Goal: Task Accomplishment & Management: Use online tool/utility

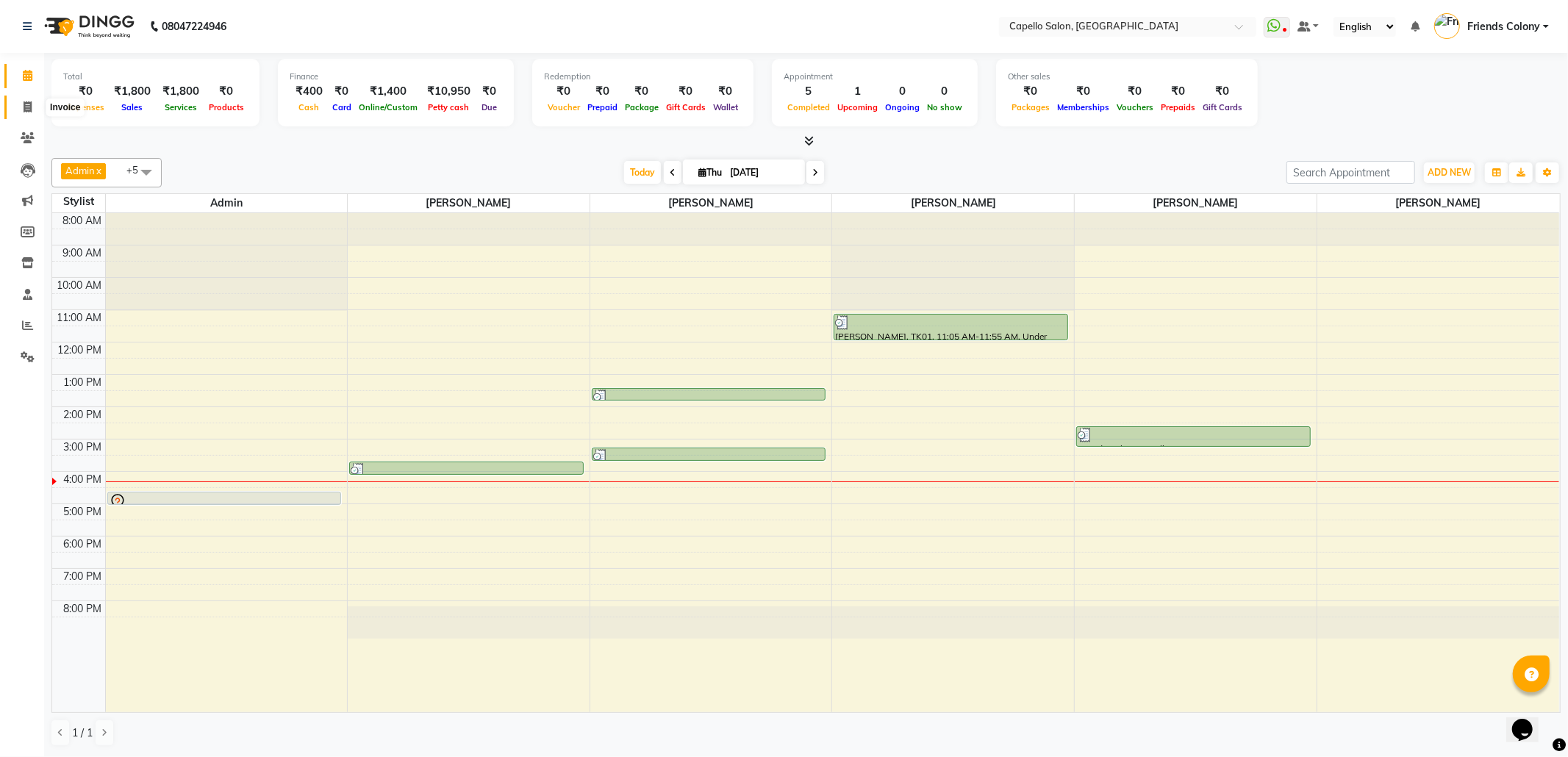
click at [28, 104] on icon at bounding box center [27, 107] width 8 height 11
select select "service"
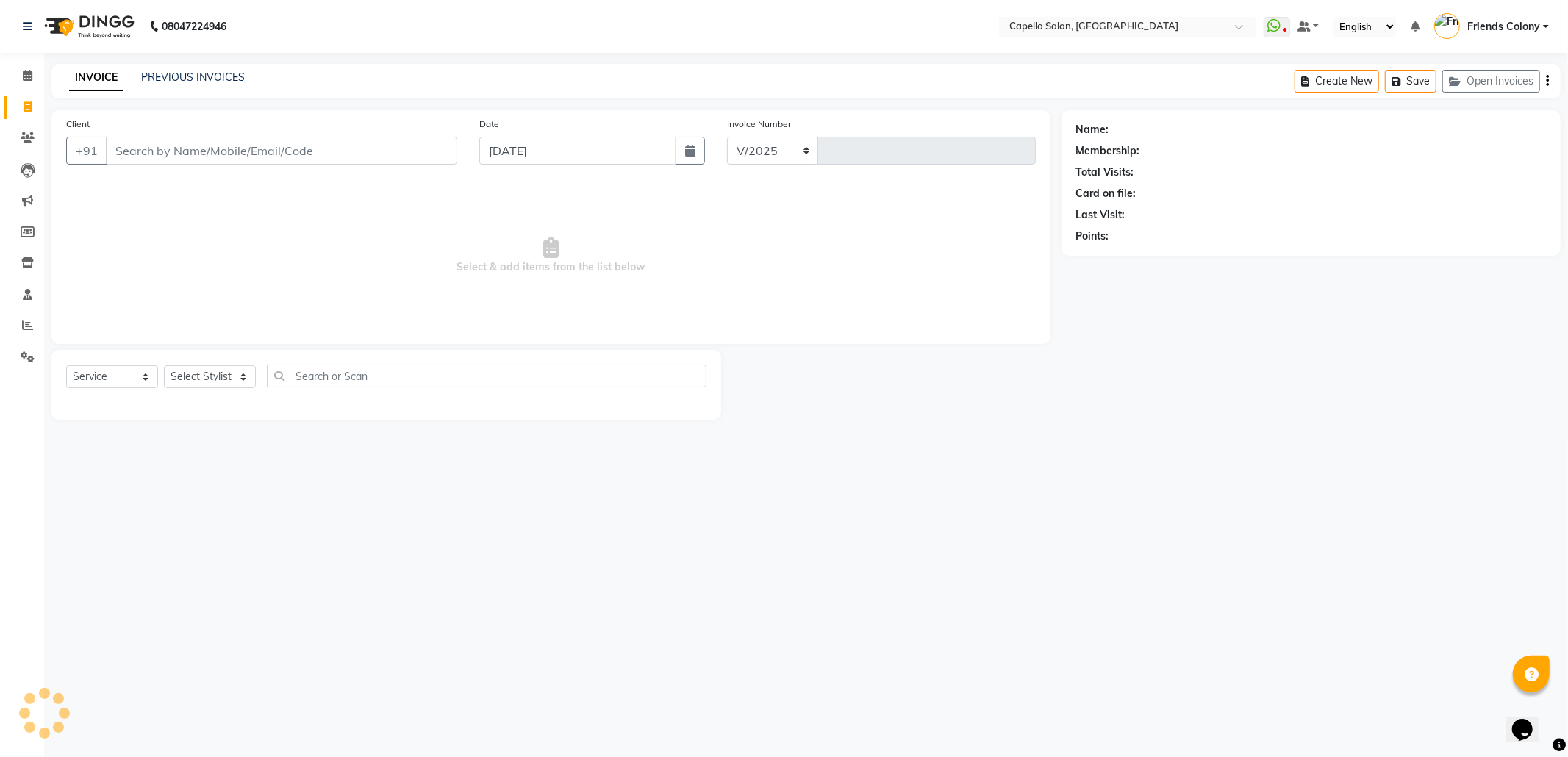
select select "3583"
type input "2870"
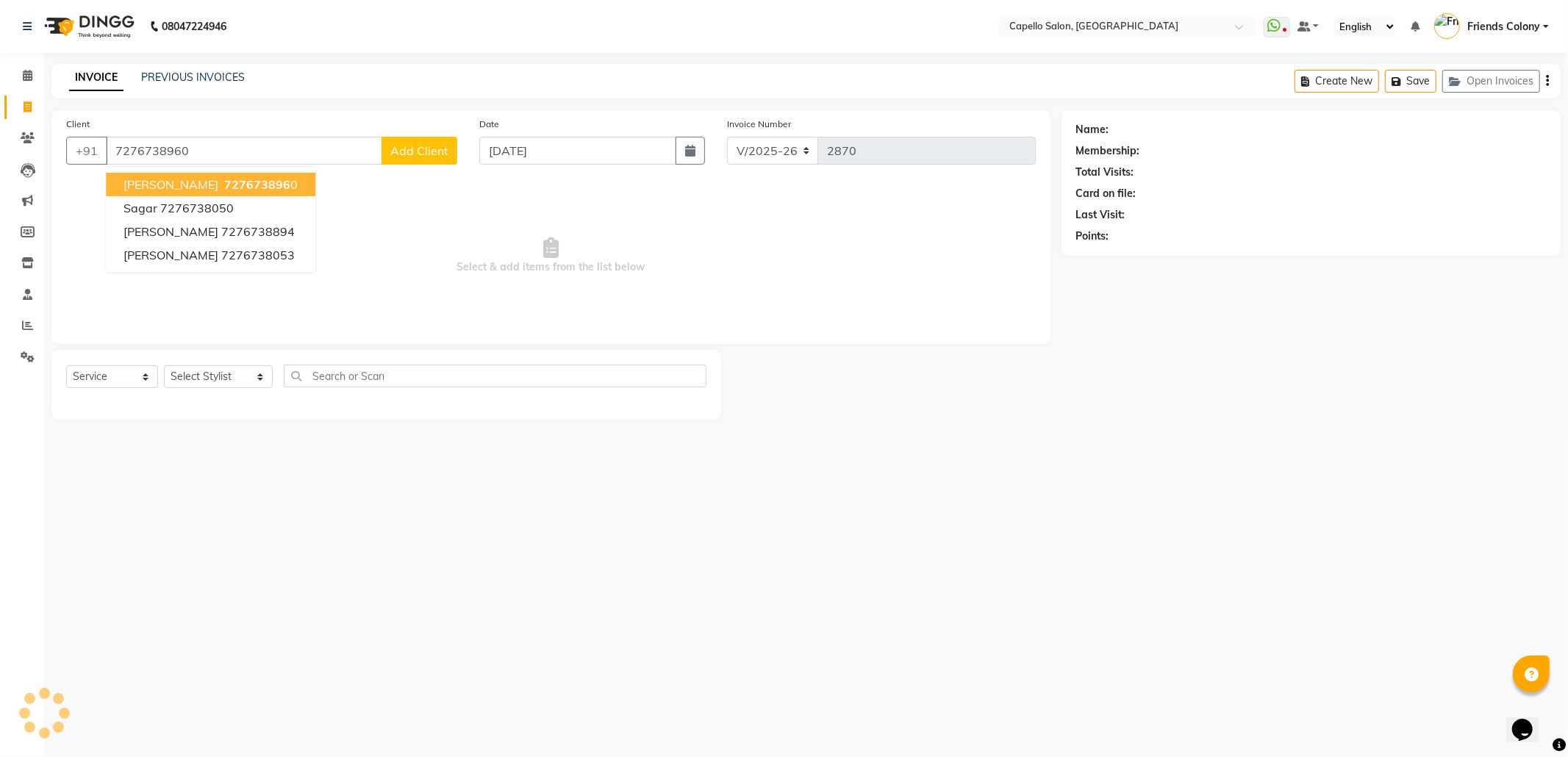
type input "7276738960"
select select "1: Object"
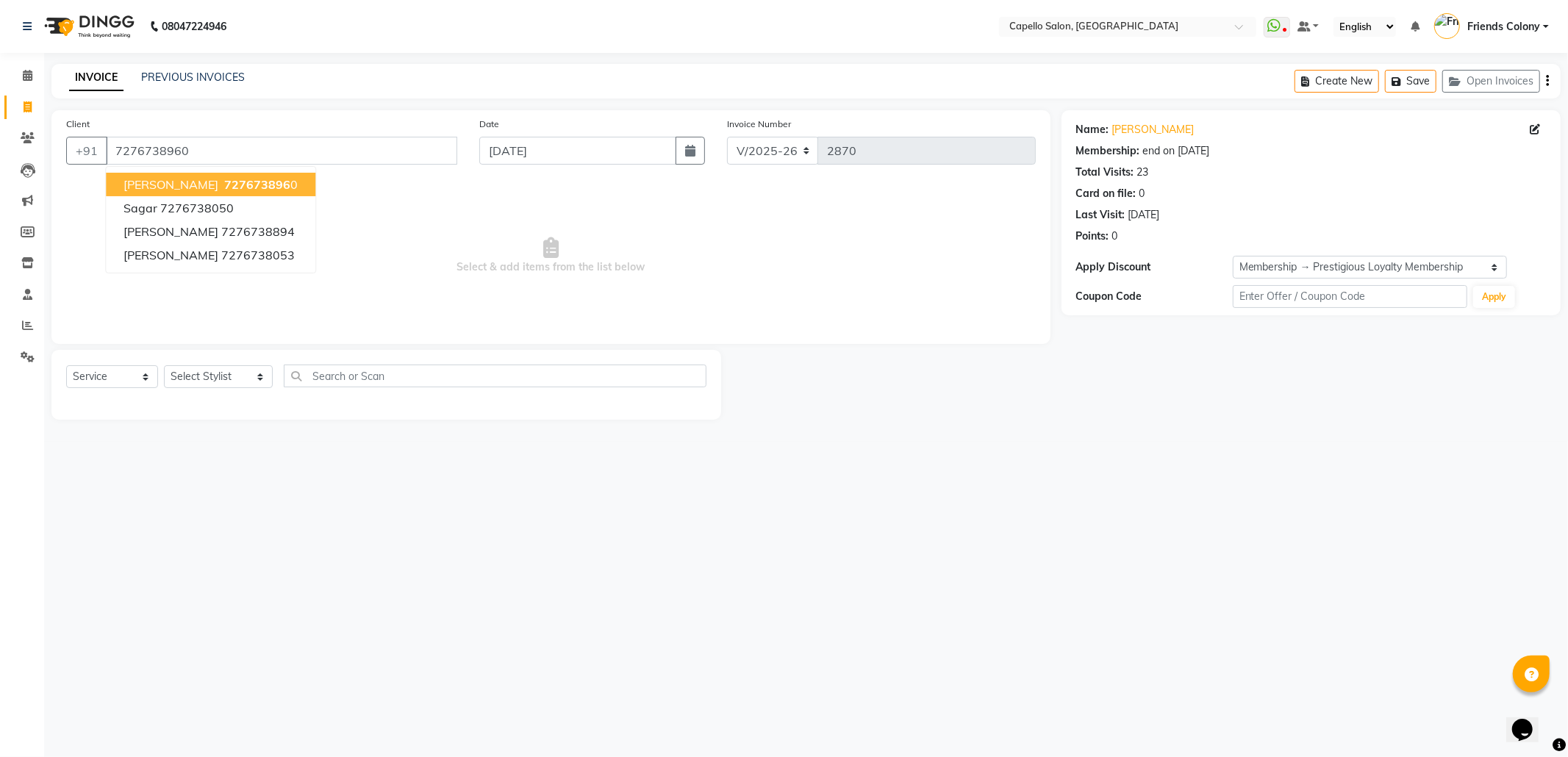
click at [216, 365] on div "Select Service Product Membership Package Voucher Prepaid Gift Card Select Styl…" at bounding box center [386, 382] width 640 height 35
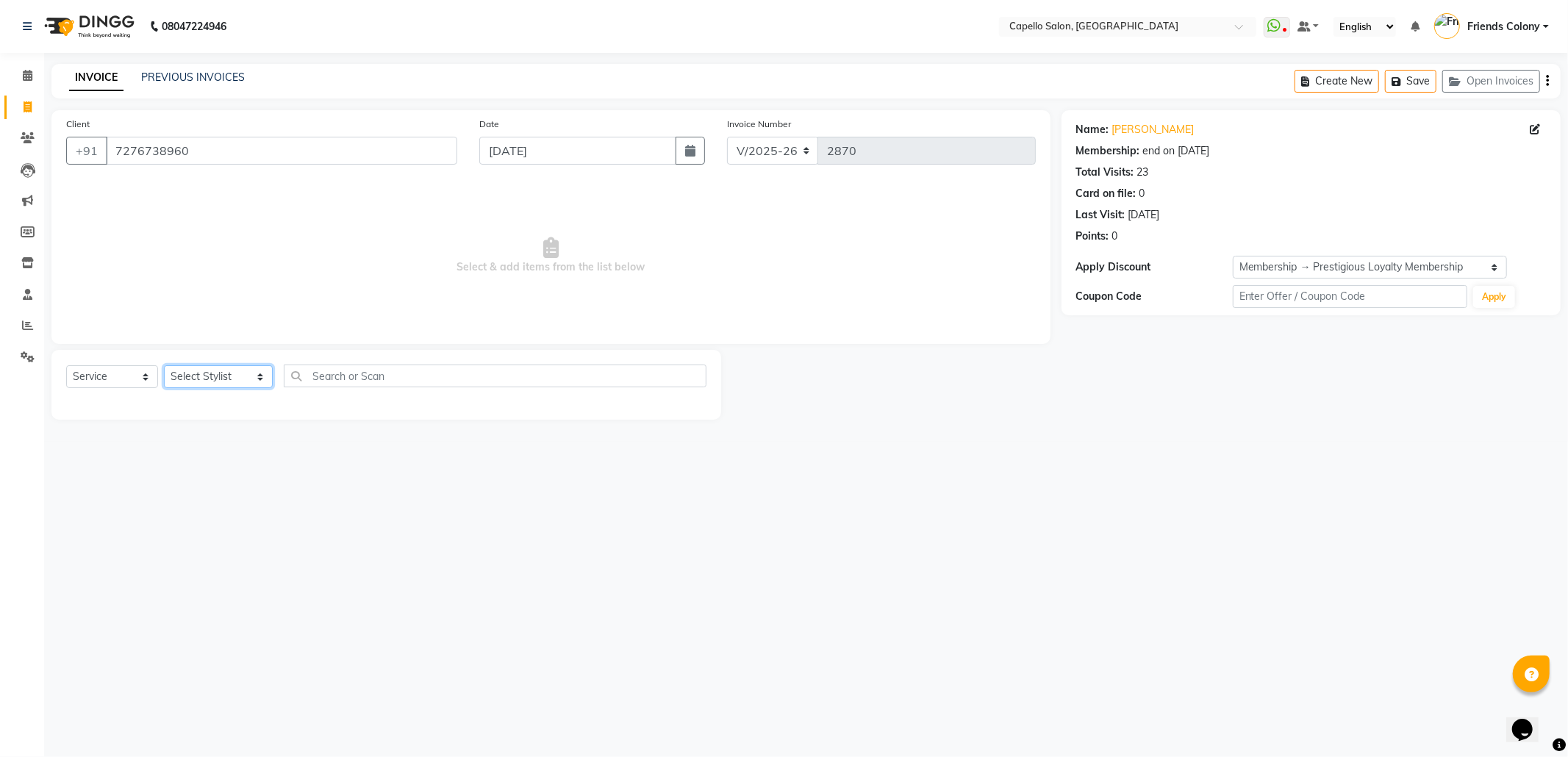
click at [221, 385] on select "Select Stylist Admin ANKIT BANDEWAR Friends Colony Harsha Shiwankar mohini godh…" at bounding box center [218, 376] width 109 height 22
select select "75586"
click at [164, 365] on select "Select Stylist Admin ANKIT BANDEWAR Friends Colony Harsha Shiwankar mohini godh…" at bounding box center [218, 376] width 109 height 22
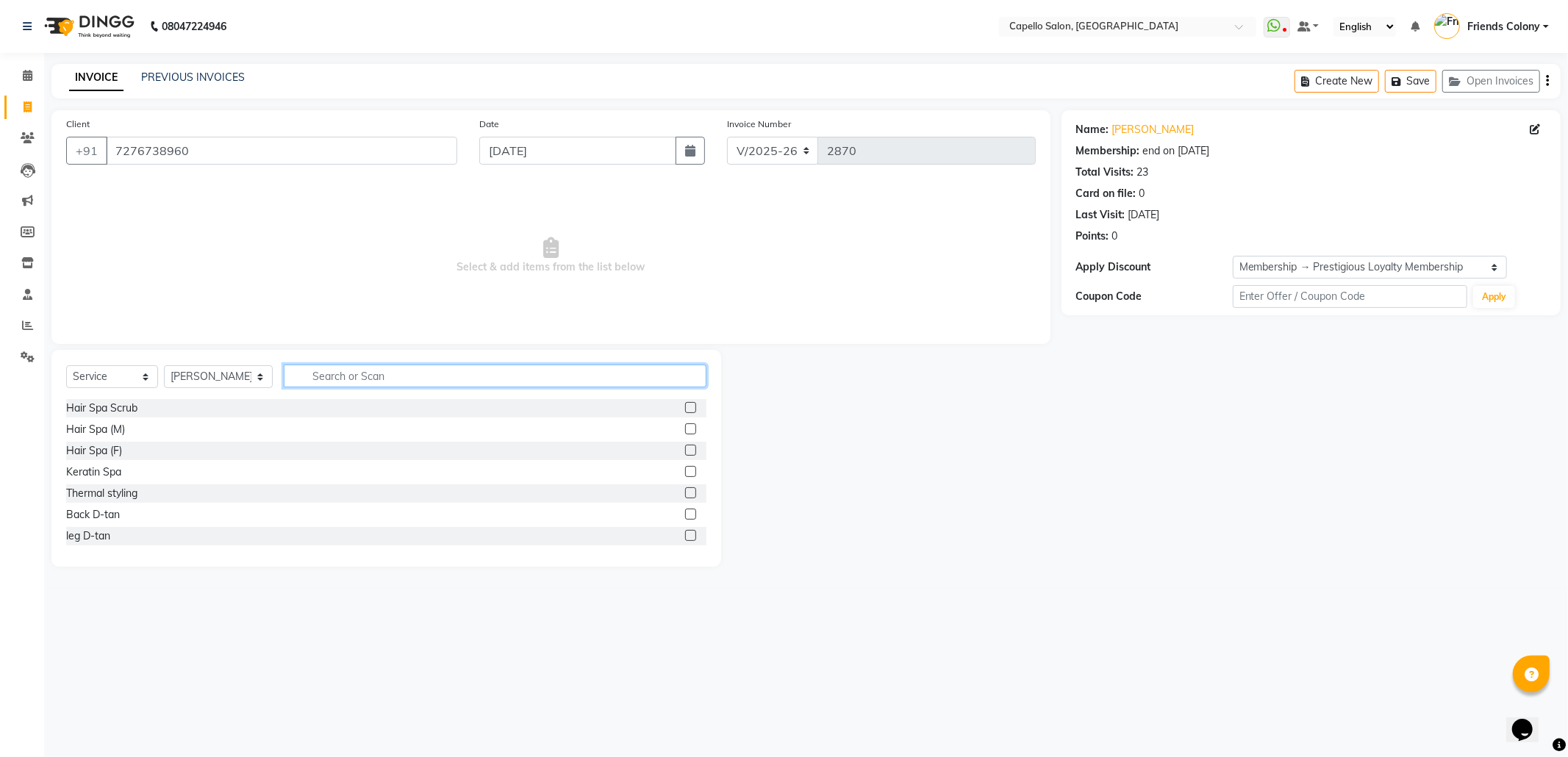
click at [363, 374] on input "text" at bounding box center [495, 375] width 423 height 22
type input "wash"
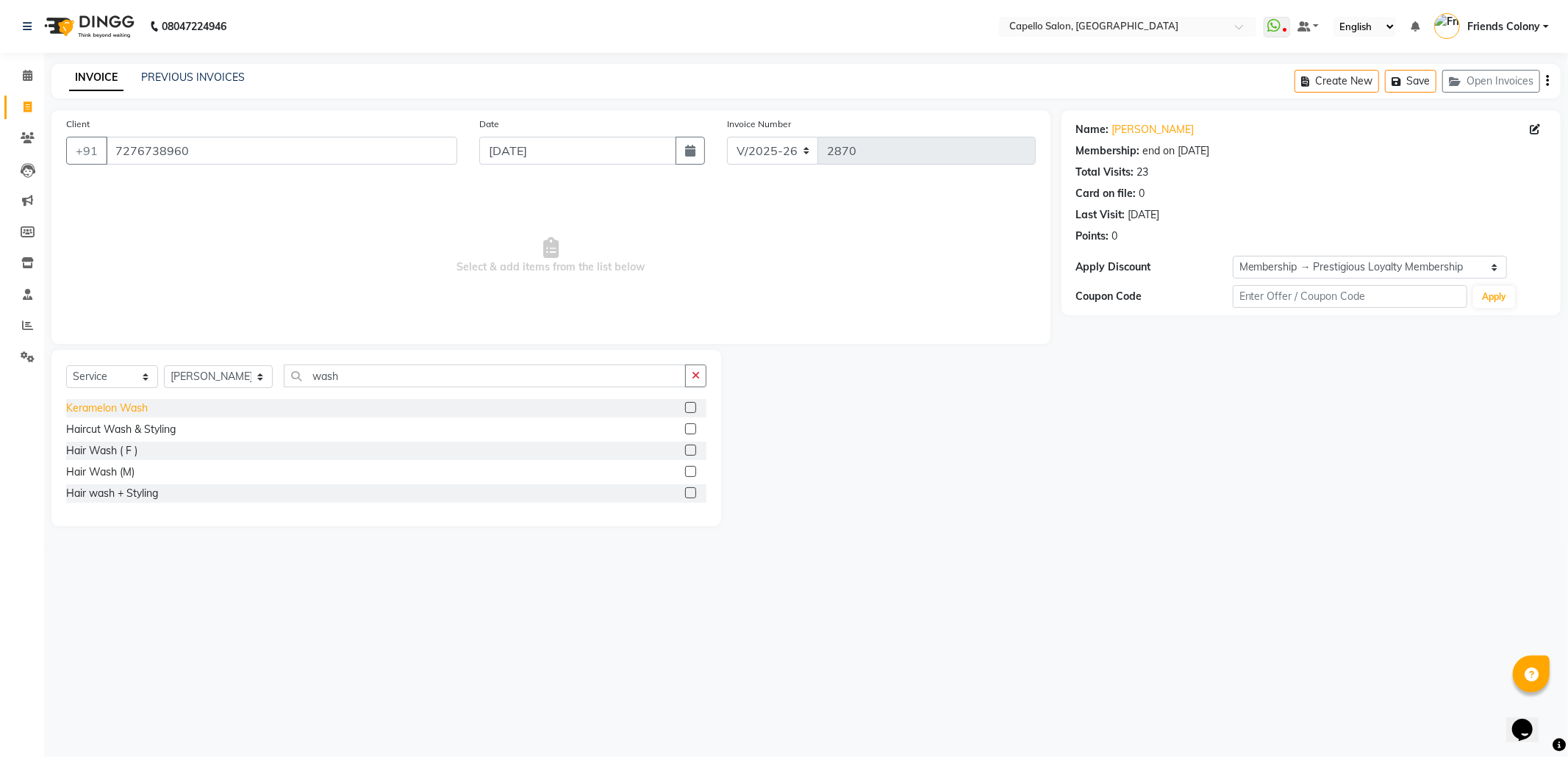
click at [139, 402] on div "Keramelon Wash" at bounding box center [106, 408] width 81 height 15
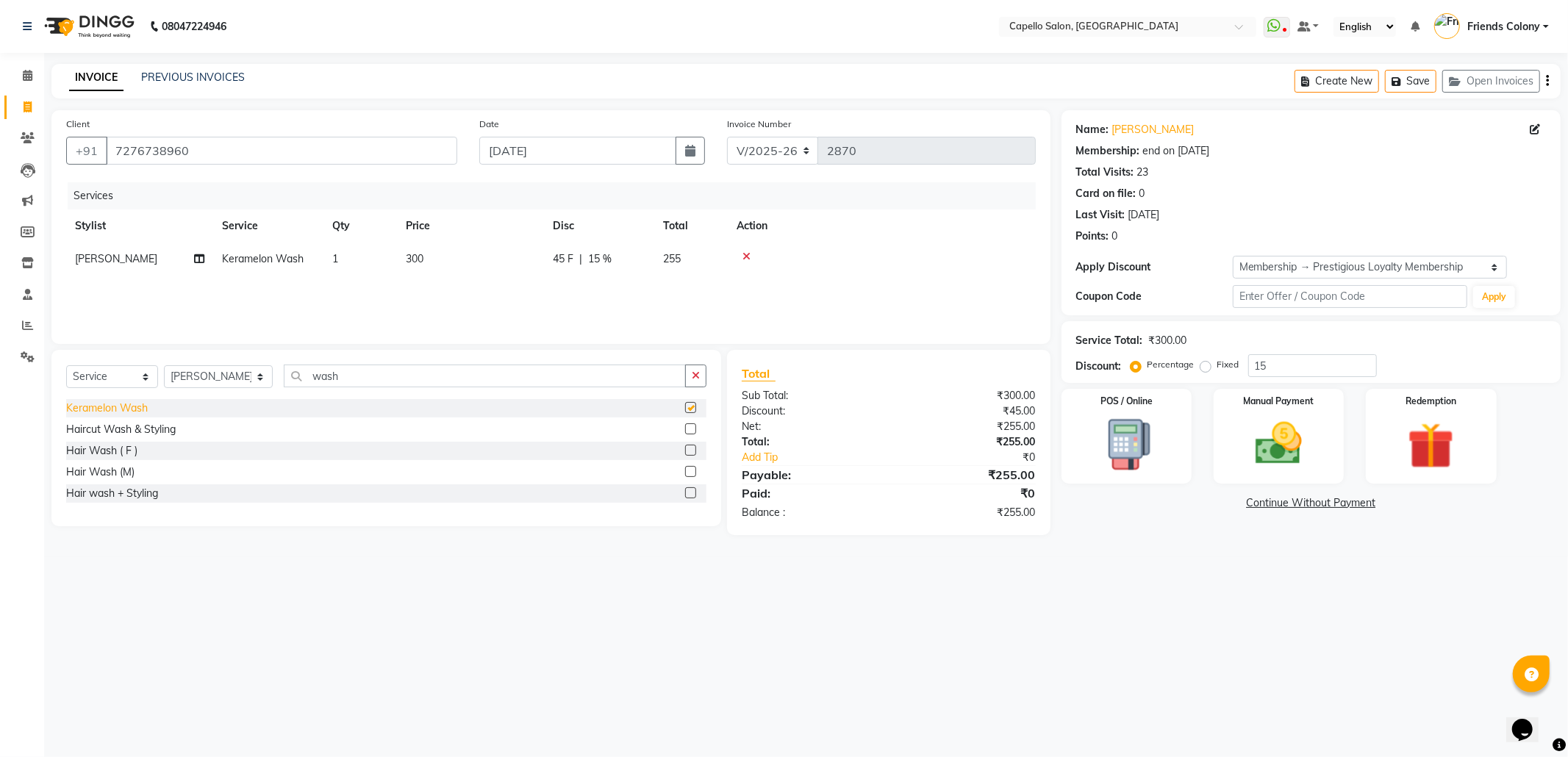
checkbox input "false"
click at [597, 262] on span "15 %" at bounding box center [600, 259] width 23 height 15
select select "75586"
drag, startPoint x: 707, startPoint y: 262, endPoint x: 674, endPoint y: 265, distance: 33.1
click at [674, 265] on div "45 F | 15 %" at bounding box center [681, 262] width 118 height 22
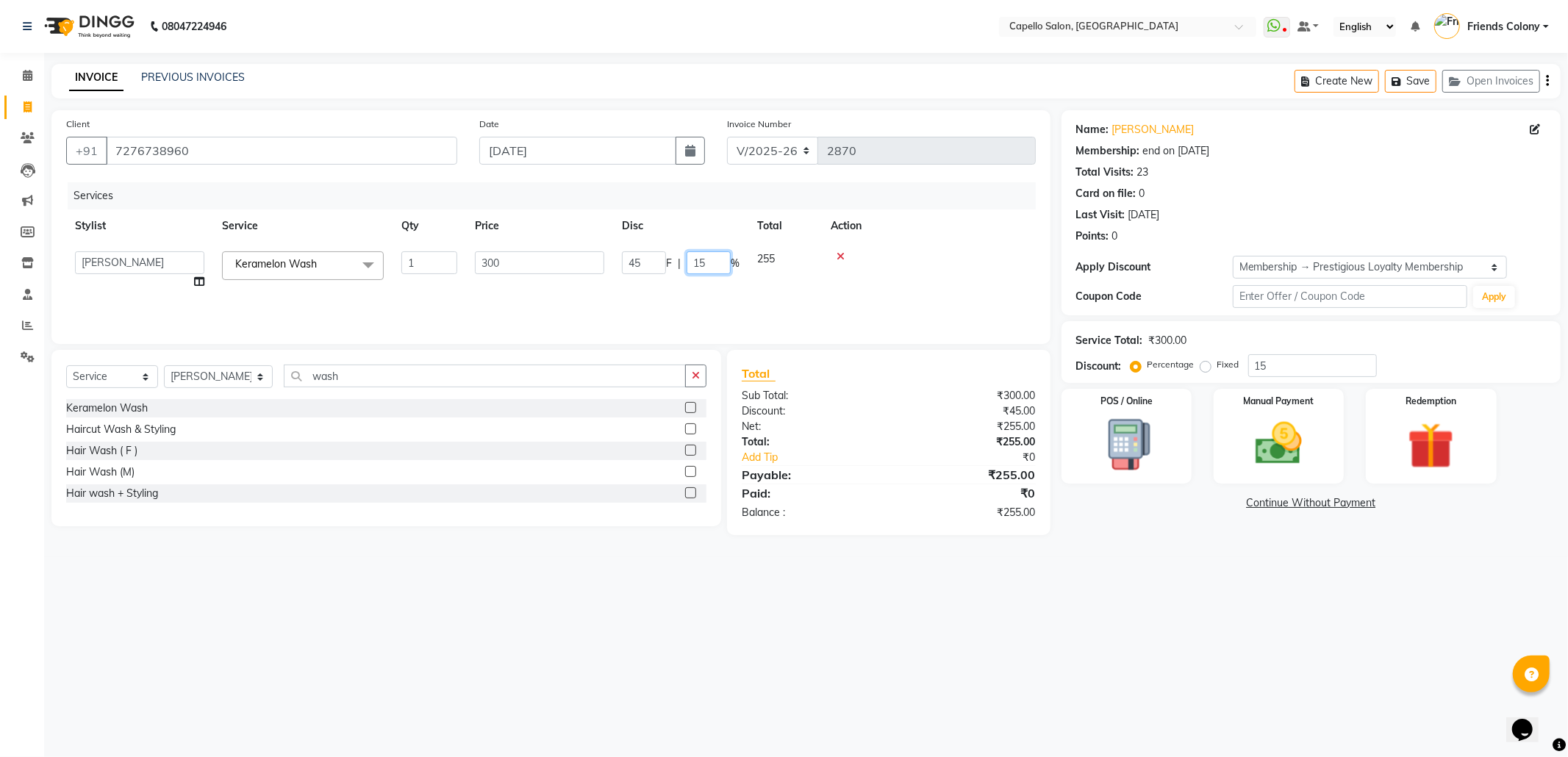
type input "0"
click at [1088, 632] on div "08047224946 Select Location × Capello Salon, Friends Colony WhatsApp Status ✕ S…" at bounding box center [784, 378] width 1568 height 757
click at [1297, 450] on img at bounding box center [1279, 444] width 79 height 56
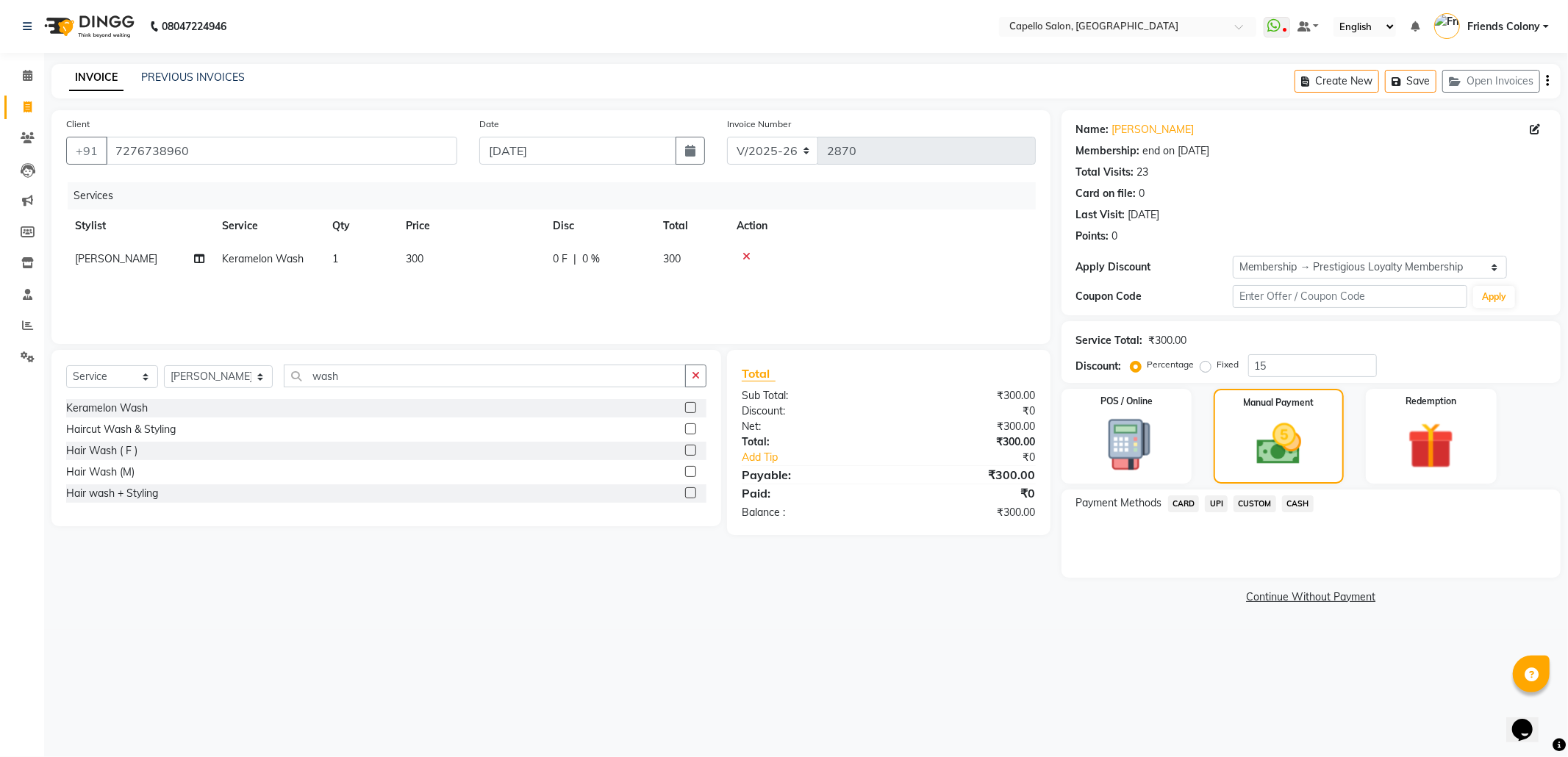
click at [1298, 498] on span "CASH" at bounding box center [1298, 504] width 32 height 17
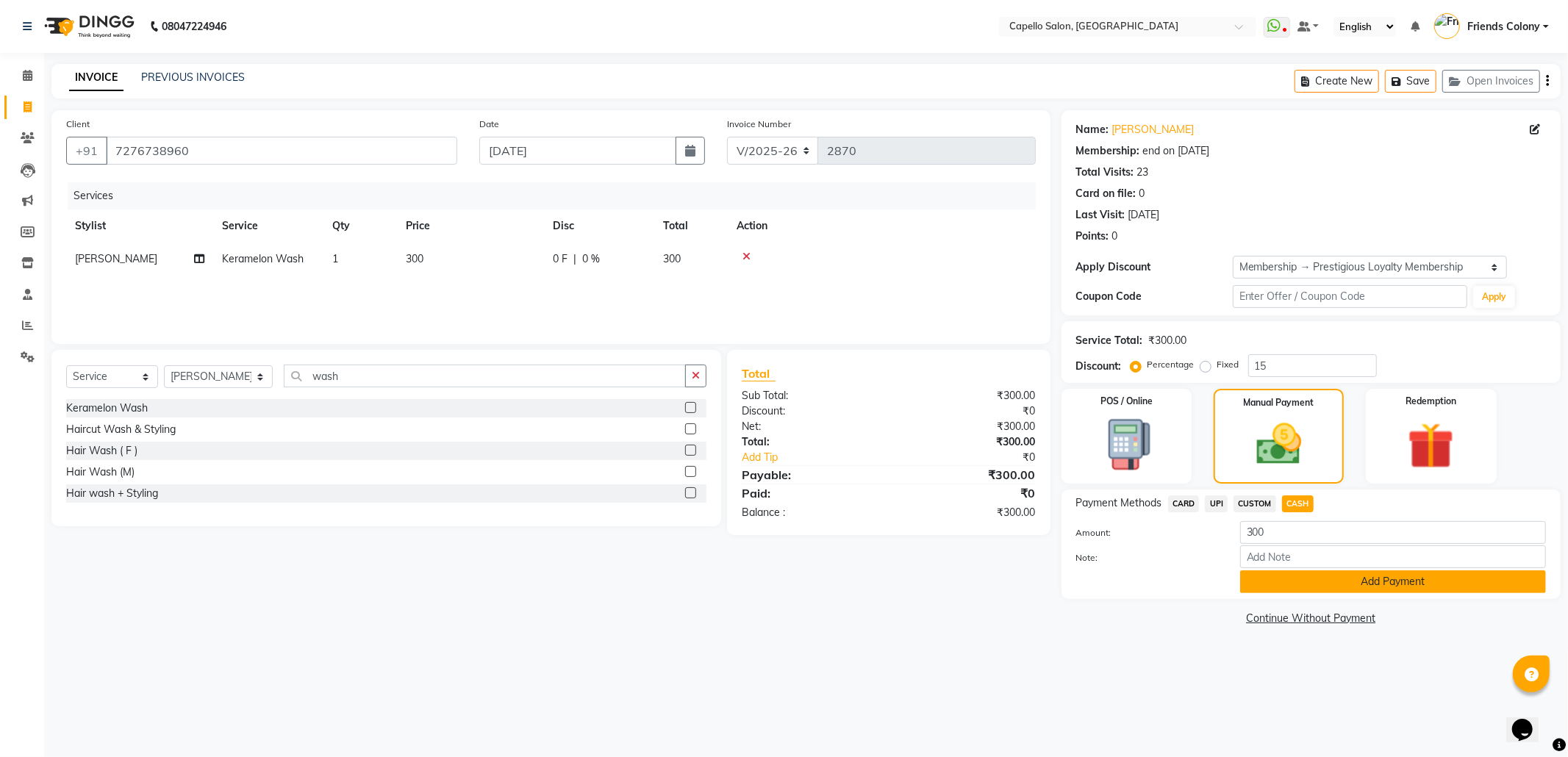
click at [1360, 576] on button "Add Payment" at bounding box center [1393, 581] width 306 height 22
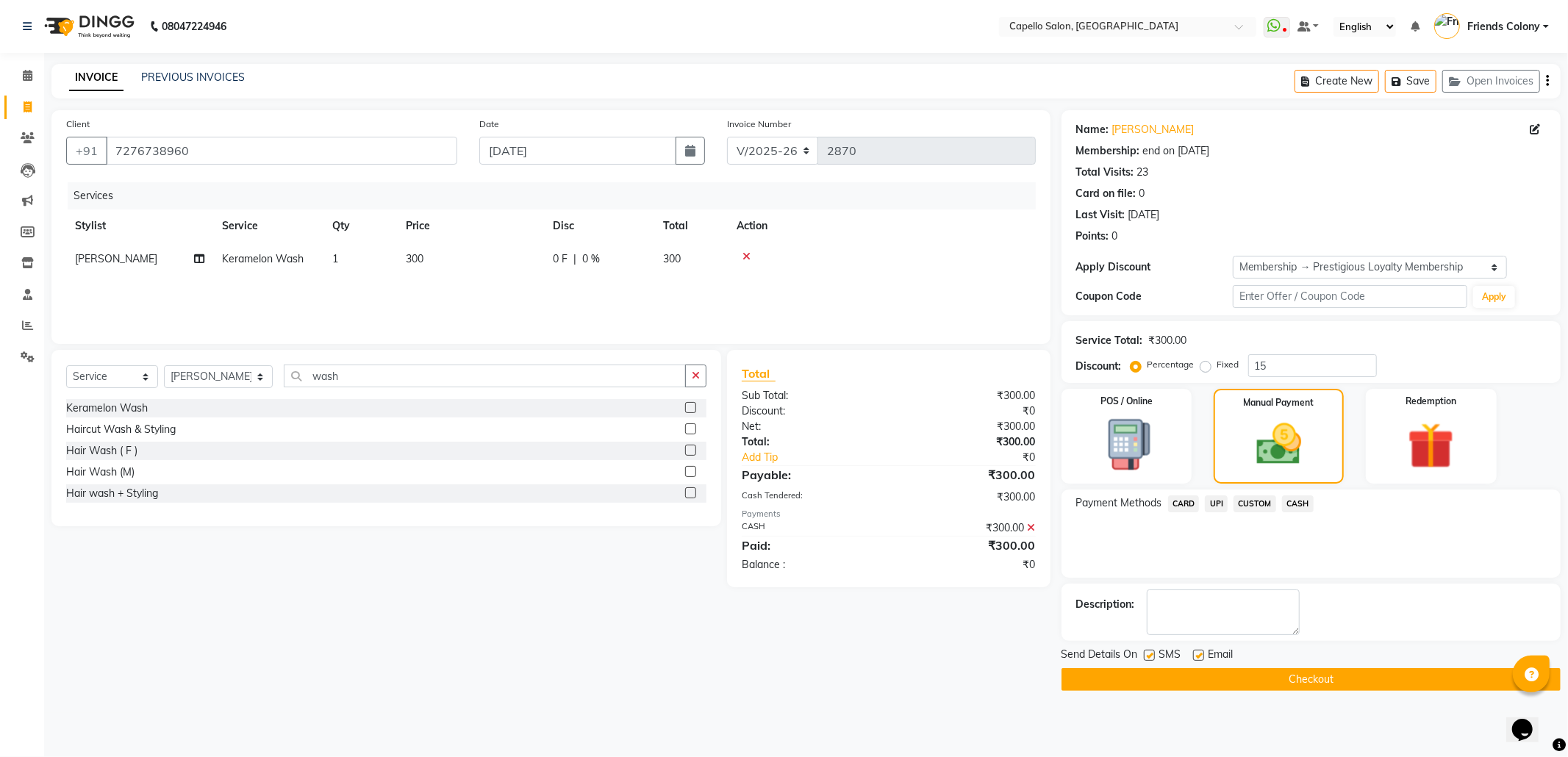
click at [1292, 680] on button "Checkout" at bounding box center [1311, 679] width 499 height 22
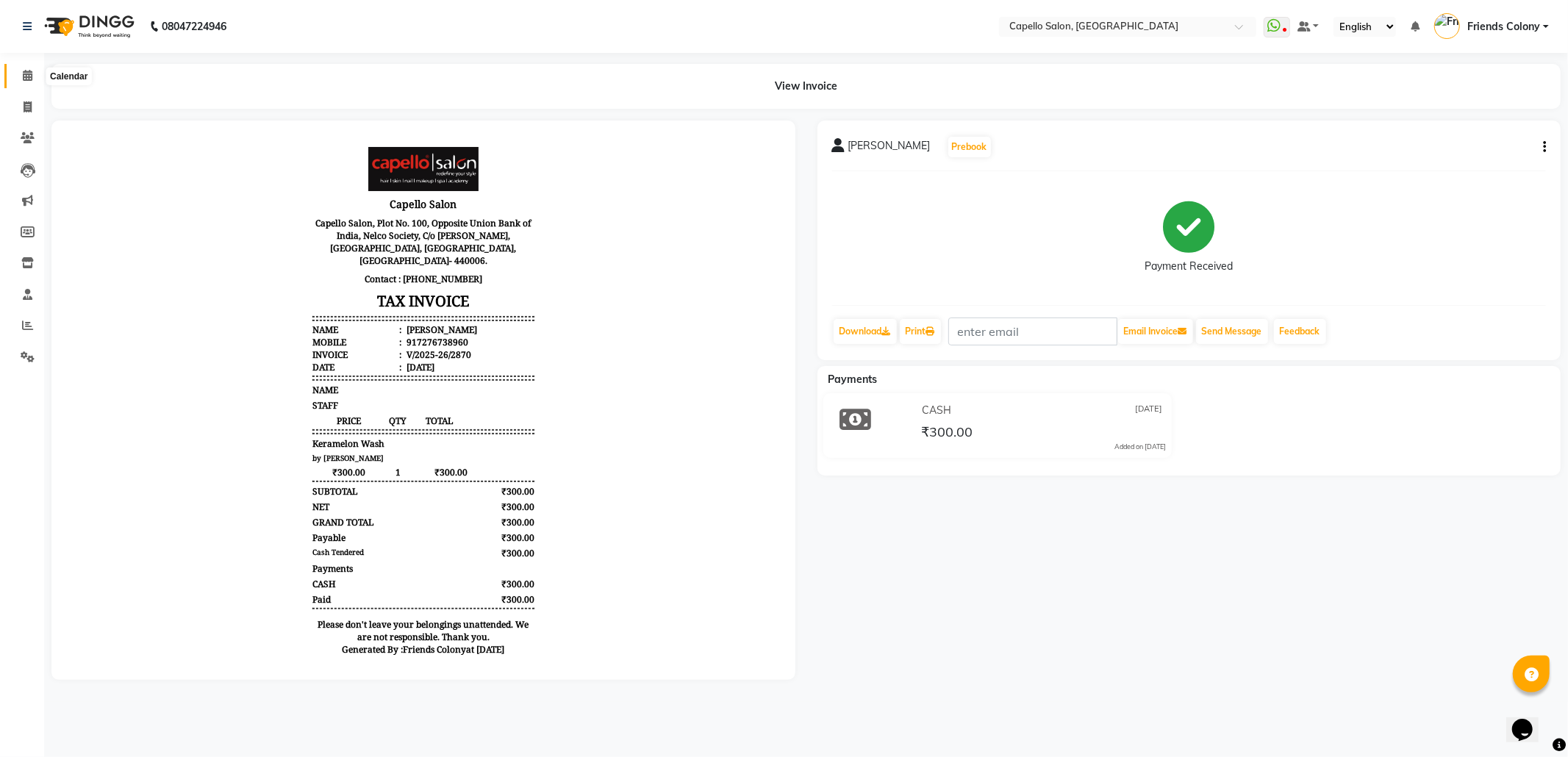
click at [28, 77] on icon at bounding box center [27, 75] width 9 height 11
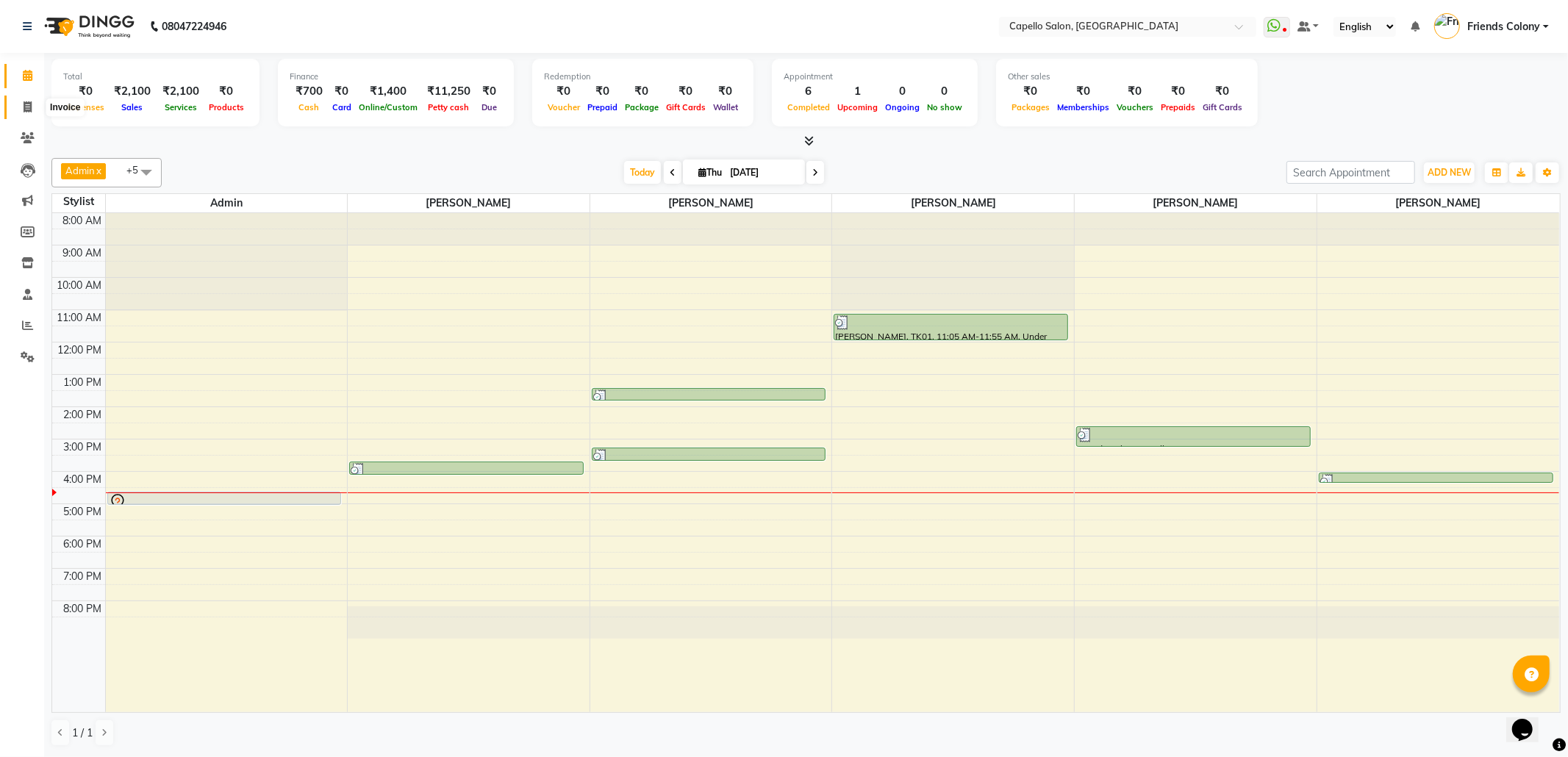
click at [28, 113] on span at bounding box center [27, 108] width 26 height 17
select select "3583"
select select "service"
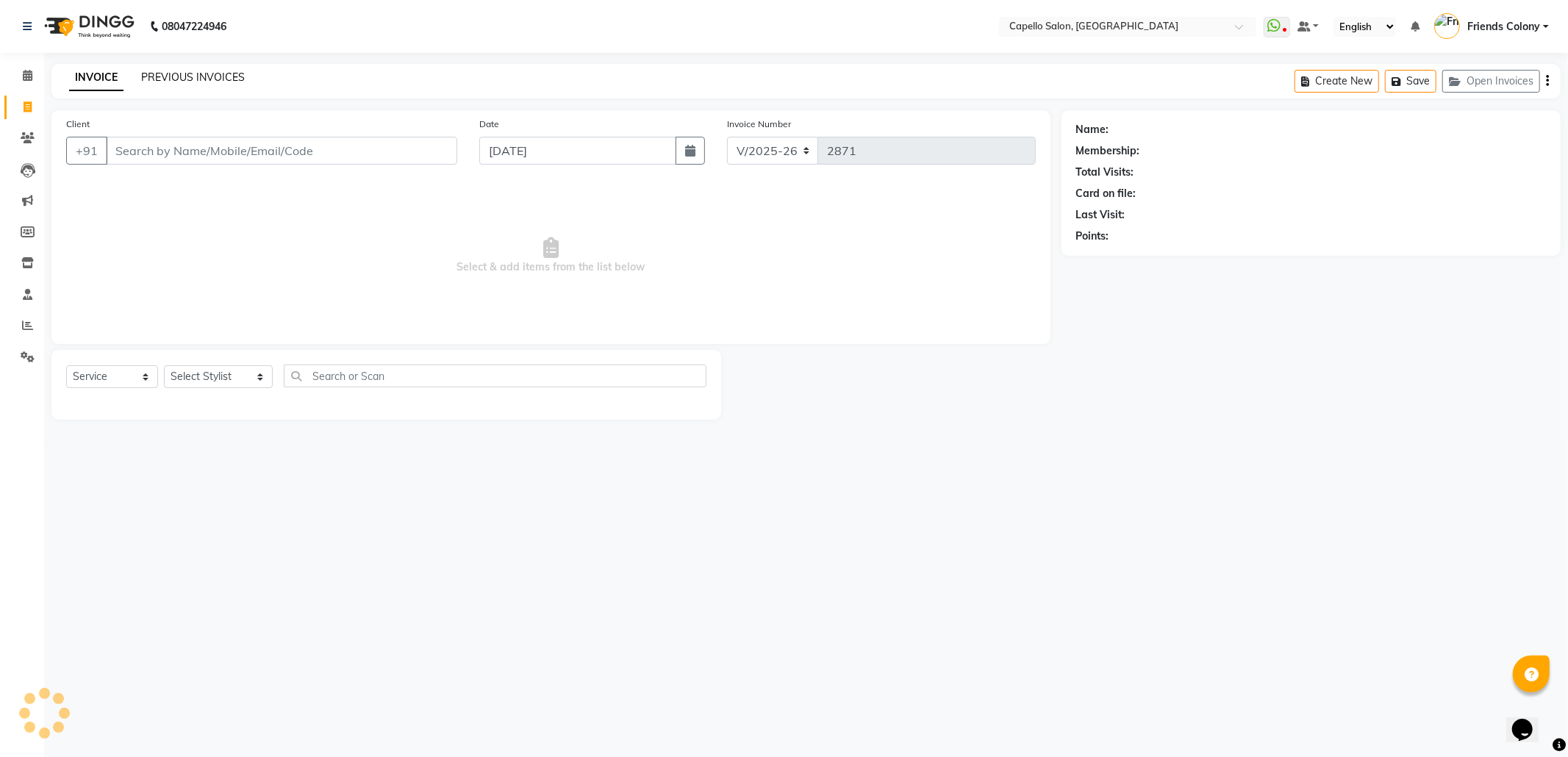
click at [188, 80] on link "PREVIOUS INVOICES" at bounding box center [193, 77] width 104 height 13
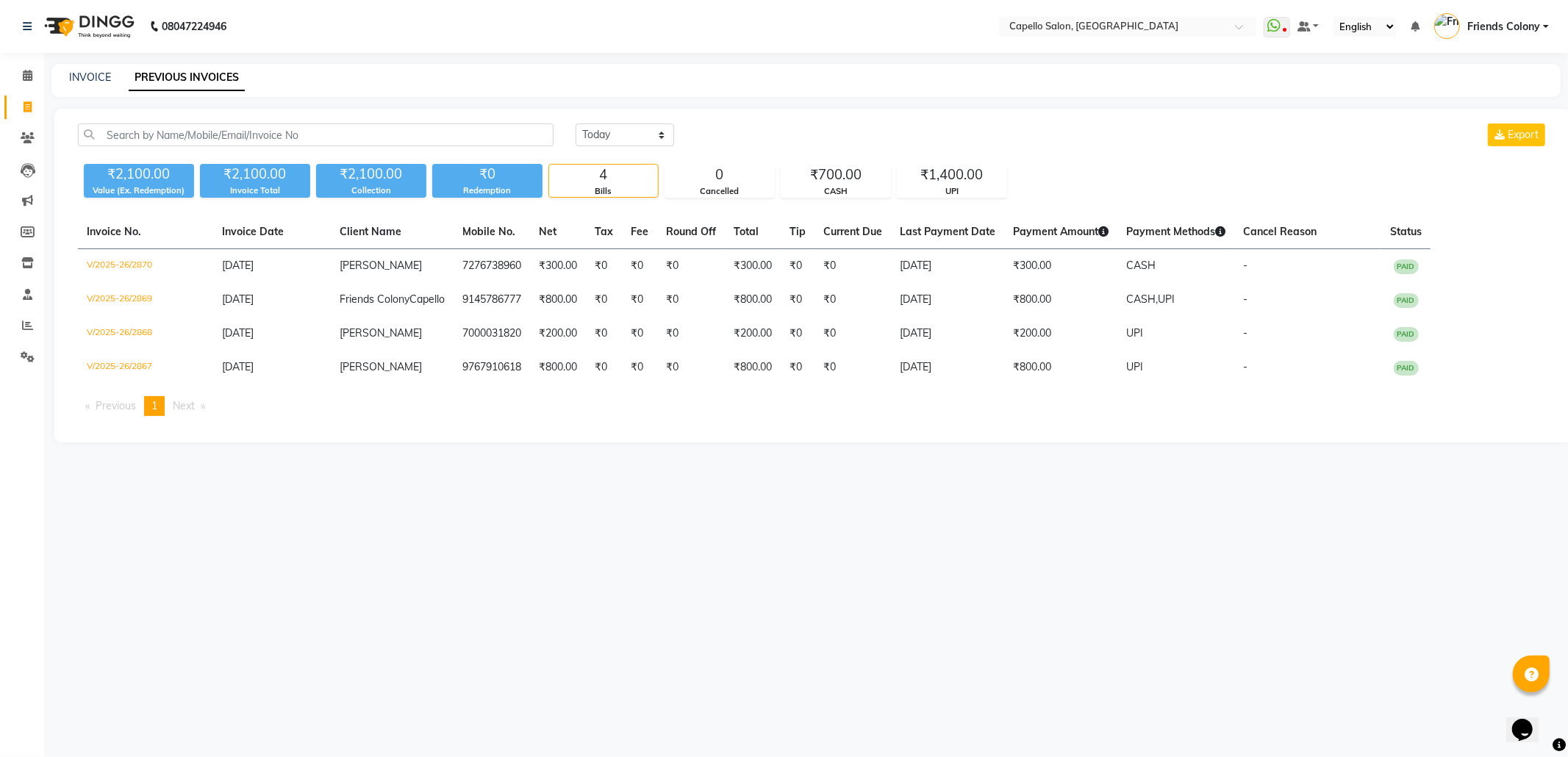
click at [94, 66] on div "08047224946 Select Location × Capello Salon, Friends Colony WhatsApp Status ✕ S…" at bounding box center [784, 378] width 1568 height 757
click at [91, 75] on link "INVOICE" at bounding box center [90, 77] width 42 height 13
select select "3583"
select select "service"
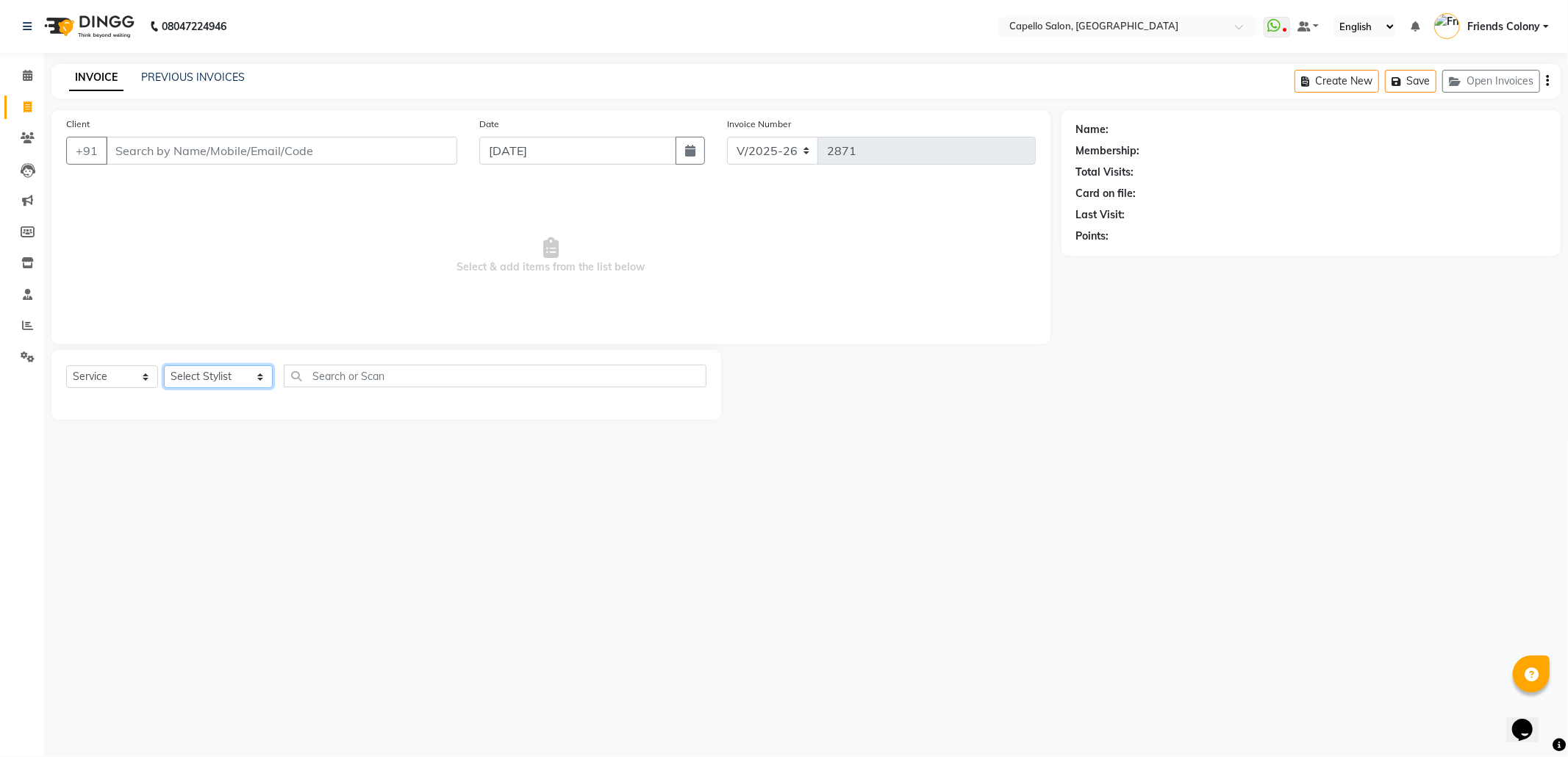
click at [230, 372] on select "Select Stylist Admin [PERSON_NAME] Friends Colony [PERSON_NAME] [PERSON_NAME] N…" at bounding box center [218, 376] width 109 height 22
select select "84459"
click at [164, 365] on select "Select Stylist Admin [PERSON_NAME] Friends Colony [PERSON_NAME] [PERSON_NAME] N…" at bounding box center [218, 376] width 109 height 22
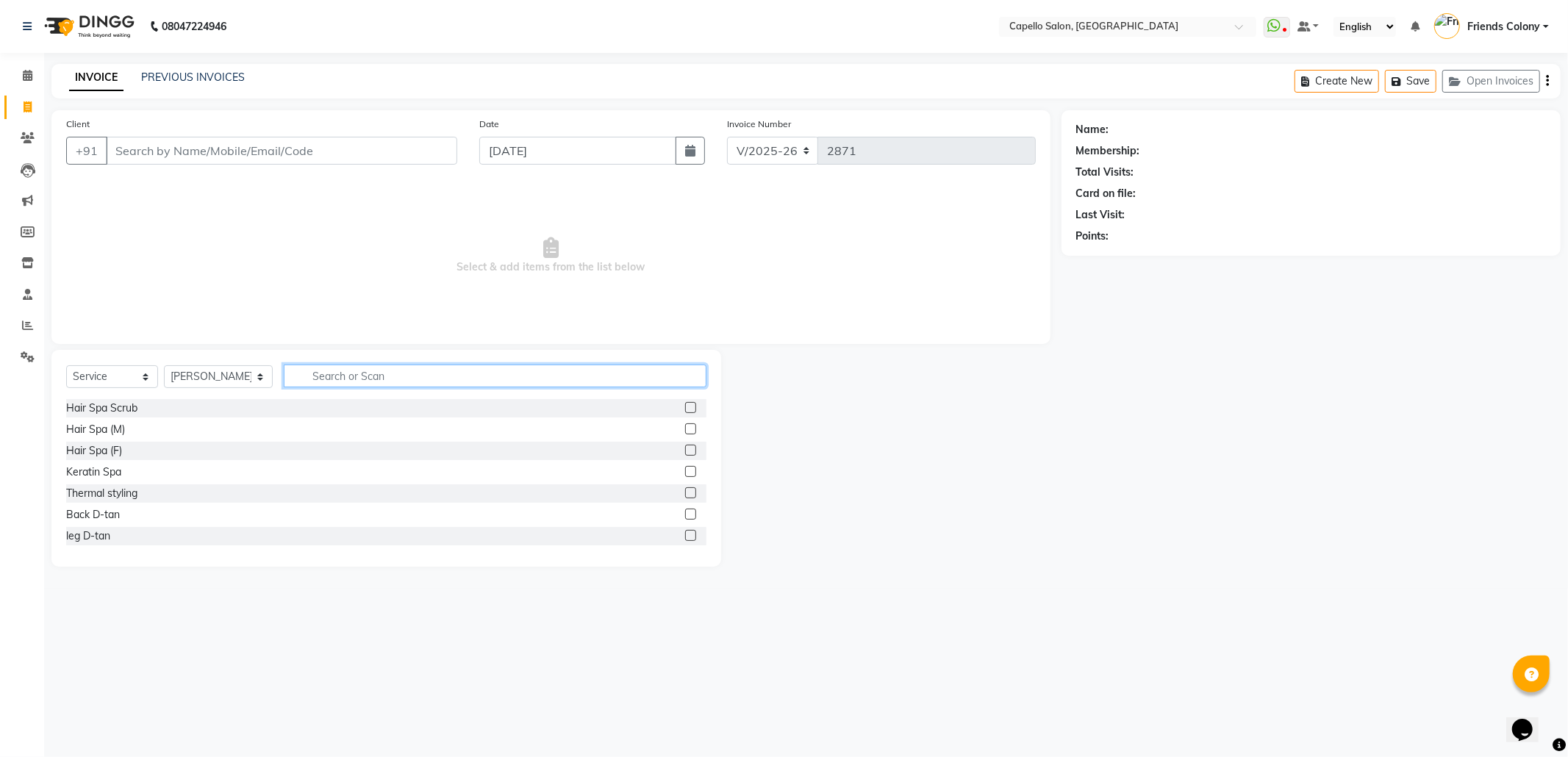
click at [344, 375] on input "text" at bounding box center [495, 375] width 423 height 22
type input "wash"
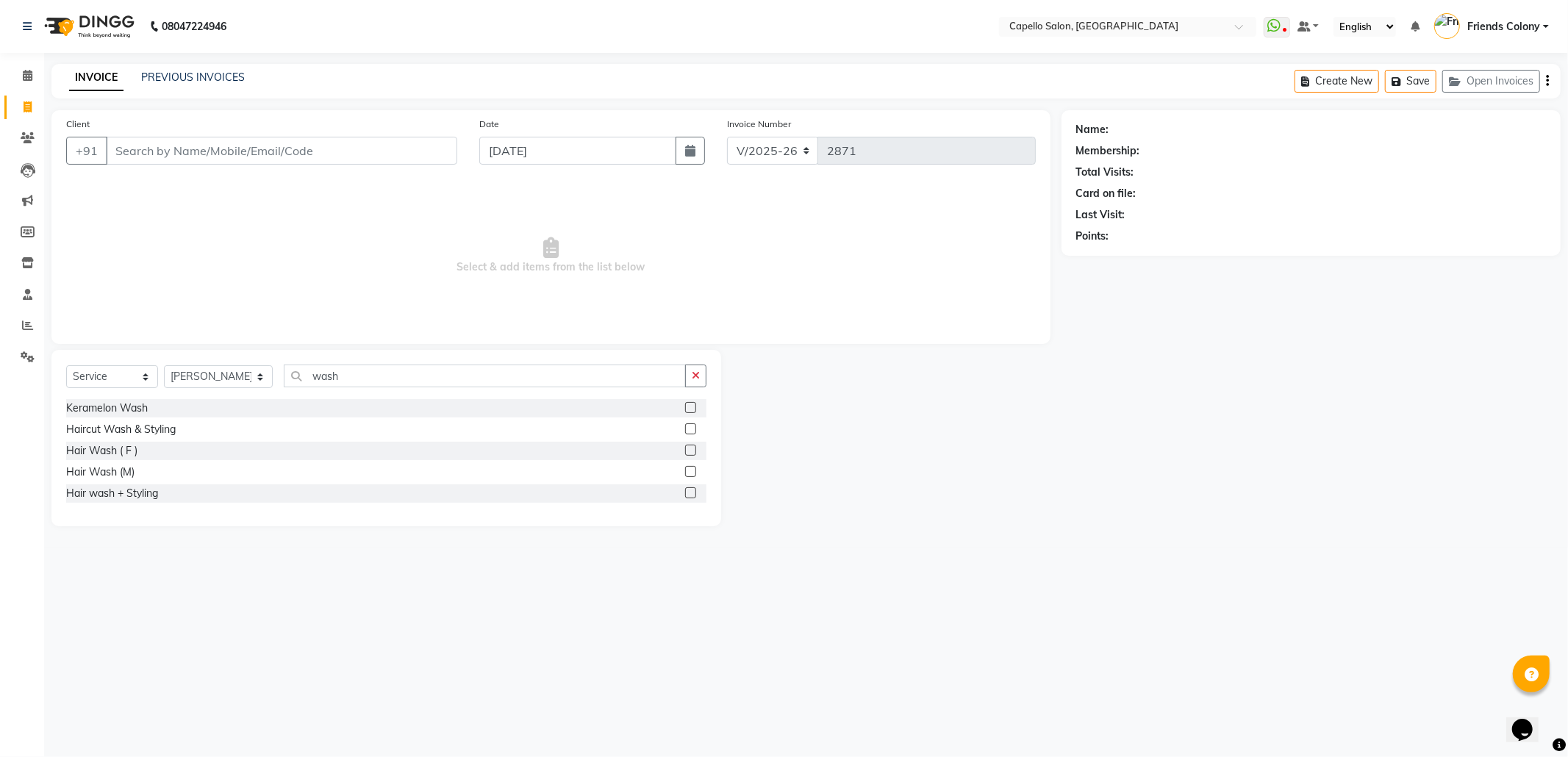
click at [689, 447] on label at bounding box center [691, 450] width 11 height 11
click at [689, 447] on input "checkbox" at bounding box center [690, 450] width 9 height 9
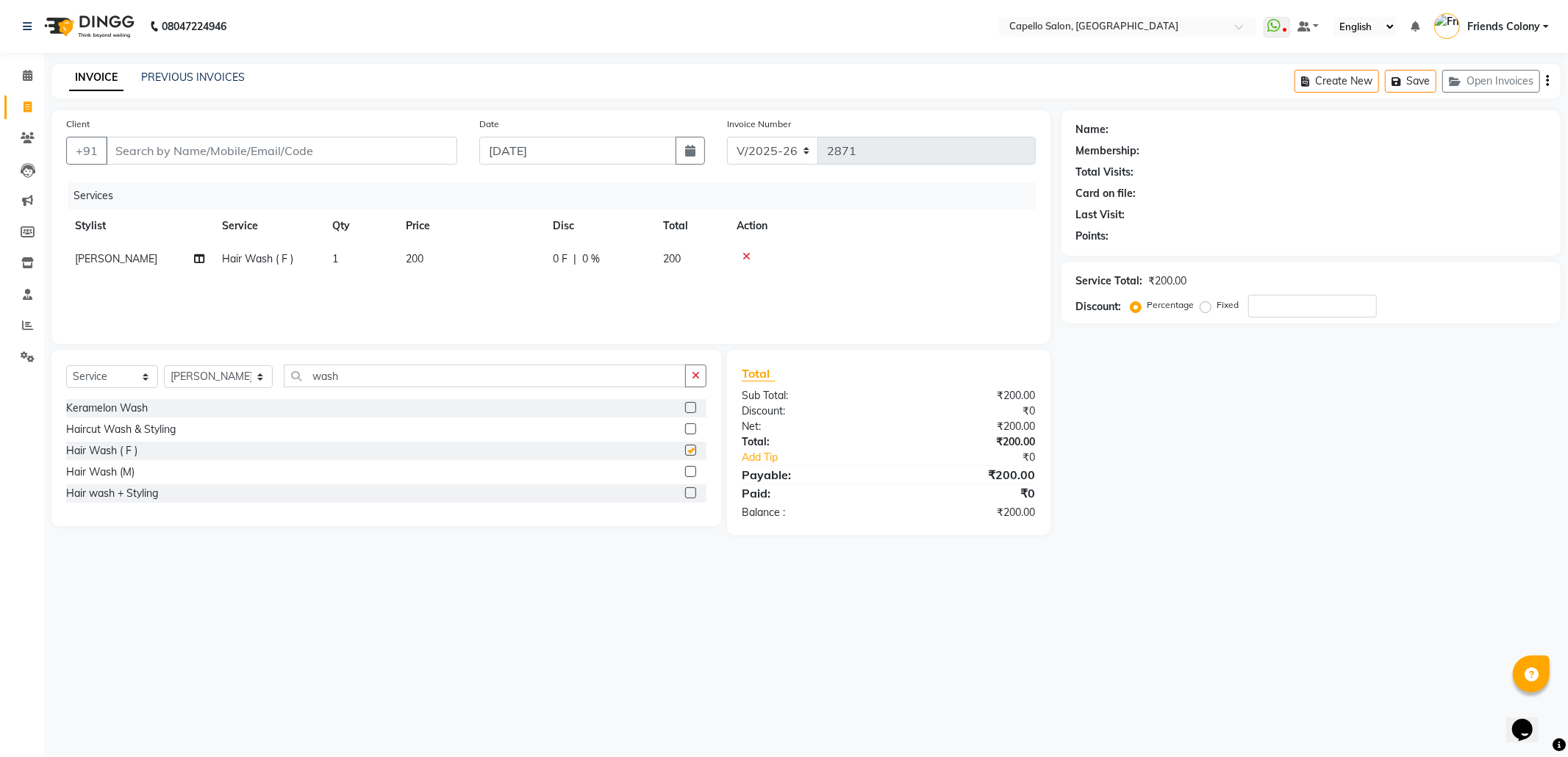
checkbox input "false"
click at [239, 142] on input "Client" at bounding box center [282, 151] width 352 height 28
type input "8"
type input "0"
type input "8788842792"
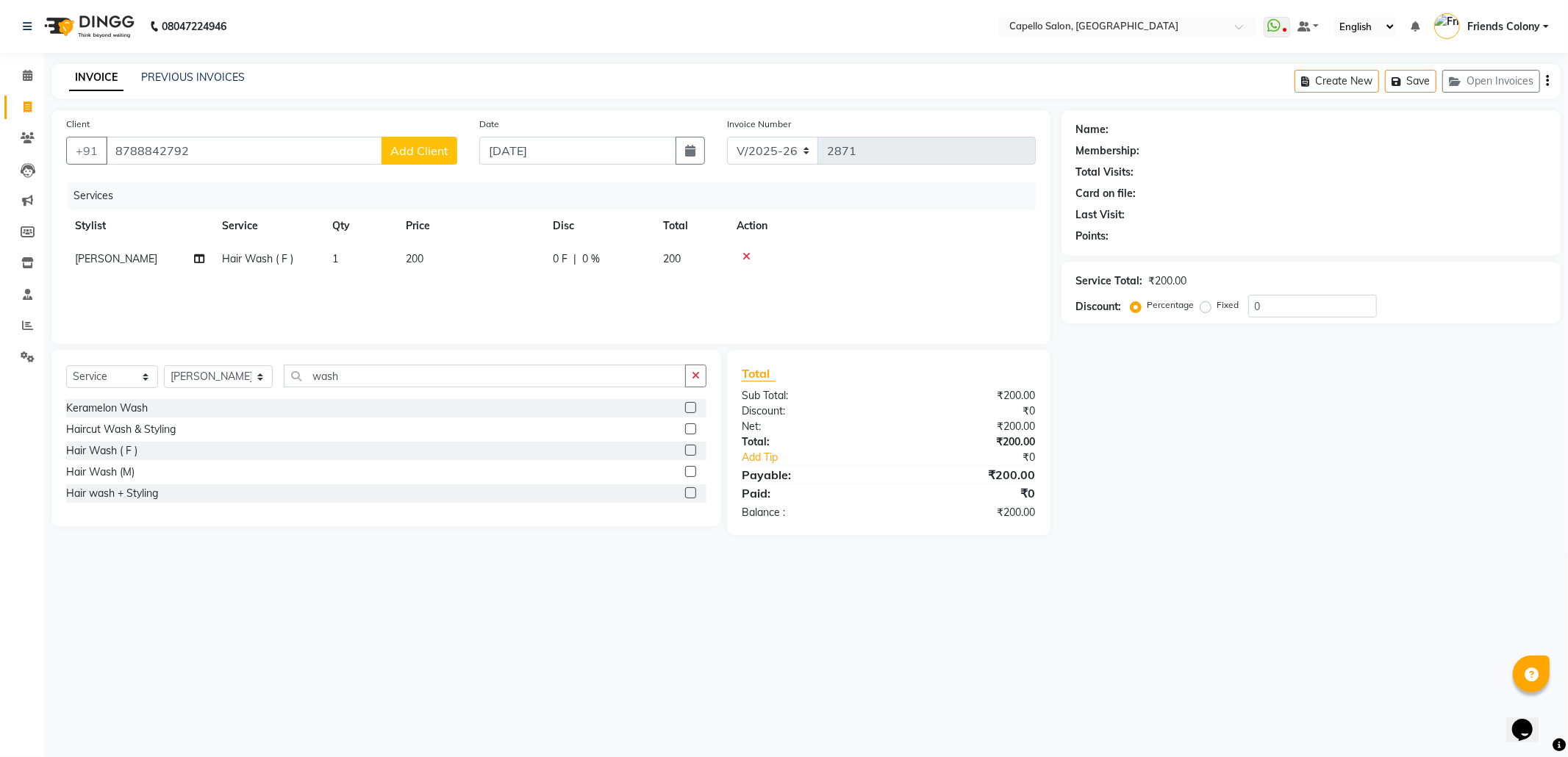
click at [439, 146] on span "Add Client" at bounding box center [419, 150] width 58 height 15
select select "22"
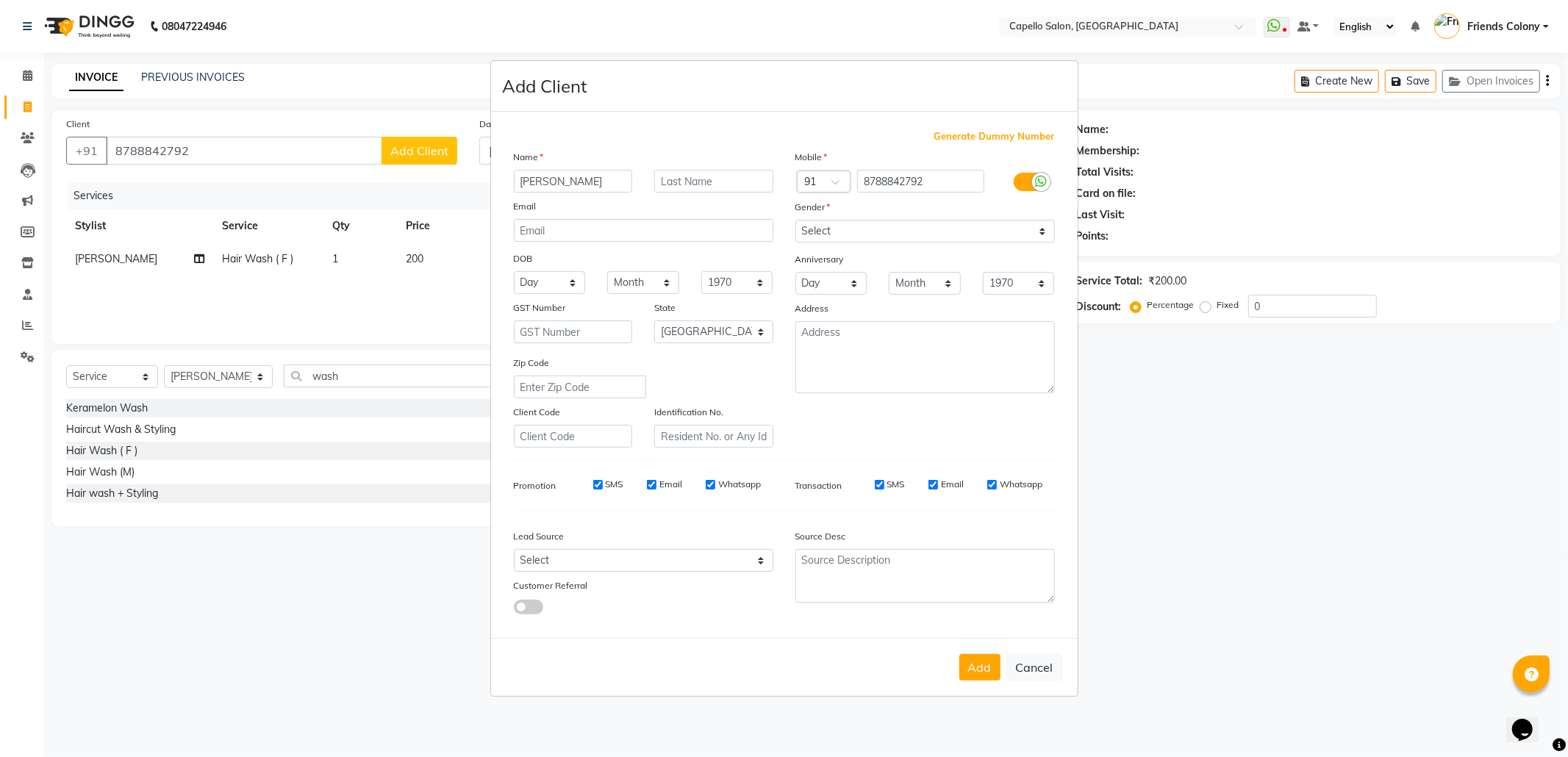
type input "janvi"
click at [818, 230] on select "Select Male Female Other Prefer Not To Say" at bounding box center [925, 231] width 259 height 22
select select "female"
click at [795, 221] on select "Select Male Female Other Prefer Not To Say" at bounding box center [925, 231] width 259 height 22
click at [975, 660] on button "Add" at bounding box center [980, 667] width 41 height 26
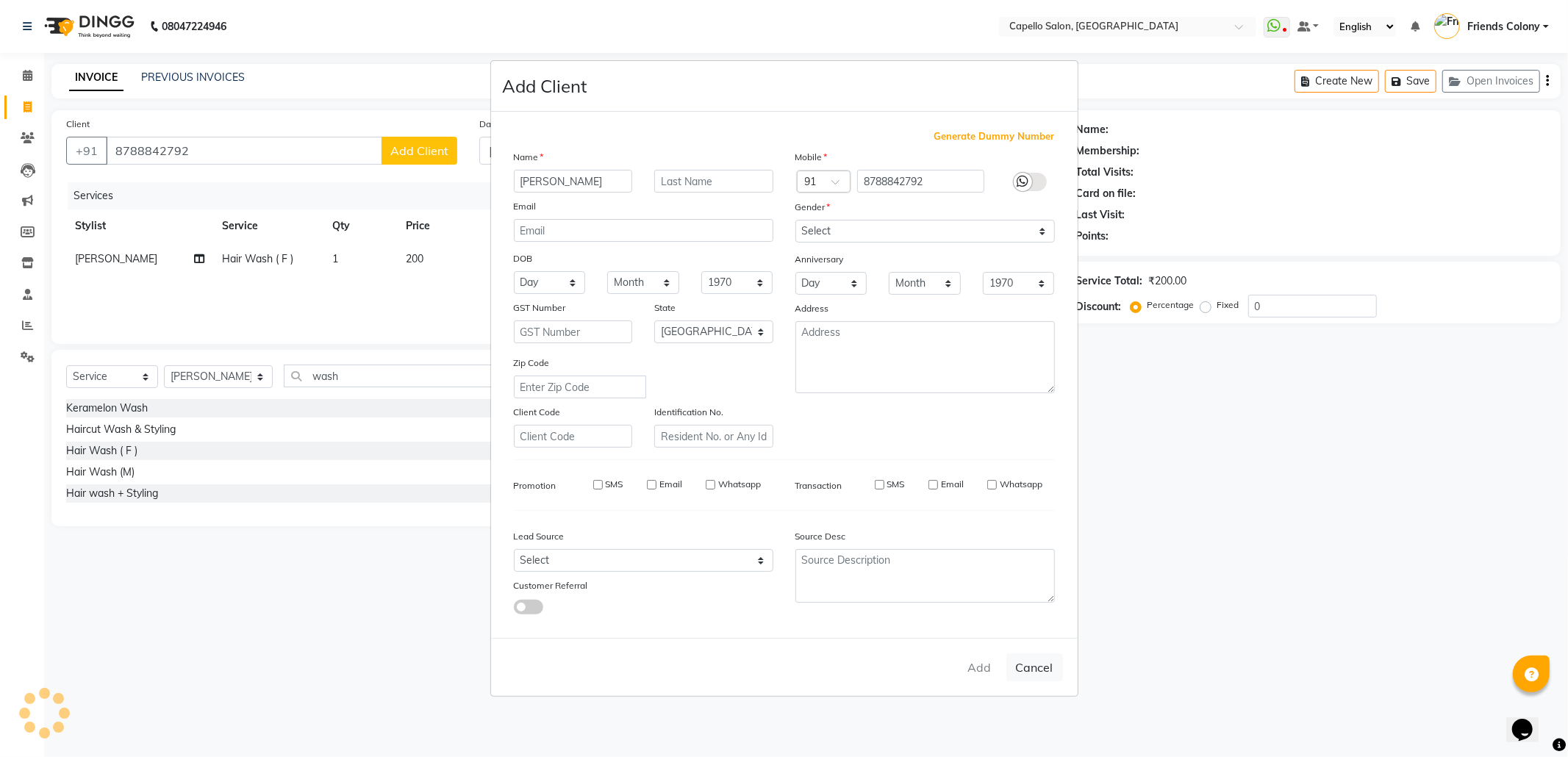
select select
select select "null"
select select
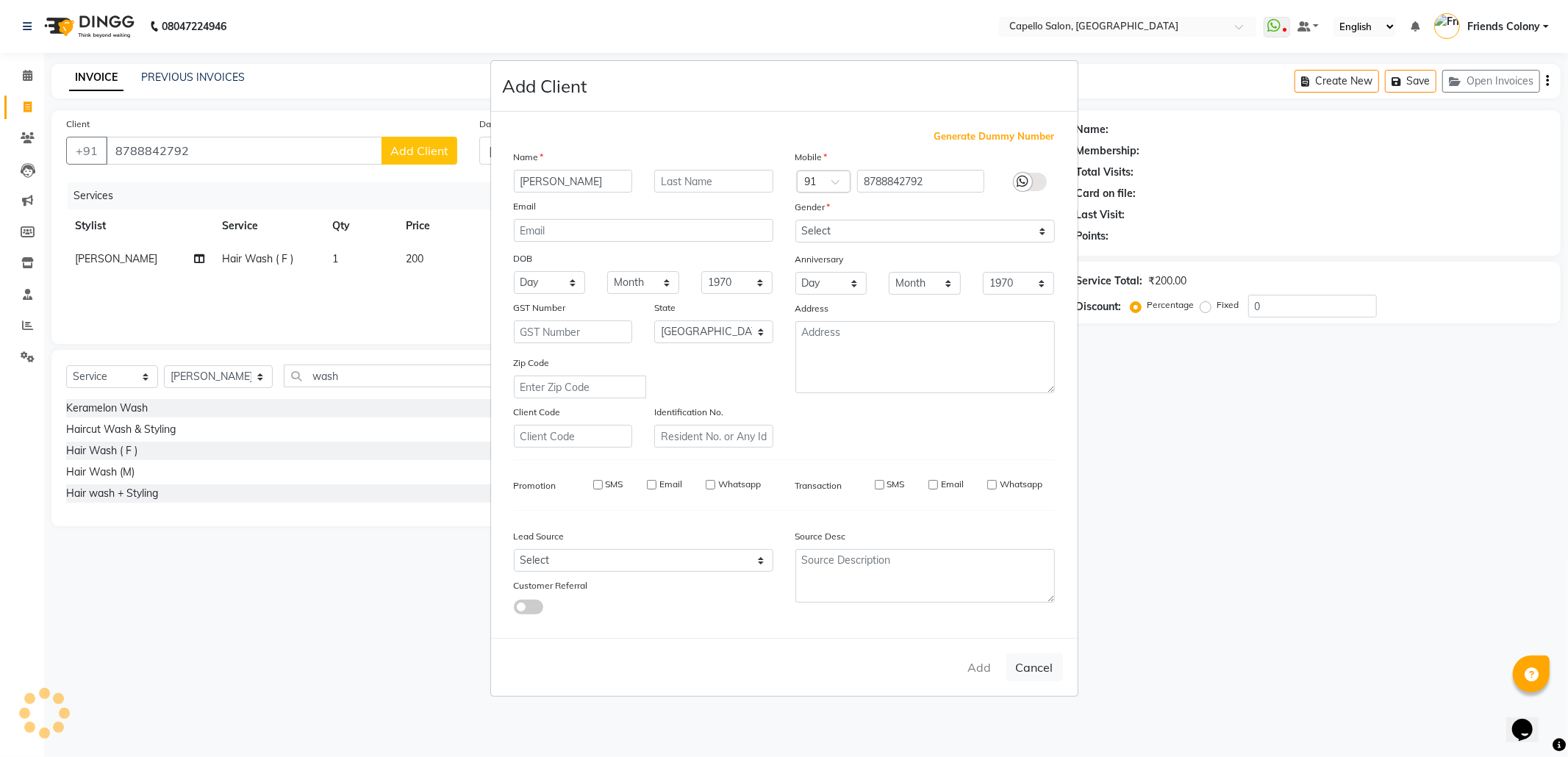
select select
checkbox input "false"
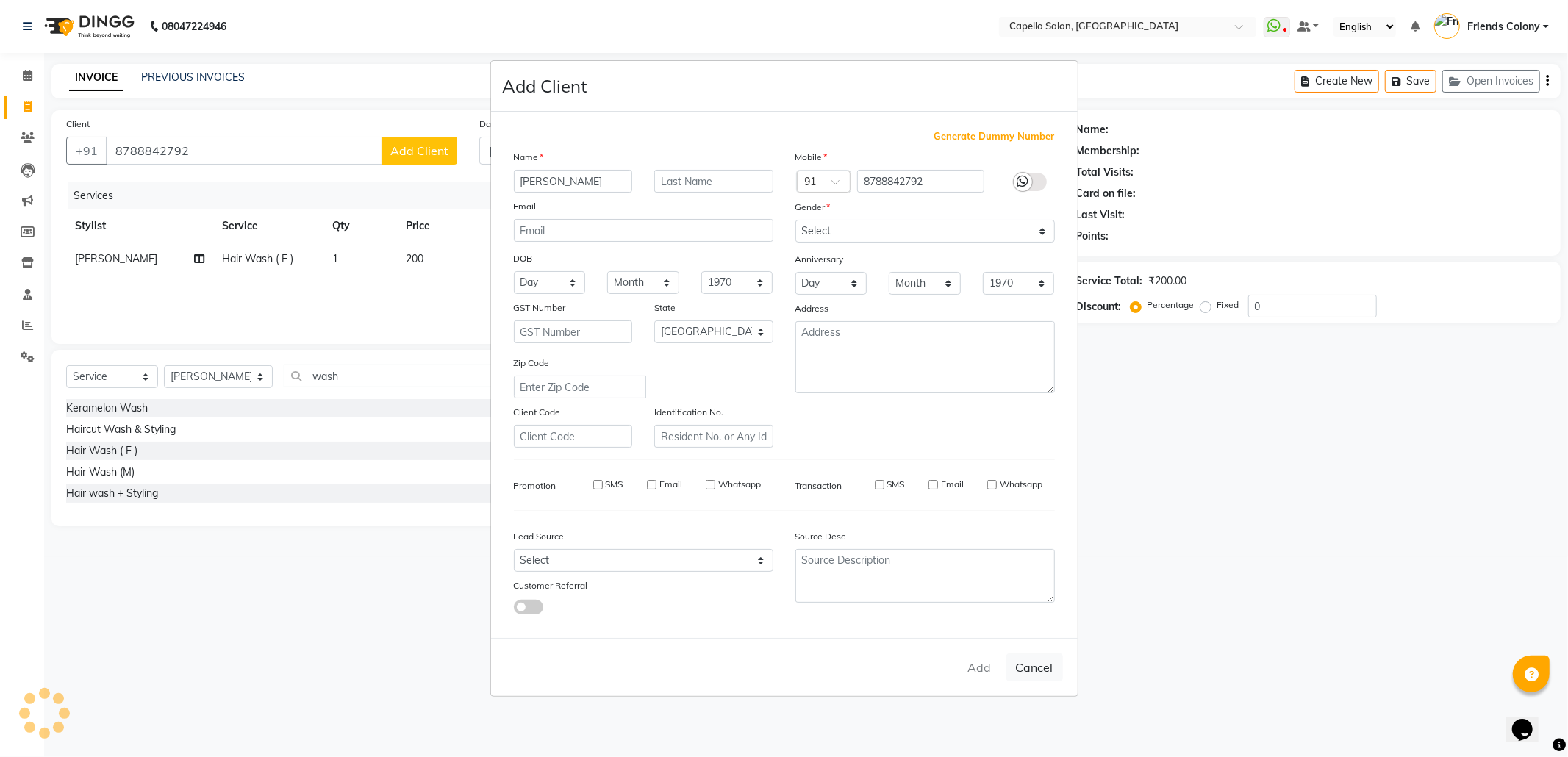
checkbox input "false"
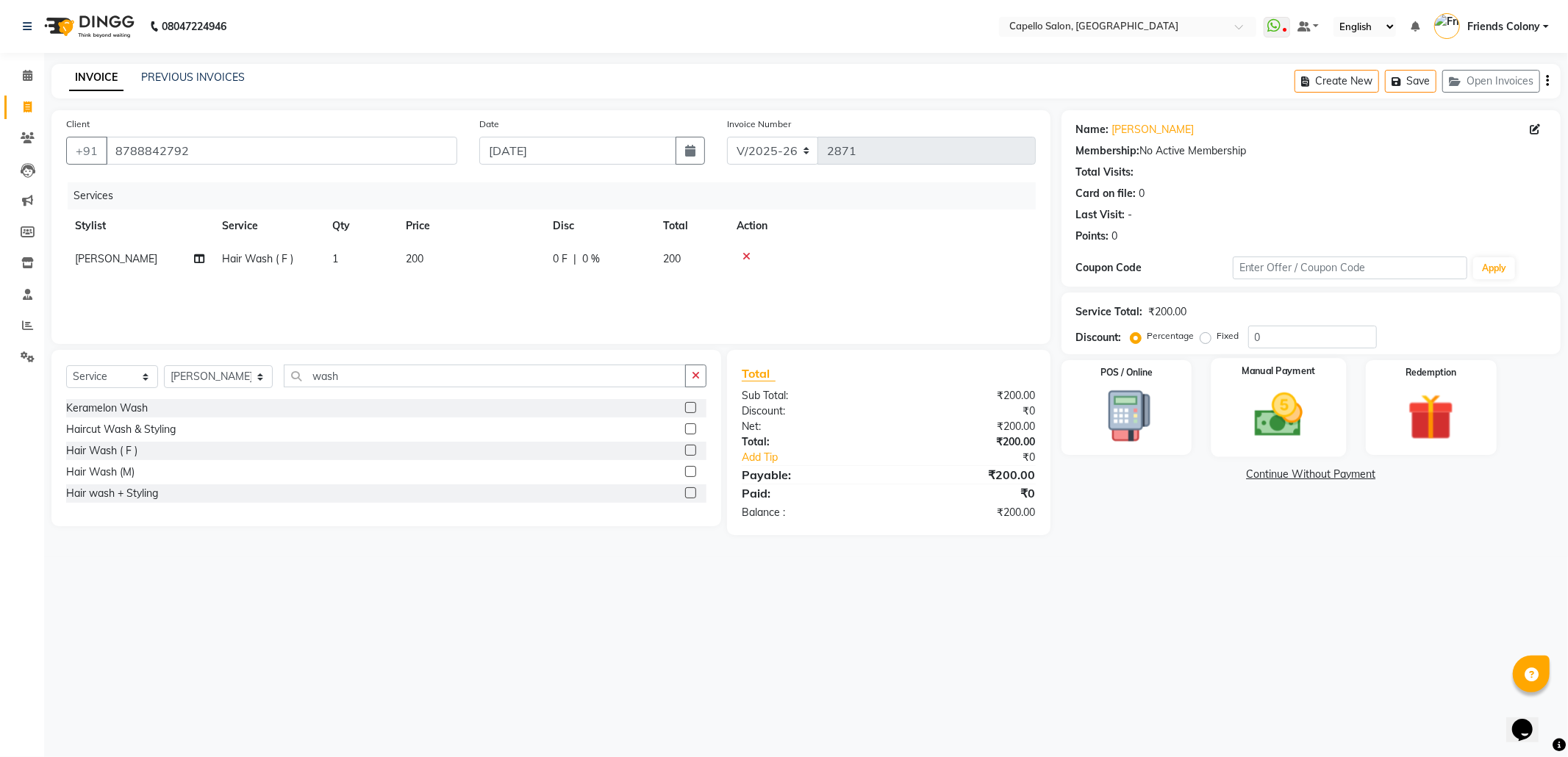
click at [1295, 389] on img at bounding box center [1279, 415] width 79 height 56
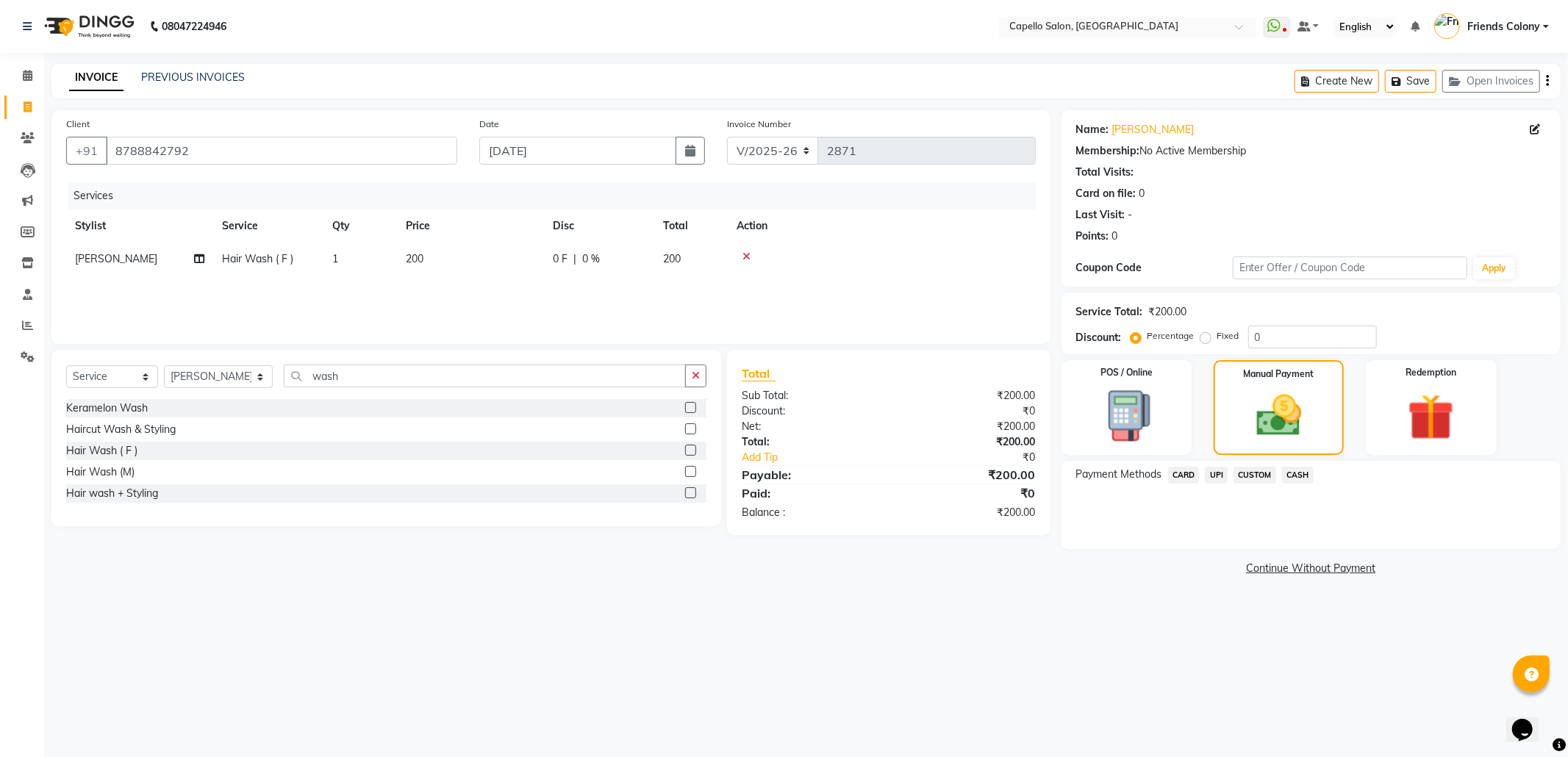
click at [1306, 474] on span "CASH" at bounding box center [1298, 475] width 32 height 17
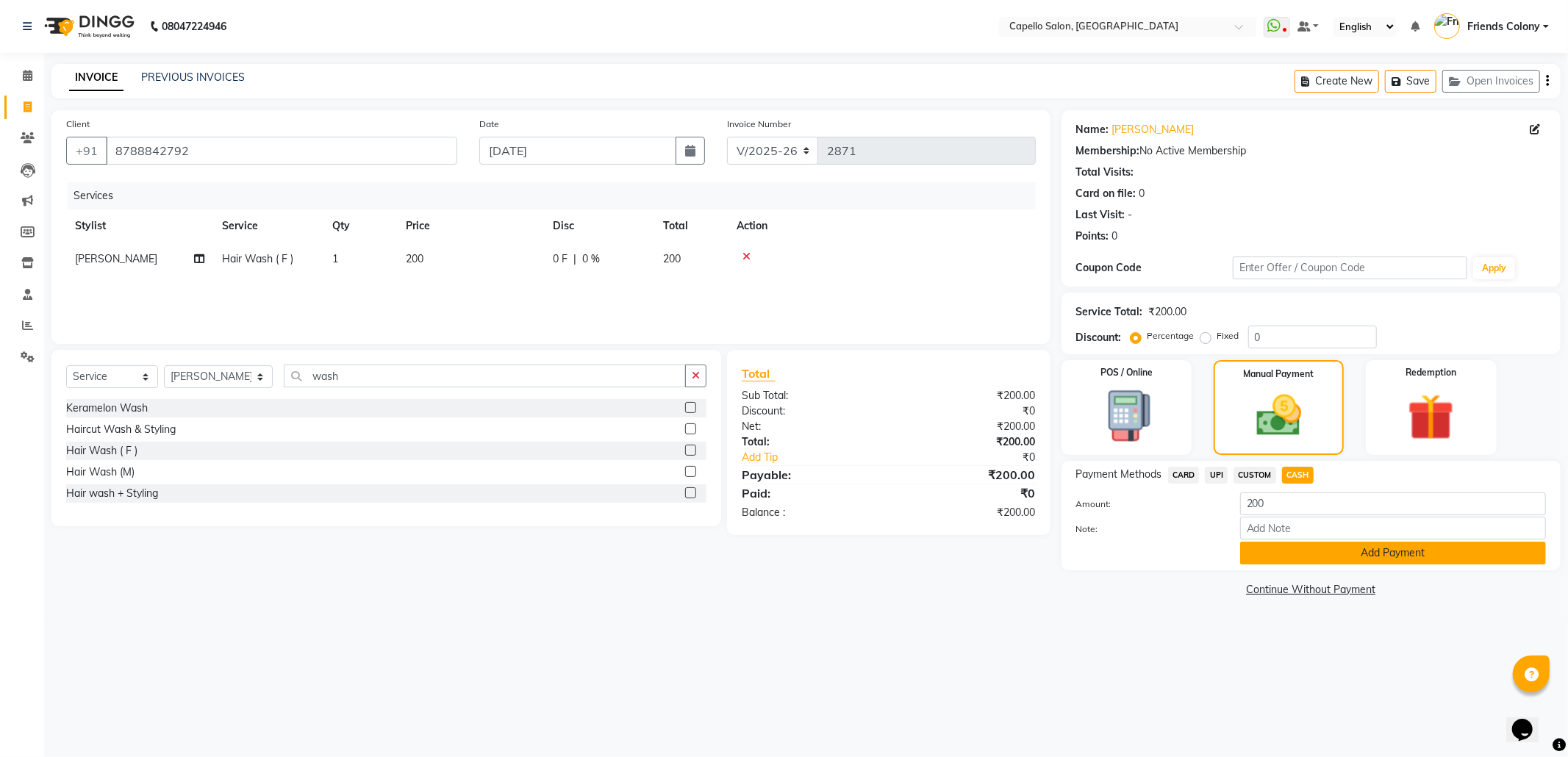
click at [1325, 556] on button "Add Payment" at bounding box center [1393, 553] width 306 height 22
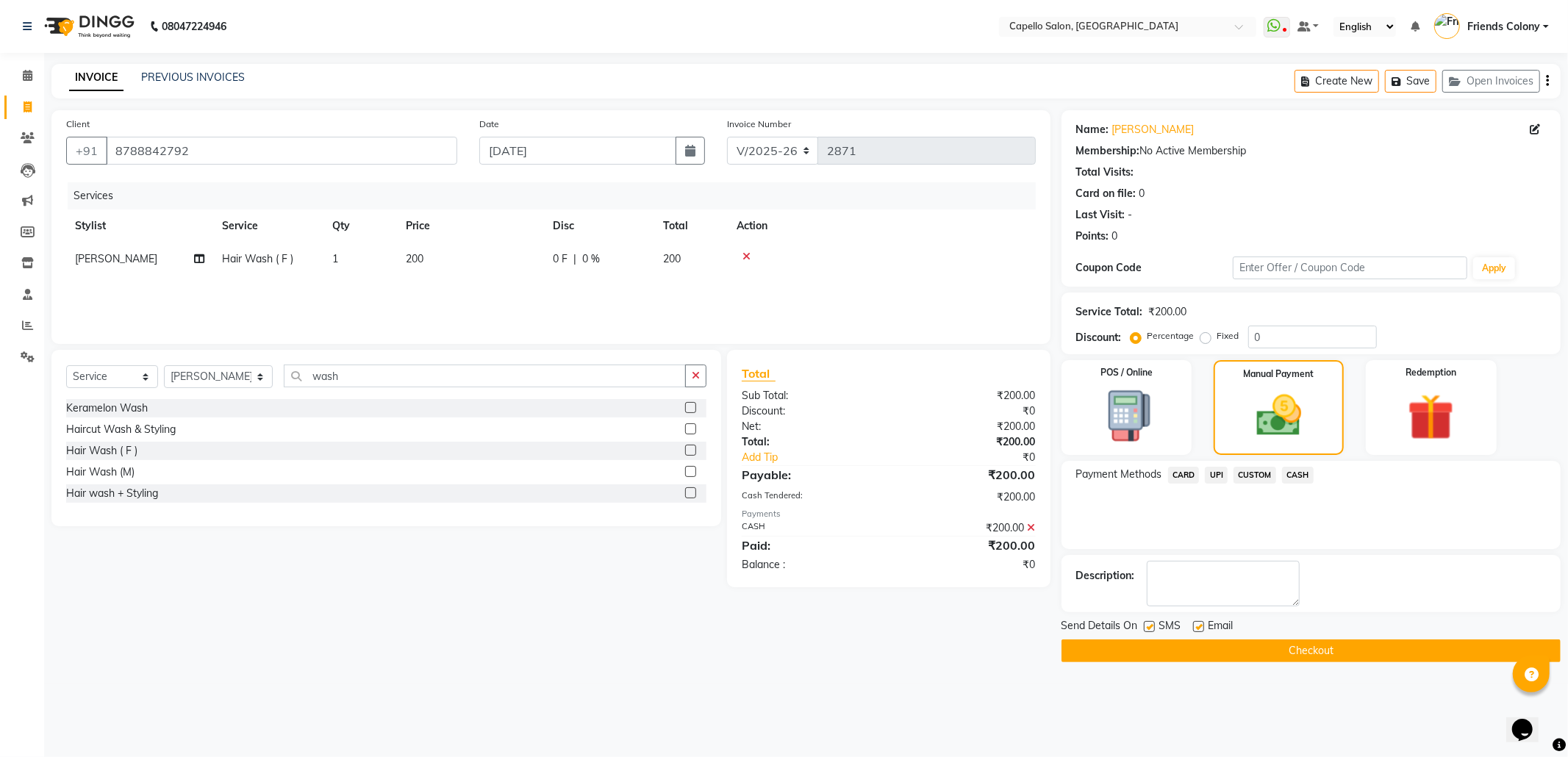
click at [1295, 653] on button "Checkout" at bounding box center [1311, 650] width 499 height 22
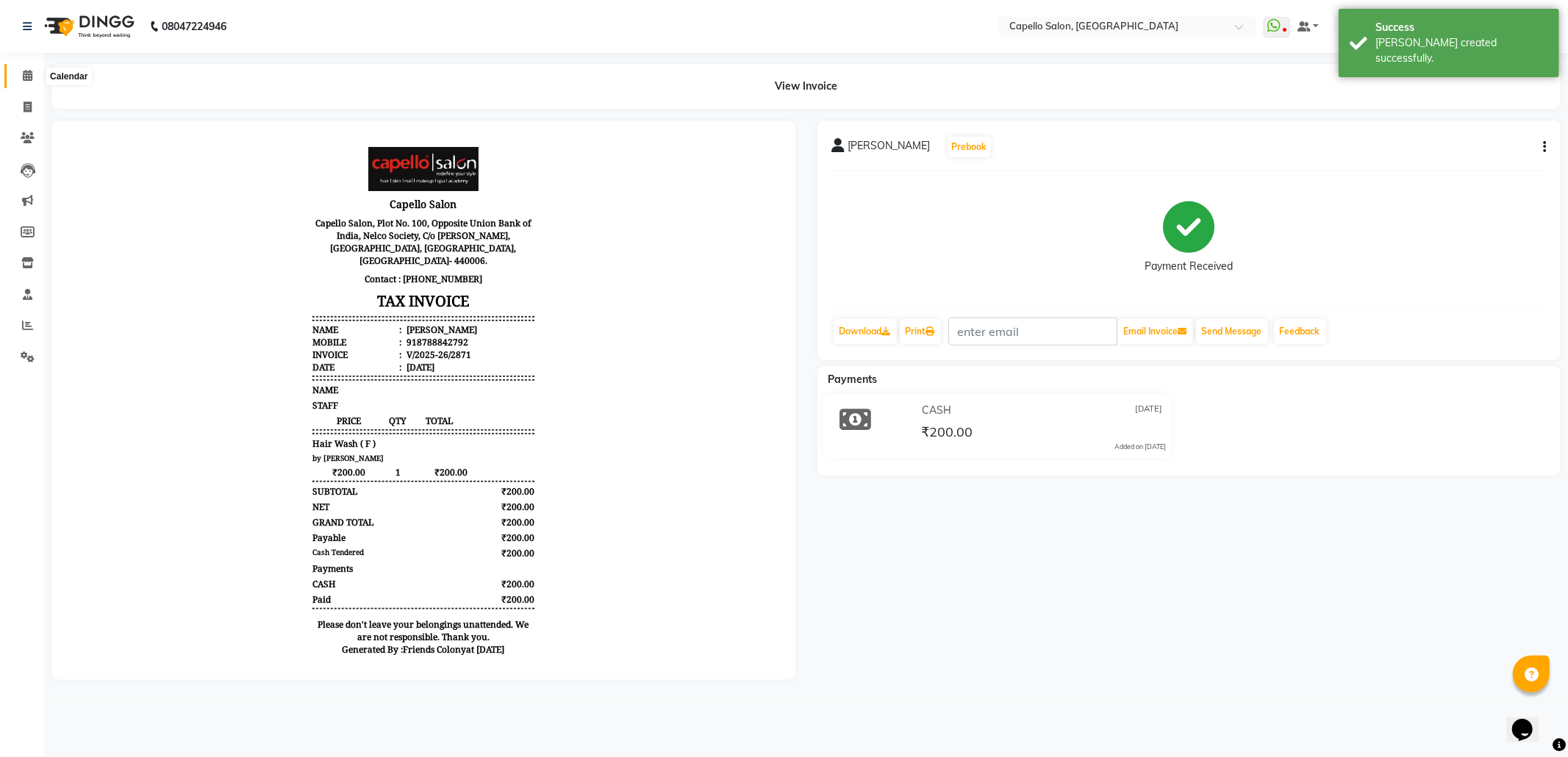
click at [26, 74] on icon at bounding box center [27, 75] width 9 height 11
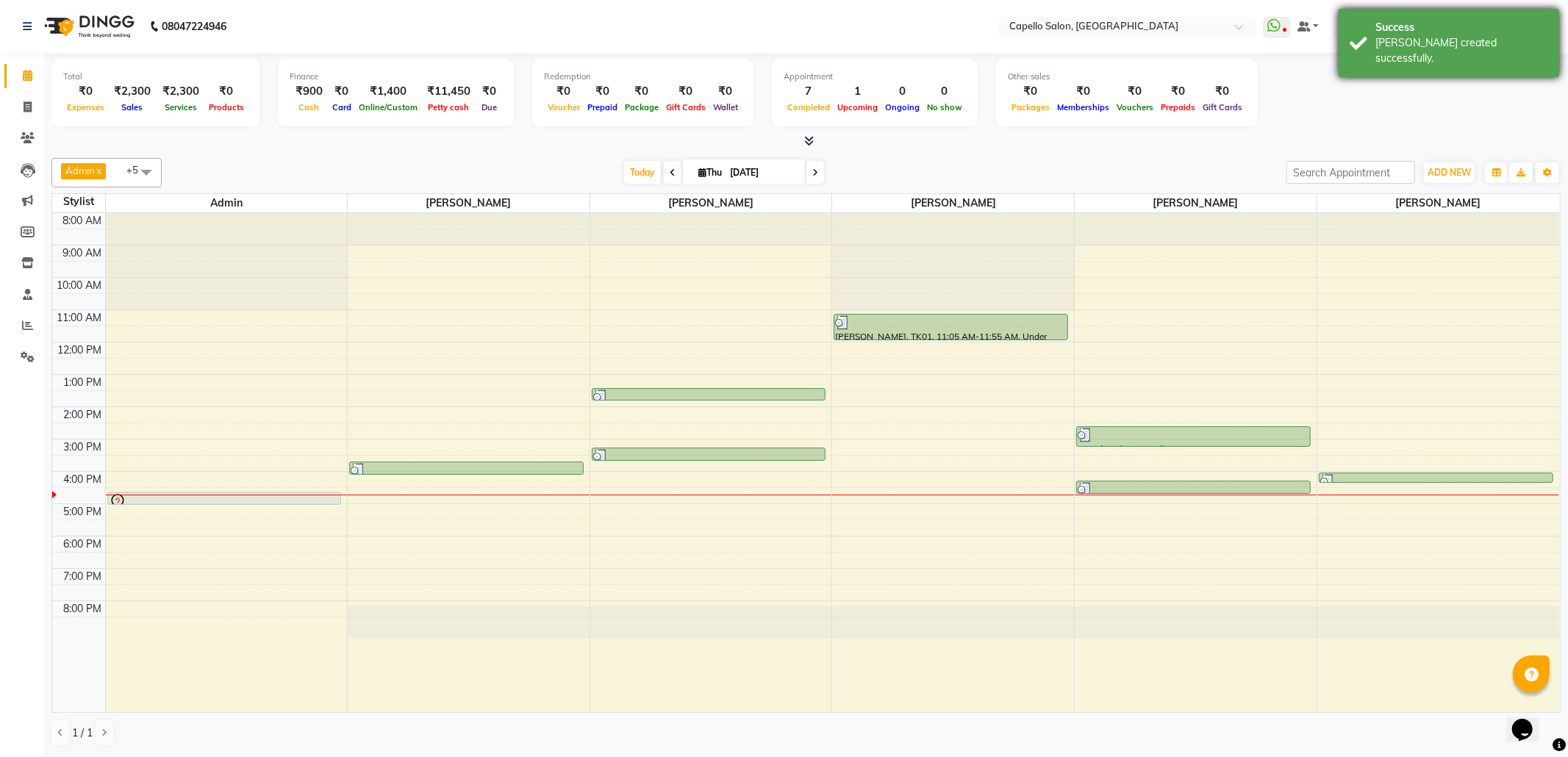
click at [1436, 28] on div "Success" at bounding box center [1461, 28] width 173 height 15
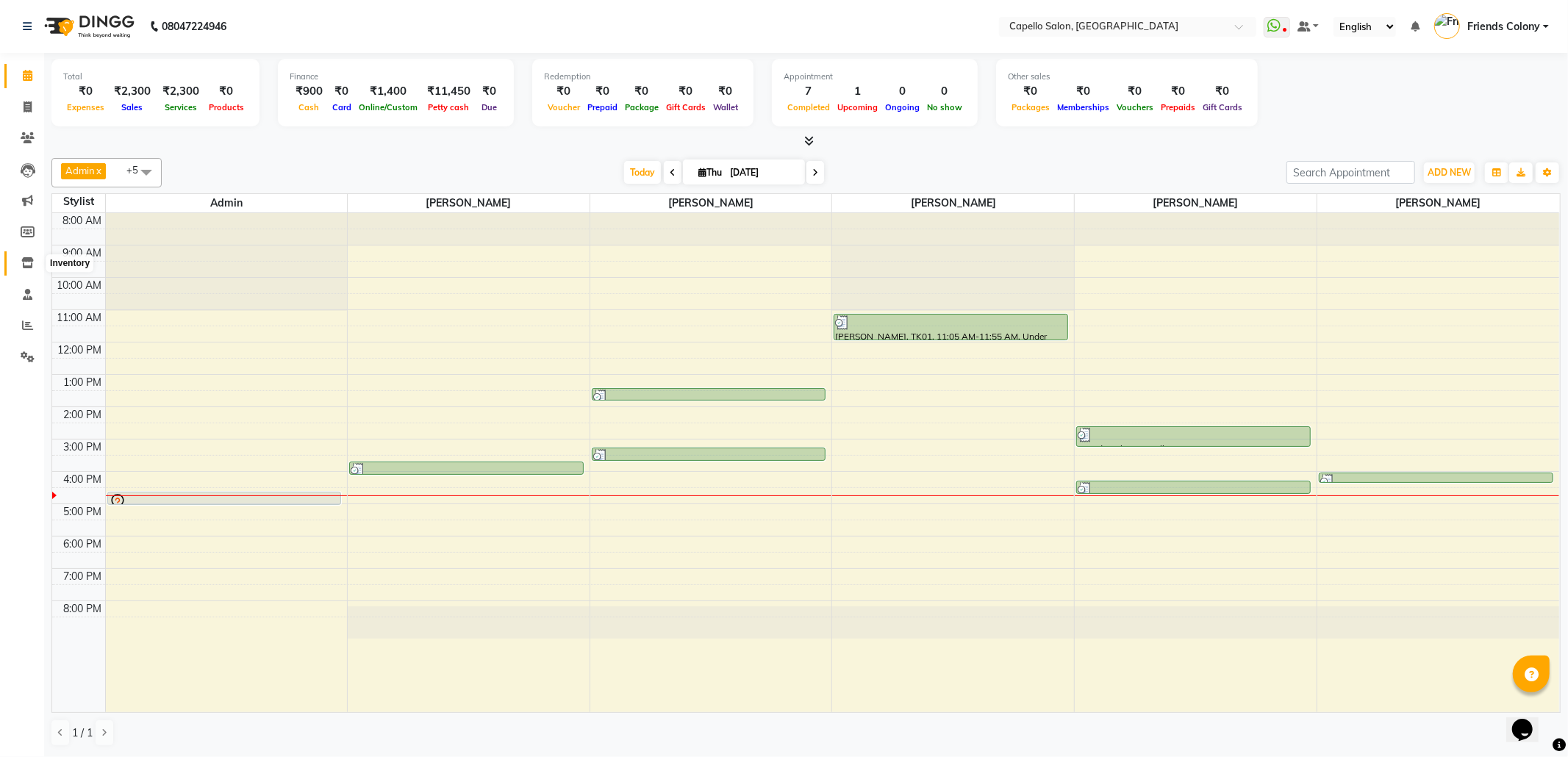
click at [26, 268] on icon at bounding box center [28, 262] width 12 height 11
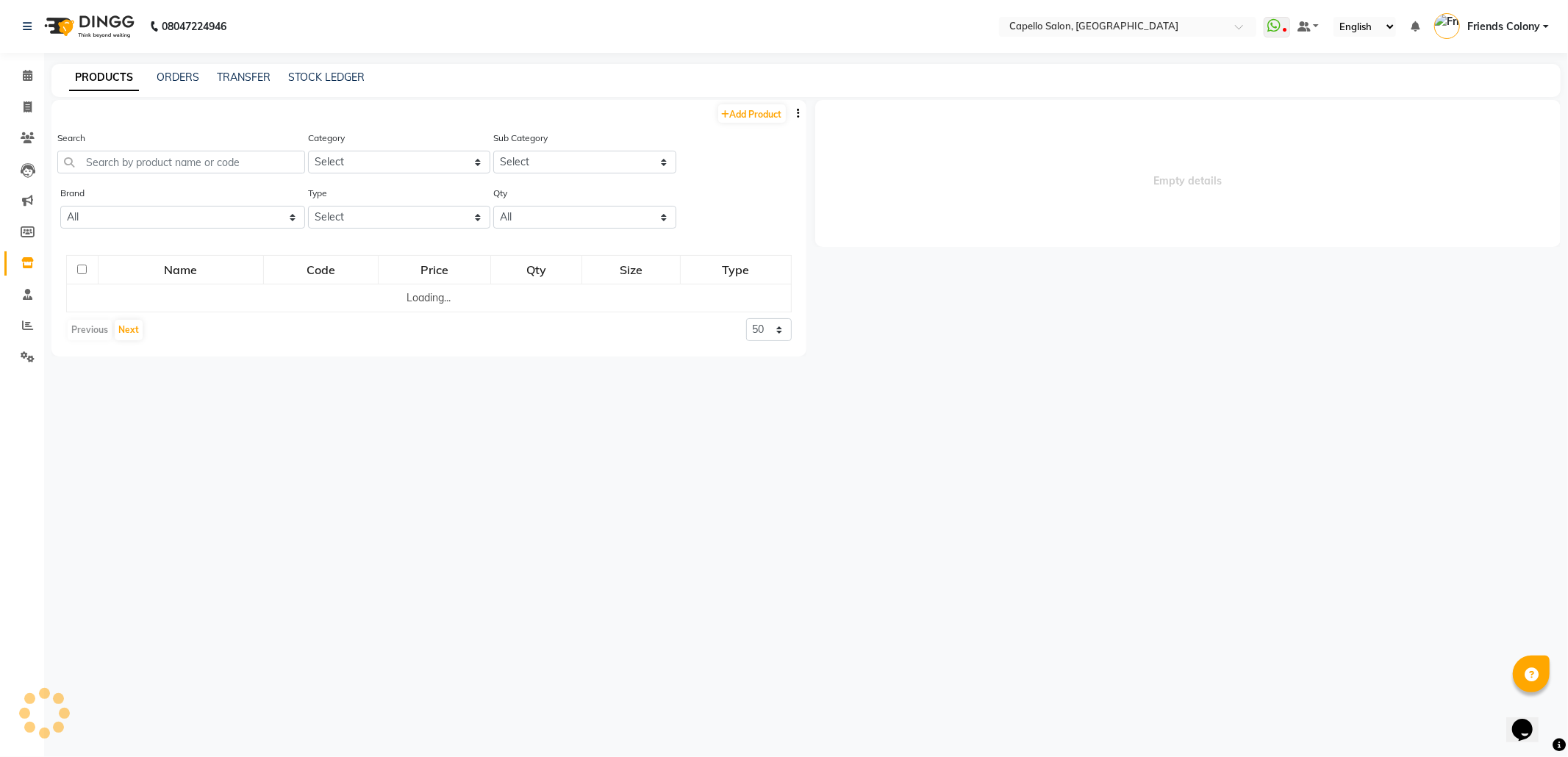
select select
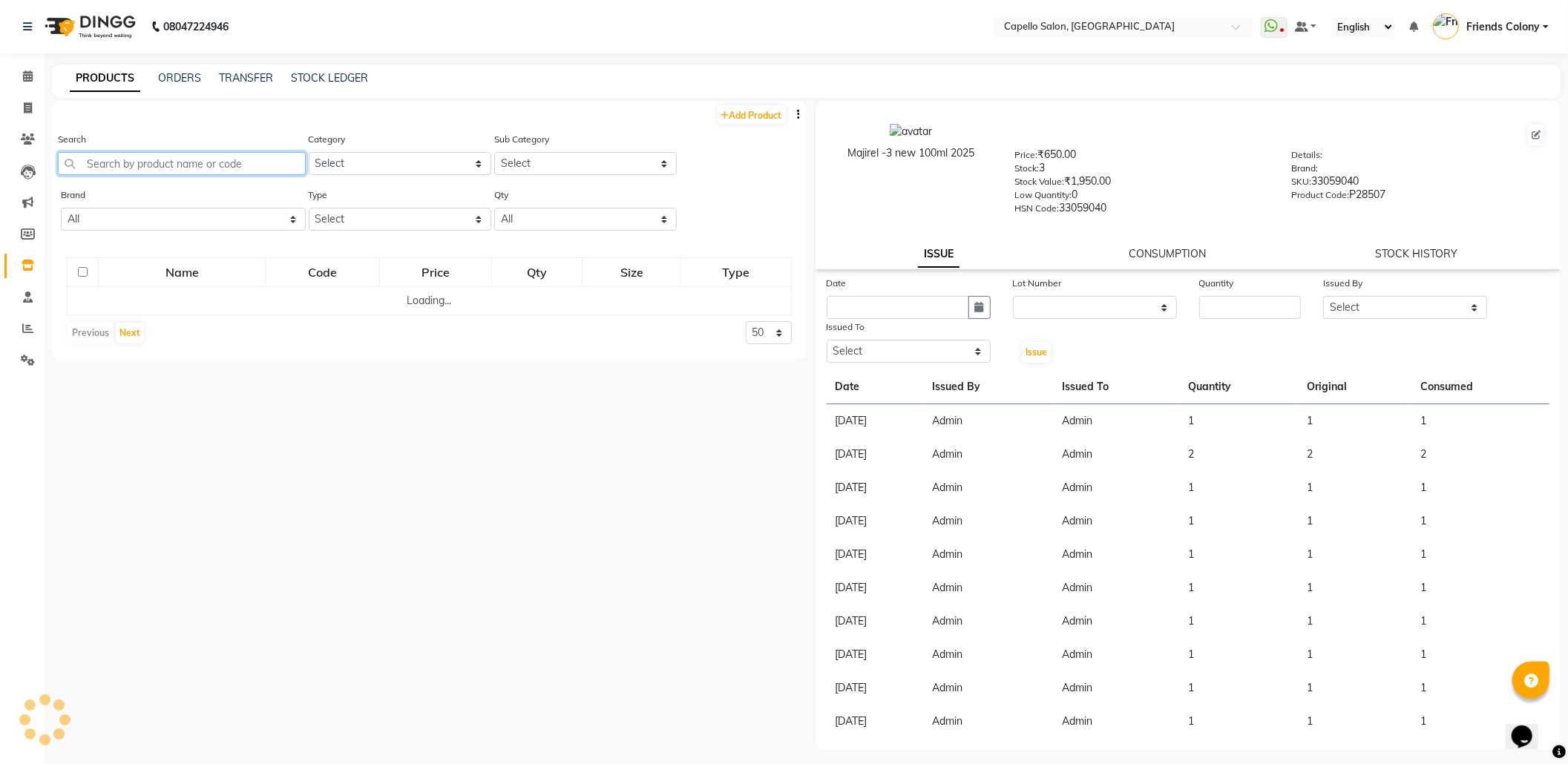
click at [182, 167] on input "text" at bounding box center [181, 163] width 248 height 23
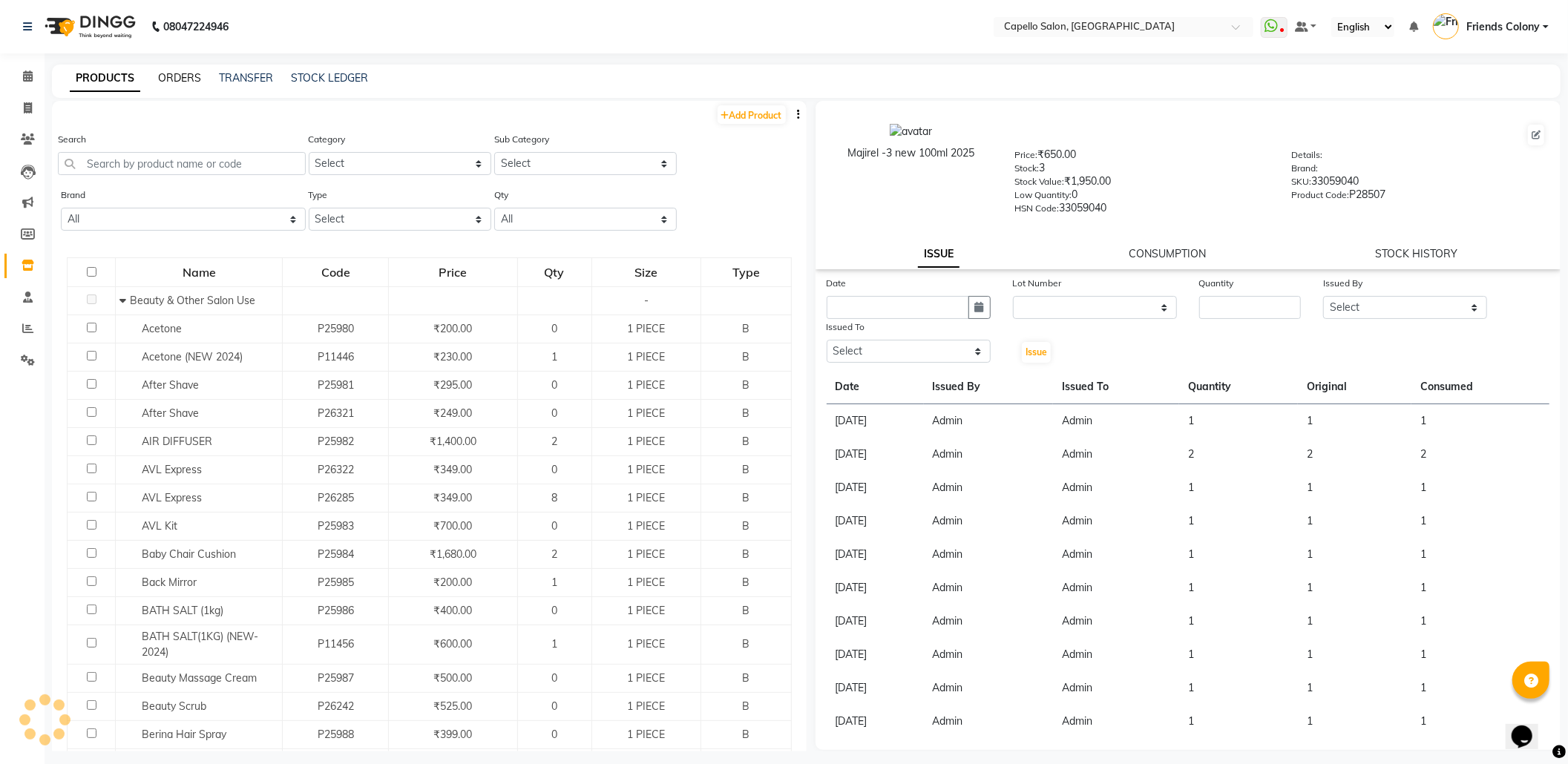
click at [184, 81] on link "ORDERS" at bounding box center [179, 77] width 43 height 13
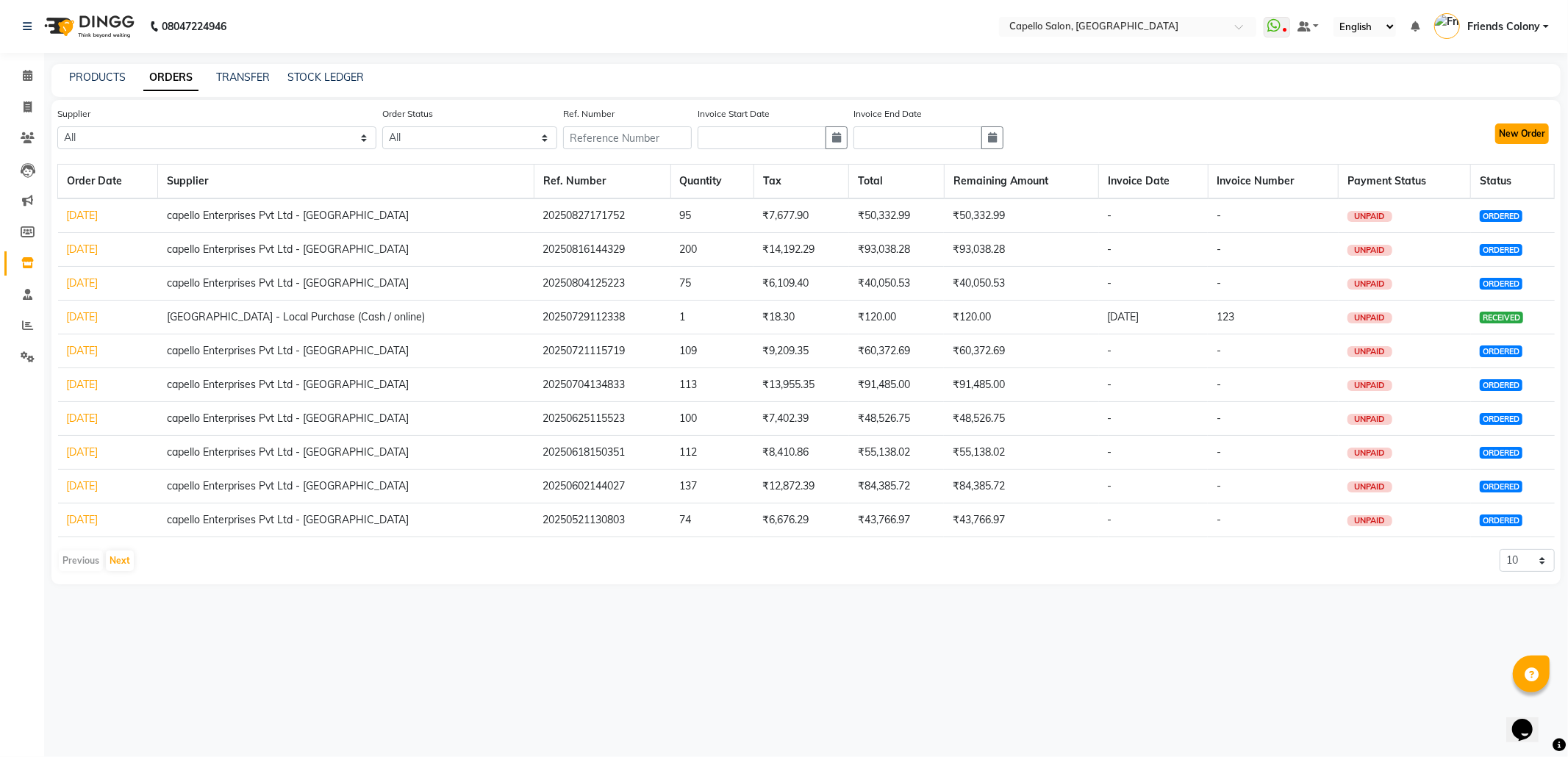
click at [1515, 125] on button "New Order" at bounding box center [1522, 134] width 53 height 21
select select "true"
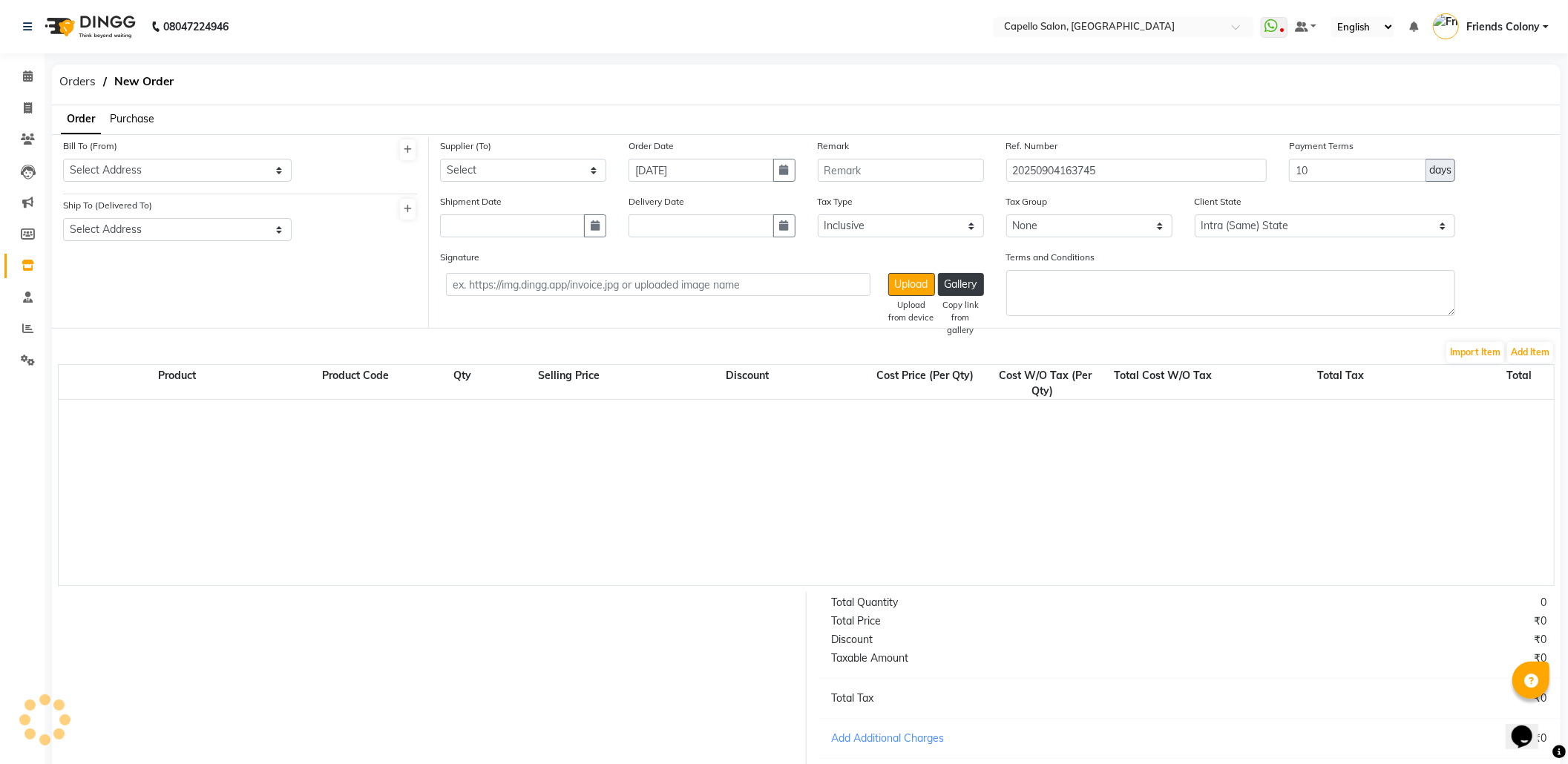
select select "2335"
click at [256, 170] on select "Select Address CAPELLO FRIENDS COLONY PLOT NO 100 OPPSITE UNION BABK OF INDIA N…" at bounding box center [177, 170] width 228 height 23
select select "160"
click at [63, 159] on select "Select Address CAPELLO FRIENDS COLONY PLOT NO 100 OPPSITE UNION BABK OF INDIA N…" at bounding box center [177, 170] width 228 height 23
click at [251, 235] on select "Select Address CAPELLO FRIENDS COLONY PLOT NO 100 OPPSITE UNION BABK OF INDIA N…" at bounding box center [177, 229] width 228 height 23
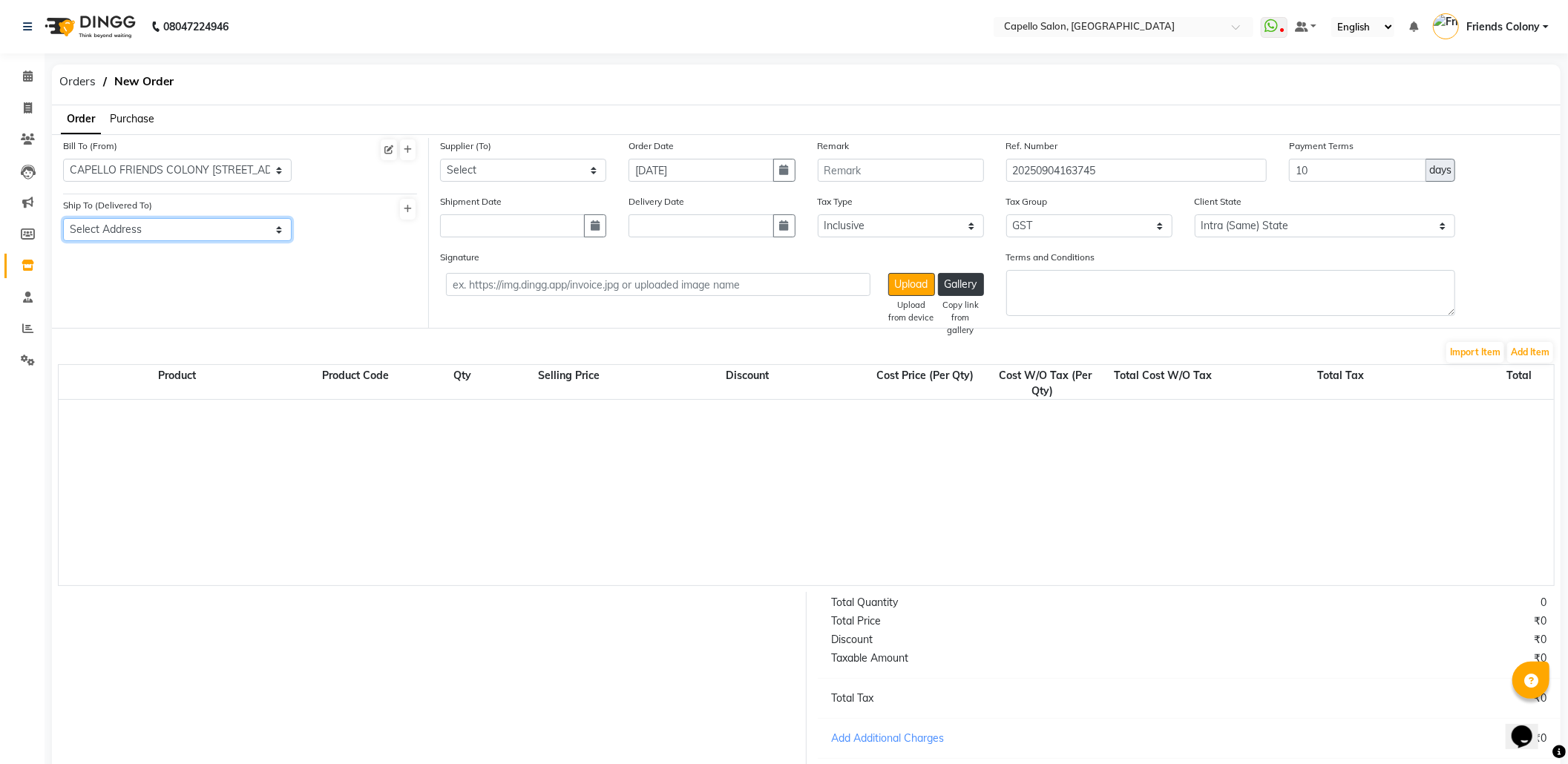
select select "161"
click at [63, 218] on select "Select Address CAPELLO FRIENDS COLONY PLOT NO 100 OPPSITE UNION BABK OF INDIA N…" at bounding box center [177, 229] width 228 height 23
click at [583, 169] on select "Select capello Enterprises Pvt Ltd - CAPELLO SALOON Capello Friends Colony - Lo…" at bounding box center [523, 170] width 166 height 23
select select "621"
click at [440, 159] on select "Select capello Enterprises Pvt Ltd - CAPELLO SALOON Capello Friends Colony - Lo…" at bounding box center [523, 170] width 166 height 23
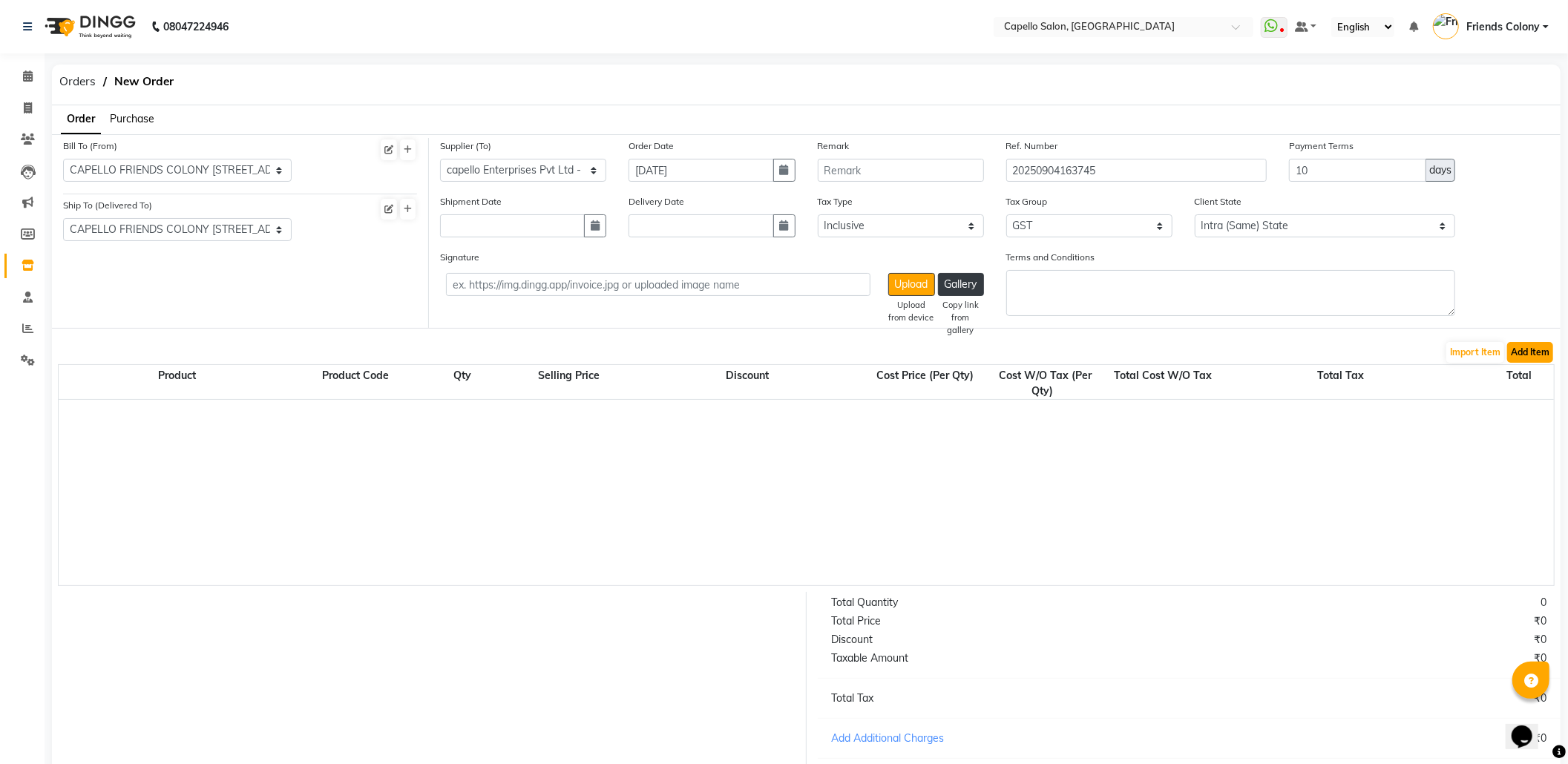
click at [1545, 345] on button "Add Item" at bounding box center [1530, 352] width 46 height 21
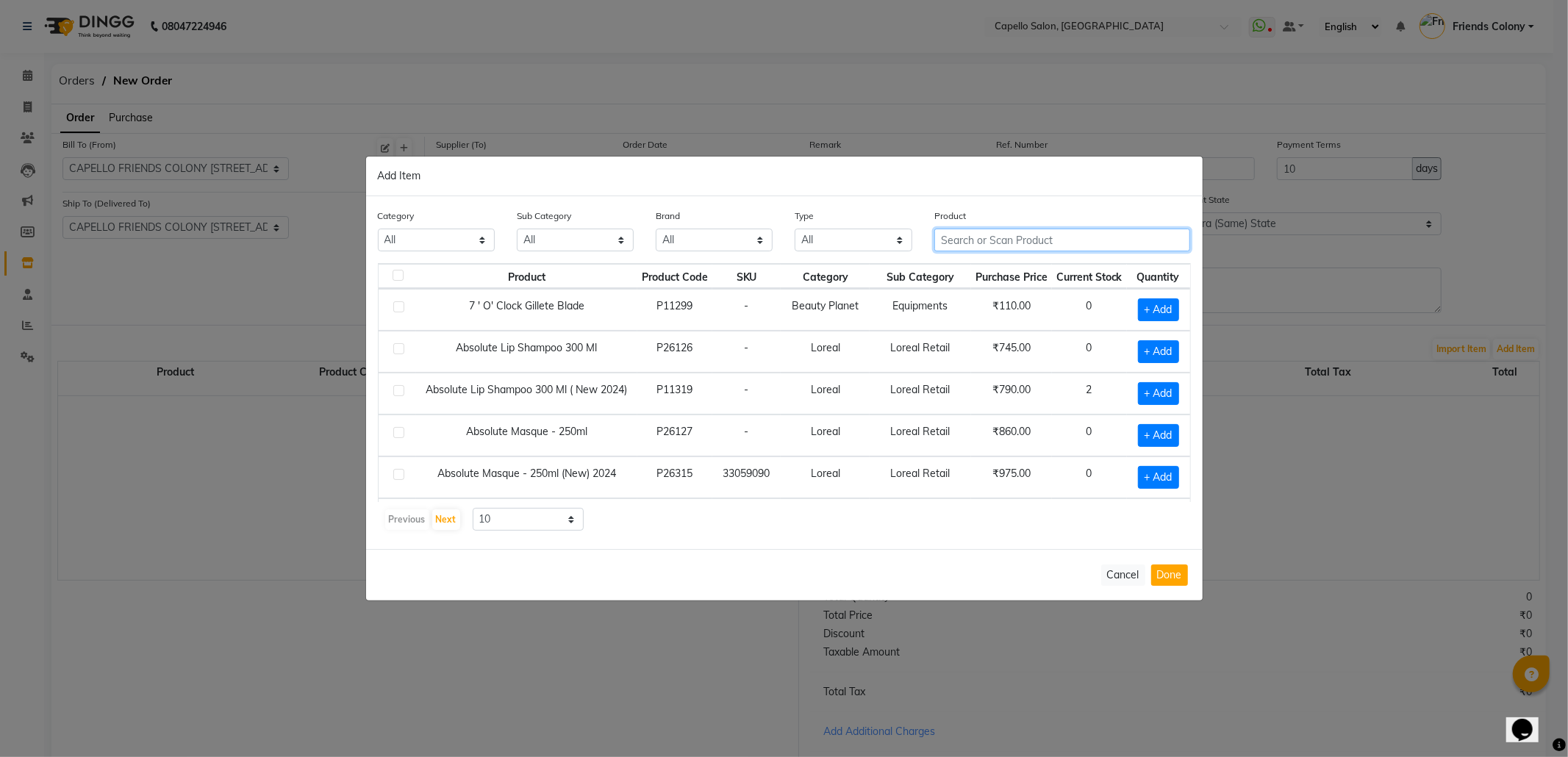
click at [1085, 239] on input "text" at bounding box center [1062, 239] width 256 height 22
drag, startPoint x: 1013, startPoint y: 251, endPoint x: 1006, endPoint y: 237, distance: 15.7
click at [1009, 241] on input "text" at bounding box center [1062, 239] width 256 height 22
click at [1006, 237] on input "text" at bounding box center [1062, 239] width 256 height 22
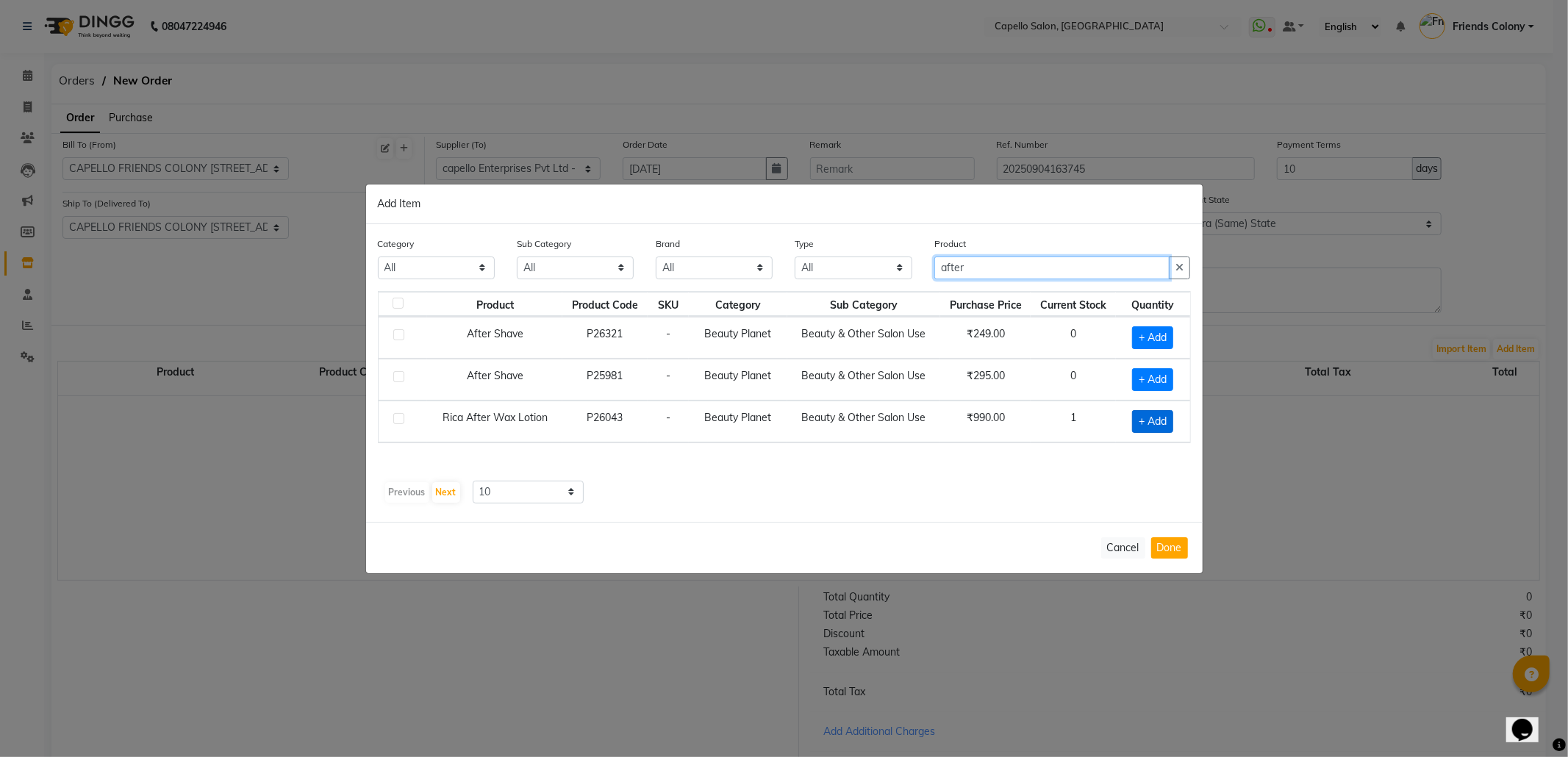
type input "after"
click at [1137, 419] on span "+ Add" at bounding box center [1152, 421] width 41 height 22
checkbox input "true"
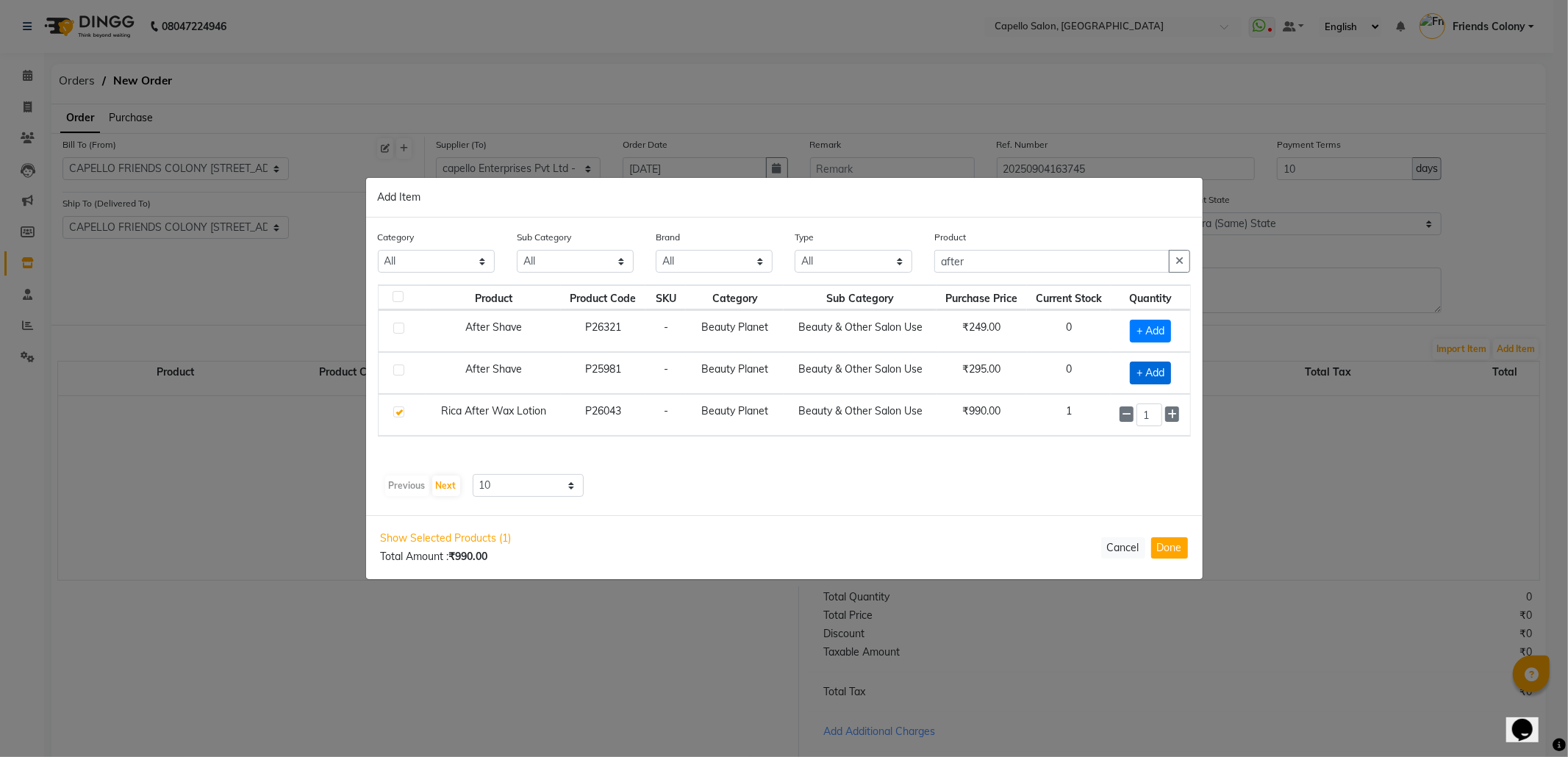
click at [1141, 366] on span "+ Add" at bounding box center [1150, 372] width 41 height 22
checkbox input "true"
click at [1171, 377] on icon at bounding box center [1172, 372] width 9 height 10
type input "2"
drag, startPoint x: 997, startPoint y: 257, endPoint x: 824, endPoint y: 272, distance: 173.6
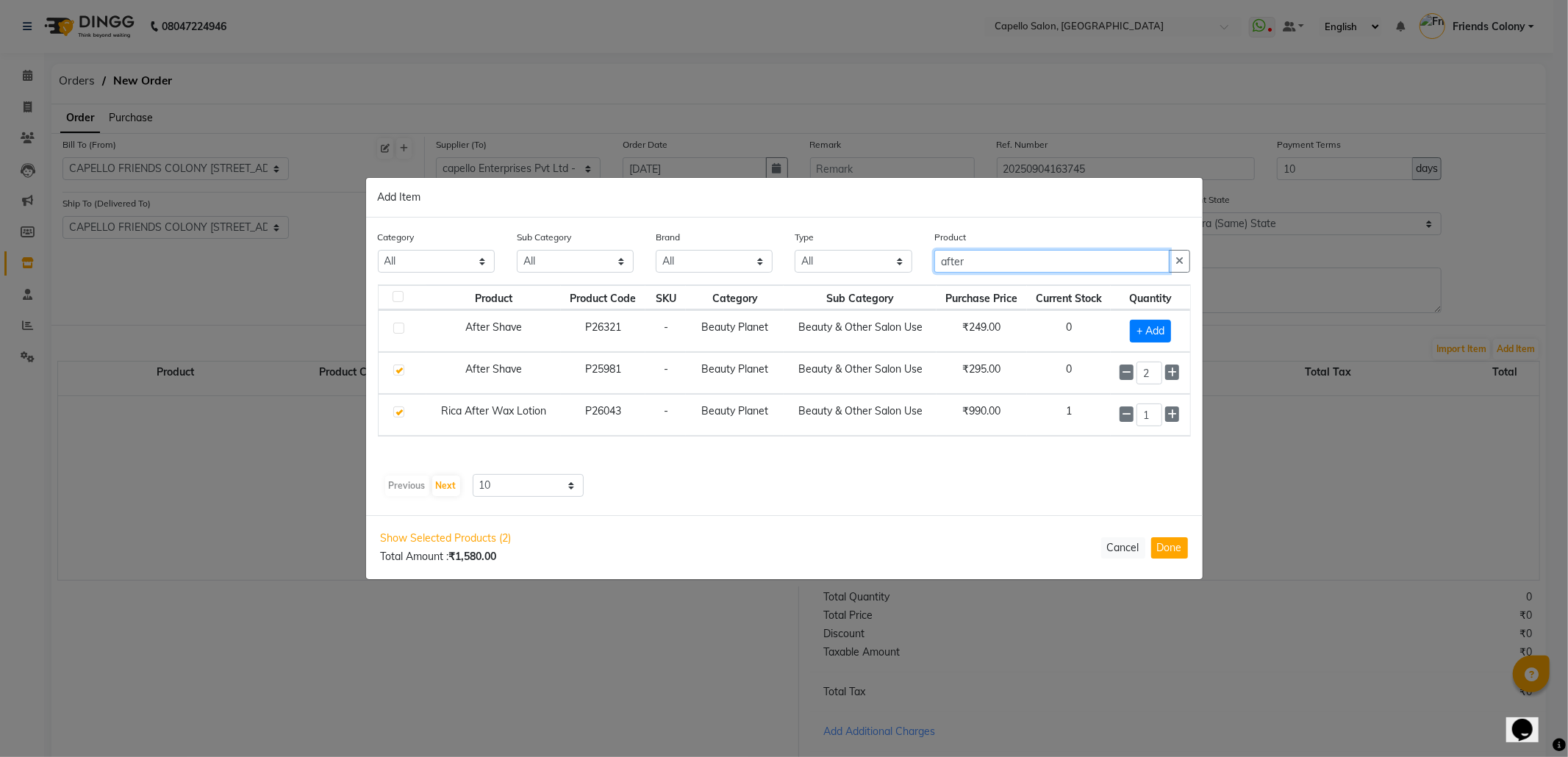
click at [824, 272] on div "Category All Keramelon Skin Makeup Personal Care Appliances Beard Beauty Planet…" at bounding box center [784, 256] width 835 height 55
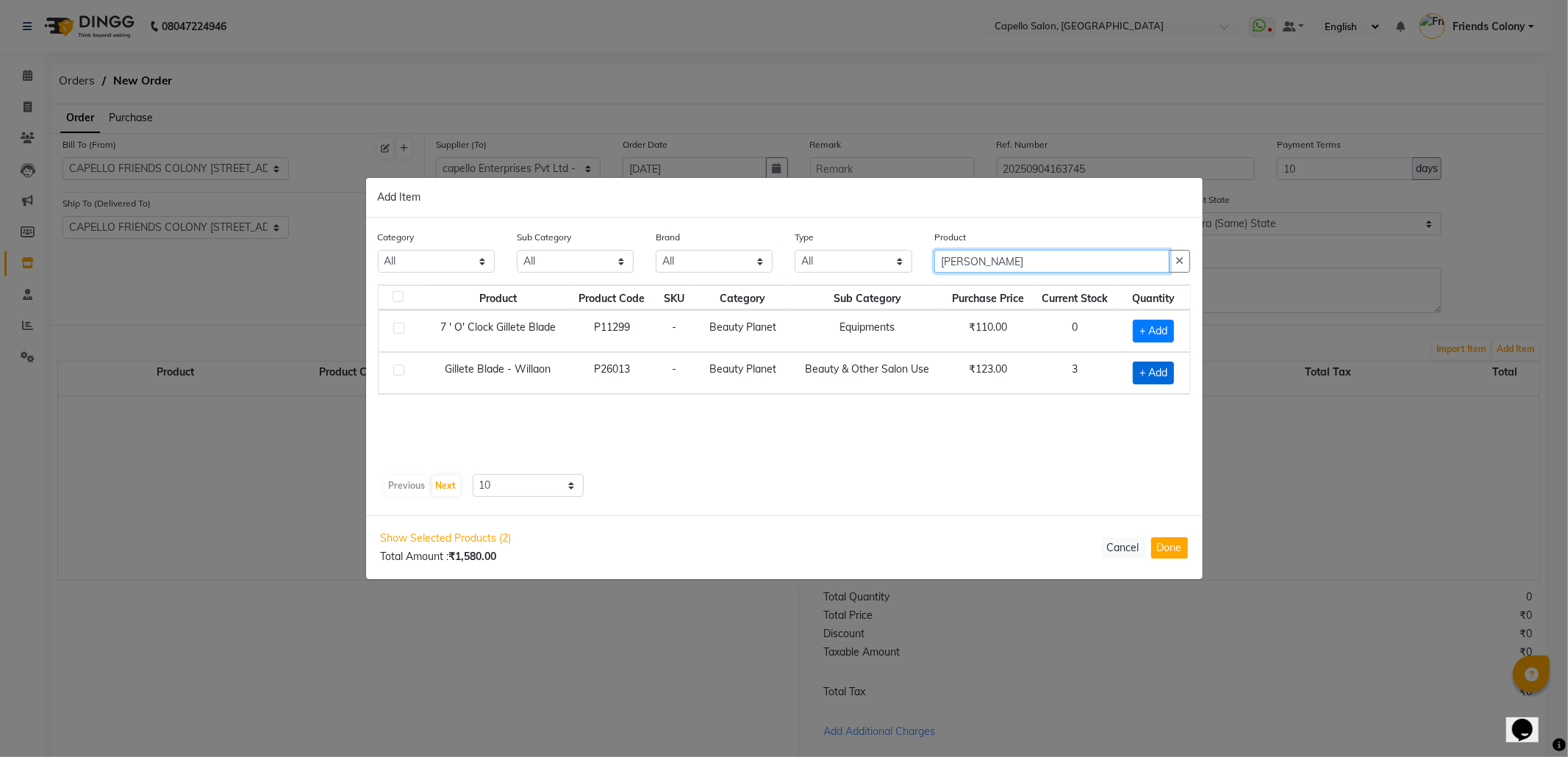
type input "gill"
click at [1148, 382] on span "+ Add" at bounding box center [1153, 372] width 41 height 22
checkbox input "true"
click at [1171, 371] on icon at bounding box center [1173, 372] width 9 height 10
click at [1169, 371] on icon at bounding box center [1173, 372] width 9 height 10
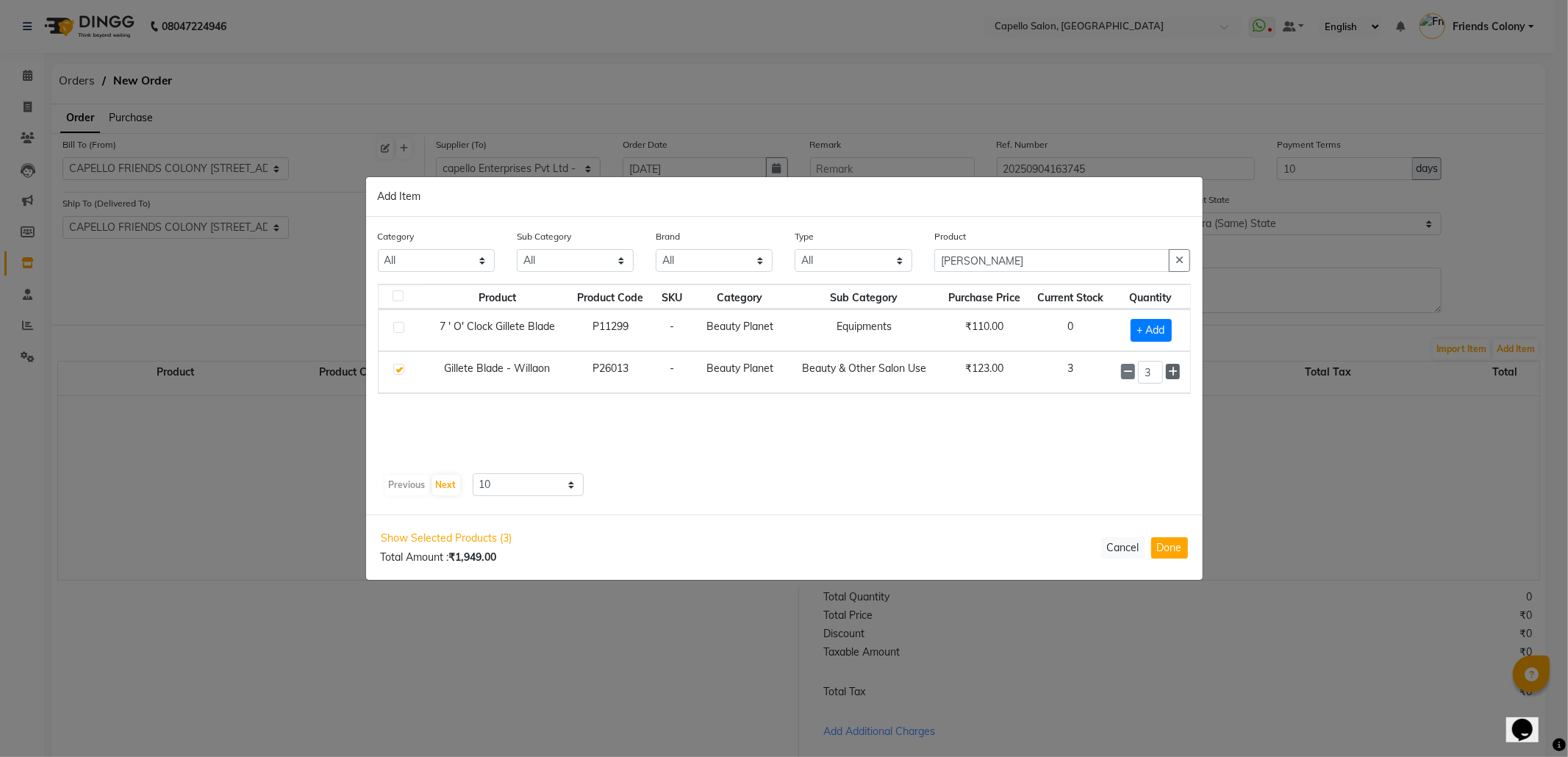
click at [1169, 371] on icon at bounding box center [1173, 372] width 9 height 10
click at [1175, 372] on icon at bounding box center [1173, 372] width 9 height 10
type input "5"
drag, startPoint x: 975, startPoint y: 254, endPoint x: 904, endPoint y: 265, distance: 71.8
click at [904, 265] on div "Category All Keramelon Skin Makeup Personal Care Appliances Beard Beauty Planet…" at bounding box center [784, 256] width 835 height 55
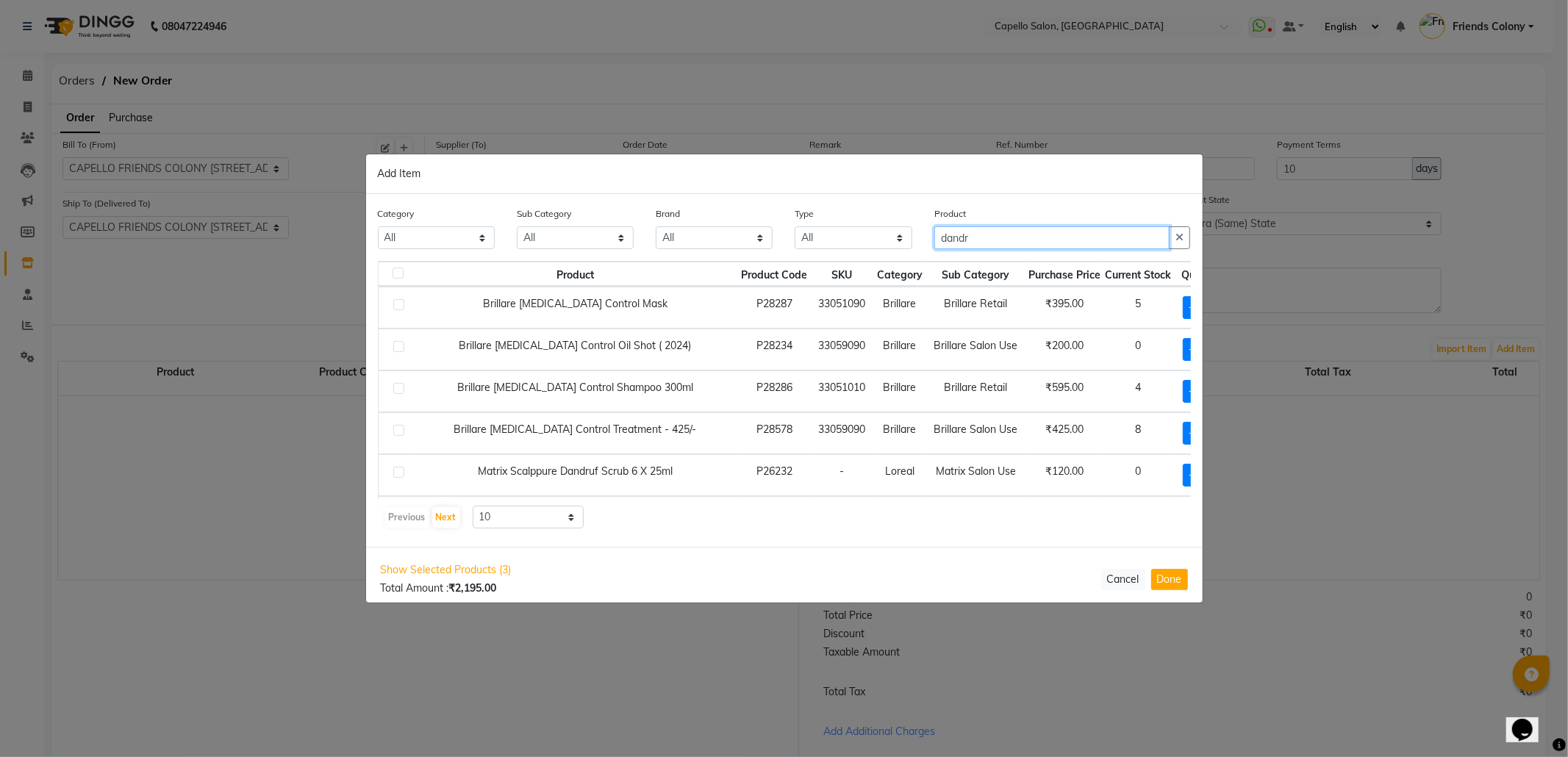
type input "dandr"
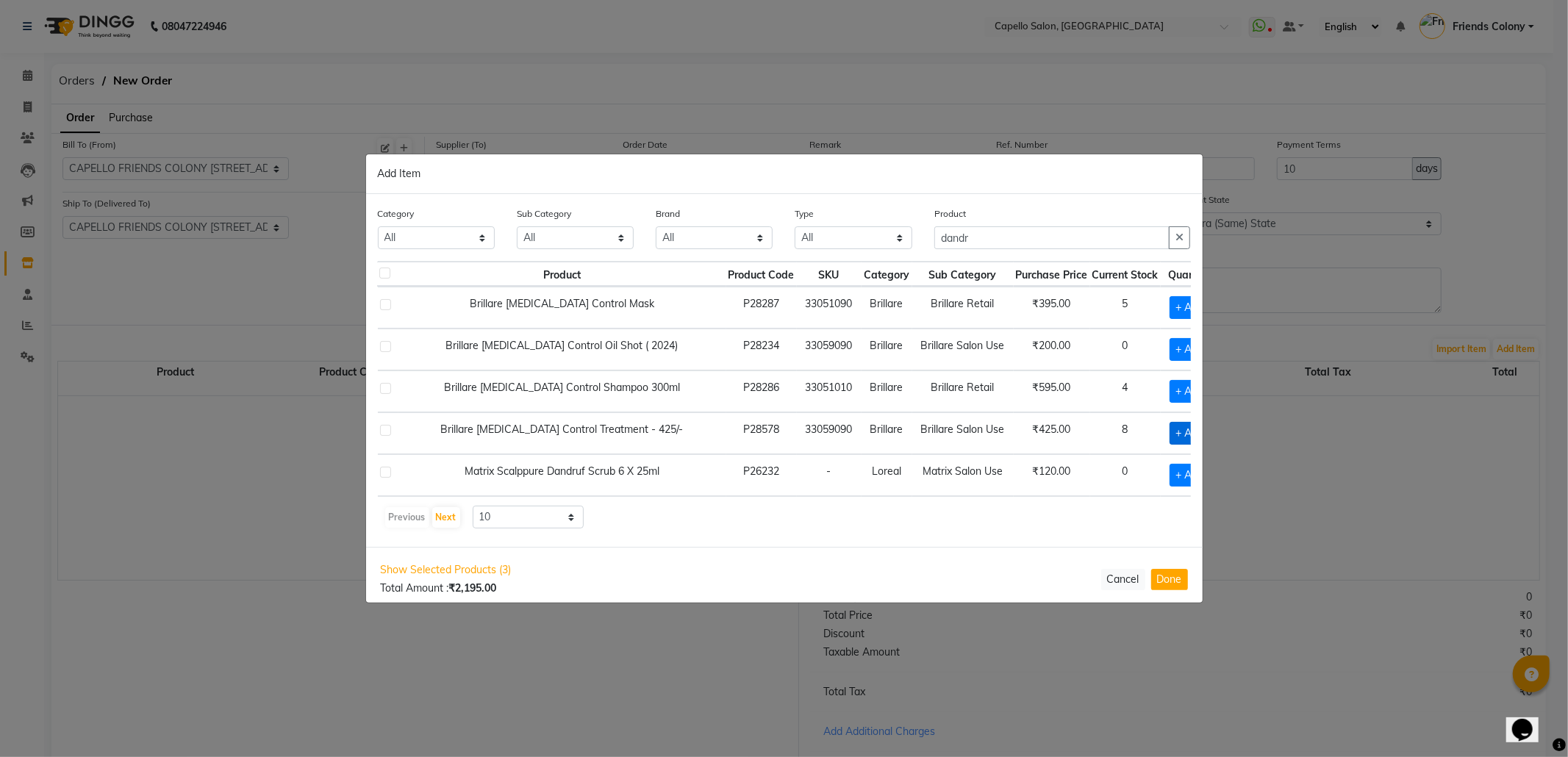
click at [1170, 430] on span "+ Add" at bounding box center [1190, 433] width 41 height 22
checkbox input "true"
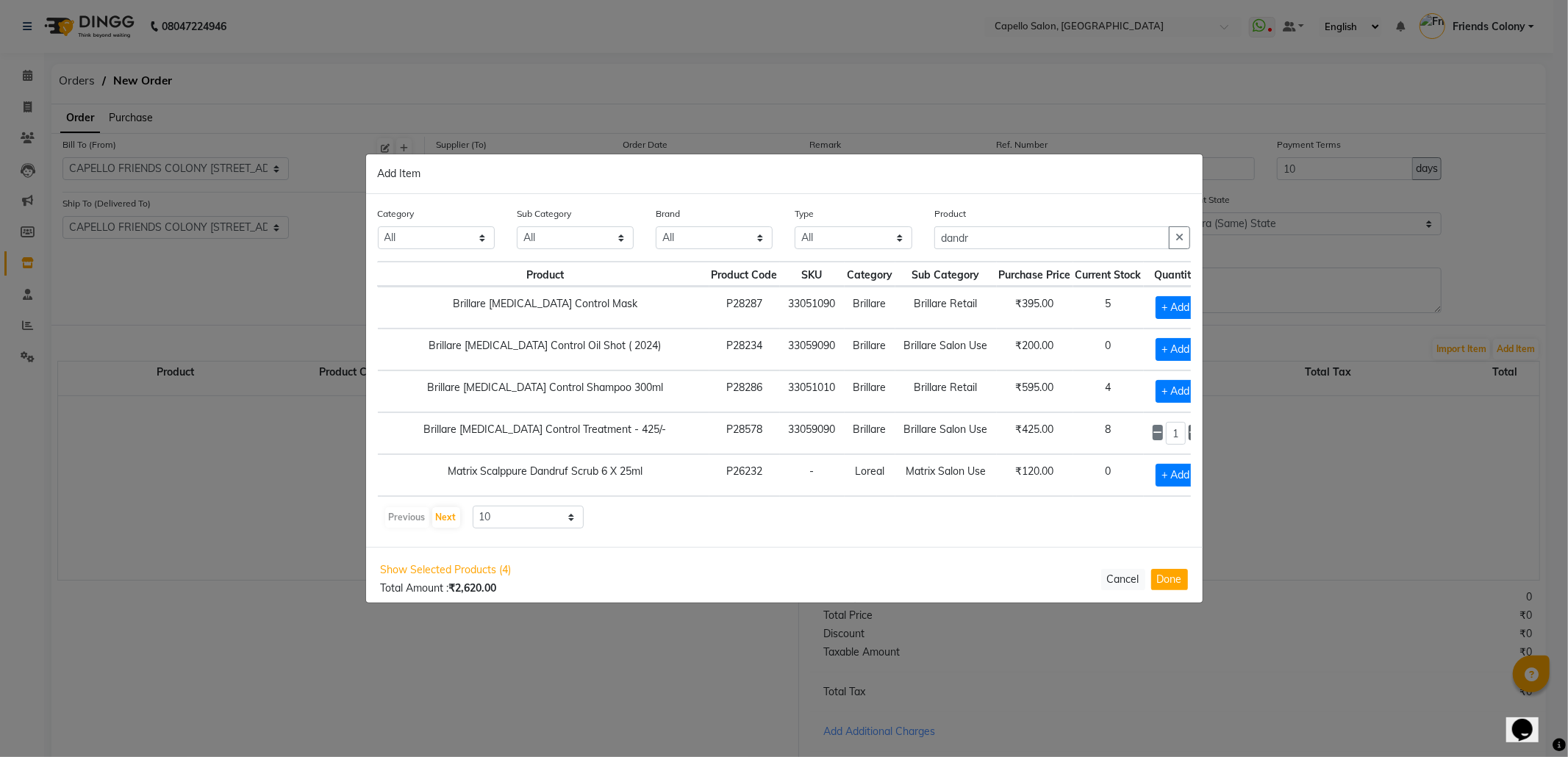
click at [1189, 433] on icon at bounding box center [1194, 433] width 9 height 10
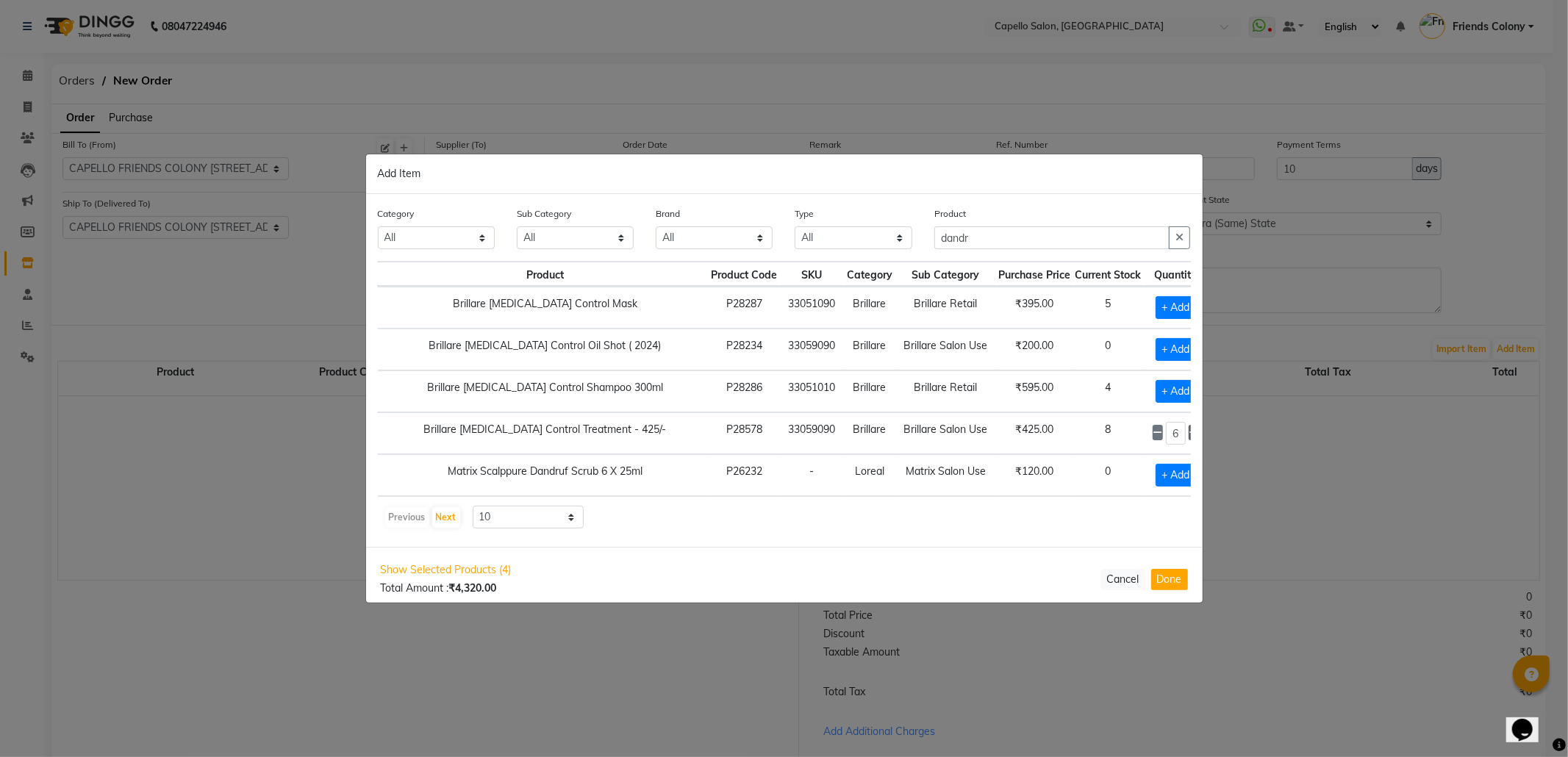
click at [1189, 433] on icon at bounding box center [1194, 433] width 9 height 10
type input "9"
drag, startPoint x: 989, startPoint y: 228, endPoint x: 822, endPoint y: 242, distance: 167.6
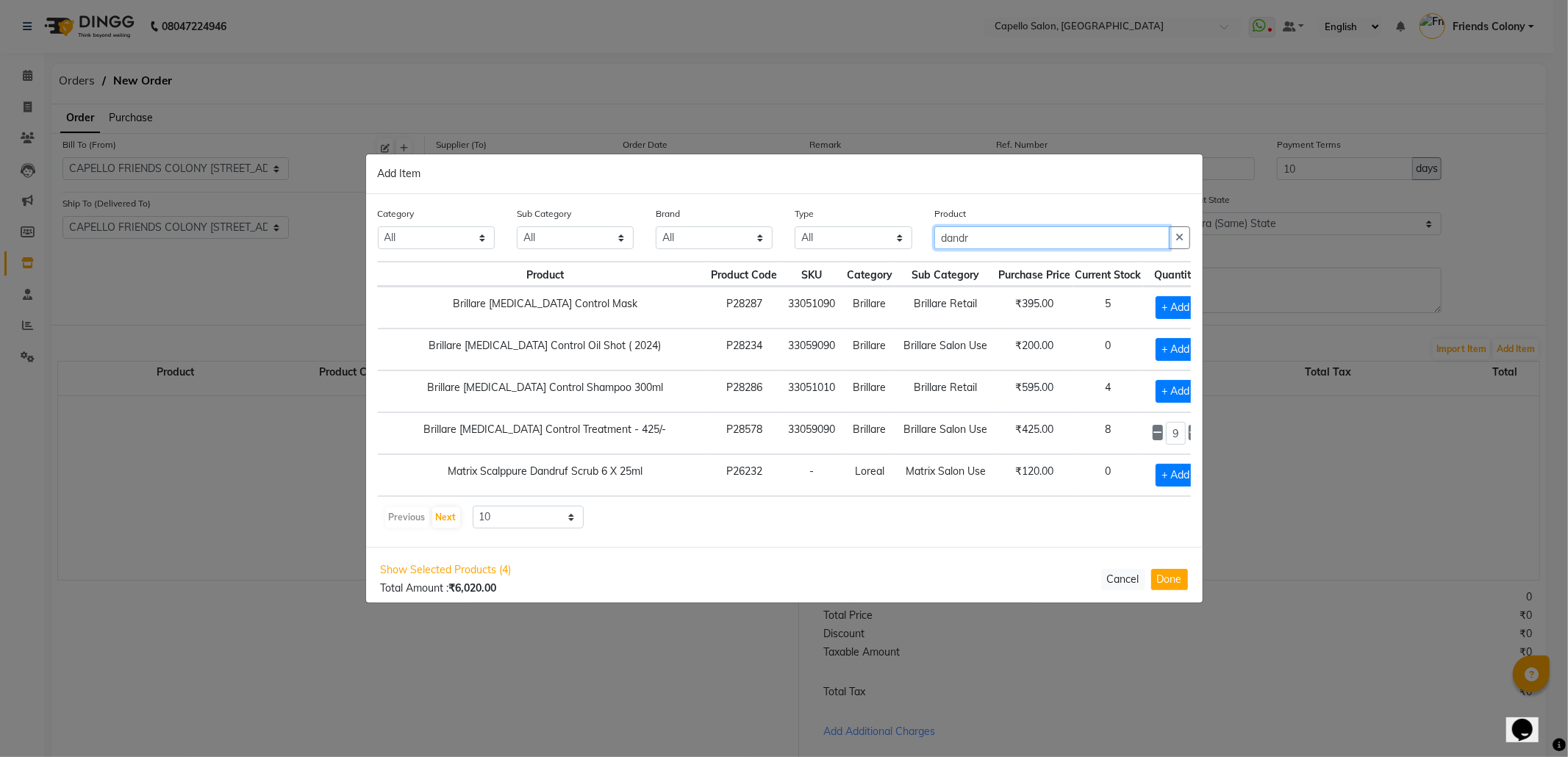
click at [822, 242] on div "Category All Keramelon Skin Makeup Personal Care Appliances Beard Beauty Planet…" at bounding box center [784, 233] width 835 height 55
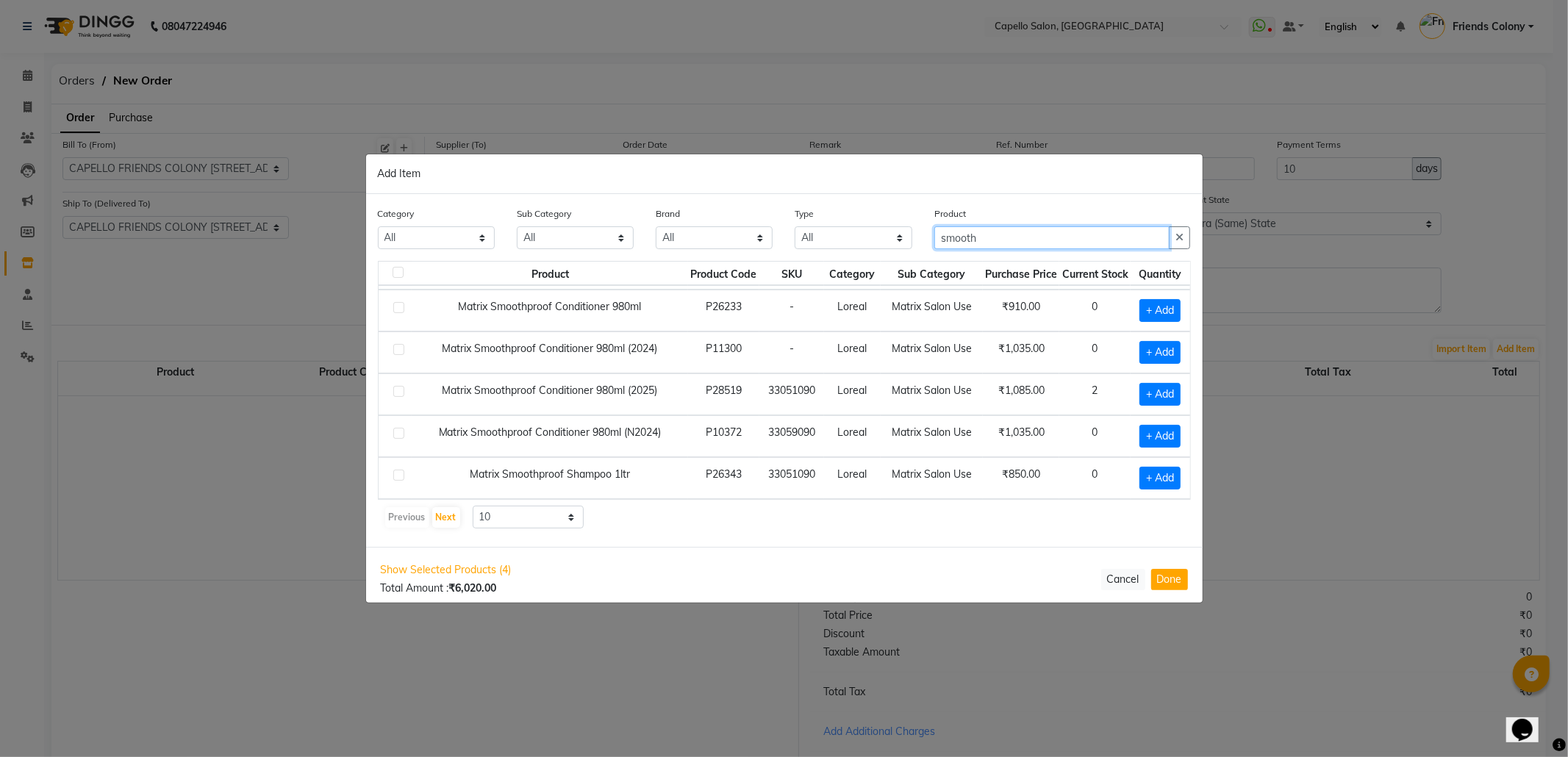
scroll to position [231, 0]
type input "smooth"
click at [1151, 467] on span "+ Add" at bounding box center [1160, 478] width 41 height 22
checkbox input "true"
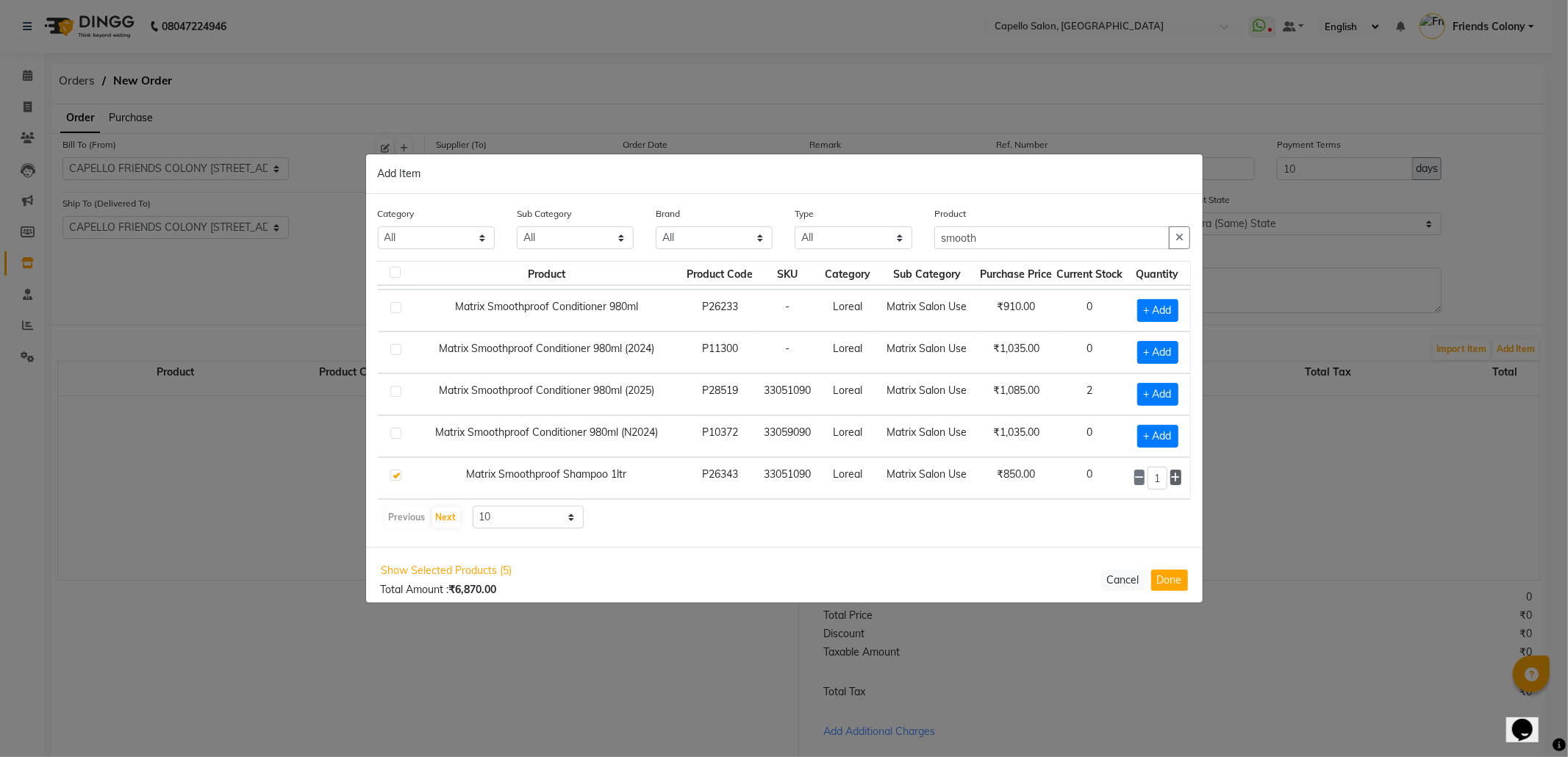
click at [1171, 472] on icon at bounding box center [1175, 477] width 9 height 10
type input "2"
drag, startPoint x: 1003, startPoint y: 241, endPoint x: 915, endPoint y: 230, distance: 88.7
click at [918, 231] on div "Category All Keramelon Skin Makeup Personal Care Appliances Beard Beauty Planet…" at bounding box center [784, 233] width 835 height 55
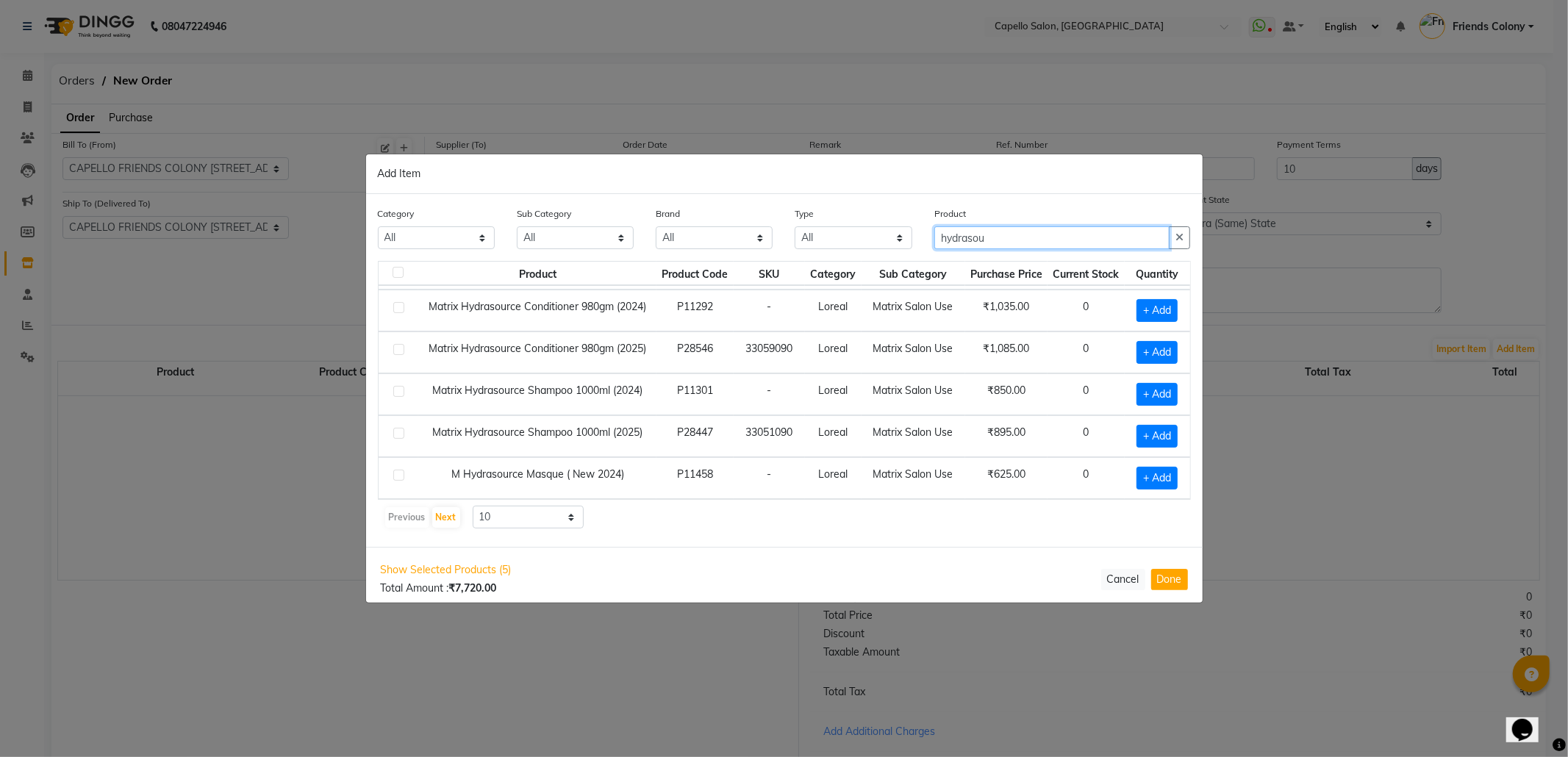
scroll to position [0, 0]
type input "hydrasou"
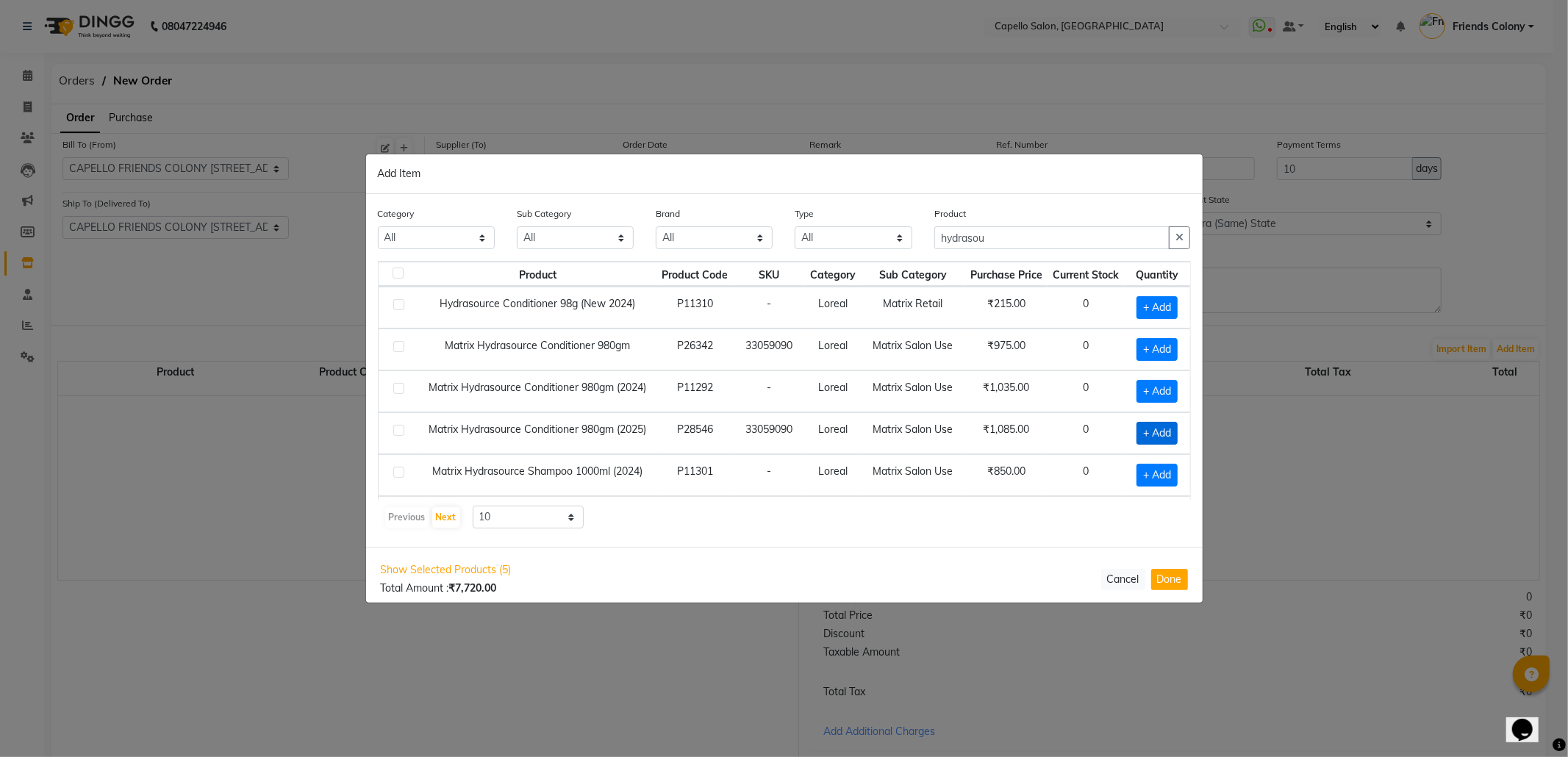
click at [1137, 437] on span "+ Add" at bounding box center [1157, 433] width 41 height 22
checkbox input "true"
click at [1134, 432] on span "+ Add" at bounding box center [1155, 436] width 41 height 22
checkbox input "true"
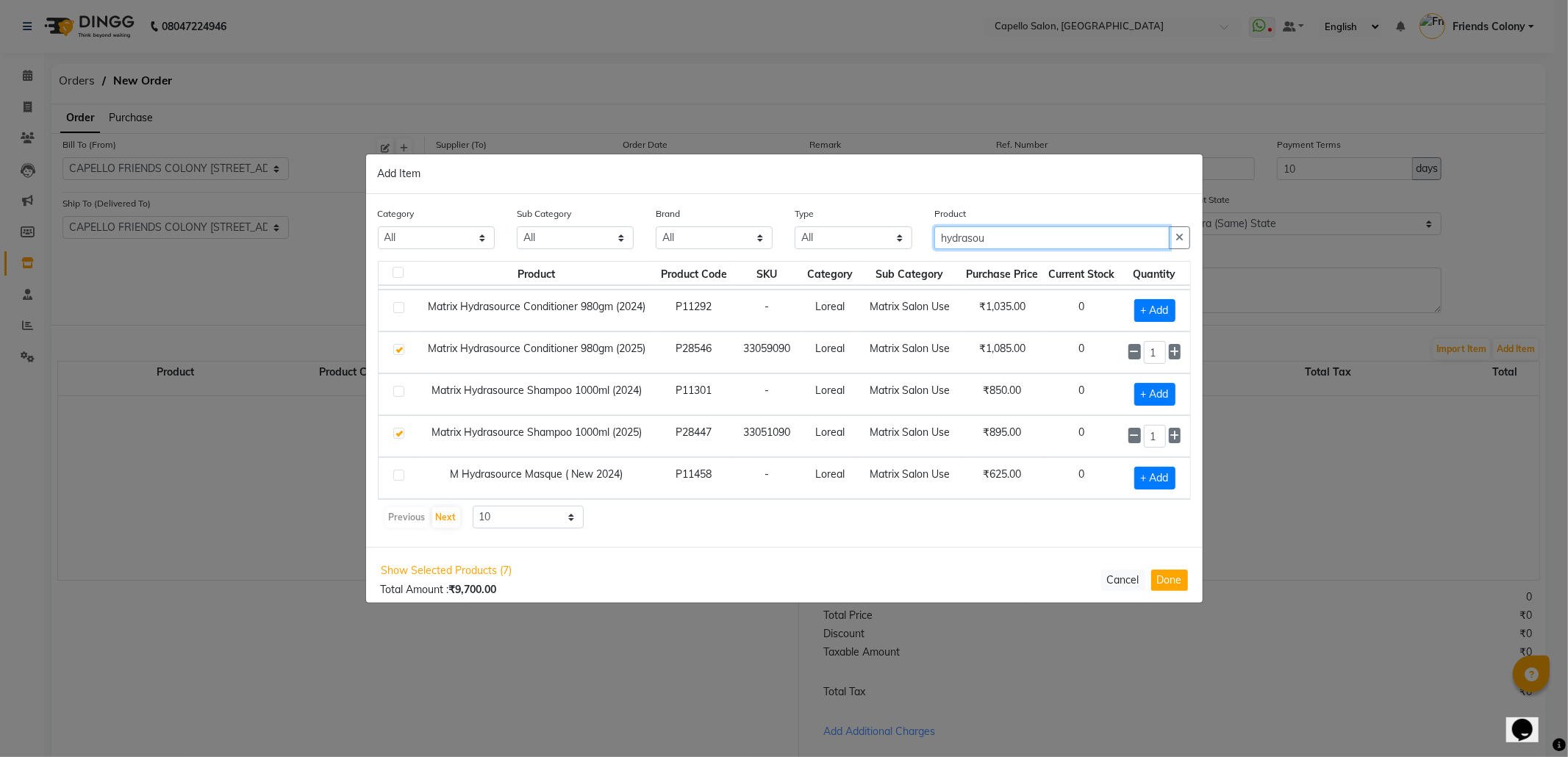
drag, startPoint x: 1004, startPoint y: 234, endPoint x: 854, endPoint y: 253, distance: 151.2
click at [854, 253] on div "Category All Keramelon Skin Makeup Personal Care Appliances Beard Beauty Planet…" at bounding box center [784, 233] width 835 height 55
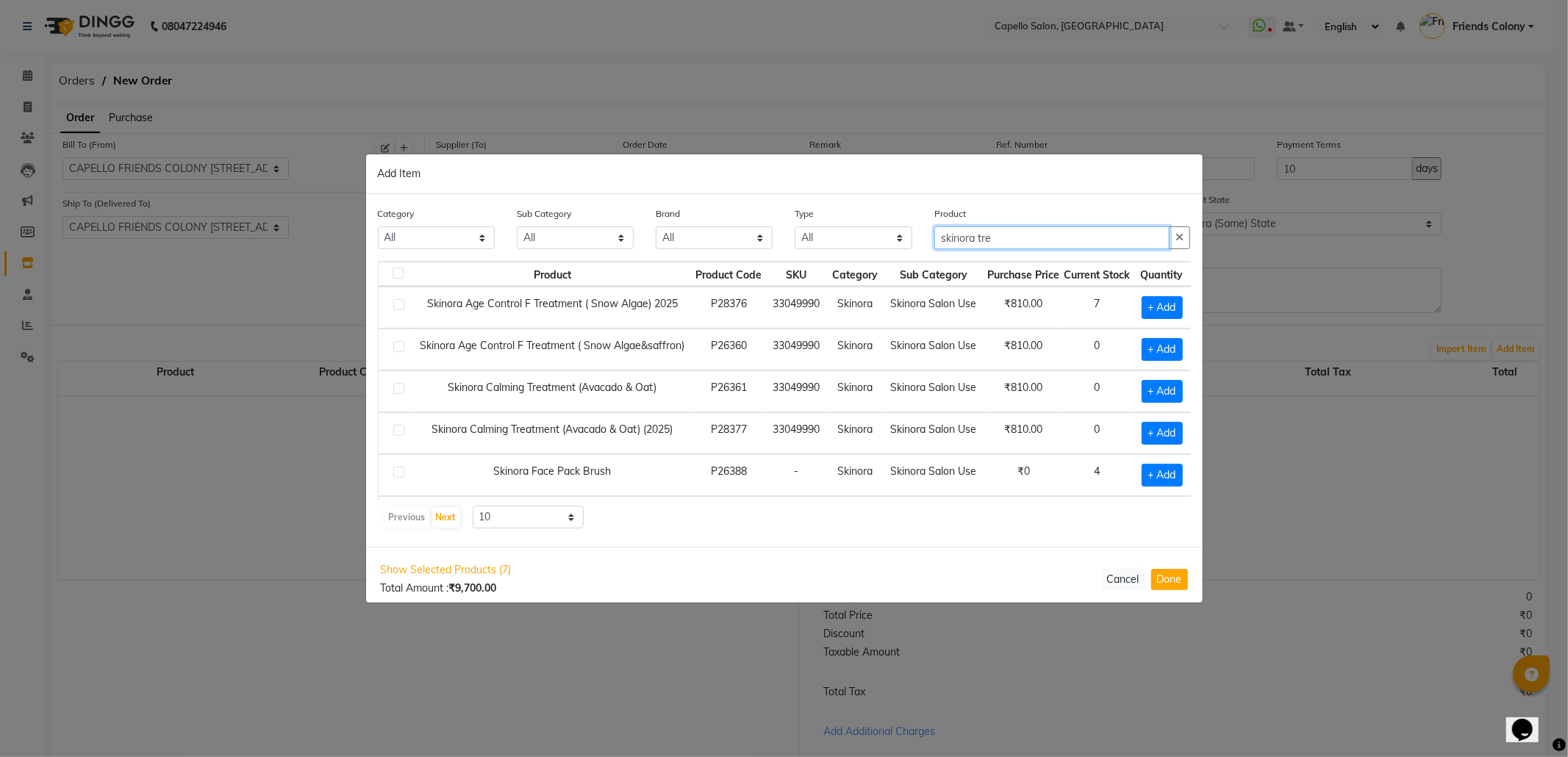
scroll to position [0, 0]
type input "skinora tre"
click at [1161, 389] on span "+ Add" at bounding box center [1161, 391] width 41 height 22
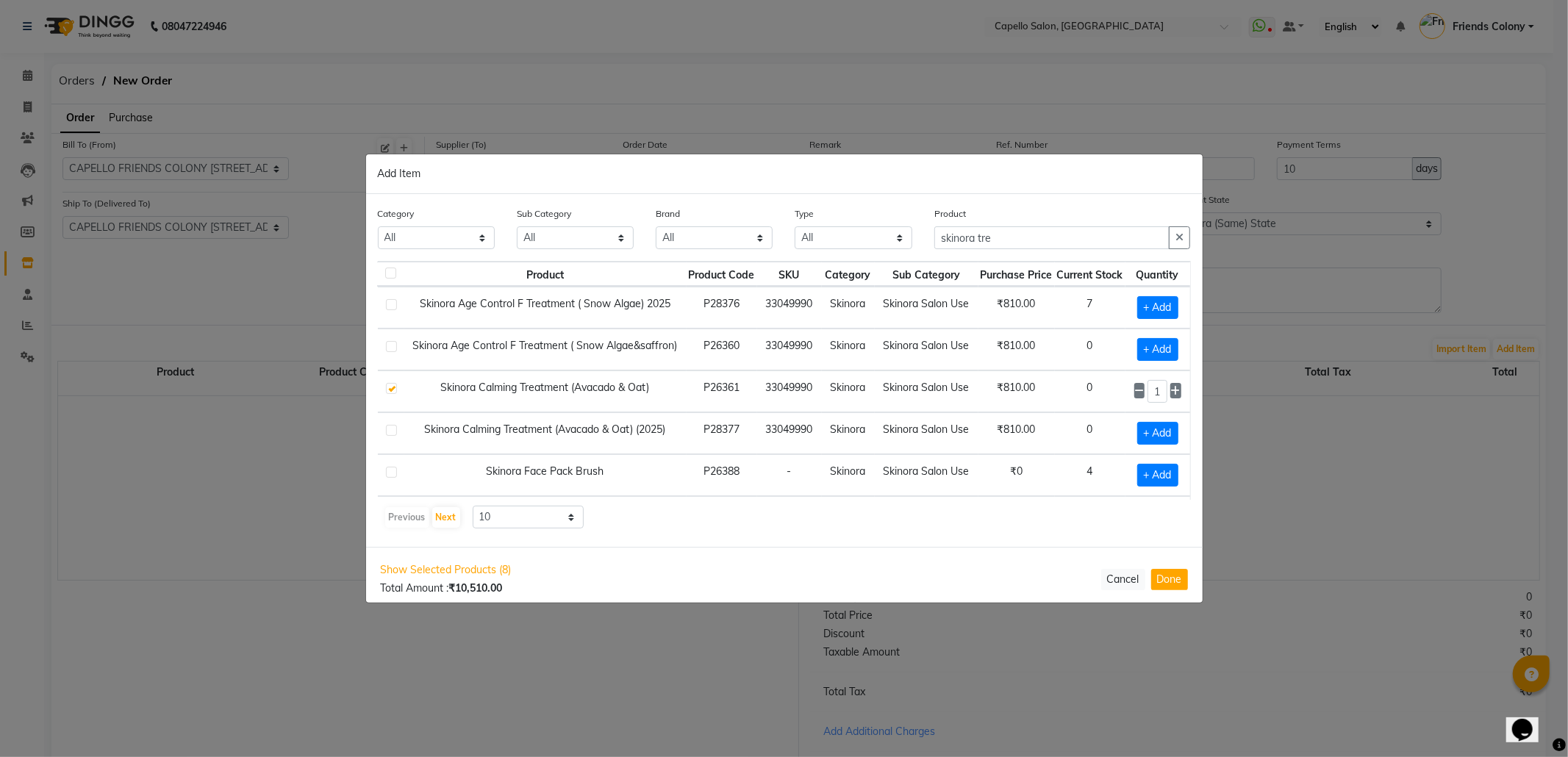
scroll to position [0, 28]
click at [1134, 392] on icon at bounding box center [1139, 390] width 9 height 10
checkbox input "false"
click at [1141, 439] on span "+ Add" at bounding box center [1161, 433] width 41 height 22
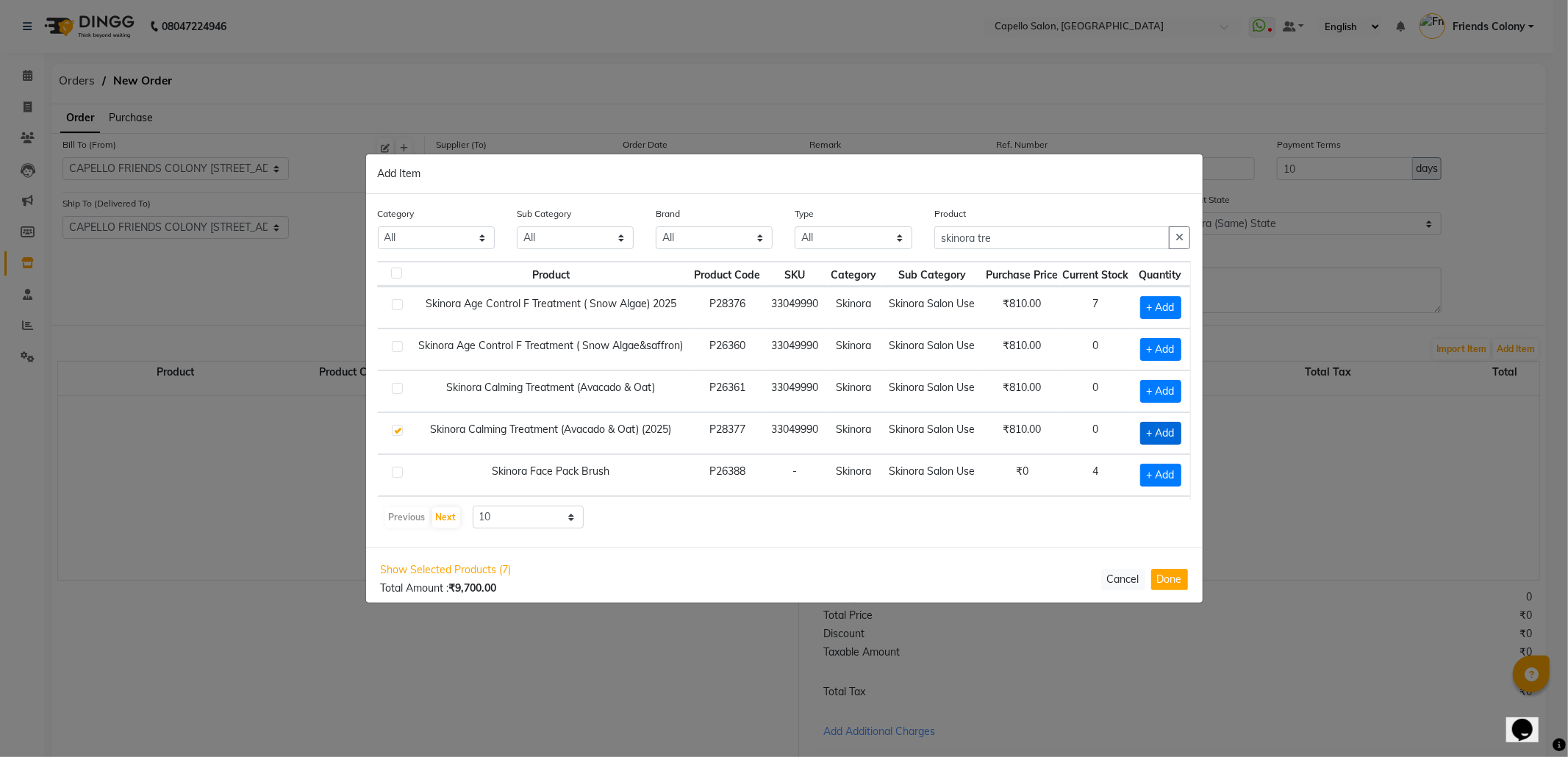
checkbox input "true"
click at [1171, 433] on icon at bounding box center [1175, 433] width 9 height 10
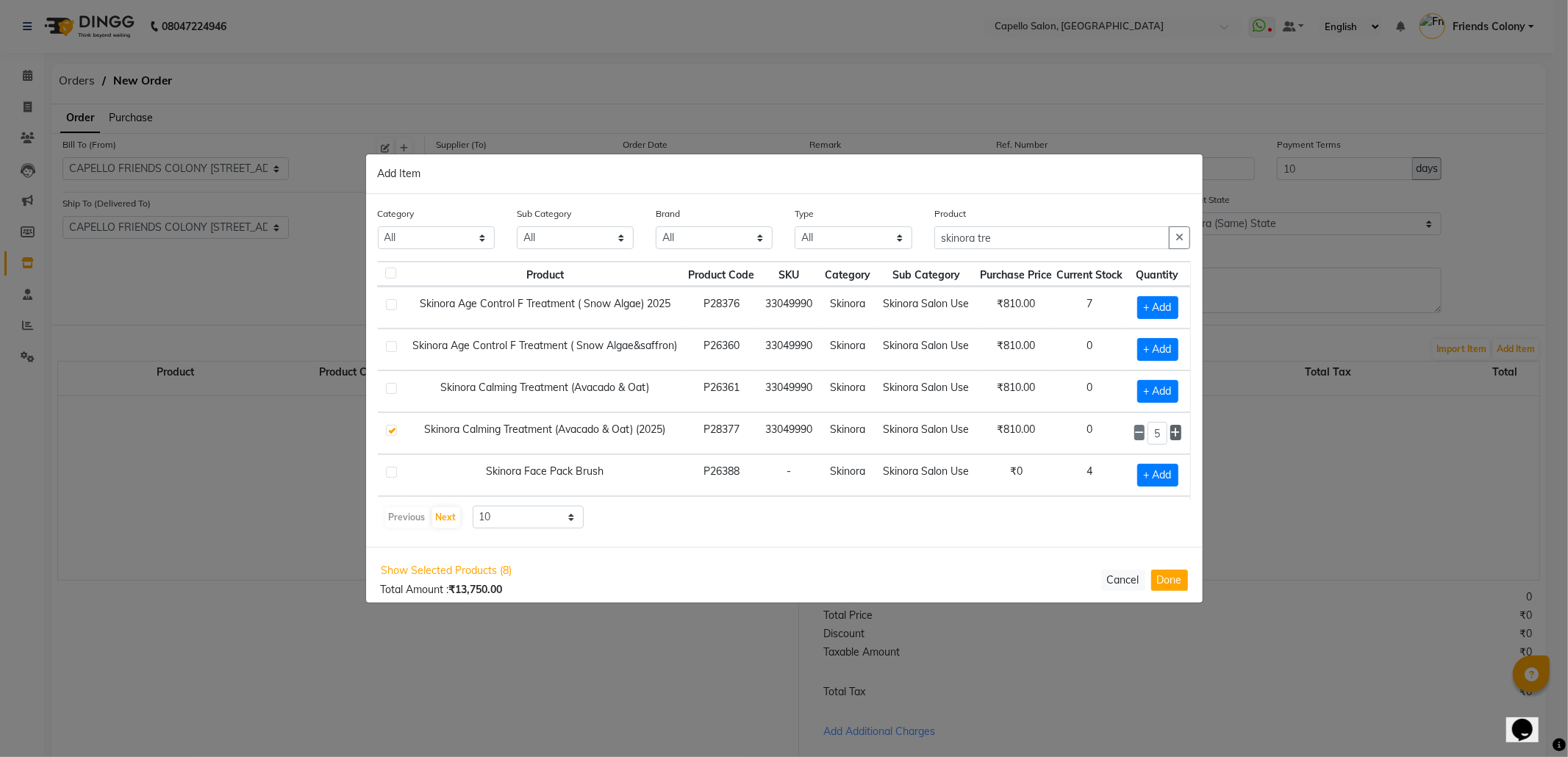
click at [1171, 433] on icon at bounding box center [1175, 433] width 9 height 10
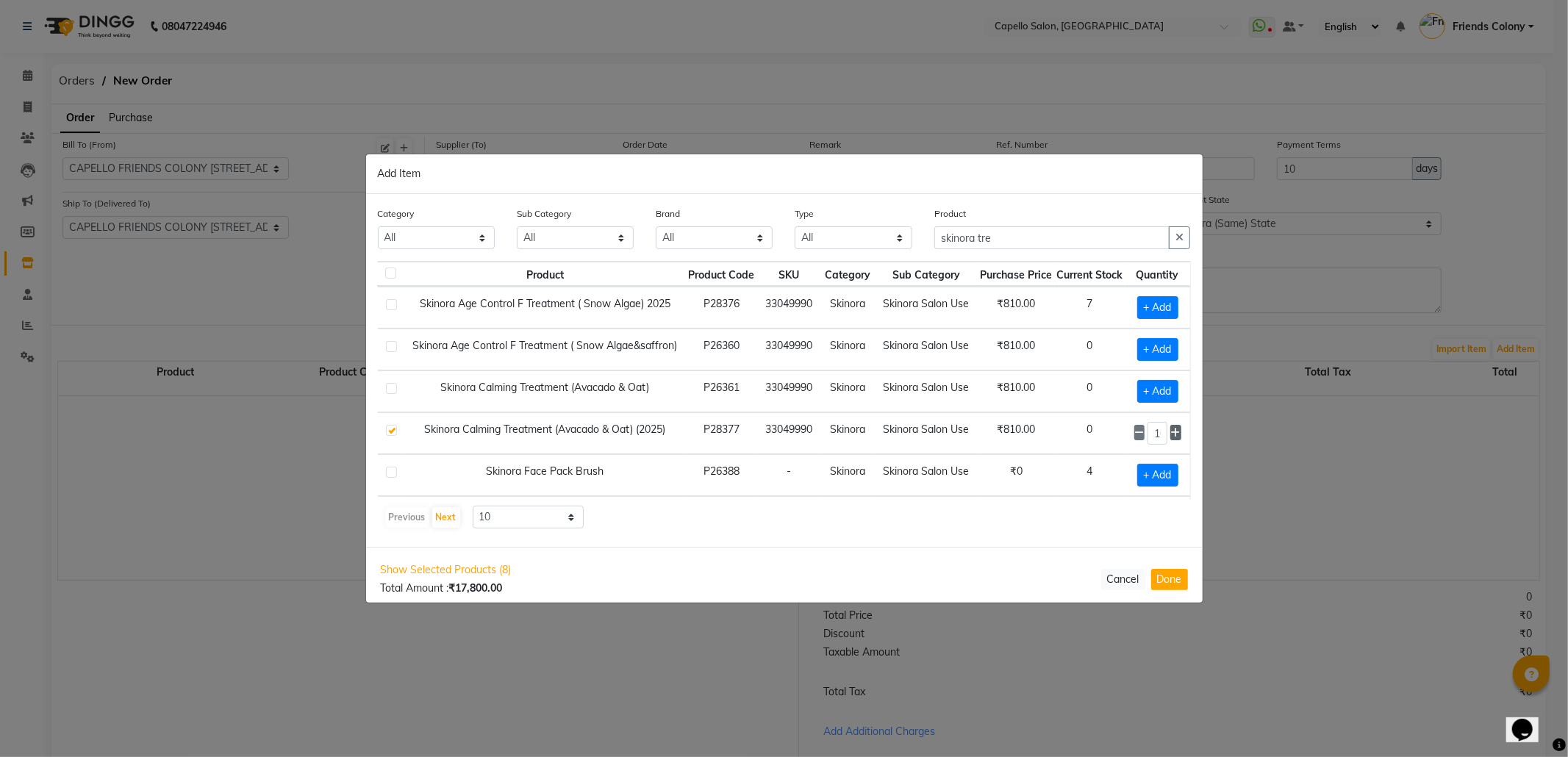
click at [1171, 433] on icon at bounding box center [1175, 433] width 9 height 10
click at [1134, 438] on icon at bounding box center [1139, 433] width 9 height 10
click at [1134, 432] on icon at bounding box center [1139, 433] width 9 height 10
type input "9"
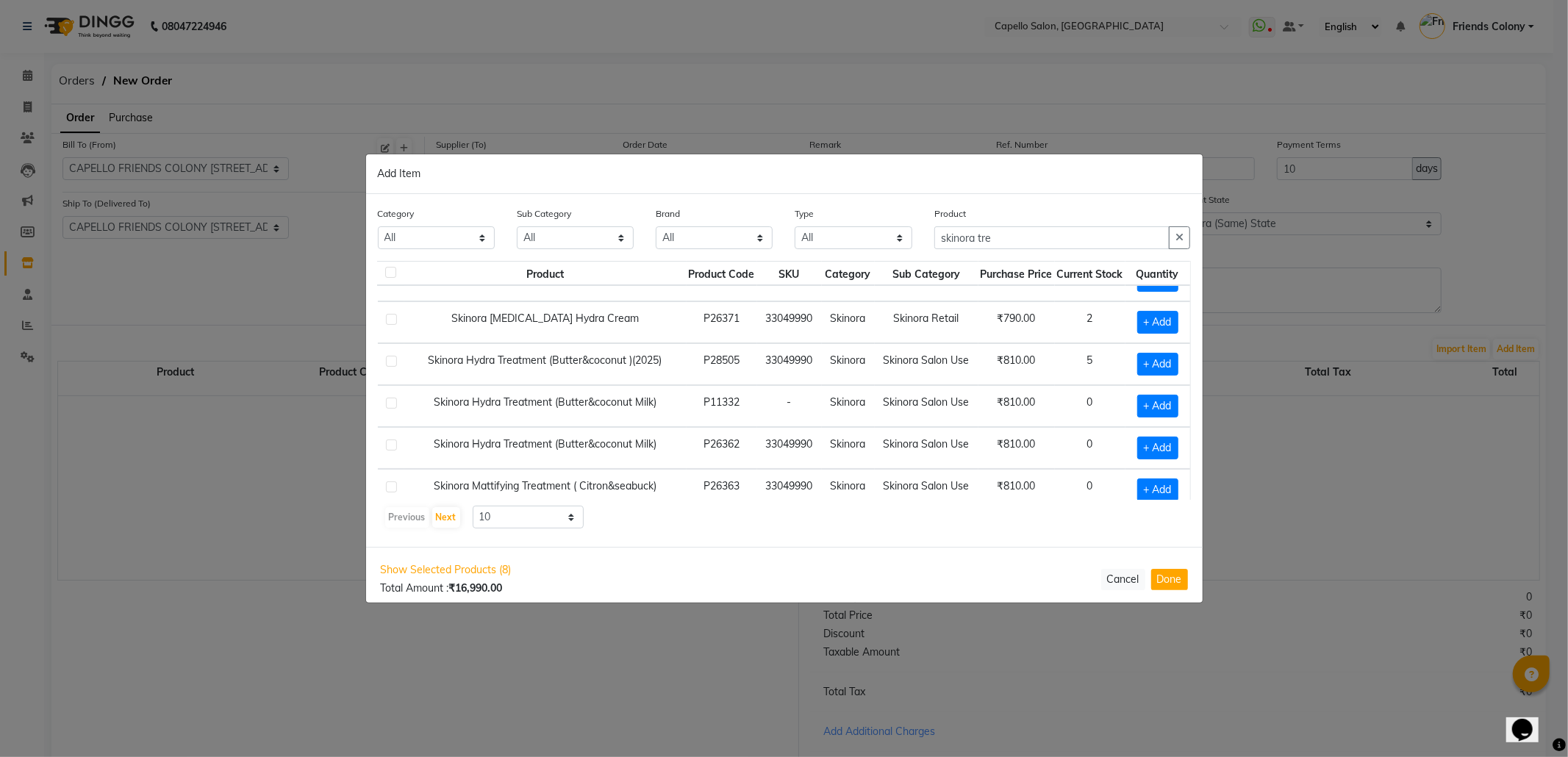
scroll to position [196, 23]
click at [1141, 365] on span "+ Add" at bounding box center [1158, 363] width 41 height 22
checkbox input "true"
click at [1171, 365] on icon at bounding box center [1175, 362] width 9 height 10
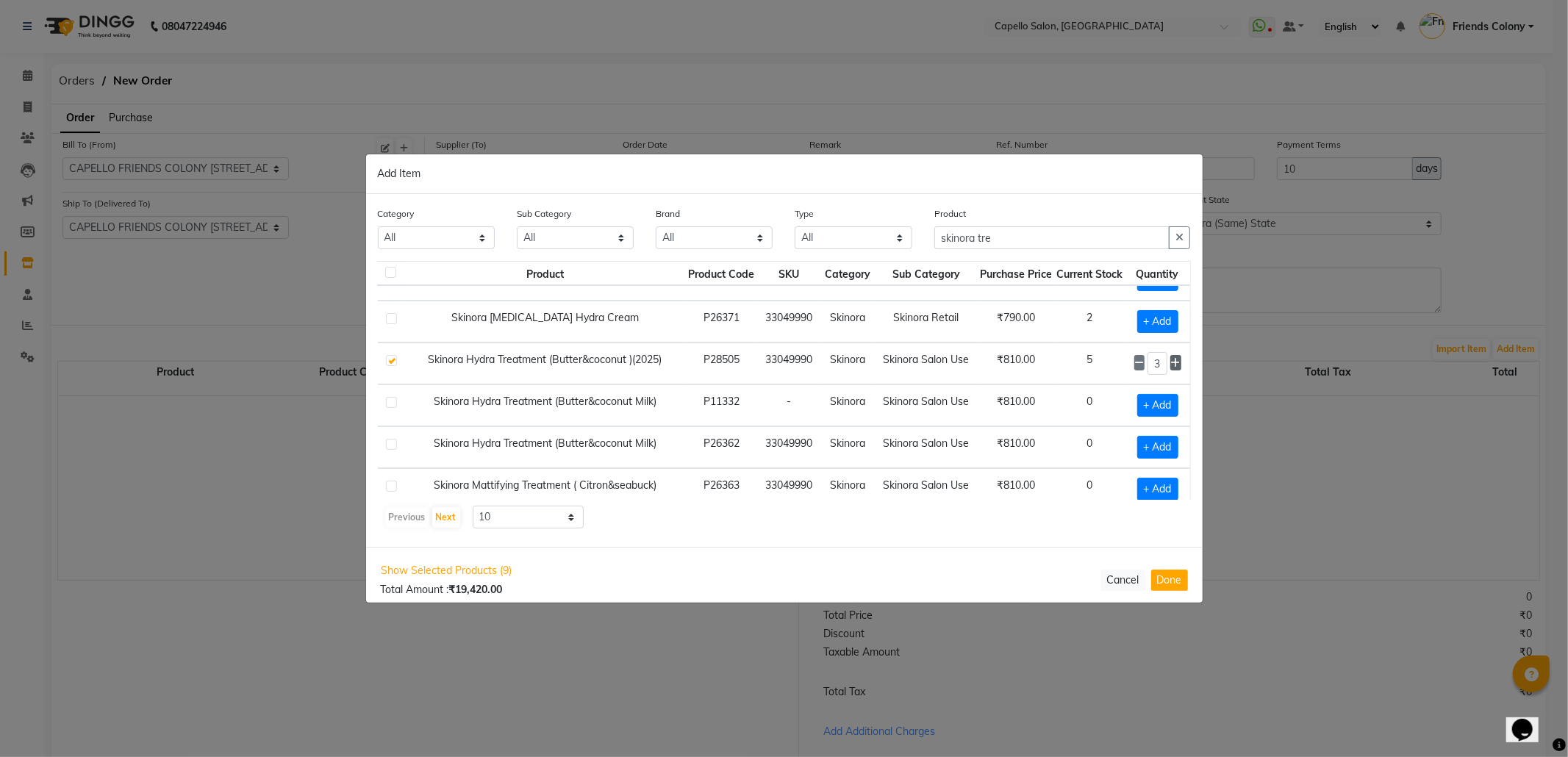
click at [1171, 365] on icon at bounding box center [1175, 362] width 9 height 10
type input "6"
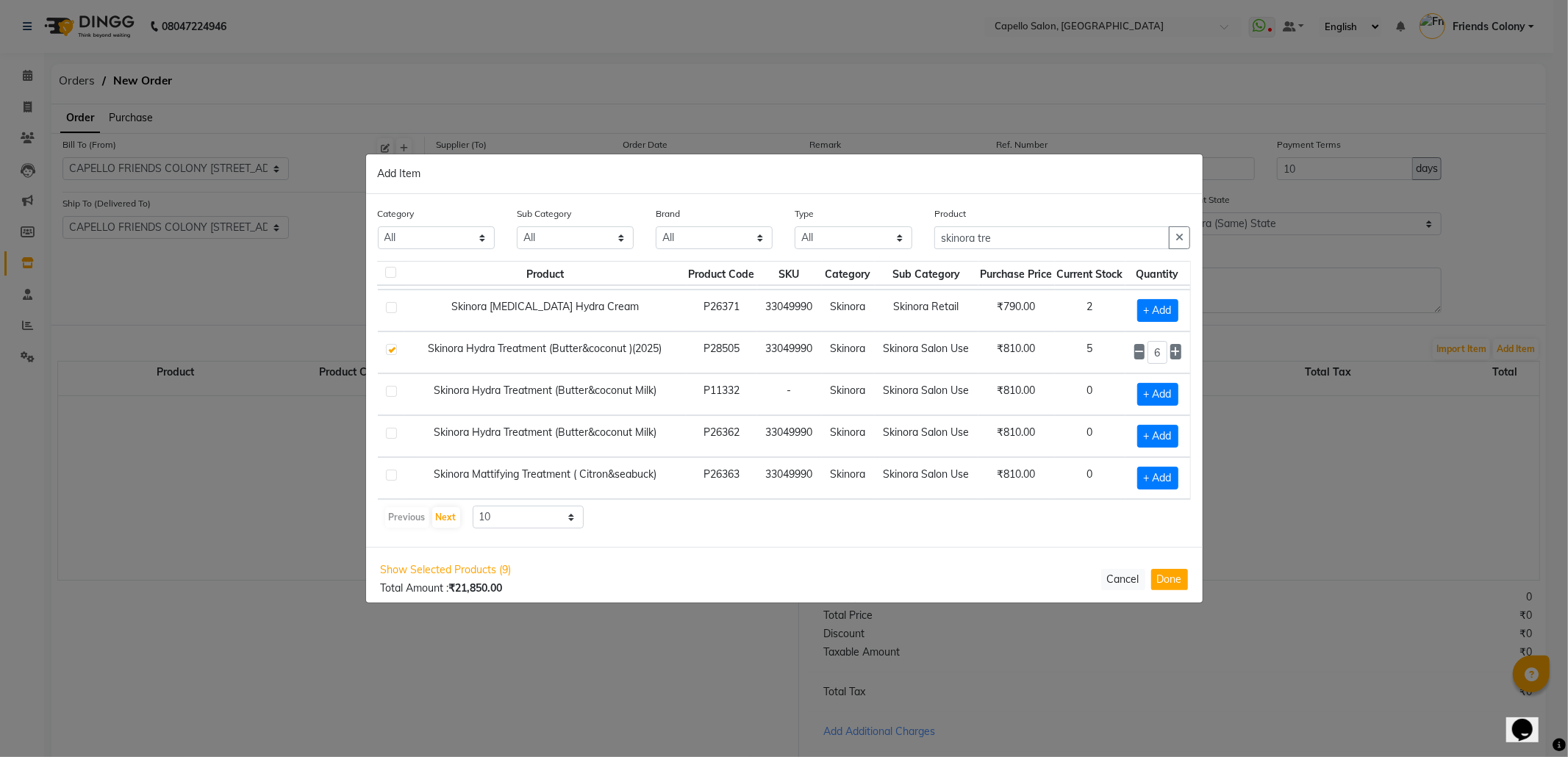
scroll to position [230, 23]
click at [450, 517] on button "Next" at bounding box center [446, 517] width 28 height 21
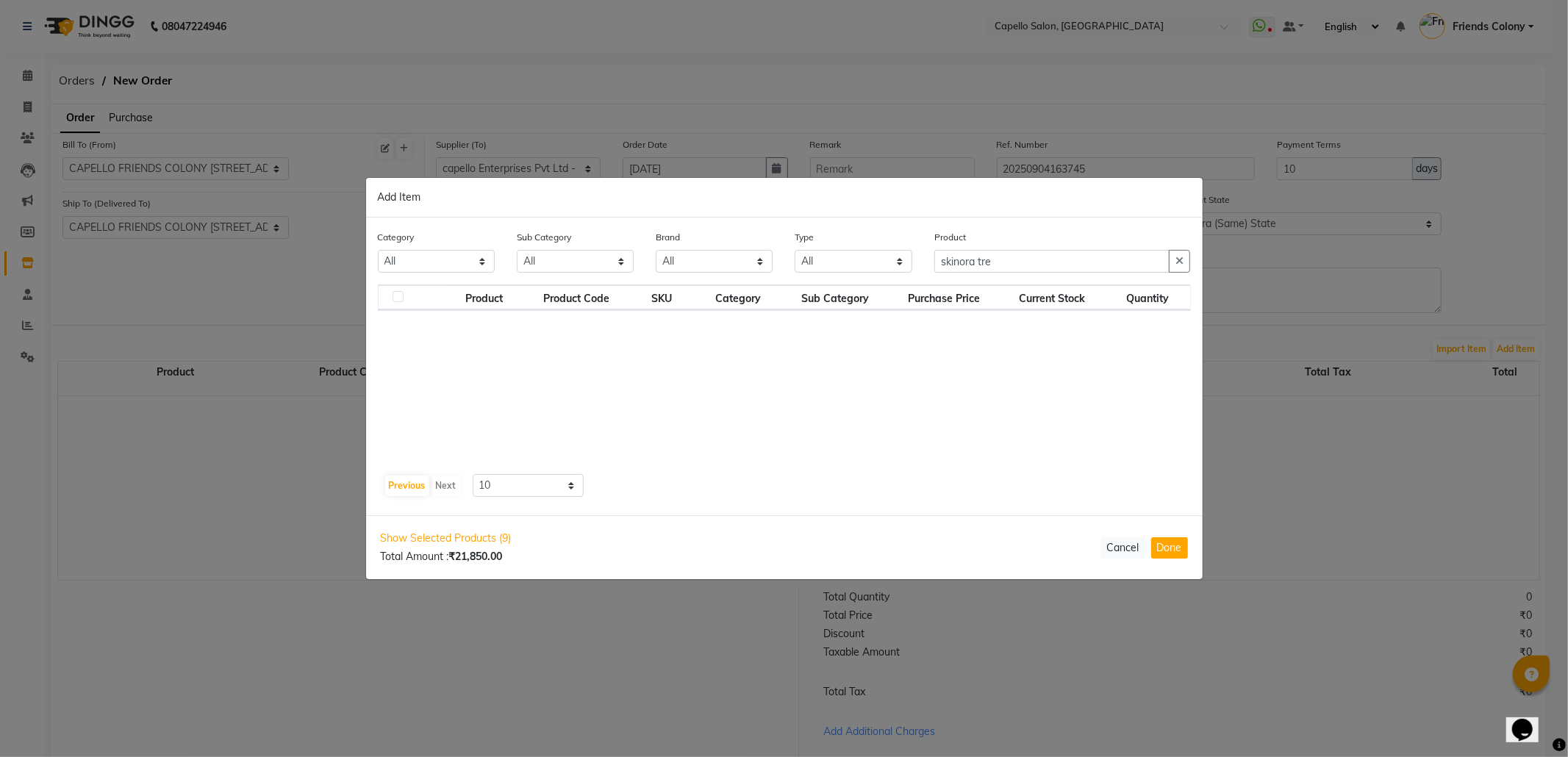
scroll to position [0, 0]
drag, startPoint x: 1039, startPoint y: 265, endPoint x: 754, endPoint y: 272, distance: 285.1
click at [754, 272] on div "Category All Keramelon Skin Makeup Personal Care Appliances Beard Beauty Planet…" at bounding box center [784, 256] width 835 height 55
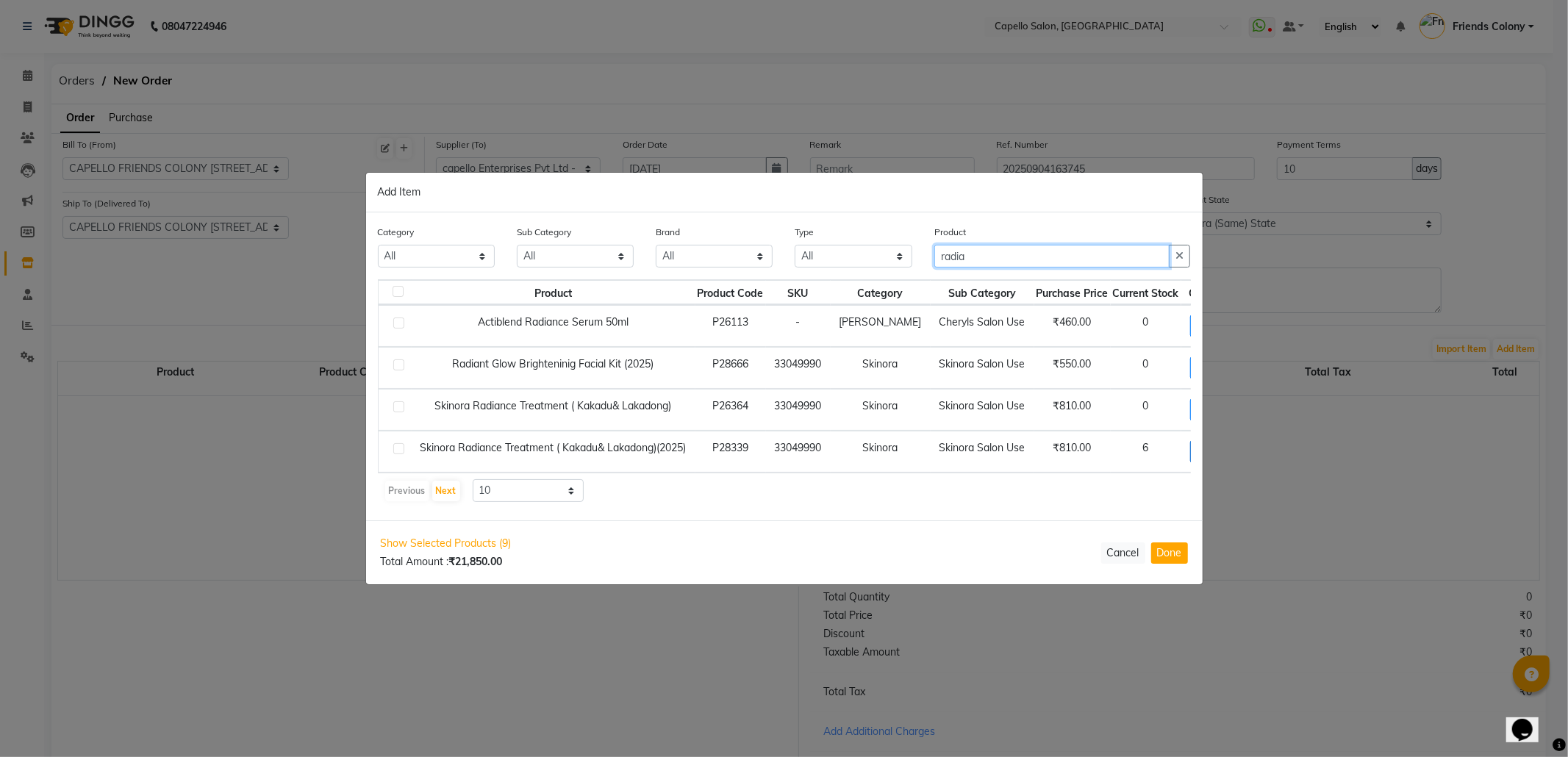
type input "radia"
click at [1190, 443] on span "+ Add" at bounding box center [1210, 451] width 41 height 22
checkbox input "true"
click at [1191, 444] on div "Category All Keramelon Skin Makeup Personal Care Appliances Beard Beauty Planet…" at bounding box center [784, 365] width 836 height 308
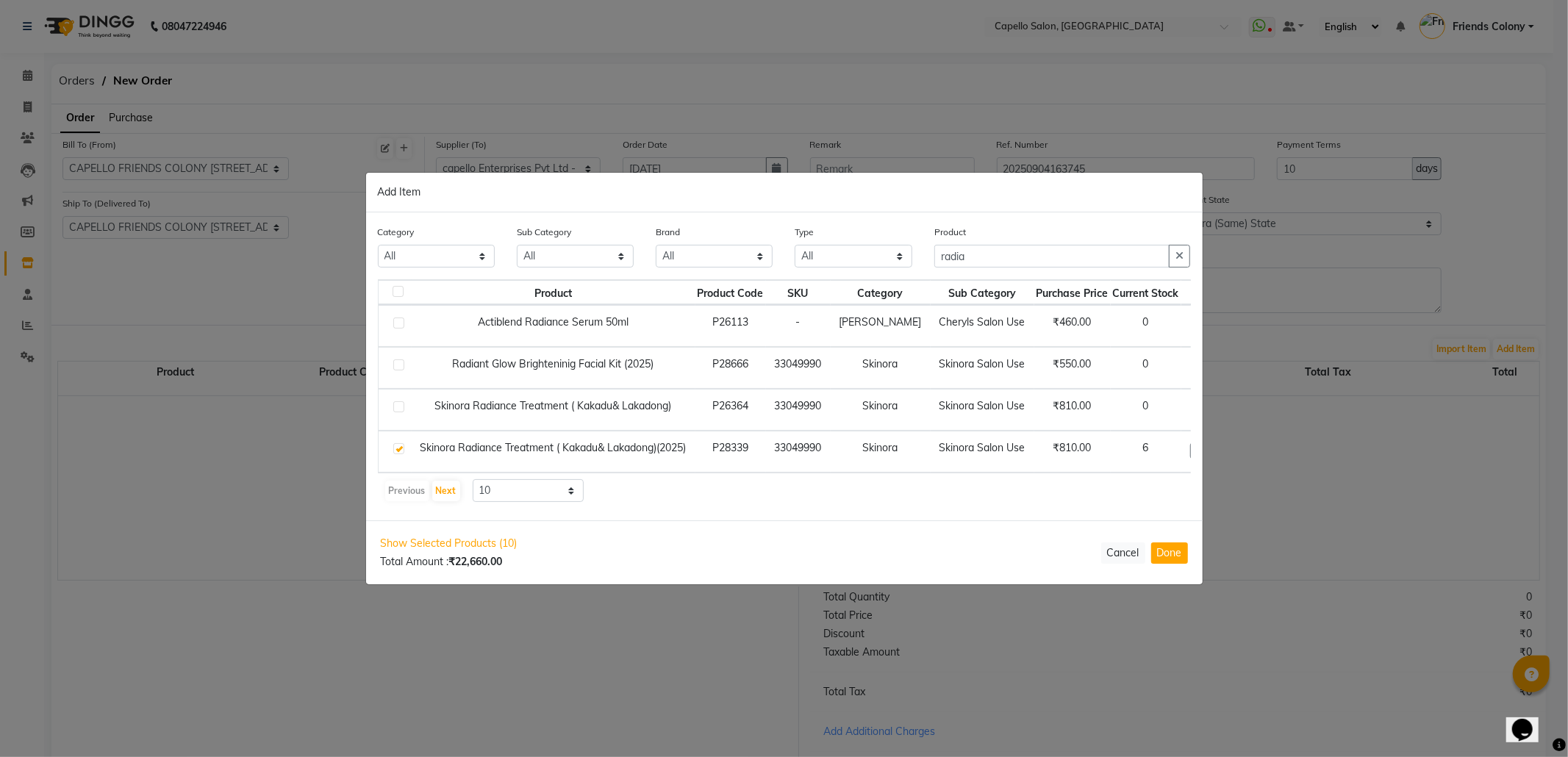
scroll to position [0, 19]
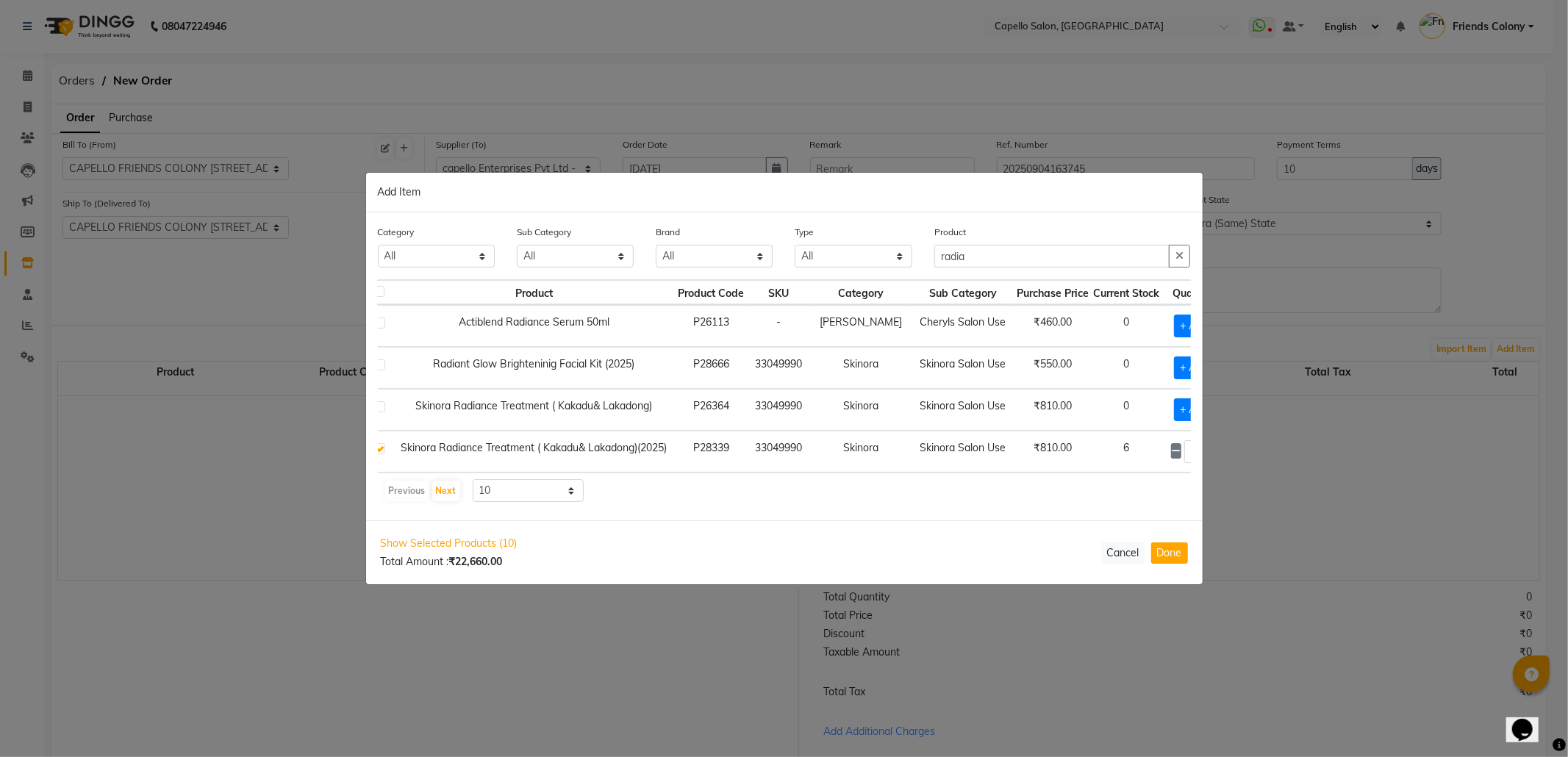
click at [1207, 444] on span at bounding box center [1213, 451] width 11 height 15
type input "3"
drag, startPoint x: 997, startPoint y: 245, endPoint x: 863, endPoint y: 262, distance: 135.1
click at [863, 262] on div "Category All Keramelon Skin Makeup Personal Care Appliances Beard Beauty Planet…" at bounding box center [784, 252] width 835 height 55
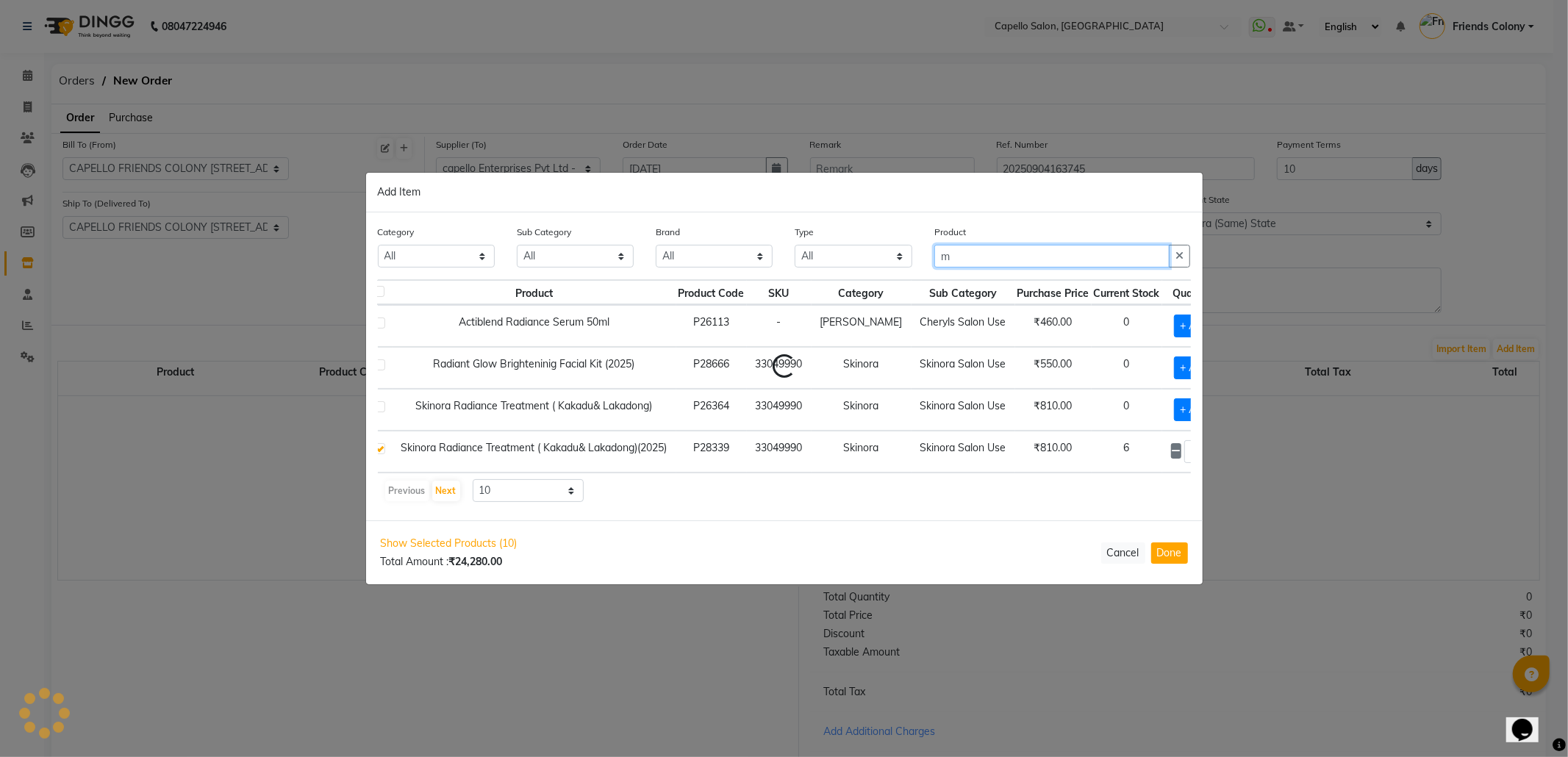
scroll to position [0, 0]
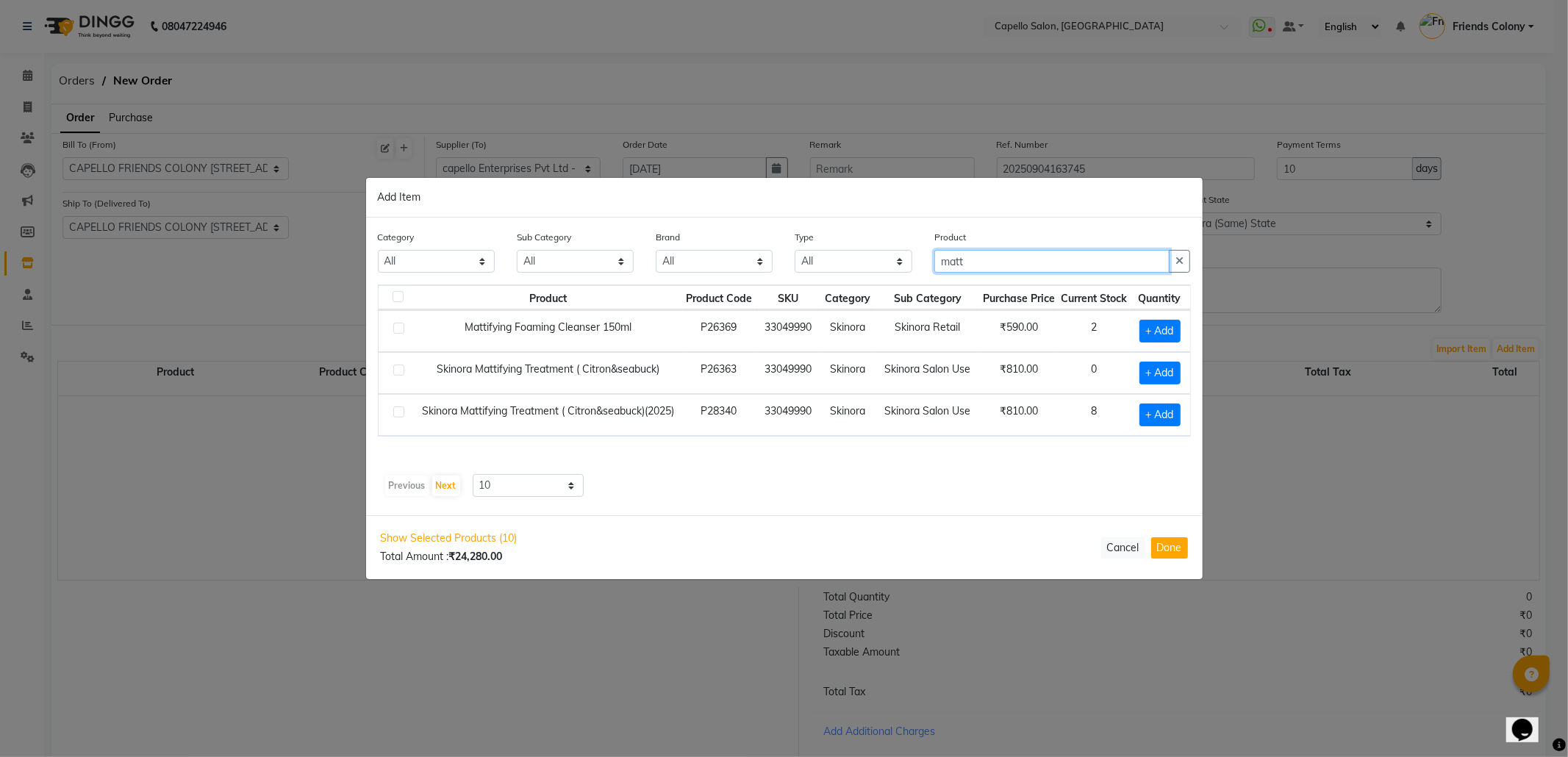
drag, startPoint x: 1003, startPoint y: 259, endPoint x: 774, endPoint y: 268, distance: 229.2
click at [774, 268] on div "Category All Keramelon Skin Makeup Personal Care Appliances Beard Beauty Planet…" at bounding box center [784, 256] width 835 height 55
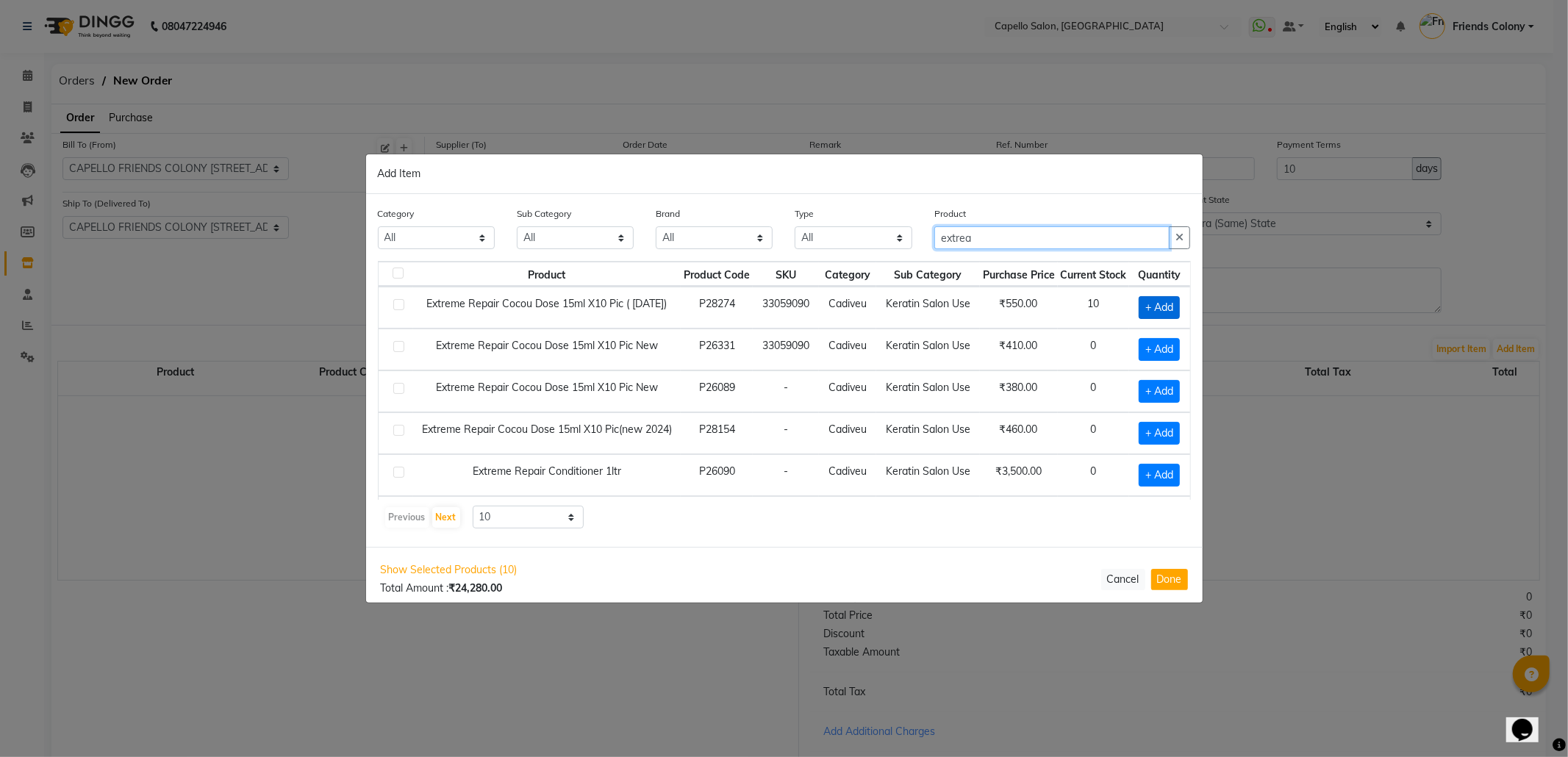
type input "extrea"
click at [1153, 300] on span "+ Add" at bounding box center [1159, 307] width 41 height 22
checkbox input "true"
click at [1171, 303] on icon at bounding box center [1175, 307] width 9 height 10
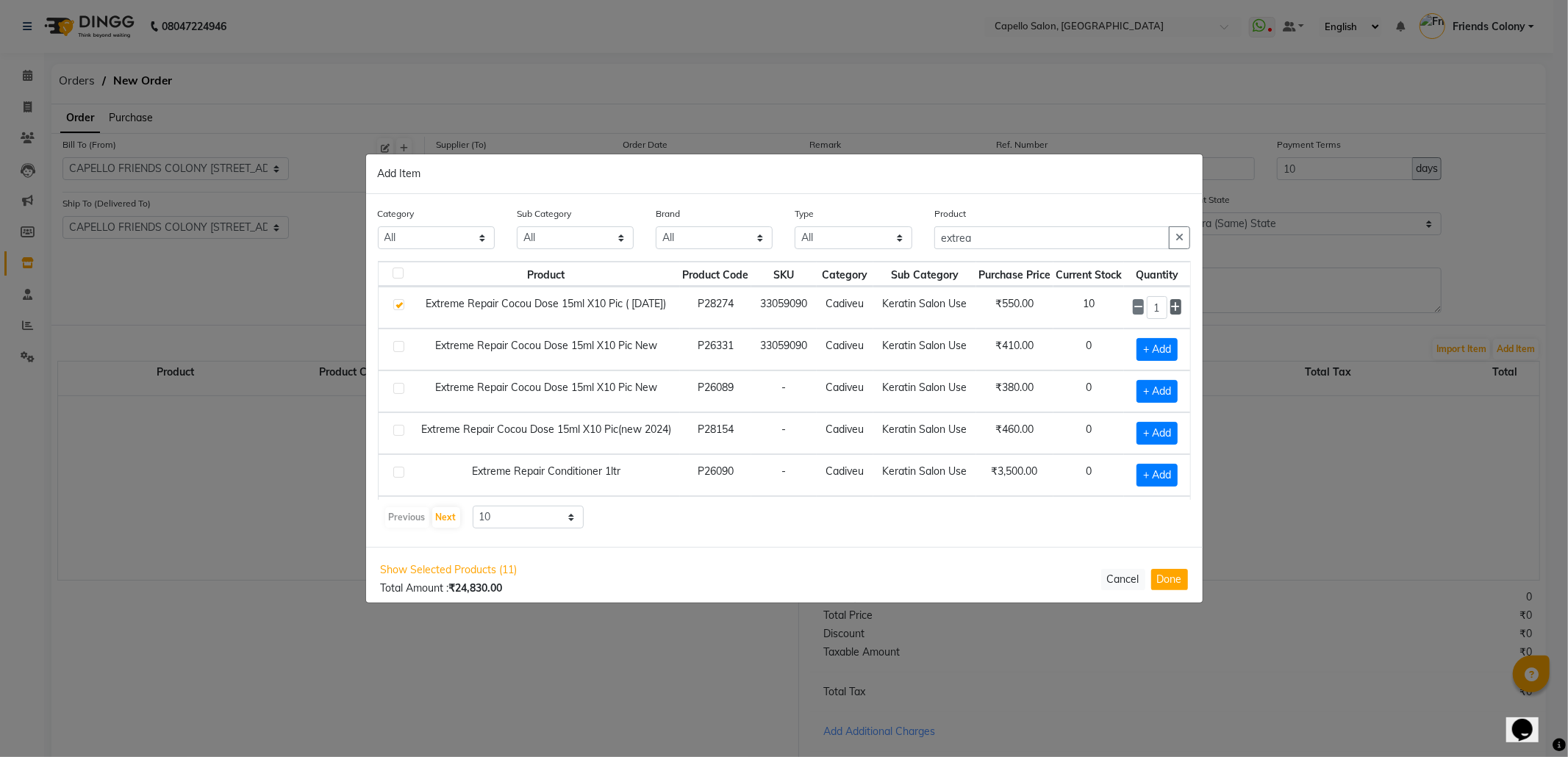
type input "2"
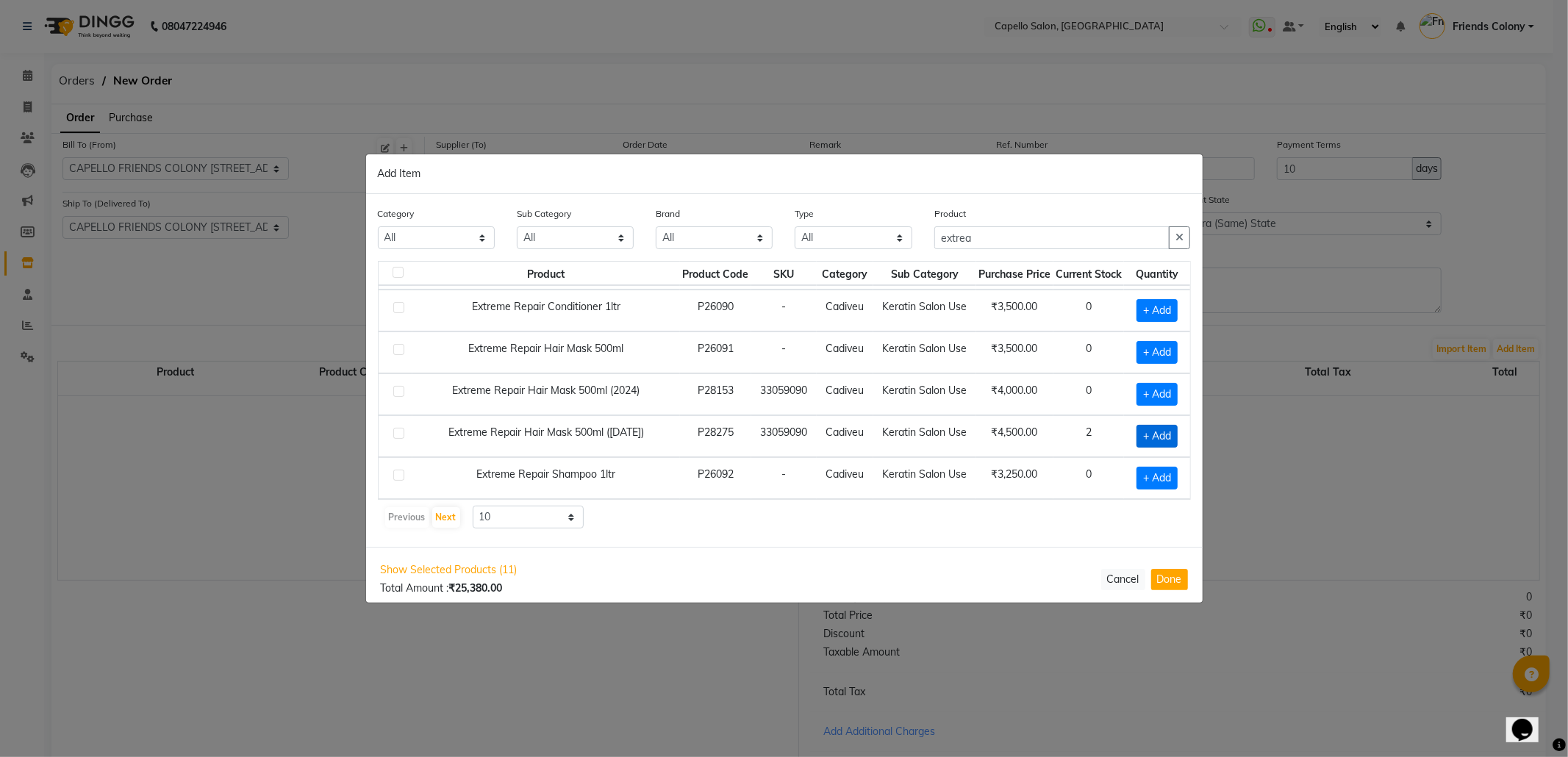
click at [1137, 425] on span "+ Add" at bounding box center [1157, 436] width 41 height 22
checkbox input "true"
click at [1171, 430] on icon at bounding box center [1175, 435] width 9 height 10
click at [1124, 421] on td "3" at bounding box center [1157, 436] width 66 height 42
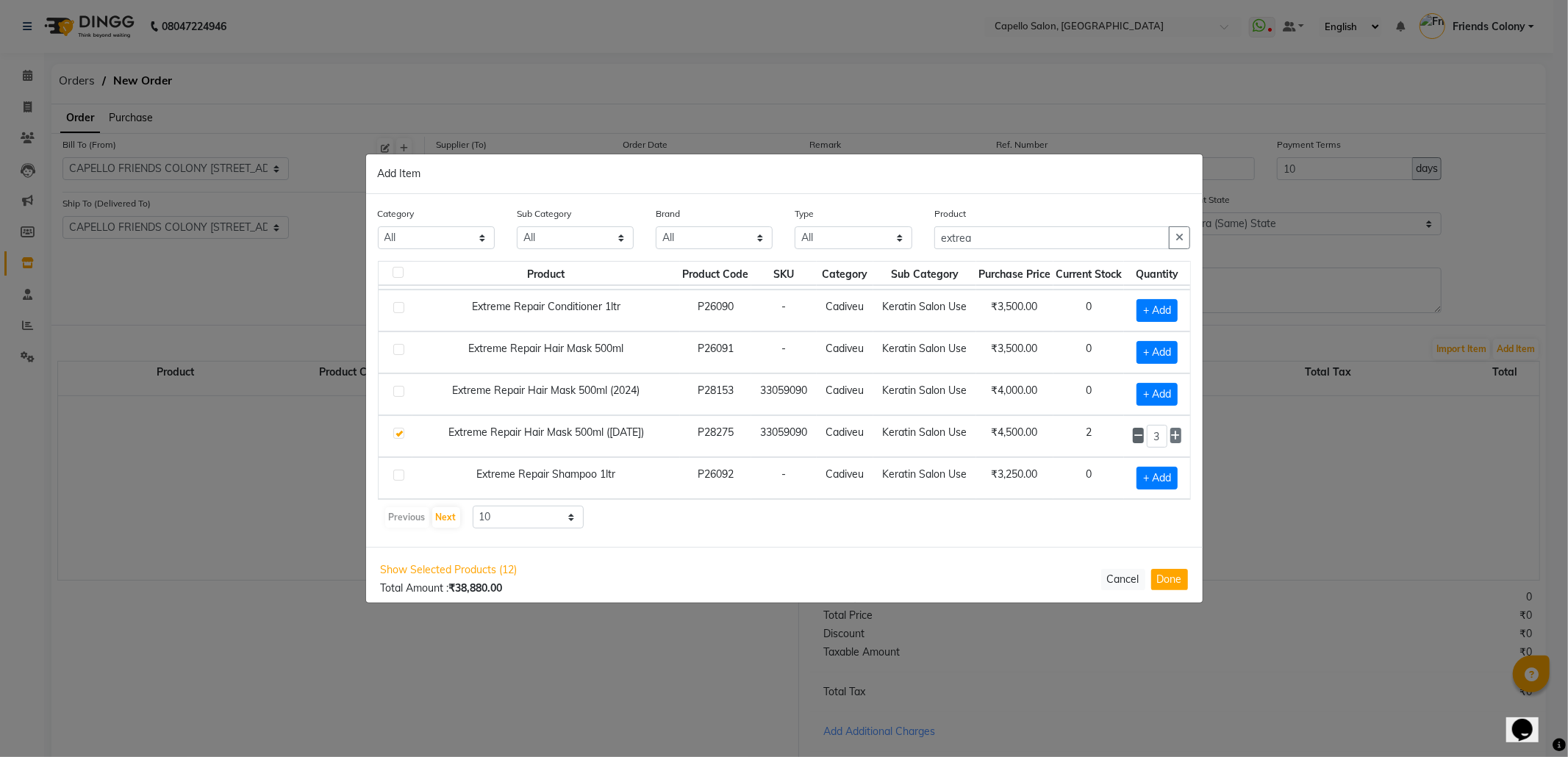
click at [1133, 428] on span at bounding box center [1138, 436] width 11 height 15
type input "2"
drag, startPoint x: 1007, startPoint y: 235, endPoint x: 882, endPoint y: 244, distance: 125.3
click at [882, 244] on div "Category All Keramelon Skin Makeup Personal Care Appliances Beard Beauty Planet…" at bounding box center [784, 233] width 835 height 55
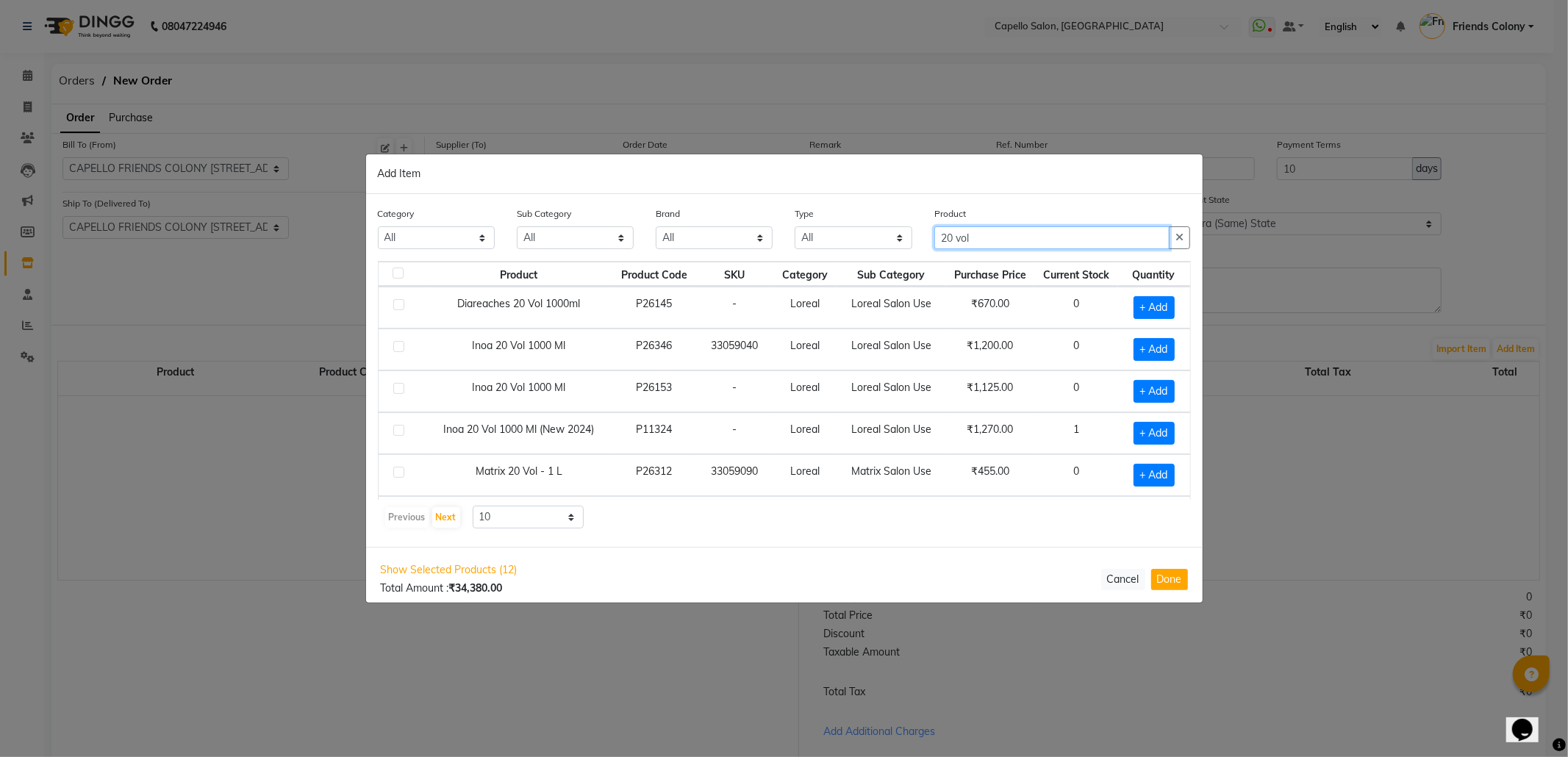
scroll to position [0, 0]
type input "20 vol"
click at [1144, 433] on span "+ Add" at bounding box center [1154, 433] width 41 height 22
checkbox input "true"
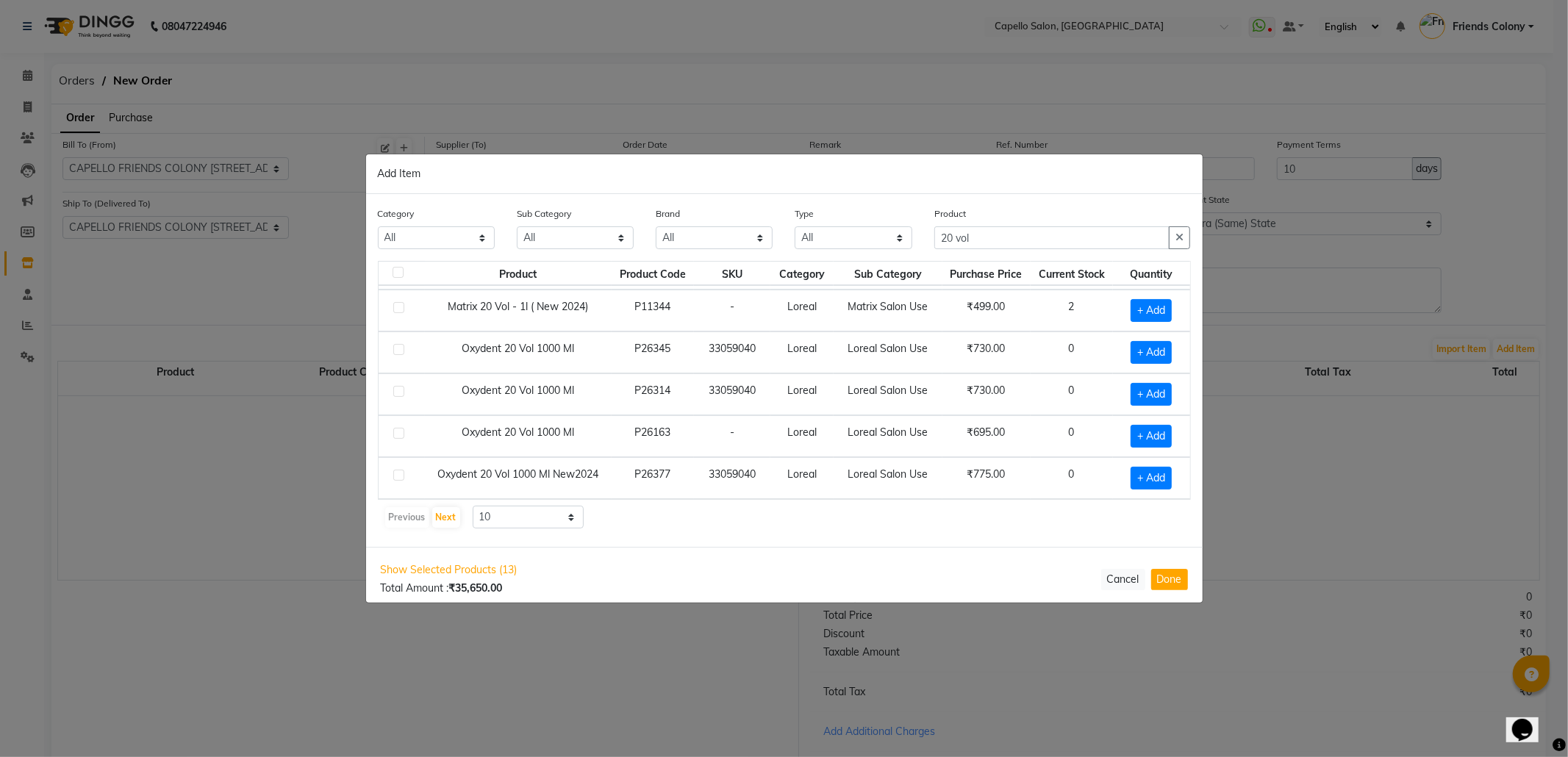
scroll to position [215, 0]
click at [1131, 479] on span "+ Add" at bounding box center [1151, 478] width 41 height 22
checkbox input "true"
click at [441, 518] on button "Next" at bounding box center [446, 517] width 28 height 21
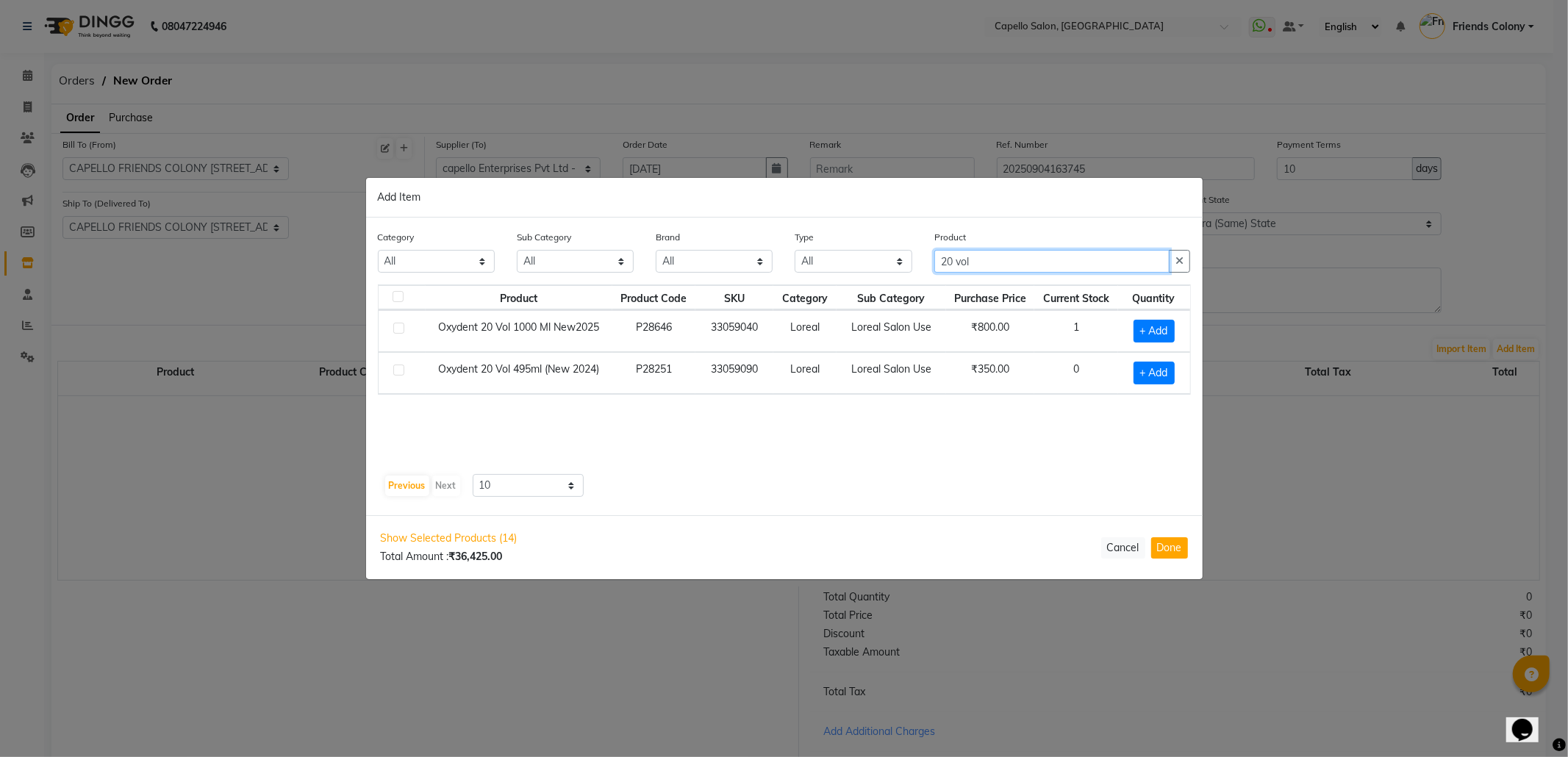
drag, startPoint x: 1009, startPoint y: 262, endPoint x: 835, endPoint y: 298, distance: 177.7
click at [839, 298] on div "Category All Keramelon Skin Makeup Personal Care Appliances Beard Beauty Planet…" at bounding box center [784, 366] width 836 height 298
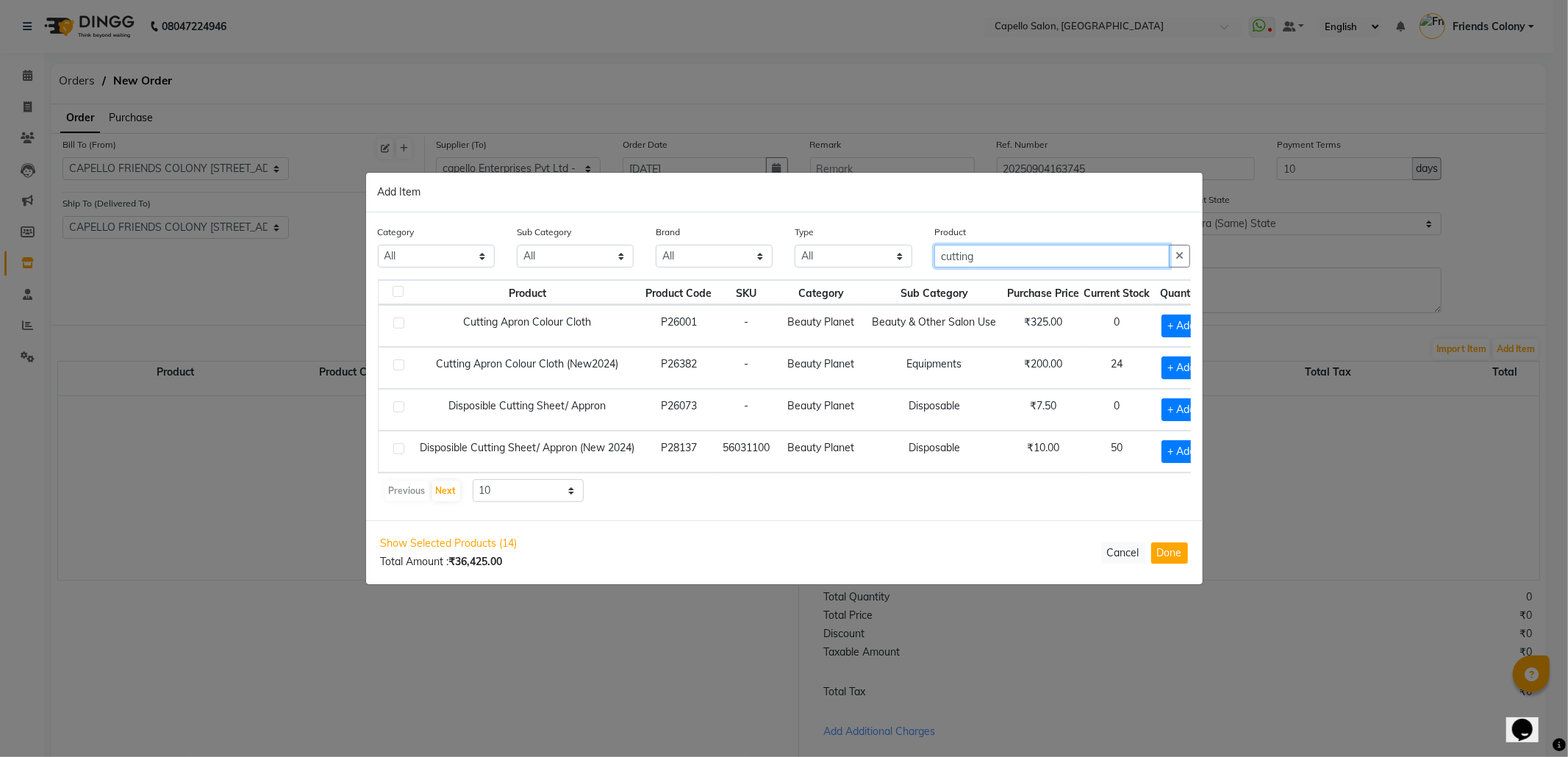
type input "cutting"
click at [1165, 447] on td "+ Add" at bounding box center [1182, 451] width 59 height 42
click at [1176, 440] on span "+ Add" at bounding box center [1182, 451] width 41 height 22
checkbox input "true"
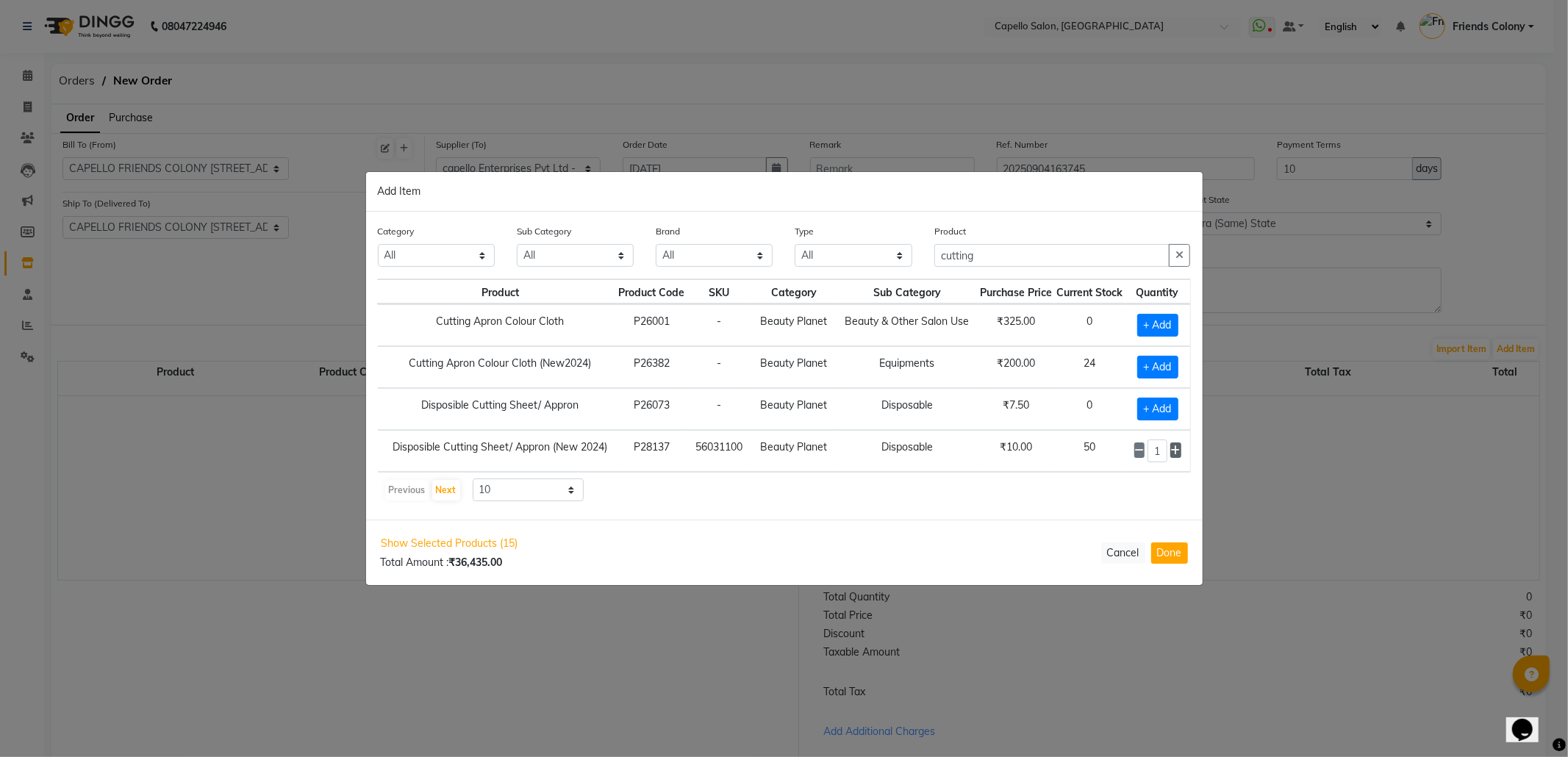
click at [1173, 445] on icon at bounding box center [1175, 450] width 9 height 10
type input "2"
drag, startPoint x: 1011, startPoint y: 247, endPoint x: 804, endPoint y: 266, distance: 207.9
click at [804, 266] on div "Category All Keramelon Skin Makeup Personal Care Appliances Beard Beauty Planet…" at bounding box center [784, 252] width 835 height 55
type input "f"
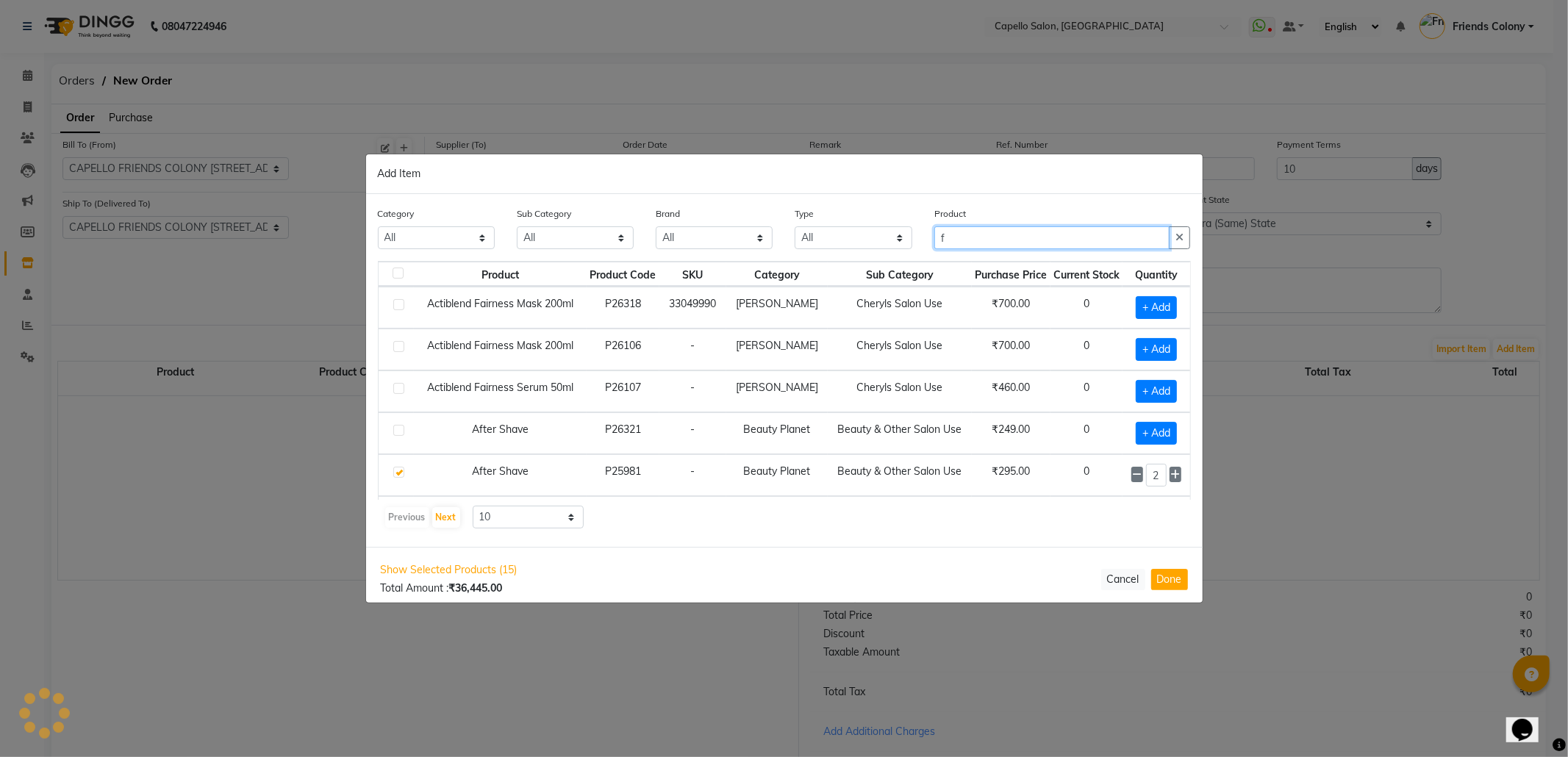
scroll to position [0, 0]
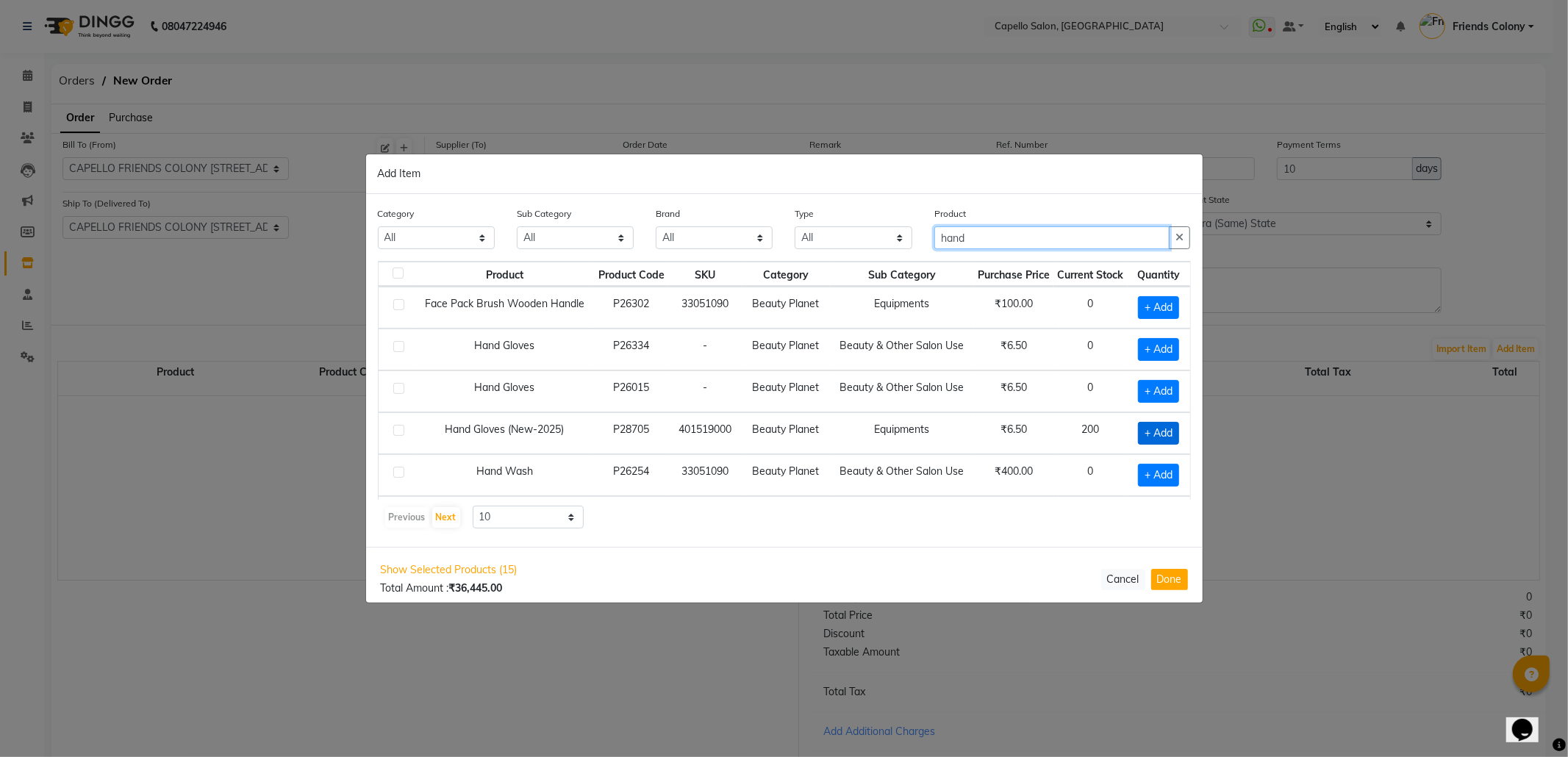
type input "hand"
click at [1138, 440] on span "+ Add" at bounding box center [1158, 433] width 41 height 22
checkbox input "true"
click at [1171, 437] on icon at bounding box center [1175, 433] width 9 height 10
type input "2"
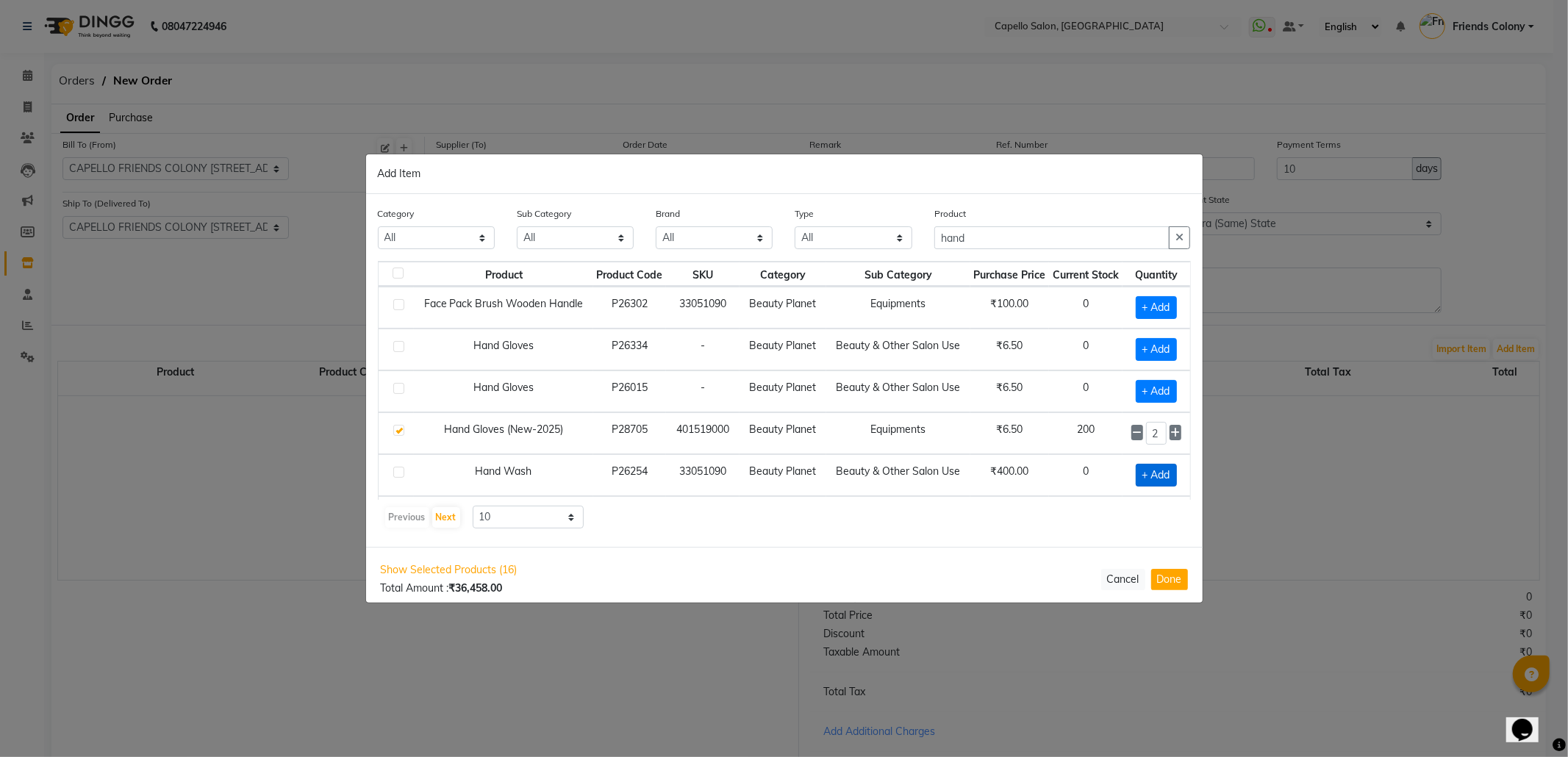
click at [1136, 481] on span "+ Add" at bounding box center [1156, 474] width 41 height 22
checkbox input "true"
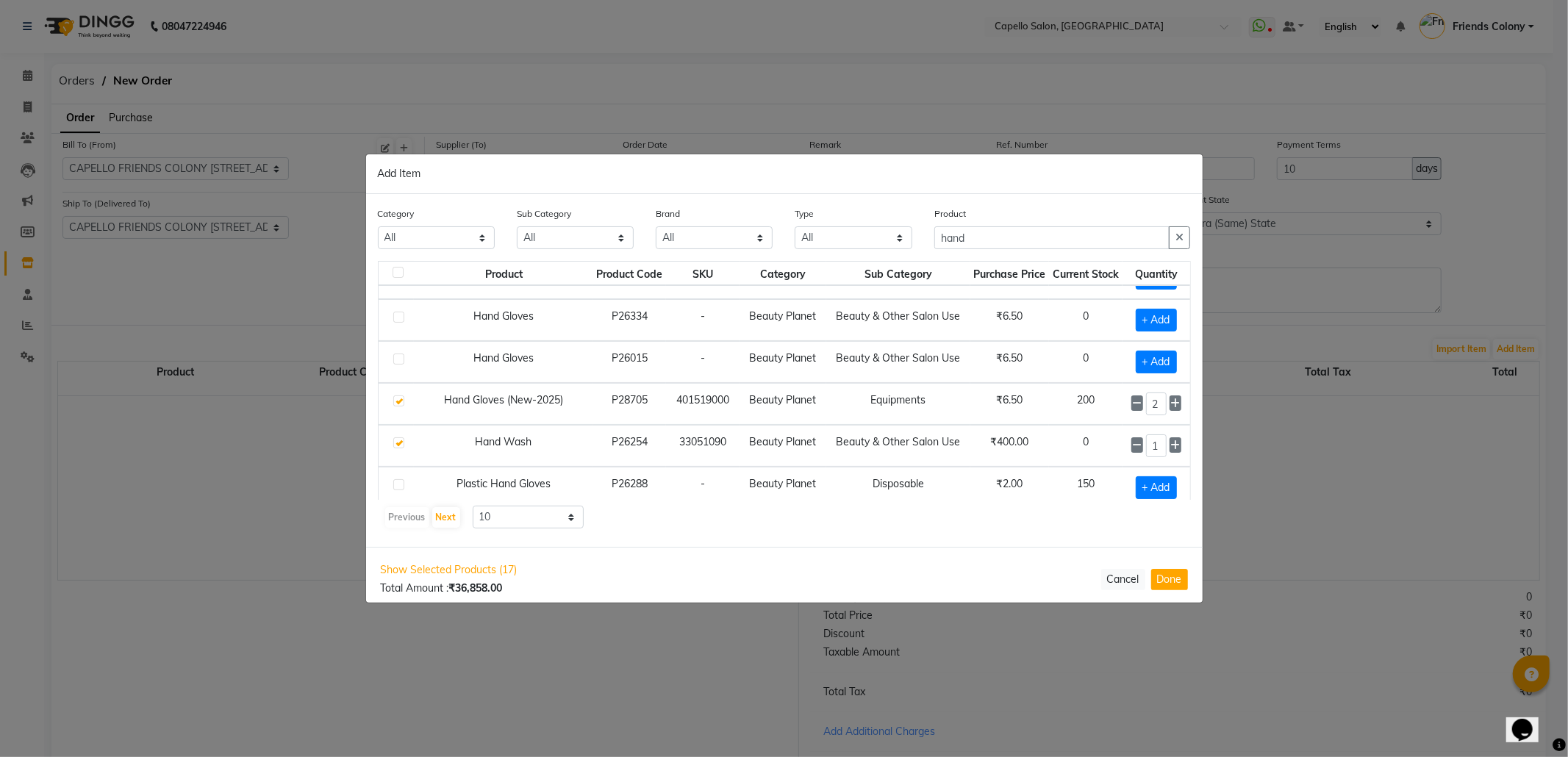
scroll to position [44, 0]
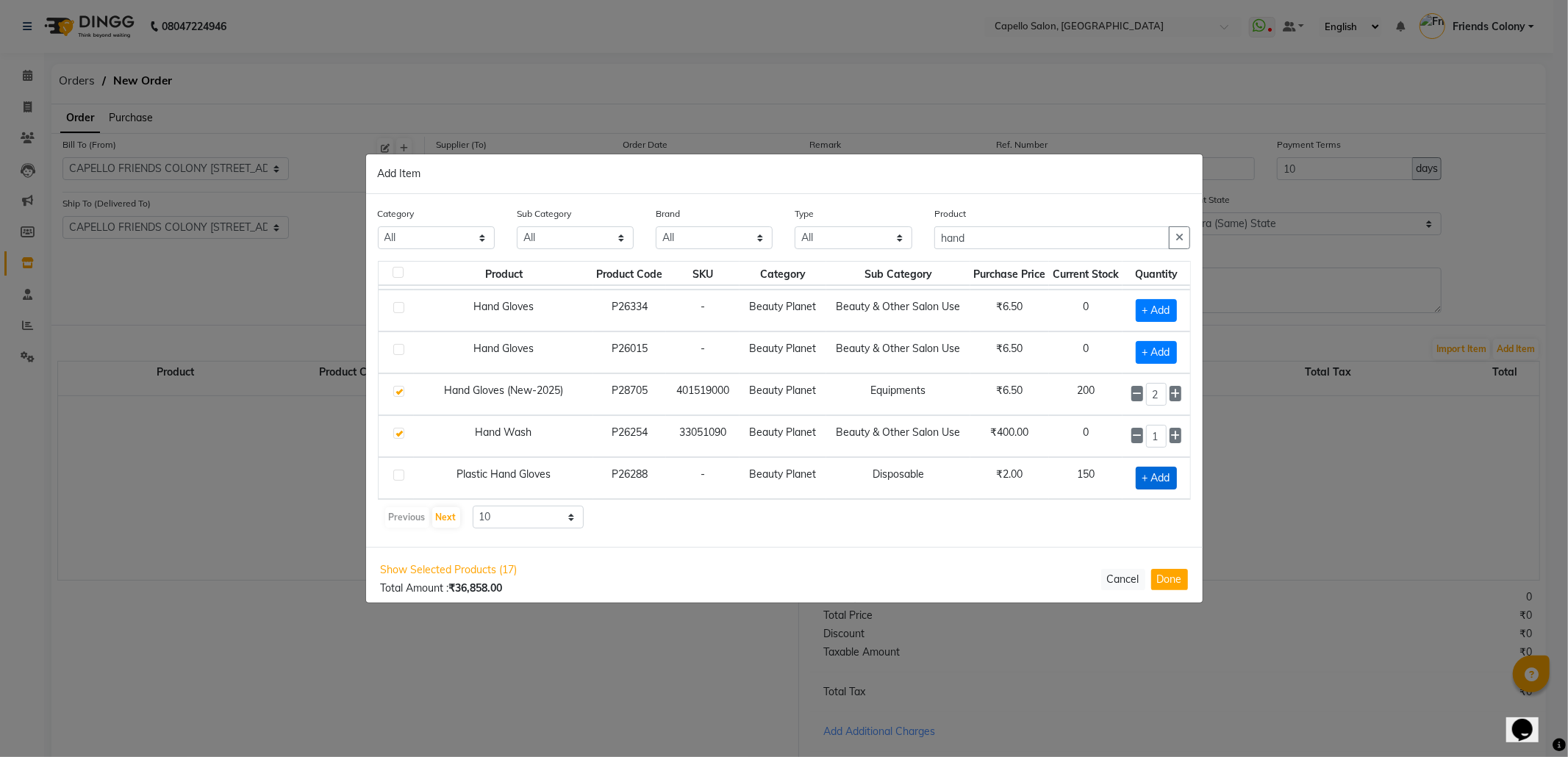
click at [1144, 484] on span "+ Add" at bounding box center [1156, 478] width 41 height 22
checkbox input "true"
drag, startPoint x: 1019, startPoint y: 236, endPoint x: 743, endPoint y: 278, distance: 279.2
click at [744, 278] on div "Category All Keramelon Skin Makeup Personal Care Appliances Beard Beauty Planet…" at bounding box center [784, 371] width 836 height 353
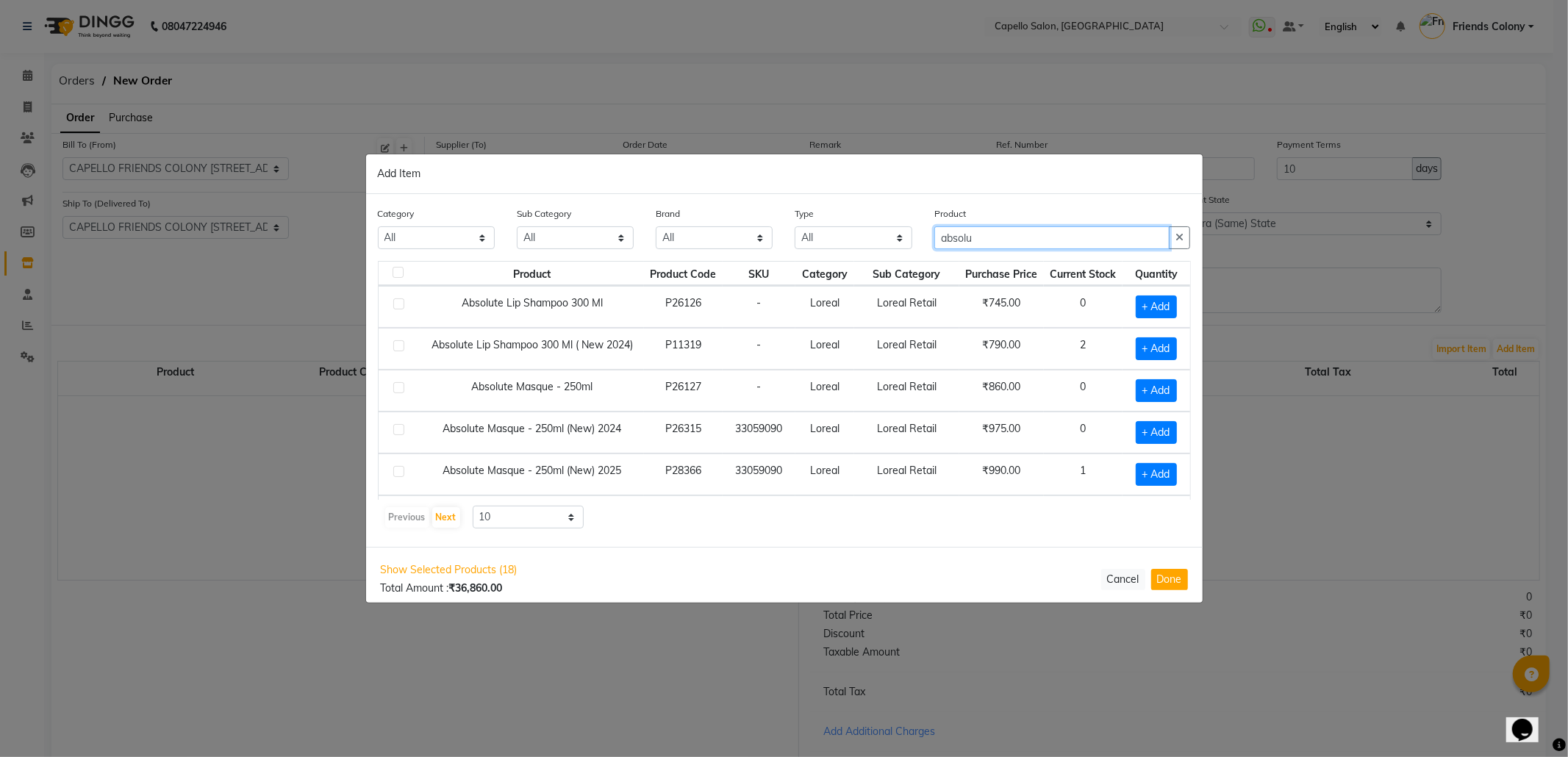
scroll to position [0, 0]
type input "absolu"
click at [1136, 356] on span "+ Add" at bounding box center [1156, 349] width 41 height 22
checkbox input "true"
click at [1170, 355] on icon at bounding box center [1175, 348] width 9 height 10
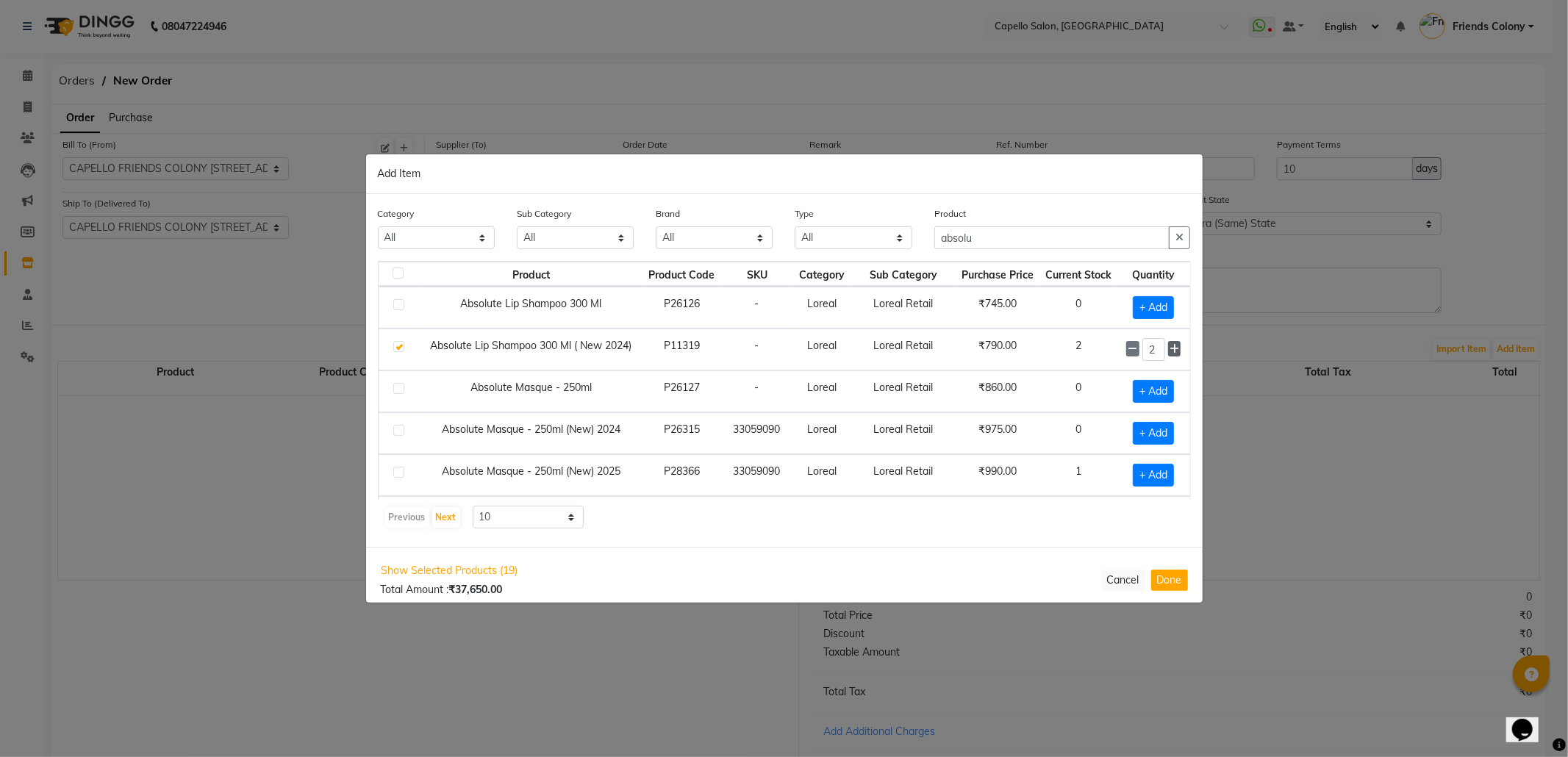
click at [1170, 355] on icon at bounding box center [1175, 348] width 9 height 10
type input "4"
click at [1133, 479] on span "+ Add" at bounding box center [1153, 474] width 41 height 22
checkbox input "true"
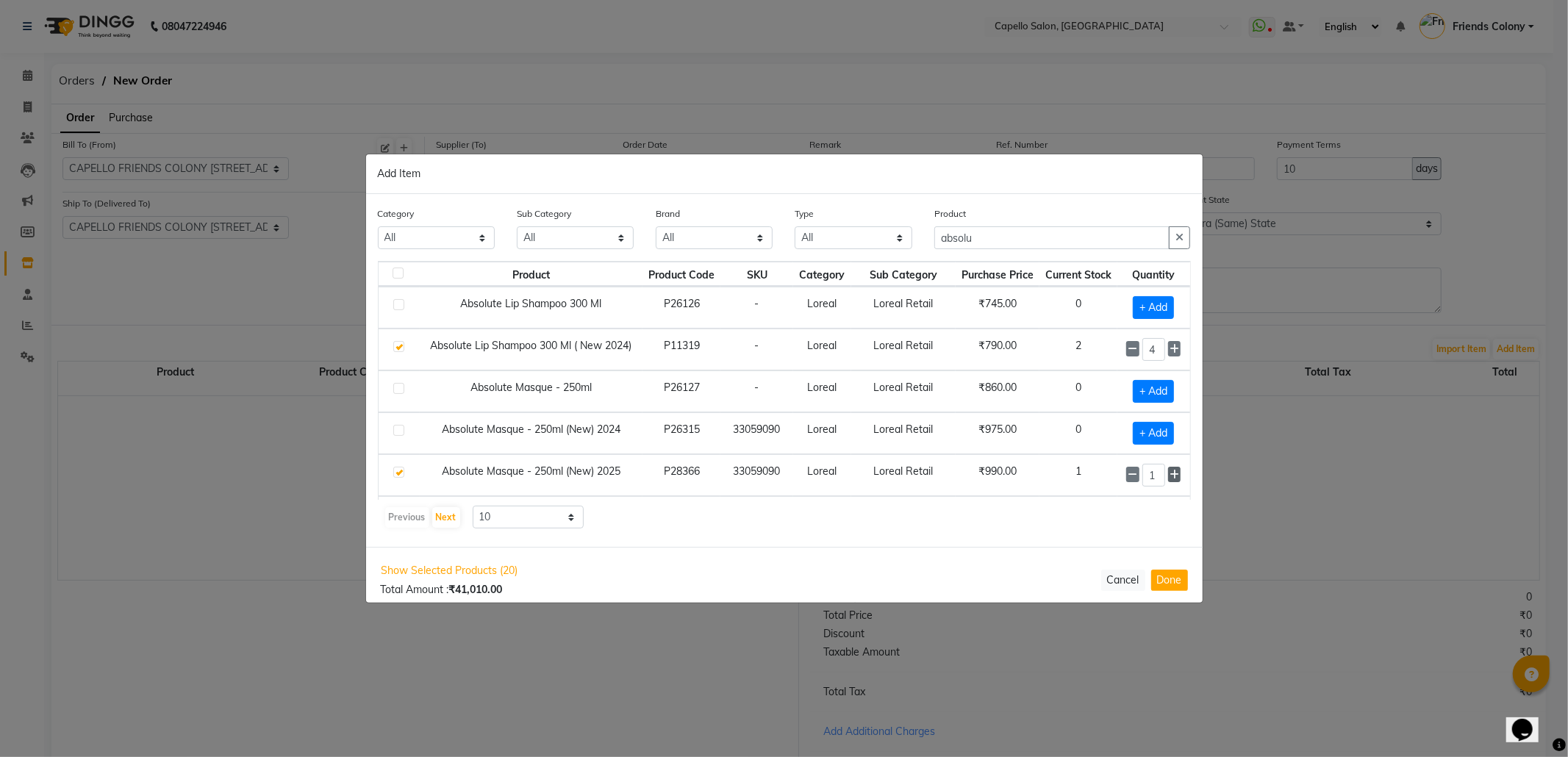
click at [1170, 479] on icon at bounding box center [1175, 474] width 9 height 10
type input "5"
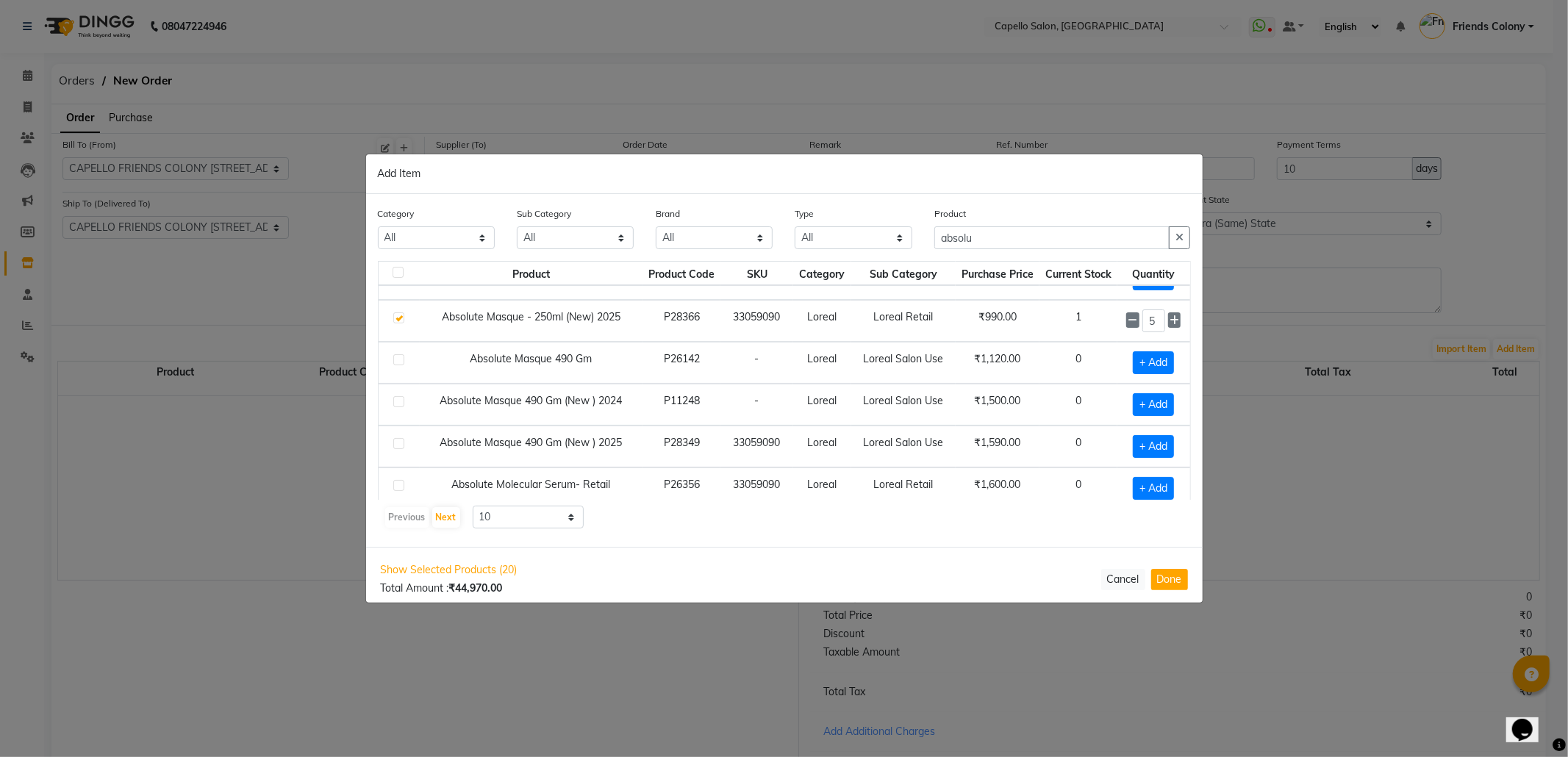
scroll to position [215, 0]
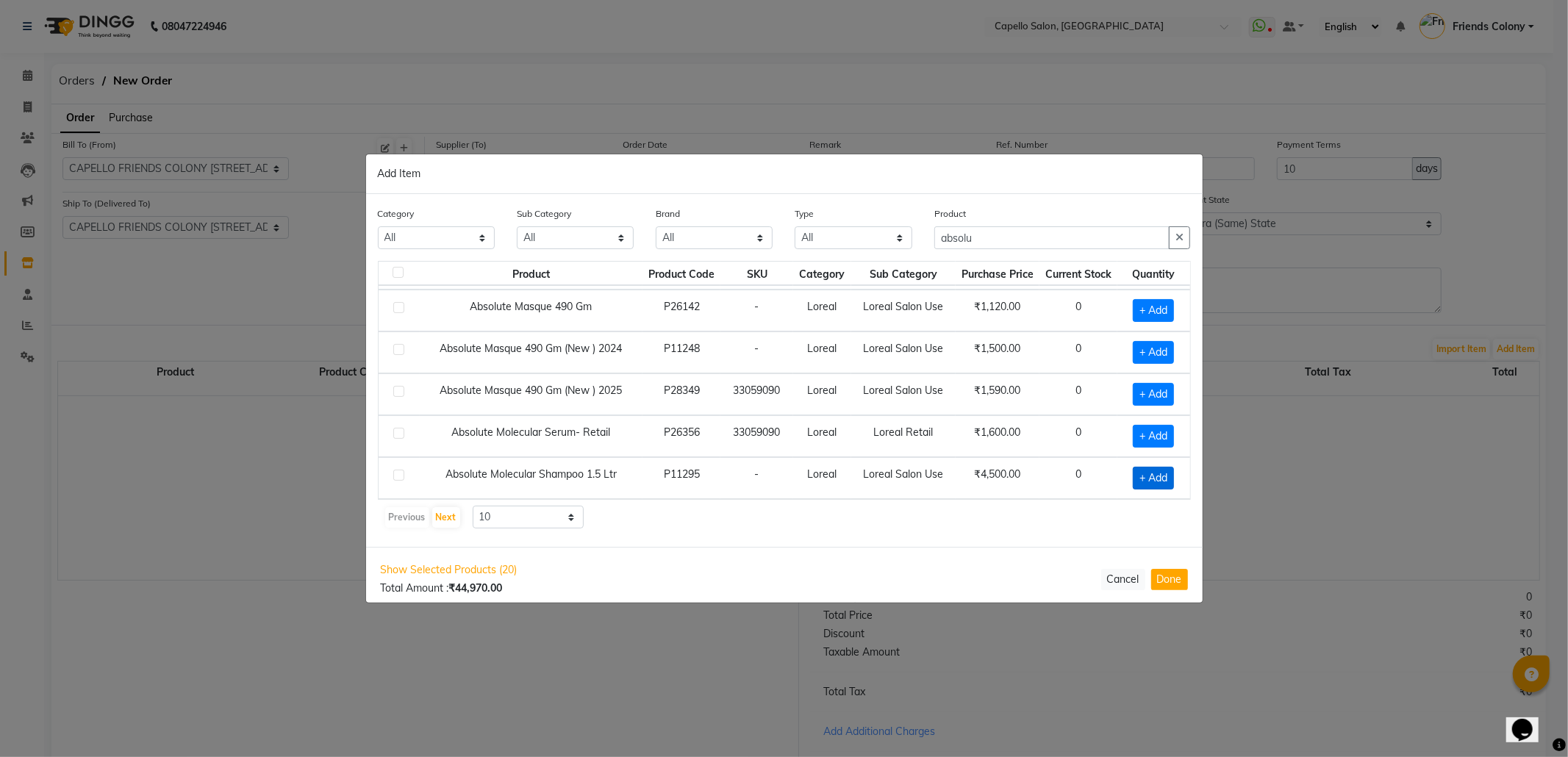
click at [1133, 479] on span "+ Add" at bounding box center [1153, 478] width 41 height 22
checkbox input "true"
drag, startPoint x: 997, startPoint y: 237, endPoint x: 842, endPoint y: 250, distance: 155.5
click at [842, 250] on div "Category All Keramelon Skin Makeup Personal Care Appliances Beard Beauty Planet…" at bounding box center [784, 233] width 835 height 55
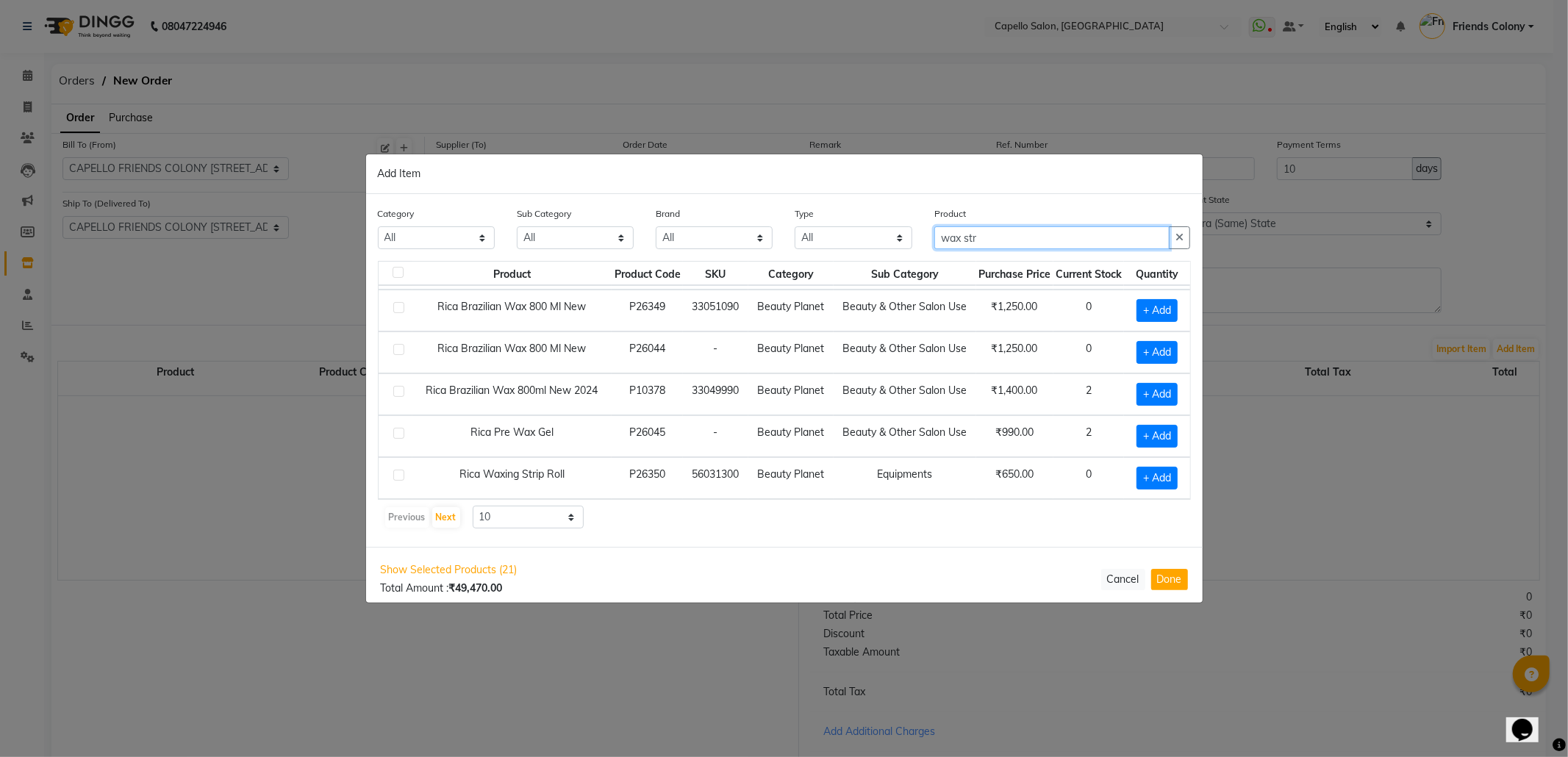
scroll to position [230, 0]
click at [445, 521] on button "Next" at bounding box center [446, 517] width 28 height 21
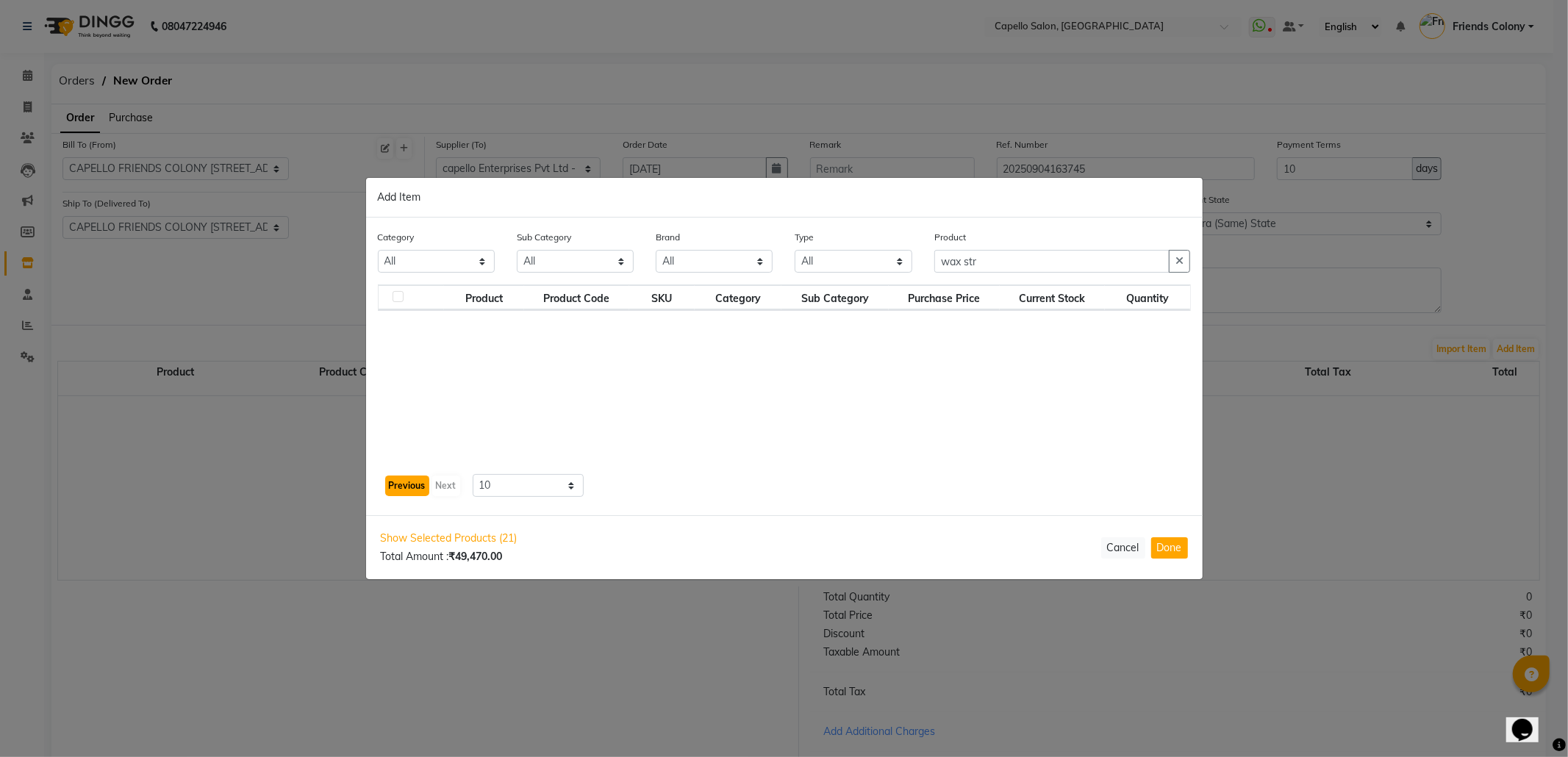
click at [393, 491] on button "Previous" at bounding box center [407, 485] width 44 height 21
drag, startPoint x: 998, startPoint y: 253, endPoint x: 932, endPoint y: 279, distance: 70.9
click at [932, 279] on div "Product wax str" at bounding box center [1063, 256] width 279 height 55
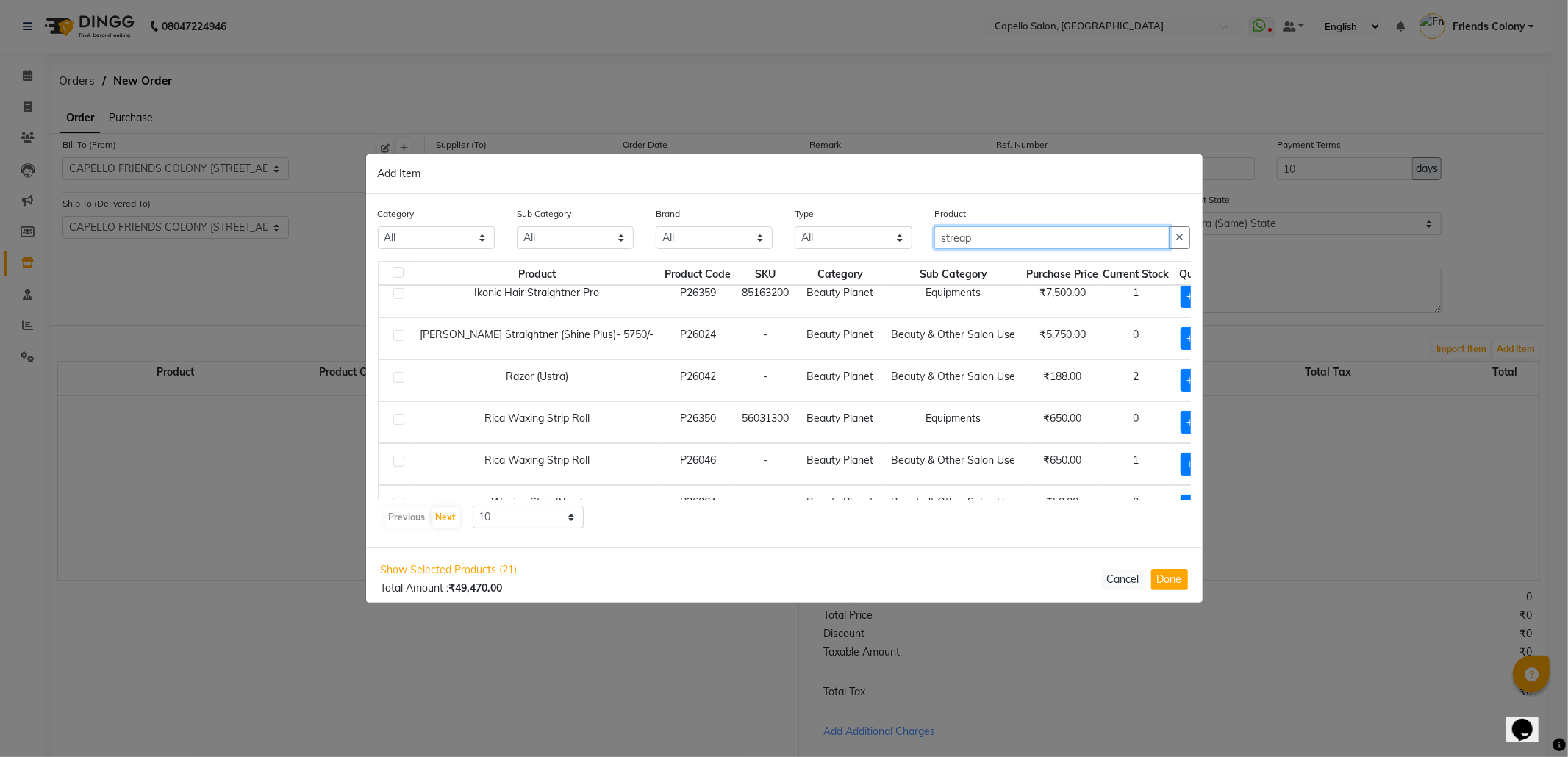
scroll to position [98, 0]
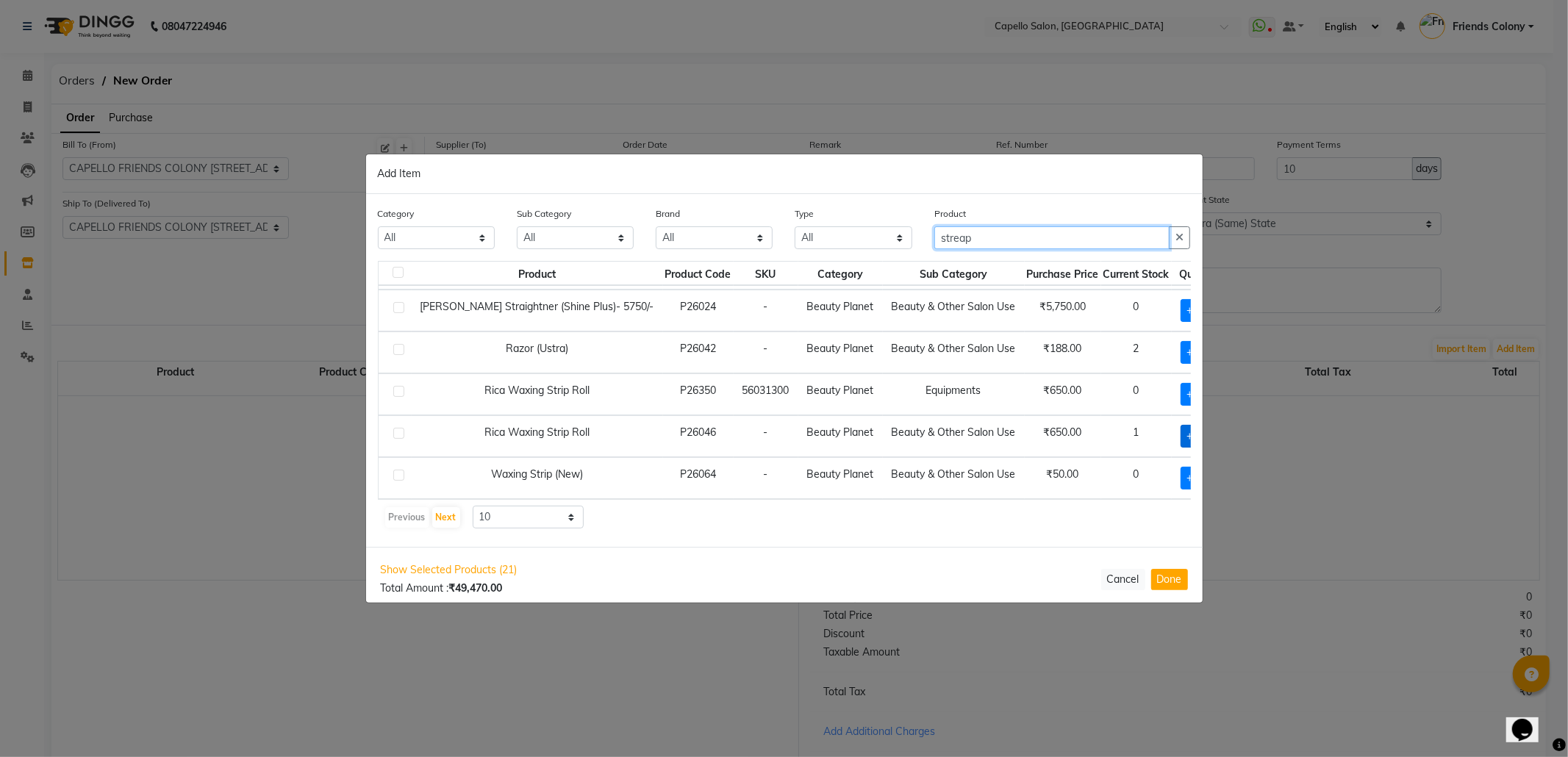
type input "streap"
click at [1181, 430] on span "+ Add" at bounding box center [1201, 436] width 41 height 22
checkbox input "true"
drag, startPoint x: 1013, startPoint y: 245, endPoint x: 786, endPoint y: 259, distance: 227.4
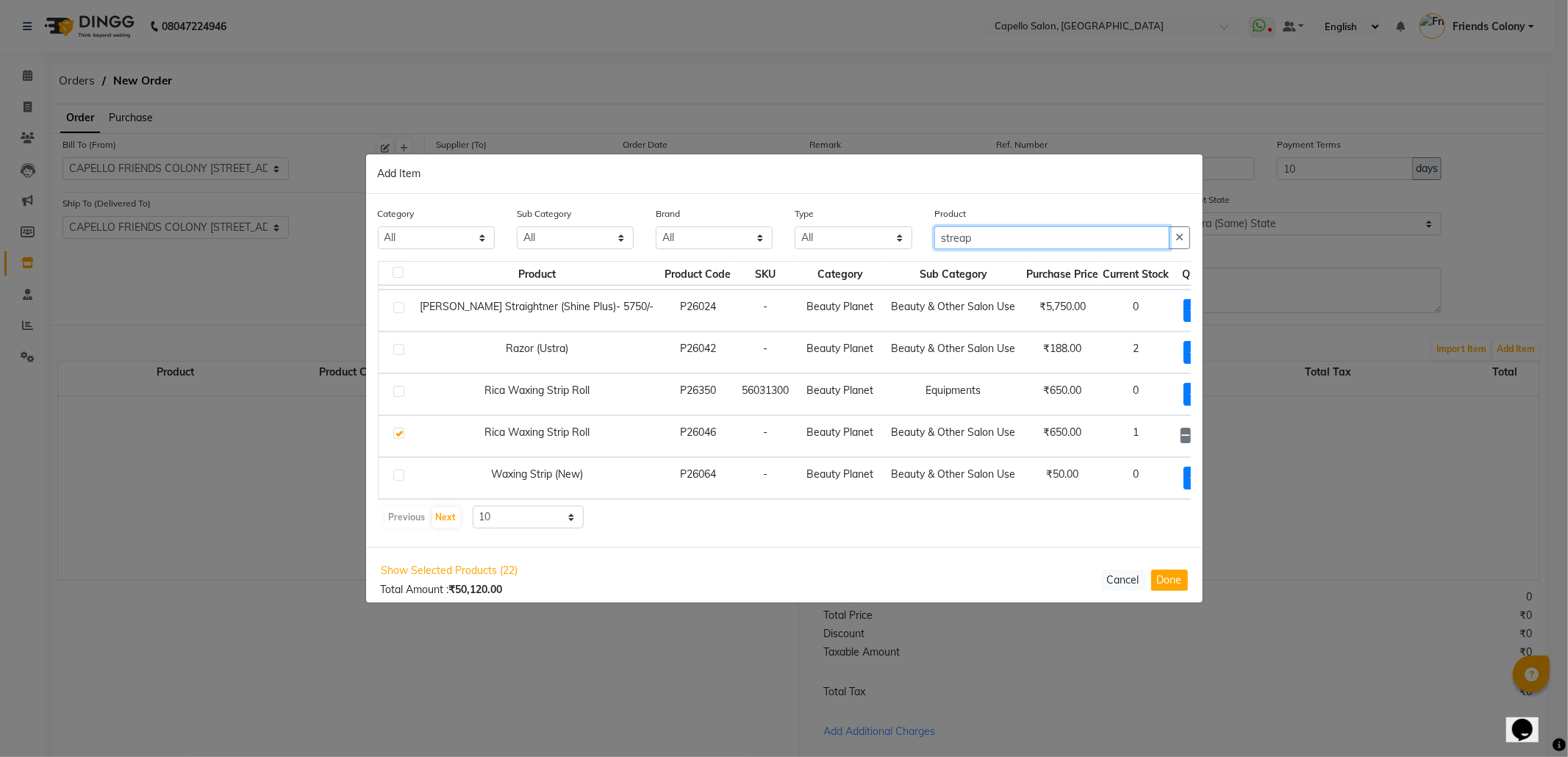
click at [788, 259] on div "Category All Keramelon Skin Makeup Personal Care Appliances Beard Beauty Planet…" at bounding box center [784, 233] width 835 height 55
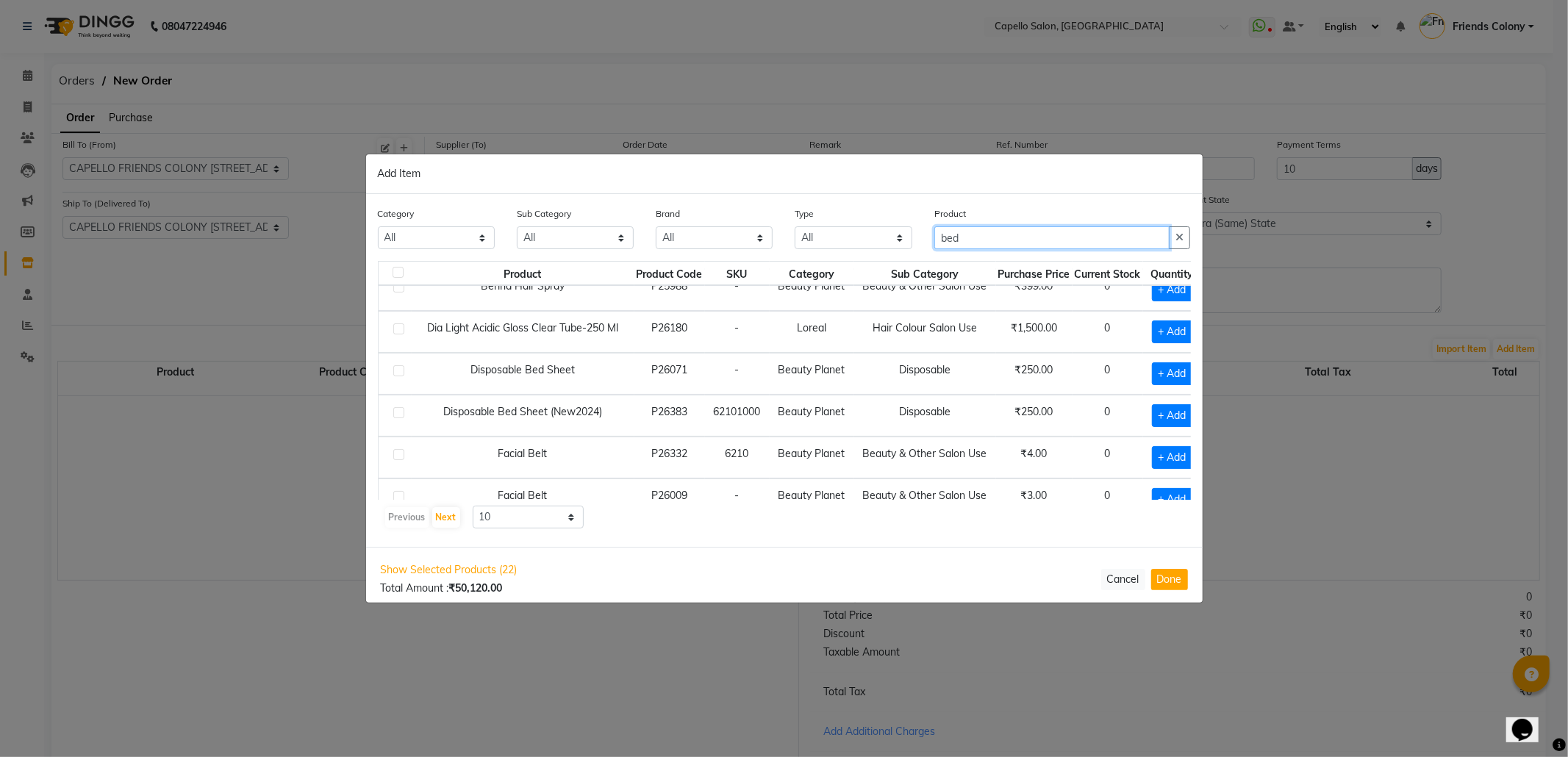
scroll to position [0, 0]
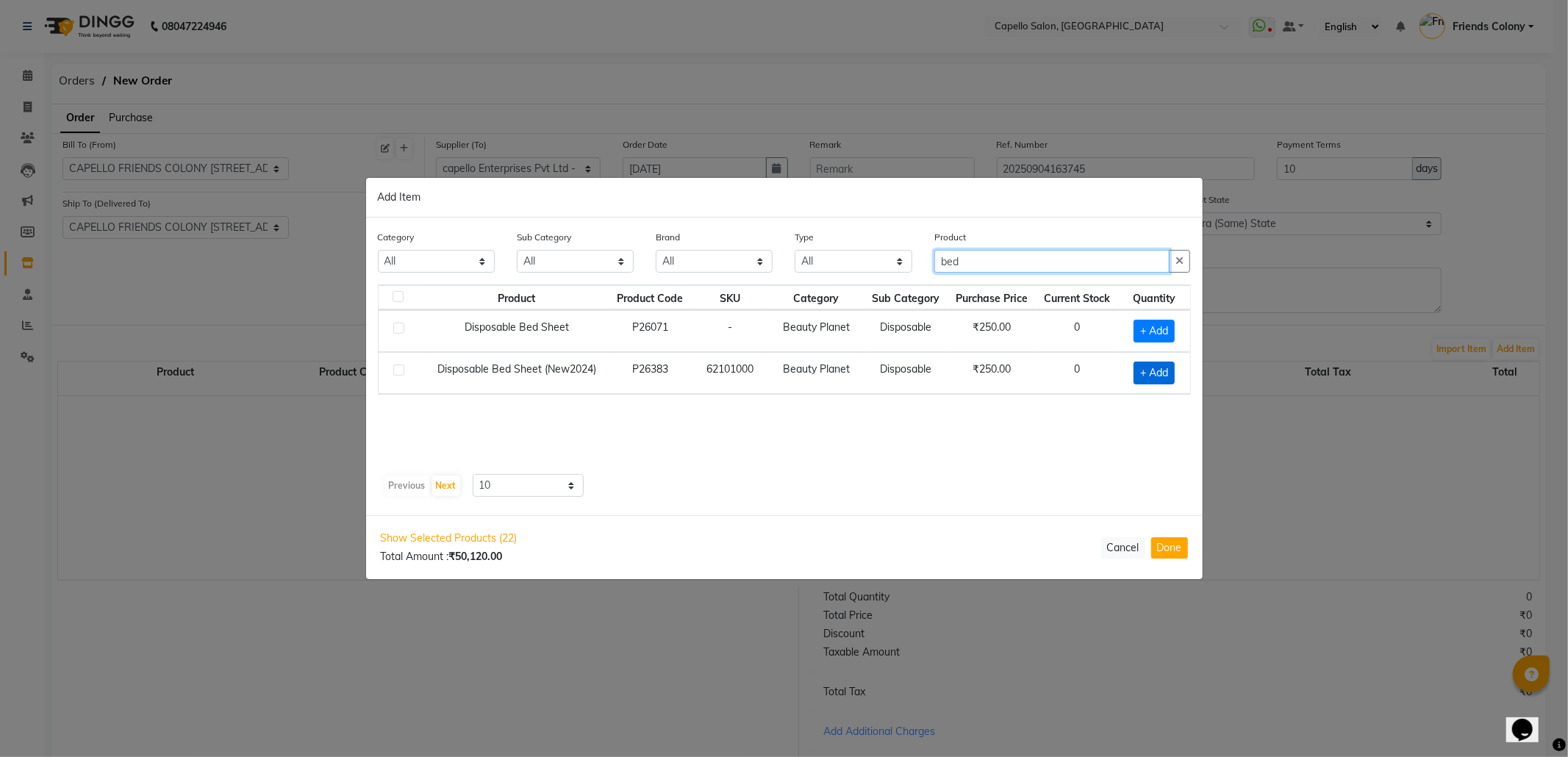
type input "bed"
click at [1150, 380] on span "+ Add" at bounding box center [1154, 372] width 41 height 22
checkbox input "true"
click at [1175, 374] on icon at bounding box center [1174, 372] width 9 height 10
type input "2"
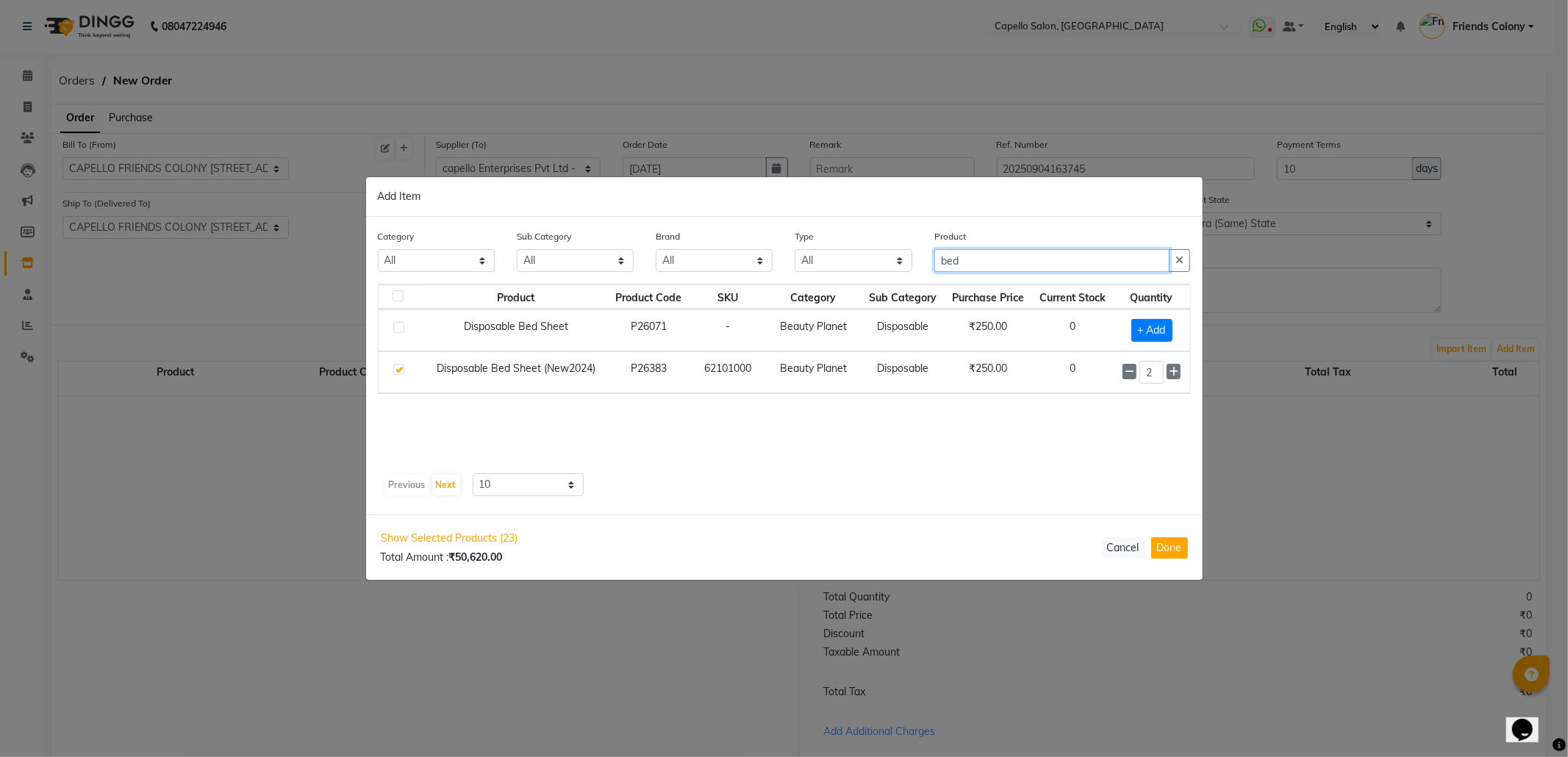
drag, startPoint x: 1010, startPoint y: 255, endPoint x: 822, endPoint y: 279, distance: 189.5
click at [822, 279] on div "Category All Keramelon Skin Makeup Personal Care Appliances Beard Beauty Planet…" at bounding box center [784, 255] width 835 height 55
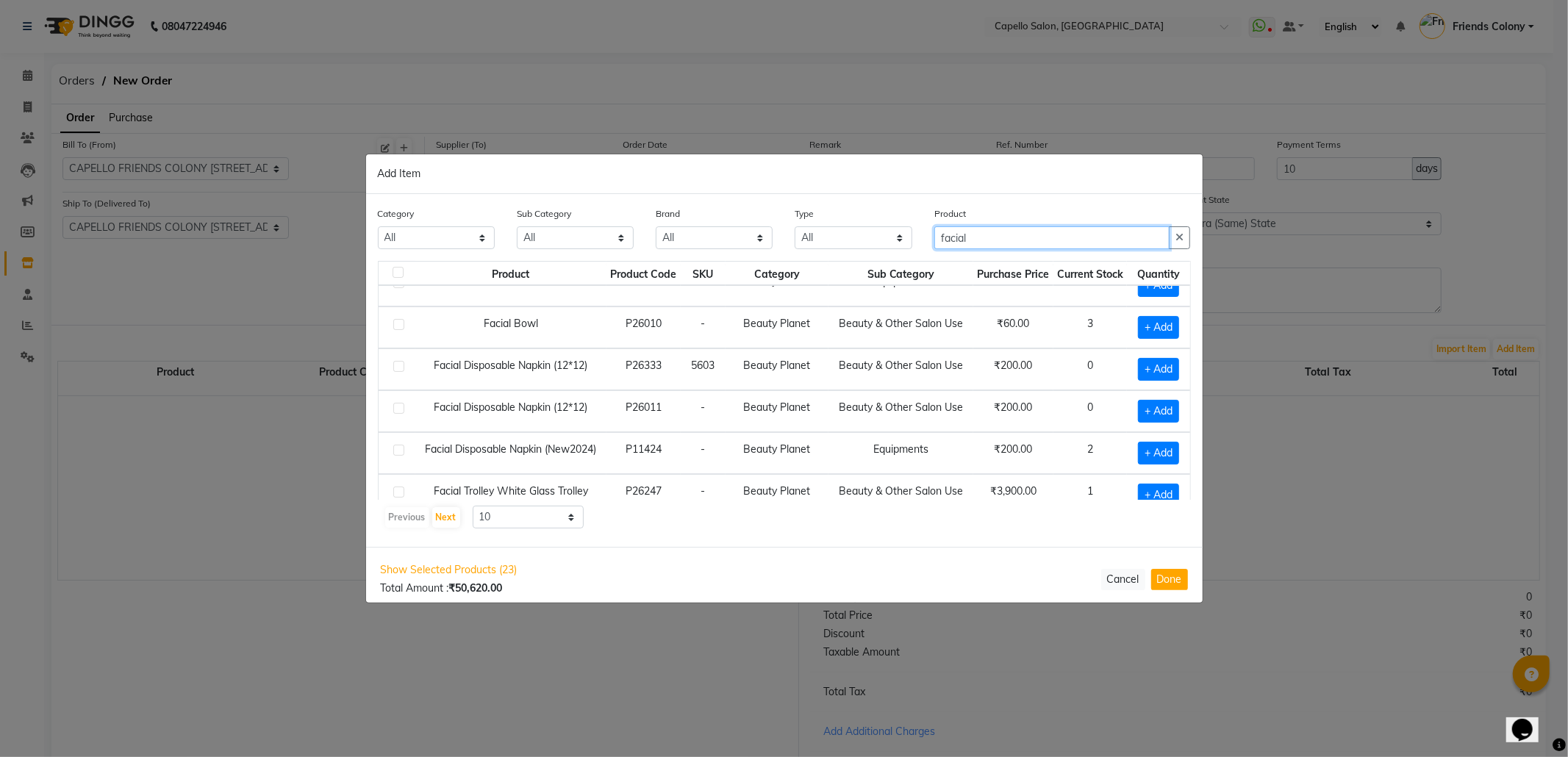
scroll to position [196, 0]
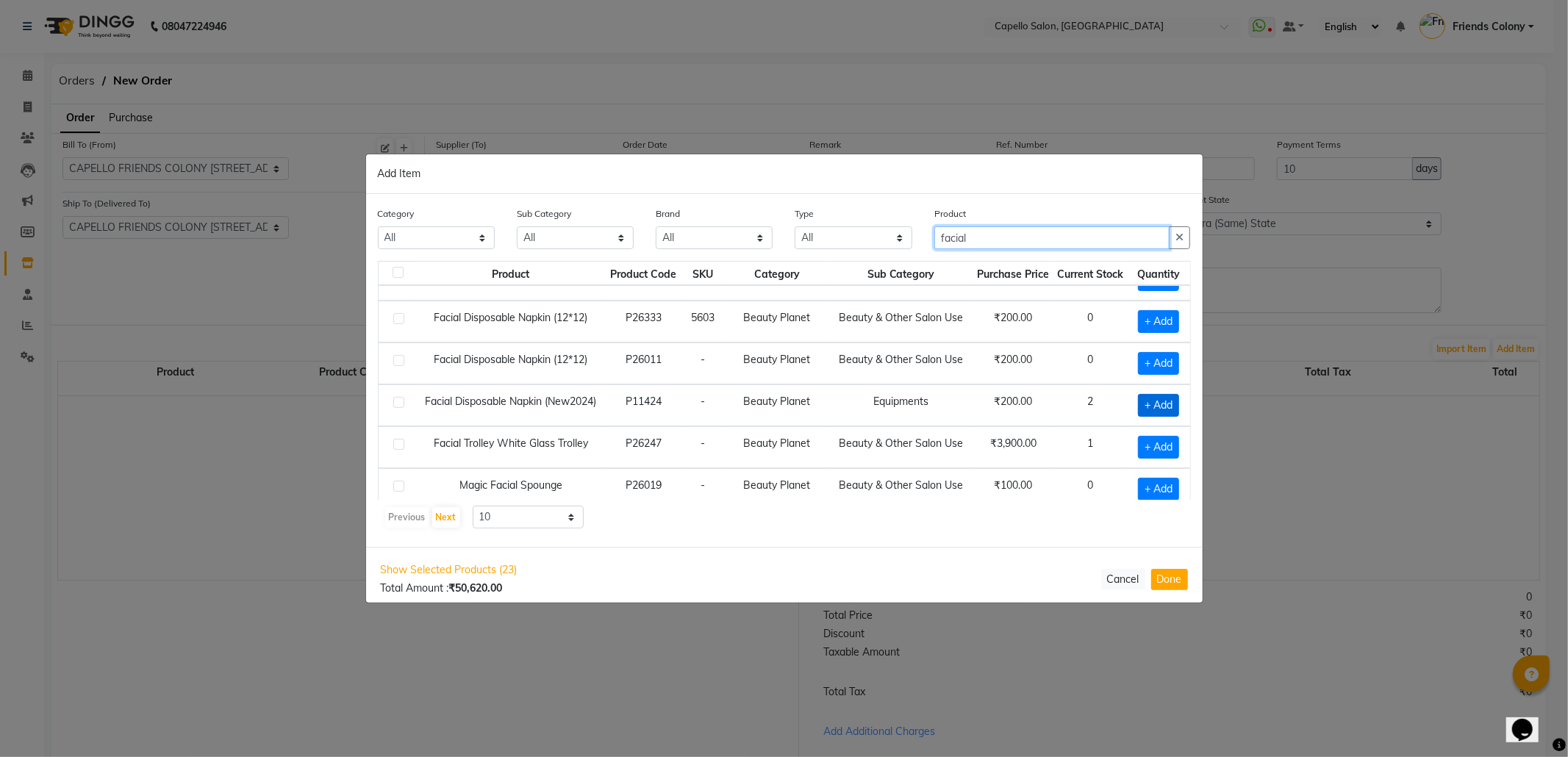
type input "facial"
click at [1138, 413] on span "+ Add" at bounding box center [1158, 405] width 41 height 22
checkbox input "true"
drag, startPoint x: 991, startPoint y: 236, endPoint x: 818, endPoint y: 274, distance: 177.1
click at [829, 274] on div "Category All Keramelon Skin Makeup Personal Care Appliances Beard Beauty Planet…" at bounding box center [784, 371] width 836 height 353
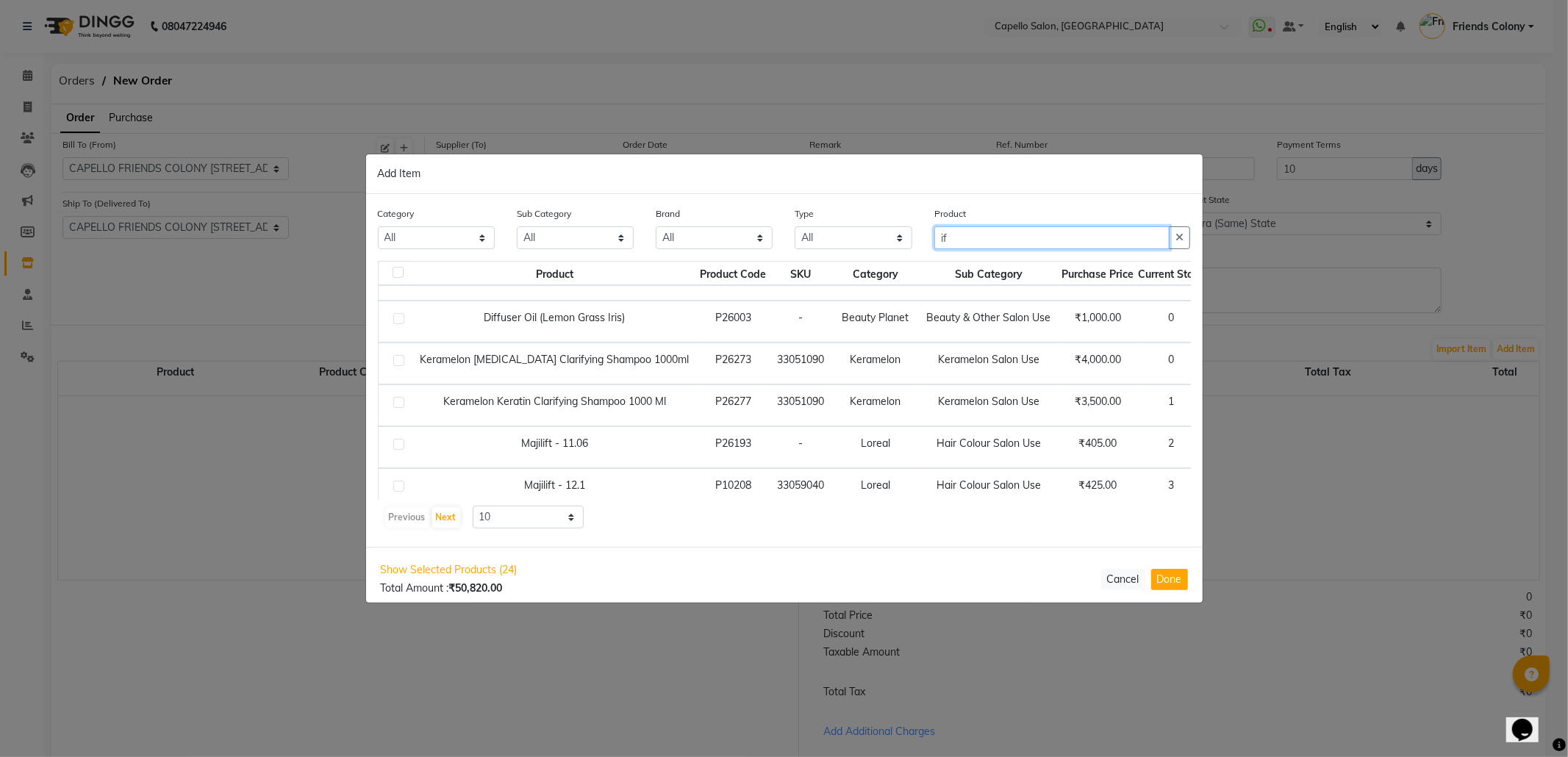
type input "i"
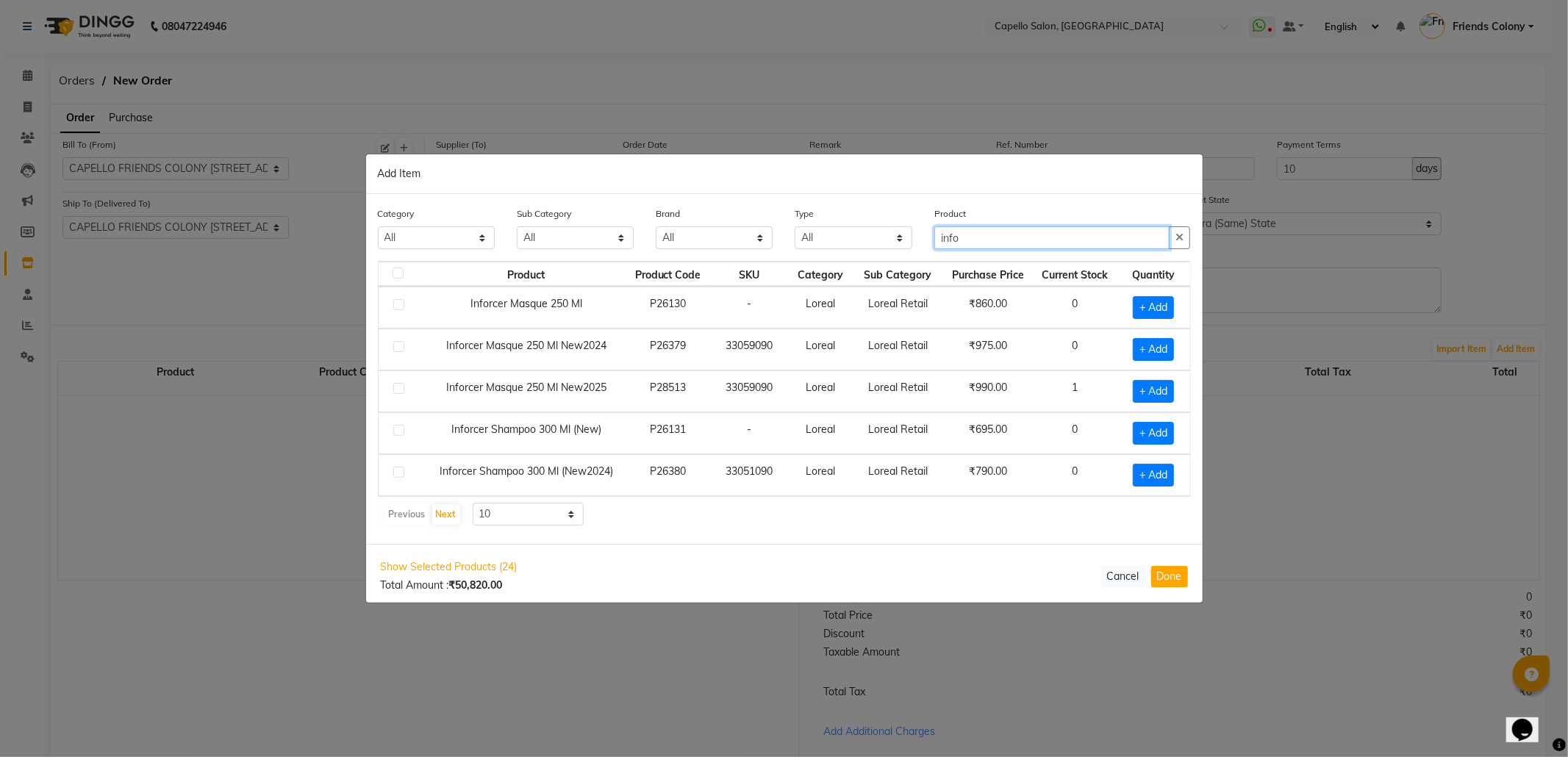
scroll to position [2, 0]
type input "info"
click at [1133, 478] on span "+ Add" at bounding box center [1153, 474] width 41 height 22
checkbox input "true"
click at [1168, 477] on icon at bounding box center [1173, 474] width 9 height 10
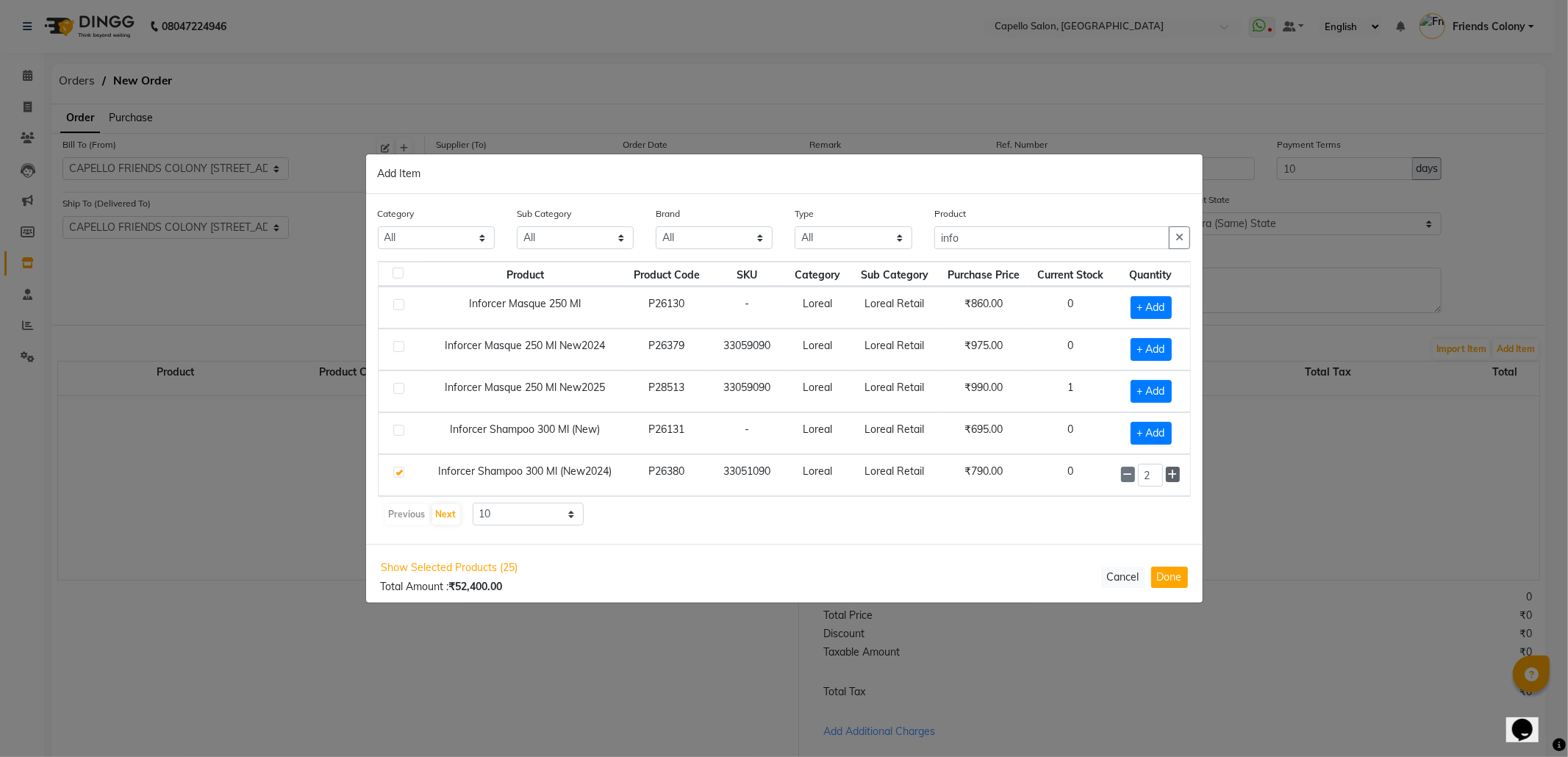
click at [1168, 477] on icon at bounding box center [1173, 474] width 9 height 10
type input "4"
click at [1132, 386] on span "+ Add" at bounding box center [1151, 391] width 41 height 22
checkbox input "true"
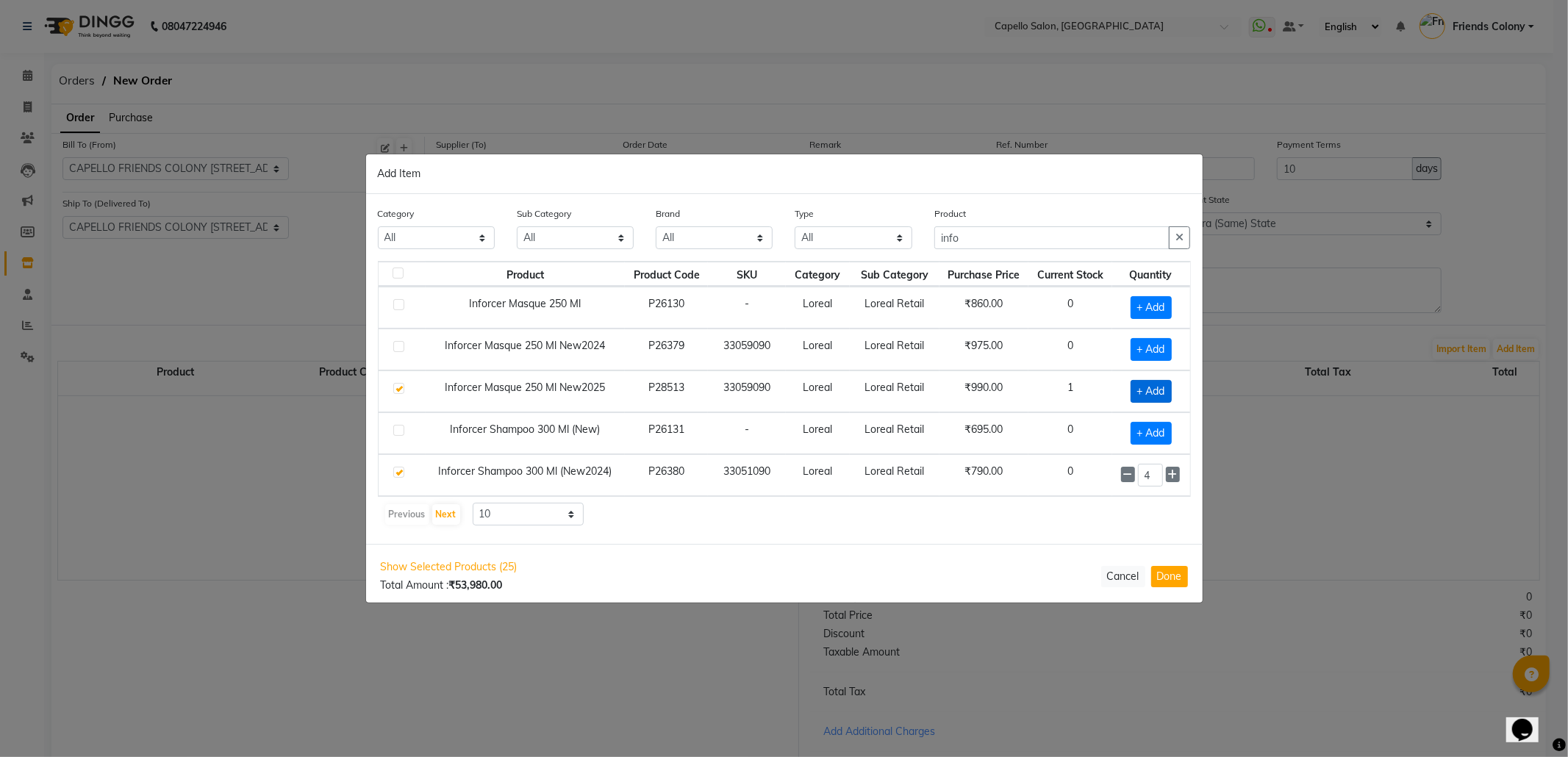
scroll to position [1, 0]
click at [1168, 392] on icon at bounding box center [1173, 390] width 9 height 10
type input "3"
drag, startPoint x: 982, startPoint y: 234, endPoint x: 906, endPoint y: 250, distance: 77.7
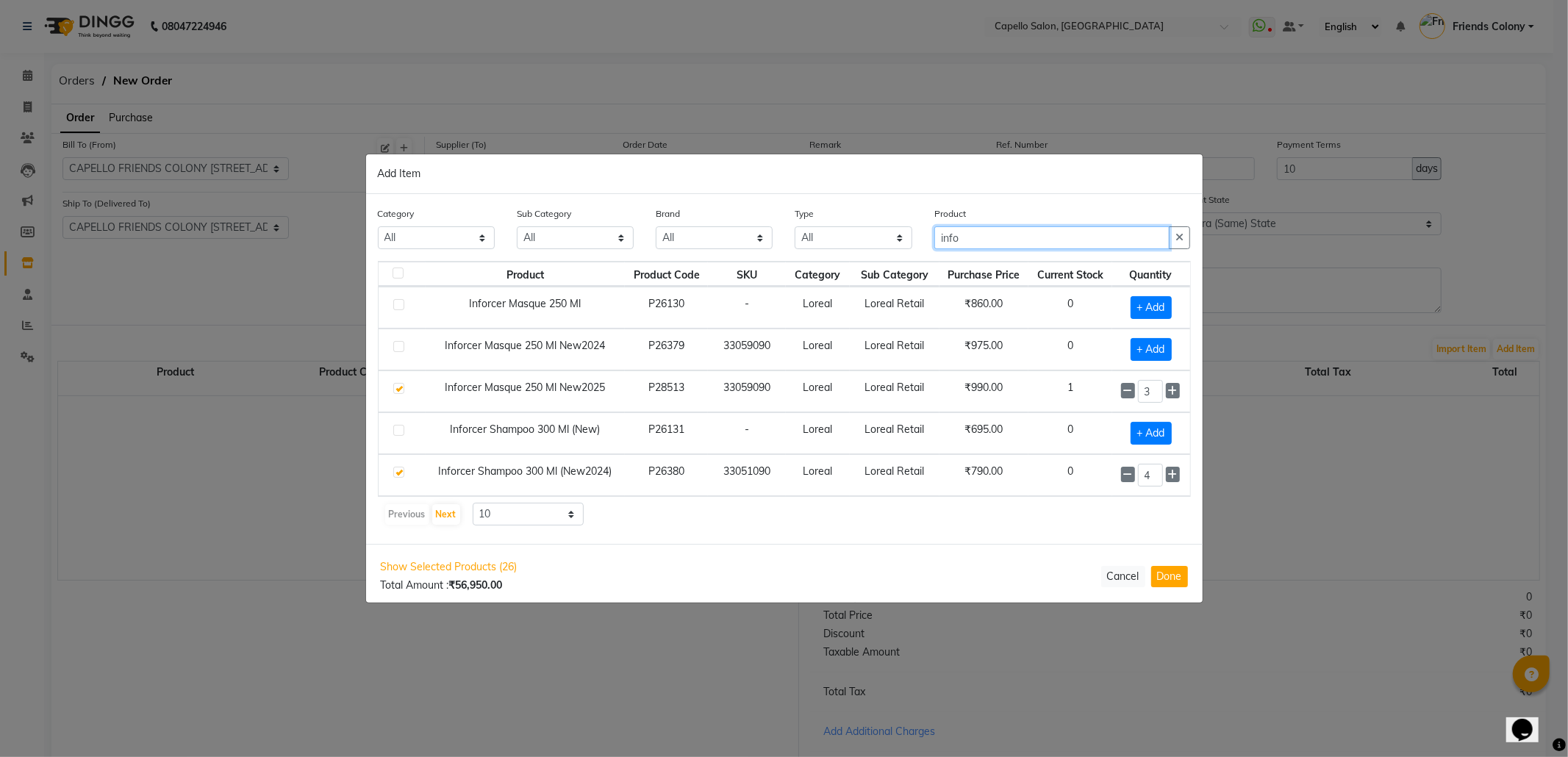
click at [906, 250] on div "Category All Keramelon Skin Makeup Personal Care Appliances Beard Beauty Planet…" at bounding box center [784, 233] width 835 height 55
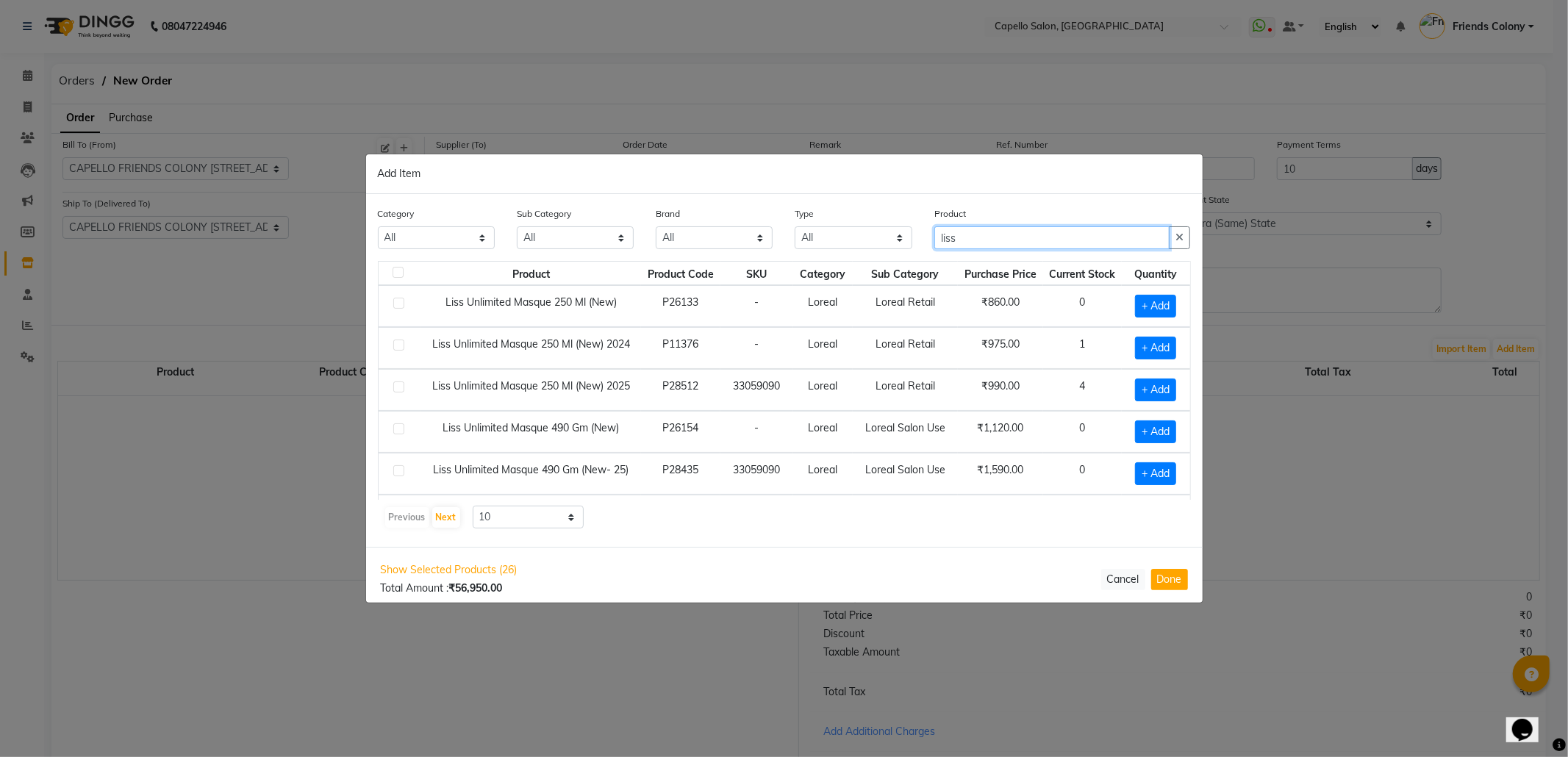
scroll to position [0, 0]
type input "liss"
click at [1135, 358] on span "+ Add" at bounding box center [1155, 349] width 41 height 22
click at [1127, 347] on icon at bounding box center [1132, 348] width 9 height 10
checkbox input "false"
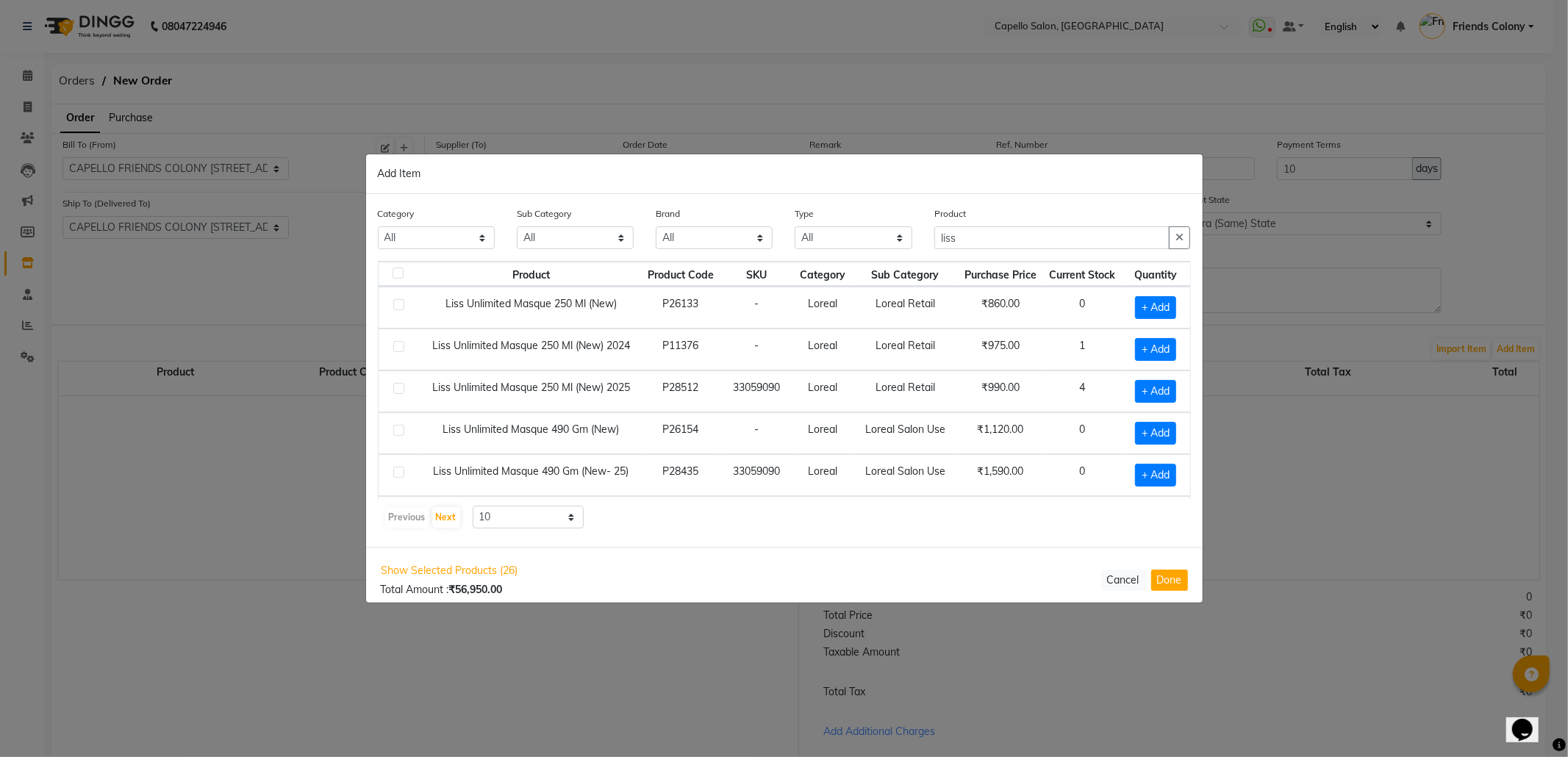
click at [1131, 347] on div "+ Add" at bounding box center [1155, 349] width 50 height 22
click at [973, 233] on input "liss" at bounding box center [1052, 237] width 236 height 22
type input "liss sha"
drag, startPoint x: 995, startPoint y: 245, endPoint x: 801, endPoint y: 262, distance: 194.7
click at [801, 262] on div "Category All Keramelon Skin Makeup Personal Care Appliances Beard Beauty Planet…" at bounding box center [784, 371] width 836 height 353
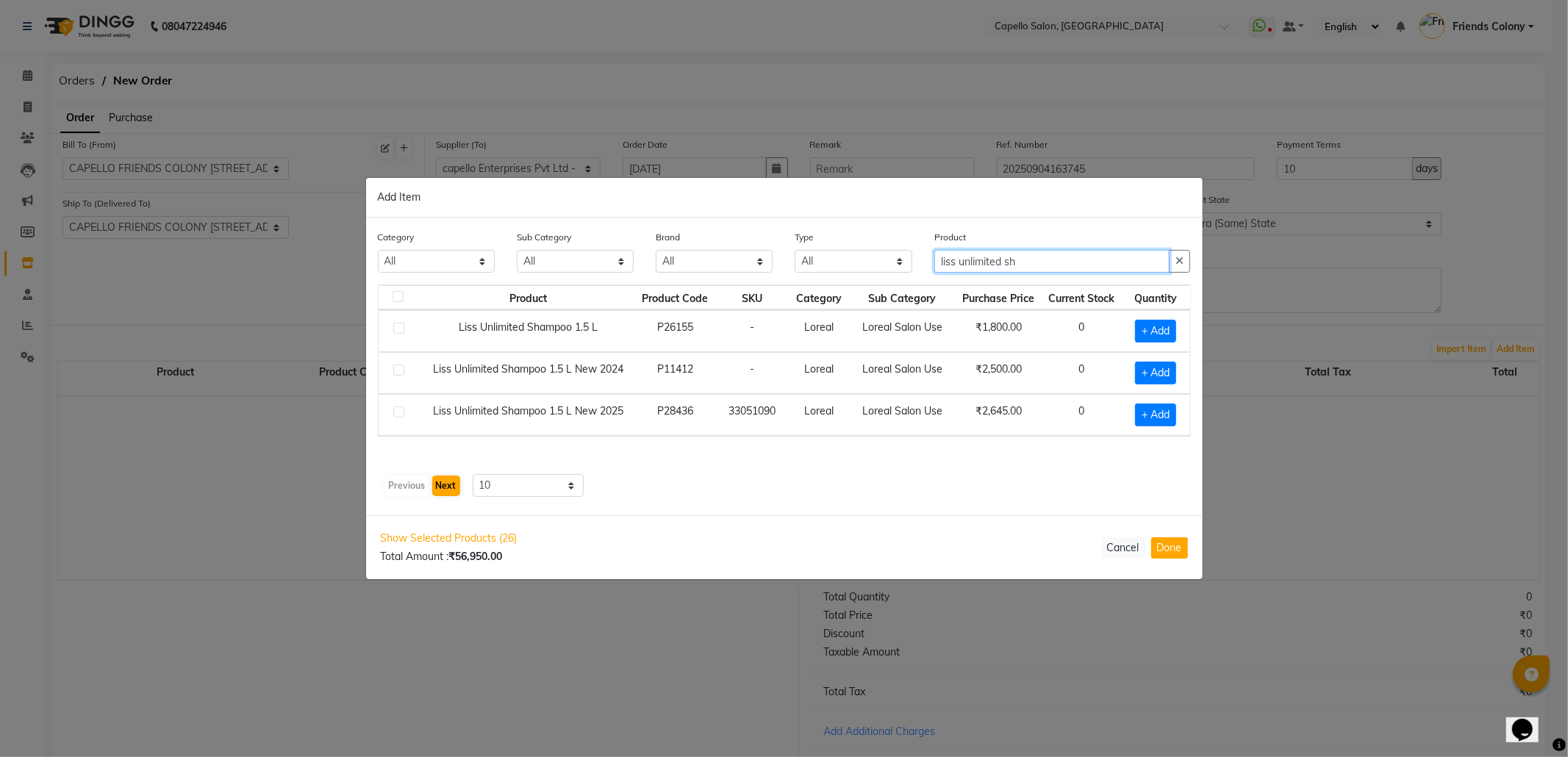
type input "liss unlimited sh"
click at [443, 492] on button "Next" at bounding box center [446, 485] width 28 height 21
click at [443, 486] on div "Previous Next" at bounding box center [423, 485] width 78 height 23
click at [403, 486] on button "Previous" at bounding box center [407, 485] width 44 height 21
drag, startPoint x: 1044, startPoint y: 262, endPoint x: 856, endPoint y: 313, distance: 194.8
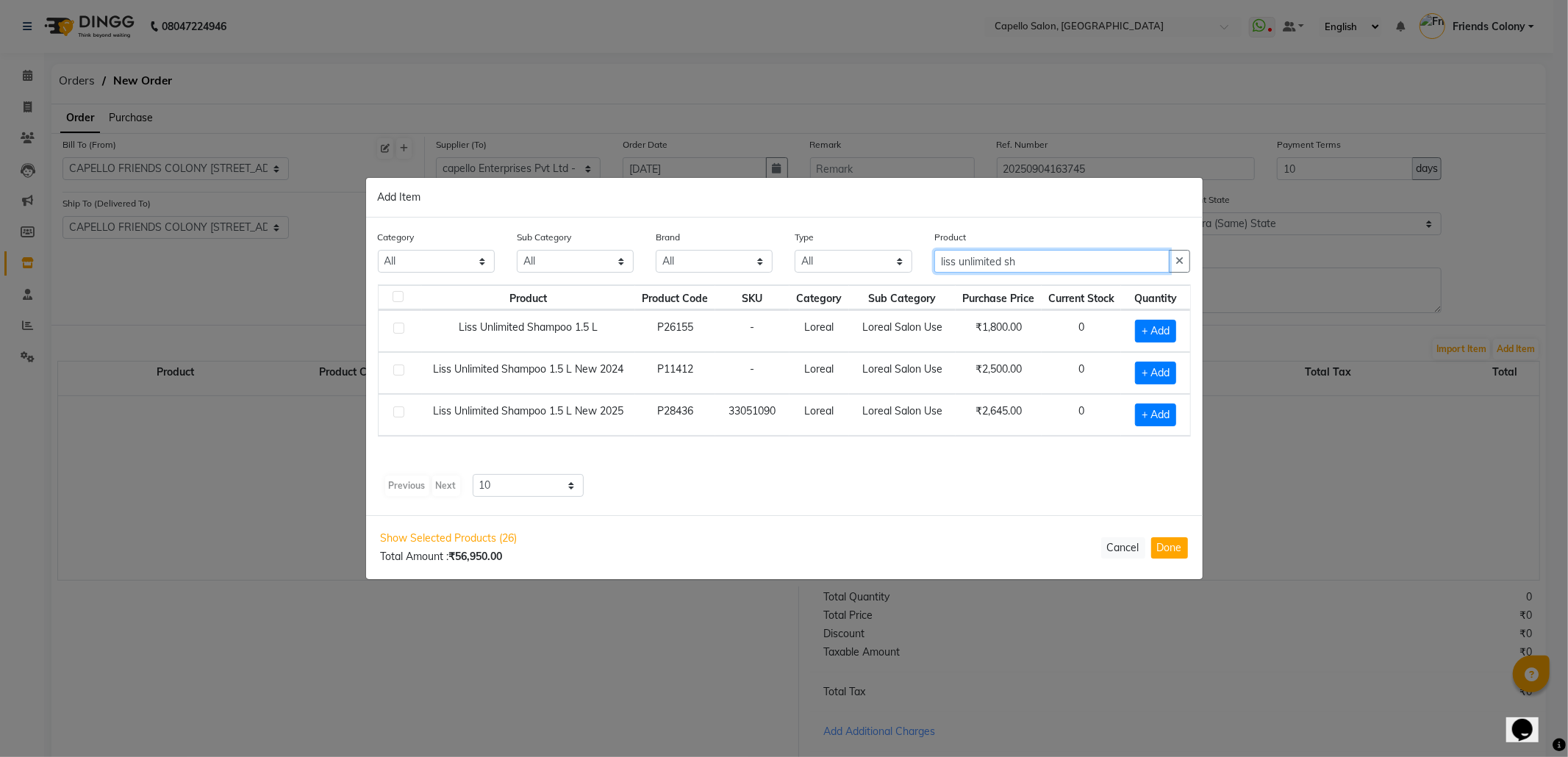
click at [867, 313] on div "Category All Keramelon Skin Makeup Personal Care Appliances Beard Beauty Planet…" at bounding box center [784, 366] width 836 height 298
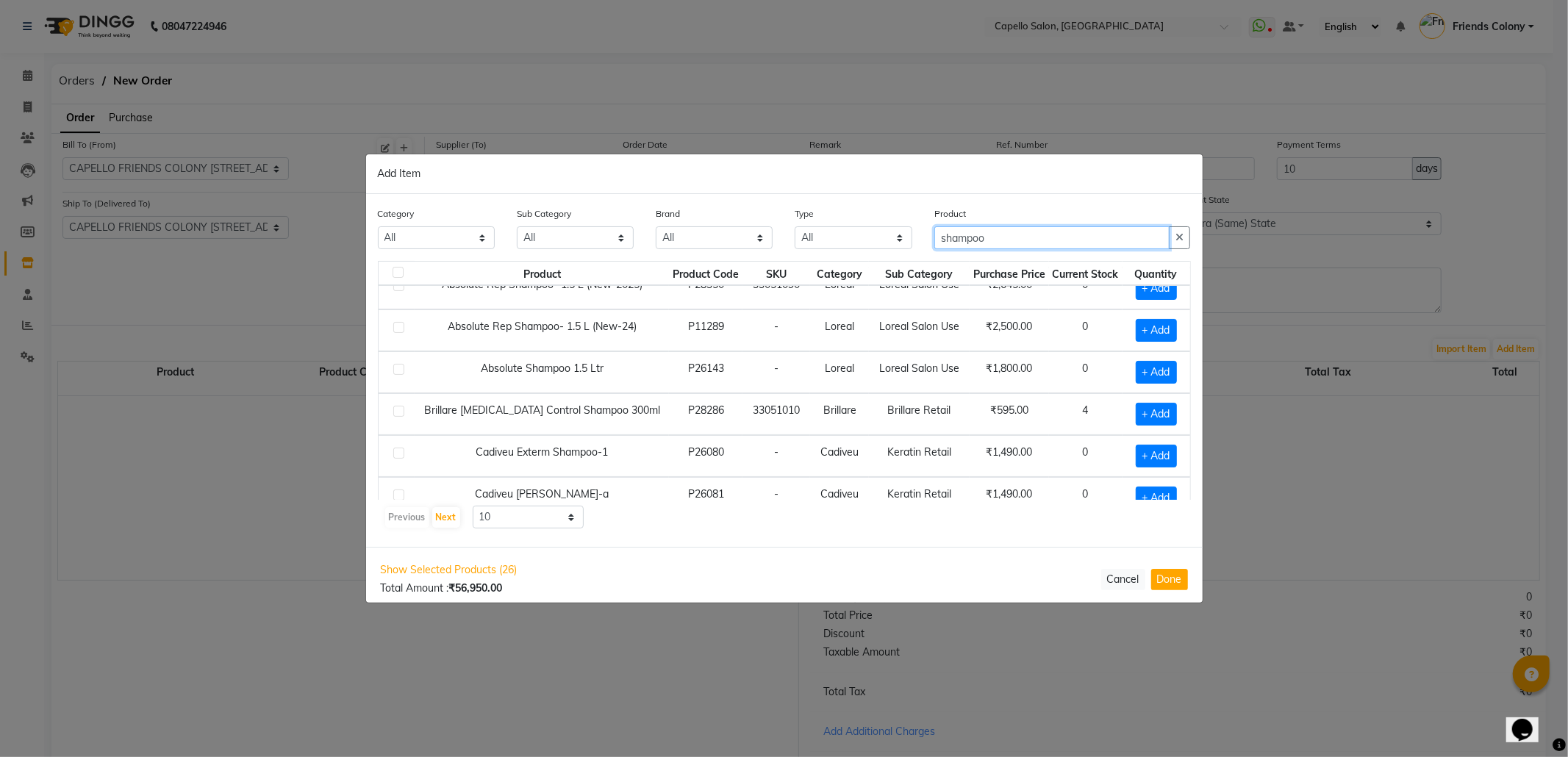
scroll to position [215, 0]
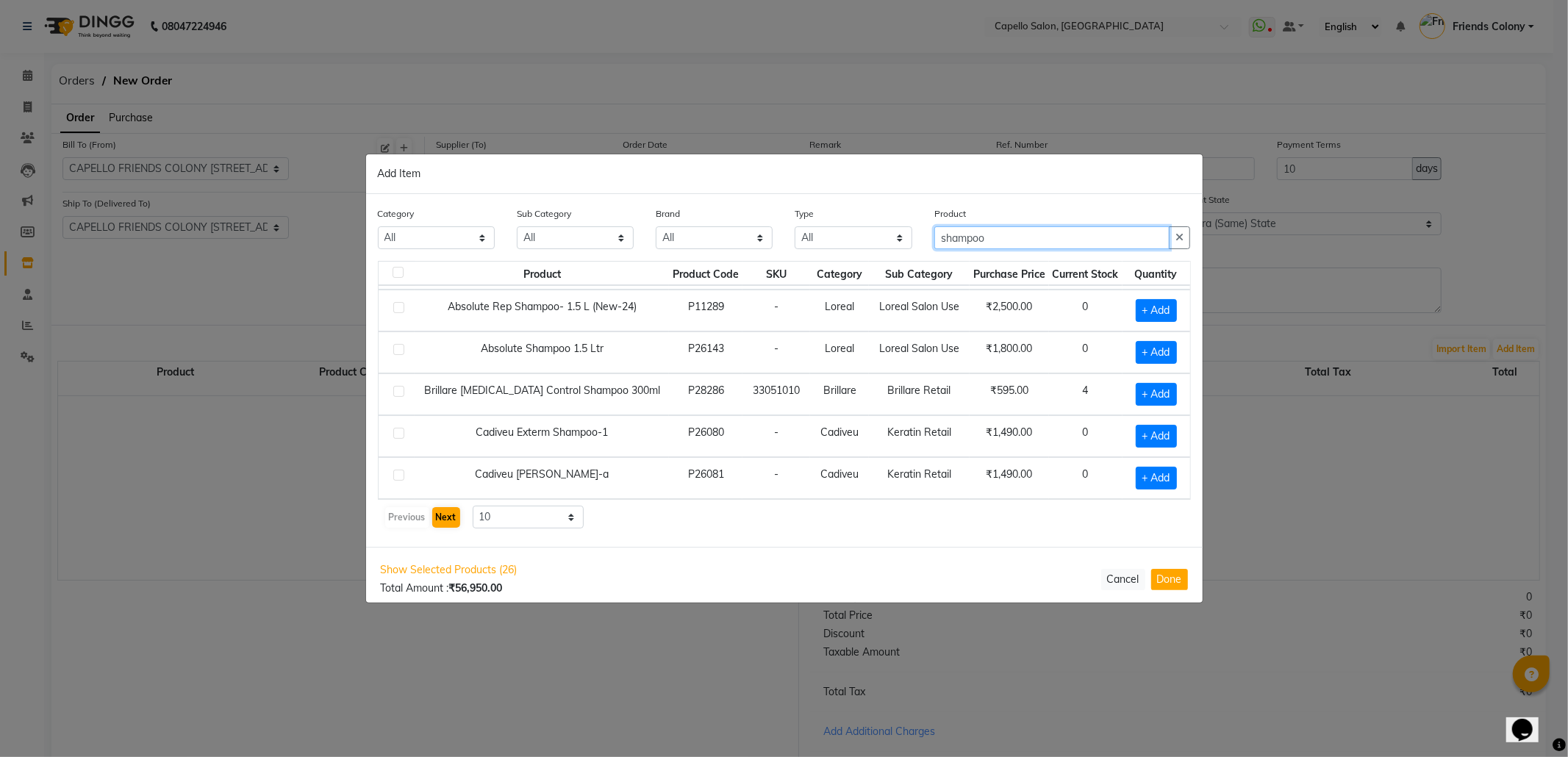
type input "shampoo"
click at [432, 522] on button "Next" at bounding box center [446, 517] width 28 height 21
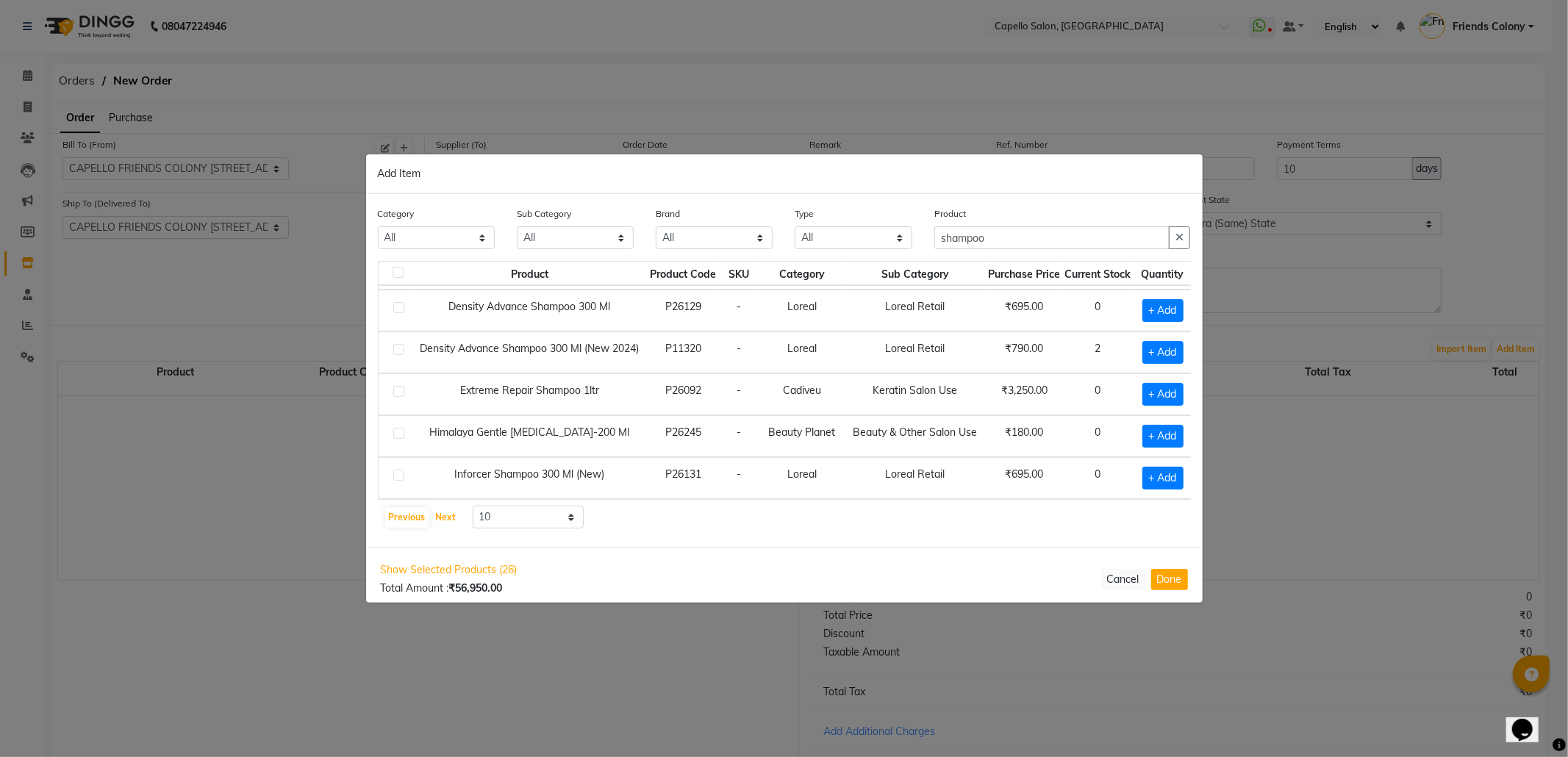
scroll to position [231, 0]
click at [434, 513] on button "Next" at bounding box center [446, 517] width 28 height 21
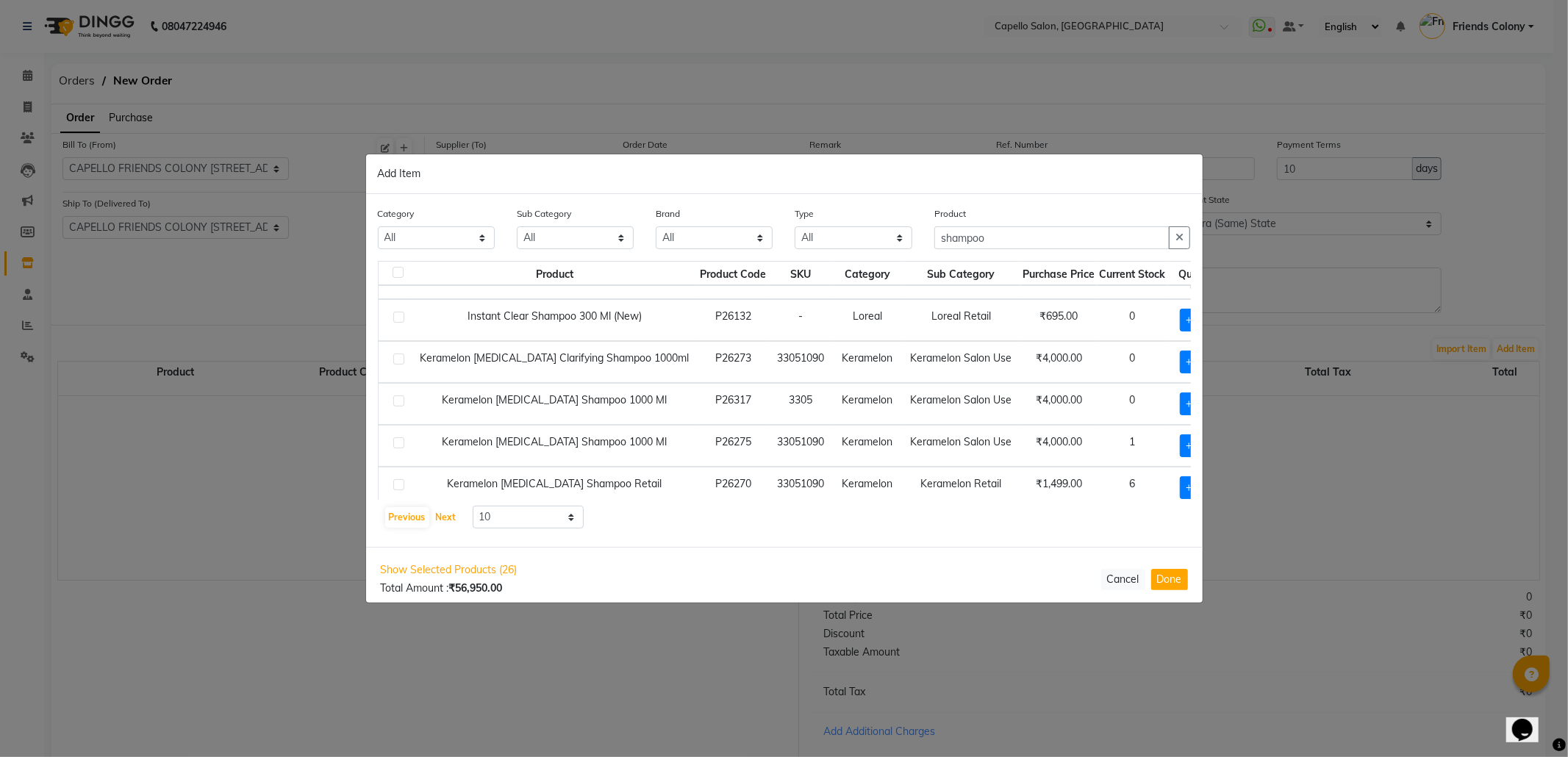
scroll to position [0, 0]
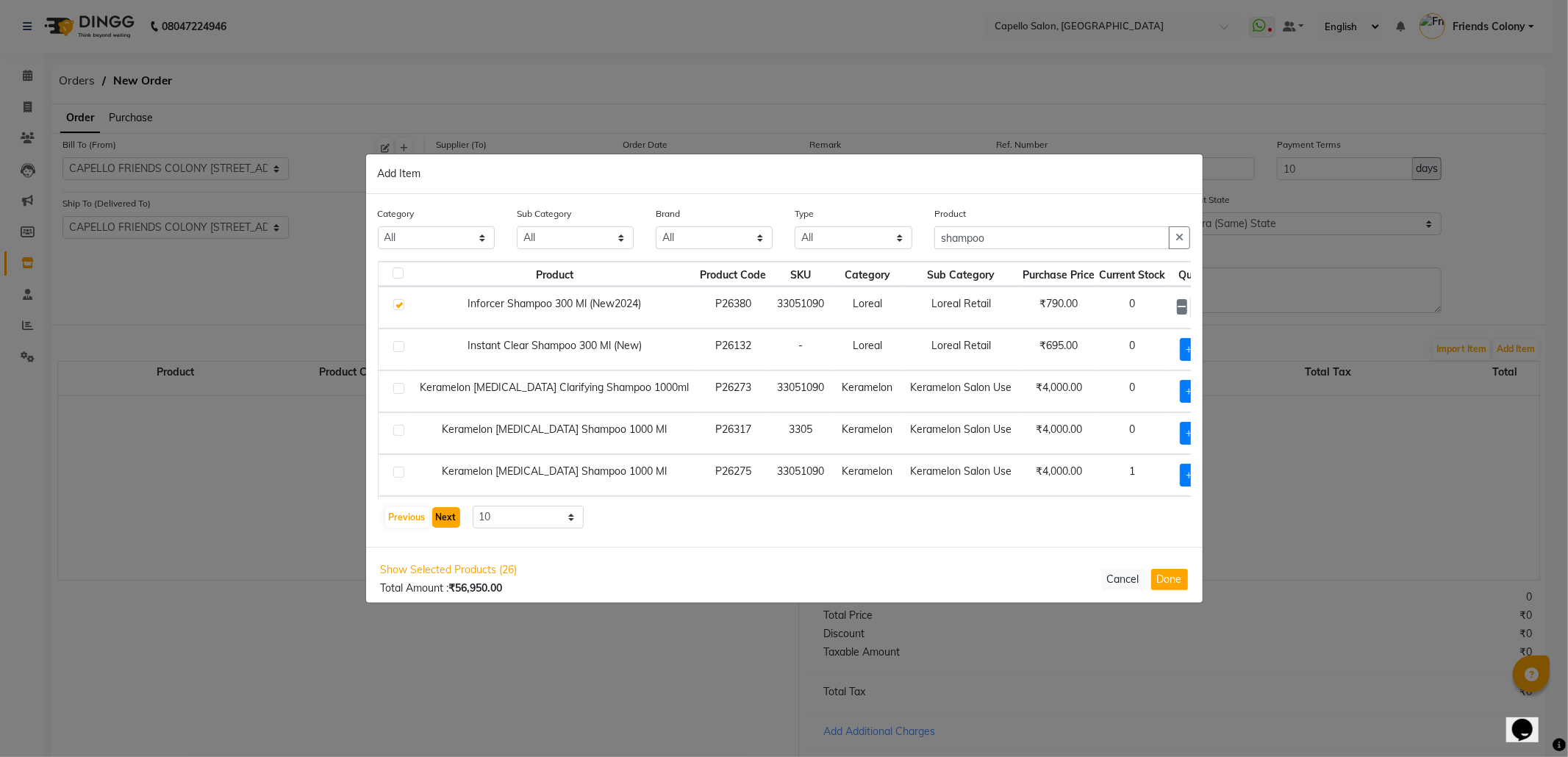
click at [444, 517] on button "Next" at bounding box center [446, 517] width 28 height 21
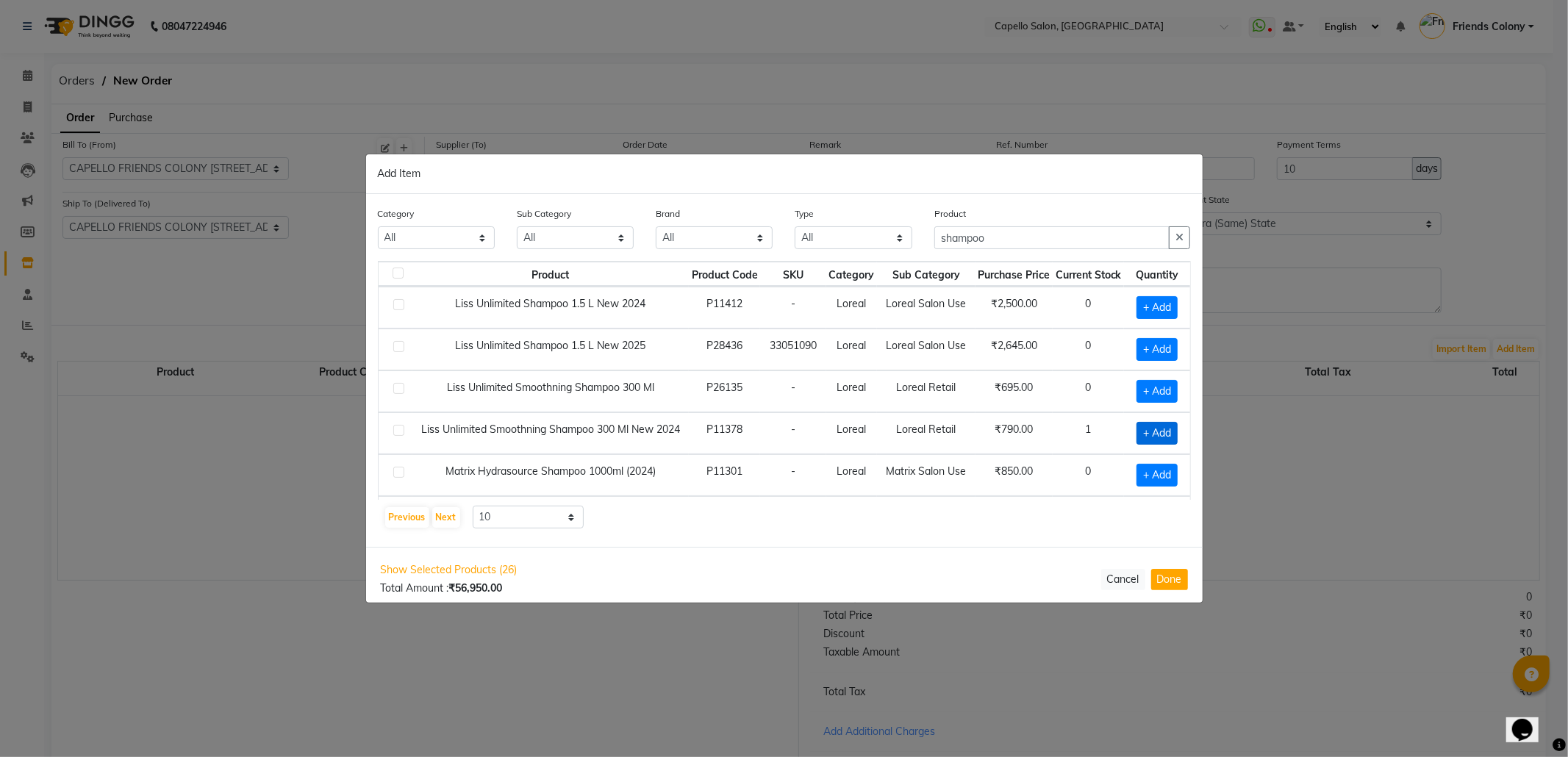
click at [1151, 436] on span "+ Add" at bounding box center [1157, 433] width 41 height 22
checkbox input "true"
click at [1173, 436] on icon at bounding box center [1175, 433] width 9 height 10
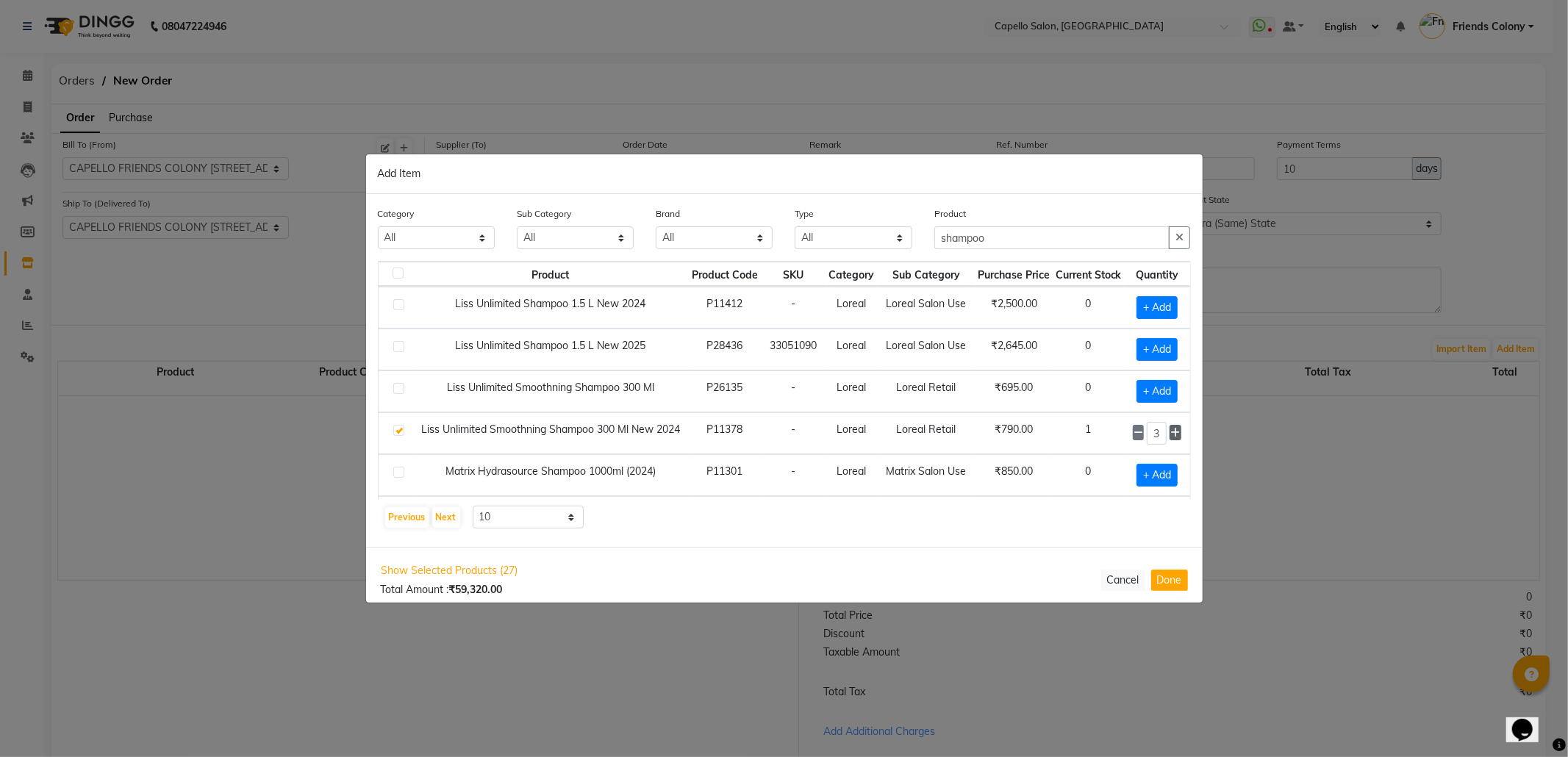
type input "4"
drag, startPoint x: 995, startPoint y: 228, endPoint x: 839, endPoint y: 268, distance: 161.0
click at [839, 268] on div "Category All Keramelon Skin Makeup Personal Care Appliances Beard Beauty Planet…" at bounding box center [784, 371] width 836 height 353
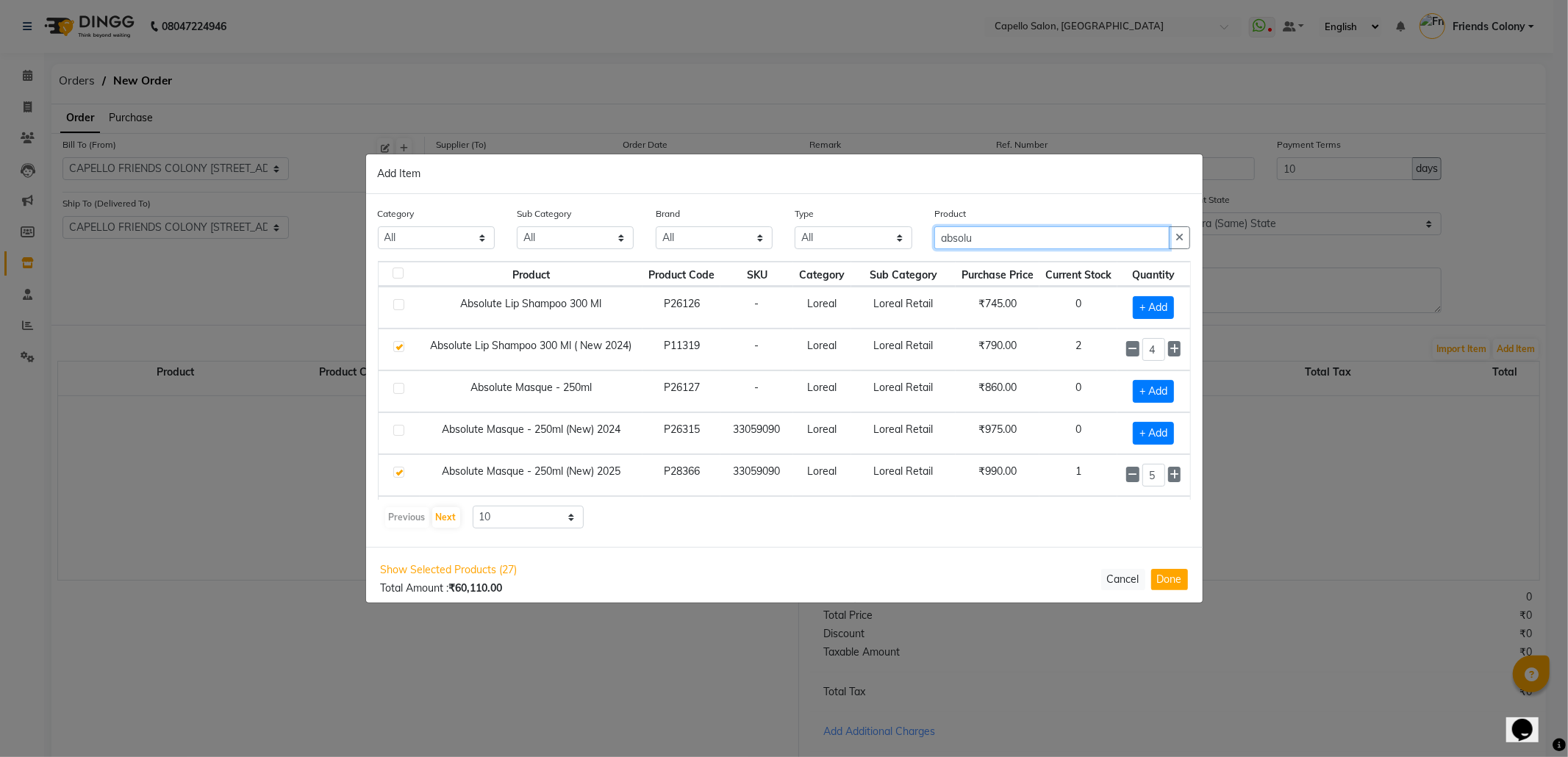
drag, startPoint x: 1004, startPoint y: 241, endPoint x: 726, endPoint y: 273, distance: 279.8
click at [726, 273] on div "Category All Keramelon Skin Makeup Personal Care Appliances Beard Beauty Planet…" at bounding box center [784, 371] width 836 height 353
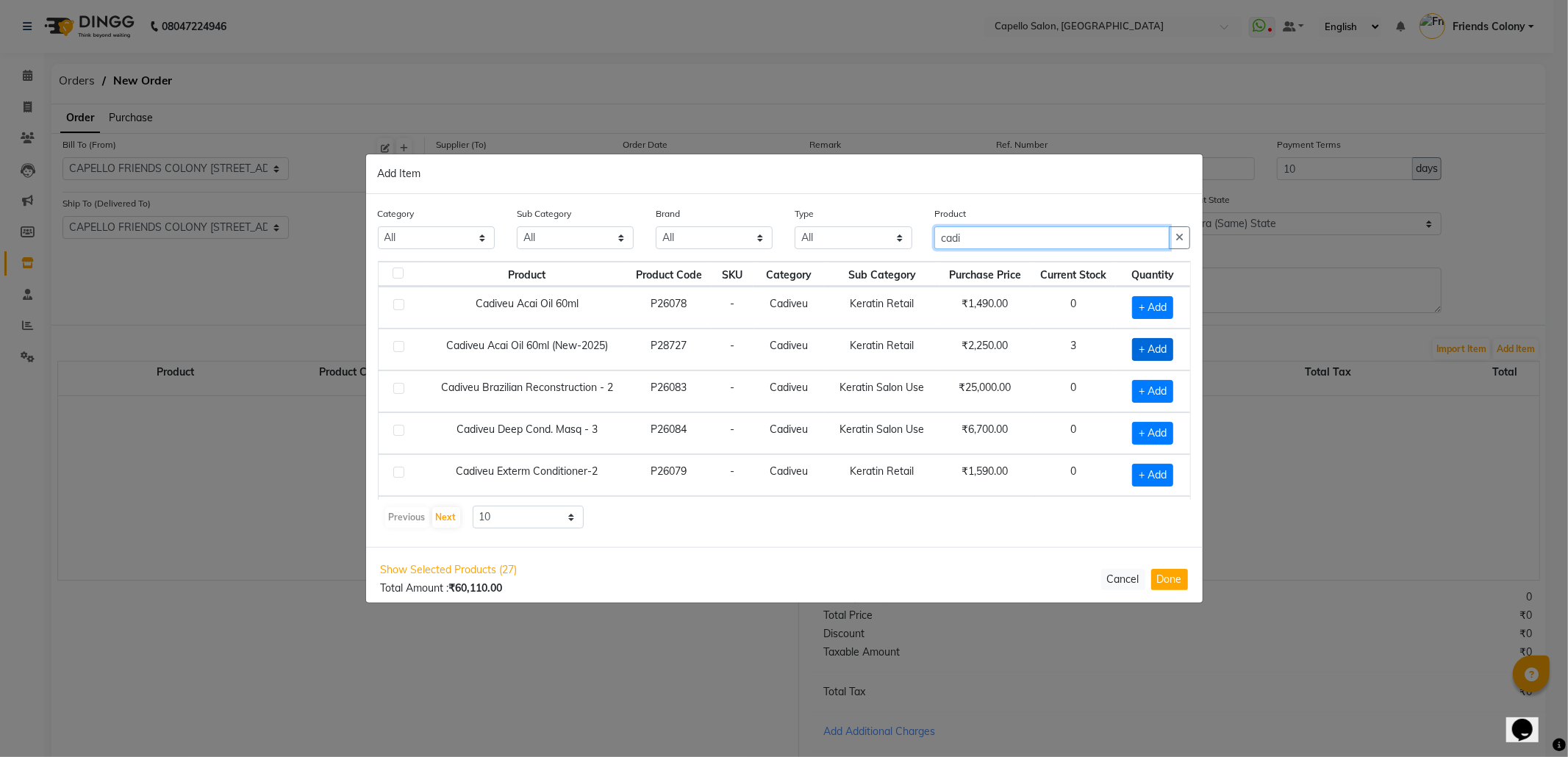
type input "cadi"
click at [1135, 347] on span "+ Add" at bounding box center [1152, 349] width 41 height 22
checkbox input "true"
click at [1168, 348] on icon at bounding box center [1172, 348] width 9 height 10
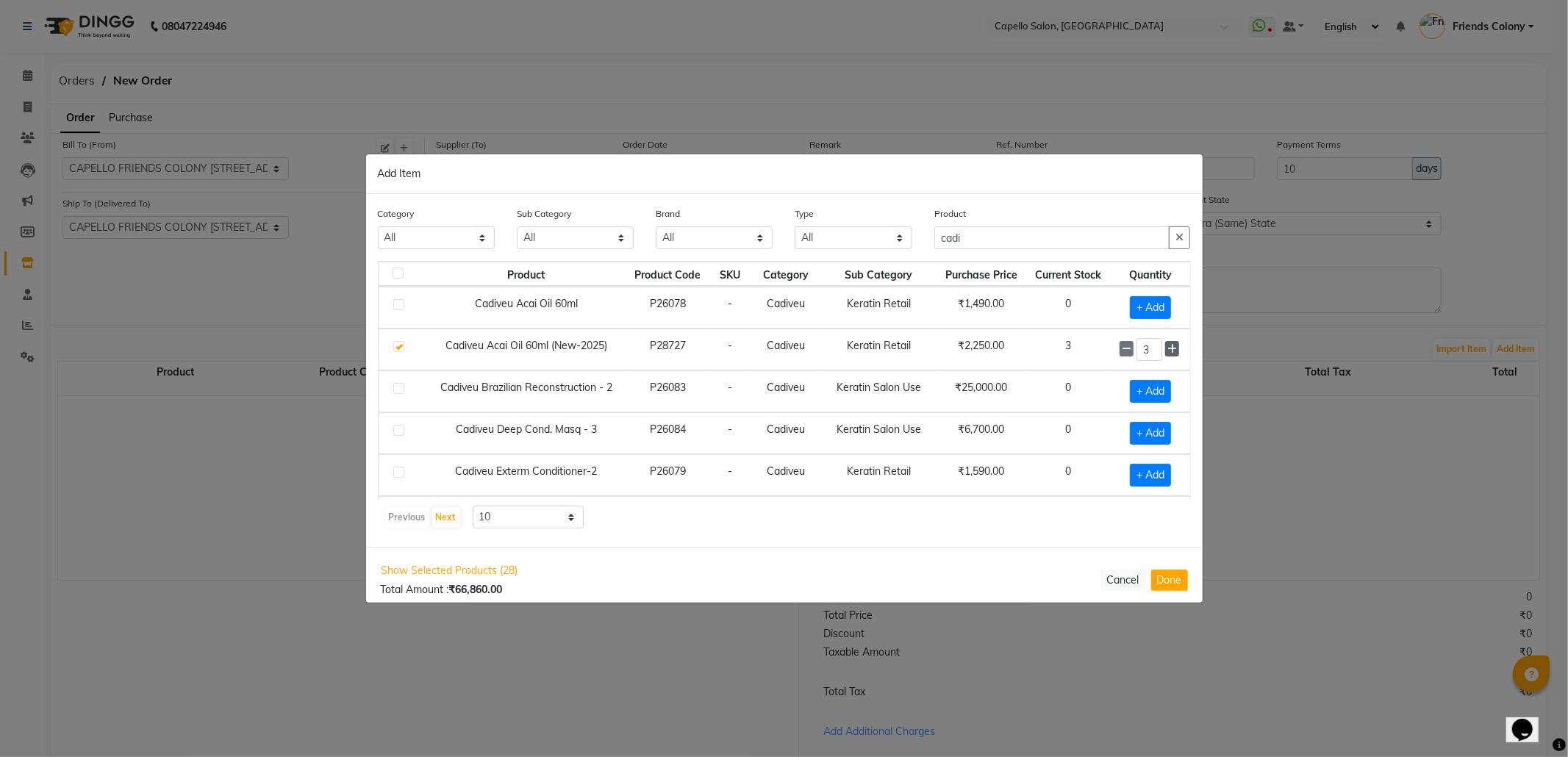
click at [1168, 348] on icon at bounding box center [1172, 348] width 9 height 10
type input "5"
drag, startPoint x: 997, startPoint y: 235, endPoint x: 806, endPoint y: 269, distance: 194.0
click at [806, 269] on div "Category All Keramelon Skin Makeup Personal Care Appliances Beard Beauty Planet…" at bounding box center [784, 371] width 836 height 353
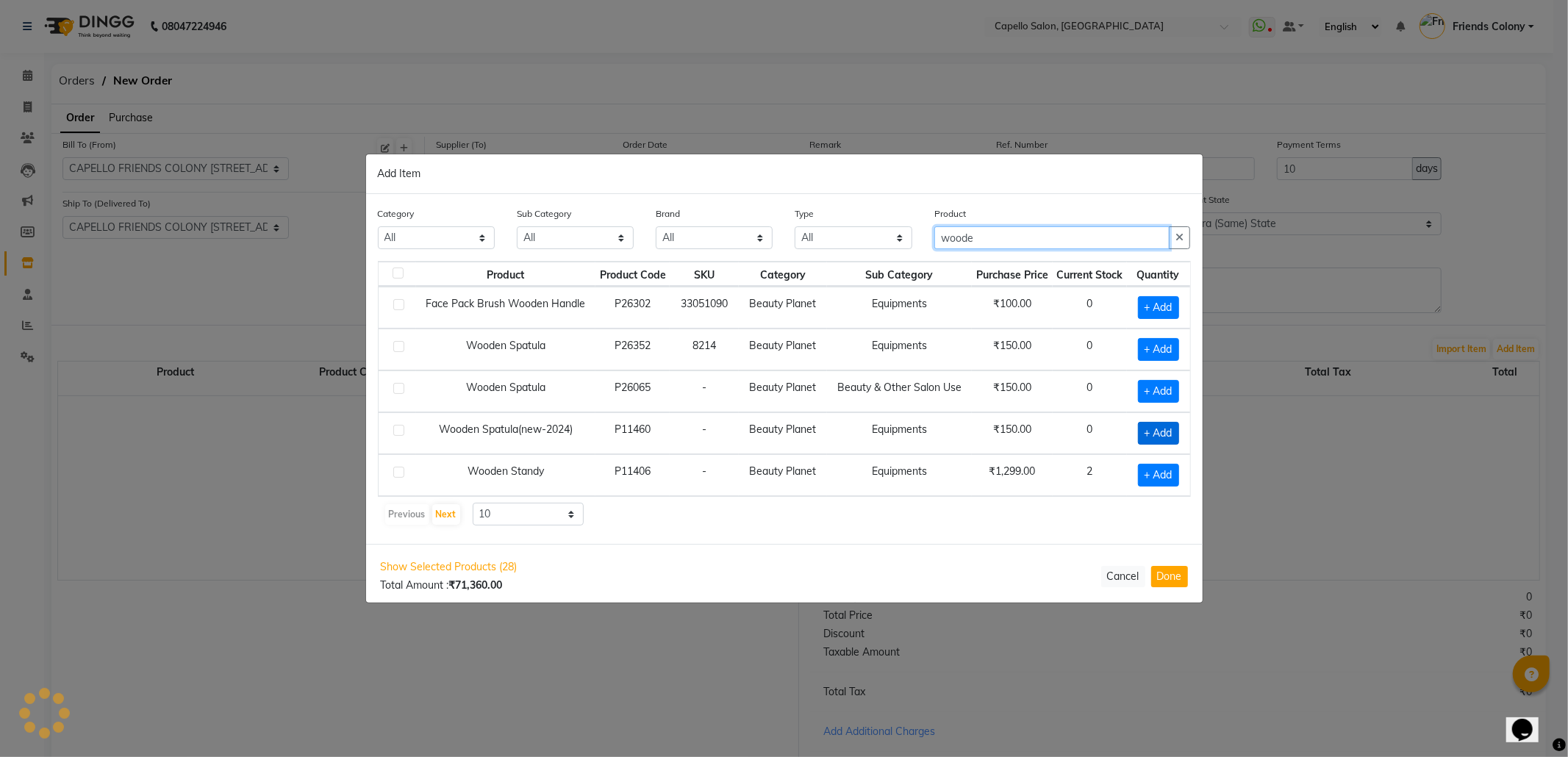
type input "woode"
click at [1156, 438] on span "+ Add" at bounding box center [1158, 433] width 41 height 22
checkbox input "true"
drag, startPoint x: 1000, startPoint y: 233, endPoint x: 815, endPoint y: 242, distance: 185.2
click at [815, 242] on div "Category All Keramelon Skin Makeup Personal Care Appliances Beard Beauty Planet…" at bounding box center [784, 233] width 835 height 55
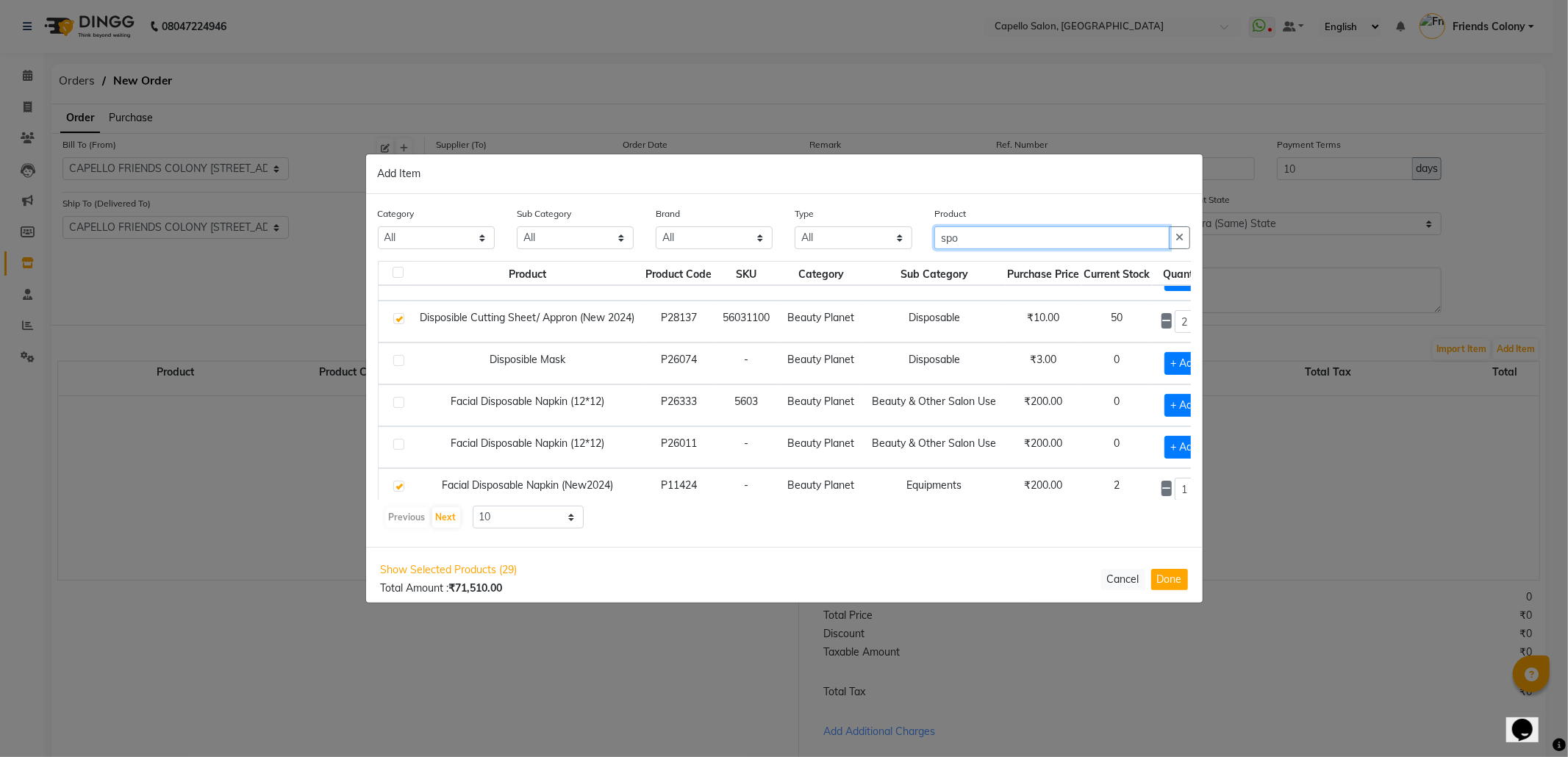
scroll to position [229, 0]
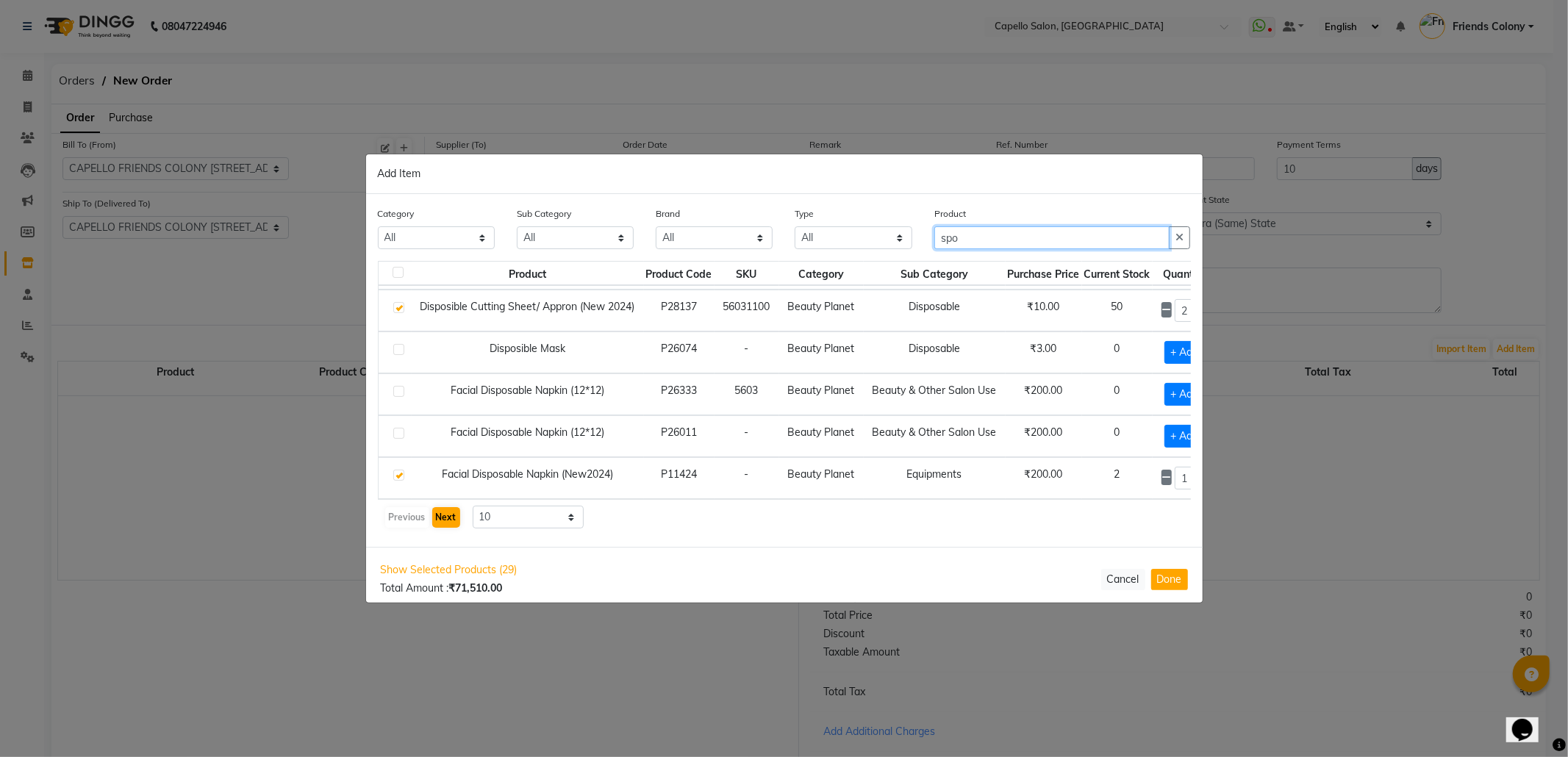
type input "spo"
click at [443, 513] on button "Next" at bounding box center [446, 517] width 28 height 21
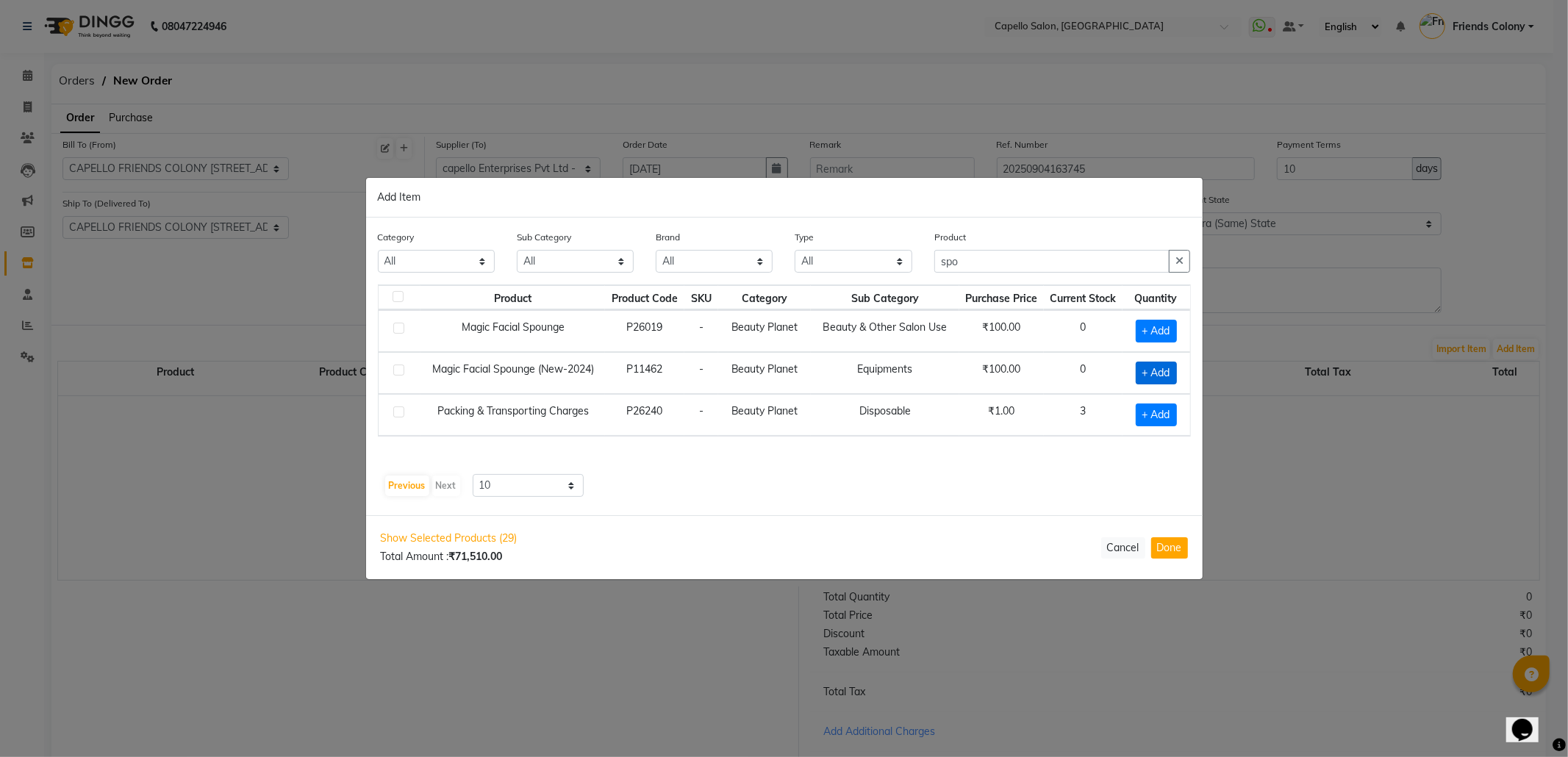
click at [1137, 371] on span "+ Add" at bounding box center [1156, 372] width 41 height 22
checkbox input "true"
drag, startPoint x: 975, startPoint y: 255, endPoint x: 866, endPoint y: 276, distance: 111.0
click at [866, 276] on div "Category All Keramelon Skin Makeup Personal Care Appliances Beard Beauty Planet…" at bounding box center [784, 255] width 835 height 55
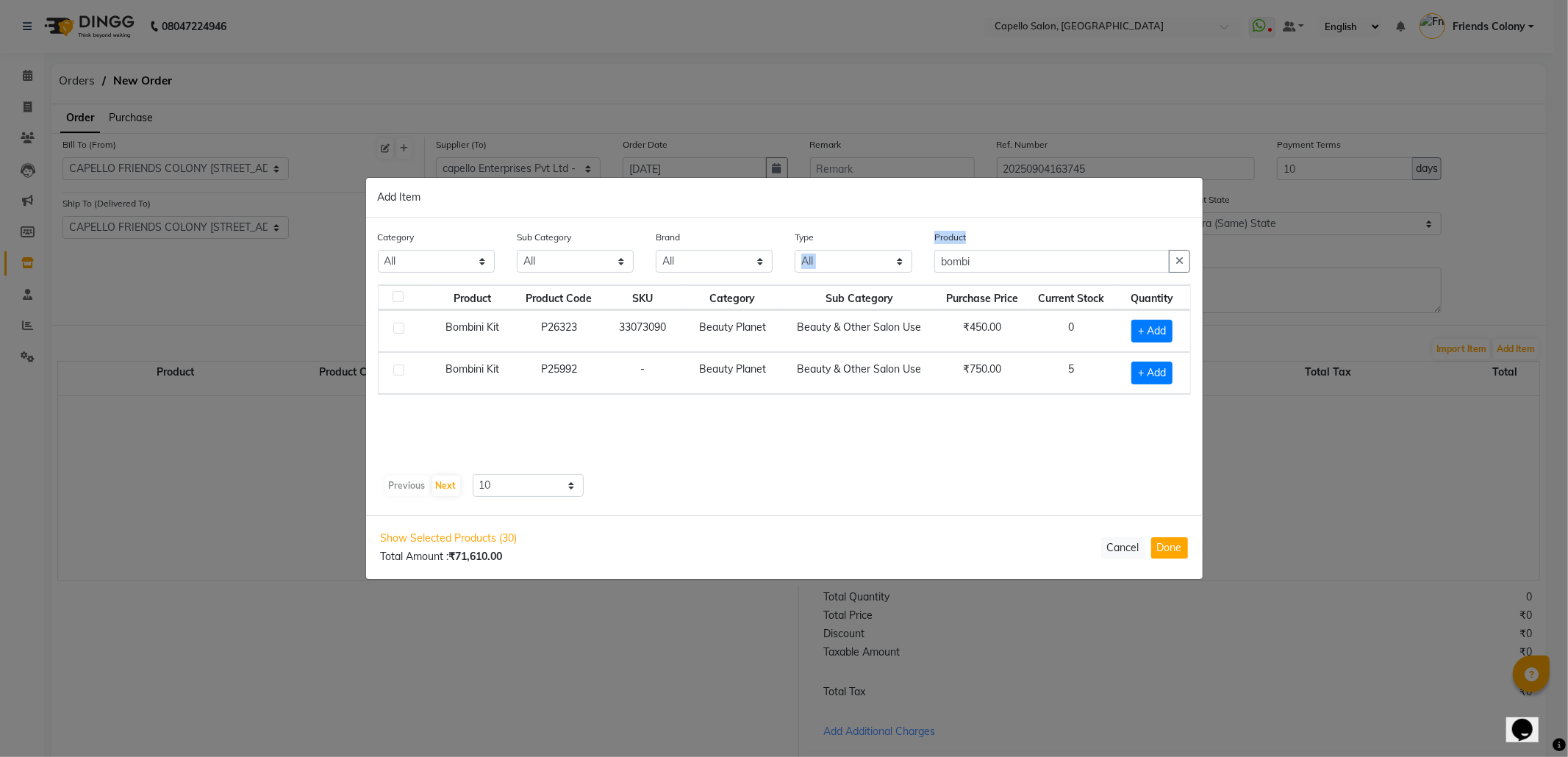
drag, startPoint x: 995, startPoint y: 254, endPoint x: 836, endPoint y: 263, distance: 159.3
click at [836, 263] on div "Category All Keramelon Skin Makeup Personal Care Appliances Beard Beauty Planet…" at bounding box center [784, 256] width 835 height 55
drag, startPoint x: 991, startPoint y: 255, endPoint x: 788, endPoint y: 296, distance: 207.1
click at [836, 296] on div "Category All Keramelon Skin Makeup Personal Care Appliances Beard Beauty Planet…" at bounding box center [784, 366] width 836 height 298
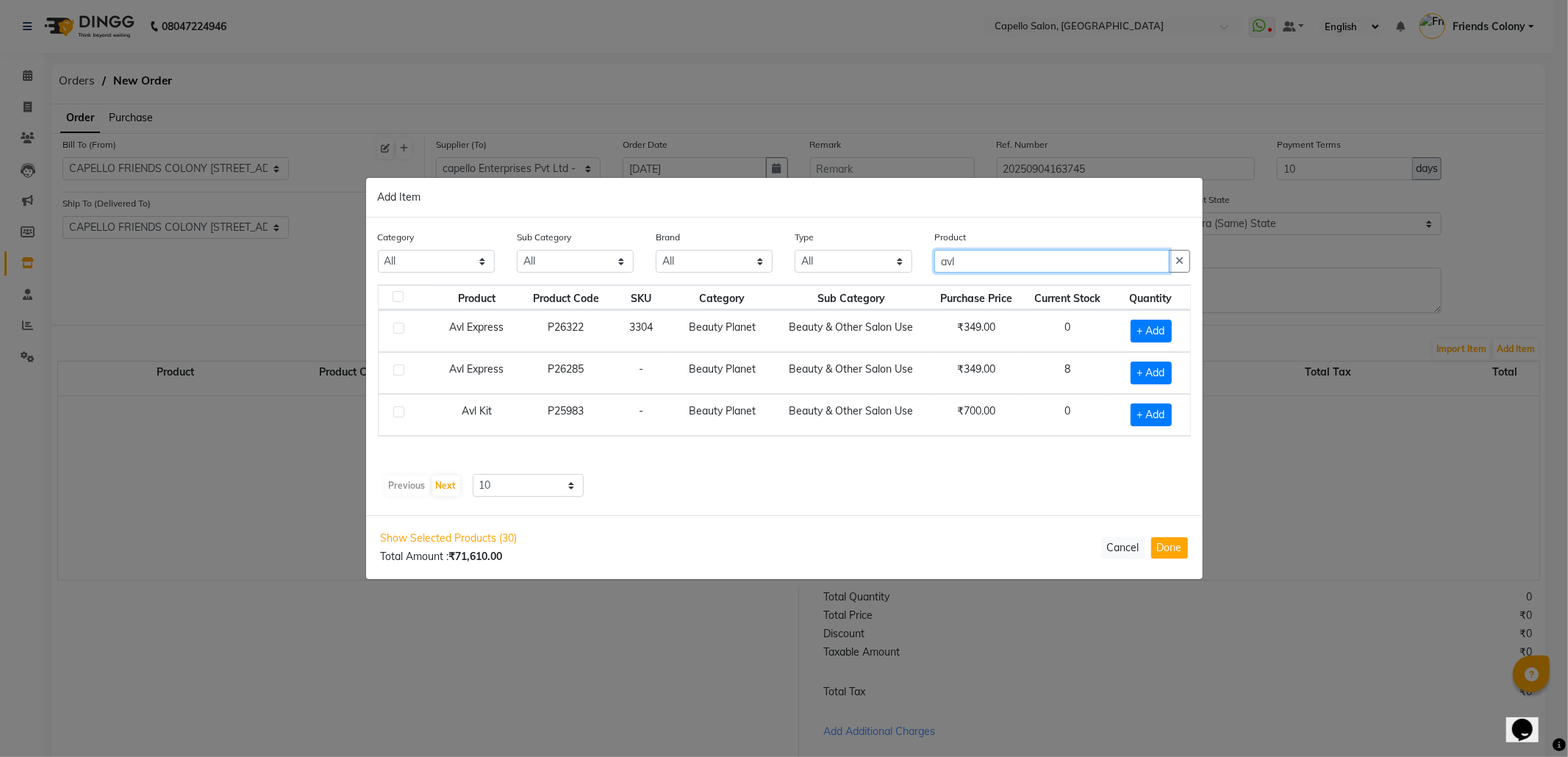
drag, startPoint x: 1000, startPoint y: 255, endPoint x: 720, endPoint y: 259, distance: 280.0
click at [720, 259] on div "Category All Keramelon Skin Makeup Personal Care Appliances Beard Beauty Planet…" at bounding box center [784, 256] width 835 height 55
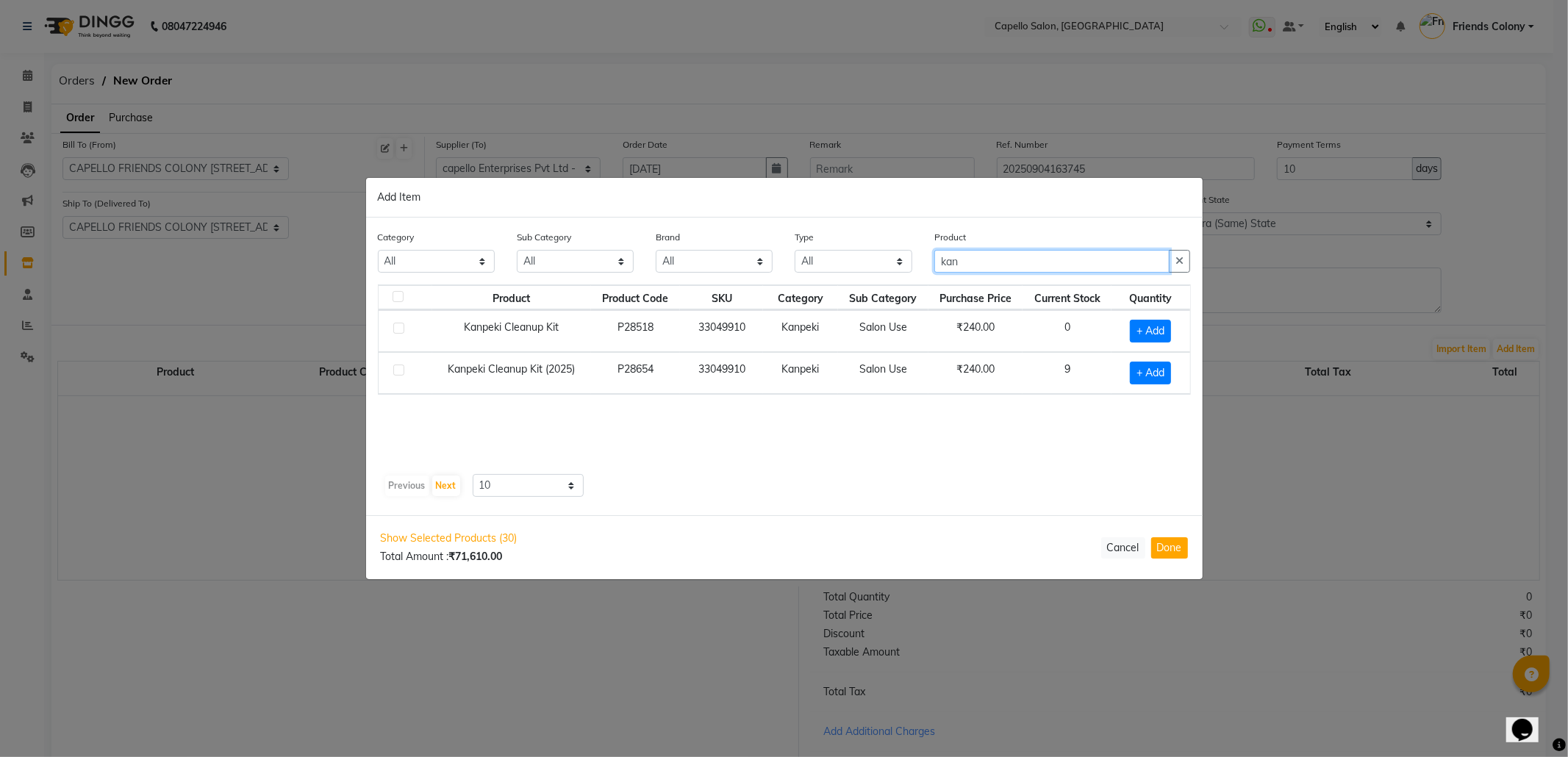
drag, startPoint x: 966, startPoint y: 259, endPoint x: 870, endPoint y: 262, distance: 96.0
click at [870, 262] on div "Category All Keramelon Skin Makeup Personal Care Appliances Beard Beauty Planet…" at bounding box center [784, 256] width 835 height 55
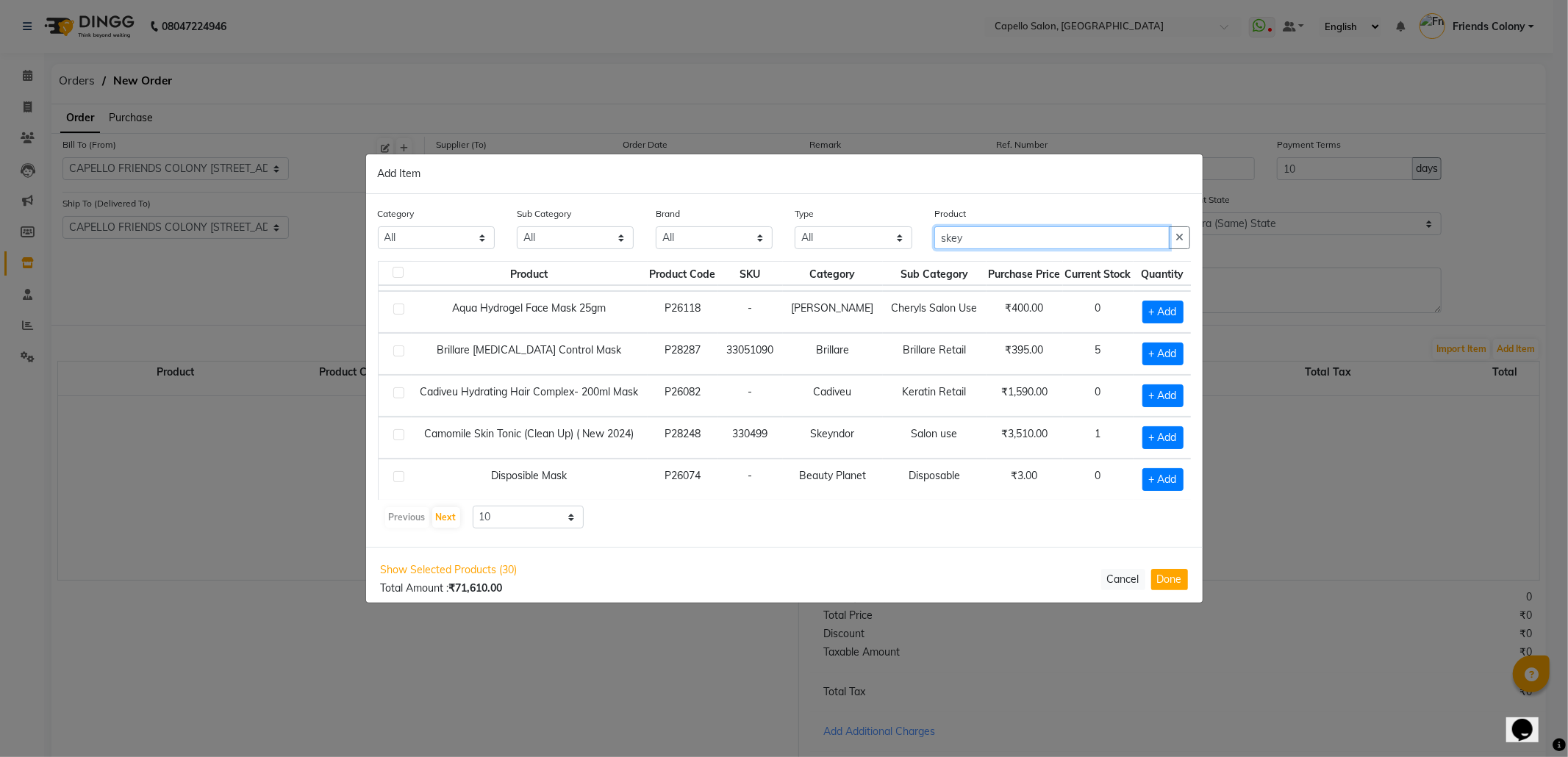
scroll to position [231, 0]
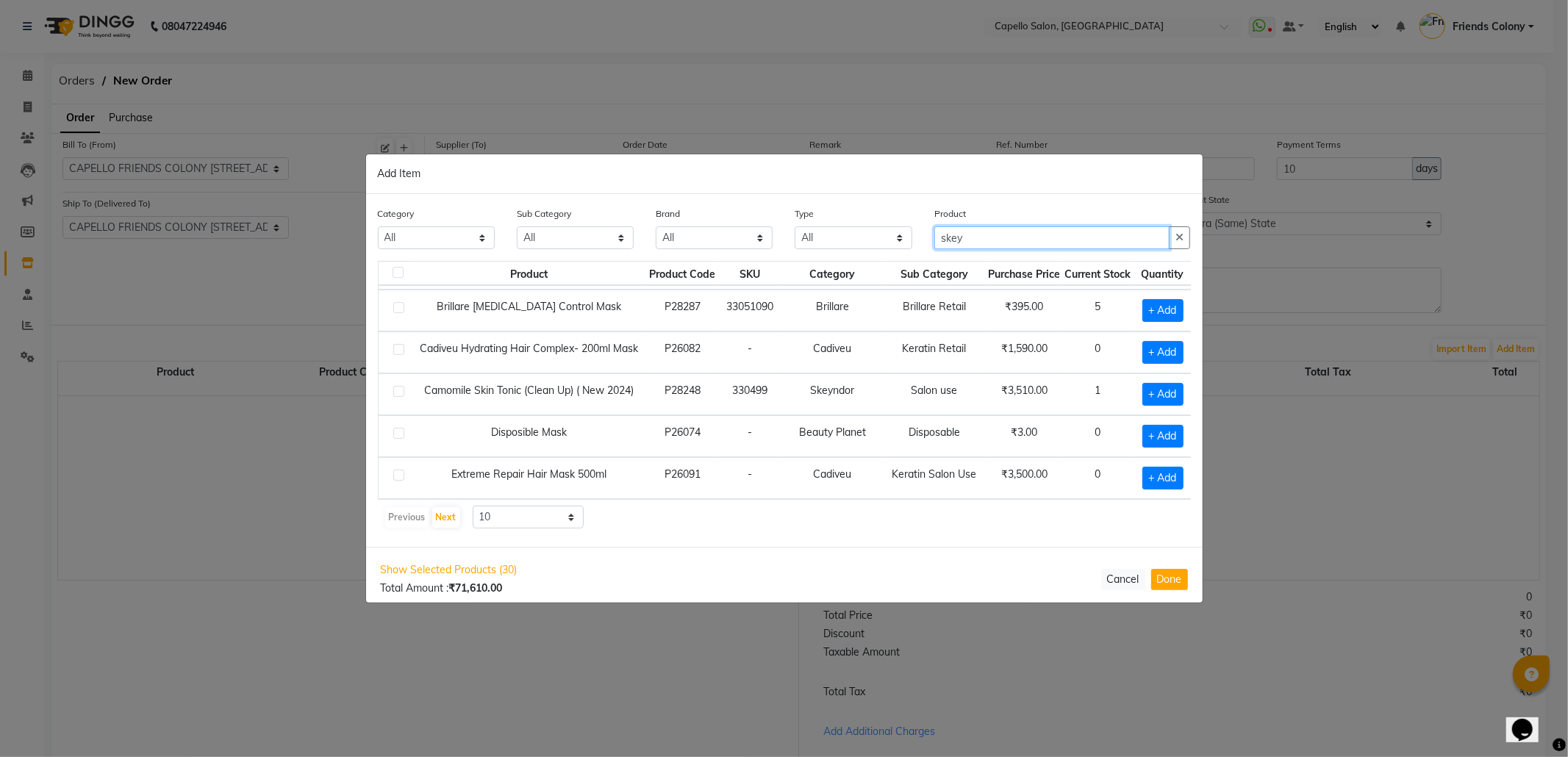
drag, startPoint x: 995, startPoint y: 234, endPoint x: 826, endPoint y: 237, distance: 169.0
click at [862, 239] on div "Category All Keramelon Skin Makeup Personal Care Appliances Beard Beauty Planet…" at bounding box center [784, 233] width 835 height 55
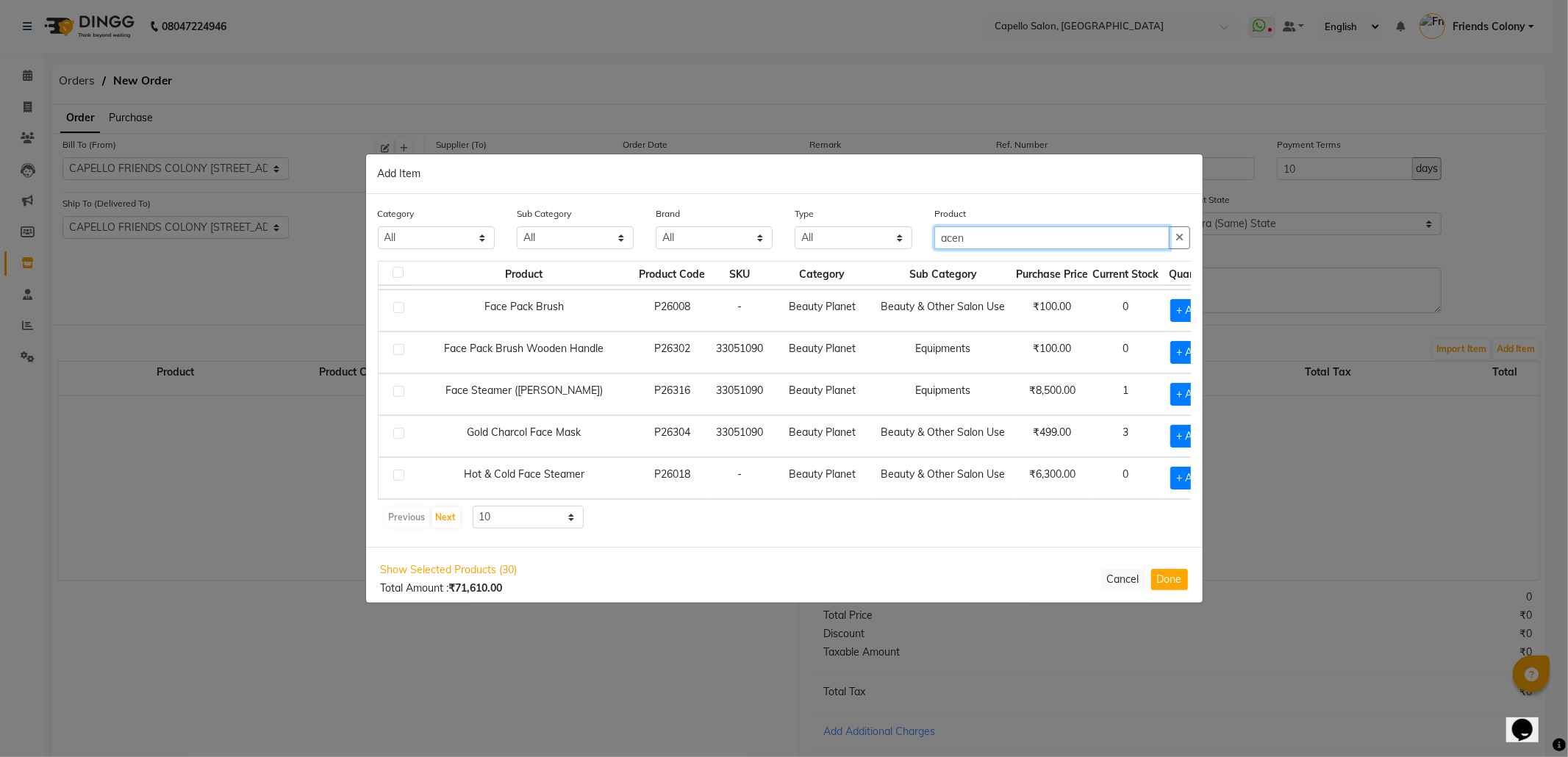
drag, startPoint x: 971, startPoint y: 232, endPoint x: 880, endPoint y: 245, distance: 91.9
click at [880, 245] on div "Category All Keramelon Skin Makeup Personal Care Appliances Beard Beauty Planet…" at bounding box center [784, 233] width 835 height 55
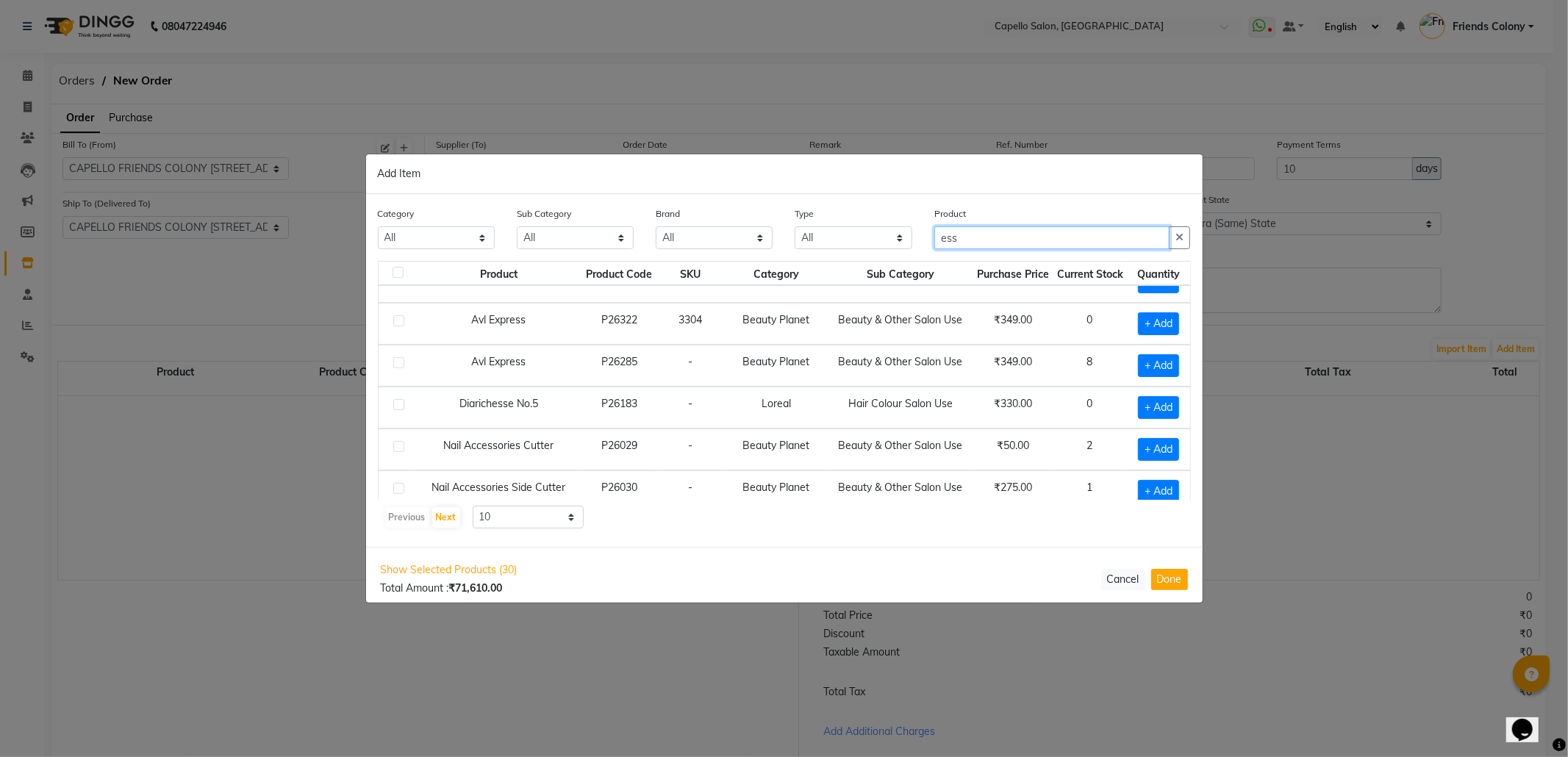
scroll to position [130, 0]
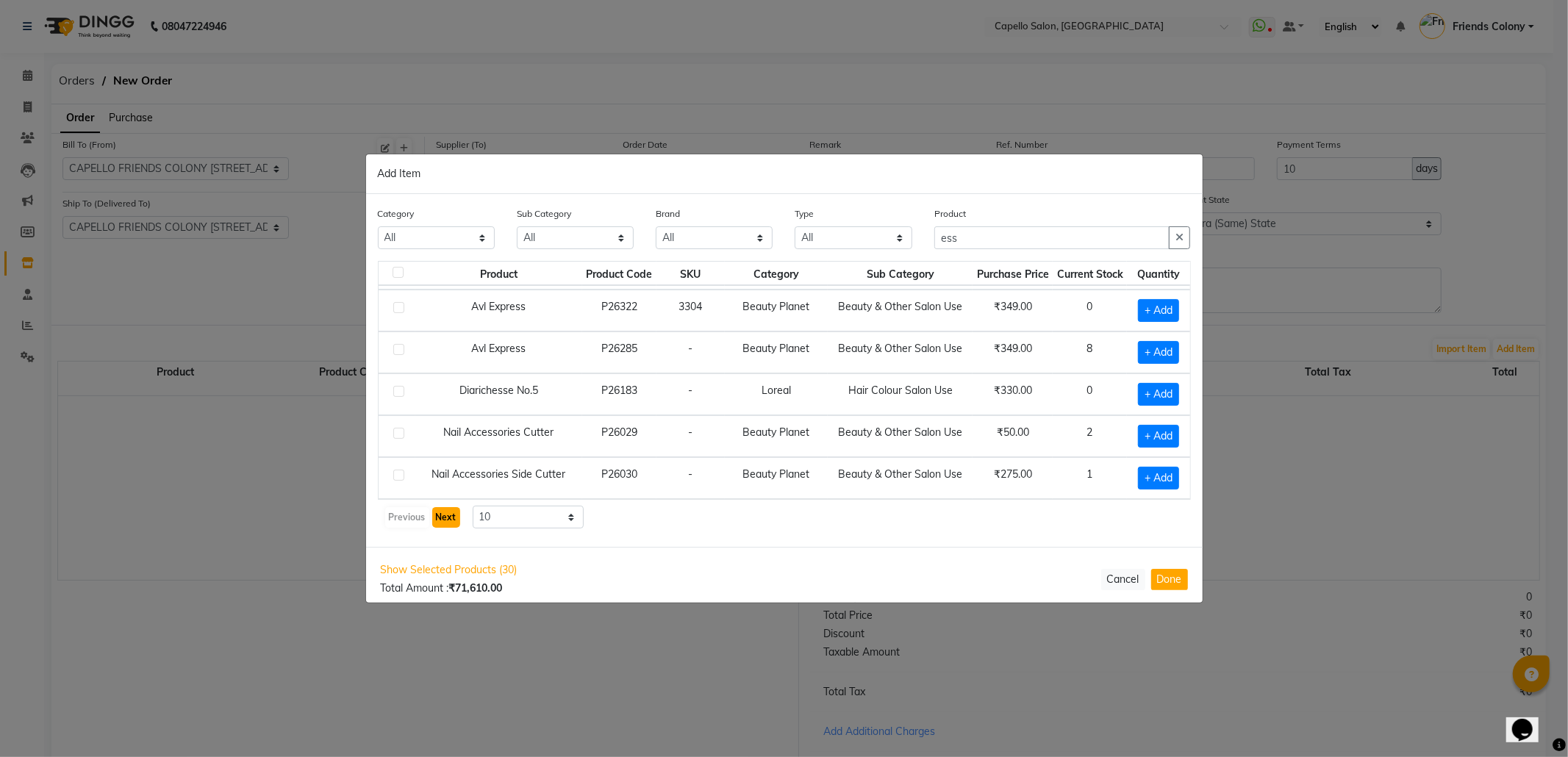
click at [440, 516] on button "Next" at bounding box center [446, 517] width 28 height 21
drag, startPoint x: 993, startPoint y: 238, endPoint x: 728, endPoint y: 241, distance: 265.0
click at [770, 237] on div "Category All Keramelon Skin Makeup Personal Care Appliances Beard Beauty Planet…" at bounding box center [784, 233] width 835 height 55
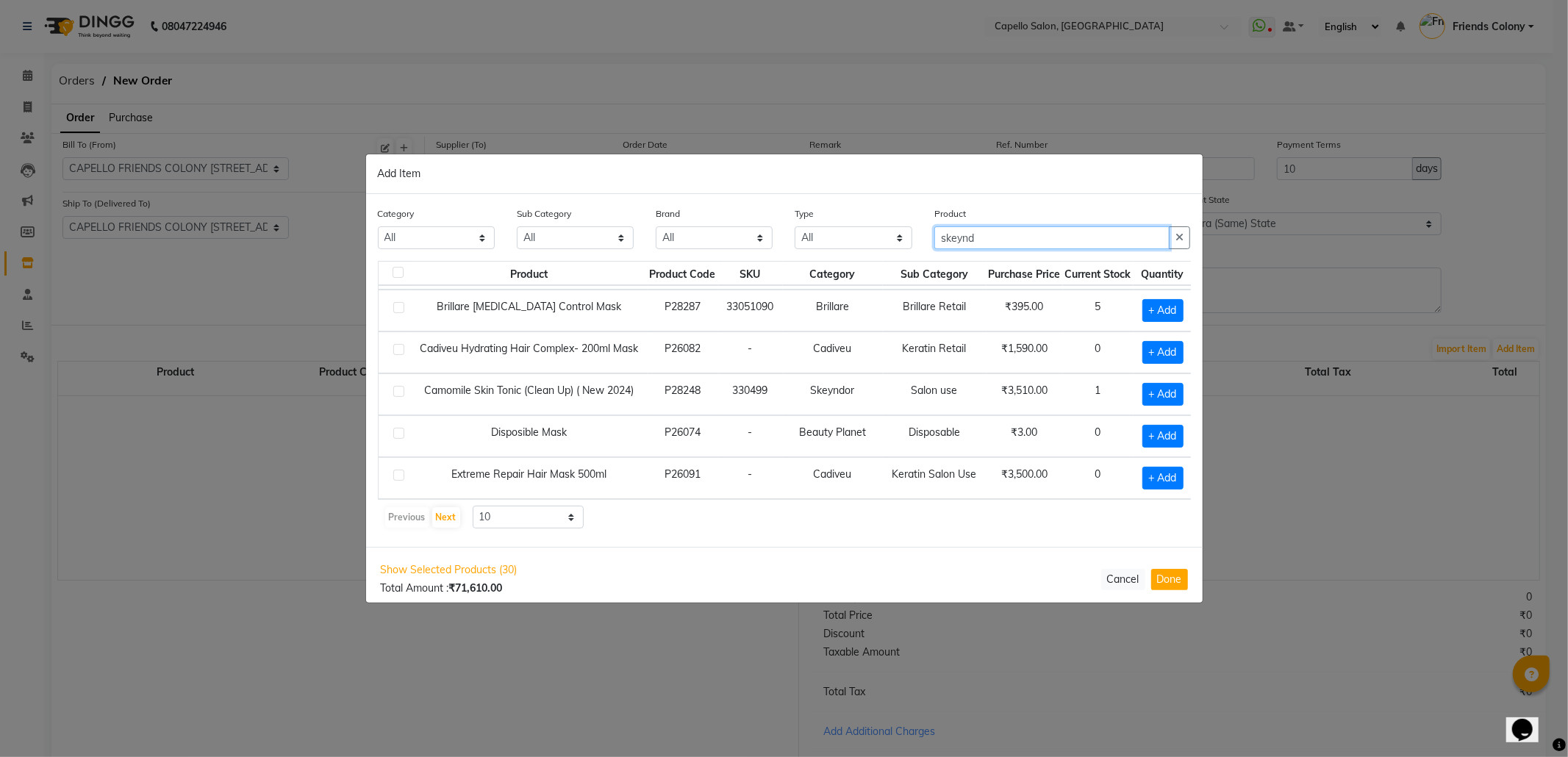
scroll to position [231, 0]
drag, startPoint x: 982, startPoint y: 237, endPoint x: 870, endPoint y: 256, distance: 113.6
click at [874, 256] on div "Category All Keramelon Skin Makeup Personal Care Appliances Beard Beauty Planet…" at bounding box center [784, 233] width 835 height 55
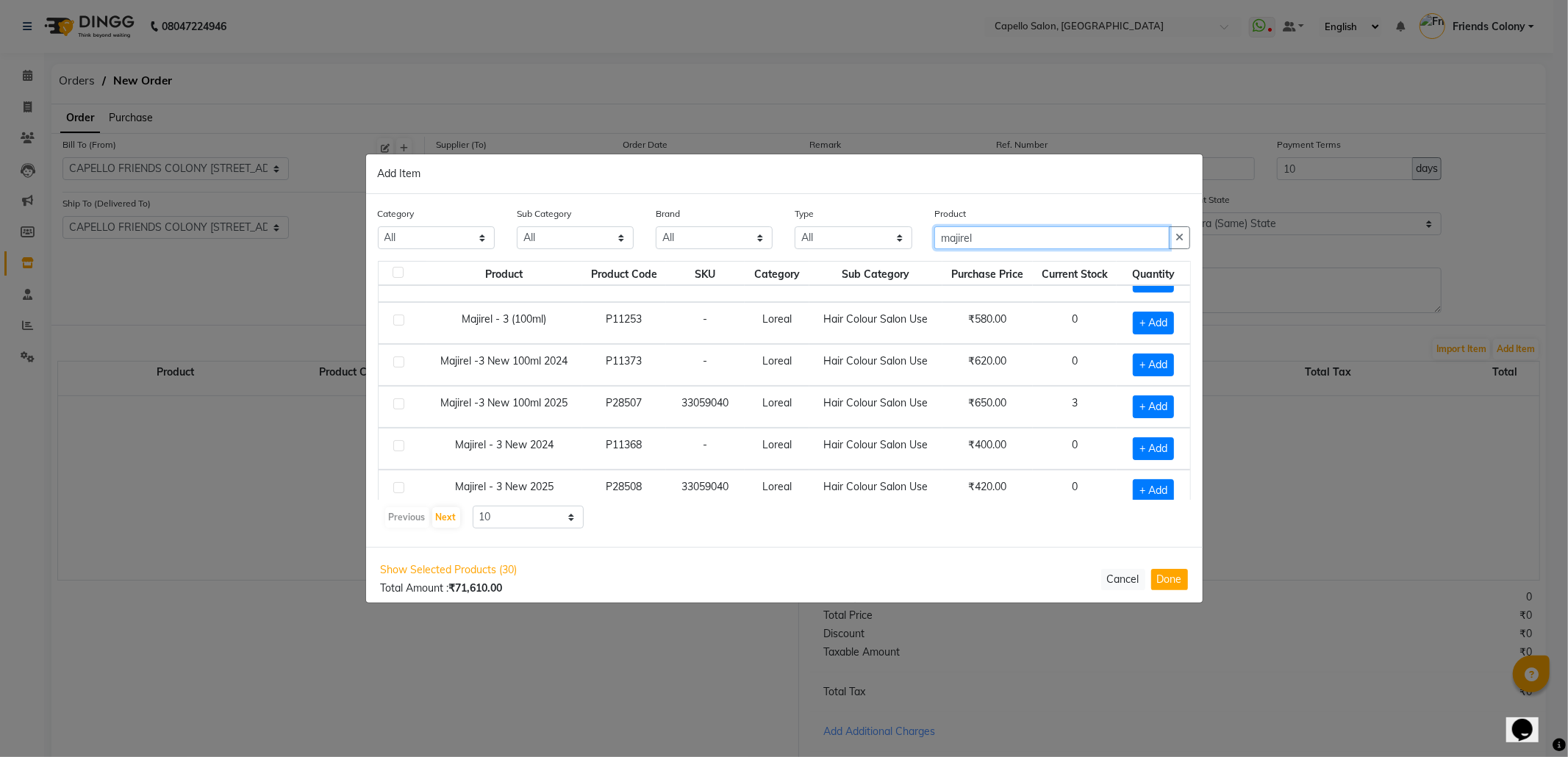
scroll to position [196, 0]
type input "majirel"
click at [1117, 414] on td "+ Add" at bounding box center [1153, 406] width 73 height 42
click at [1133, 414] on span "+ Add" at bounding box center [1153, 405] width 41 height 22
checkbox input "true"
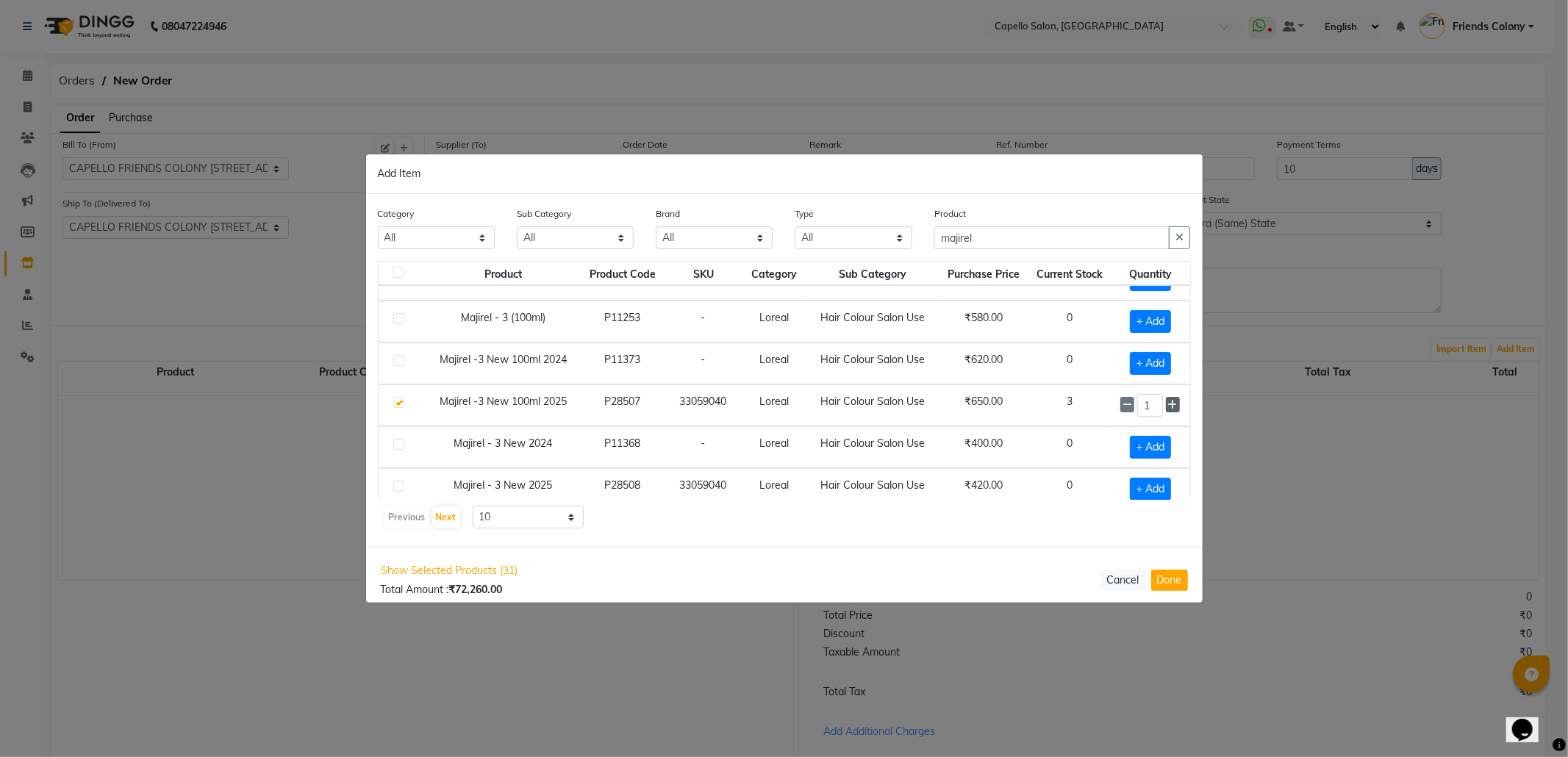
click at [1166, 409] on td "1" at bounding box center [1151, 406] width 78 height 42
click at [1166, 409] on span at bounding box center [1173, 405] width 14 height 15
type input "2"
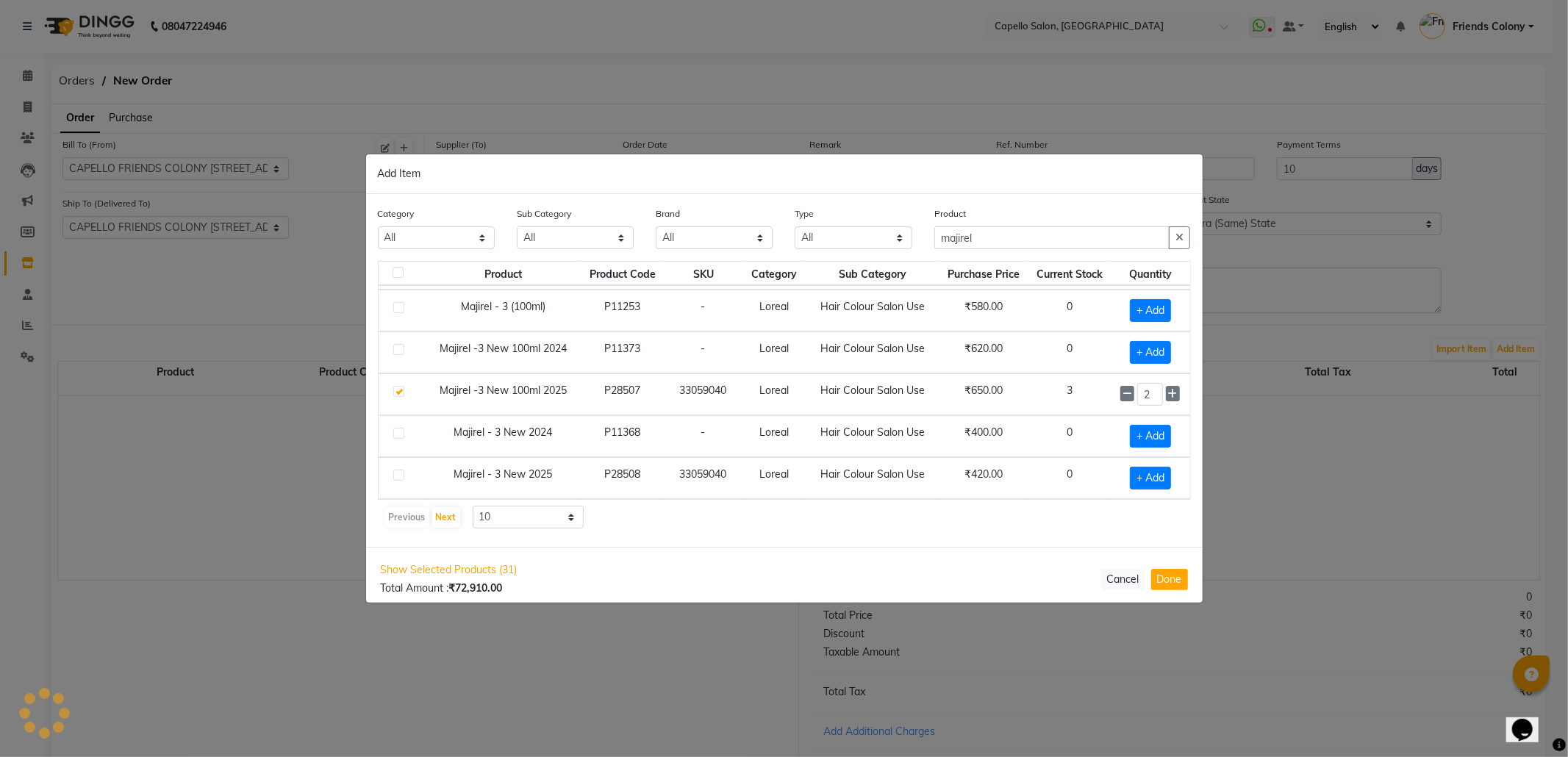
scroll to position [215, 0]
click at [448, 516] on button "Next" at bounding box center [446, 517] width 28 height 21
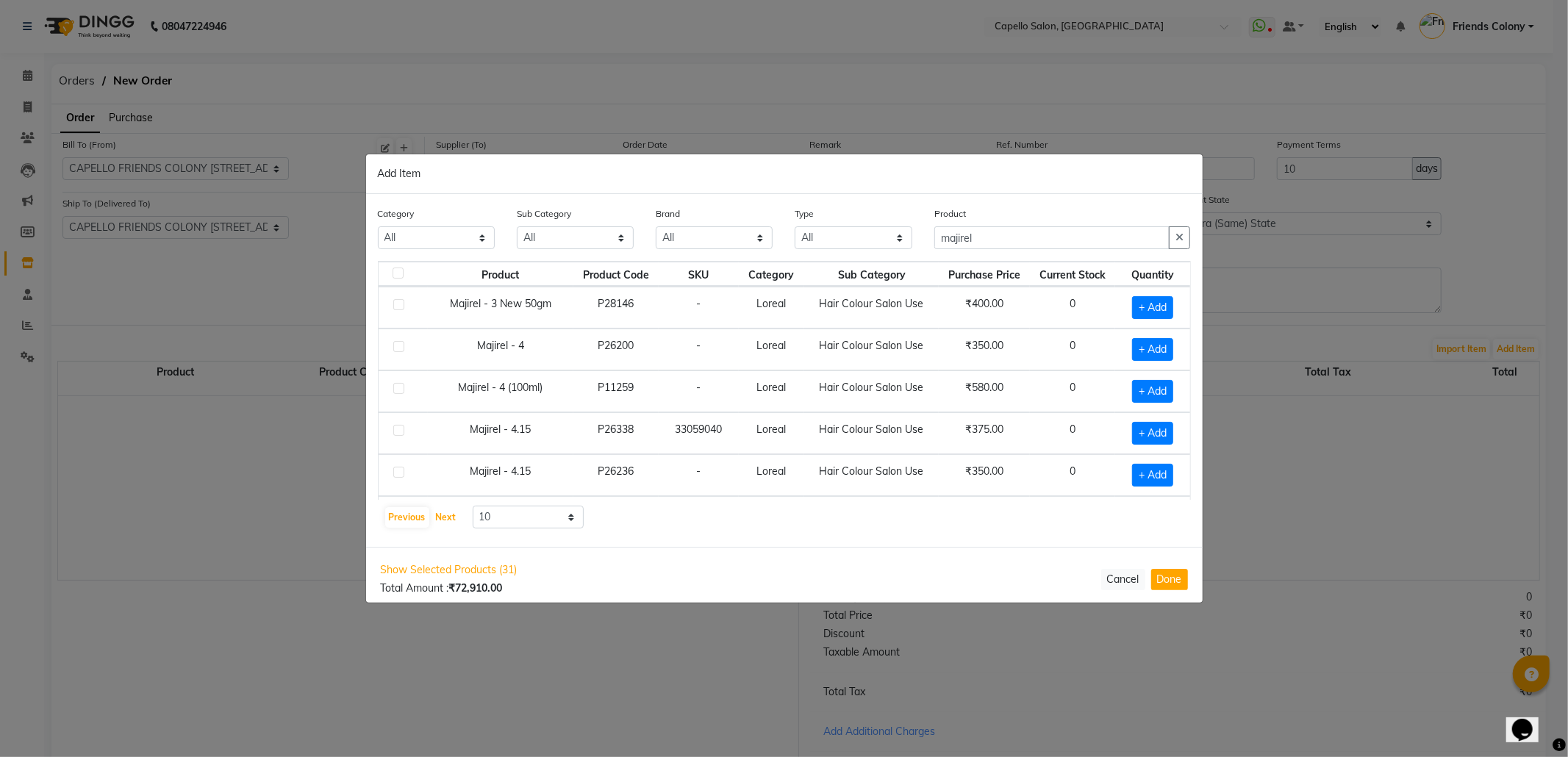
scroll to position [0, 0]
click at [822, 251] on div "Category All Keramelon Skin Makeup Personal Care Appliances Beard Beauty Planet…" at bounding box center [784, 233] width 835 height 55
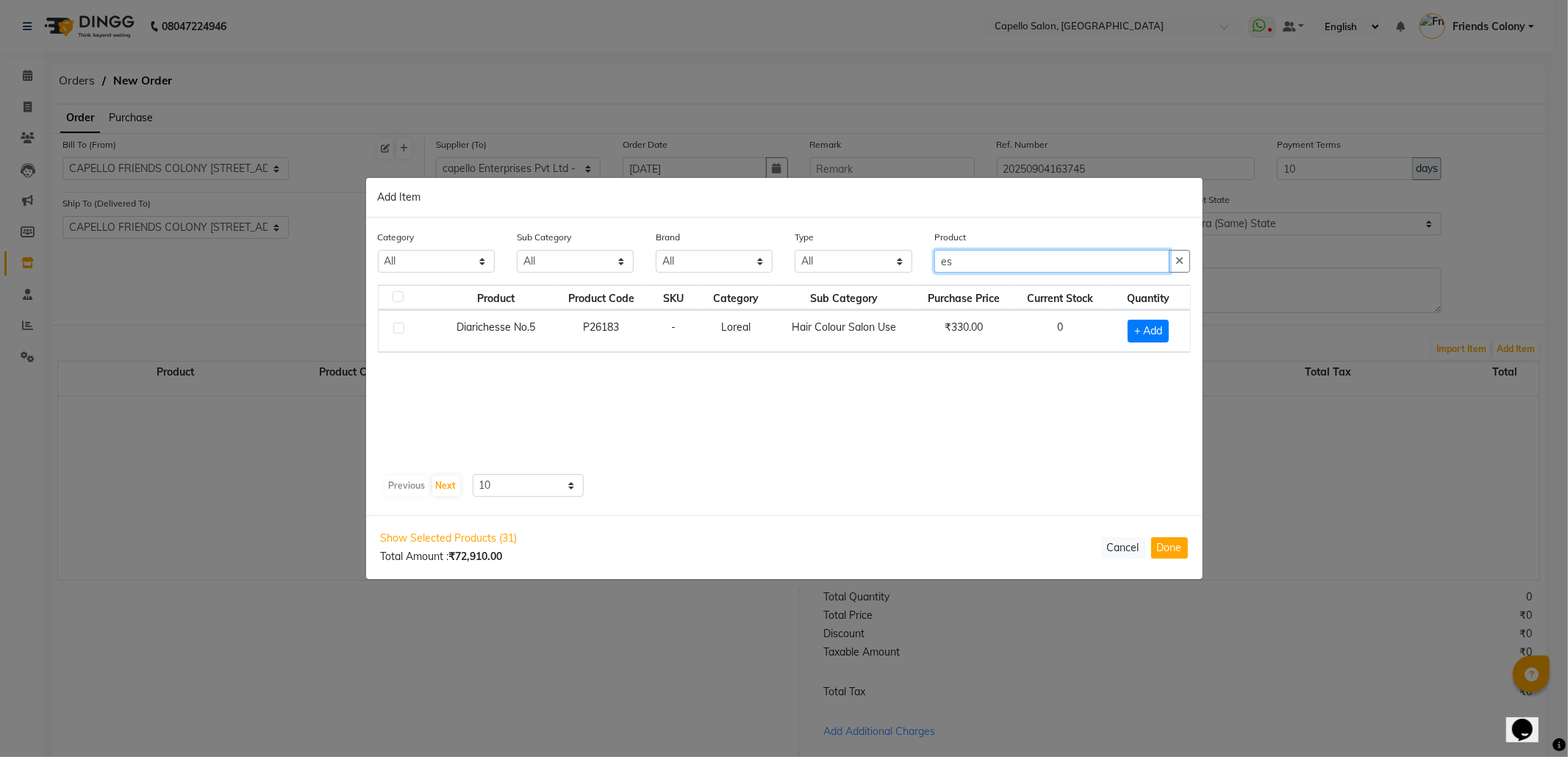
type input "e"
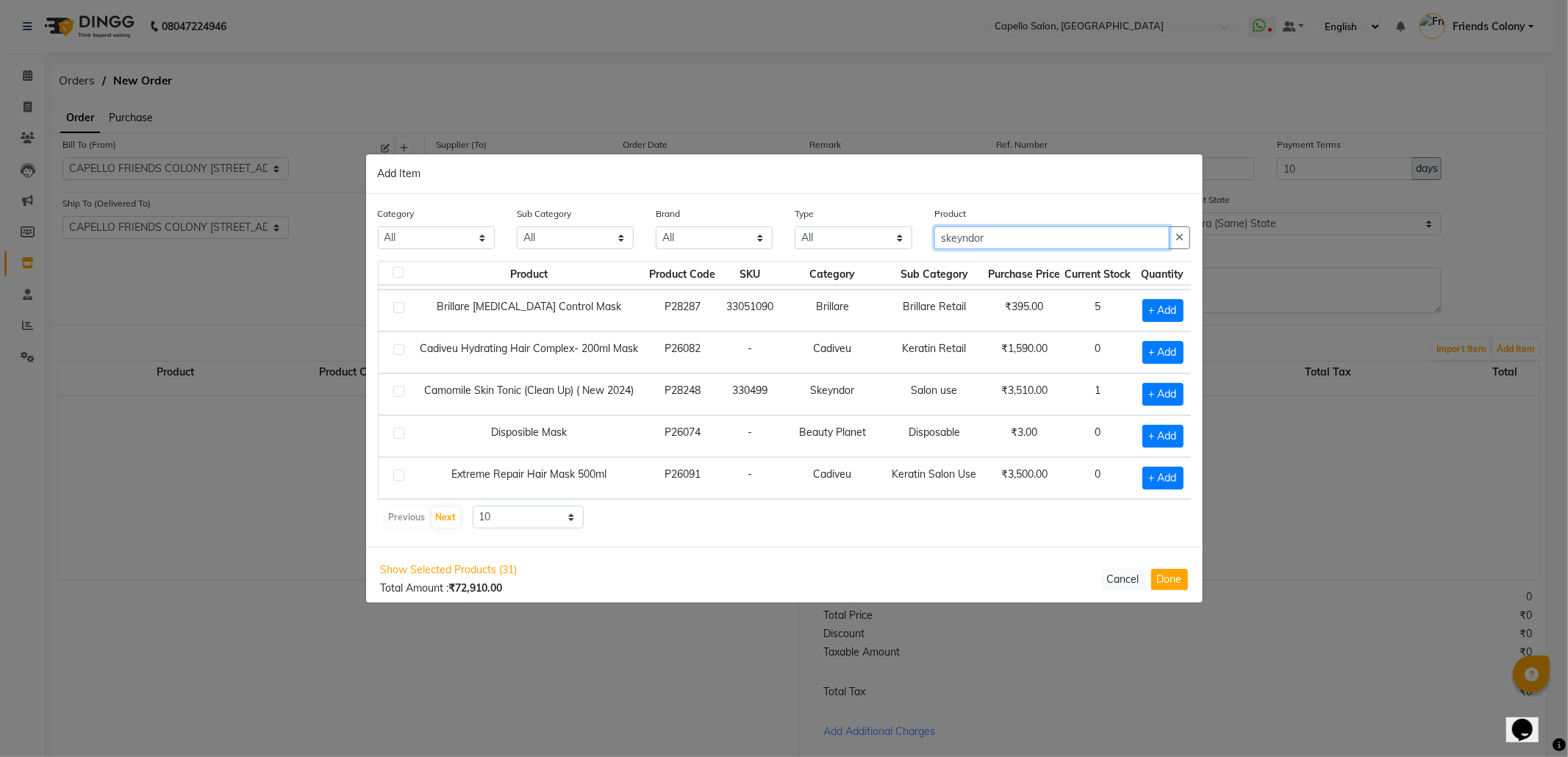
scroll to position [231, 0]
type input "skeyndor"
click at [445, 521] on button "Next" at bounding box center [446, 517] width 28 height 21
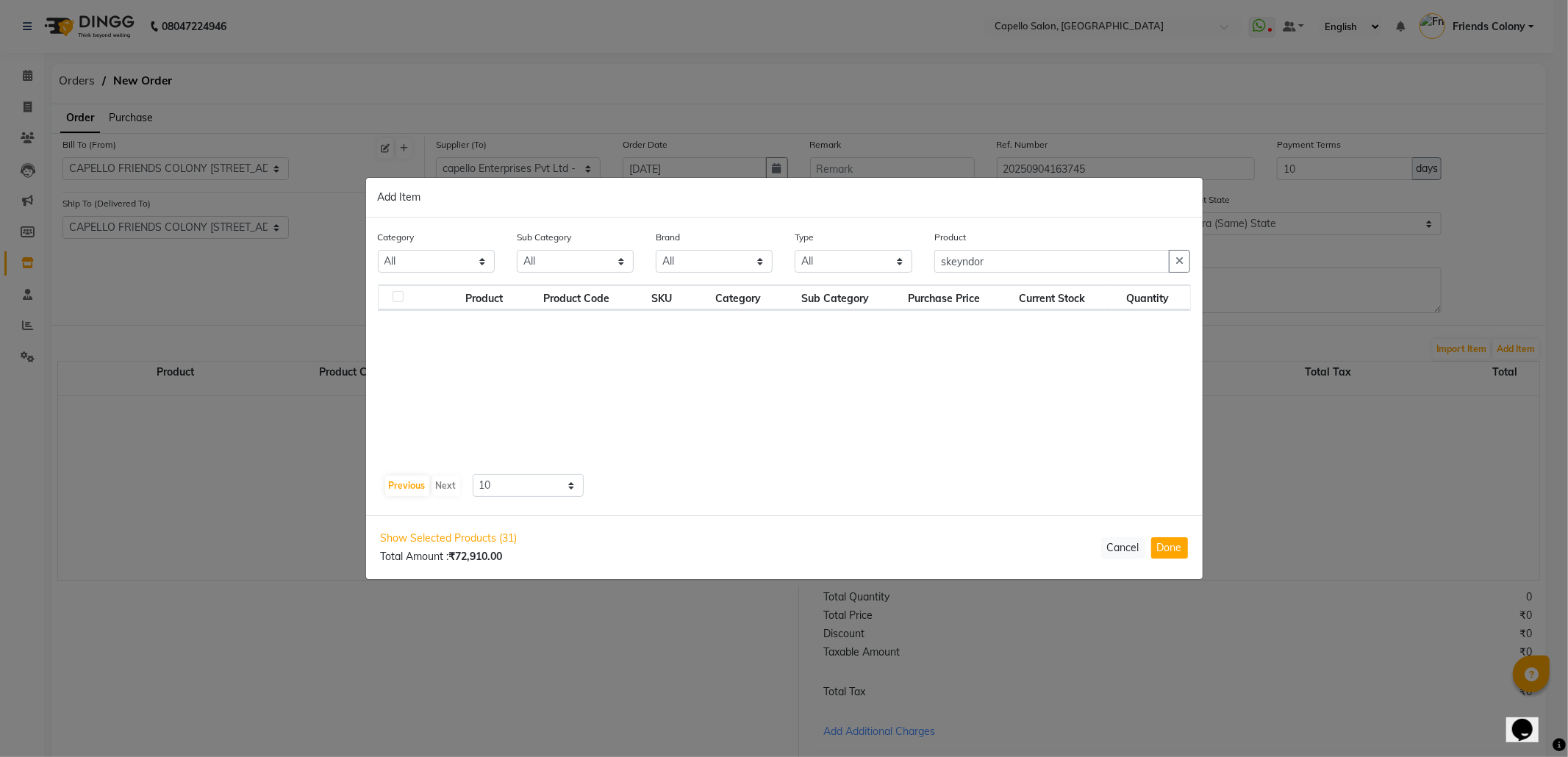
scroll to position [0, 0]
drag, startPoint x: 997, startPoint y: 255, endPoint x: 785, endPoint y: 288, distance: 214.6
click at [785, 288] on div "Category All Keramelon Skin Makeup Personal Care Appliances Beard Beauty Planet…" at bounding box center [784, 366] width 836 height 298
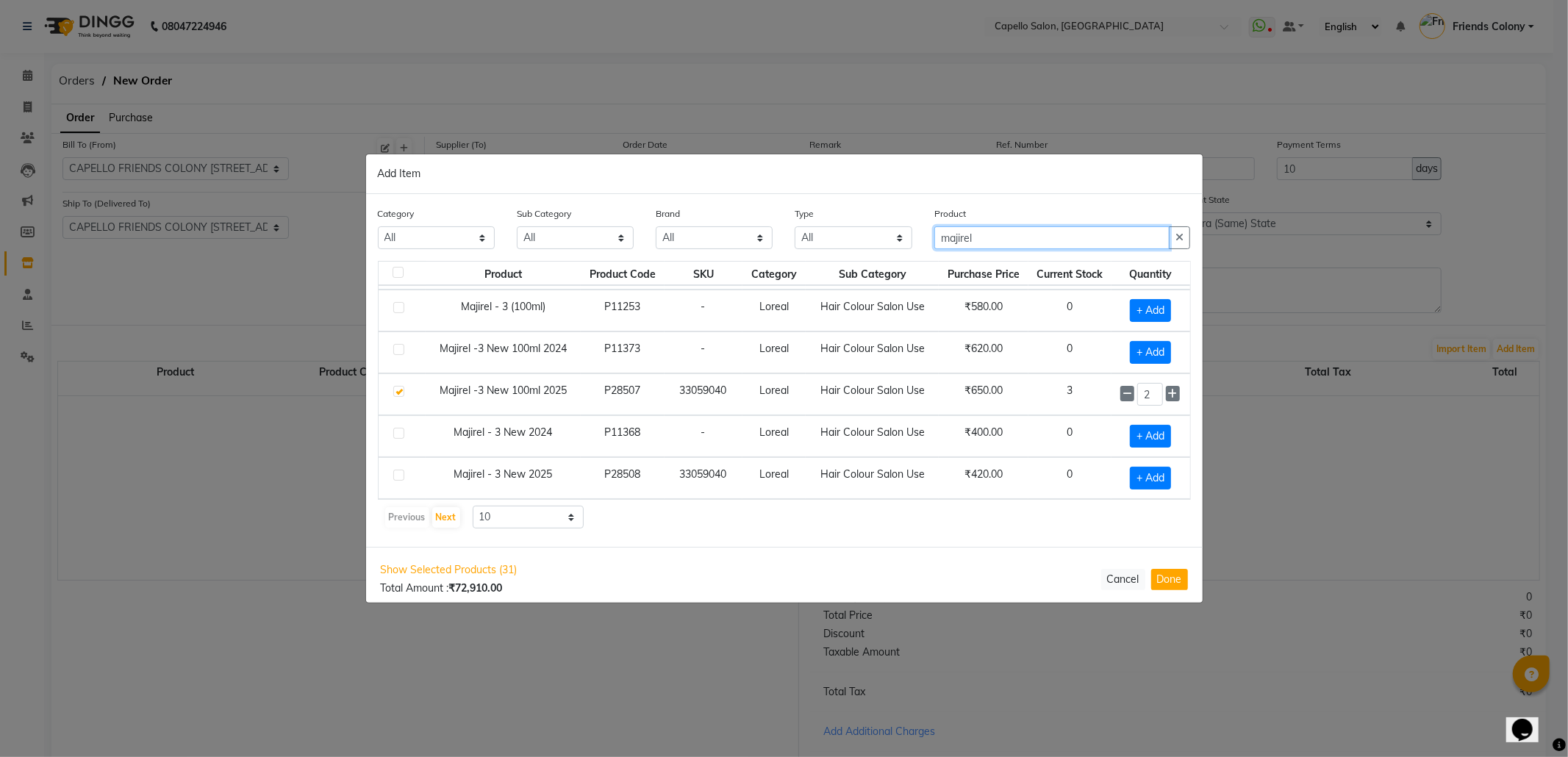
scroll to position [215, 0]
type input "majirel"
click at [448, 515] on button "Next" at bounding box center [446, 517] width 28 height 21
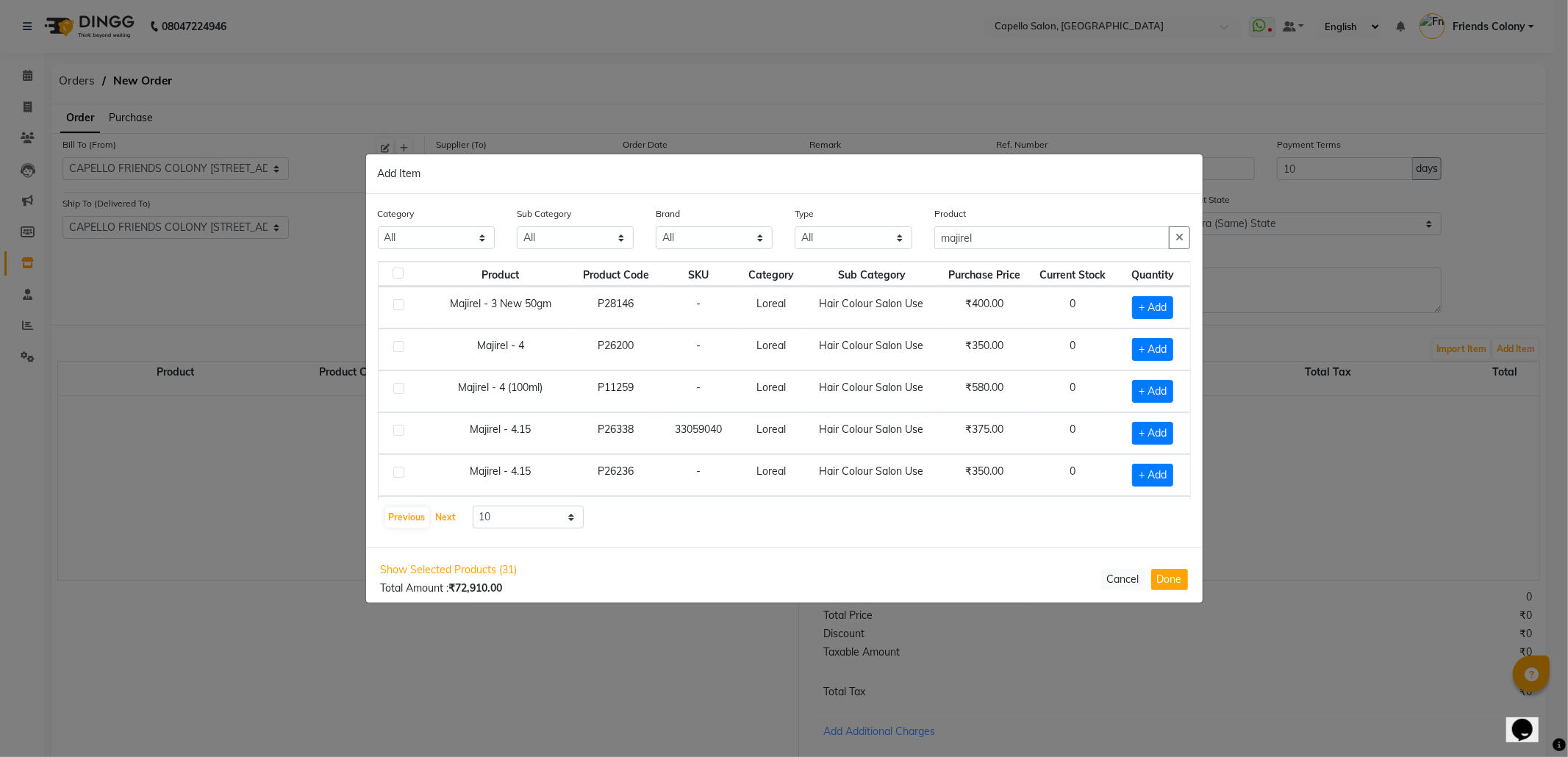
scroll to position [216, 0]
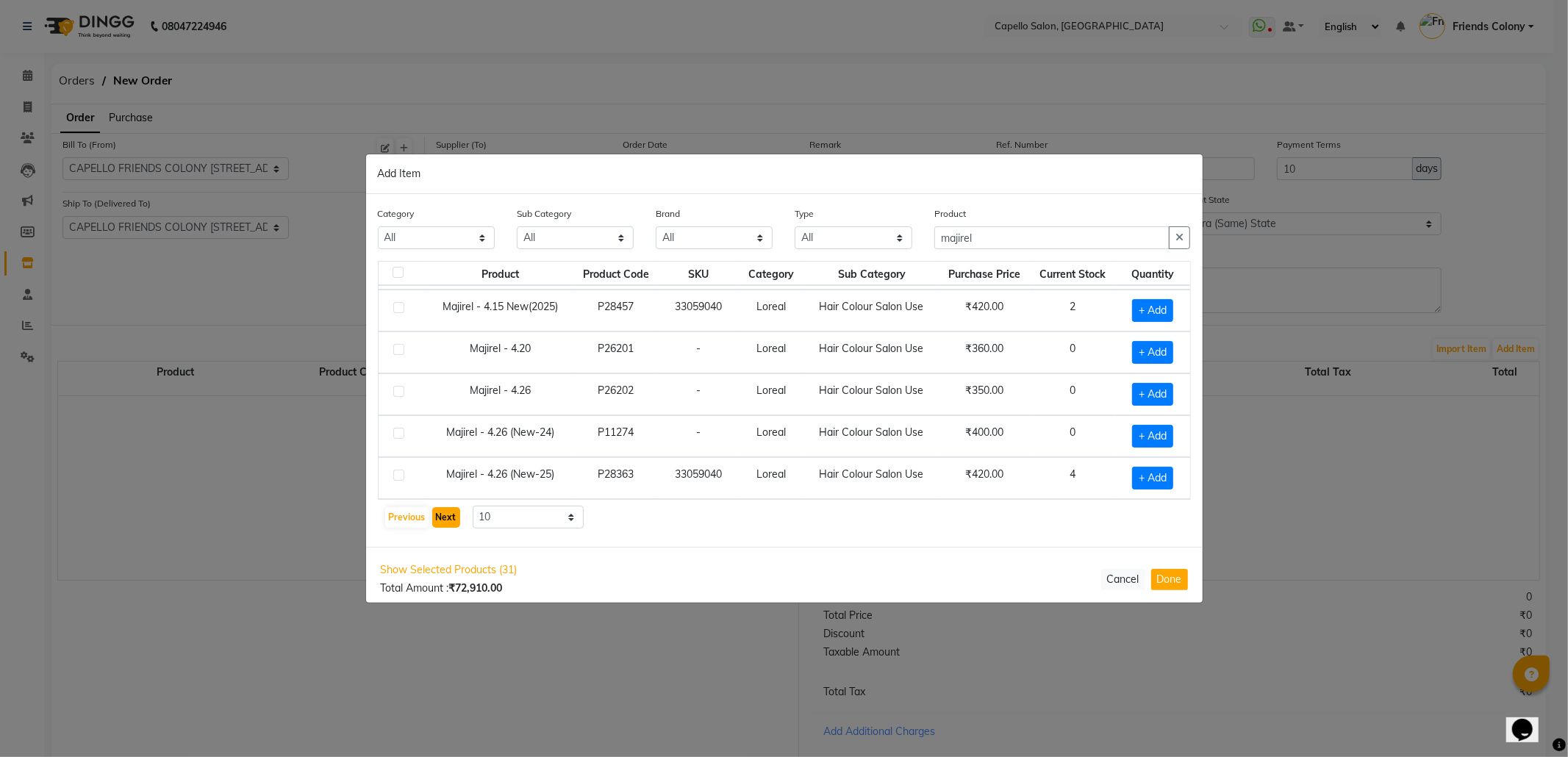
click at [447, 513] on button "Next" at bounding box center [446, 517] width 28 height 21
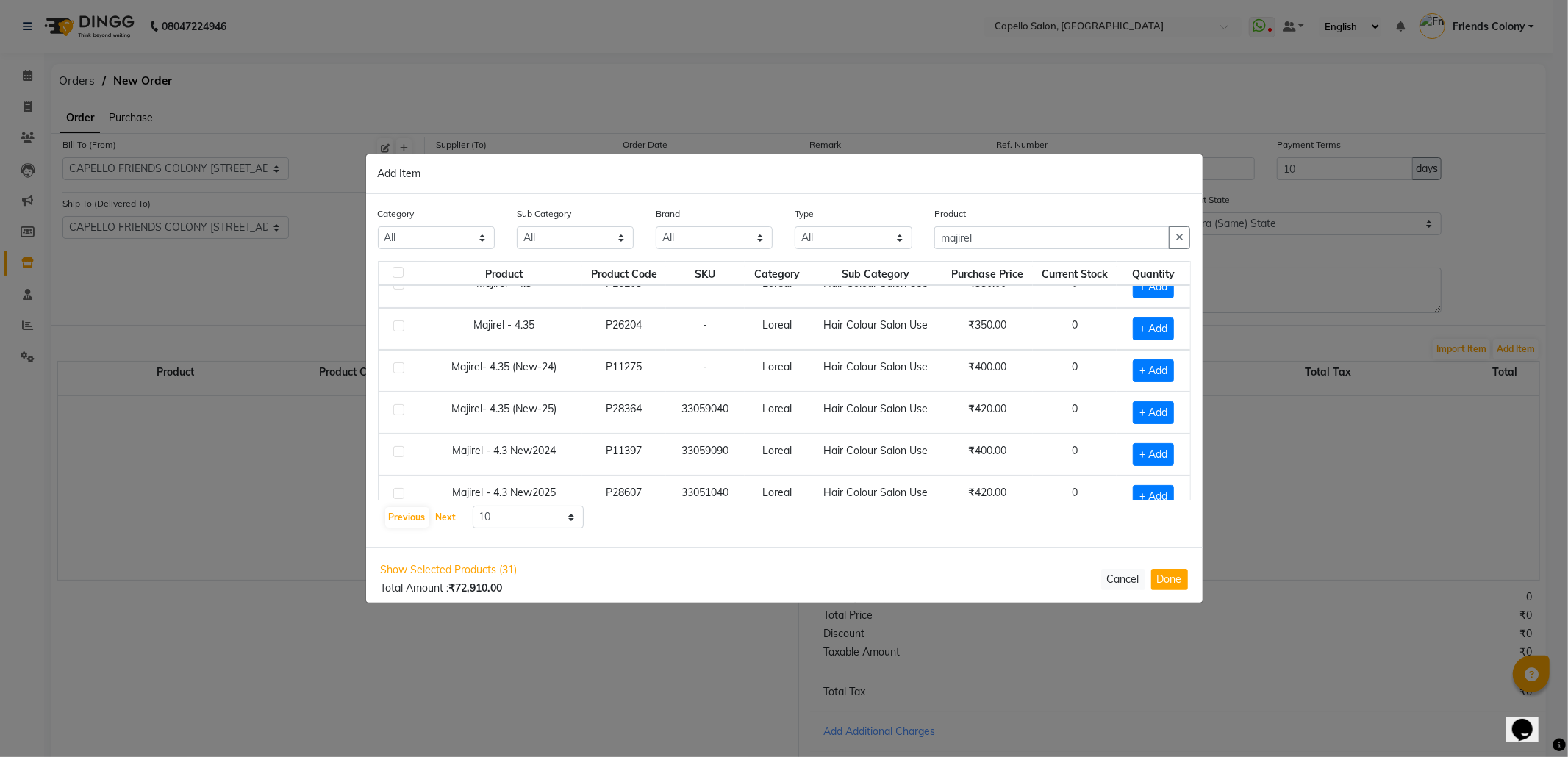
scroll to position [0, 0]
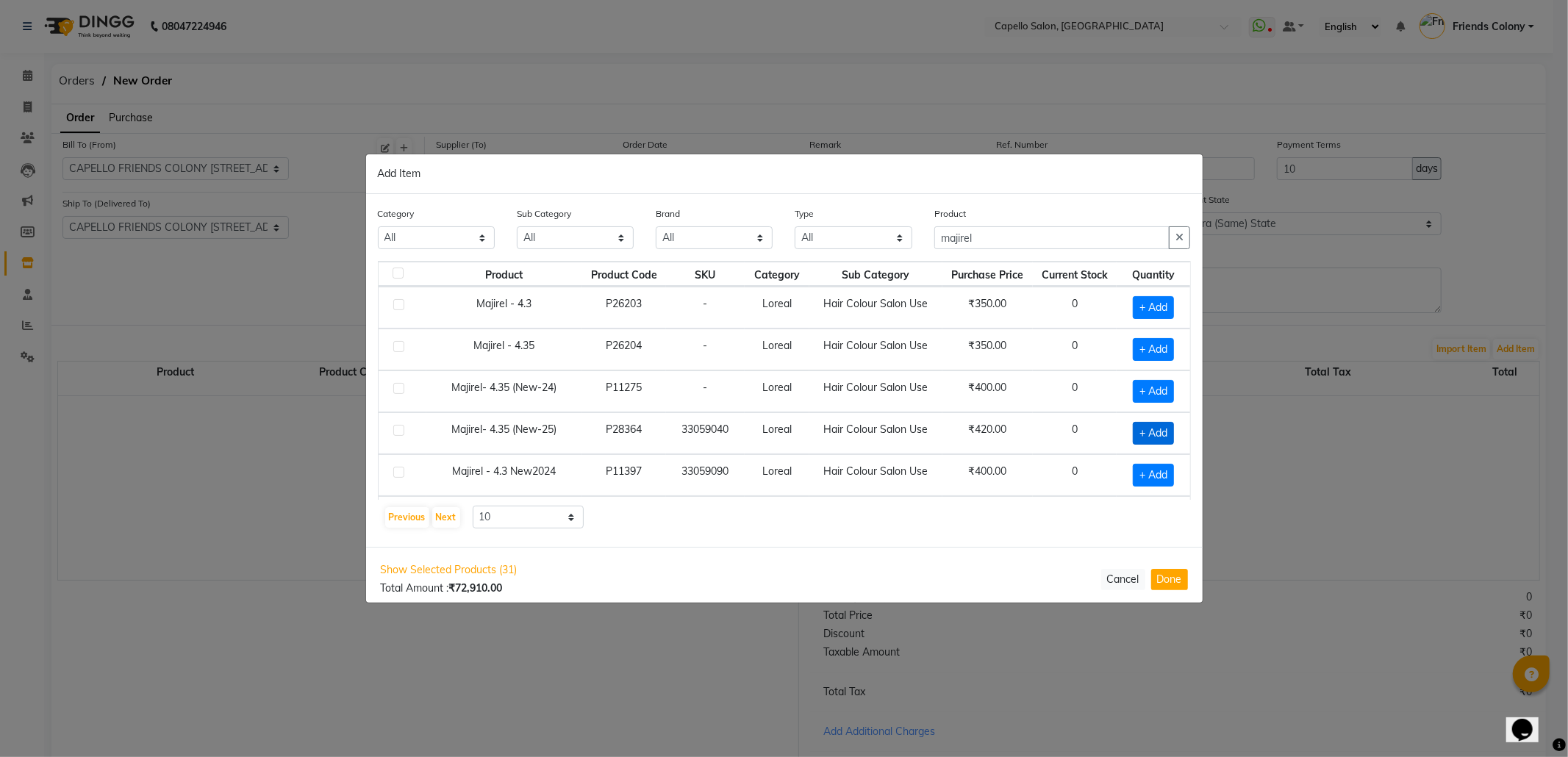
click at [1151, 428] on span "+ Add" at bounding box center [1153, 433] width 41 height 22
checkbox input "true"
click at [1166, 429] on span at bounding box center [1173, 433] width 14 height 15
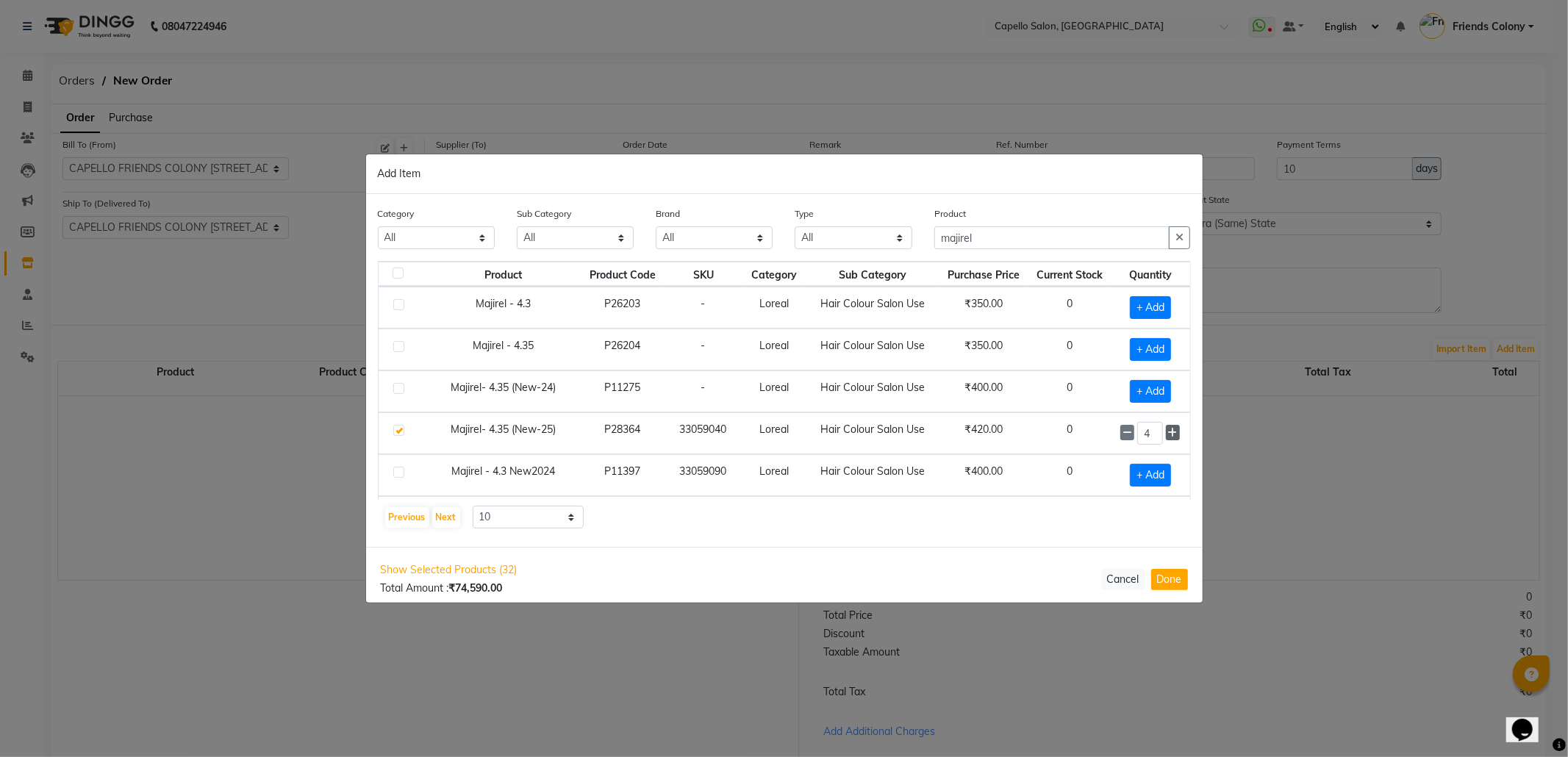
click at [1166, 429] on span at bounding box center [1173, 433] width 14 height 15
type input "5"
click at [1024, 242] on input "majirel" at bounding box center [1052, 237] width 236 height 22
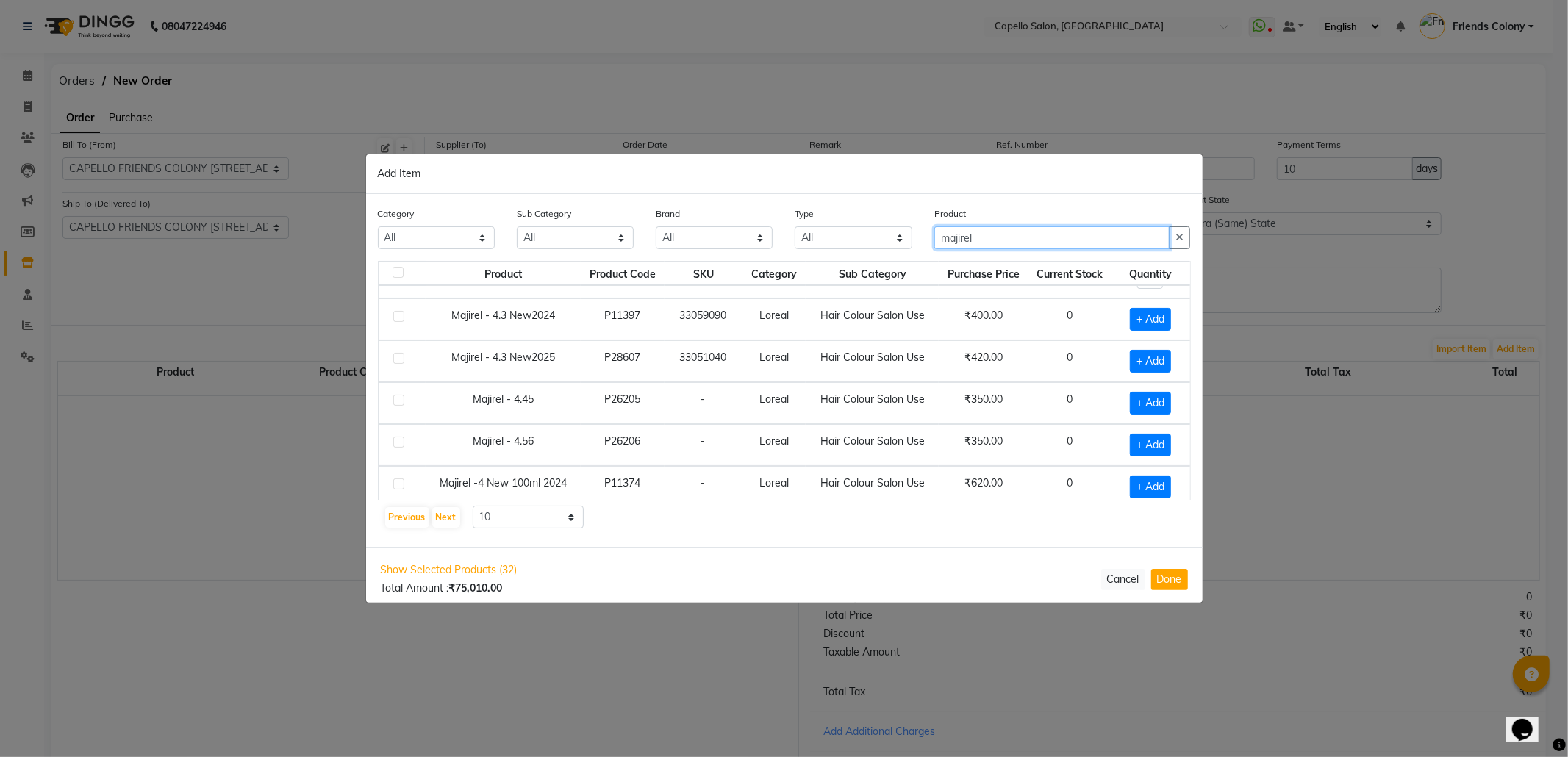
scroll to position [215, 0]
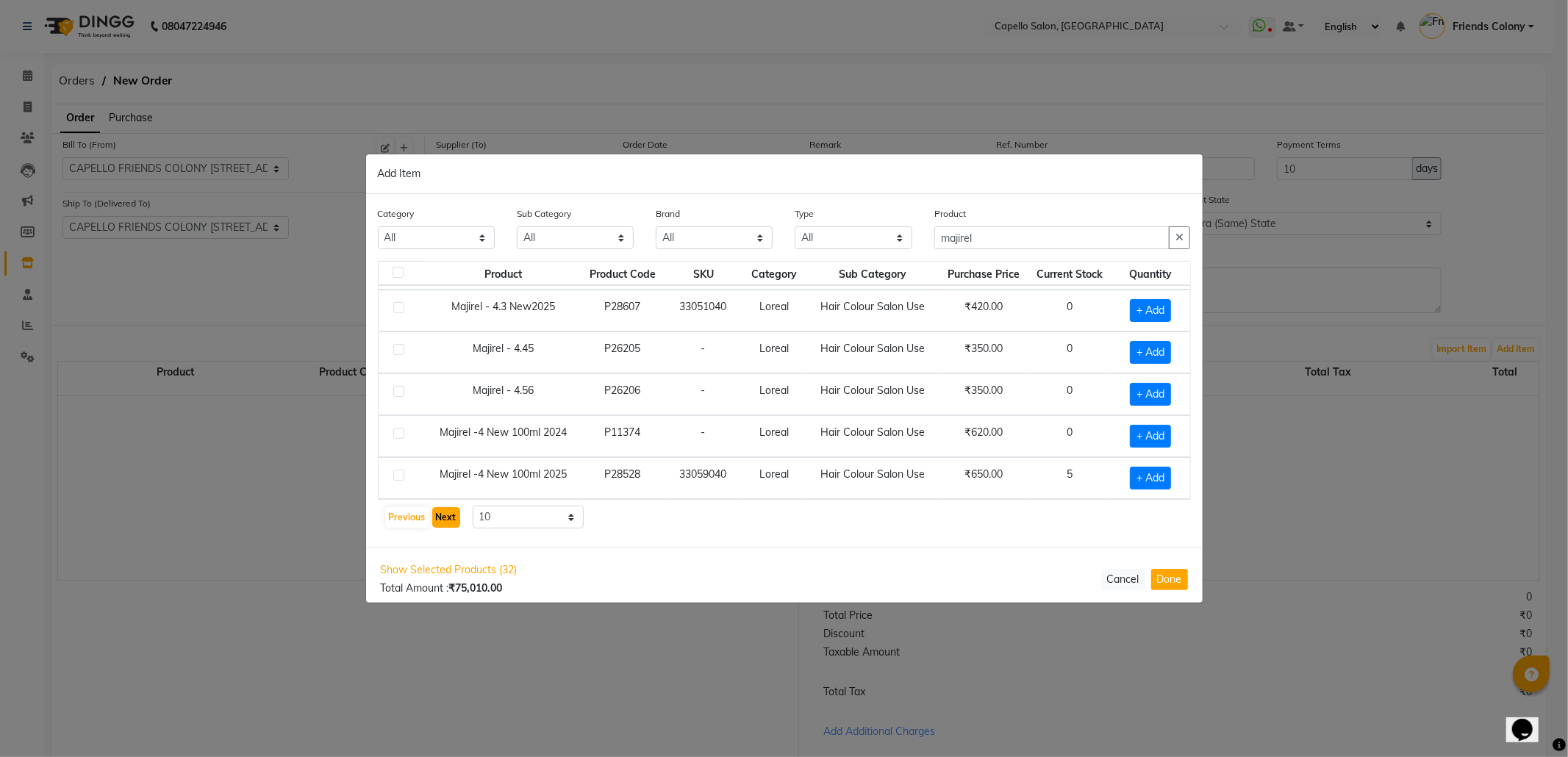
click at [448, 516] on button "Next" at bounding box center [446, 517] width 28 height 21
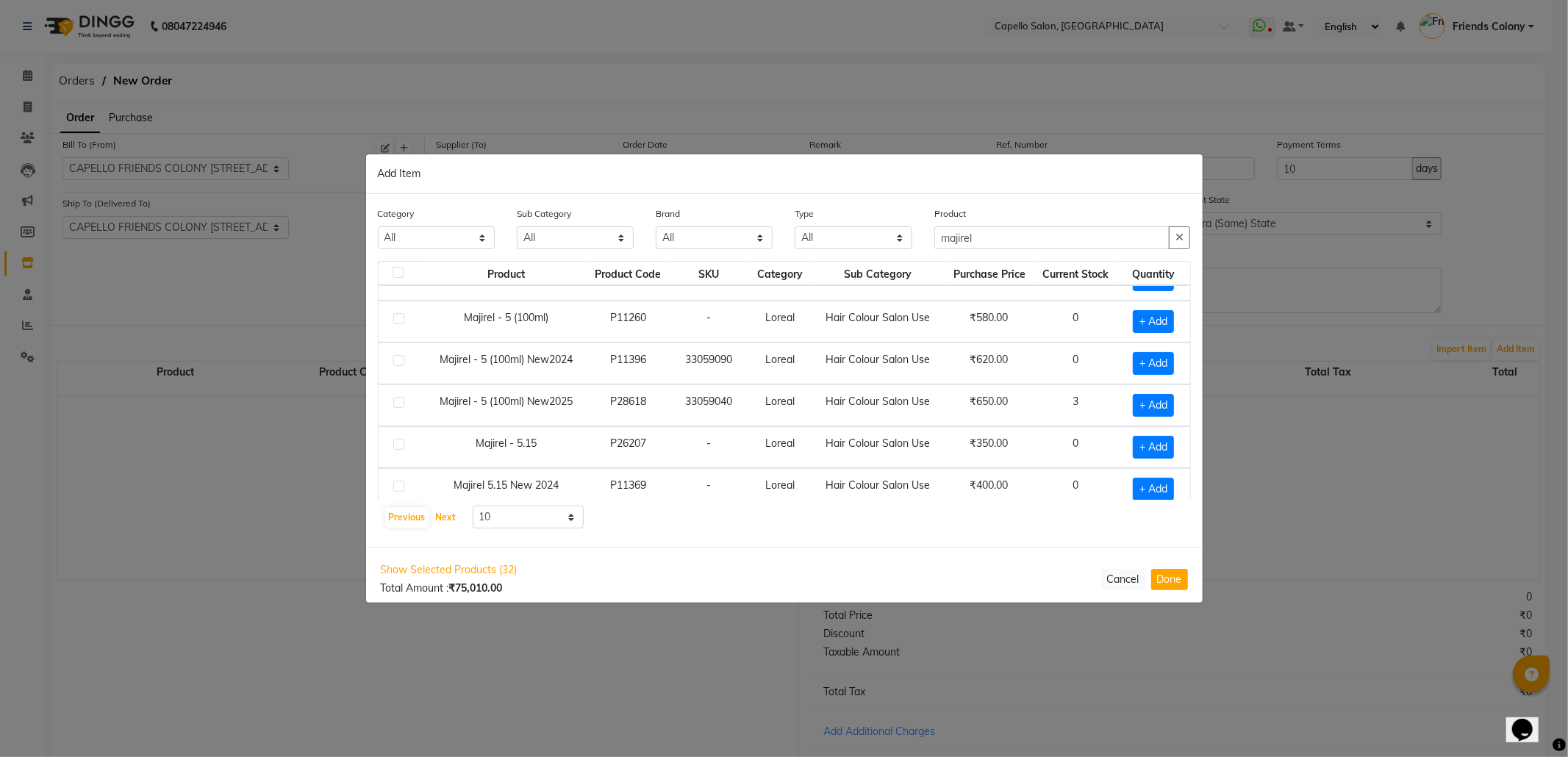
scroll to position [216, 0]
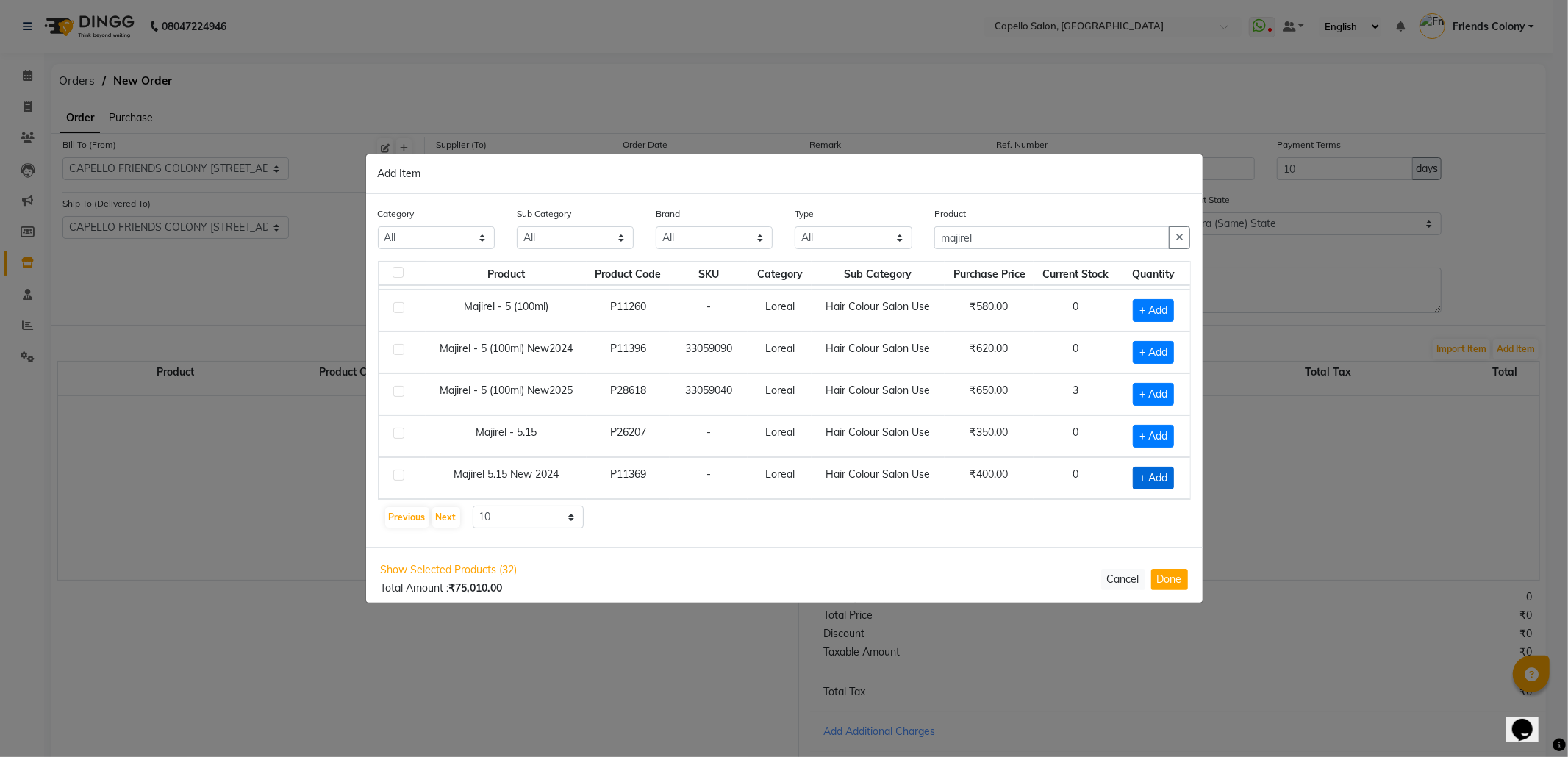
click at [1133, 479] on span "+ Add" at bounding box center [1153, 478] width 41 height 22
click at [1121, 479] on span at bounding box center [1128, 478] width 14 height 15
click at [1133, 478] on span "+ Add" at bounding box center [1153, 478] width 41 height 22
checkbox input "true"
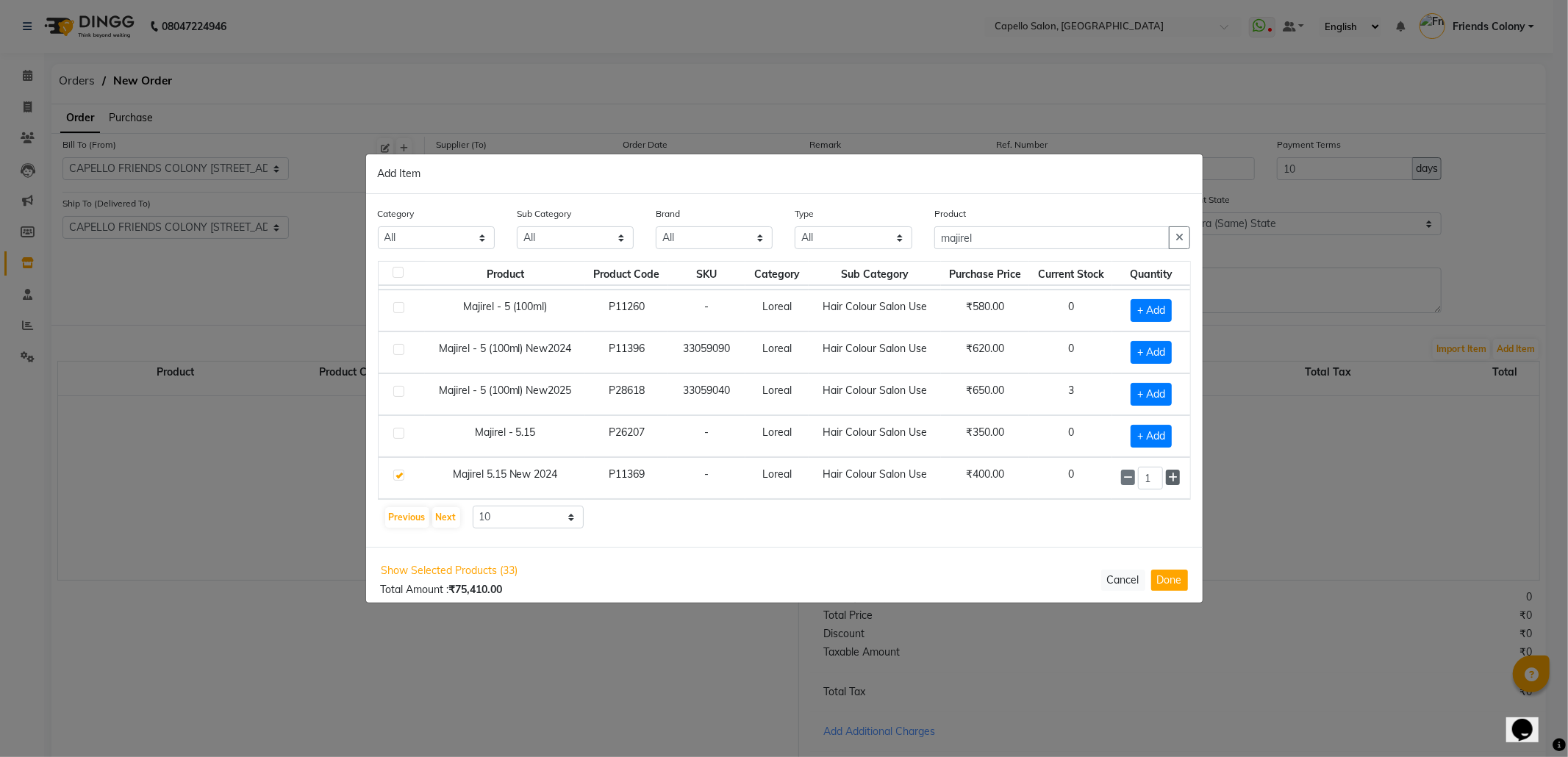
click at [1168, 474] on icon at bounding box center [1173, 477] width 9 height 10
type input "2"
click at [442, 524] on button "Next" at bounding box center [446, 517] width 28 height 21
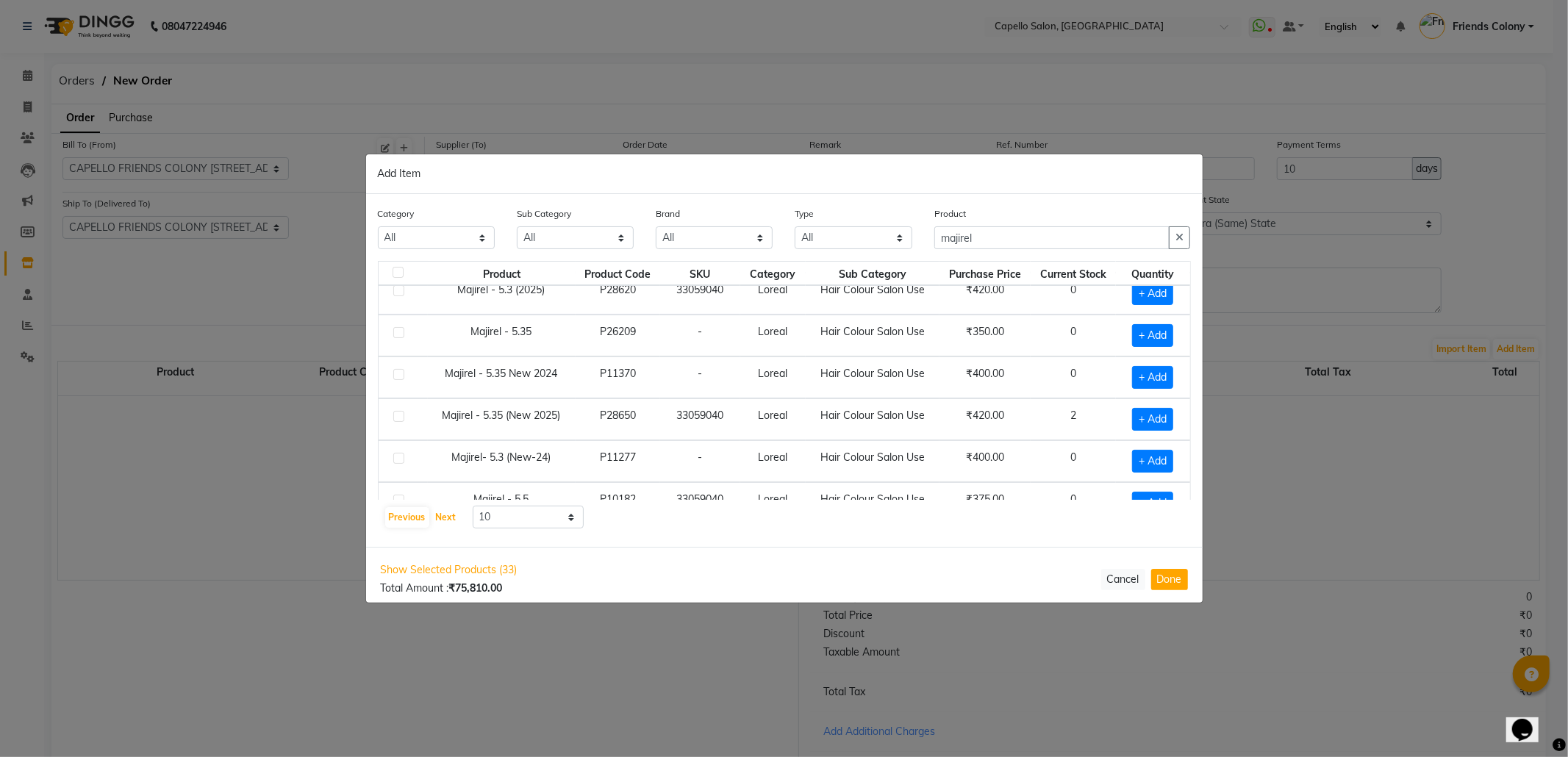
scroll to position [216, 0]
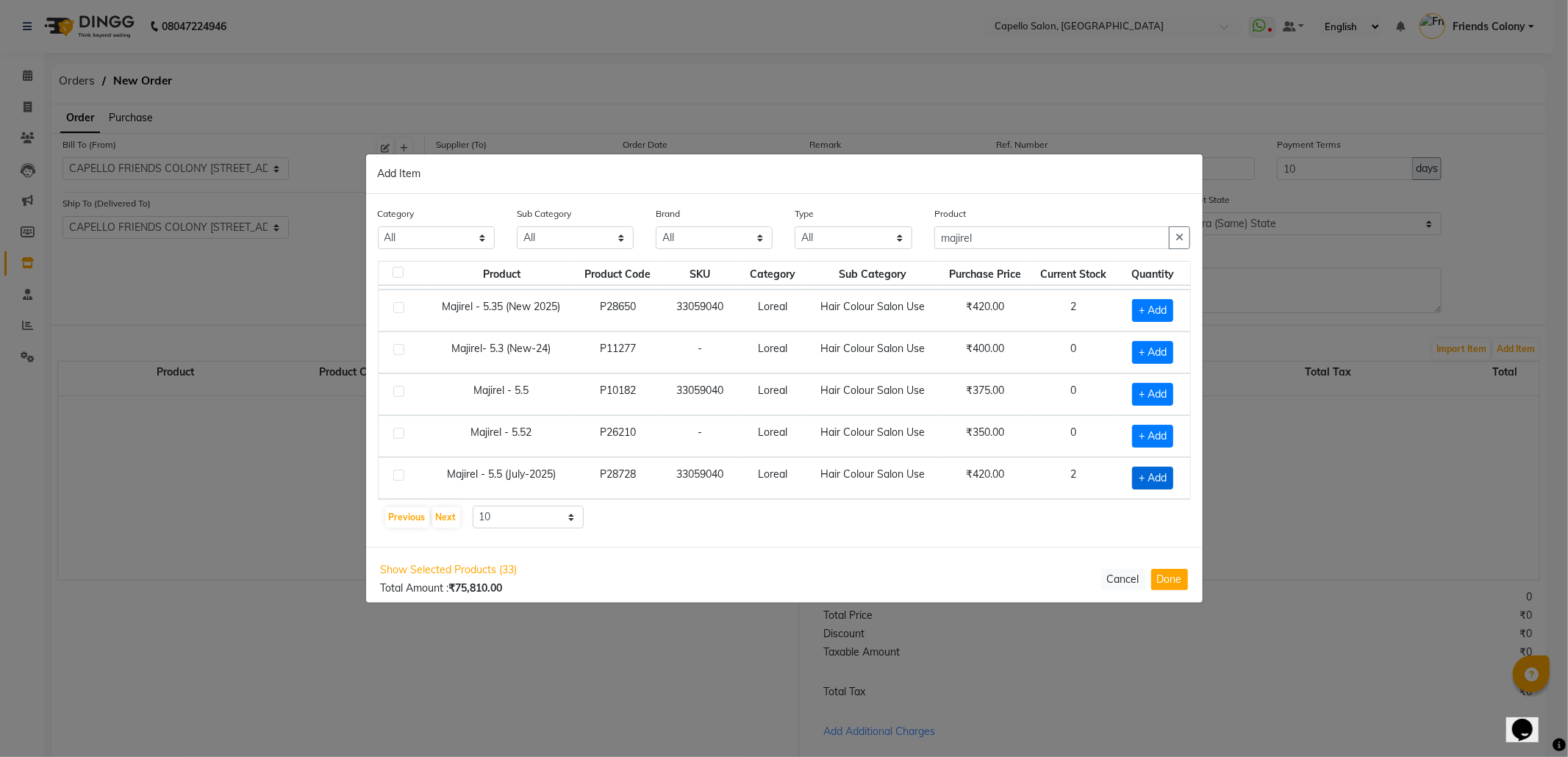
click at [1132, 472] on span "+ Add" at bounding box center [1152, 478] width 41 height 22
checkbox input "true"
drag, startPoint x: 1132, startPoint y: 472, endPoint x: 1154, endPoint y: 474, distance: 22.1
click at [1165, 474] on span at bounding box center [1172, 478] width 14 height 15
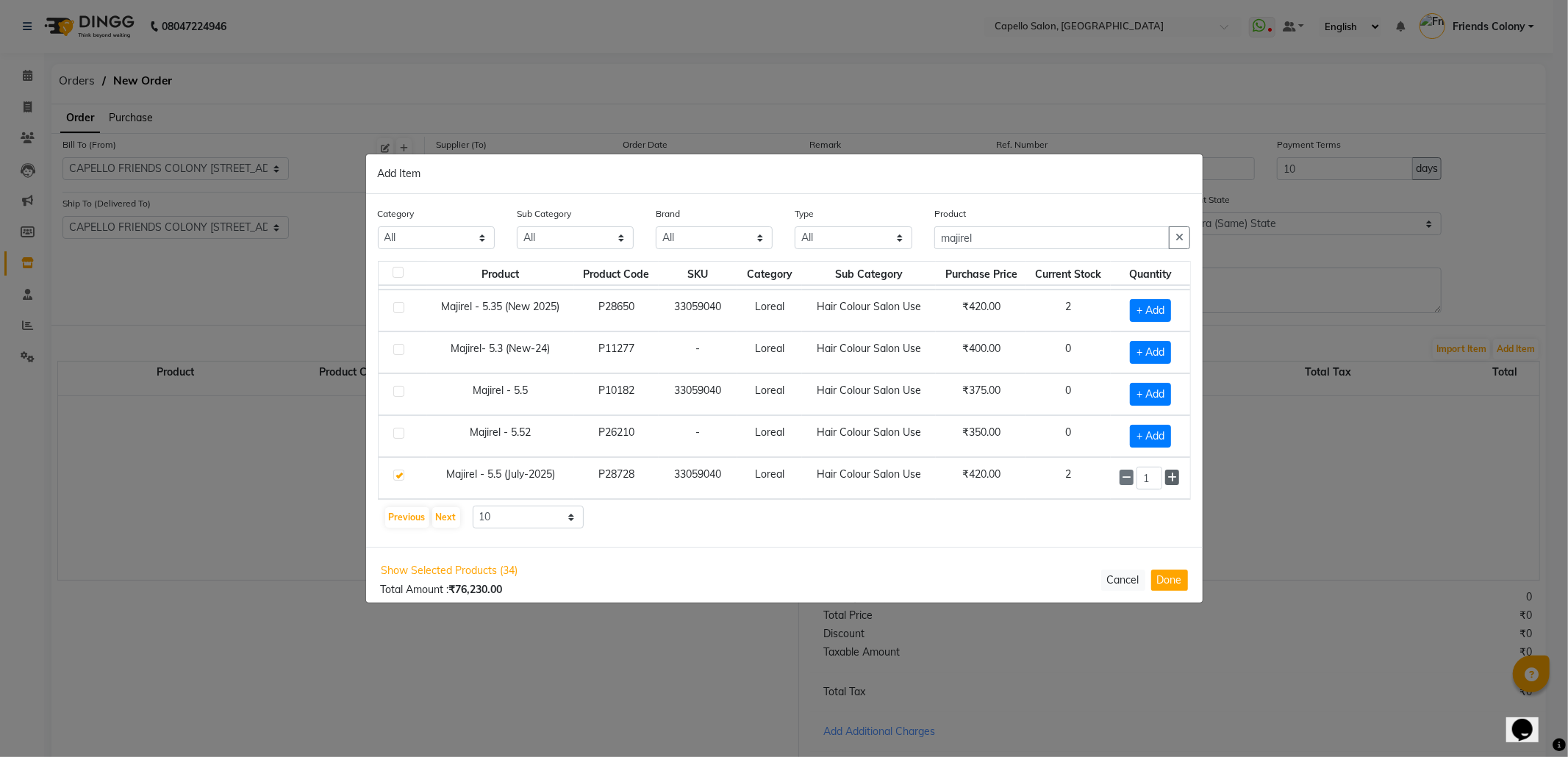
type input "2"
click at [1130, 306] on span "+ Add" at bounding box center [1150, 310] width 41 height 22
checkbox input "true"
click at [1165, 310] on span at bounding box center [1172, 310] width 14 height 15
type input "2"
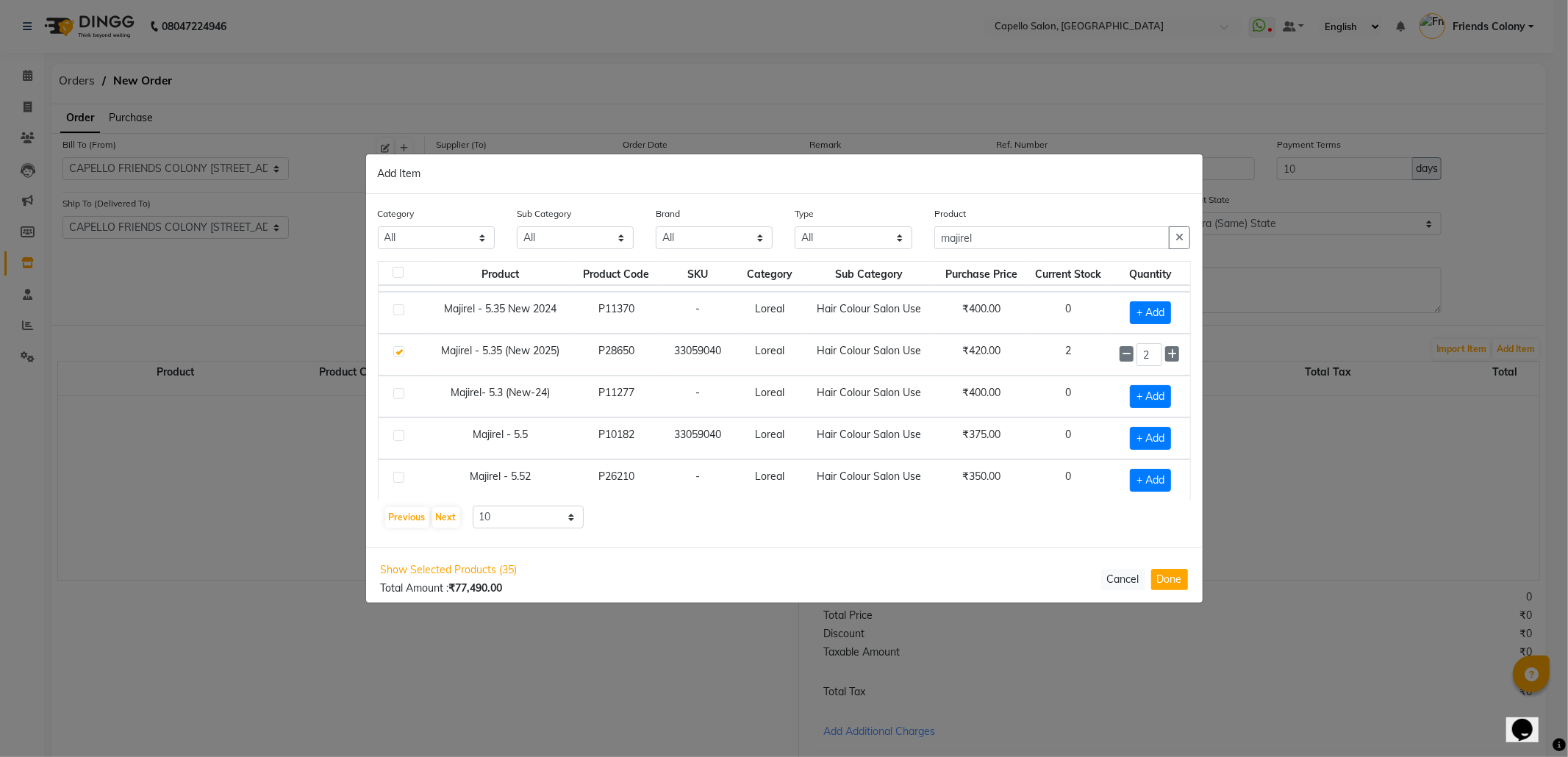
scroll to position [118, 0]
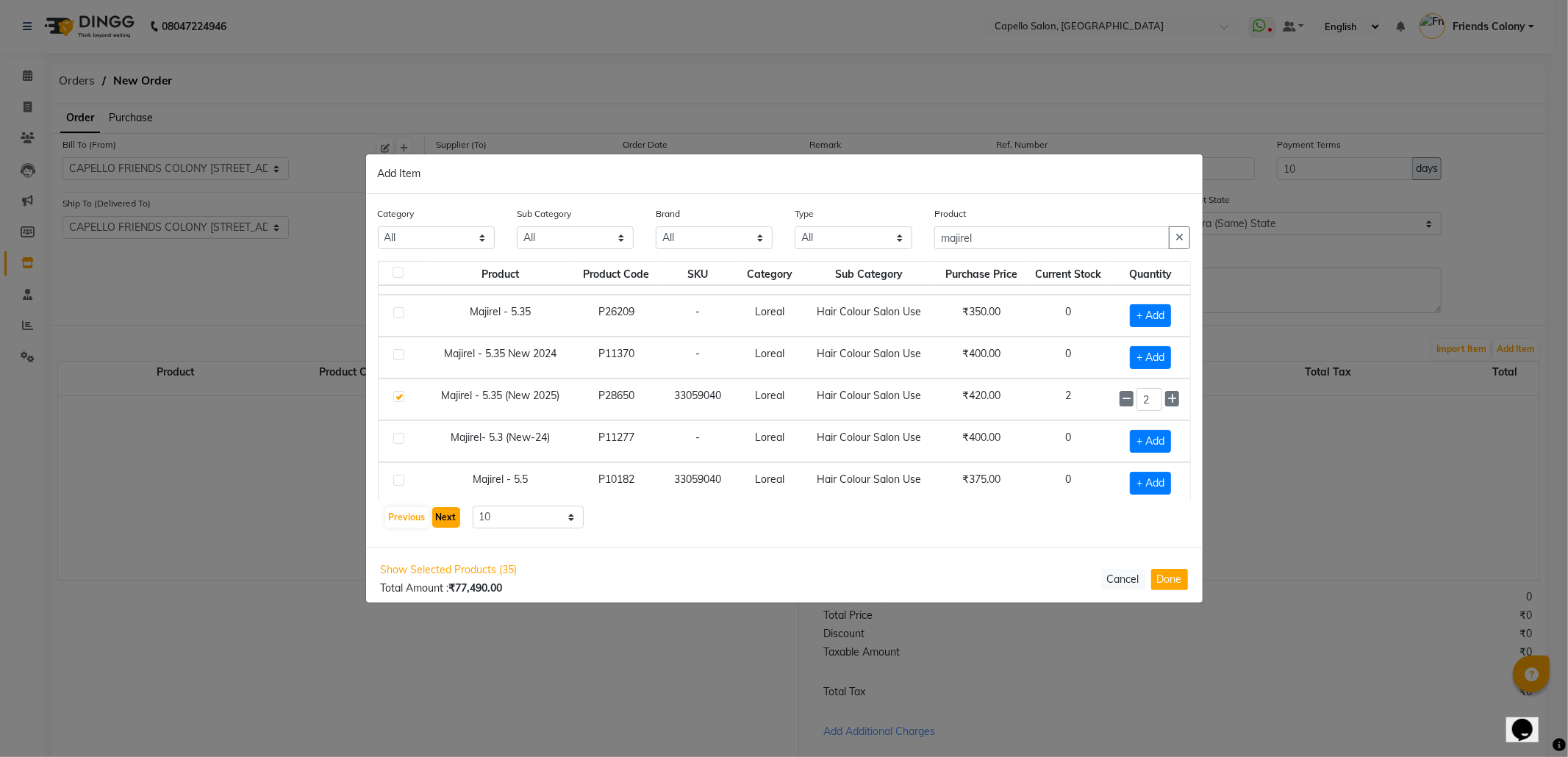
click at [448, 519] on button "Next" at bounding box center [446, 517] width 28 height 21
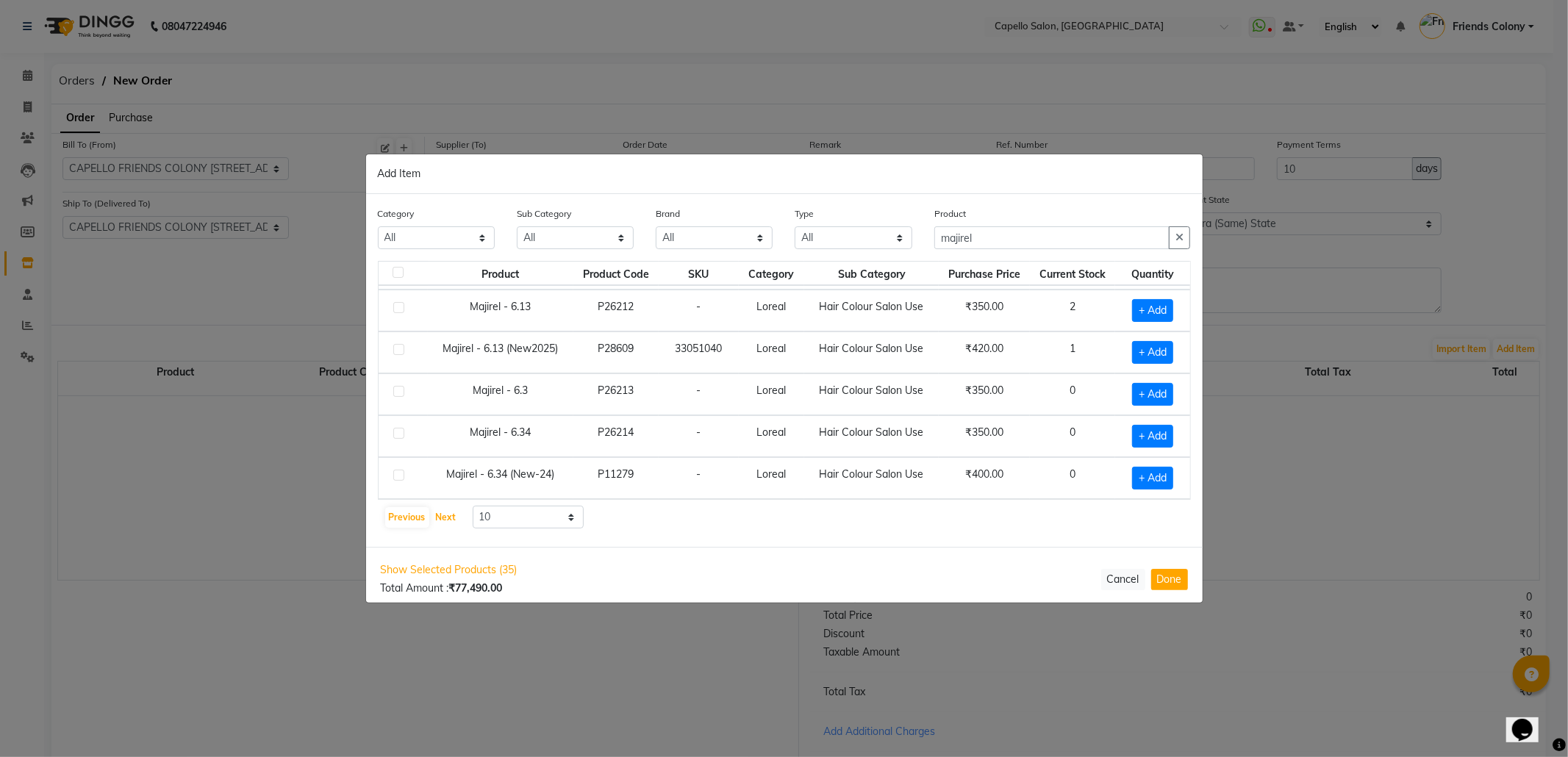
scroll to position [118, 0]
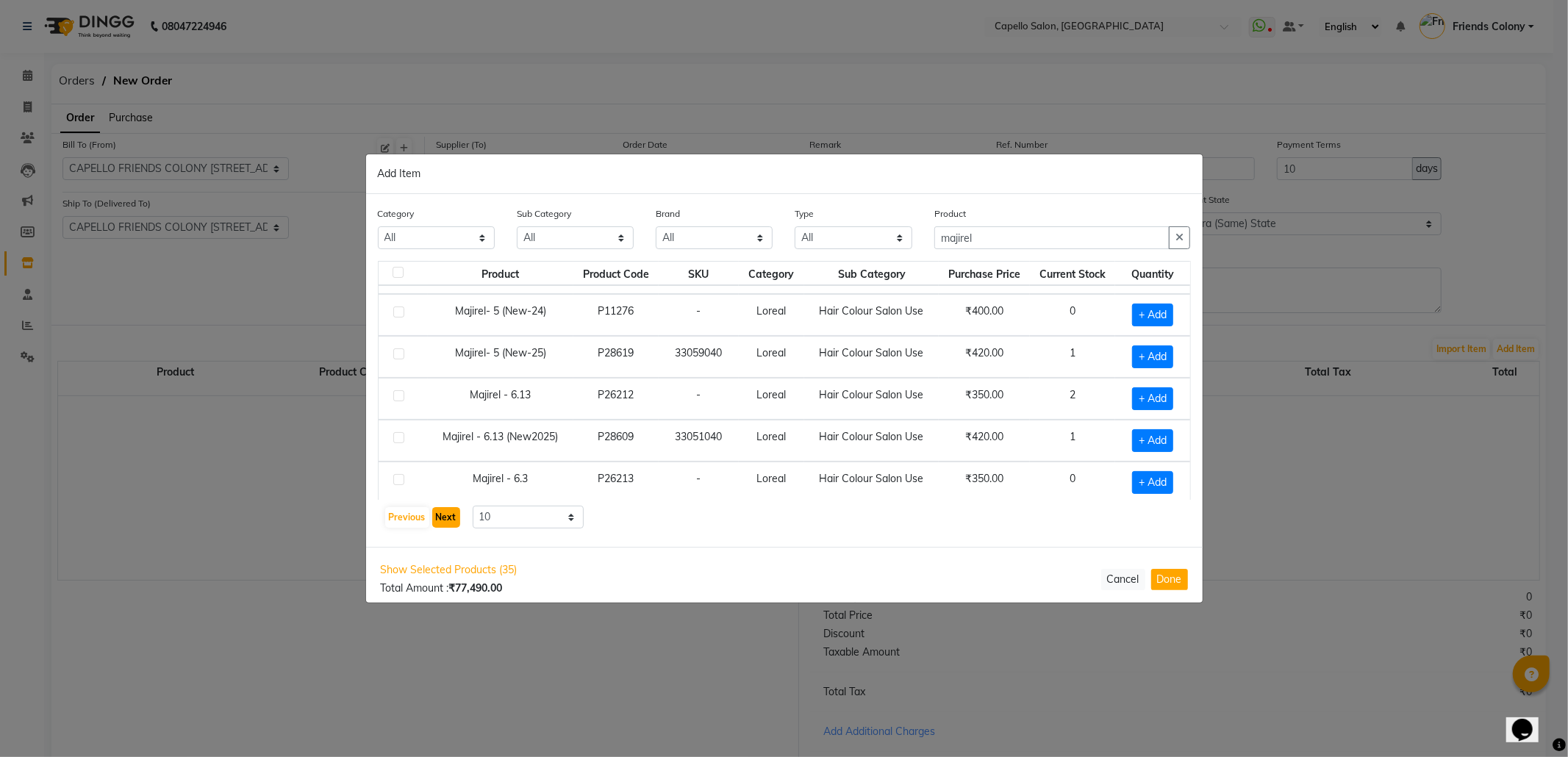
click at [444, 518] on button "Next" at bounding box center [446, 517] width 28 height 21
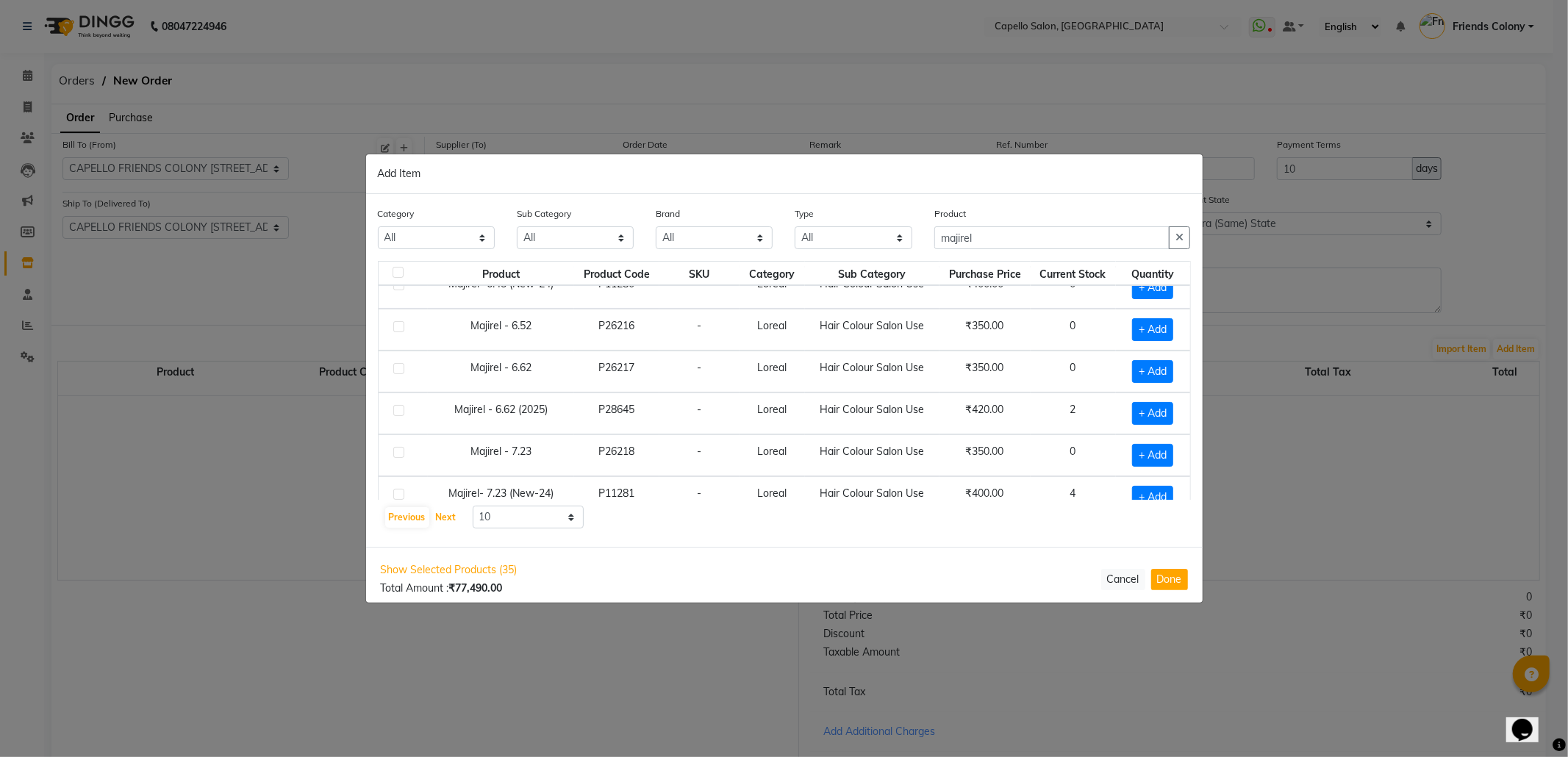
scroll to position [216, 0]
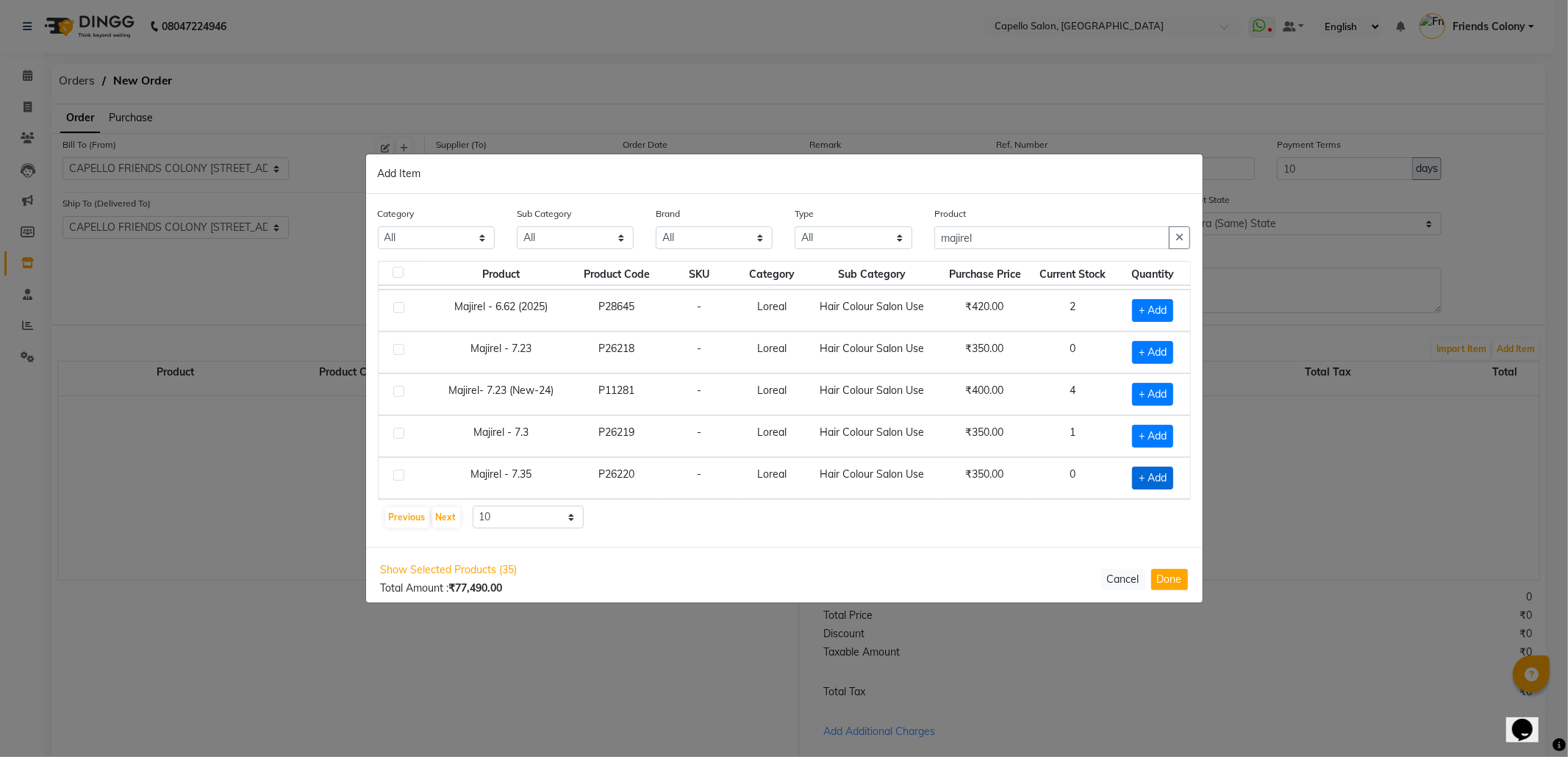
click at [1148, 474] on span "+ Add" at bounding box center [1152, 478] width 41 height 22
checkbox input "true"
click at [1168, 473] on icon at bounding box center [1172, 477] width 9 height 10
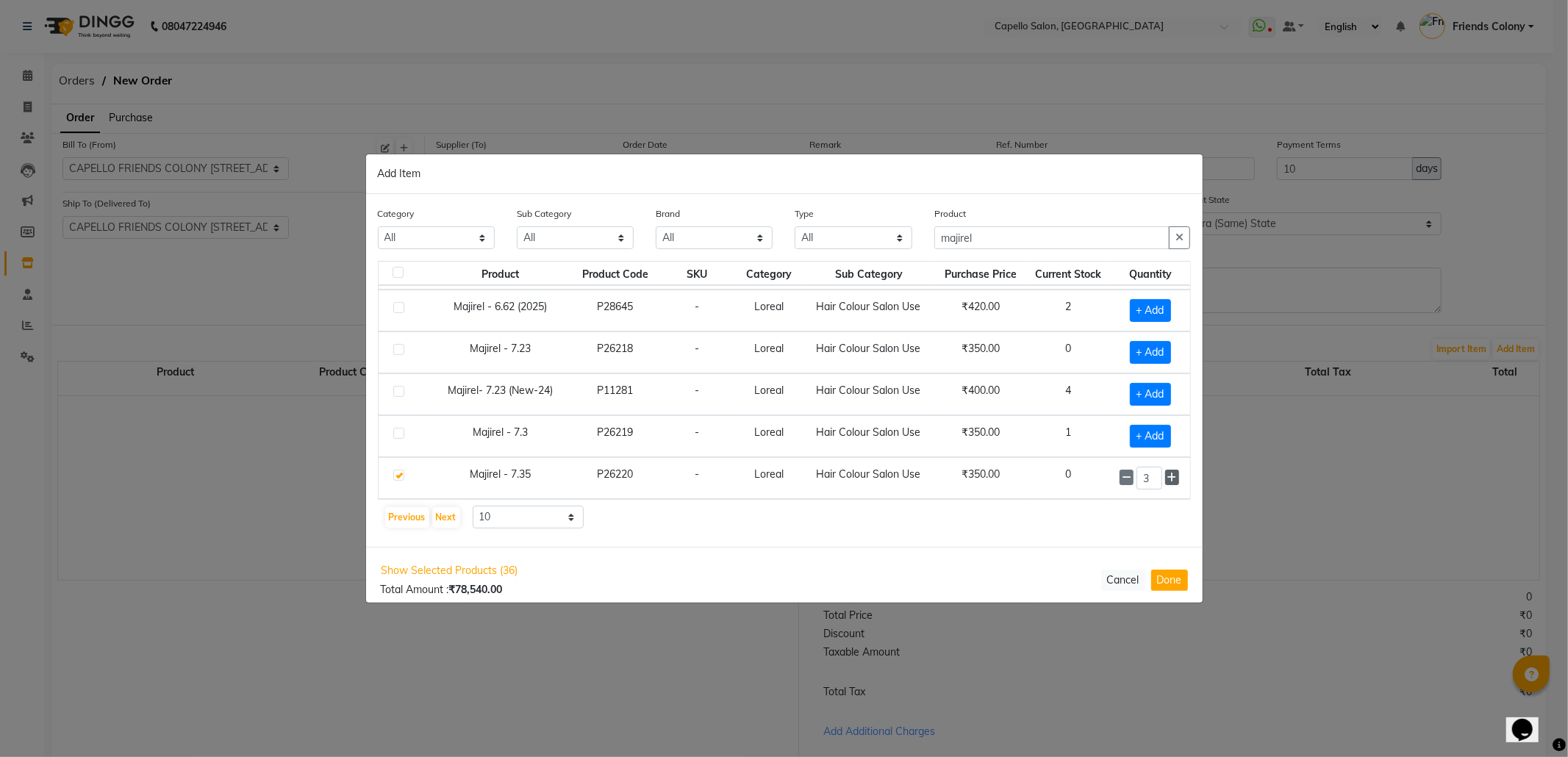
click at [1168, 473] on icon at bounding box center [1172, 477] width 9 height 10
type input "4"
click at [400, 520] on button "Previous" at bounding box center [407, 517] width 44 height 21
click at [760, 579] on div "Show Selected Products (36) Total Amount : ₹78,890.00 Cancel Done" at bounding box center [784, 578] width 836 height 64
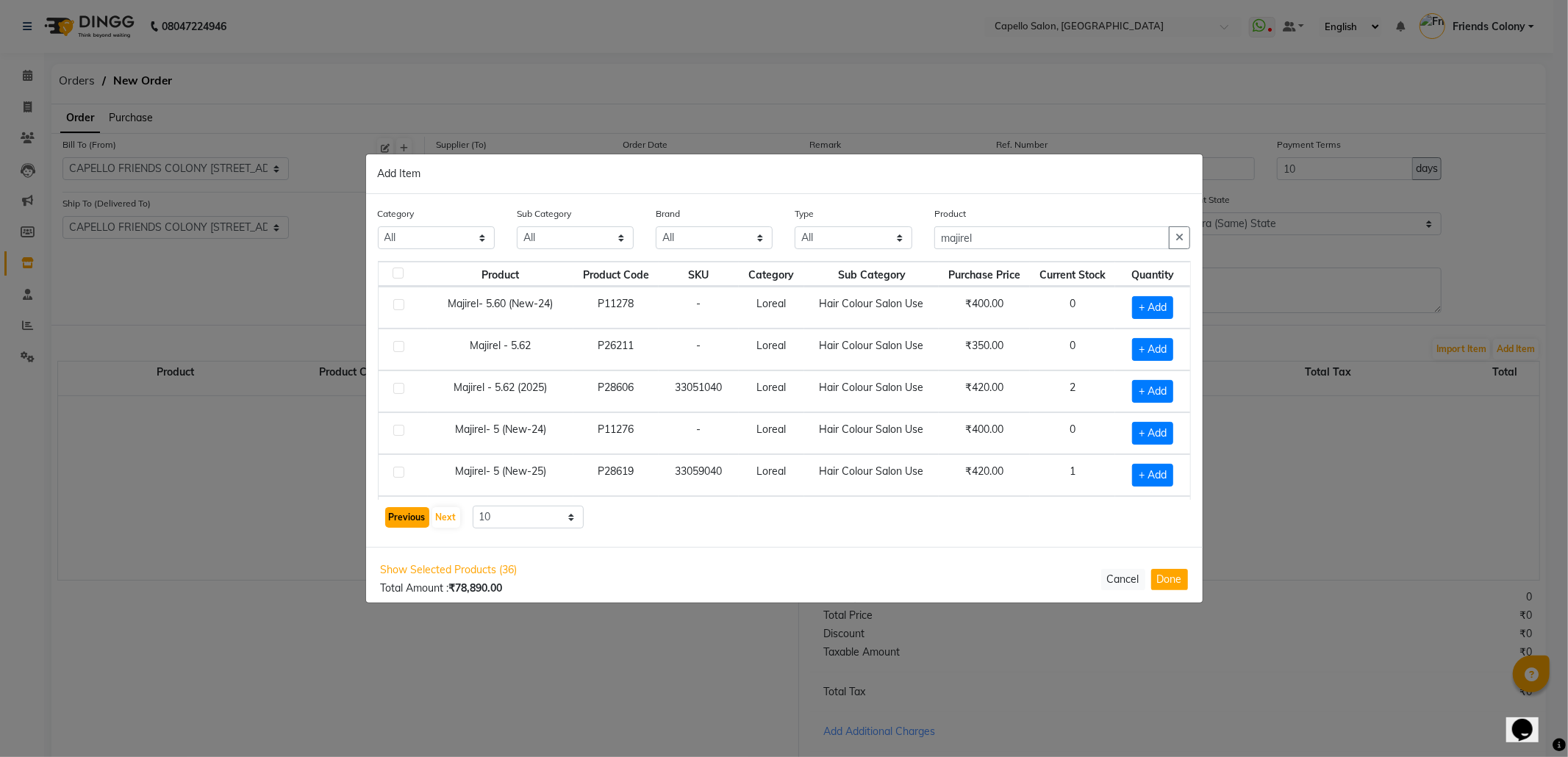
click at [403, 515] on button "Previous" at bounding box center [407, 517] width 44 height 21
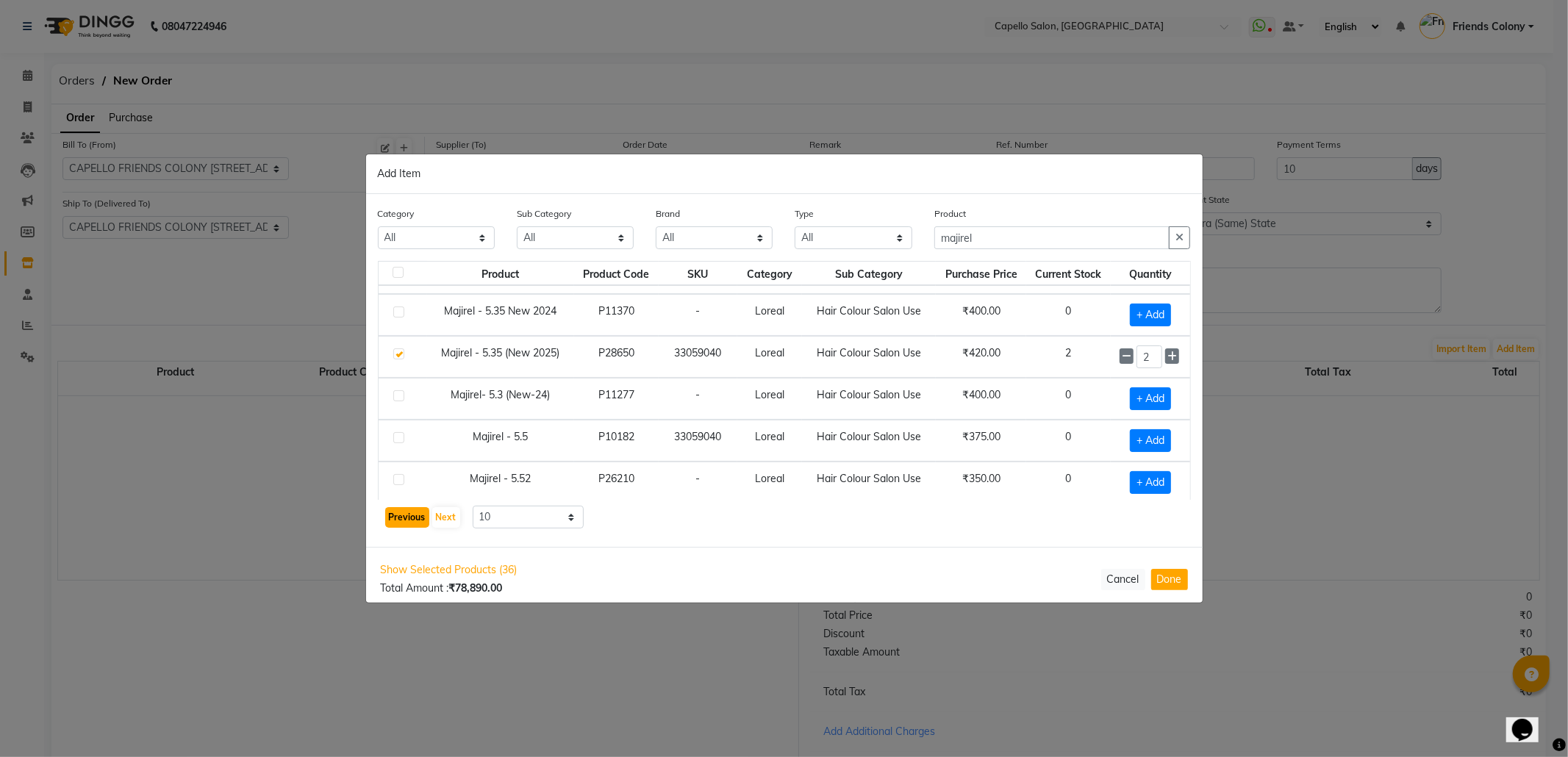
scroll to position [118, 0]
click at [400, 517] on button "Previous" at bounding box center [407, 517] width 44 height 21
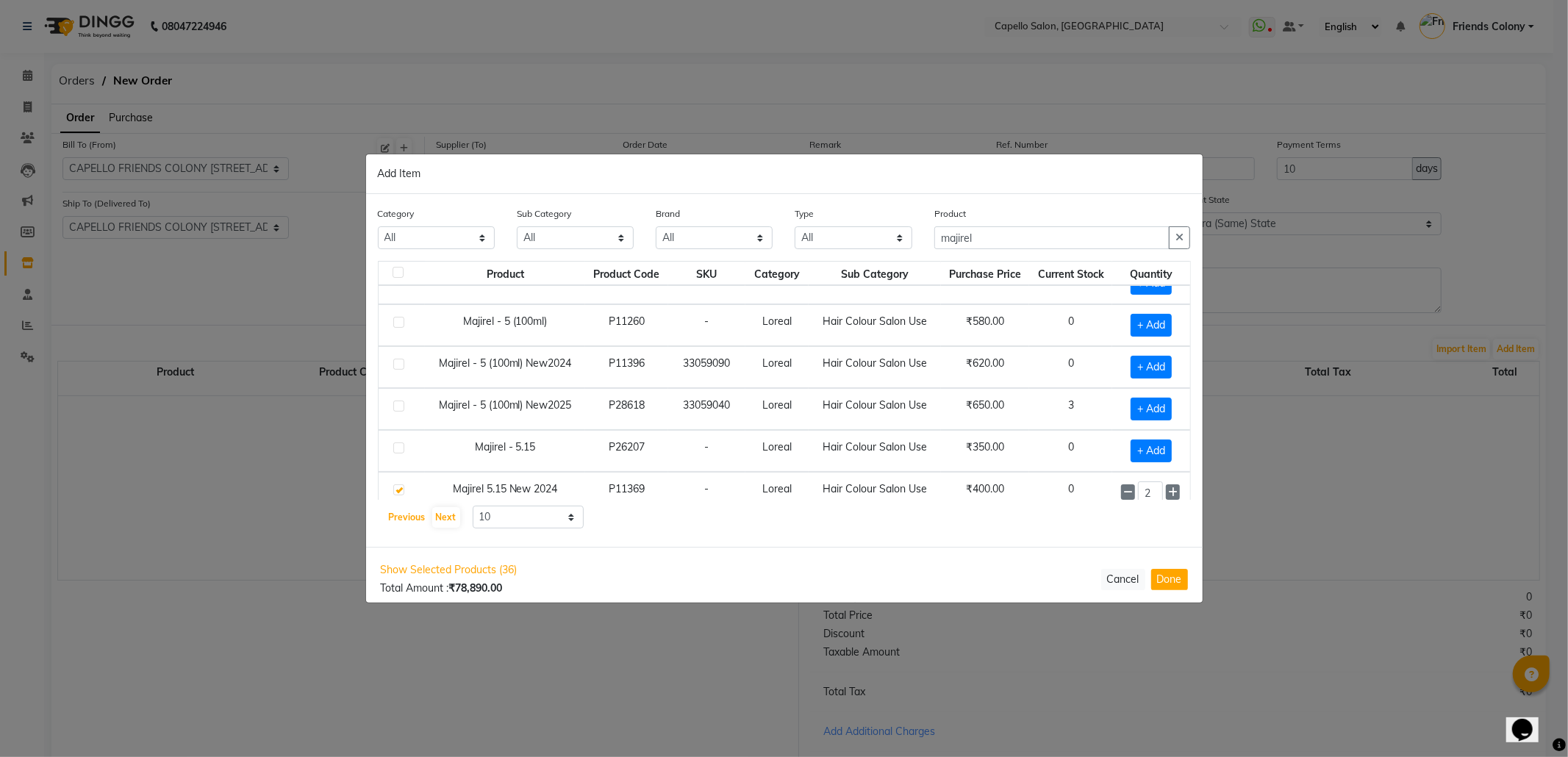
scroll to position [215, 0]
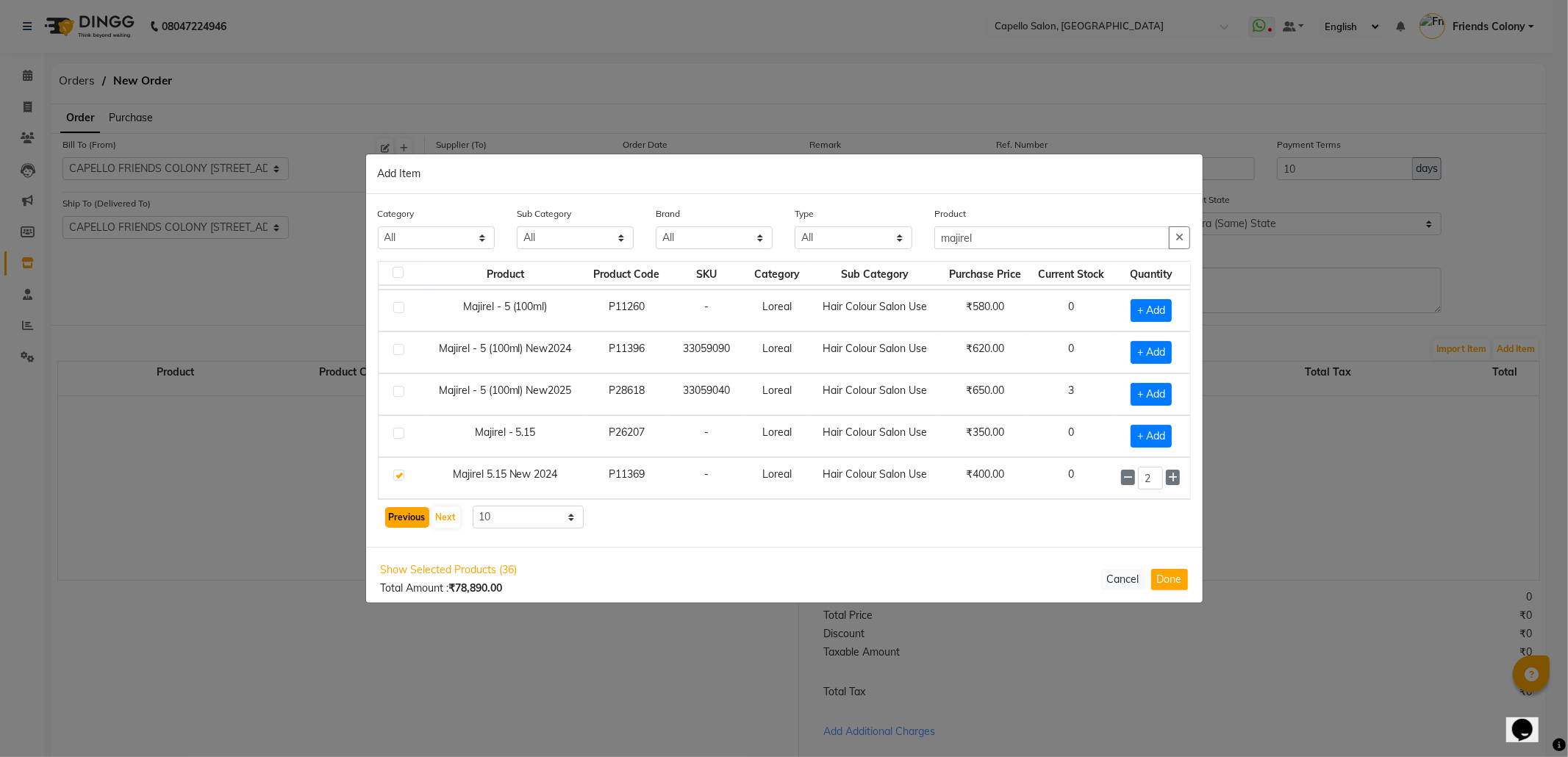
click at [414, 509] on button "Previous" at bounding box center [407, 517] width 44 height 21
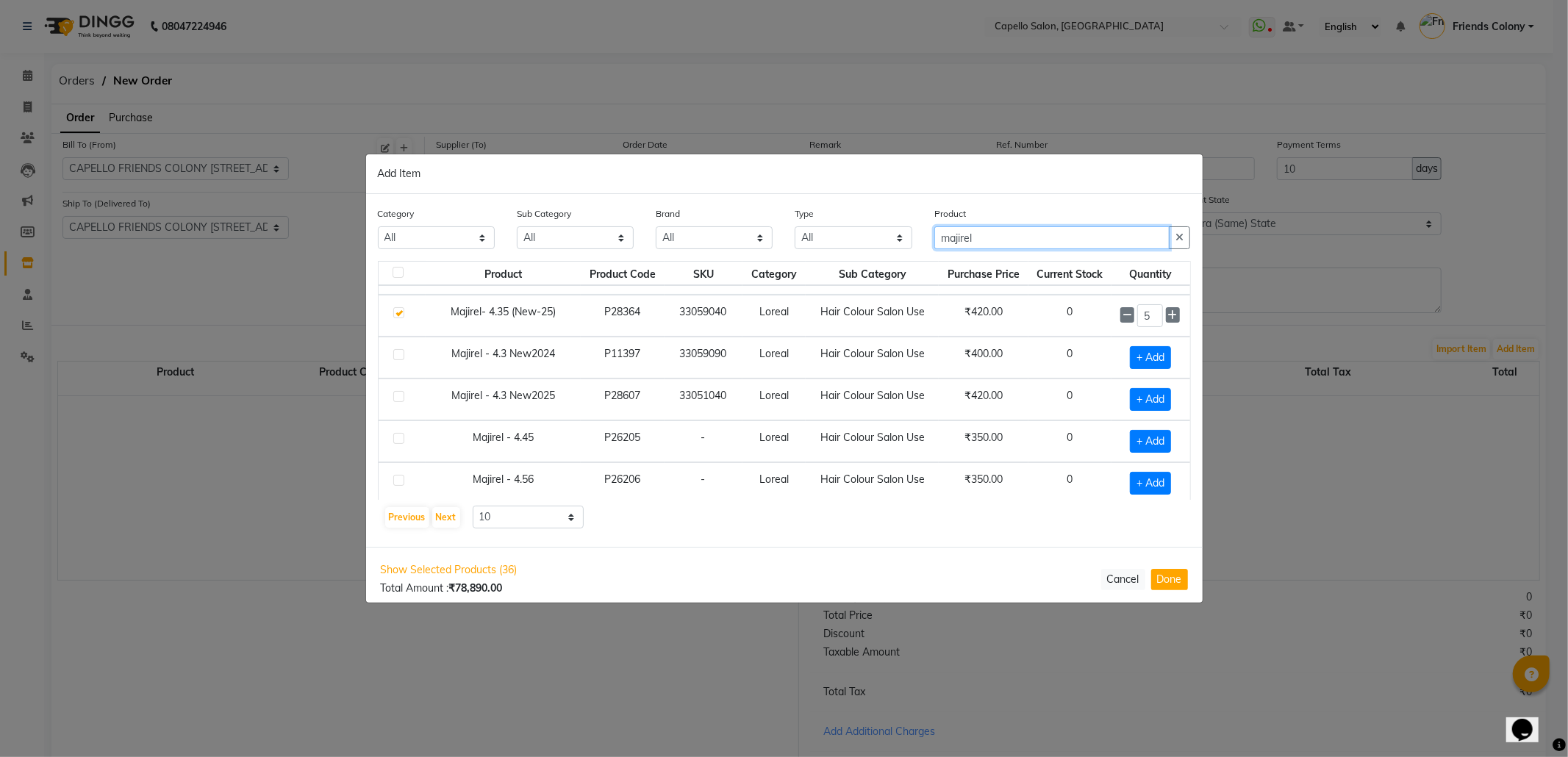
drag, startPoint x: 1006, startPoint y: 241, endPoint x: 832, endPoint y: 271, distance: 176.6
click at [850, 268] on div "Category All Keramelon Skin Makeup Personal Care Appliances Beard Beauty Planet…" at bounding box center [784, 371] width 836 height 353
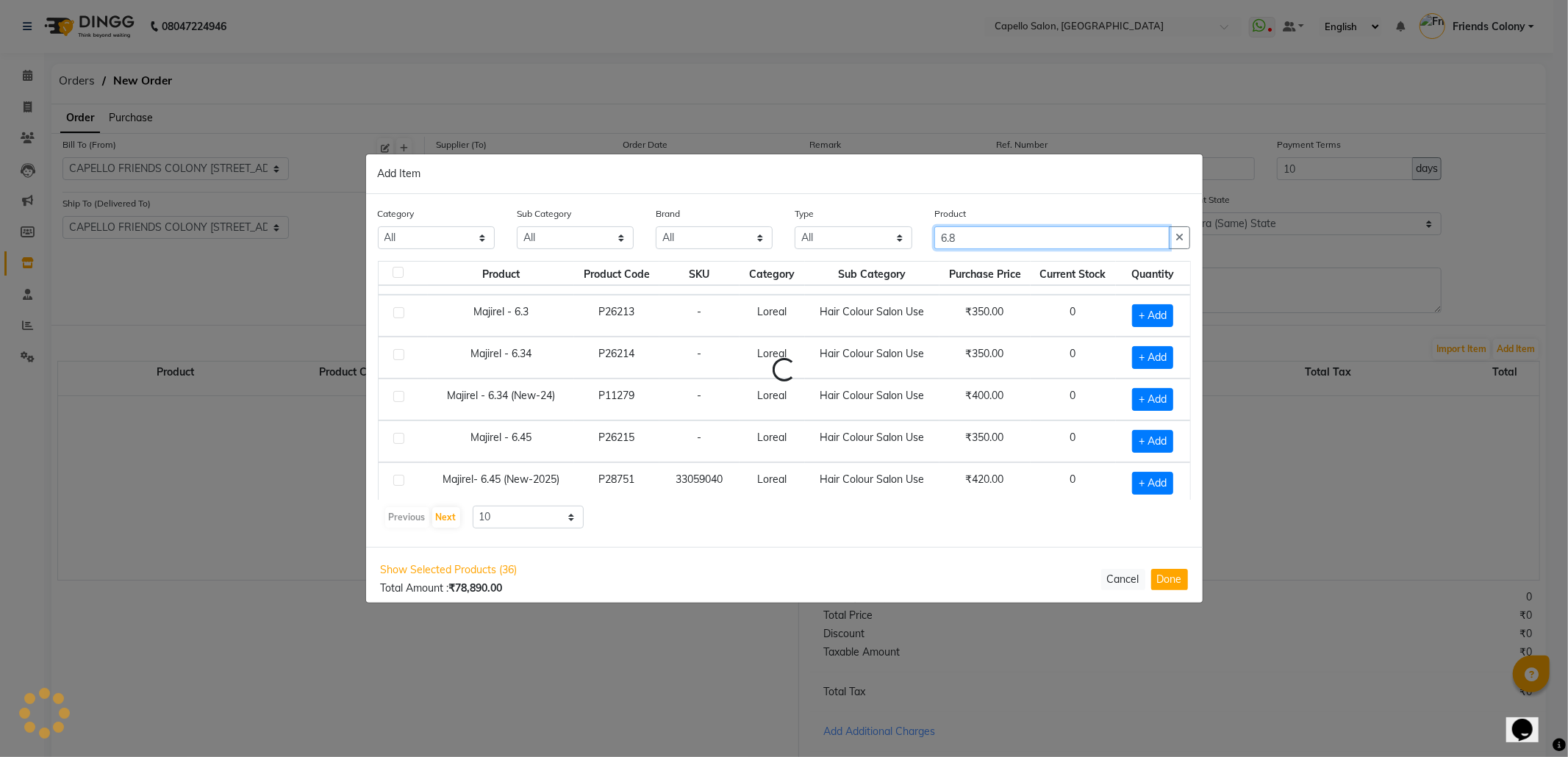
scroll to position [0, 0]
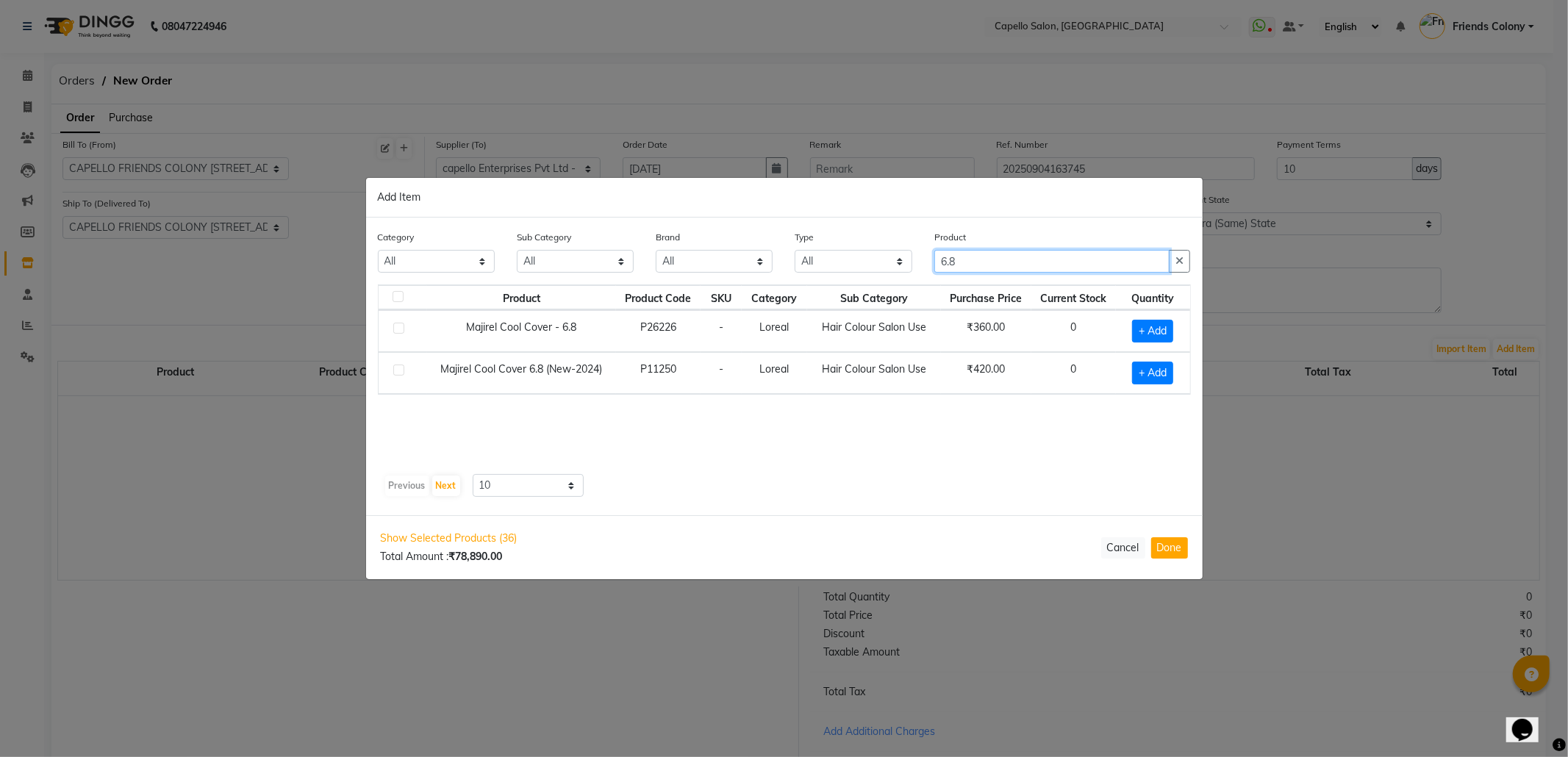
type input "6.8"
click at [1124, 358] on td "+ Add" at bounding box center [1152, 373] width 74 height 42
click at [1148, 379] on span "+ Add" at bounding box center [1152, 372] width 41 height 22
checkbox input "true"
click at [1172, 371] on icon at bounding box center [1172, 372] width 9 height 10
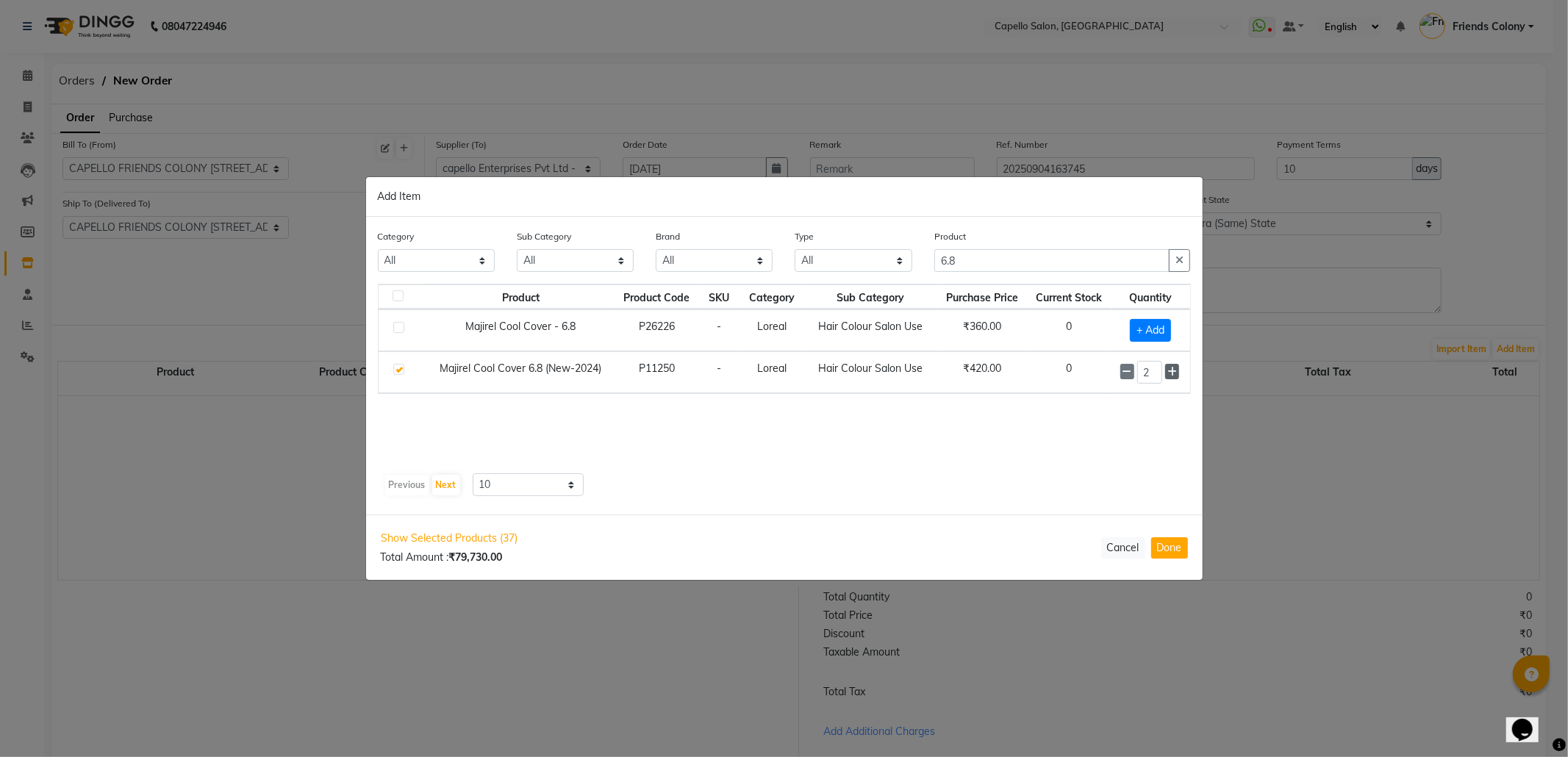
click at [1171, 368] on icon at bounding box center [1172, 372] width 9 height 10
type input "3"
drag, startPoint x: 995, startPoint y: 255, endPoint x: 808, endPoint y: 272, distance: 187.8
click at [832, 270] on div "Category All Keramelon Skin Makeup Personal Care Appliances Beard Beauty Planet…" at bounding box center [784, 256] width 835 height 55
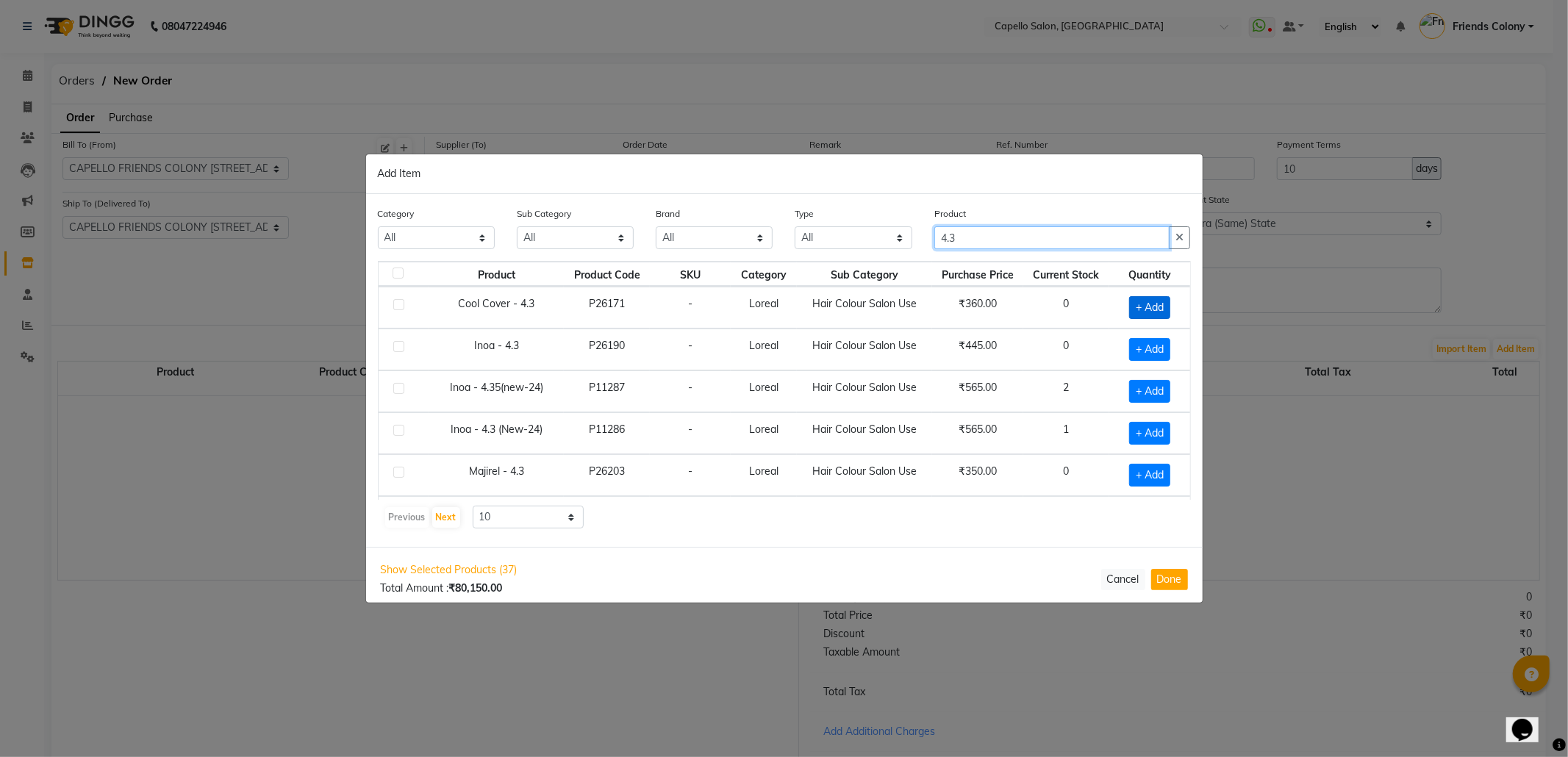
type input "4.3"
click at [1129, 307] on span "+ Add" at bounding box center [1149, 307] width 41 height 22
checkbox input "true"
click at [1142, 351] on span "+ Add" at bounding box center [1149, 349] width 41 height 22
checkbox input "true"
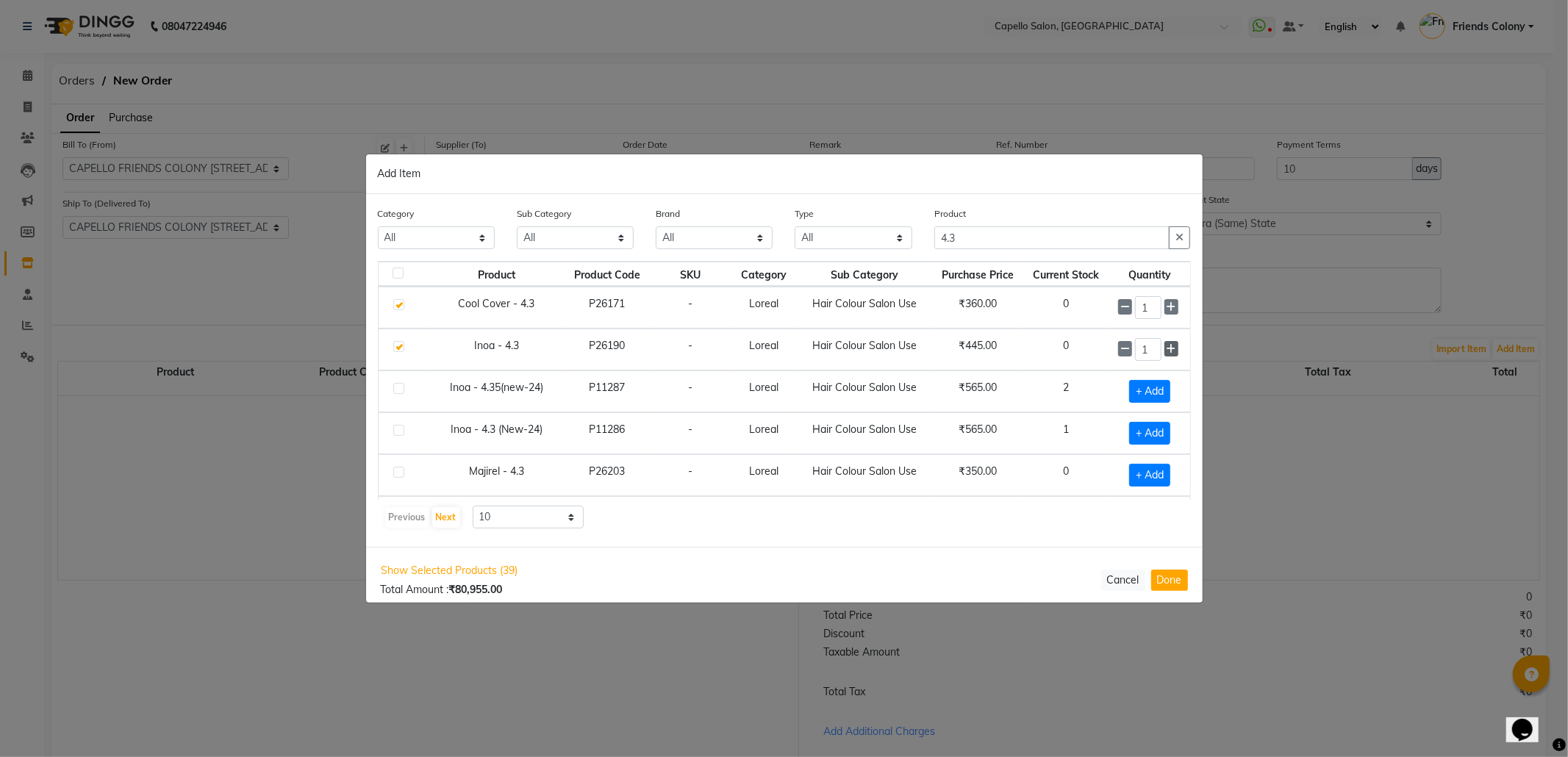
click at [1167, 350] on icon at bounding box center [1172, 348] width 9 height 10
type input "2"
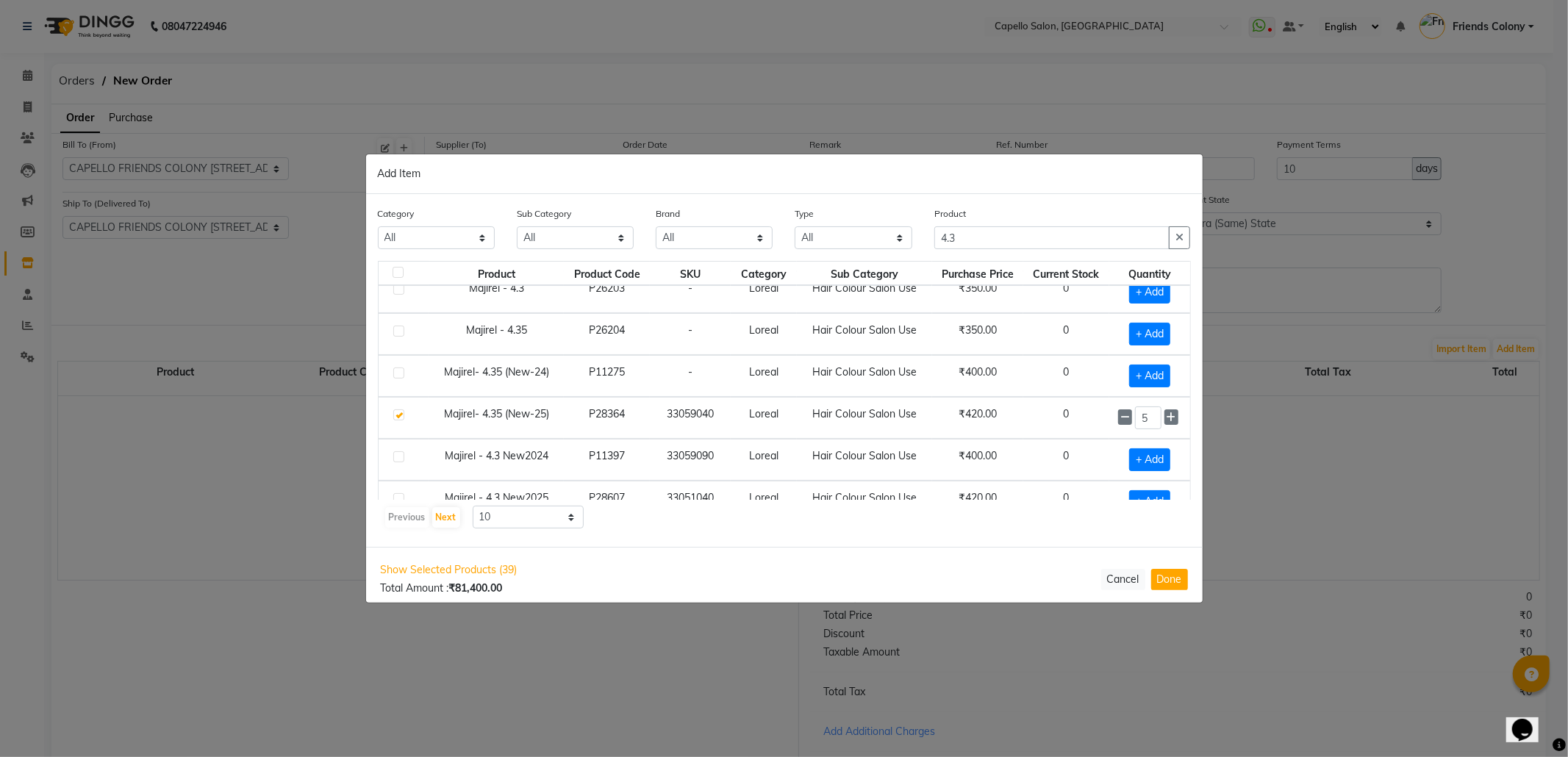
scroll to position [214, 0]
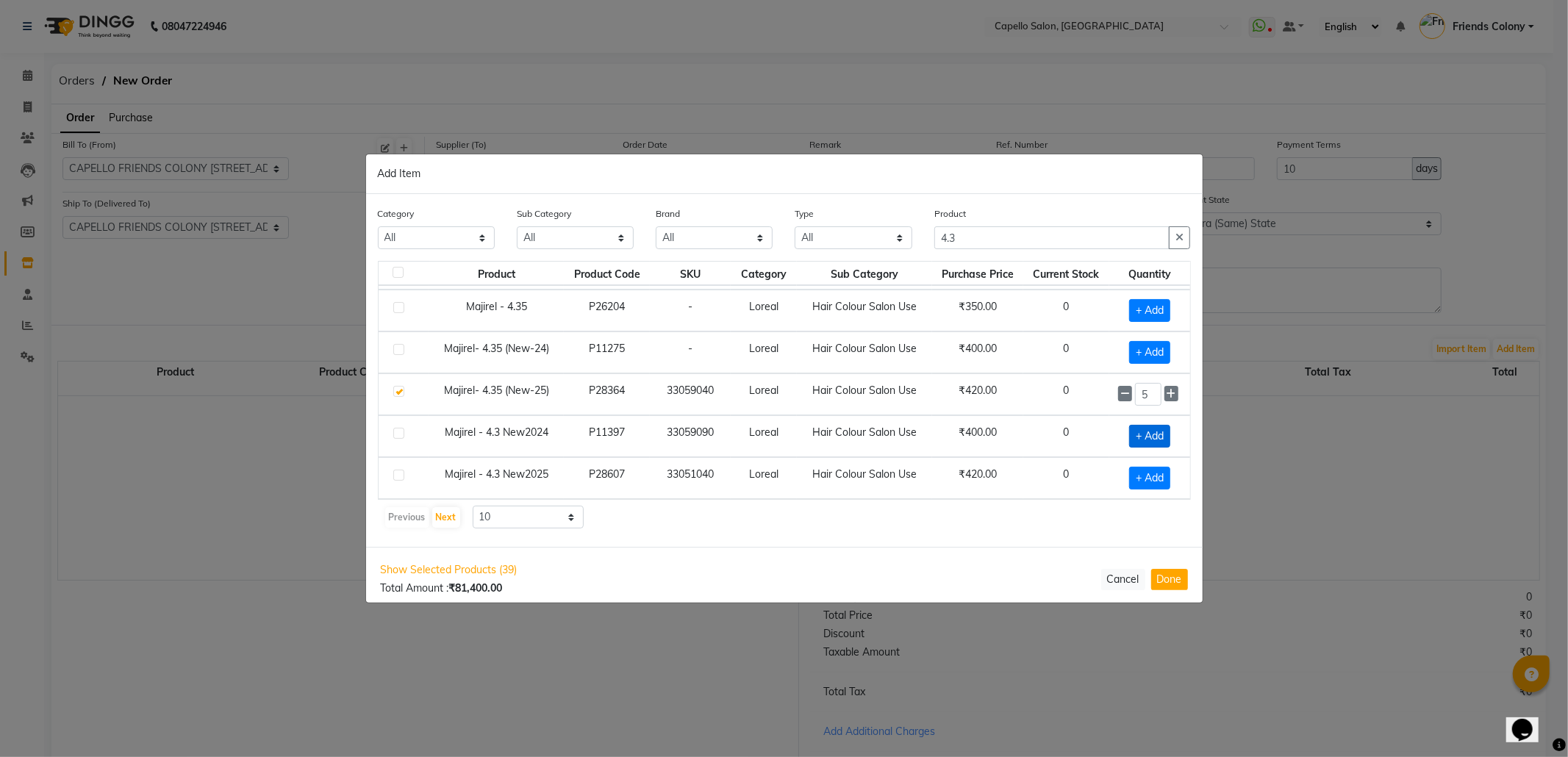
click at [1136, 443] on span "+ Add" at bounding box center [1149, 436] width 41 height 22
checkbox input "true"
click at [1167, 430] on icon at bounding box center [1172, 435] width 9 height 10
type input "3"
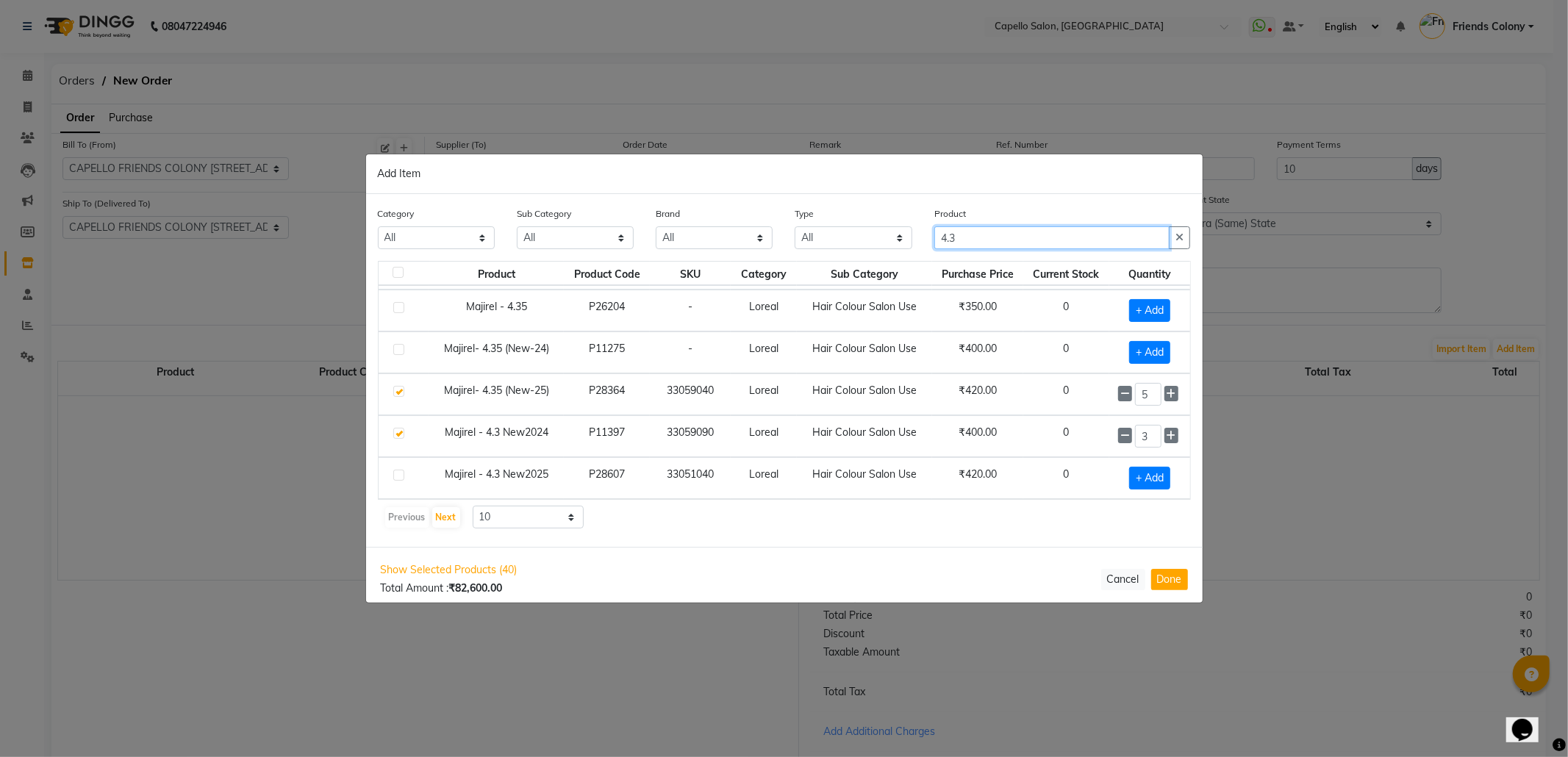
drag, startPoint x: 998, startPoint y: 234, endPoint x: 612, endPoint y: 297, distance: 391.1
click at [616, 298] on div "Category All Keramelon Skin Makeup Personal Care Appliances Beard Beauty Planet…" at bounding box center [784, 371] width 836 height 353
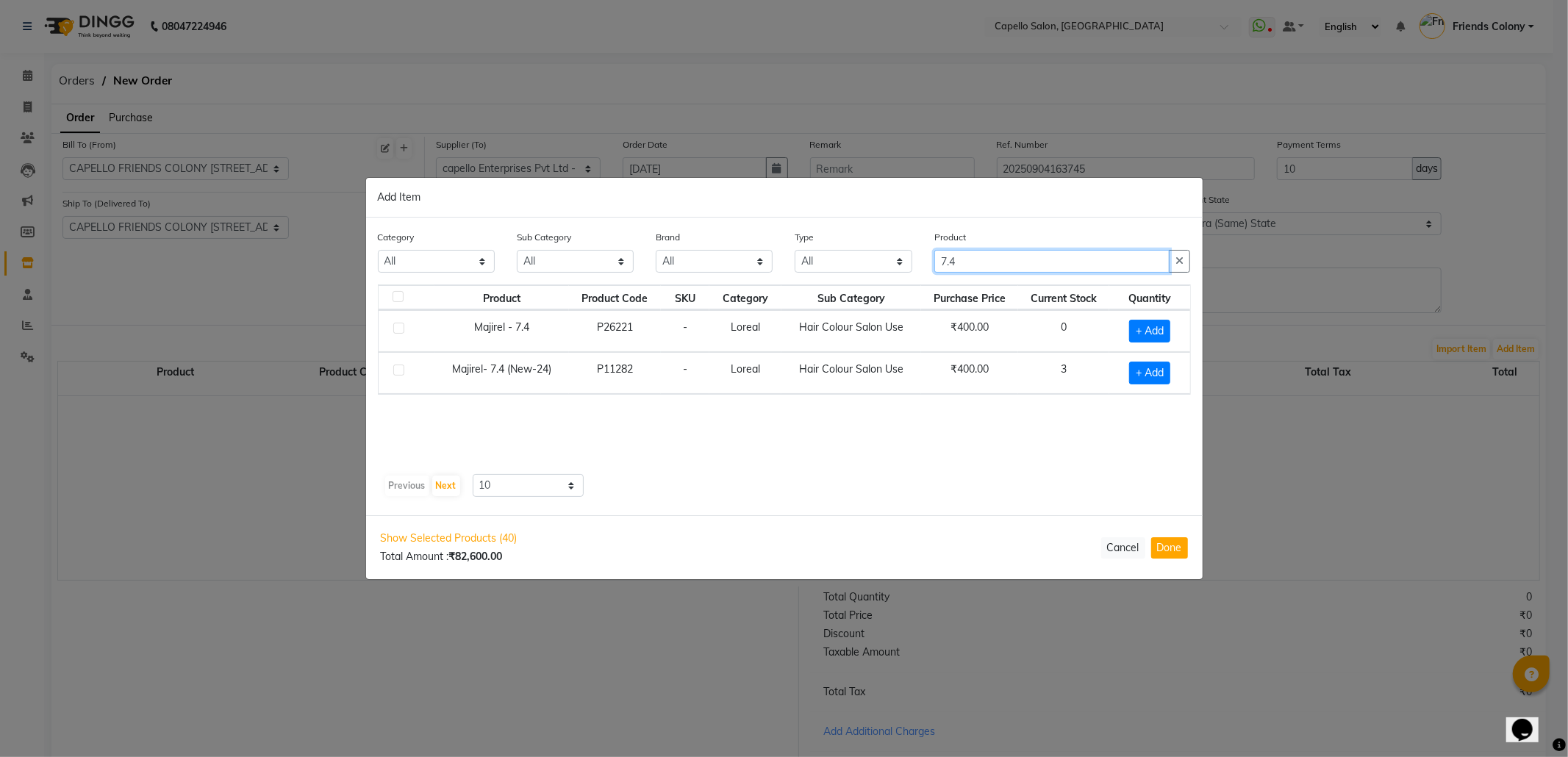
drag, startPoint x: 975, startPoint y: 257, endPoint x: 750, endPoint y: 280, distance: 226.2
click at [750, 280] on div "Category All Keramelon Skin Makeup Personal Care Appliances Beard Beauty Planet…" at bounding box center [784, 256] width 835 height 55
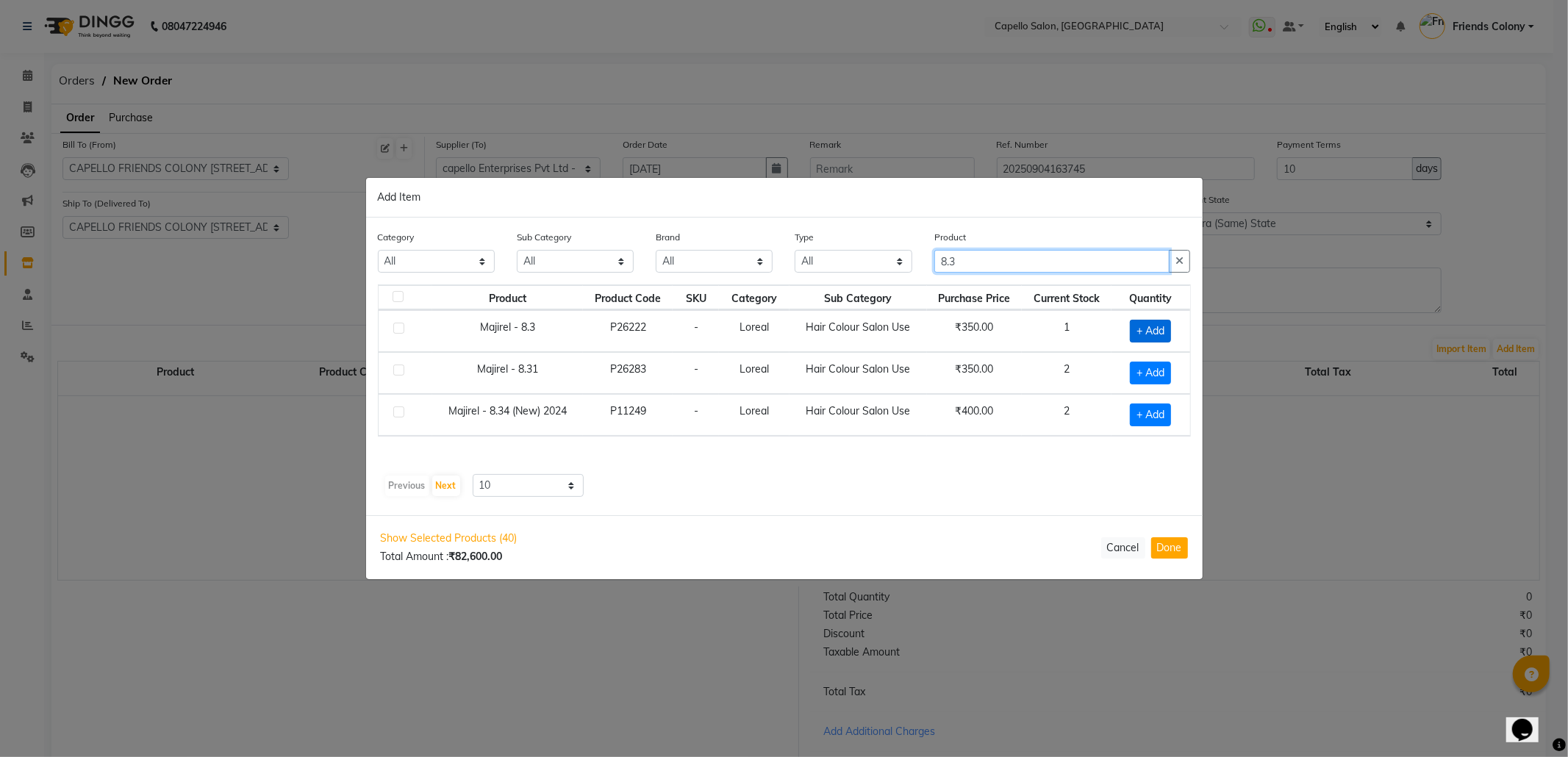
type input "8.3"
click at [1144, 331] on span "+ Add" at bounding box center [1150, 331] width 41 height 22
checkbox input "true"
click at [1168, 327] on icon at bounding box center [1169, 330] width 9 height 10
type input "2"
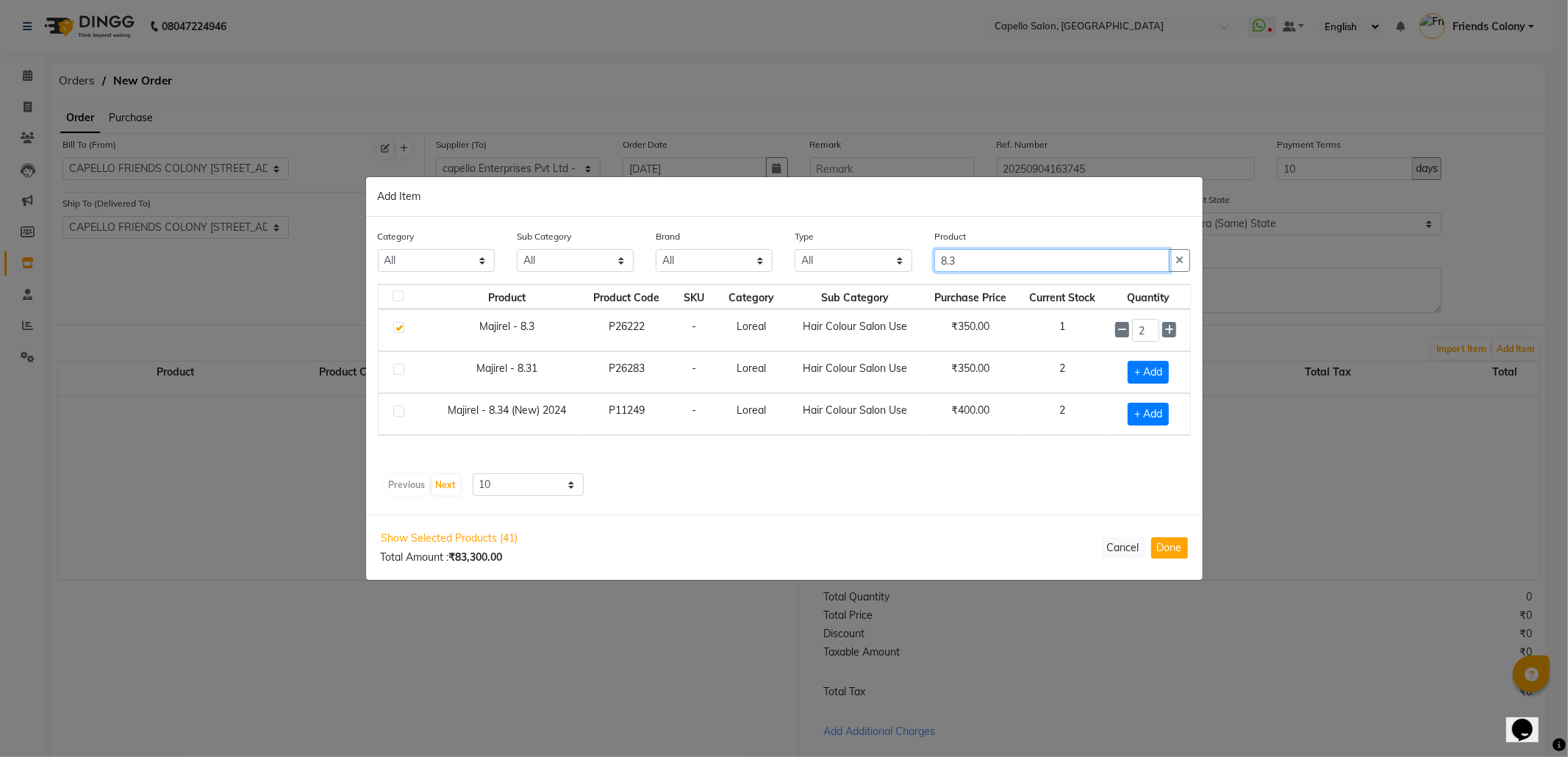
drag, startPoint x: 989, startPoint y: 253, endPoint x: 766, endPoint y: 296, distance: 227.1
click at [778, 292] on div "Category All Keramelon Skin Makeup Personal Care Appliances Beard Beauty Planet…" at bounding box center [784, 365] width 836 height 298
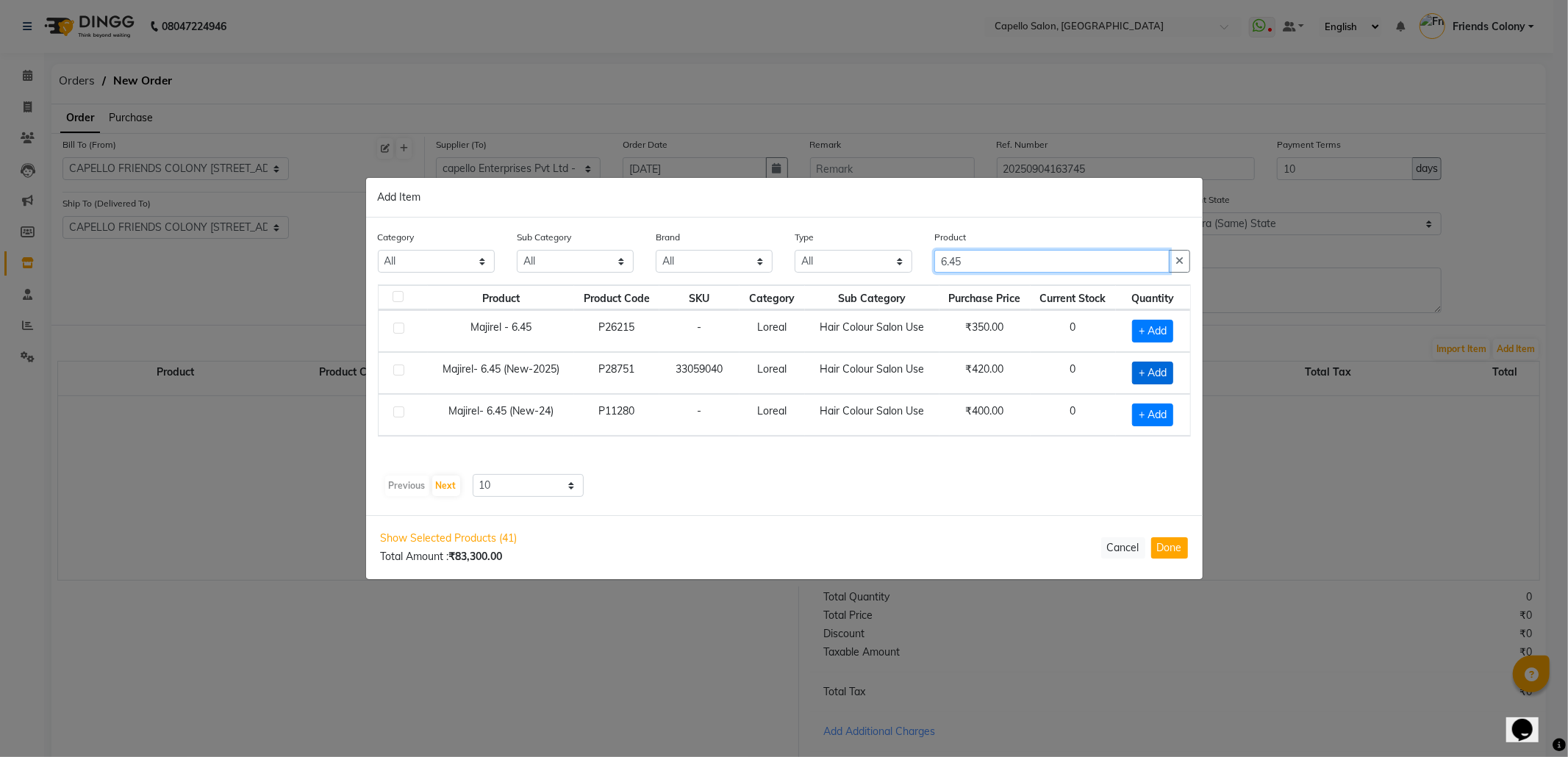
type input "6.45"
click at [1155, 373] on span "+ Add" at bounding box center [1152, 372] width 41 height 22
checkbox input "true"
click at [1180, 371] on div "1" at bounding box center [1151, 372] width 62 height 22
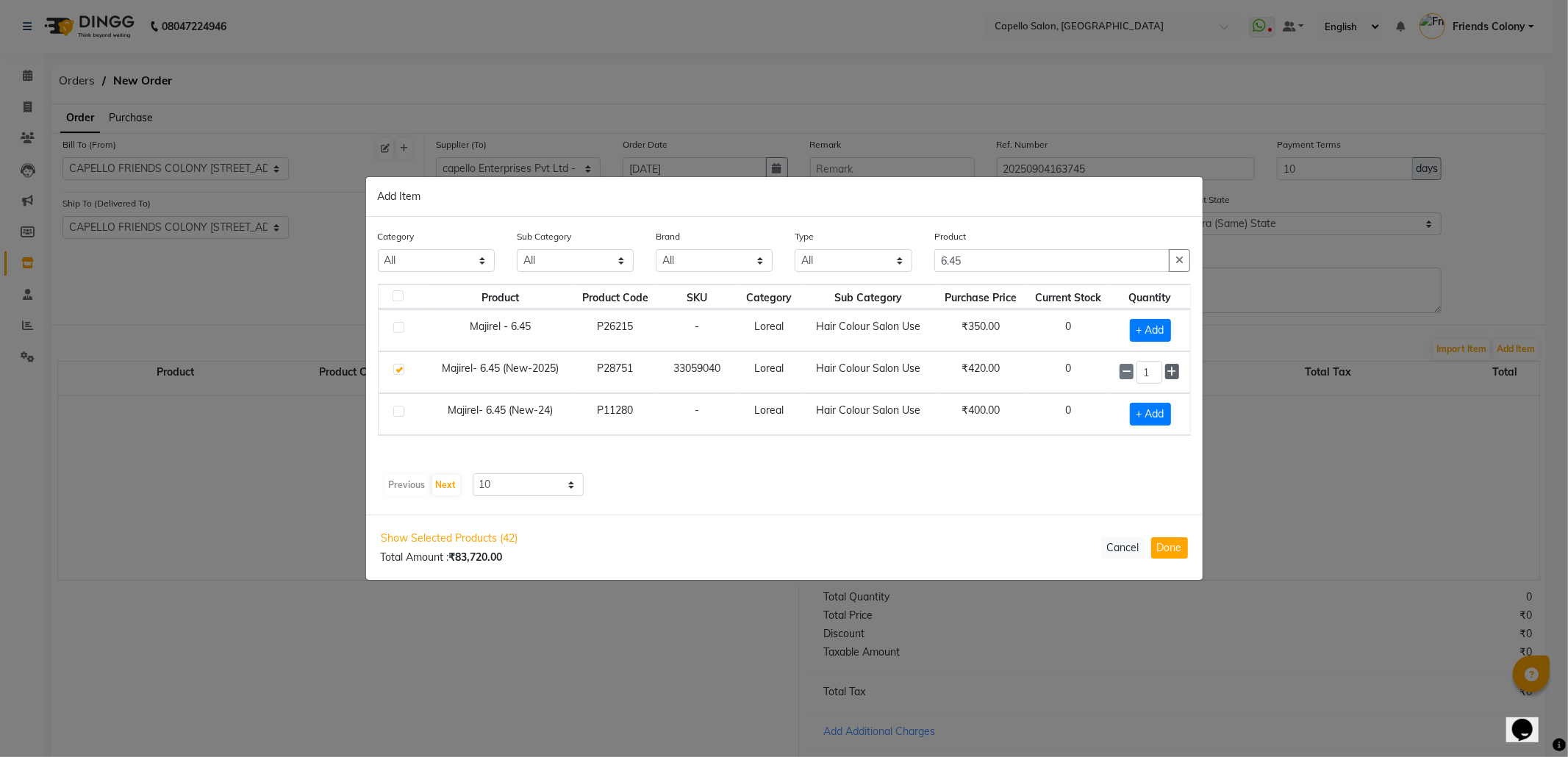
click at [1175, 371] on icon at bounding box center [1172, 372] width 9 height 10
type input "3"
drag, startPoint x: 990, startPoint y: 257, endPoint x: 733, endPoint y: 298, distance: 260.2
click at [767, 289] on div "Category All Keramelon Skin Makeup Personal Care Appliances Beard Beauty Planet…" at bounding box center [784, 366] width 836 height 298
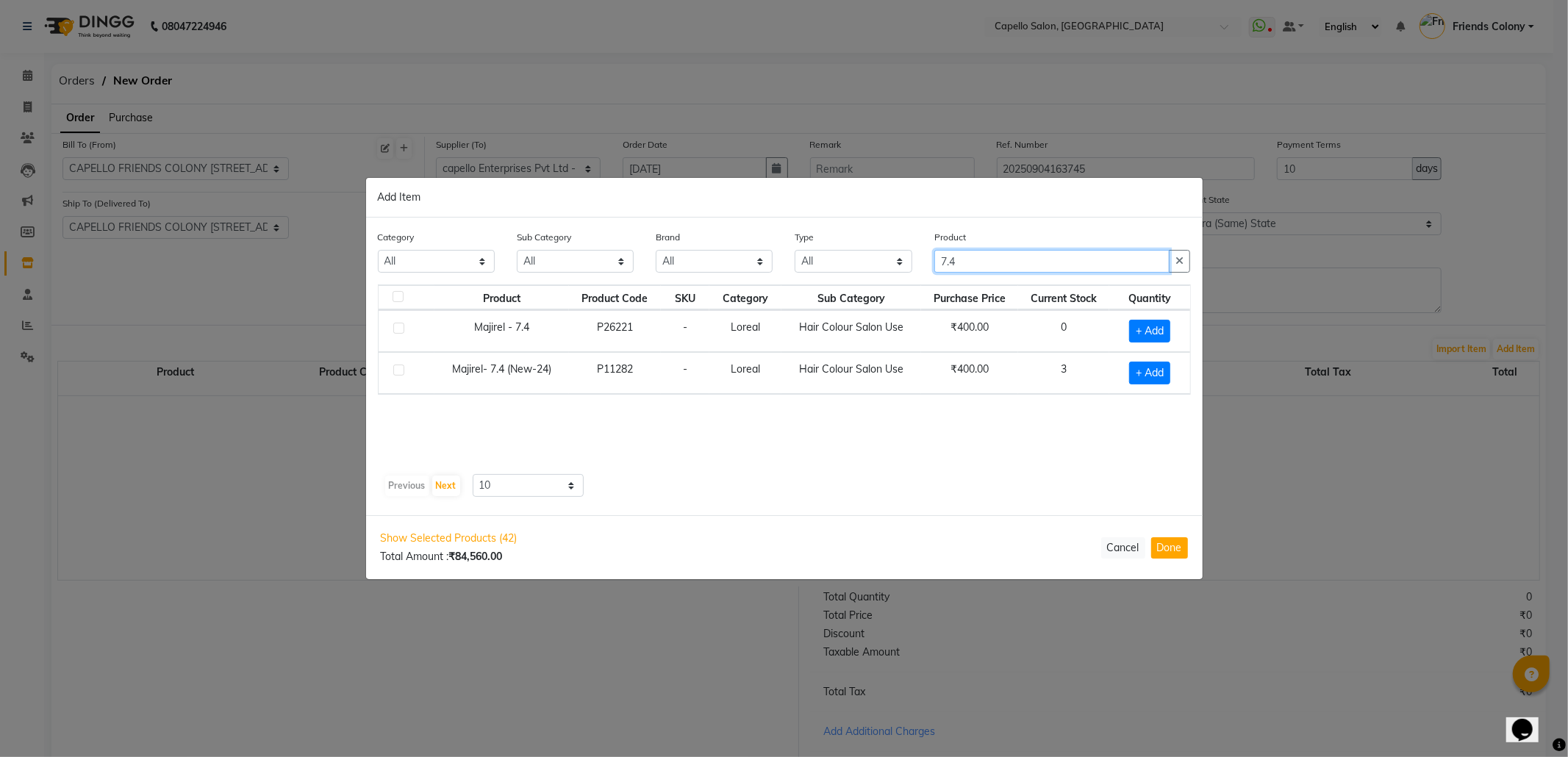
drag, startPoint x: 982, startPoint y: 253, endPoint x: 826, endPoint y: 279, distance: 158.2
click at [826, 279] on div "Category All Keramelon Skin Makeup Personal Care Appliances Beard Beauty Planet…" at bounding box center [784, 256] width 835 height 55
drag, startPoint x: 1000, startPoint y: 260, endPoint x: 808, endPoint y: 296, distance: 195.3
click at [808, 296] on div "Category All Keramelon Skin Makeup Personal Care Appliances Beard Beauty Planet…" at bounding box center [784, 366] width 836 height 298
type input "7.23"
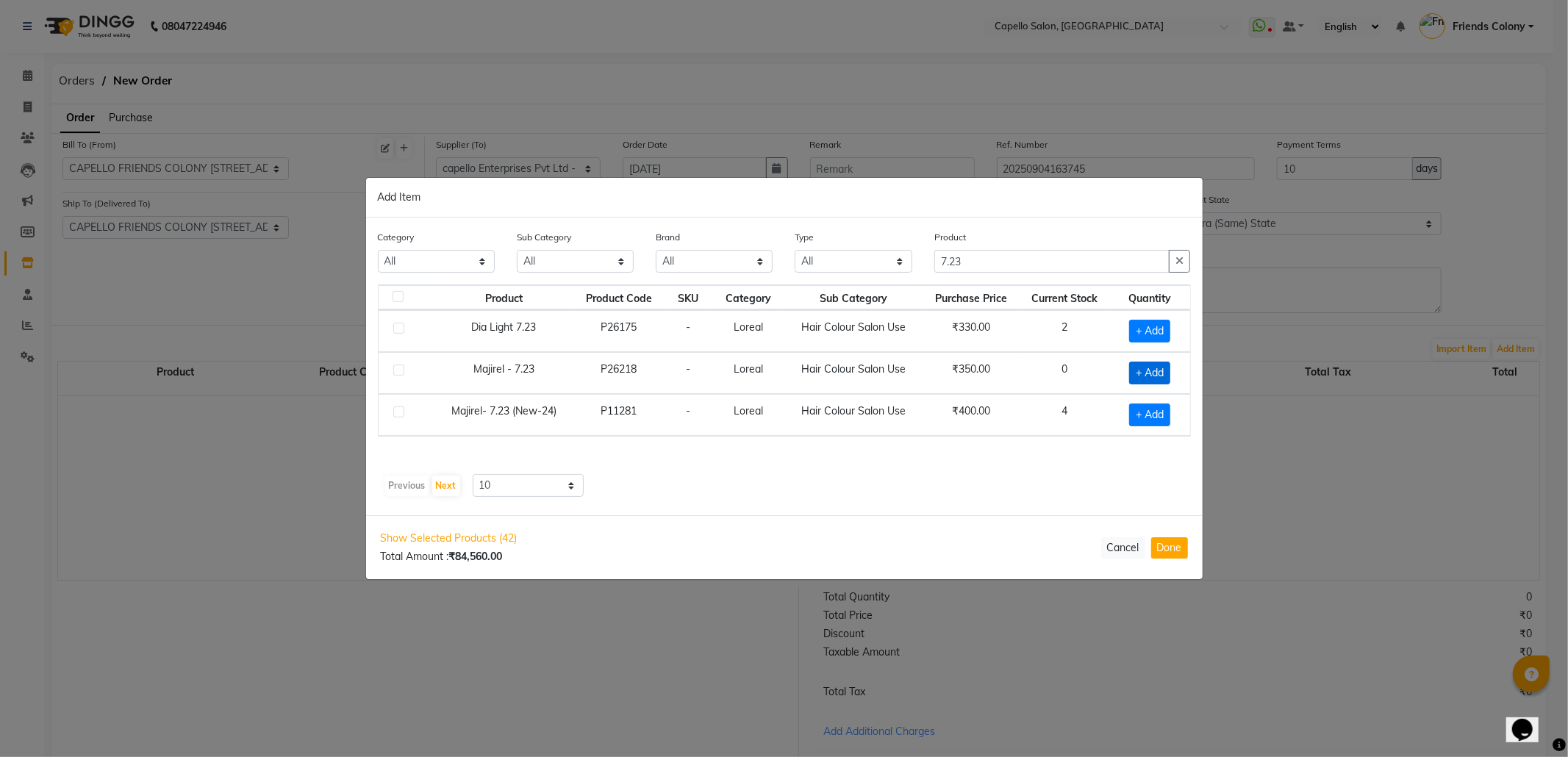
click at [1148, 365] on span "+ Add" at bounding box center [1149, 372] width 41 height 22
checkbox input "true"
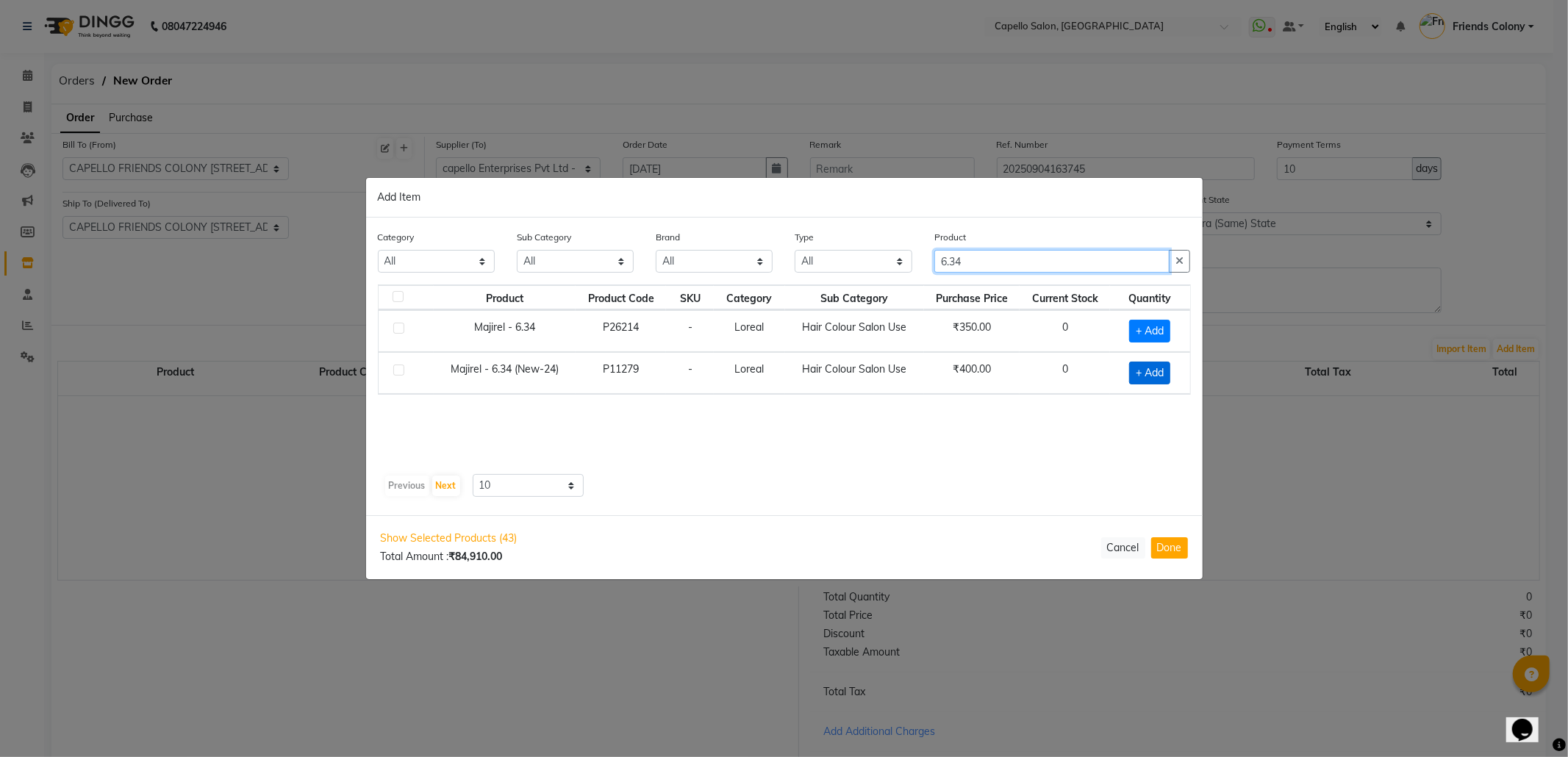
type input "6.34"
click at [1156, 372] on span "+ Add" at bounding box center [1149, 372] width 41 height 22
checkbox input "true"
click at [1171, 369] on icon at bounding box center [1169, 372] width 9 height 10
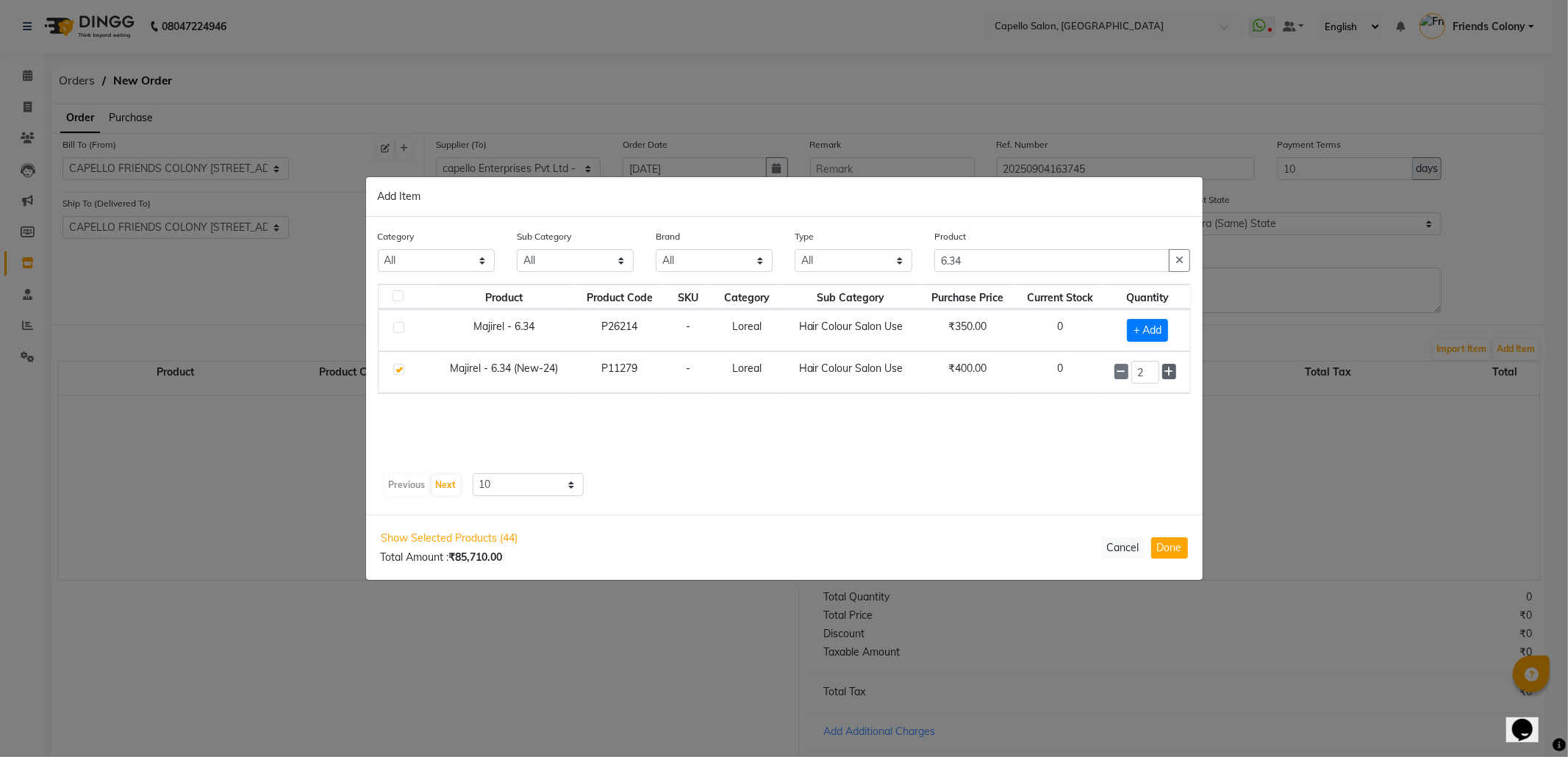
type input "3"
drag, startPoint x: 838, startPoint y: 293, endPoint x: 757, endPoint y: 313, distance: 83.4
click at [757, 313] on div "Category All Keramelon Skin Makeup Personal Care Appliances Beard Beauty Planet…" at bounding box center [784, 365] width 836 height 298
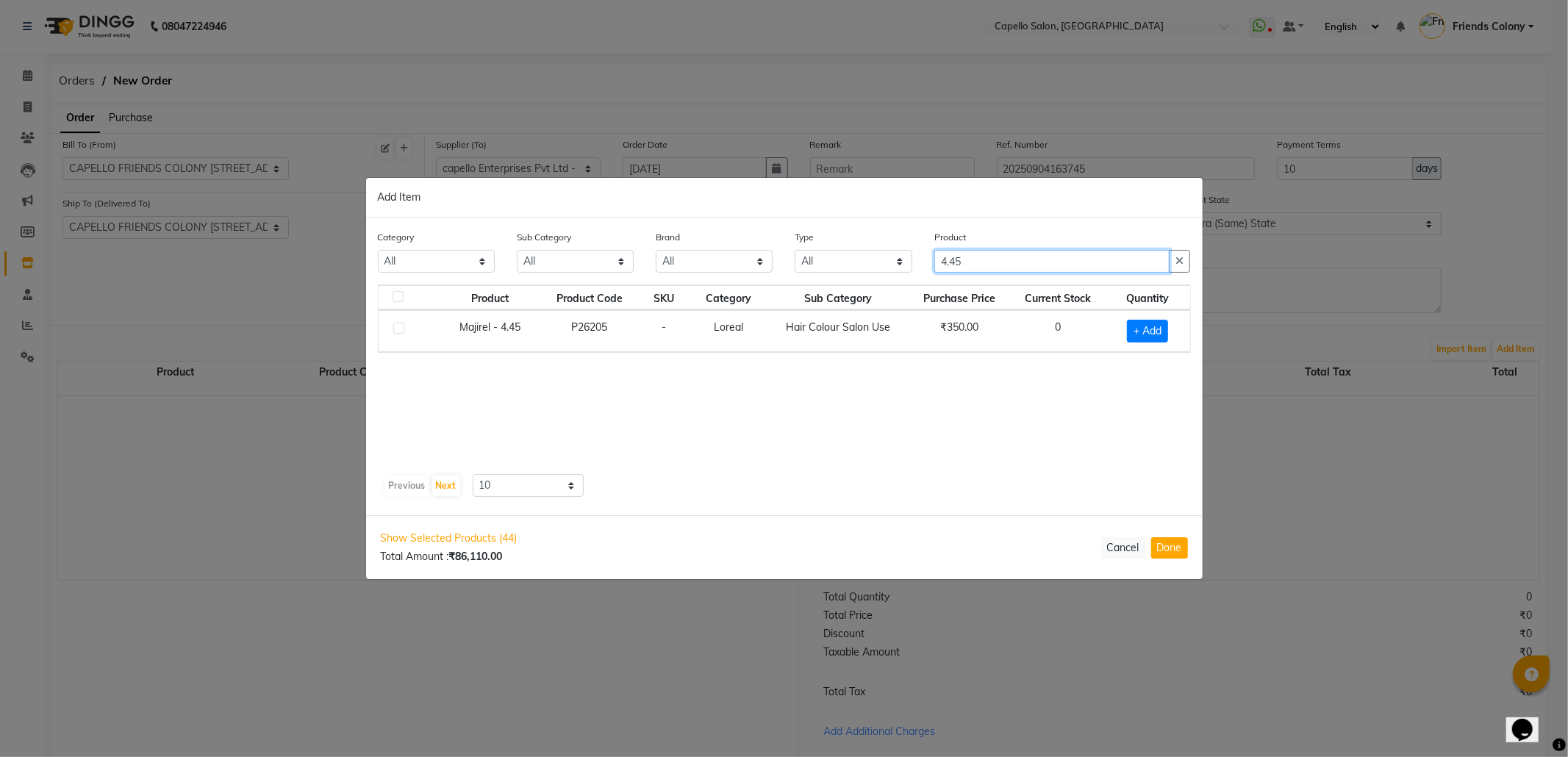
type input "4.45"
click at [1132, 316] on td "+ Add" at bounding box center [1148, 331] width 84 height 42
click at [1162, 333] on span "+ Add" at bounding box center [1148, 331] width 41 height 22
checkbox input "true"
click at [1165, 330] on icon at bounding box center [1166, 330] width 9 height 10
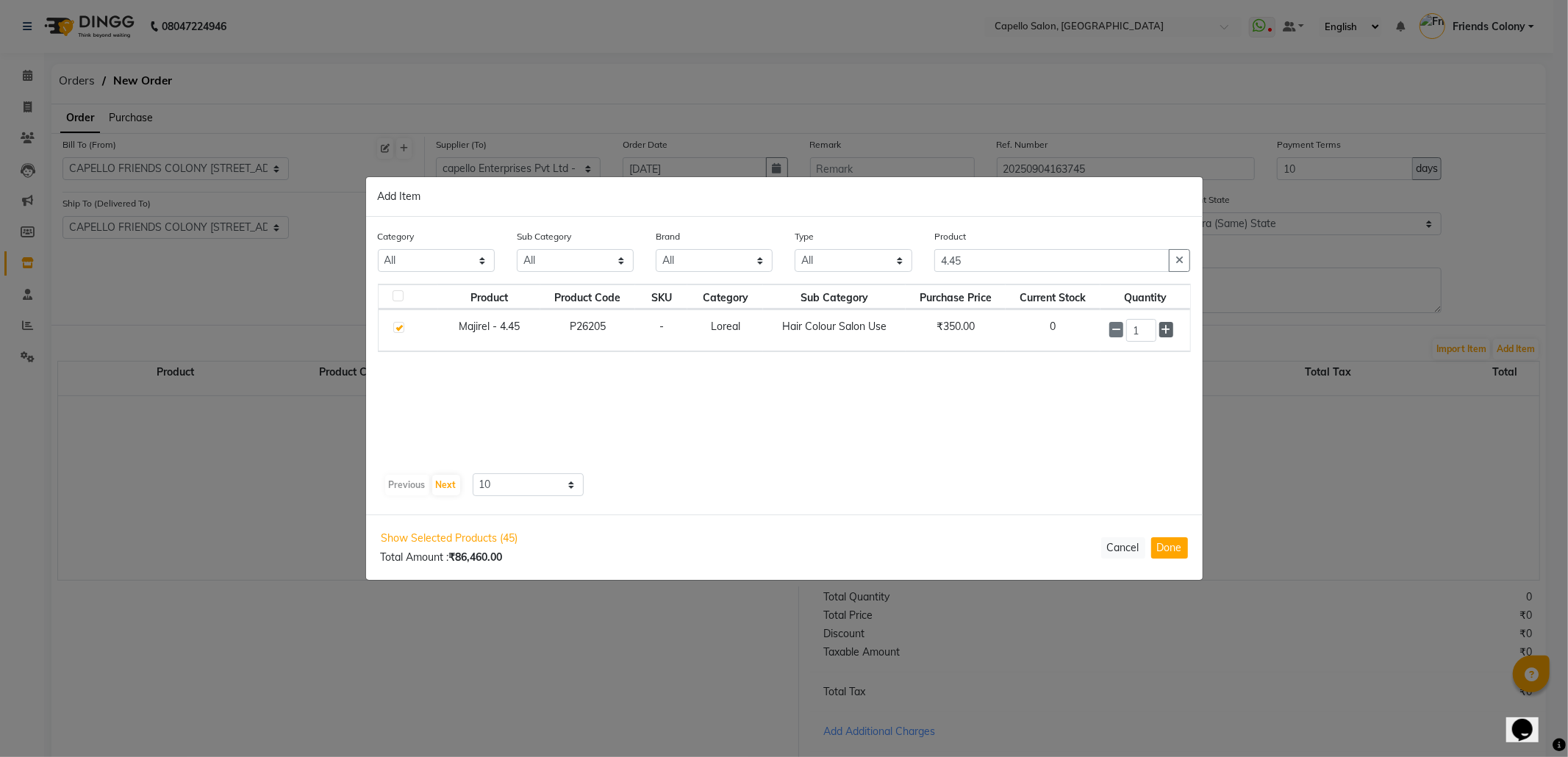
type input "2"
drag, startPoint x: 974, startPoint y: 256, endPoint x: 736, endPoint y: 283, distance: 239.5
click at [736, 283] on div "Category All Keramelon Skin Makeup Personal Care Appliances Beard Beauty Planet…" at bounding box center [784, 255] width 835 height 55
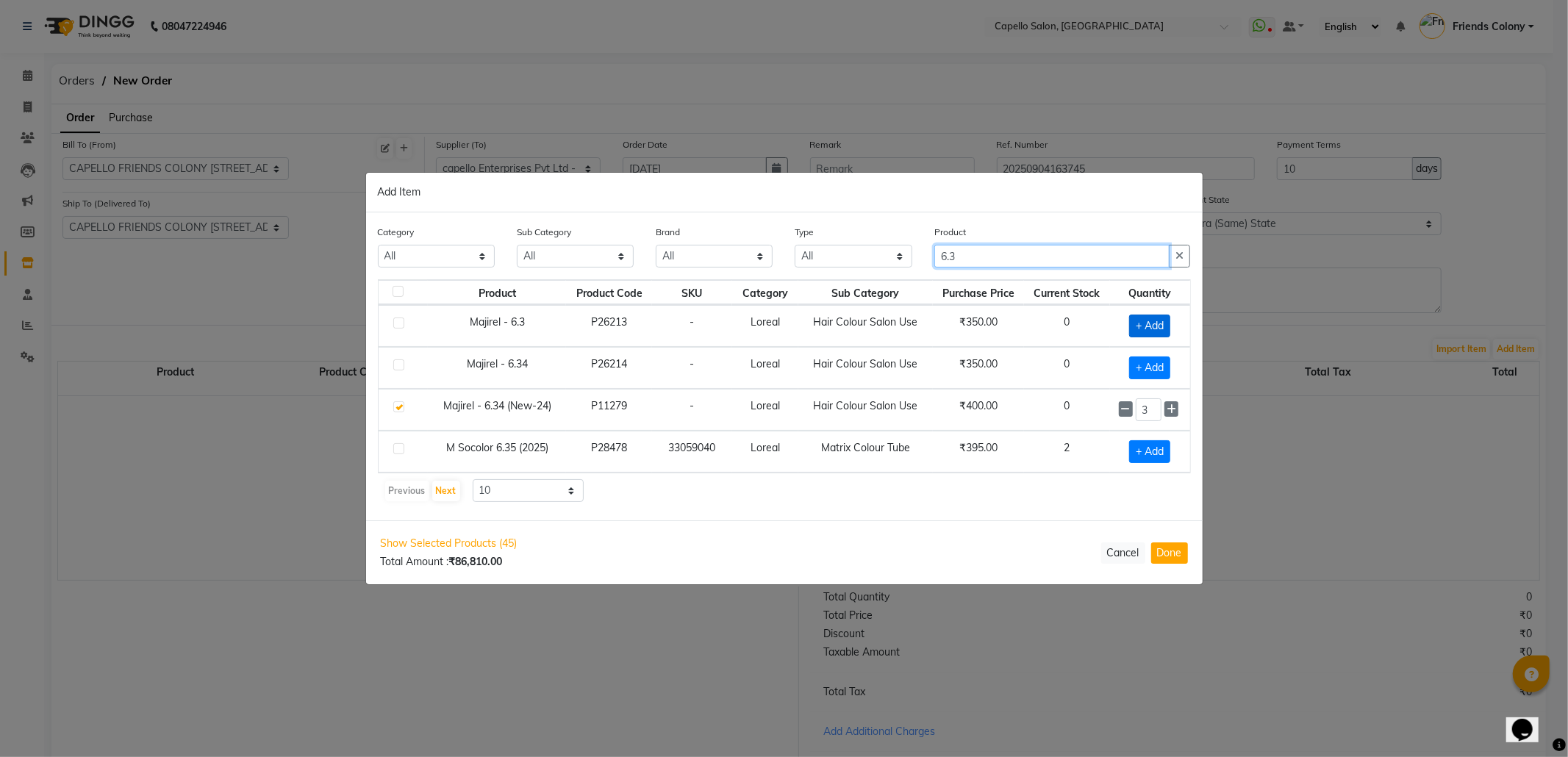
type input "6.3"
click at [1151, 325] on span "+ Add" at bounding box center [1149, 325] width 41 height 22
checkbox input "true"
click at [1175, 327] on icon at bounding box center [1172, 324] width 9 height 10
type input "2"
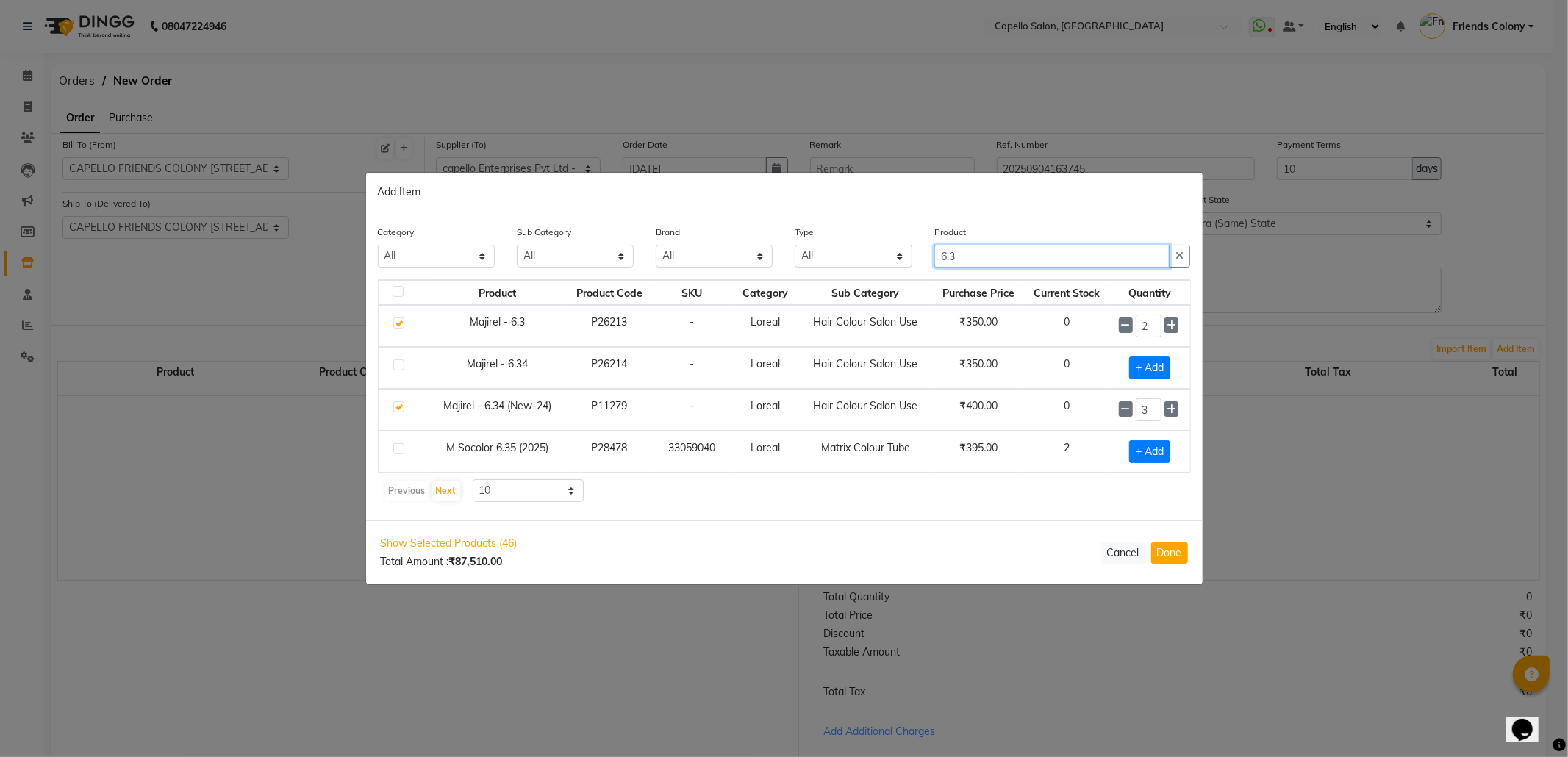
drag, startPoint x: 966, startPoint y: 247, endPoint x: 704, endPoint y: 300, distance: 267.3
click at [731, 292] on div "Category All Keramelon Skin Makeup Personal Care Appliances Beard Beauty Planet…" at bounding box center [784, 366] width 836 height 308
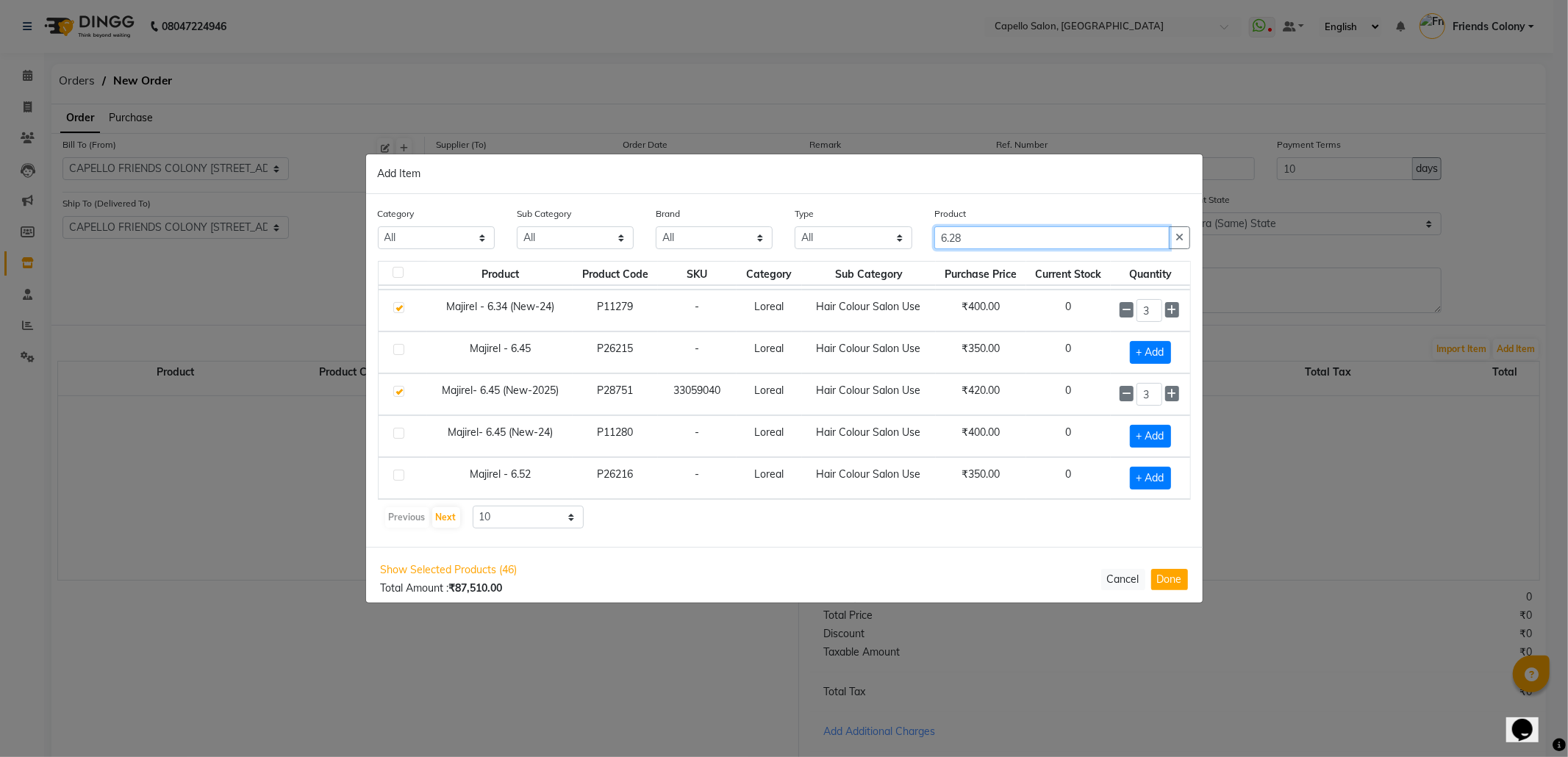
scroll to position [214, 0]
click at [960, 248] on input "6.28" at bounding box center [1052, 237] width 236 height 22
drag, startPoint x: 966, startPoint y: 245, endPoint x: 809, endPoint y: 265, distance: 158.3
click at [812, 265] on div "Category All Keramelon Skin Makeup Personal Care Appliances Beard Beauty Planet…" at bounding box center [784, 371] width 836 height 353
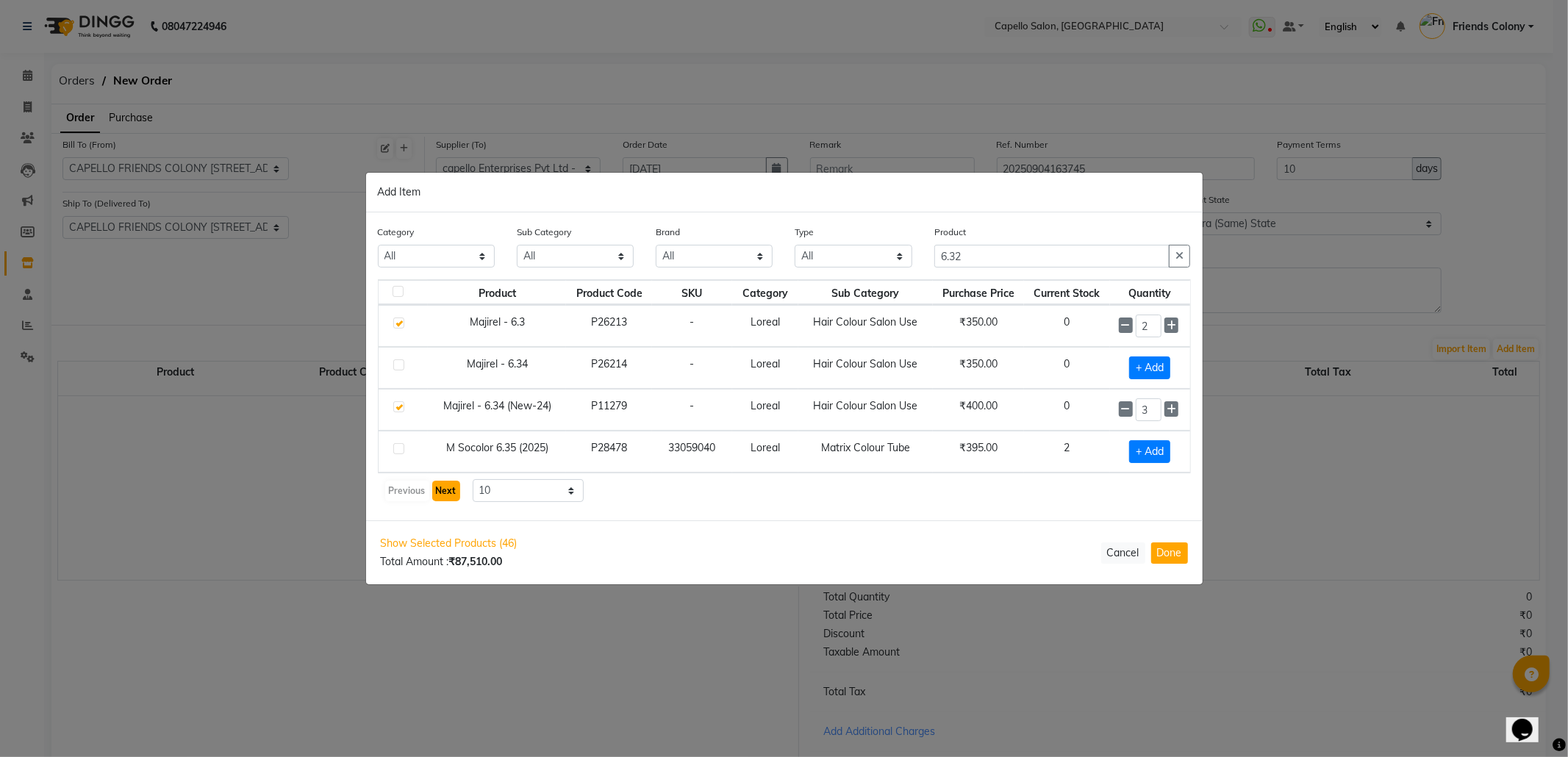
click at [444, 486] on button "Next" at bounding box center [446, 491] width 28 height 21
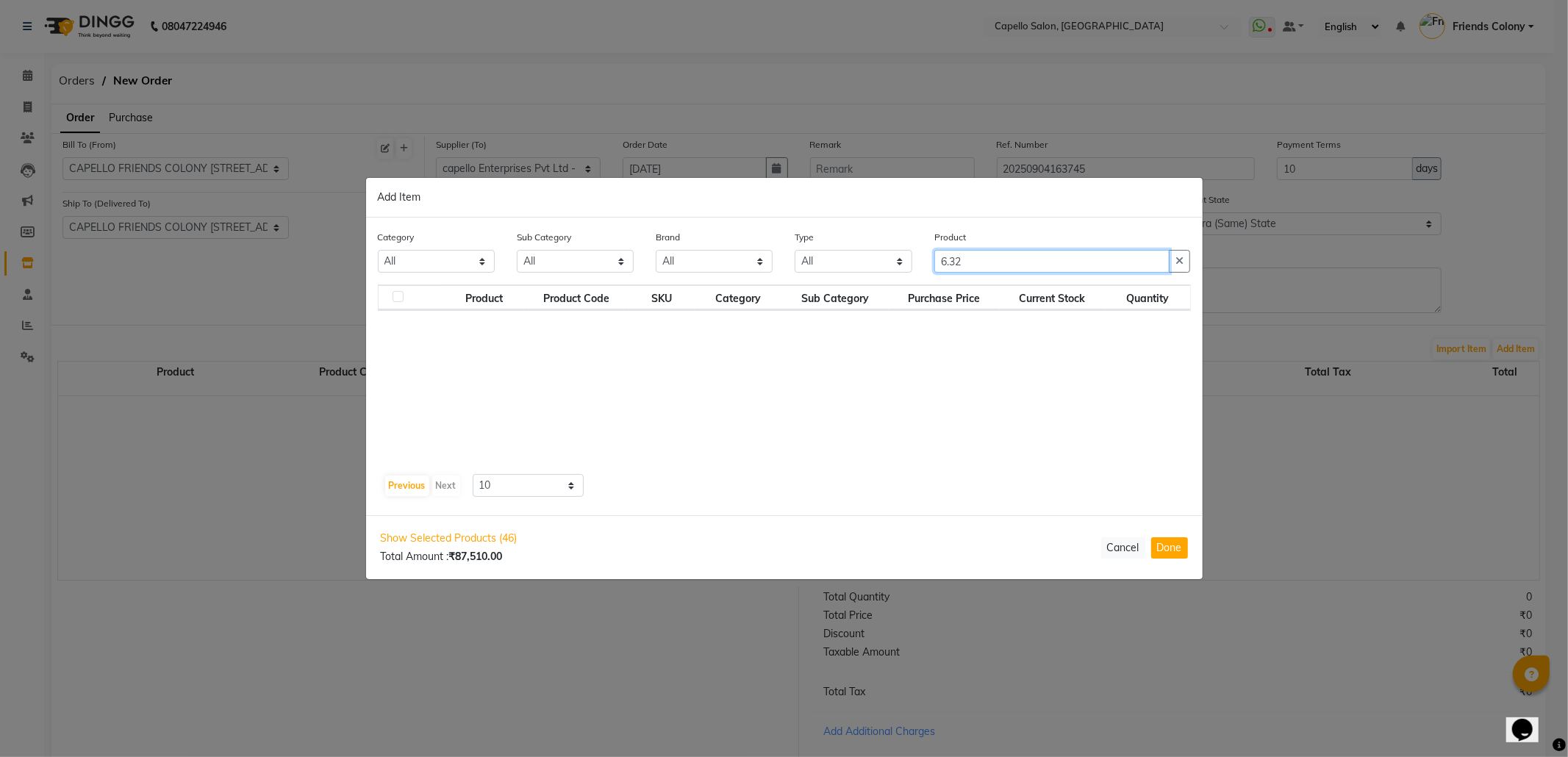
drag, startPoint x: 1009, startPoint y: 268, endPoint x: 749, endPoint y: 266, distance: 260.0
click at [753, 265] on div "Category All Keramelon Skin Makeup Personal Care Appliances Beard Beauty Planet…" at bounding box center [784, 256] width 835 height 55
drag, startPoint x: 399, startPoint y: 481, endPoint x: 647, endPoint y: 358, distance: 276.8
click at [403, 479] on button "Previous" at bounding box center [407, 485] width 44 height 21
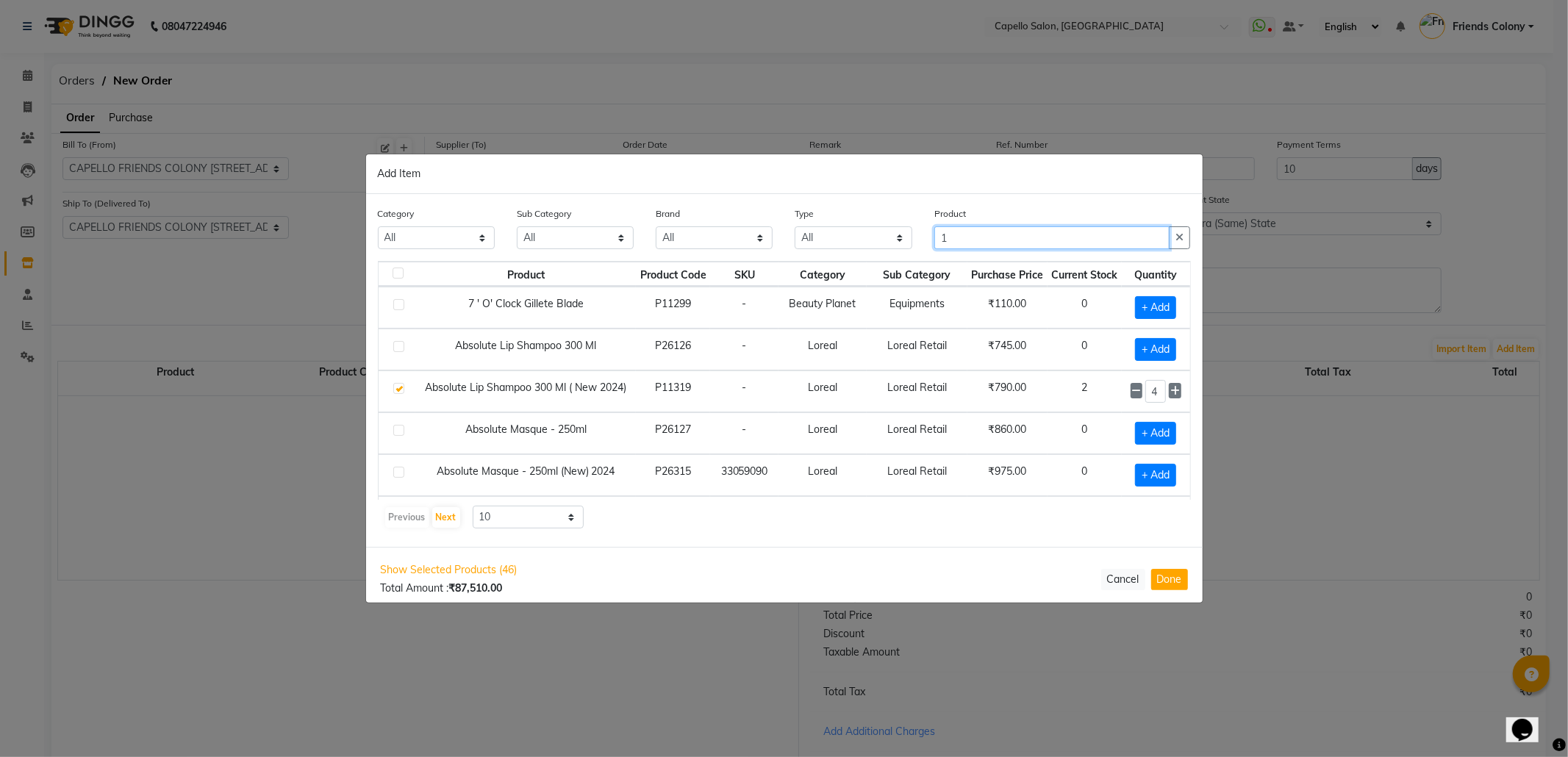
drag, startPoint x: 944, startPoint y: 245, endPoint x: 880, endPoint y: 229, distance: 66.0
click at [880, 229] on div "Category All Keramelon Skin Makeup Personal Care Appliances Beard Beauty Planet…" at bounding box center [784, 233] width 835 height 55
drag, startPoint x: 951, startPoint y: 233, endPoint x: 904, endPoint y: 234, distance: 47.0
click at [904, 234] on div "Category All Keramelon Skin Makeup Personal Care Appliances Beard Beauty Planet…" at bounding box center [784, 233] width 835 height 55
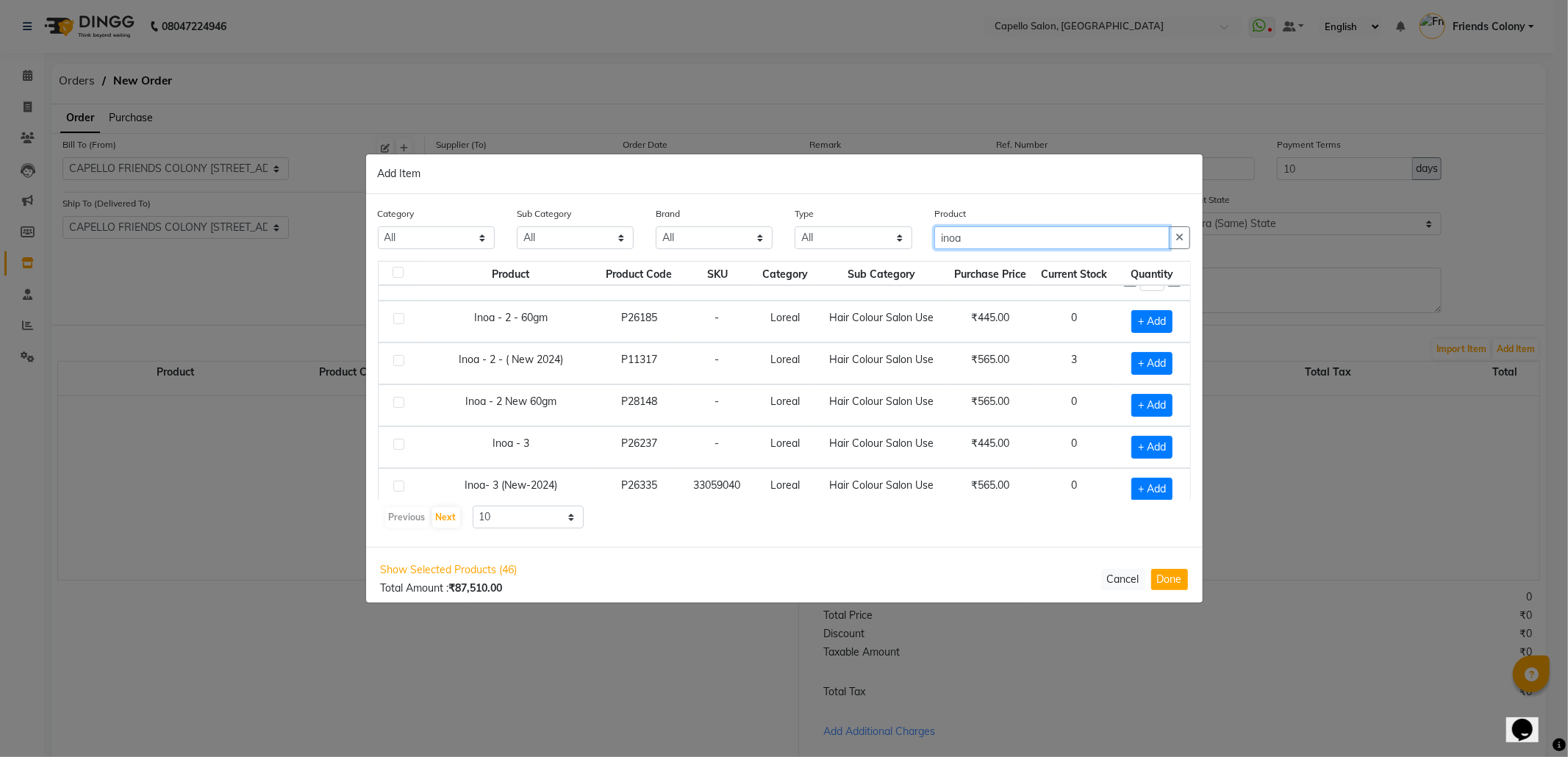
scroll to position [215, 0]
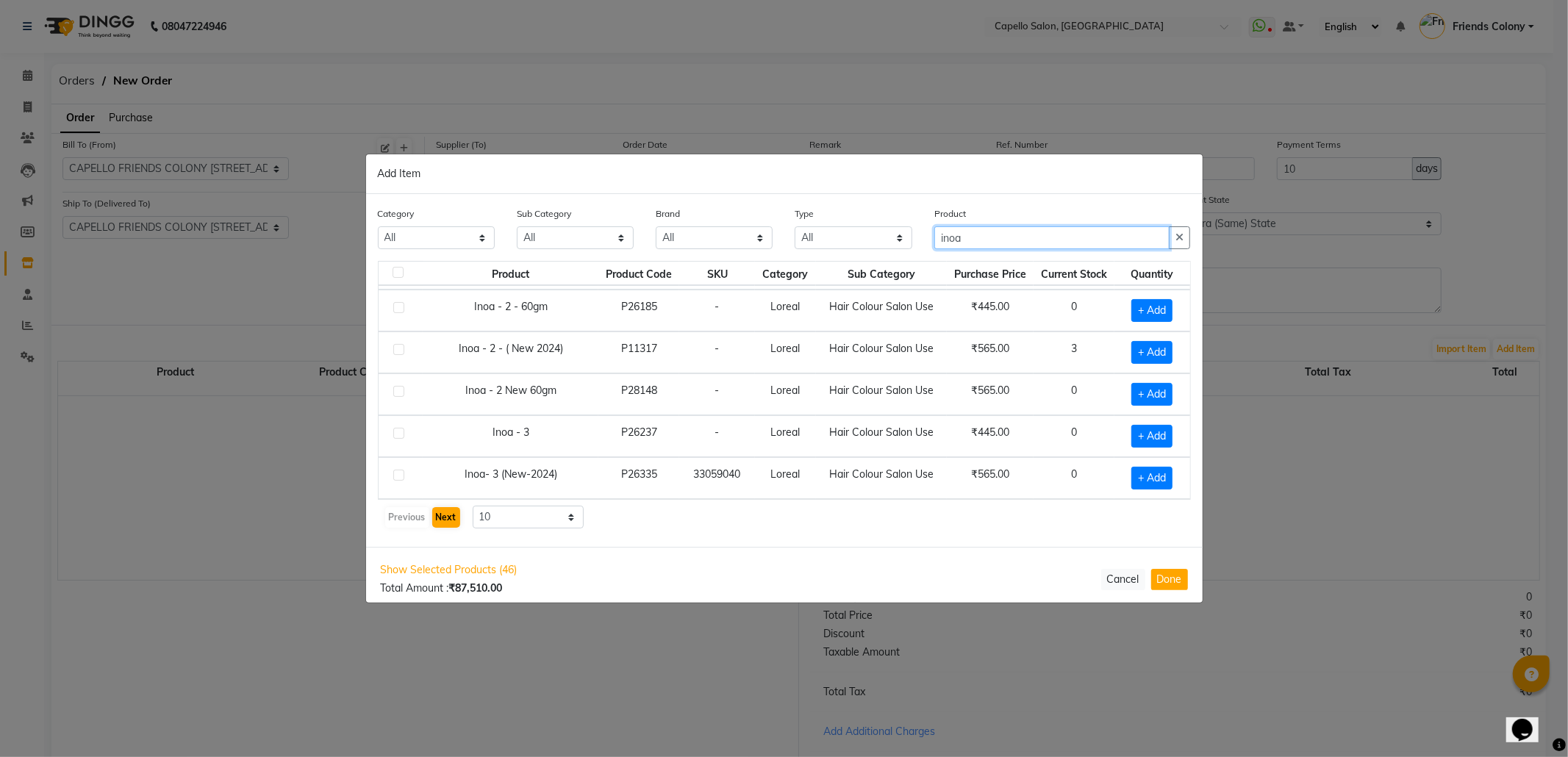
type input "inoa"
click at [456, 518] on button "Next" at bounding box center [446, 517] width 28 height 21
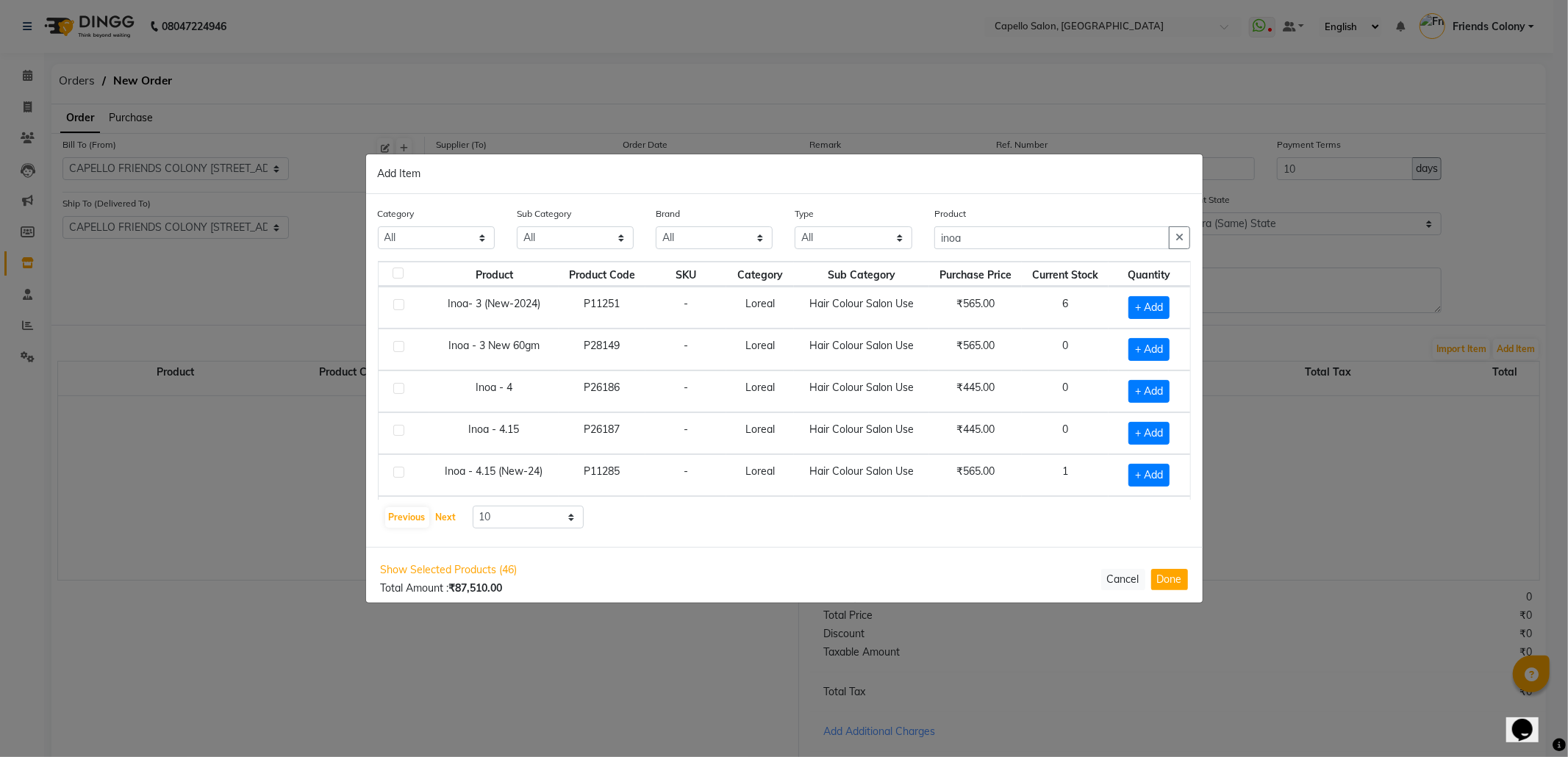
scroll to position [98, 0]
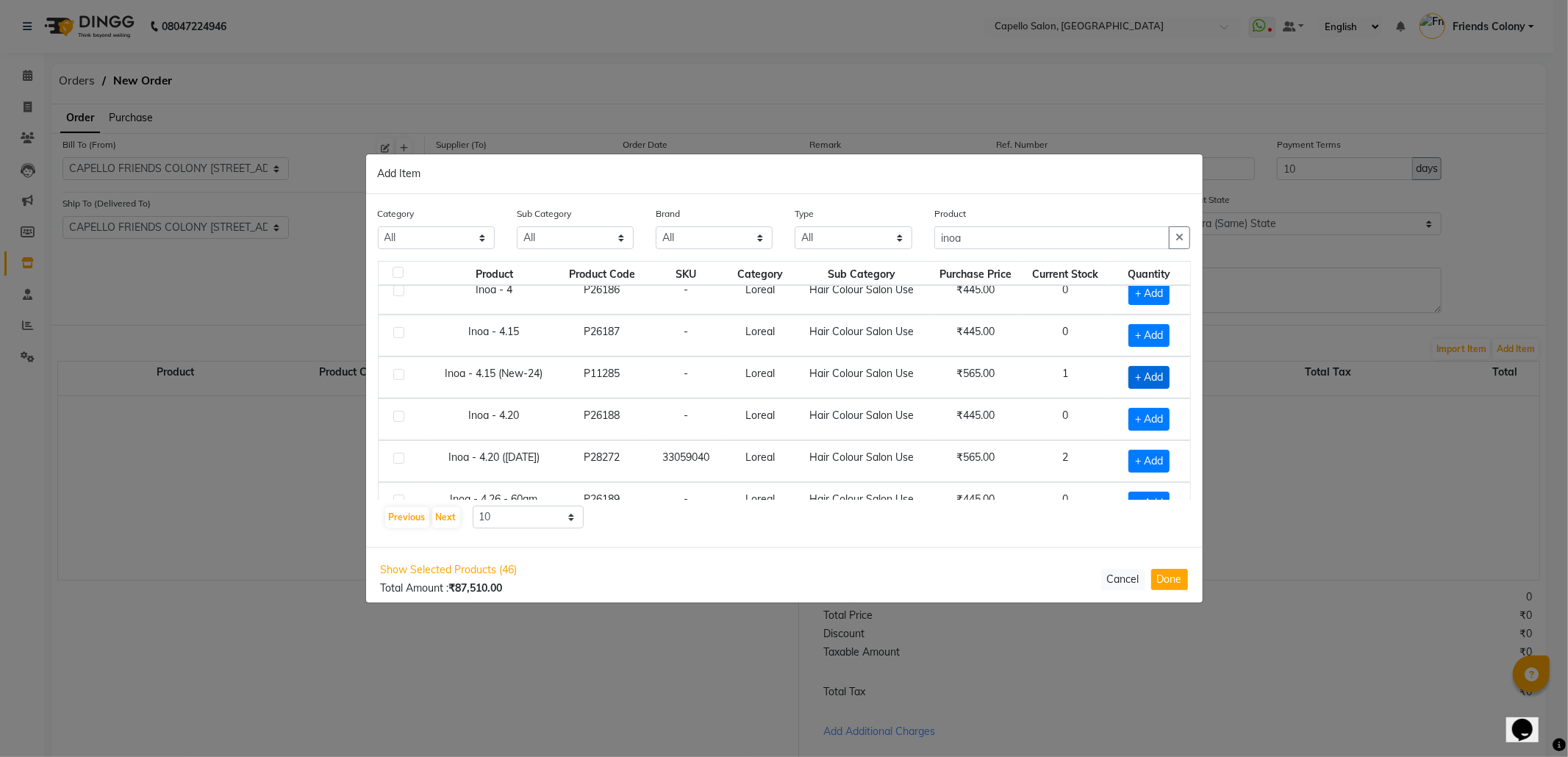
click at [1137, 371] on td "+ Add" at bounding box center [1149, 377] width 81 height 42
click at [1136, 377] on span "+ Add" at bounding box center [1148, 377] width 41 height 22
checkbox input "true"
click at [1166, 382] on icon at bounding box center [1171, 376] width 9 height 10
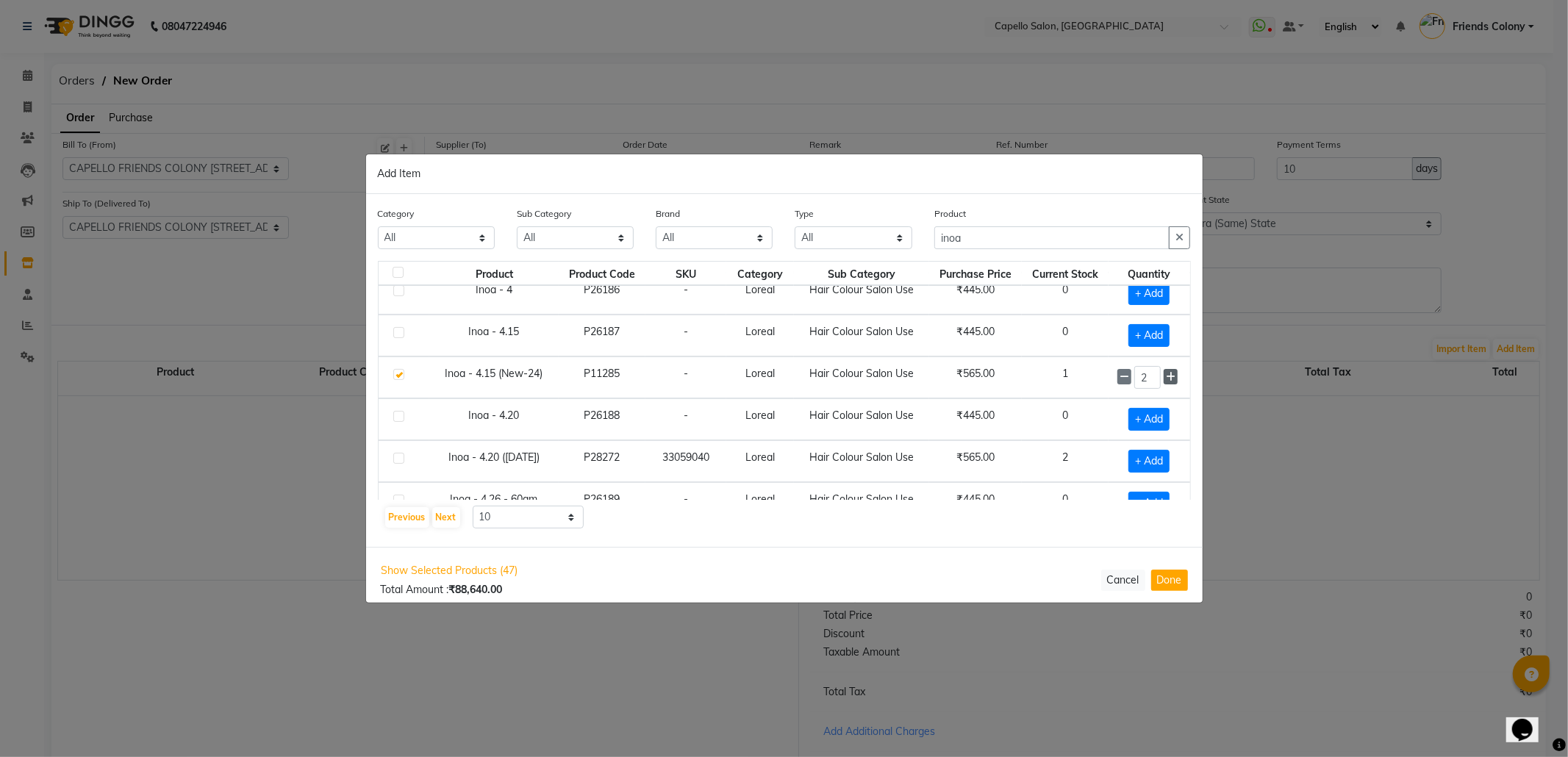
type input "3"
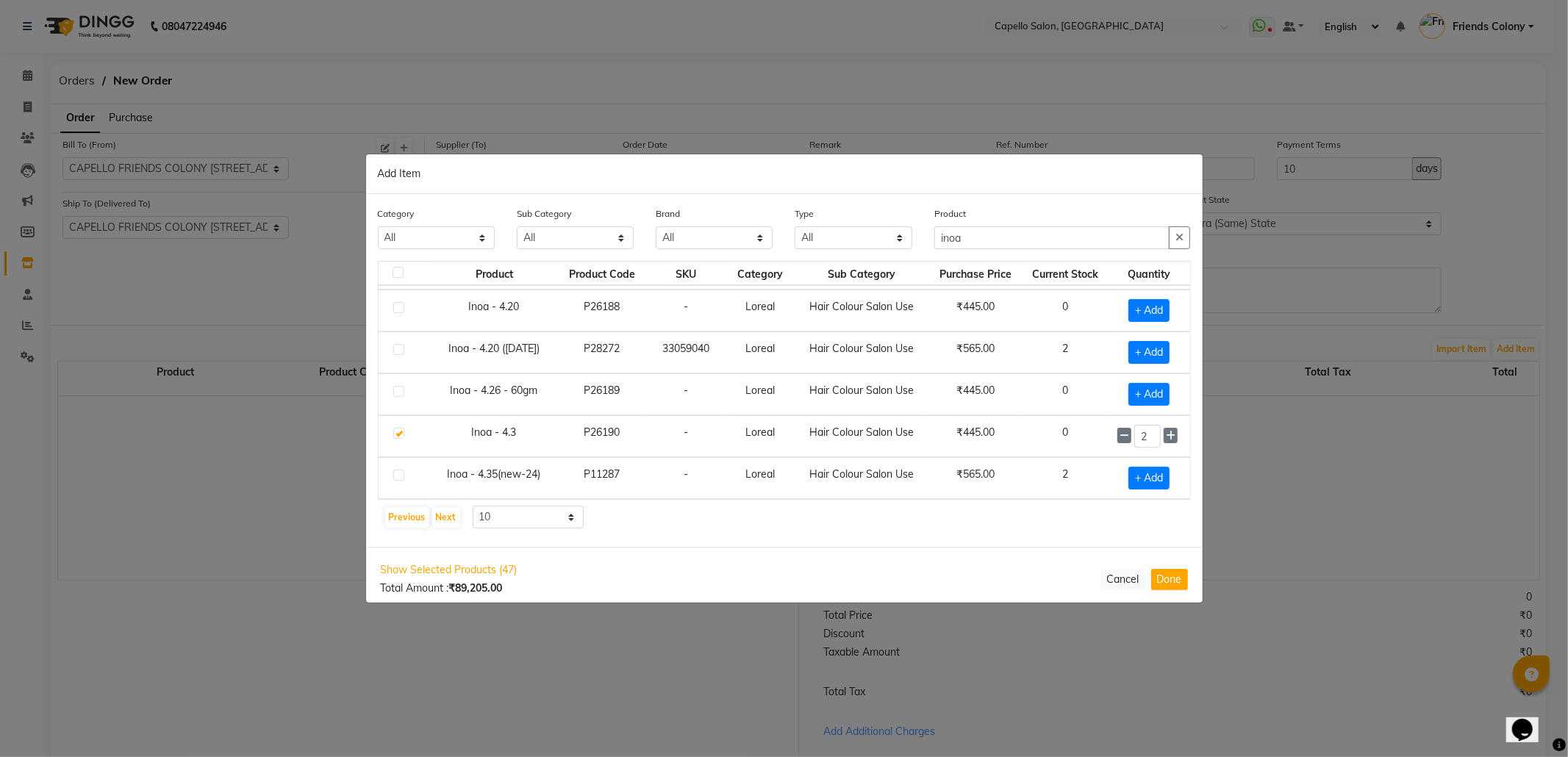
scroll to position [215, 0]
click at [440, 512] on button "Next" at bounding box center [446, 517] width 28 height 21
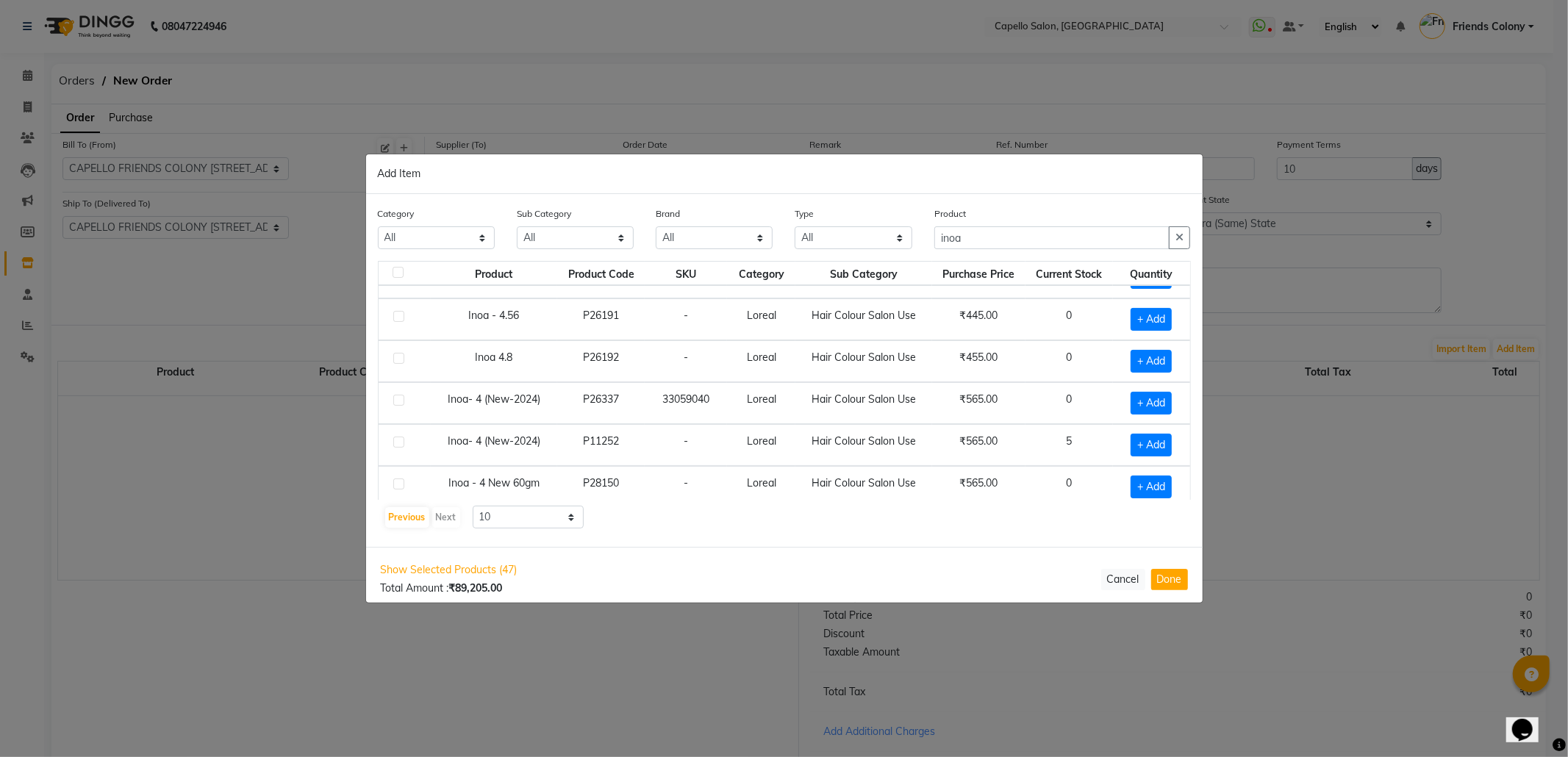
scroll to position [0, 0]
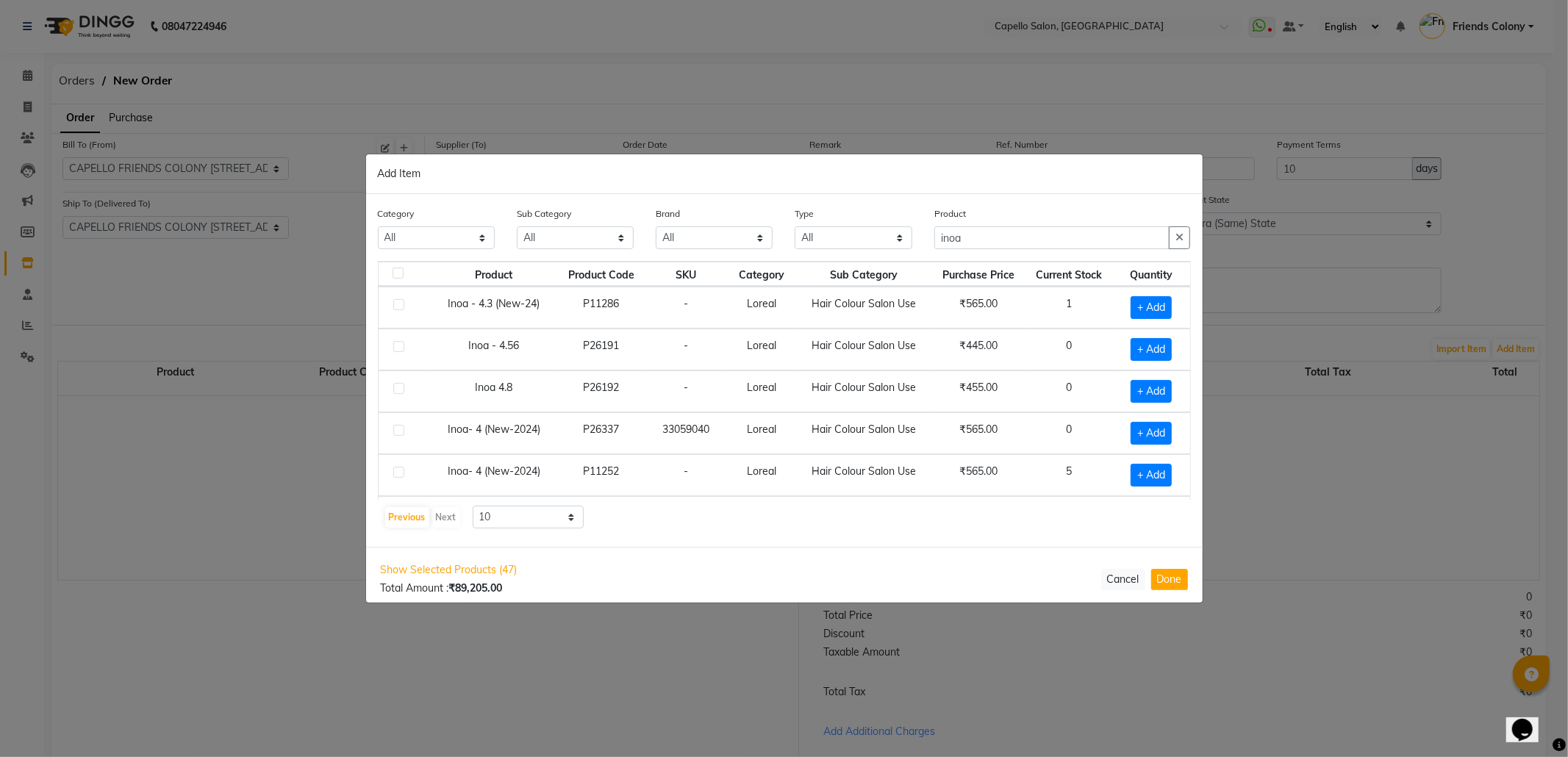
click at [451, 516] on div "Previous Next" at bounding box center [423, 517] width 78 height 23
click at [404, 519] on button "Previous" at bounding box center [407, 517] width 44 height 21
drag, startPoint x: 965, startPoint y: 244, endPoint x: 835, endPoint y: 256, distance: 130.6
click at [835, 256] on div "Category All Keramelon Skin Makeup Personal Care Appliances Beard Beauty Planet…" at bounding box center [784, 233] width 835 height 55
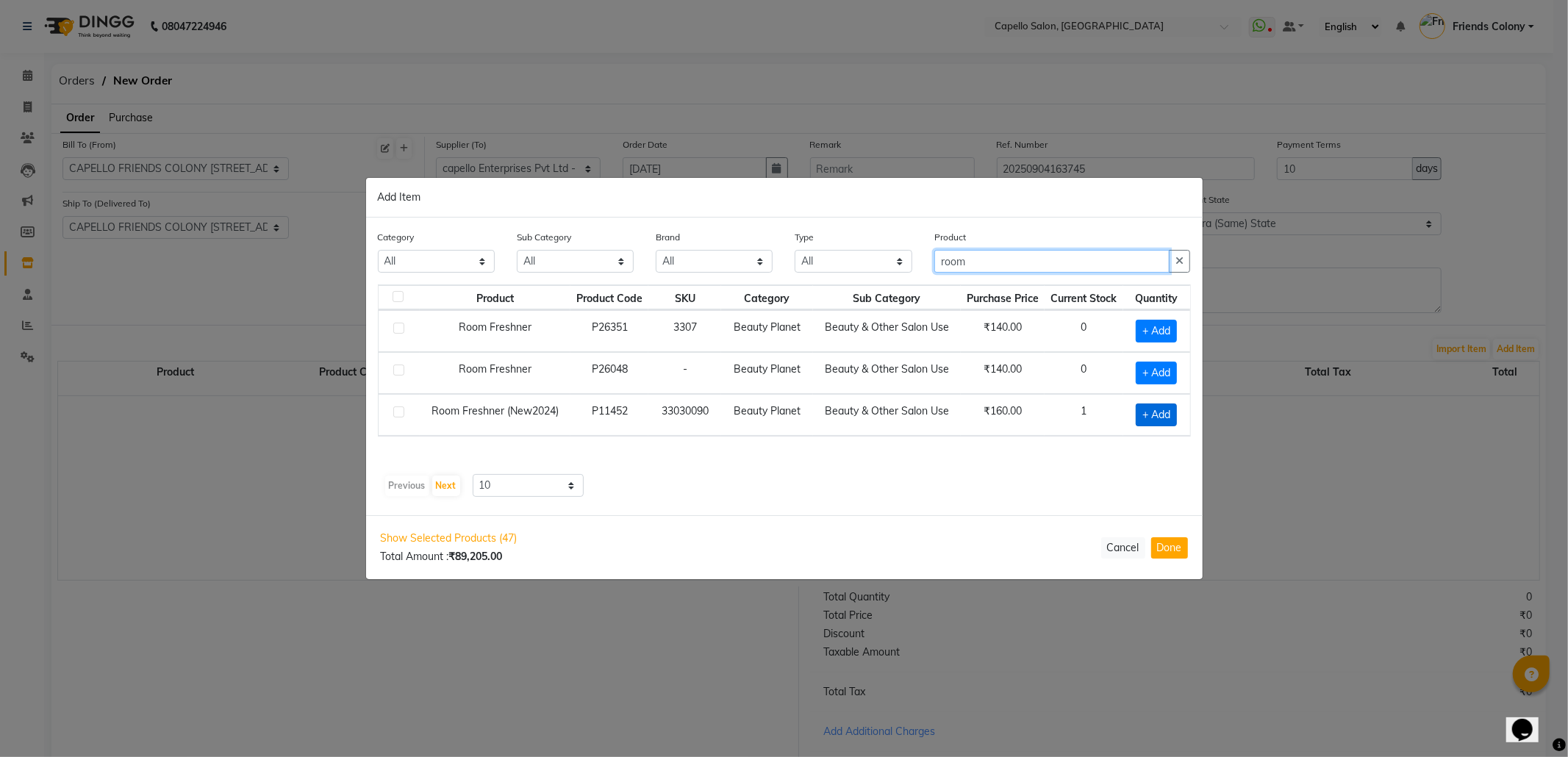
type input "room"
click at [1148, 418] on span "+ Add" at bounding box center [1156, 414] width 41 height 22
checkbox input "true"
drag, startPoint x: 983, startPoint y: 266, endPoint x: 821, endPoint y: 274, distance: 162.2
click at [822, 274] on div "Category All Keramelon Skin Makeup Personal Care Appliances Beard Beauty Planet…" at bounding box center [784, 255] width 835 height 55
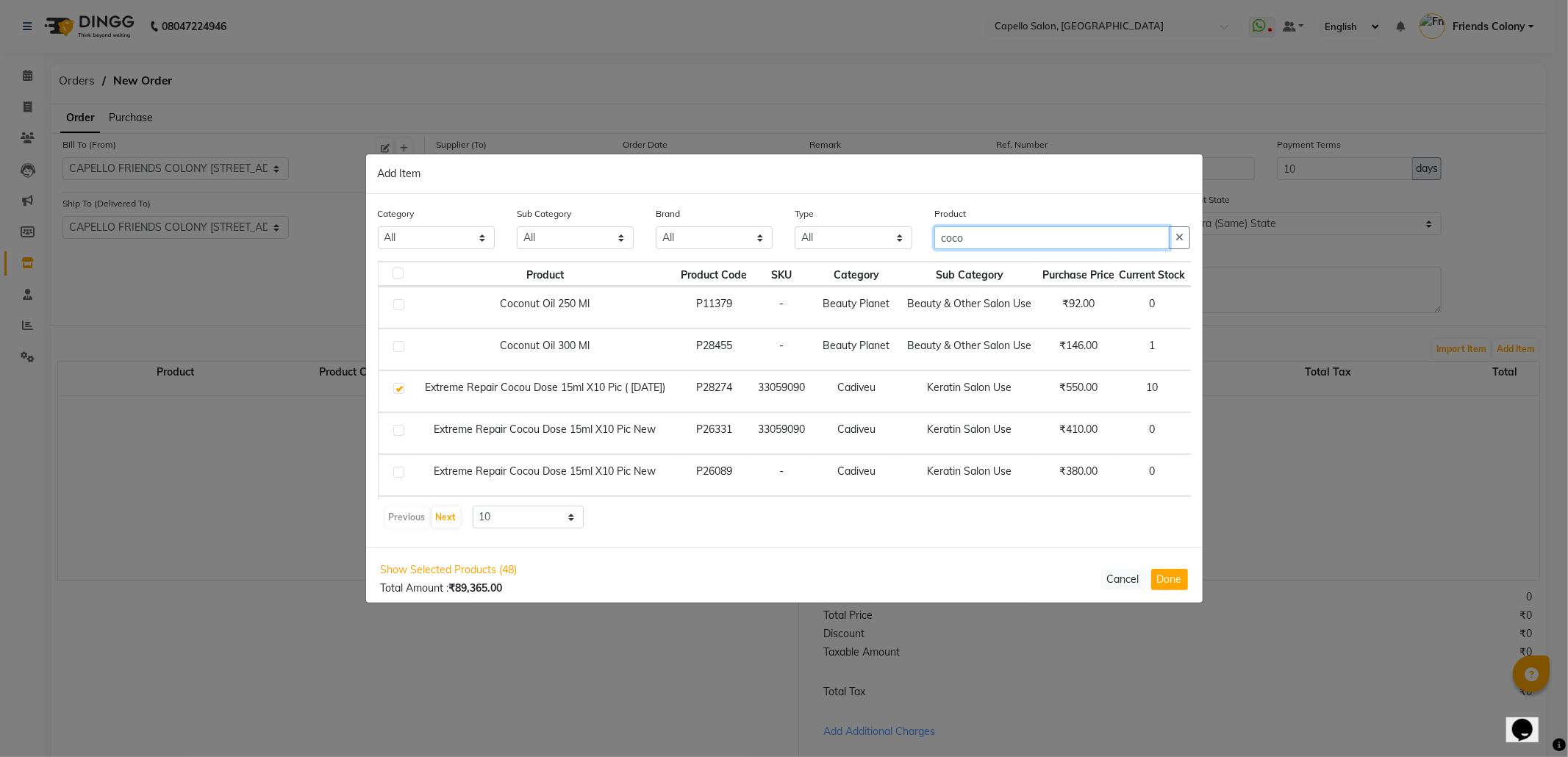
type input "coco"
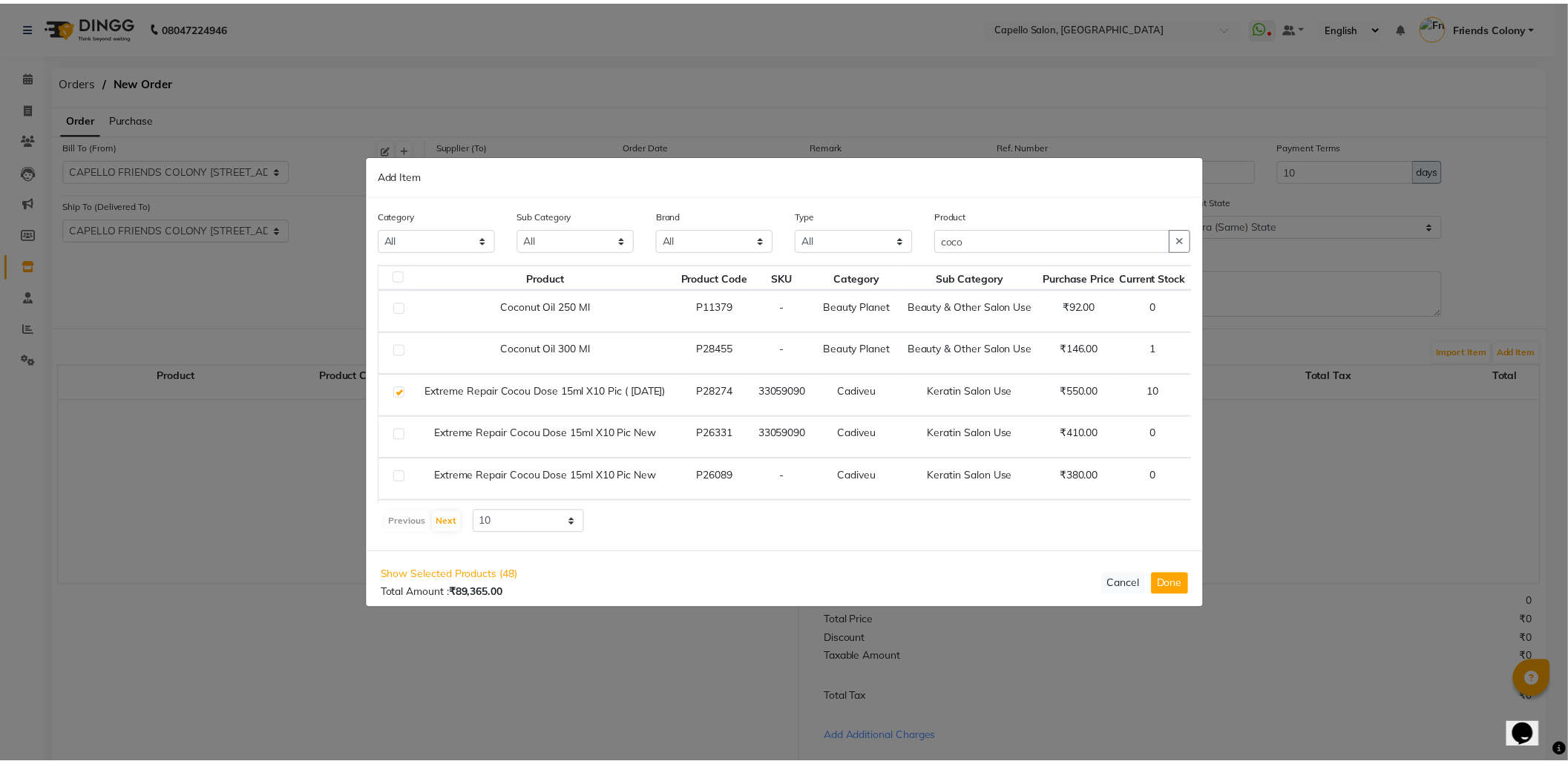
scroll to position [0, 87]
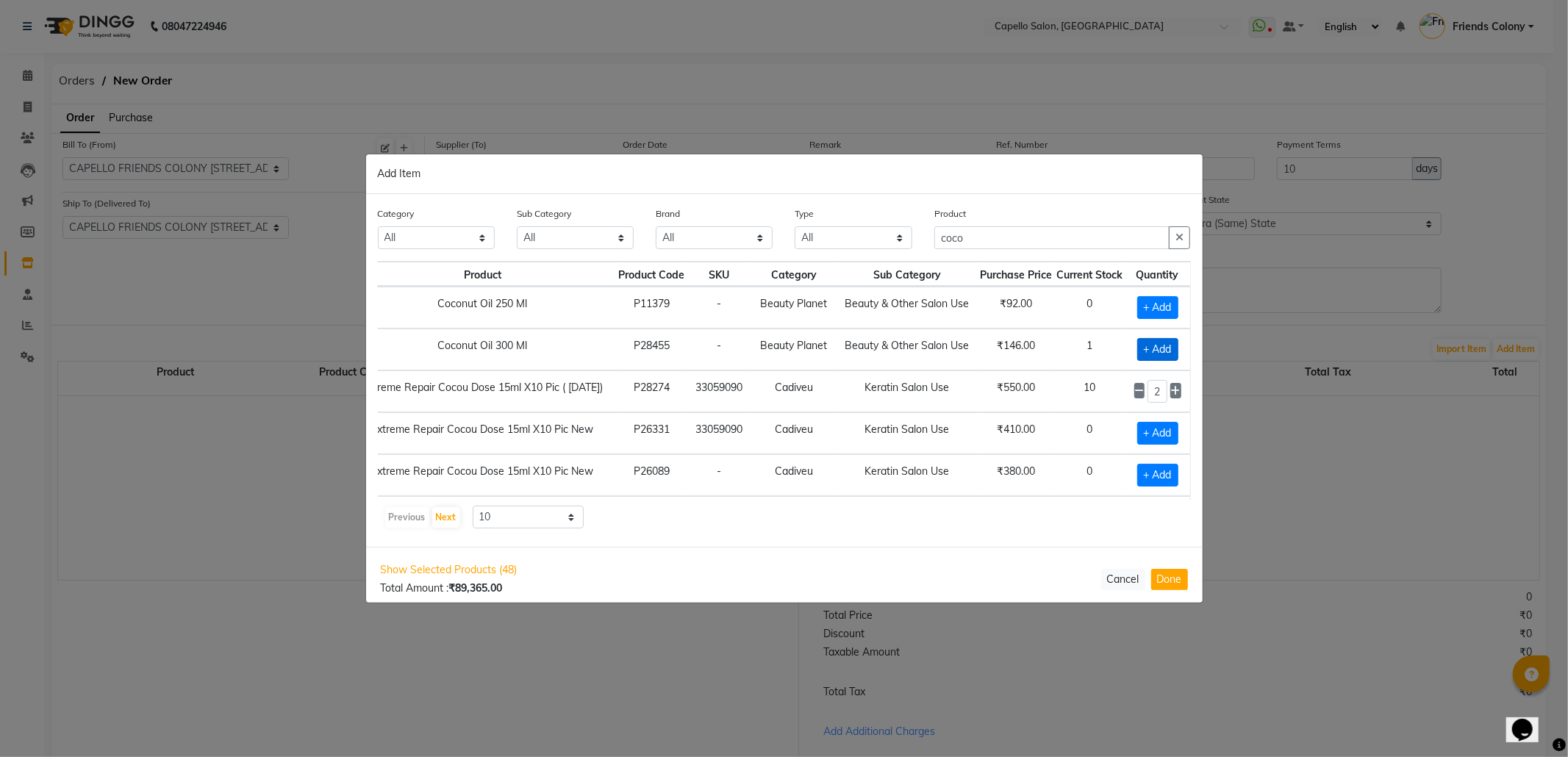
click at [1137, 344] on span "+ Add" at bounding box center [1158, 349] width 41 height 22
checkbox input "true"
drag, startPoint x: 985, startPoint y: 236, endPoint x: 709, endPoint y: 237, distance: 276.0
click at [746, 233] on div "Category All Keramelon Skin Makeup Personal Care Appliances Beard Beauty Planet…" at bounding box center [784, 233] width 835 height 55
click at [1184, 580] on button "Done" at bounding box center [1169, 580] width 36 height 22
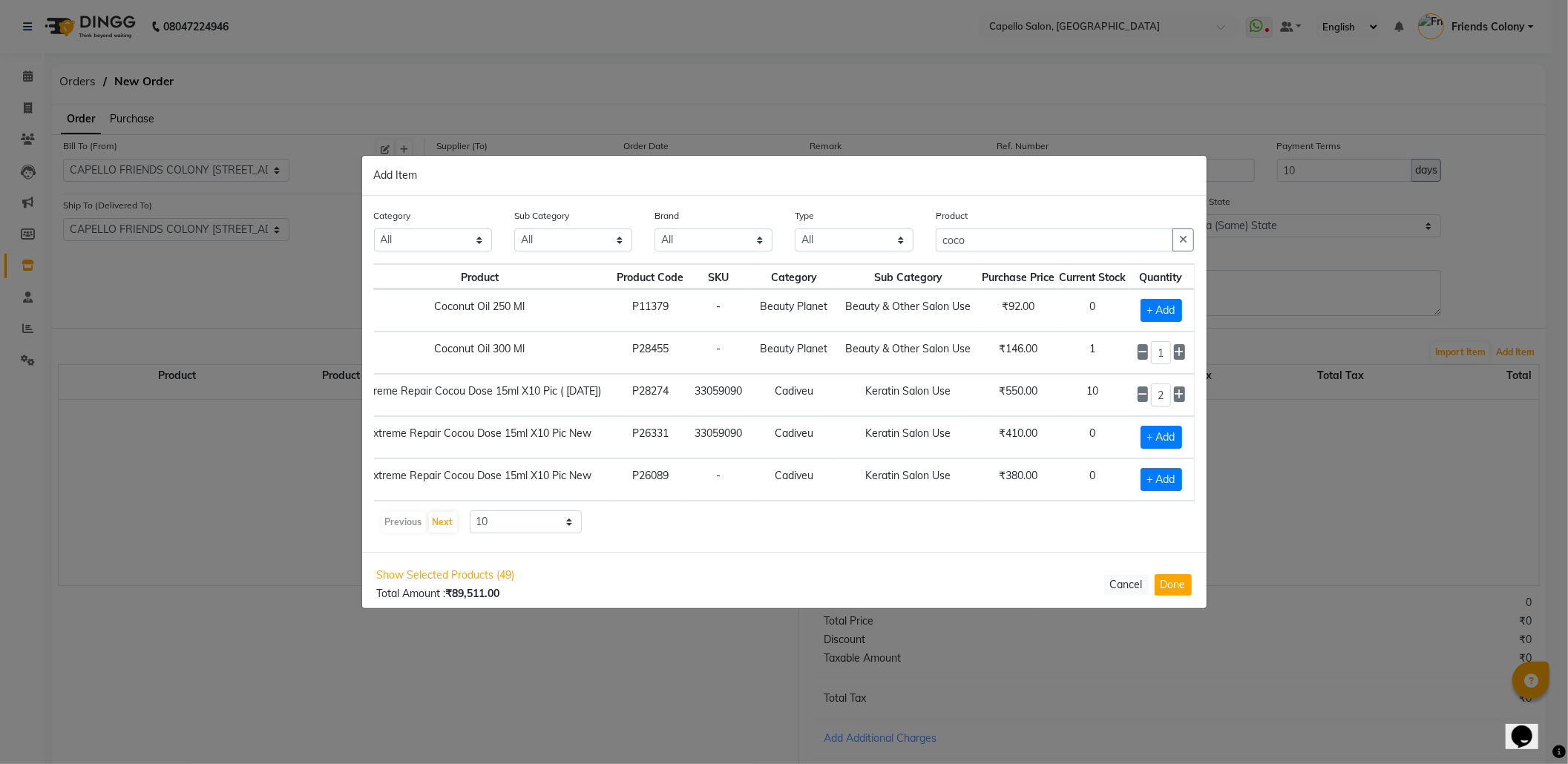
select select "2335"
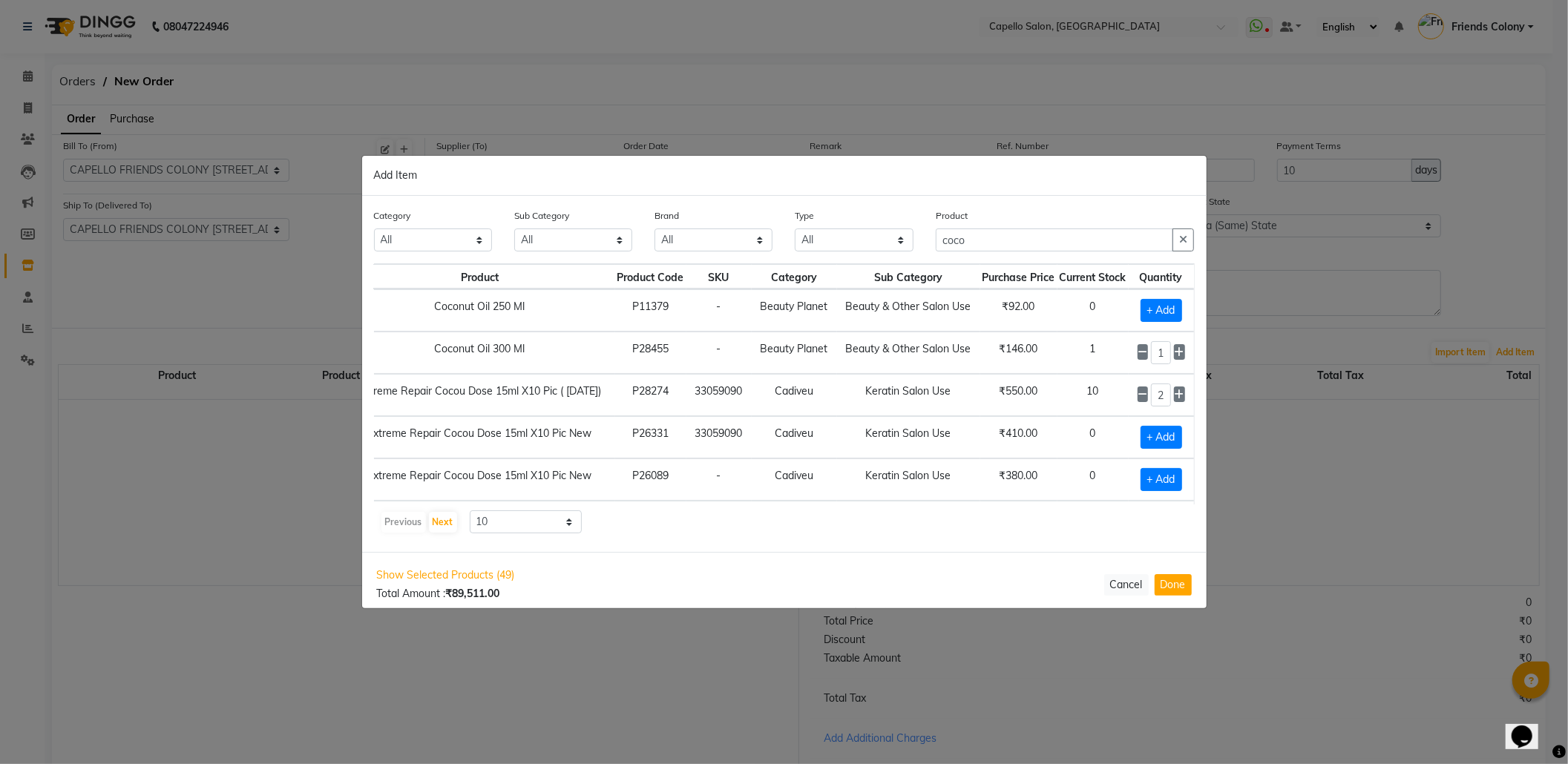
select select "2335"
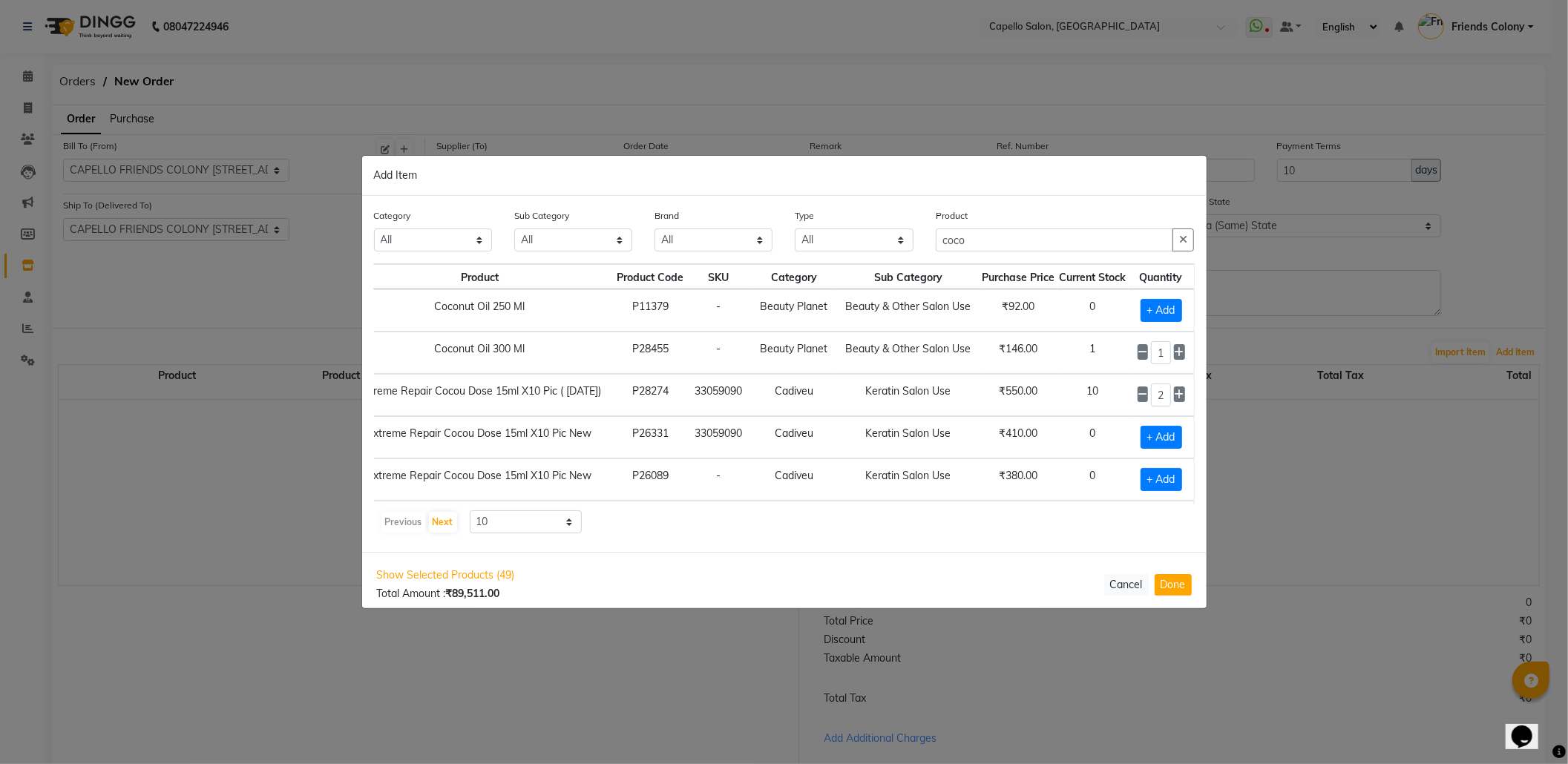
select select "2335"
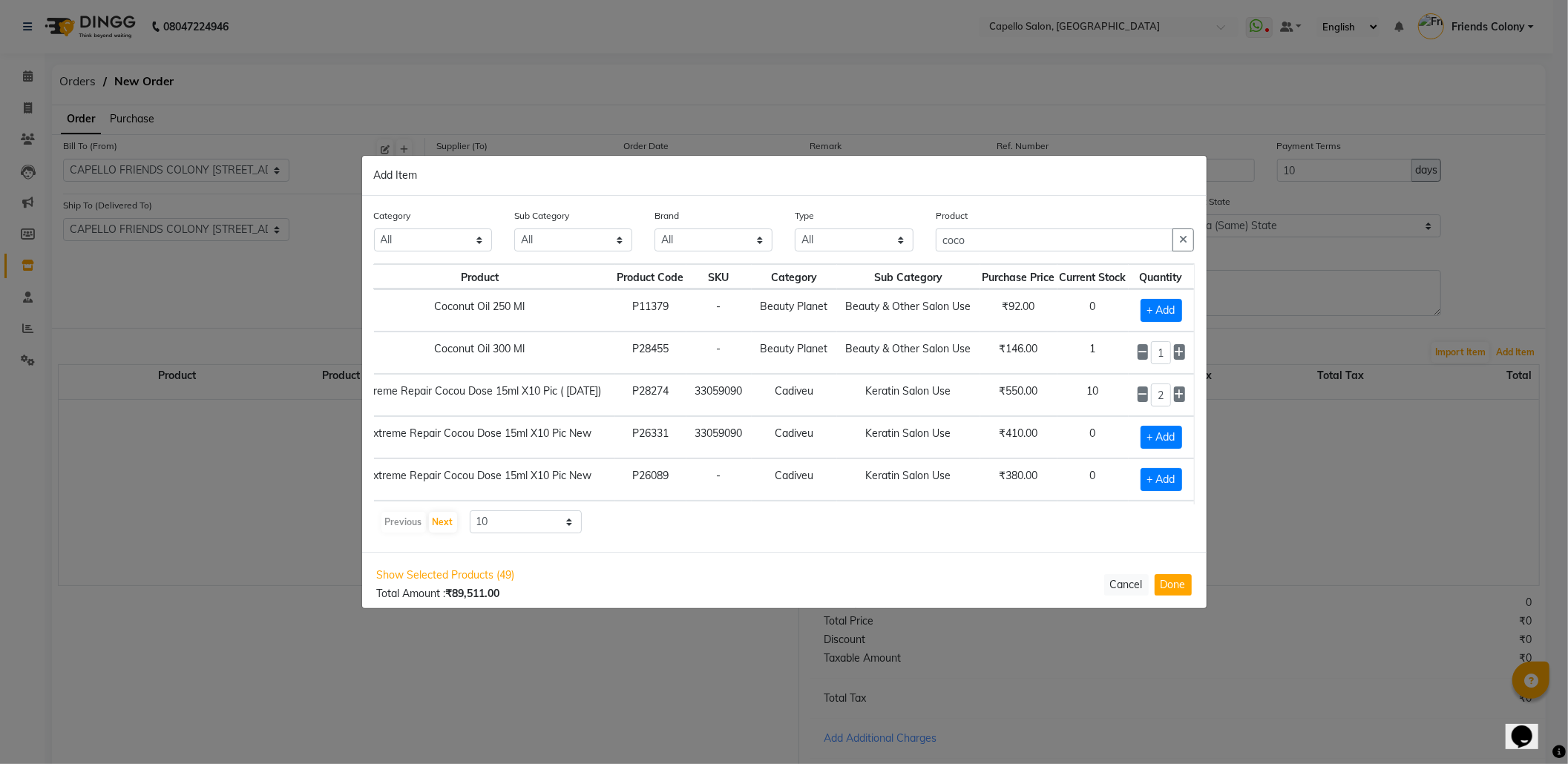
select select "2335"
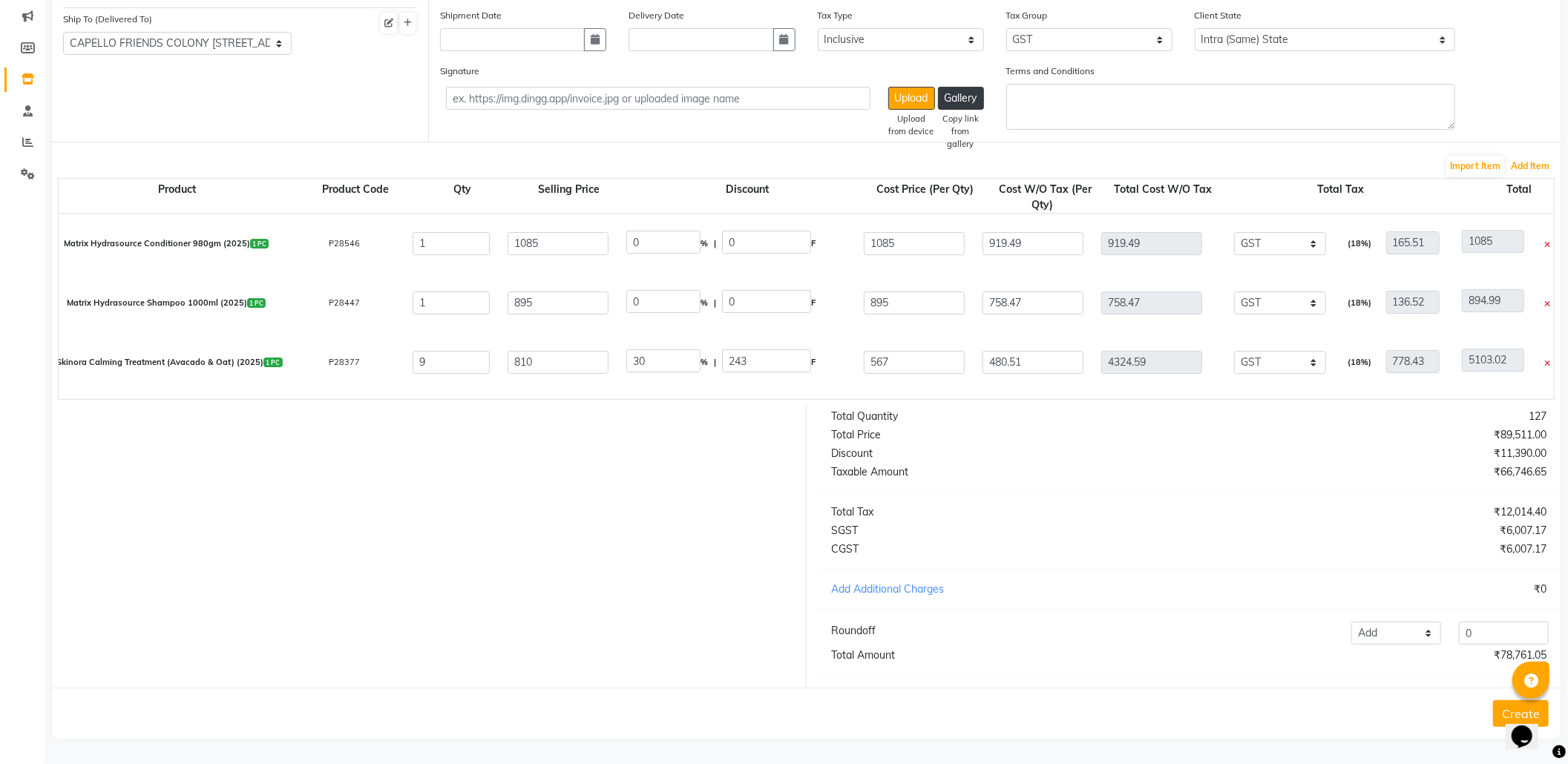
scroll to position [202, 0]
click at [1500, 710] on button "Create" at bounding box center [1520, 713] width 55 height 27
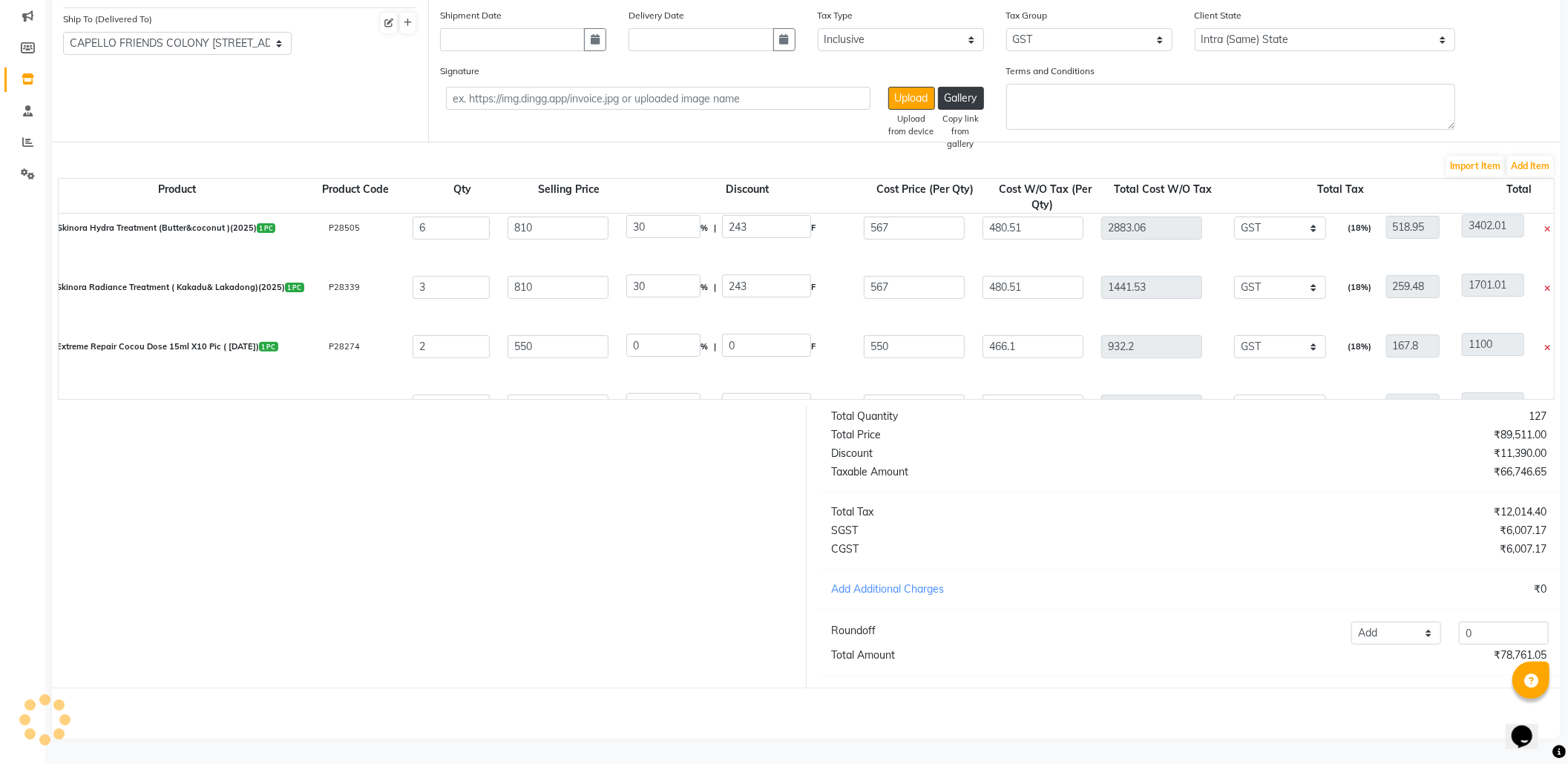
scroll to position [494, 0]
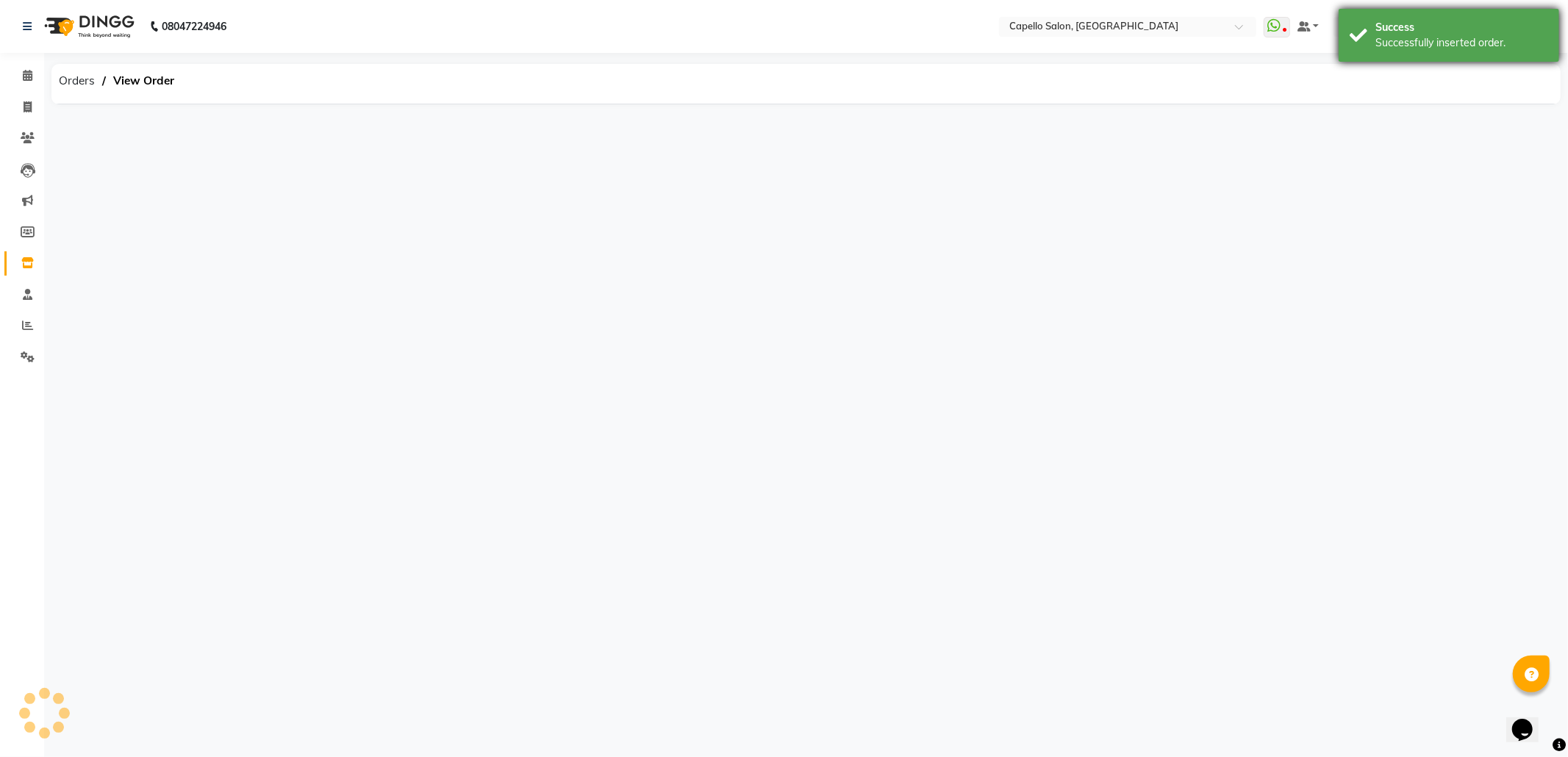
click at [1451, 23] on div "Success" at bounding box center [1461, 28] width 173 height 15
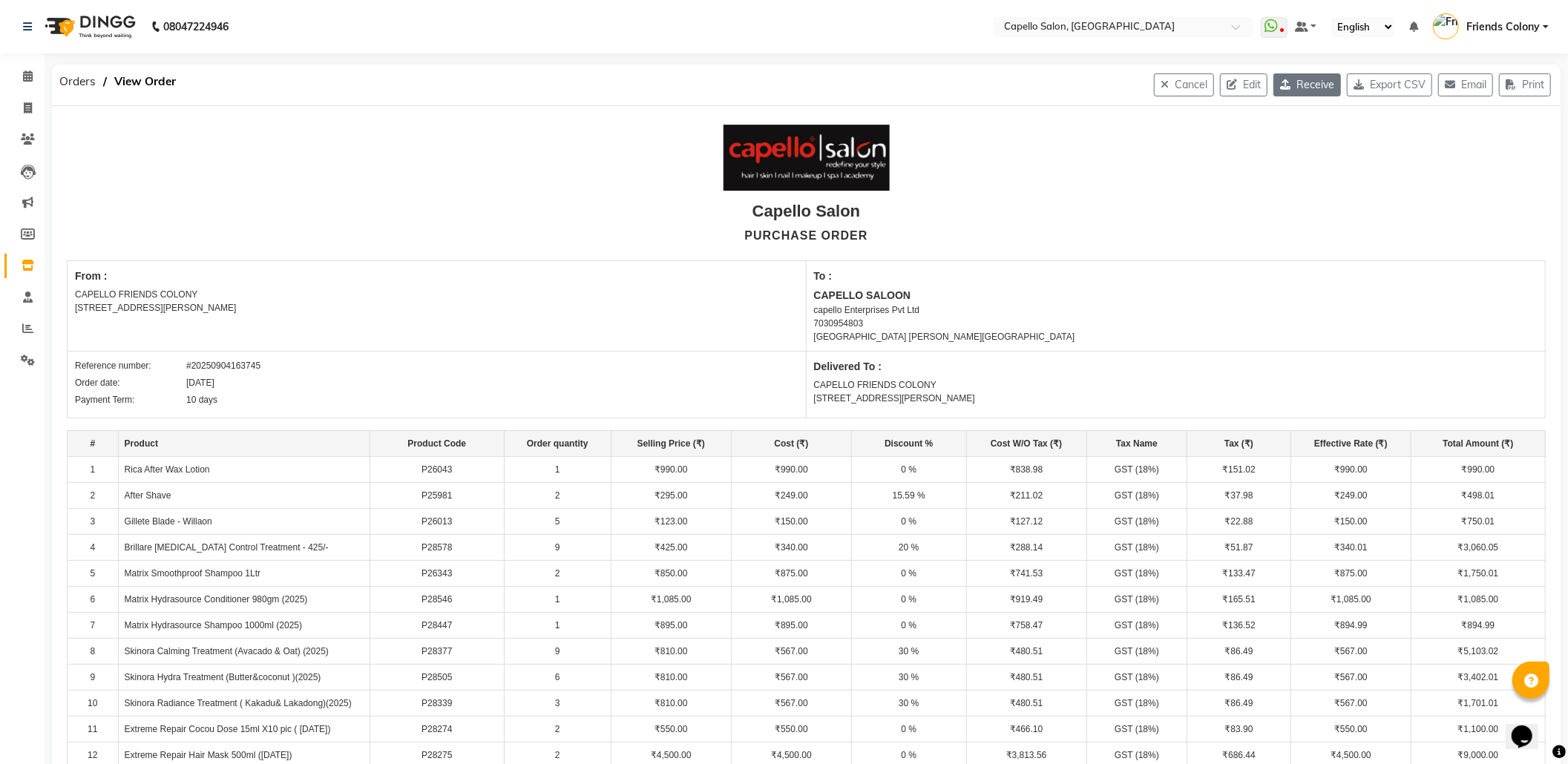
click at [1309, 89] on button "Receive" at bounding box center [1307, 84] width 67 height 23
select select "160"
select select "161"
select select "621"
select select "true"
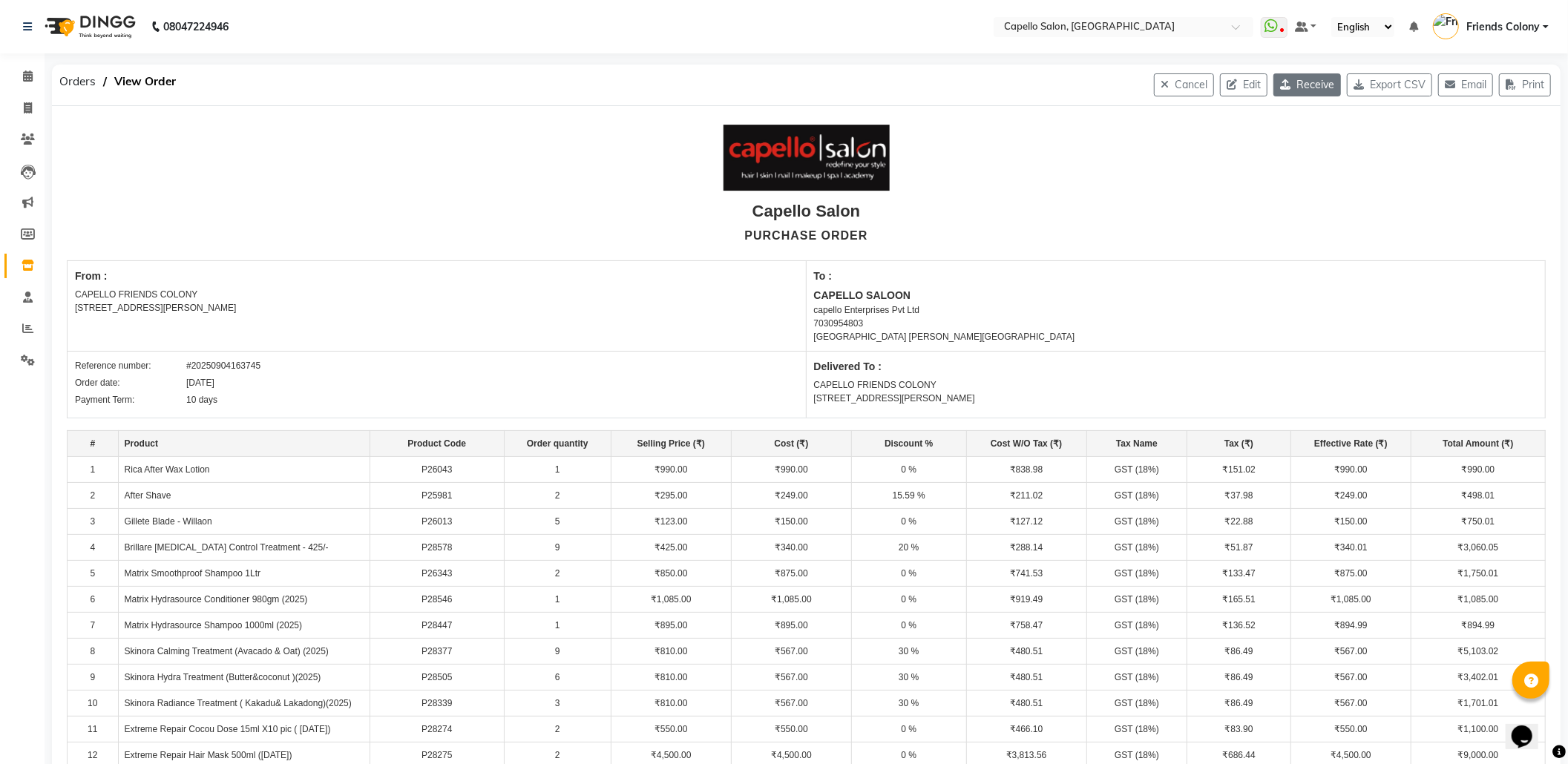
select select "2335"
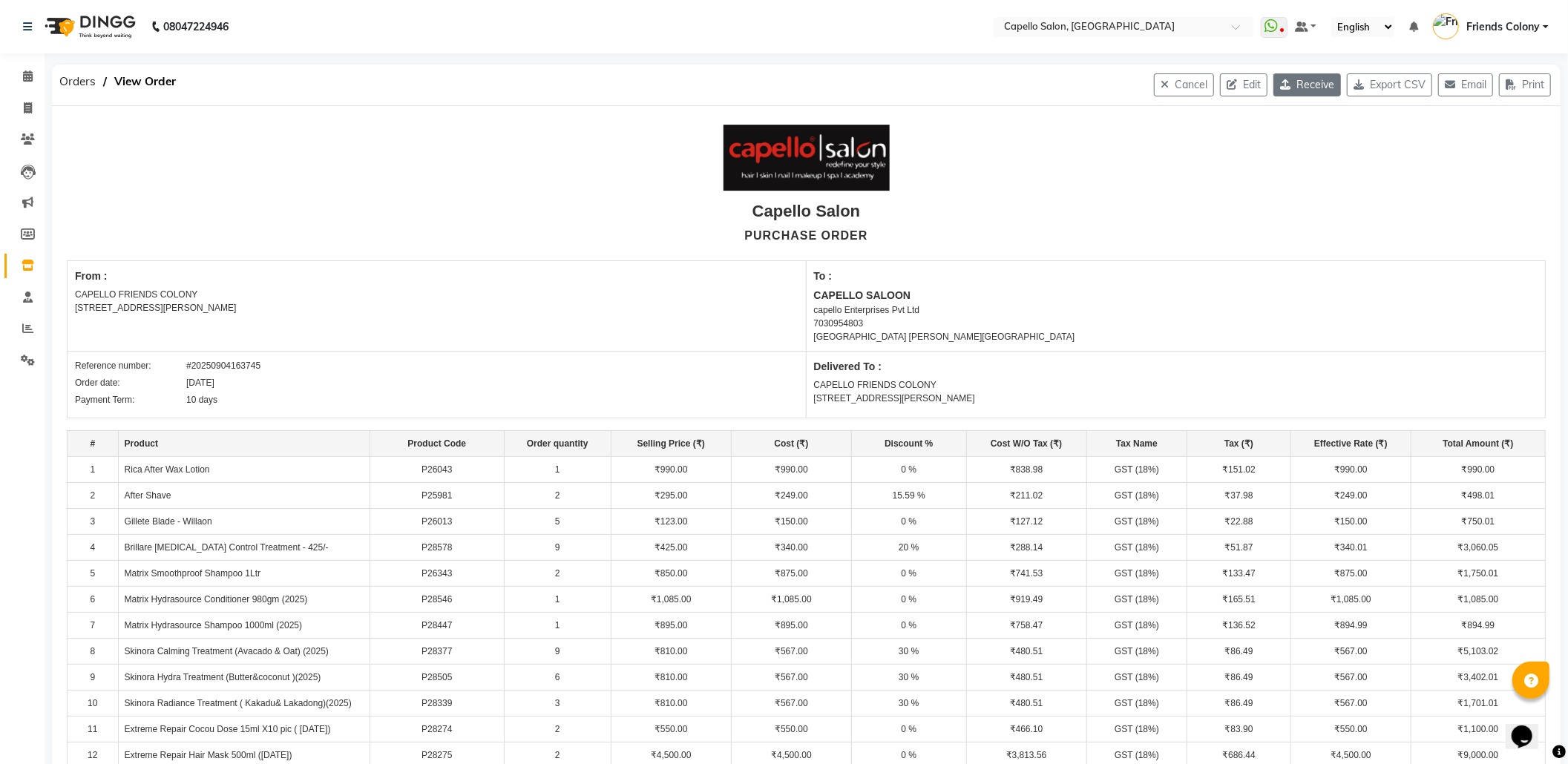
select select "2335"
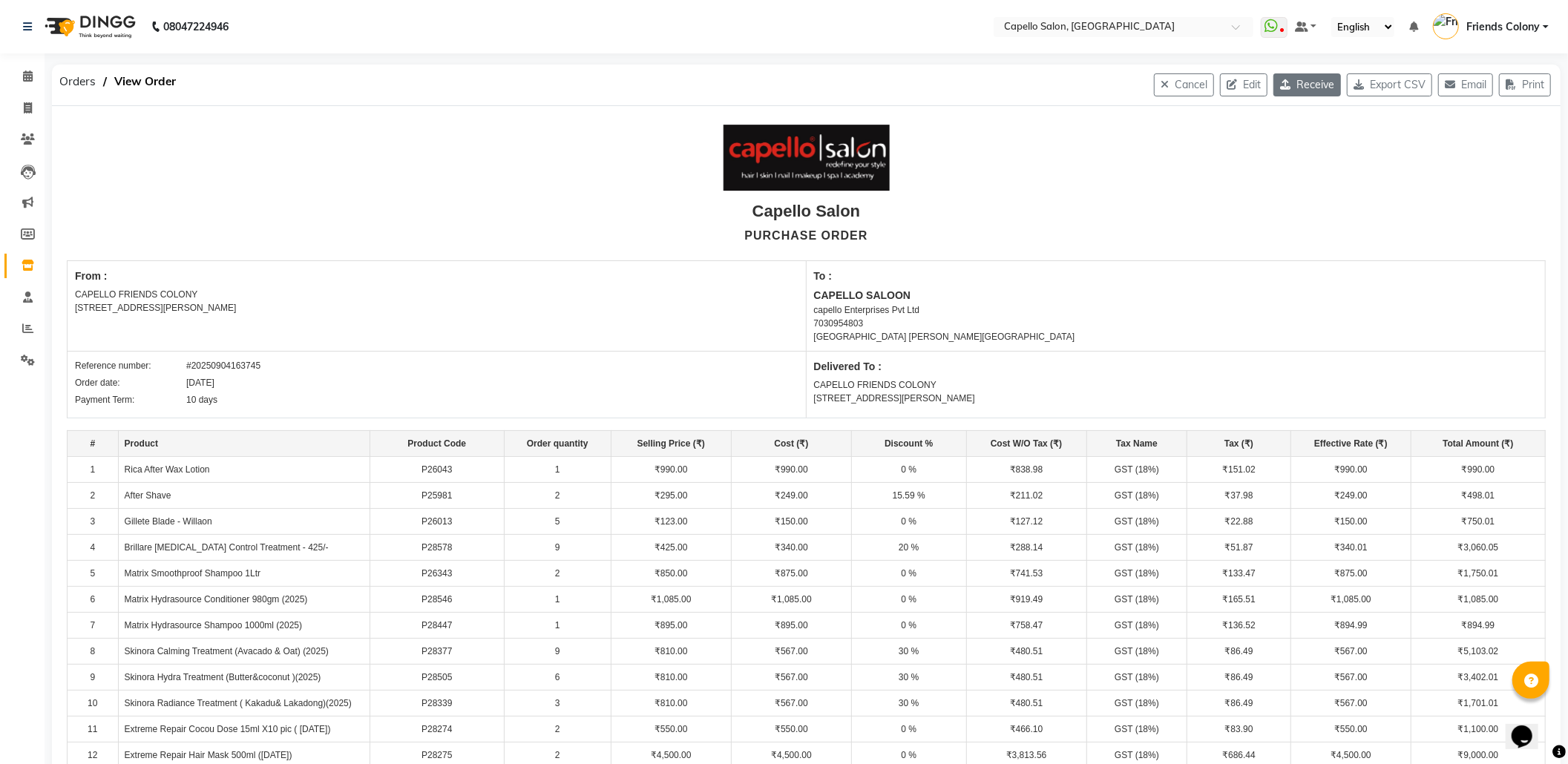
select select "2335"
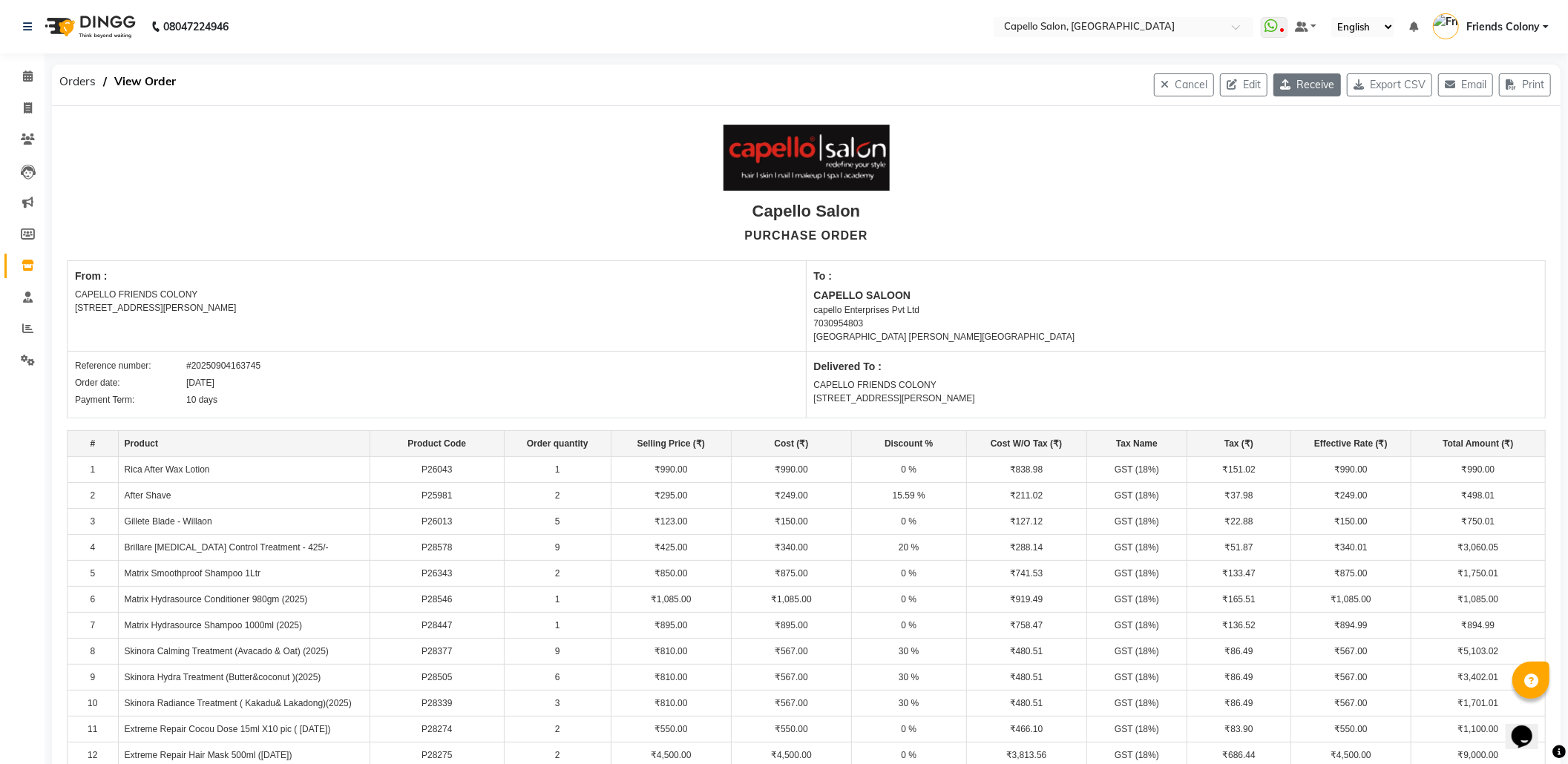
select select "2335"
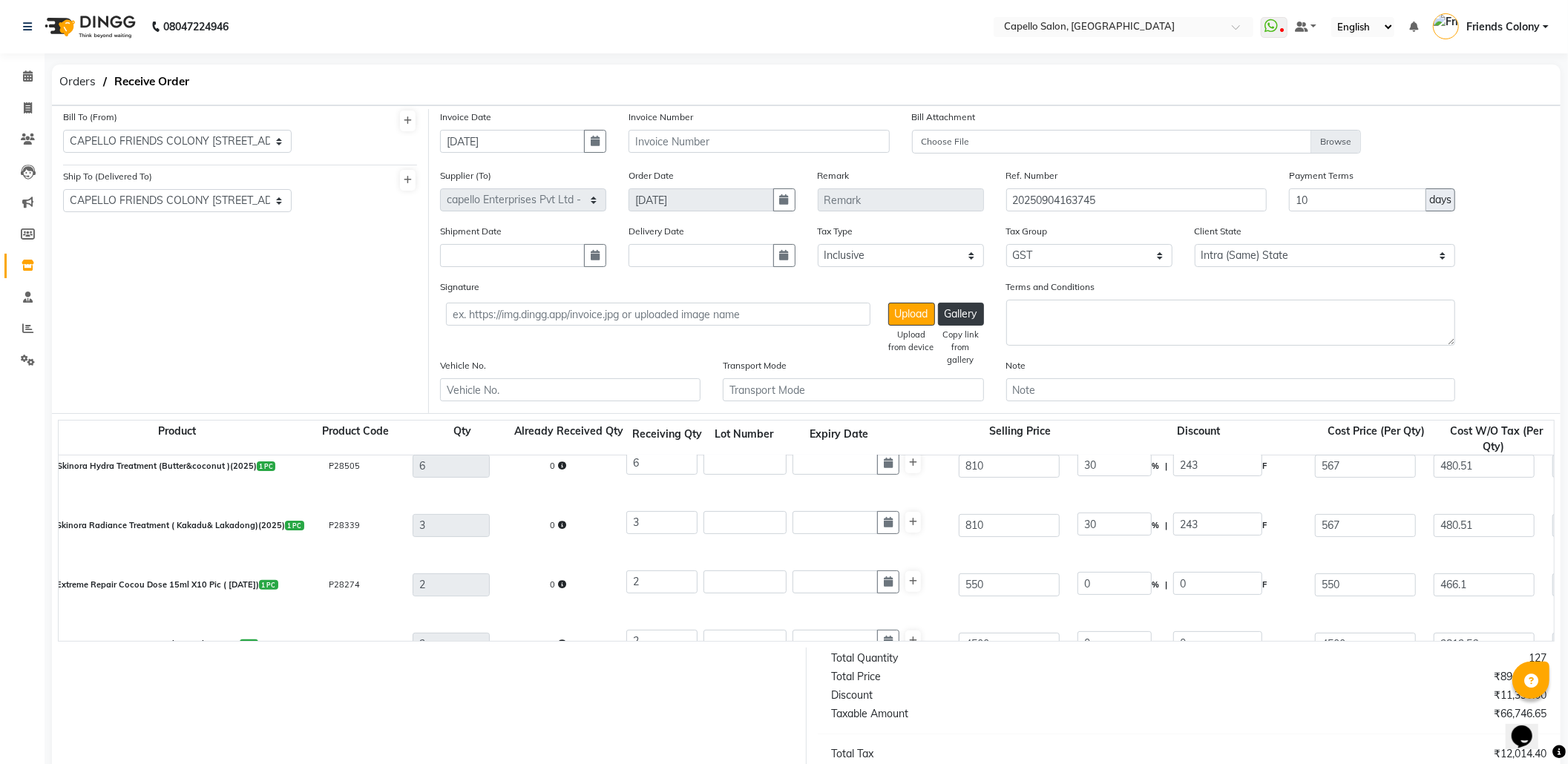
select select "true"
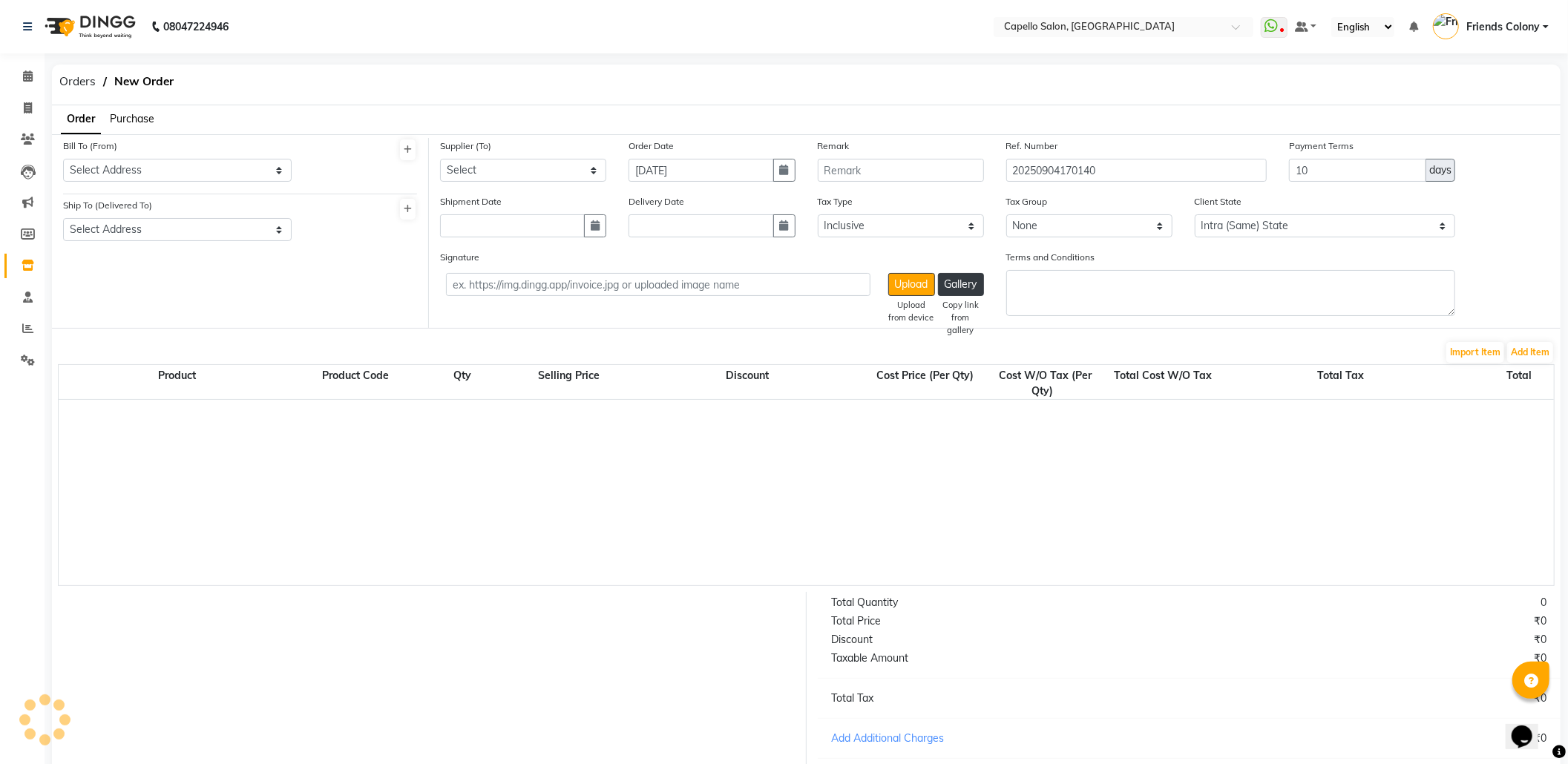
scroll to position [166, 0]
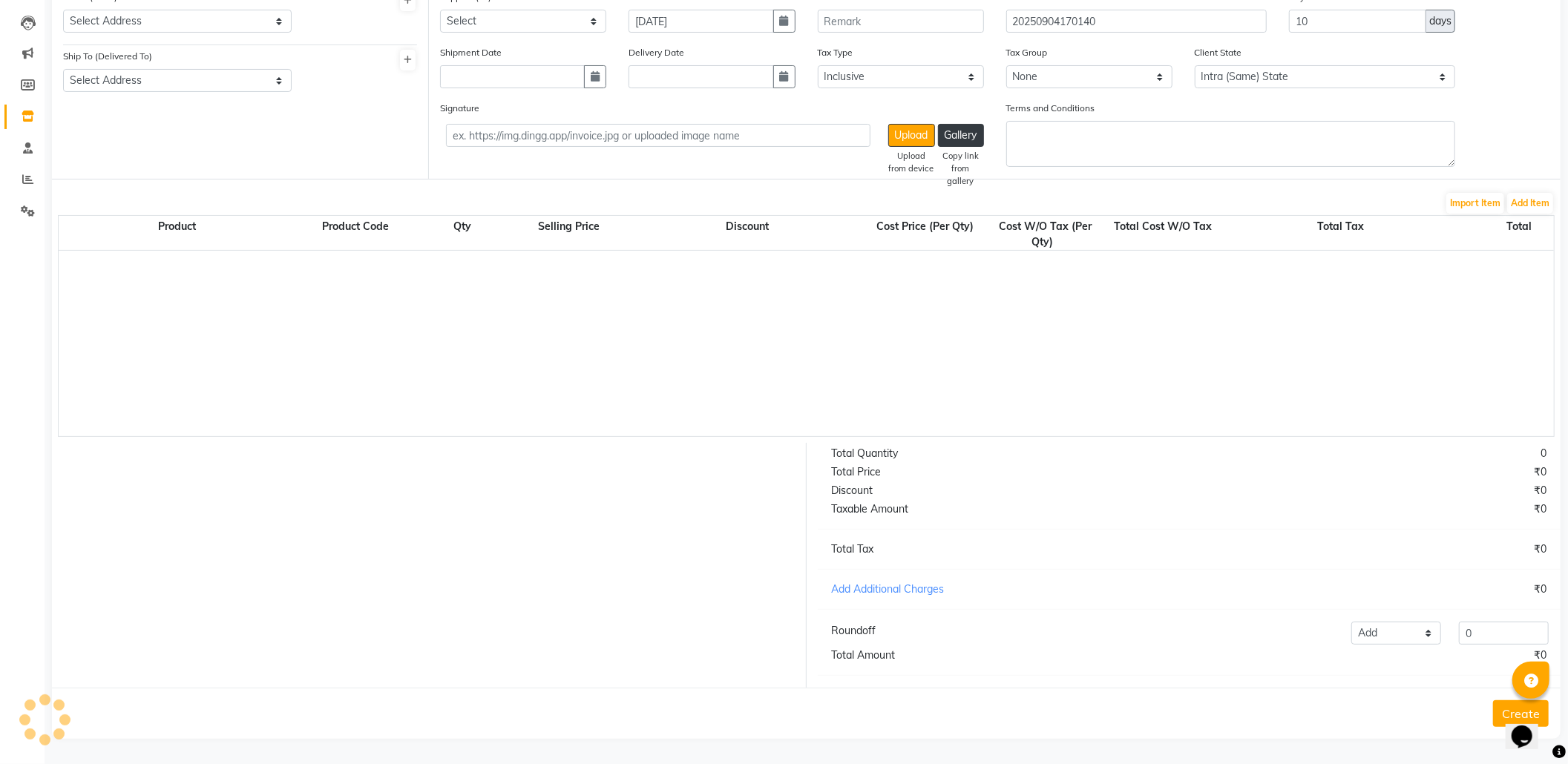
select select "2335"
click at [1511, 710] on div "Opens Chat This icon Opens the chat window." at bounding box center [1529, 710] width 36 height 0
click at [1499, 712] on button "Create" at bounding box center [1520, 713] width 55 height 27
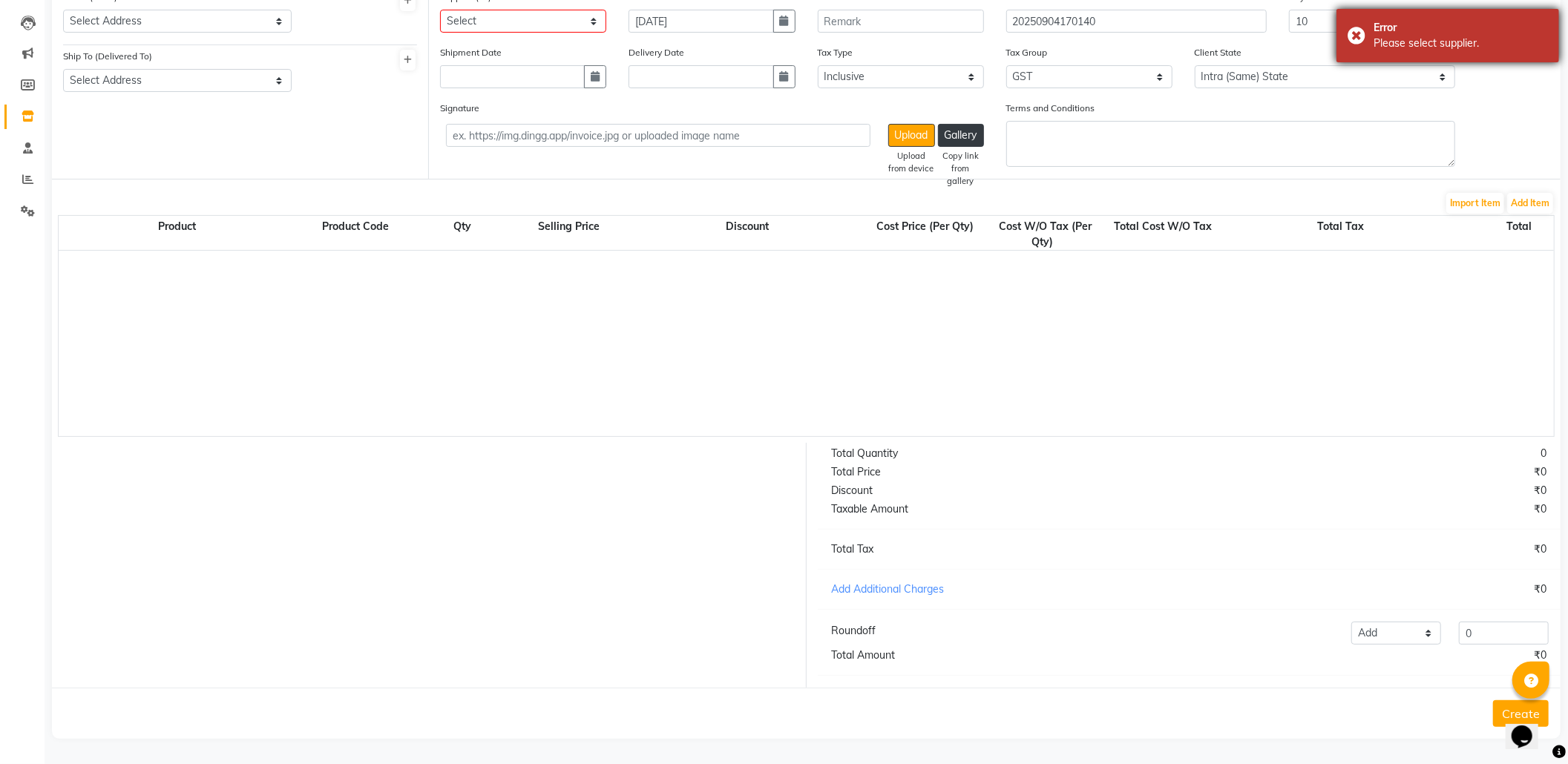
click at [1419, 27] on div "Error" at bounding box center [1460, 28] width 174 height 16
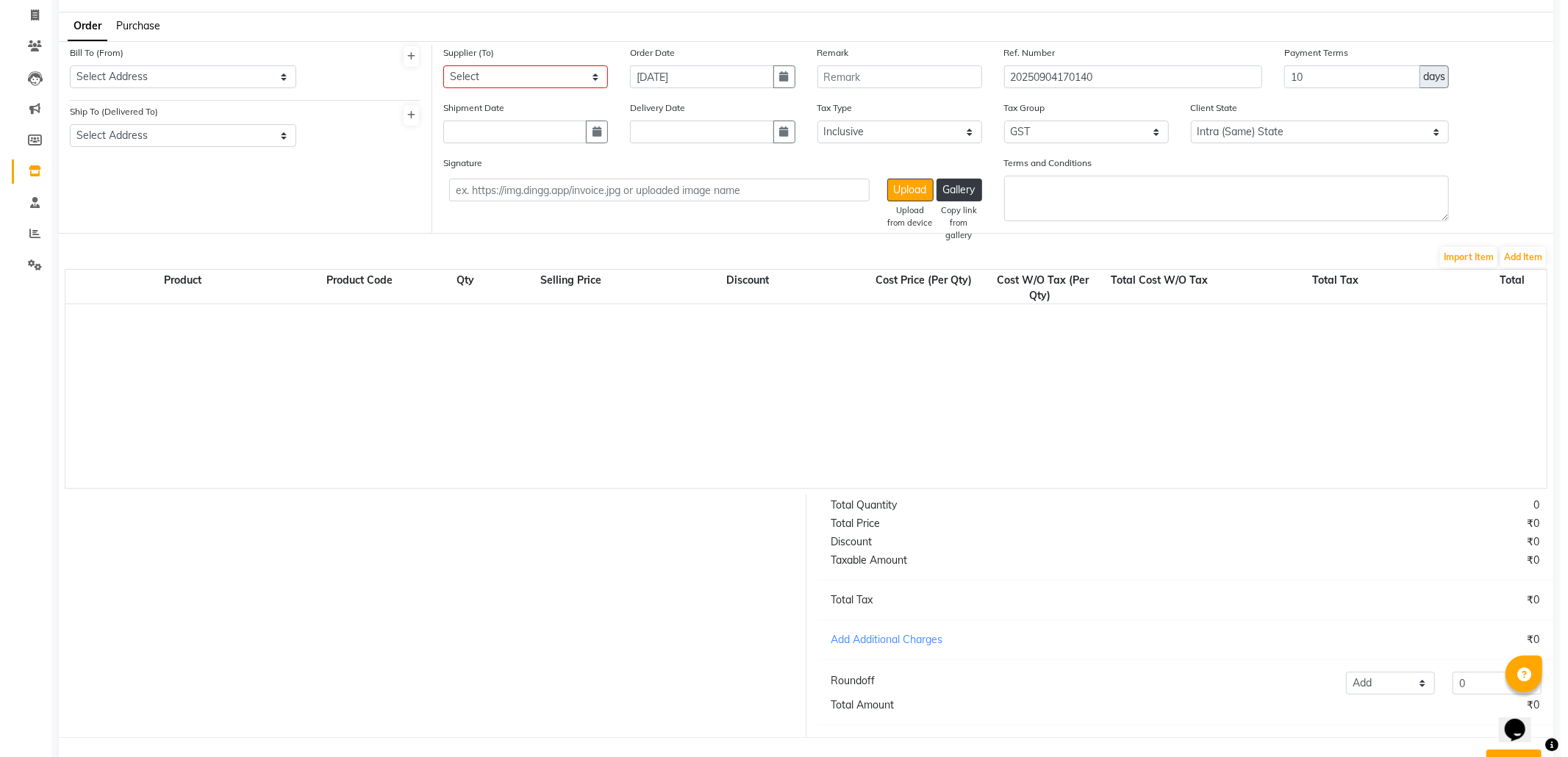
scroll to position [0, 0]
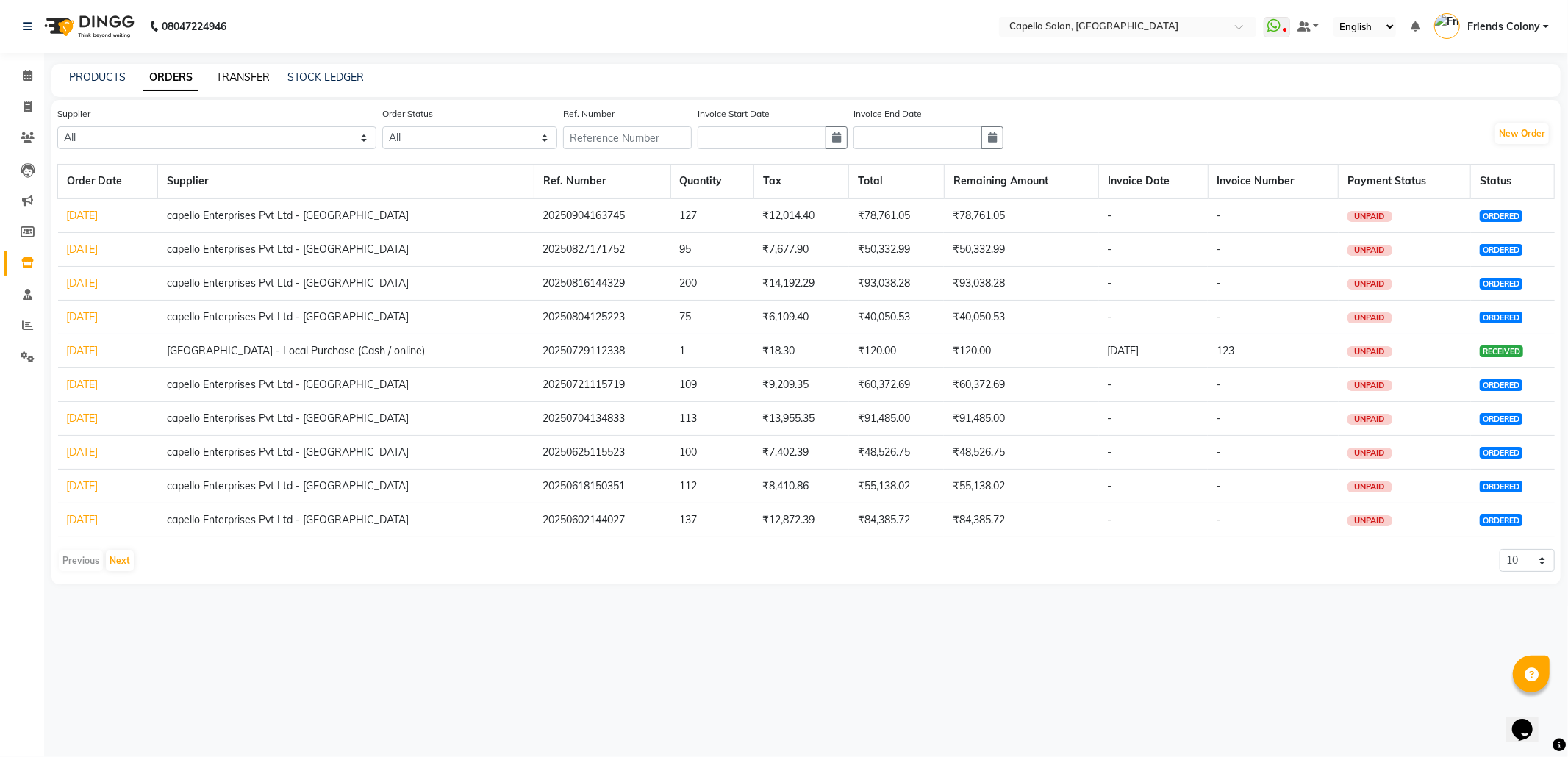
click at [232, 70] on link "TRANSFER" at bounding box center [242, 77] width 53 height 13
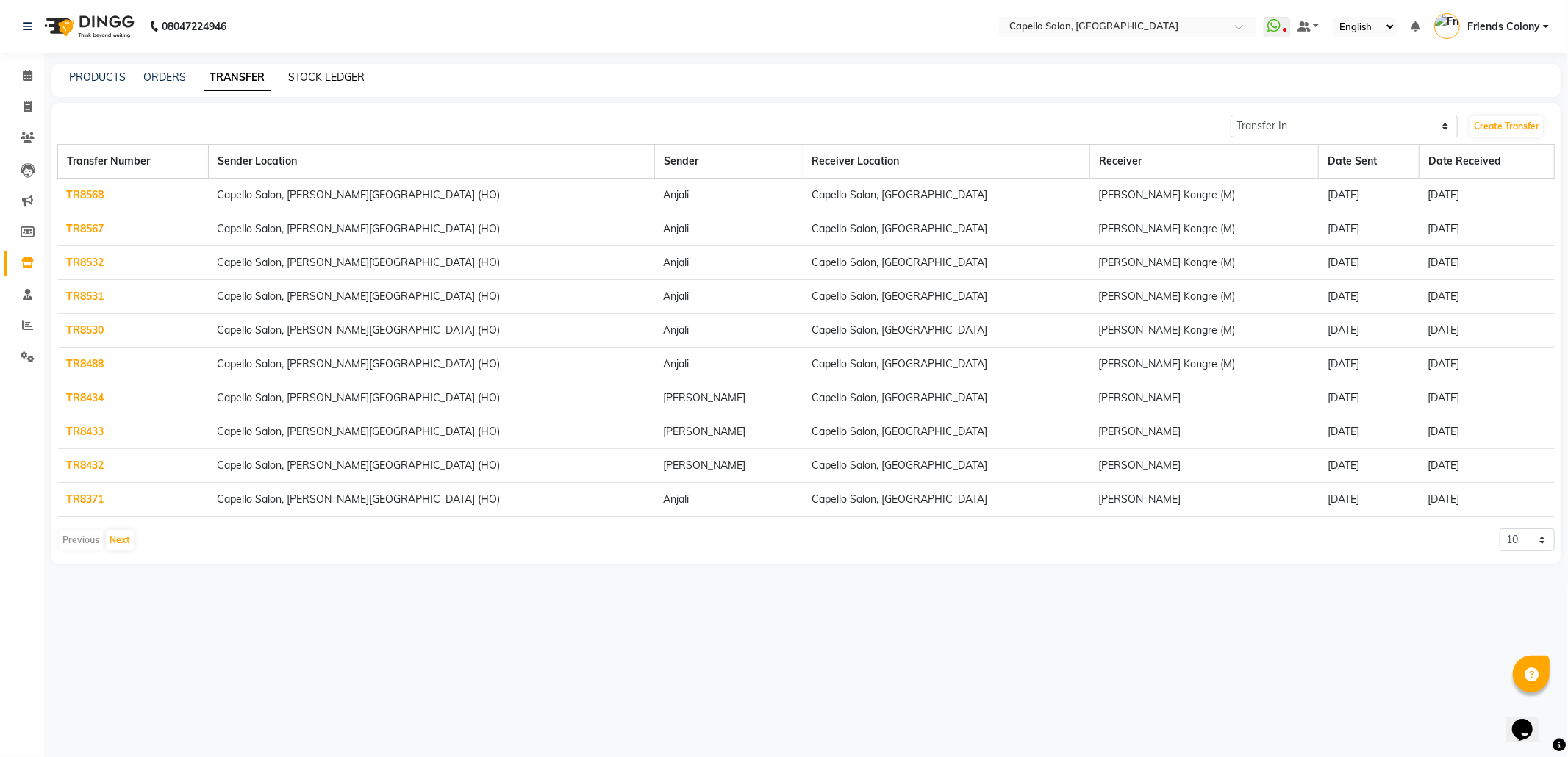
click at [347, 80] on link "STOCK LEDGER" at bounding box center [326, 77] width 77 height 13
select select "all"
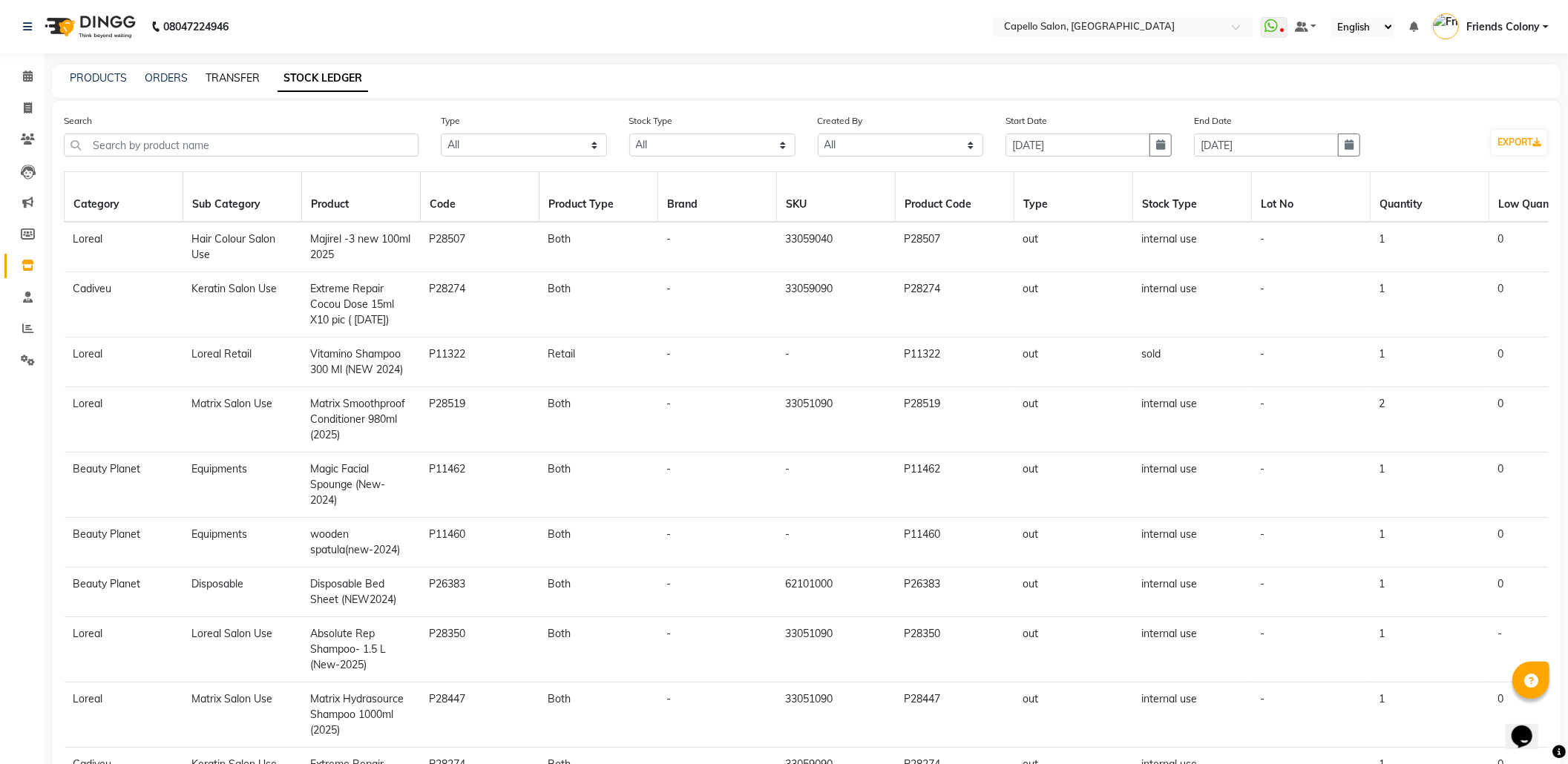
click at [231, 80] on link "TRANSFER" at bounding box center [232, 77] width 54 height 13
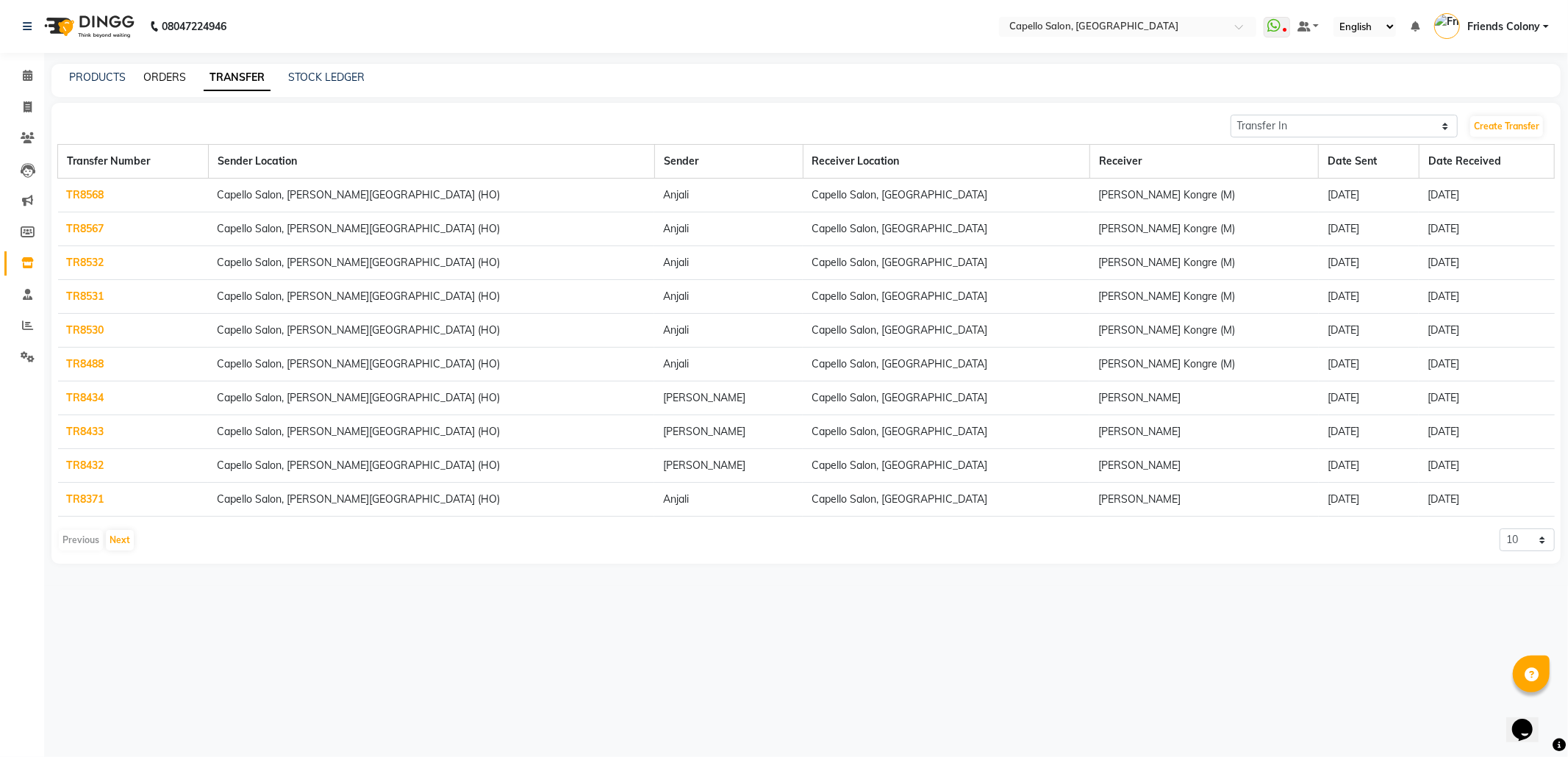
click at [162, 77] on link "ORDERS" at bounding box center [164, 77] width 43 height 13
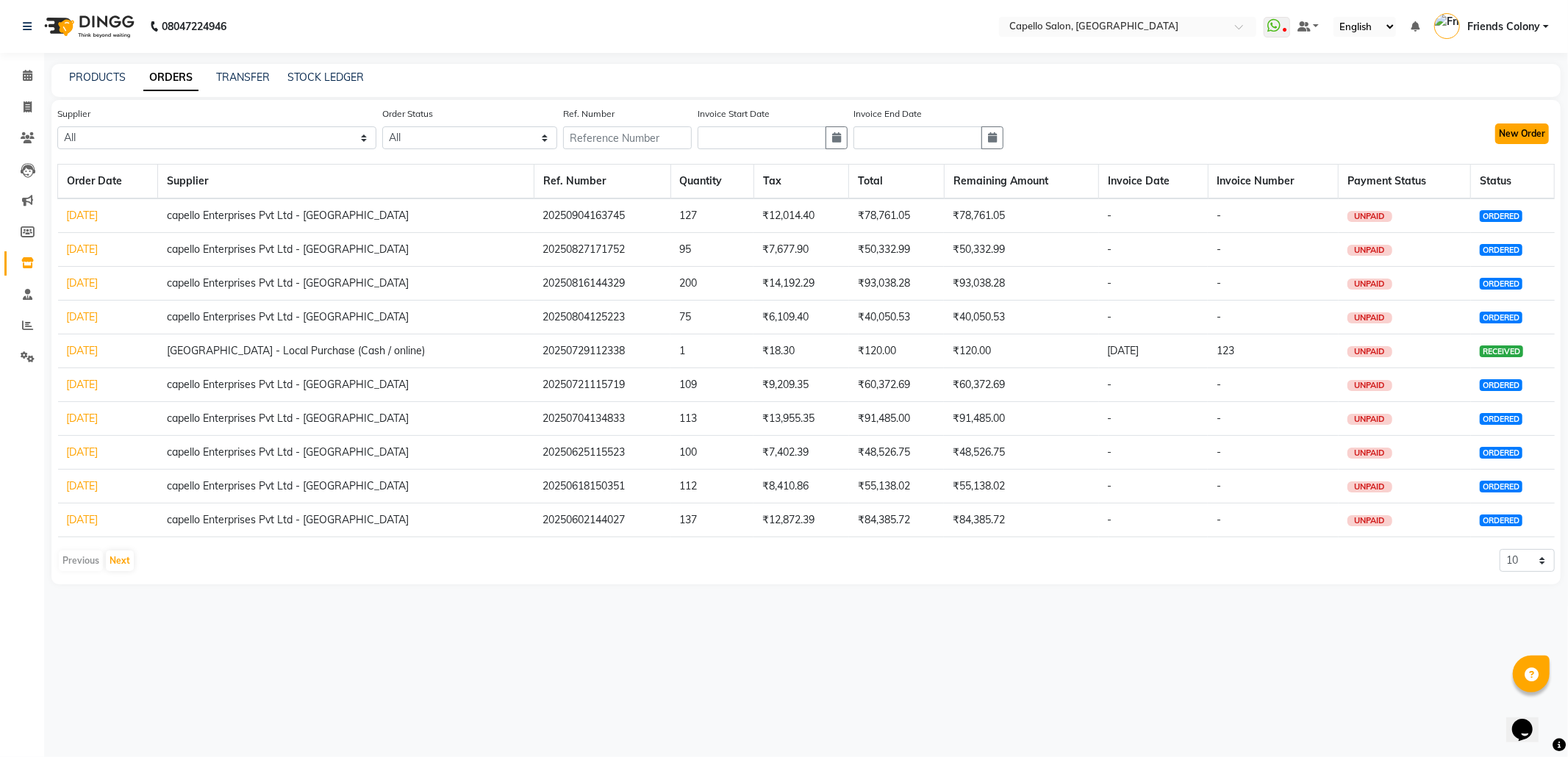
click at [1523, 129] on button "New Order" at bounding box center [1522, 134] width 53 height 21
select select "true"
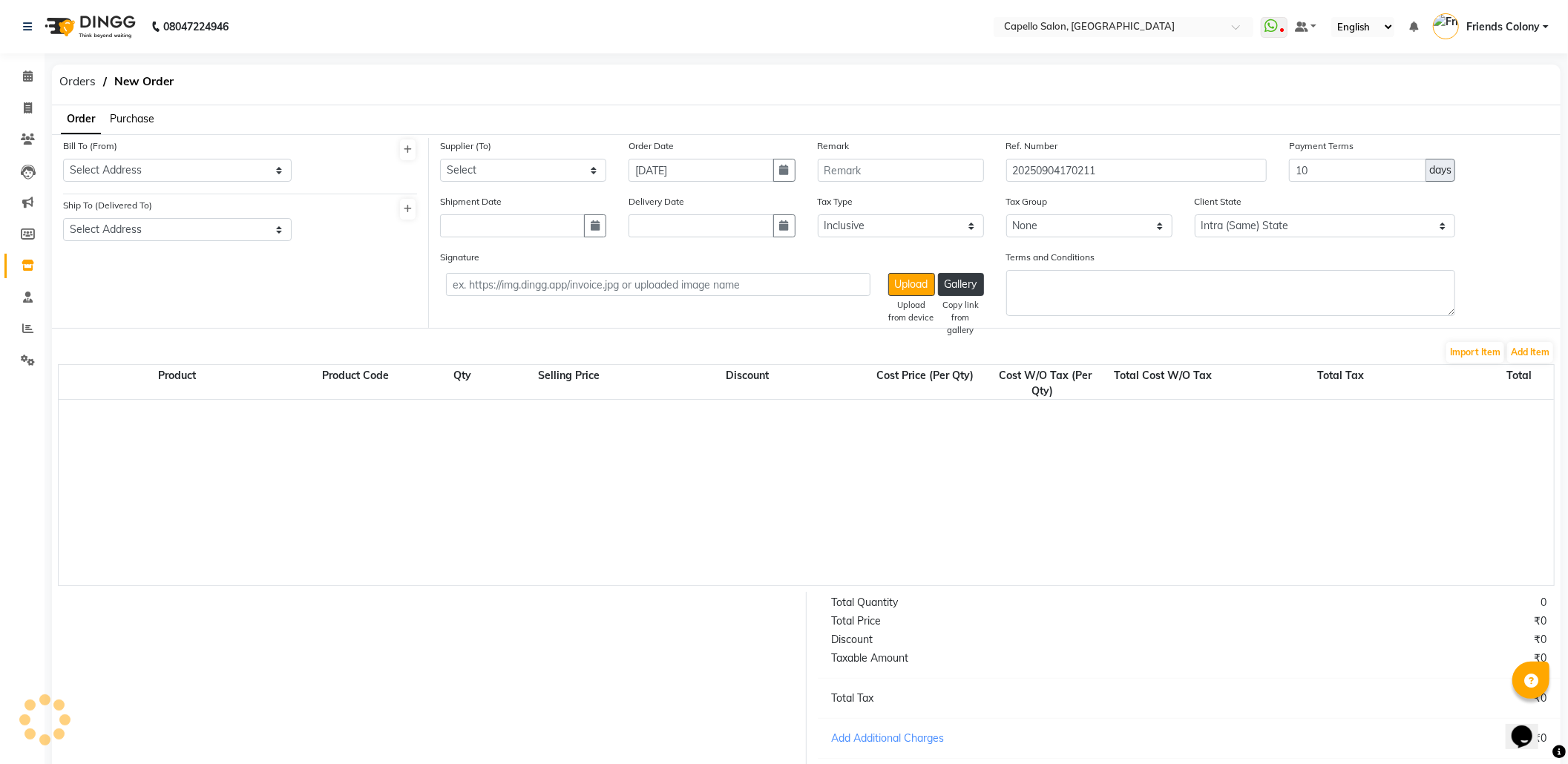
select select "2335"
click at [132, 166] on select "Select Address CAPELLO FRIENDS COLONY PLOT NO 100 OPPSITE UNION BABK OF INDIA N…" at bounding box center [177, 170] width 228 height 23
select select "160"
click at [63, 159] on select "Select Address CAPELLO FRIENDS COLONY PLOT NO 100 OPPSITE UNION BABK OF INDIA N…" at bounding box center [177, 170] width 228 height 23
click at [122, 227] on select "Select Address CAPELLO FRIENDS COLONY PLOT NO 100 OPPSITE UNION BABK OF INDIA N…" at bounding box center [177, 229] width 228 height 23
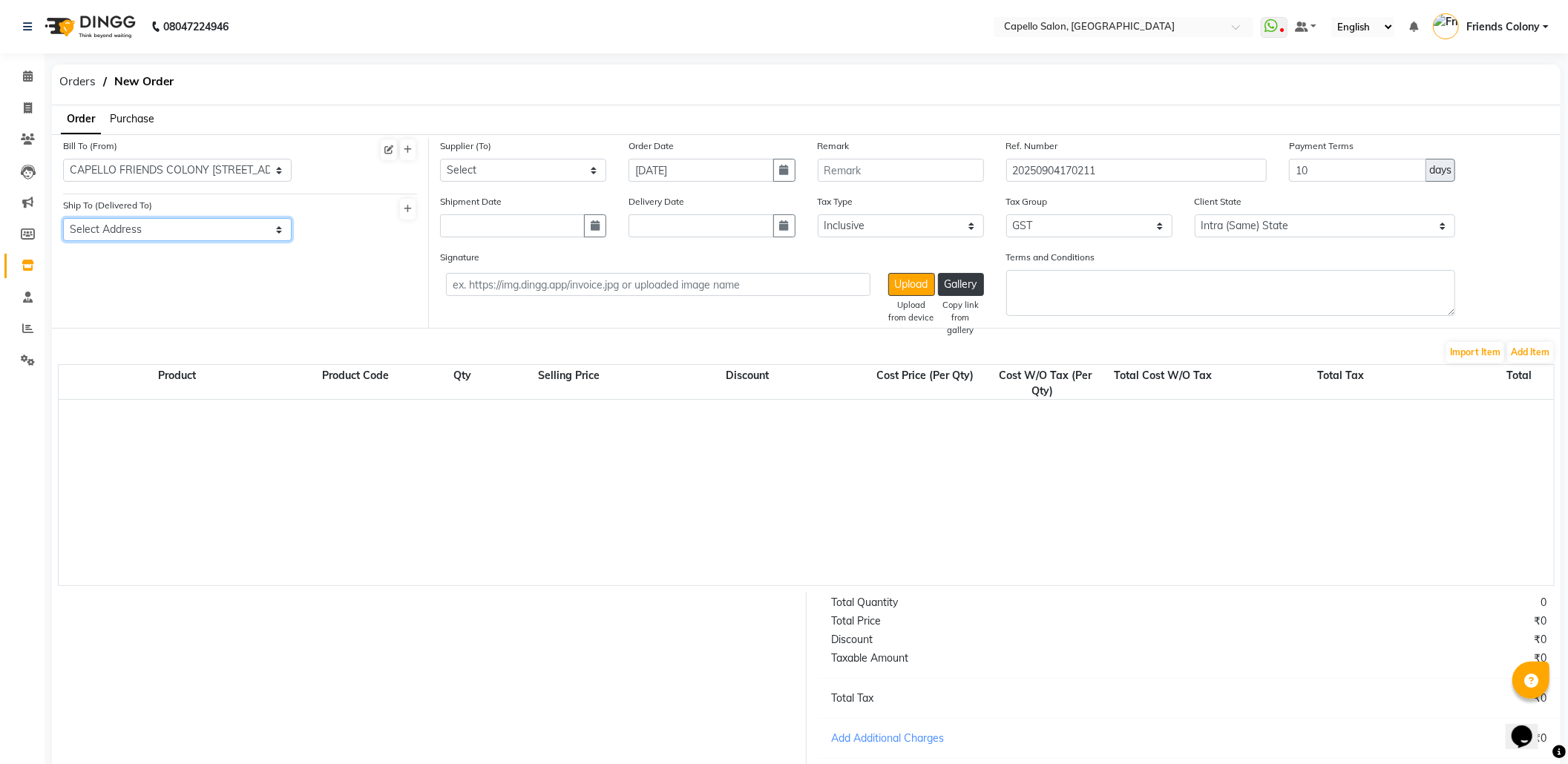
select select "161"
click at [63, 218] on select "Select Address CAPELLO FRIENDS COLONY PLOT NO 100 OPPSITE UNION BABK OF INDIA N…" at bounding box center [177, 229] width 228 height 23
click at [505, 168] on select "Select capello Enterprises Pvt Ltd - CAPELLO SALOON Capello Friends Colony - Lo…" at bounding box center [523, 170] width 166 height 23
select select "621"
click at [440, 159] on select "Select capello Enterprises Pvt Ltd - CAPELLO SALOON Capello Friends Colony - Lo…" at bounding box center [523, 170] width 166 height 23
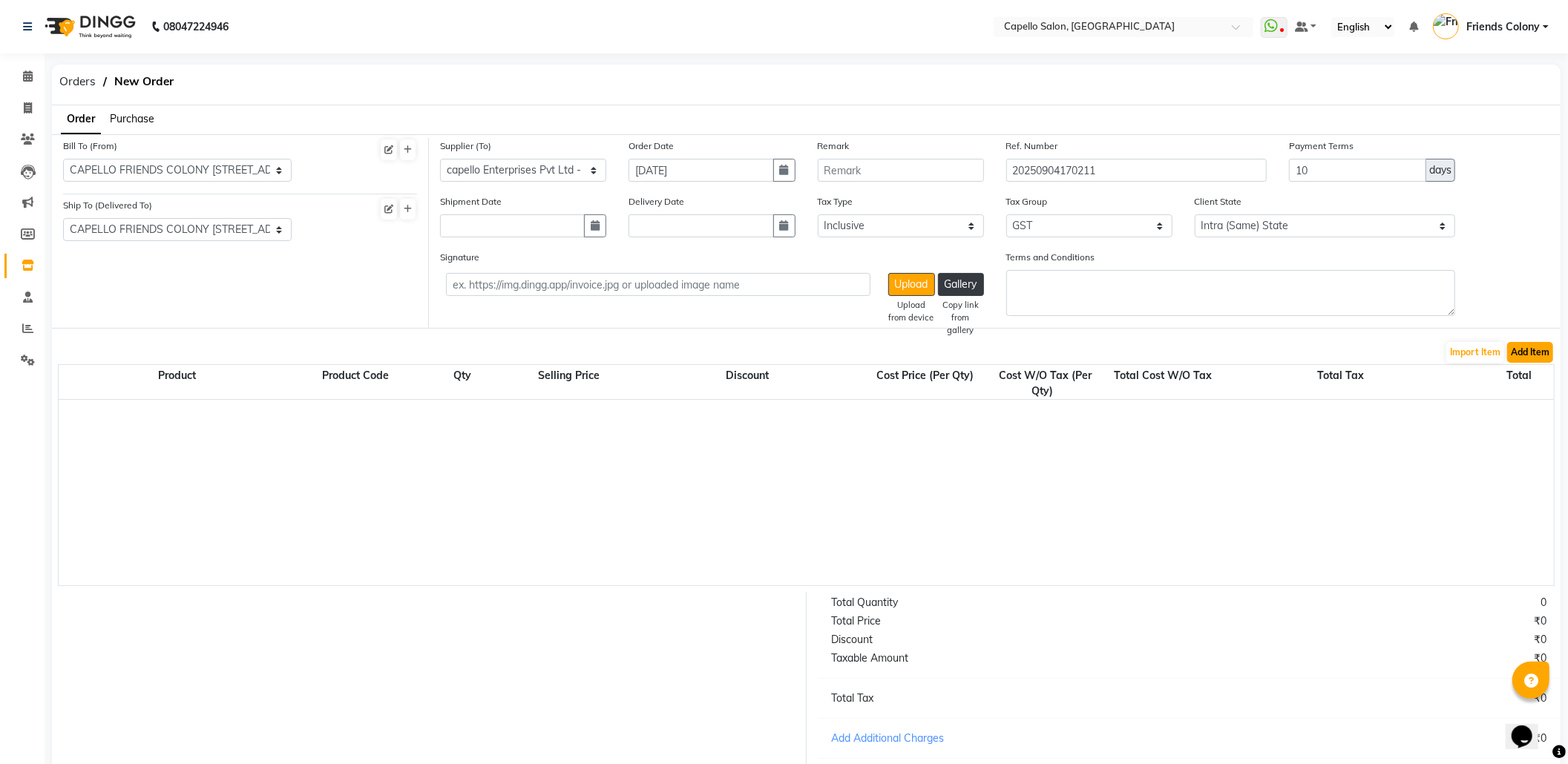
click at [1527, 354] on button "Add Item" at bounding box center [1530, 352] width 46 height 21
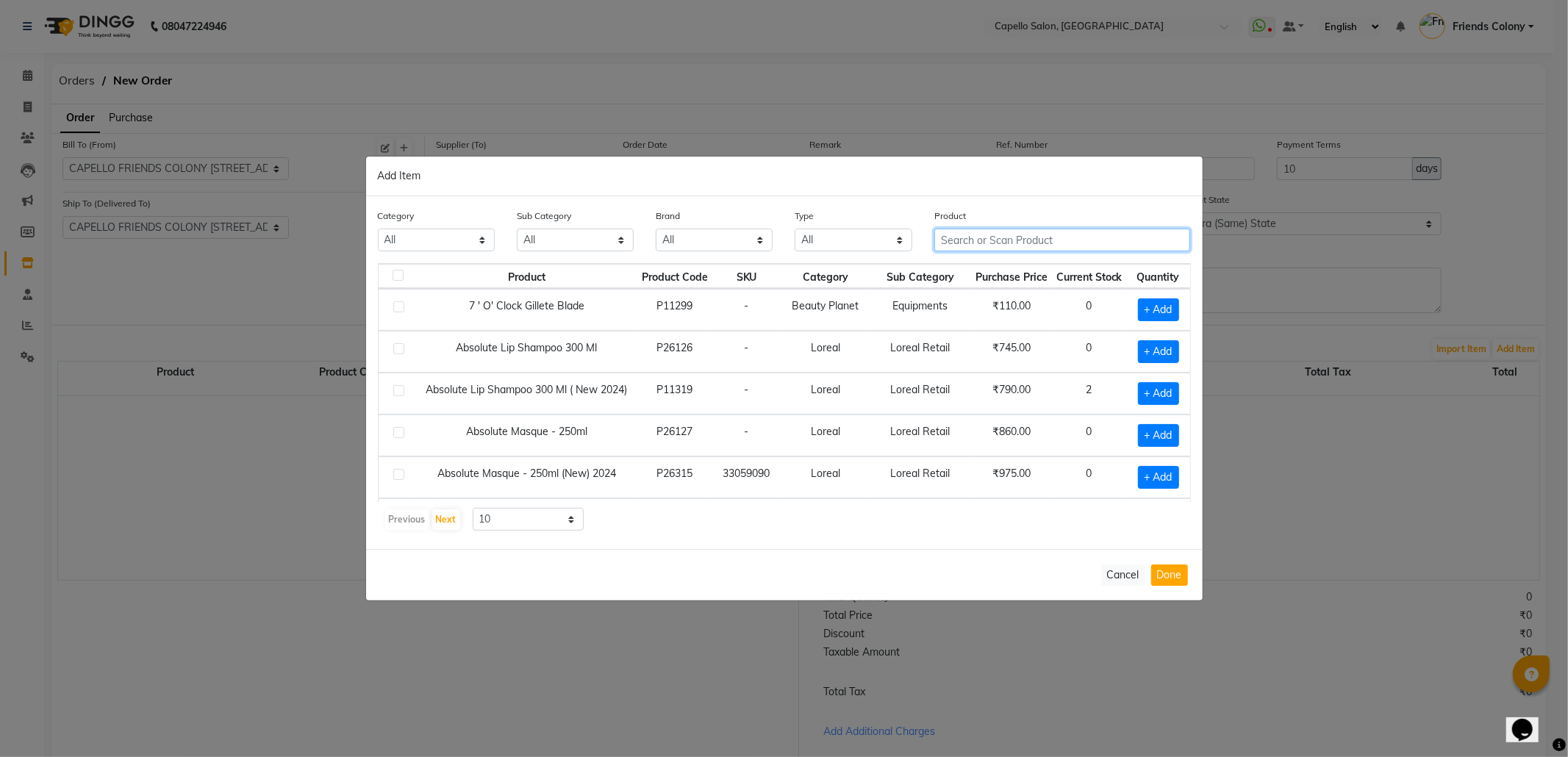
click at [1072, 242] on input "text" at bounding box center [1062, 239] width 256 height 22
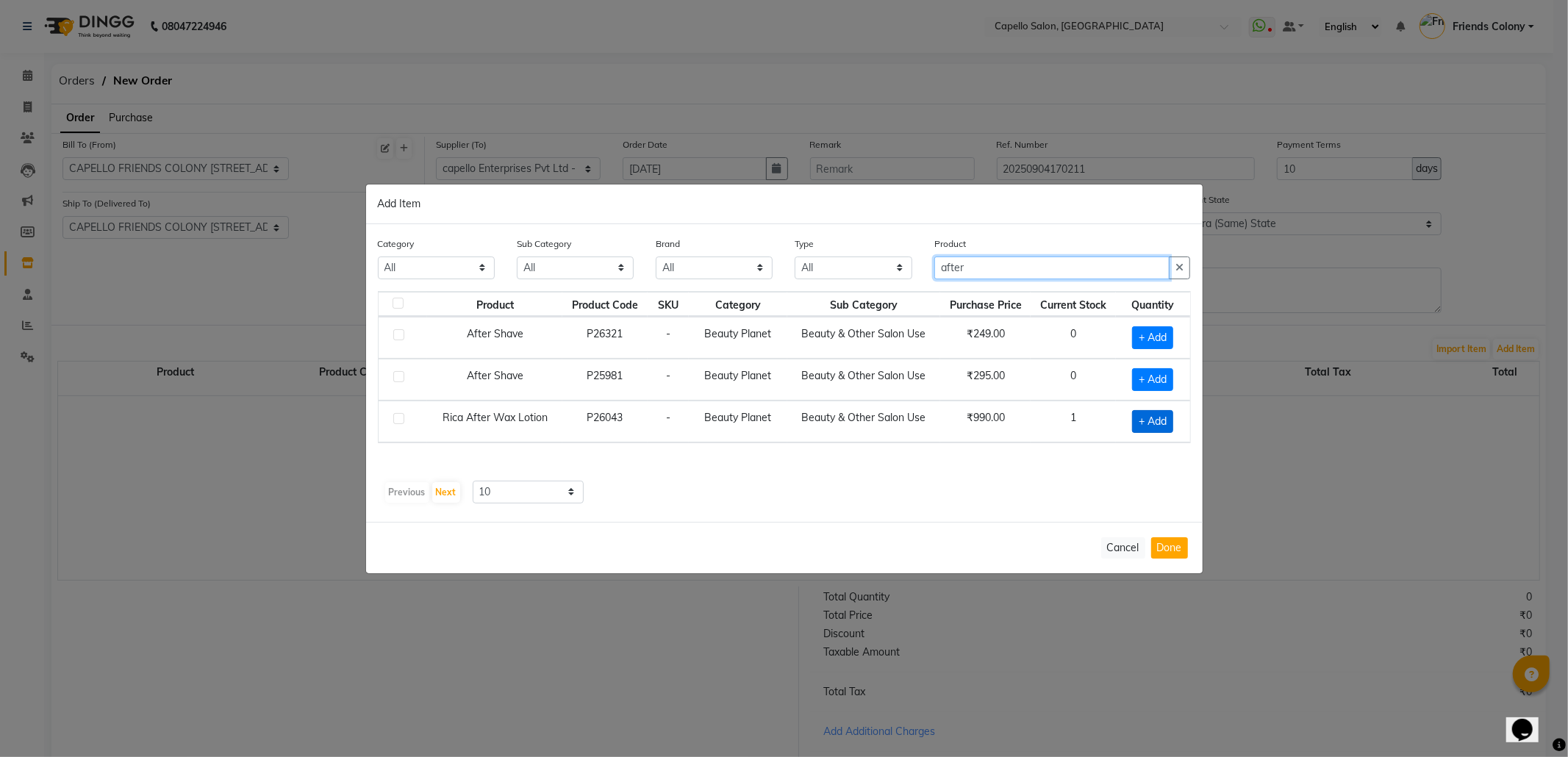
type input "after"
click at [1151, 423] on span "+ Add" at bounding box center [1152, 421] width 41 height 22
checkbox input "true"
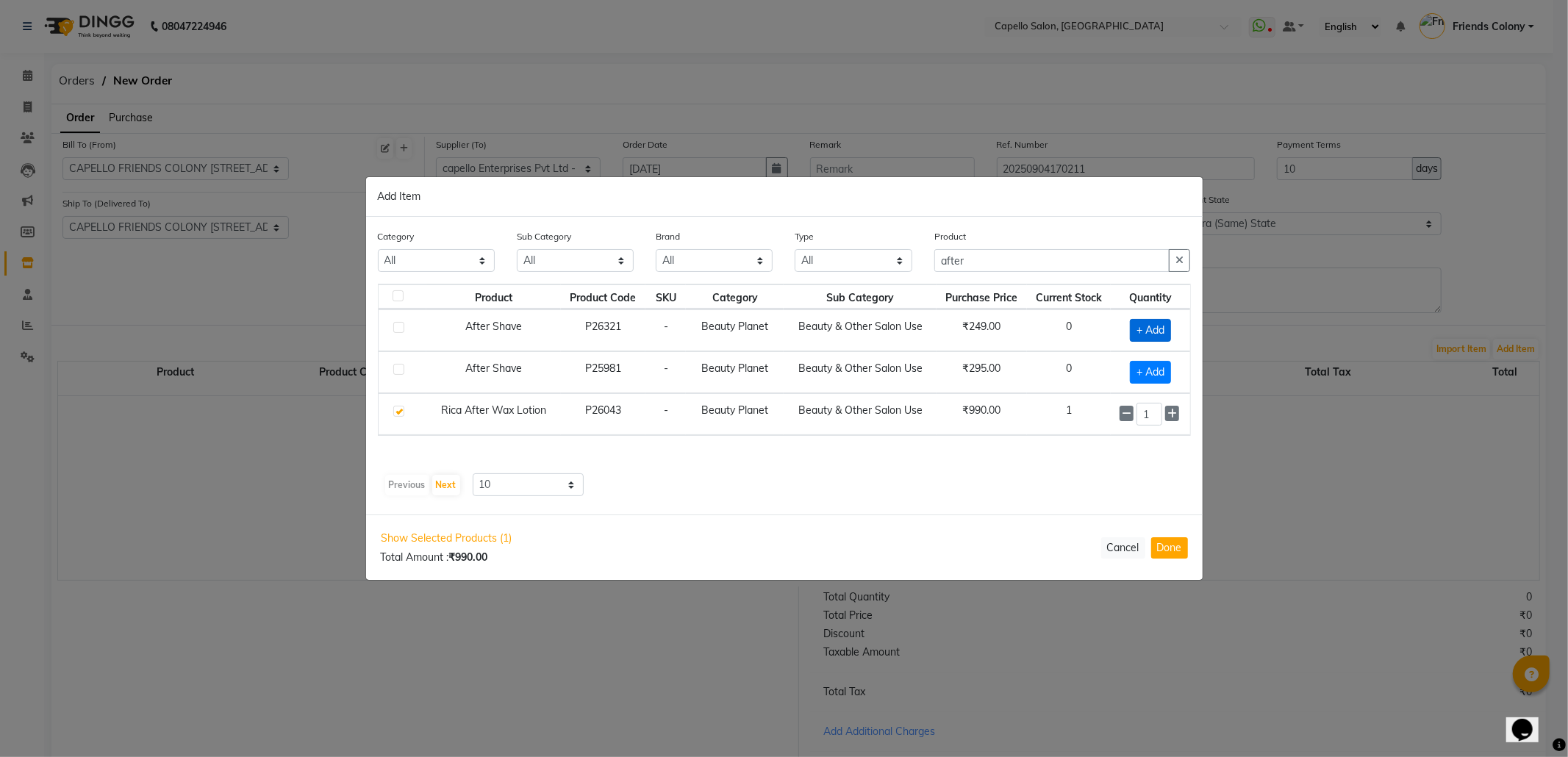
click at [1150, 322] on span "+ Add" at bounding box center [1150, 330] width 41 height 22
checkbox input "true"
click at [1173, 327] on icon at bounding box center [1172, 330] width 9 height 10
type input "2"
drag, startPoint x: 973, startPoint y: 257, endPoint x: 712, endPoint y: 286, distance: 262.6
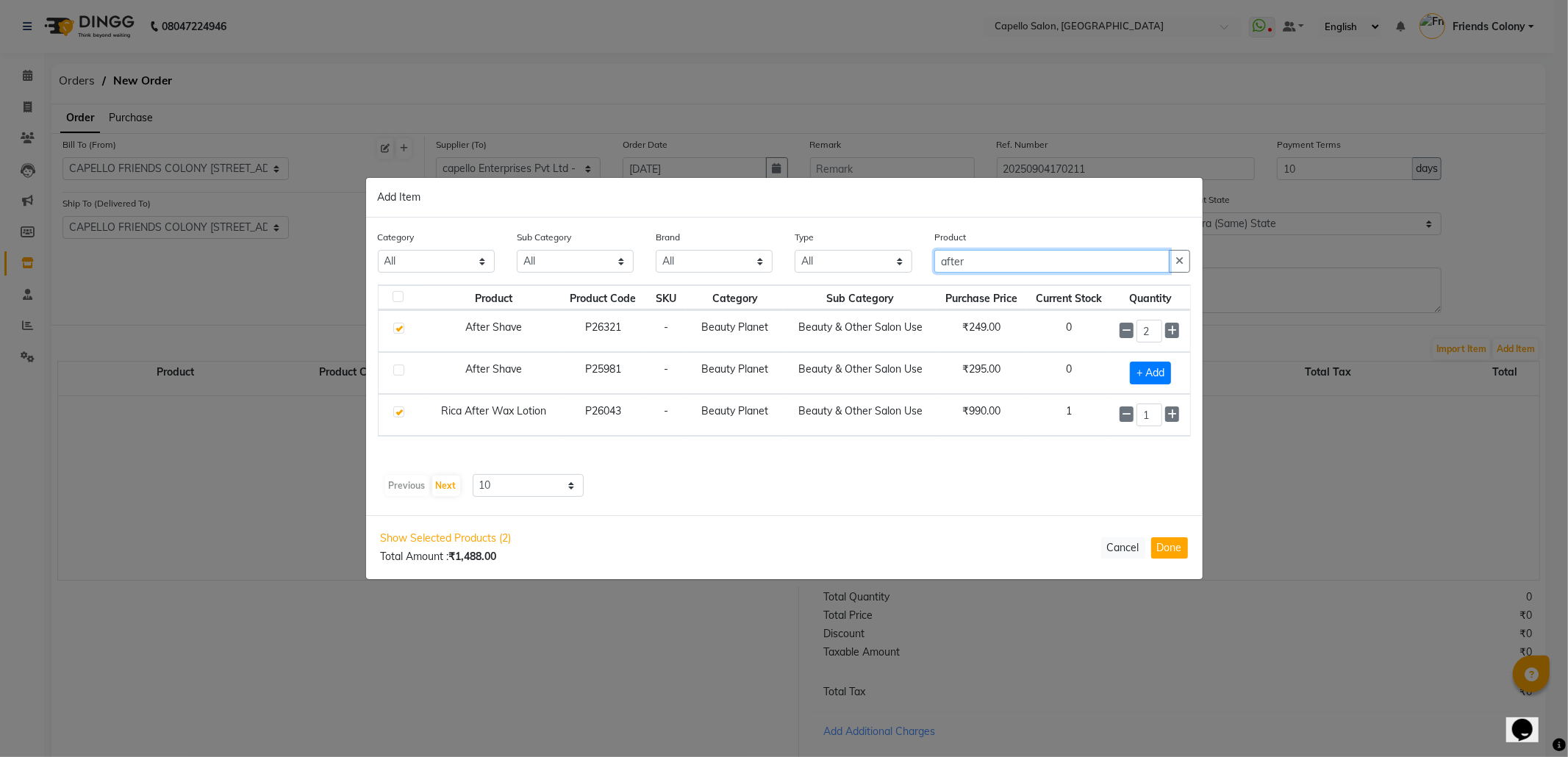
click at [712, 286] on div "Category All Keramelon Skin Makeup Personal Care Appliances Beard Beauty Planet…" at bounding box center [784, 366] width 836 height 298
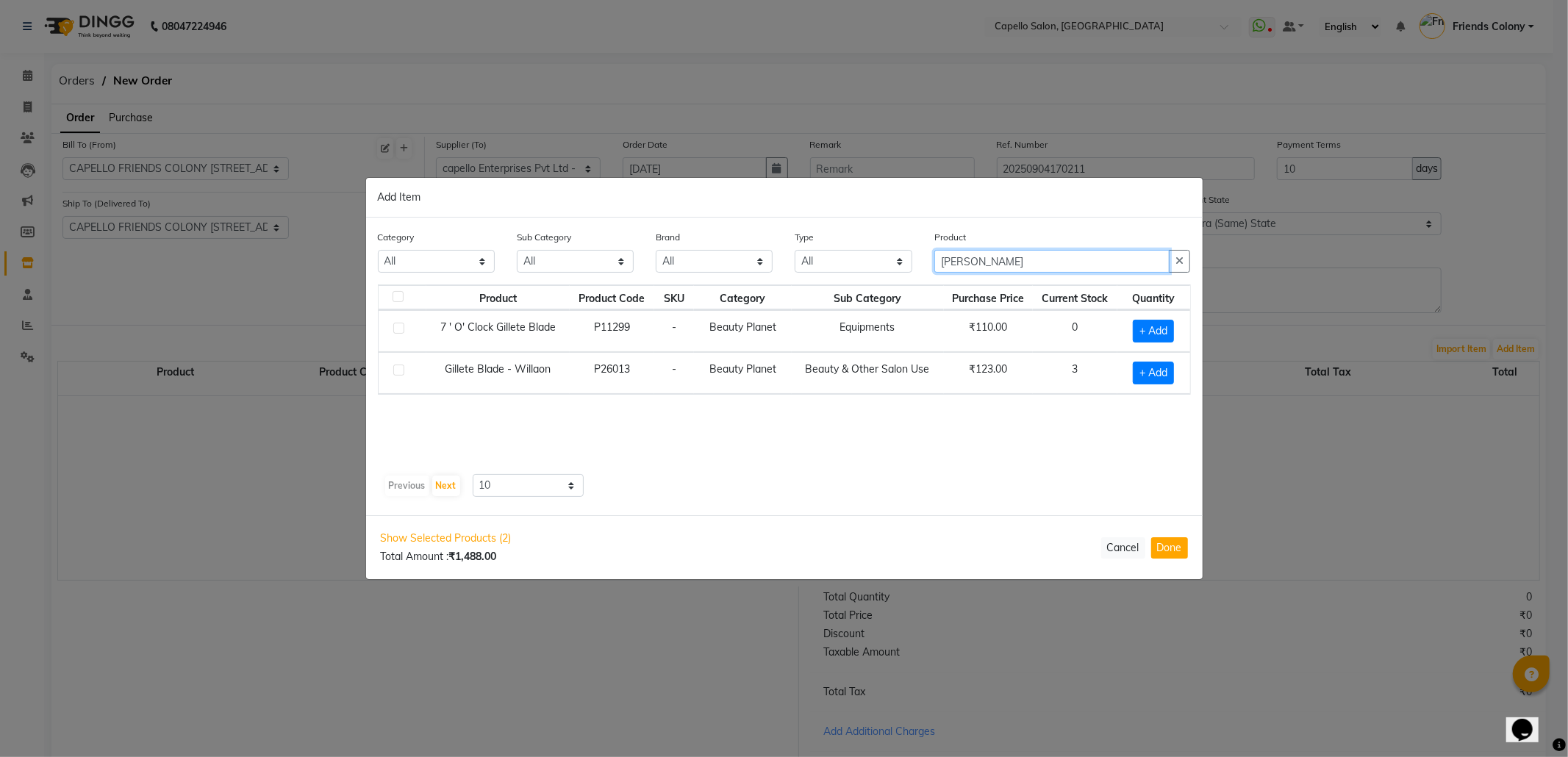
type input "gill"
click at [1127, 366] on div "+ Add" at bounding box center [1154, 372] width 55 height 22
click at [1141, 375] on span "+ Add" at bounding box center [1153, 372] width 41 height 22
checkbox input "true"
click at [1169, 375] on icon at bounding box center [1173, 372] width 9 height 10
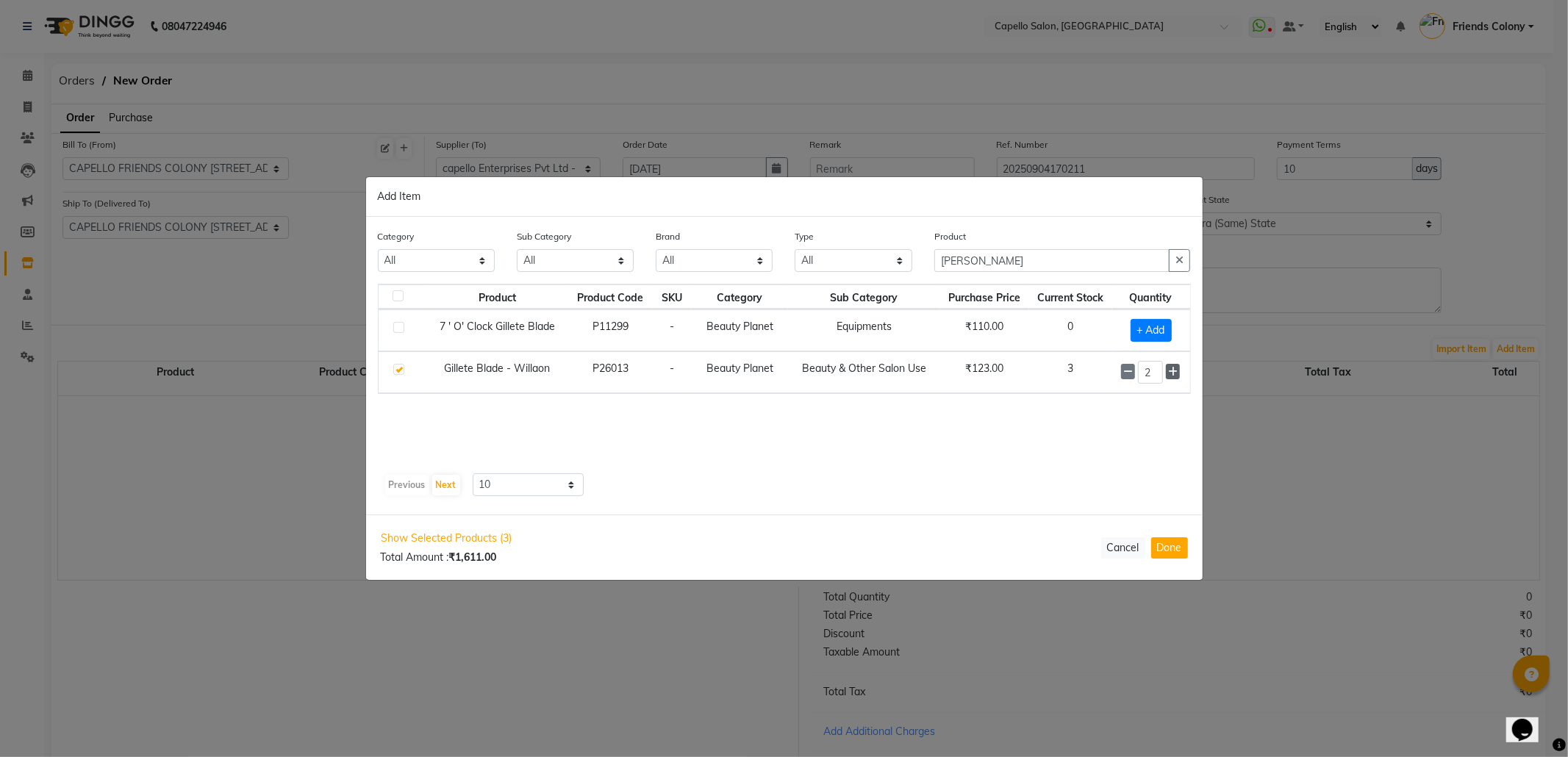
click at [1169, 375] on icon at bounding box center [1173, 372] width 9 height 10
type input "4"
drag, startPoint x: 975, startPoint y: 266, endPoint x: 850, endPoint y: 274, distance: 125.3
click at [851, 274] on div "Category All Keramelon Skin Makeup Personal Care Appliances Beard Beauty Planet…" at bounding box center [784, 256] width 835 height 55
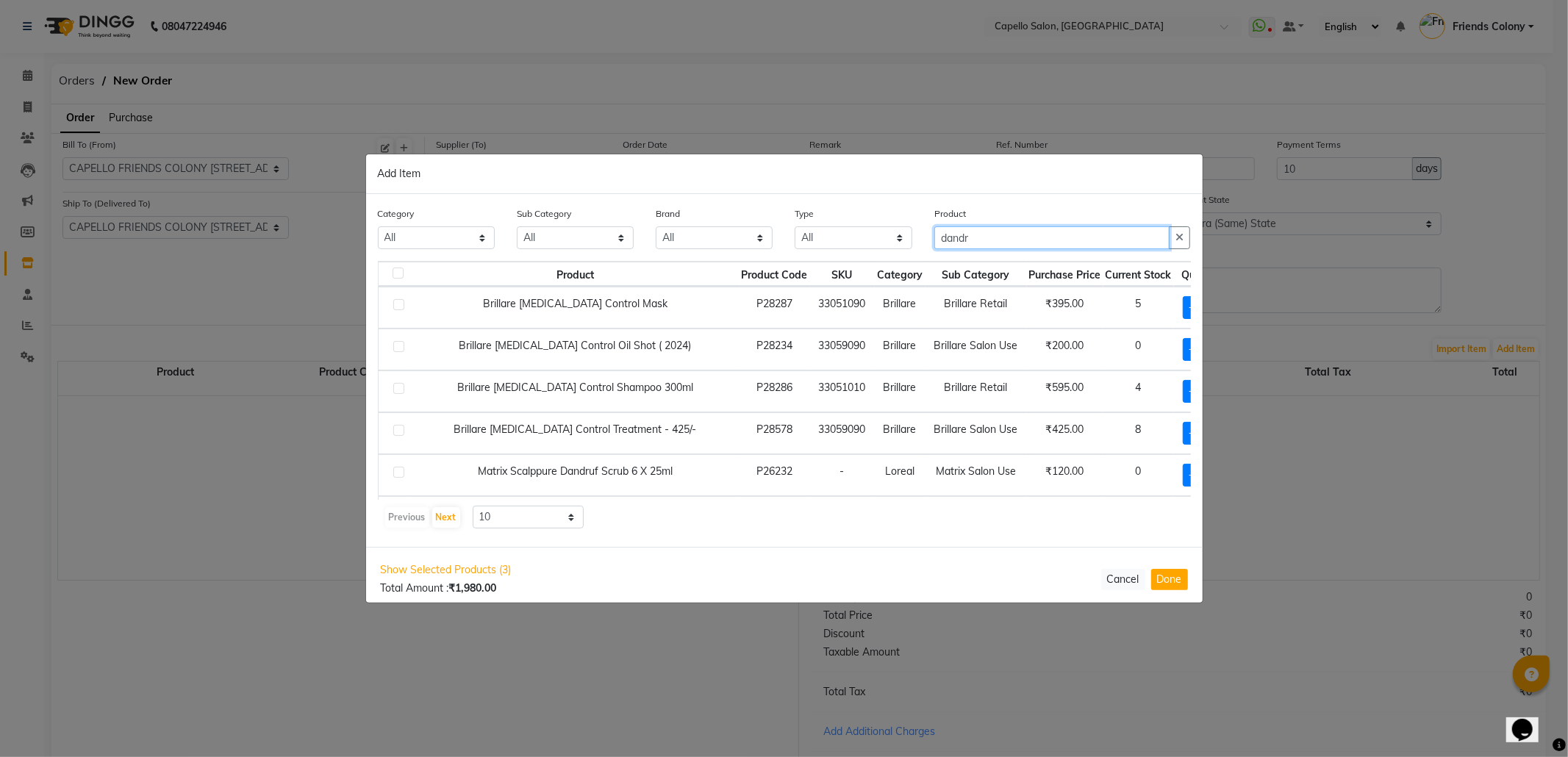
type input "dandr"
click at [1183, 435] on span "+ Add" at bounding box center [1203, 433] width 41 height 22
checkbox input "true"
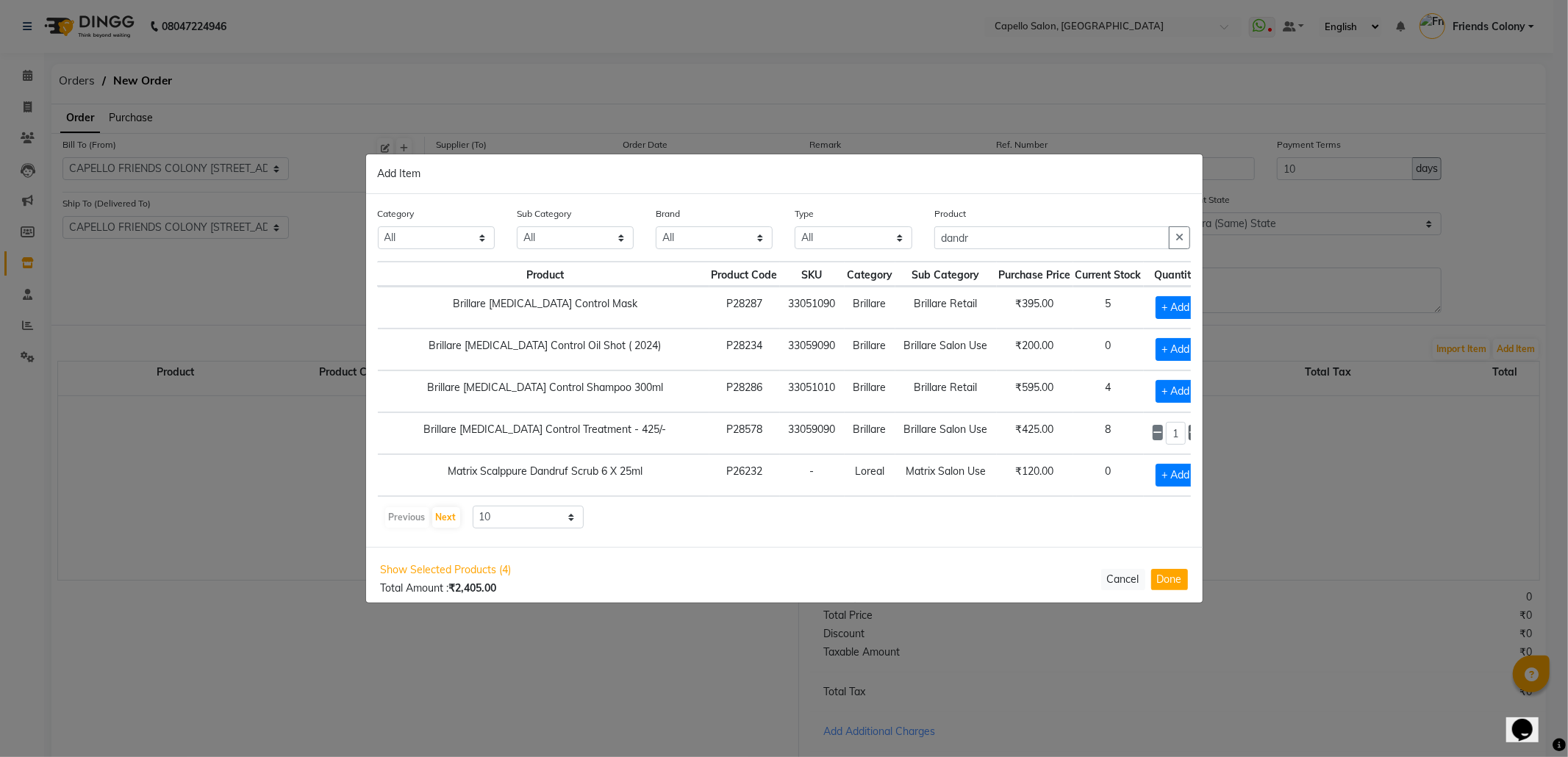
click at [1189, 433] on icon at bounding box center [1194, 433] width 9 height 10
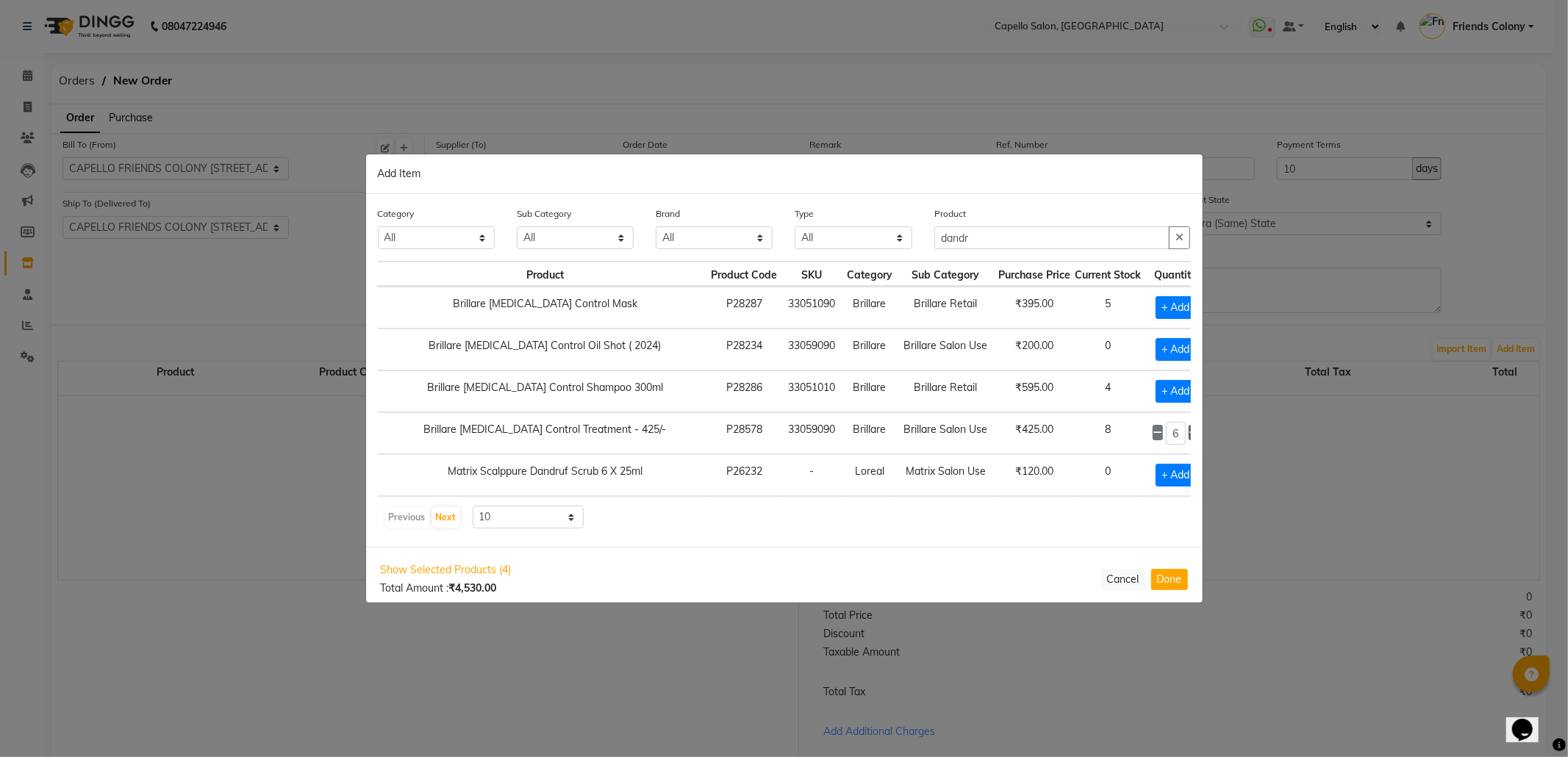
click at [1189, 433] on icon at bounding box center [1194, 433] width 9 height 10
type input "9"
drag, startPoint x: 1001, startPoint y: 236, endPoint x: 877, endPoint y: 240, distance: 124.1
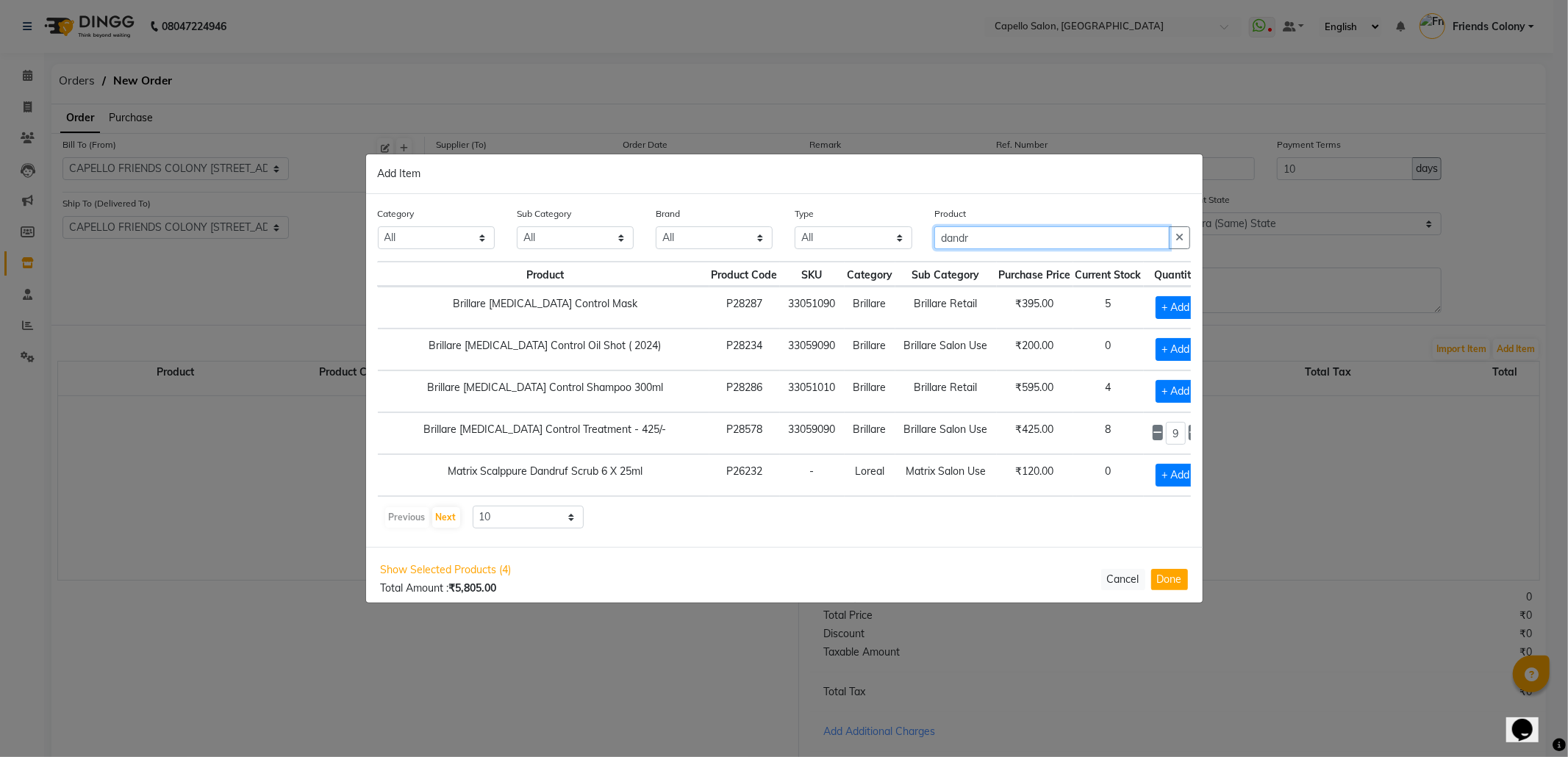
click at [877, 240] on div "Category All Keramelon Skin Makeup Personal Care Appliances Beard Beauty Planet…" at bounding box center [784, 233] width 835 height 55
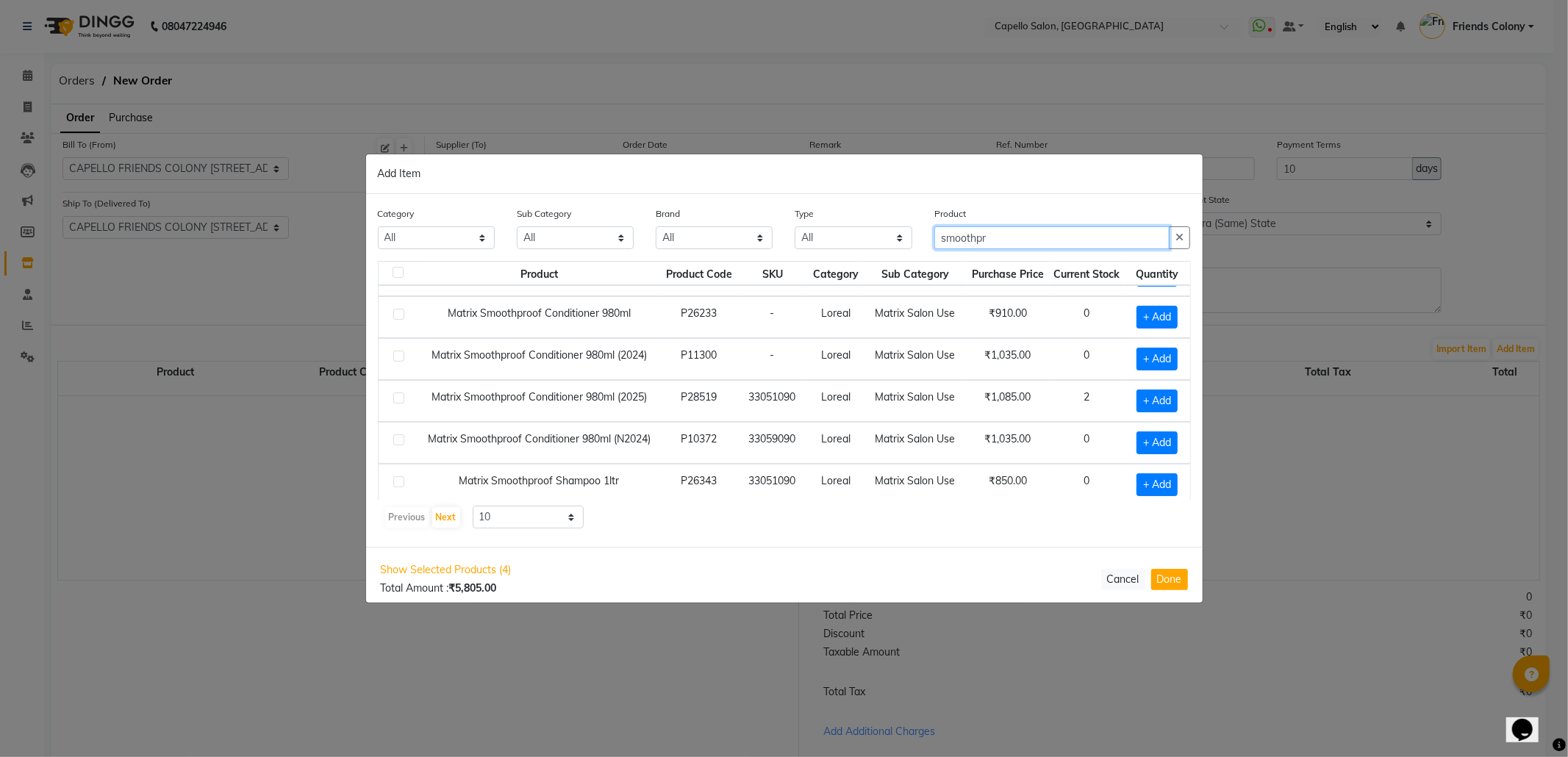
scroll to position [0, 0]
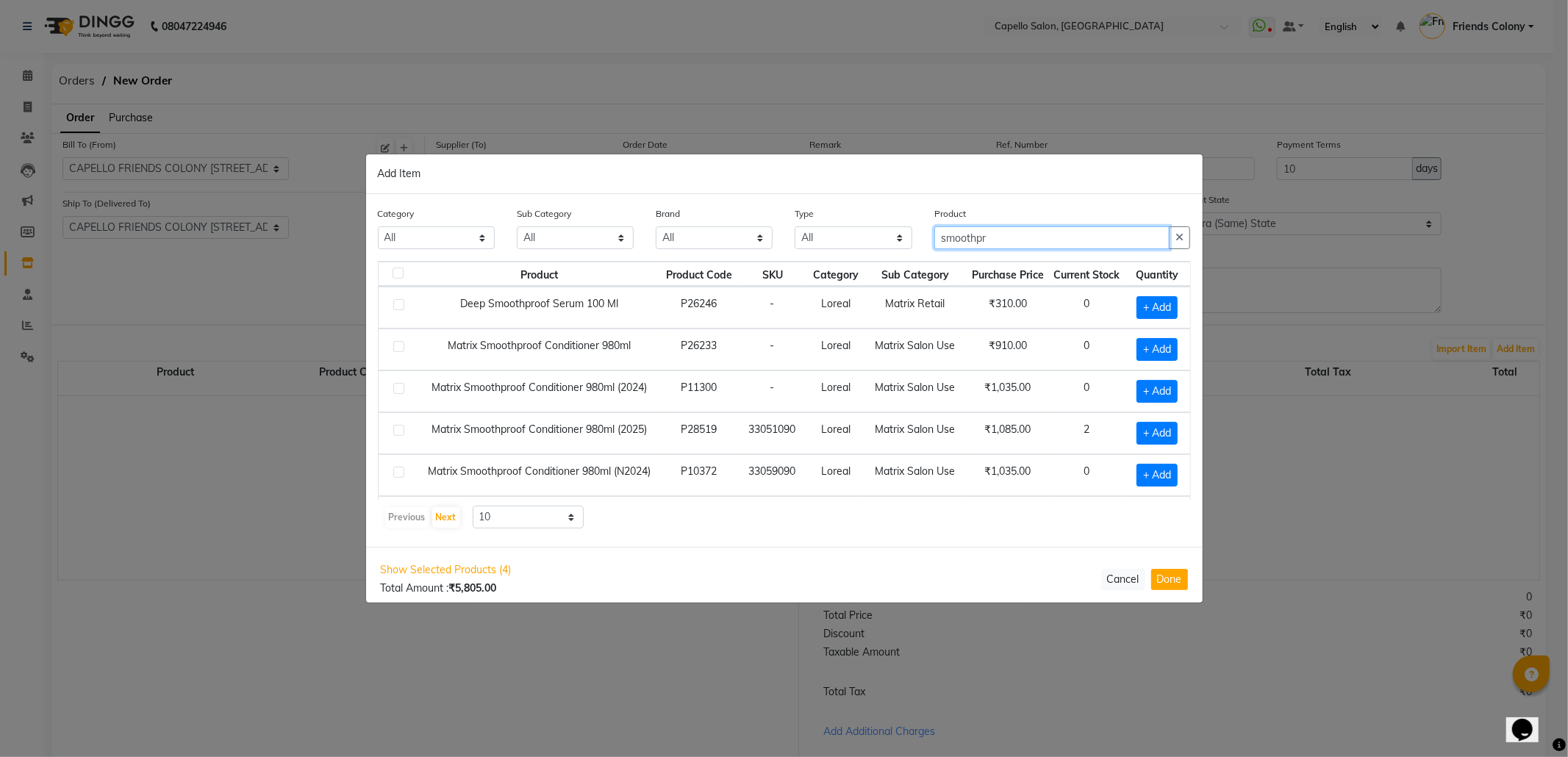
drag, startPoint x: 1000, startPoint y: 236, endPoint x: 853, endPoint y: 262, distance: 149.3
click at [853, 262] on div "Category All Keramelon Skin Makeup Personal Care Appliances Beard Beauty Planet…" at bounding box center [784, 371] width 836 height 353
type input "hydrasou"
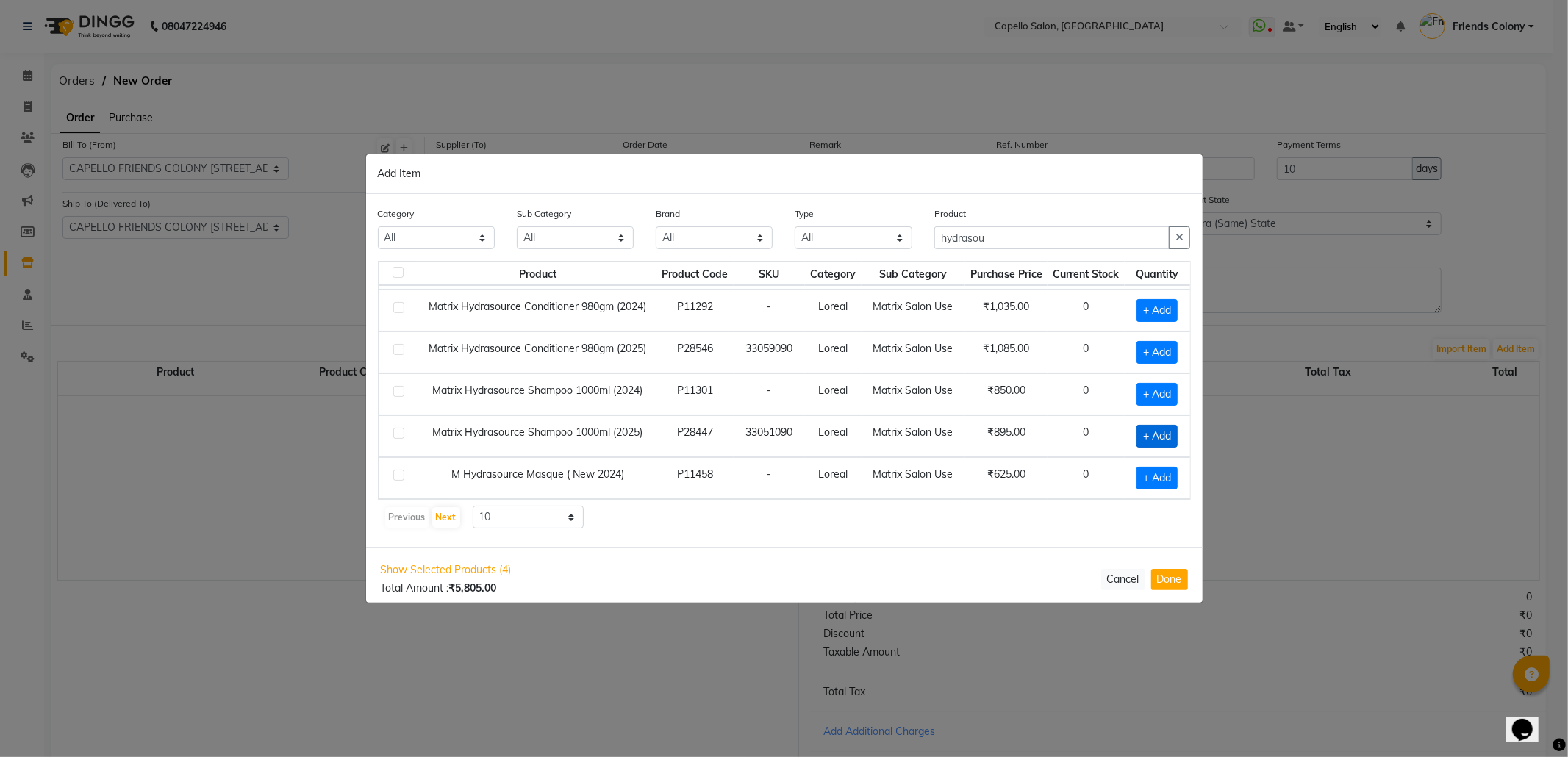
click at [1137, 443] on span "+ Add" at bounding box center [1157, 436] width 41 height 22
checkbox input "true"
click at [1139, 345] on span "+ Add" at bounding box center [1155, 352] width 41 height 22
checkbox input "true"
drag, startPoint x: 997, startPoint y: 234, endPoint x: 854, endPoint y: 252, distance: 144.1
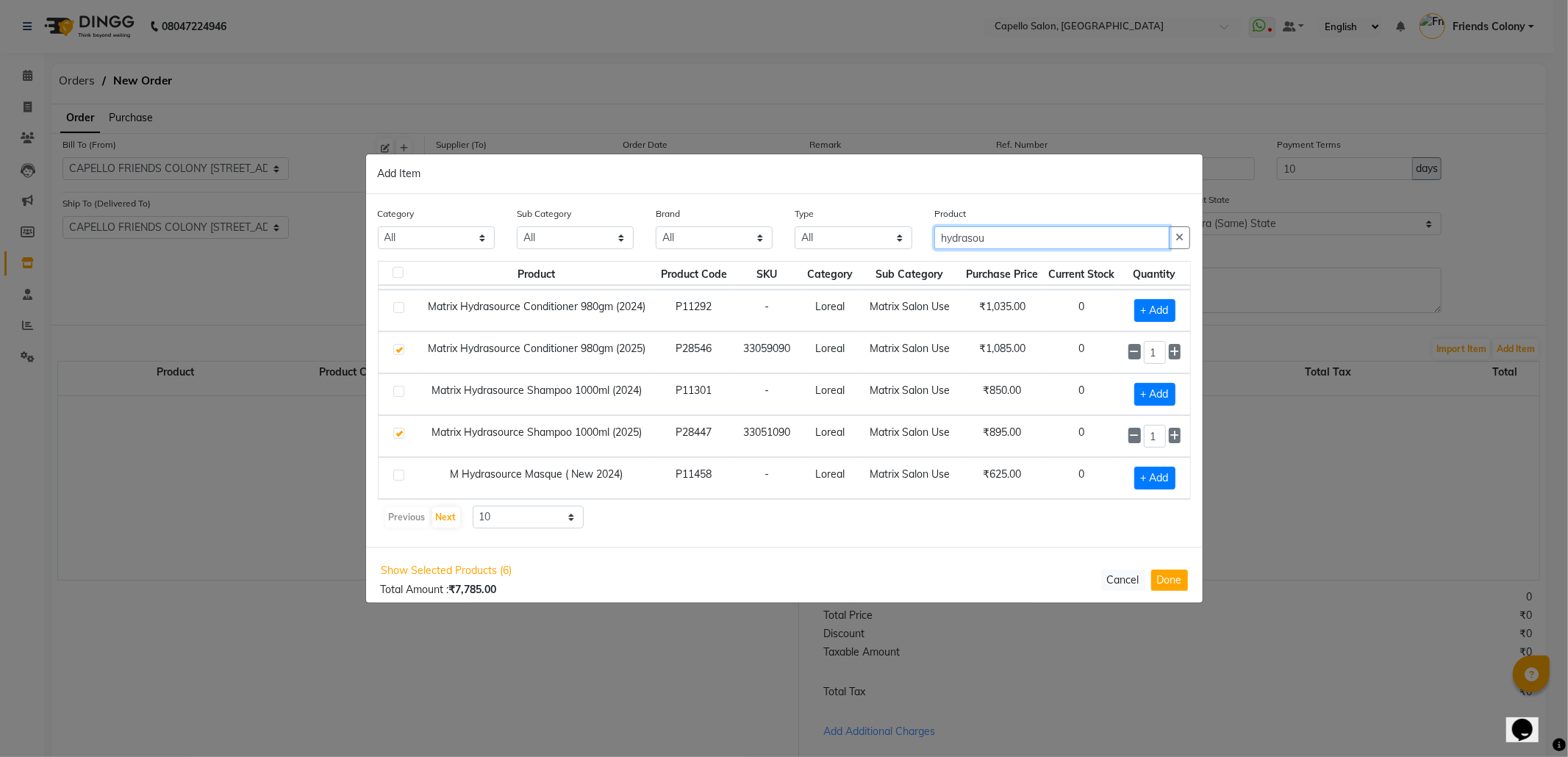
click at [854, 252] on div "Category All Keramelon Skin Makeup Personal Care Appliances Beard Beauty Planet…" at bounding box center [784, 233] width 835 height 55
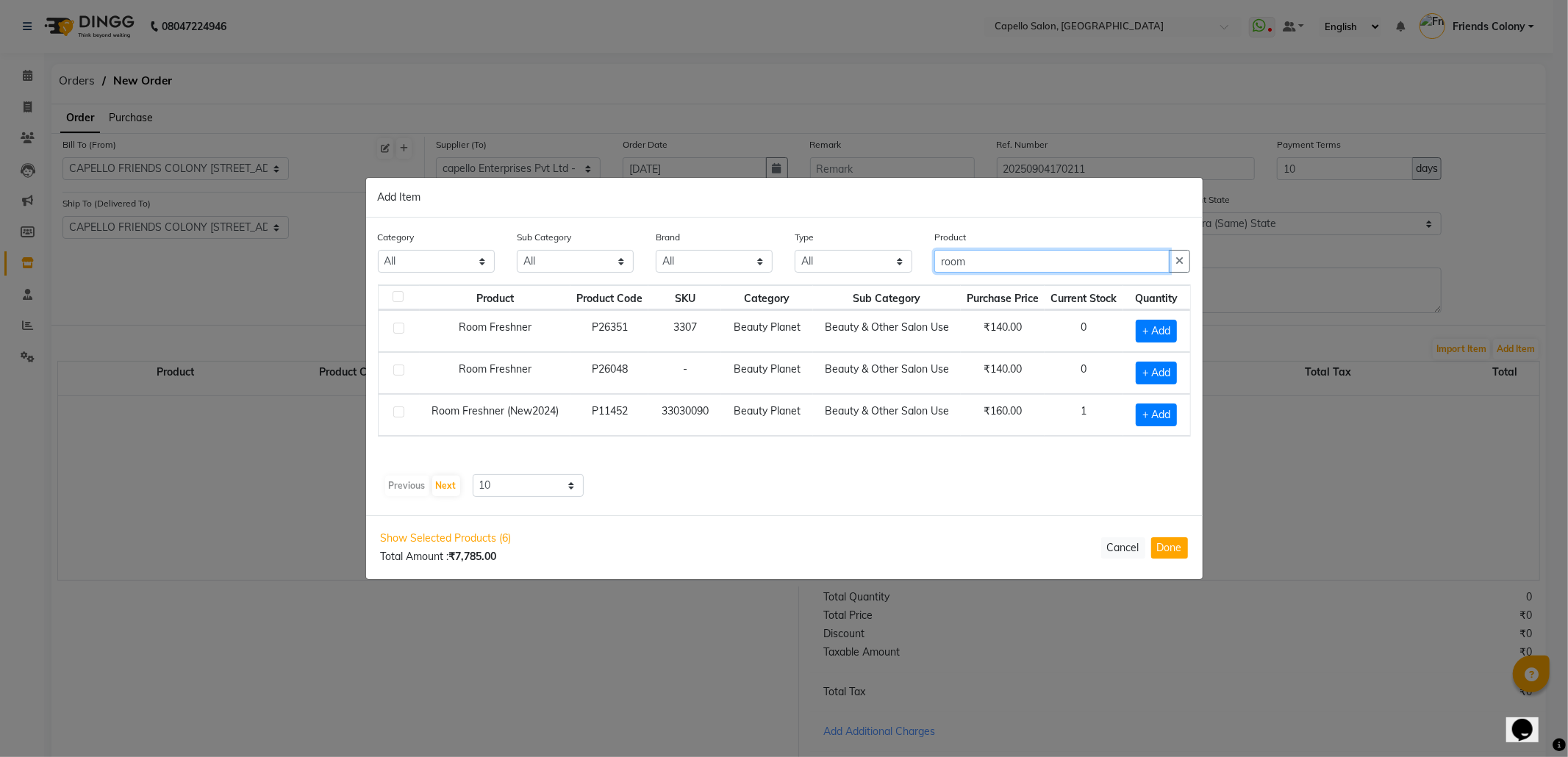
scroll to position [0, 0]
type input "room"
click at [1155, 420] on span "+ Add" at bounding box center [1156, 414] width 41 height 22
checkbox input "true"
drag, startPoint x: 1013, startPoint y: 260, endPoint x: 860, endPoint y: 279, distance: 154.2
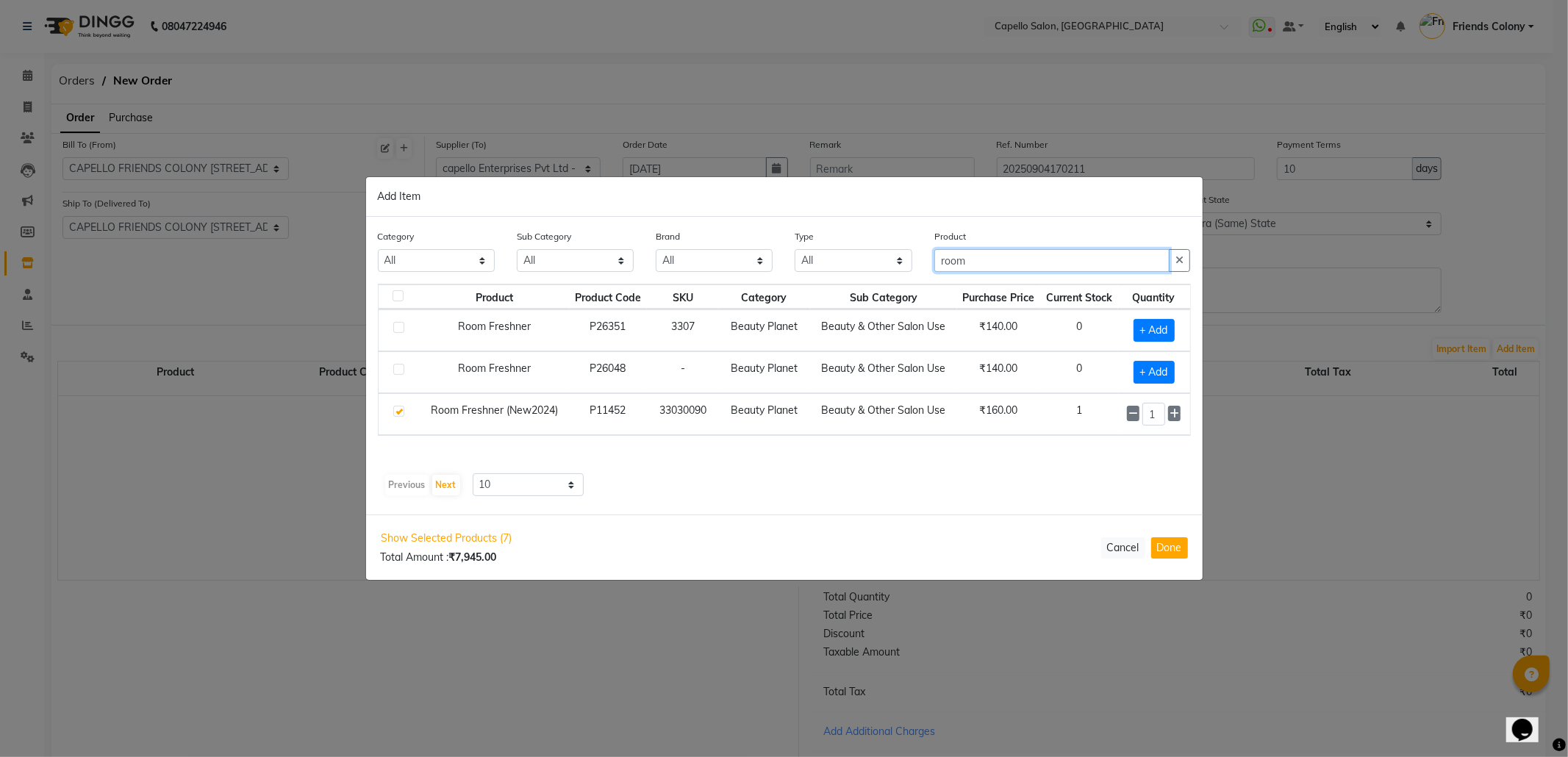
click at [860, 279] on div "Category All Keramelon Skin Makeup Personal Care Appliances Beard Beauty Planet…" at bounding box center [784, 255] width 835 height 55
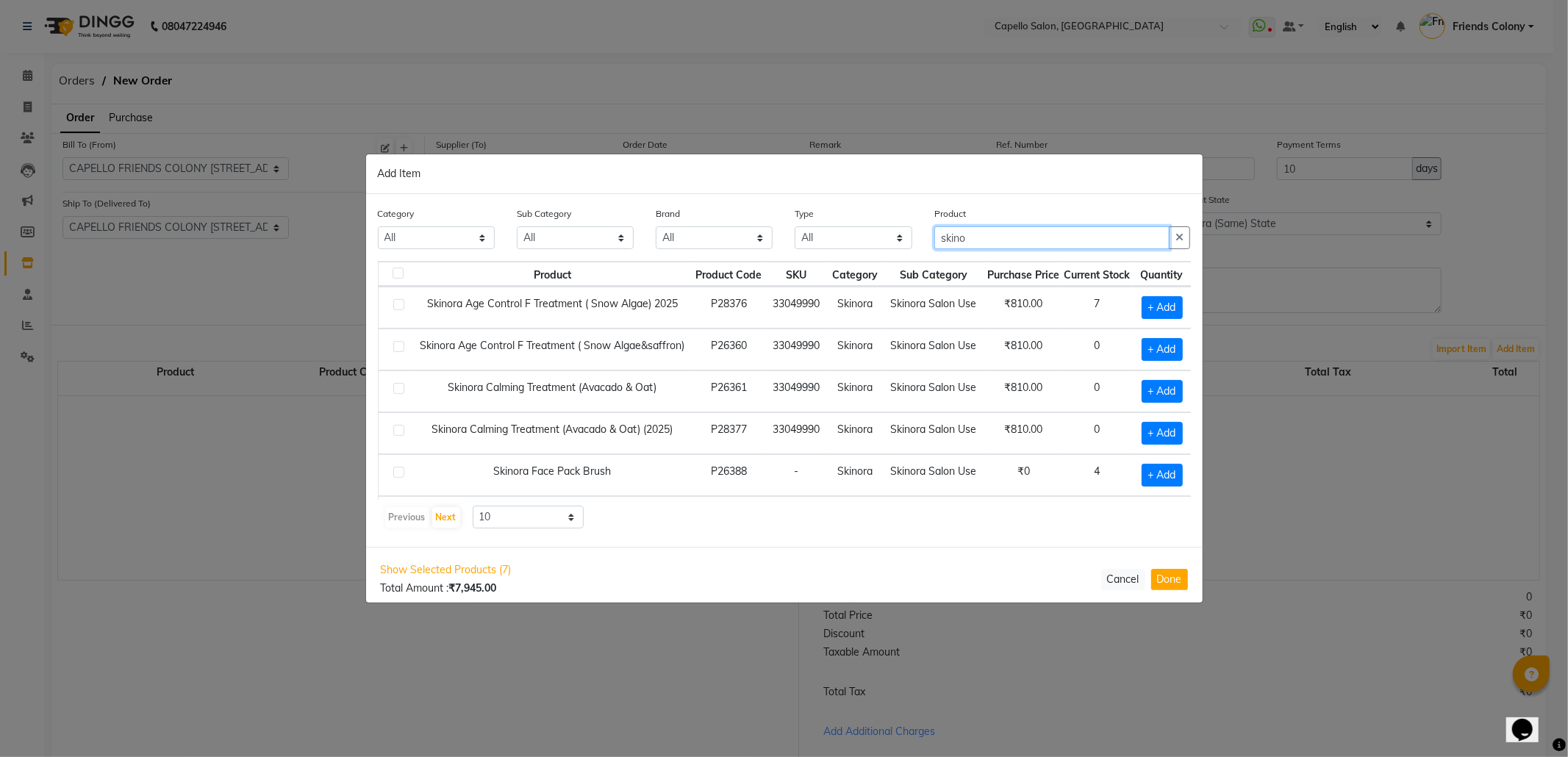
scroll to position [98, 0]
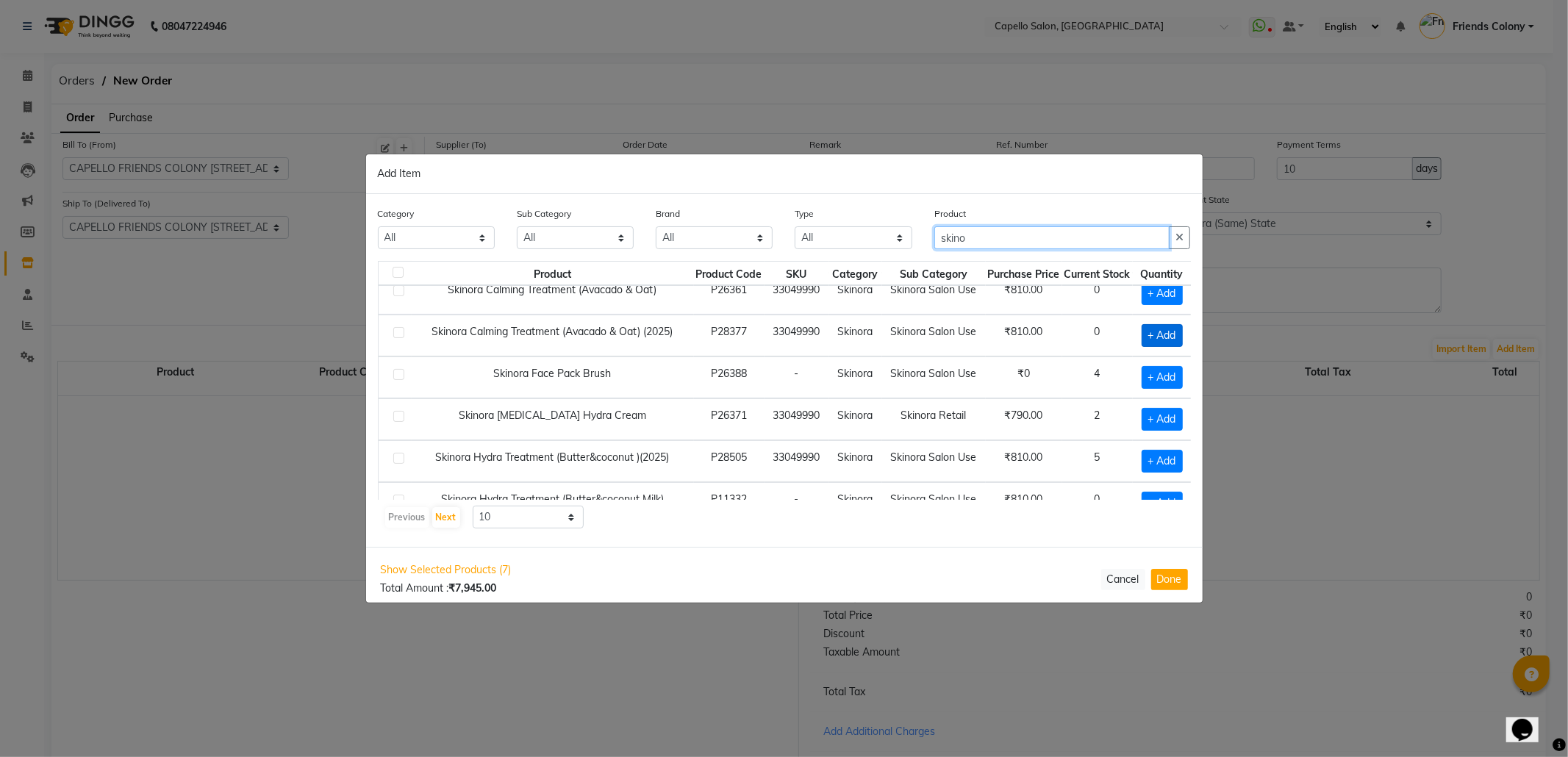
type input "skino"
click at [1160, 339] on span "+ Add" at bounding box center [1161, 335] width 41 height 22
checkbox input "true"
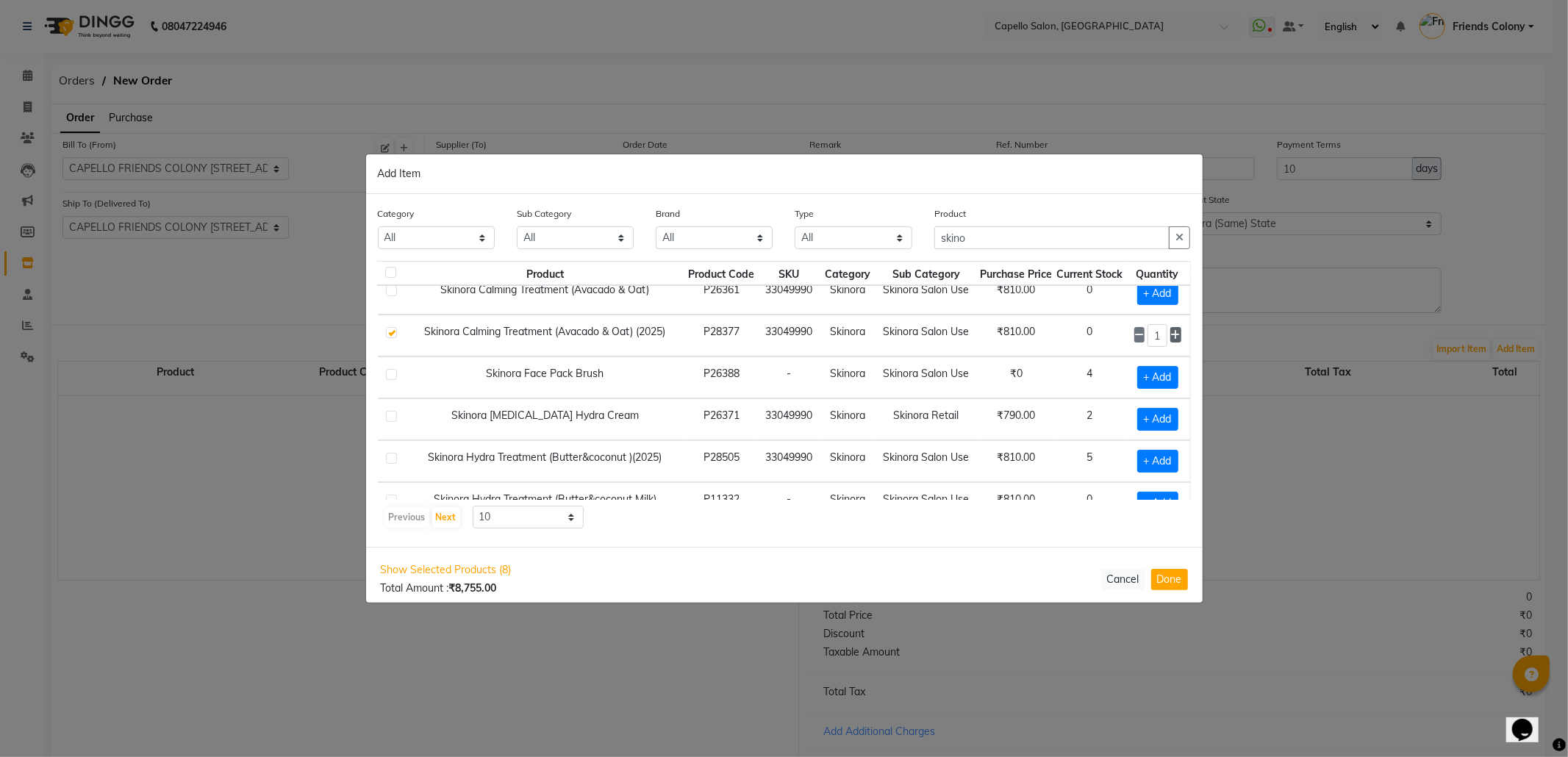
click at [1171, 335] on icon at bounding box center [1175, 334] width 9 height 10
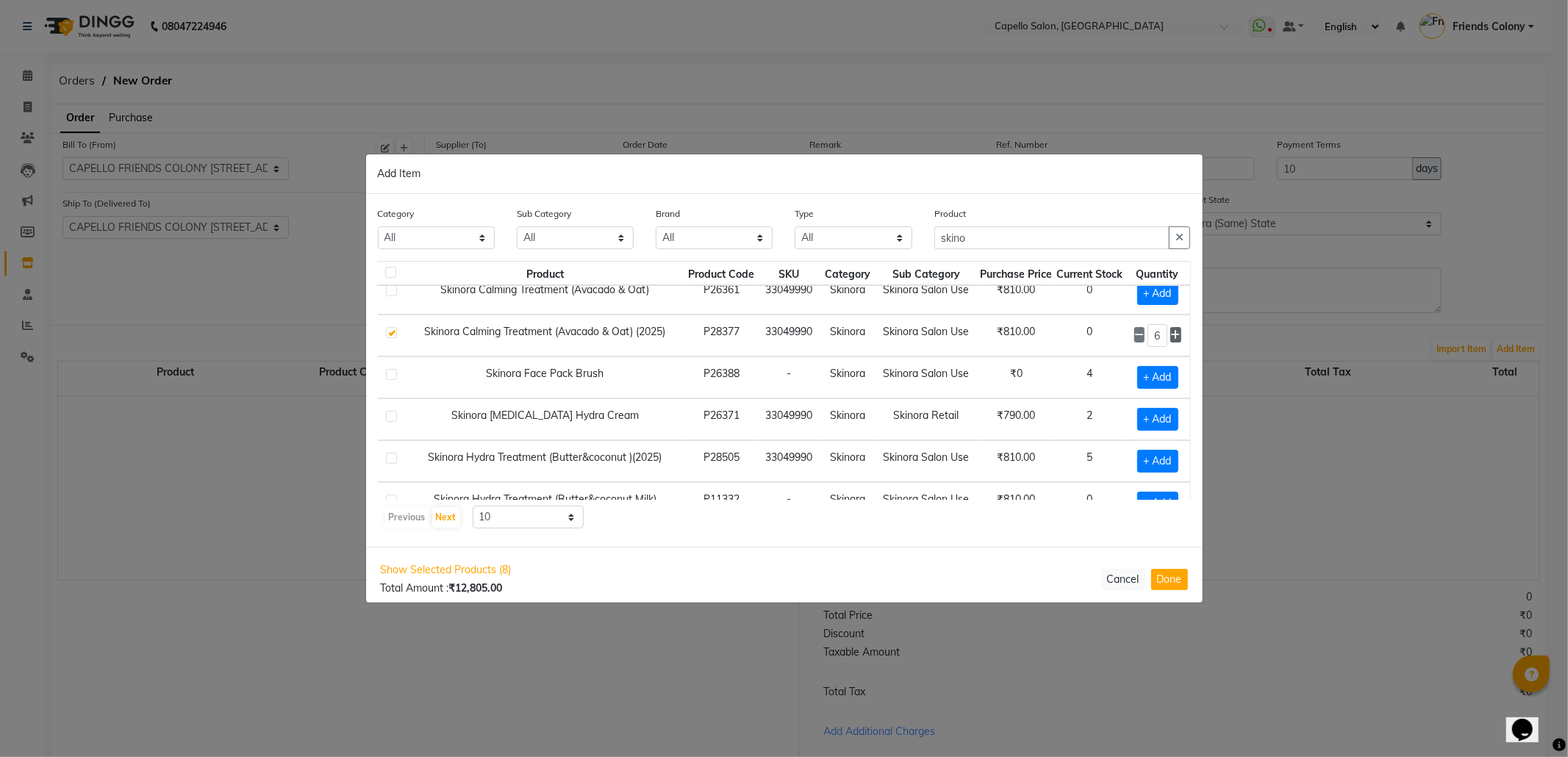
click at [1171, 335] on icon at bounding box center [1175, 334] width 9 height 10
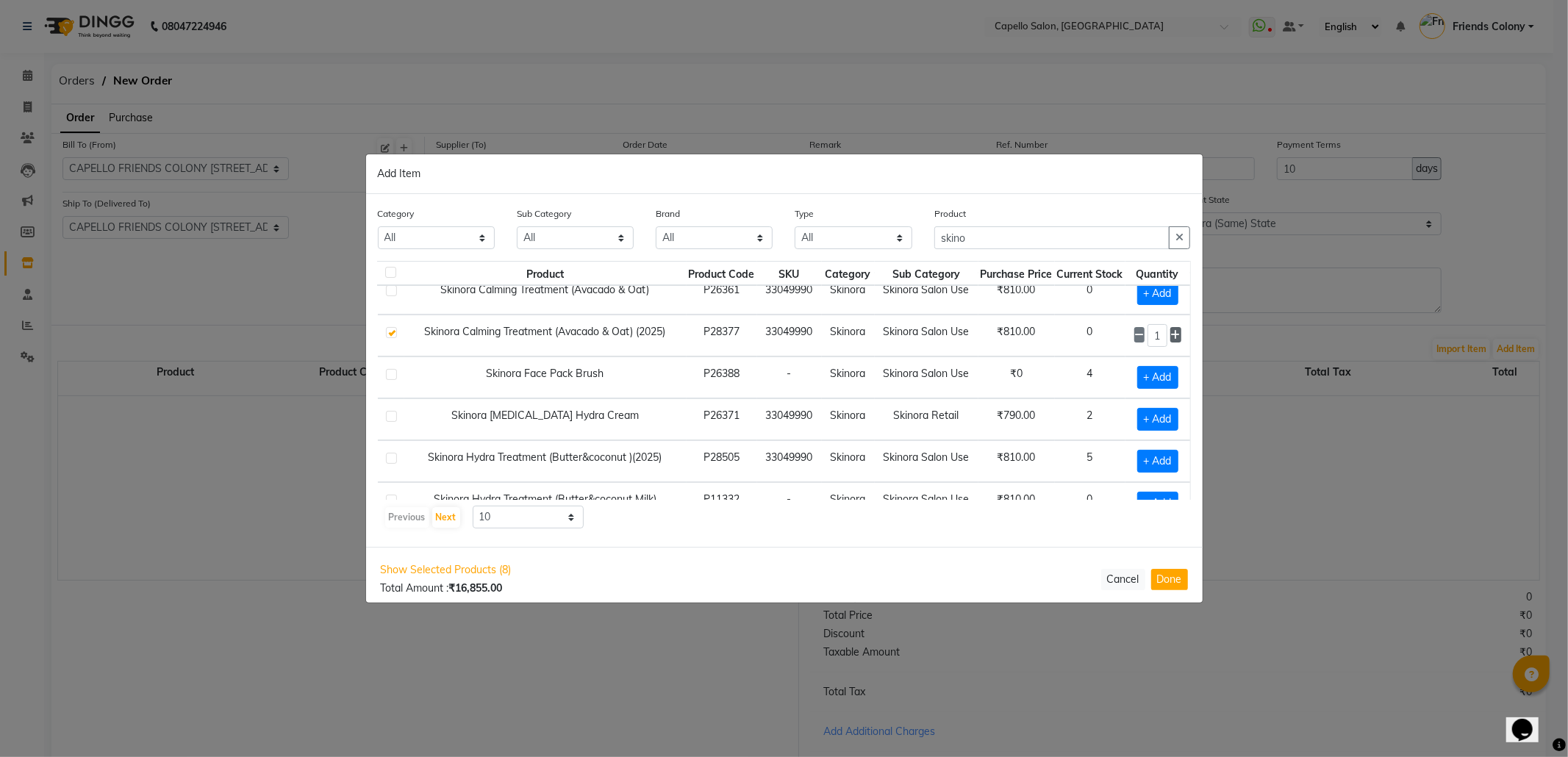
click at [1171, 335] on icon at bounding box center [1175, 334] width 9 height 10
click at [1134, 335] on icon at bounding box center [1139, 334] width 9 height 10
click at [1134, 341] on icon at bounding box center [1139, 334] width 9 height 10
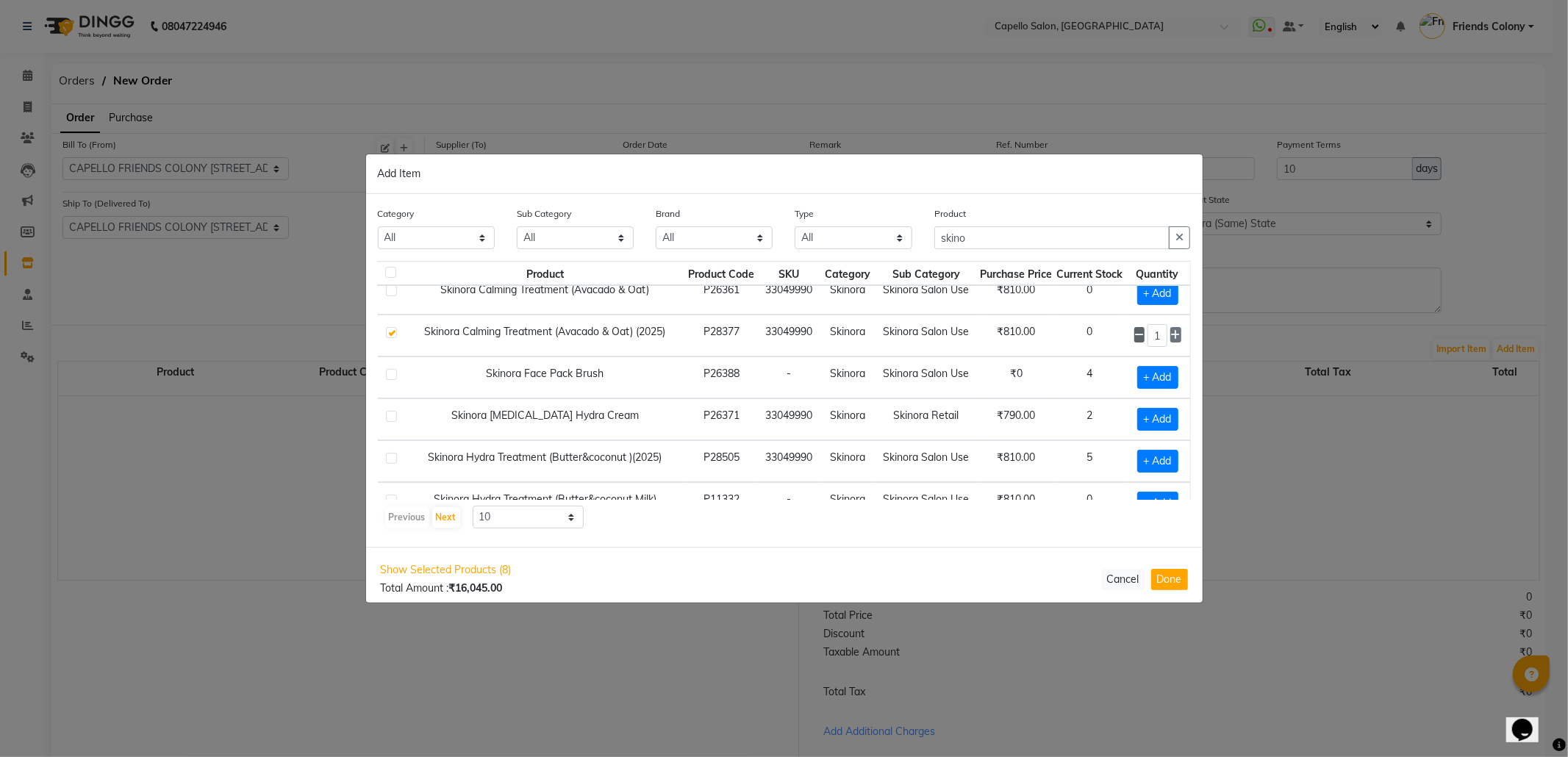
click at [1134, 341] on icon at bounding box center [1139, 334] width 9 height 10
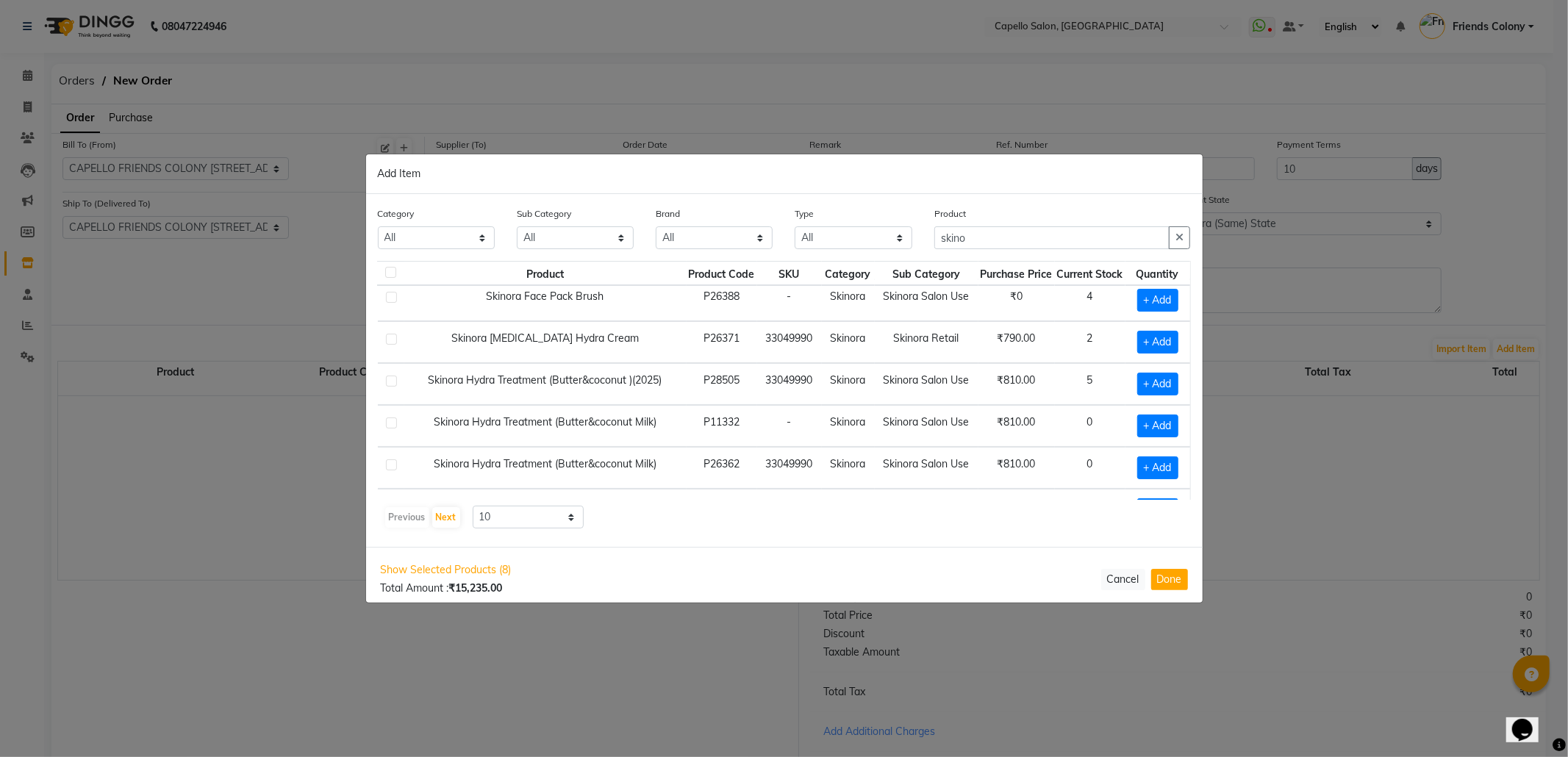
scroll to position [132, 28]
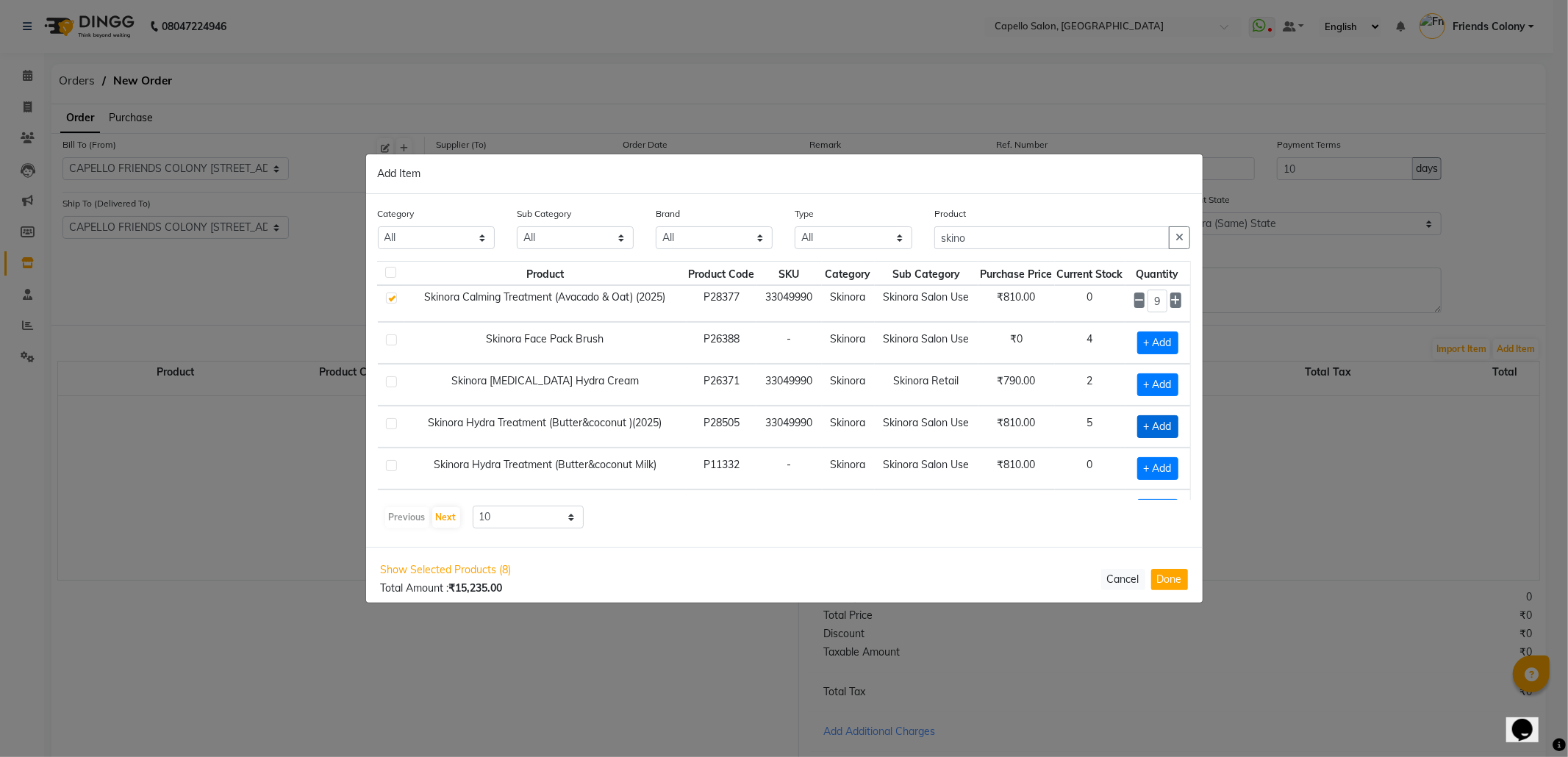
click at [1140, 430] on span "+ Add" at bounding box center [1158, 426] width 41 height 22
click at [1171, 431] on icon at bounding box center [1175, 426] width 9 height 10
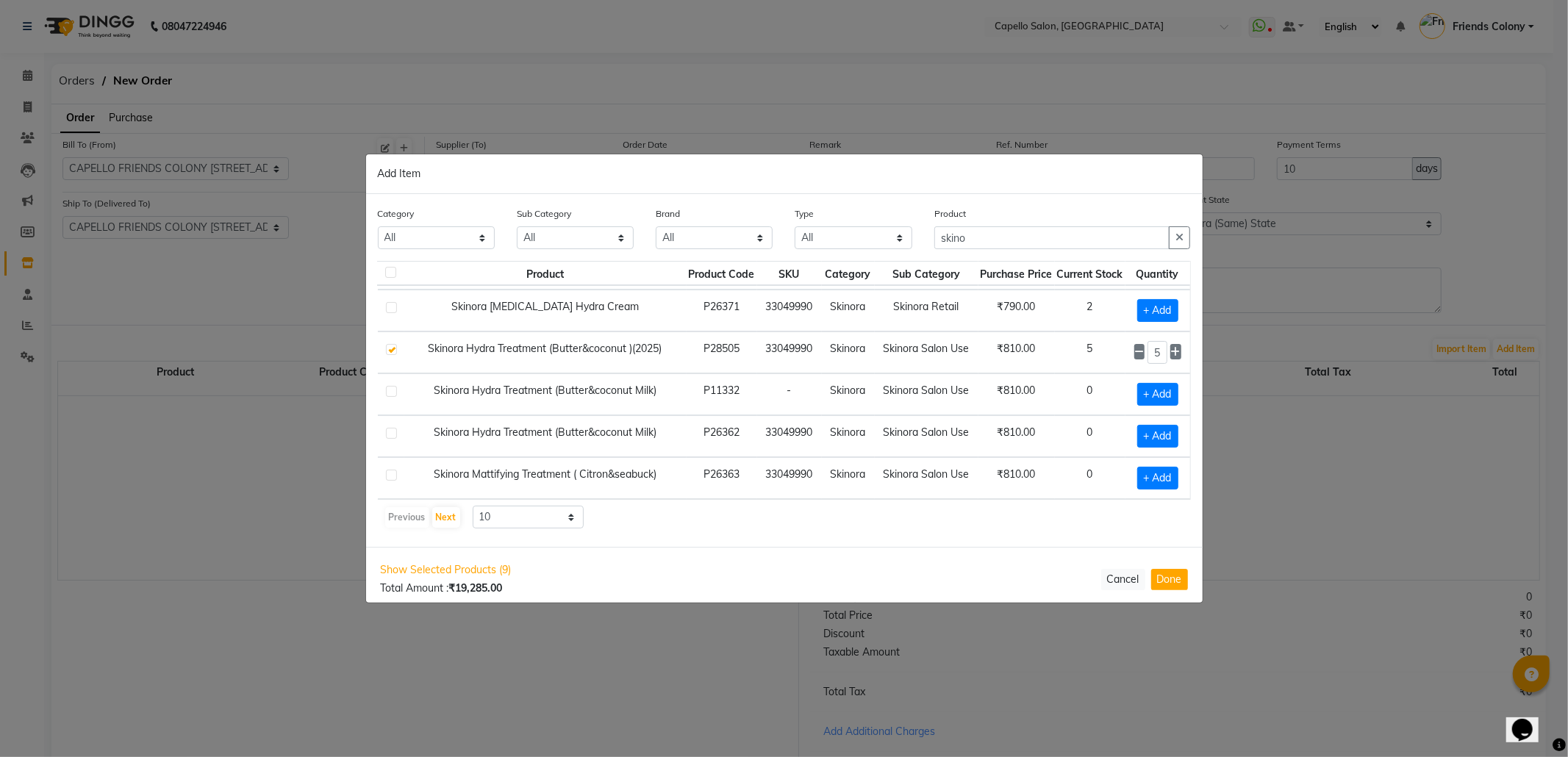
scroll to position [230, 28]
drag, startPoint x: 1000, startPoint y: 241, endPoint x: 695, endPoint y: 273, distance: 306.7
click at [695, 273] on div "Category All Keramelon Skin Makeup Personal Care Appliances Beard Beauty Planet…" at bounding box center [784, 371] width 836 height 353
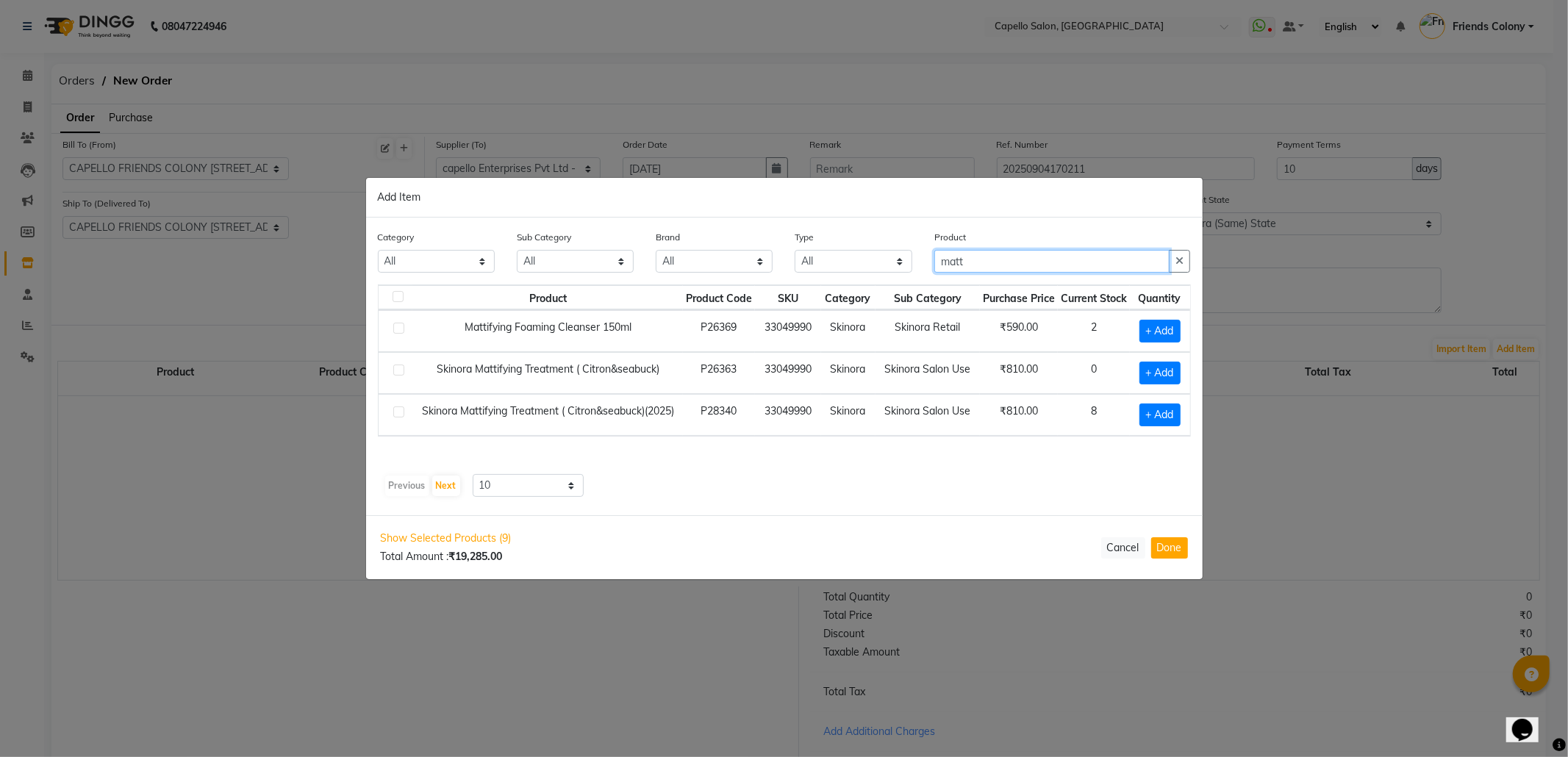
scroll to position [0, 0]
drag, startPoint x: 983, startPoint y: 255, endPoint x: 862, endPoint y: 277, distance: 123.0
click at [862, 277] on div "Category All Keramelon Skin Makeup Personal Care Appliances Beard Beauty Planet…" at bounding box center [784, 256] width 835 height 55
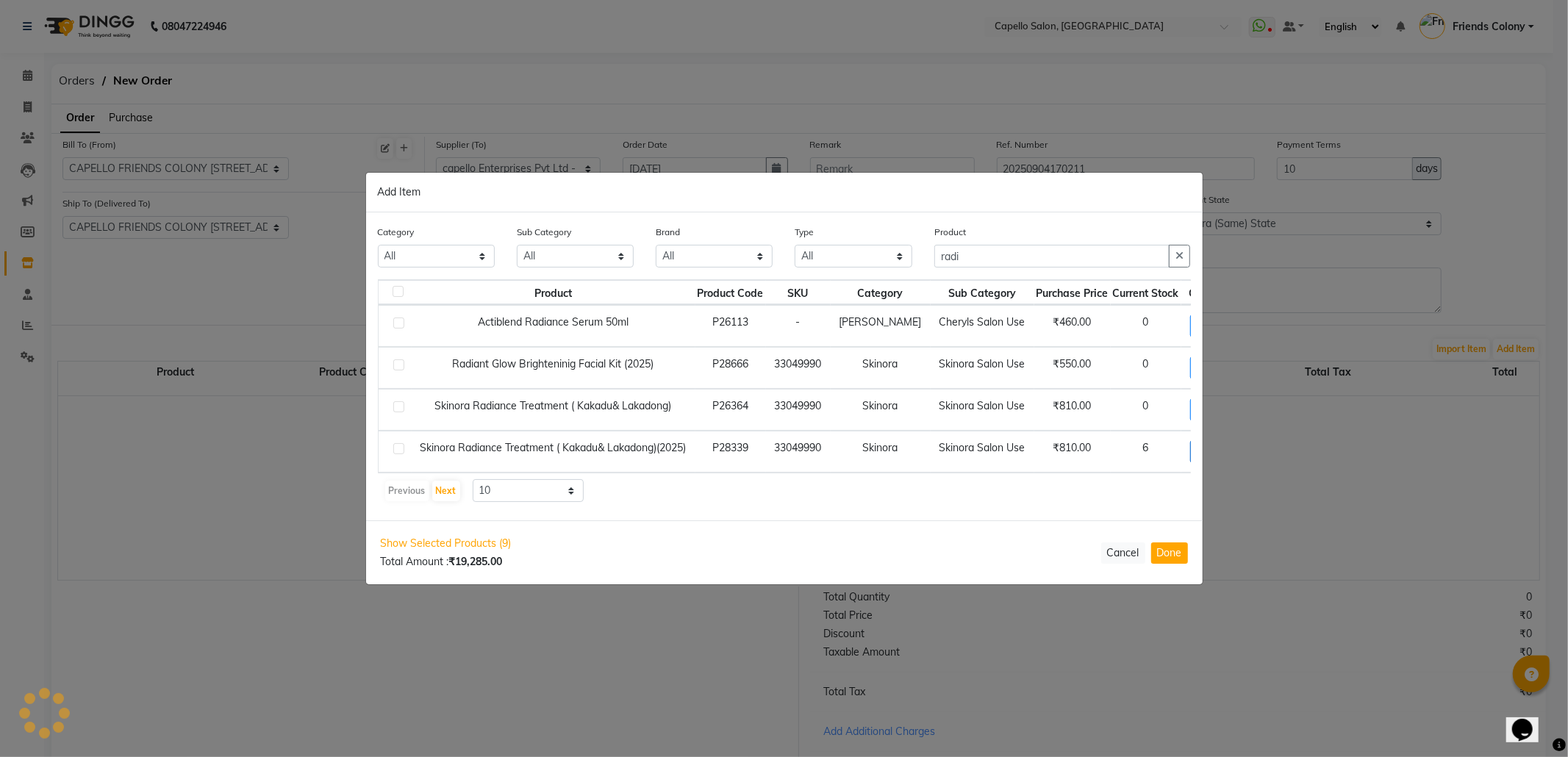
click at [1190, 447] on span "+ Add" at bounding box center [1210, 451] width 41 height 22
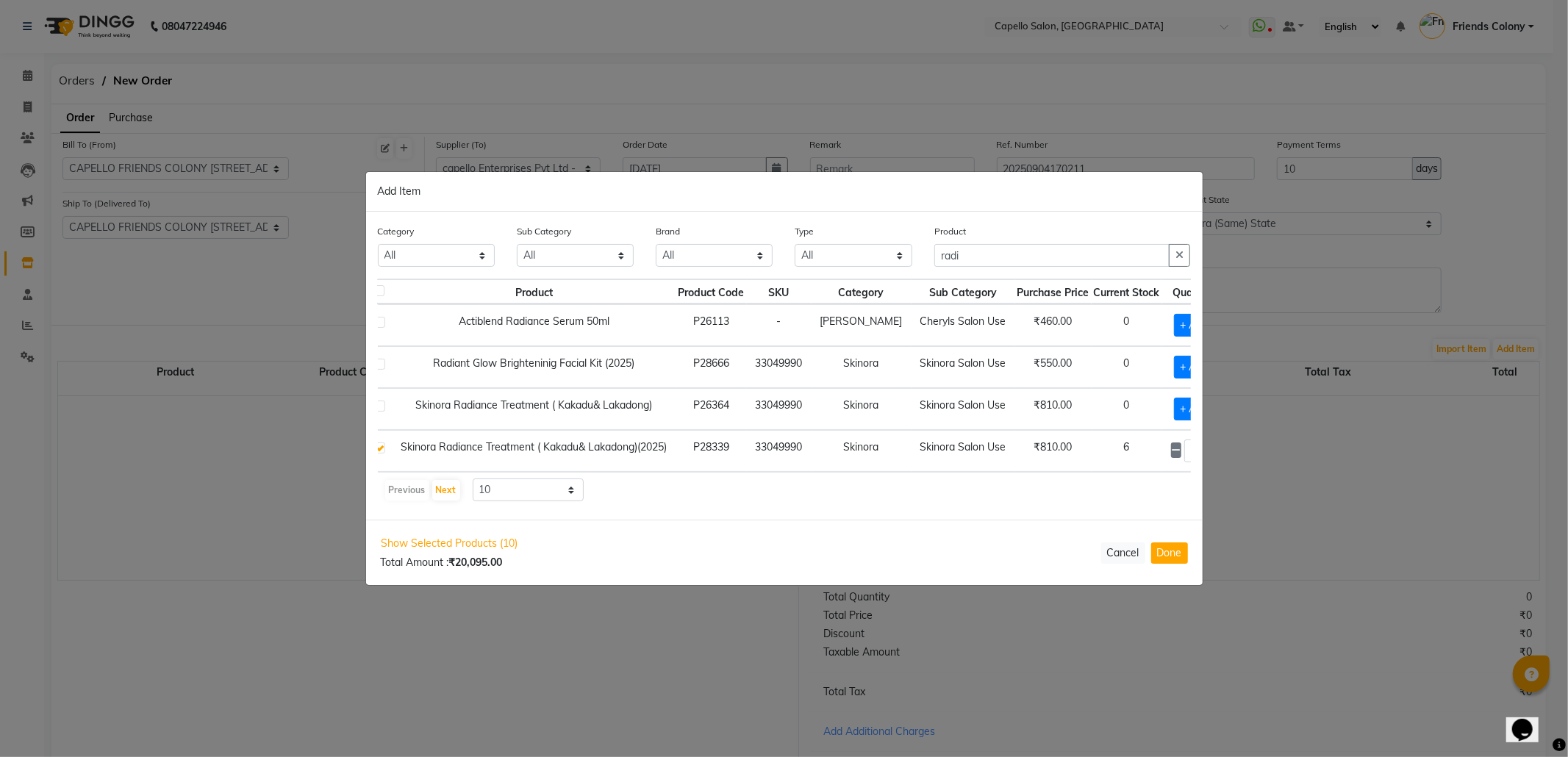
click at [1208, 445] on icon at bounding box center [1213, 450] width 9 height 10
click at [1207, 444] on span at bounding box center [1213, 451] width 11 height 15
click at [1171, 446] on icon at bounding box center [1175, 450] width 9 height 10
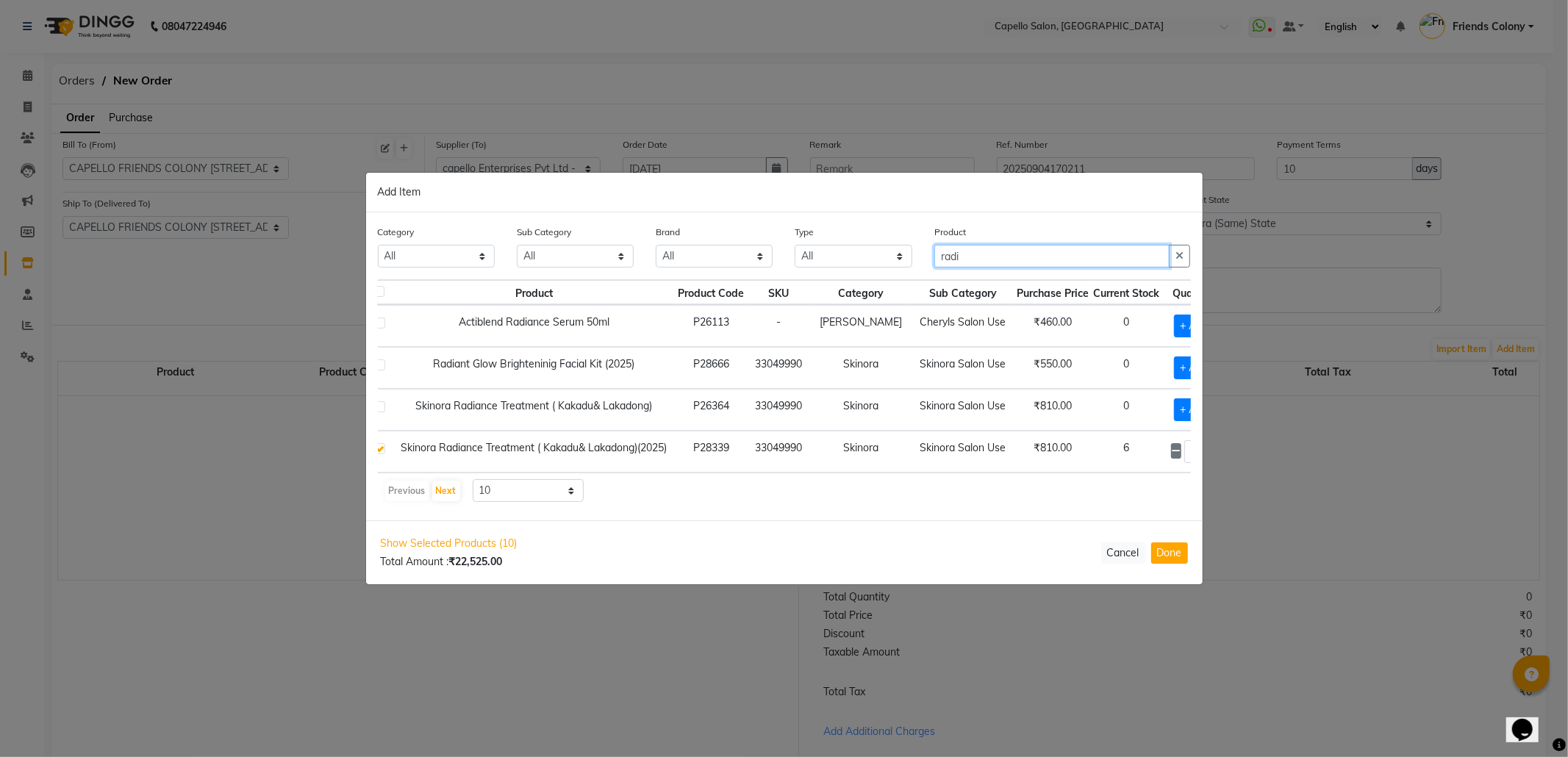
drag, startPoint x: 977, startPoint y: 245, endPoint x: 808, endPoint y: 283, distance: 173.2
click at [808, 283] on div "Category All Keramelon Skin Makeup Personal Care Appliances Beard Beauty Planet…" at bounding box center [784, 366] width 836 height 308
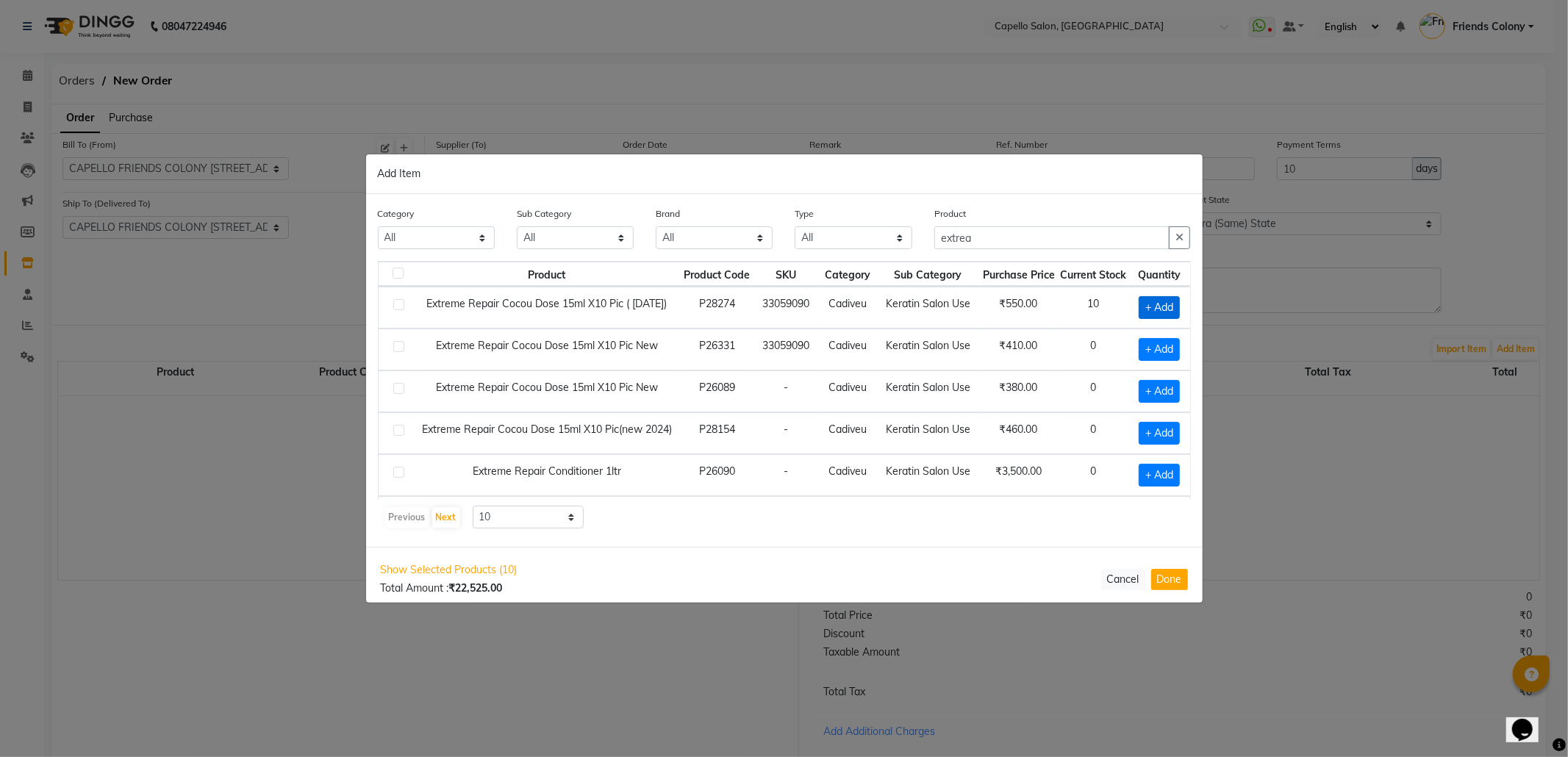
click at [1148, 310] on span "+ Add" at bounding box center [1159, 307] width 41 height 22
click at [1171, 302] on icon at bounding box center [1175, 307] width 9 height 10
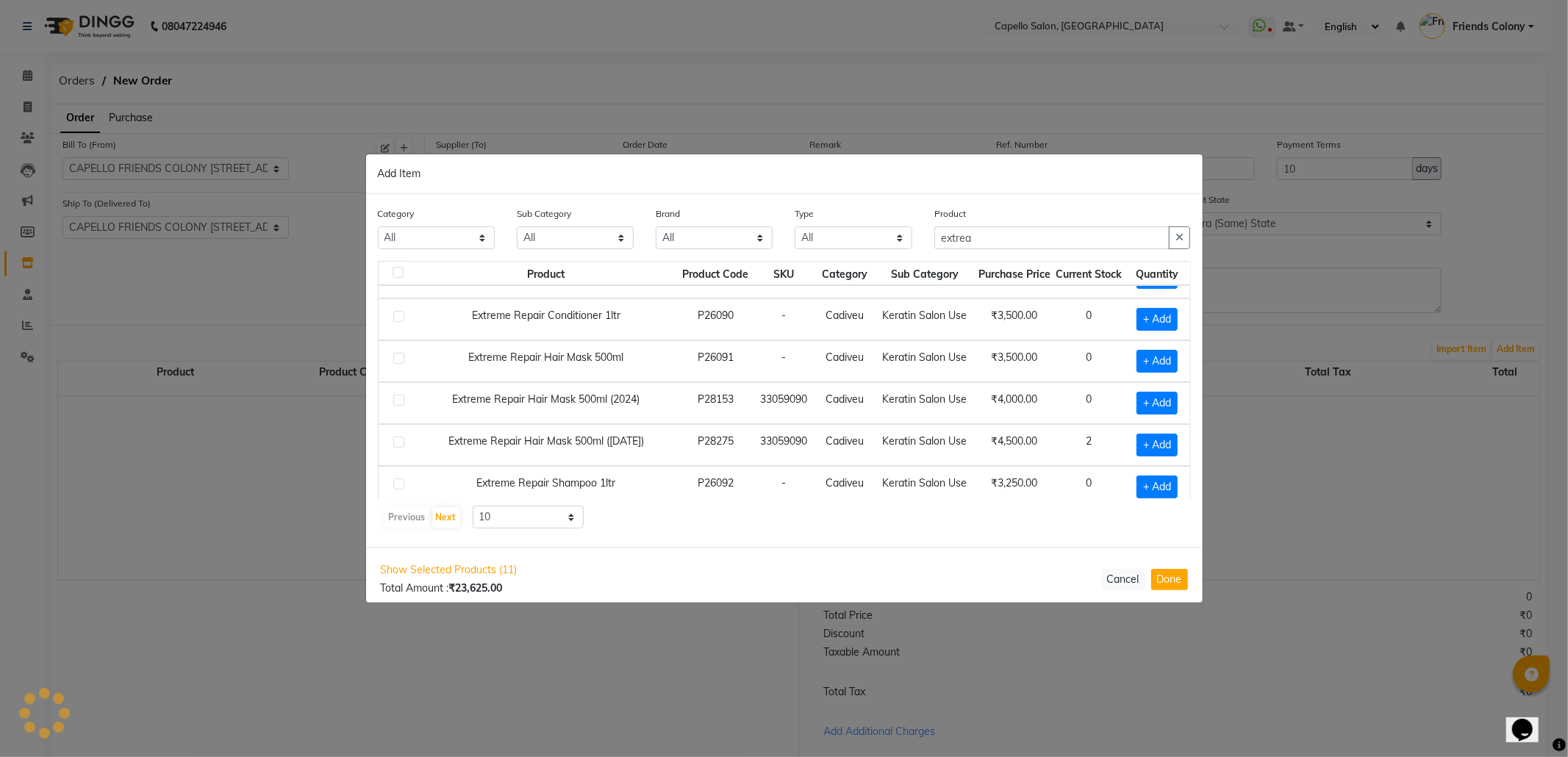
scroll to position [187, 9]
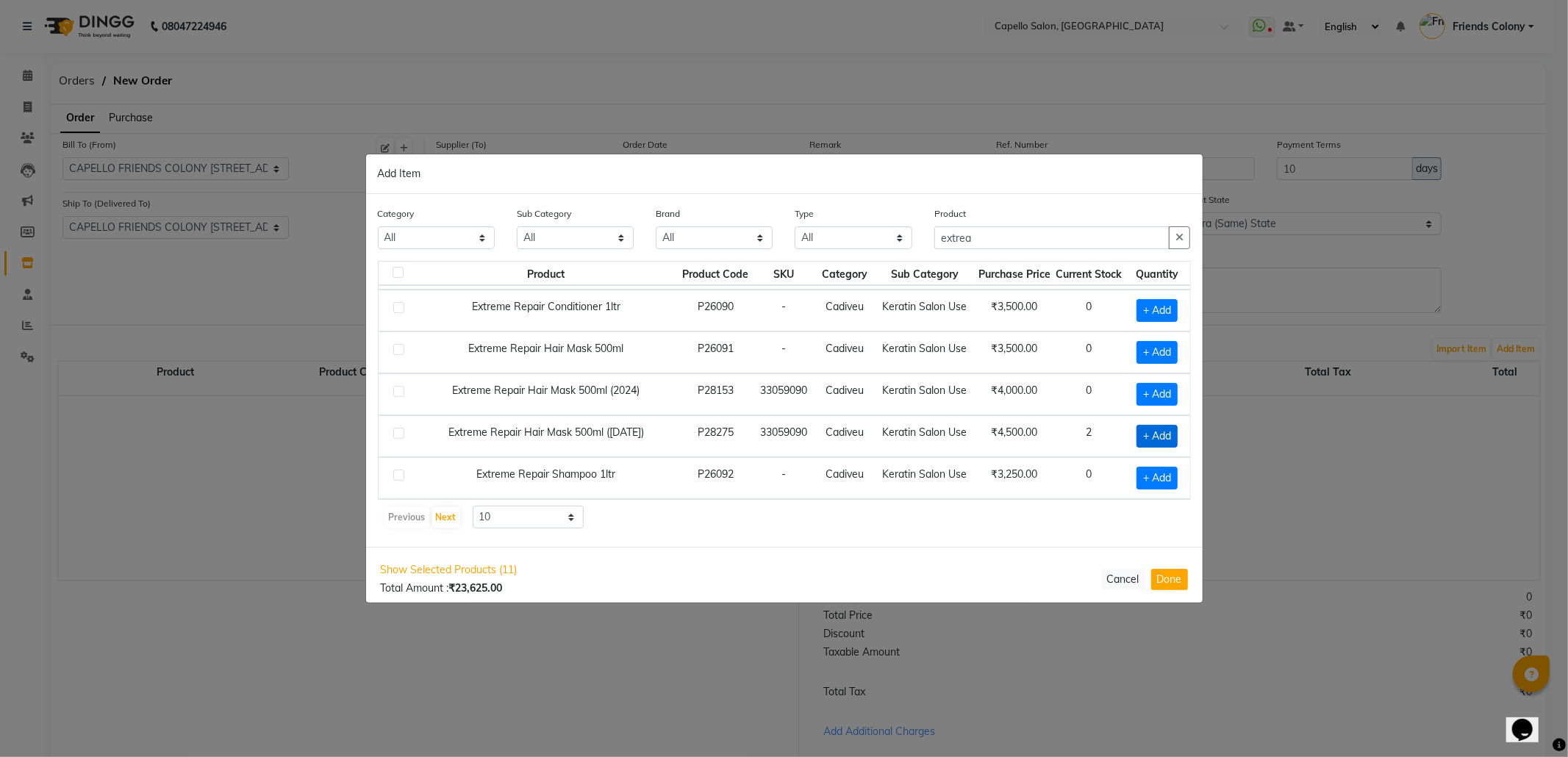
click at [1156, 425] on span "+ Add" at bounding box center [1157, 436] width 41 height 22
click at [1171, 430] on icon at bounding box center [1175, 435] width 9 height 10
drag, startPoint x: 983, startPoint y: 238, endPoint x: 897, endPoint y: 247, distance: 86.5
click at [897, 247] on div "Category All Keramelon Skin Makeup Personal Care Appliances Beard Beauty Planet…" at bounding box center [784, 233] width 835 height 55
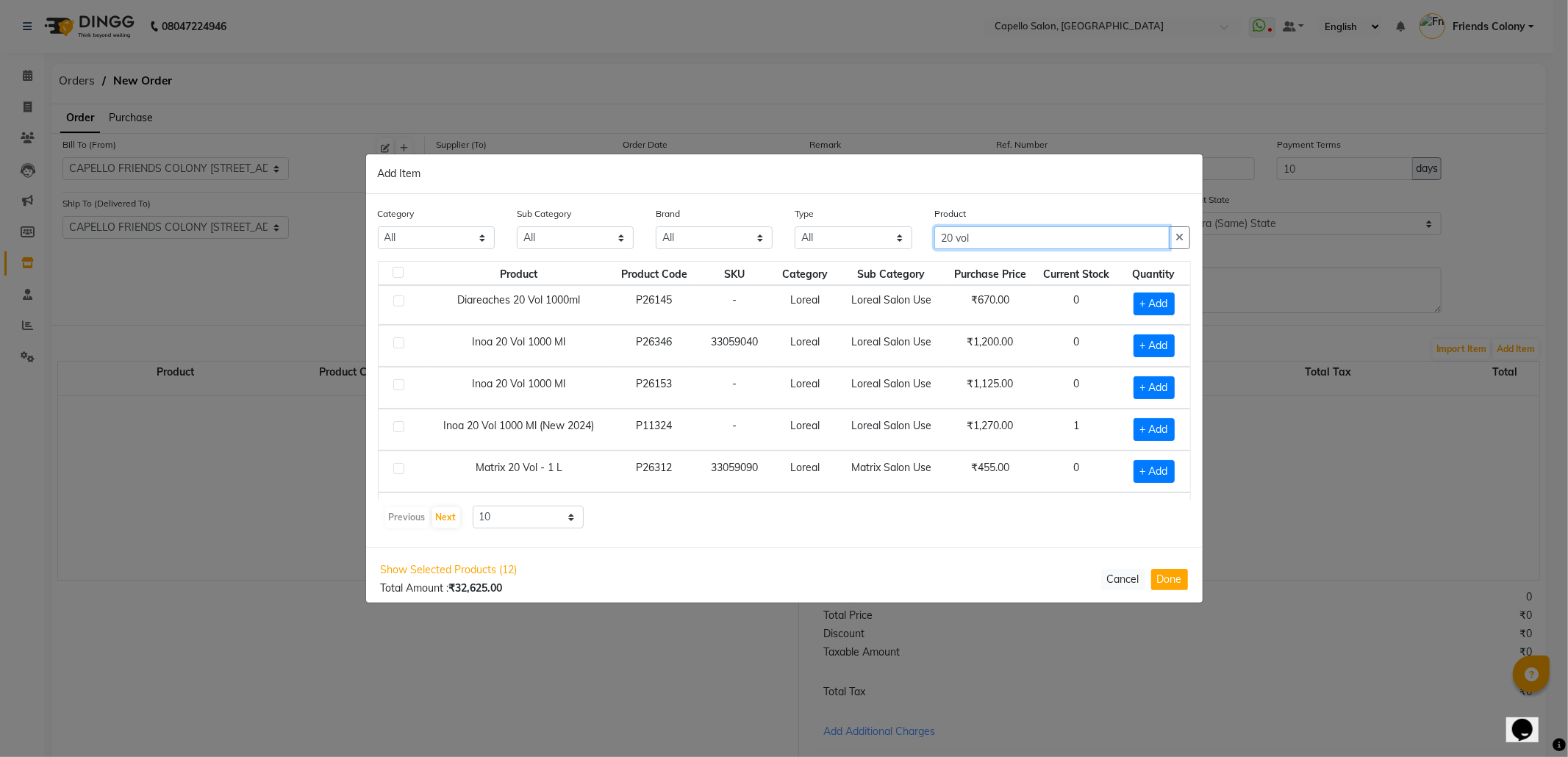
scroll to position [0, 0]
click at [1134, 437] on span "+ Add" at bounding box center [1154, 433] width 41 height 22
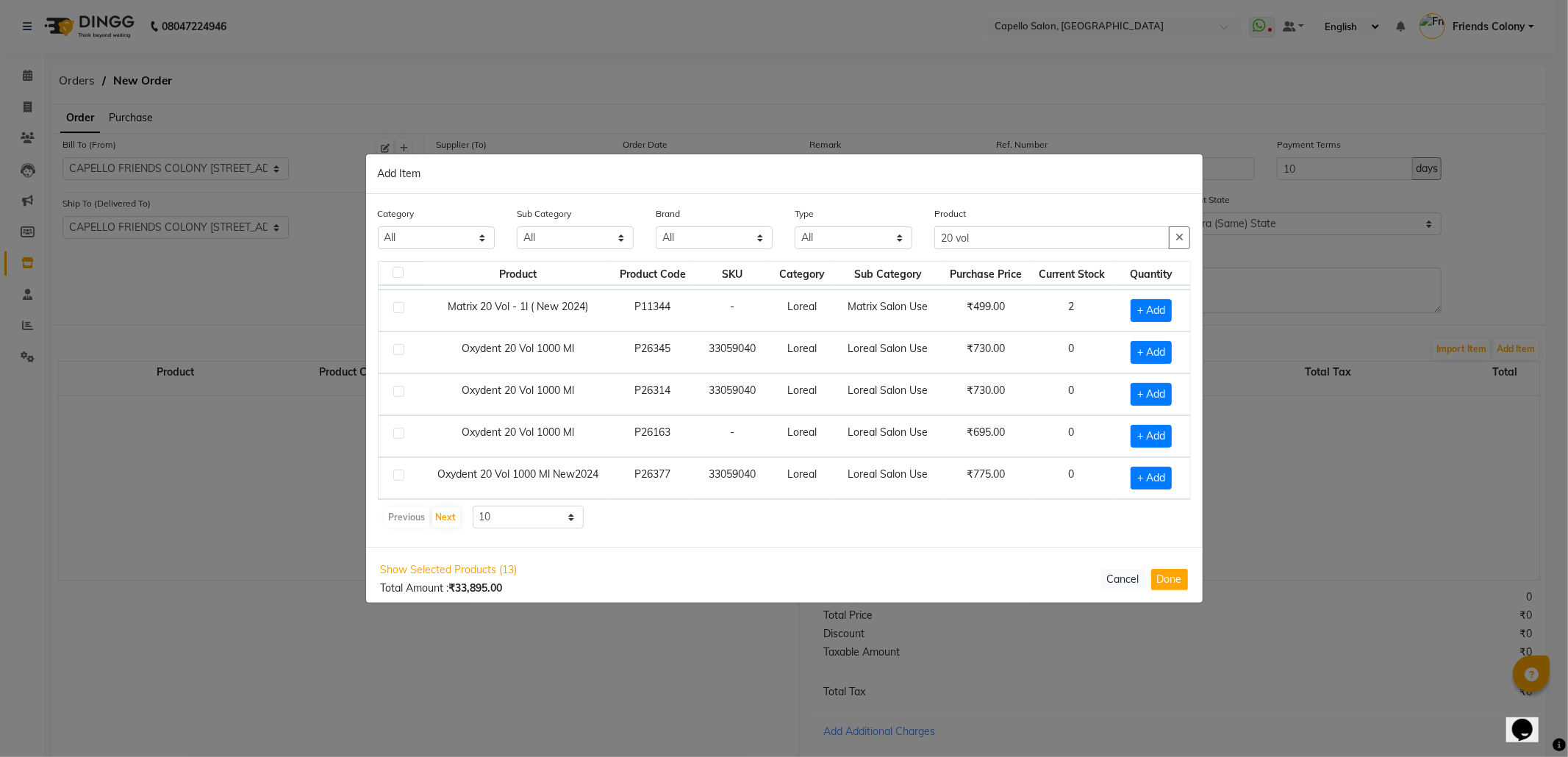
scroll to position [215, 0]
click at [1131, 480] on span "+ Add" at bounding box center [1151, 478] width 41 height 22
drag, startPoint x: 1004, startPoint y: 232, endPoint x: 878, endPoint y: 271, distance: 131.9
click at [878, 271] on div "Category All Keramelon Skin Makeup Personal Care Appliances Beard Beauty Planet…" at bounding box center [784, 371] width 836 height 353
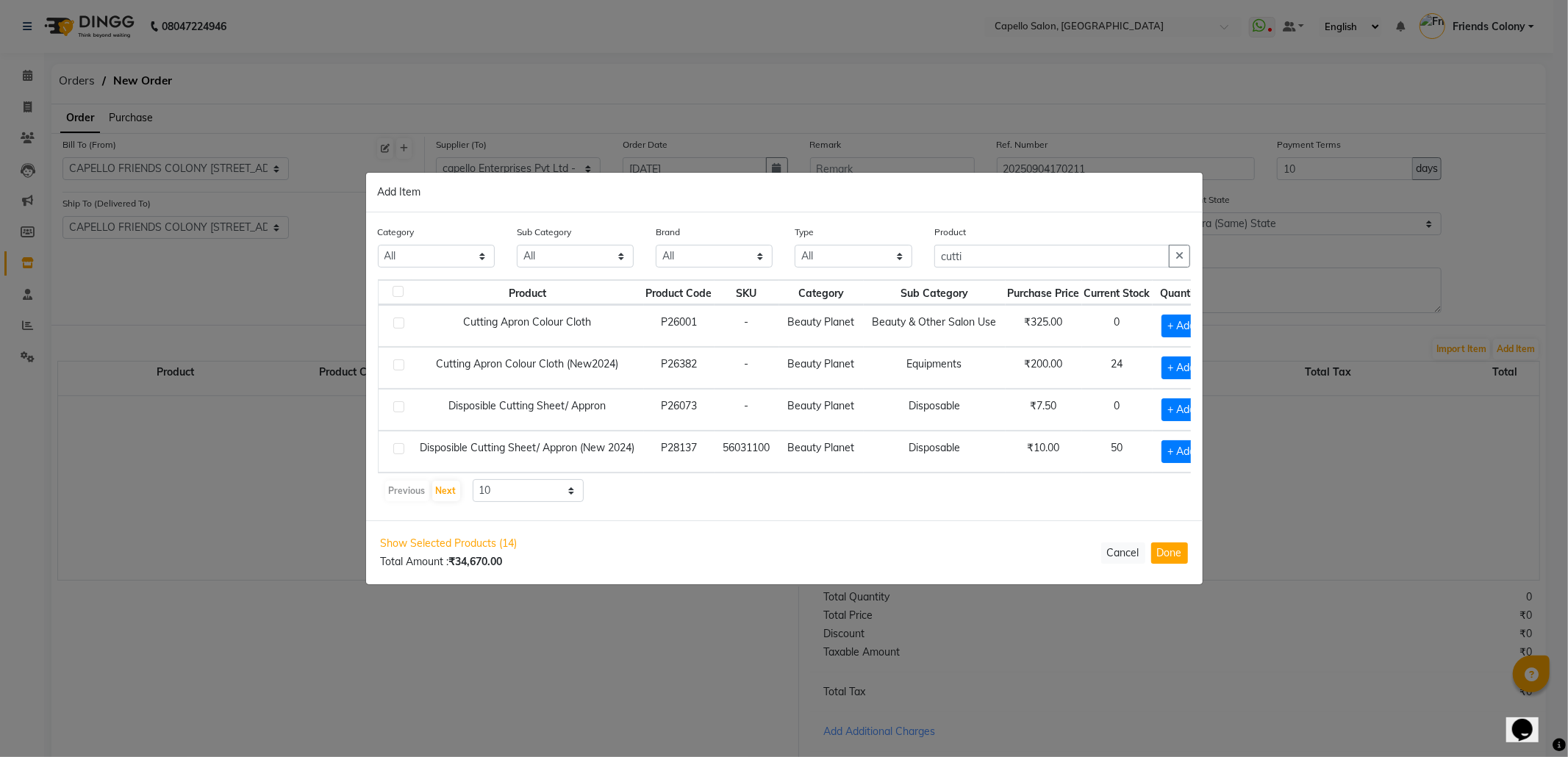
scroll to position [0, 28]
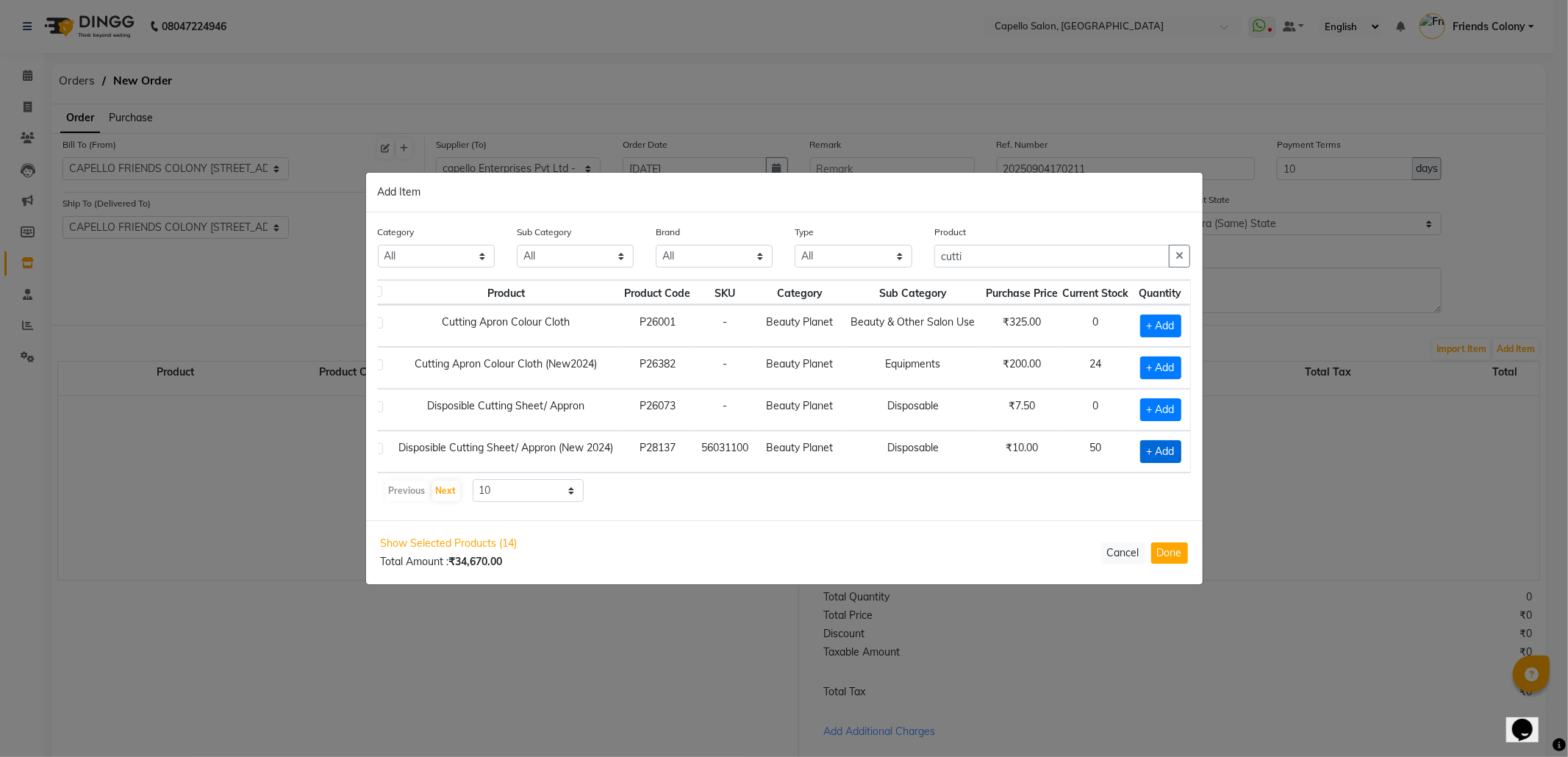
click at [1166, 444] on span "+ Add" at bounding box center [1161, 451] width 41 height 22
click at [1181, 445] on icon at bounding box center [1175, 450] width 9 height 10
drag, startPoint x: 1012, startPoint y: 237, endPoint x: 822, endPoint y: 275, distance: 193.8
click at [822, 275] on div "Category All Keramelon Skin Makeup Personal Care Appliances Beard Beauty Planet…" at bounding box center [784, 365] width 836 height 308
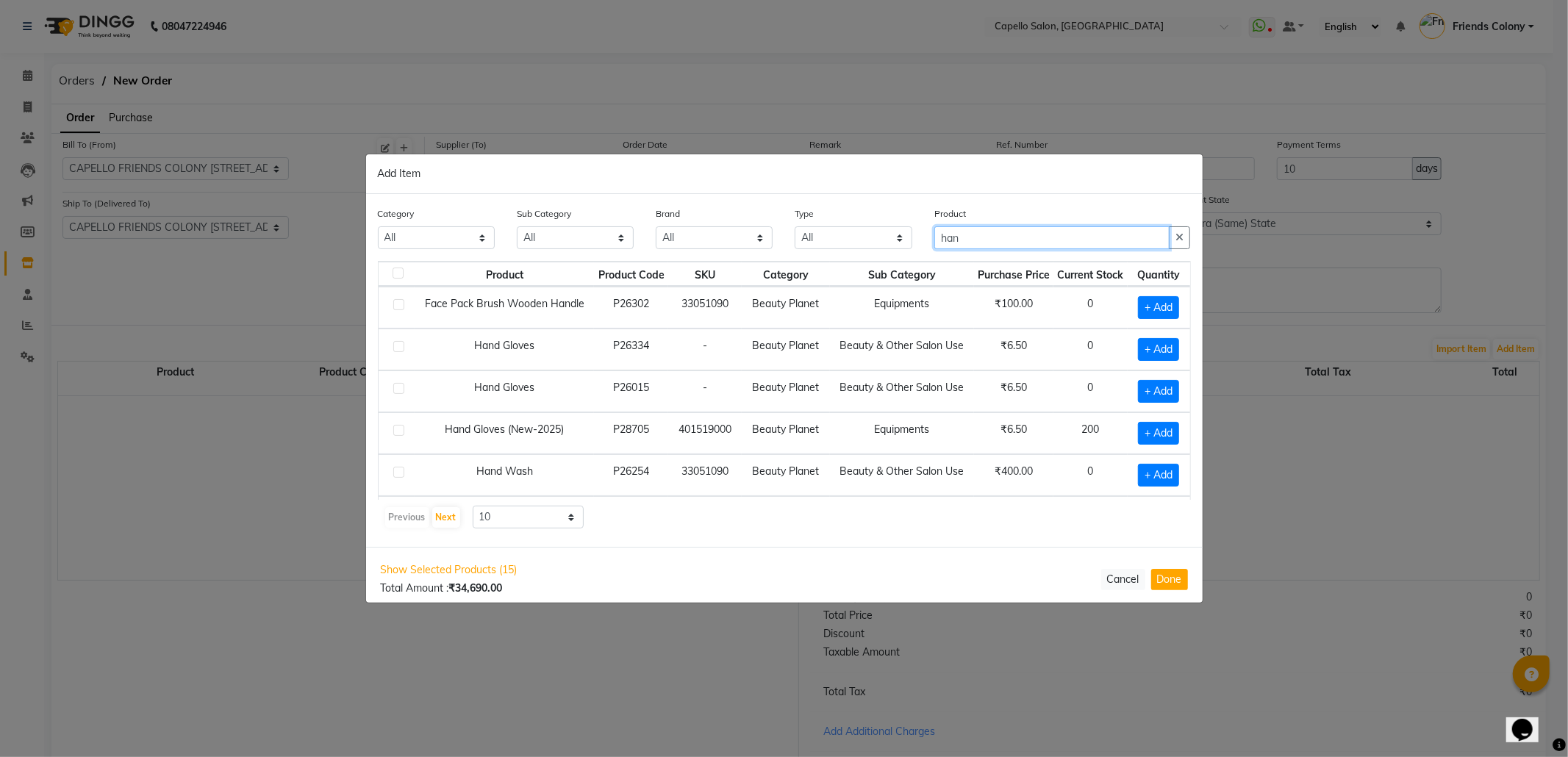
scroll to position [0, 0]
click at [1138, 441] on span "+ Add" at bounding box center [1158, 433] width 41 height 22
click at [1171, 436] on icon at bounding box center [1175, 433] width 9 height 10
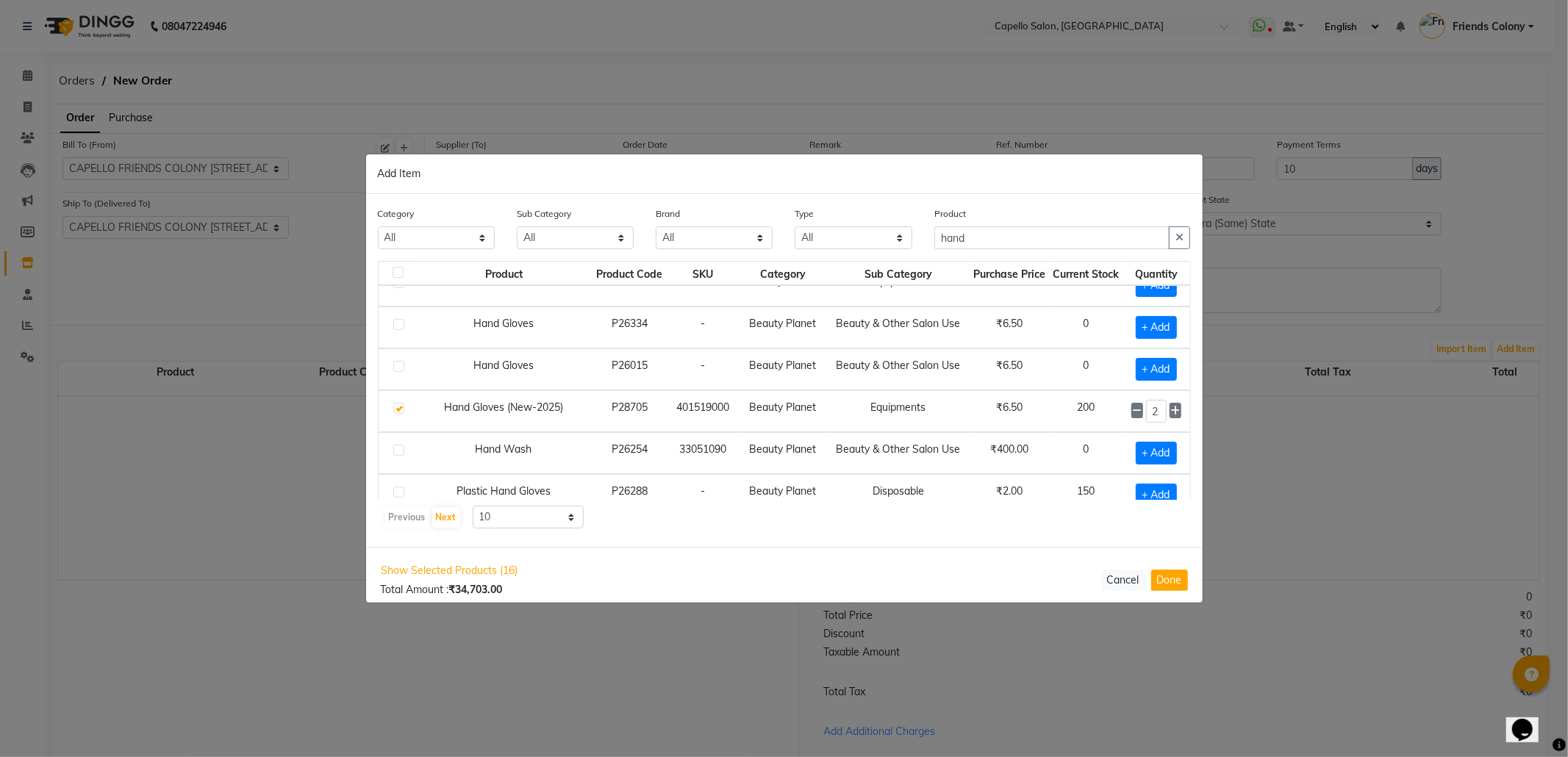
scroll to position [44, 0]
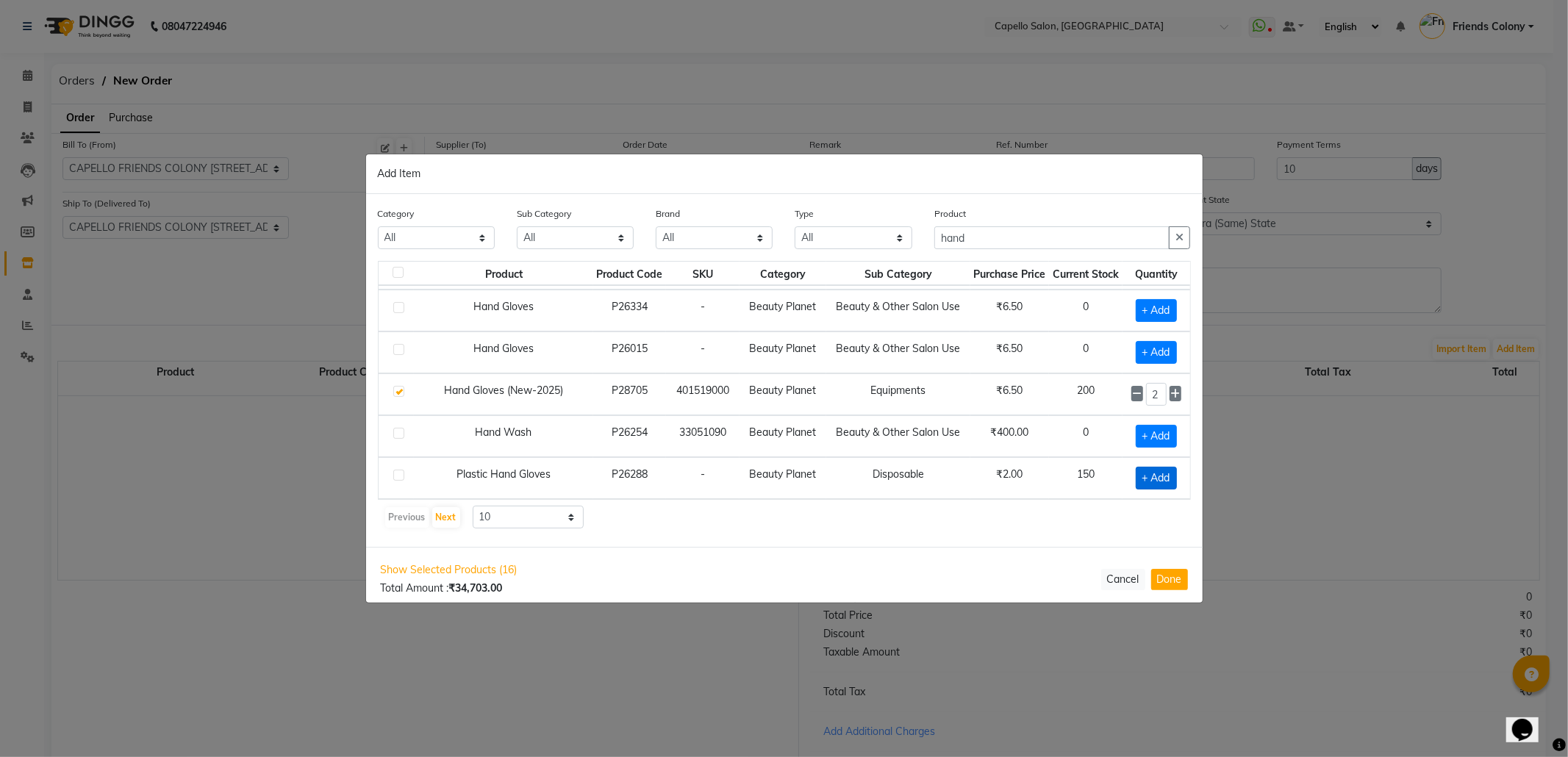
click at [1137, 476] on span "+ Add" at bounding box center [1156, 478] width 41 height 22
drag, startPoint x: 1021, startPoint y: 241, endPoint x: 816, endPoint y: 250, distance: 205.2
click at [816, 250] on div "Category All Keramelon Skin Makeup Personal Care Appliances Beard Beauty Planet…" at bounding box center [784, 233] width 835 height 55
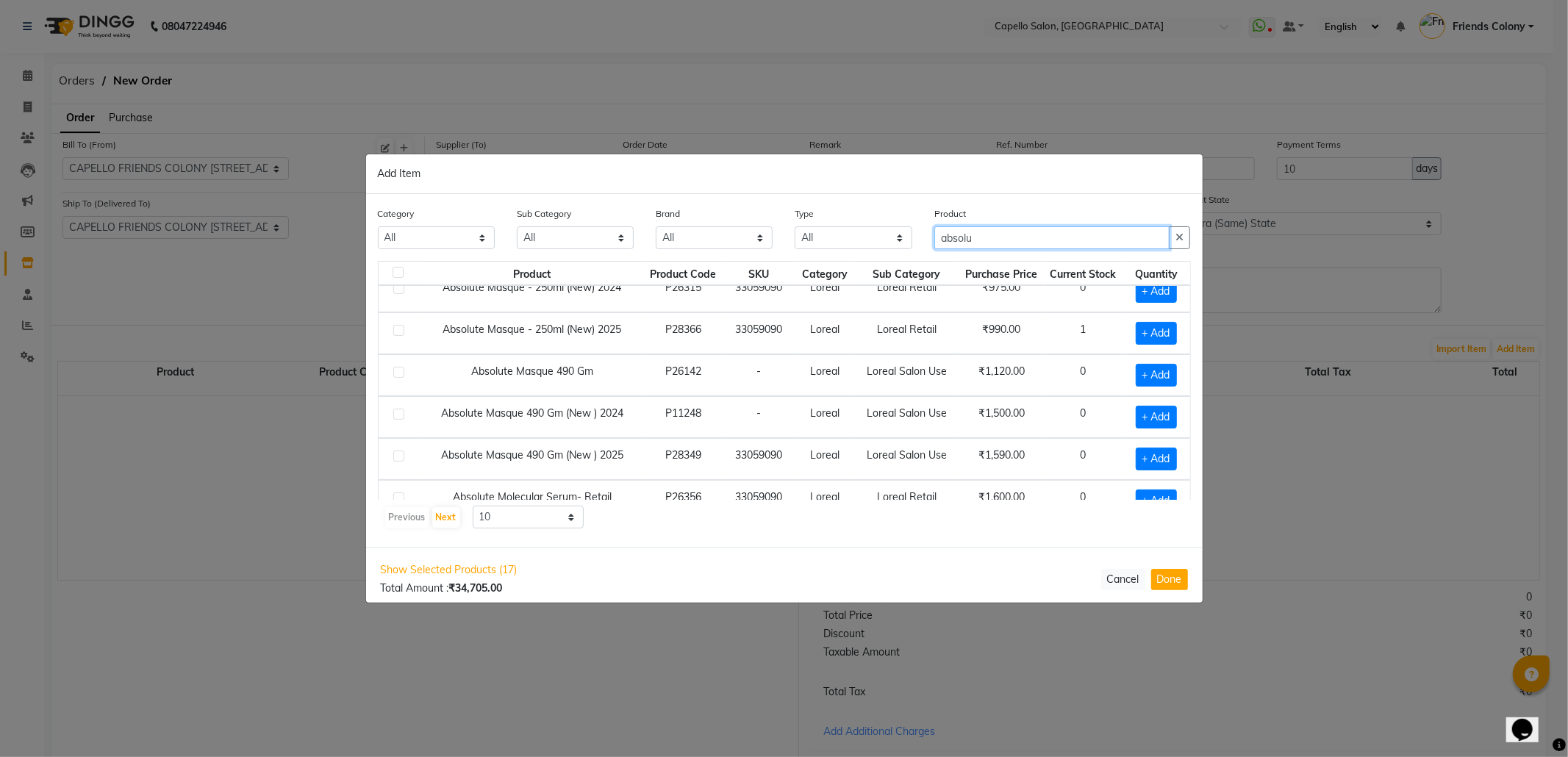
scroll to position [216, 0]
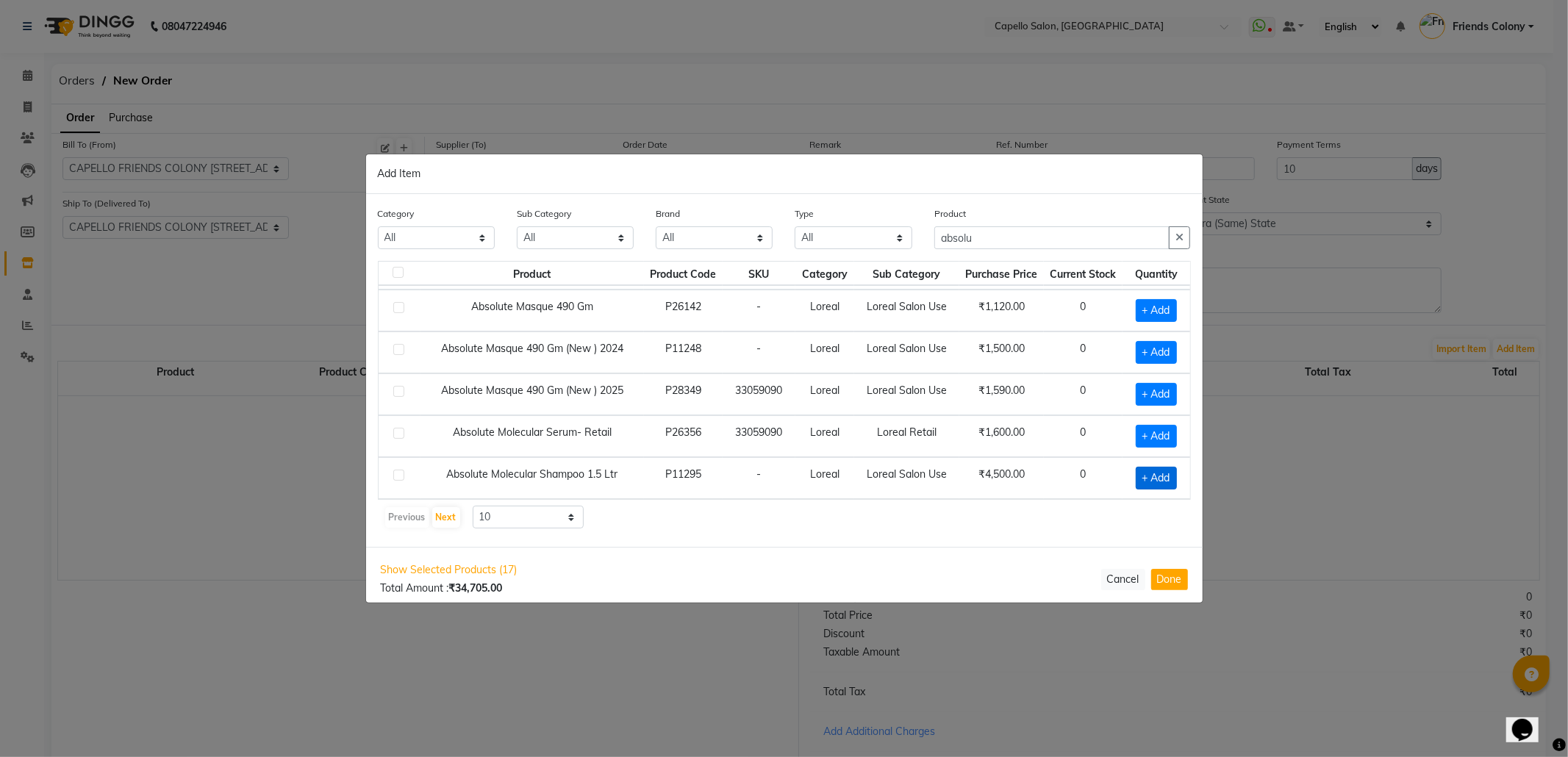
click at [1136, 474] on span "+ Add" at bounding box center [1156, 478] width 41 height 22
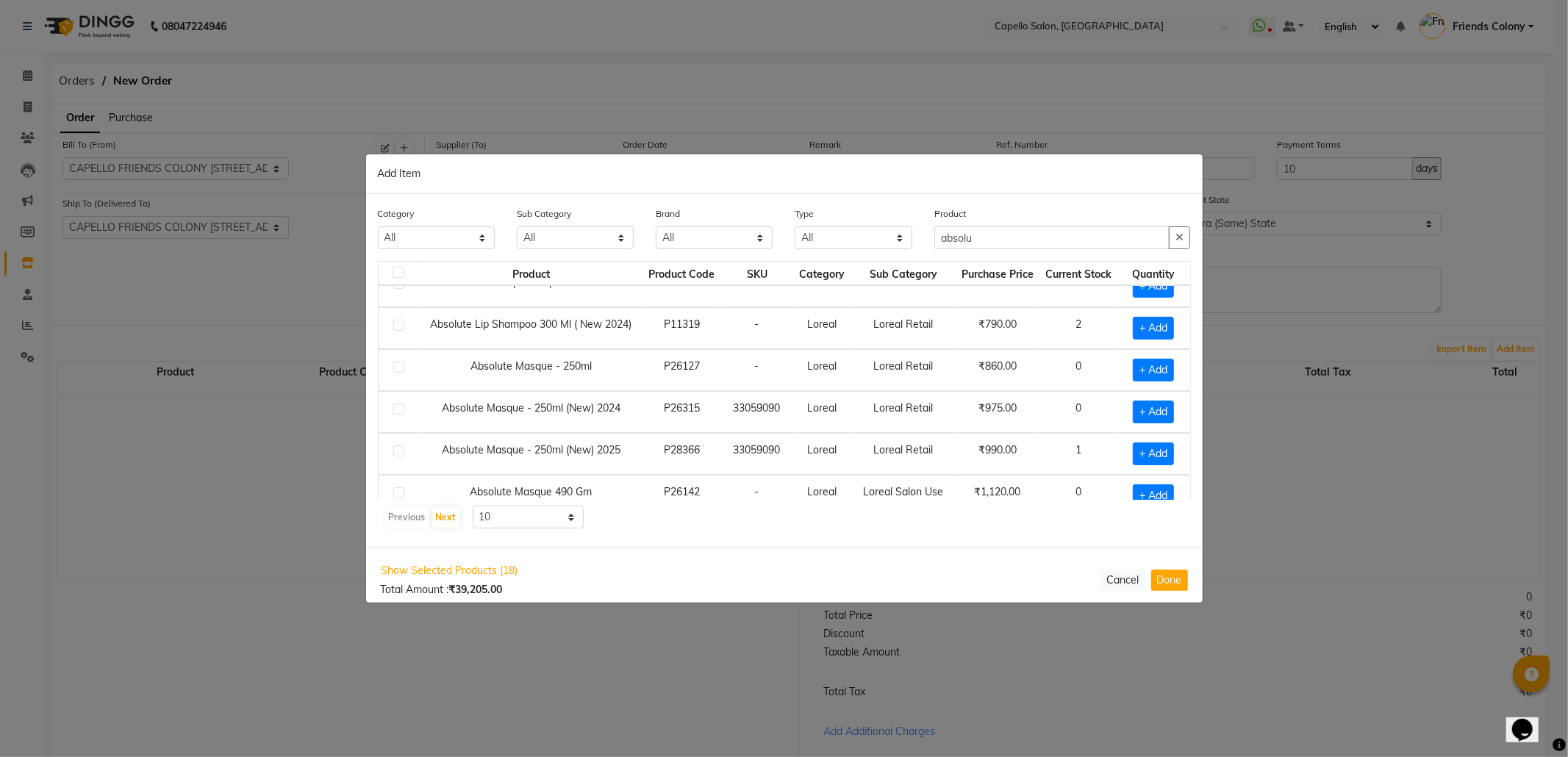
scroll to position [0, 0]
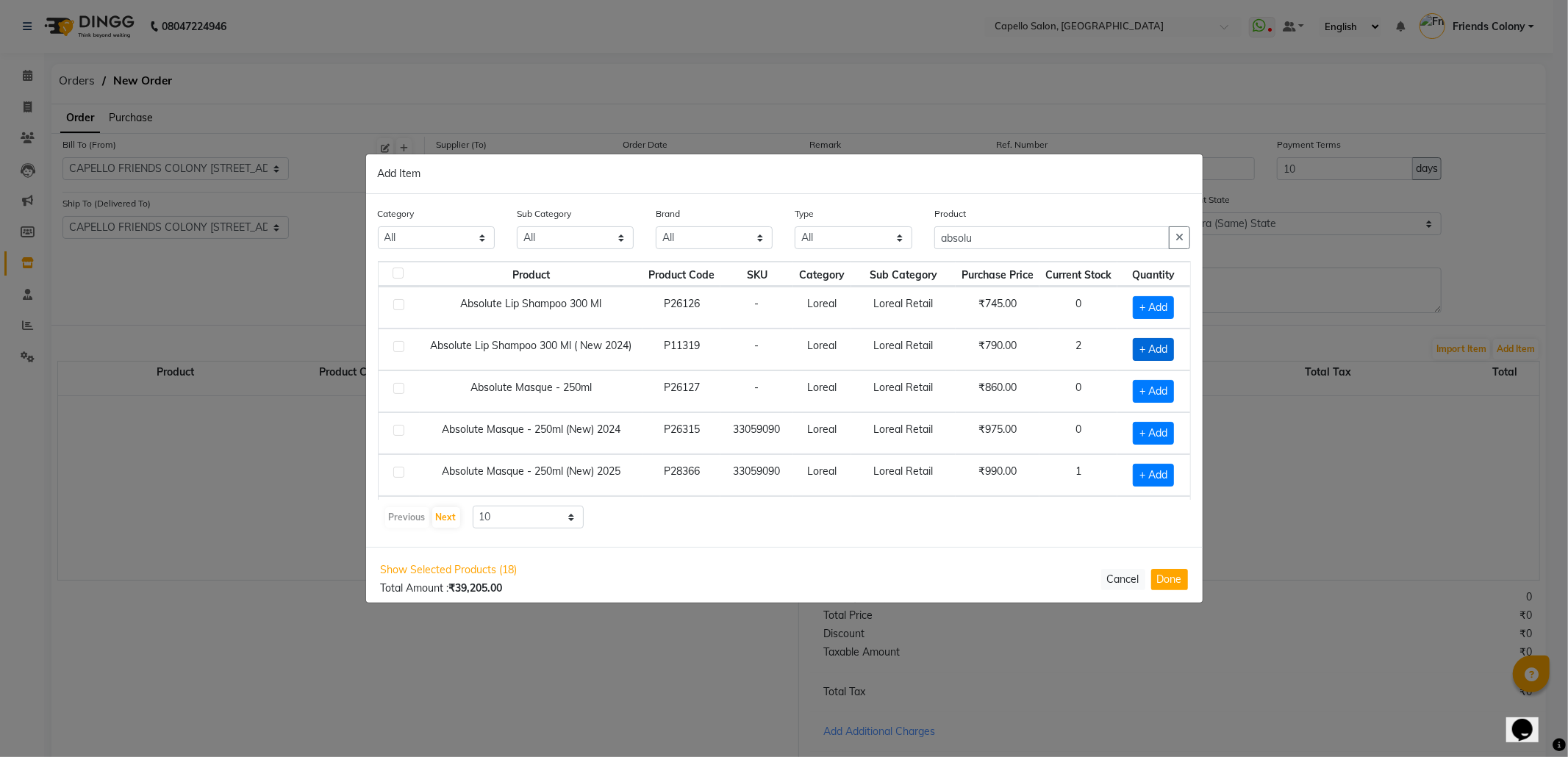
click at [1133, 356] on span "+ Add" at bounding box center [1153, 349] width 41 height 22
click at [1168, 355] on span at bounding box center [1175, 349] width 13 height 15
click at [1138, 483] on span "+ Add" at bounding box center [1153, 474] width 41 height 22
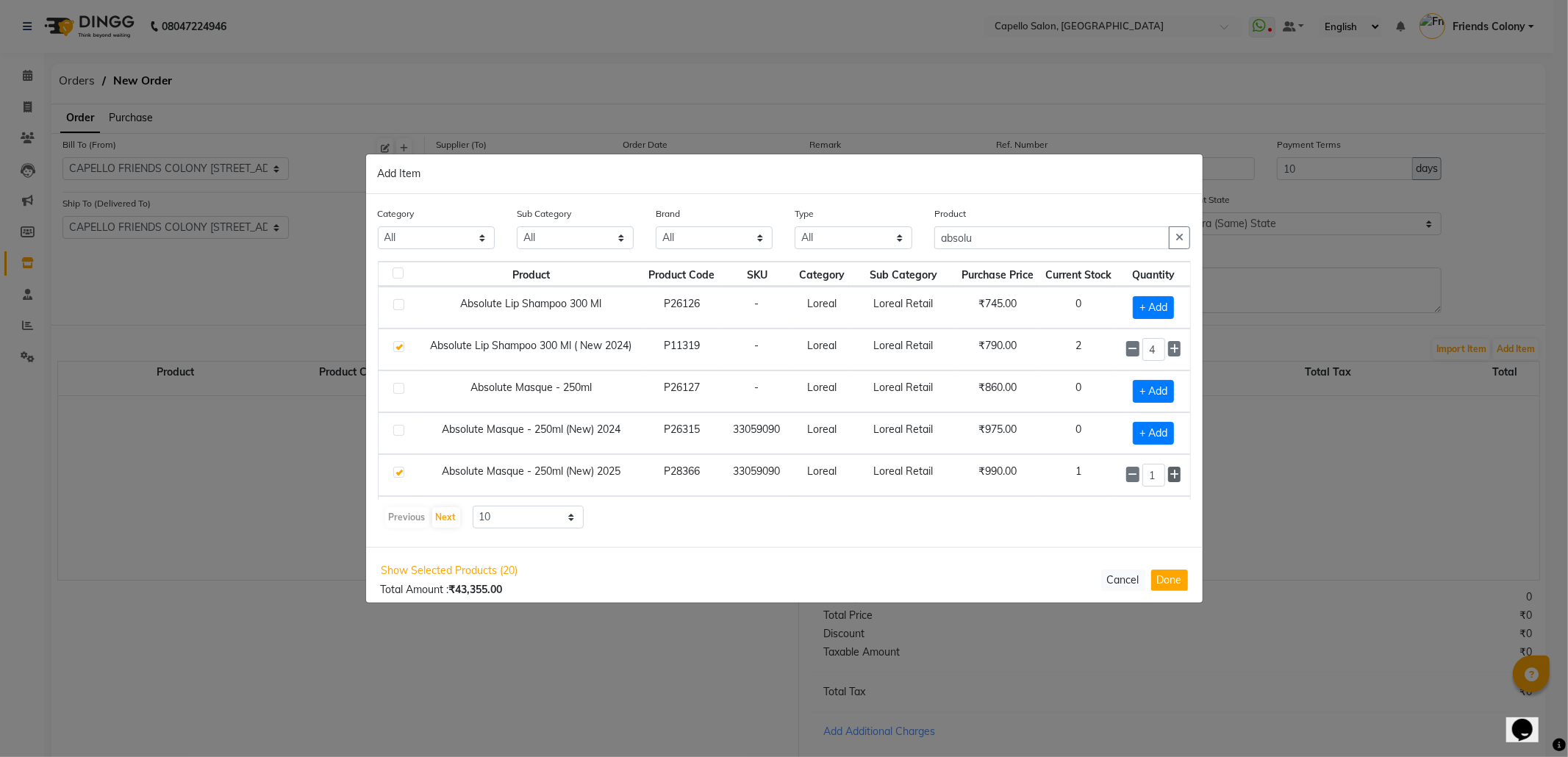
click at [1170, 477] on icon at bounding box center [1175, 474] width 9 height 10
drag, startPoint x: 1000, startPoint y: 233, endPoint x: 818, endPoint y: 263, distance: 184.5
click at [818, 263] on div "Category All Keramelon Skin Makeup Personal Care Appliances Beard Beauty Planet…" at bounding box center [784, 371] width 836 height 353
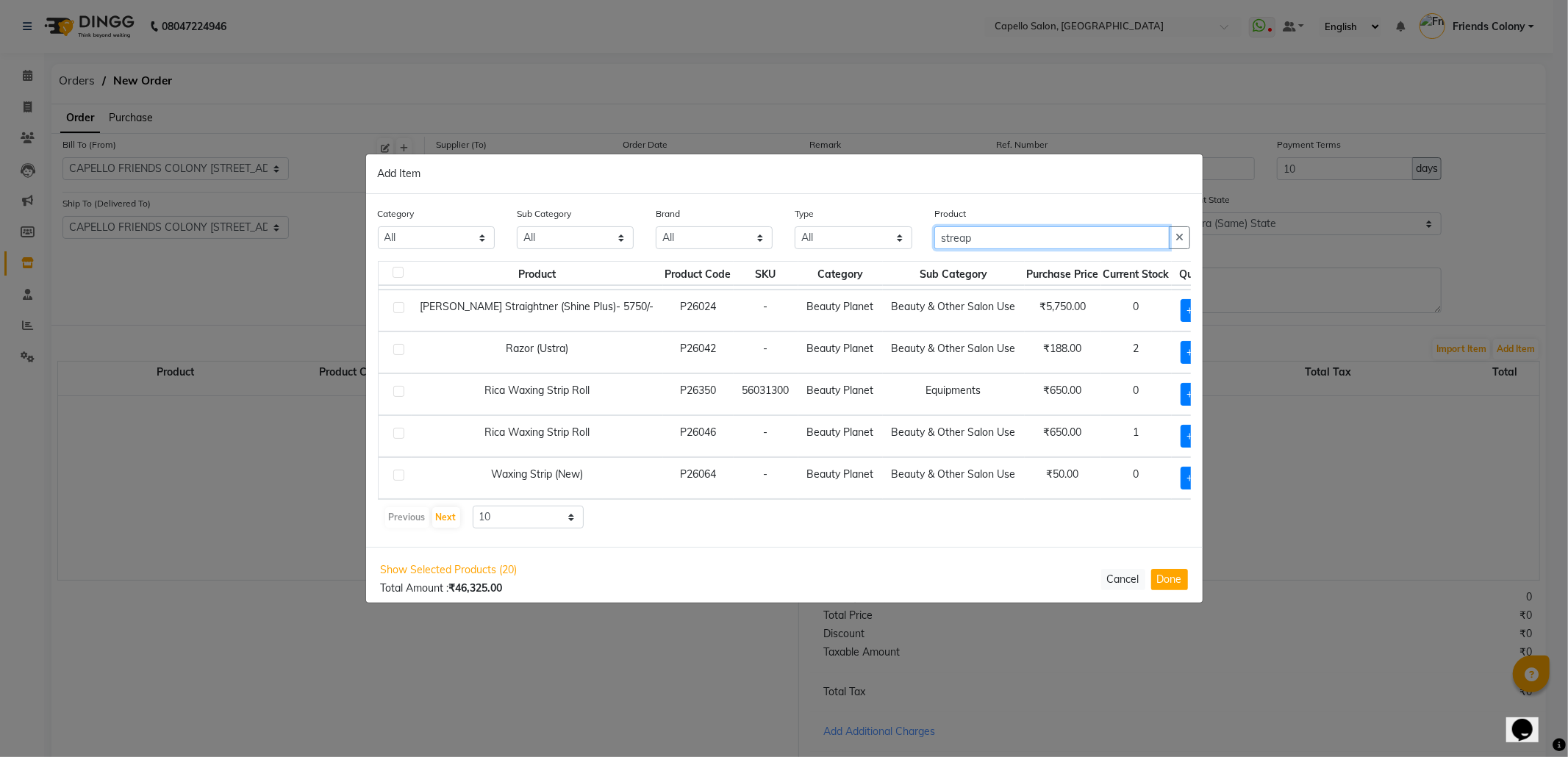
scroll to position [101, 0]
click at [1181, 425] on span "+ Add" at bounding box center [1201, 436] width 41 height 22
drag, startPoint x: 1015, startPoint y: 233, endPoint x: 868, endPoint y: 269, distance: 151.3
click at [868, 269] on div "Category All Keramelon Skin Makeup Personal Care Appliances Beard Beauty Planet…" at bounding box center [784, 371] width 836 height 353
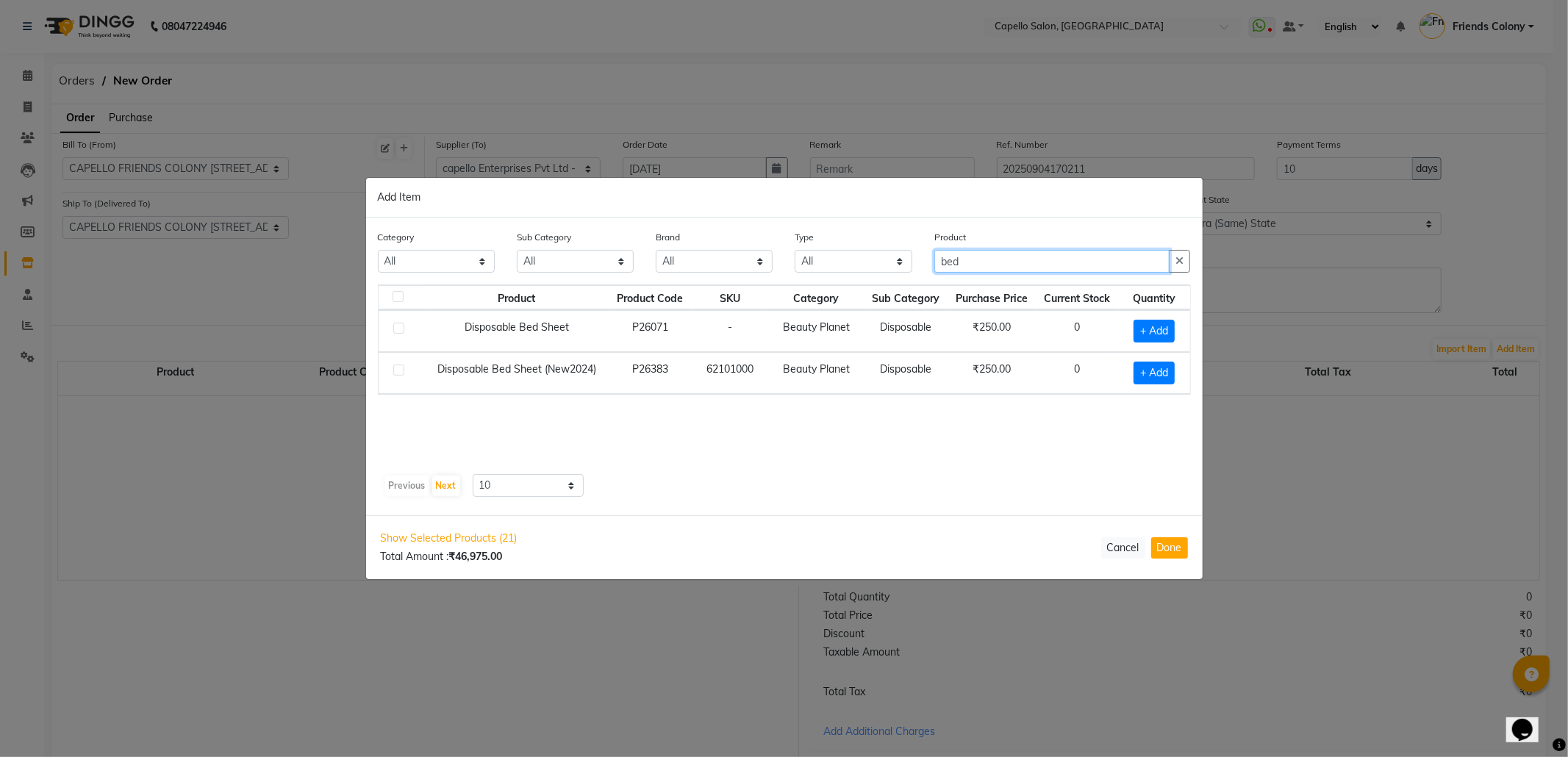
scroll to position [0, 0]
click at [1144, 376] on span "+ Add" at bounding box center [1154, 372] width 41 height 22
click at [1169, 377] on icon at bounding box center [1174, 372] width 9 height 10
drag, startPoint x: 989, startPoint y: 257, endPoint x: 859, endPoint y: 283, distance: 132.6
click at [859, 283] on div "Category All Keramelon Skin Makeup Personal Care Appliances Beard Beauty Planet…" at bounding box center [784, 255] width 835 height 55
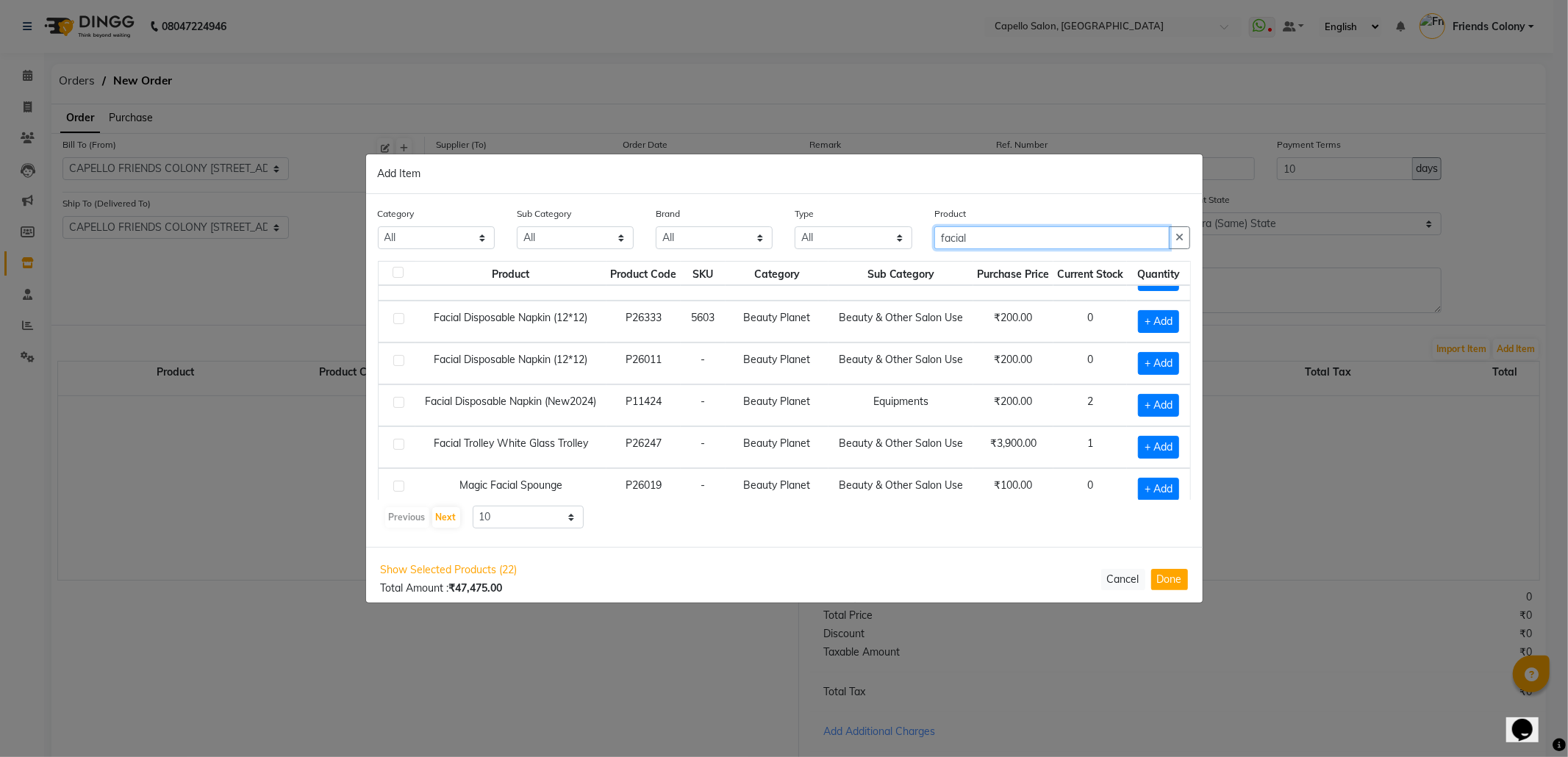
scroll to position [216, 0]
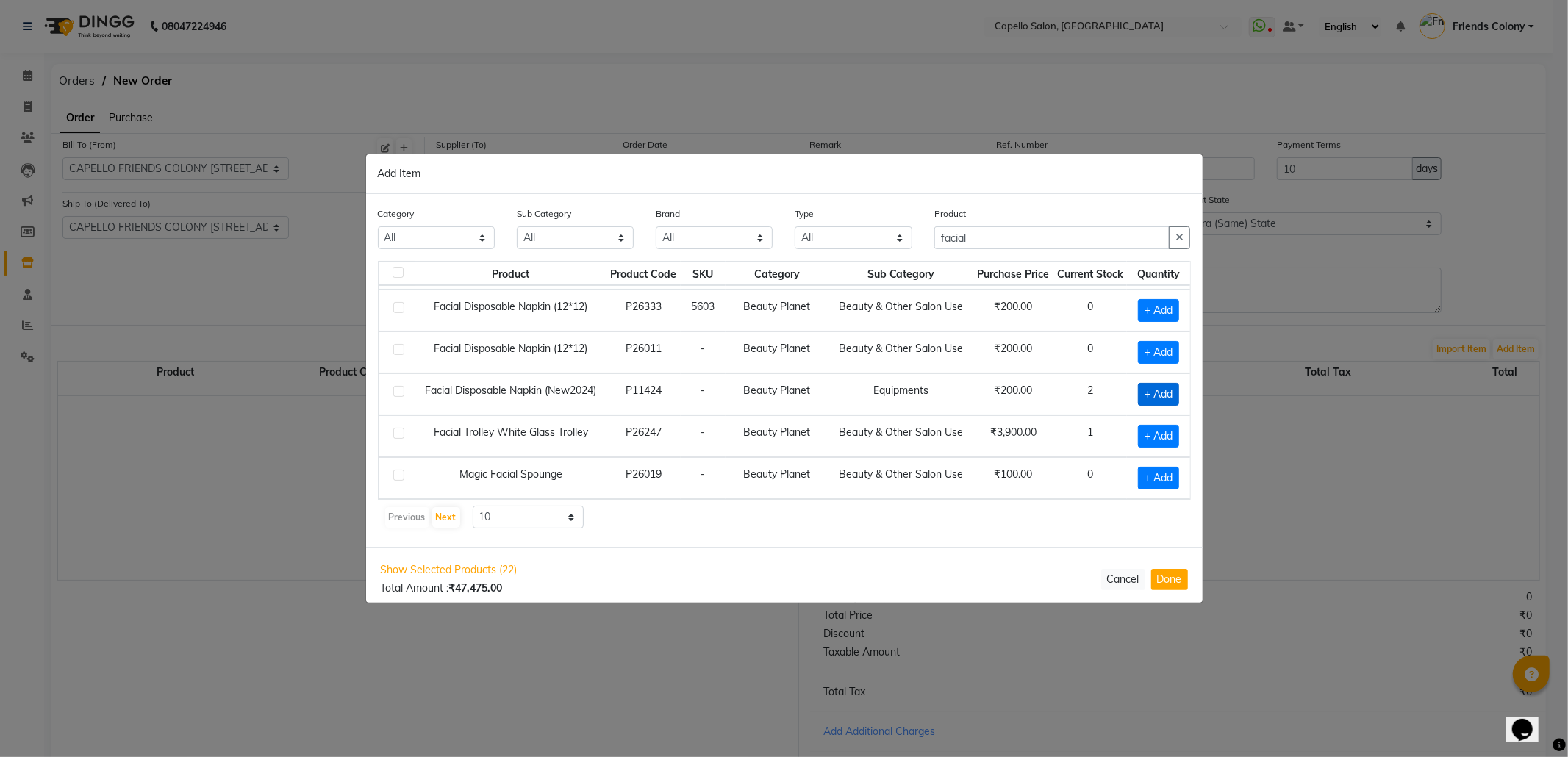
click at [1151, 396] on span "+ Add" at bounding box center [1158, 394] width 41 height 22
drag, startPoint x: 1010, startPoint y: 228, endPoint x: 826, endPoint y: 263, distance: 187.3
click at [826, 263] on div "Category All Keramelon Skin Makeup Personal Care Appliances Beard Beauty Planet…" at bounding box center [784, 371] width 836 height 353
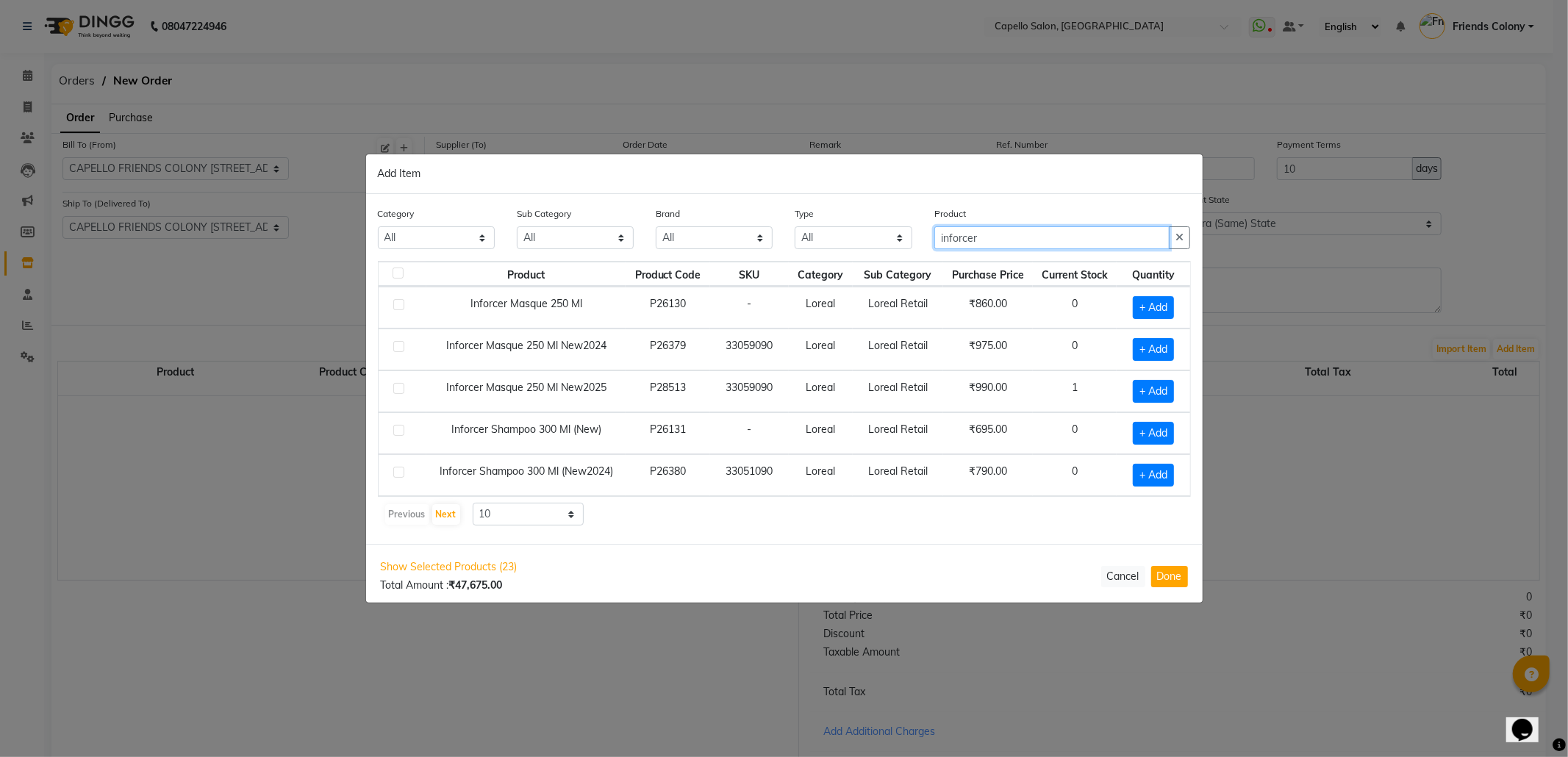
scroll to position [0, 0]
click at [1134, 391] on span "+ Add" at bounding box center [1153, 391] width 41 height 22
click at [1168, 394] on icon at bounding box center [1173, 390] width 9 height 10
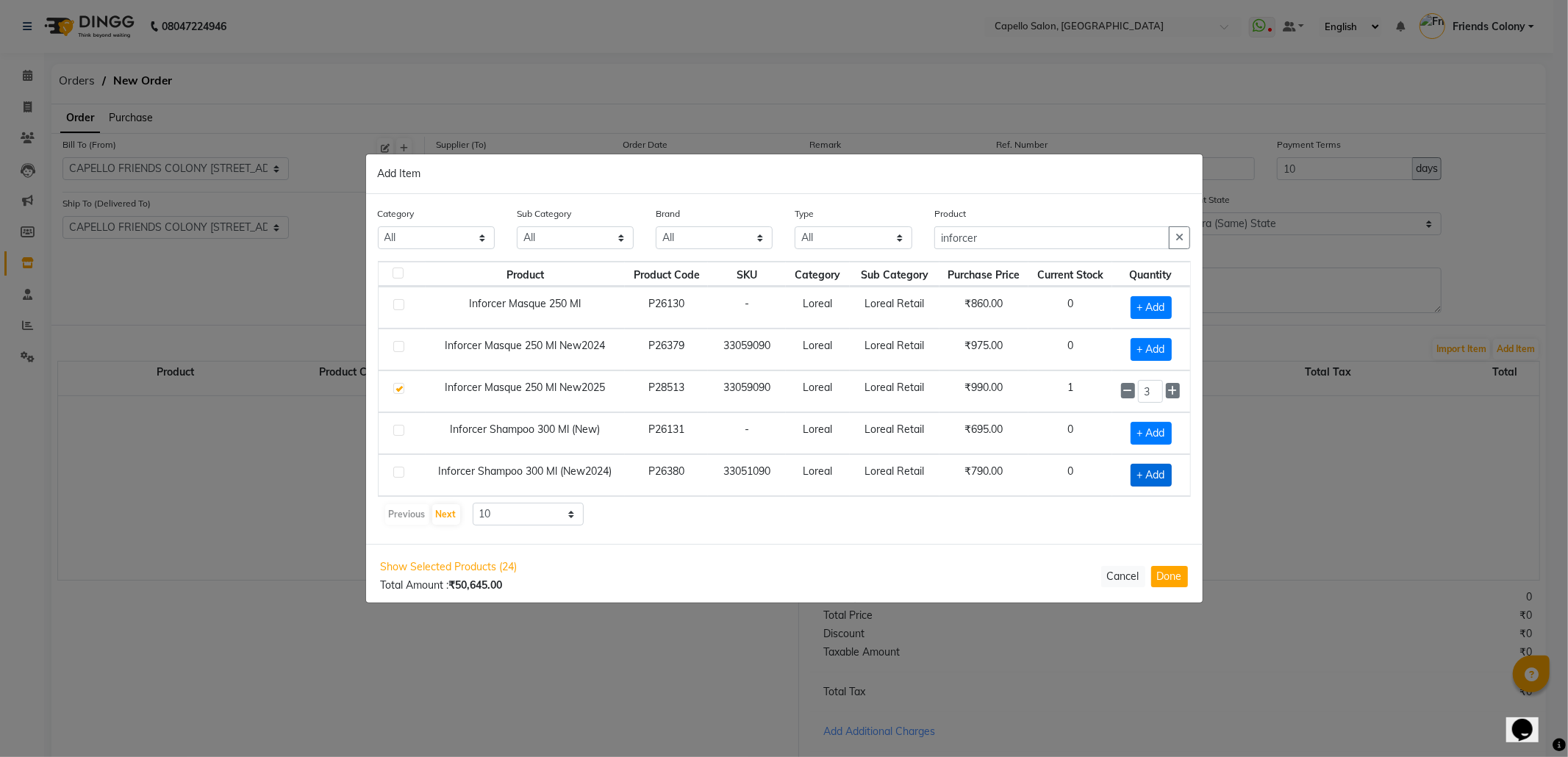
click at [1131, 484] on span "+ Add" at bounding box center [1151, 474] width 41 height 22
click at [1166, 472] on span at bounding box center [1173, 474] width 14 height 15
drag, startPoint x: 998, startPoint y: 241, endPoint x: 665, endPoint y: 252, distance: 333.2
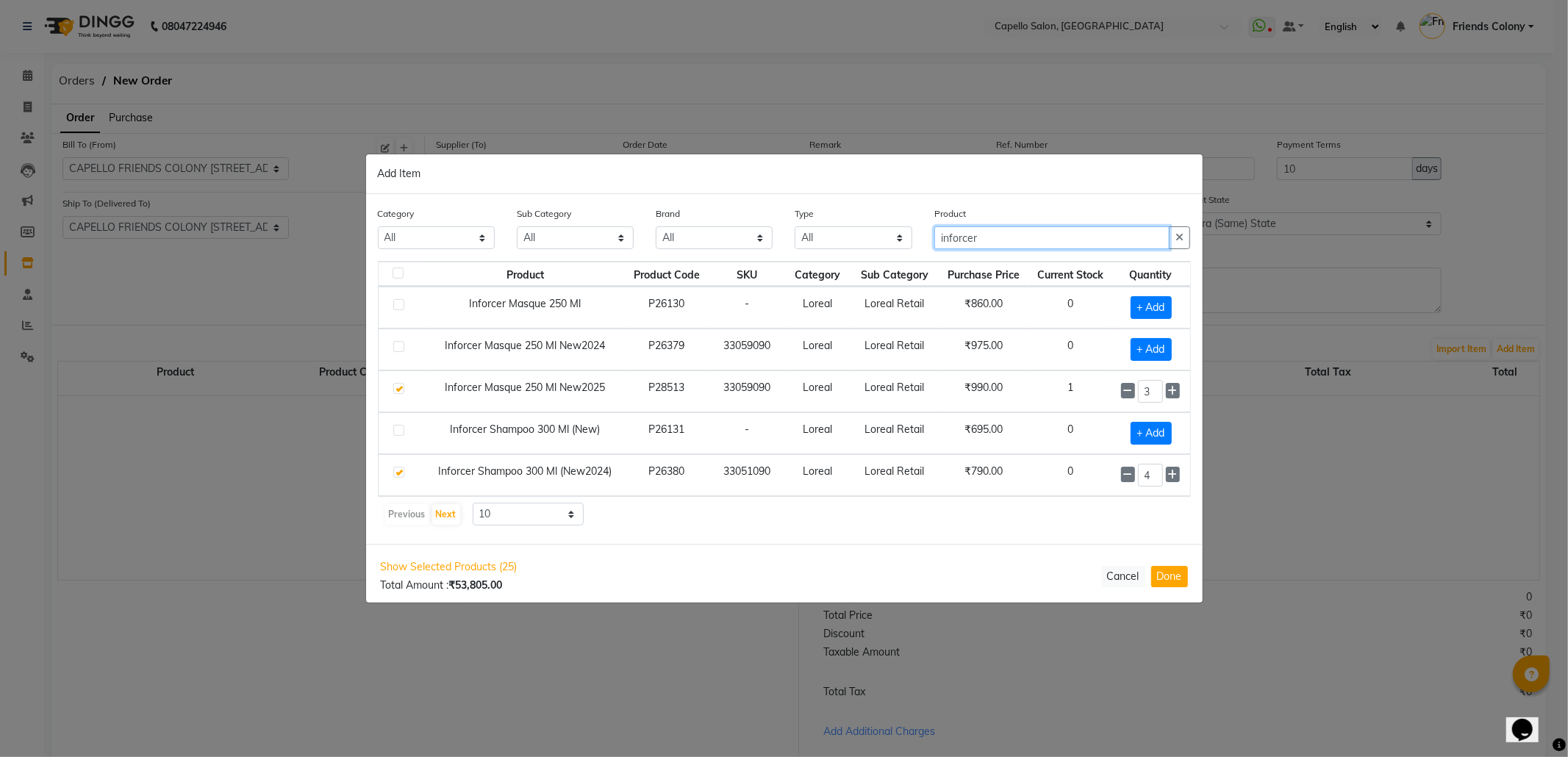
click at [665, 252] on div "Category All Keramelon Skin Makeup Personal Care Appliances Beard Beauty Planet…" at bounding box center [784, 233] width 835 height 55
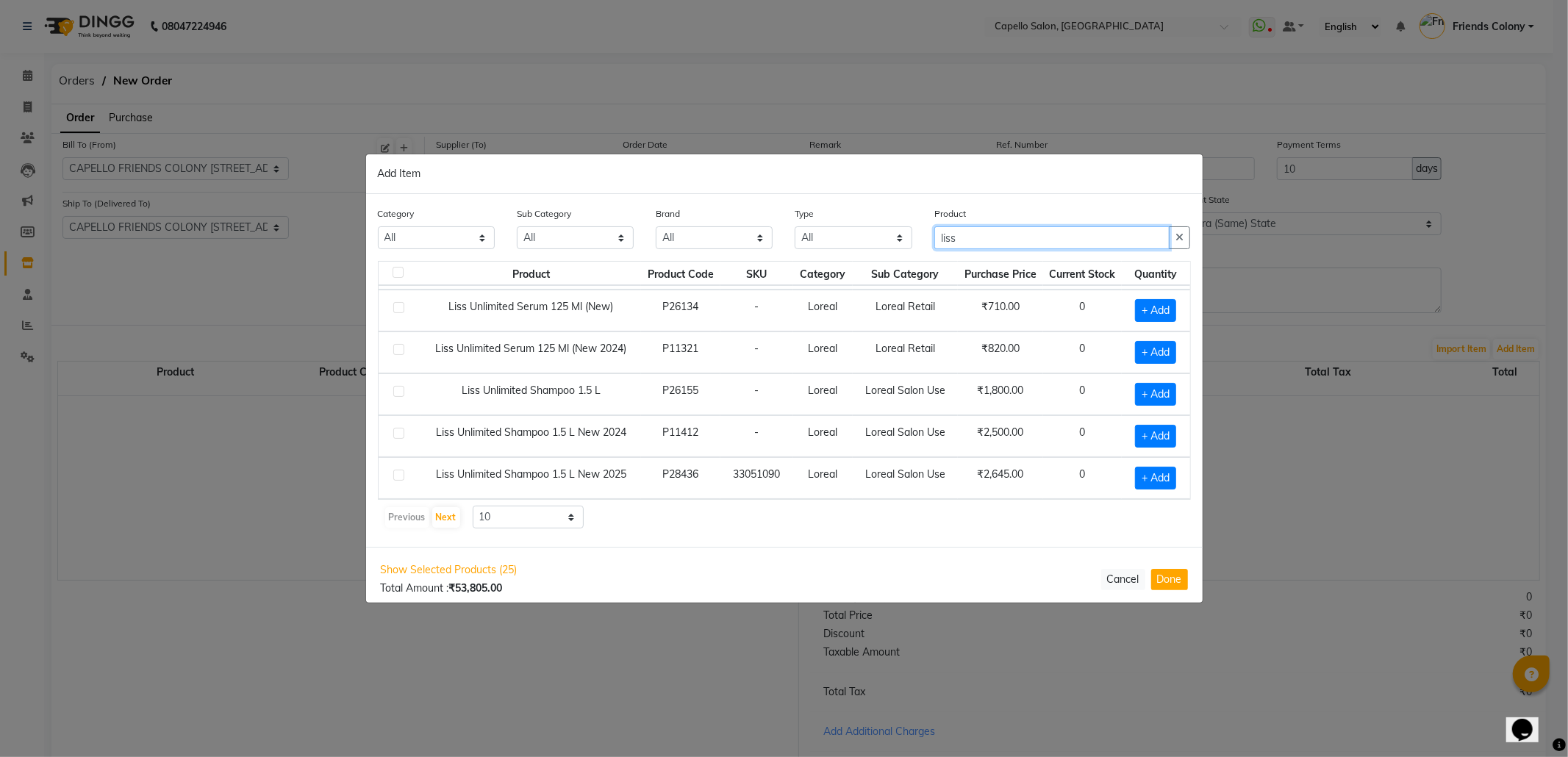
scroll to position [216, 0]
drag, startPoint x: 983, startPoint y: 229, endPoint x: 870, endPoint y: 256, distance: 116.2
click at [870, 256] on div "Category All Keramelon Skin Makeup Personal Care Appliances Beard Beauty Planet…" at bounding box center [784, 233] width 835 height 55
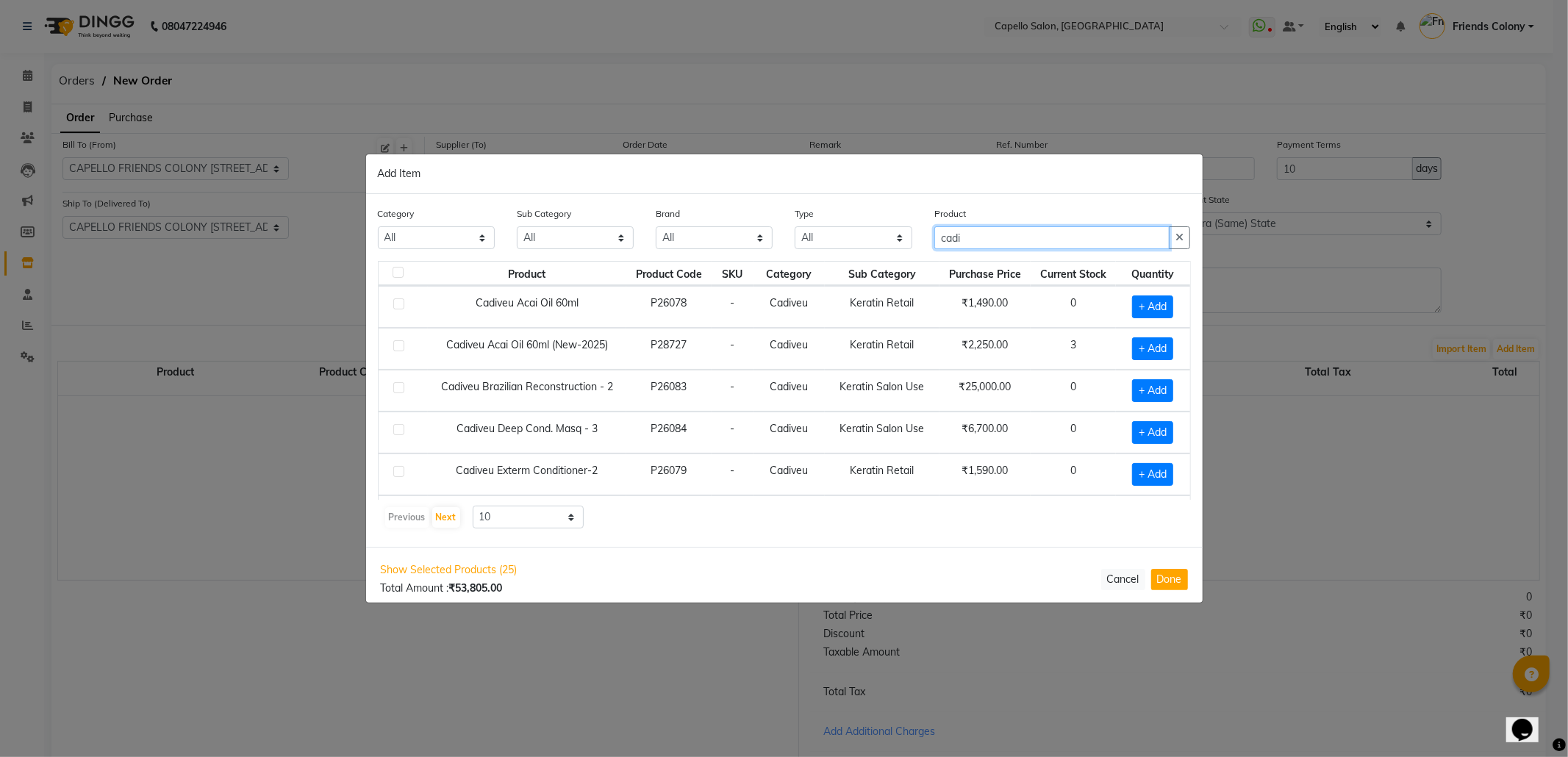
scroll to position [0, 0]
click at [1132, 356] on span "+ Add" at bounding box center [1152, 349] width 41 height 22
click at [1168, 348] on icon at bounding box center [1172, 348] width 9 height 10
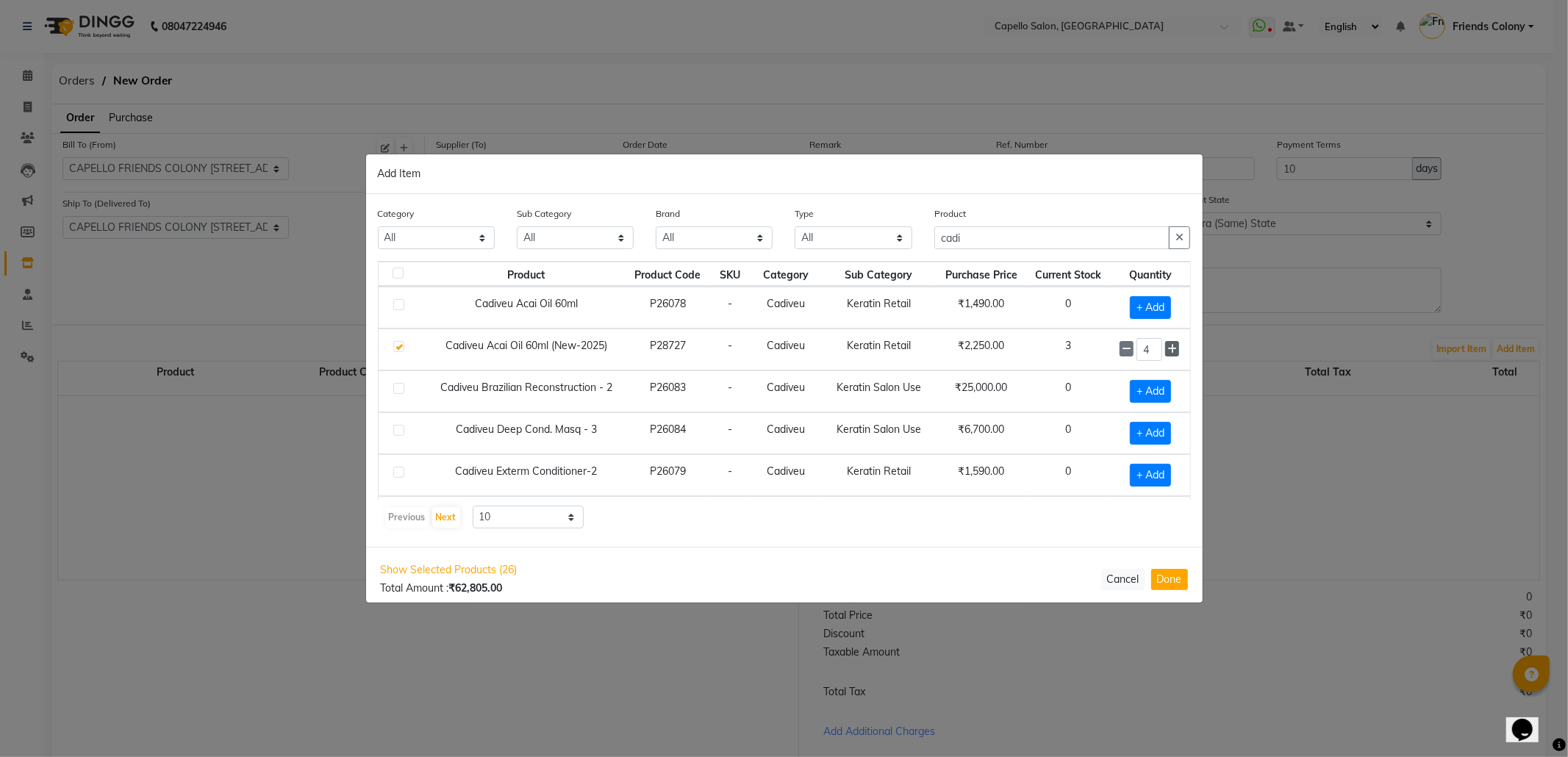
click at [1168, 348] on icon at bounding box center [1172, 348] width 9 height 10
drag, startPoint x: 976, startPoint y: 235, endPoint x: 859, endPoint y: 211, distance: 119.4
click at [859, 211] on div "Category All Keramelon Skin Makeup Personal Care Appliances Beard Beauty Planet…" at bounding box center [784, 233] width 835 height 55
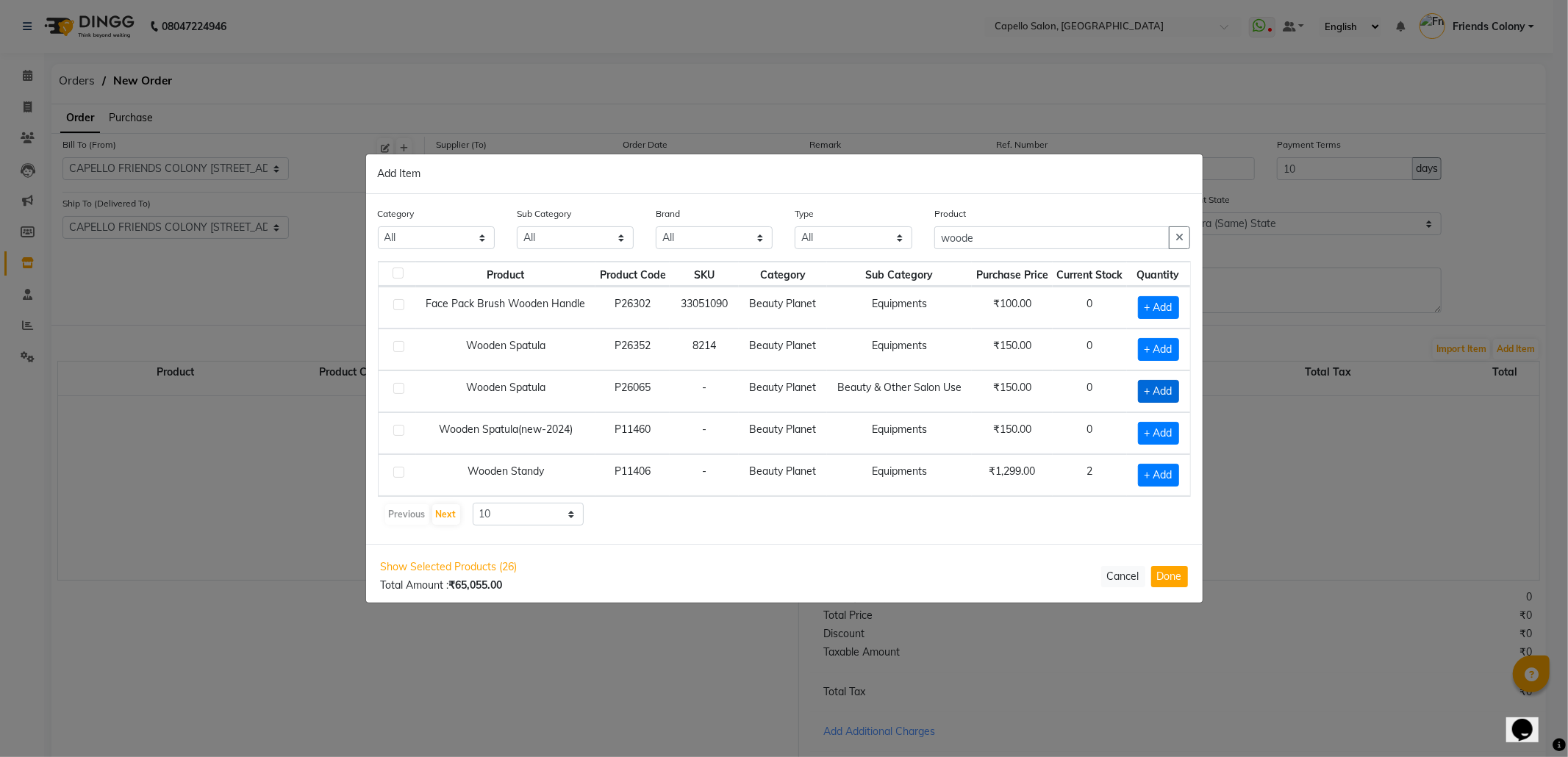
click at [1138, 396] on span "+ Add" at bounding box center [1158, 391] width 41 height 22
click at [1131, 392] on icon at bounding box center [1136, 390] width 9 height 10
click at [1142, 433] on span "+ Add" at bounding box center [1158, 433] width 41 height 22
drag, startPoint x: 998, startPoint y: 238, endPoint x: 822, endPoint y: 241, distance: 176.0
click at [822, 241] on div "Category All Keramelon Skin Makeup Personal Care Appliances Beard Beauty Planet…" at bounding box center [784, 233] width 835 height 55
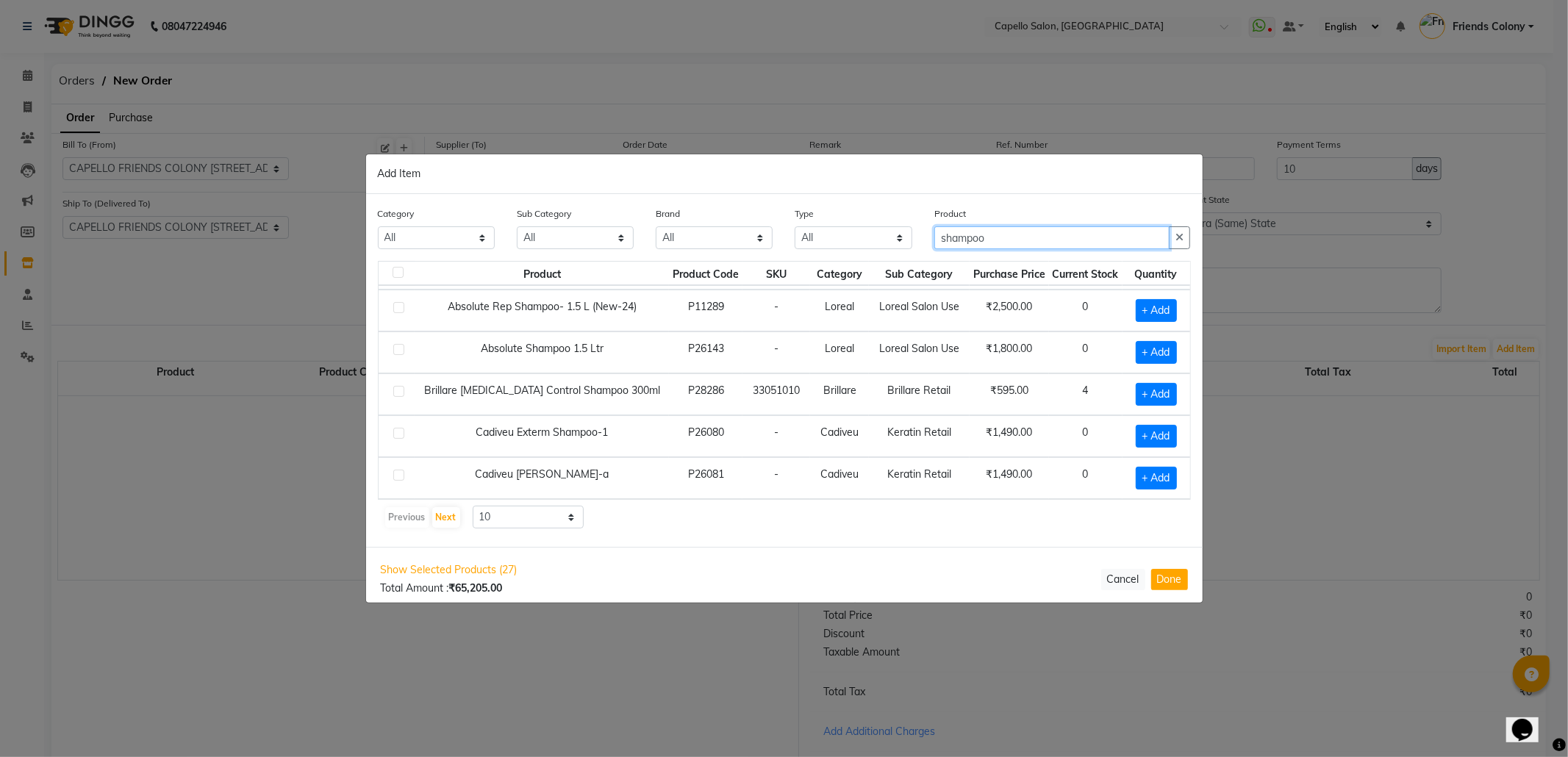
scroll to position [215, 0]
click at [435, 515] on button "Next" at bounding box center [446, 517] width 28 height 21
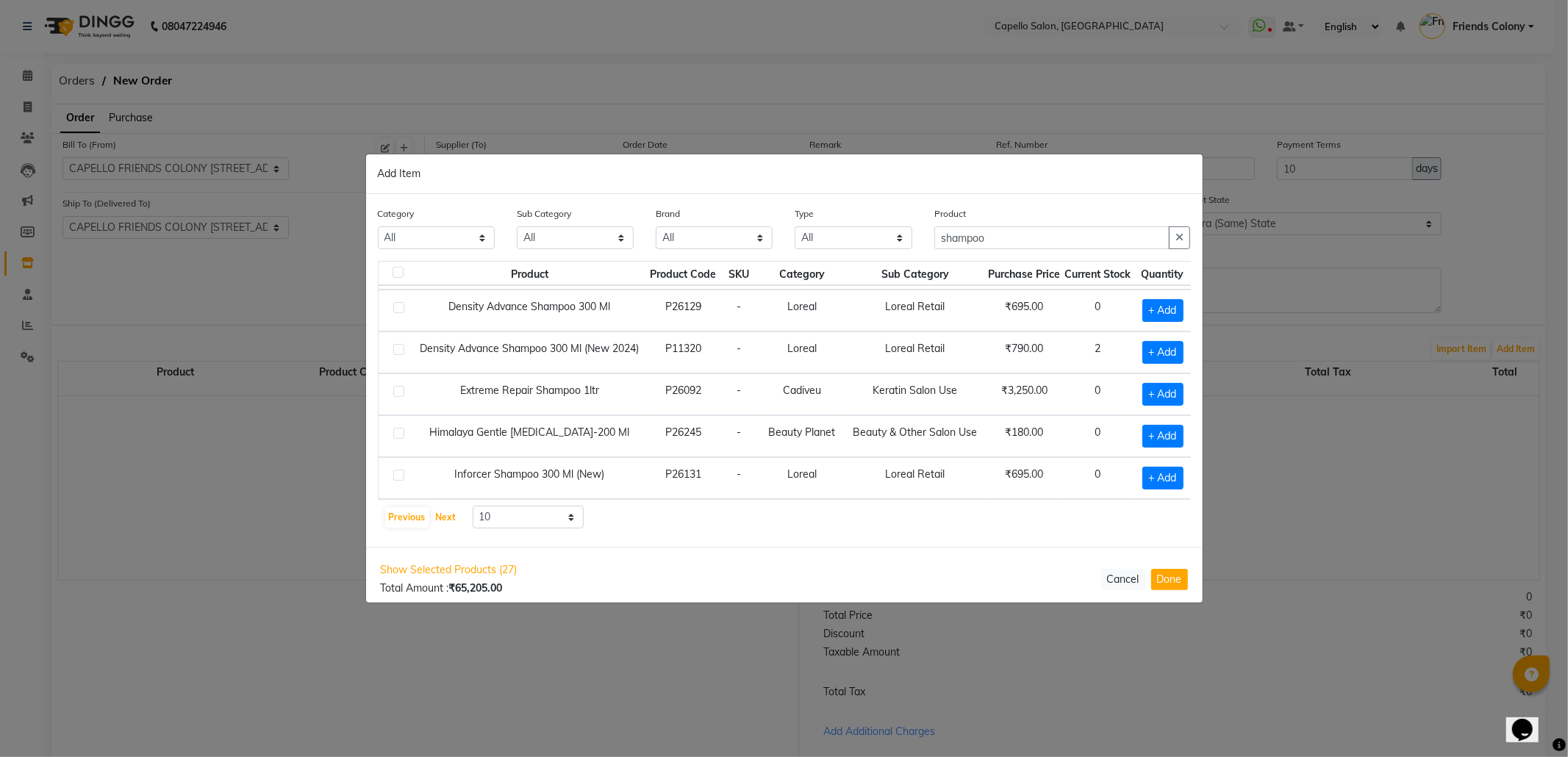
scroll to position [231, 0]
click at [444, 522] on button "Next" at bounding box center [446, 517] width 28 height 21
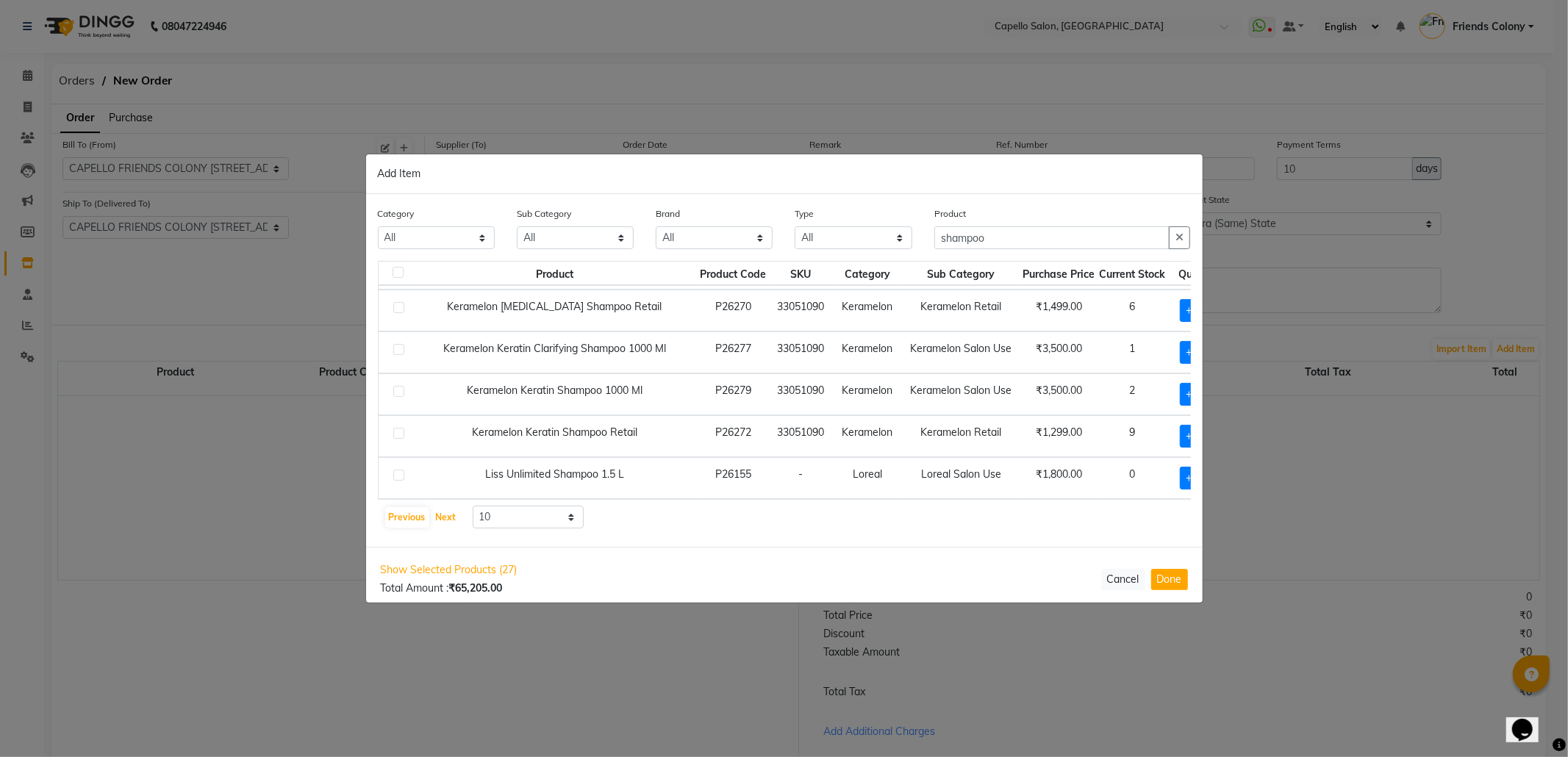
scroll to position [230, 0]
click at [451, 517] on button "Next" at bounding box center [446, 517] width 28 height 21
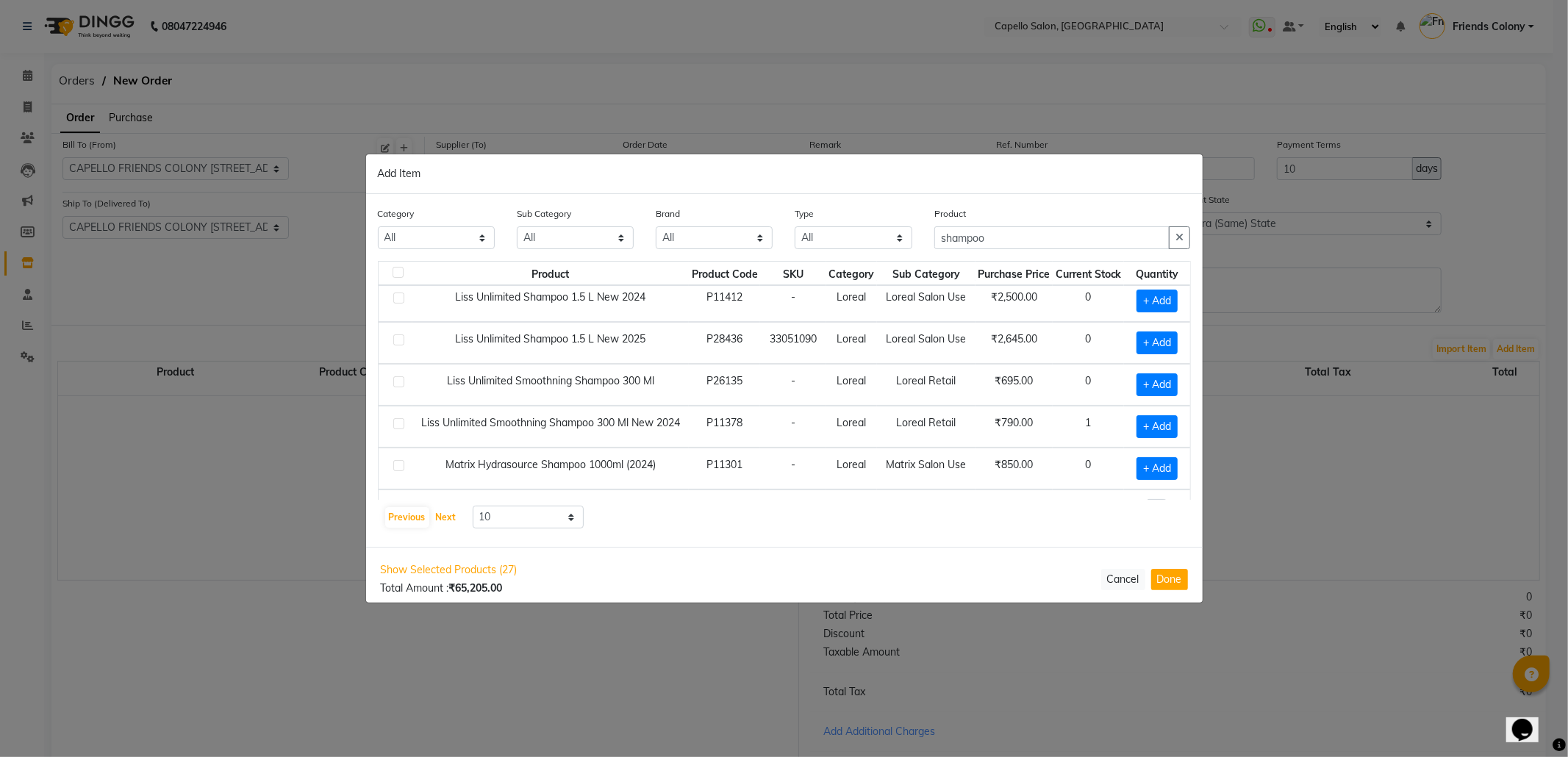
scroll to position [0, 0]
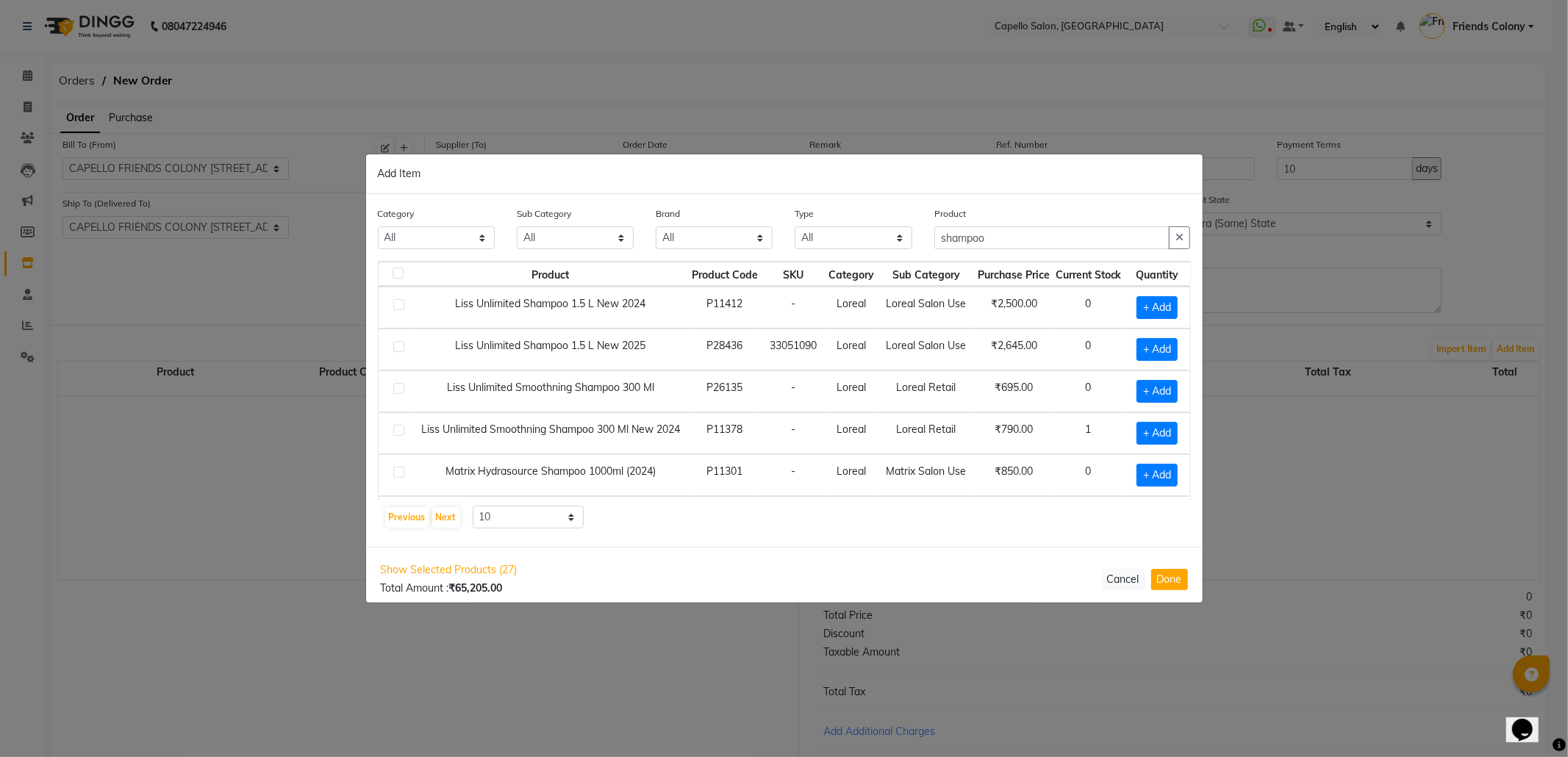
click at [1135, 440] on div "+ Add" at bounding box center [1157, 433] width 48 height 22
click at [1160, 440] on span "+ Add" at bounding box center [1157, 433] width 41 height 22
click at [1171, 433] on icon at bounding box center [1175, 433] width 9 height 10
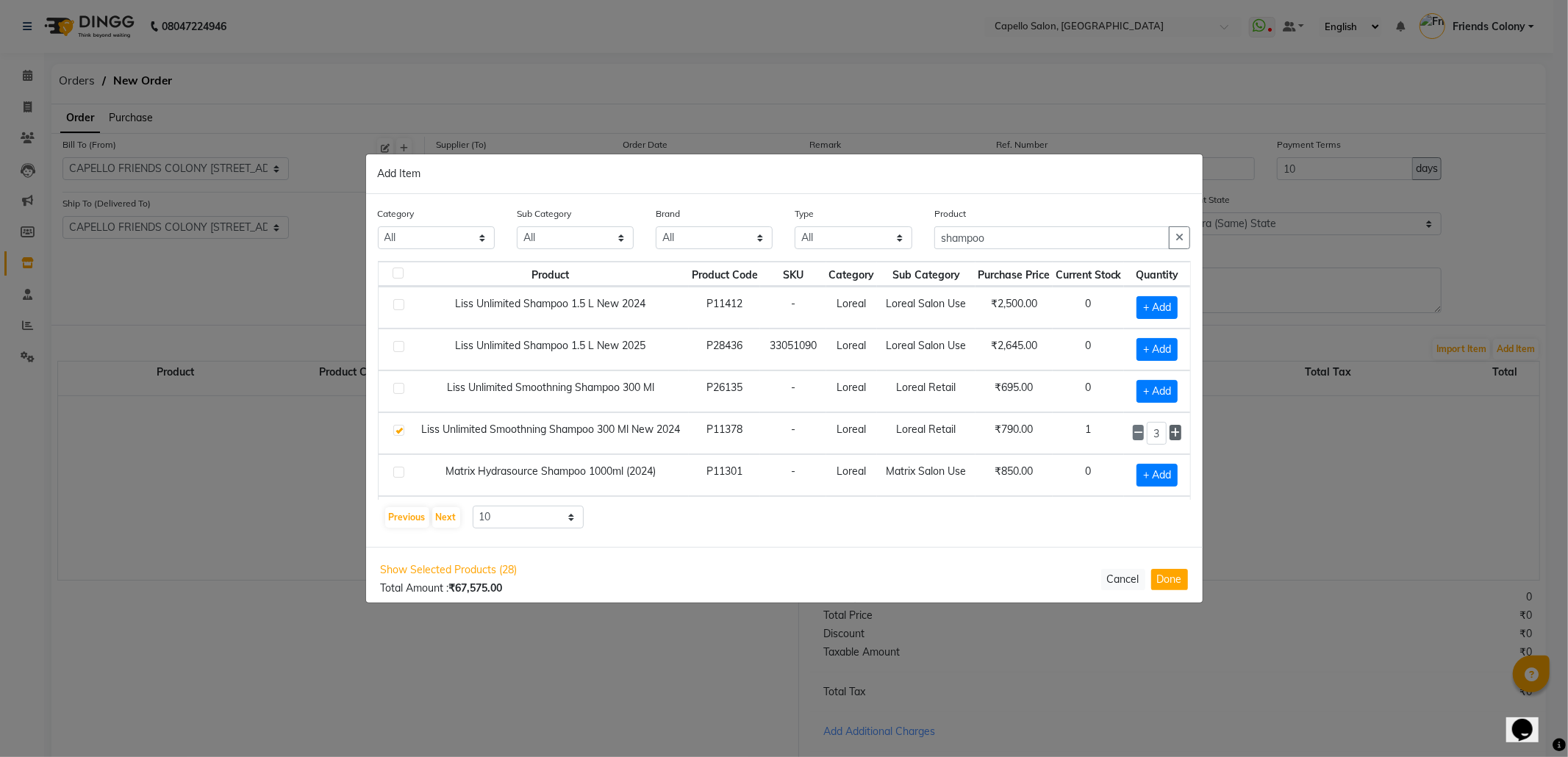
click at [1171, 433] on icon at bounding box center [1175, 433] width 9 height 10
drag, startPoint x: 1026, startPoint y: 242, endPoint x: 769, endPoint y: 257, distance: 257.4
click at [769, 257] on div "Category All Keramelon Skin Makeup Personal Care Appliances Beard Beauty Planet…" at bounding box center [784, 233] width 835 height 55
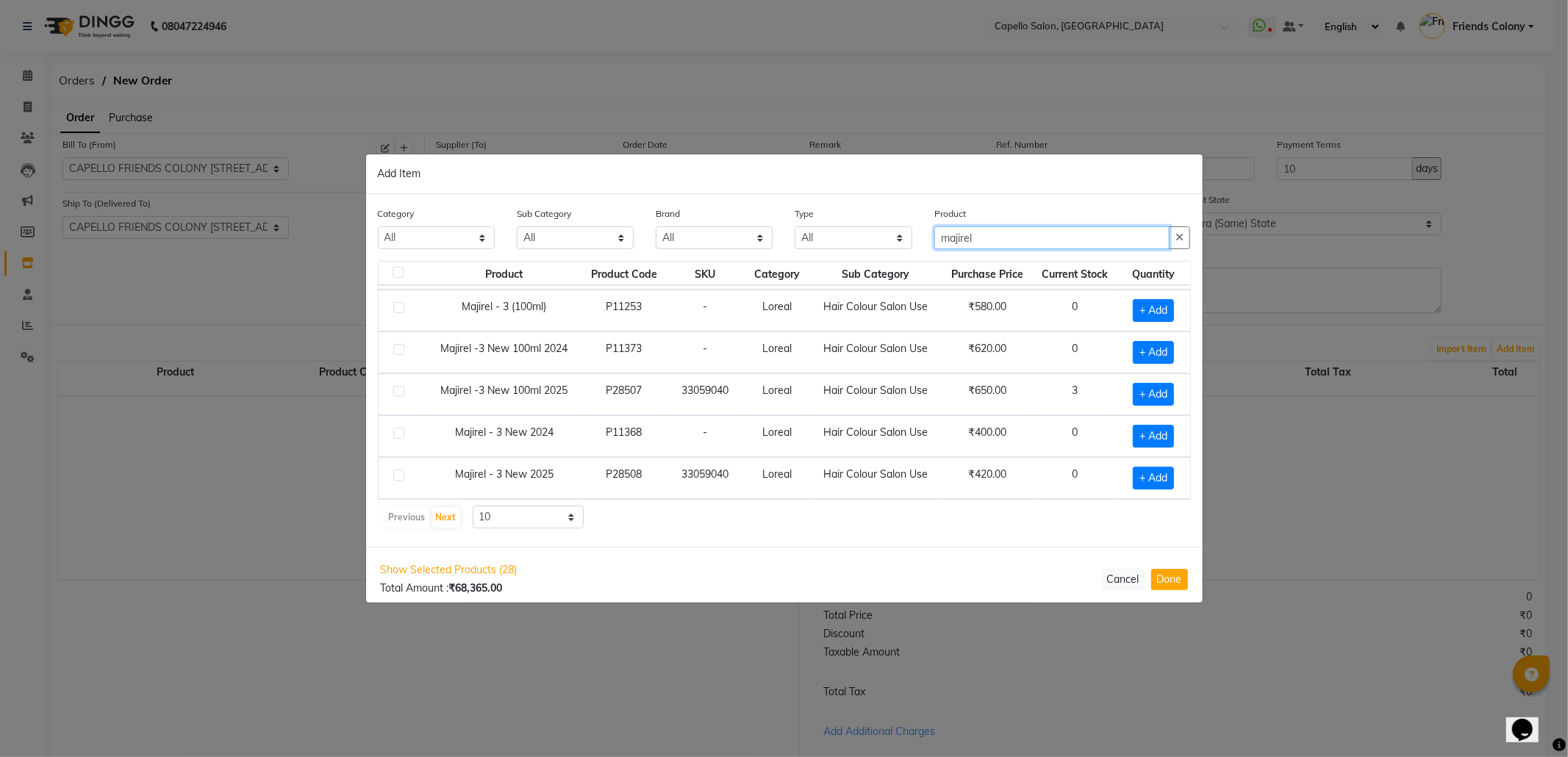
scroll to position [216, 0]
click at [448, 516] on button "Next" at bounding box center [446, 517] width 28 height 21
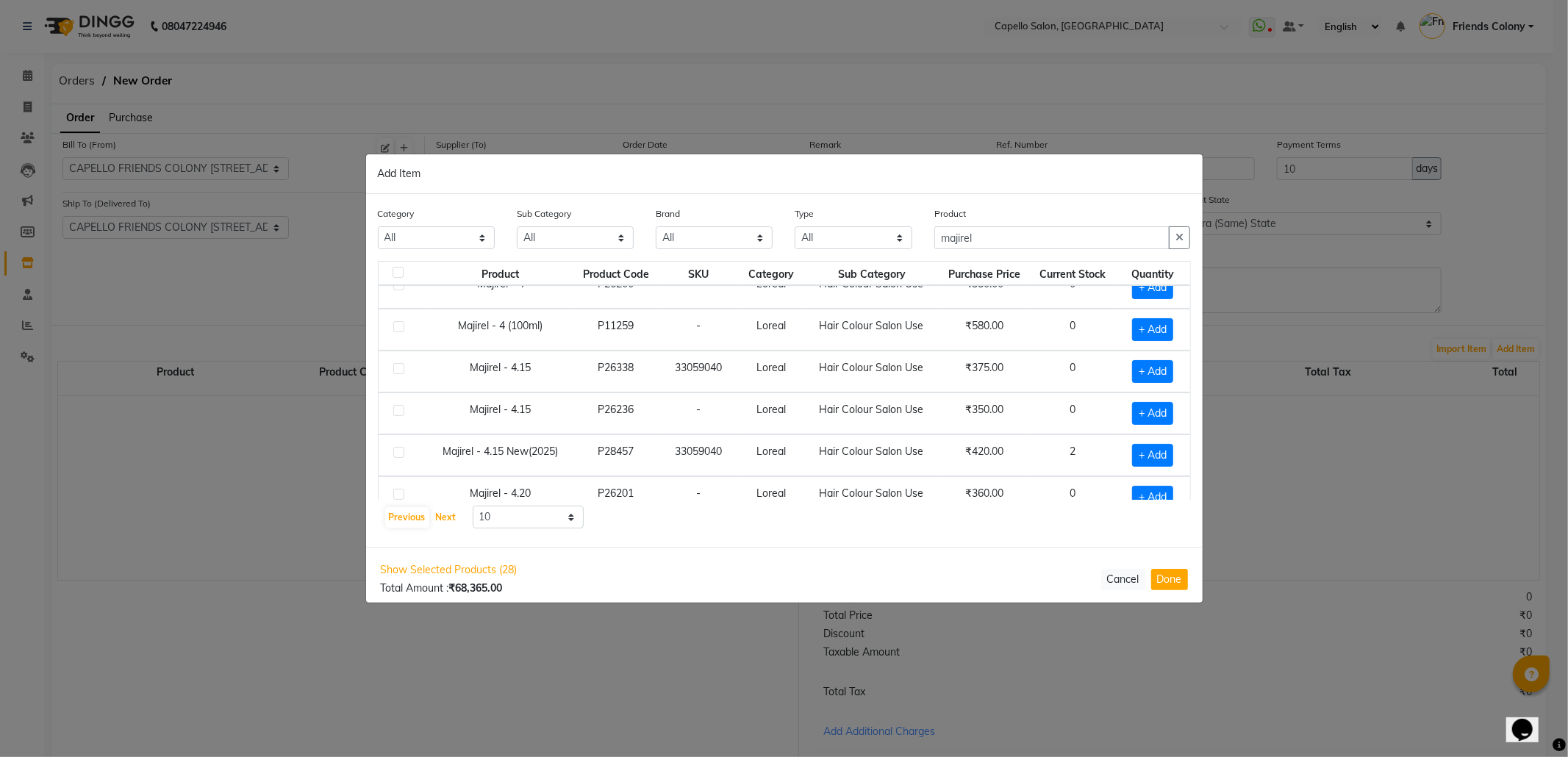
scroll to position [0, 0]
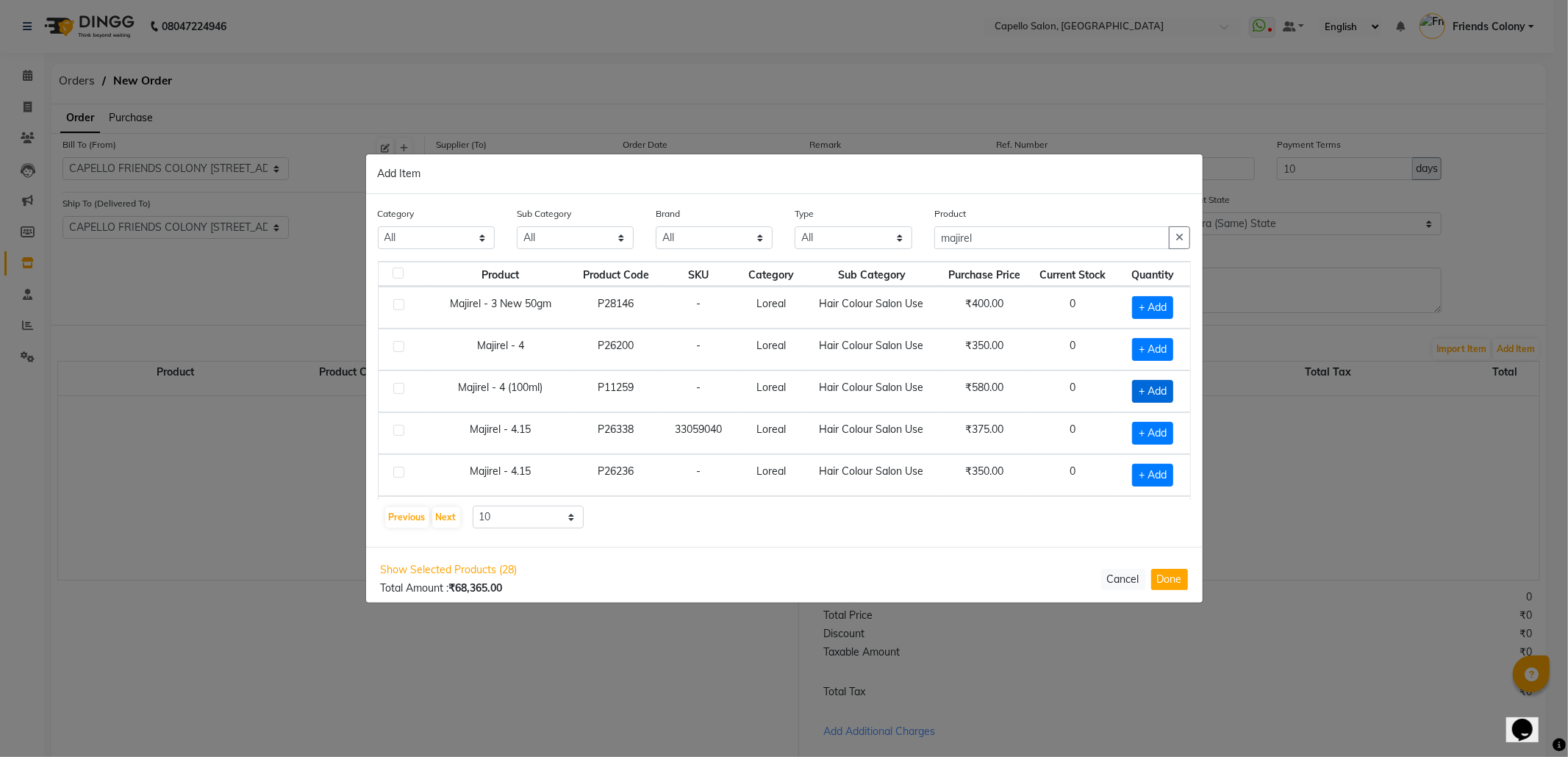
click at [1151, 396] on span "+ Add" at bounding box center [1152, 391] width 41 height 22
click at [1168, 396] on icon at bounding box center [1172, 390] width 9 height 10
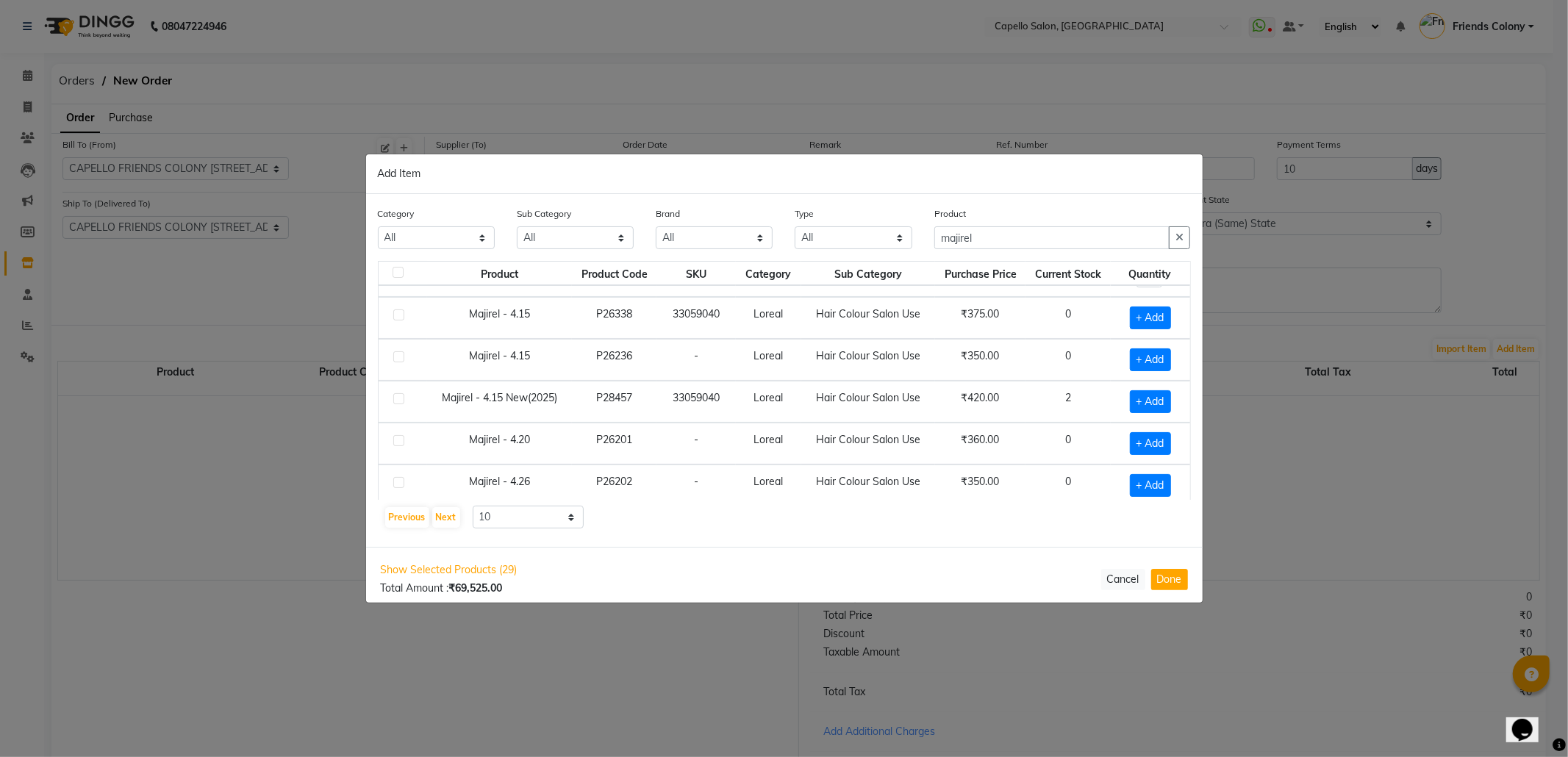
scroll to position [196, 0]
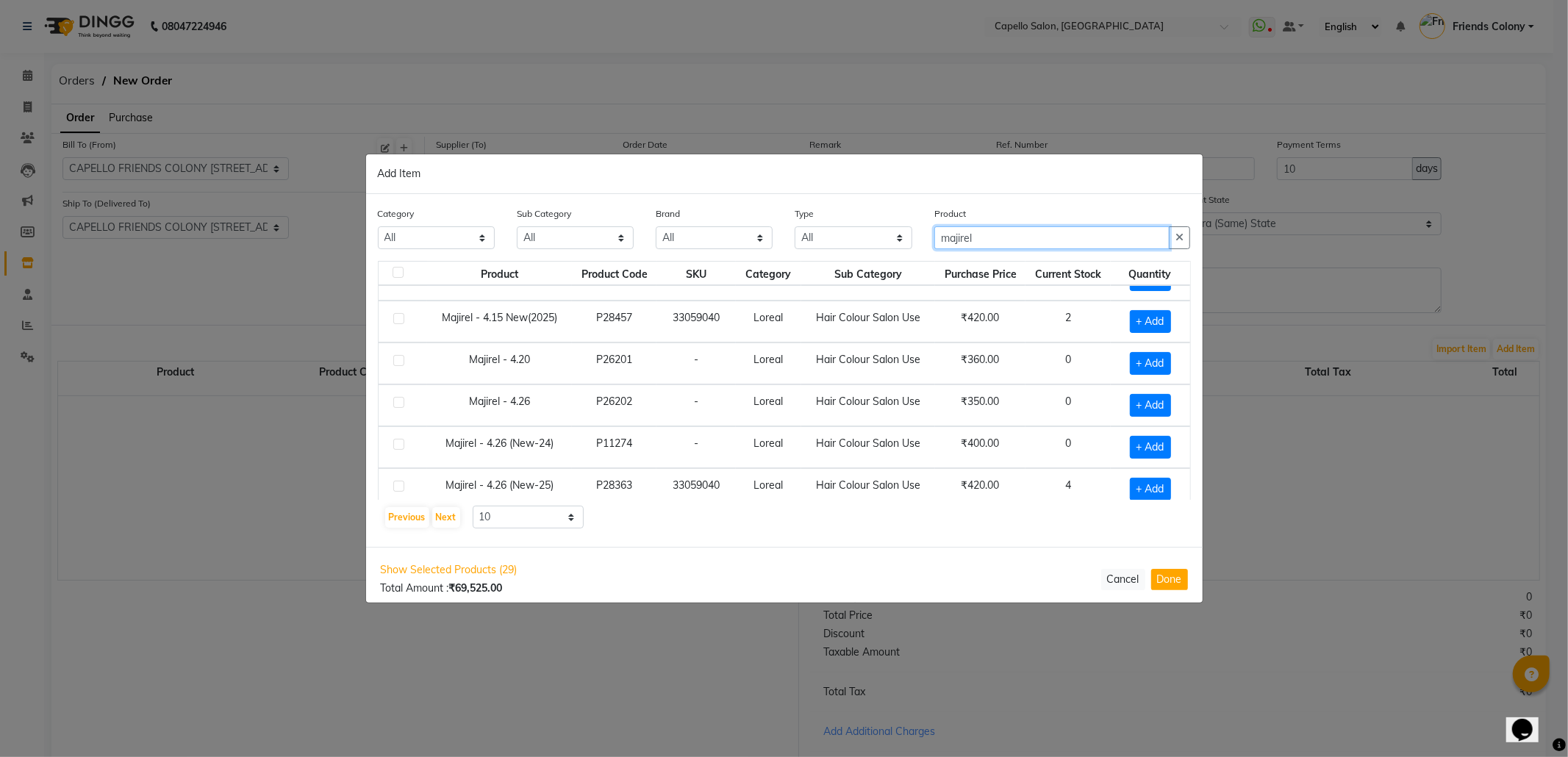
drag, startPoint x: 996, startPoint y: 236, endPoint x: 880, endPoint y: 252, distance: 117.1
click at [880, 252] on div "Category All Keramelon Skin Makeup Personal Care Appliances Beard Beauty Planet…" at bounding box center [784, 233] width 835 height 55
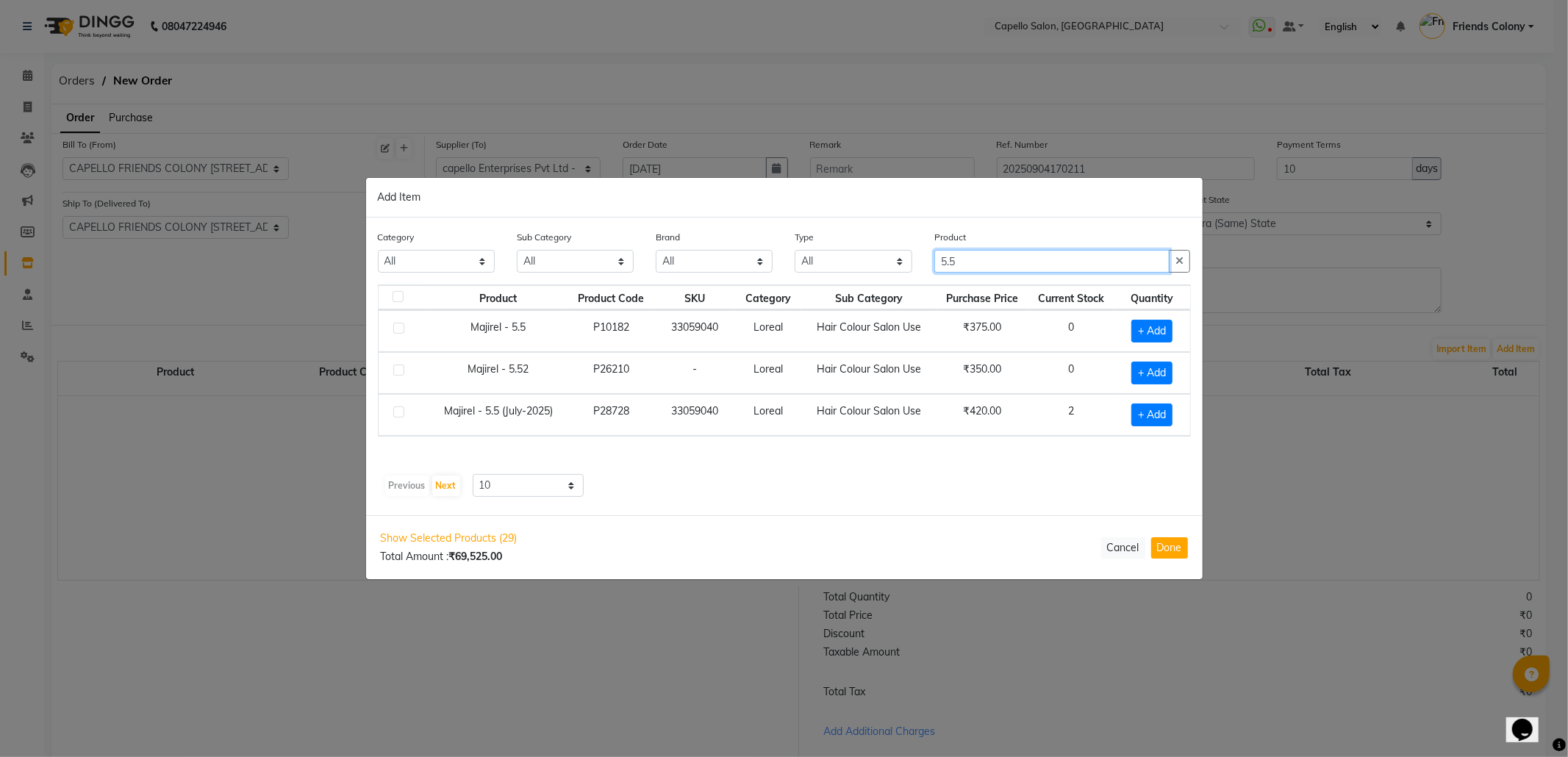
scroll to position [0, 0]
click at [1141, 413] on span "+ Add" at bounding box center [1151, 414] width 41 height 22
click at [1168, 413] on icon at bounding box center [1172, 413] width 9 height 10
drag, startPoint x: 962, startPoint y: 255, endPoint x: 827, endPoint y: 278, distance: 136.9
click at [827, 278] on div "Category All Keramelon Skin Makeup Personal Care Appliances Beard Beauty Planet…" at bounding box center [784, 255] width 835 height 55
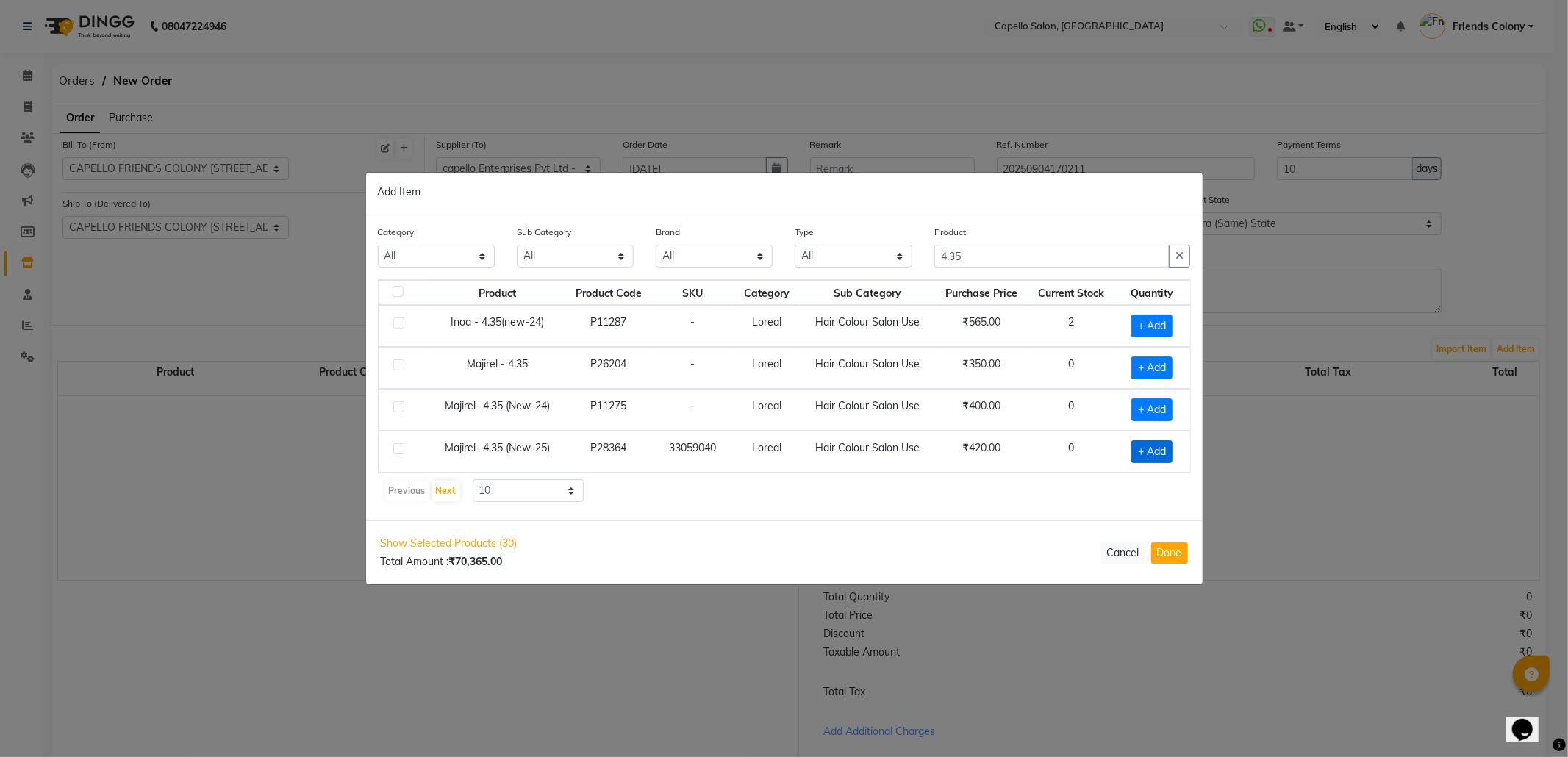
click at [1162, 456] on span "+ Add" at bounding box center [1151, 451] width 41 height 22
click at [1179, 444] on div "1" at bounding box center [1149, 450] width 63 height 22
click at [1176, 447] on span at bounding box center [1172, 450] width 14 height 15
drag, startPoint x: 982, startPoint y: 255, endPoint x: 818, endPoint y: 259, distance: 164.0
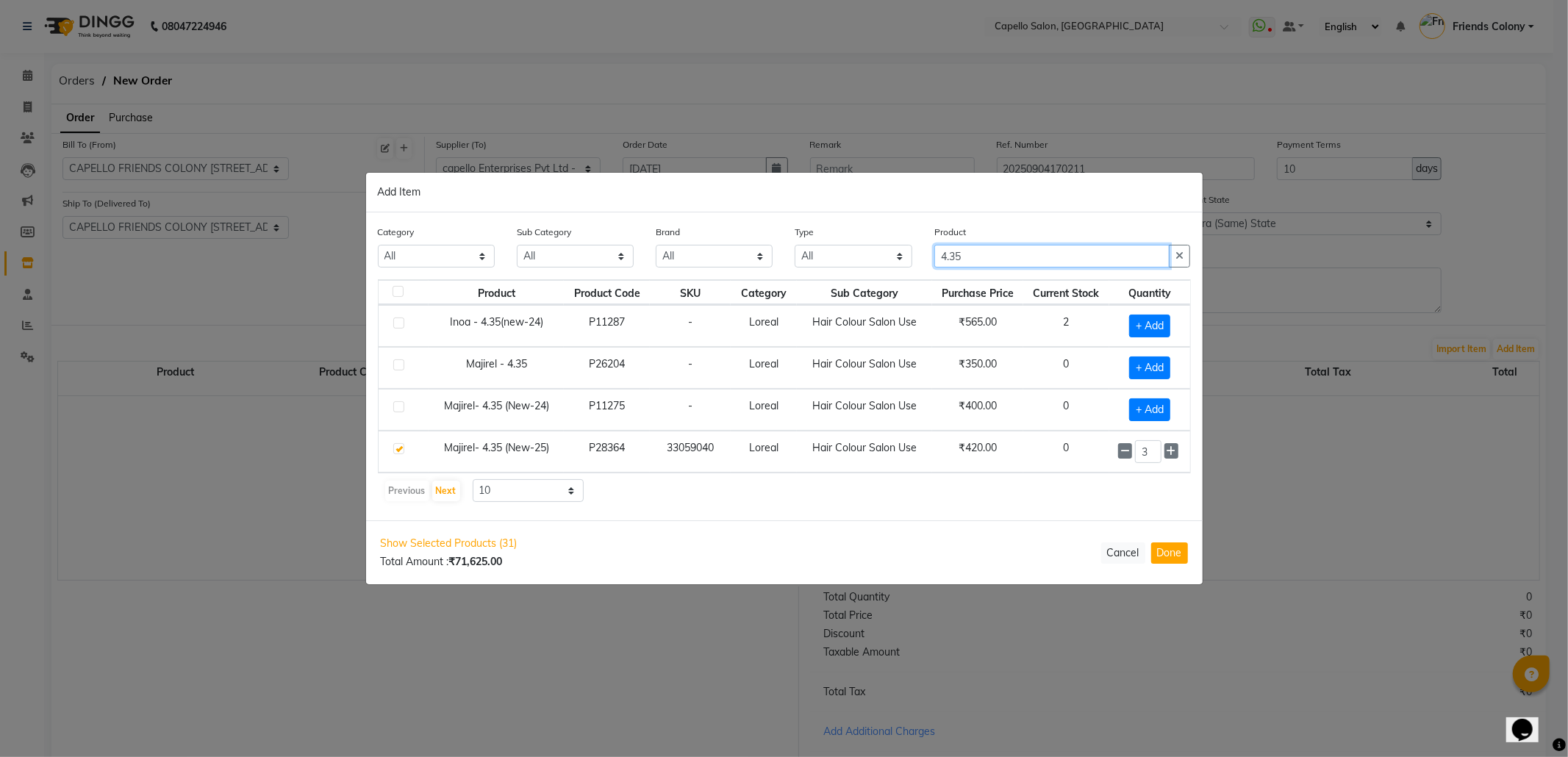
click at [830, 259] on div "Category All Keramelon Skin Makeup Personal Care Appliances Beard Beauty Planet…" at bounding box center [784, 252] width 835 height 55
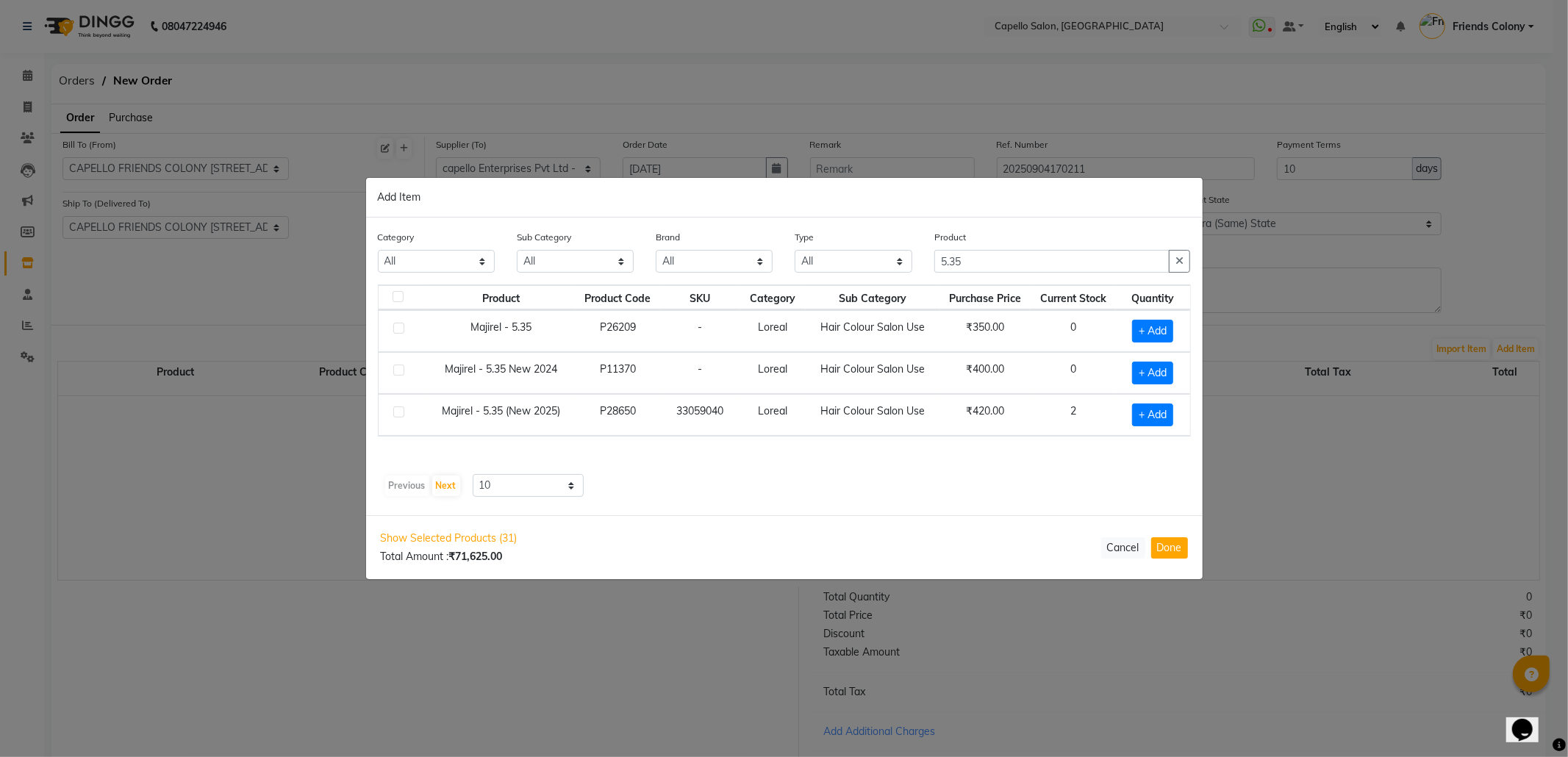
click at [1180, 429] on td "+ Add" at bounding box center [1153, 415] width 74 height 42
click at [1150, 420] on span "+ Add" at bounding box center [1152, 414] width 41 height 22
click at [1171, 413] on icon at bounding box center [1172, 413] width 9 height 10
drag, startPoint x: 991, startPoint y: 260, endPoint x: 811, endPoint y: 272, distance: 180.4
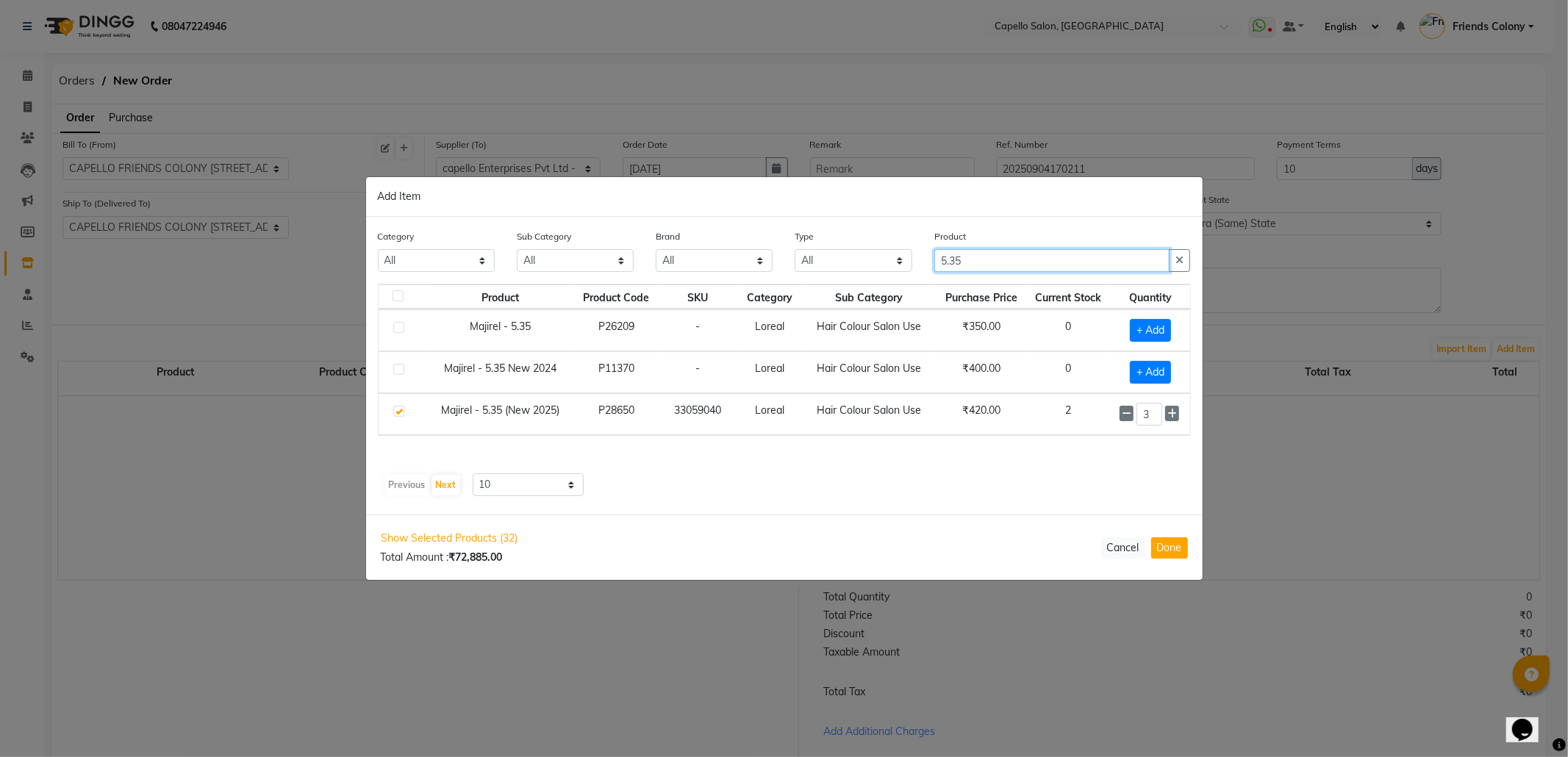
click at [815, 272] on div "Category All Keramelon Skin Makeup Personal Care Appliances Beard Beauty Planet…" at bounding box center [784, 255] width 835 height 55
click at [1165, 419] on span "+ Add" at bounding box center [1151, 414] width 41 height 22
click at [1175, 414] on icon at bounding box center [1172, 413] width 9 height 10
drag, startPoint x: 990, startPoint y: 257, endPoint x: 756, endPoint y: 271, distance: 234.4
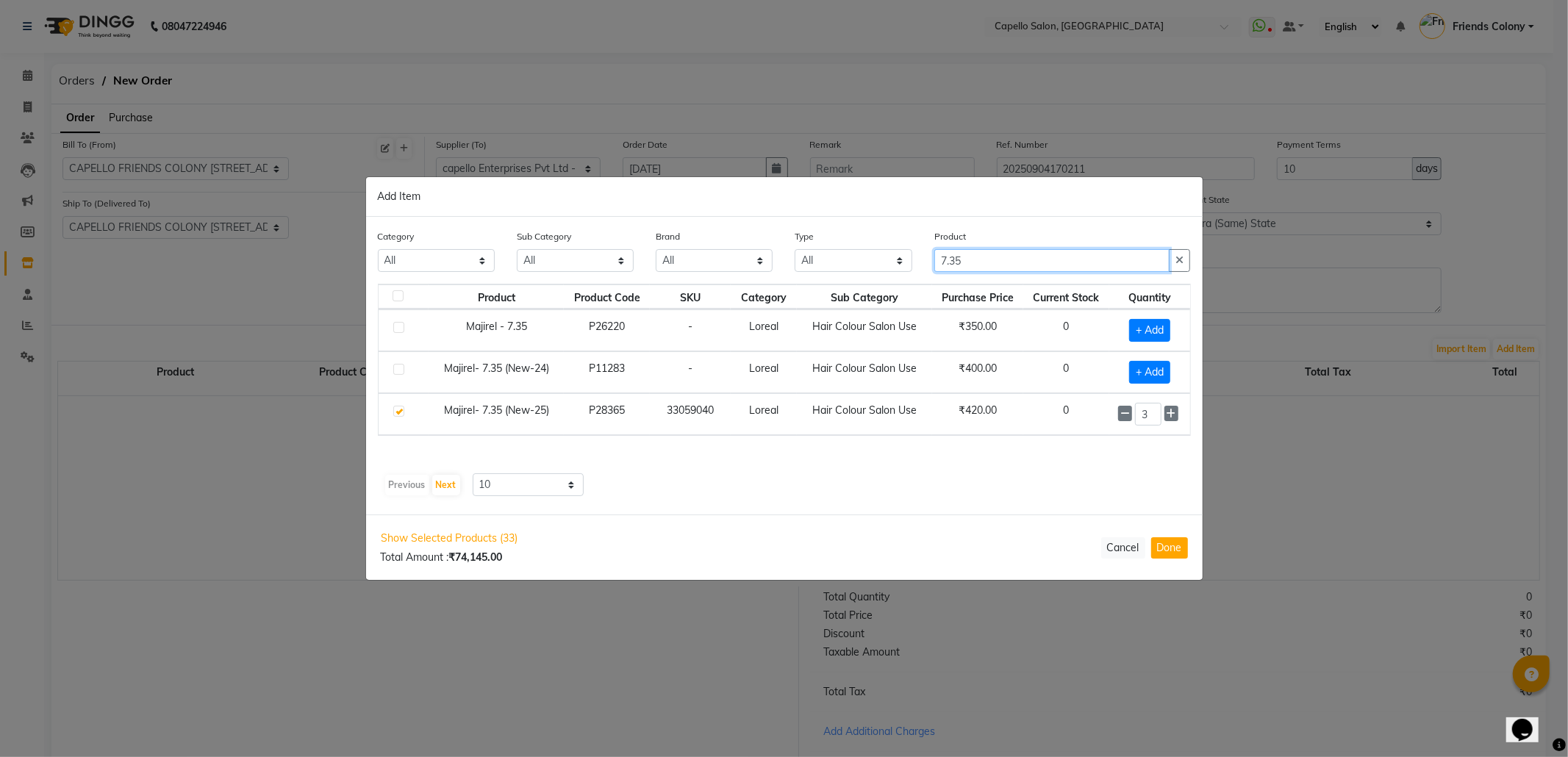
click at [756, 271] on div "Category All Keramelon Skin Makeup Personal Care Appliances Beard Beauty Planet…" at bounding box center [784, 255] width 835 height 55
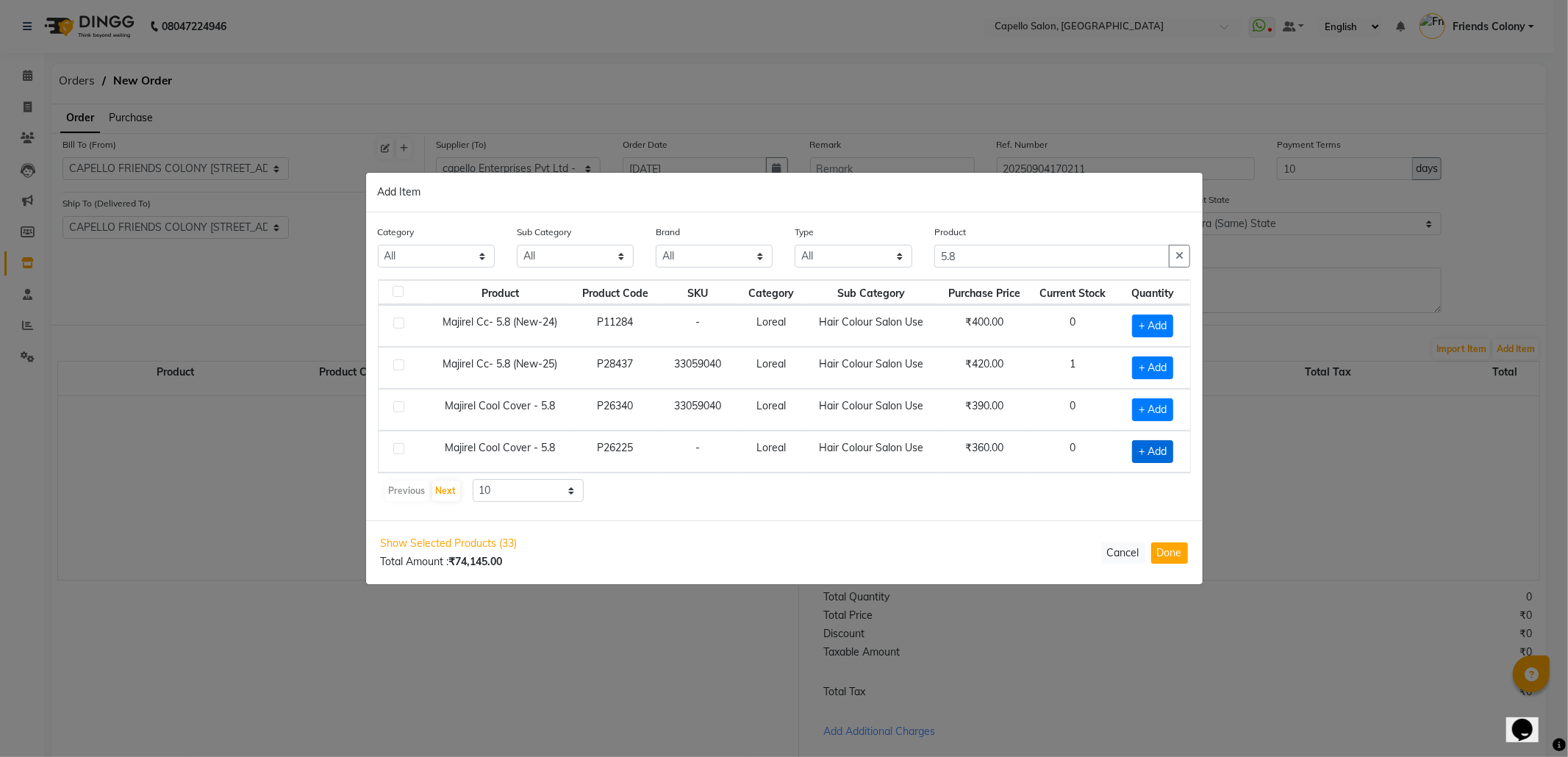
click at [1165, 448] on span "+ Add" at bounding box center [1152, 451] width 41 height 22
click at [1172, 450] on icon at bounding box center [1172, 450] width 9 height 10
drag, startPoint x: 982, startPoint y: 241, endPoint x: 748, endPoint y: 307, distance: 243.1
click at [750, 306] on div "Category All Keramelon Skin Makeup Personal Care Appliances Beard Beauty Planet…" at bounding box center [784, 365] width 836 height 308
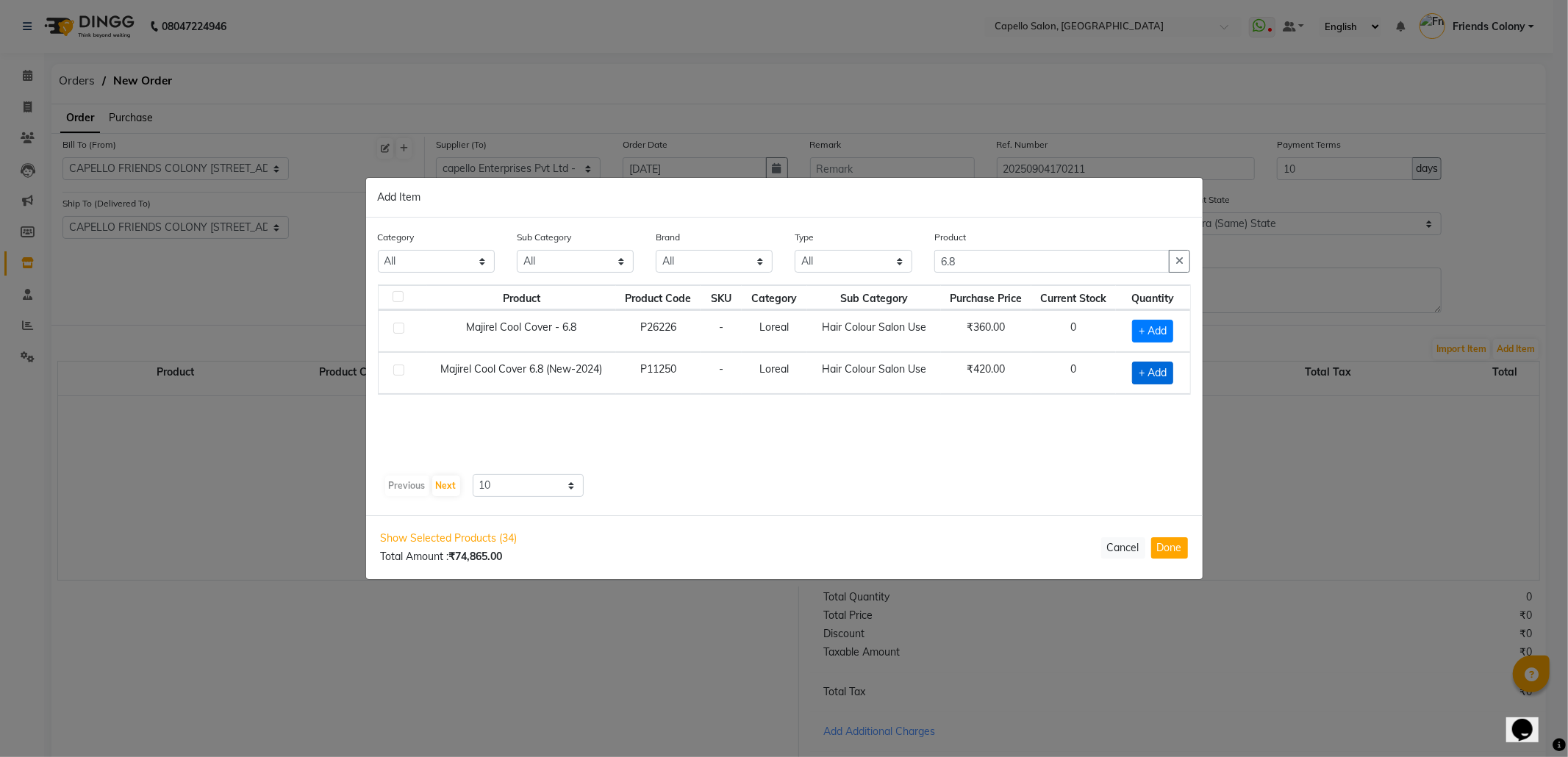
click at [1144, 378] on span "+ Add" at bounding box center [1152, 372] width 41 height 22
click at [1172, 369] on icon at bounding box center [1172, 372] width 9 height 10
drag, startPoint x: 989, startPoint y: 259, endPoint x: 772, endPoint y: 281, distance: 218.1
click at [772, 281] on div "Category All Keramelon Skin Makeup Personal Care Appliances Beard Beauty Planet…" at bounding box center [784, 255] width 835 height 55
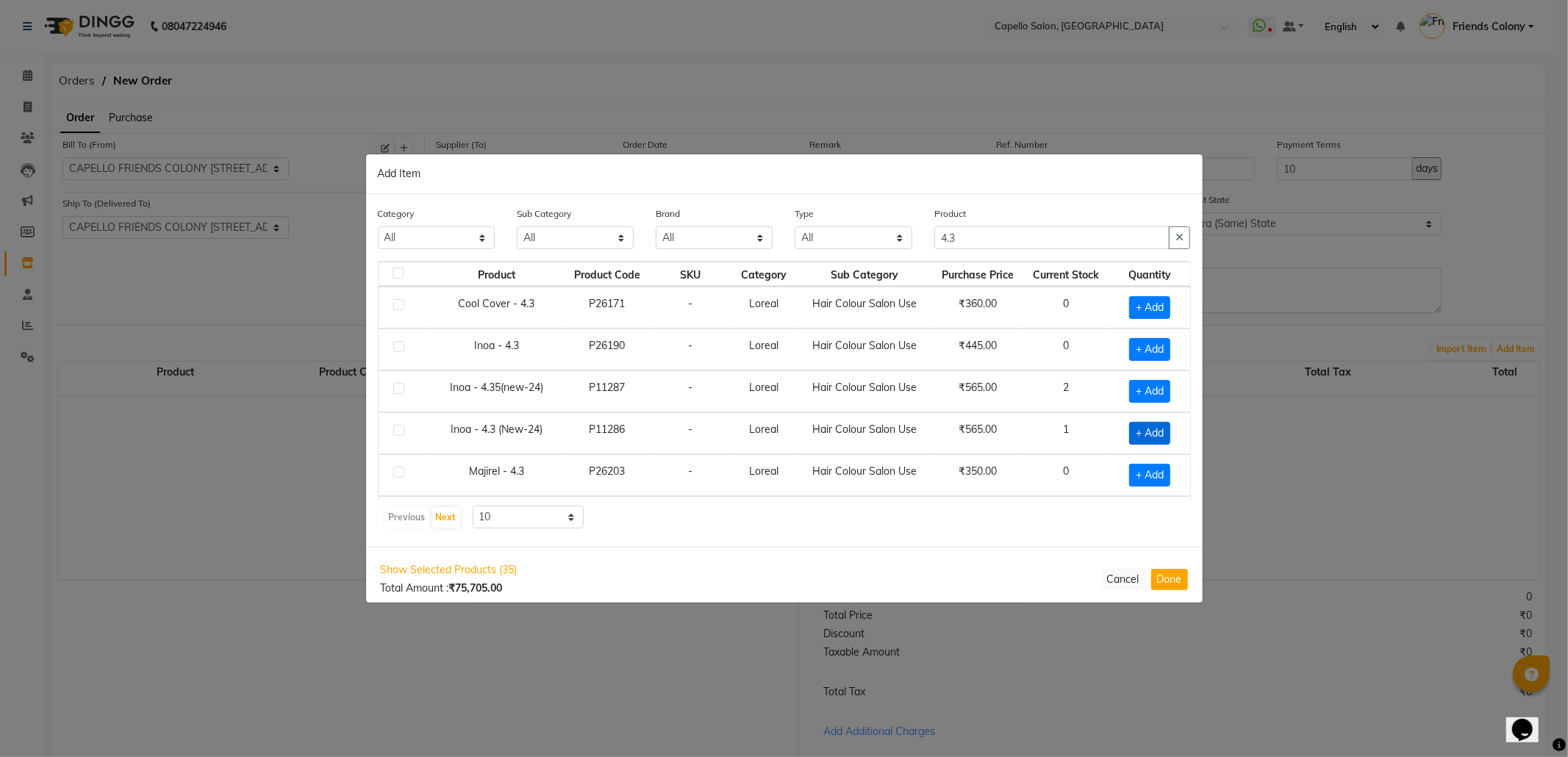
click at [1144, 441] on span "+ Add" at bounding box center [1149, 433] width 41 height 22
click at [1167, 438] on icon at bounding box center [1172, 433] width 9 height 10
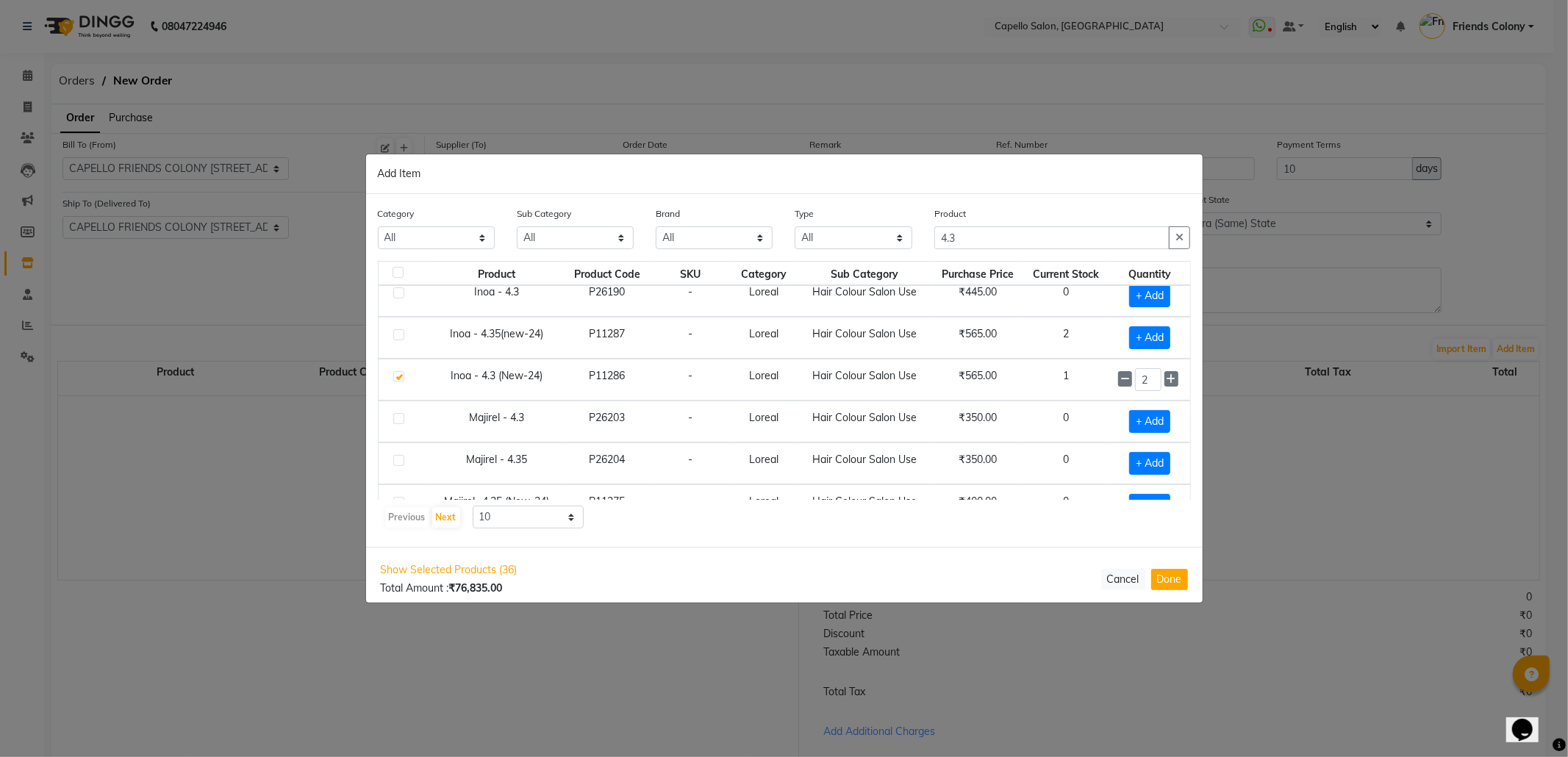
scroll to position [98, 0]
click at [1130, 379] on span "+ Add" at bounding box center [1149, 377] width 41 height 22
click at [1167, 378] on icon at bounding box center [1172, 376] width 9 height 10
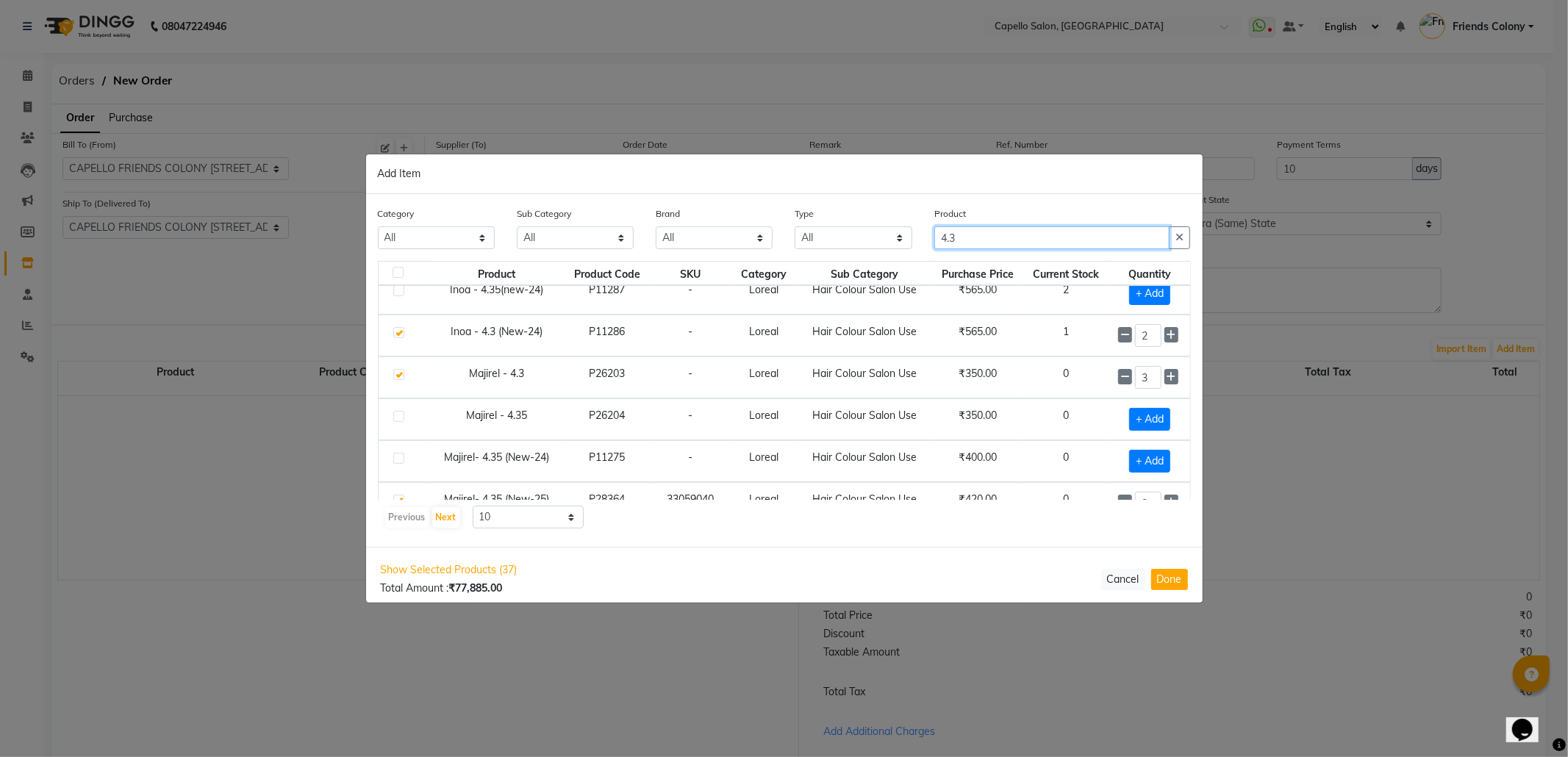
drag, startPoint x: 983, startPoint y: 238, endPoint x: 816, endPoint y: 262, distance: 168.7
click at [818, 262] on div "Category All Keramelon Skin Makeup Personal Care Appliances Beard Beauty Planet…" at bounding box center [784, 371] width 836 height 353
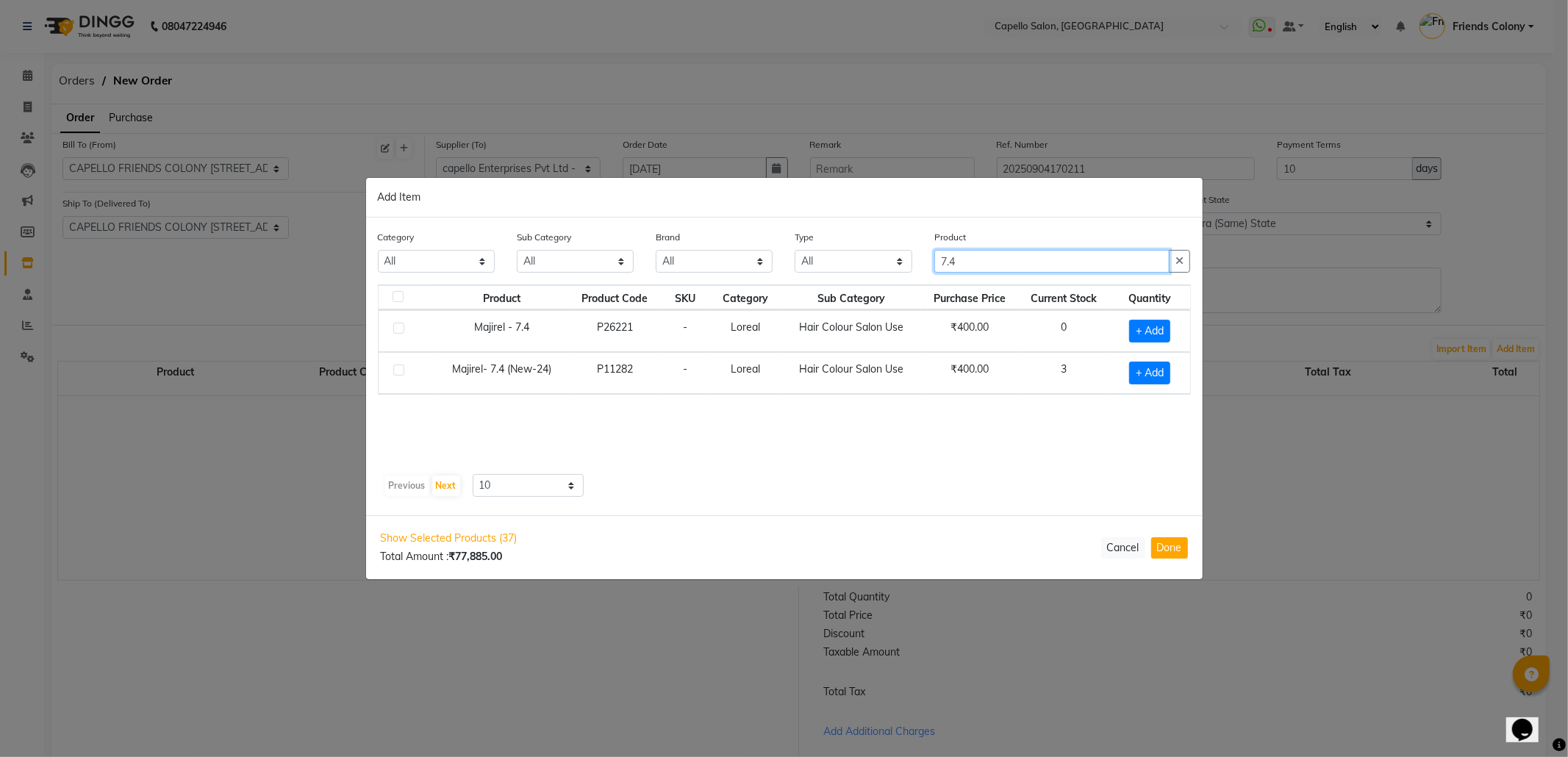
scroll to position [0, 0]
drag, startPoint x: 970, startPoint y: 265, endPoint x: 704, endPoint y: 280, distance: 266.4
click at [706, 280] on div "Category All Keramelon Skin Makeup Personal Care Appliances Beard Beauty Planet…" at bounding box center [784, 256] width 835 height 55
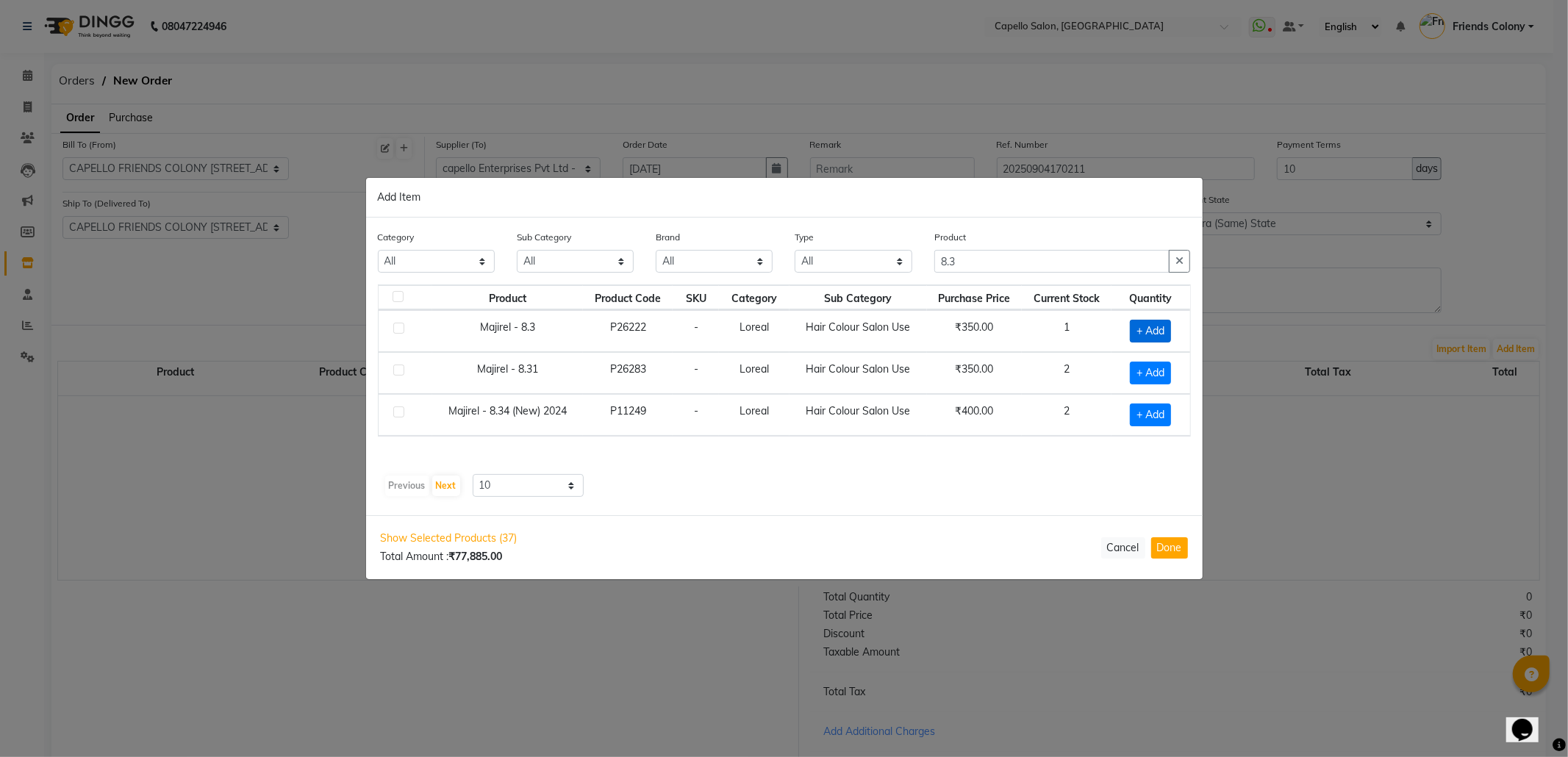
click at [1144, 331] on span "+ Add" at bounding box center [1150, 331] width 41 height 22
drag, startPoint x: 997, startPoint y: 256, endPoint x: 791, endPoint y: 289, distance: 208.6
click at [803, 286] on div "Category All Keramelon Skin Makeup Personal Care Appliances Beard Beauty Planet…" at bounding box center [784, 365] width 836 height 298
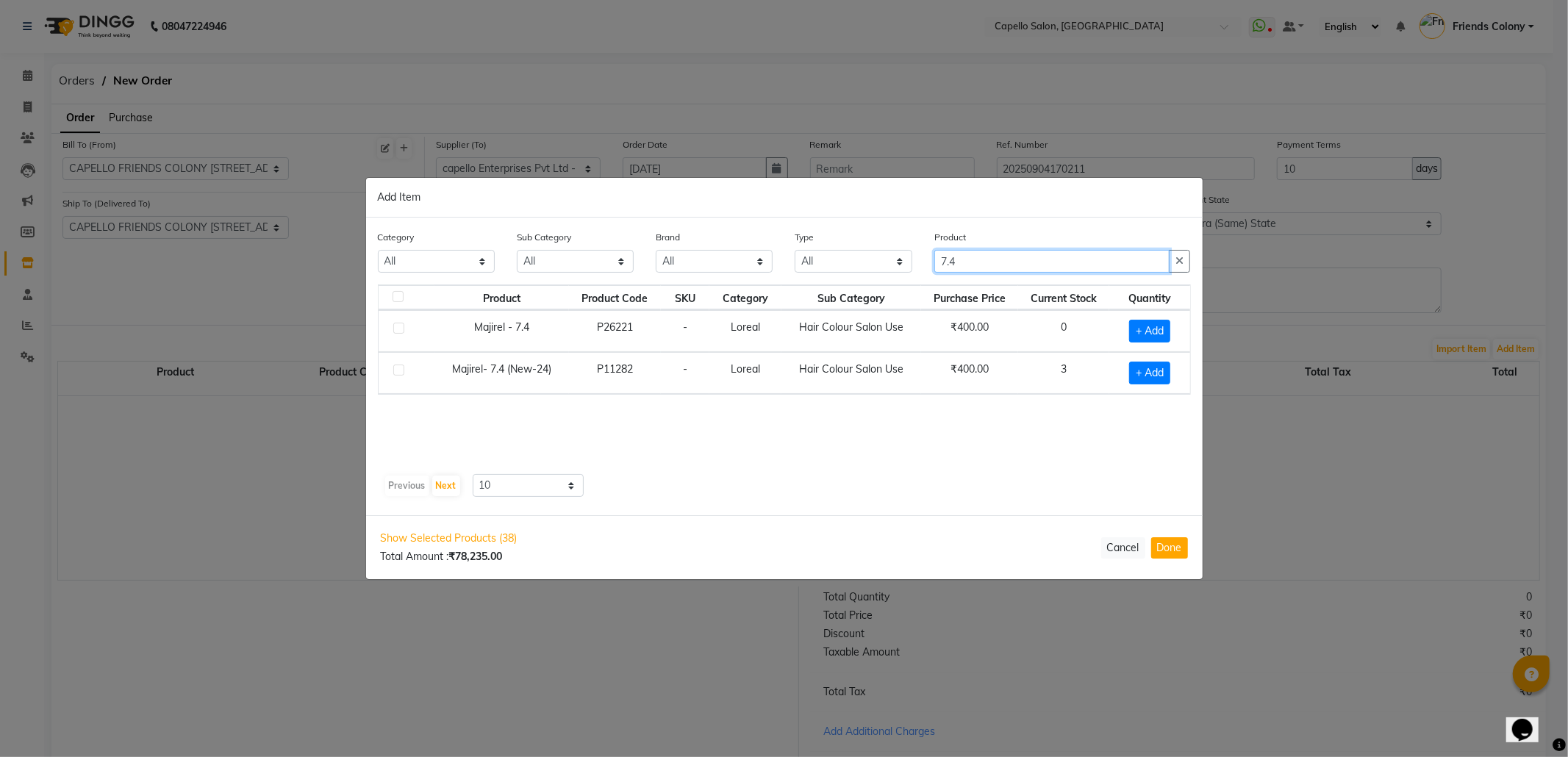
drag, startPoint x: 982, startPoint y: 255, endPoint x: 671, endPoint y: 245, distance: 311.2
click at [705, 250] on div "Category All Keramelon Skin Makeup Personal Care Appliances Beard Beauty Planet…" at bounding box center [784, 256] width 835 height 55
drag, startPoint x: 822, startPoint y: 259, endPoint x: 698, endPoint y: 269, distance: 124.4
click at [698, 269] on div "Category All Keramelon Skin Makeup Personal Care Appliances Beard Beauty Planet…" at bounding box center [784, 256] width 835 height 55
click at [1134, 368] on span "+ Add" at bounding box center [1149, 372] width 41 height 22
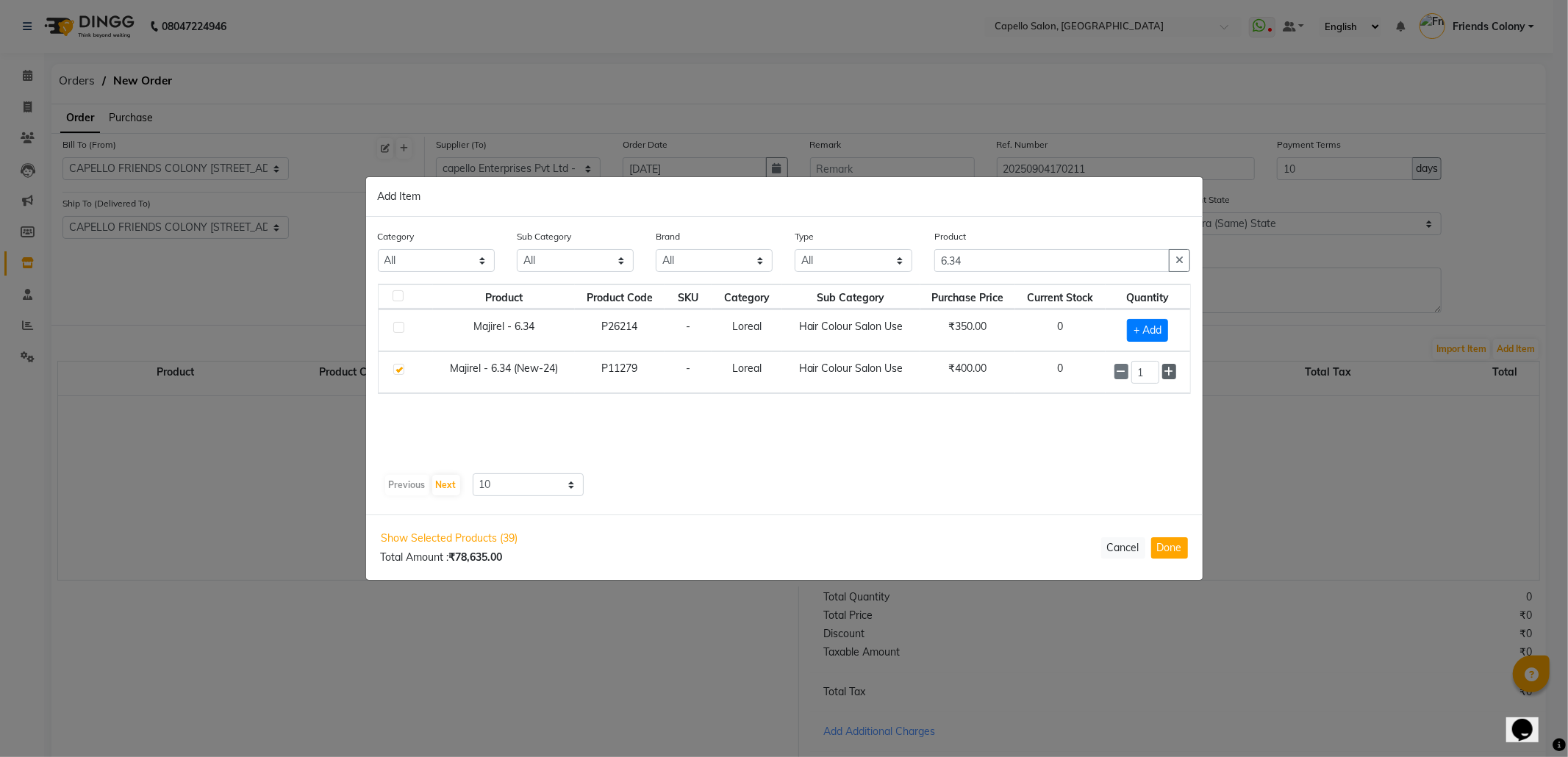
click at [1168, 371] on icon at bounding box center [1169, 372] width 9 height 10
drag, startPoint x: 990, startPoint y: 257, endPoint x: 891, endPoint y: 265, distance: 99.3
click at [891, 265] on div "Category All Keramelon Skin Makeup Personal Care Appliances Beard Beauty Planet…" at bounding box center [784, 256] width 835 height 55
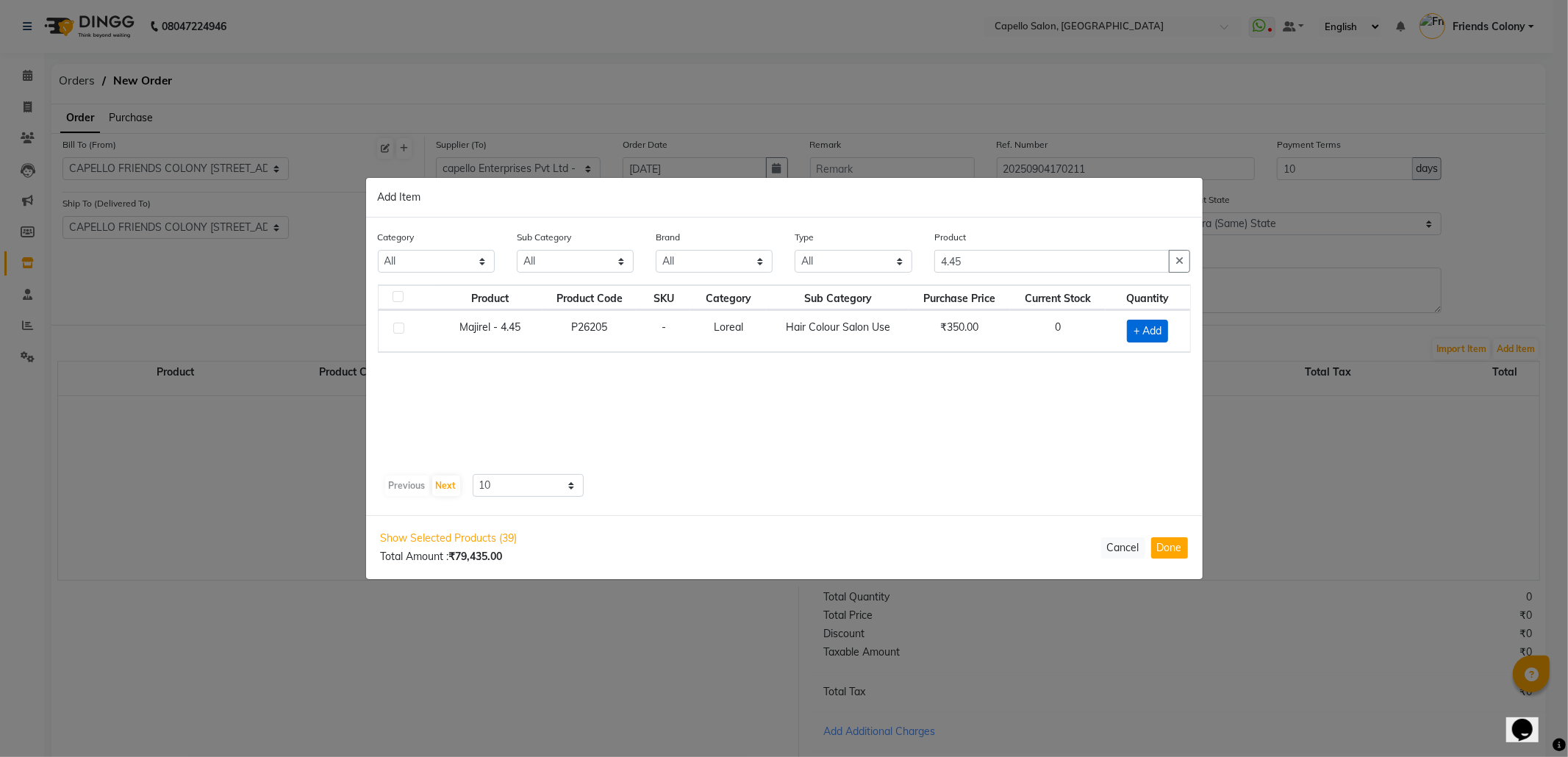
click at [1142, 336] on span "+ Add" at bounding box center [1148, 331] width 41 height 22
click at [1165, 335] on icon at bounding box center [1166, 330] width 9 height 10
click at [1165, 329] on icon at bounding box center [1166, 330] width 9 height 10
drag, startPoint x: 900, startPoint y: 269, endPoint x: 783, endPoint y: 273, distance: 117.1
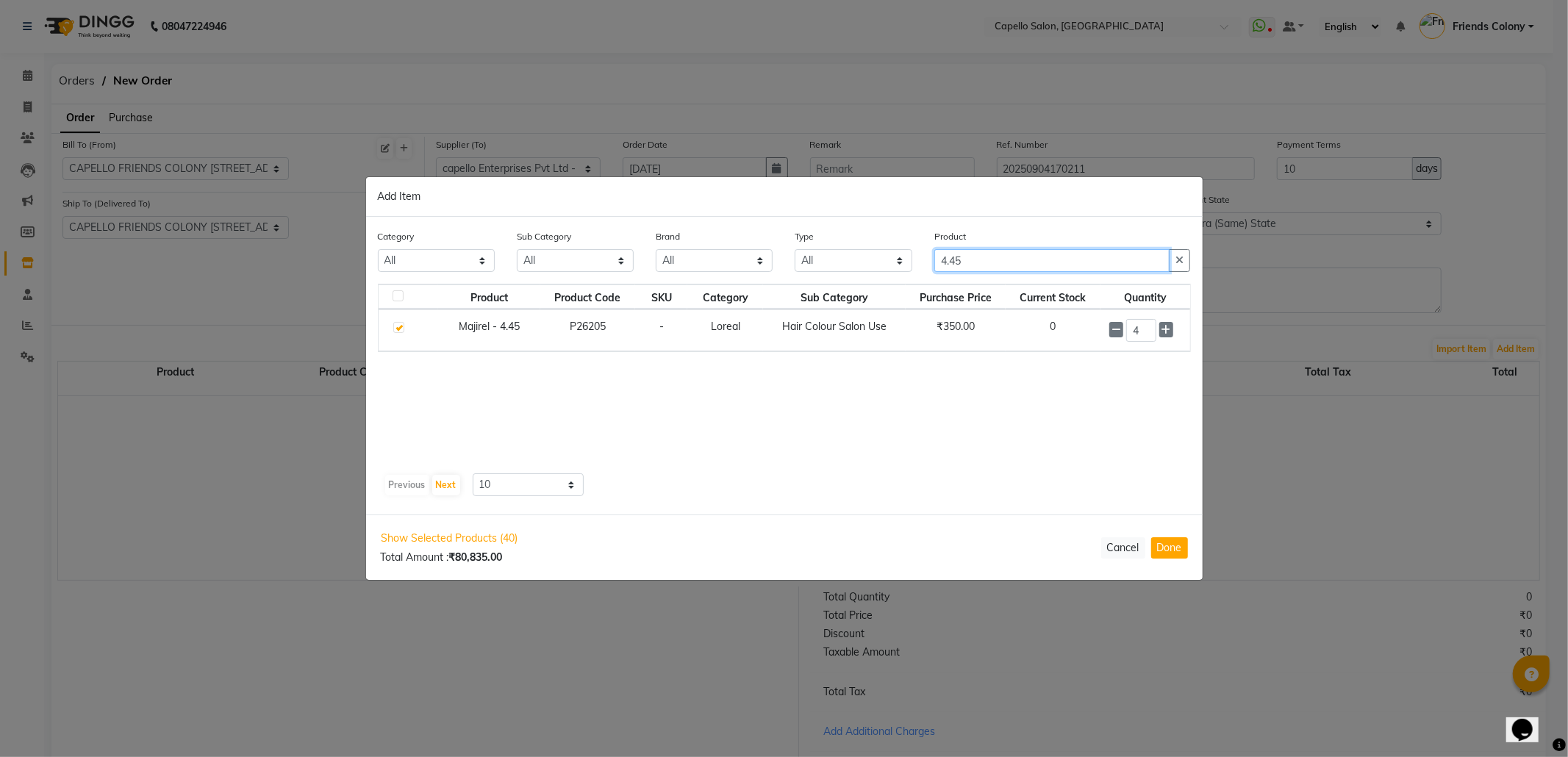
click at [786, 273] on div "Category All Keramelon Skin Makeup Personal Care Appliances Beard Beauty Planet…" at bounding box center [784, 255] width 835 height 55
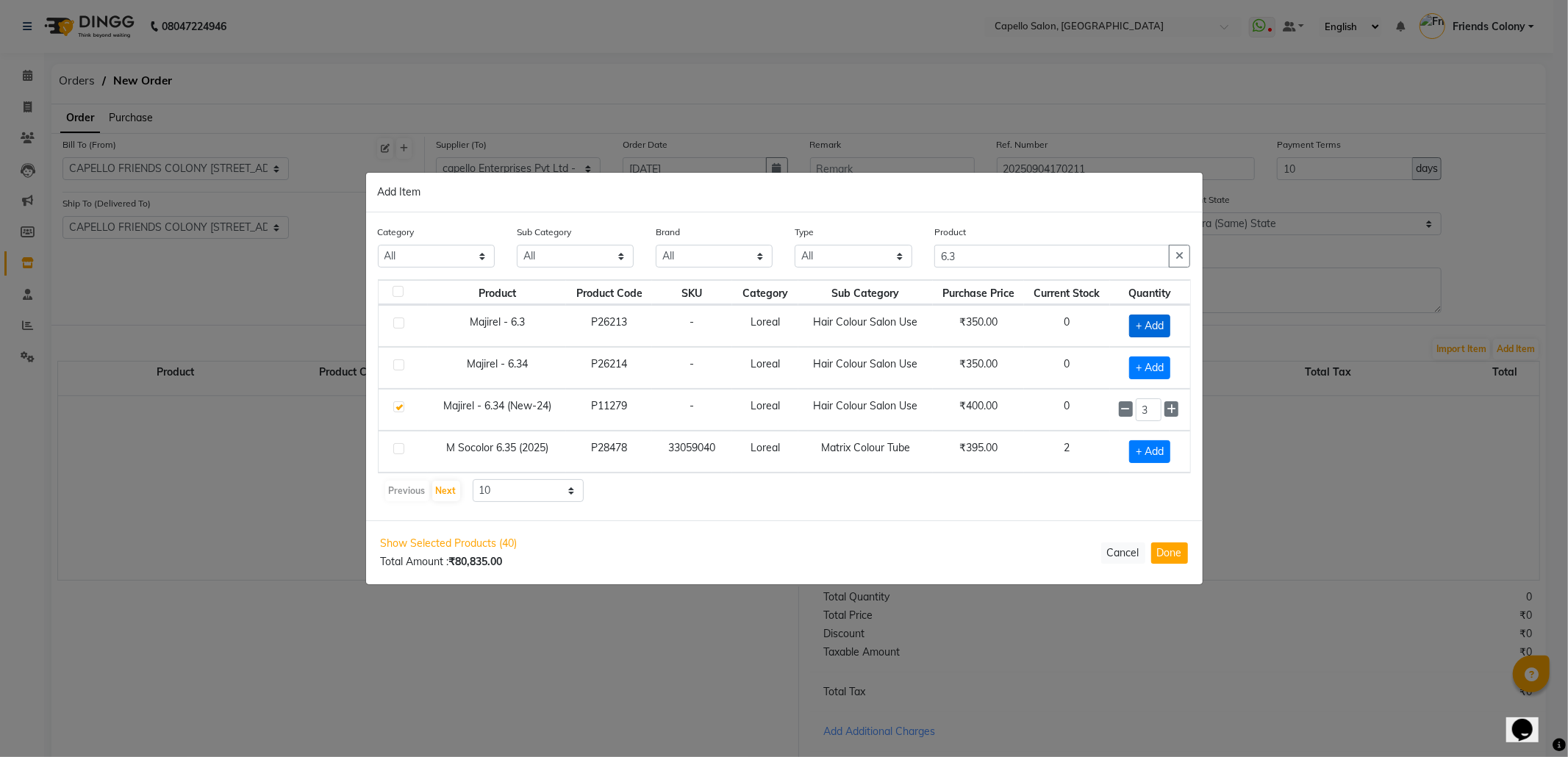
click at [1139, 327] on span "+ Add" at bounding box center [1149, 325] width 41 height 22
click at [1173, 324] on icon at bounding box center [1172, 324] width 9 height 10
drag, startPoint x: 976, startPoint y: 247, endPoint x: 845, endPoint y: 262, distance: 131.9
click at [845, 262] on div "Category All Keramelon Skin Makeup Personal Care Appliances Beard Beauty Planet…" at bounding box center [784, 252] width 835 height 55
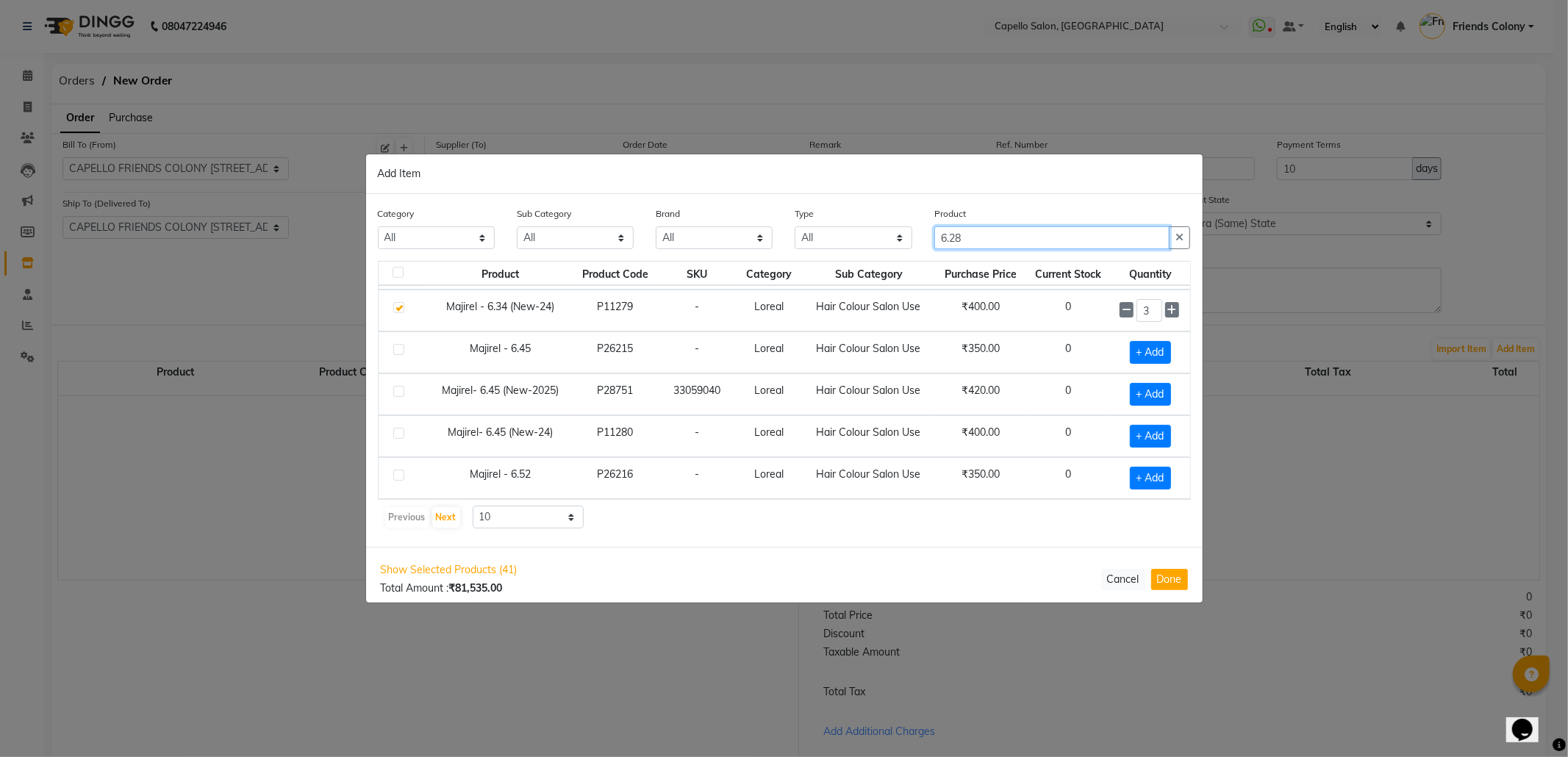
scroll to position [215, 0]
drag, startPoint x: 991, startPoint y: 241, endPoint x: 877, endPoint y: 265, distance: 116.5
click at [885, 265] on div "Category All Keramelon Skin Makeup Personal Care Appliances Beard Beauty Planet…" at bounding box center [784, 371] width 836 height 353
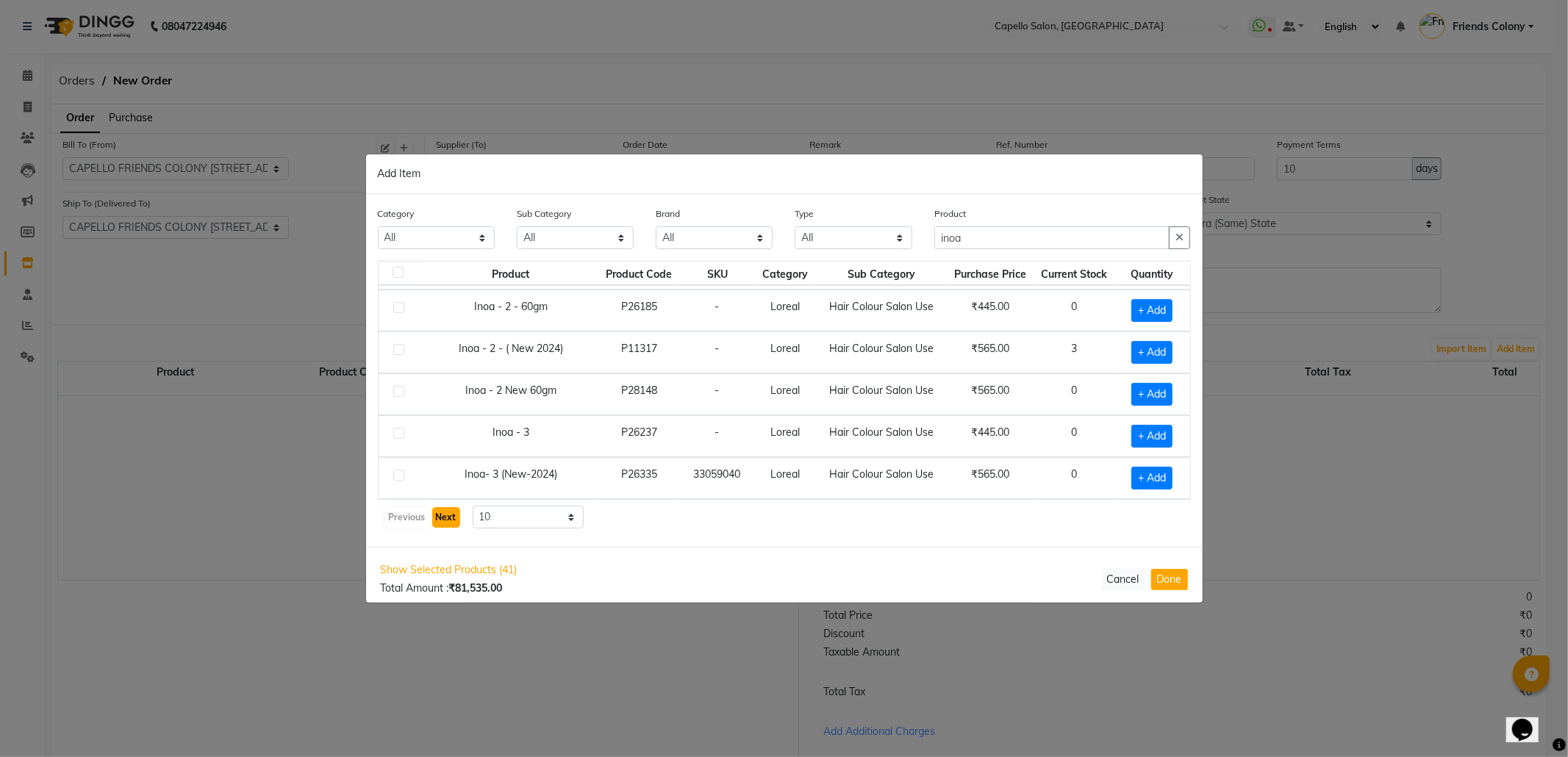
click at [438, 510] on button "Next" at bounding box center [446, 517] width 28 height 21
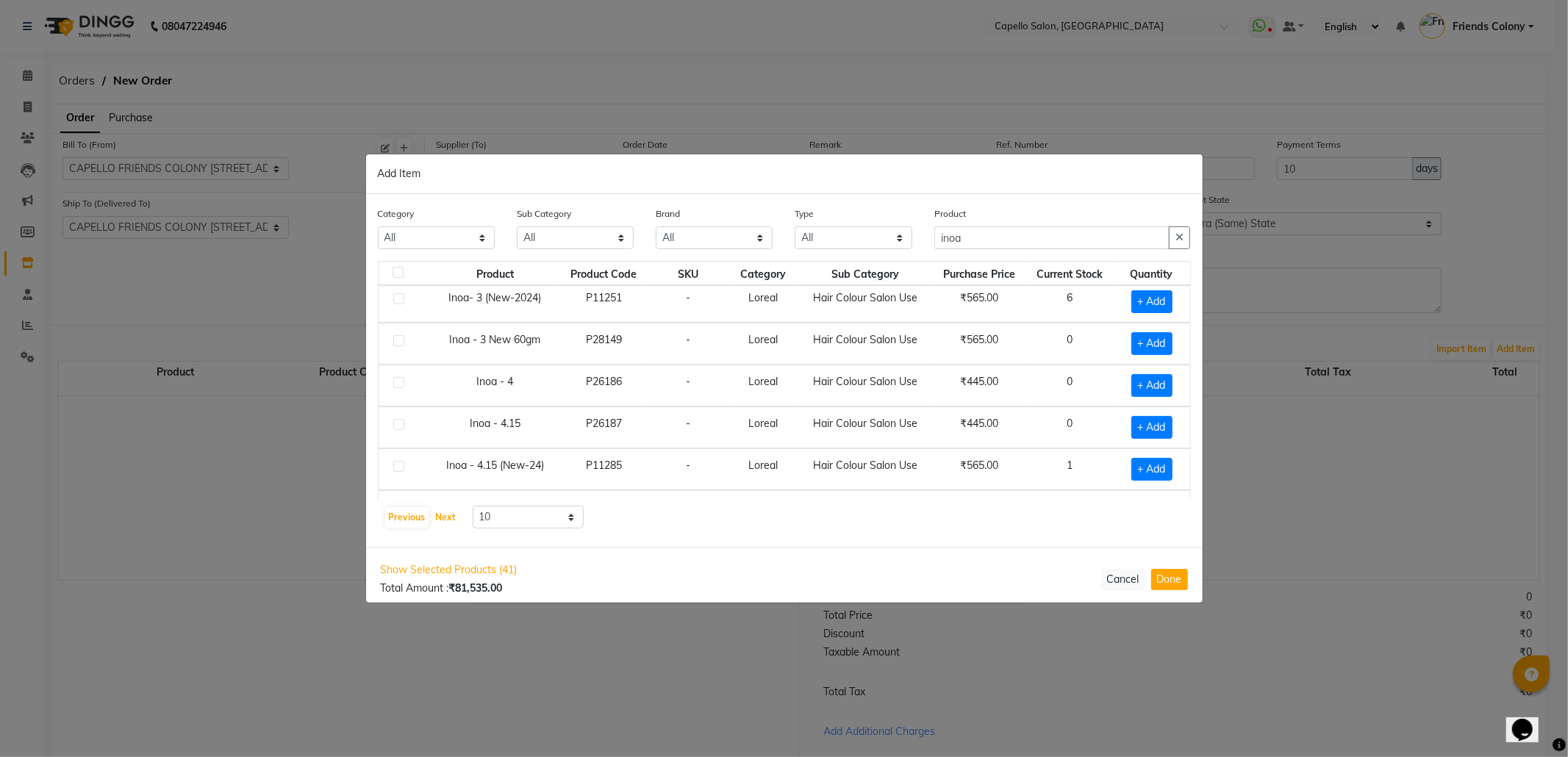
scroll to position [0, 0]
click at [1131, 389] on span "+ Add" at bounding box center [1151, 391] width 41 height 22
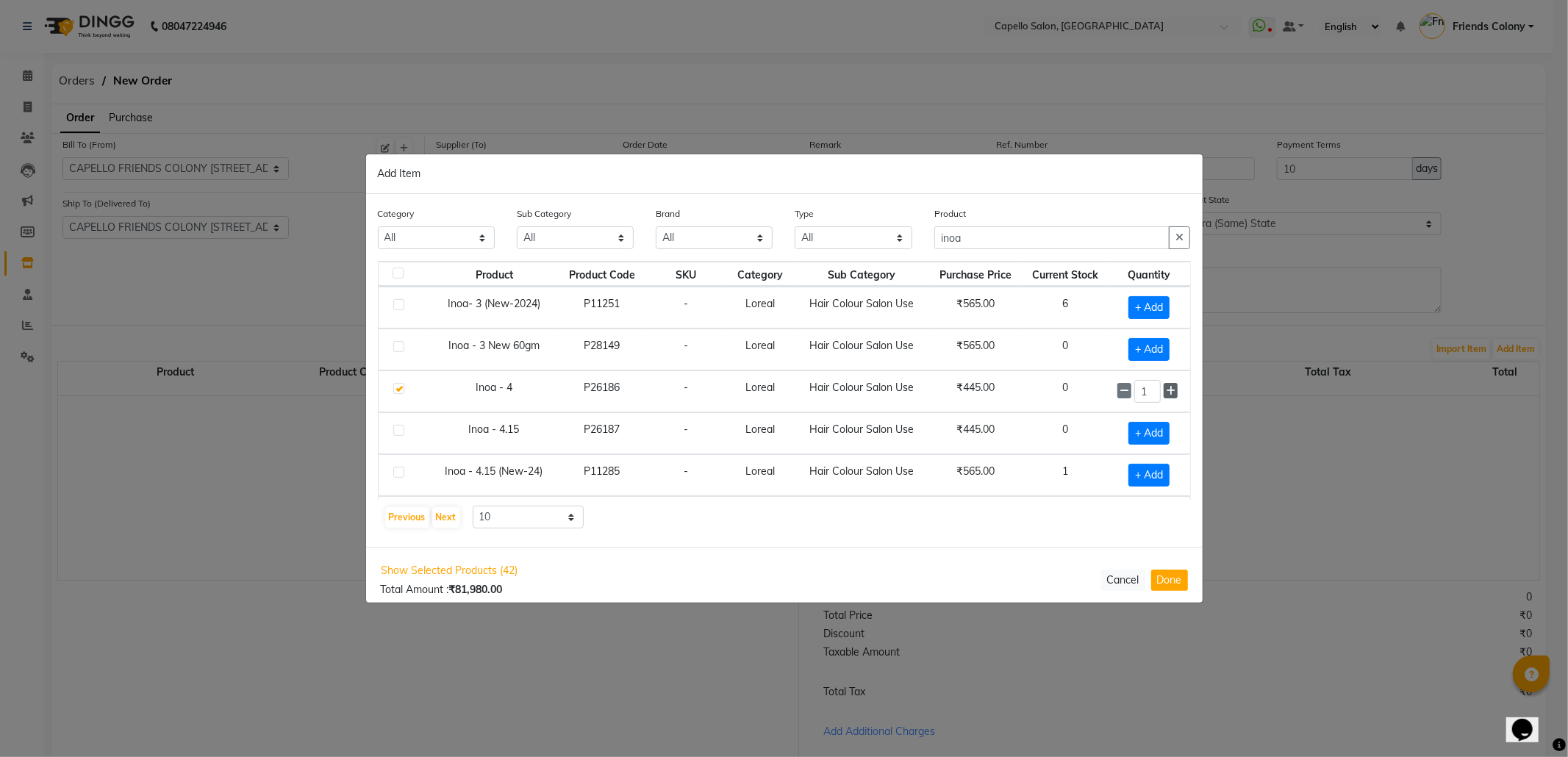
click at [1166, 396] on icon at bounding box center [1171, 390] width 9 height 10
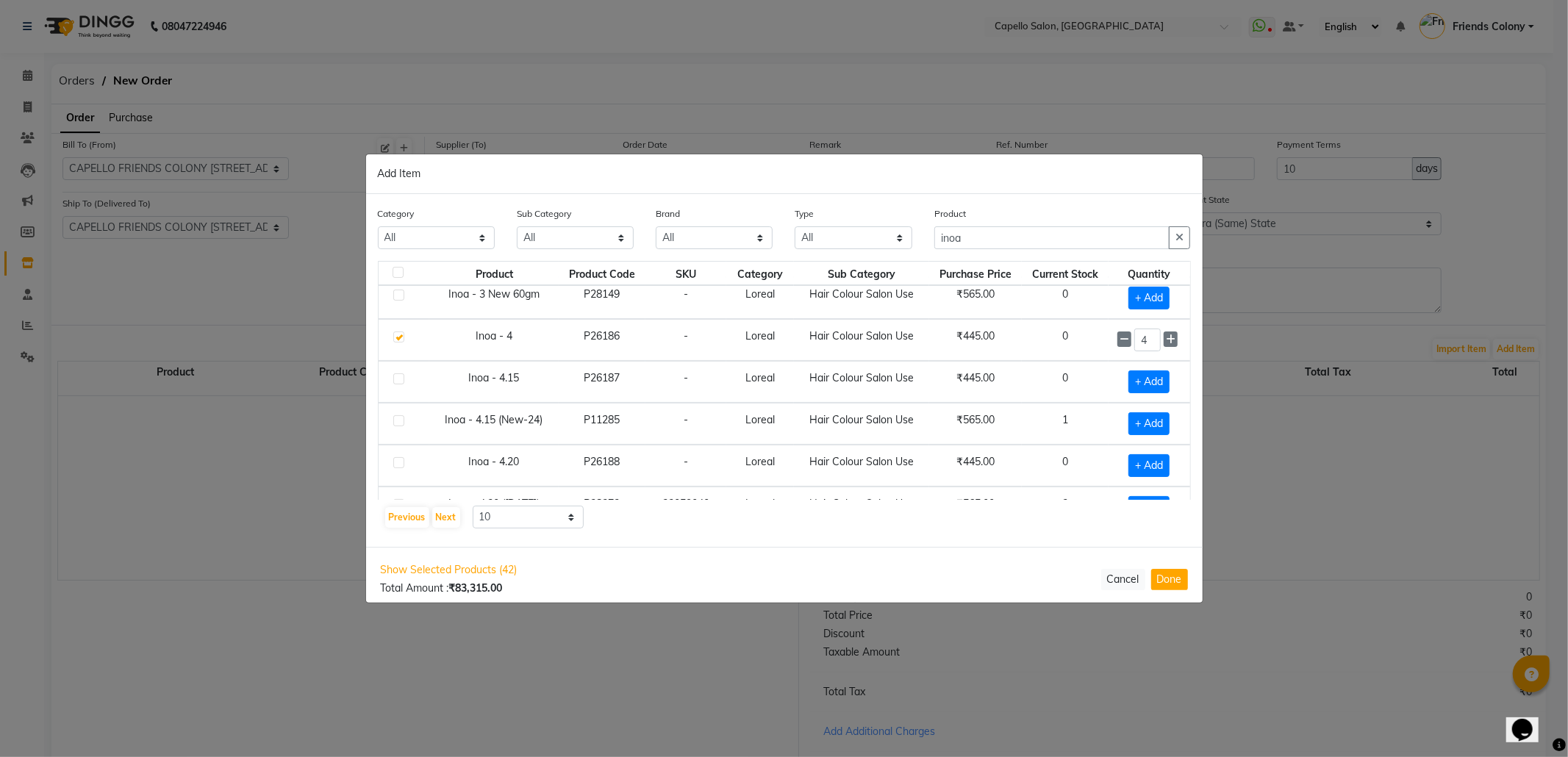
scroll to position [98, 0]
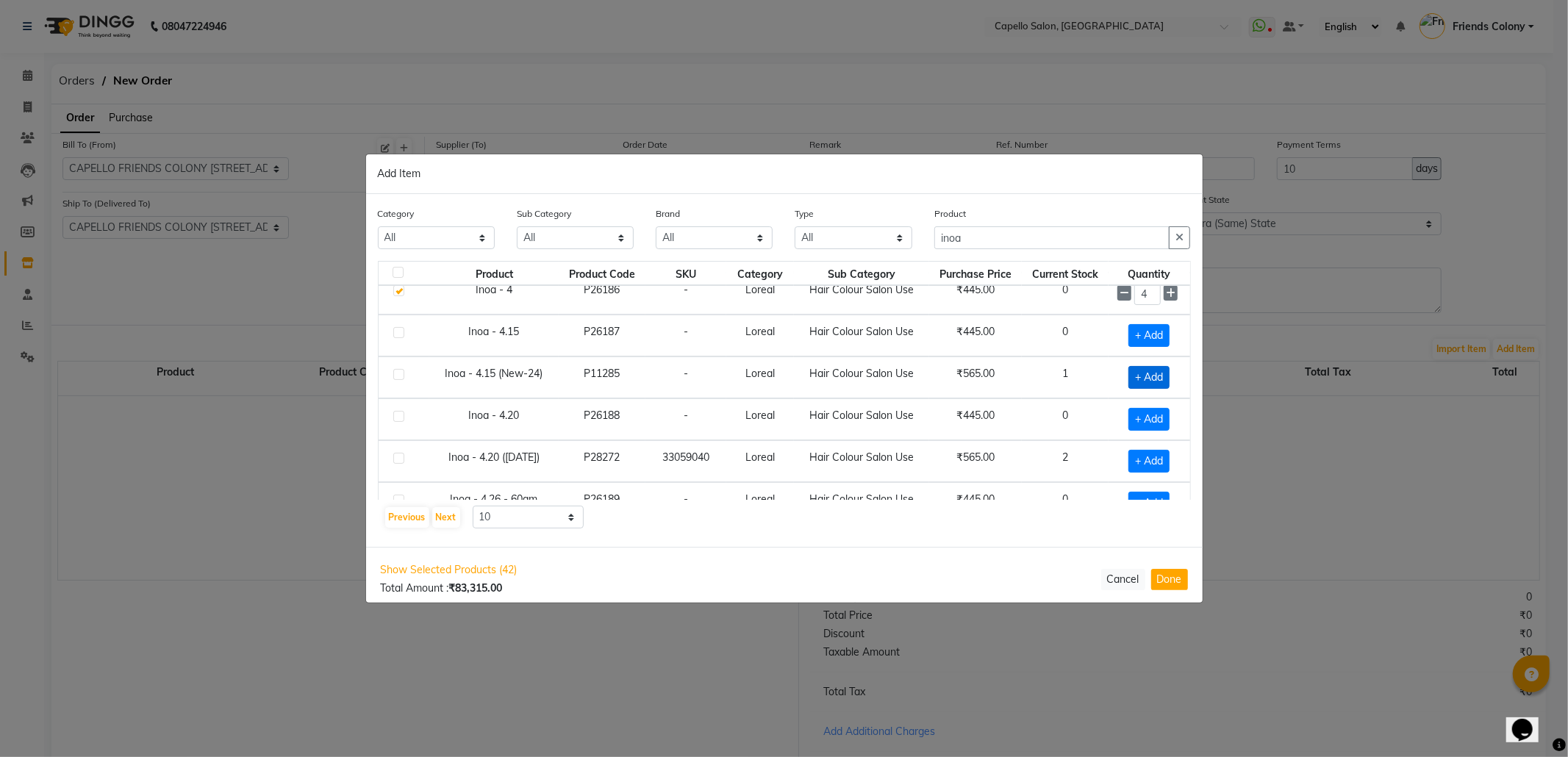
click at [1128, 380] on span "+ Add" at bounding box center [1148, 377] width 41 height 22
click at [1166, 376] on icon at bounding box center [1171, 376] width 9 height 10
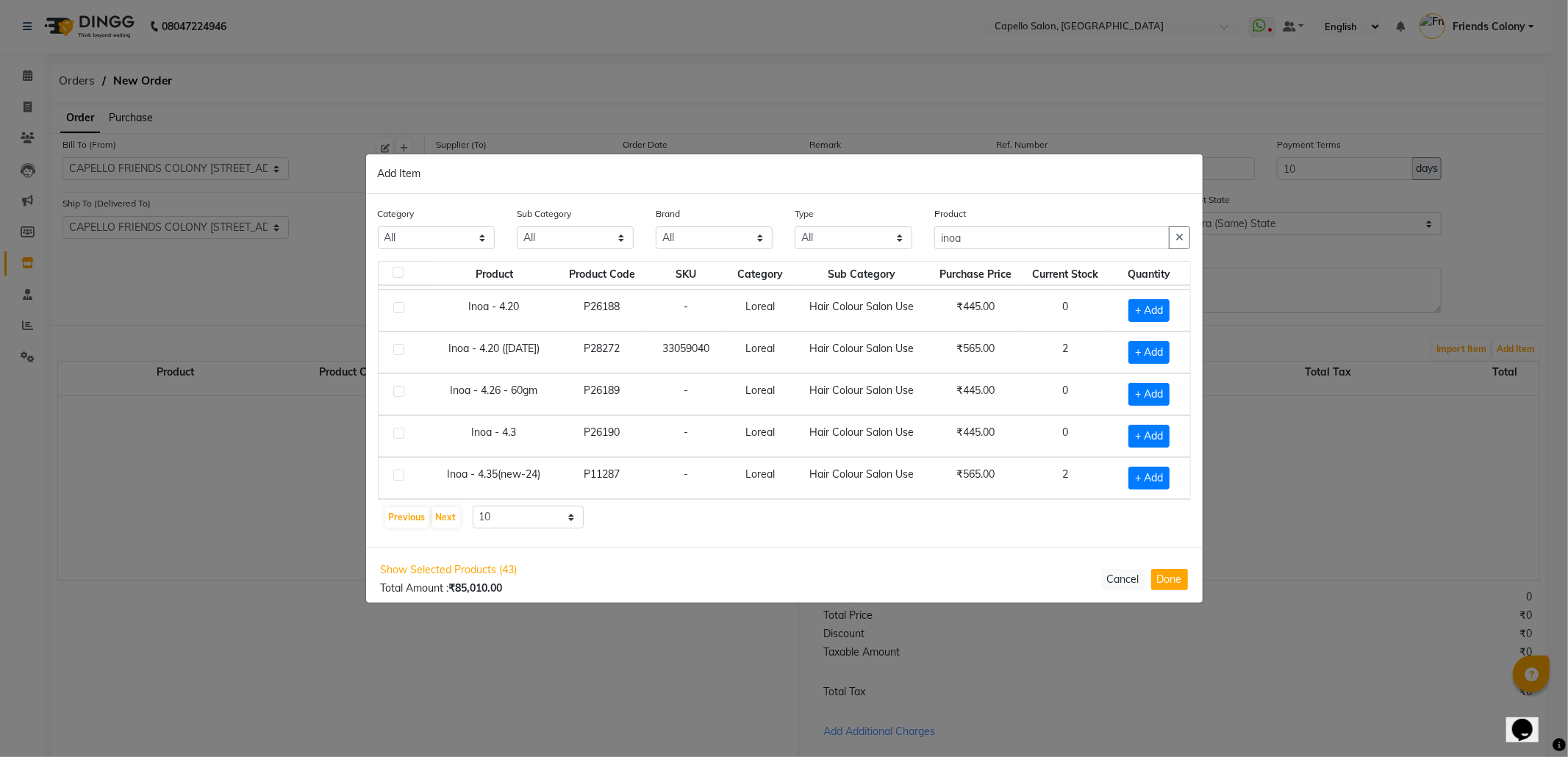
scroll to position [215, 0]
click at [441, 524] on button "Next" at bounding box center [446, 517] width 28 height 21
click at [445, 515] on div "Previous Next" at bounding box center [423, 517] width 78 height 23
drag, startPoint x: 1006, startPoint y: 245, endPoint x: 823, endPoint y: 252, distance: 183.1
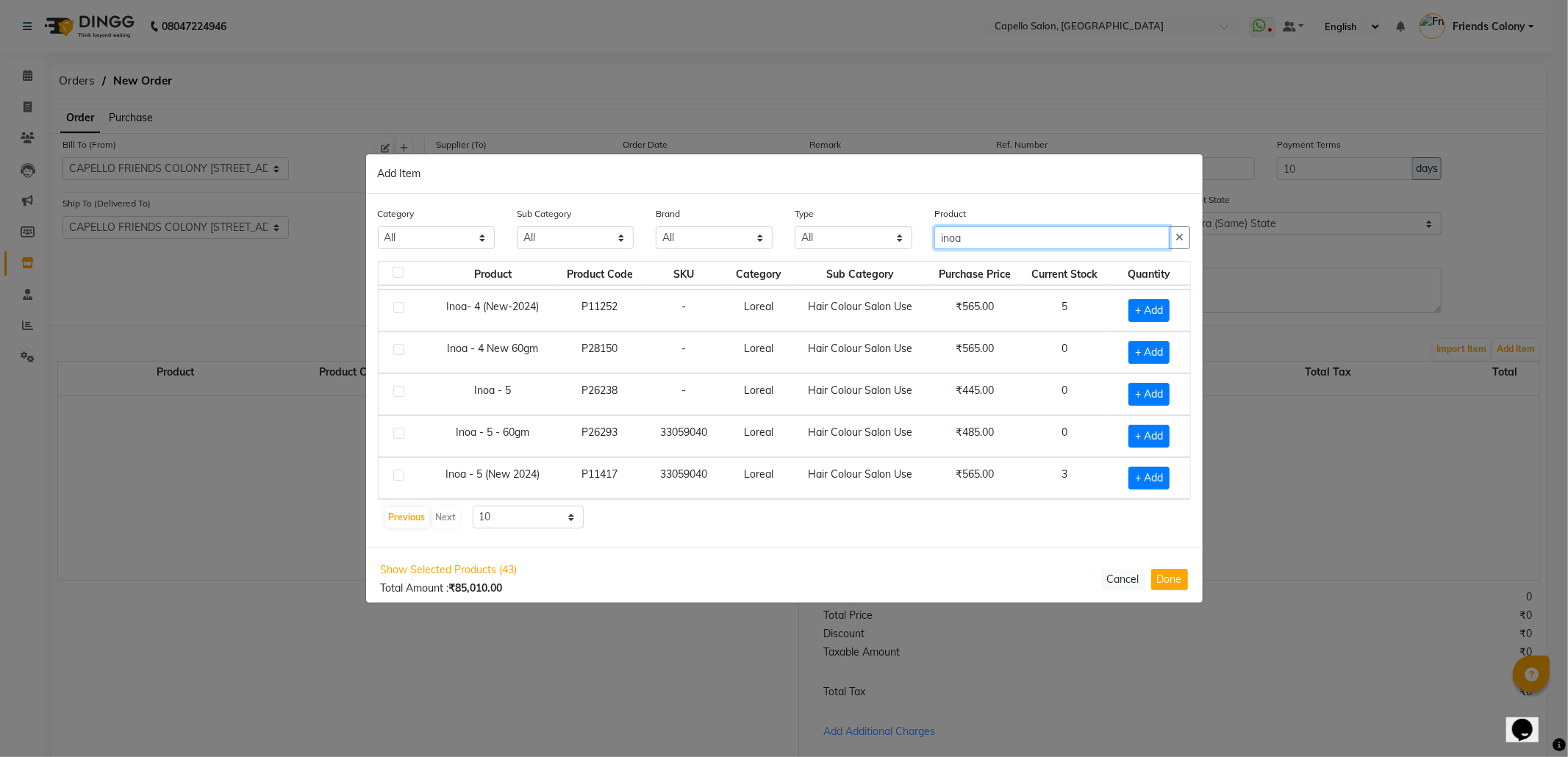
click at [823, 252] on div "Category All Keramelon Skin Makeup Personal Care Appliances Beard Beauty Planet…" at bounding box center [784, 233] width 835 height 55
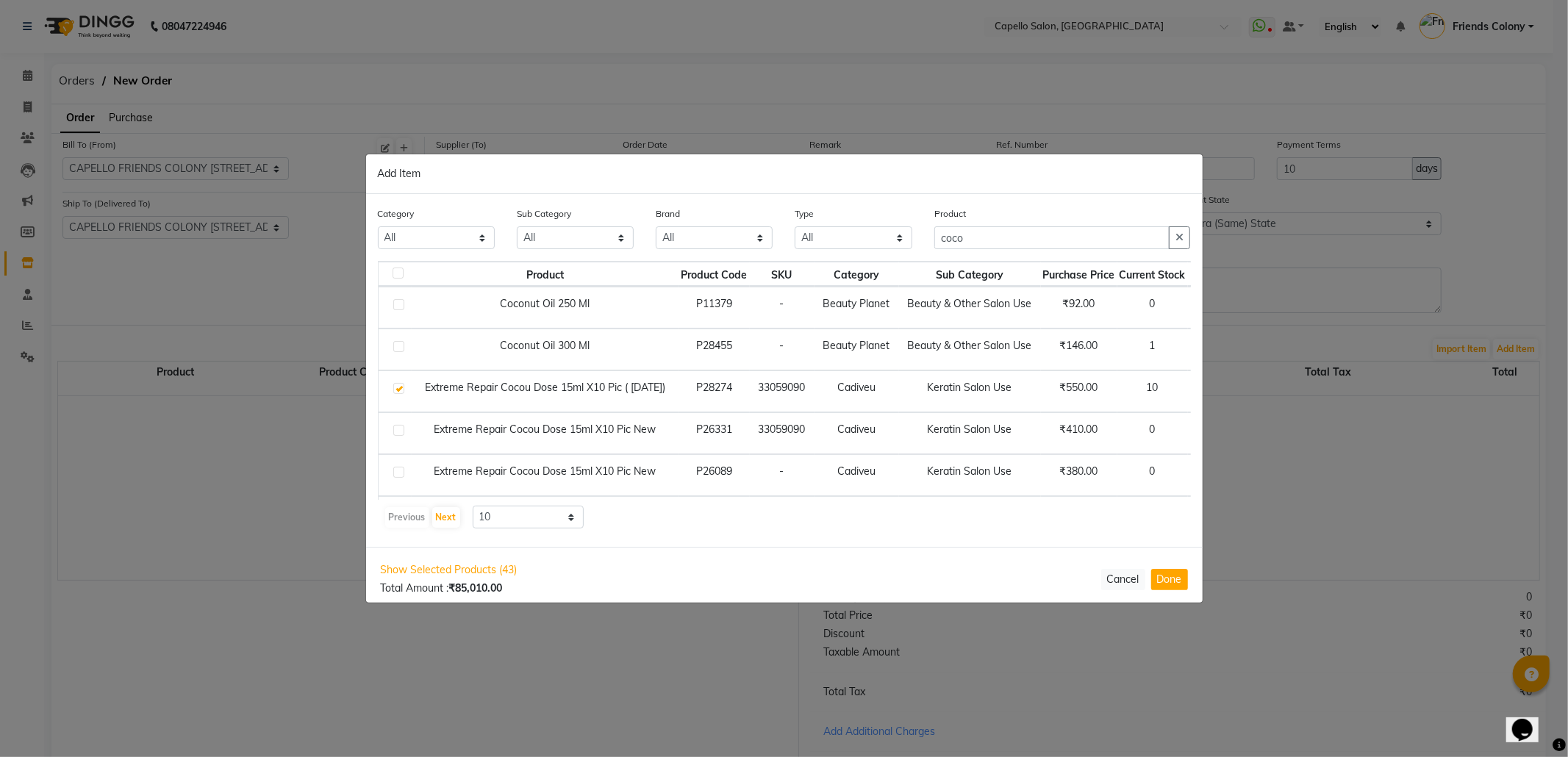
scroll to position [0, 86]
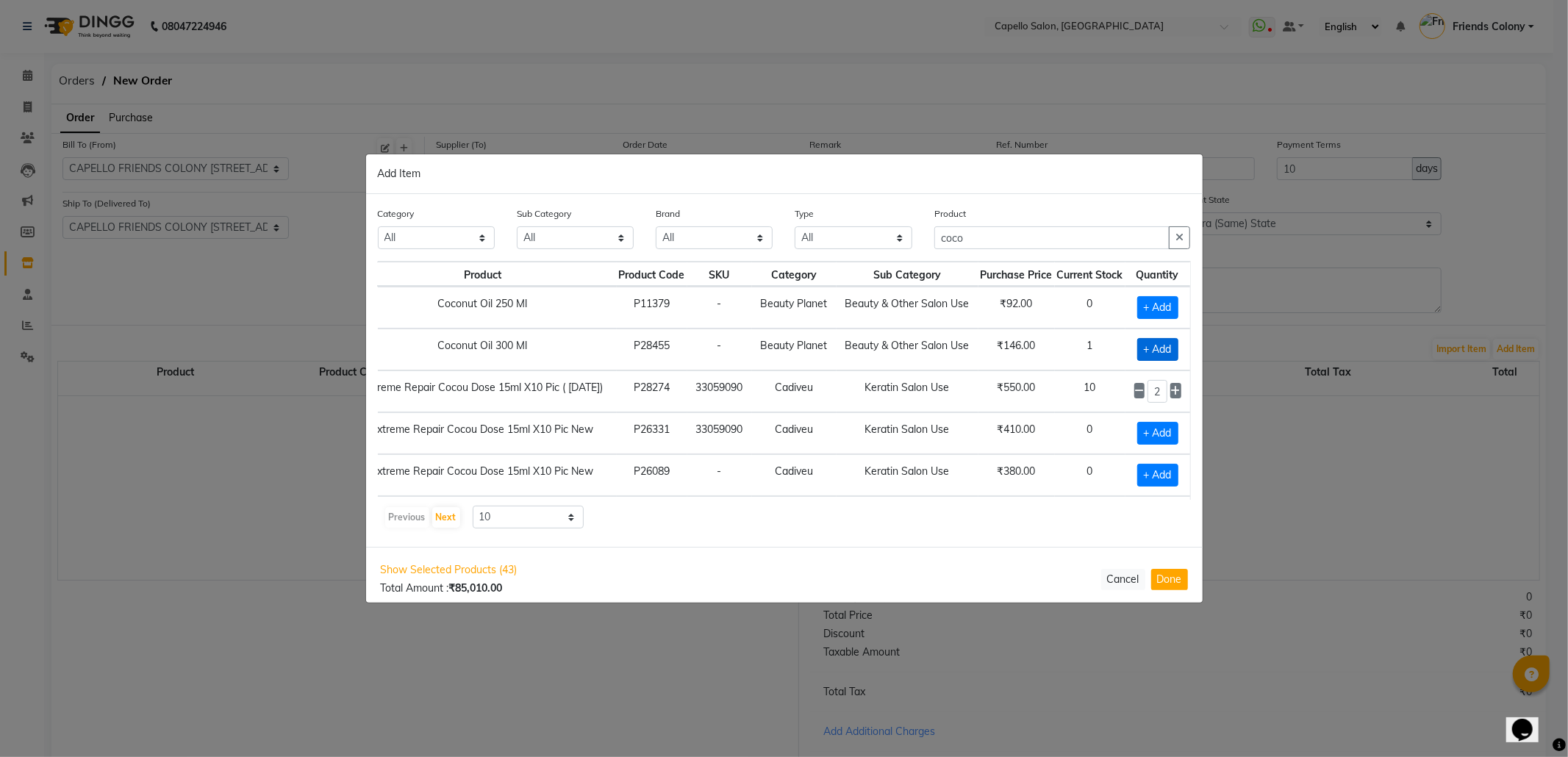
click at [1137, 351] on span "+ Add" at bounding box center [1158, 349] width 41 height 22
drag, startPoint x: 975, startPoint y: 238, endPoint x: 877, endPoint y: 245, distance: 98.2
click at [954, 233] on input "coco" at bounding box center [1052, 237] width 236 height 22
drag, startPoint x: 1041, startPoint y: 237, endPoint x: 735, endPoint y: 269, distance: 307.7
click at [763, 270] on div "Category All Keramelon Skin Makeup Personal Care Appliances Beard Beauty Planet…" at bounding box center [784, 371] width 836 height 353
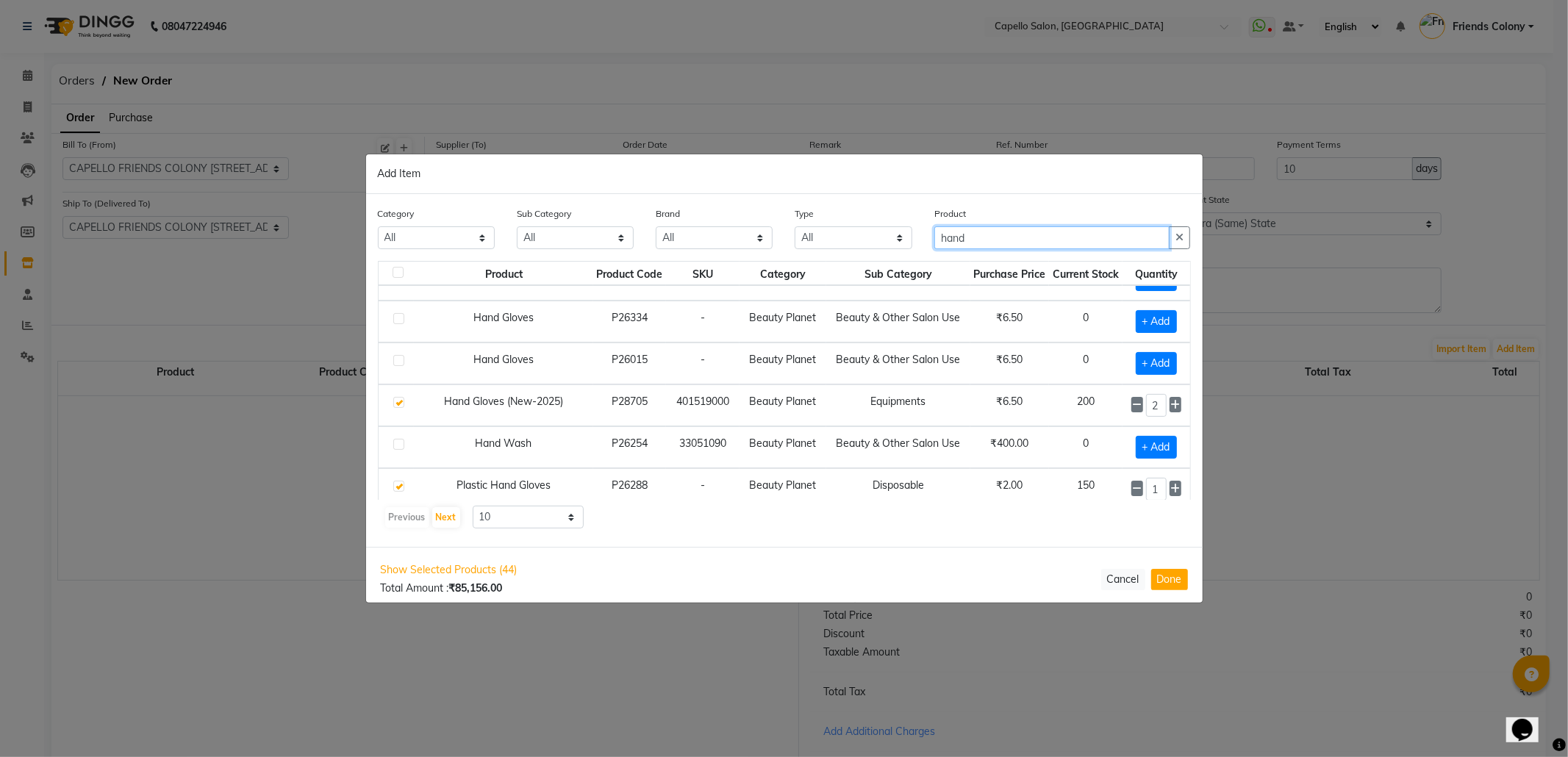
scroll to position [44, 0]
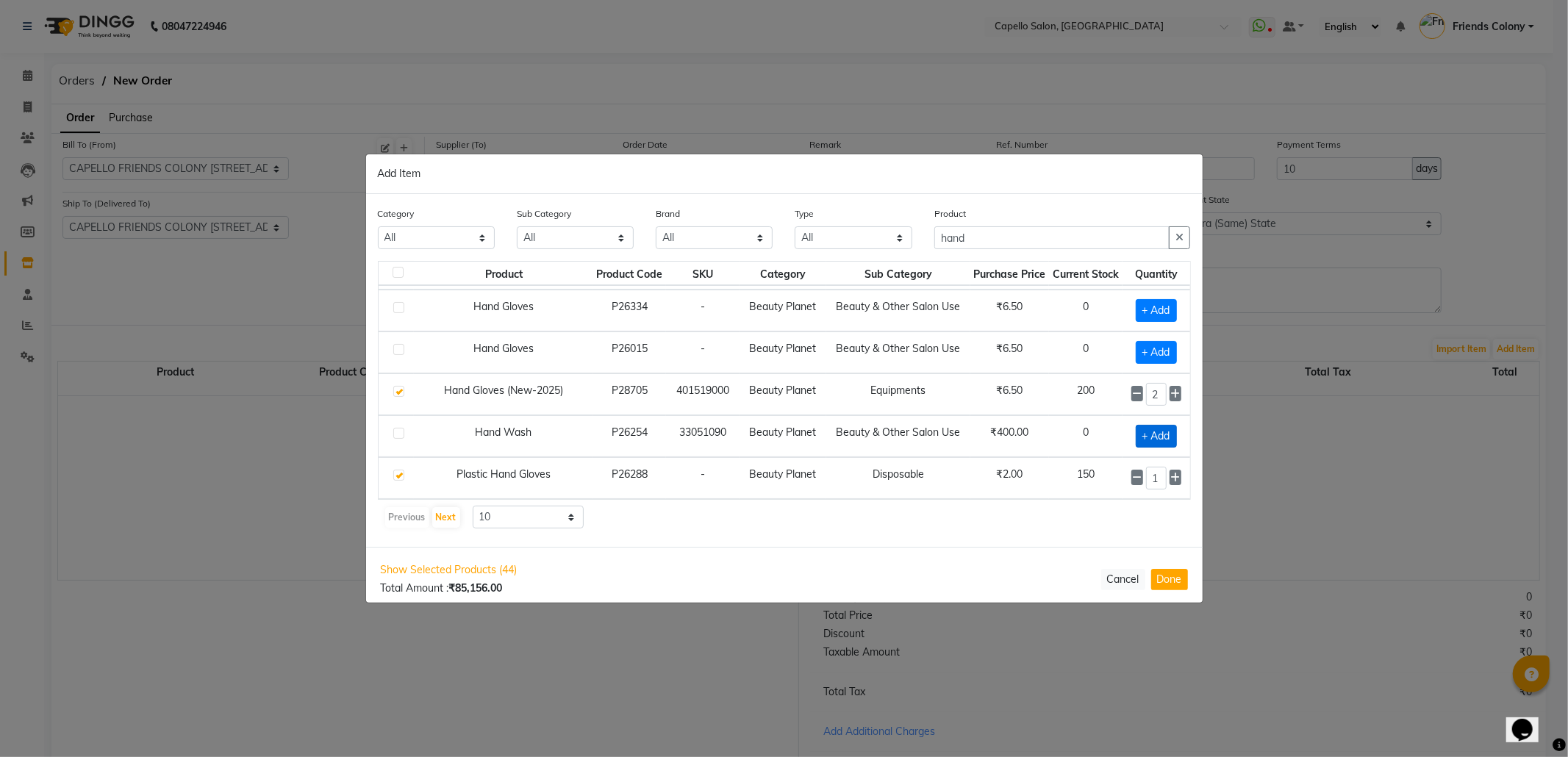
click at [1136, 437] on span "+ Add" at bounding box center [1156, 436] width 41 height 22
drag, startPoint x: 997, startPoint y: 224, endPoint x: 952, endPoint y: 235, distance: 46.3
click at [952, 235] on div "Product hand" at bounding box center [1062, 228] width 256 height 43
drag, startPoint x: 1037, startPoint y: 242, endPoint x: 890, endPoint y: 257, distance: 147.8
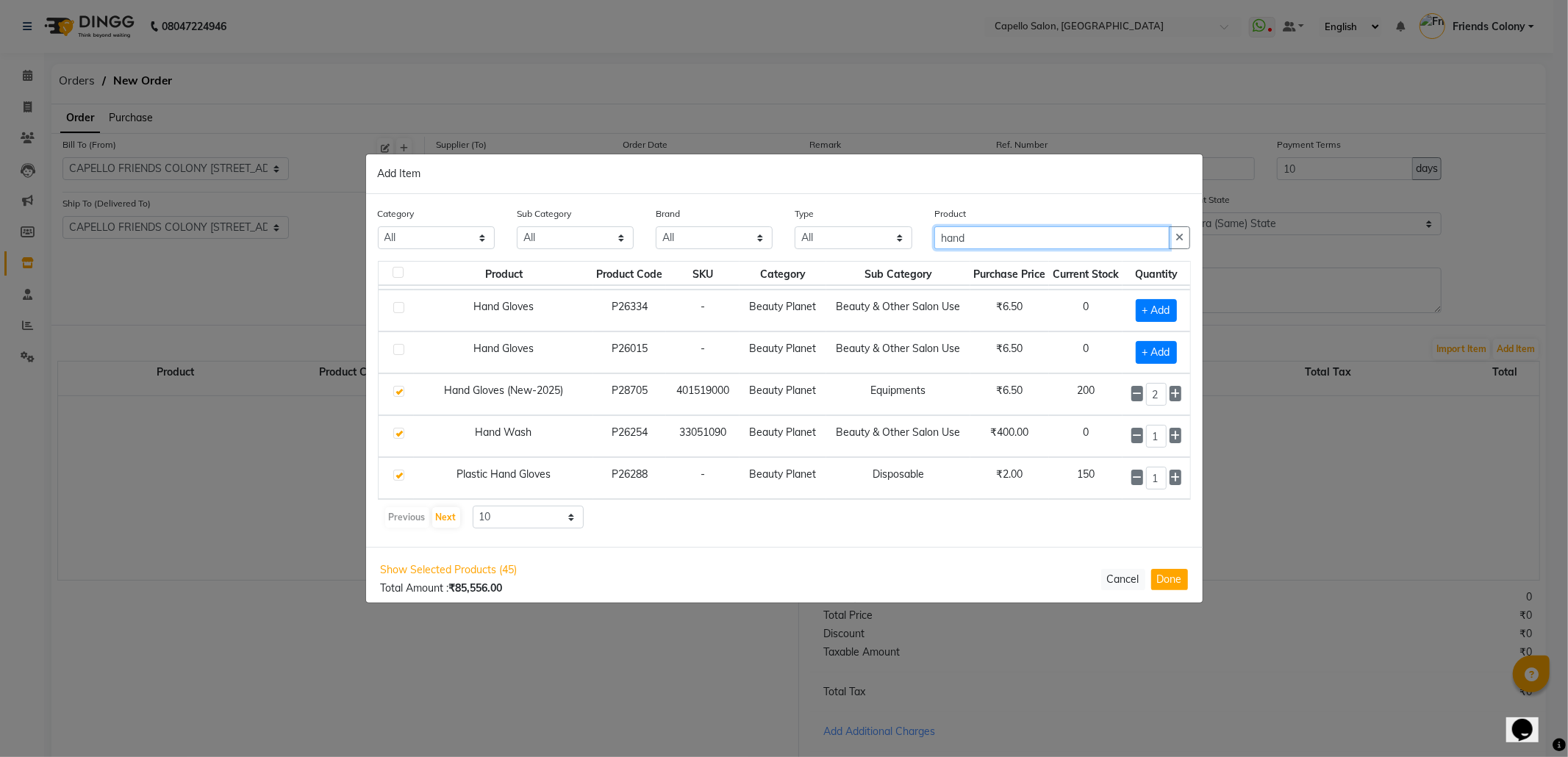
click at [890, 257] on div "Category All Keramelon Skin Makeup Personal Care Appliances Beard Beauty Planet…" at bounding box center [784, 233] width 835 height 55
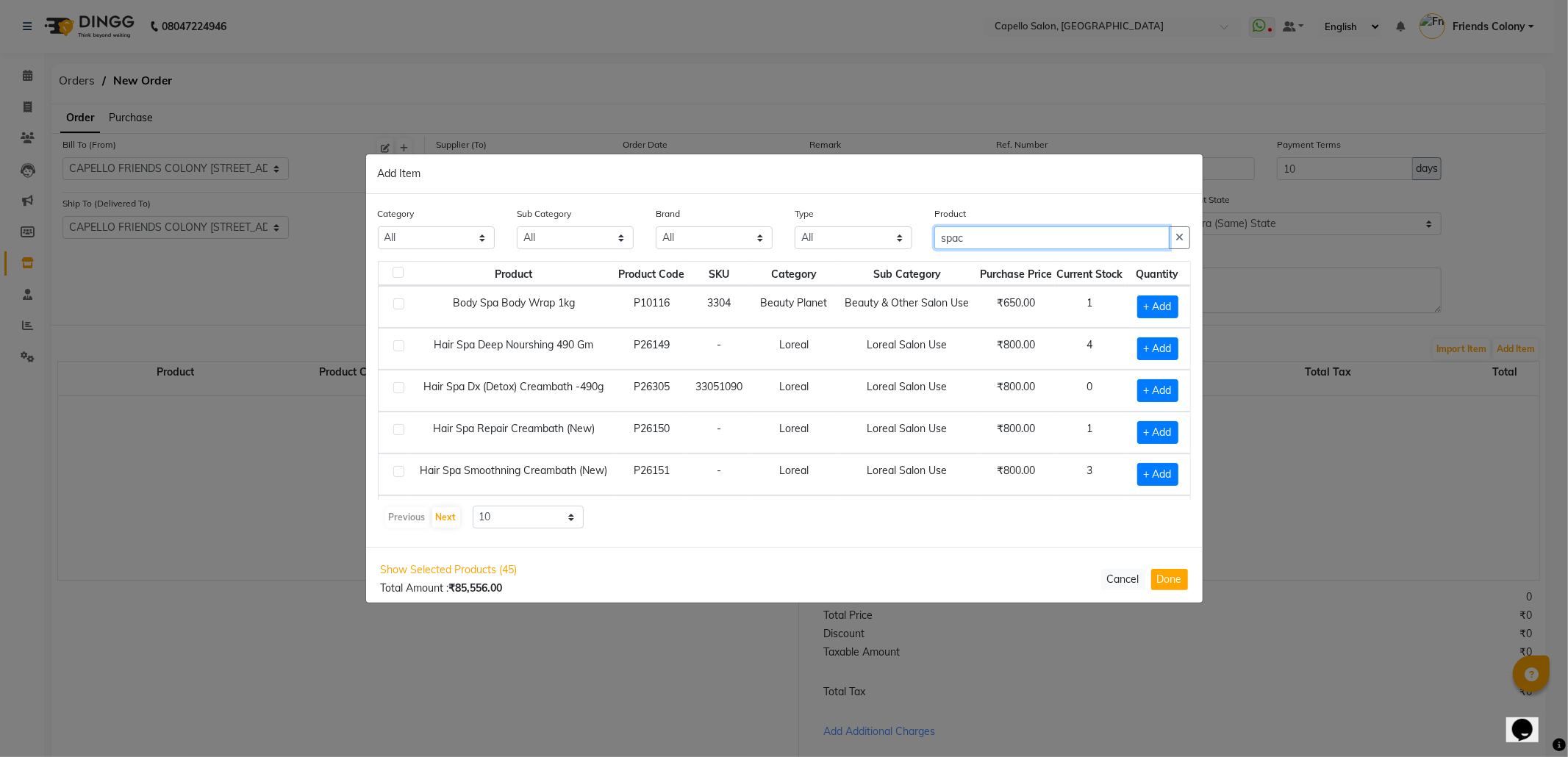
scroll to position [0, 0]
drag, startPoint x: 977, startPoint y: 236, endPoint x: 874, endPoint y: 250, distance: 103.9
click at [874, 250] on div "Category All Keramelon Skin Makeup Personal Care Appliances Beard Beauty Planet…" at bounding box center [784, 233] width 835 height 55
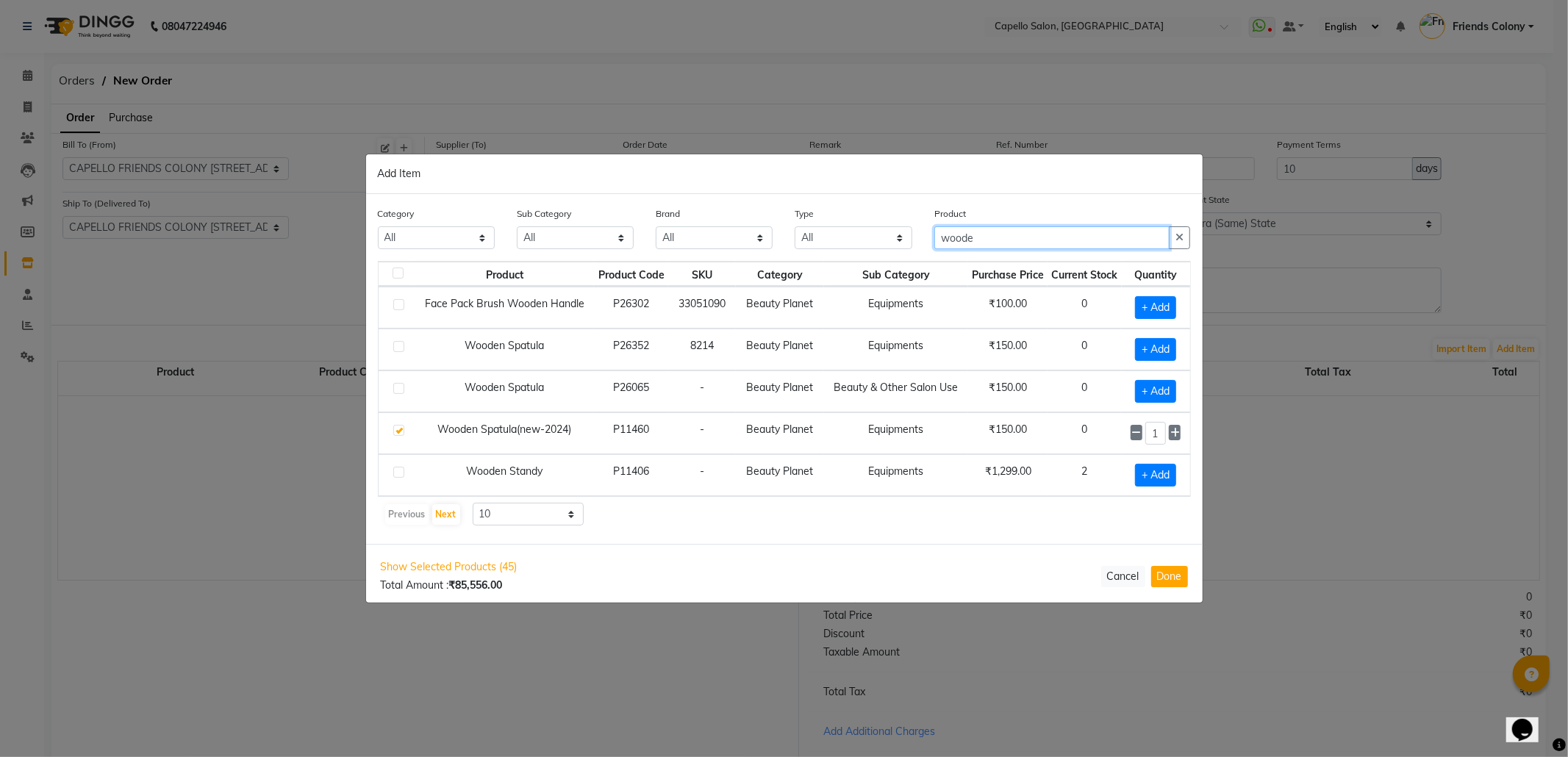
drag, startPoint x: 1025, startPoint y: 234, endPoint x: 894, endPoint y: 241, distance: 131.2
click at [894, 241] on div "Category All Keramelon Skin Makeup Personal Care Appliances Beard Beauty Planet…" at bounding box center [784, 233] width 835 height 55
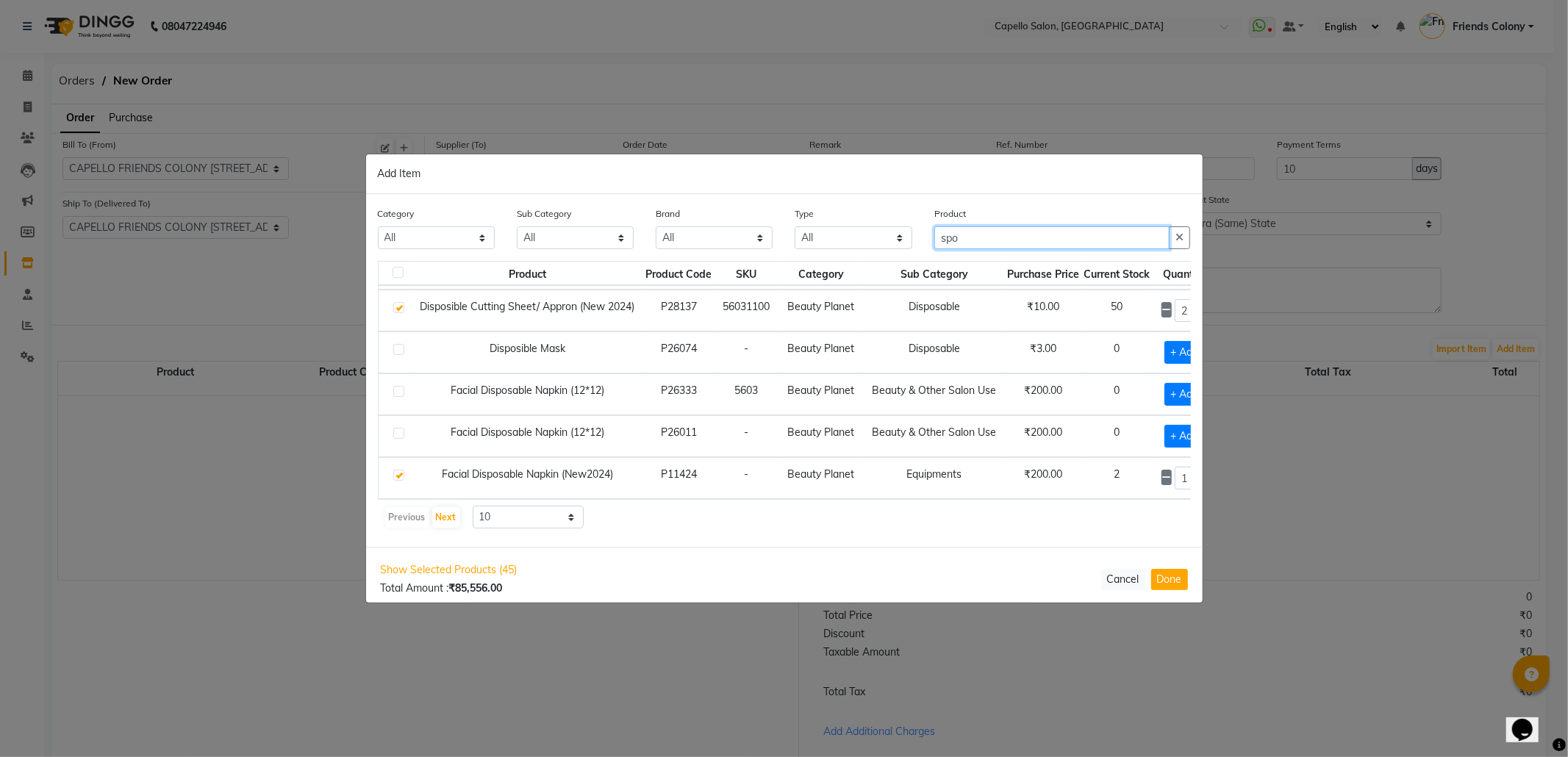
scroll to position [229, 0]
click at [447, 517] on button "Next" at bounding box center [446, 517] width 28 height 21
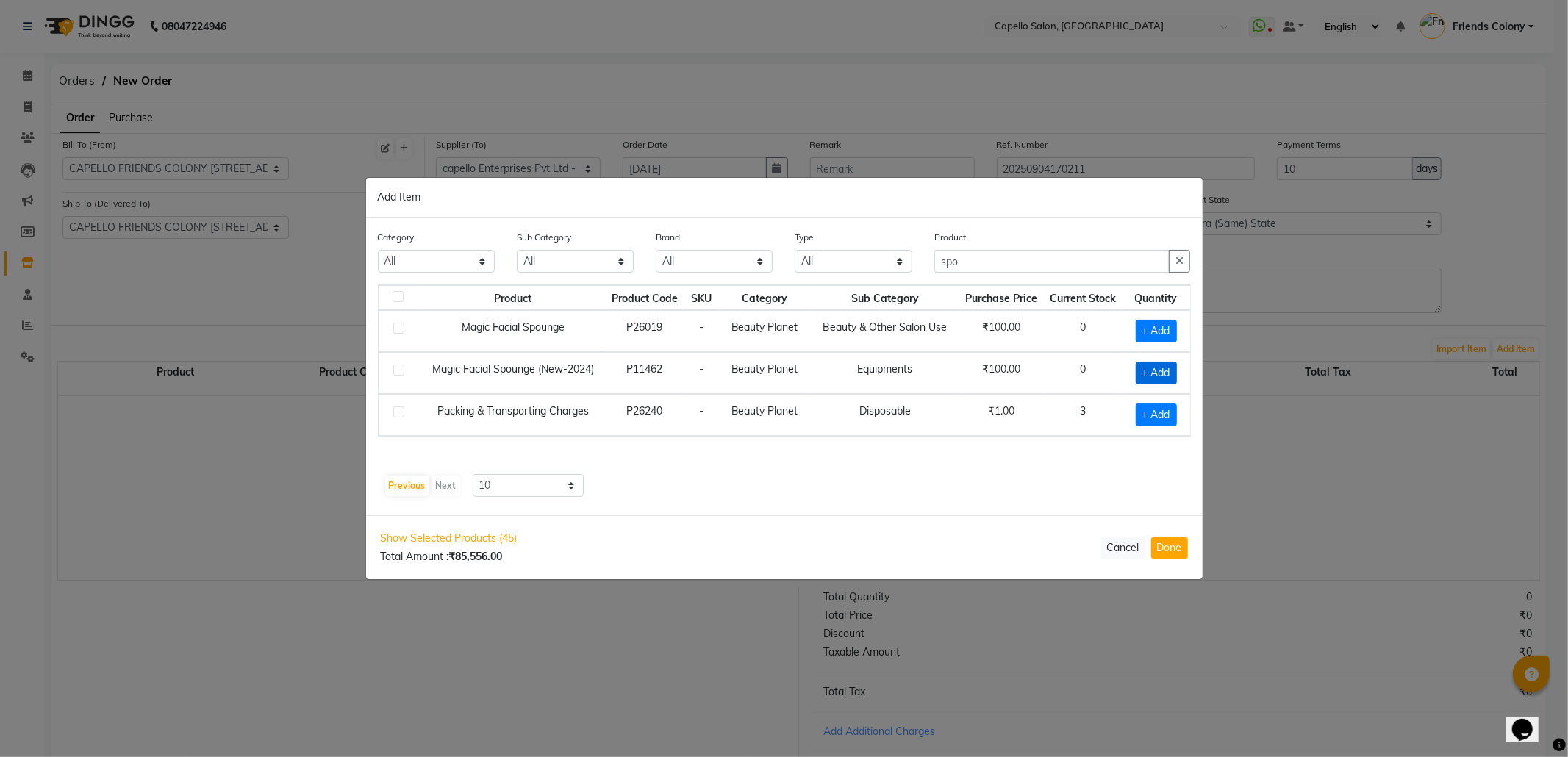
click at [1154, 374] on span "+ Add" at bounding box center [1156, 372] width 41 height 22
drag, startPoint x: 996, startPoint y: 256, endPoint x: 866, endPoint y: 262, distance: 130.1
click at [866, 262] on div "Category All Keramelon Skin Makeup Personal Care Appliances Beard Beauty Planet…" at bounding box center [784, 255] width 835 height 55
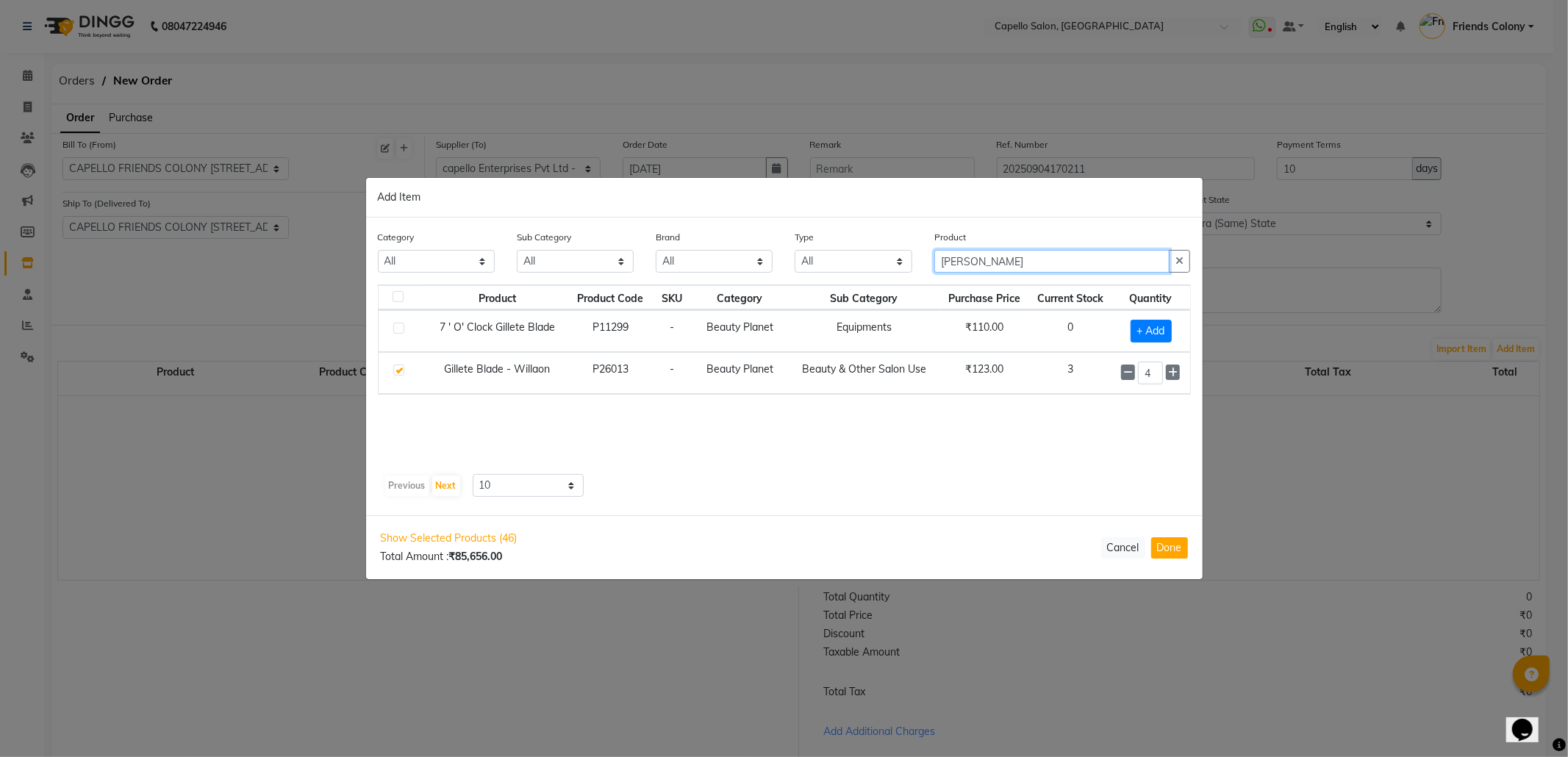
drag, startPoint x: 983, startPoint y: 256, endPoint x: 660, endPoint y: 298, distance: 325.7
click at [660, 298] on div "Category All Keramelon Skin Makeup Personal Care Appliances Beard Beauty Planet…" at bounding box center [784, 366] width 836 height 298
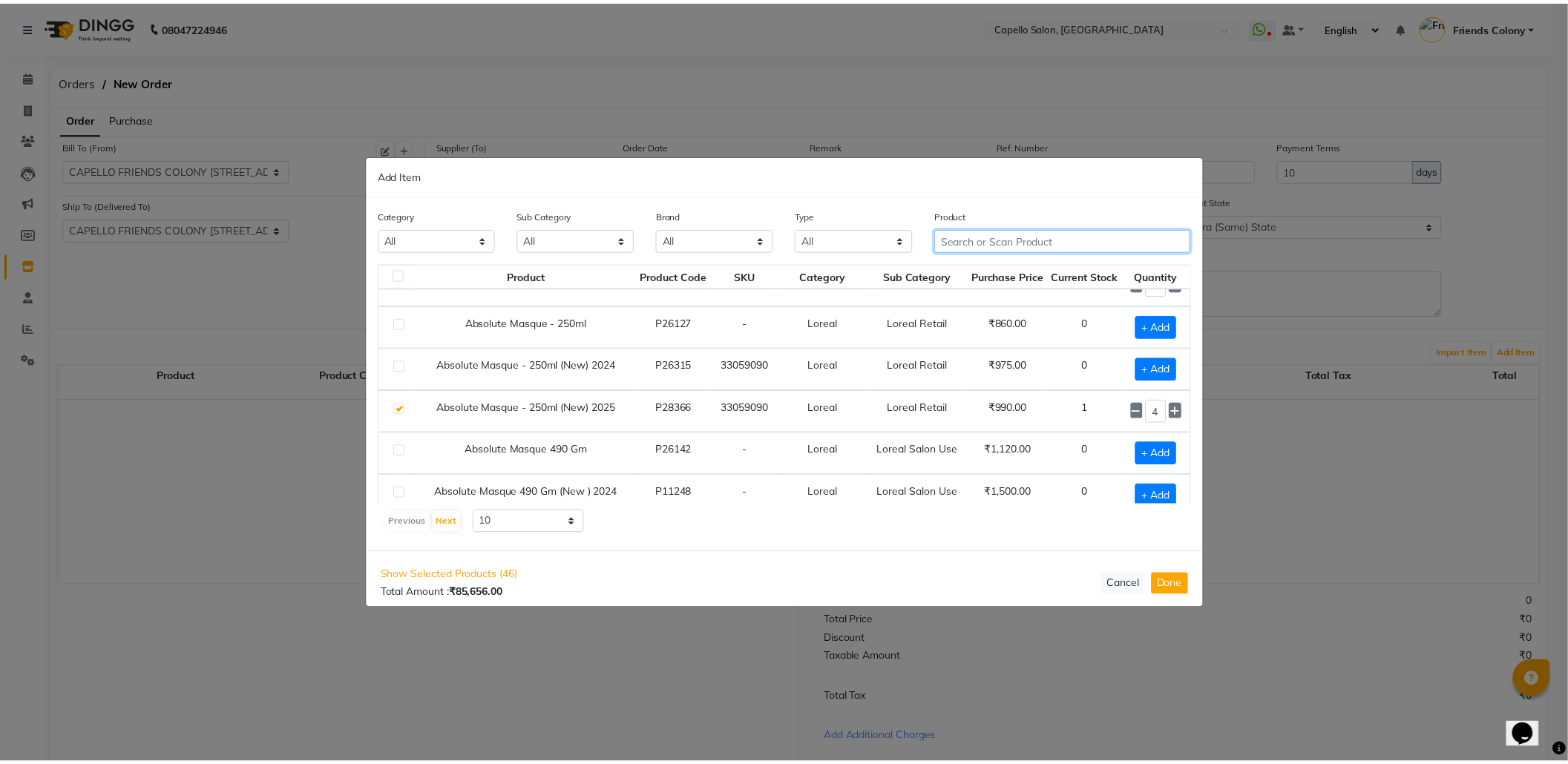
scroll to position [217, 0]
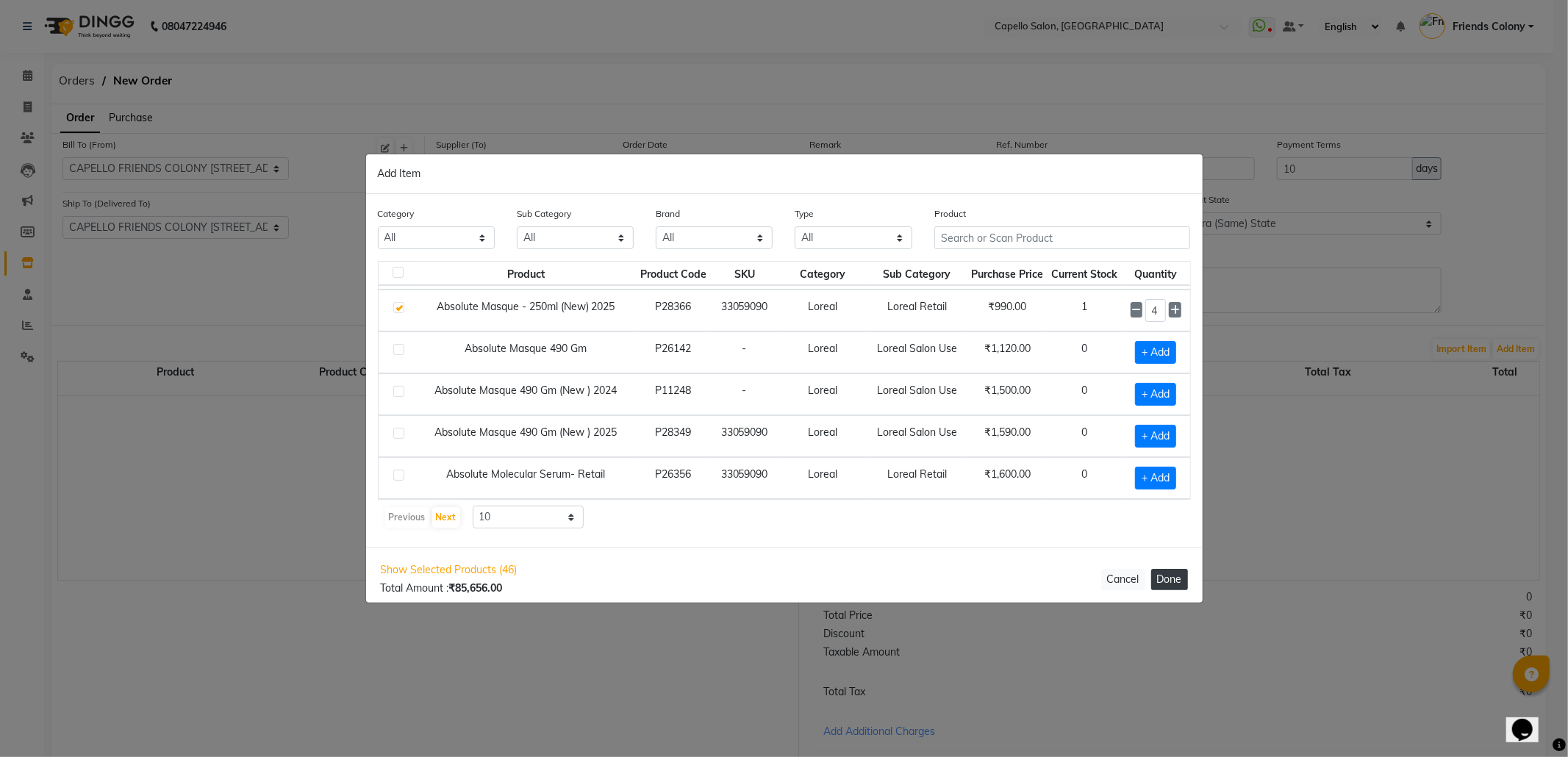
click at [1175, 580] on button "Done" at bounding box center [1169, 580] width 36 height 22
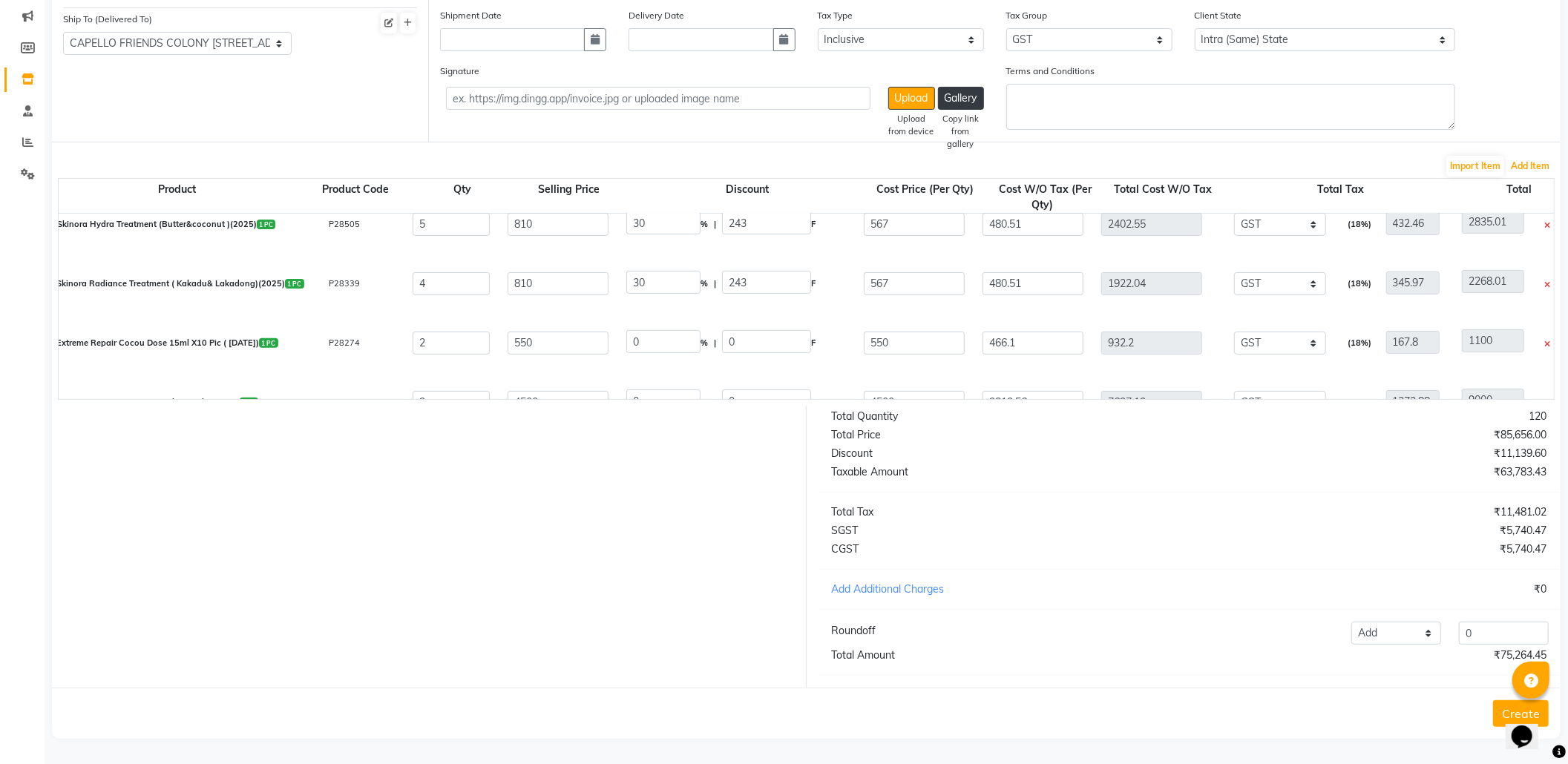
scroll to position [202, 0]
click at [1497, 709] on button "Create" at bounding box center [1520, 713] width 55 height 27
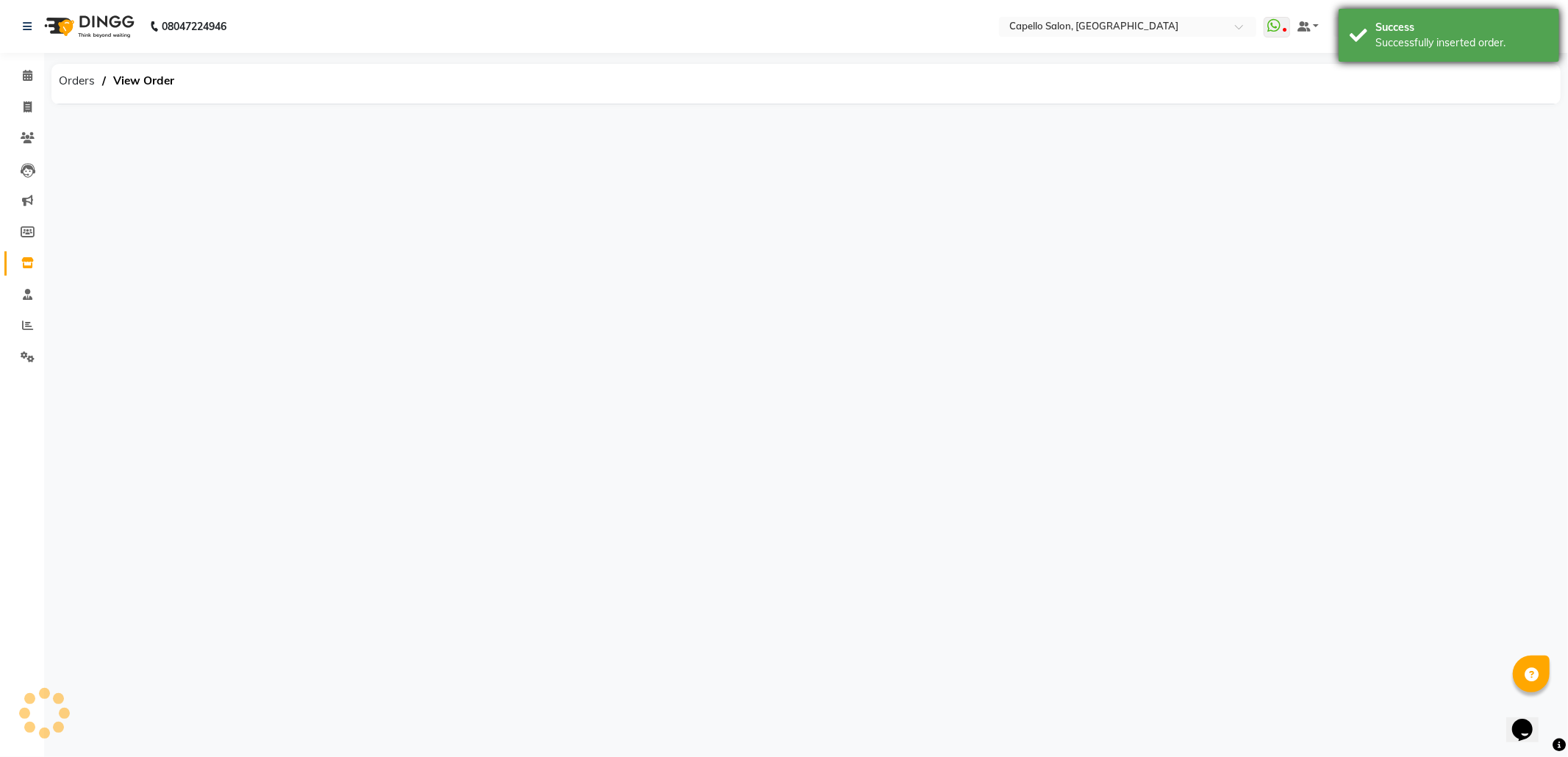
click at [1397, 39] on div "Successfully inserted order." at bounding box center [1461, 43] width 173 height 15
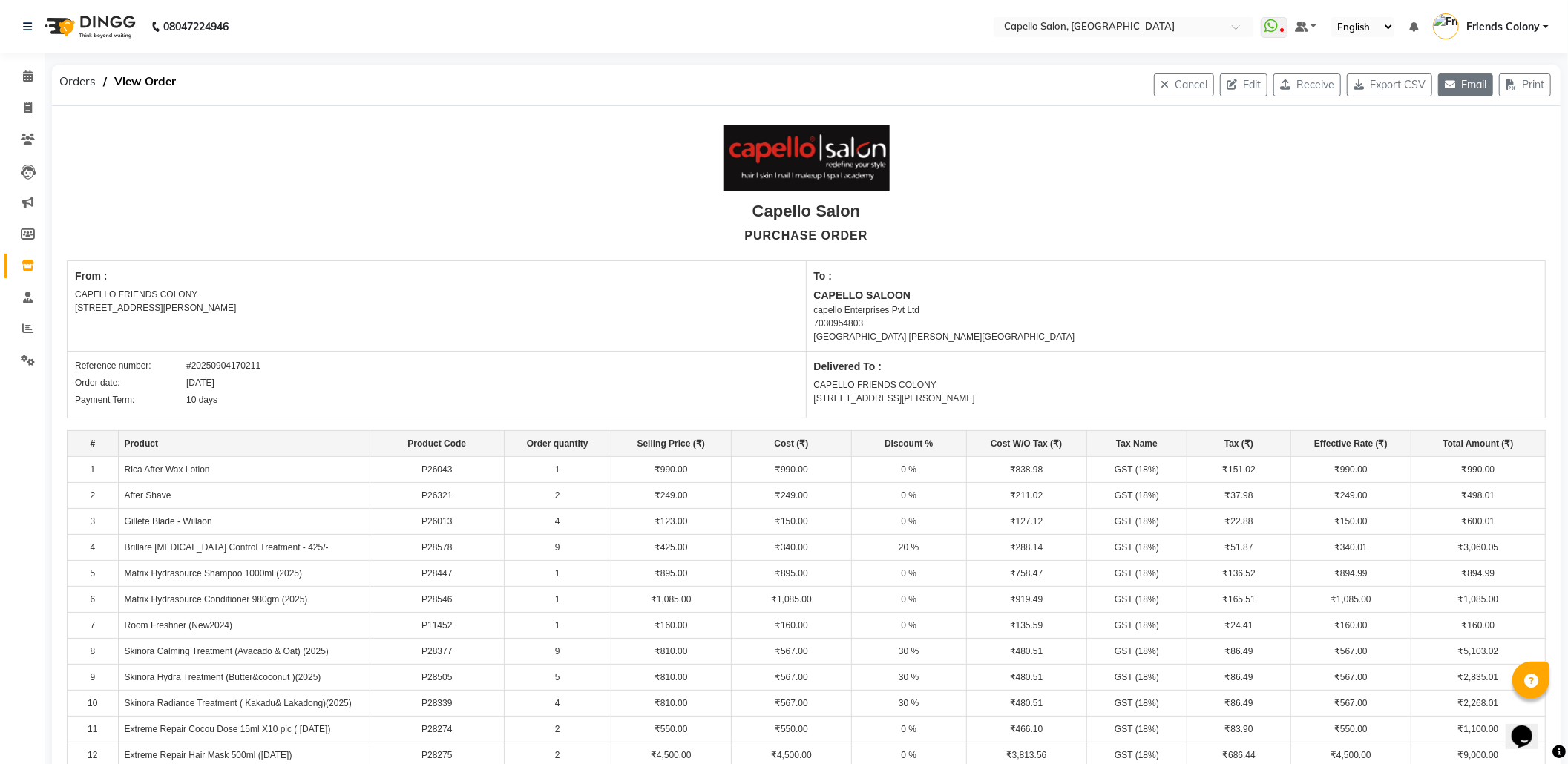
click at [1452, 80] on icon "button" at bounding box center [1453, 84] width 16 height 10
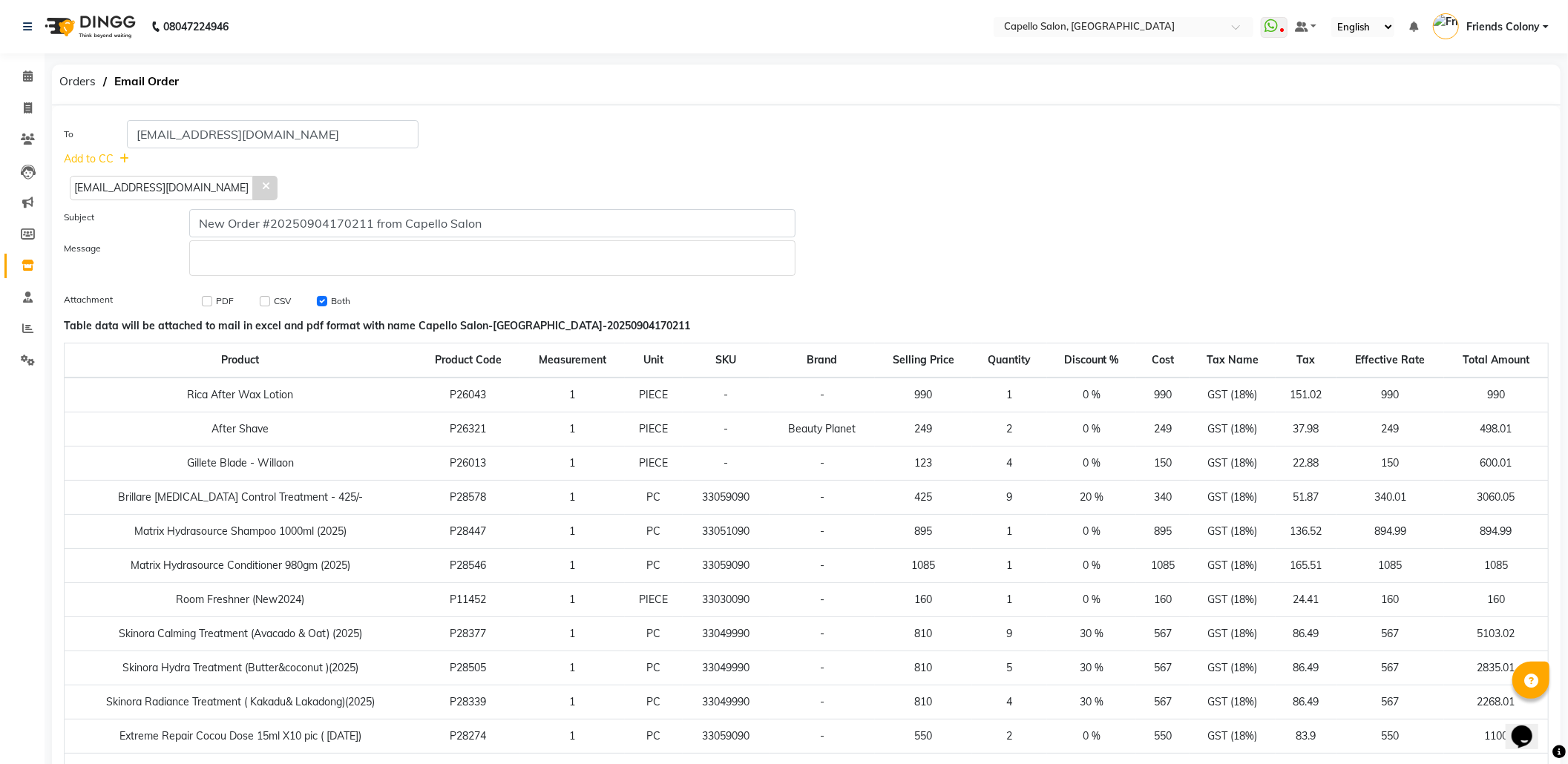
click at [262, 185] on icon at bounding box center [265, 186] width 7 height 10
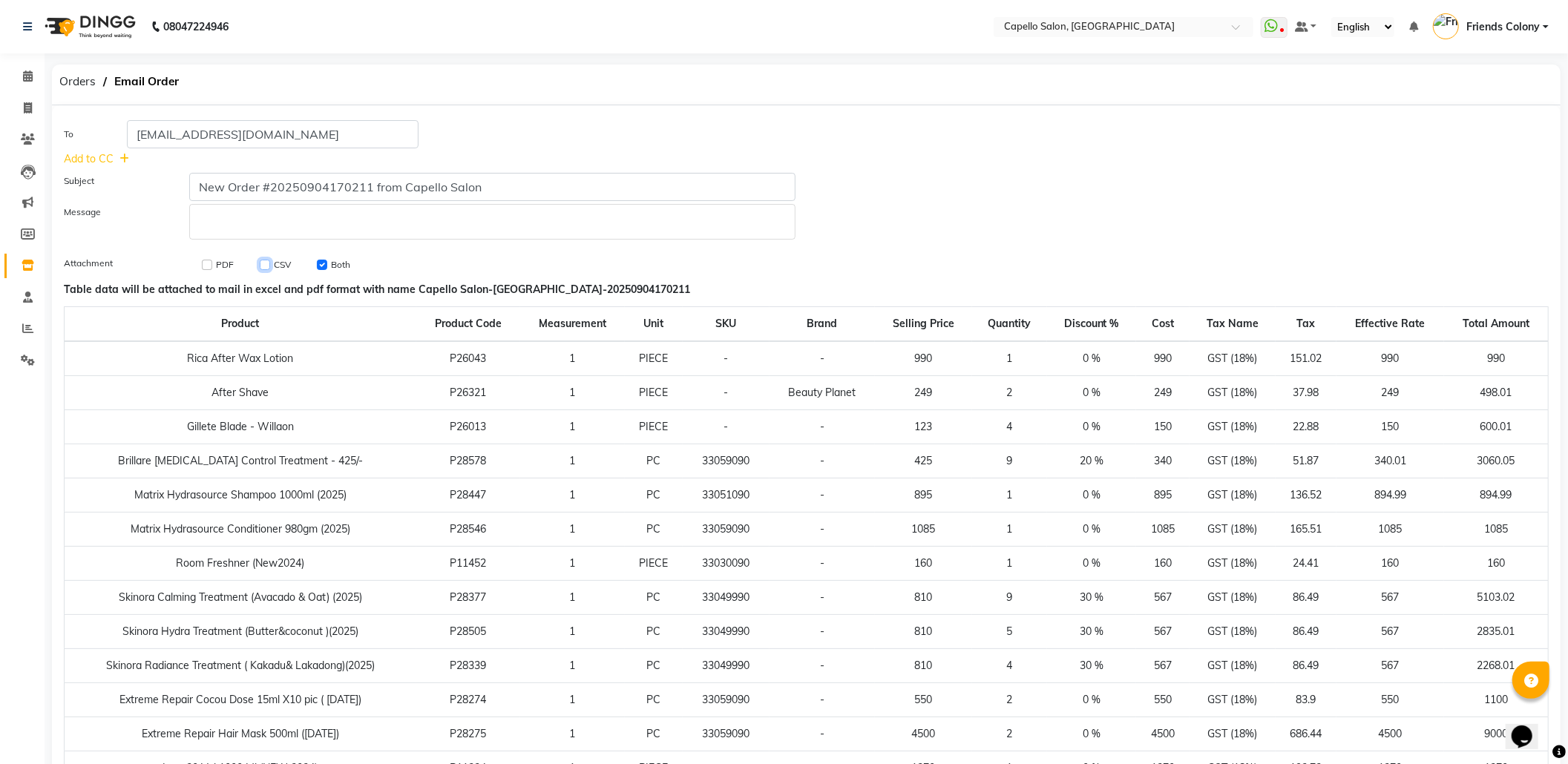
click at [262, 259] on input "checkbox" at bounding box center [264, 264] width 10 height 10
click at [279, 216] on p "Rich Text Editor, main" at bounding box center [492, 222] width 592 height 16
click at [407, 223] on p "urgent required p" at bounding box center [492, 222] width 592 height 16
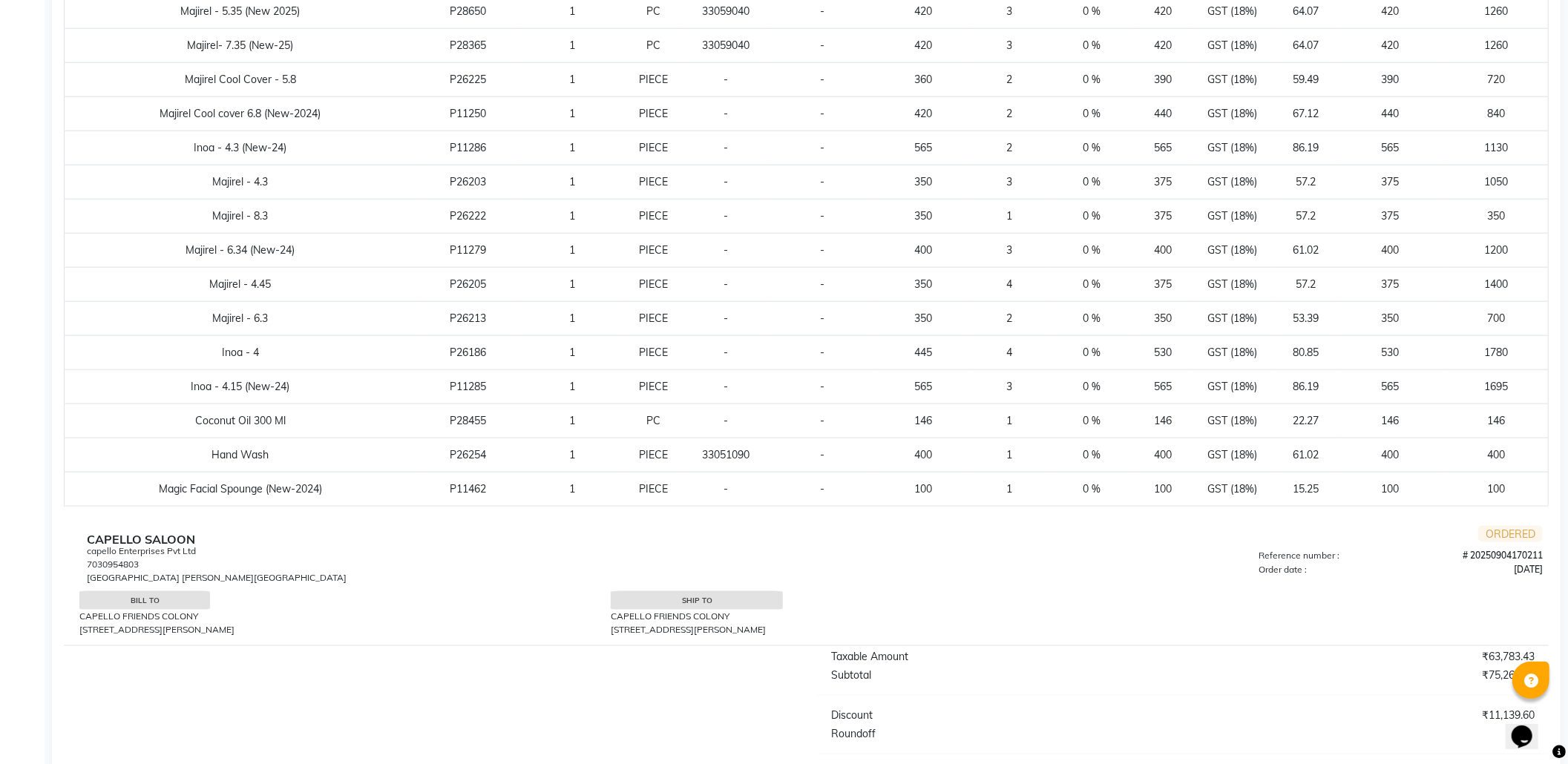
scroll to position [1596, 0]
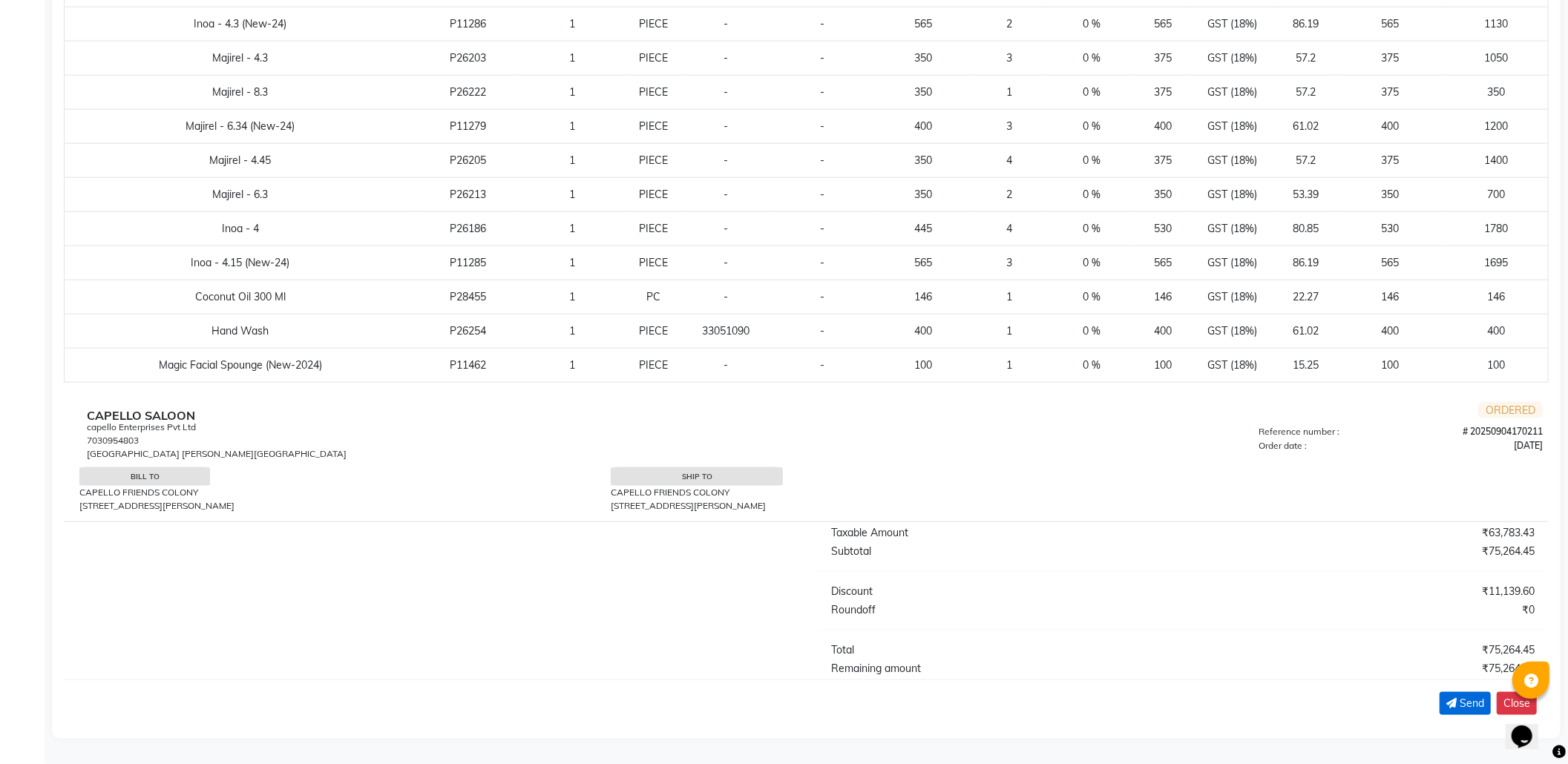
click at [1462, 700] on span "Send" at bounding box center [1472, 704] width 24 height 16
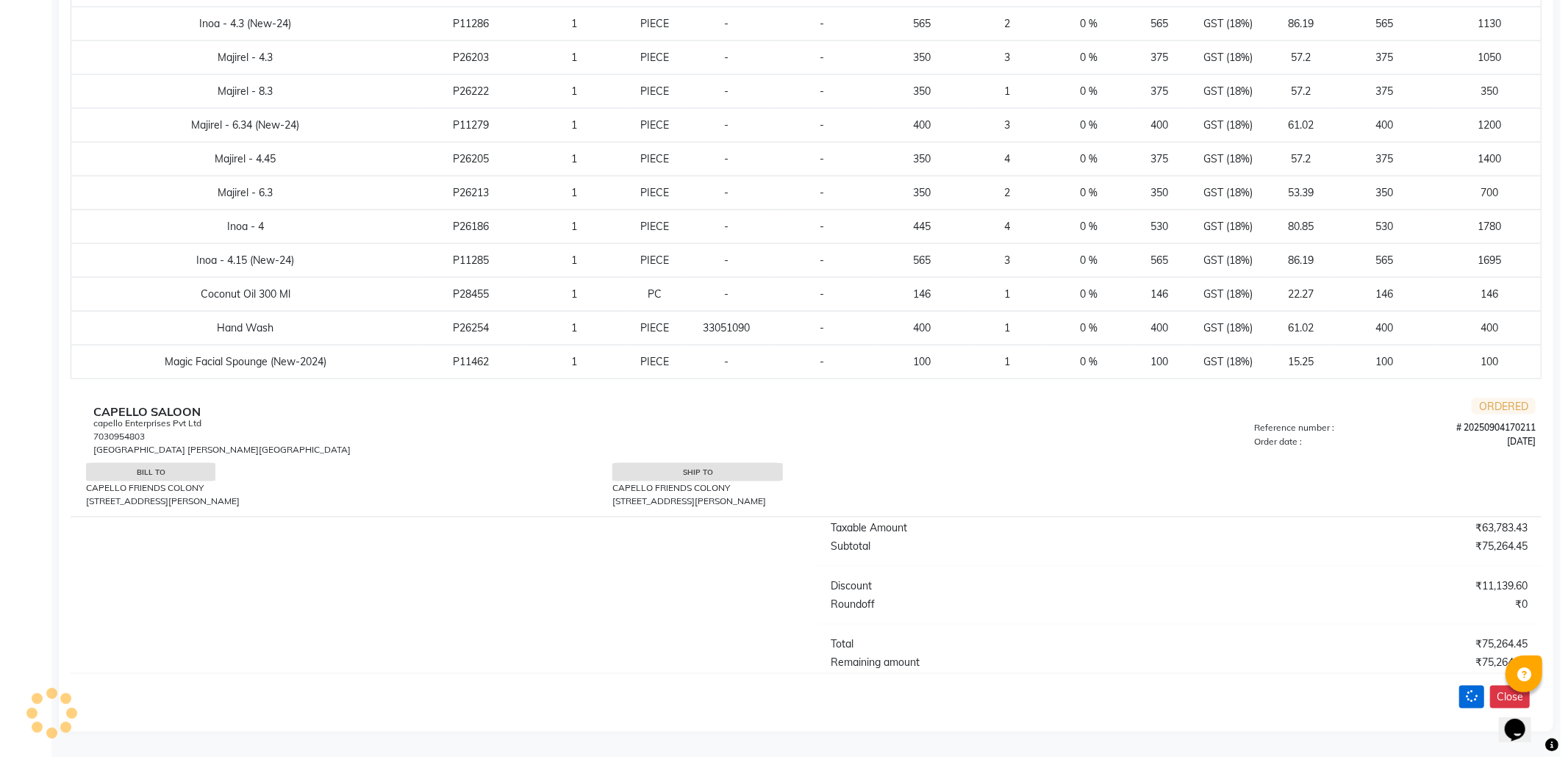
scroll to position [0, 0]
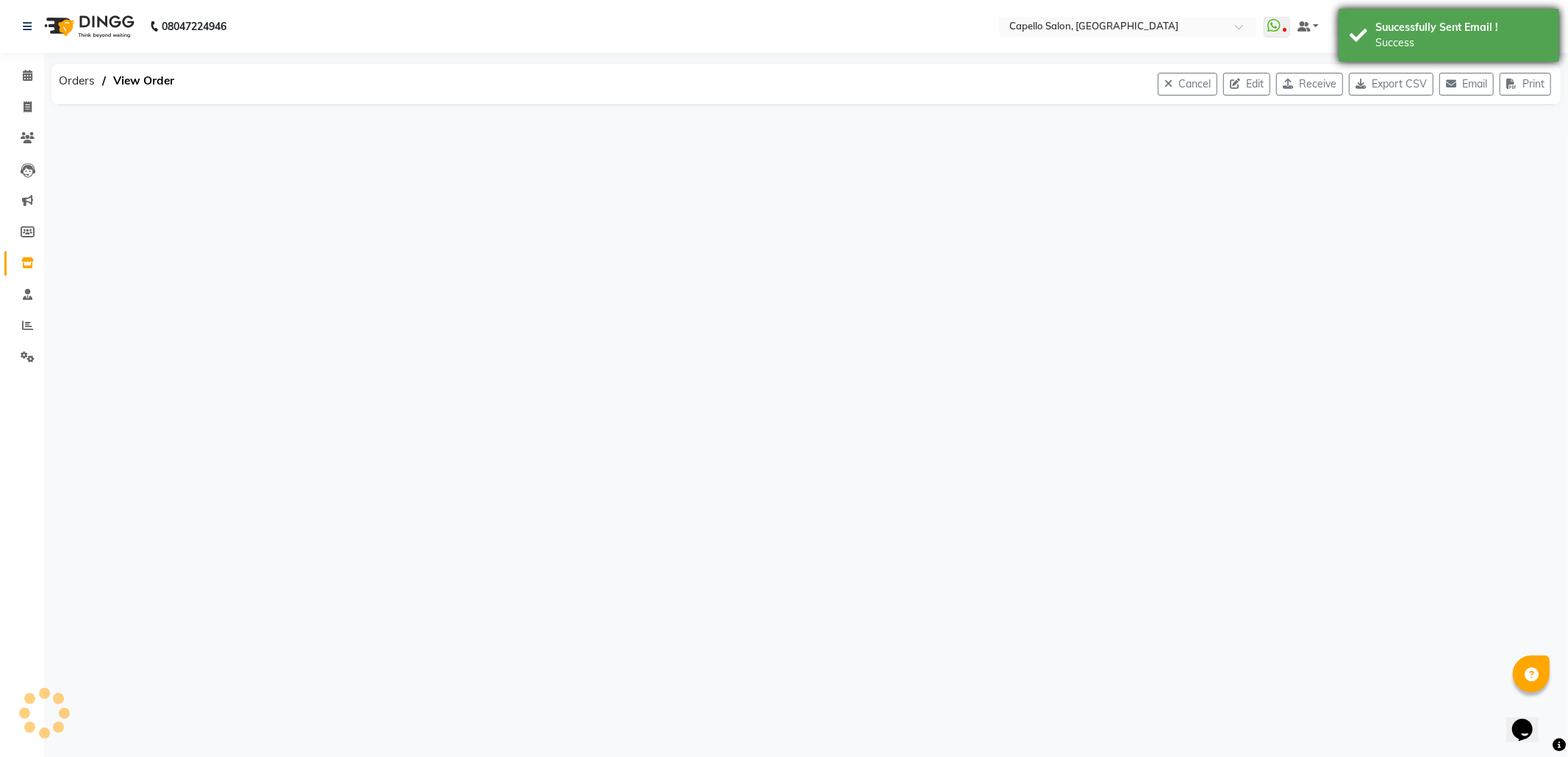
click at [1415, 23] on div "Suucessfully Sent Email !" at bounding box center [1461, 28] width 173 height 15
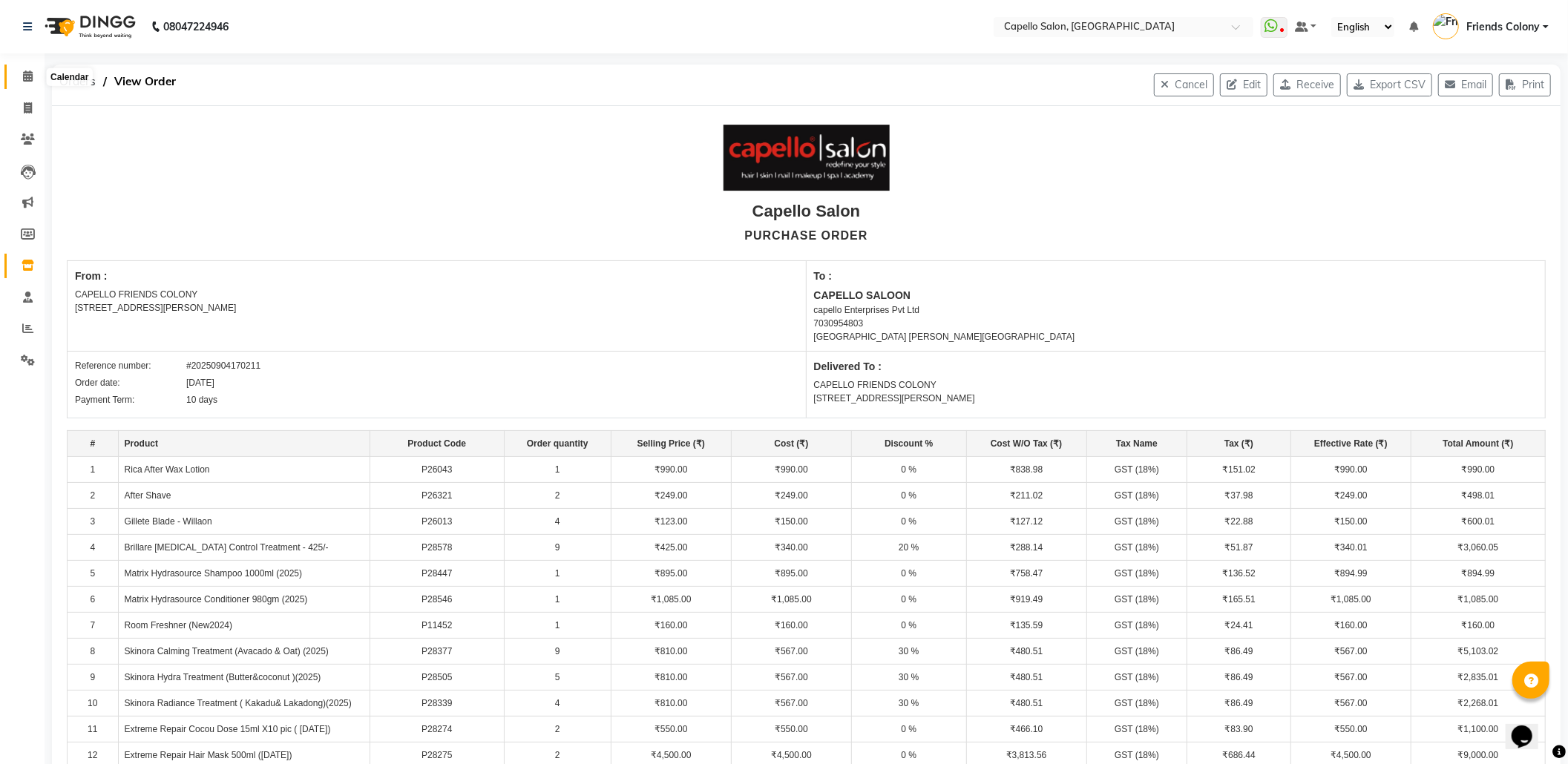
click at [27, 74] on icon at bounding box center [27, 76] width 9 height 11
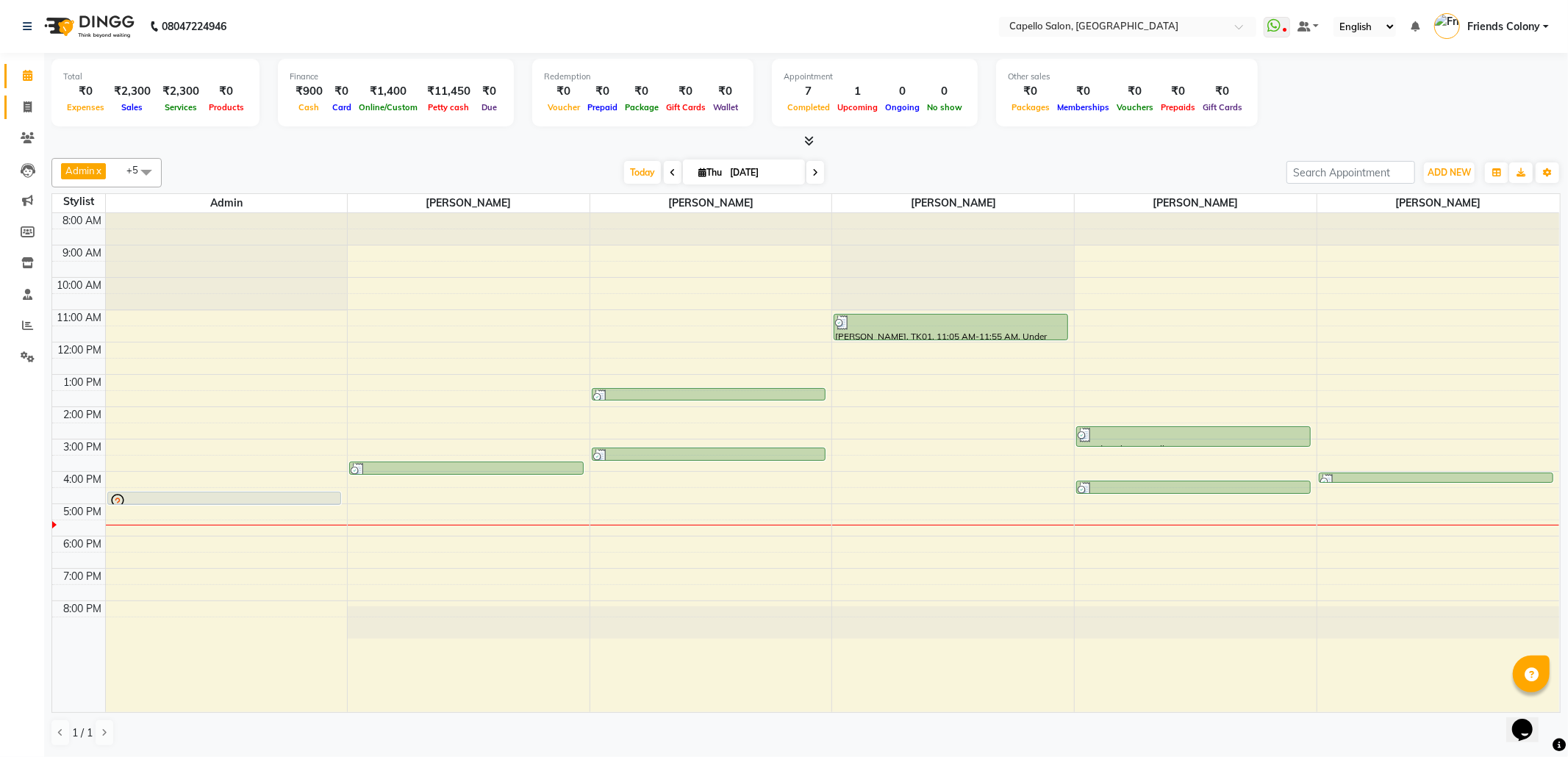
click at [12, 109] on link "Invoice" at bounding box center [22, 107] width 36 height 24
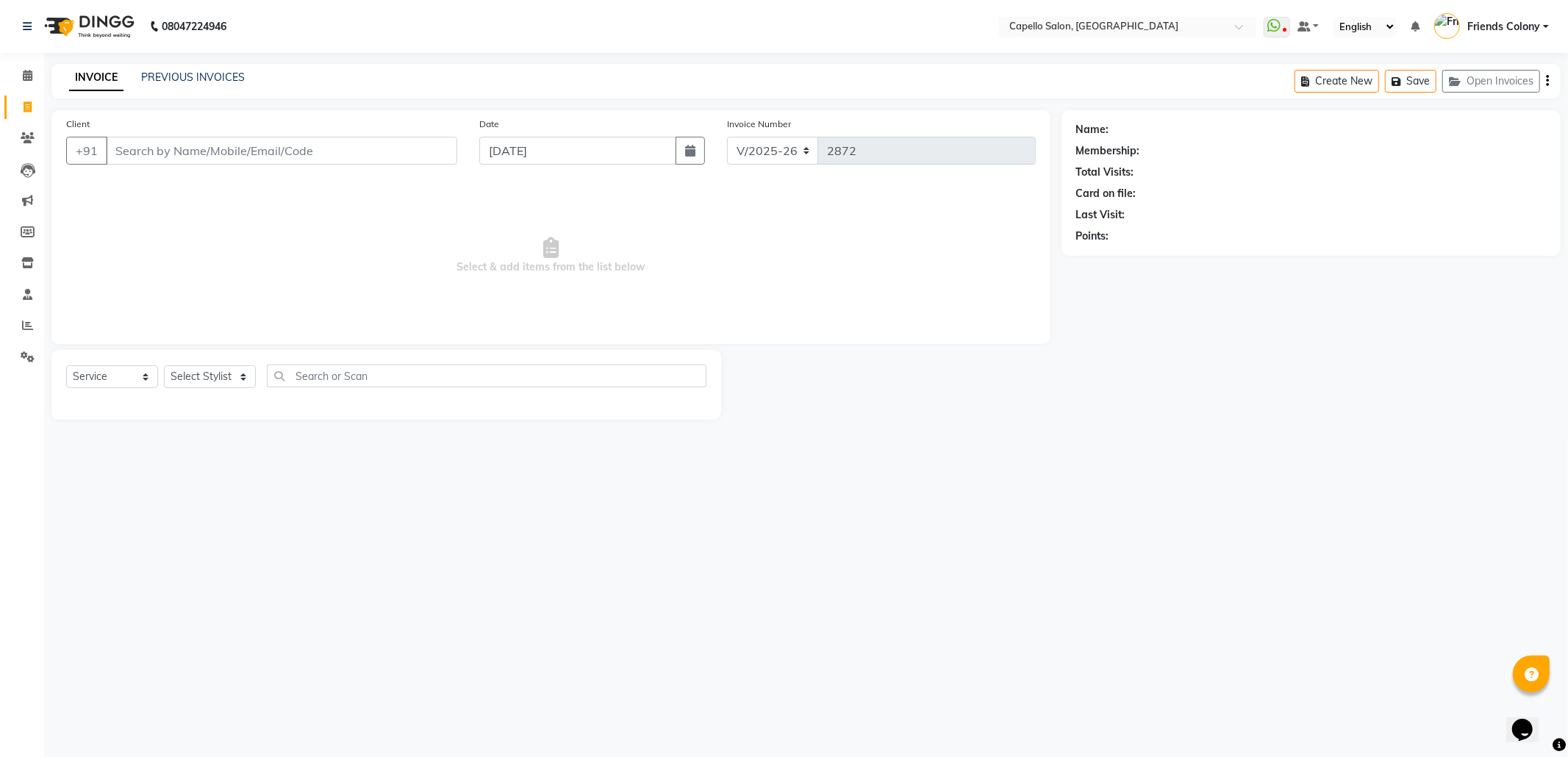
drag, startPoint x: 174, startPoint y: 147, endPoint x: 189, endPoint y: 156, distance: 17.5
click at [189, 156] on input "Client" at bounding box center [282, 151] width 352 height 28
drag, startPoint x: 206, startPoint y: 376, endPoint x: 204, endPoint y: 369, distance: 7.3
click at [204, 371] on select "Select Stylist Admin ANKIT BANDEWAR Friends Colony Harsha Shiwankar mohini godh…" at bounding box center [218, 376] width 109 height 22
click at [164, 365] on select "Select Stylist Admin ANKIT BANDEWAR Friends Colony Harsha Shiwankar mohini godh…" at bounding box center [218, 376] width 109 height 22
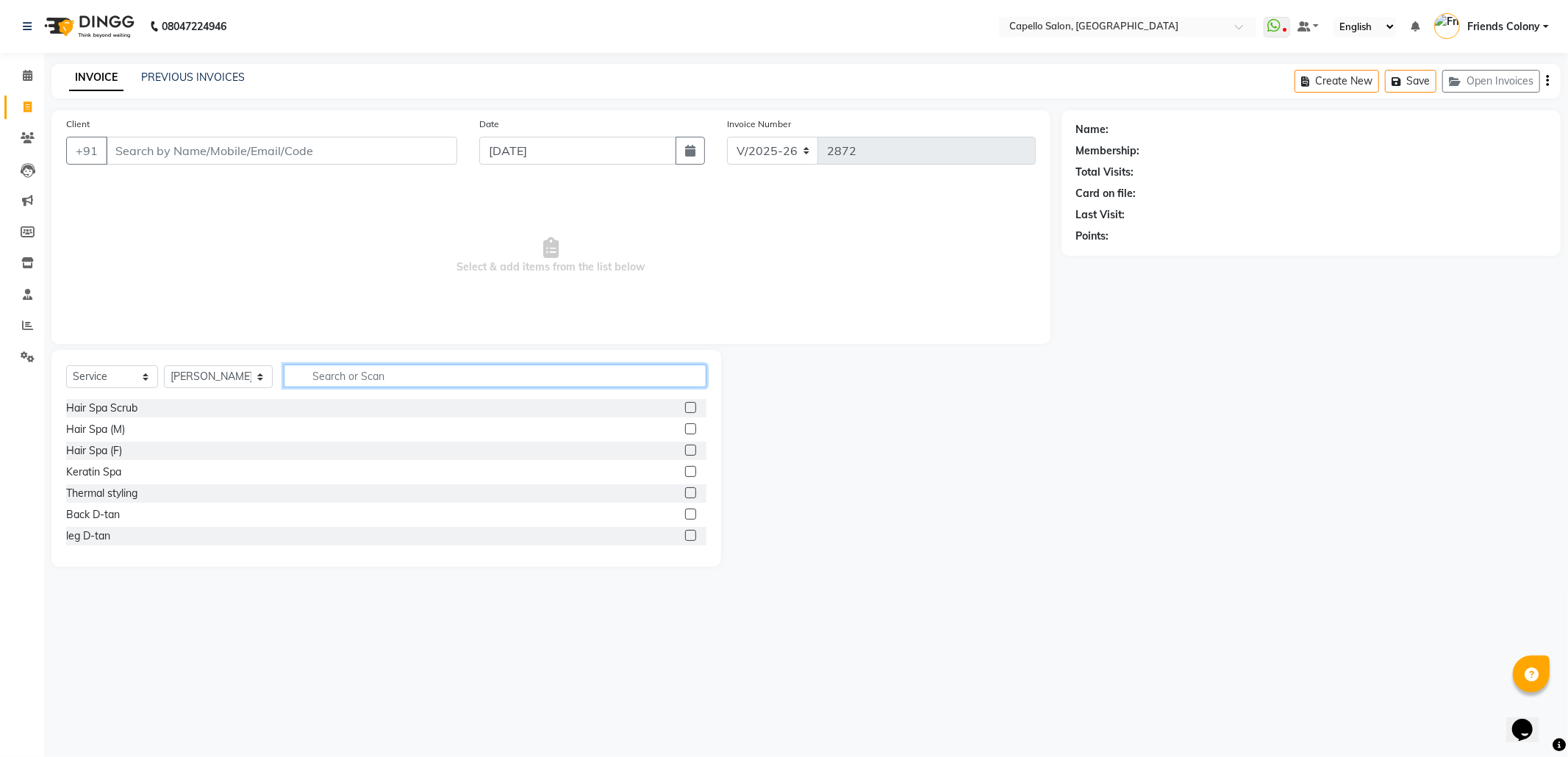
click at [331, 375] on input "text" at bounding box center [495, 375] width 423 height 22
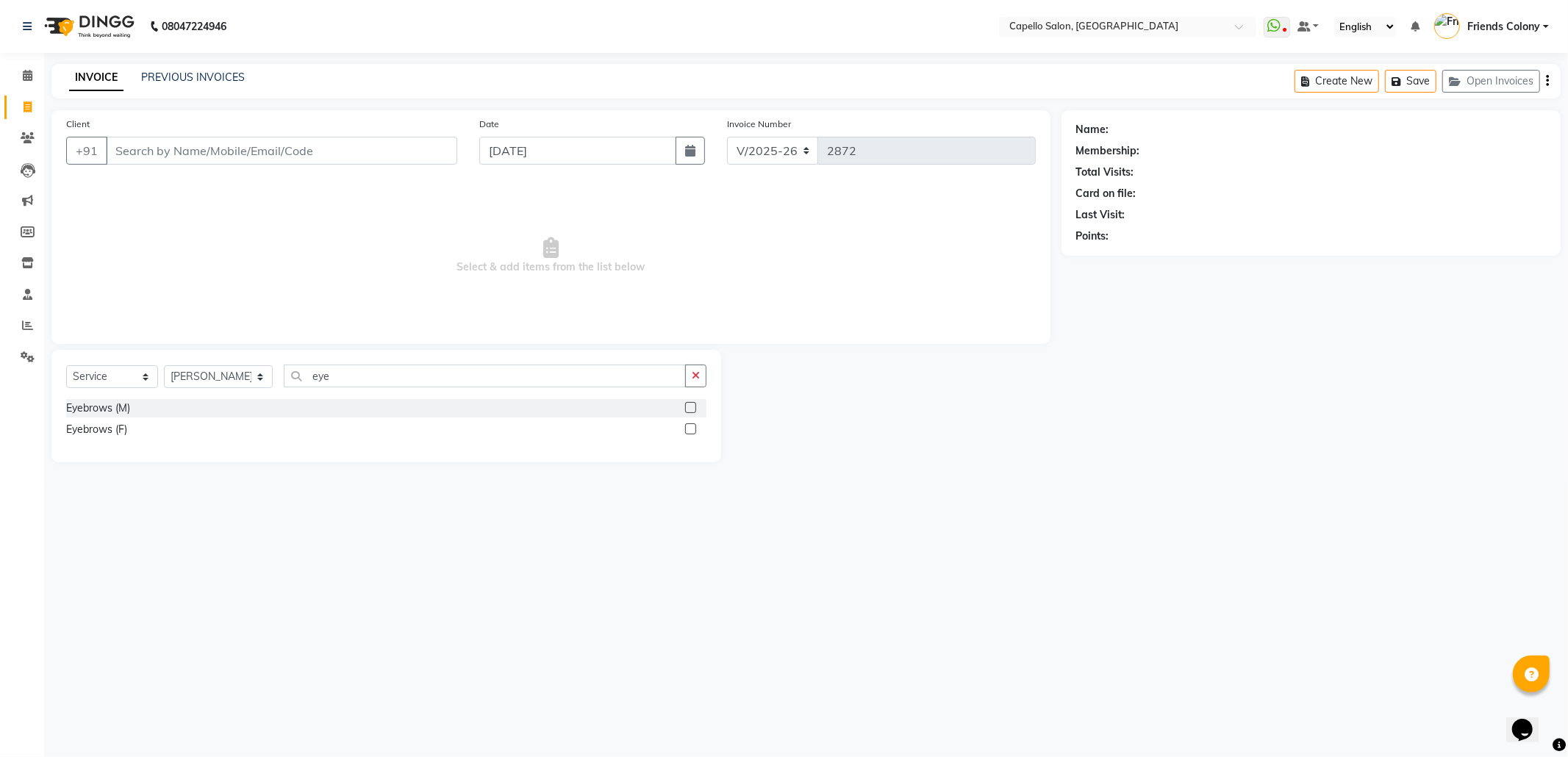
click at [689, 433] on label at bounding box center [691, 429] width 11 height 11
click at [689, 433] on input "checkbox" at bounding box center [690, 430] width 9 height 9
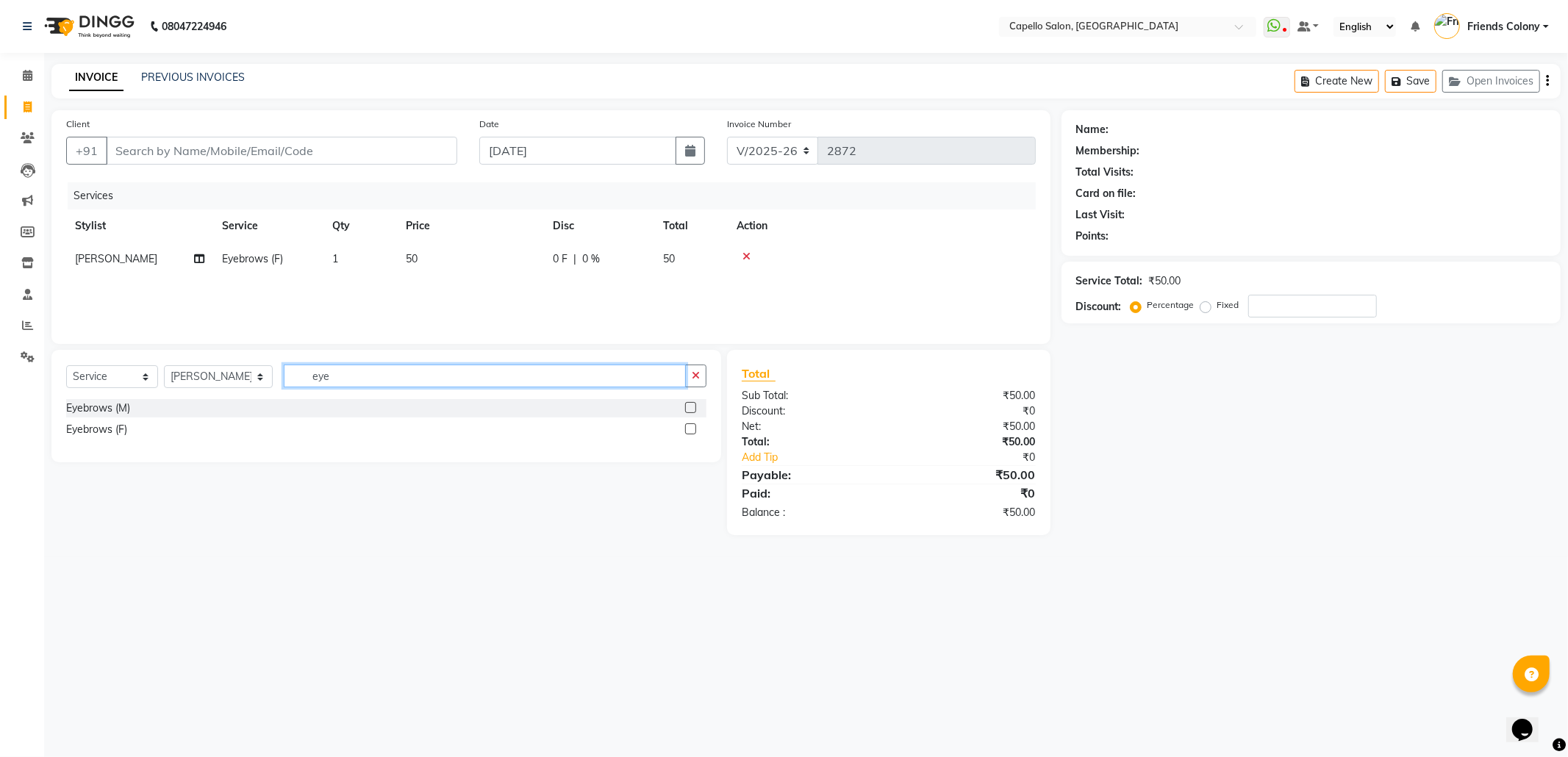
drag, startPoint x: 365, startPoint y: 379, endPoint x: 181, endPoint y: 406, distance: 186.0
click at [194, 406] on div "Select Service Product Membership Package Voucher Prepaid Gift Card Select Styl…" at bounding box center [386, 406] width 670 height 112
click at [689, 406] on label at bounding box center [691, 407] width 11 height 11
click at [689, 406] on input "checkbox" at bounding box center [690, 408] width 9 height 9
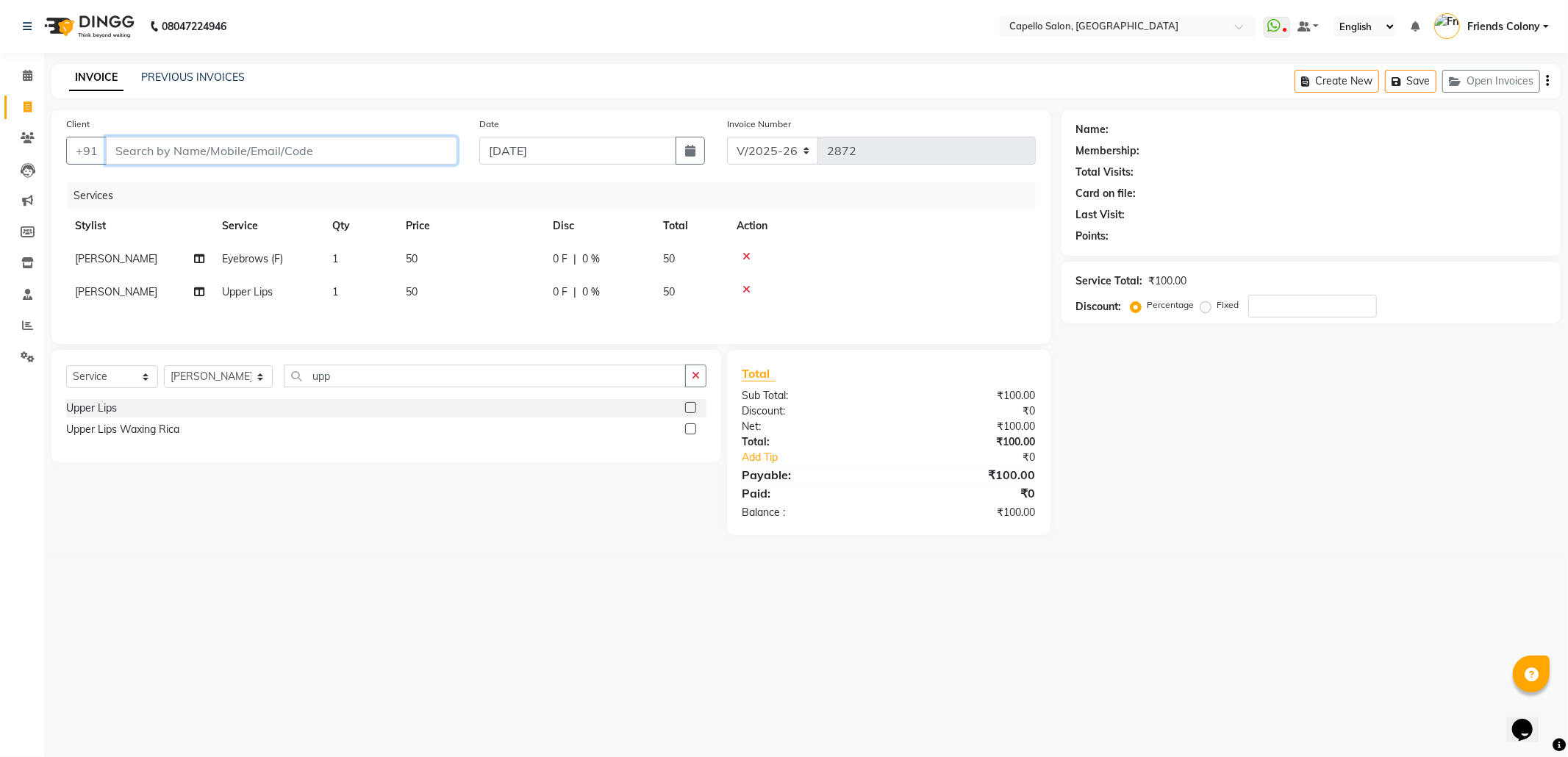
click at [183, 157] on input "Client" at bounding box center [282, 151] width 352 height 28
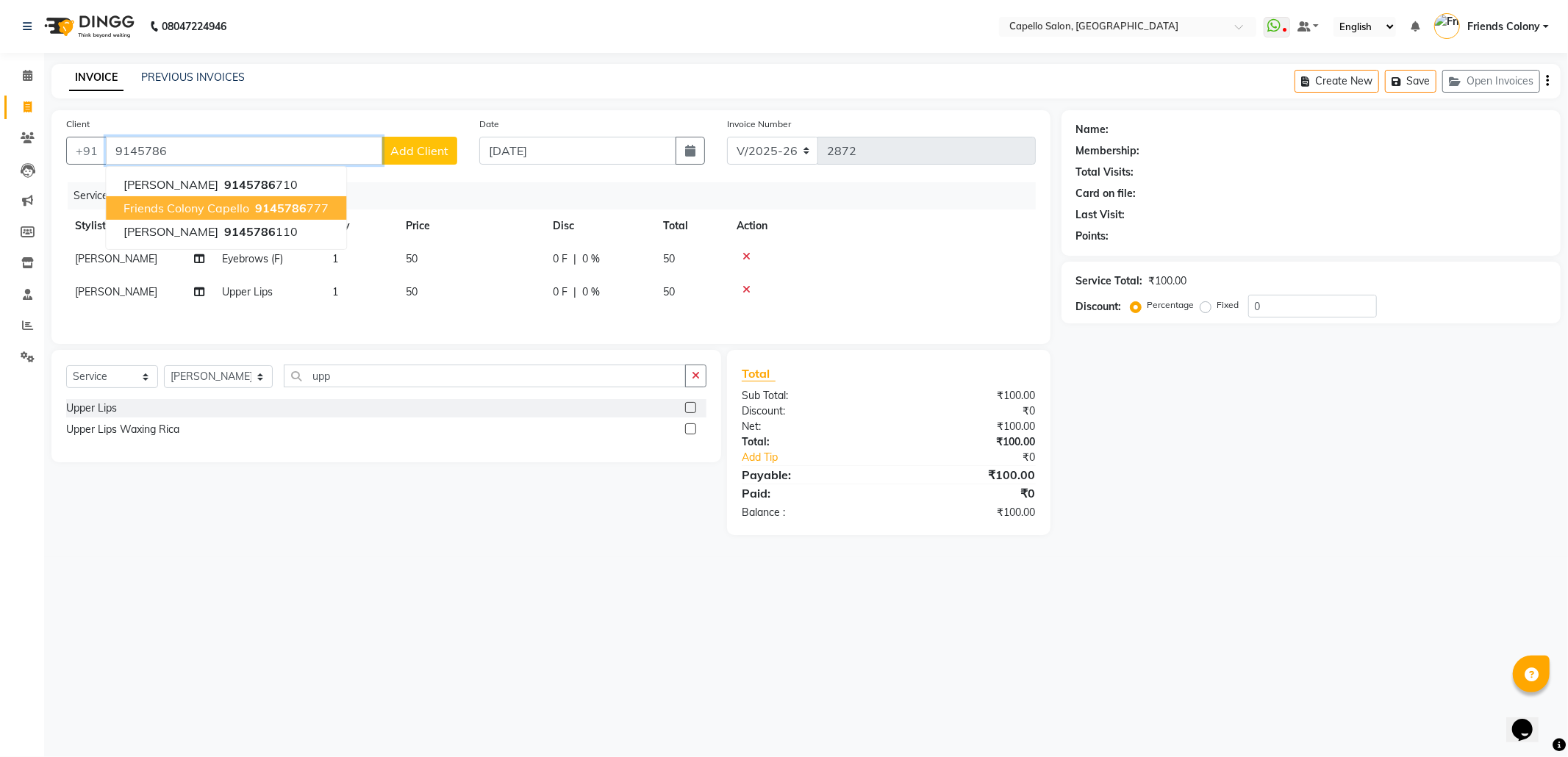
click at [247, 211] on span "Friends Colony Capello" at bounding box center [187, 207] width 125 height 15
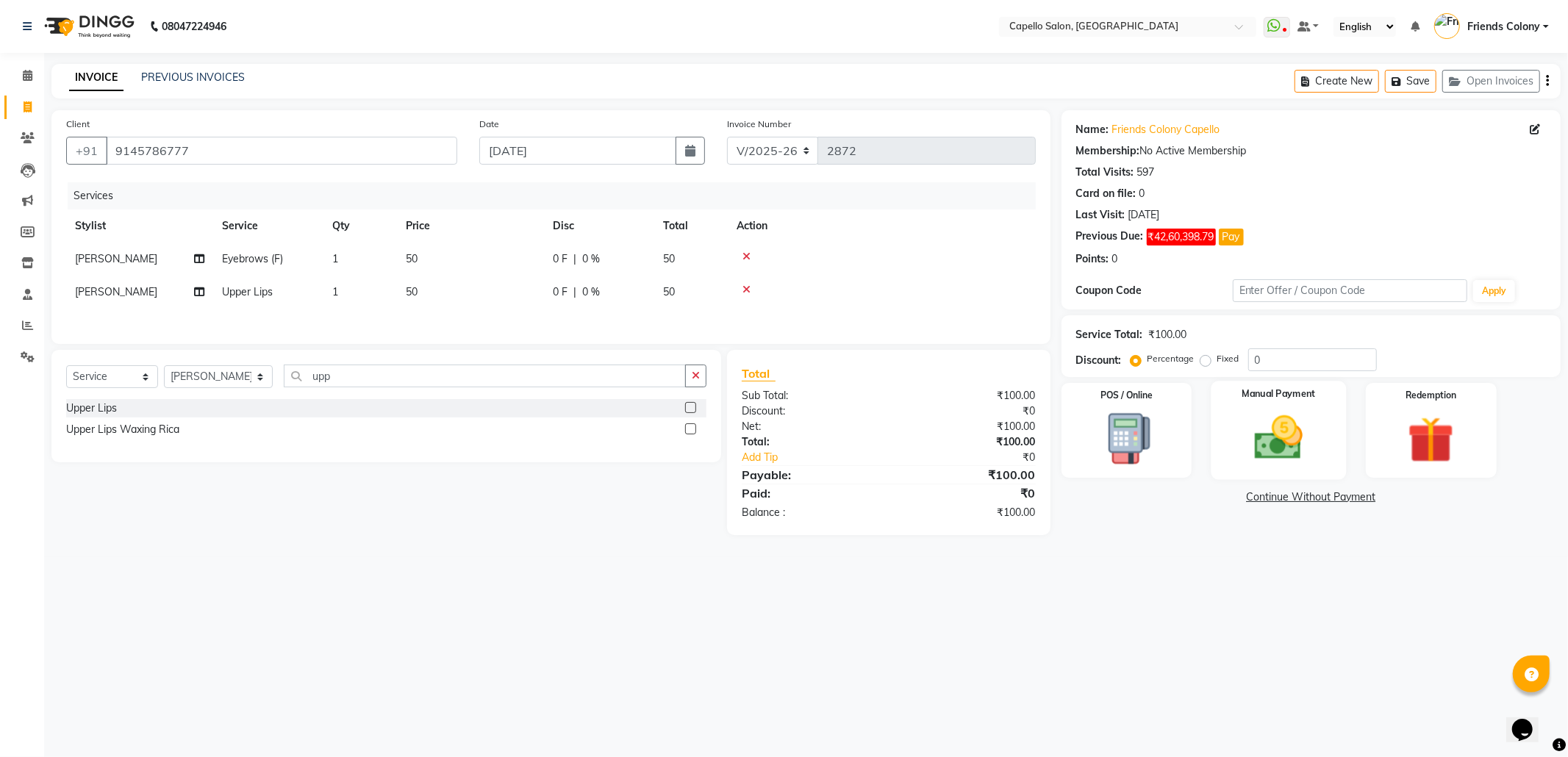
click at [1280, 414] on img at bounding box center [1279, 438] width 79 height 56
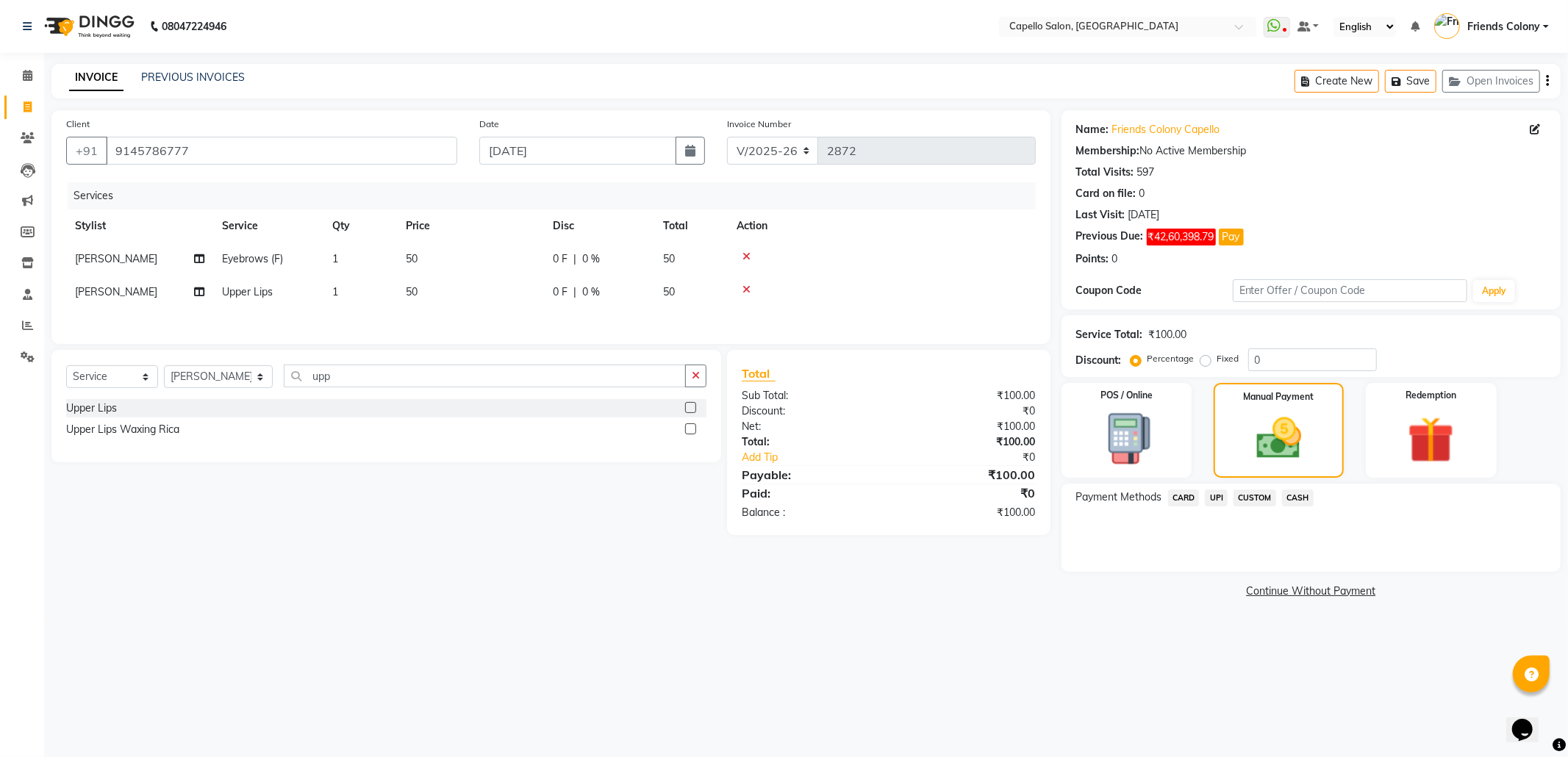
click at [1221, 498] on span "UPI" at bounding box center [1216, 498] width 22 height 17
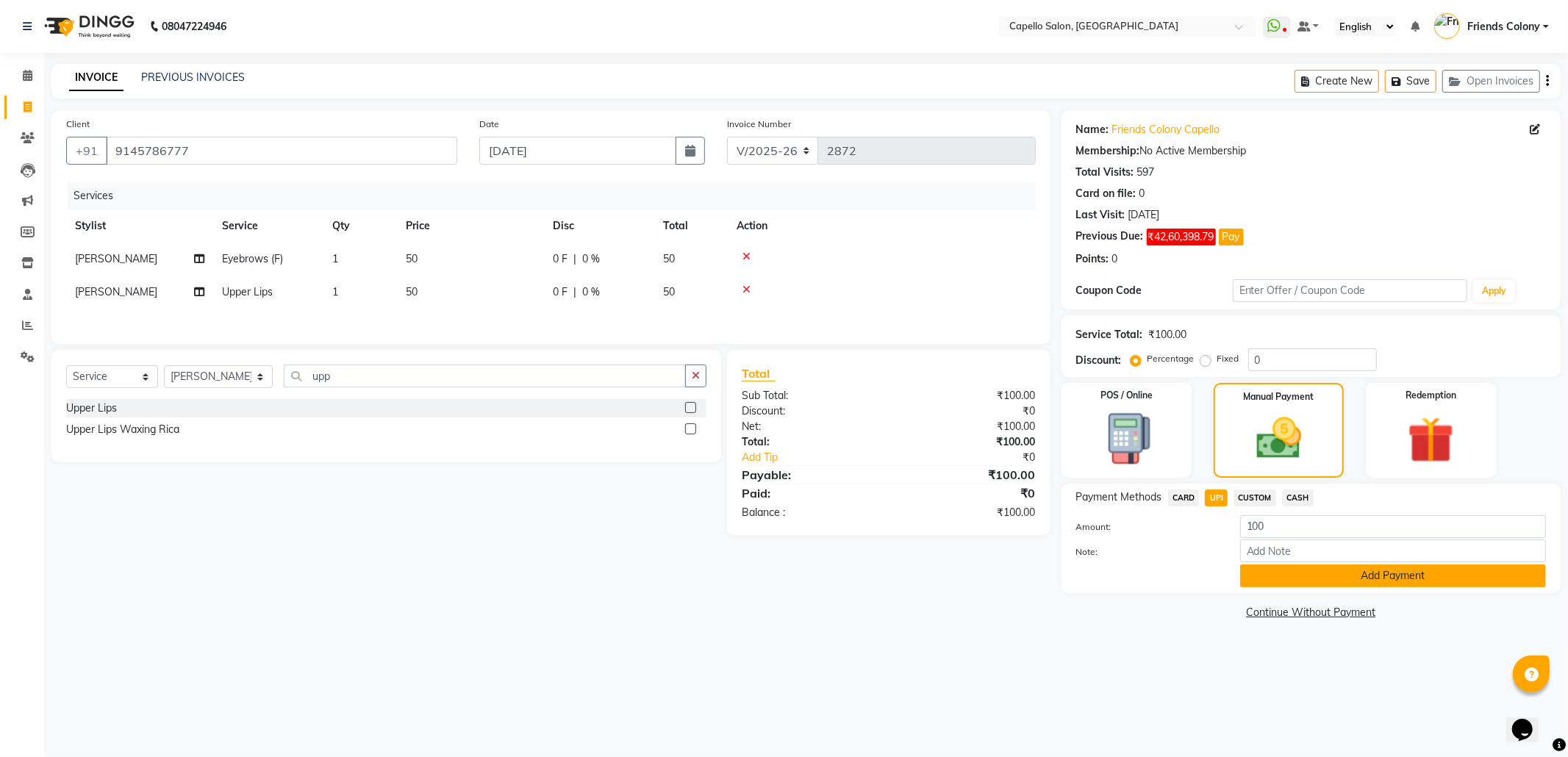
click at [1403, 581] on button "Add Payment" at bounding box center [1393, 575] width 306 height 22
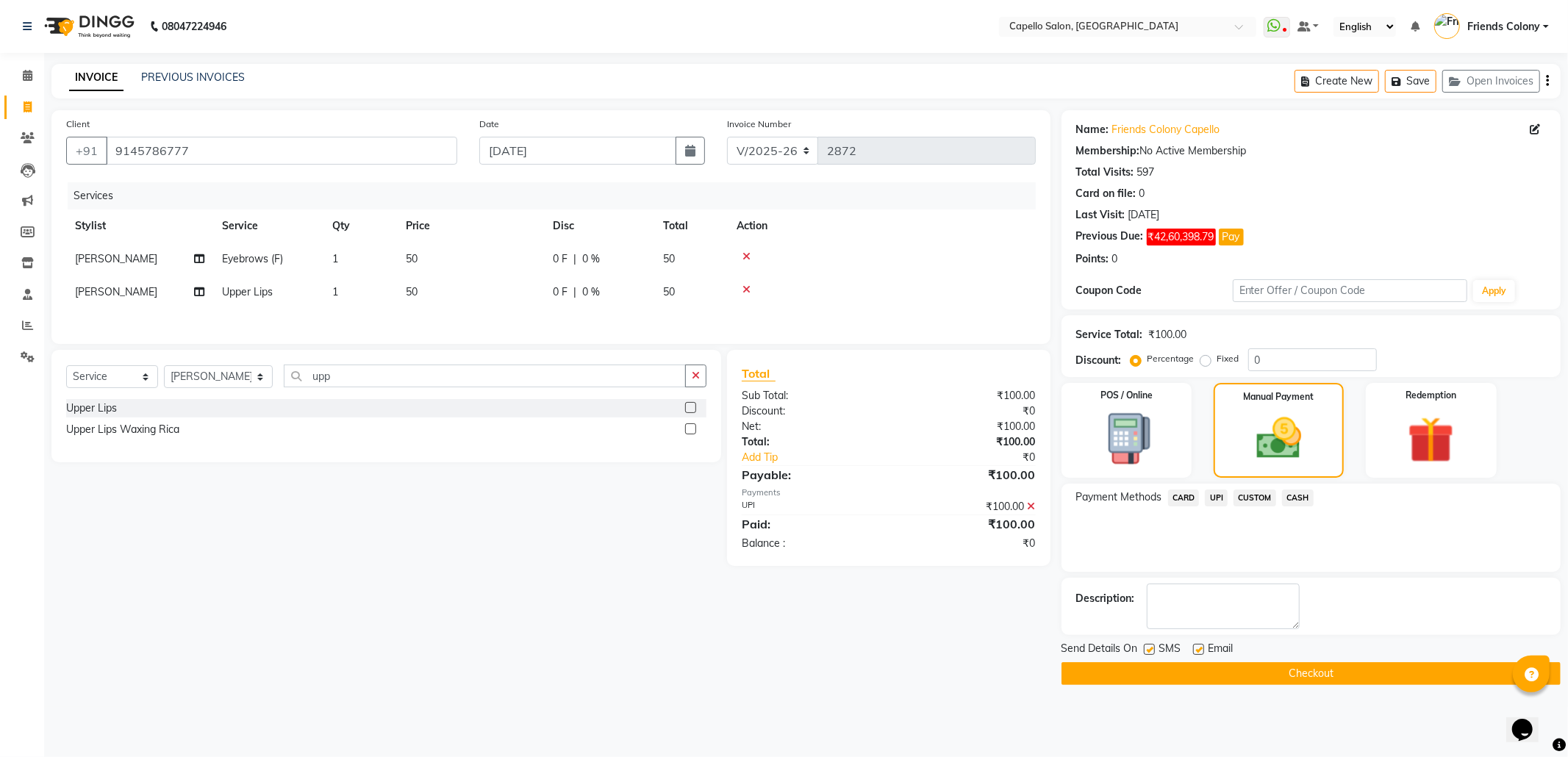
click at [1312, 669] on button "Checkout" at bounding box center [1311, 673] width 499 height 22
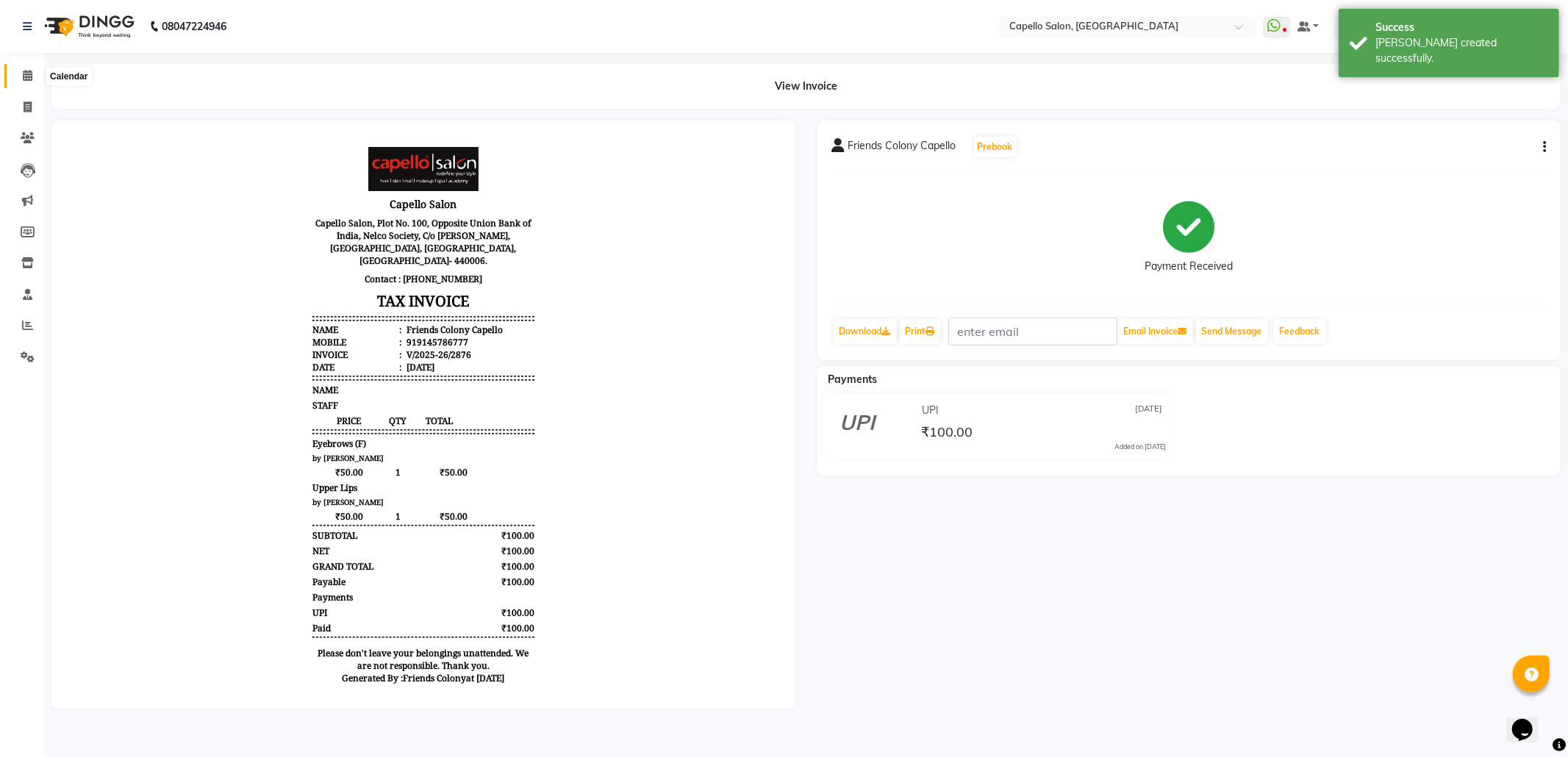
click at [23, 74] on icon at bounding box center [27, 75] width 9 height 11
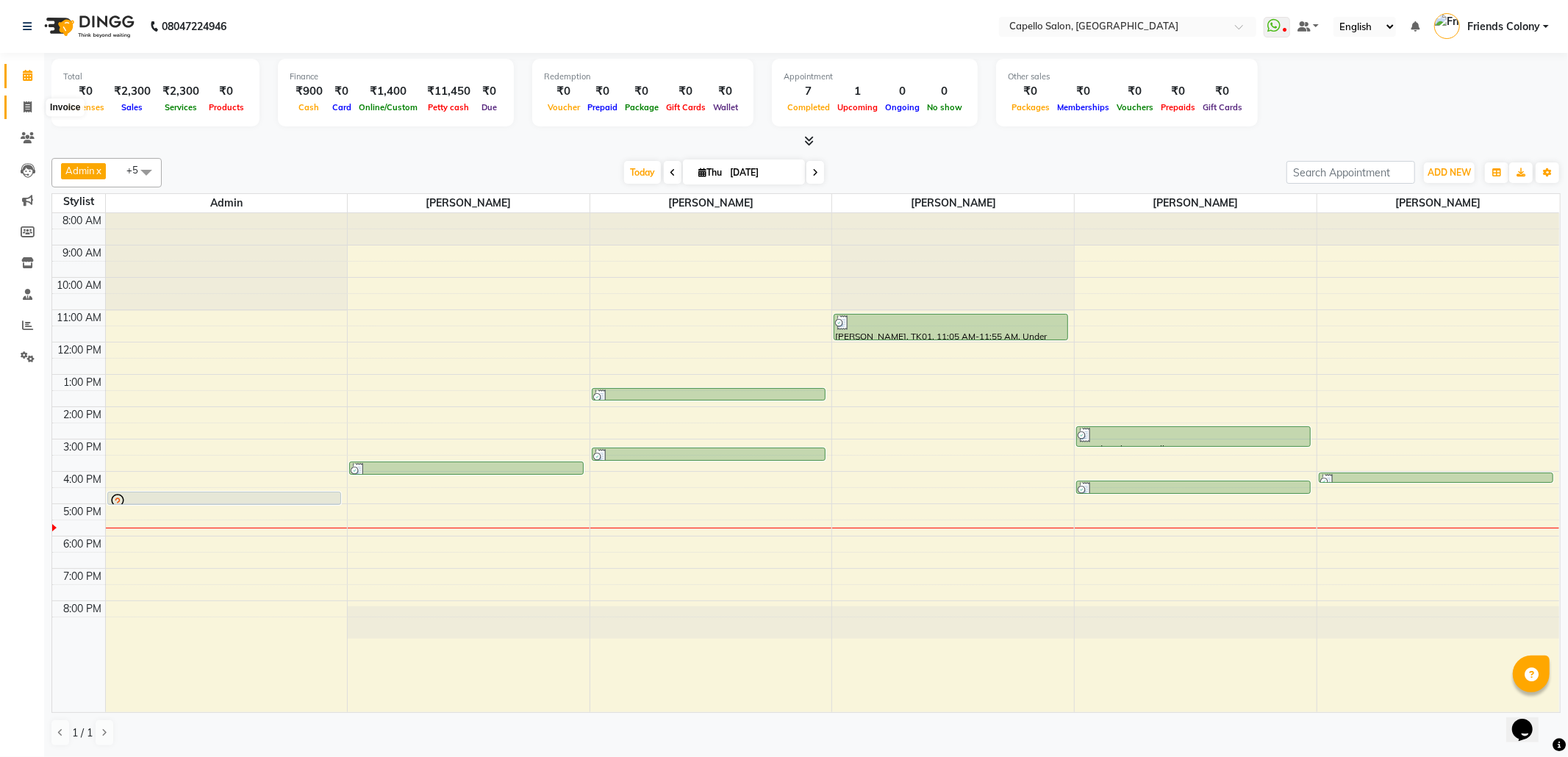
click at [19, 108] on span at bounding box center [27, 108] width 26 height 17
select select "service"
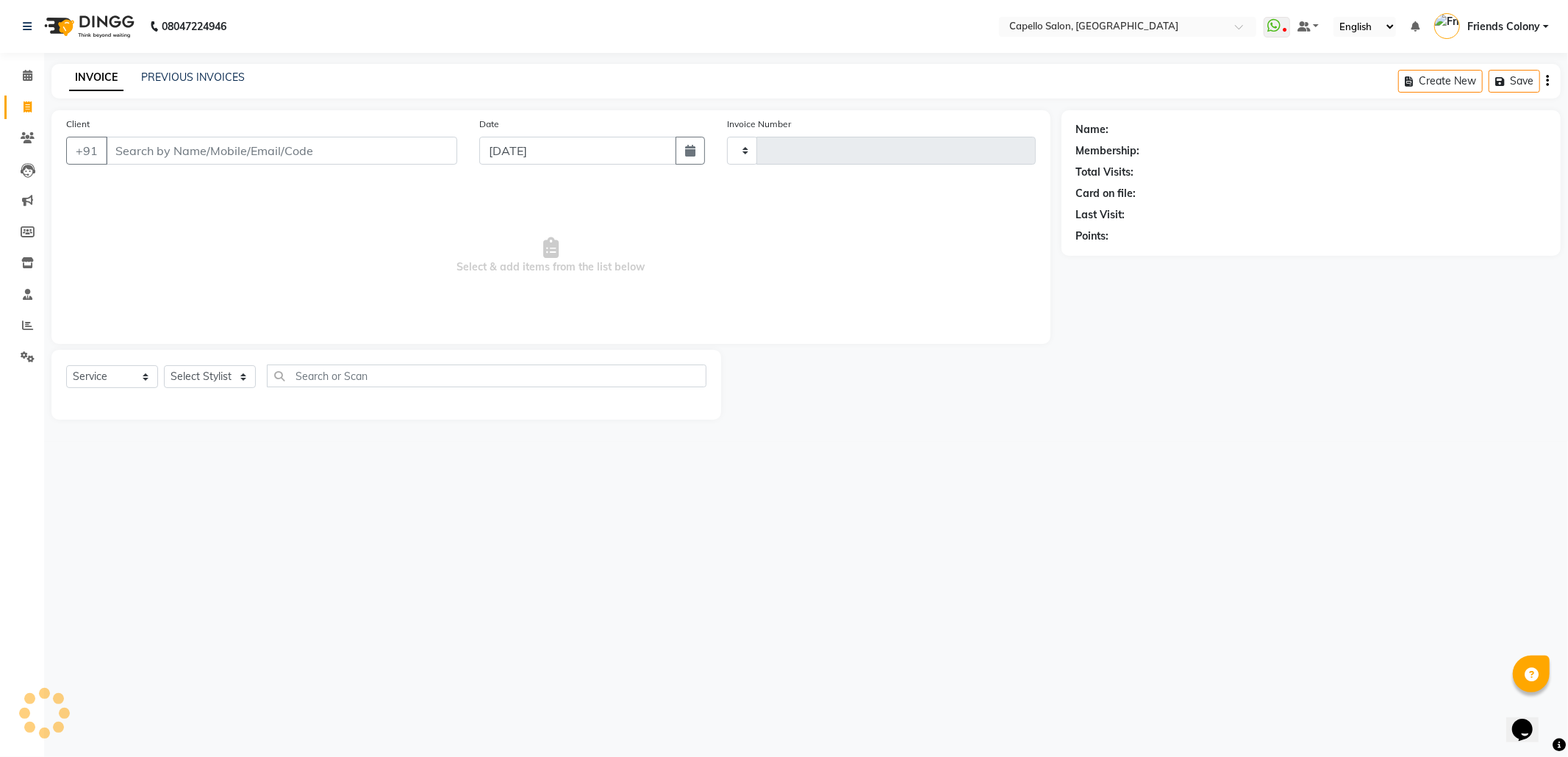
type input "2872"
select select "3583"
click at [173, 153] on input "Client" at bounding box center [282, 151] width 352 height 28
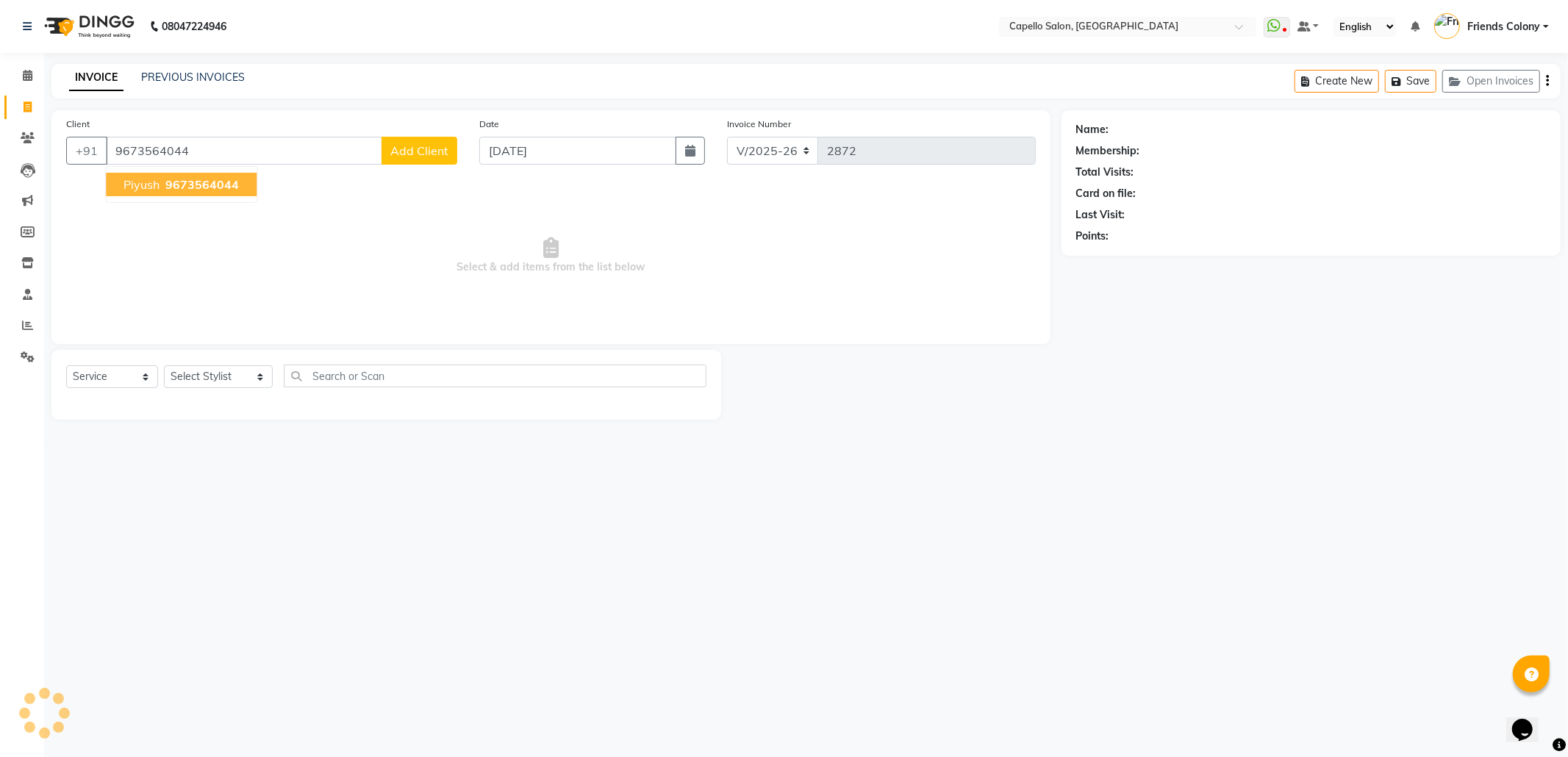
type input "9673564044"
drag, startPoint x: 266, startPoint y: 451, endPoint x: 259, endPoint y: 416, distance: 35.7
click at [269, 450] on div "08047224946 Select Location × Capello Salon, Friends Colony WhatsApp Status ✕ S…" at bounding box center [784, 378] width 1568 height 757
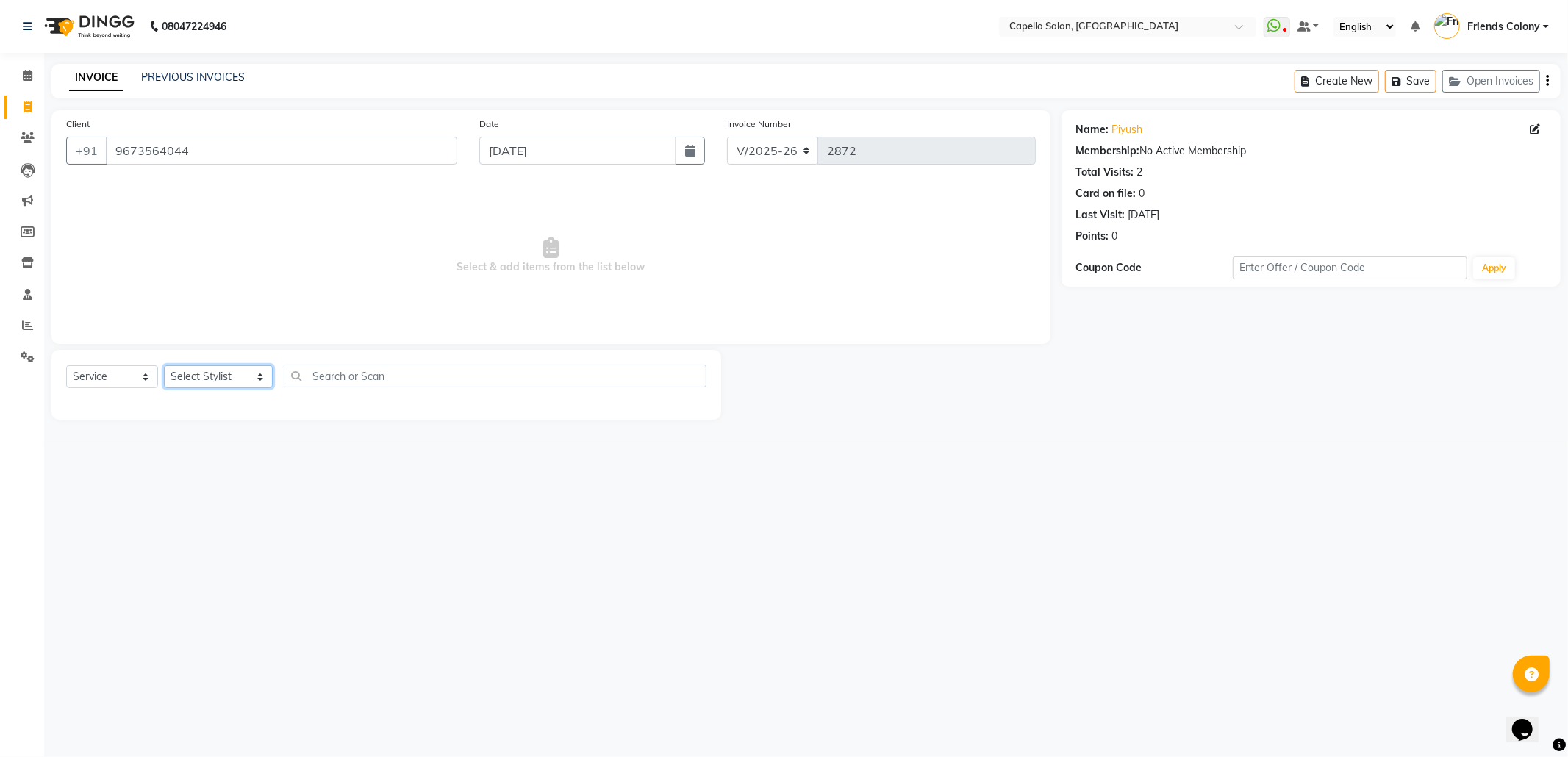
click at [251, 375] on select "Select Stylist Admin ANKIT BANDEWAR Friends Colony Harsha Shiwankar mohini godh…" at bounding box center [218, 376] width 109 height 22
select select "69590"
click at [164, 365] on select "Select Stylist Admin ANKIT BANDEWAR Friends Colony Harsha Shiwankar mohini godh…" at bounding box center [218, 376] width 109 height 22
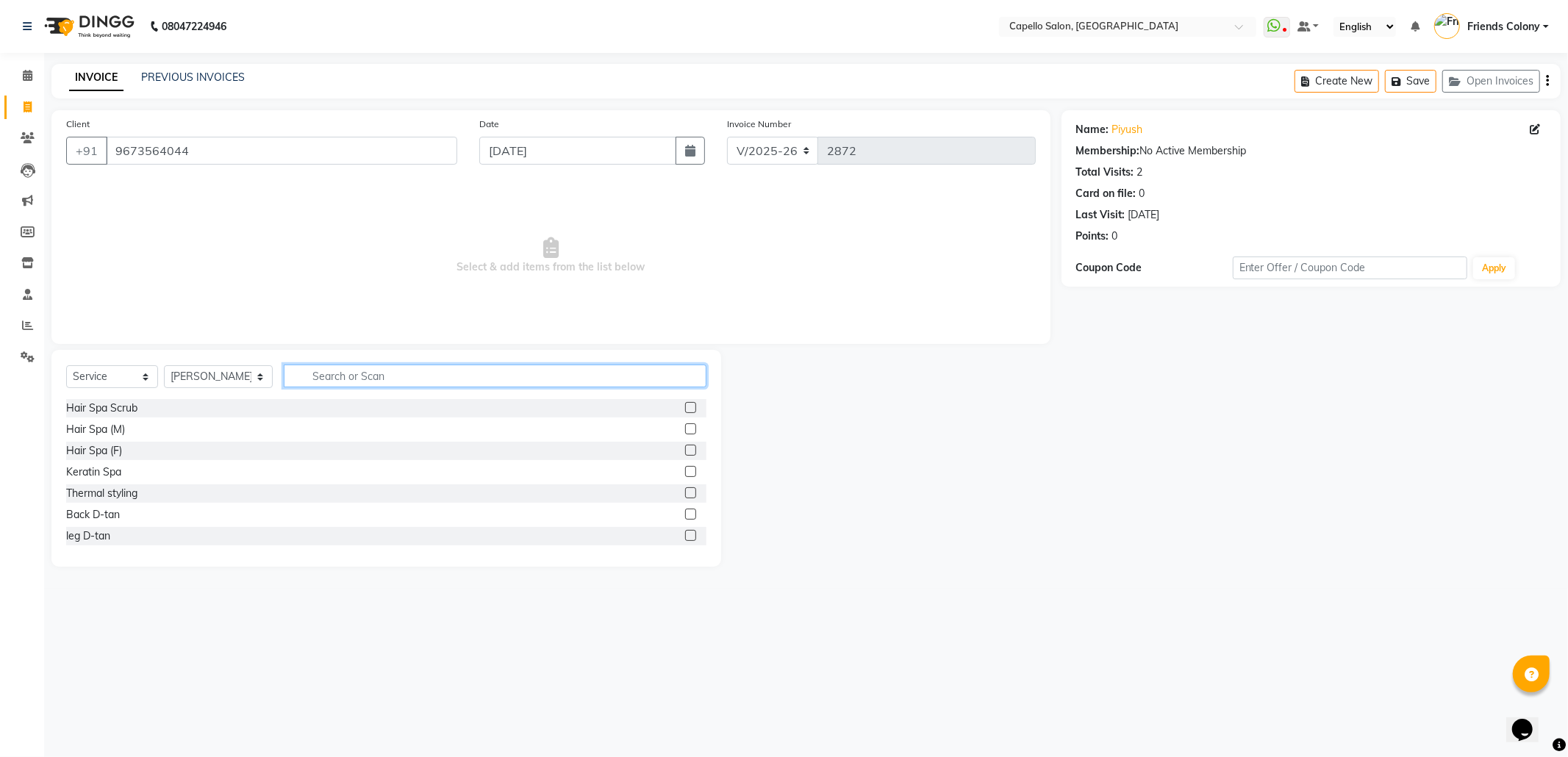
click at [348, 372] on input "text" at bounding box center [495, 375] width 423 height 22
type input "cut"
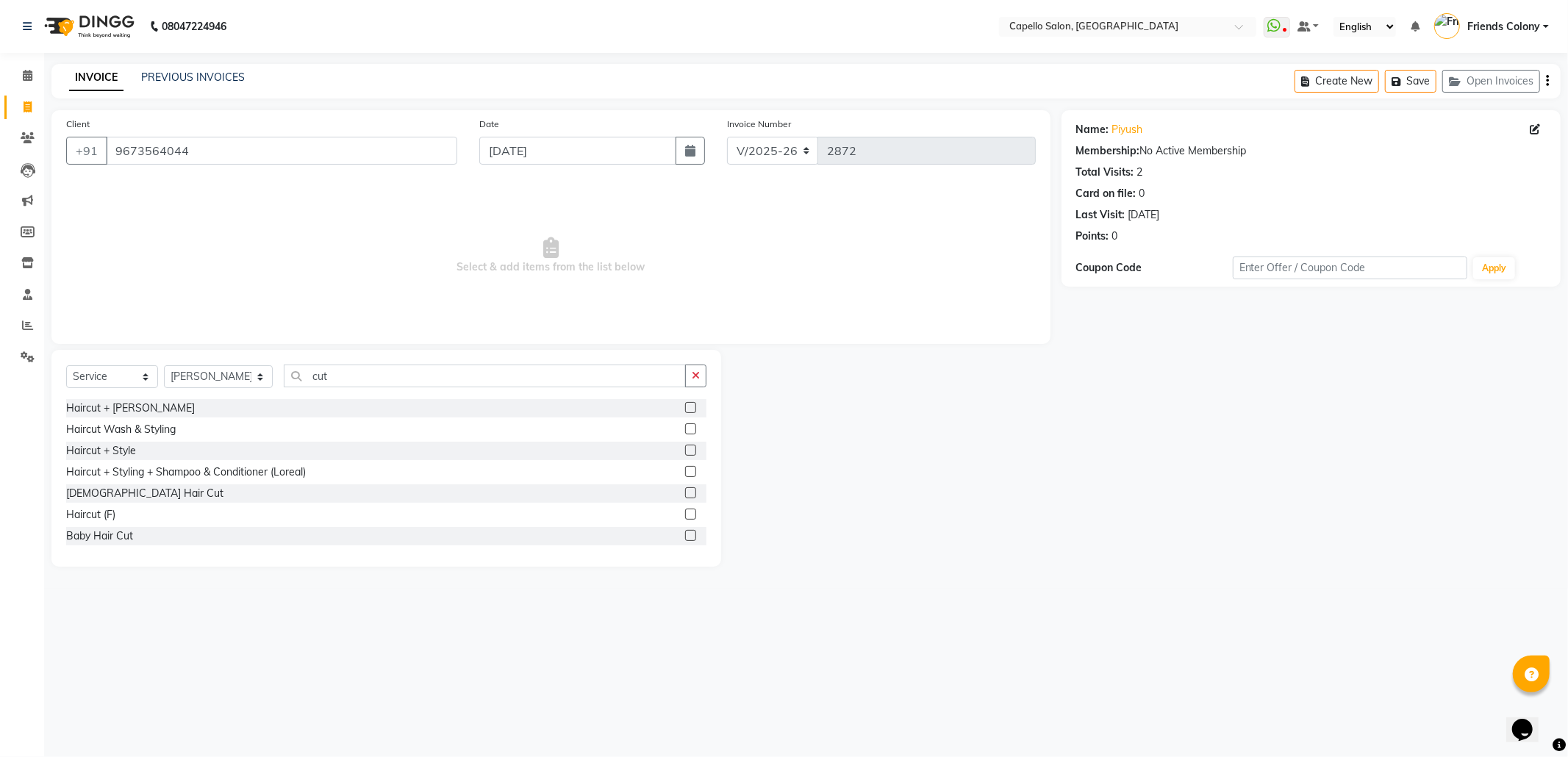
click at [685, 495] on label at bounding box center [691, 492] width 11 height 11
click at [685, 495] on input "checkbox" at bounding box center [690, 493] width 9 height 9
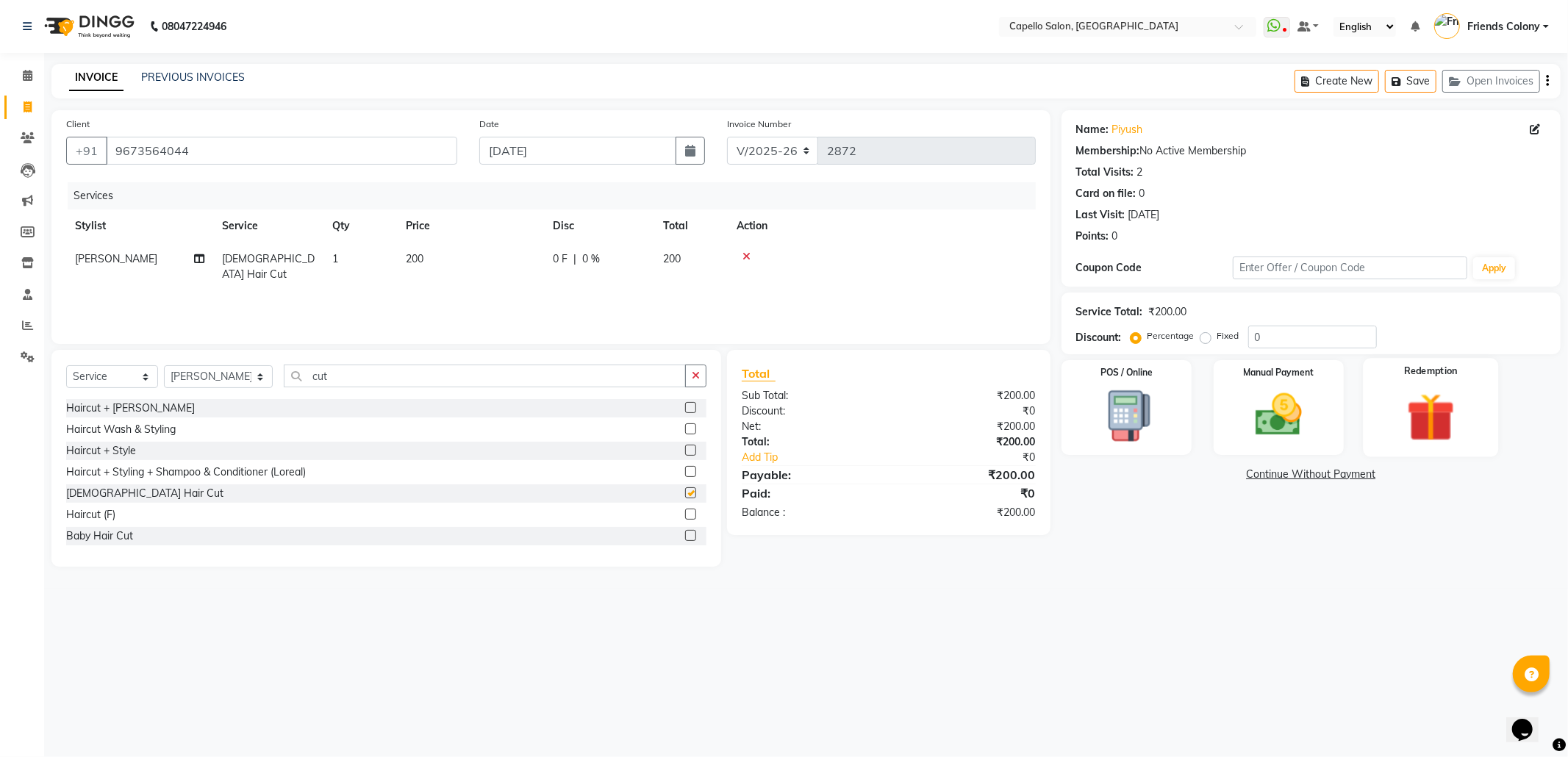
checkbox input "false"
click at [1276, 406] on img at bounding box center [1279, 415] width 79 height 56
drag, startPoint x: 1302, startPoint y: 469, endPoint x: 1301, endPoint y: 477, distance: 8.1
click at [1302, 473] on span "CASH" at bounding box center [1298, 475] width 32 height 17
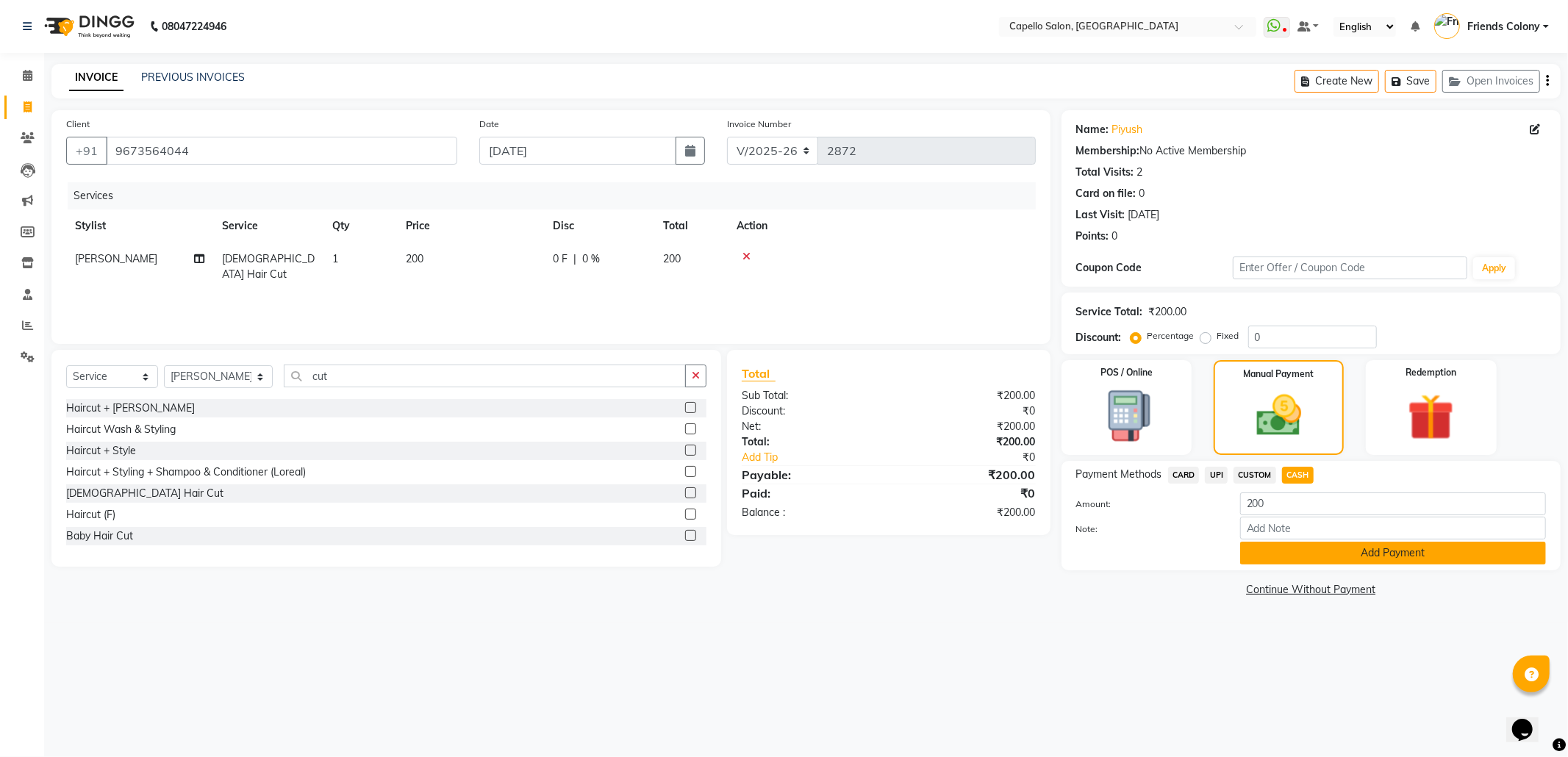
click at [1309, 561] on button "Add Payment" at bounding box center [1393, 553] width 306 height 22
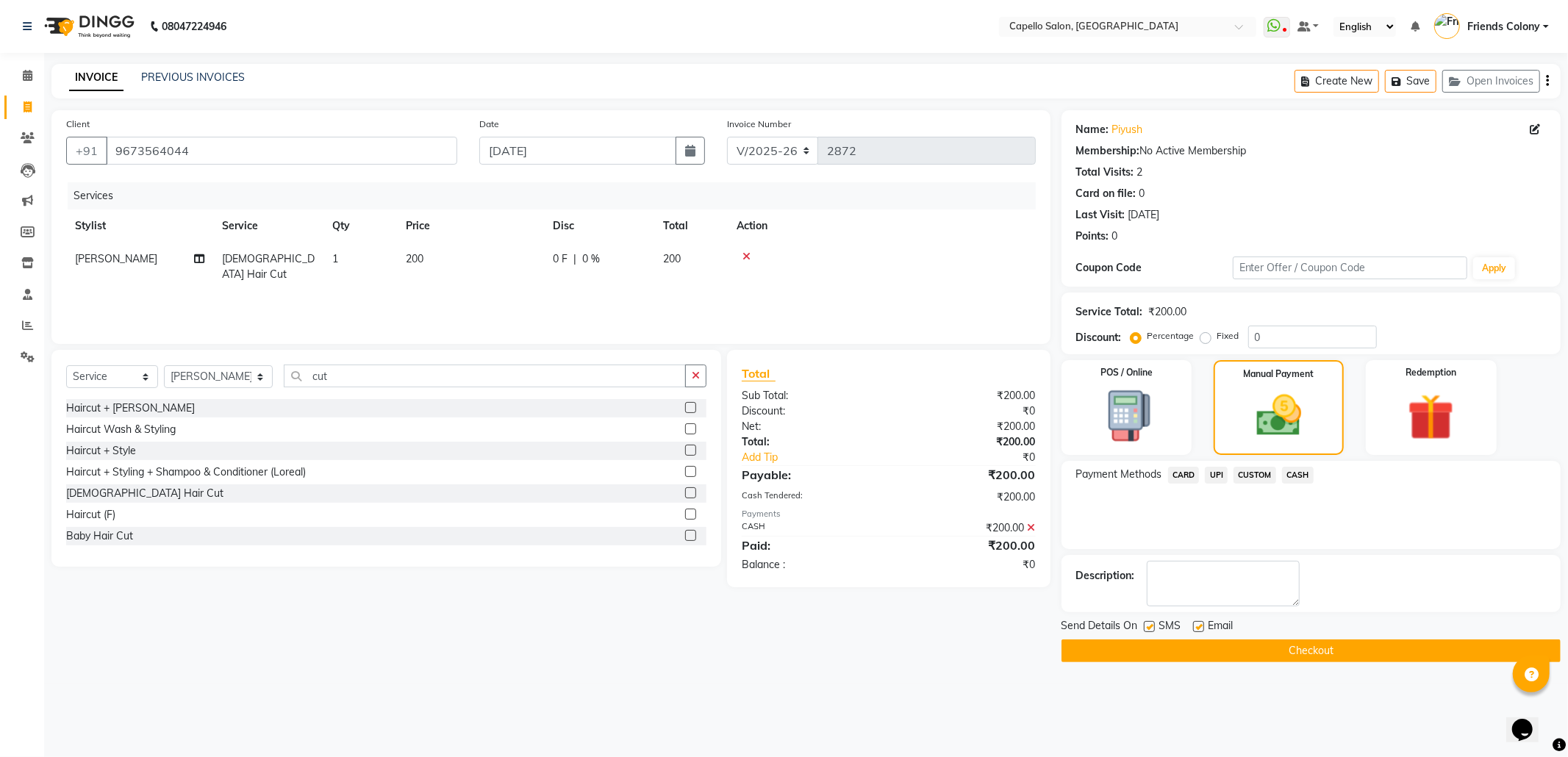
click at [1310, 641] on div "Send Details On SMS Email Checkout" at bounding box center [1311, 639] width 499 height 44
click at [1310, 642] on button "Checkout" at bounding box center [1311, 650] width 499 height 22
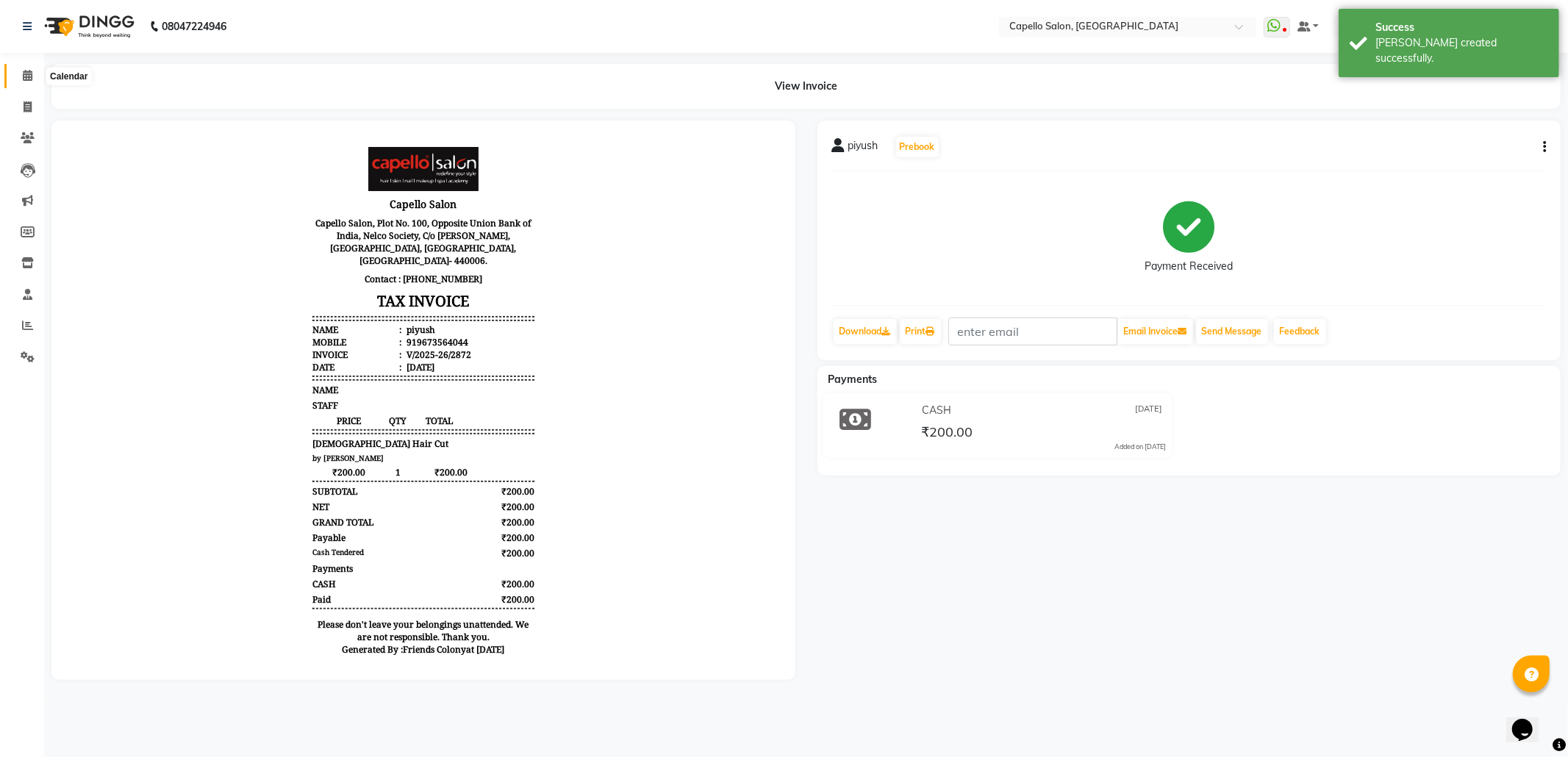
click at [25, 77] on icon at bounding box center [27, 75] width 9 height 11
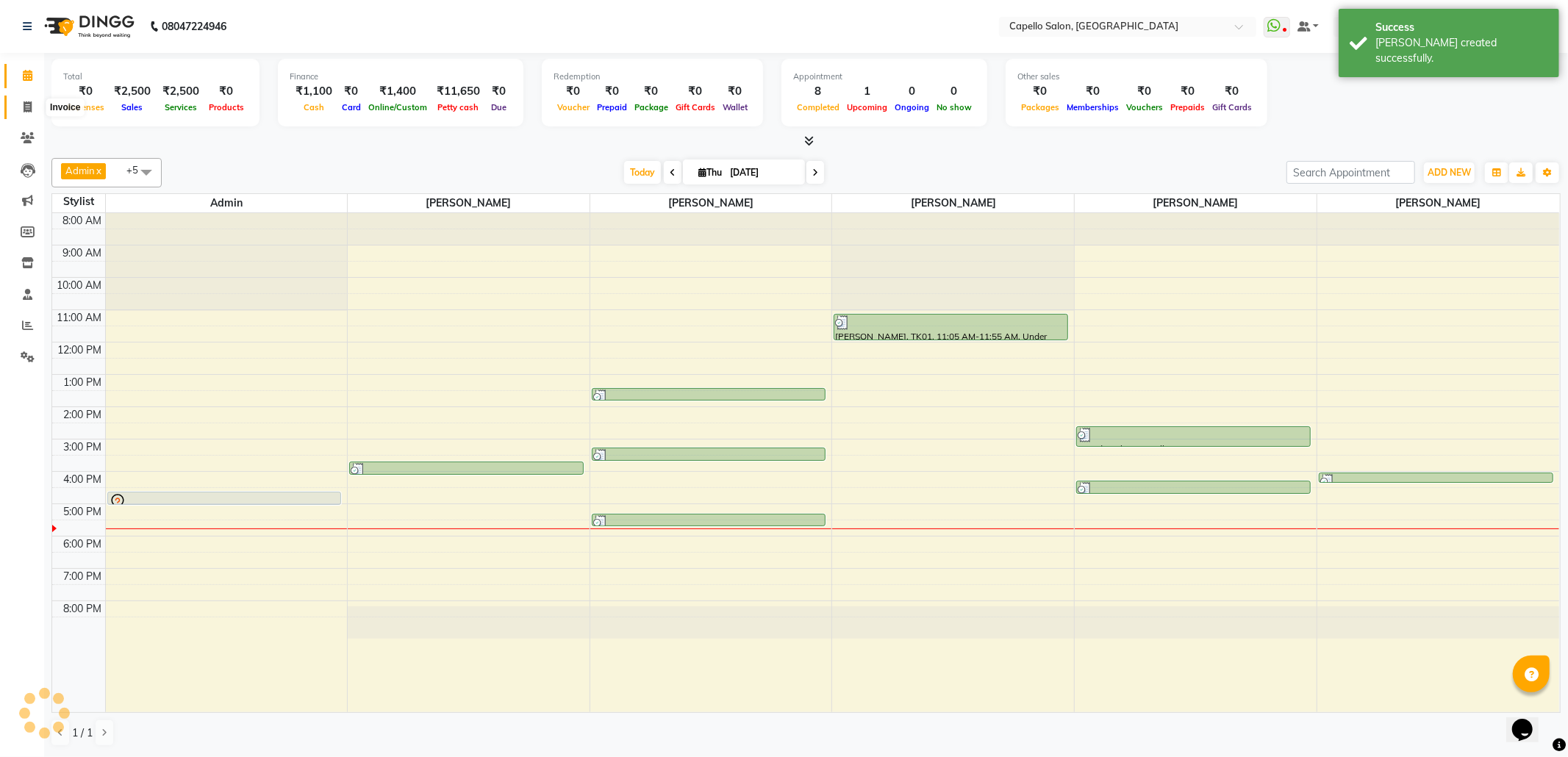
click at [24, 101] on icon at bounding box center [27, 107] width 8 height 11
select select "service"
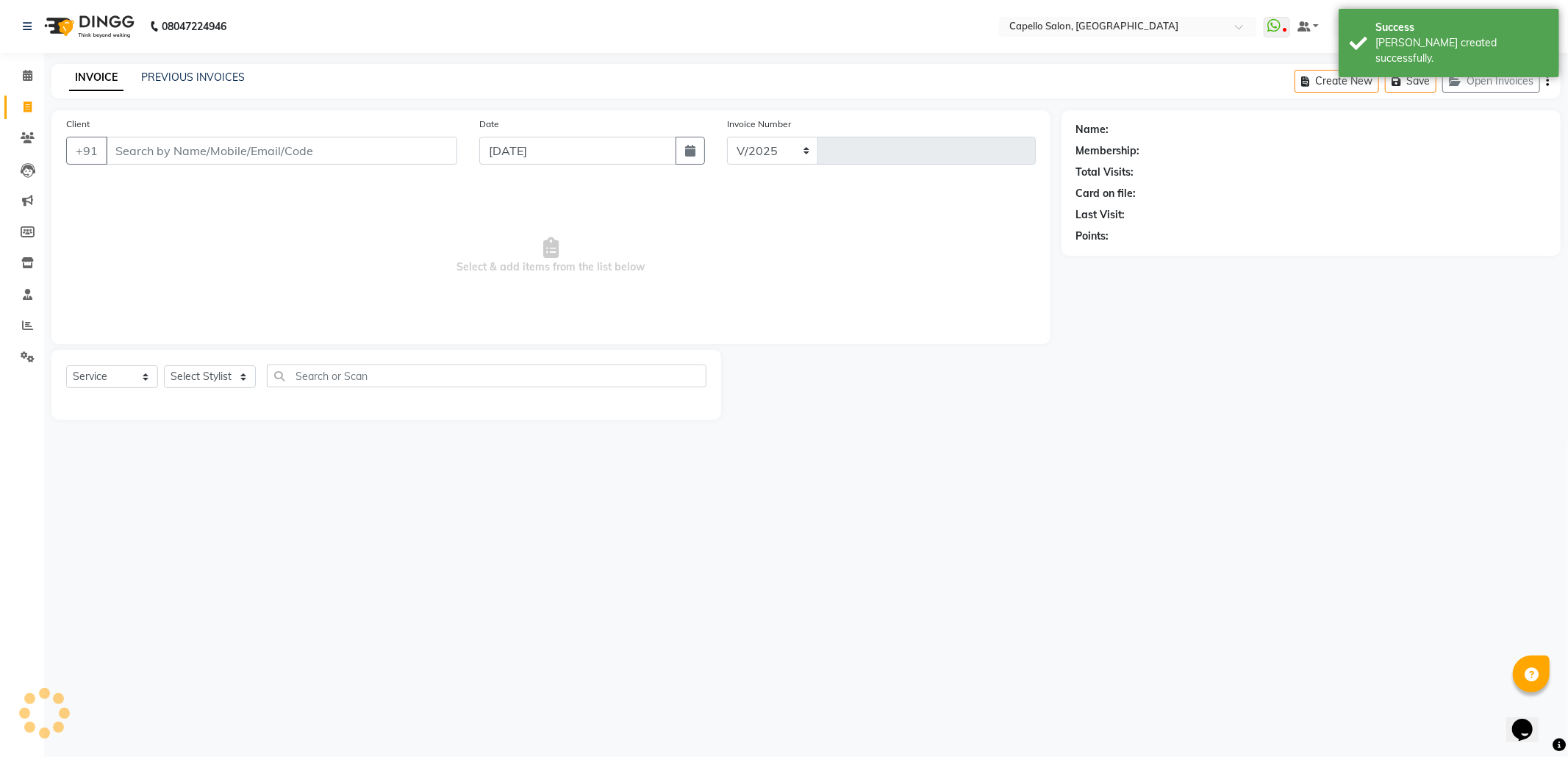
select select "3583"
type input "2873"
click at [212, 361] on div "Select Service Product Membership Package Voucher Prepaid Gift Card Select Styl…" at bounding box center [386, 385] width 670 height 70
click at [214, 403] on div at bounding box center [386, 402] width 640 height 6
click at [212, 377] on select "Select Stylist Admin ANKIT BANDEWAR Friends Colony Harsha Shiwankar mohini godh…" at bounding box center [218, 376] width 109 height 22
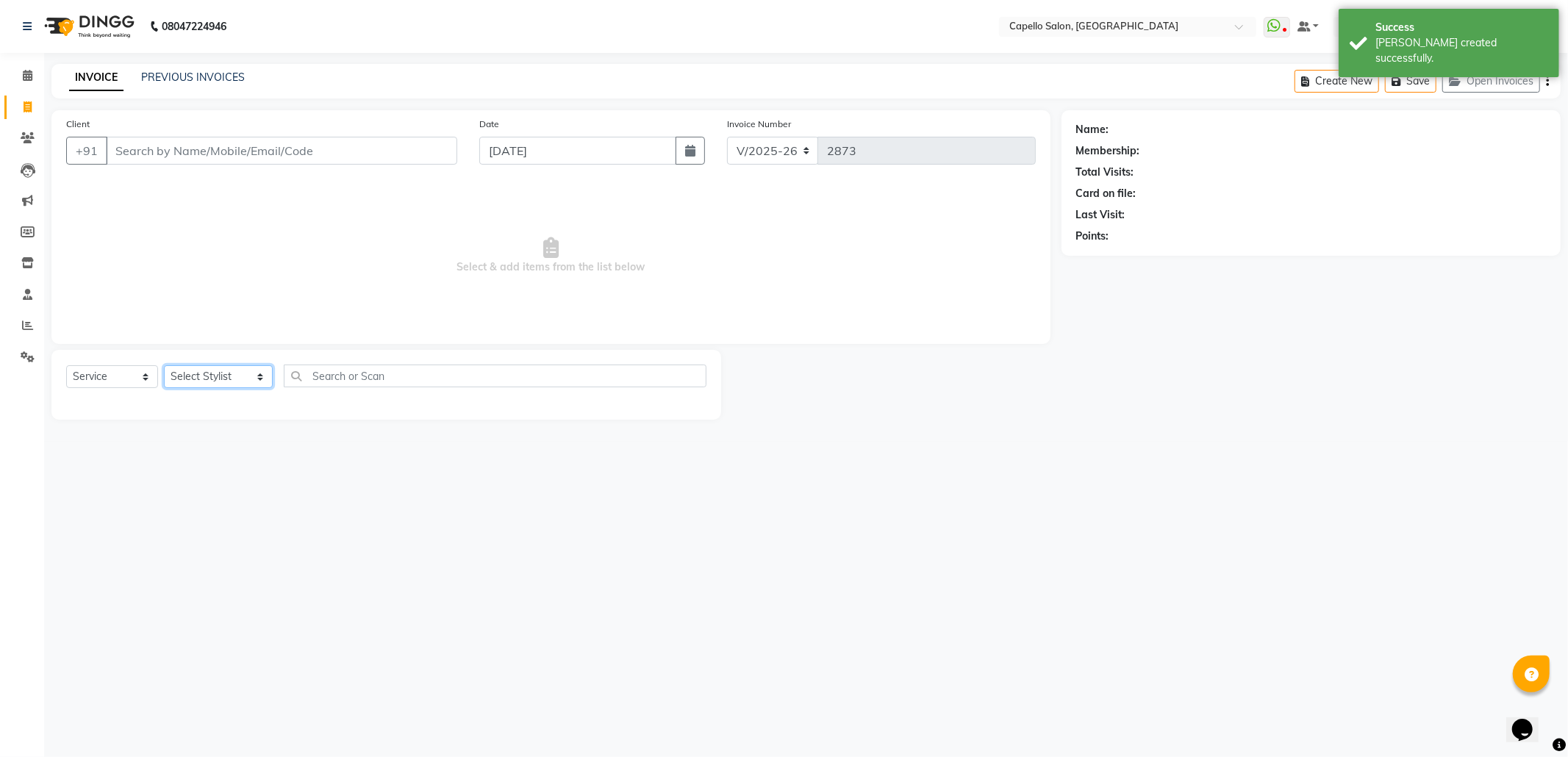
select select "29604"
click at [164, 365] on select "Select Stylist Admin ANKIT BANDEWAR Friends Colony Harsha Shiwankar mohini godh…" at bounding box center [218, 376] width 109 height 22
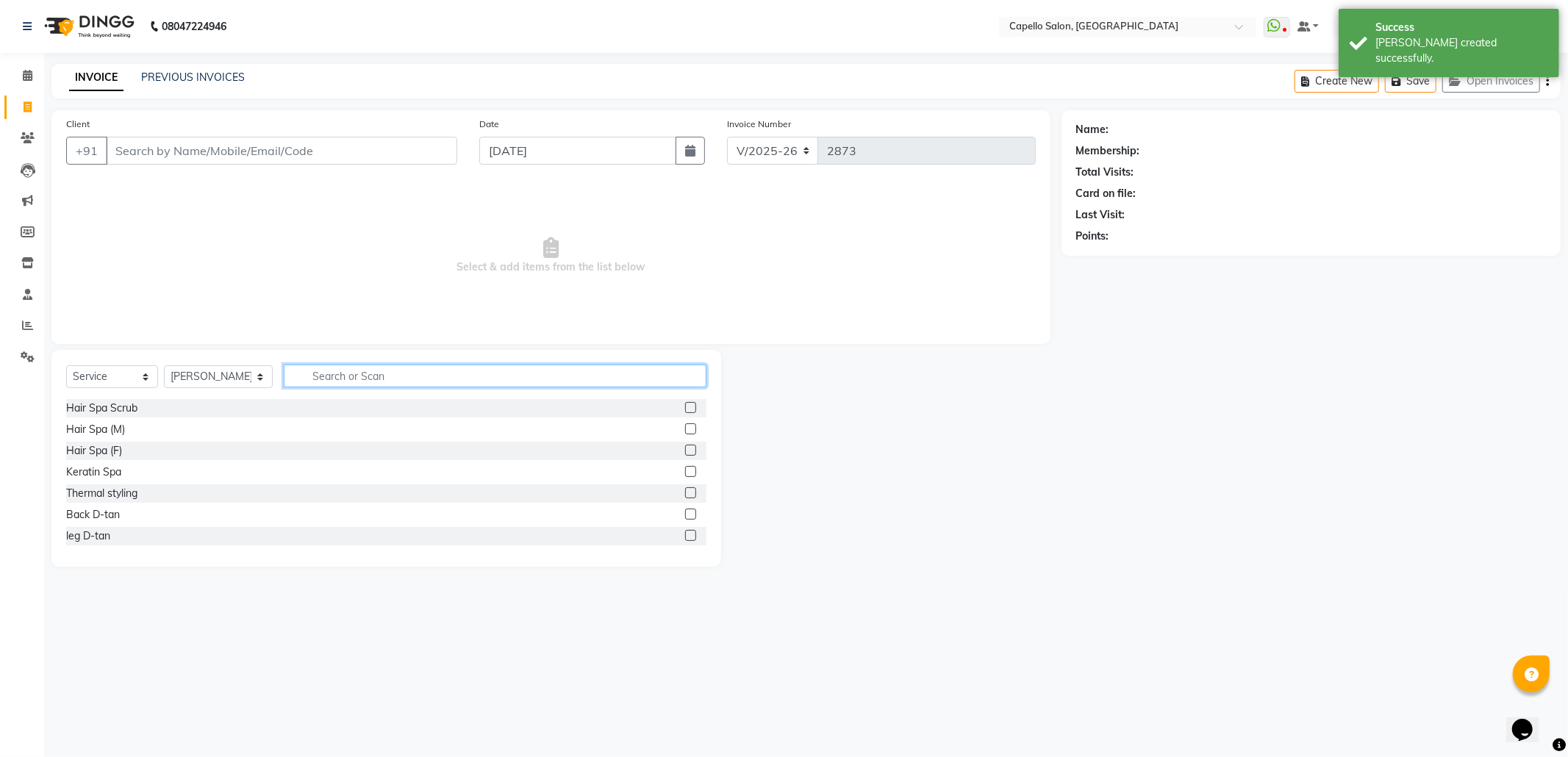
click at [365, 371] on input "text" at bounding box center [495, 375] width 423 height 22
type input "tan"
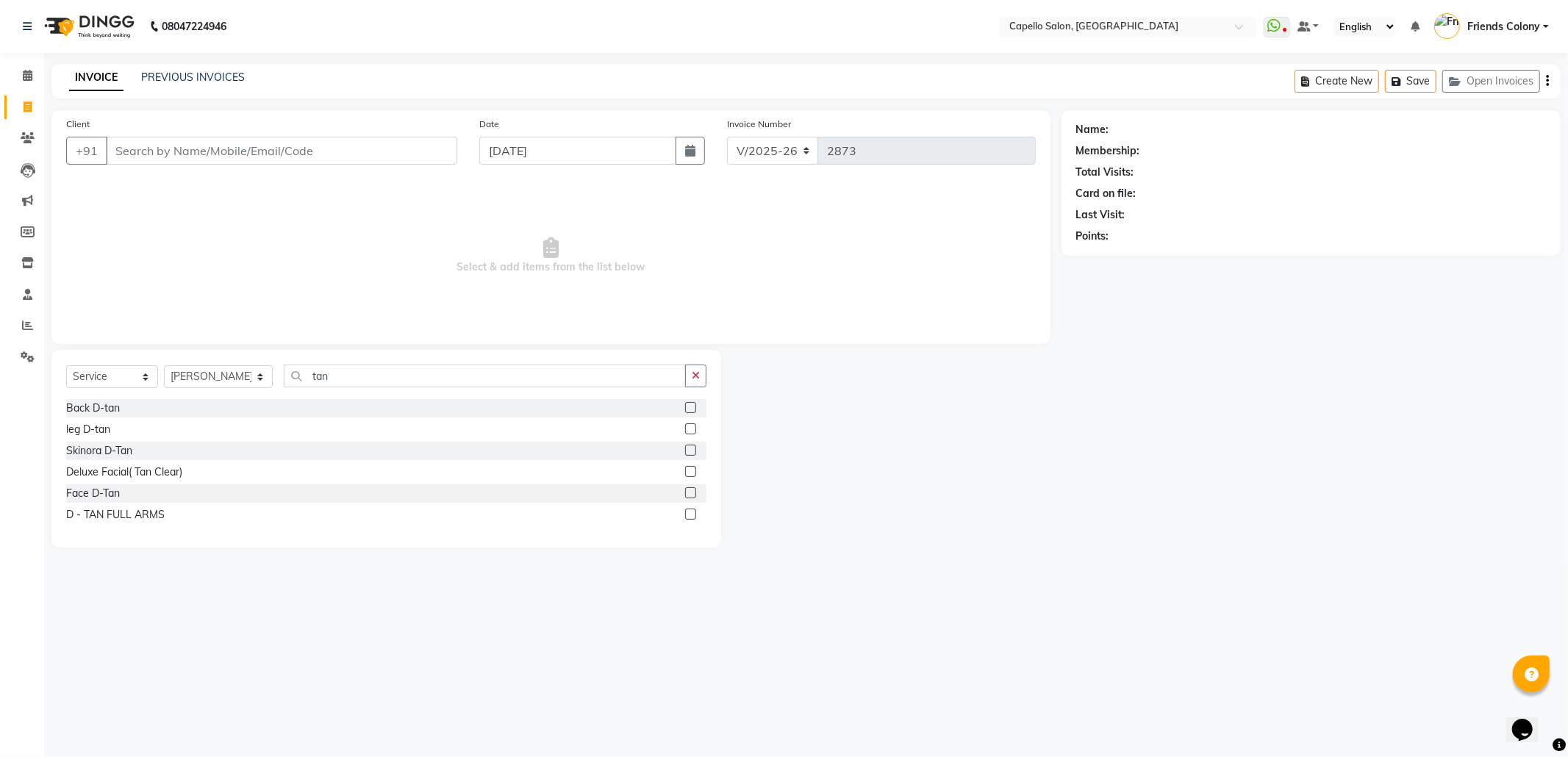
click at [689, 492] on label at bounding box center [691, 492] width 11 height 11
click at [689, 492] on input "checkbox" at bounding box center [690, 493] width 9 height 9
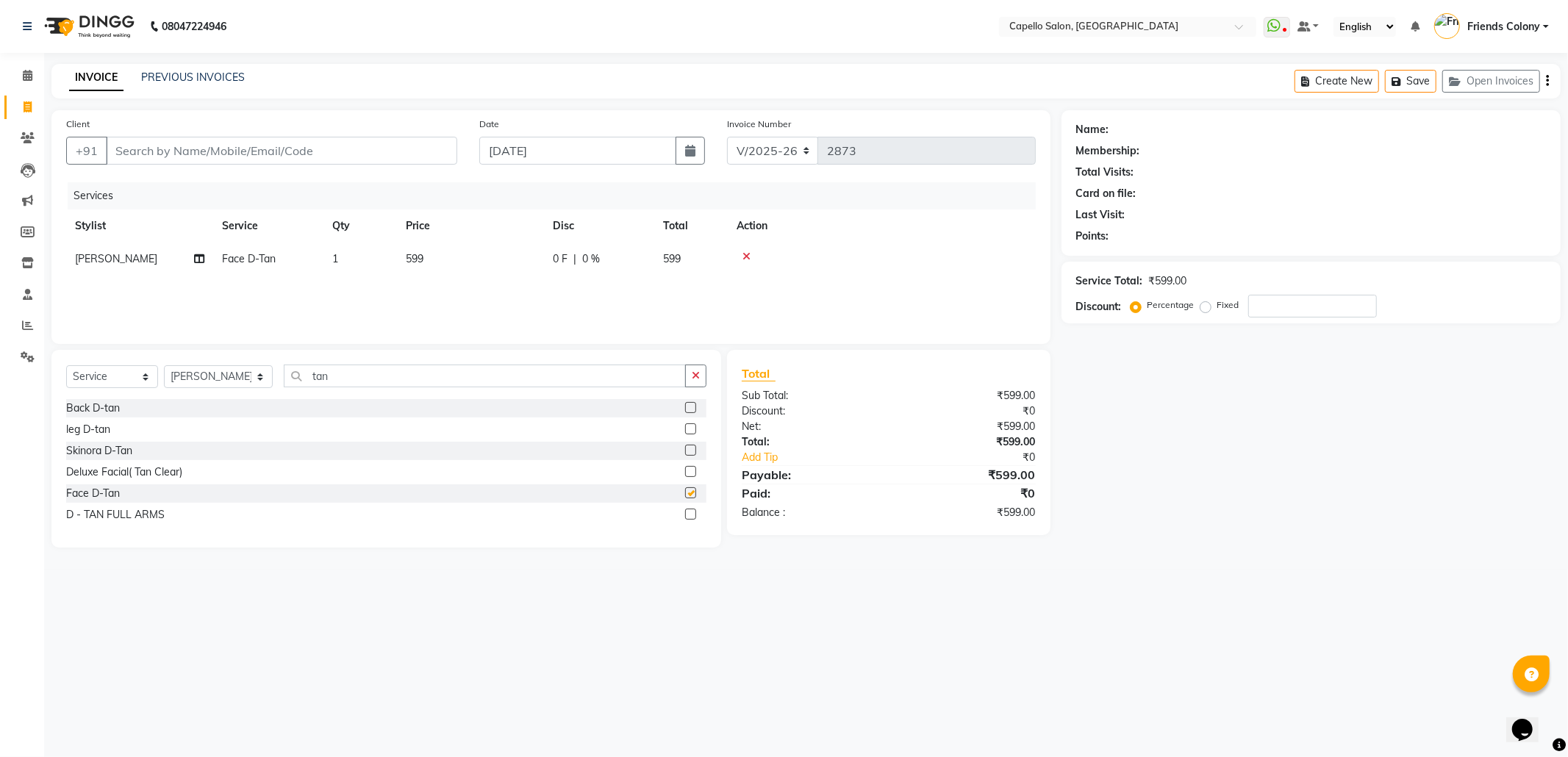
checkbox input "false"
click at [400, 256] on tr "PALLAVI CHINCHALKAR Face D-Tan 1 599 0 F | 0 % 599" at bounding box center [551, 259] width 969 height 33
click at [412, 257] on span "599" at bounding box center [414, 259] width 18 height 13
select select "29604"
drag, startPoint x: 513, startPoint y: 260, endPoint x: 419, endPoint y: 248, distance: 94.8
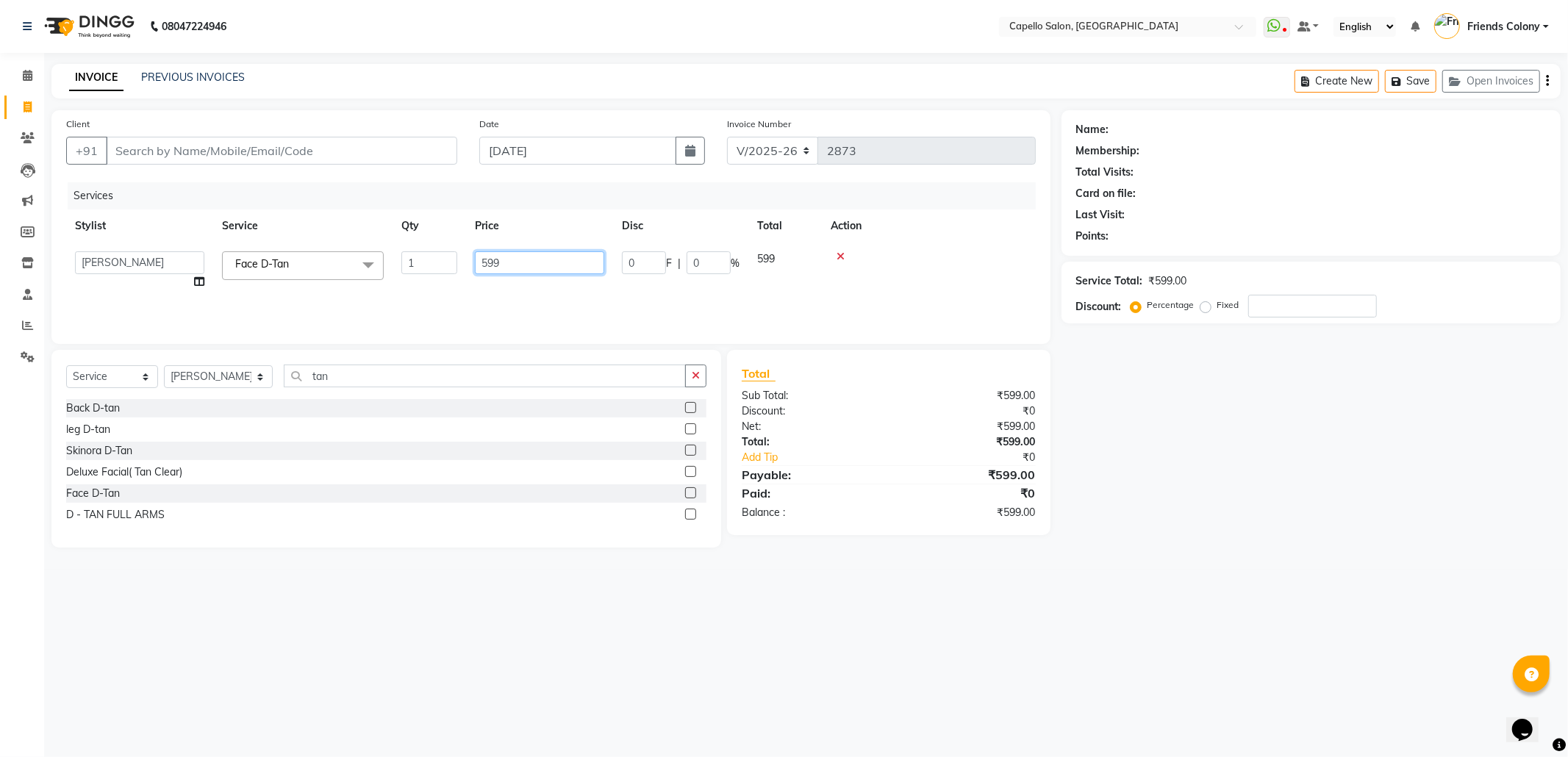
click at [419, 248] on tr "Admin ANKIT BANDEWAR Friends Colony Harsha Shiwankar mohini godhane NEHA KORE N…" at bounding box center [551, 270] width 969 height 56
type input "600"
click at [1323, 569] on main "INVOICE PREVIOUS INVOICES Create New Save Open Invoices Client +91 Date 04-09-2…" at bounding box center [806, 317] width 1524 height 505
click at [259, 137] on input "Client" at bounding box center [282, 151] width 352 height 28
type input "7"
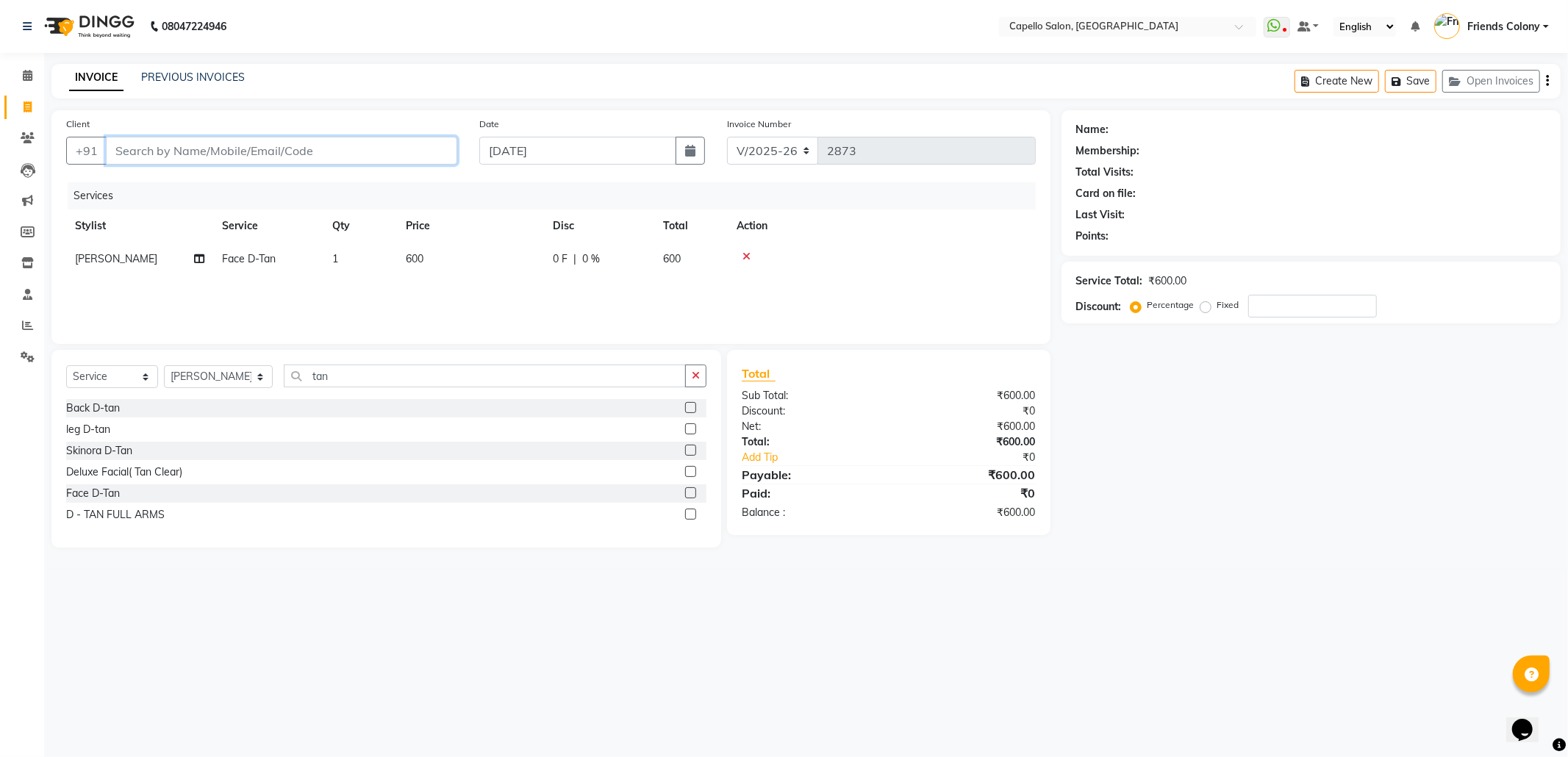
type input "0"
type input "7264913520"
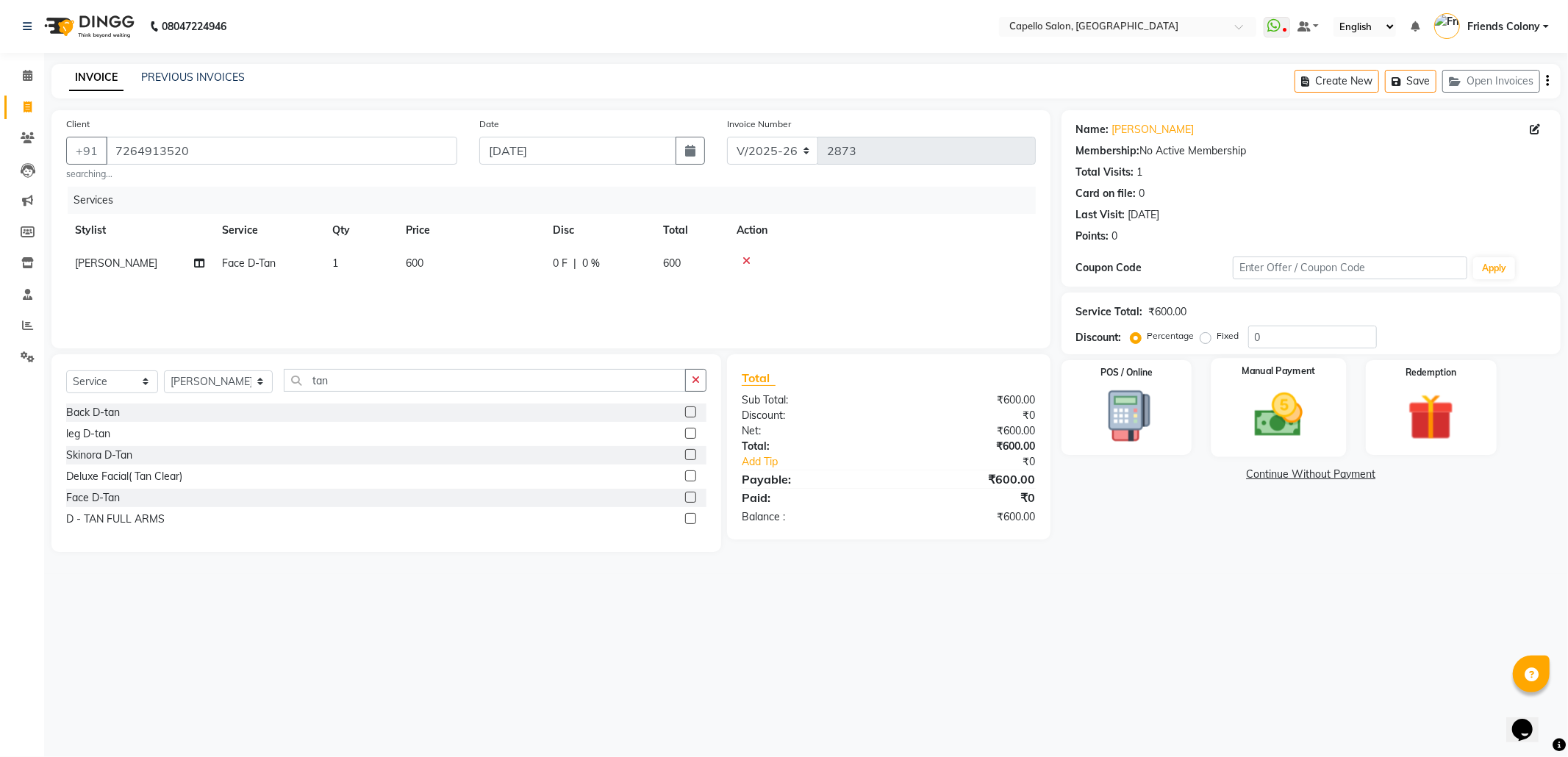
drag, startPoint x: 1229, startPoint y: 401, endPoint x: 1230, endPoint y: 392, distance: 9.1
click at [1229, 397] on div "Manual Payment" at bounding box center [1278, 406] width 136 height 98
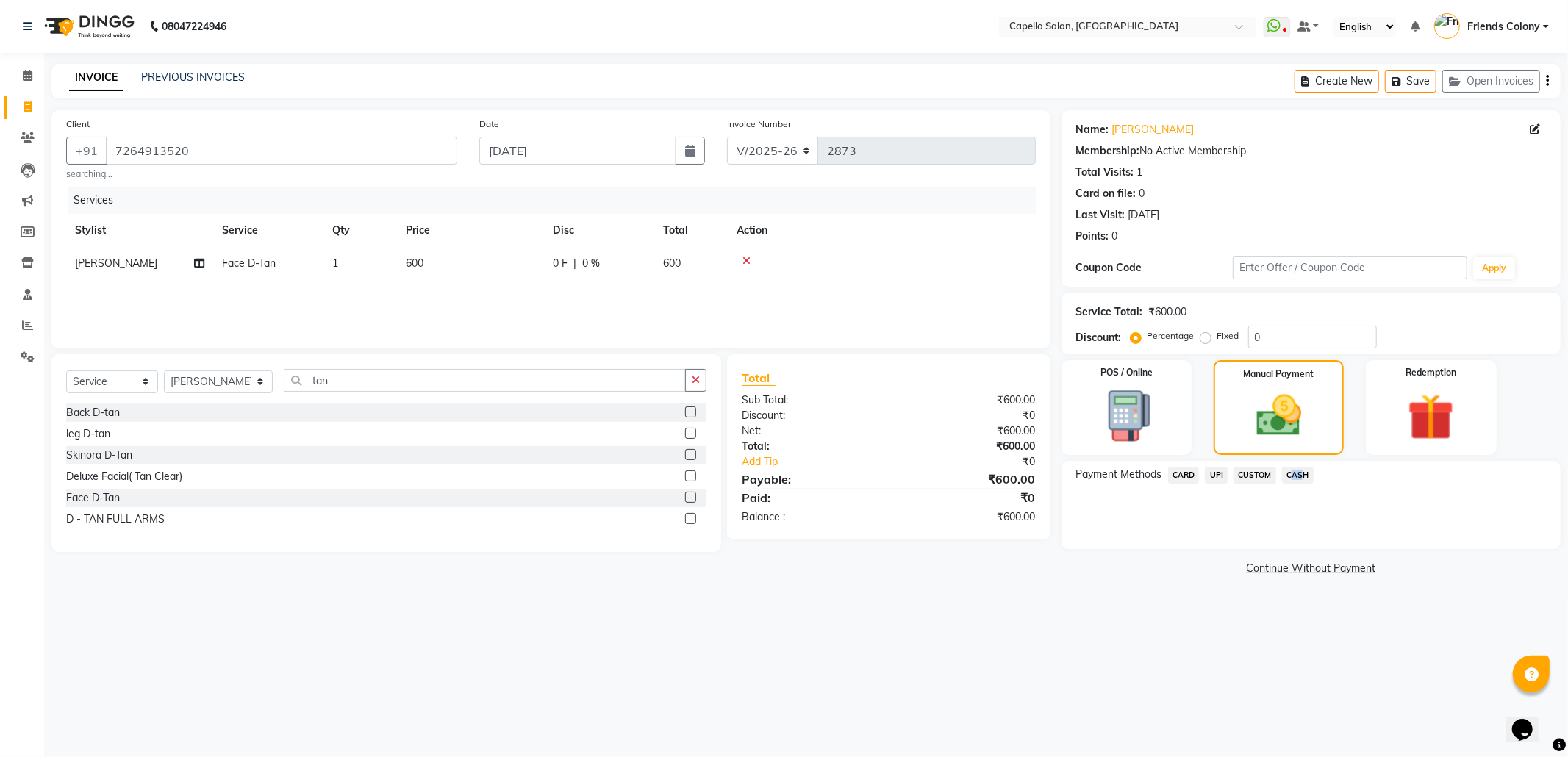
click at [1299, 468] on span "CASH" at bounding box center [1298, 475] width 32 height 17
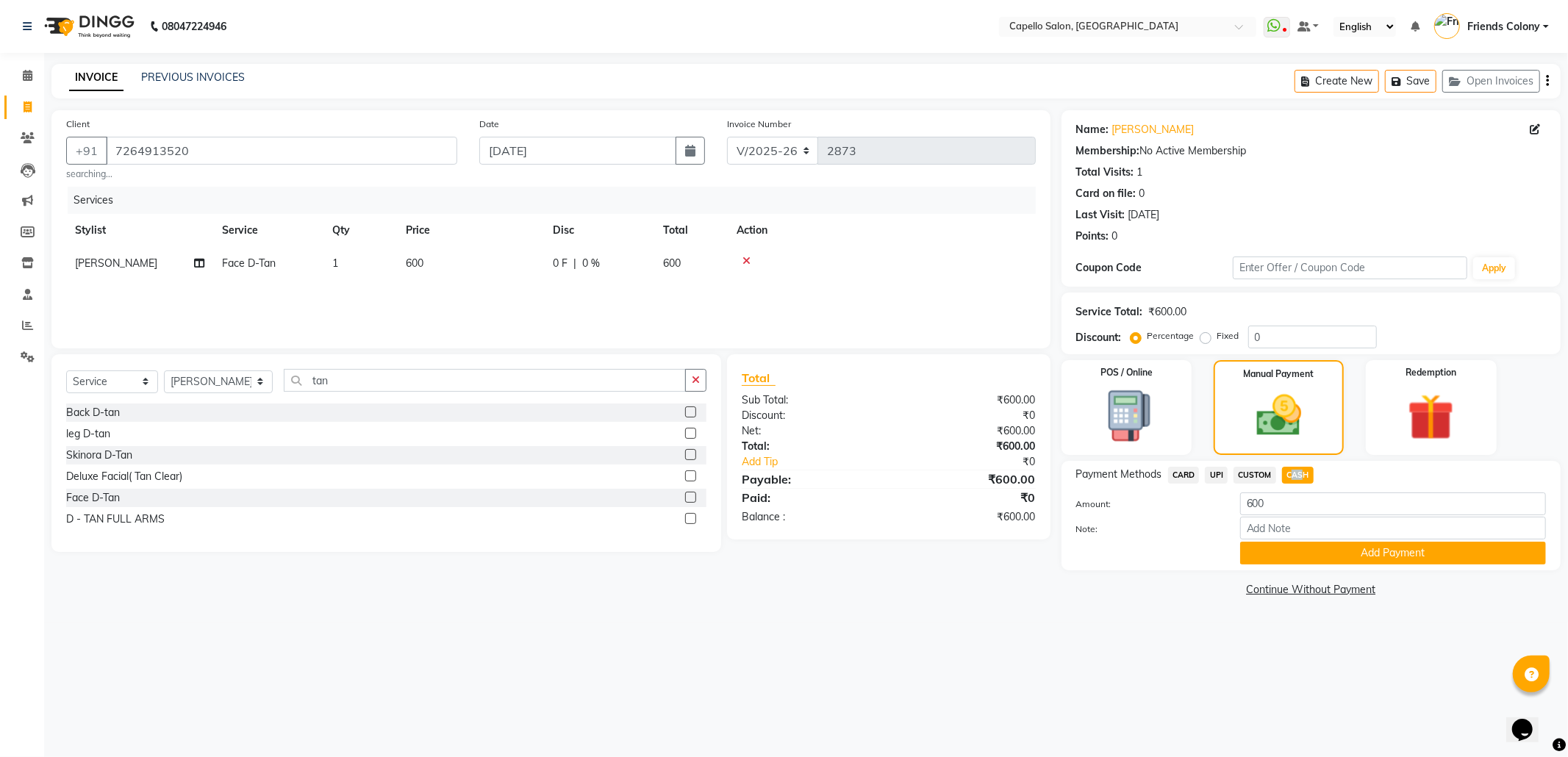
click at [1298, 471] on span "CASH" at bounding box center [1298, 475] width 32 height 17
click at [1310, 554] on button "Add Payment" at bounding box center [1393, 553] width 306 height 22
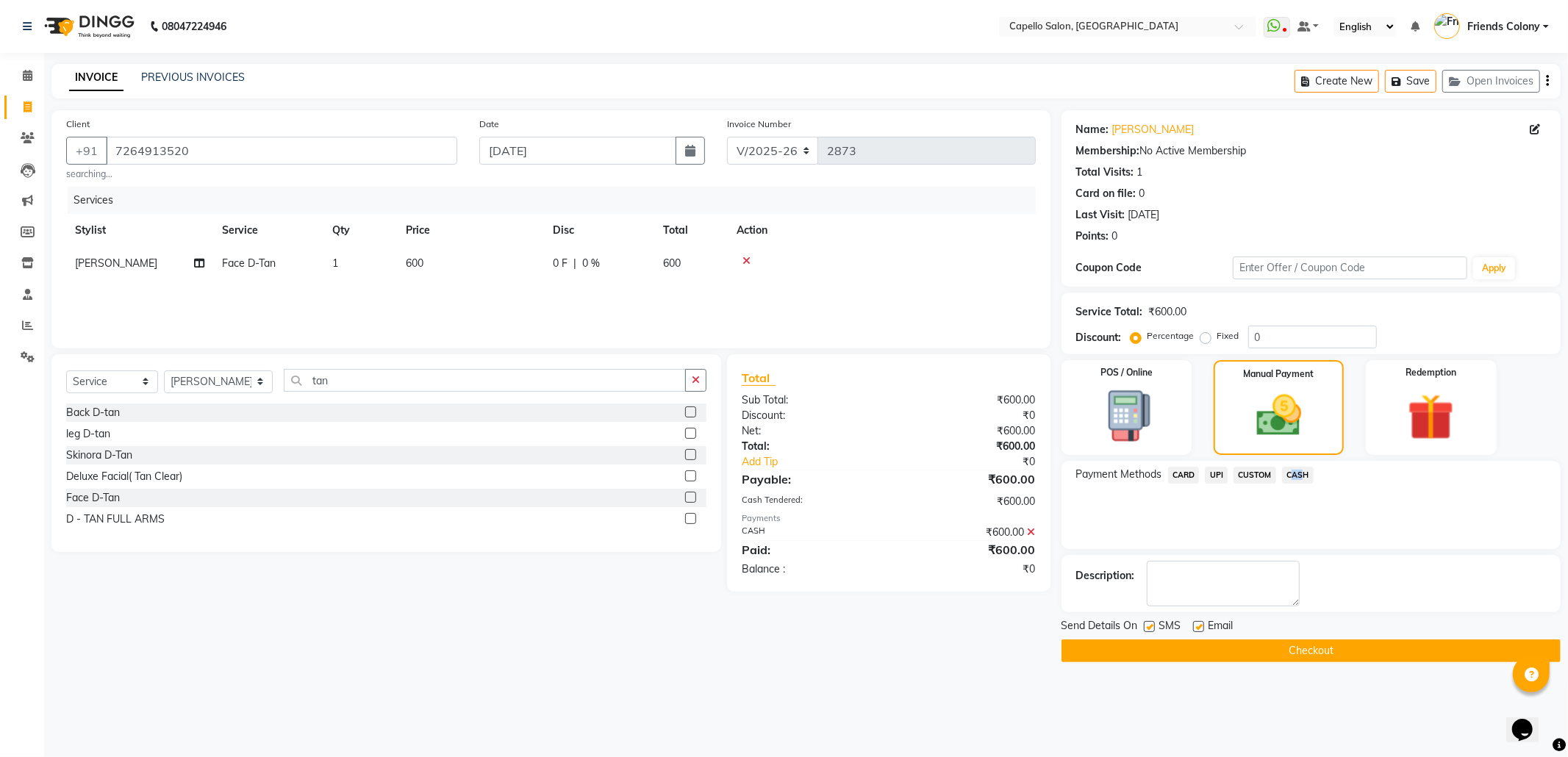
click at [1331, 645] on button "Checkout" at bounding box center [1311, 650] width 499 height 22
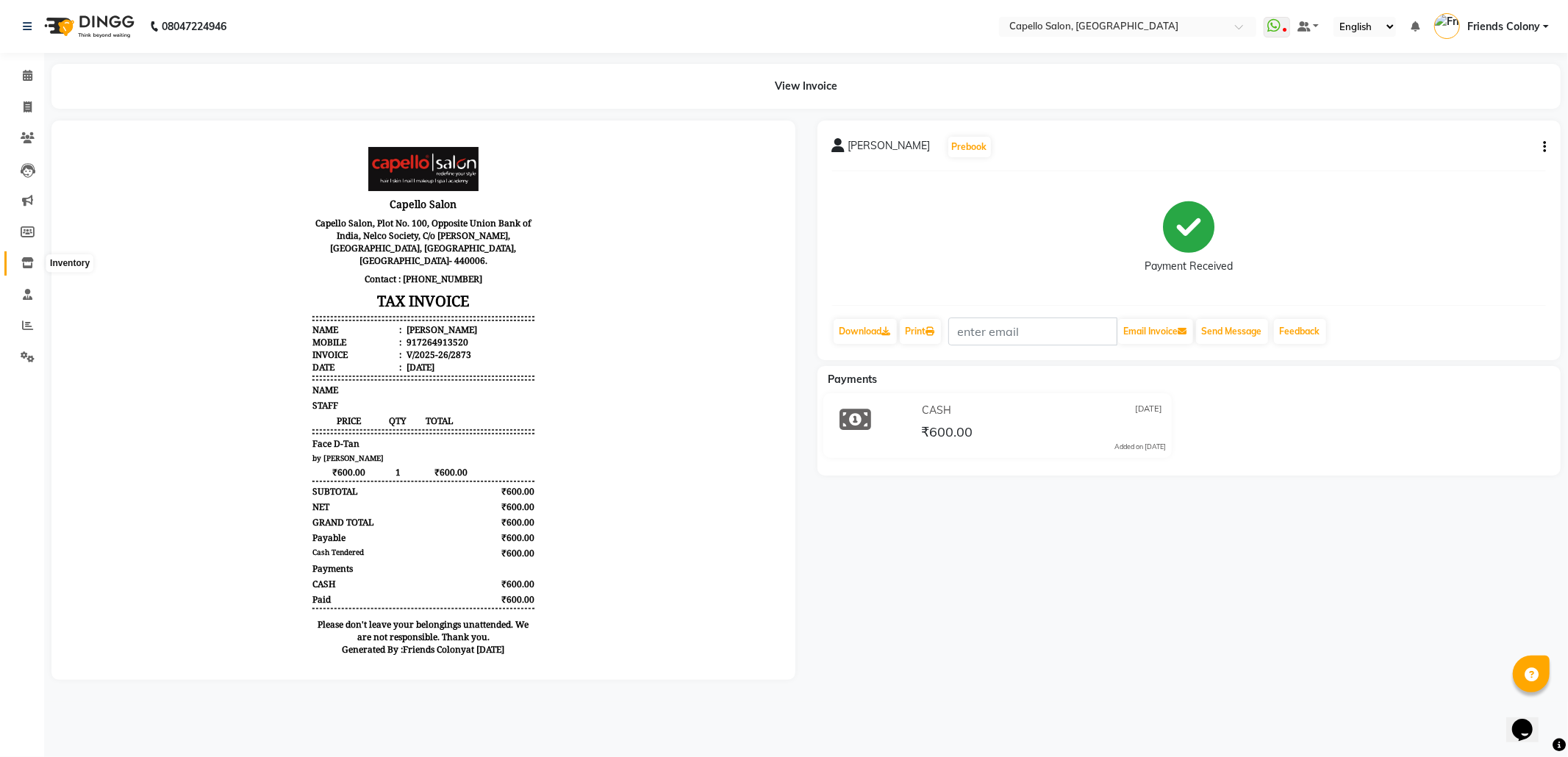
click at [19, 256] on span at bounding box center [27, 263] width 26 height 17
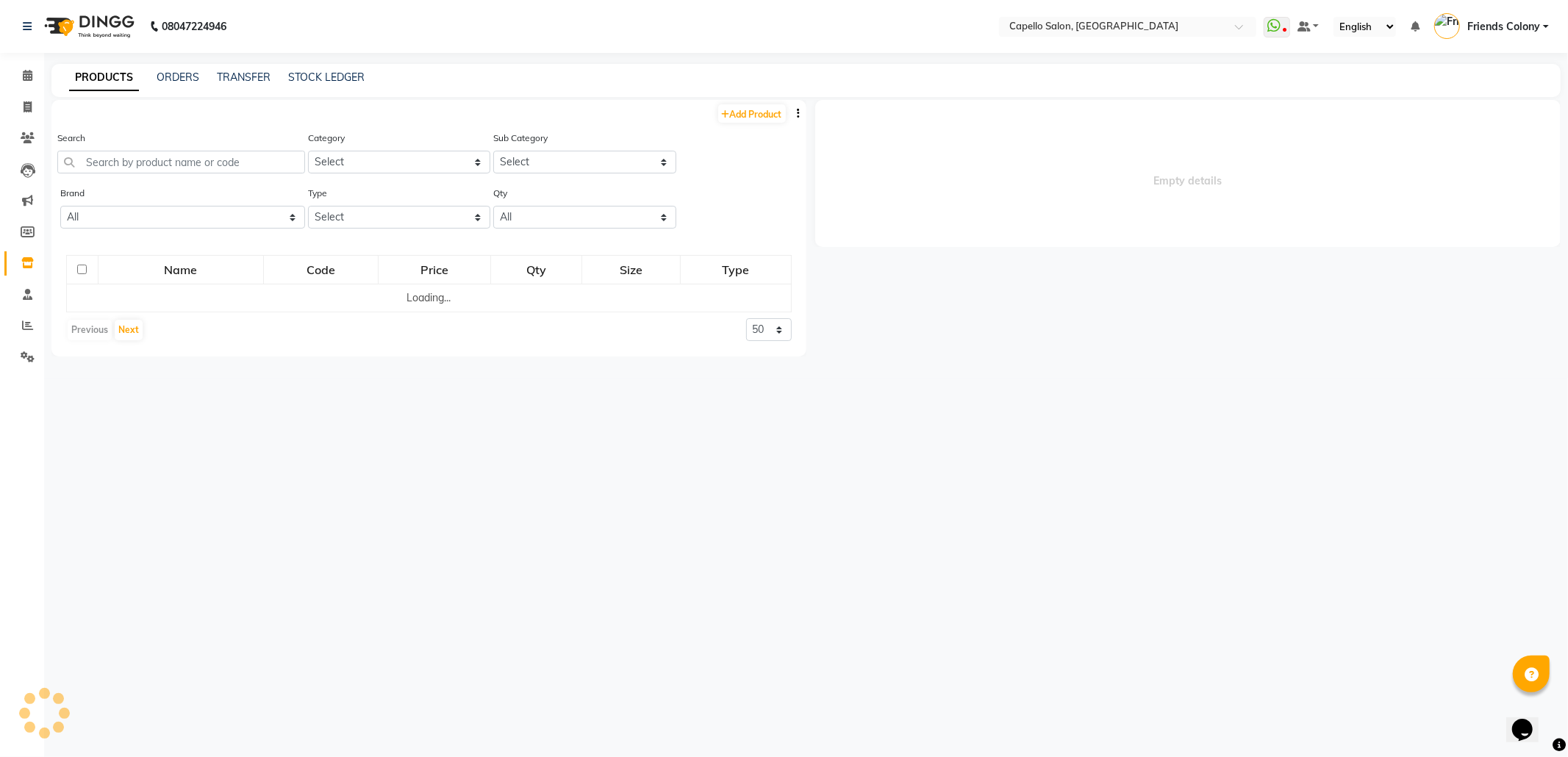
select select
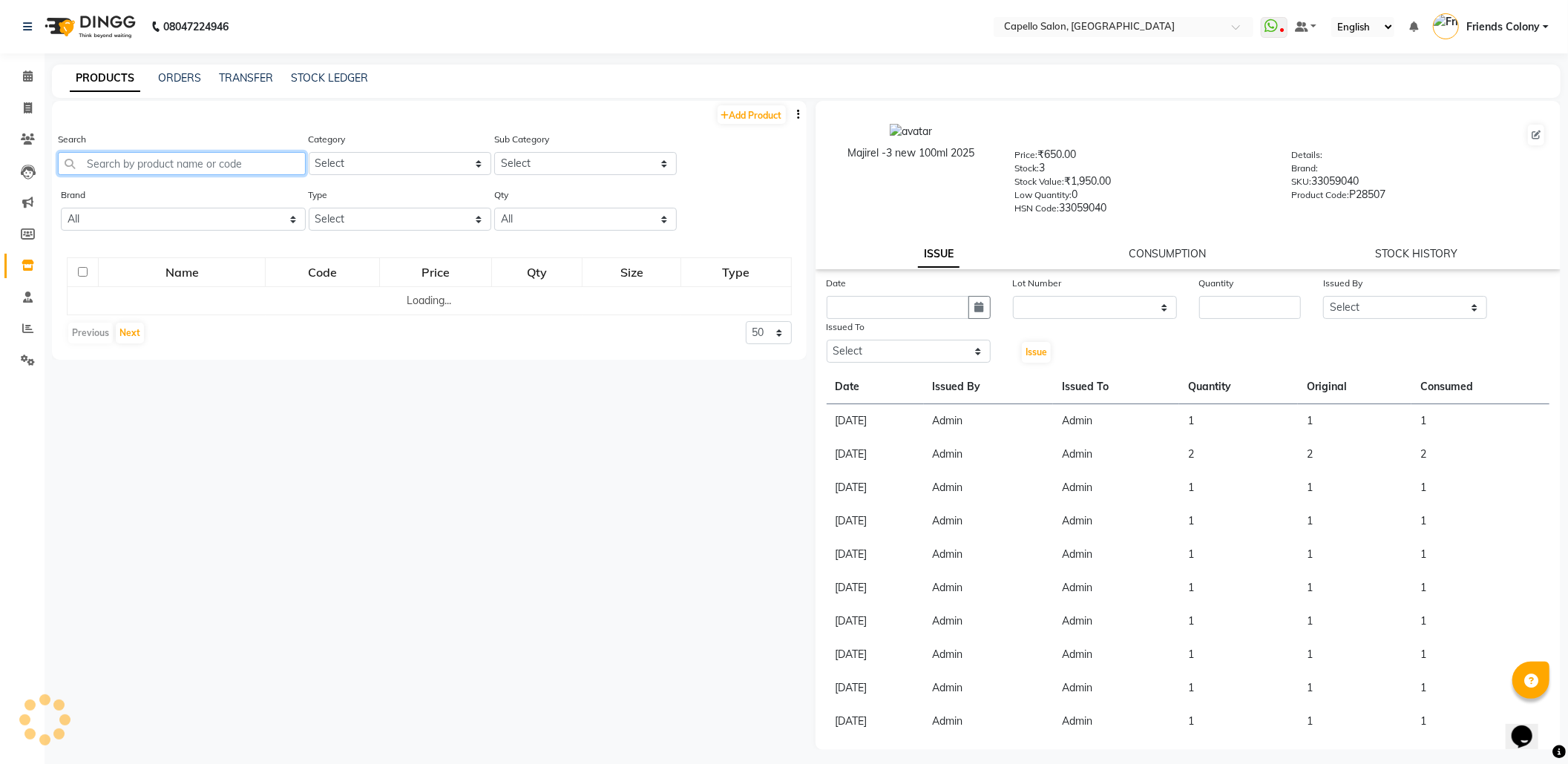
click at [144, 159] on input "text" at bounding box center [181, 163] width 248 height 23
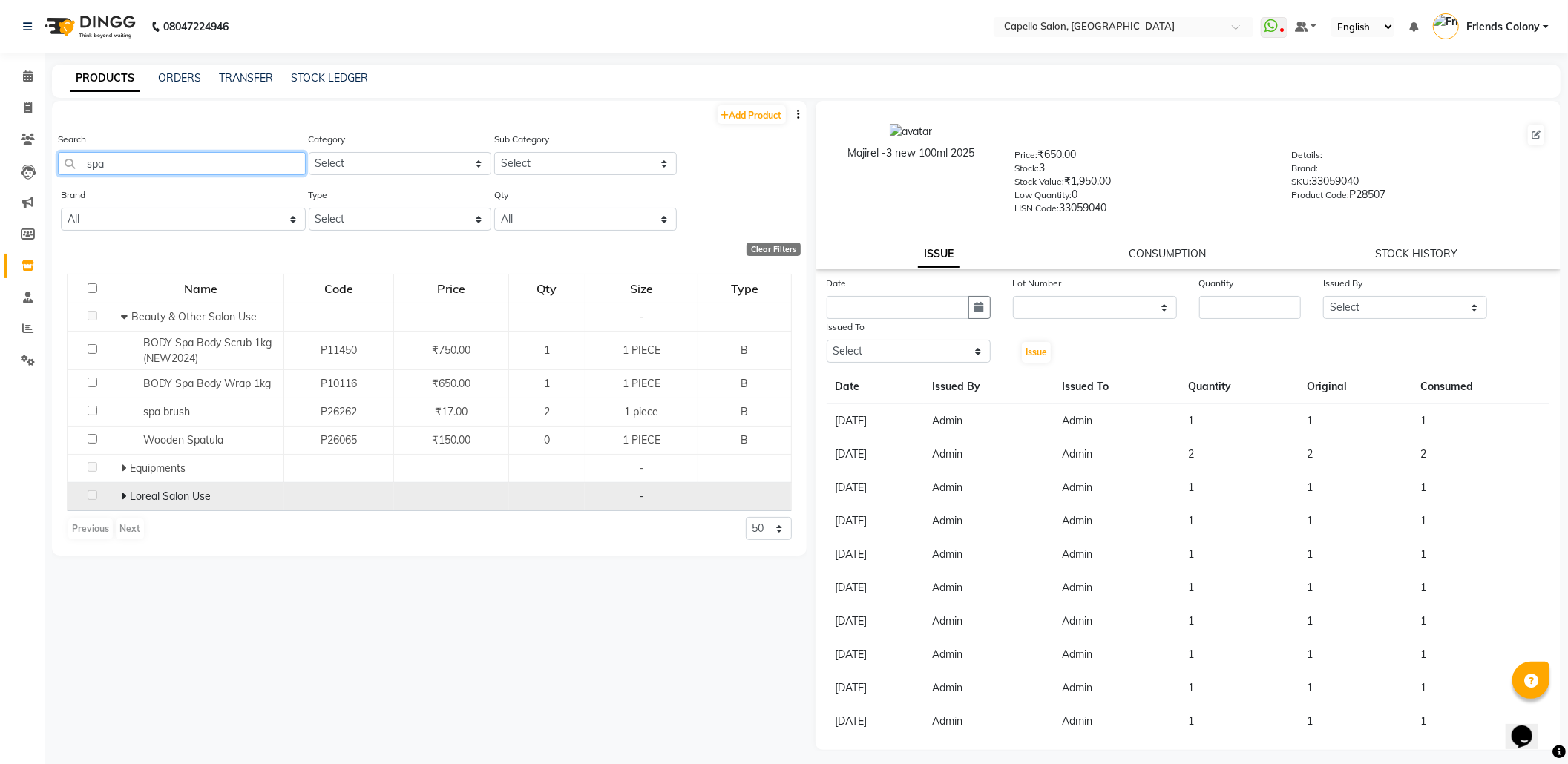
type input "spa"
click at [125, 496] on icon at bounding box center [124, 496] width 5 height 10
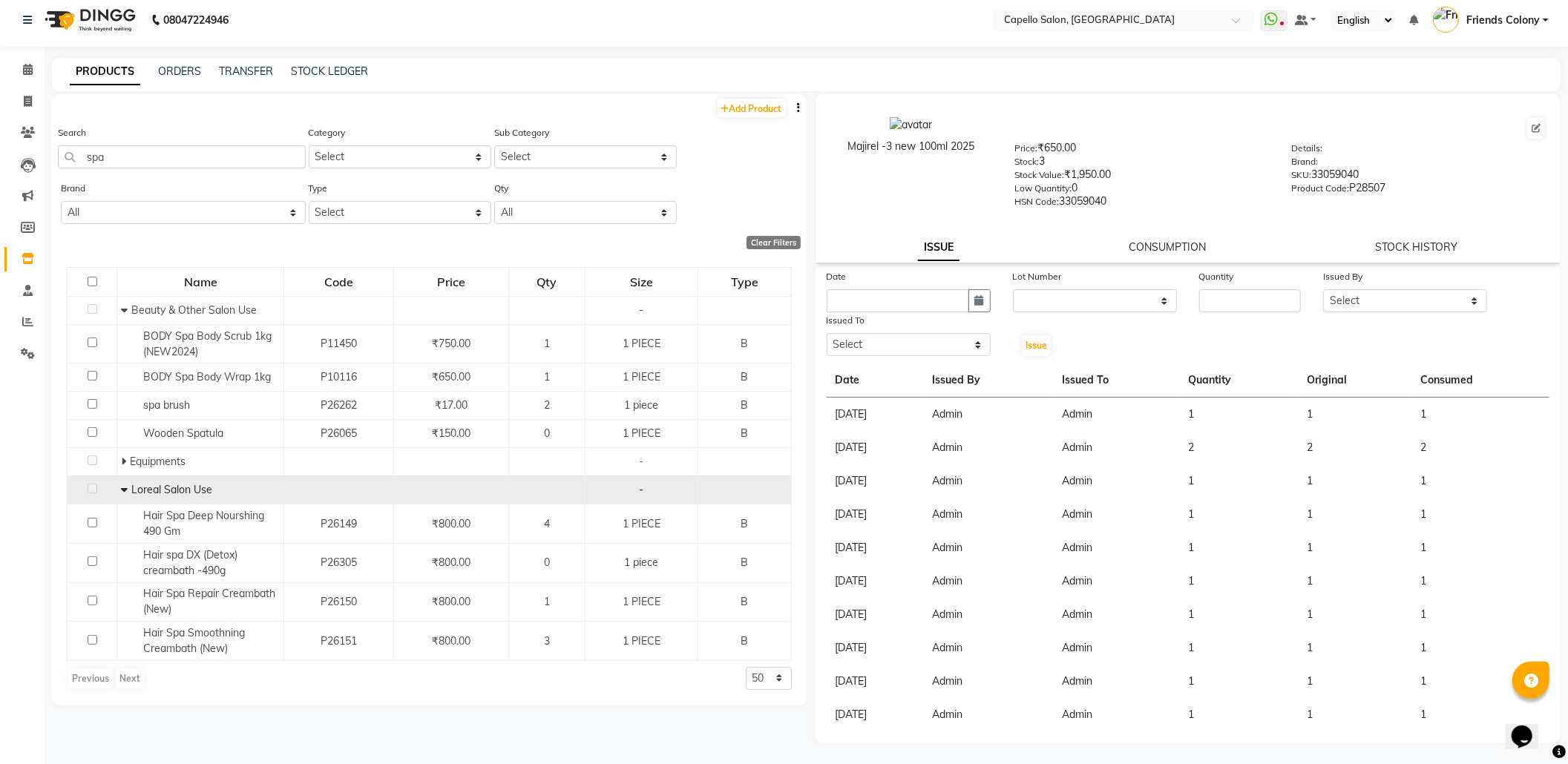
scroll to position [9, 0]
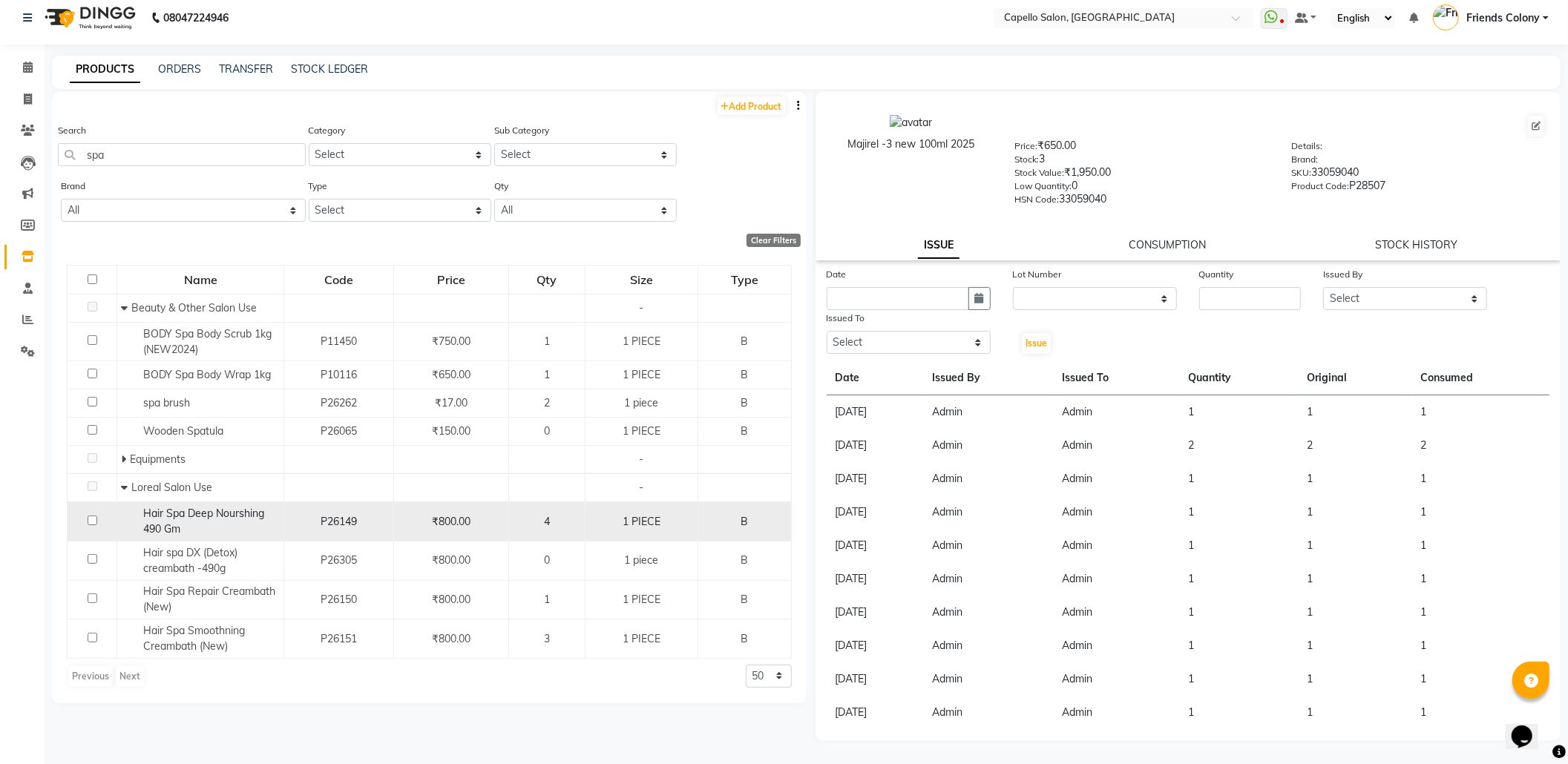
click at [91, 519] on input "checkbox" at bounding box center [92, 520] width 9 height 9
checkbox input "true"
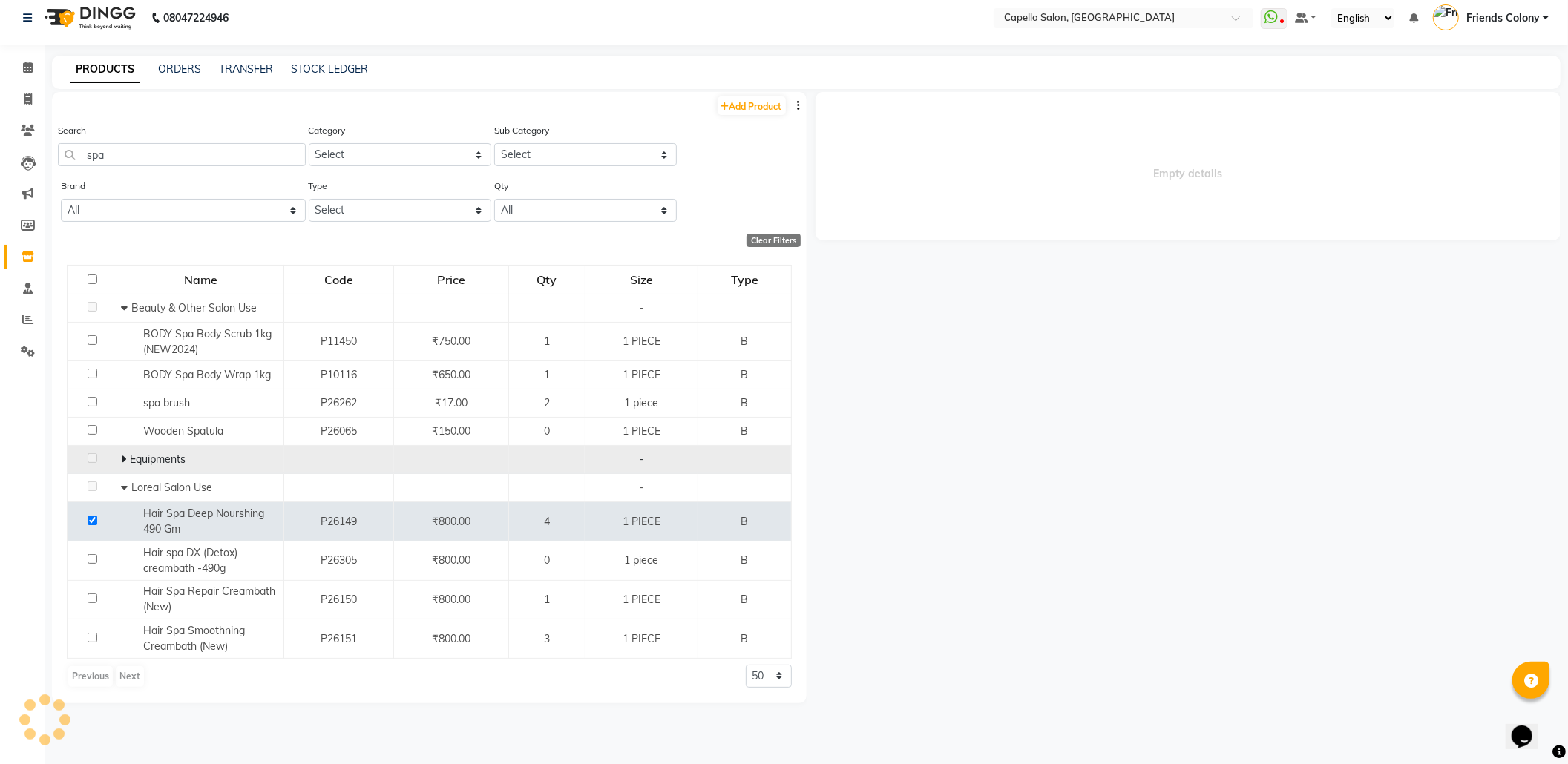
select select
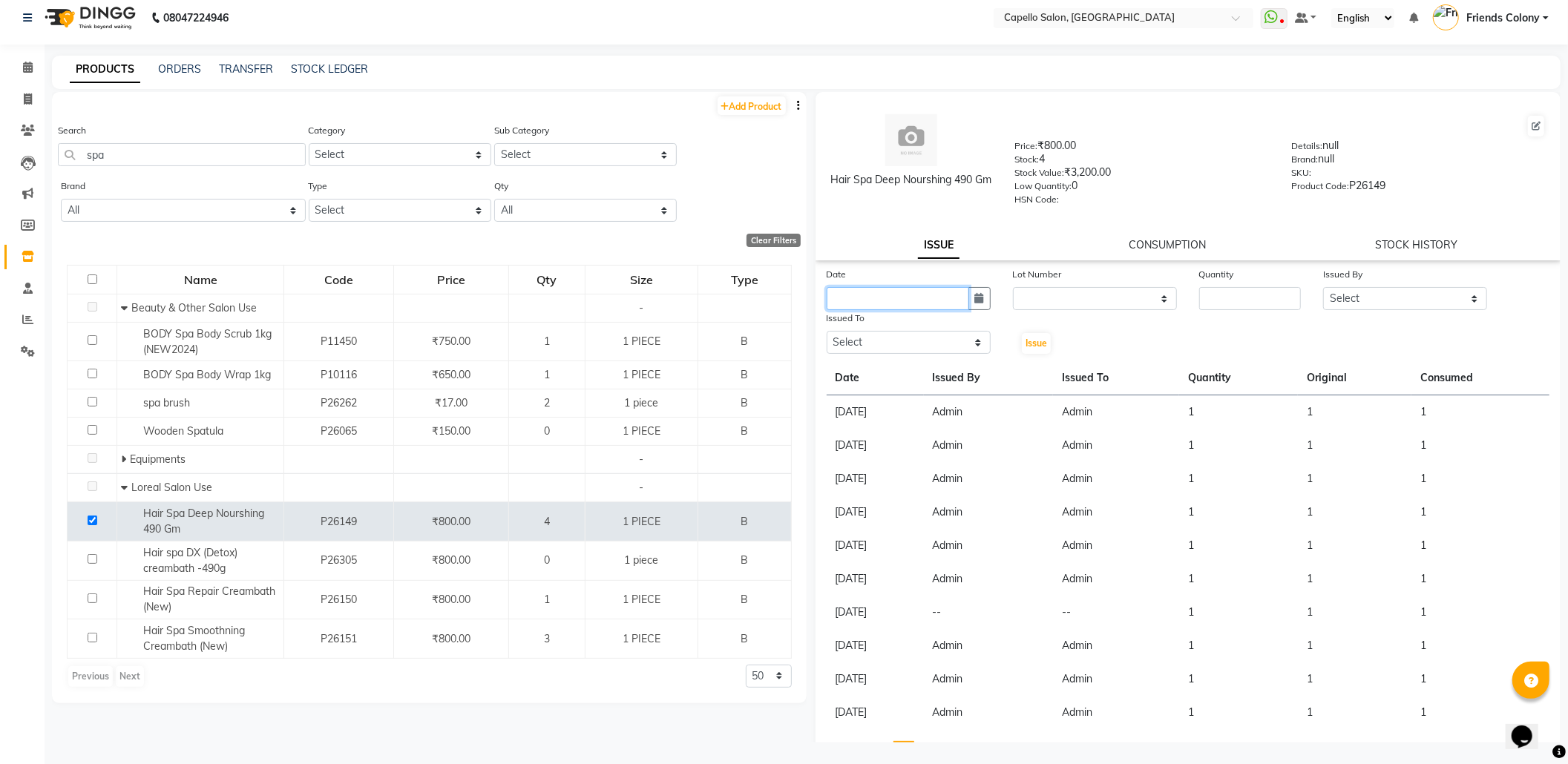
click at [918, 292] on input "text" at bounding box center [898, 298] width 142 height 23
select select "9"
select select "2025"
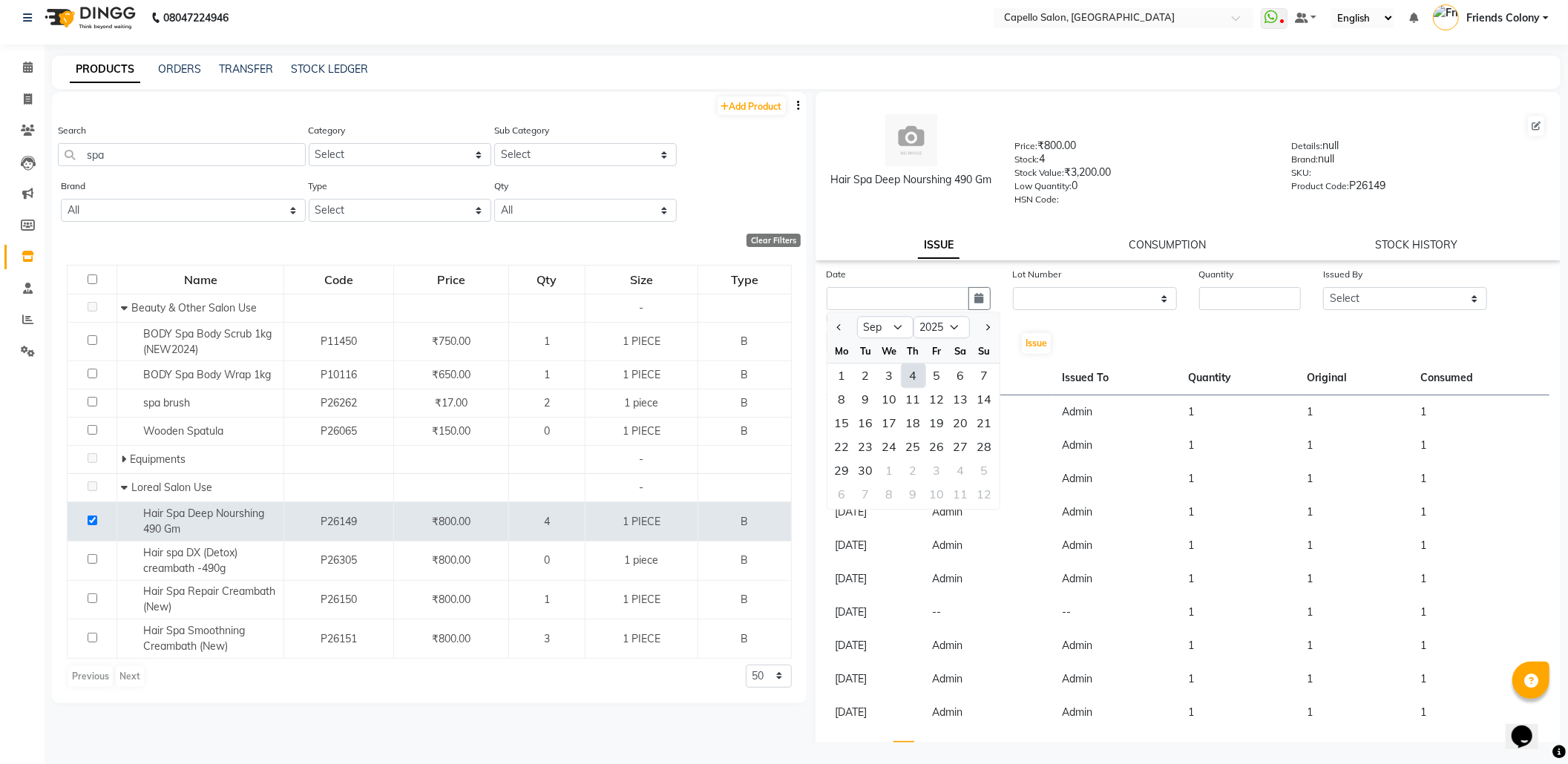
click at [915, 372] on div "4" at bounding box center [914, 375] width 23 height 23
type input "[DATE]"
click at [1226, 291] on input "number" at bounding box center [1250, 298] width 102 height 23
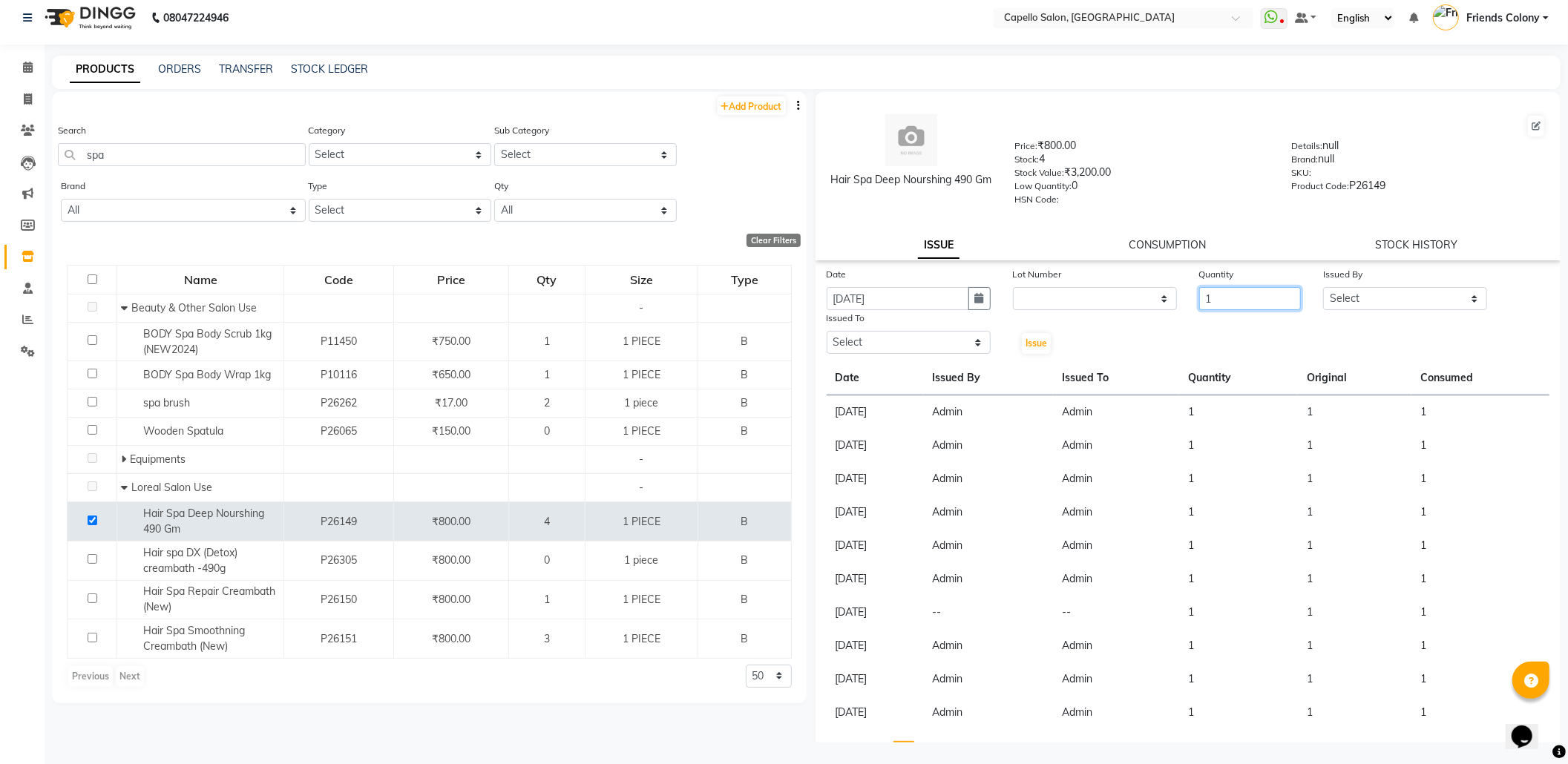
type input "1"
drag, startPoint x: 1378, startPoint y: 297, endPoint x: 1373, endPoint y: 306, distance: 10.3
click at [1378, 297] on select "Select Admin ANKIT BANDEWAR Friends Colony Harsha Shiwankar mohini godhane NEHA…" at bounding box center [1405, 298] width 164 height 23
select select "16604"
click at [1323, 287] on select "Select Admin ANKIT BANDEWAR Friends Colony Harsha Shiwankar mohini godhane NEHA…" at bounding box center [1405, 298] width 164 height 23
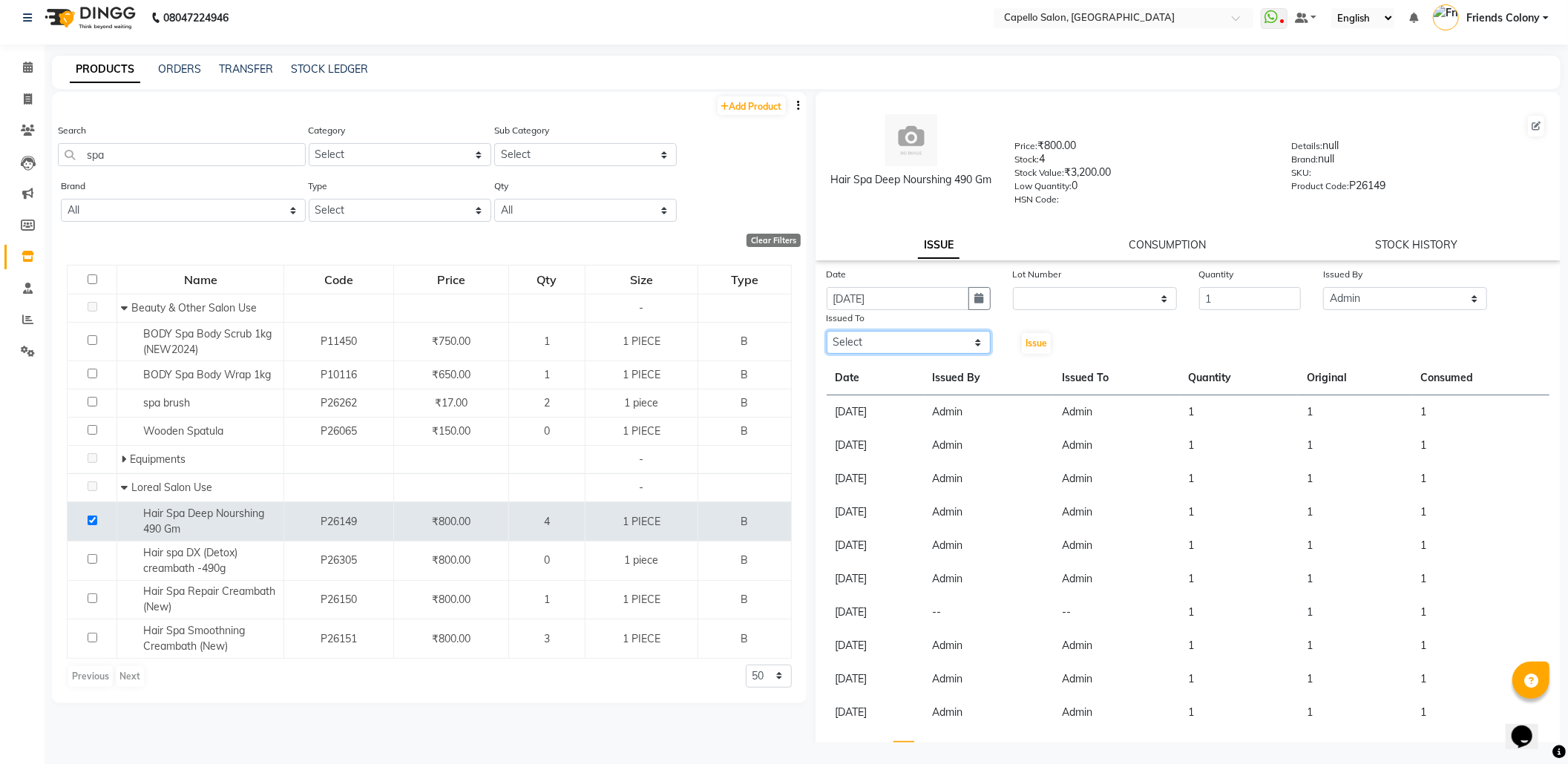
click at [900, 335] on select "Select Admin ANKIT BANDEWAR Friends Colony Harsha Shiwankar mohini godhane NEHA…" at bounding box center [909, 341] width 164 height 23
select select "16604"
click at [827, 330] on select "Select Admin ANKIT BANDEWAR Friends Colony Harsha Shiwankar mohini godhane NEHA…" at bounding box center [909, 341] width 164 height 23
click at [1030, 335] on button "Issue" at bounding box center [1036, 343] width 29 height 21
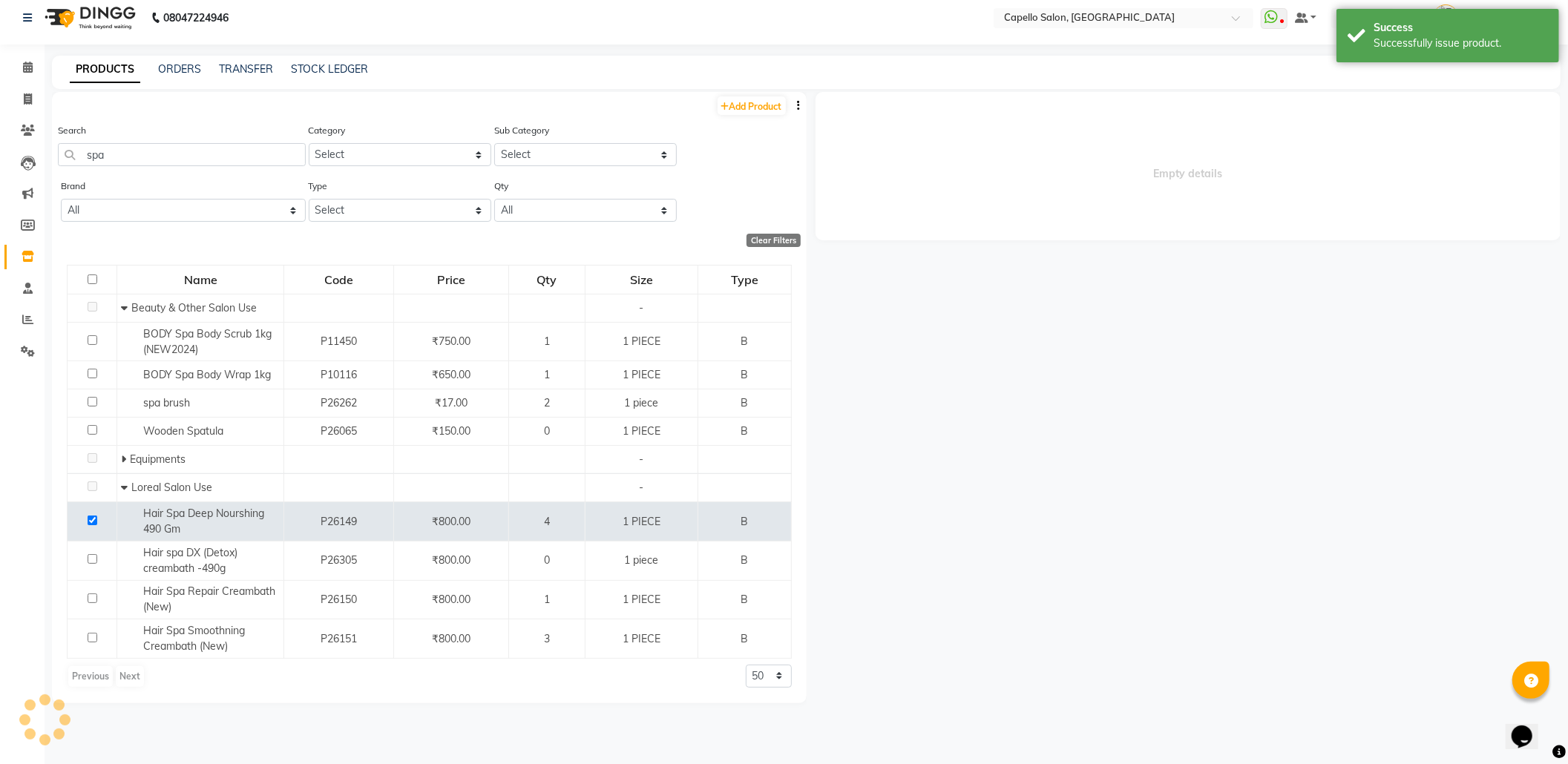
select select
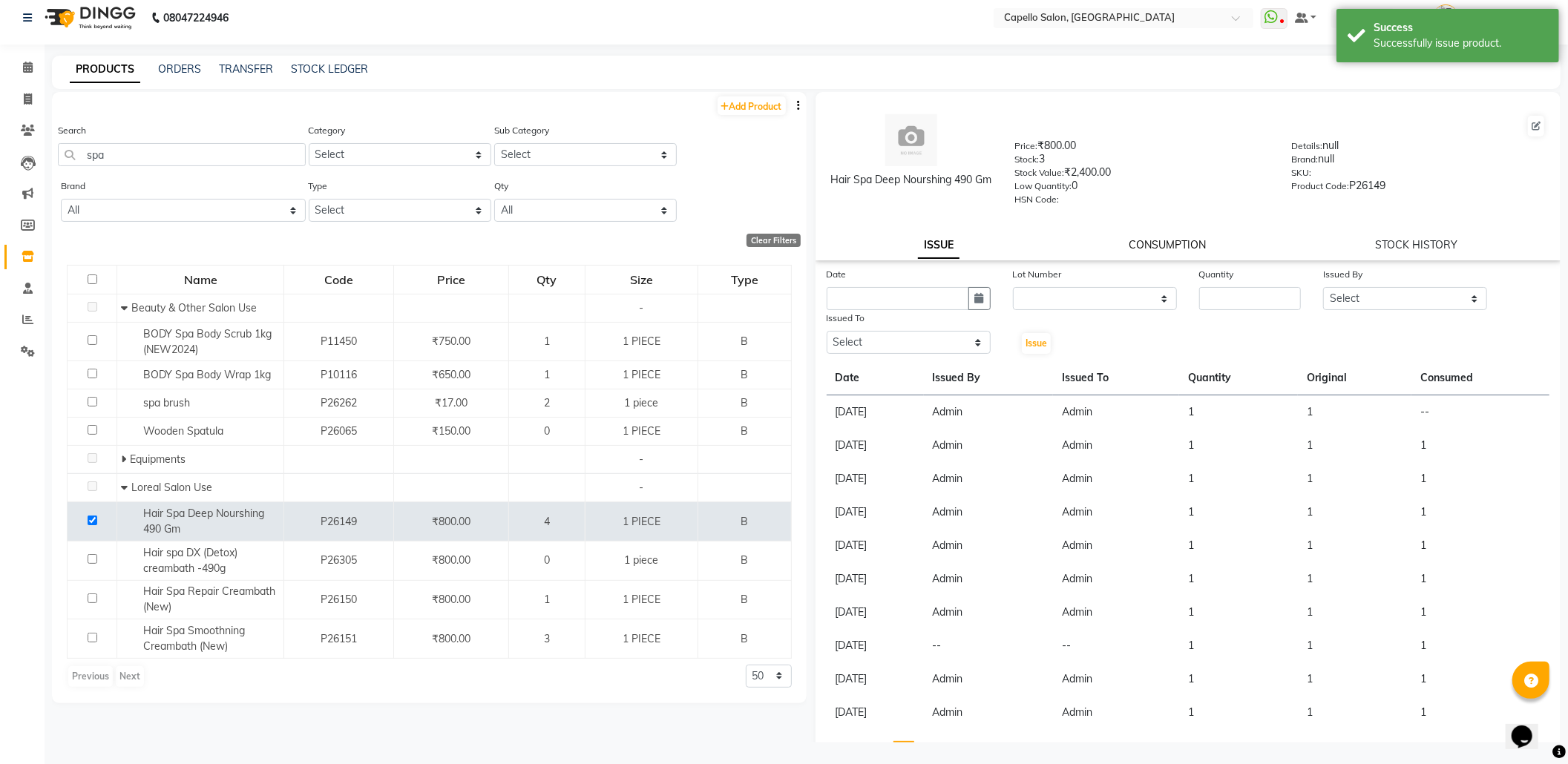
click at [1168, 238] on link "CONSUMPTION" at bounding box center [1167, 245] width 77 height 13
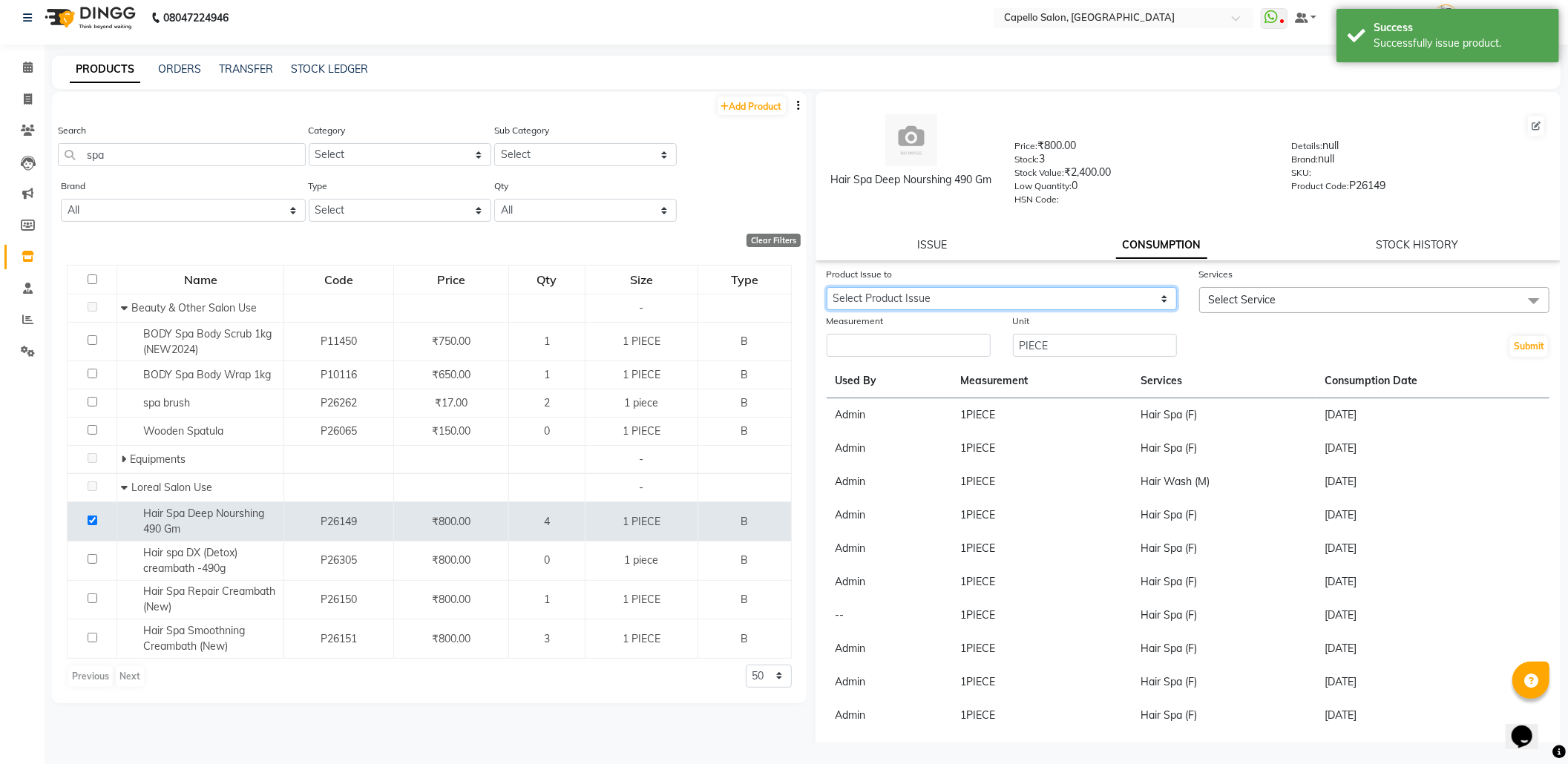
click at [1135, 295] on select "Select Product Issue 2025-09-04, Issued to: Admin, Balance: 1" at bounding box center [1002, 298] width 350 height 23
select select "1204819"
click at [827, 287] on select "Select Product Issue 2025-09-04, Issued to: Admin, Balance: 1" at bounding box center [1002, 298] width 350 height 23
click at [1218, 302] on span "Select Service" at bounding box center [1243, 299] width 67 height 13
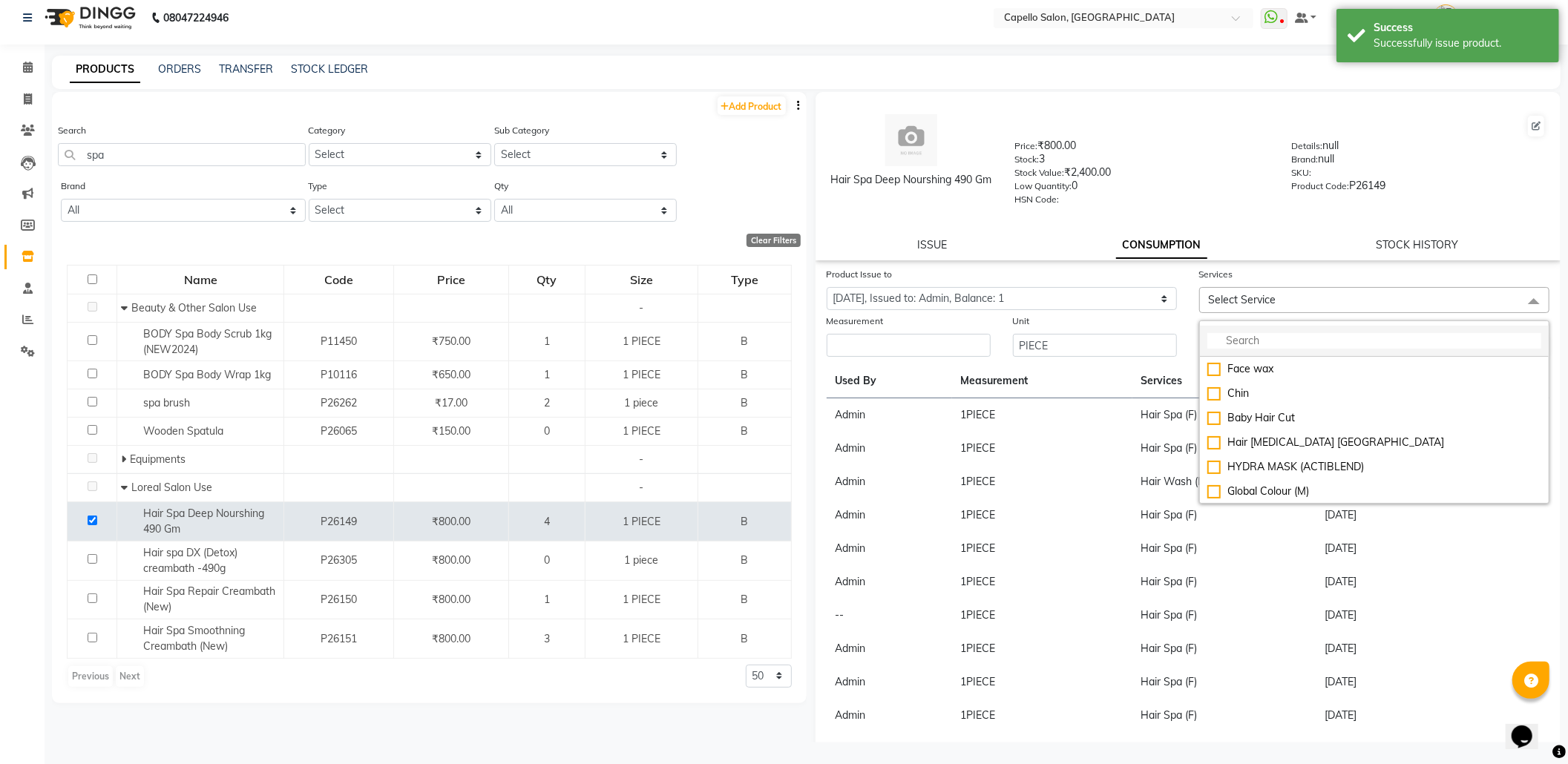
click at [1241, 333] on input "multiselect-search" at bounding box center [1374, 341] width 334 height 16
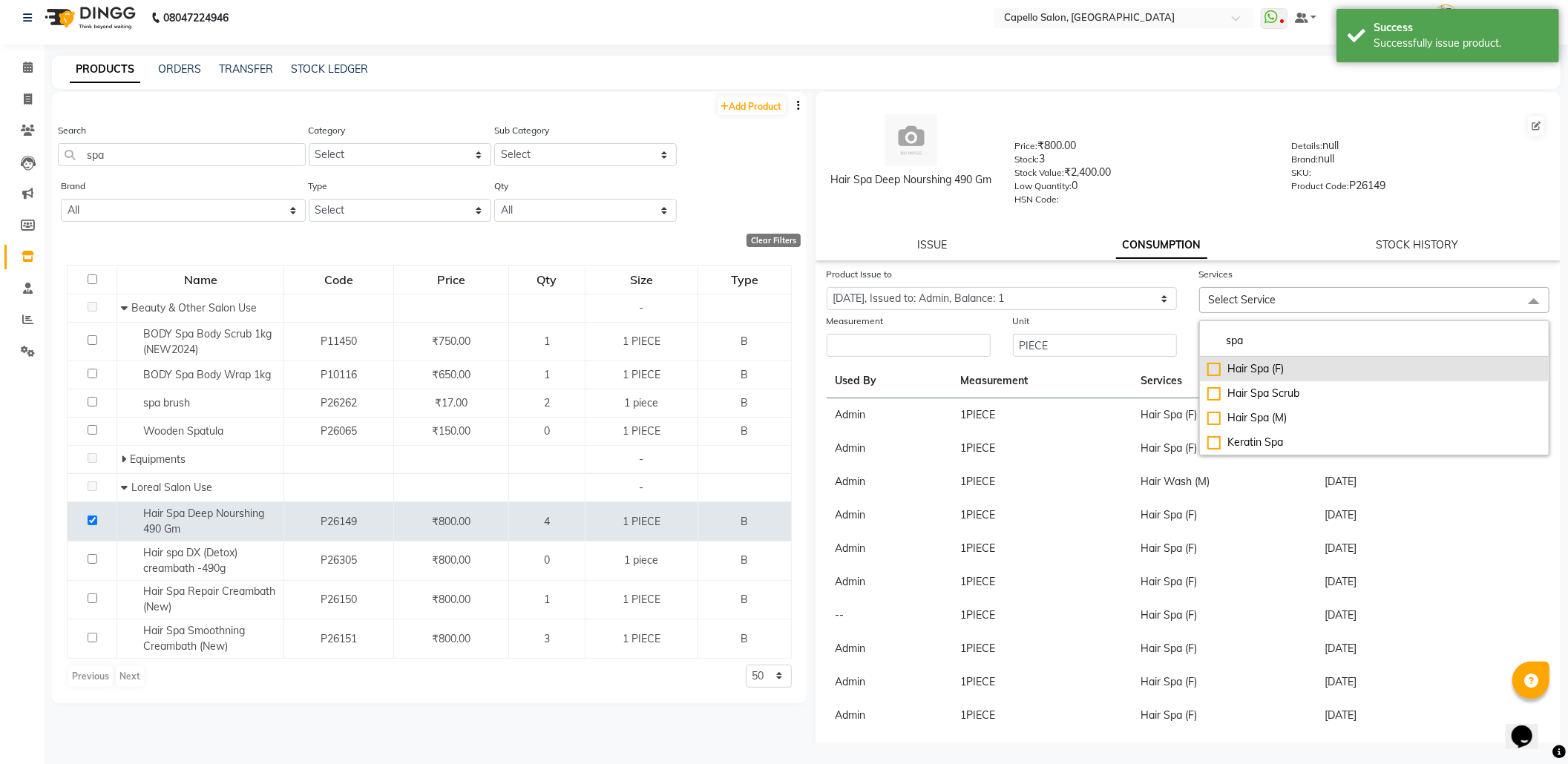
type input "spa"
click at [1233, 366] on div "Hair Spa (F)" at bounding box center [1374, 369] width 334 height 16
checkbox input "true"
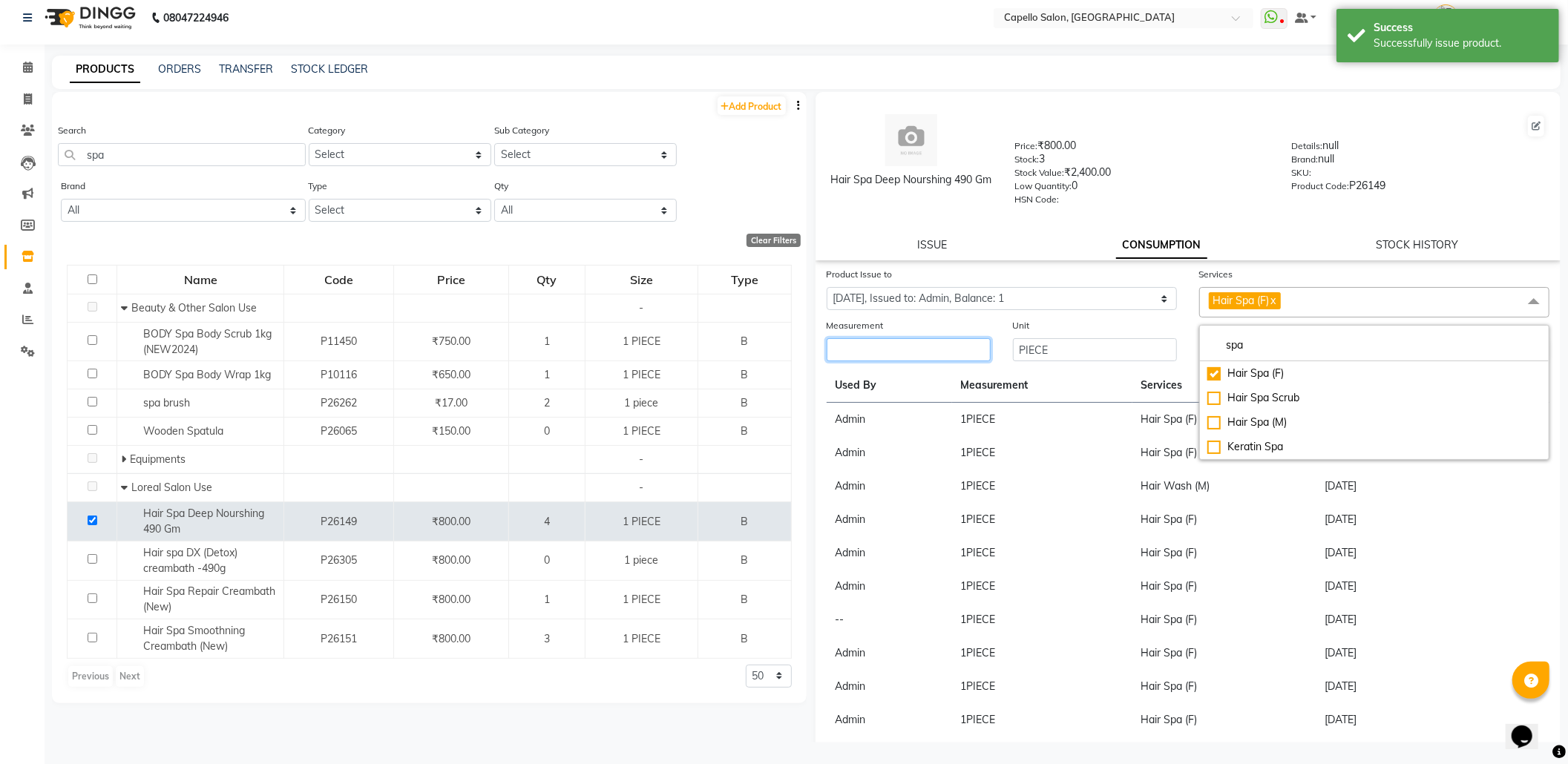
click at [926, 348] on input "number" at bounding box center [909, 349] width 164 height 23
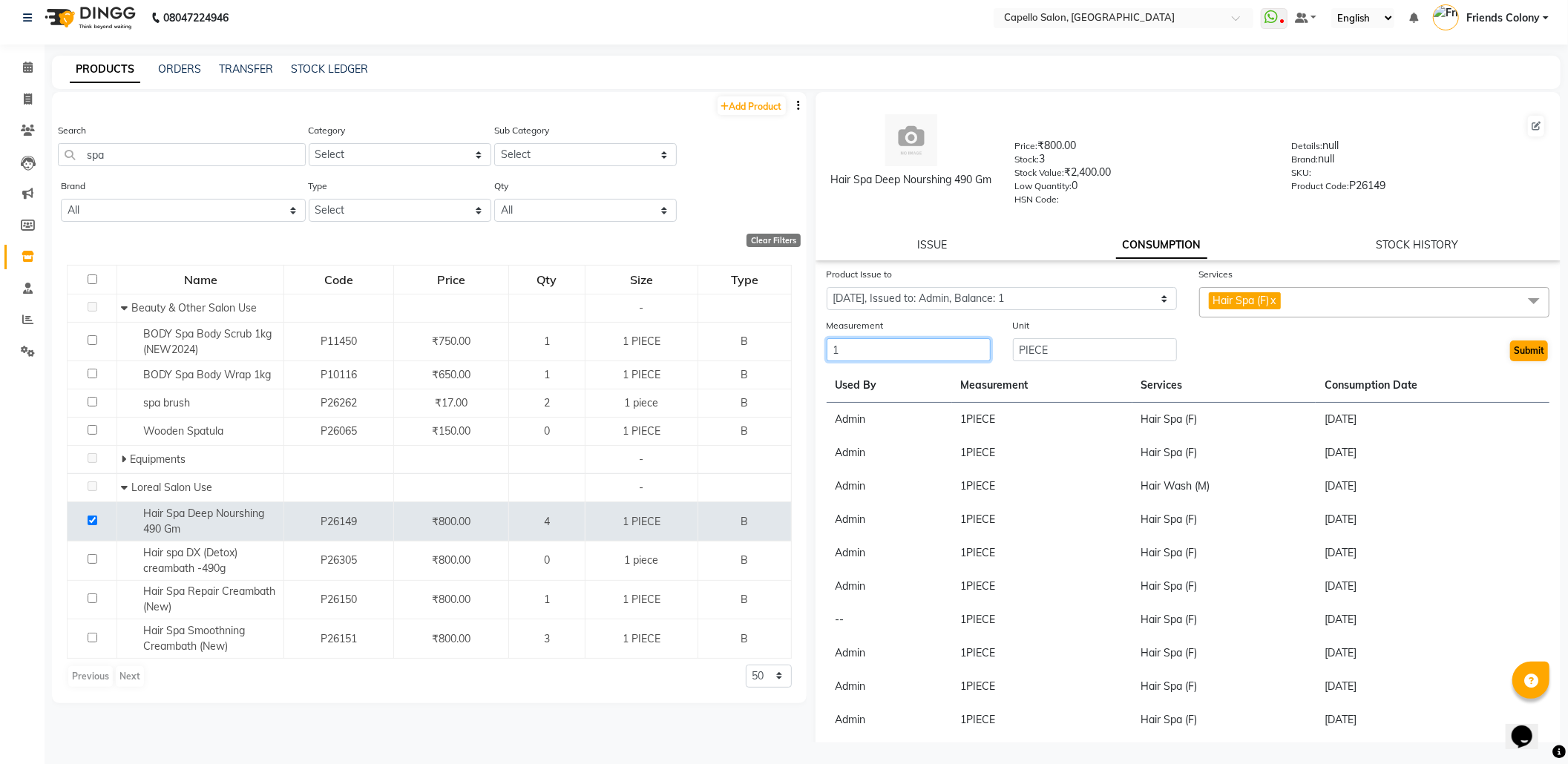
type input "1"
click at [1526, 345] on button "Submit" at bounding box center [1529, 351] width 38 height 21
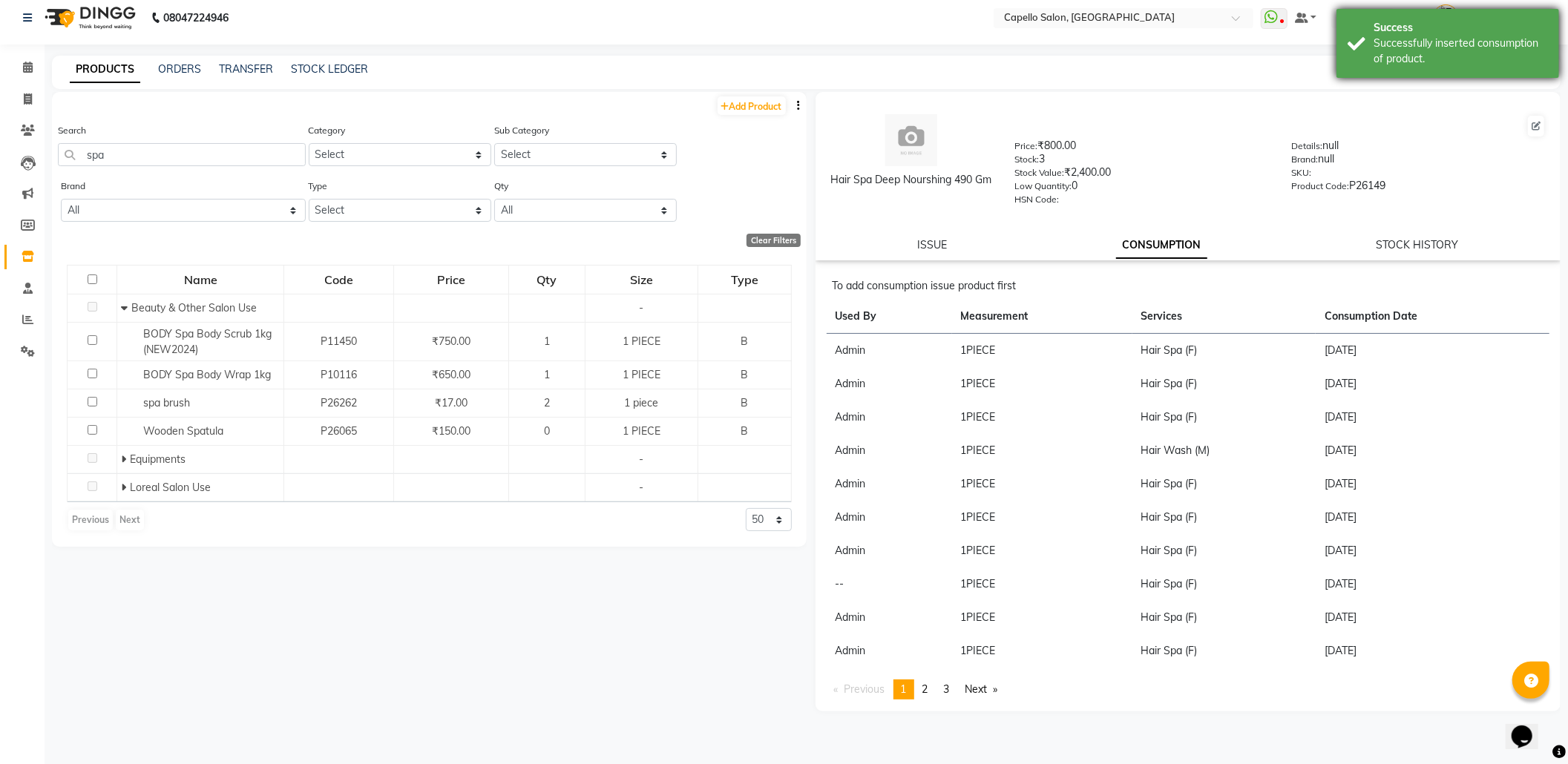
click at [1456, 27] on div "Success" at bounding box center [1460, 28] width 174 height 16
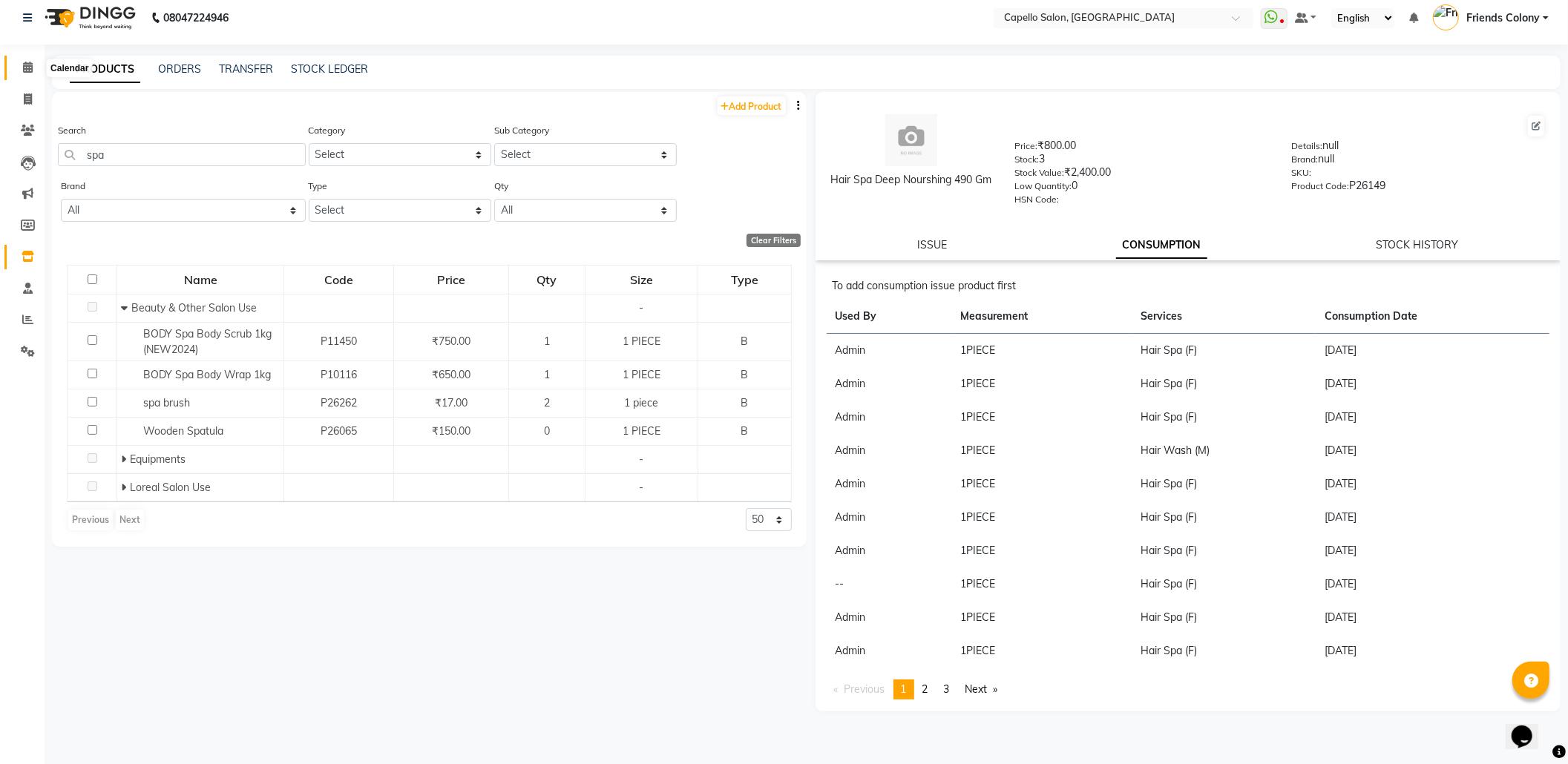
click at [23, 64] on icon at bounding box center [27, 67] width 9 height 11
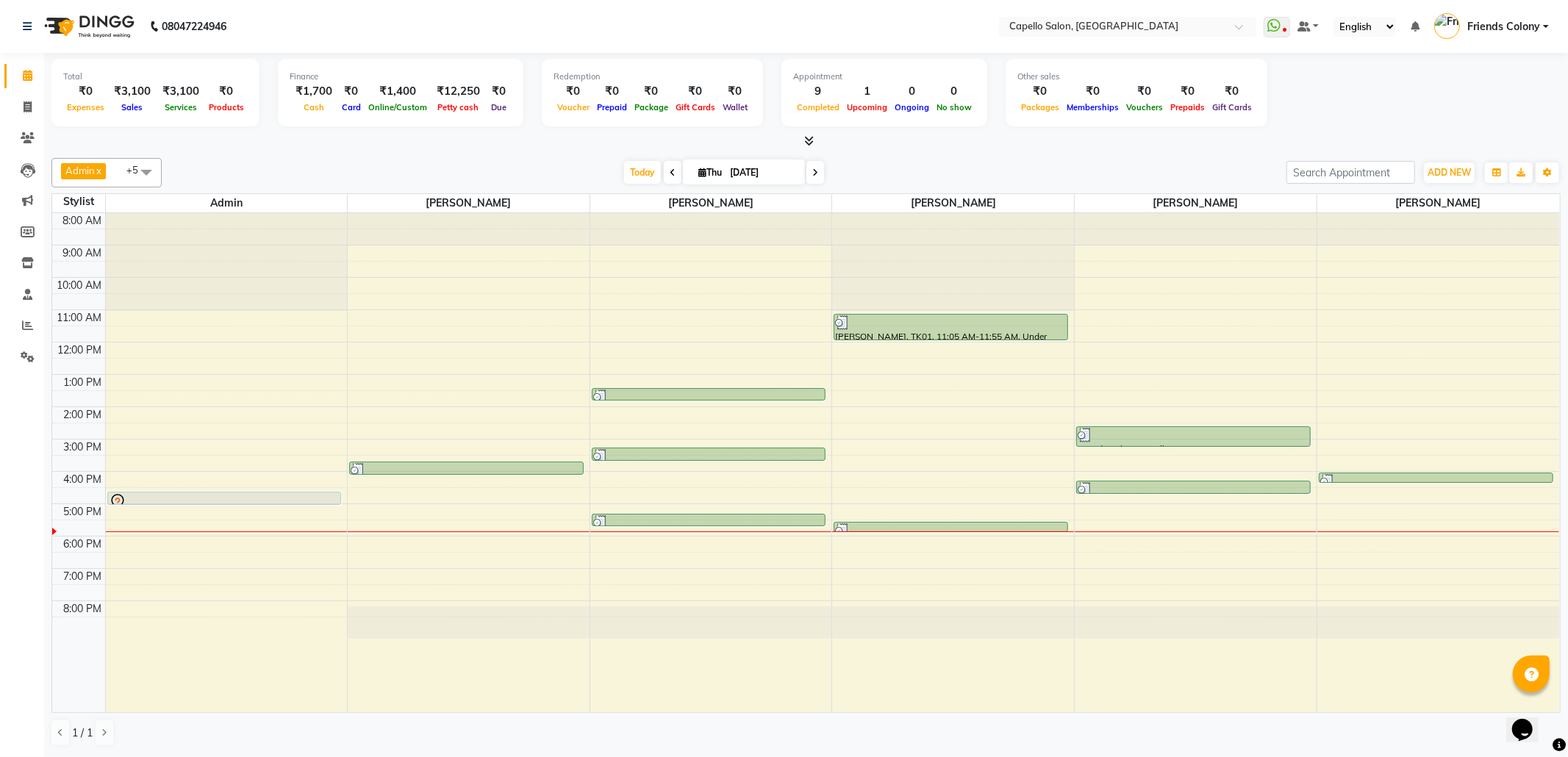
click at [457, 156] on div "Admin x ANKIT BANDEWAR x PALLAVI CHINCHALKAR x Shubham Dhoke x mohini godhane x…" at bounding box center [805, 453] width 1509 height 601
click at [547, 168] on div "Today Thu 04-09-2025" at bounding box center [724, 173] width 1110 height 22
click at [22, 113] on link "Invoice" at bounding box center [22, 107] width 36 height 24
click at [24, 109] on icon at bounding box center [27, 107] width 8 height 11
select select "service"
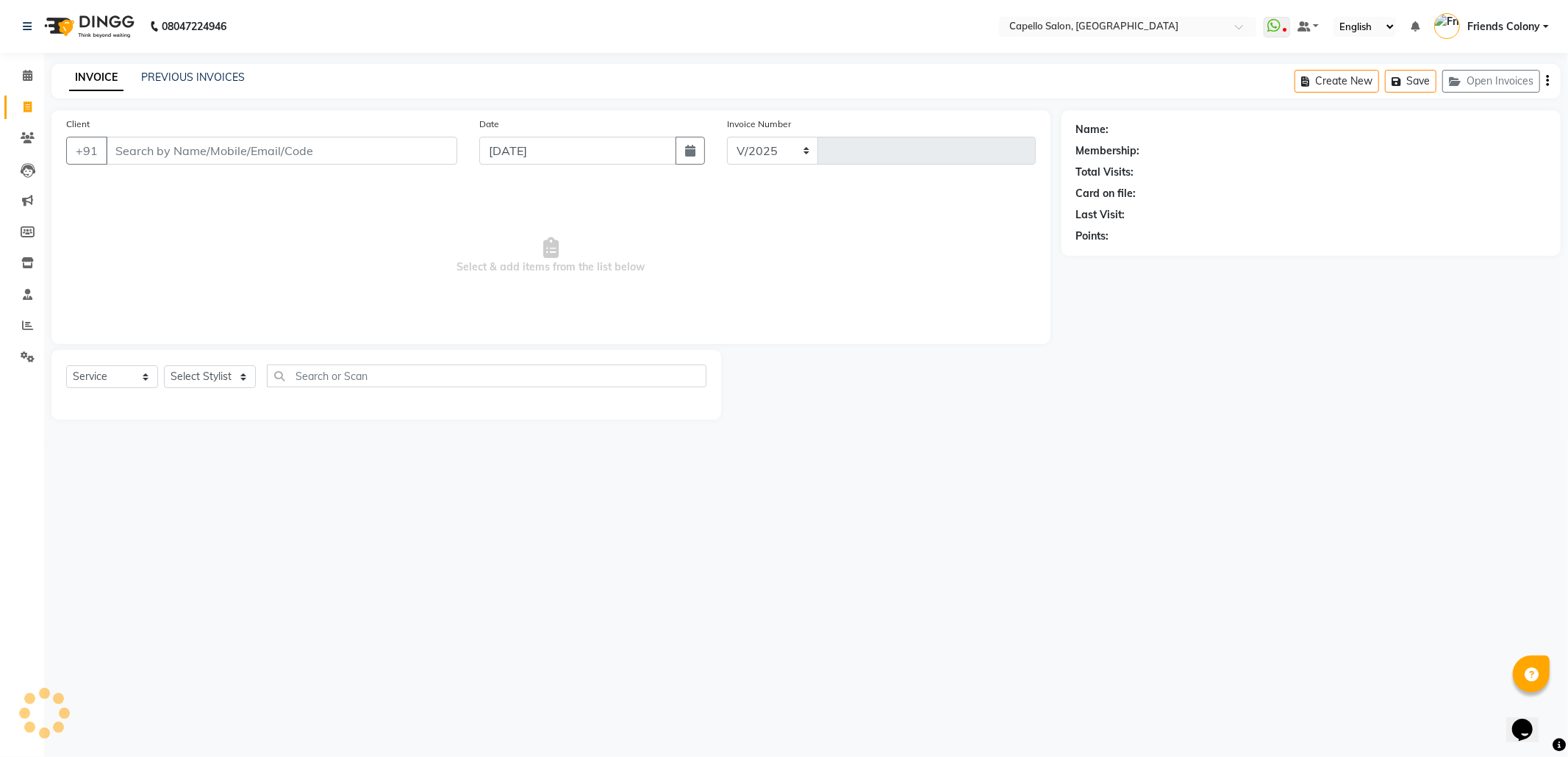
select select "3583"
type input "2874"
click at [206, 160] on input "Client" at bounding box center [282, 151] width 352 height 28
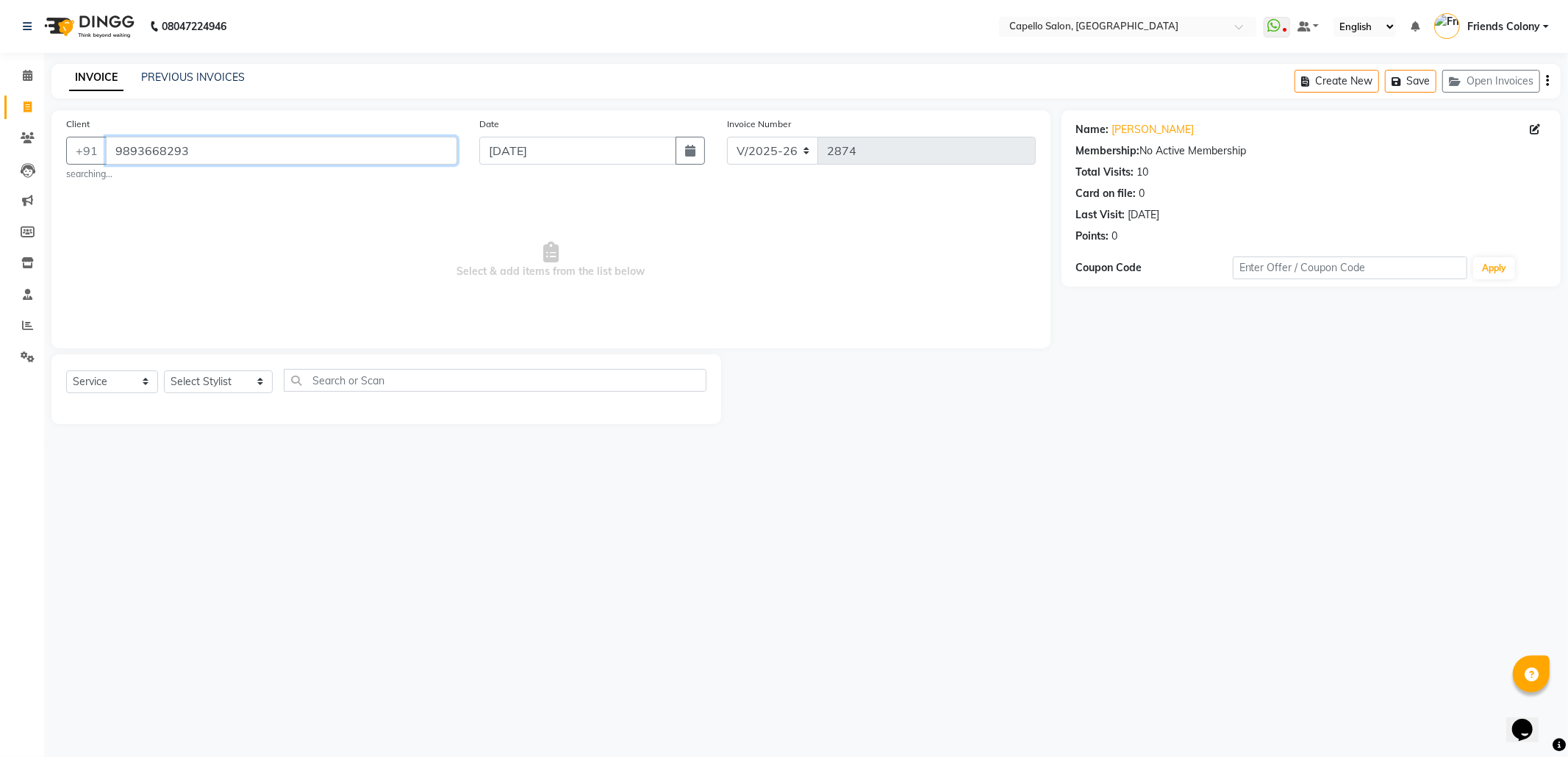
drag, startPoint x: 265, startPoint y: 146, endPoint x: 0, endPoint y: 248, distance: 284.0
click at [0, 248] on app-home "08047224946 Select Location × Capello Salon, Friends Colony WhatsApp Status ✕ S…" at bounding box center [784, 223] width 1568 height 446
drag, startPoint x: 0, startPoint y: 248, endPoint x: 128, endPoint y: 156, distance: 157.6
click at [128, 156] on input "9893668293" at bounding box center [282, 151] width 352 height 28
click at [221, 163] on input "9366829398" at bounding box center [244, 151] width 276 height 28
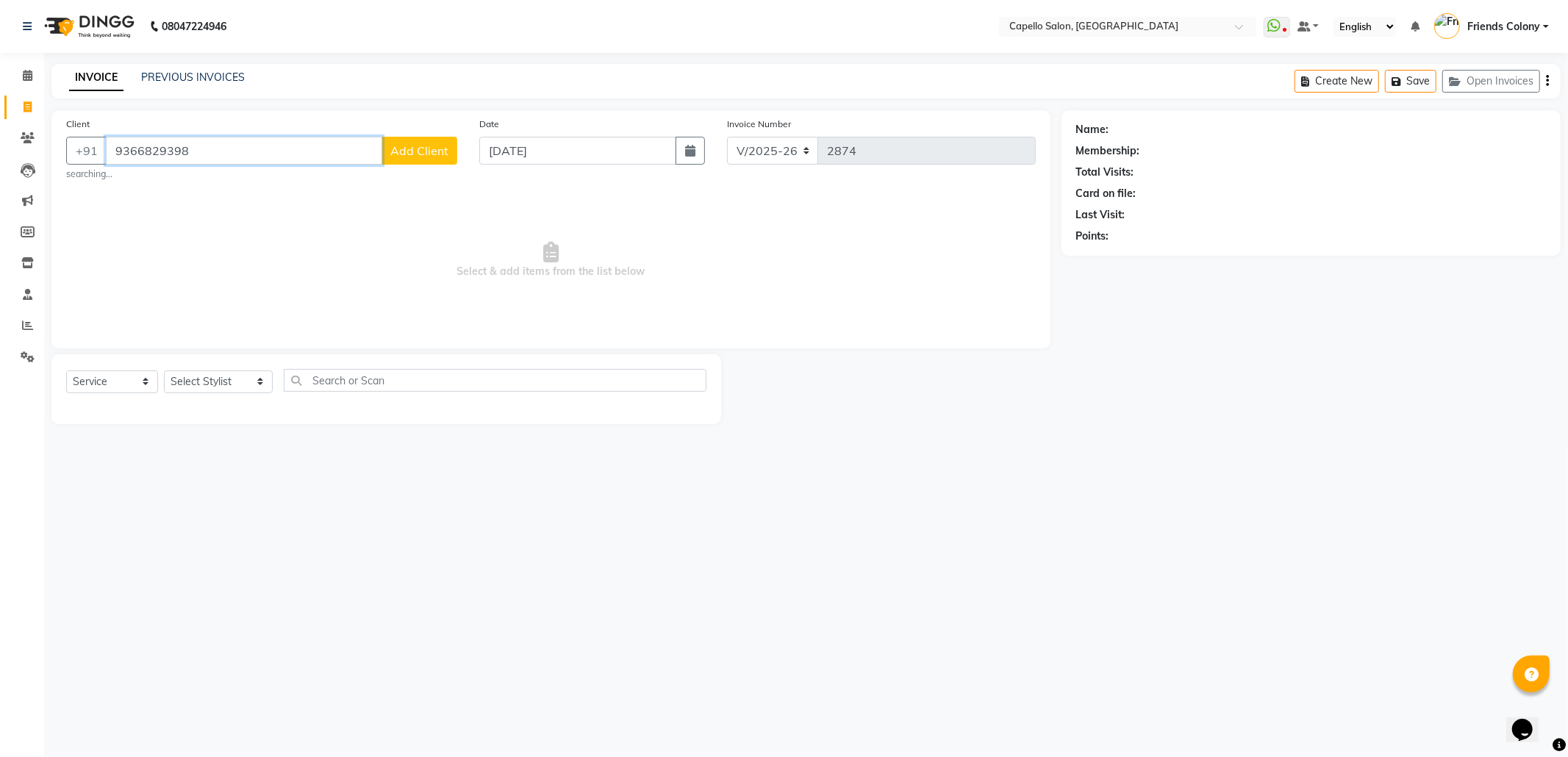
drag, startPoint x: 212, startPoint y: 152, endPoint x: 2, endPoint y: 190, distance: 213.4
click at [0, 190] on app-home "08047224946 Select Location × Capello Salon, Friends Colony WhatsApp Status ✕ S…" at bounding box center [784, 223] width 1568 height 446
type input "7066584225"
click at [189, 385] on select "Select Stylist Admin ANKIT BANDEWAR Friends Colony Harsha Shiwankar mohini godh…" at bounding box center [218, 382] width 109 height 22
select select "85869"
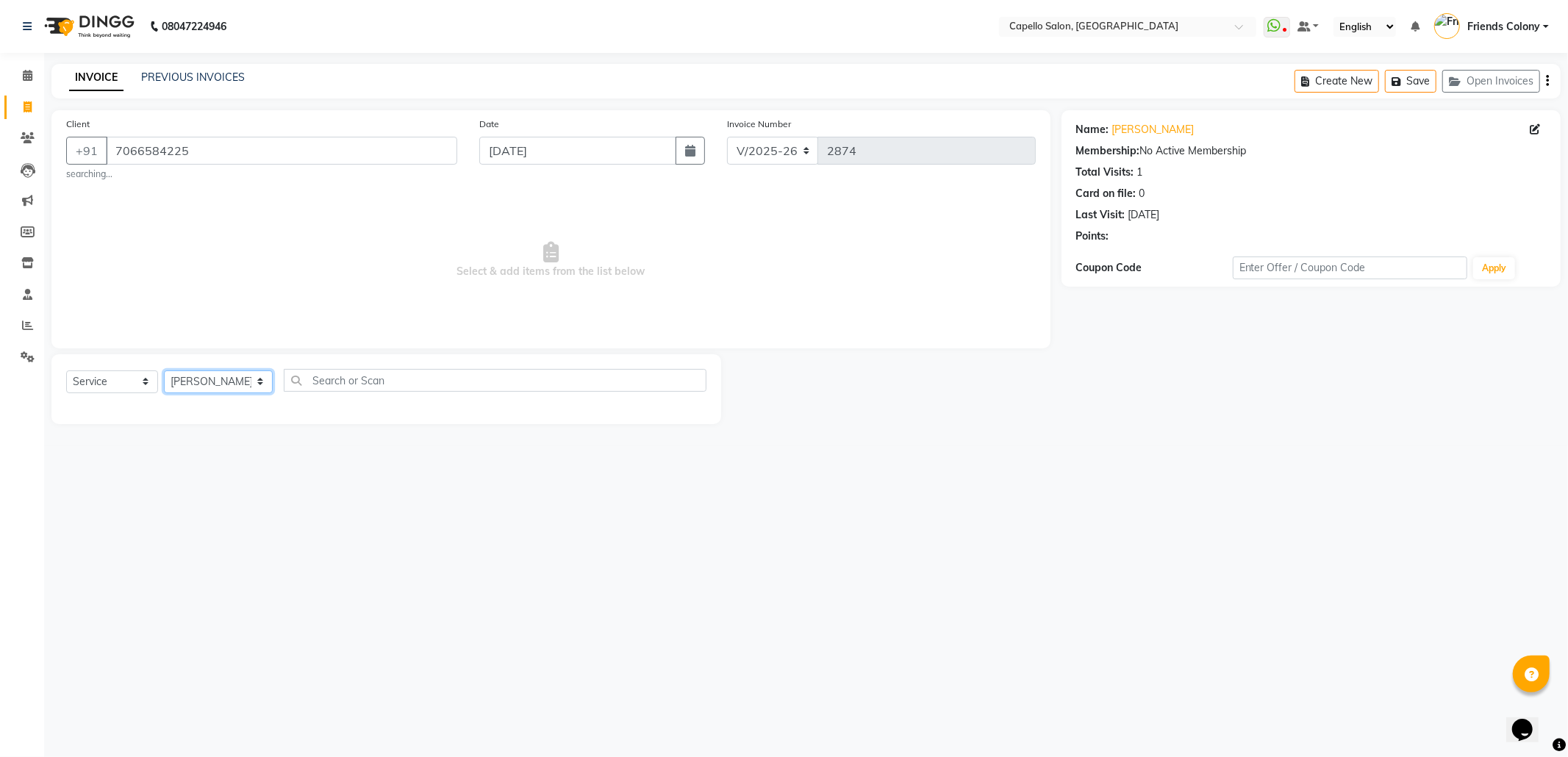
click at [164, 371] on select "Select Stylist Admin ANKIT BANDEWAR Friends Colony Harsha Shiwankar mohini godh…" at bounding box center [218, 382] width 109 height 22
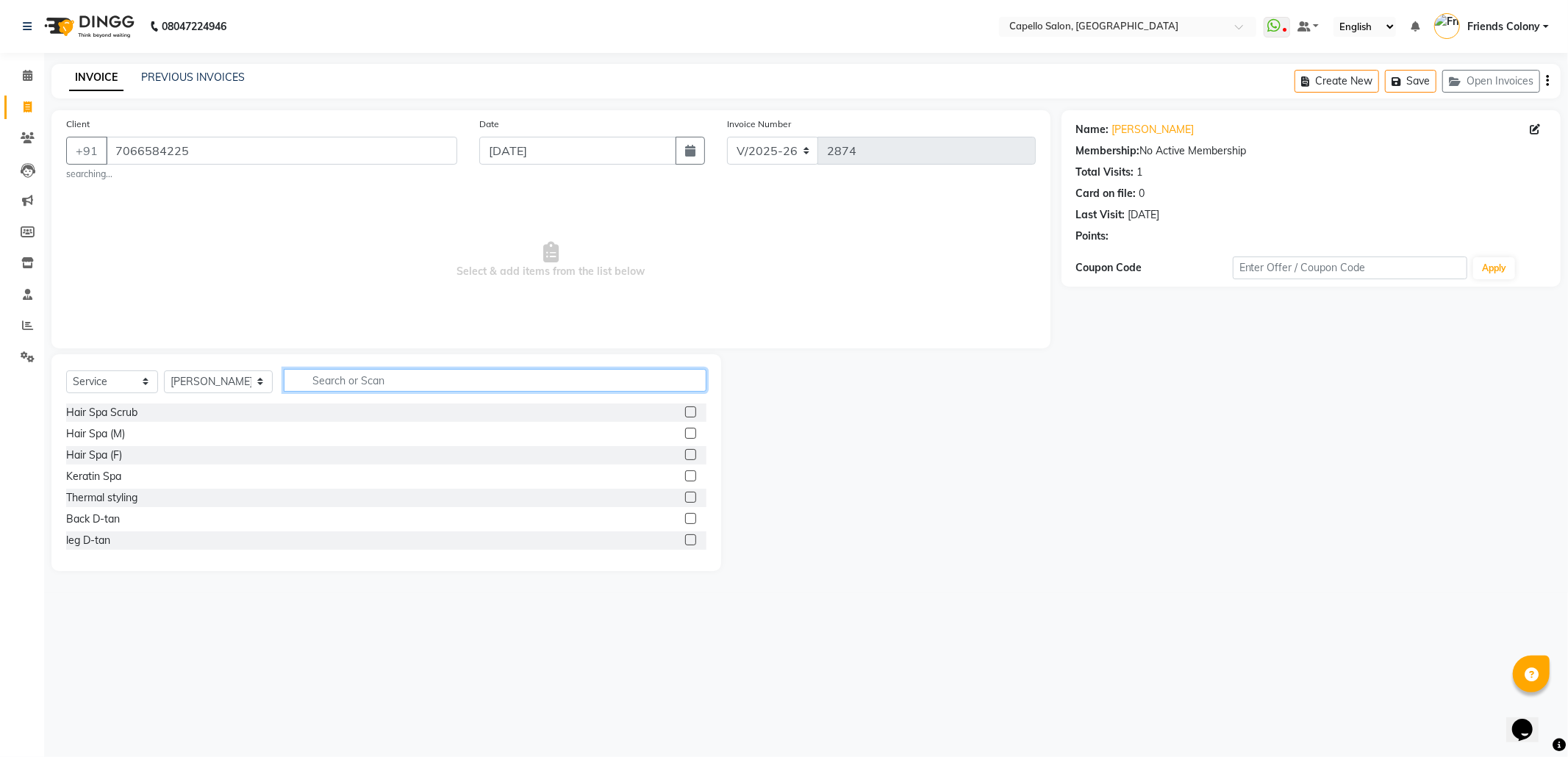
click at [340, 374] on input "text" at bounding box center [495, 380] width 423 height 22
type input "cut"
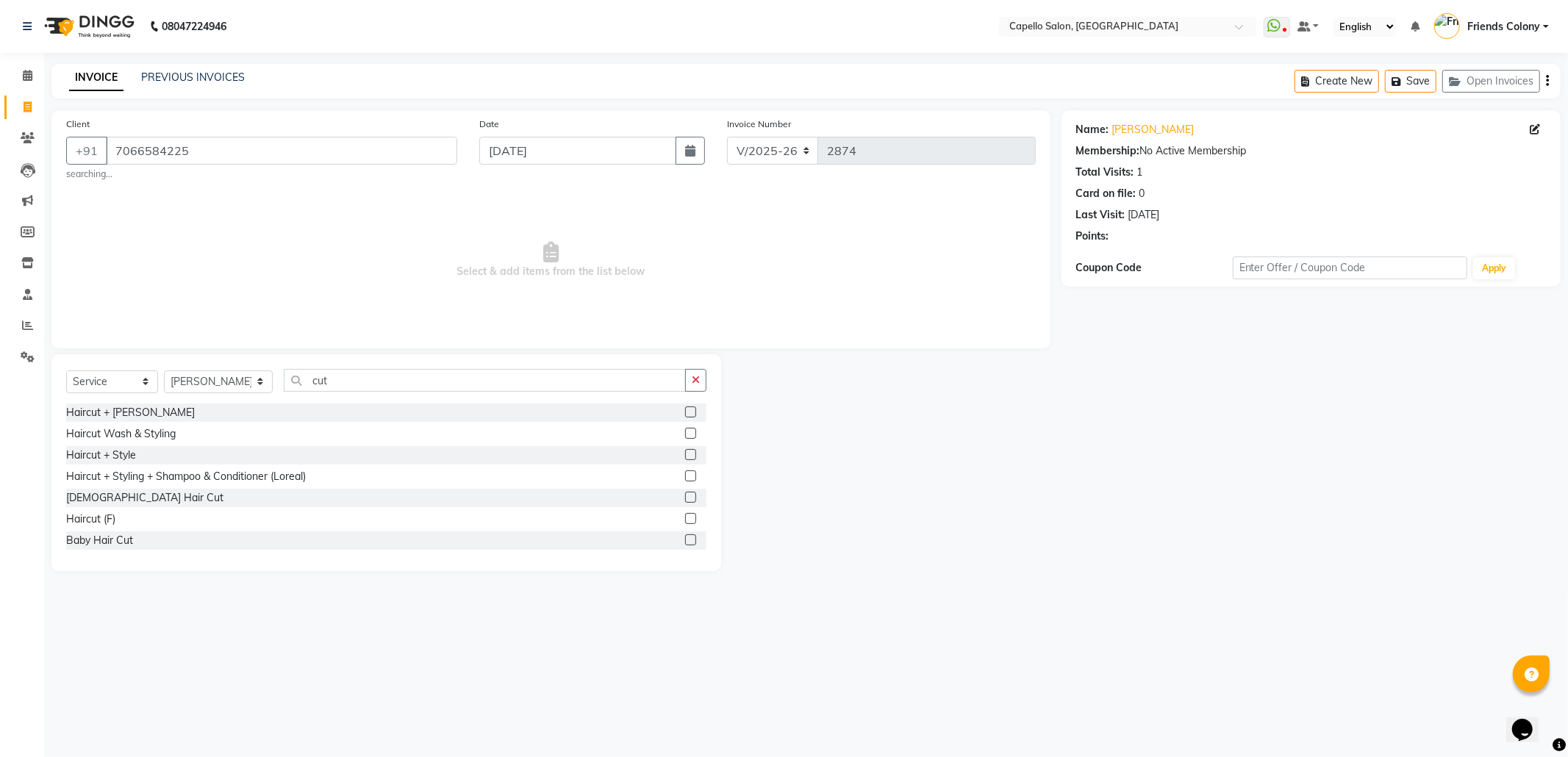
click at [685, 413] on label at bounding box center [691, 412] width 11 height 11
click at [685, 413] on input "checkbox" at bounding box center [690, 413] width 9 height 9
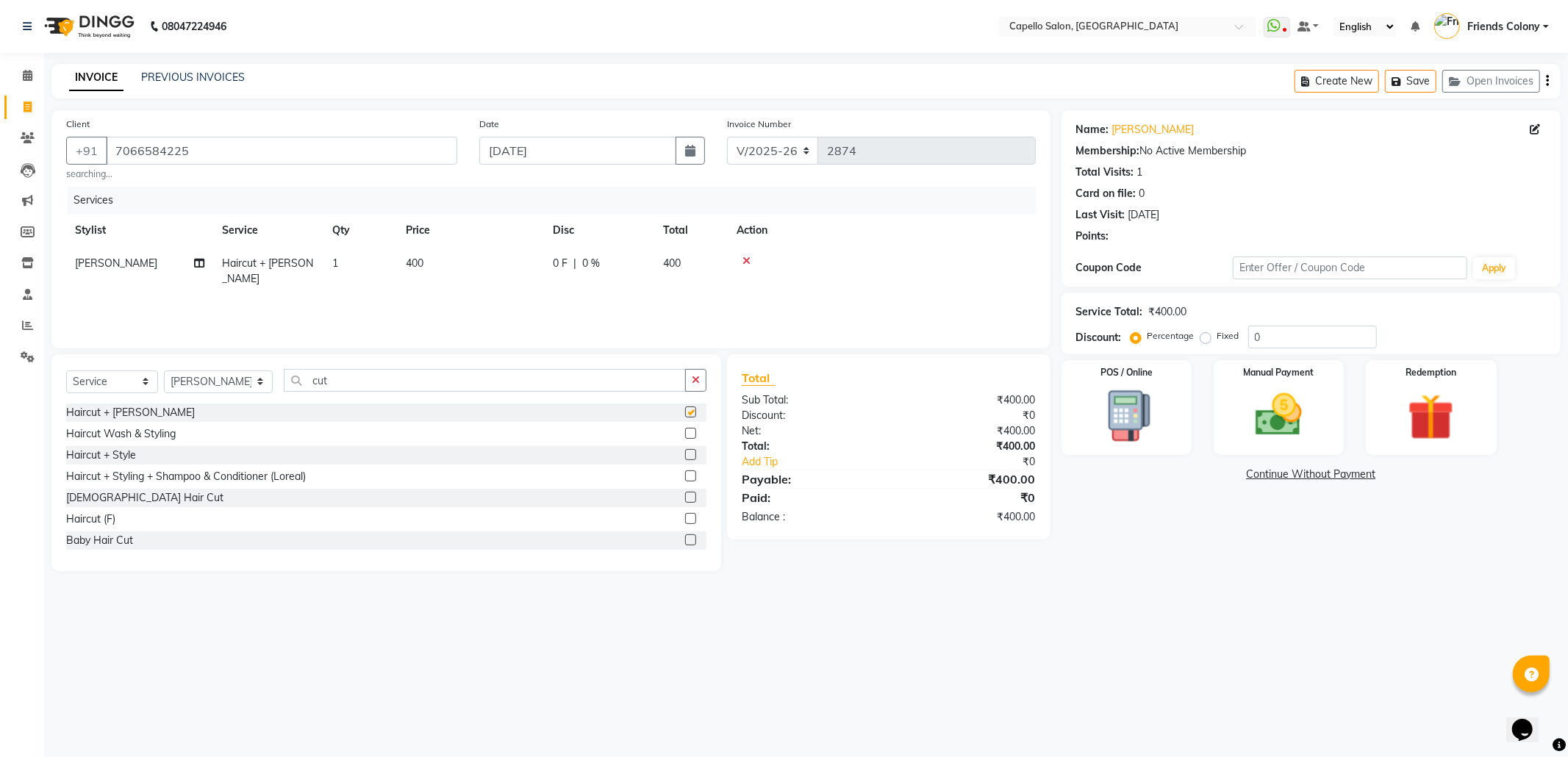
checkbox input "false"
click at [1287, 406] on img at bounding box center [1279, 415] width 79 height 56
click at [1227, 473] on span "UPI" at bounding box center [1216, 475] width 22 height 17
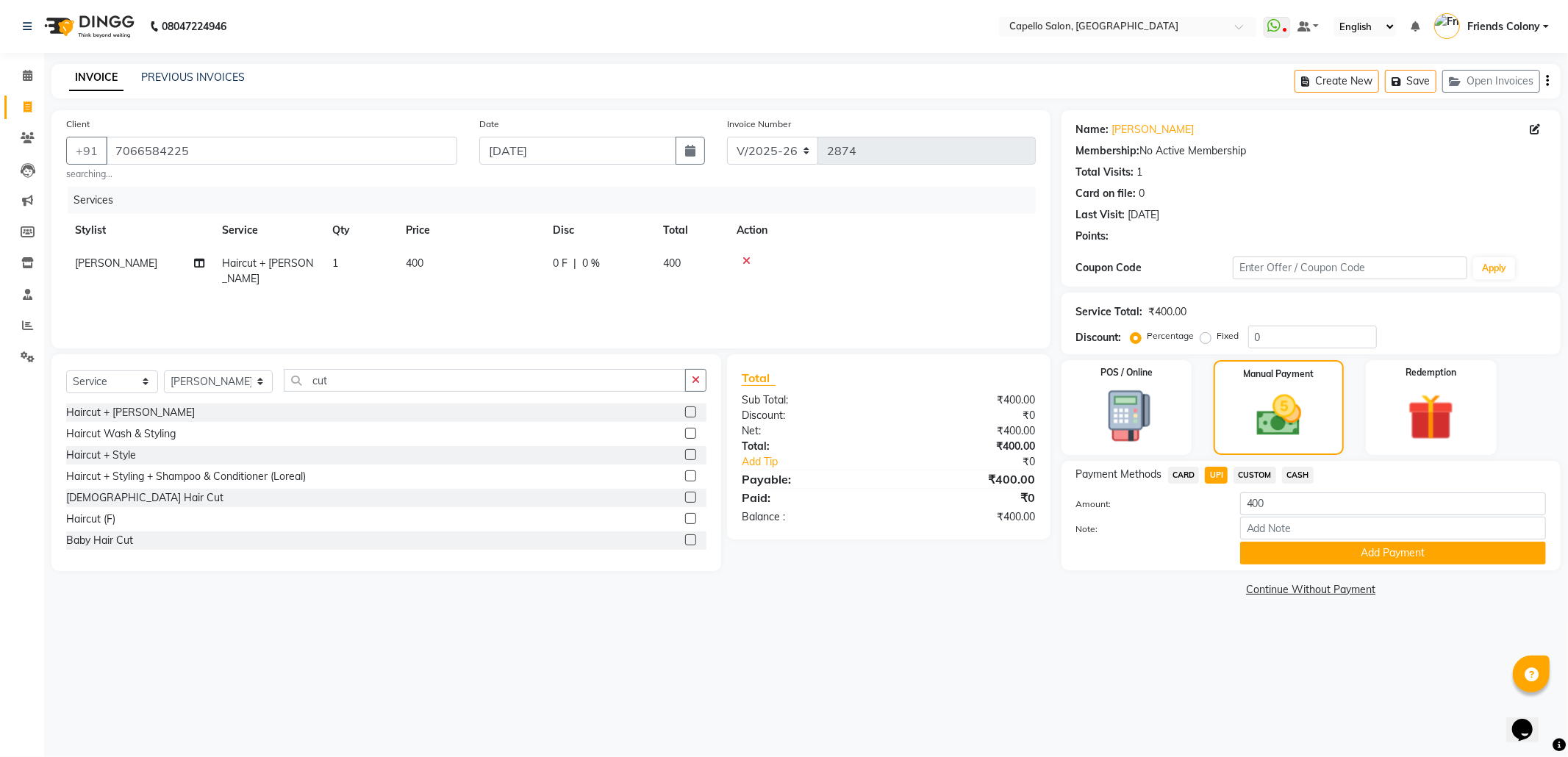
click at [1195, 481] on span "CARD" at bounding box center [1184, 475] width 32 height 17
click at [1213, 471] on span "UPI" at bounding box center [1216, 475] width 22 height 17
click at [1295, 557] on button "Add Payment" at bounding box center [1393, 553] width 306 height 22
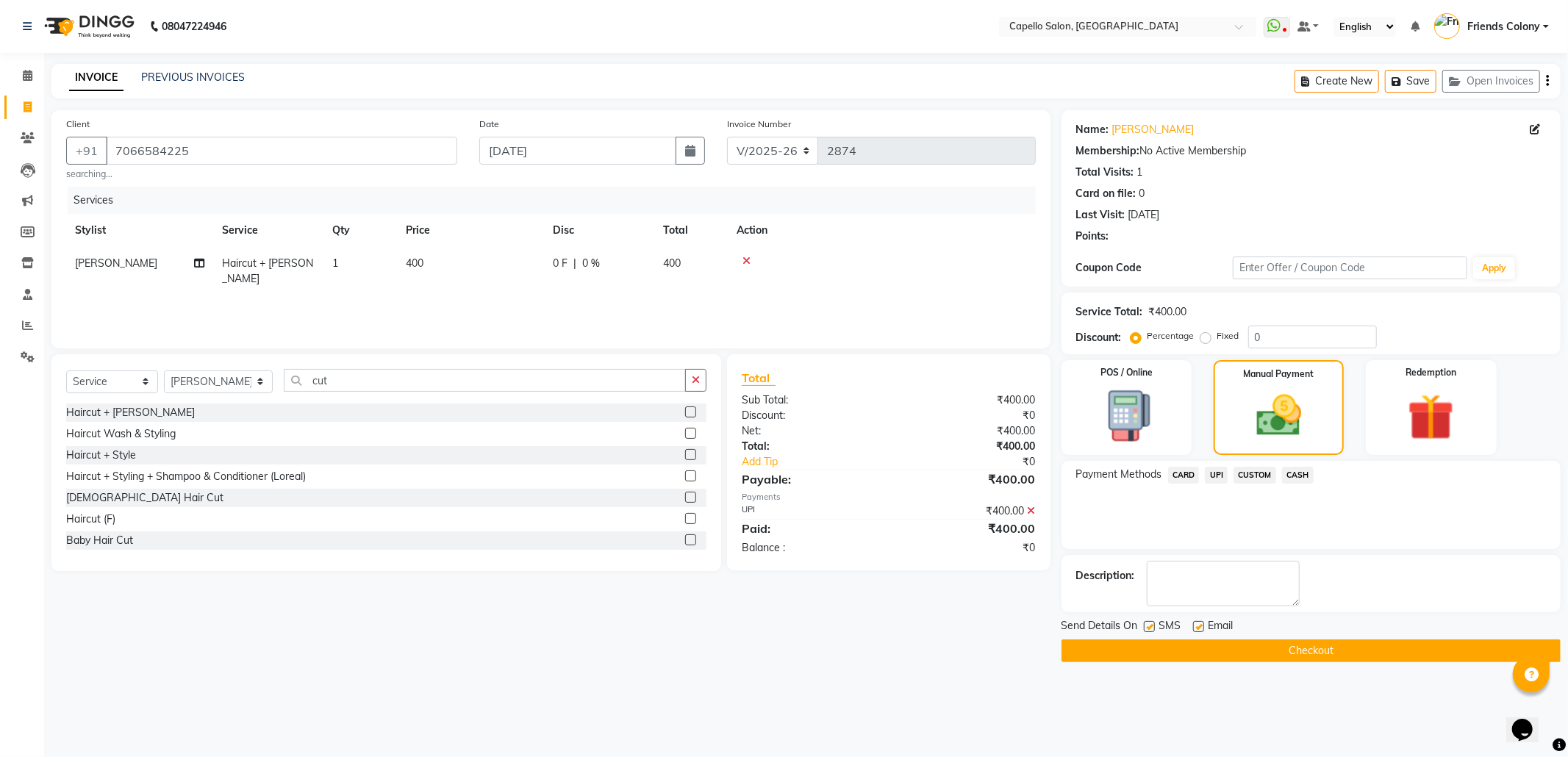
click at [1313, 645] on button "Checkout" at bounding box center [1311, 650] width 499 height 22
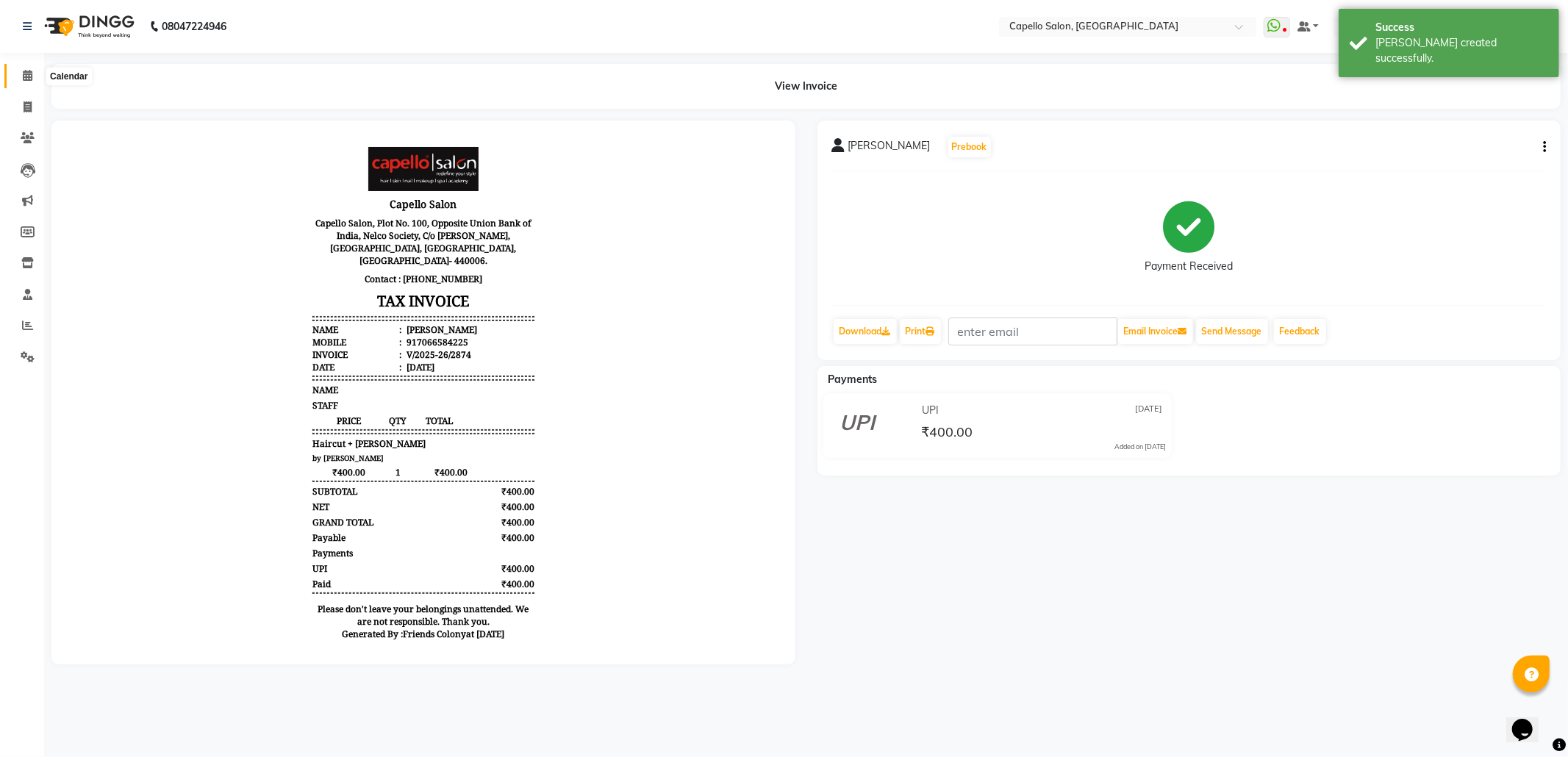
click at [22, 70] on icon at bounding box center [27, 75] width 9 height 11
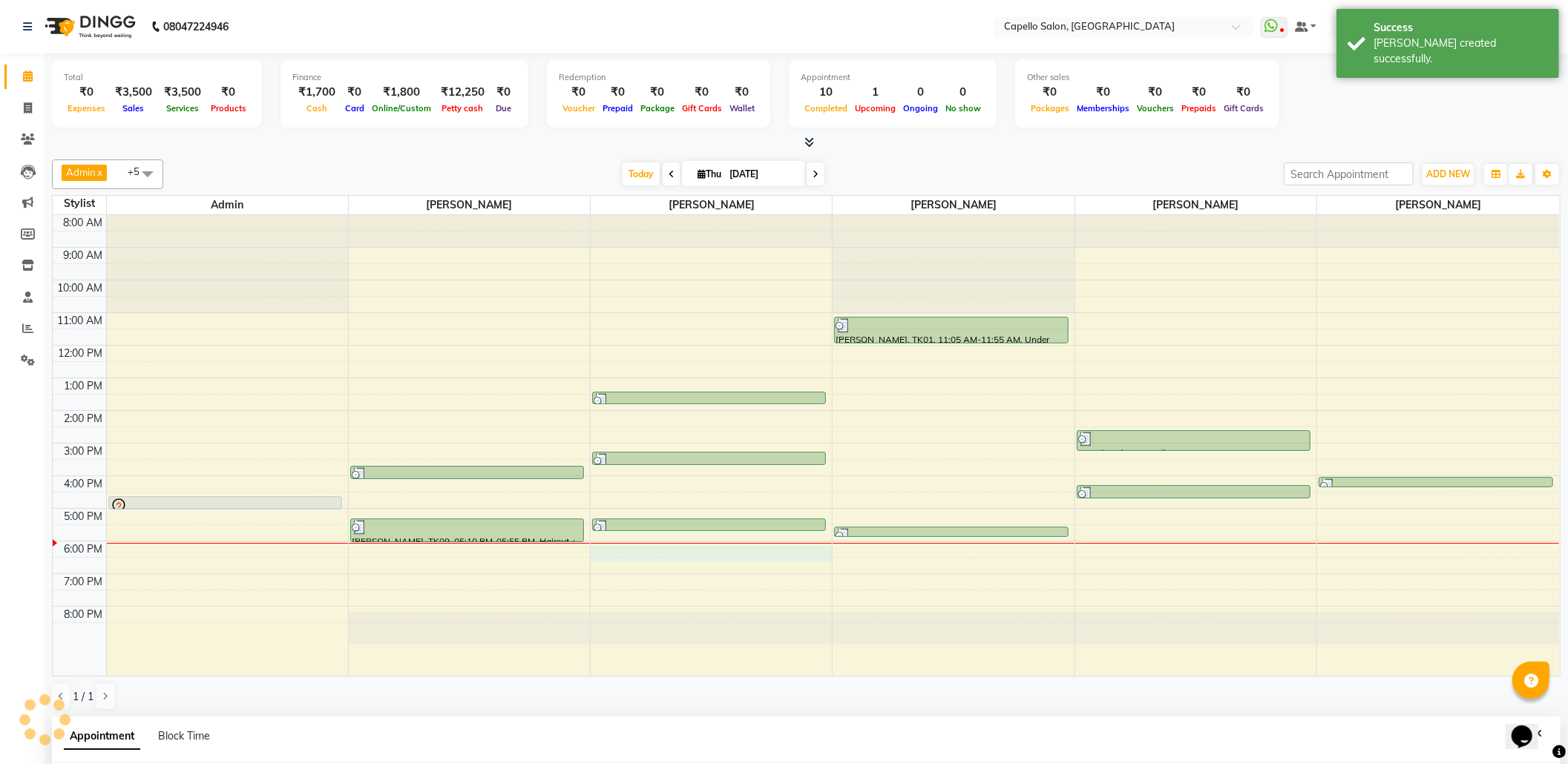
select select "69590"
select select "tentative"
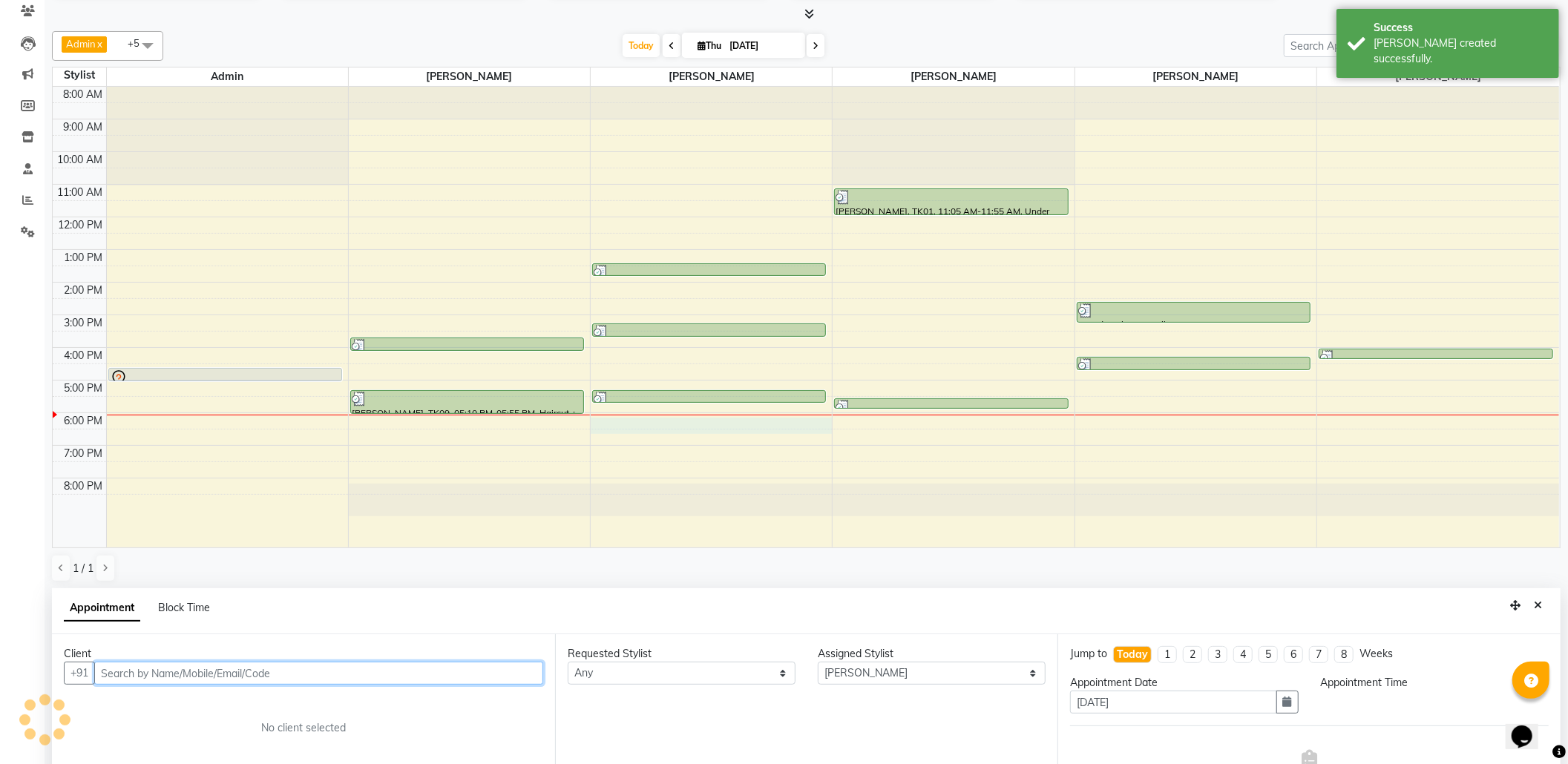
select select "1080"
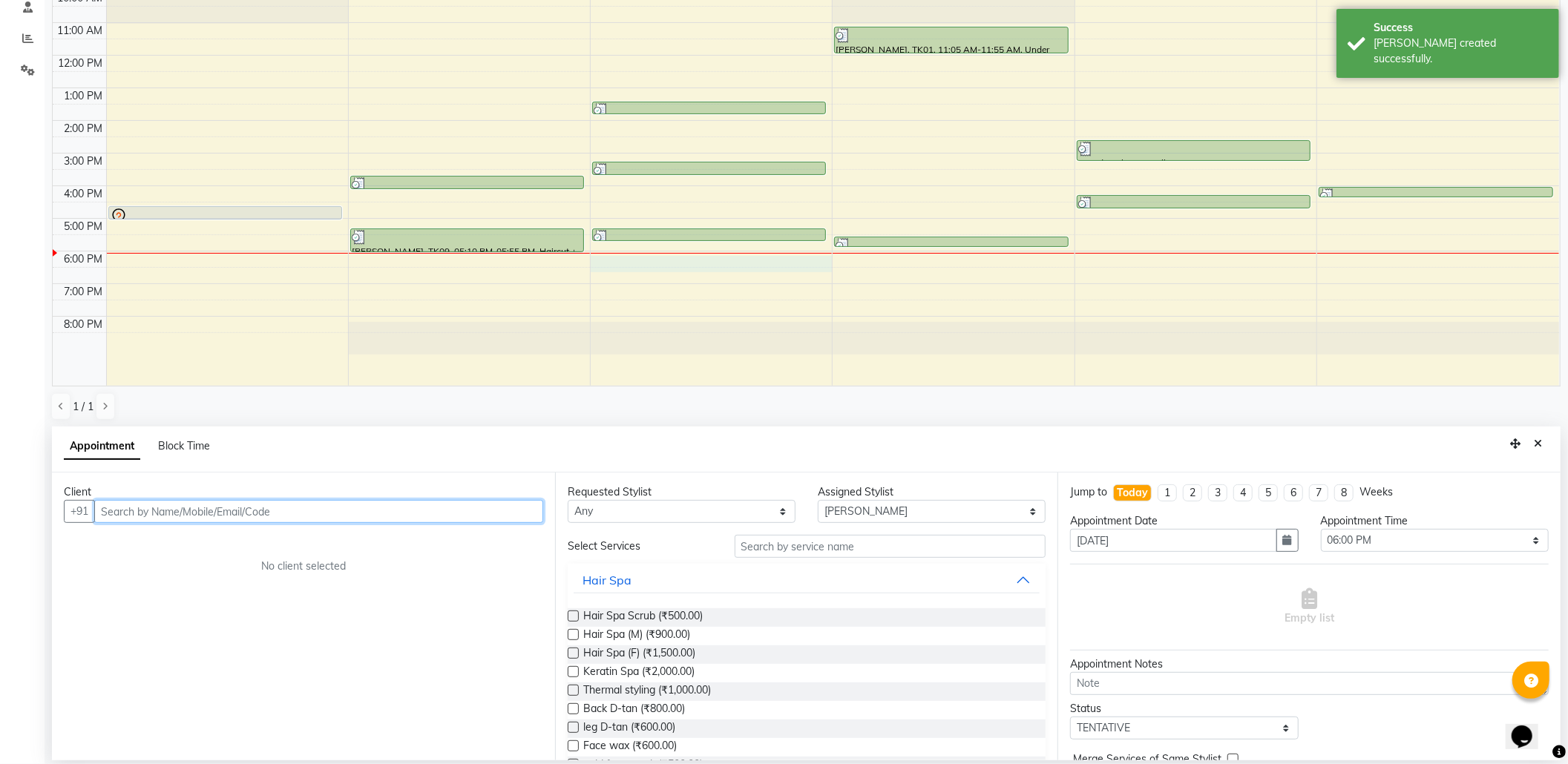
click at [234, 510] on input "text" at bounding box center [319, 511] width 449 height 23
paste input "Friends Colony Staff"
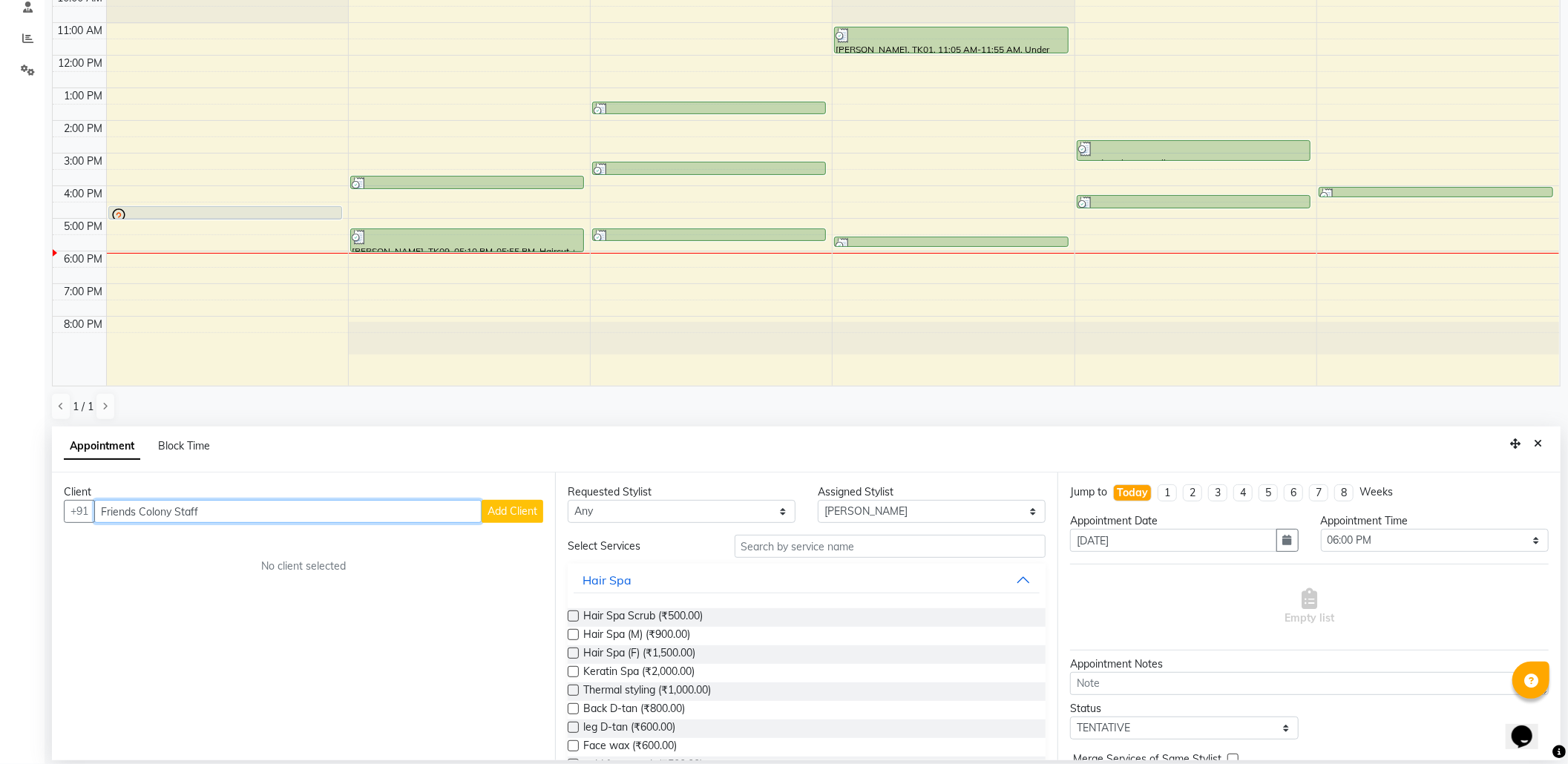
drag, startPoint x: 227, startPoint y: 510, endPoint x: 9, endPoint y: 529, distance: 218.8
click at [24, 529] on app-home "08047224946 Select Location × Capello Salon, Friends Colony WhatsApp Status ✕ S…" at bounding box center [784, 237] width 1568 height 1054
paste input "text"
type input "F"
paste input "Friends Colony Staff"
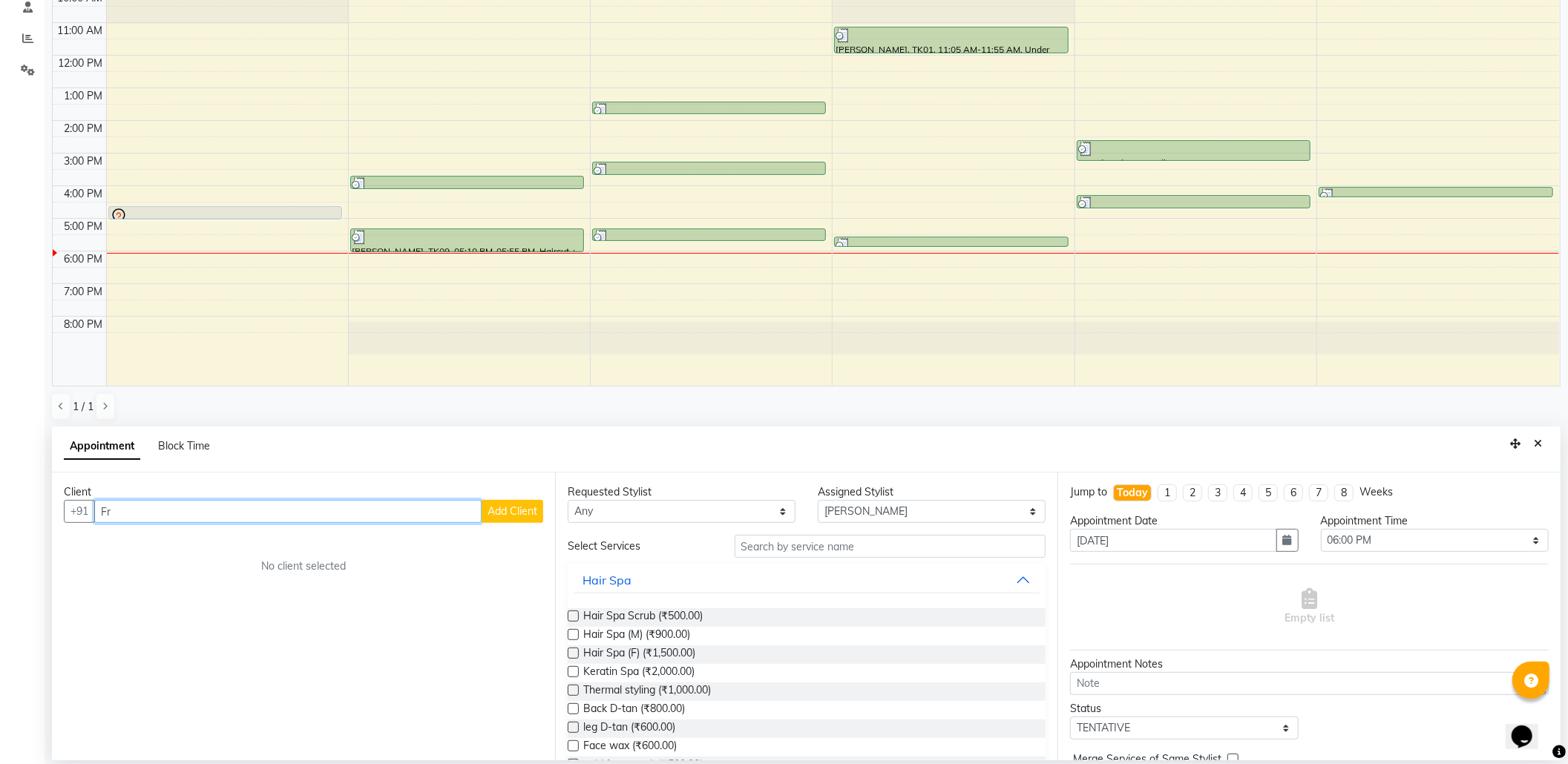
type input "F"
click at [1534, 442] on icon "Close" at bounding box center [1538, 443] width 8 height 10
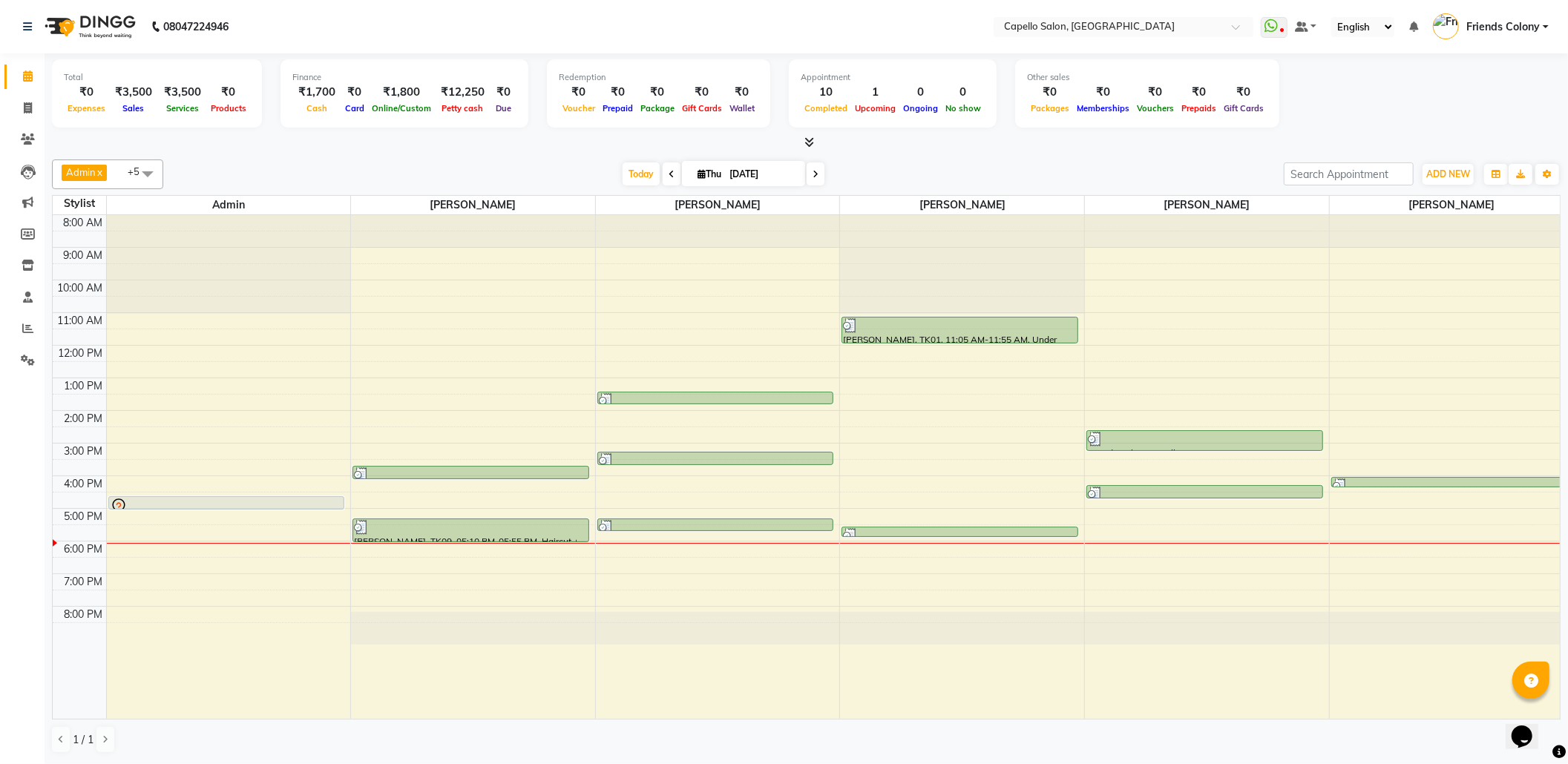
scroll to position [0, 0]
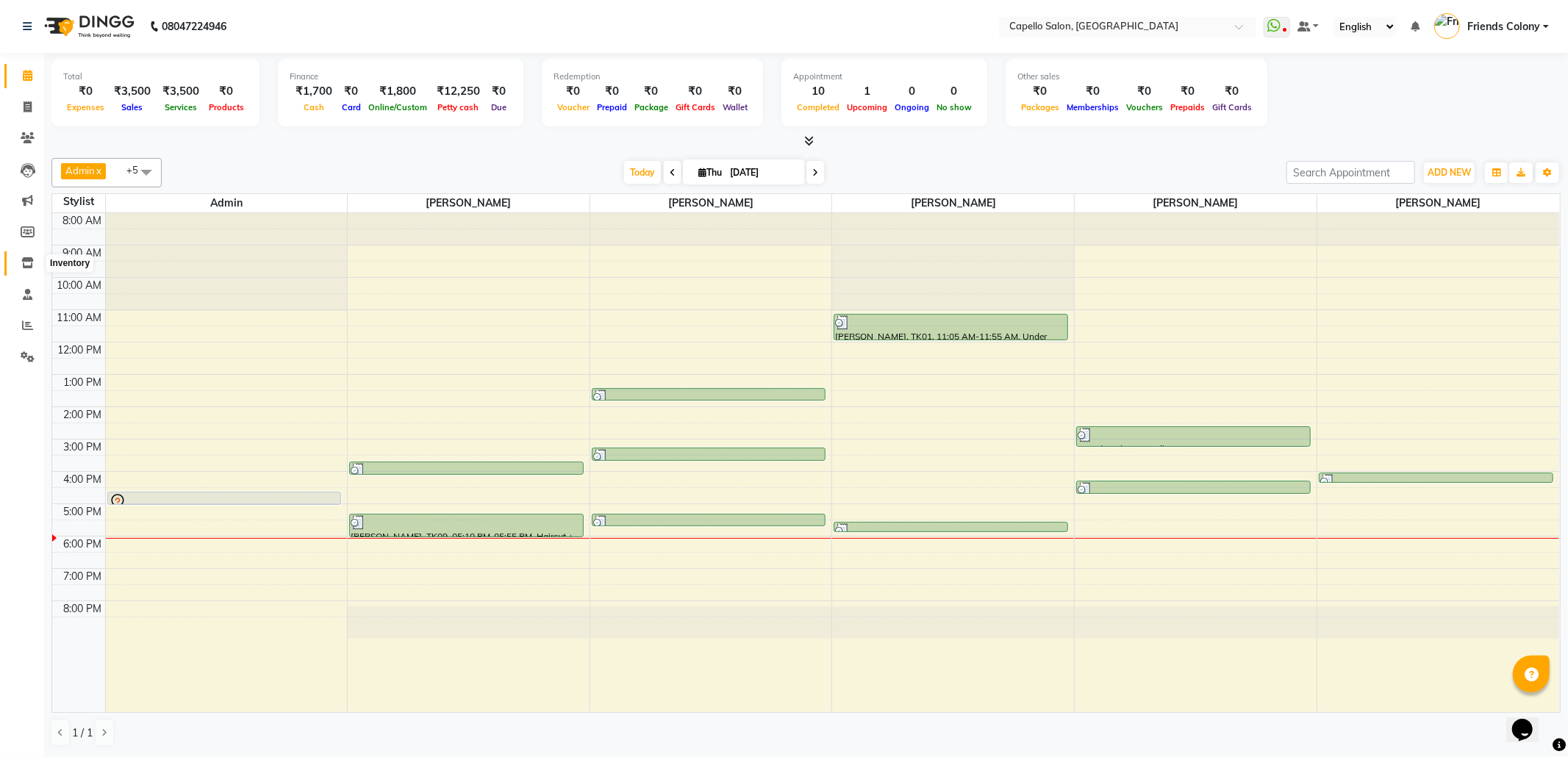
click at [22, 265] on icon at bounding box center [28, 262] width 12 height 11
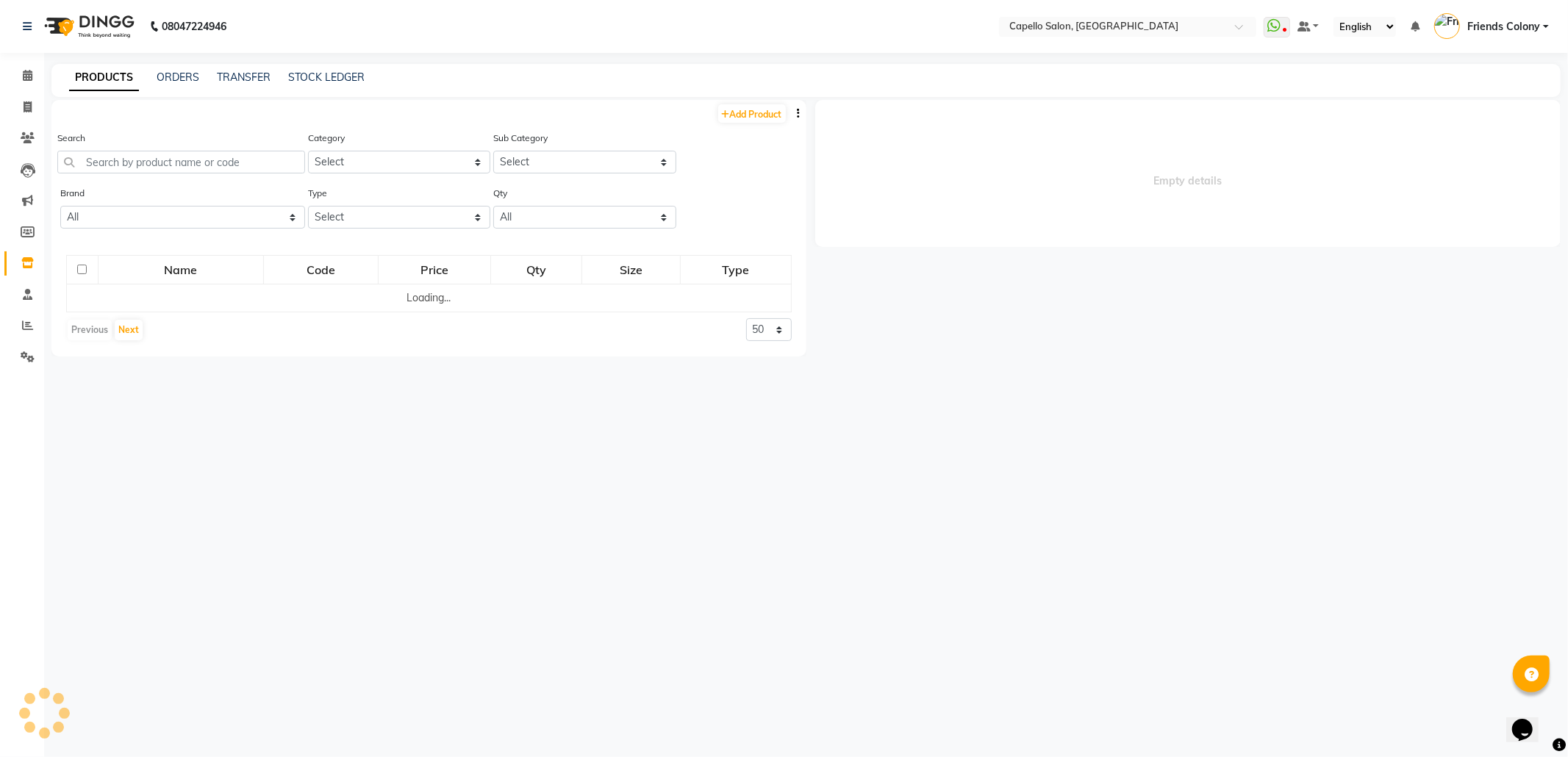
select select
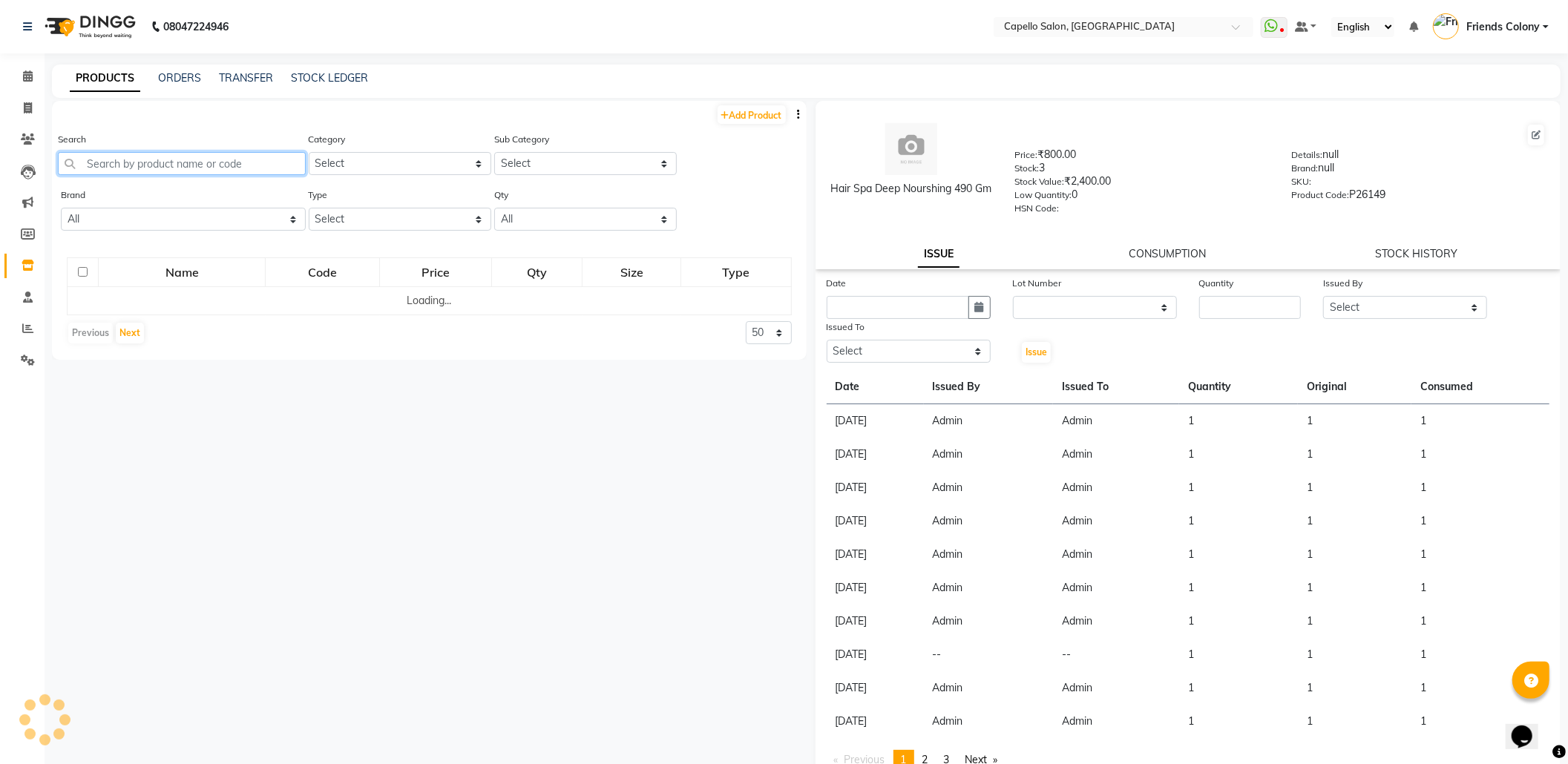
click at [285, 157] on input "text" at bounding box center [181, 163] width 248 height 23
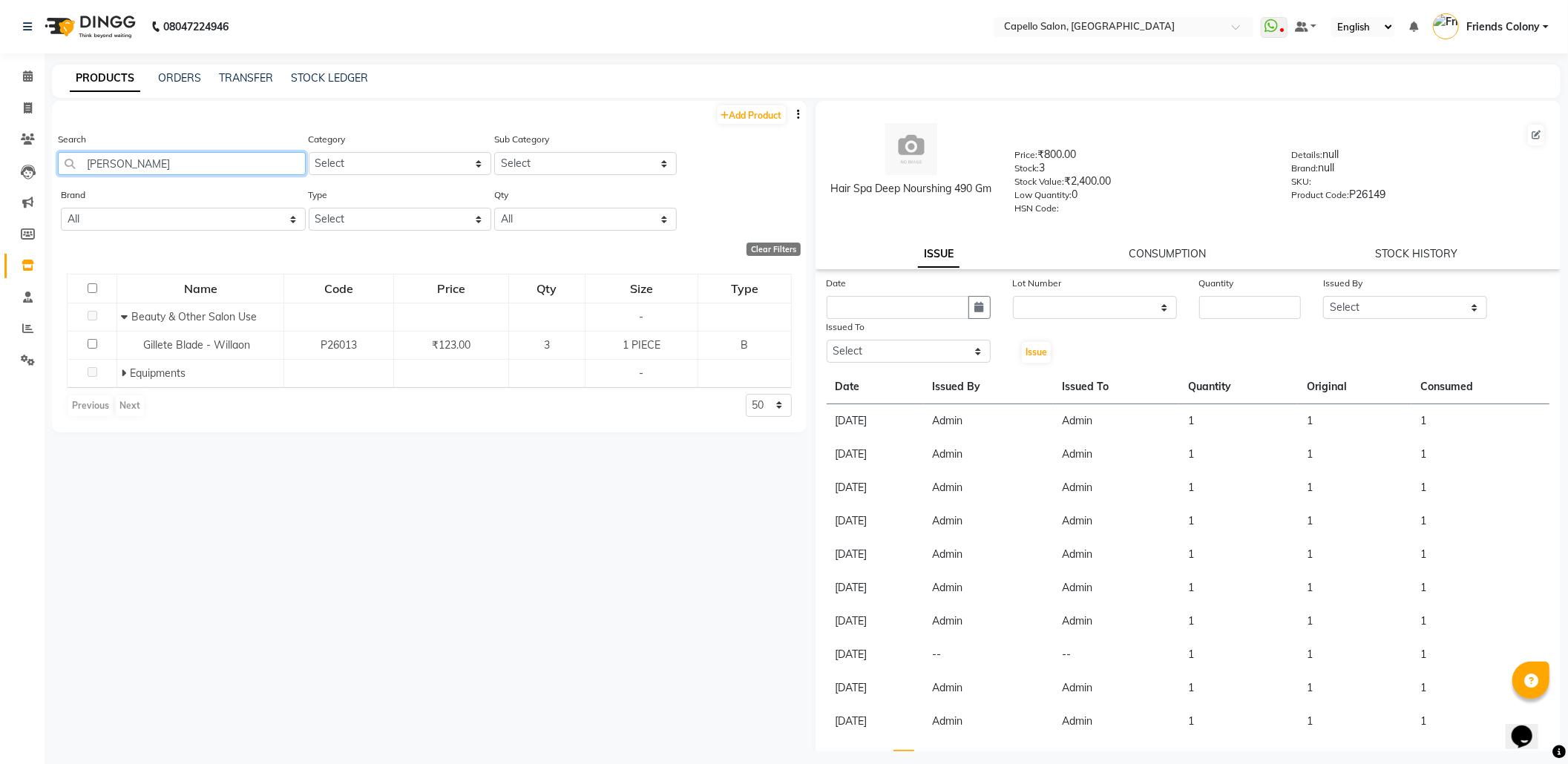
scroll to position [9, 0]
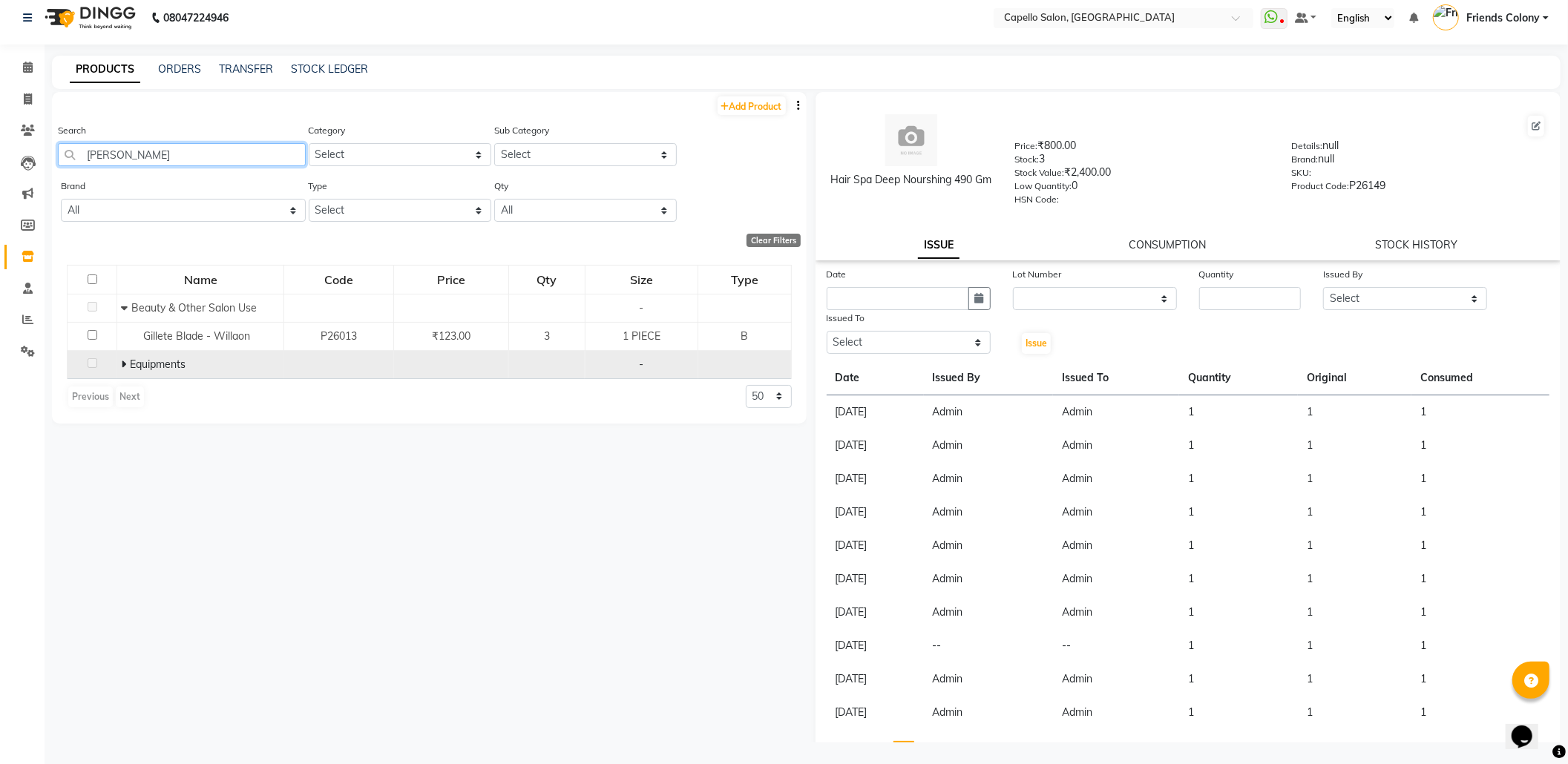
type input "gill"
click at [124, 362] on icon at bounding box center [124, 364] width 5 height 10
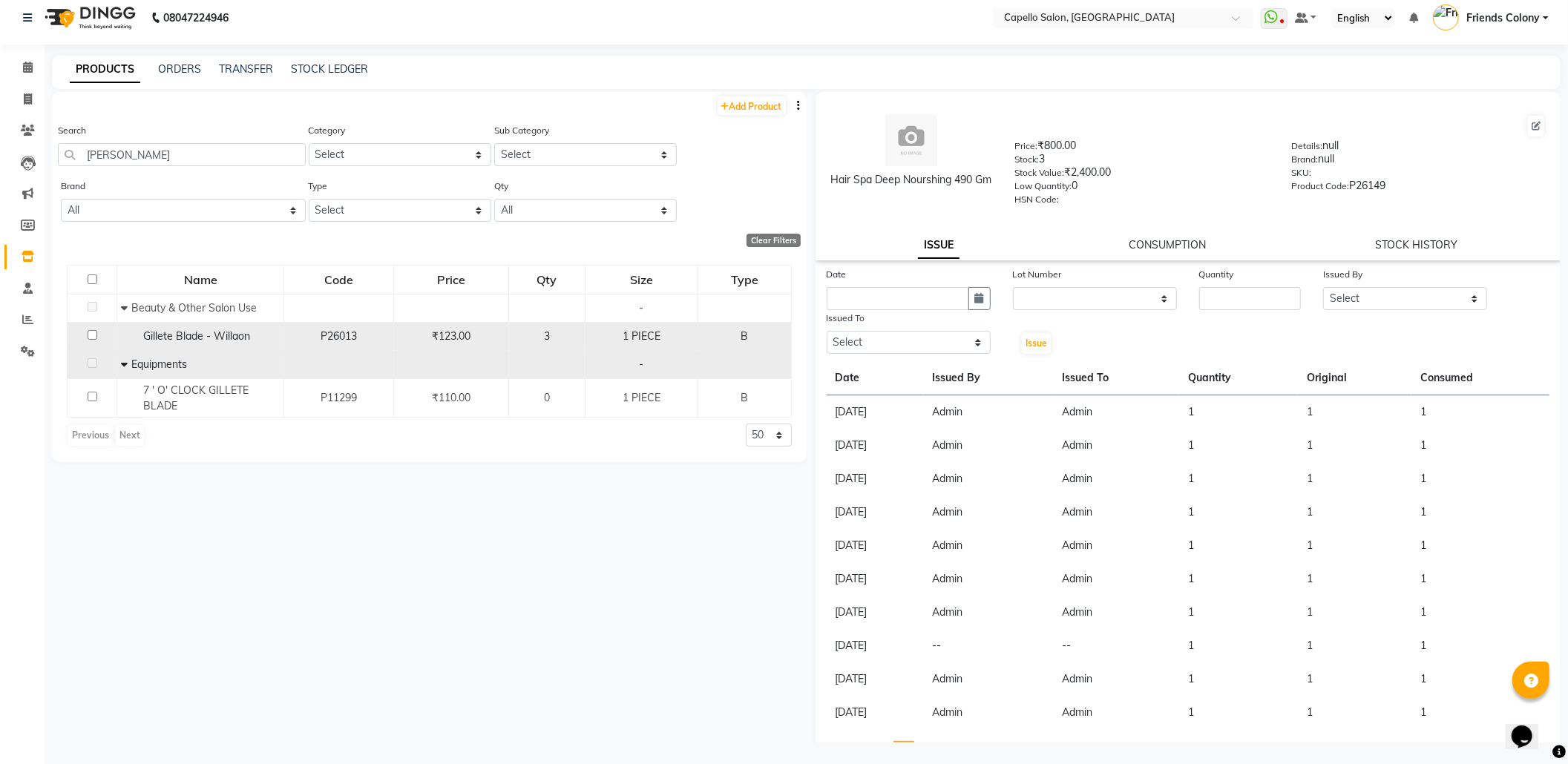
drag, startPoint x: 91, startPoint y: 333, endPoint x: 128, endPoint y: 337, distance: 37.2
click at [93, 334] on input "checkbox" at bounding box center [92, 335] width 9 height 9
checkbox input "true"
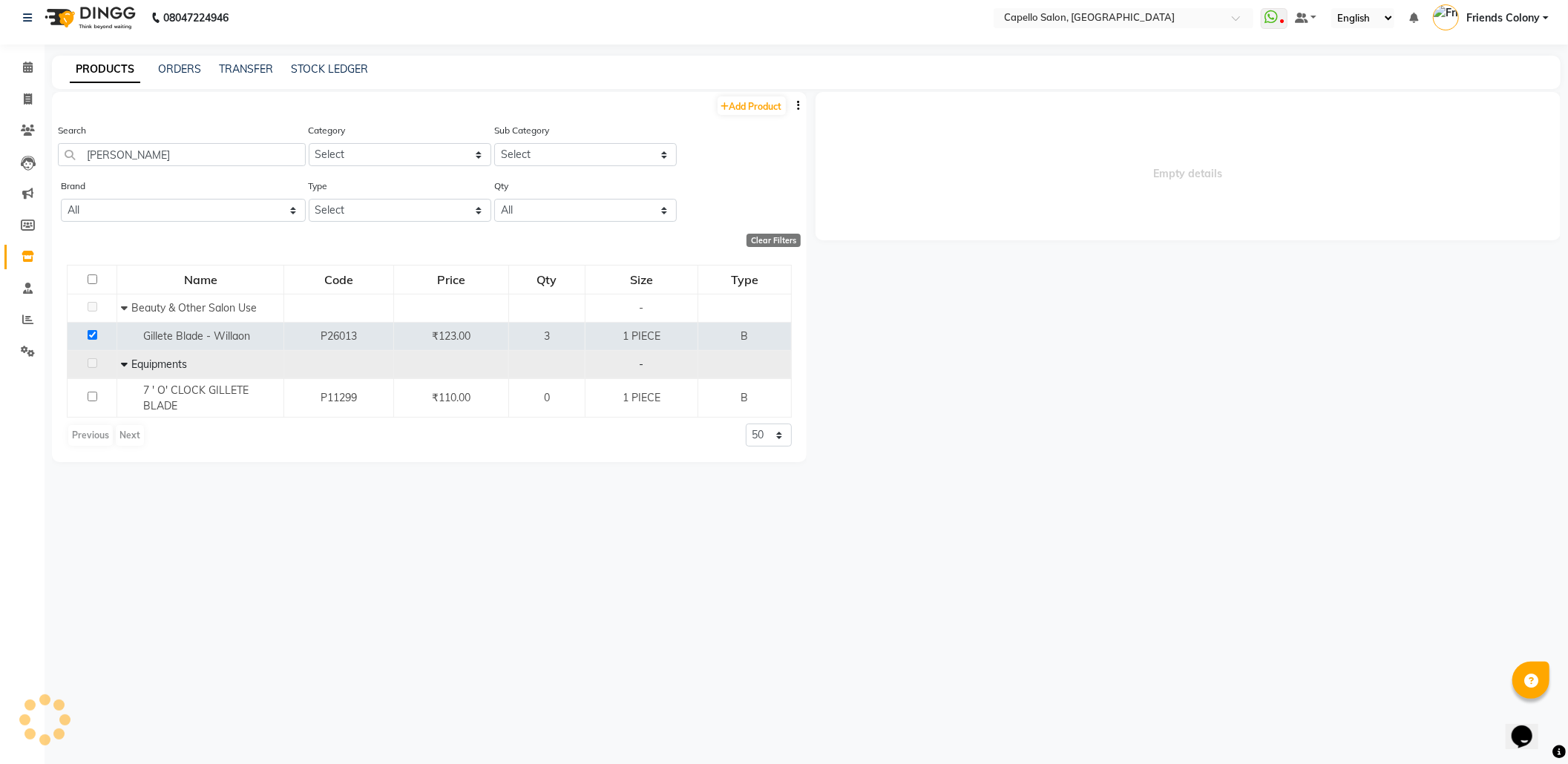
select select
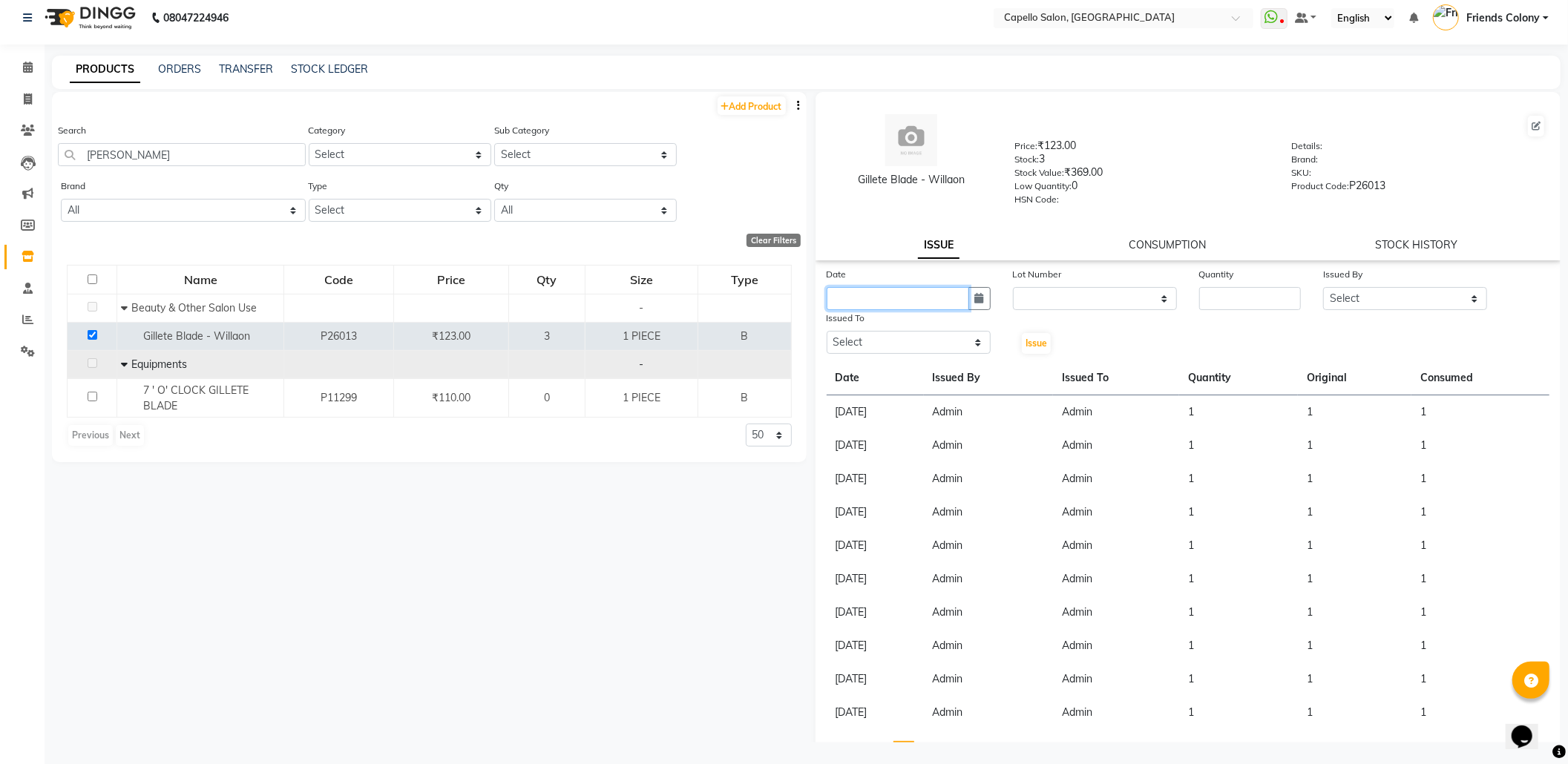
click at [874, 295] on input "text" at bounding box center [898, 298] width 142 height 23
select select "9"
select select "2025"
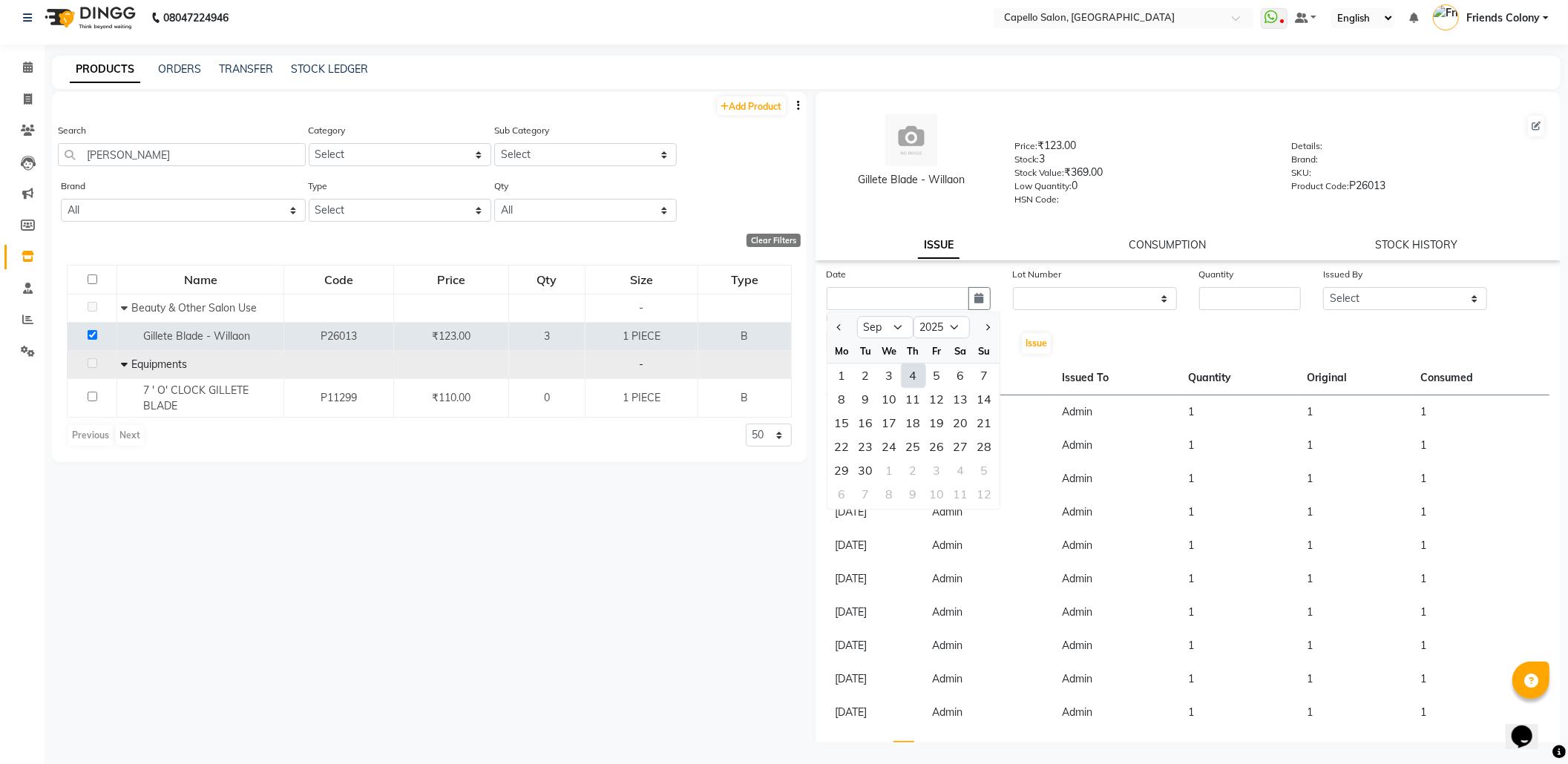
click at [910, 366] on div "4" at bounding box center [914, 375] width 23 height 23
type input "[DATE]"
click at [1257, 301] on input "number" at bounding box center [1250, 298] width 102 height 23
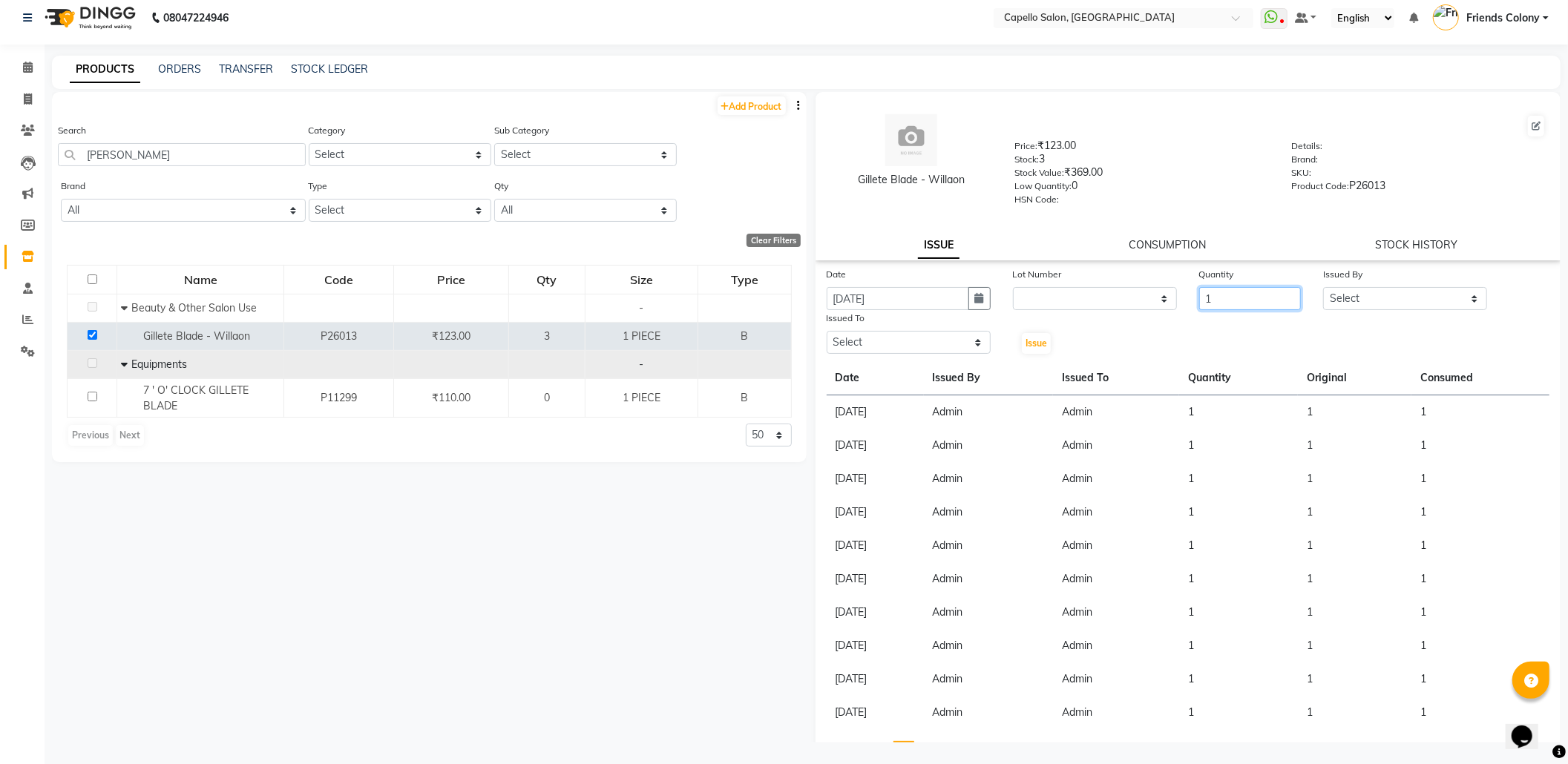
type input "1"
click at [1402, 289] on select "Select Admin ANKIT BANDEWAR Friends Colony Harsha Shiwankar mohini godhane NEHA…" at bounding box center [1405, 298] width 164 height 23
select select "16604"
click at [1323, 287] on select "Select Admin ANKIT BANDEWAR Friends Colony Harsha Shiwankar mohini godhane NEHA…" at bounding box center [1405, 298] width 164 height 23
click at [882, 330] on select "Select Admin ANKIT BANDEWAR Friends Colony Harsha Shiwankar mohini godhane NEHA…" at bounding box center [909, 341] width 164 height 23
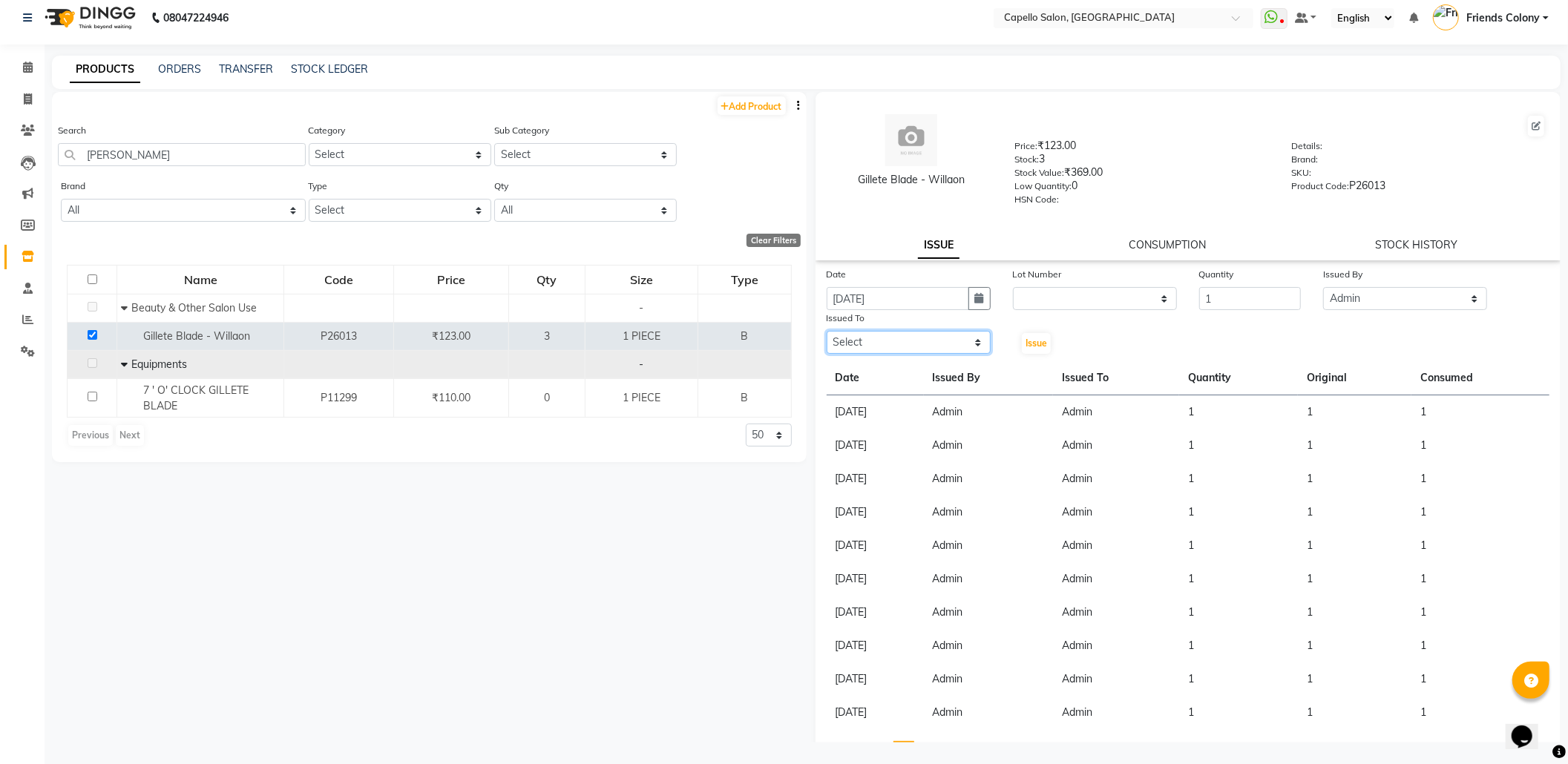
select select "16604"
click at [827, 330] on select "Select Admin ANKIT BANDEWAR Friends Colony Harsha Shiwankar mohini godhane NEHA…" at bounding box center [909, 341] width 164 height 23
click at [1032, 337] on span "Issue" at bounding box center [1036, 343] width 22 height 11
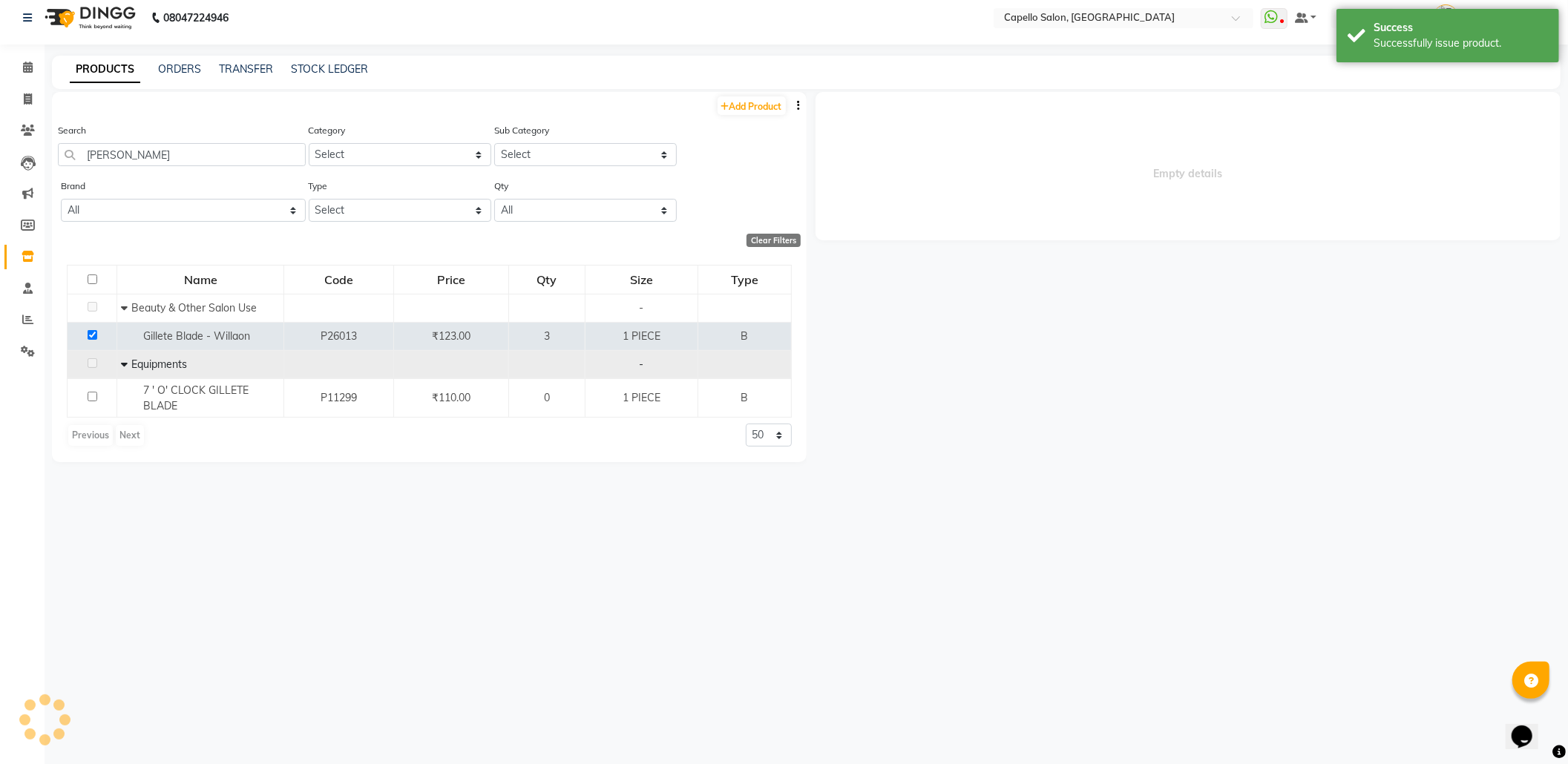
select select
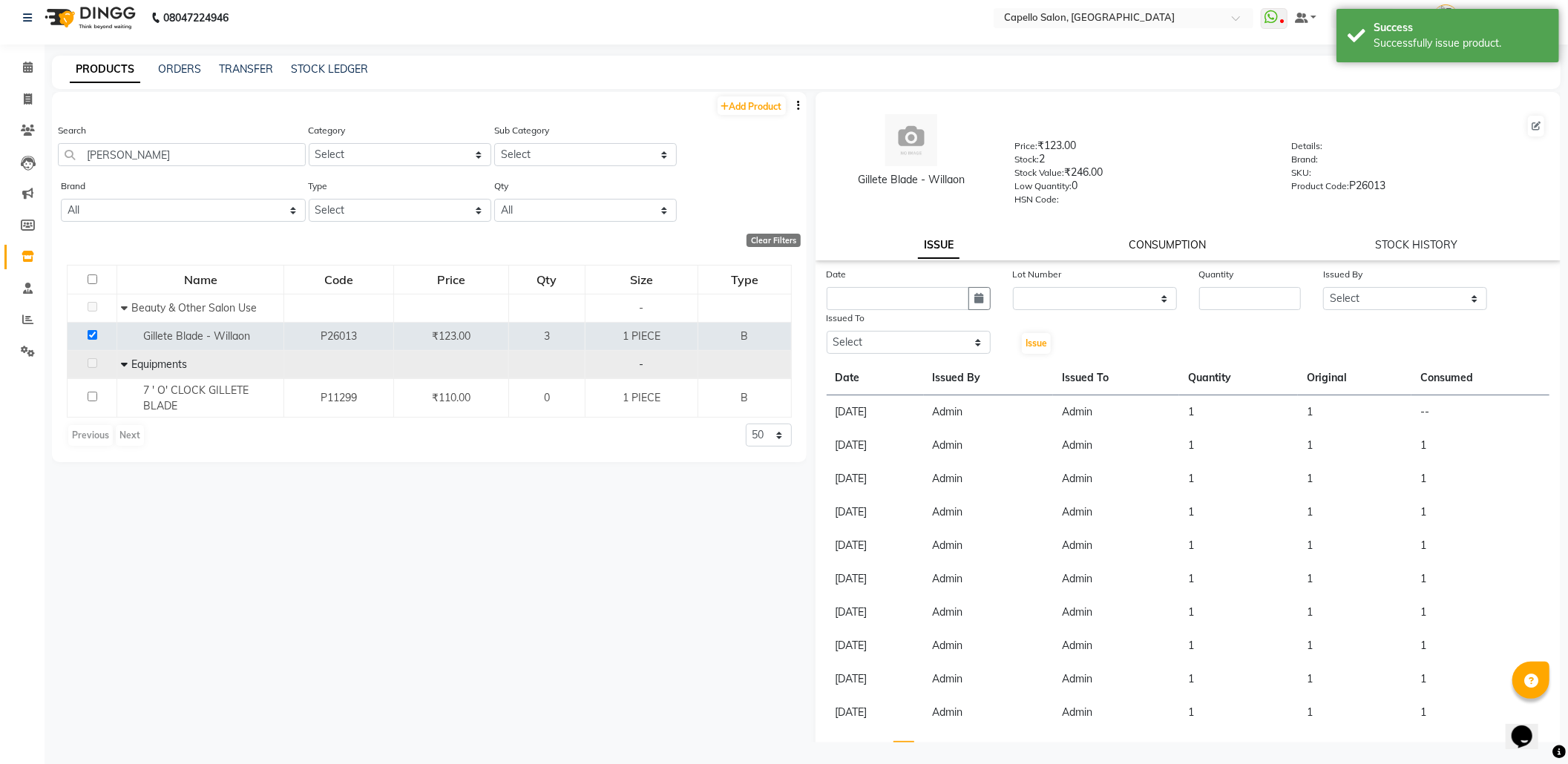
click at [1180, 241] on link "CONSUMPTION" at bounding box center [1167, 245] width 77 height 13
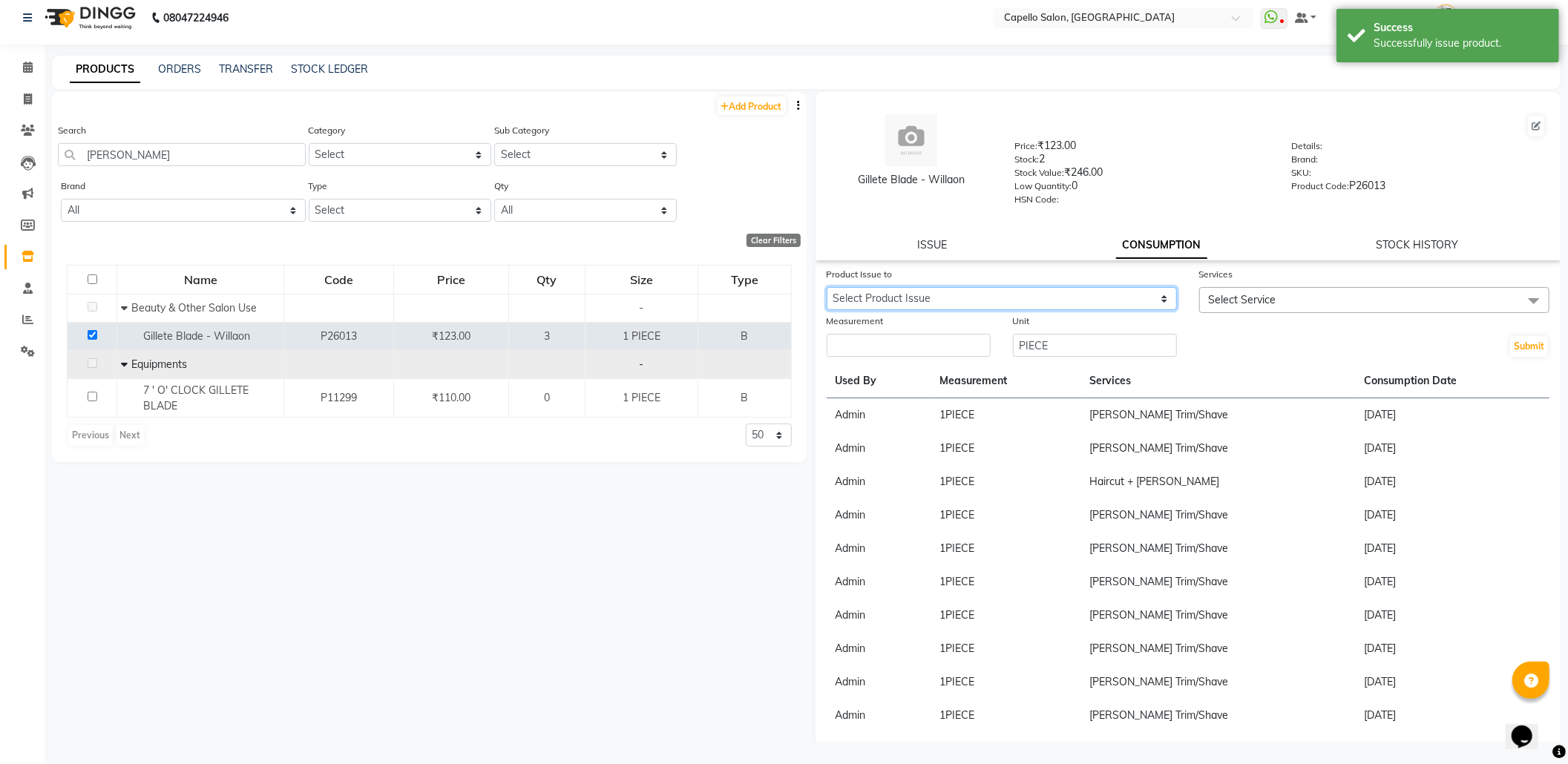
drag, startPoint x: 1146, startPoint y: 291, endPoint x: 1146, endPoint y: 301, distance: 10.0
click at [1146, 292] on select "Select Product Issue 2025-09-04, Issued to: Admin, Balance: 1" at bounding box center [1002, 298] width 350 height 23
select select "1204869"
click at [827, 287] on select "Select Product Issue 2025-09-04, Issued to: Admin, Balance: 1" at bounding box center [1002, 298] width 350 height 23
click at [1226, 298] on span "Select Service" at bounding box center [1243, 299] width 67 height 13
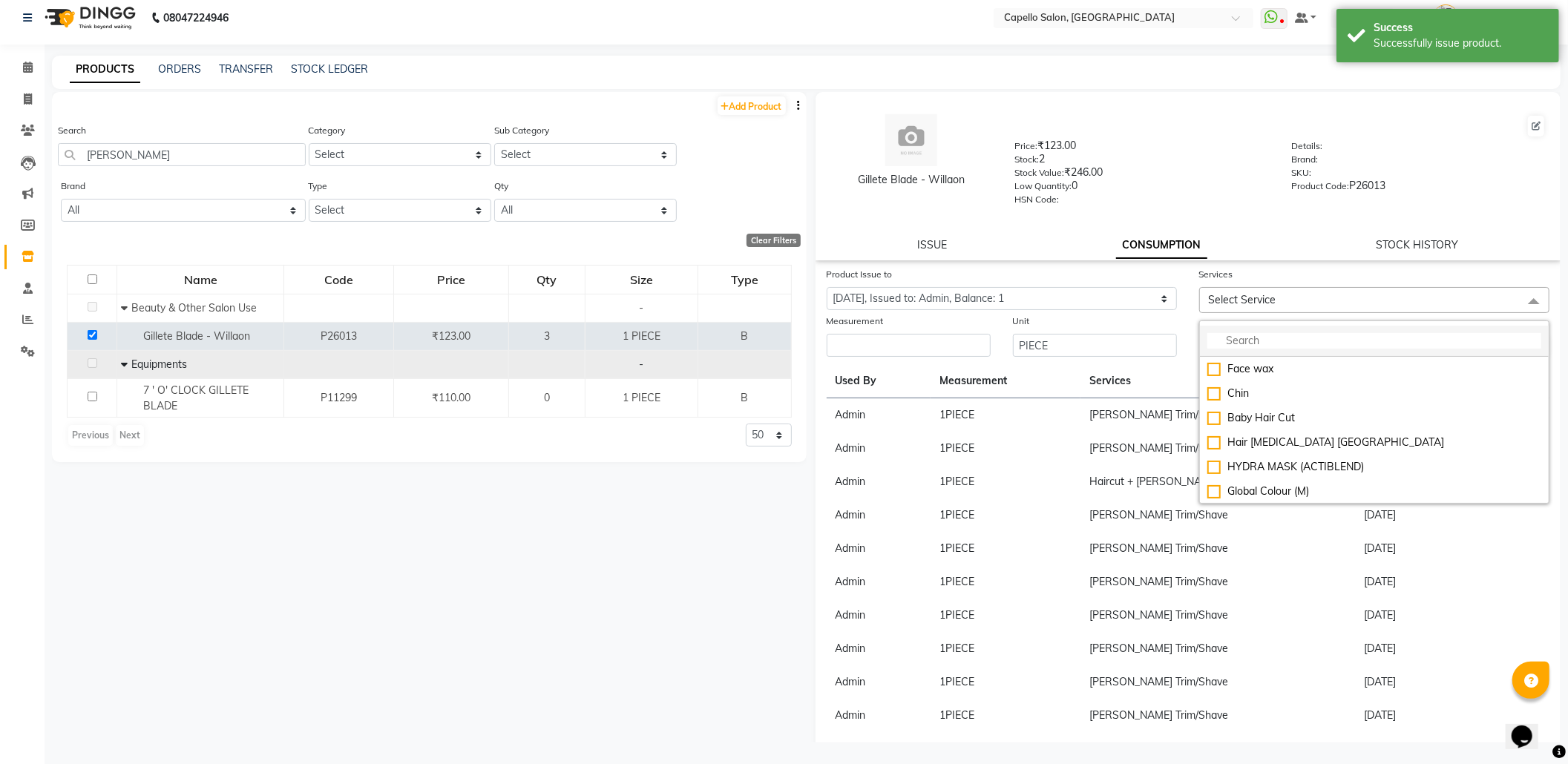
click at [1238, 338] on input "multiselect-search" at bounding box center [1374, 341] width 334 height 16
type input "c"
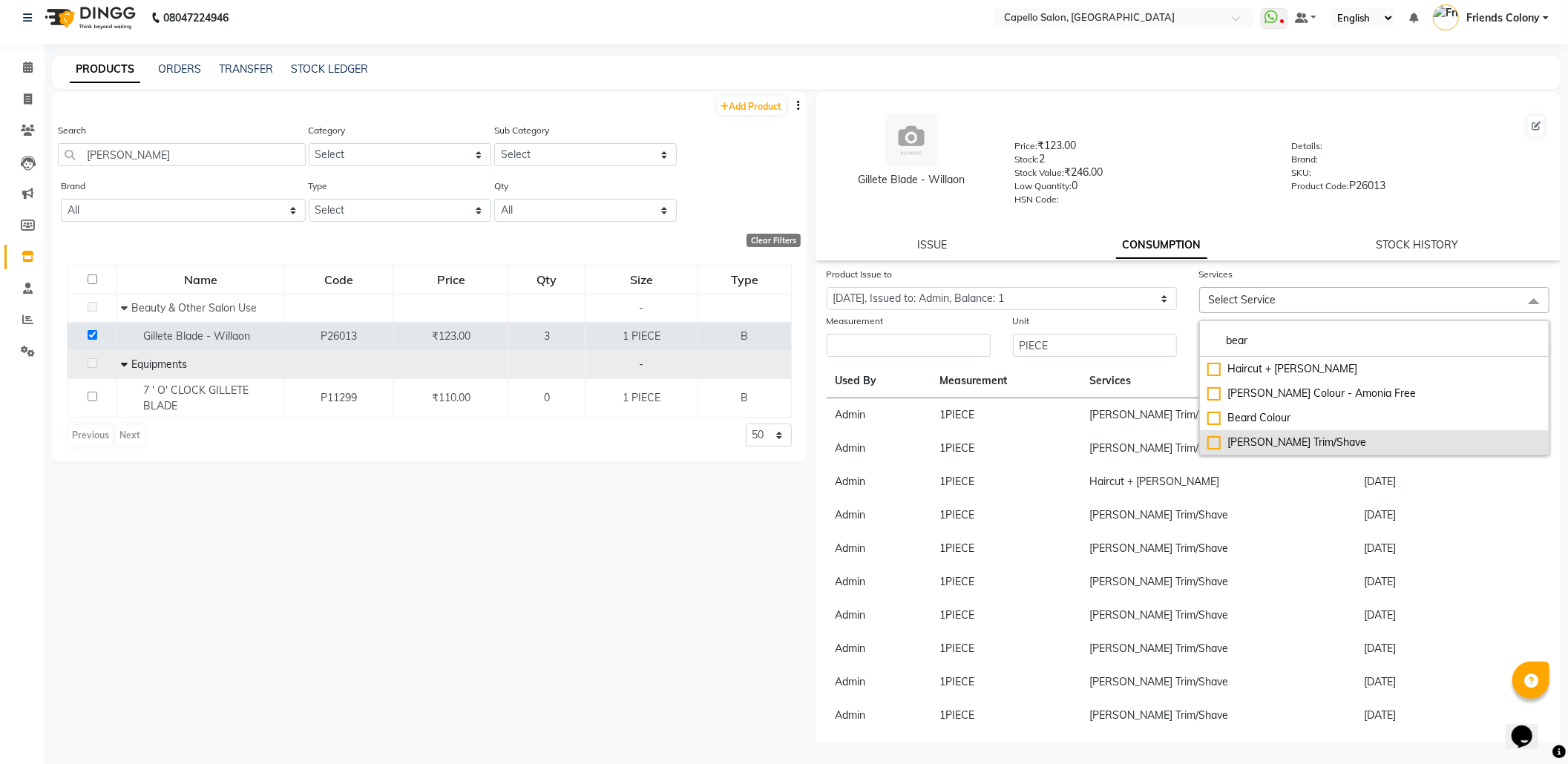
type input "bear"
drag, startPoint x: 1289, startPoint y: 447, endPoint x: 1248, endPoint y: 421, distance: 48.5
click at [1283, 441] on div "Beard Trim/Shave" at bounding box center [1374, 442] width 334 height 16
checkbox input "true"
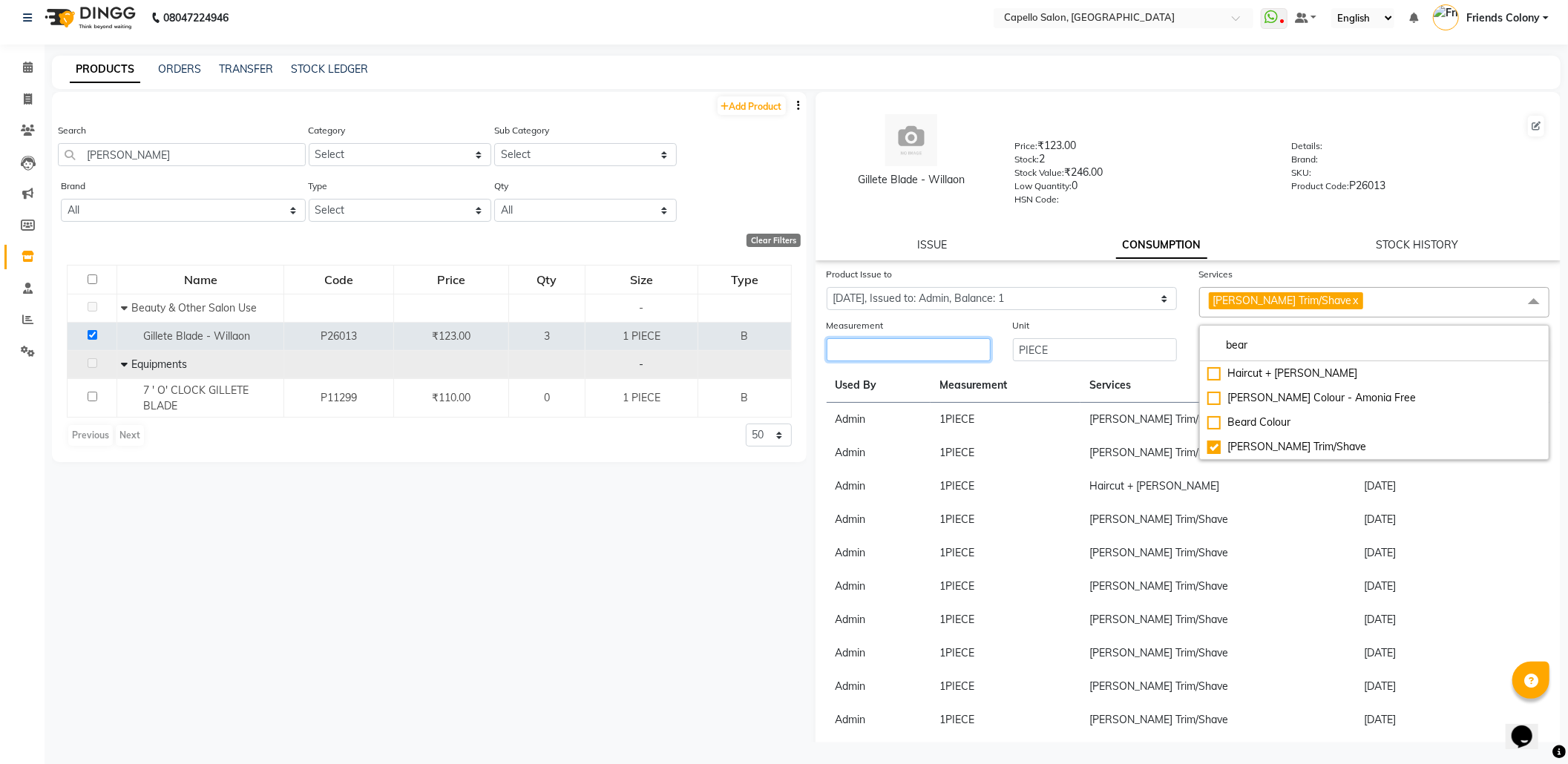
click at [904, 358] on input "number" at bounding box center [909, 349] width 164 height 23
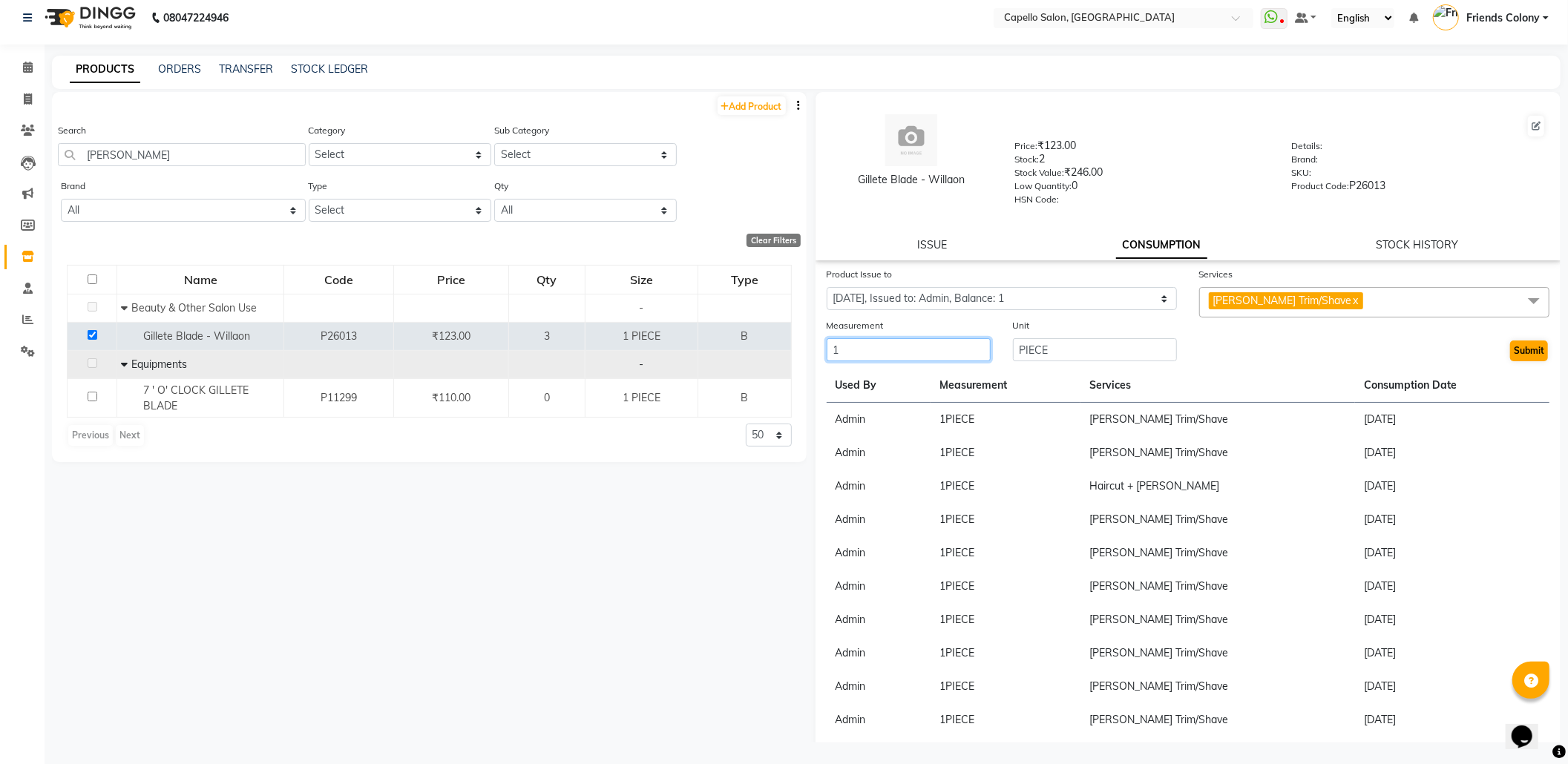
type input "1"
click at [1530, 342] on button "Submit" at bounding box center [1529, 351] width 38 height 21
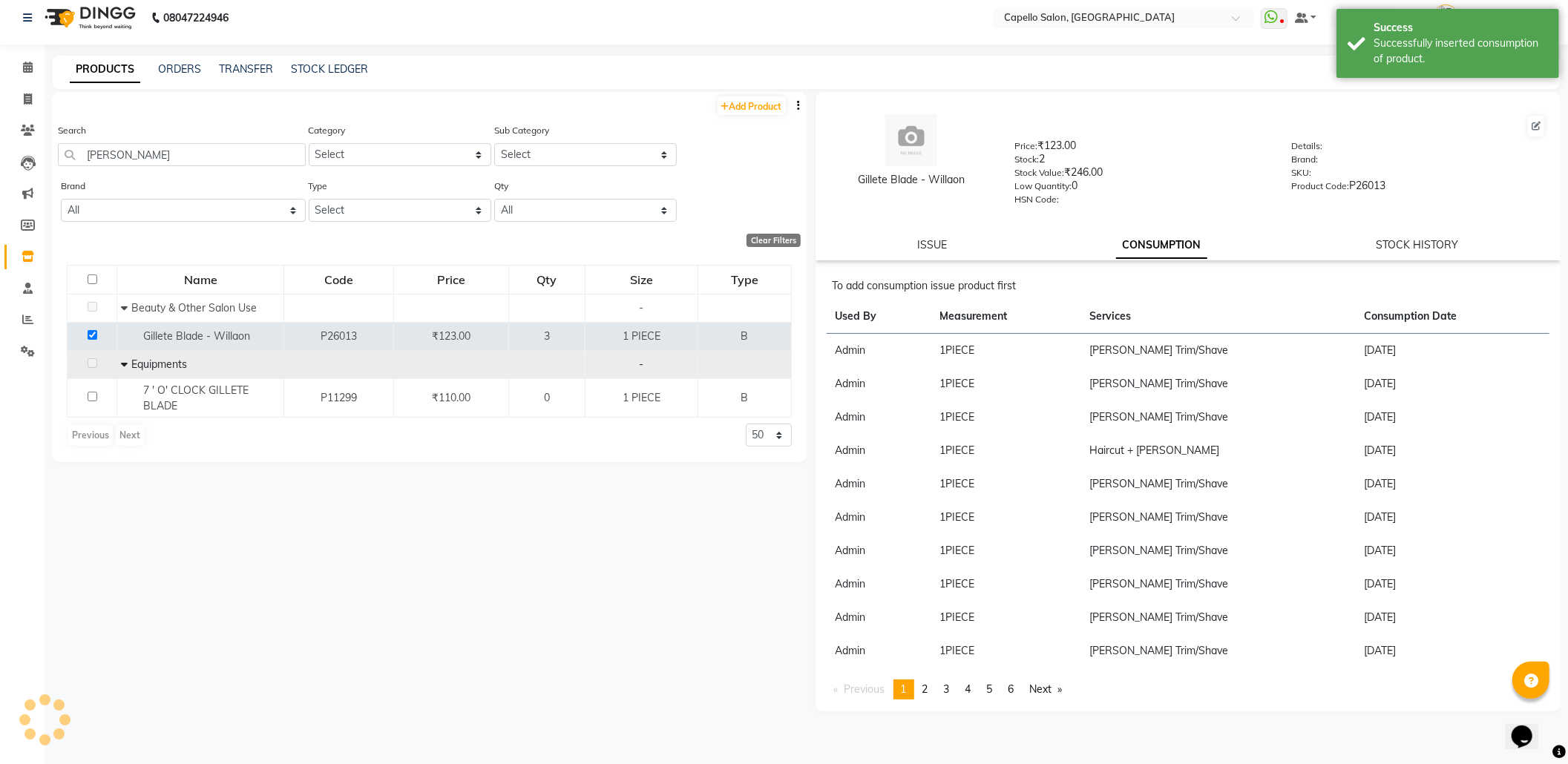
drag, startPoint x: 1438, startPoint y: 60, endPoint x: 704, endPoint y: 105, distance: 735.4
click at [1405, 61] on div "Successfully inserted consumption of product." at bounding box center [1460, 52] width 174 height 31
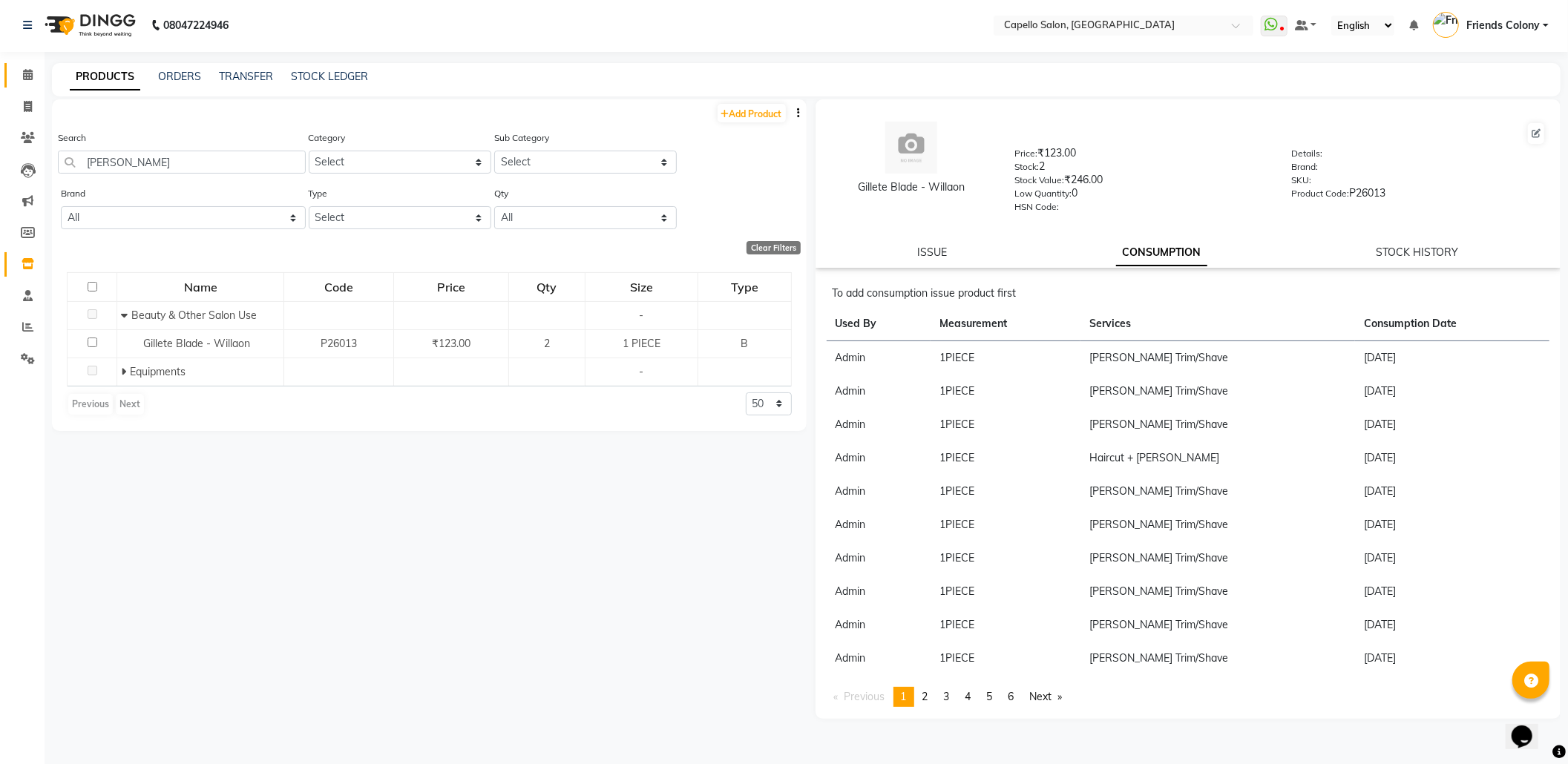
scroll to position [0, 0]
click at [18, 76] on span at bounding box center [27, 77] width 26 height 17
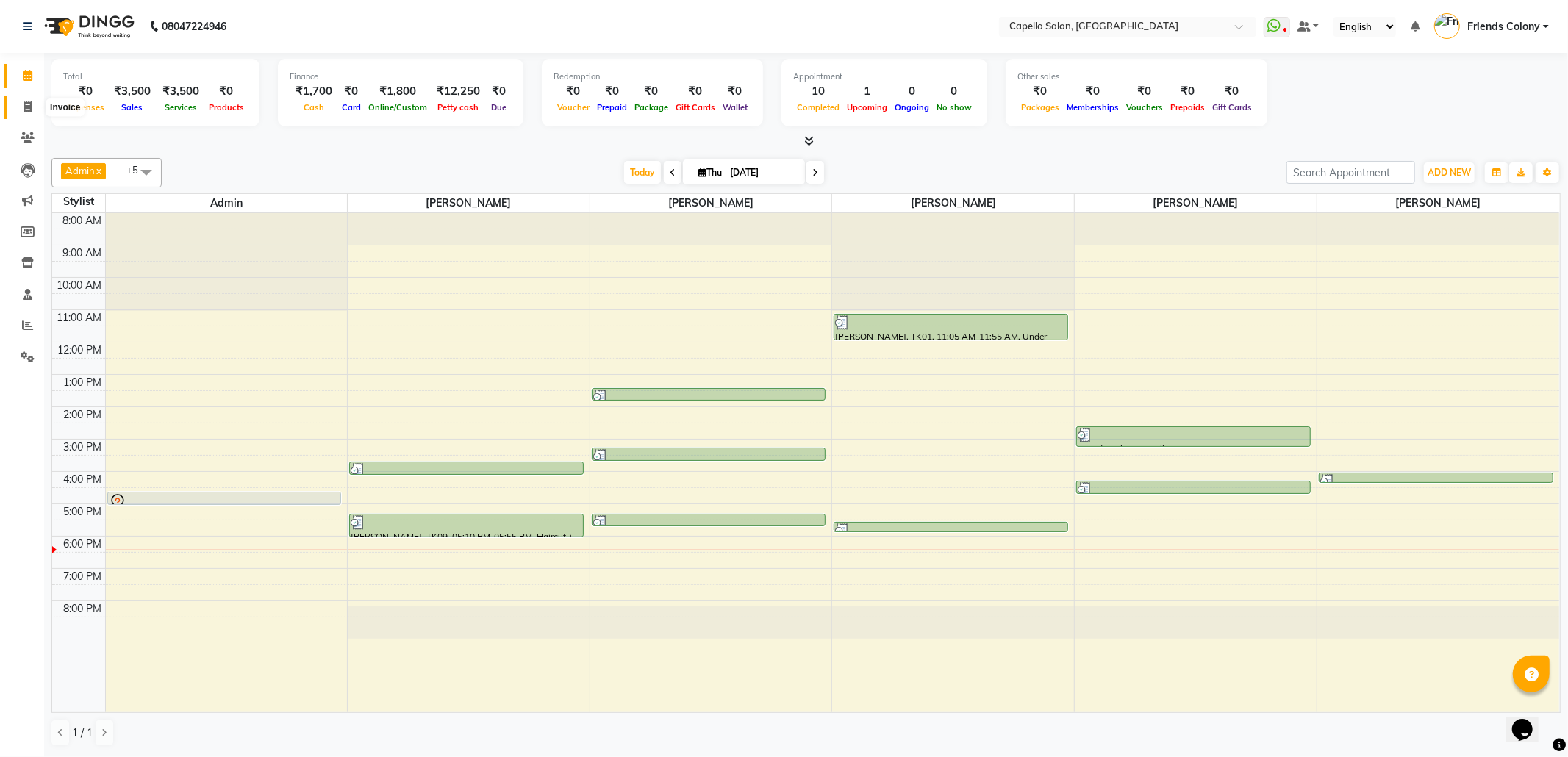
click at [23, 108] on icon at bounding box center [27, 107] width 8 height 11
select select "3583"
select select "service"
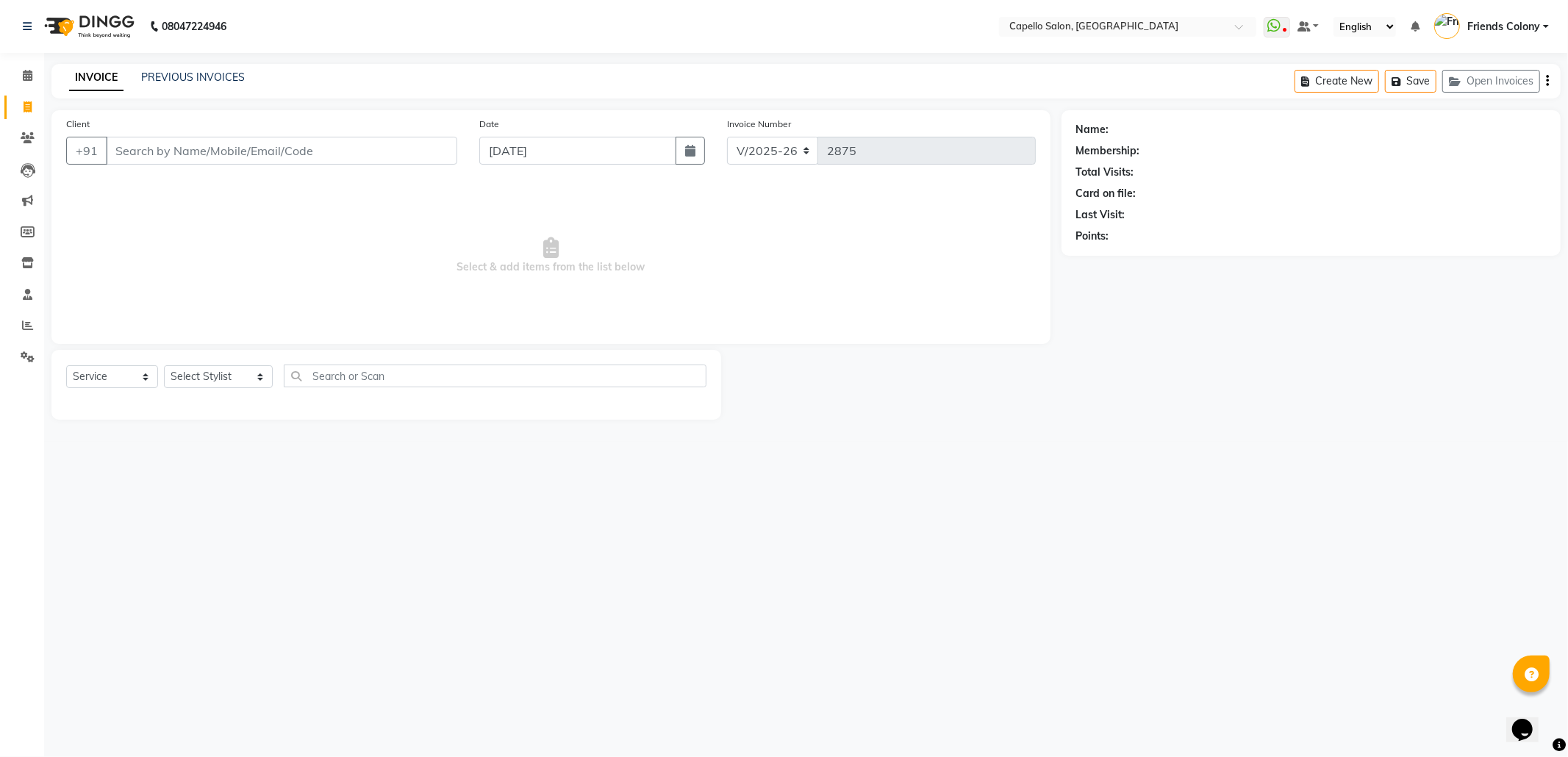
click at [221, 153] on input "Client" at bounding box center [282, 151] width 352 height 28
type input "9893668293"
click at [235, 380] on select "Select Stylist Admin ANKIT BANDEWAR Friends Colony Harsha Shiwankar mohini godh…" at bounding box center [218, 382] width 109 height 22
select select "69590"
click at [164, 371] on select "Select Stylist Admin ANKIT BANDEWAR Friends Colony Harsha Shiwankar mohini godh…" at bounding box center [218, 382] width 109 height 22
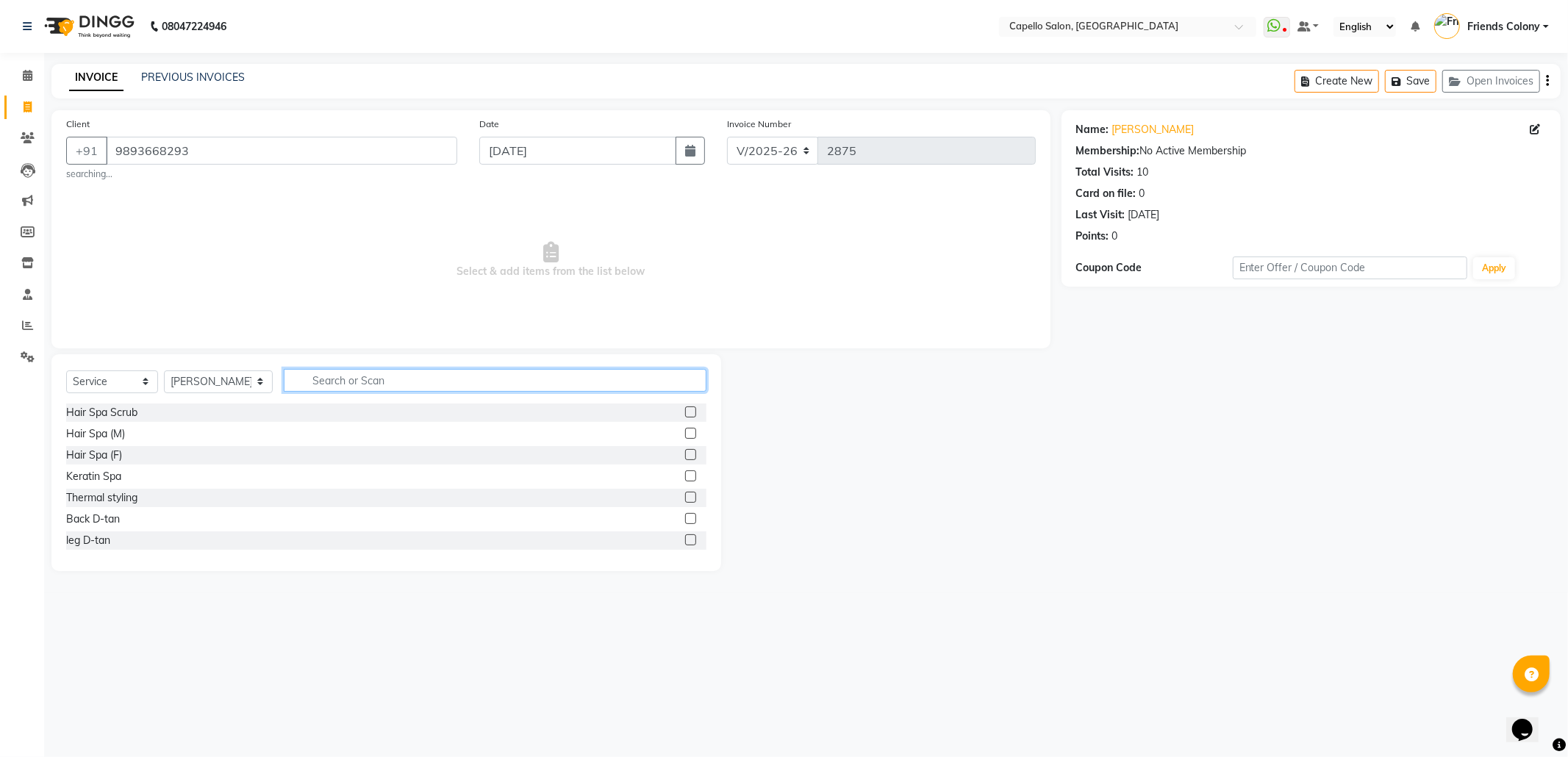
click at [351, 380] on input "text" at bounding box center [495, 380] width 423 height 22
type input "wash"
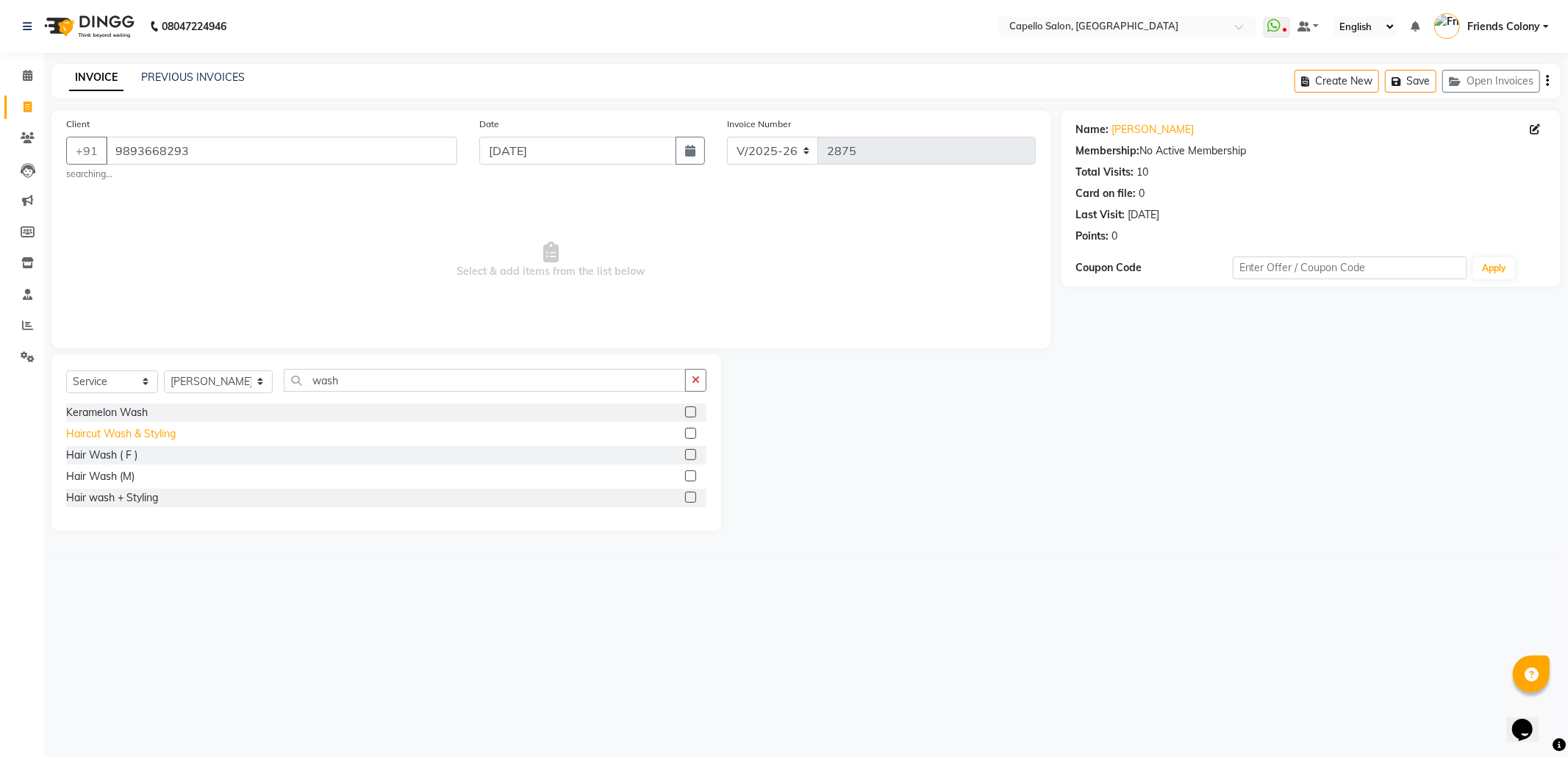
click at [156, 432] on div "Haircut Wash & Styling" at bounding box center [120, 434] width 109 height 15
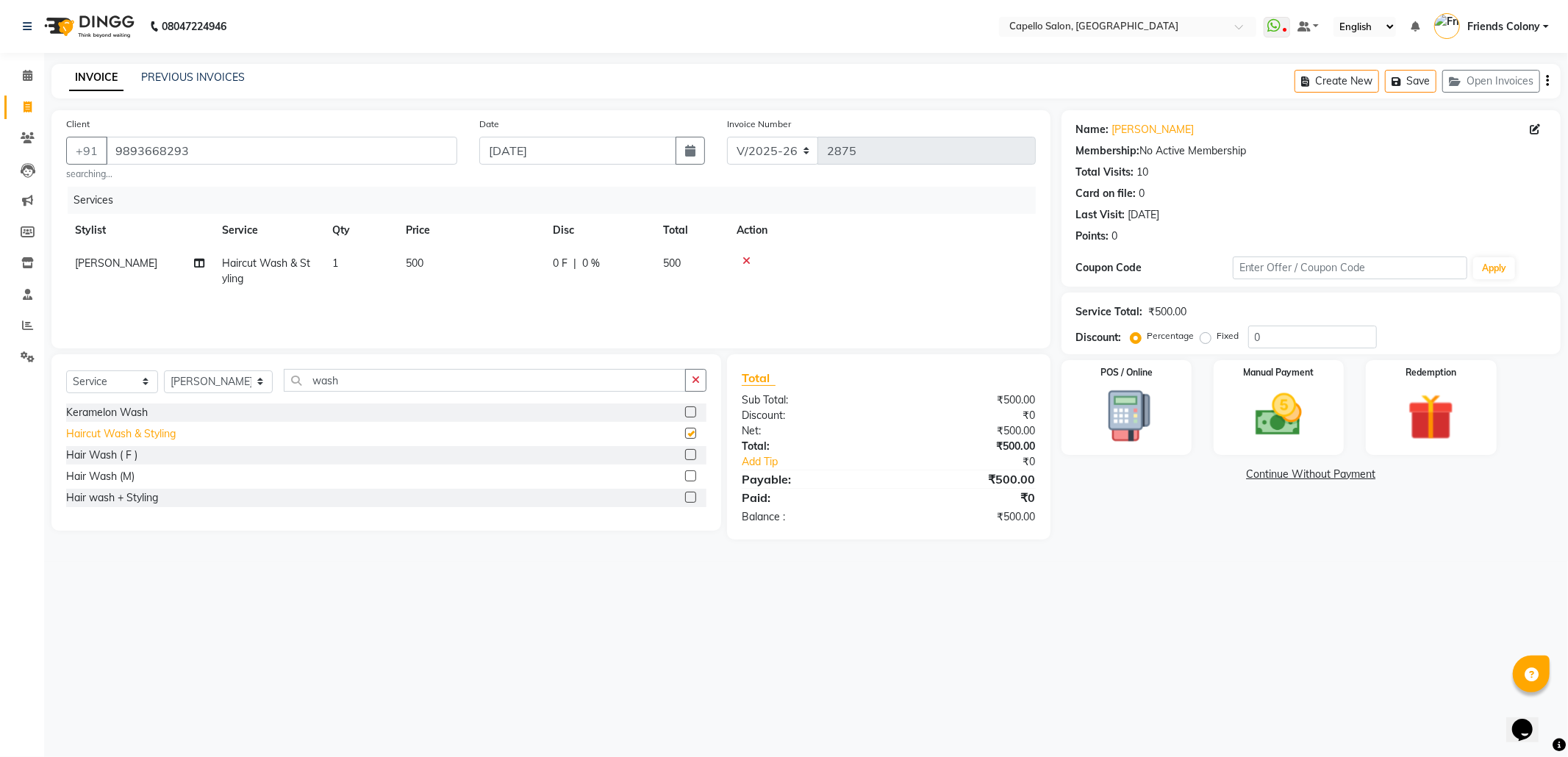
checkbox input "false"
click at [221, 386] on select "Select Stylist Admin ANKIT BANDEWAR Friends Colony Harsha Shiwankar mohini godh…" at bounding box center [218, 382] width 109 height 22
select select "85869"
click at [164, 371] on select "Select Stylist Admin ANKIT BANDEWAR Friends Colony Harsha Shiwankar mohini godh…" at bounding box center [218, 382] width 109 height 22
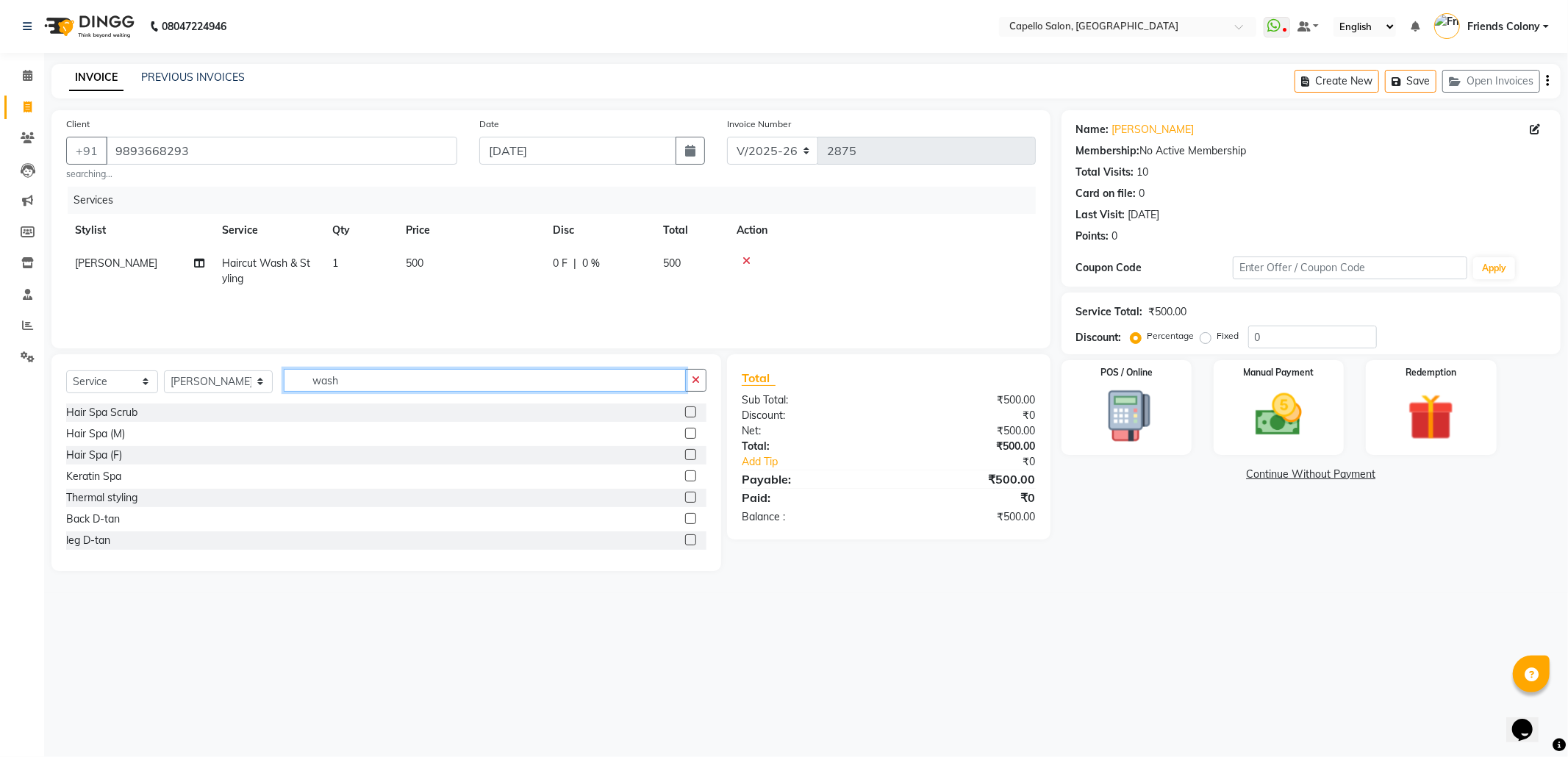
drag, startPoint x: 369, startPoint y: 377, endPoint x: 278, endPoint y: 368, distance: 91.4
click at [278, 368] on div "Select Service Product Membership Package Voucher Prepaid Gift Card Select Styl…" at bounding box center [386, 463] width 670 height 217
type input "cut"
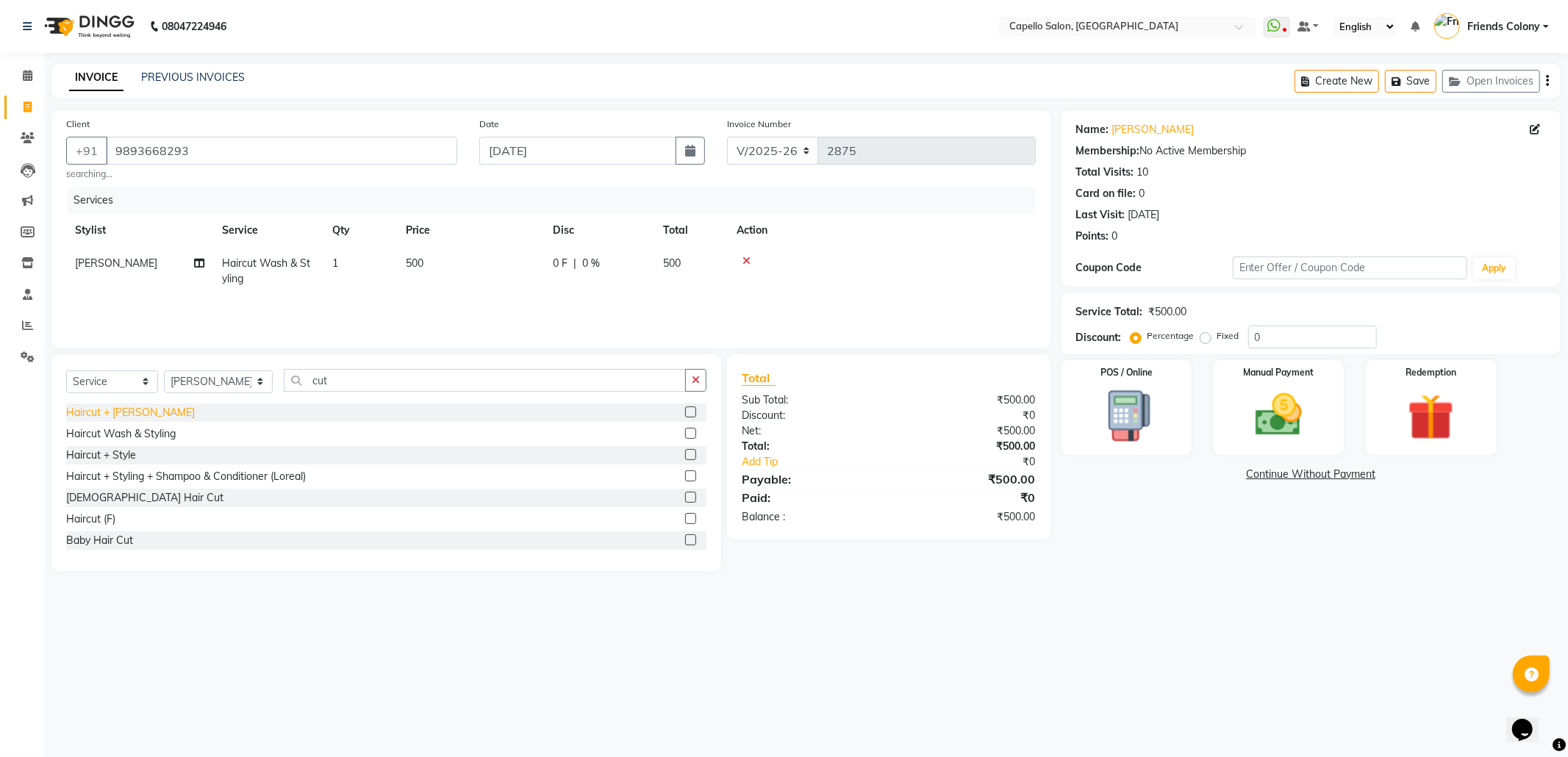
click at [136, 409] on div "Haircut + Beard" at bounding box center [130, 413] width 129 height 15
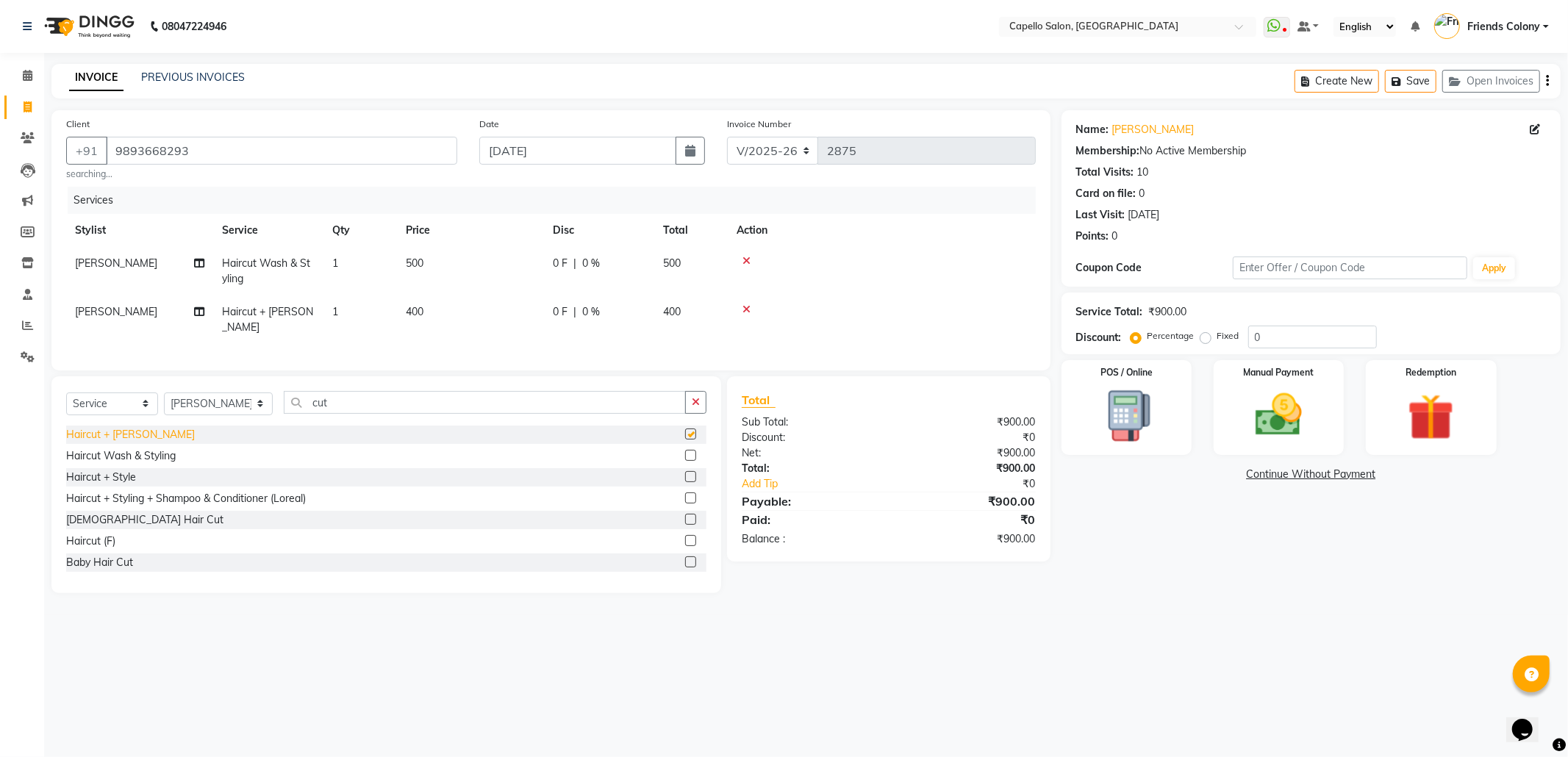
checkbox input "false"
click at [1273, 433] on img at bounding box center [1279, 415] width 79 height 56
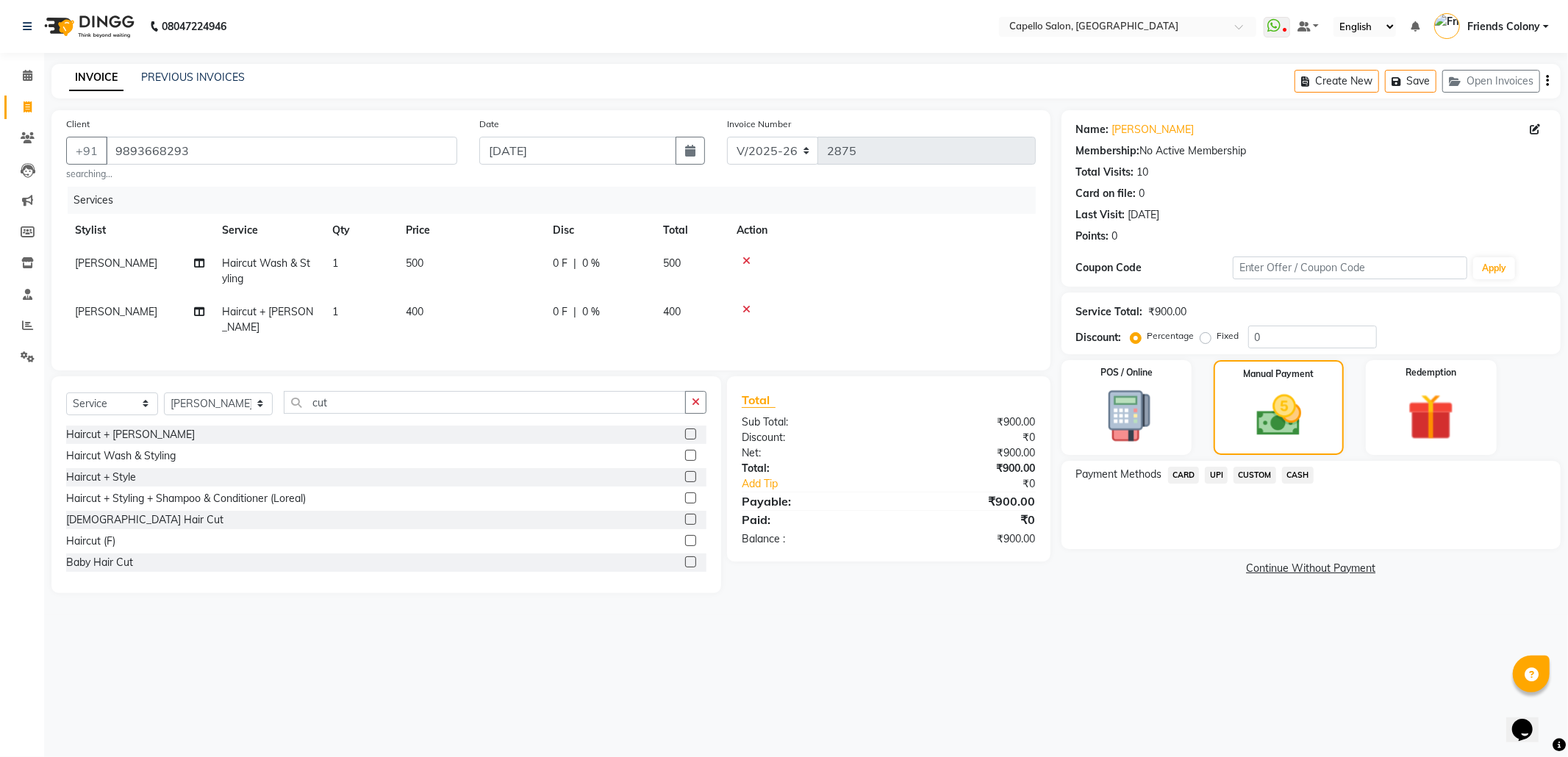
click at [1306, 474] on span "CASH" at bounding box center [1298, 475] width 32 height 17
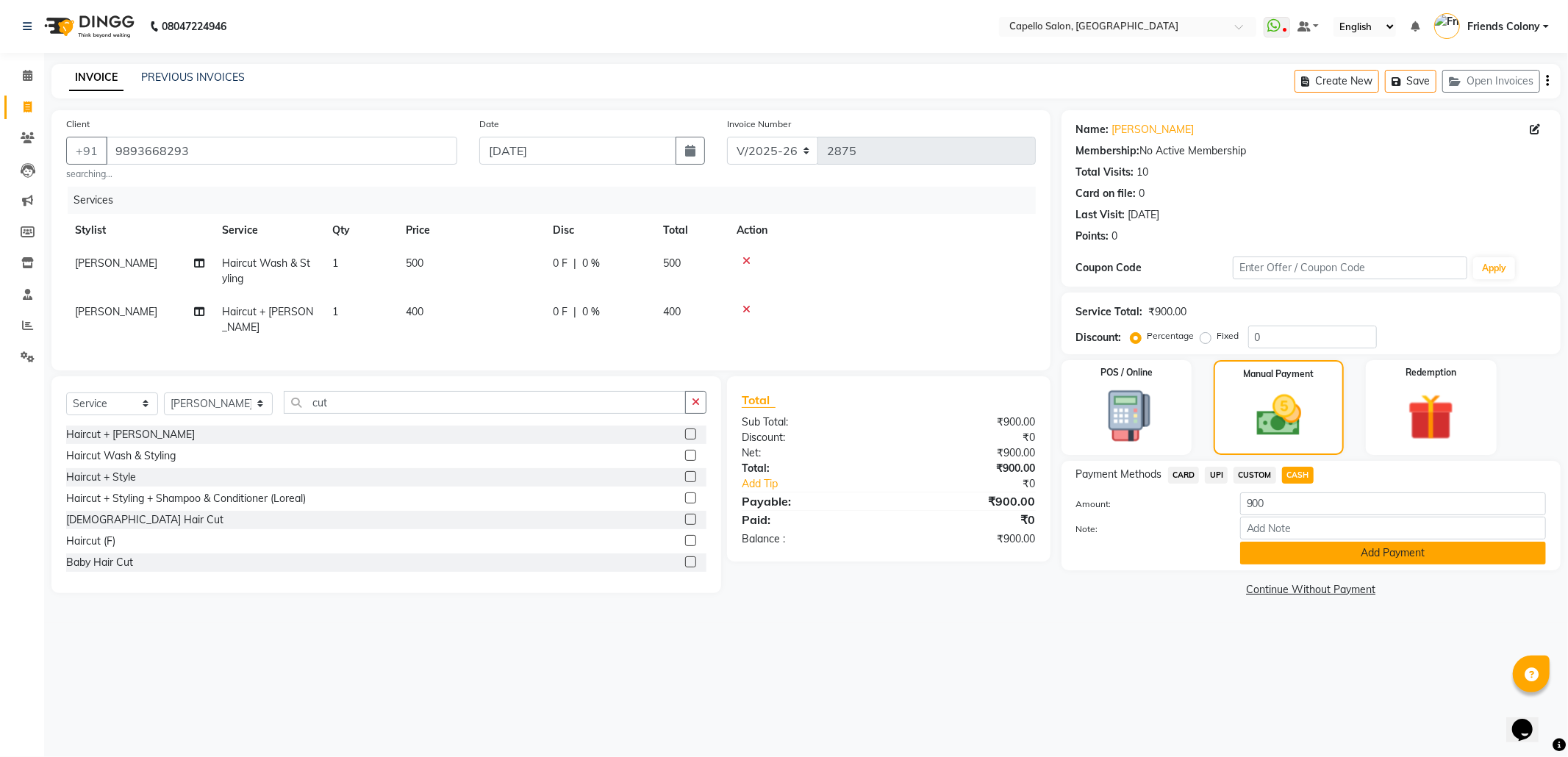
click at [1380, 545] on button "Add Payment" at bounding box center [1393, 553] width 306 height 22
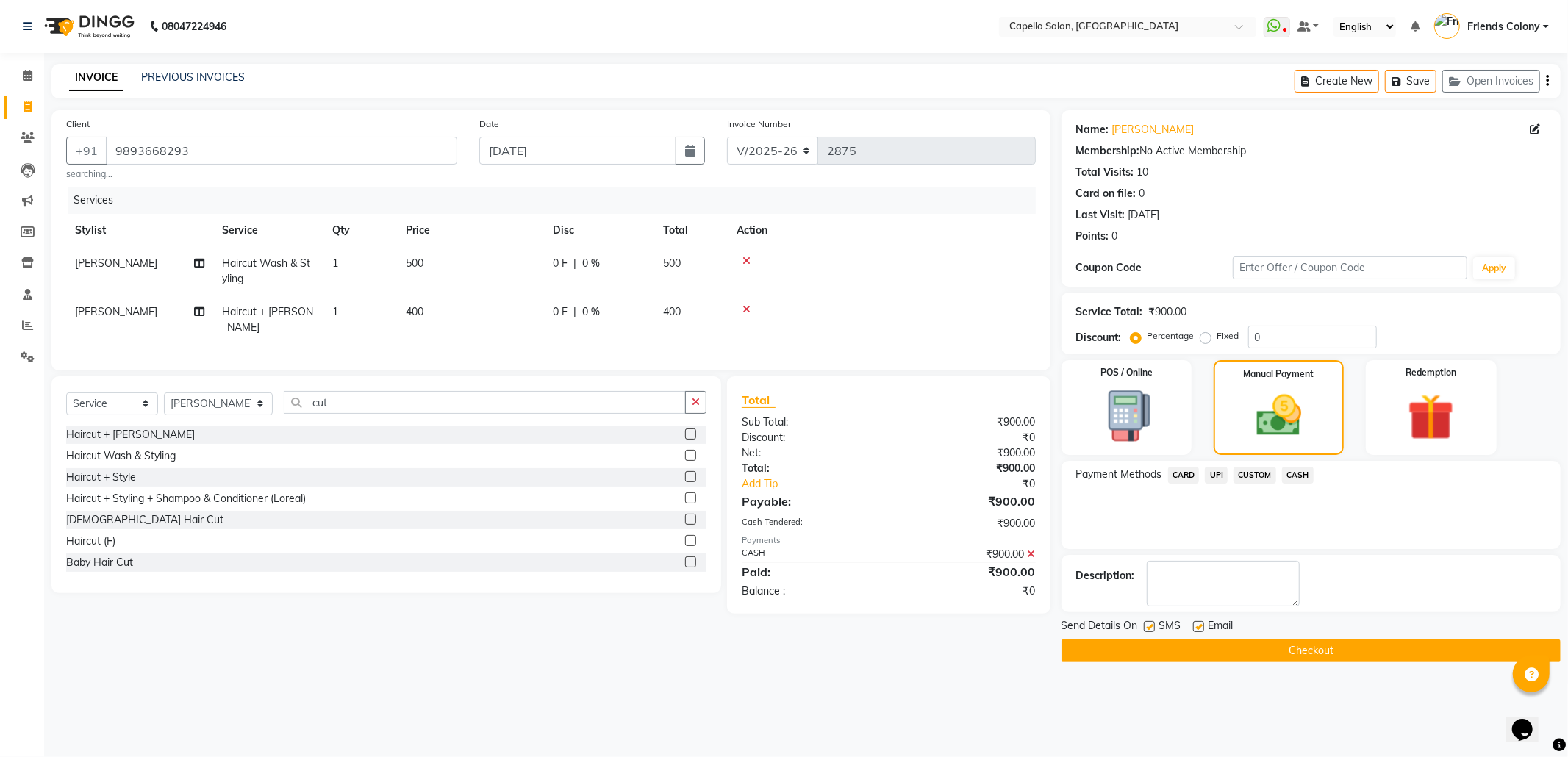
click at [1326, 656] on button "Checkout" at bounding box center [1311, 650] width 499 height 22
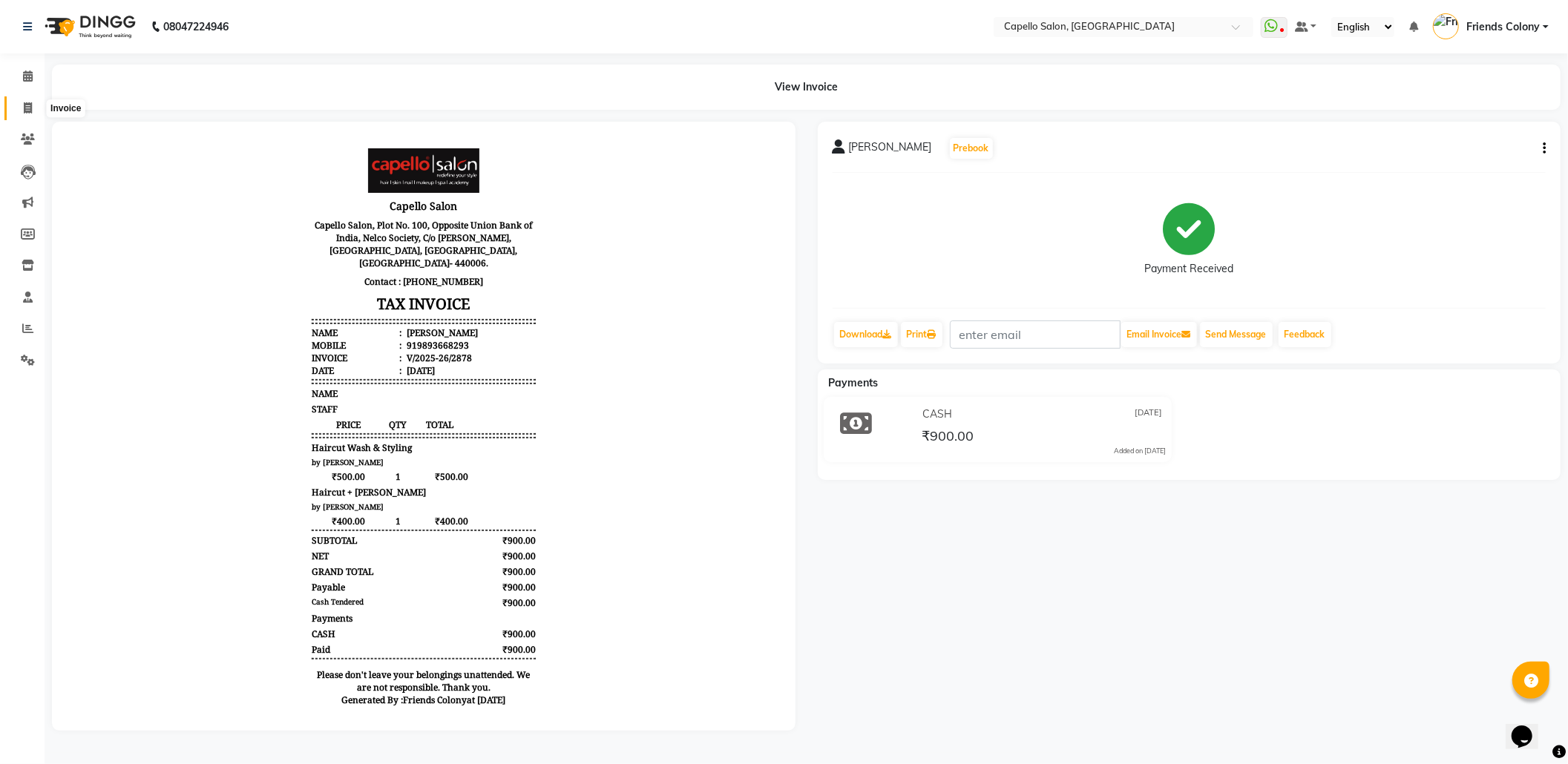
click at [30, 110] on icon at bounding box center [27, 108] width 8 height 11
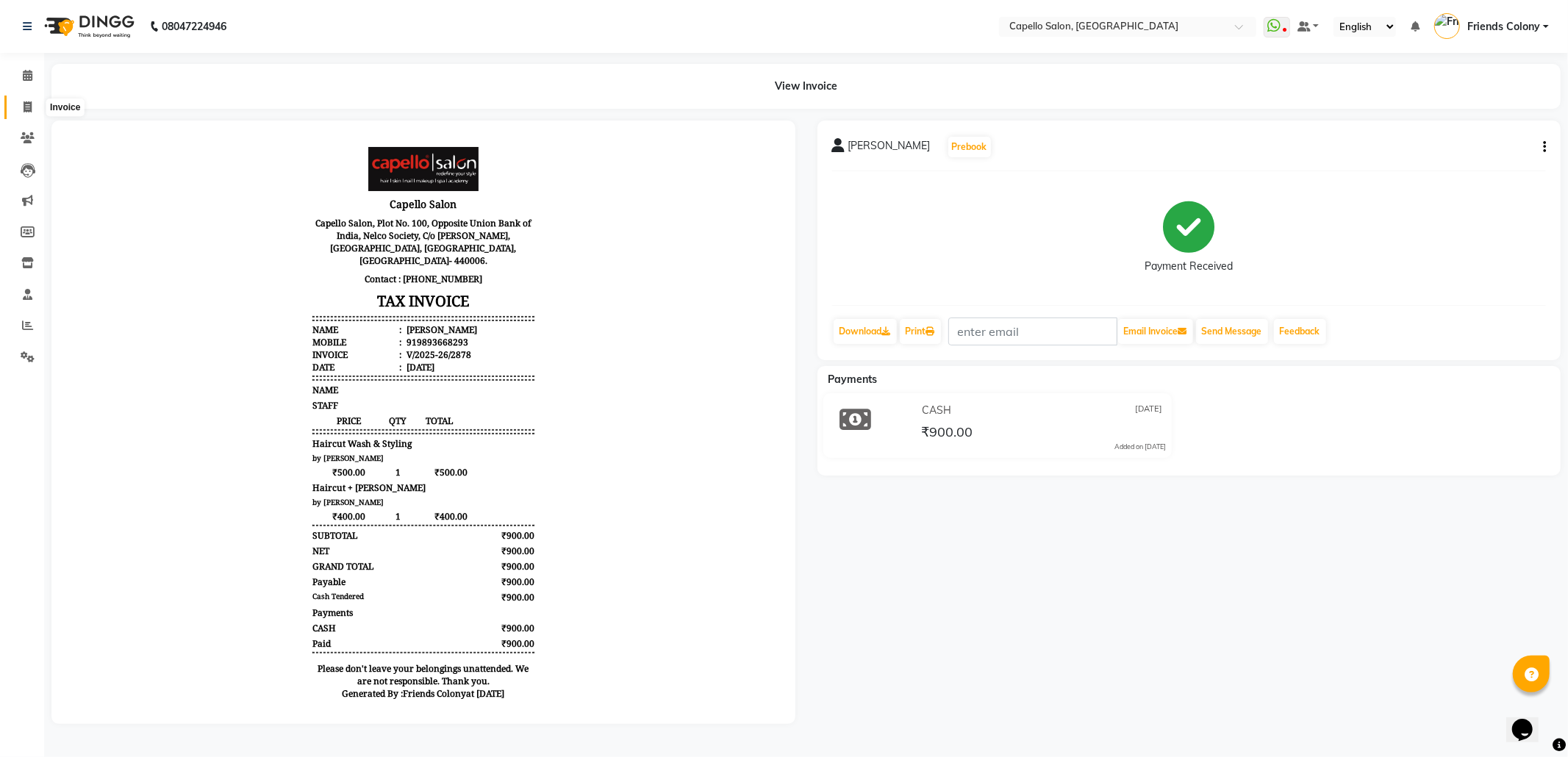
select select "service"
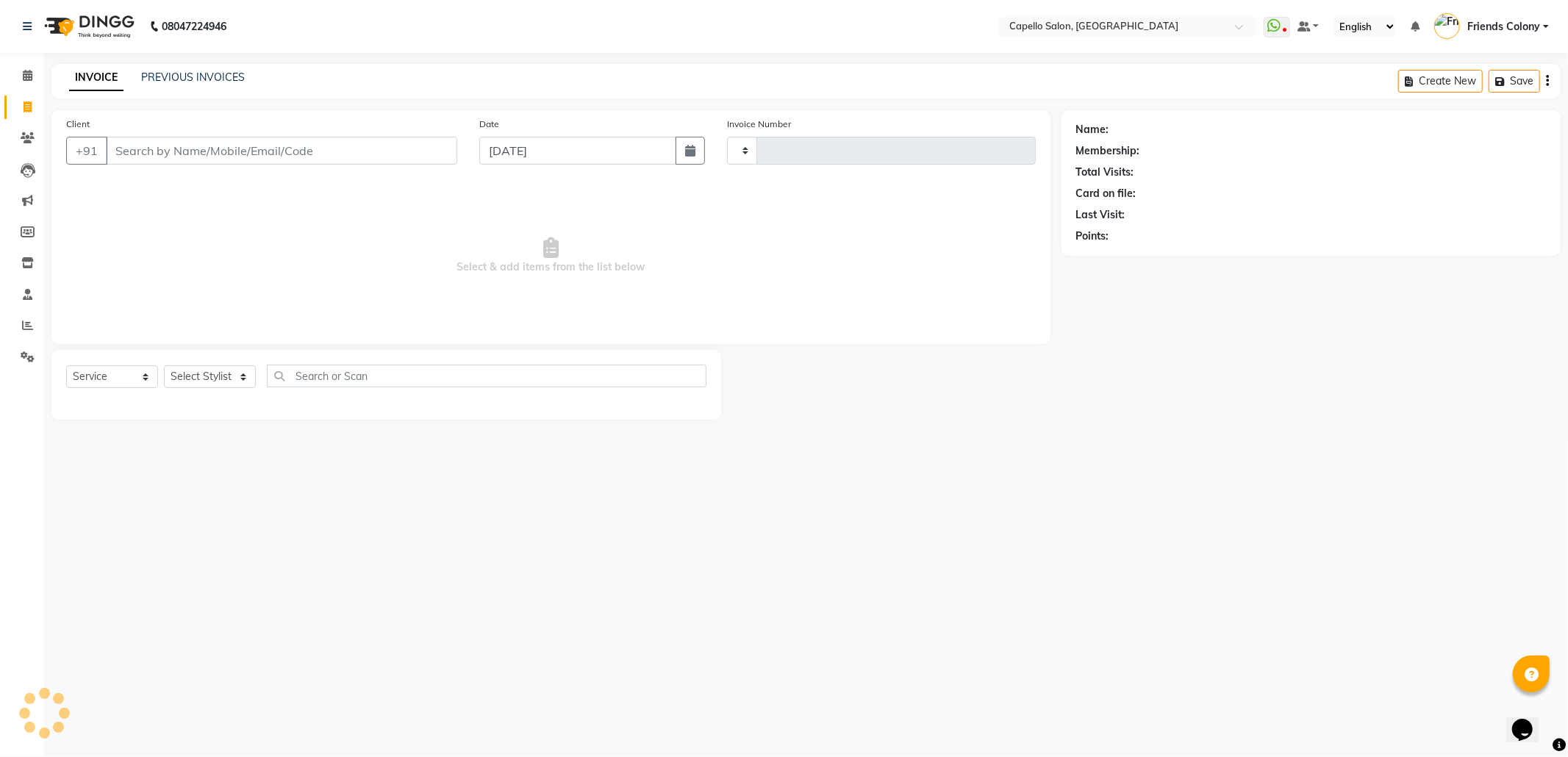
type input "2879"
select select "3583"
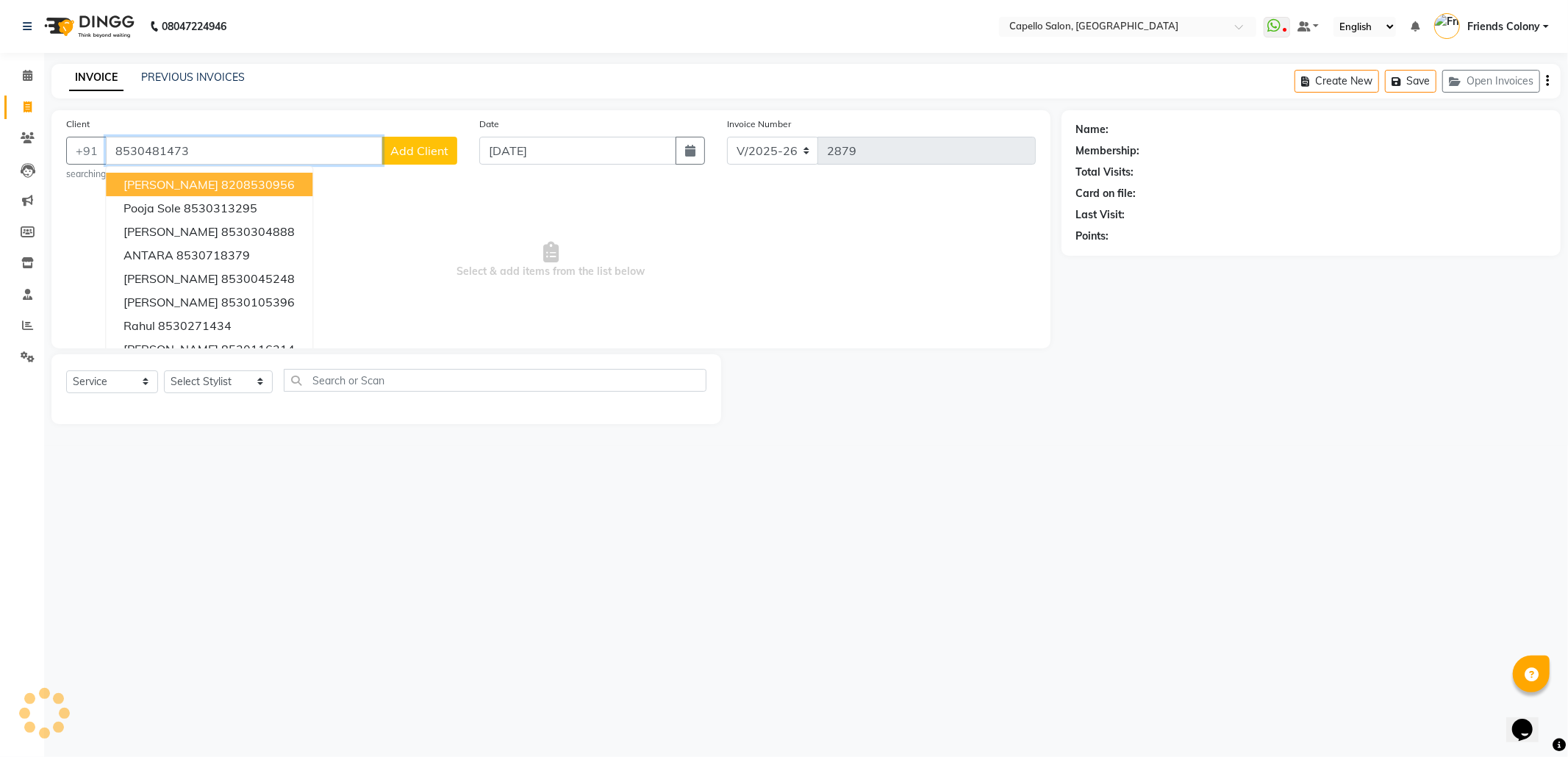
type input "8530481473"
click at [209, 379] on select "Select Stylist Admin ANKIT BANDEWAR Friends Colony Harsha Shiwankar mohini godh…" at bounding box center [218, 382] width 109 height 22
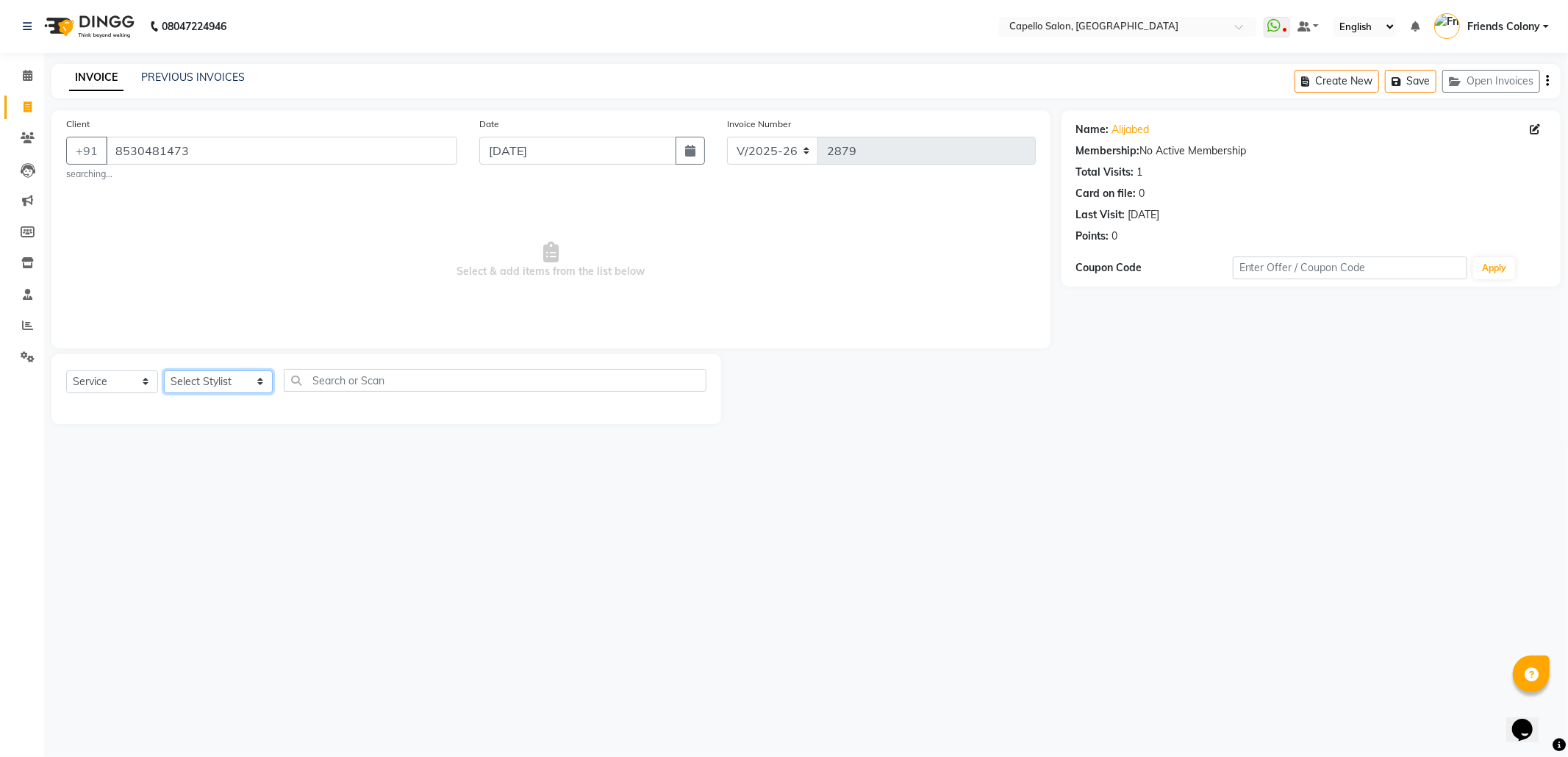
select select "87793"
click at [164, 371] on select "Select Stylist Admin ANKIT BANDEWAR Friends Colony Harsha Shiwankar mohini godh…" at bounding box center [218, 382] width 109 height 22
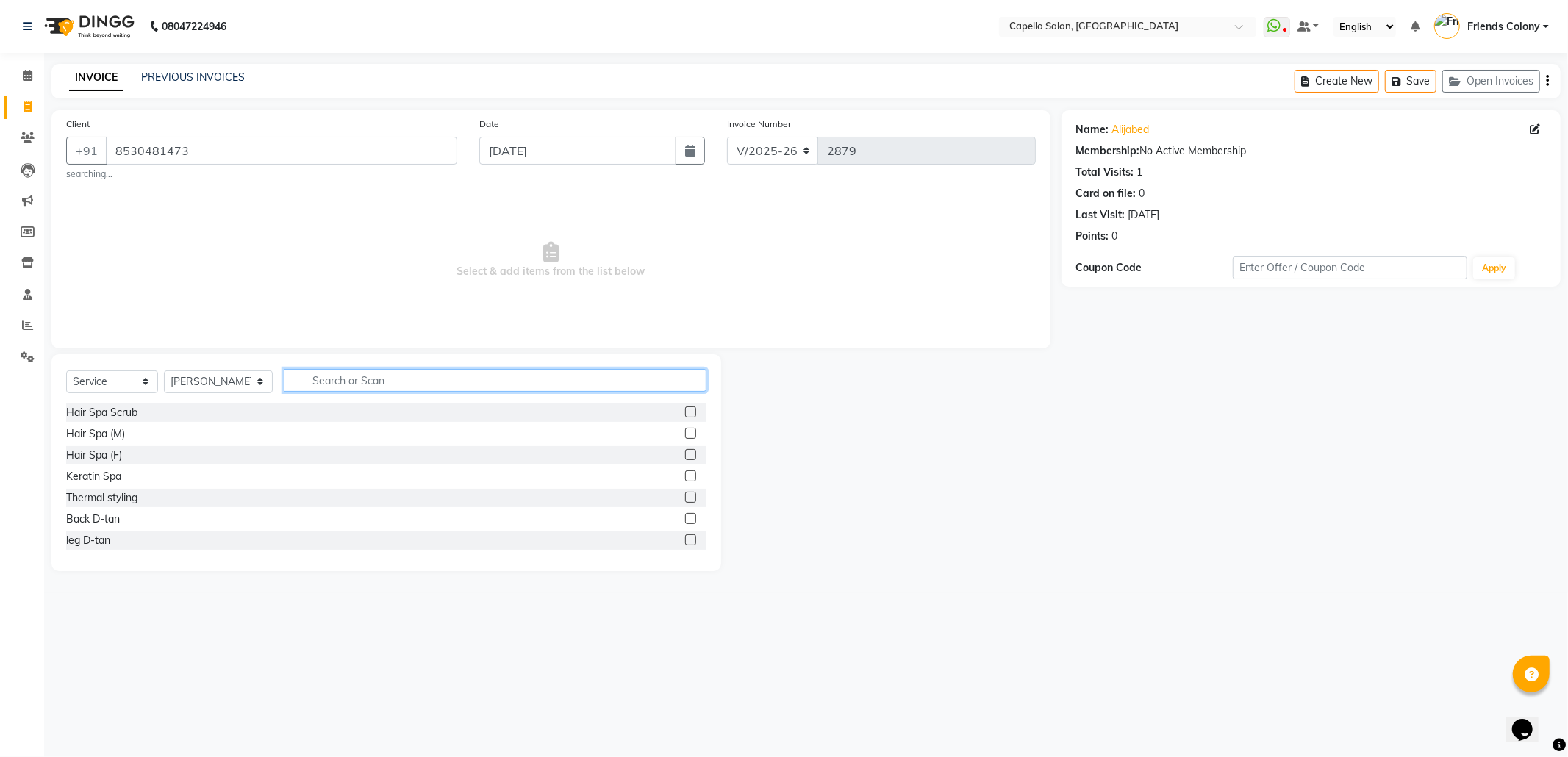
click at [313, 374] on input "text" at bounding box center [495, 380] width 423 height 22
type input "abso"
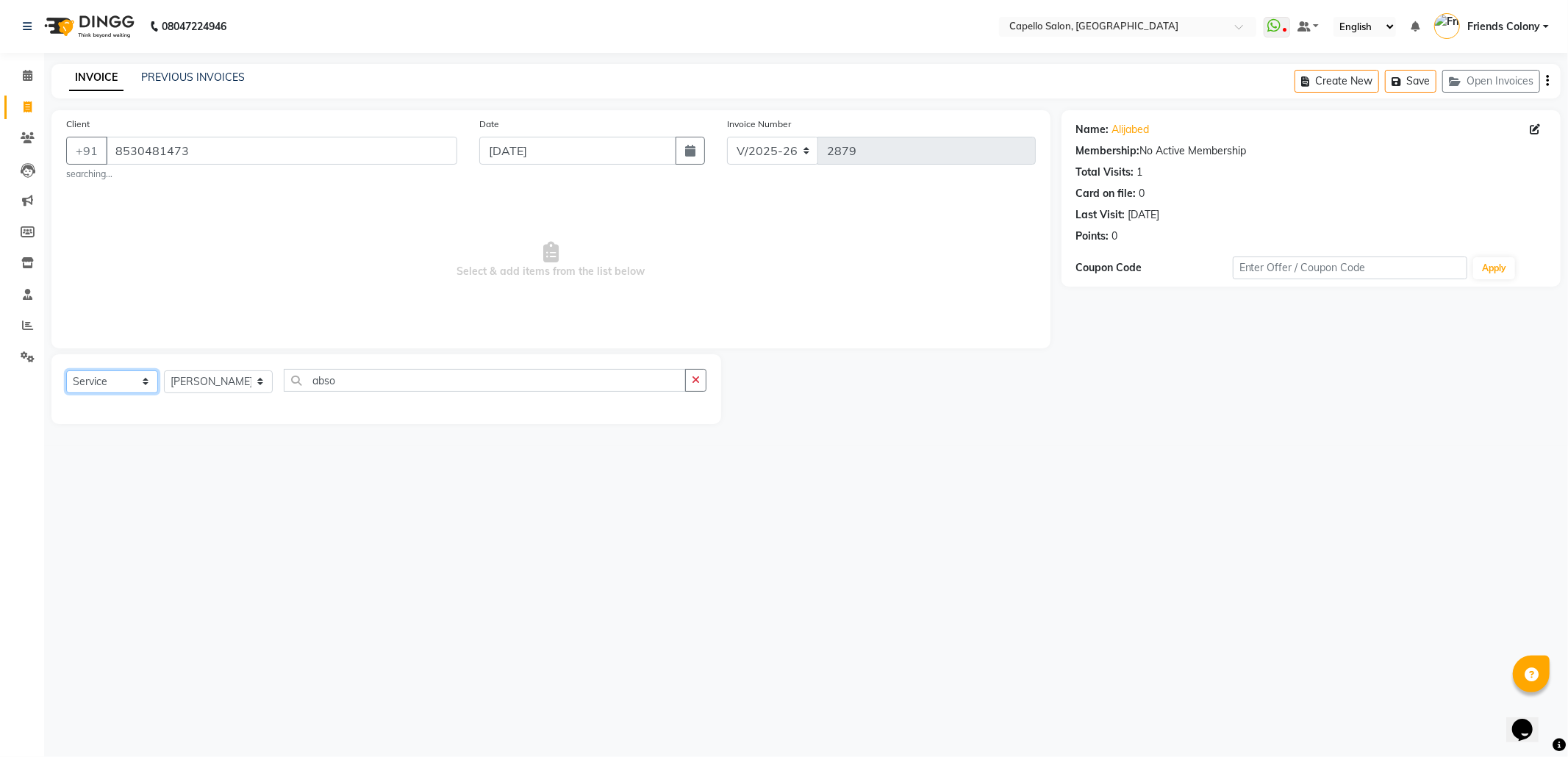
click at [101, 373] on select "Select Service Product Membership Package Voucher Prepaid Gift Card" at bounding box center [112, 382] width 92 height 22
select select "product"
click at [66, 371] on select "Select Service Product Membership Package Voucher Prepaid Gift Card" at bounding box center [112, 382] width 92 height 22
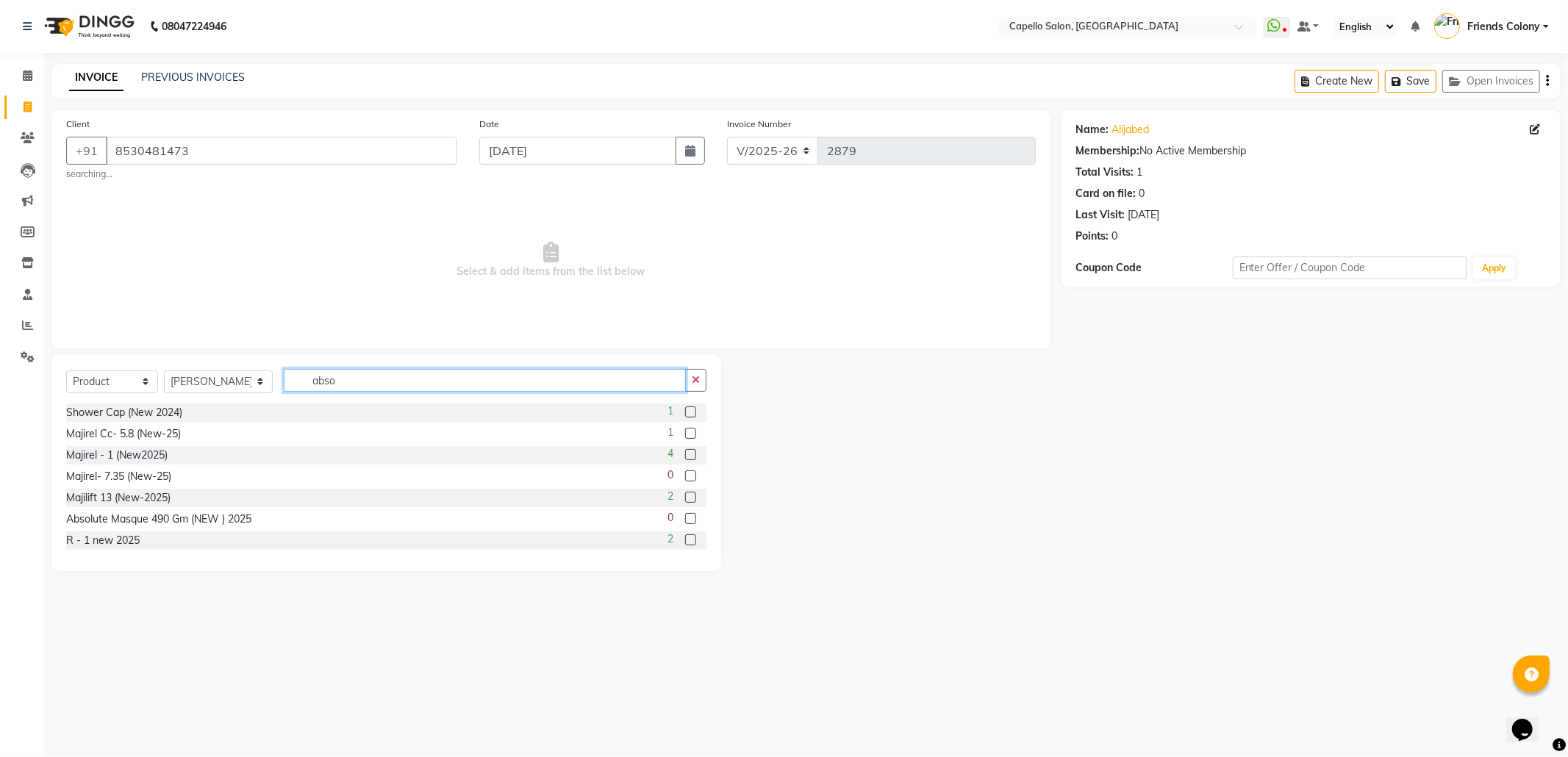
click at [341, 379] on input "abso" at bounding box center [484, 380] width 402 height 22
type input "abs"
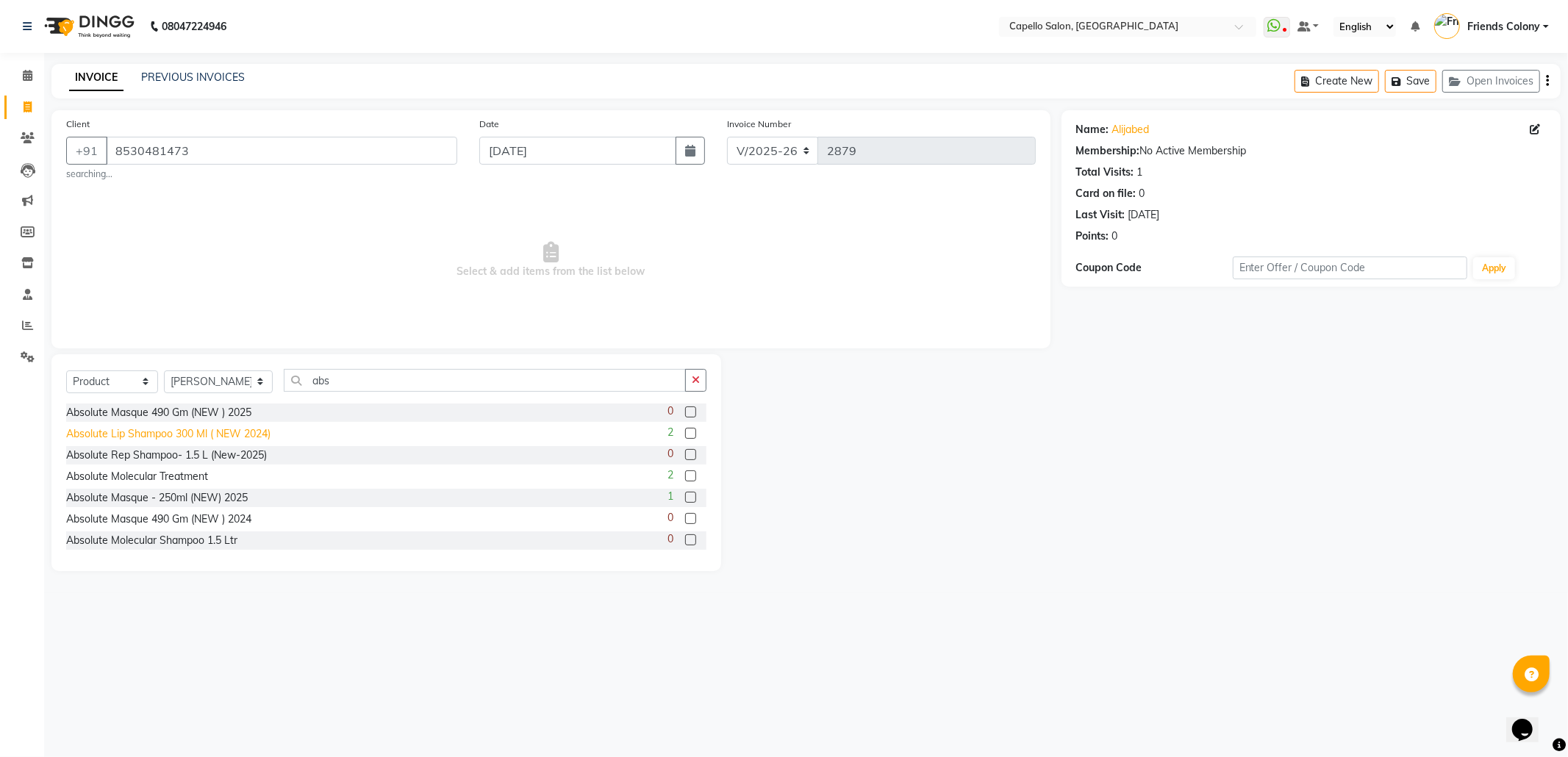
click at [145, 438] on div "Absolute Lip Shampoo 300 Ml ( NEW 2024)" at bounding box center [168, 434] width 204 height 15
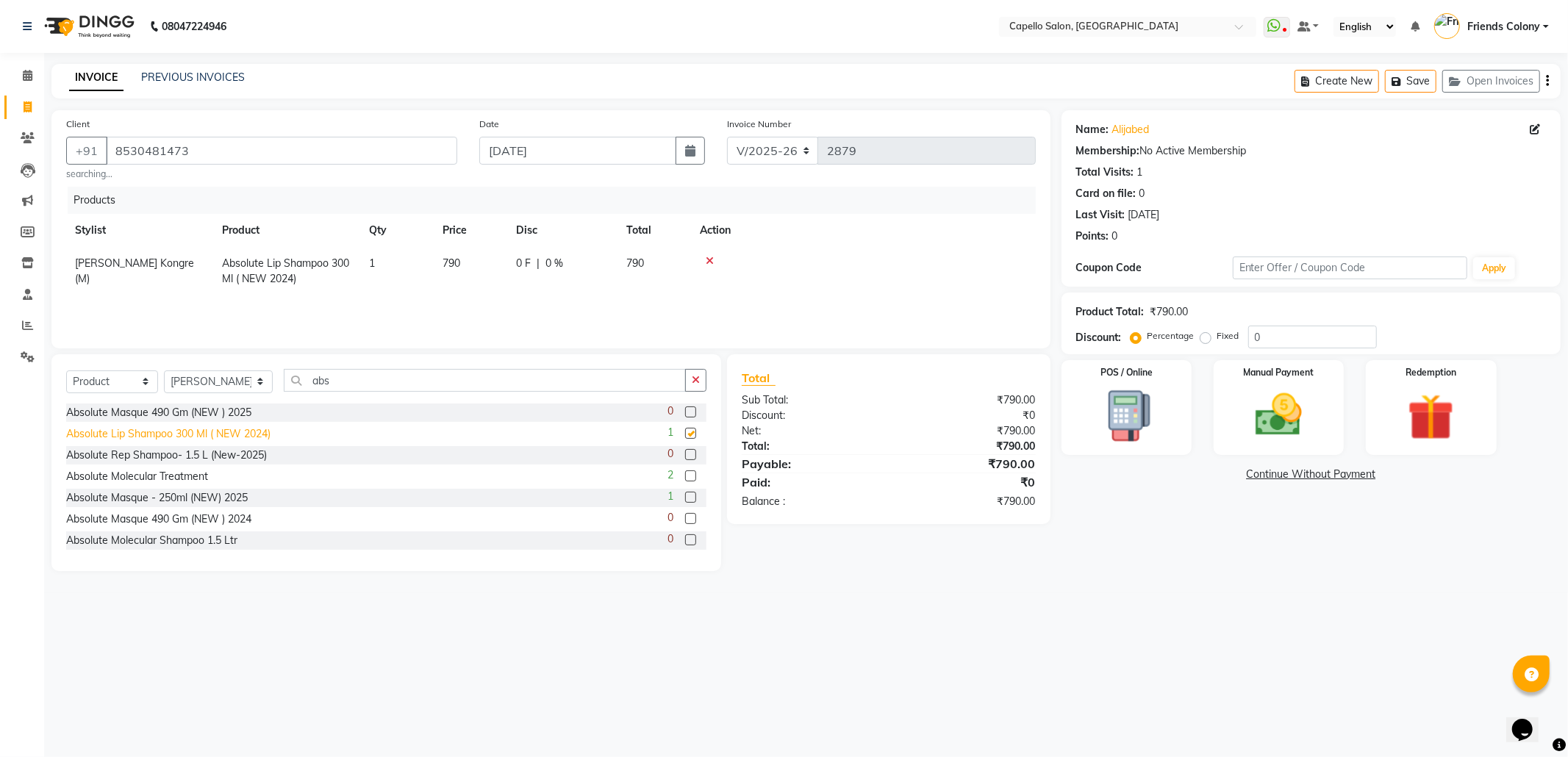
checkbox input "false"
click at [163, 501] on div "Absolute Masque - 250ml (NEW) 2025" at bounding box center [156, 498] width 182 height 15
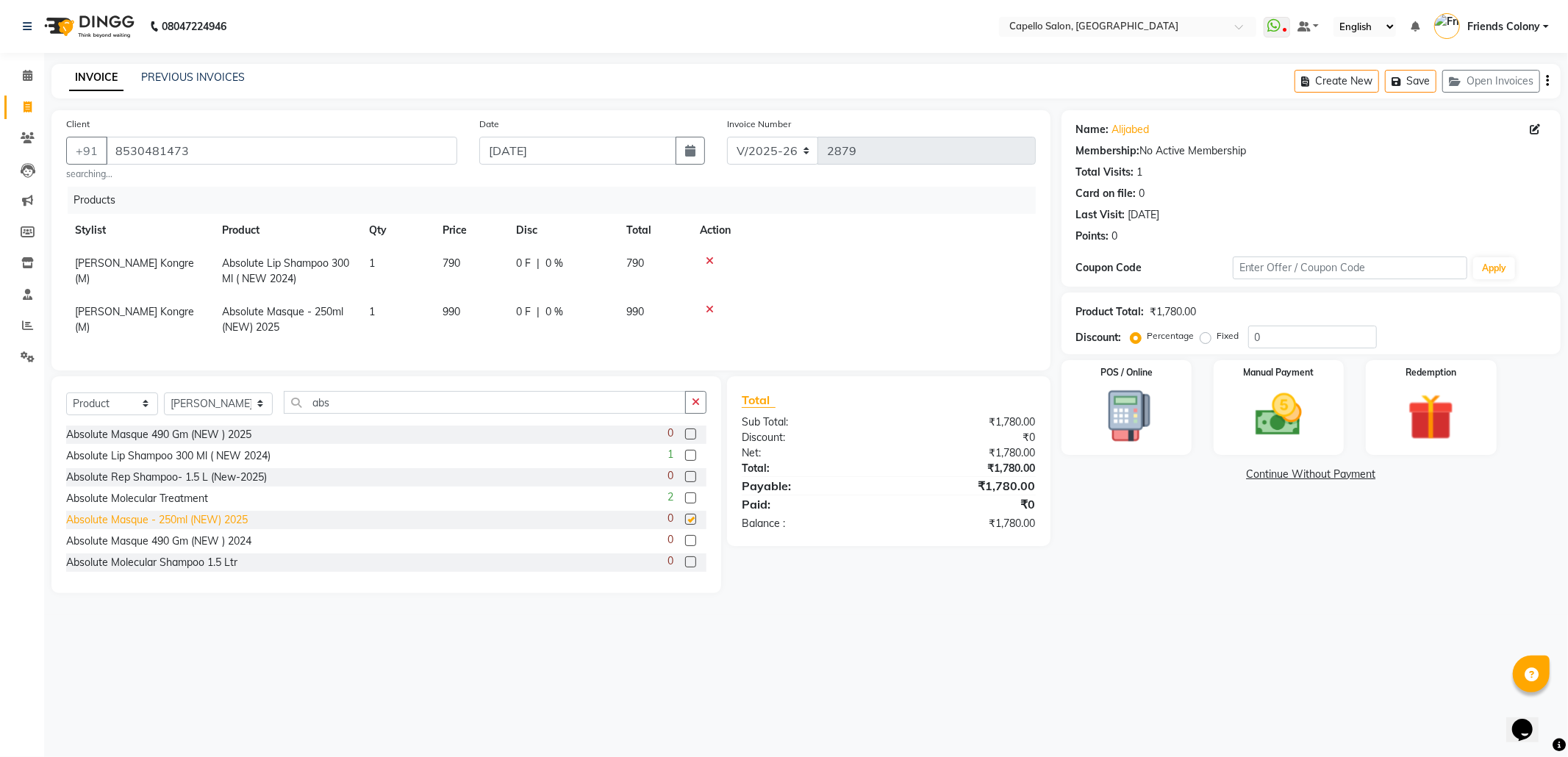
checkbox input "false"
click at [1277, 387] on img at bounding box center [1279, 415] width 79 height 56
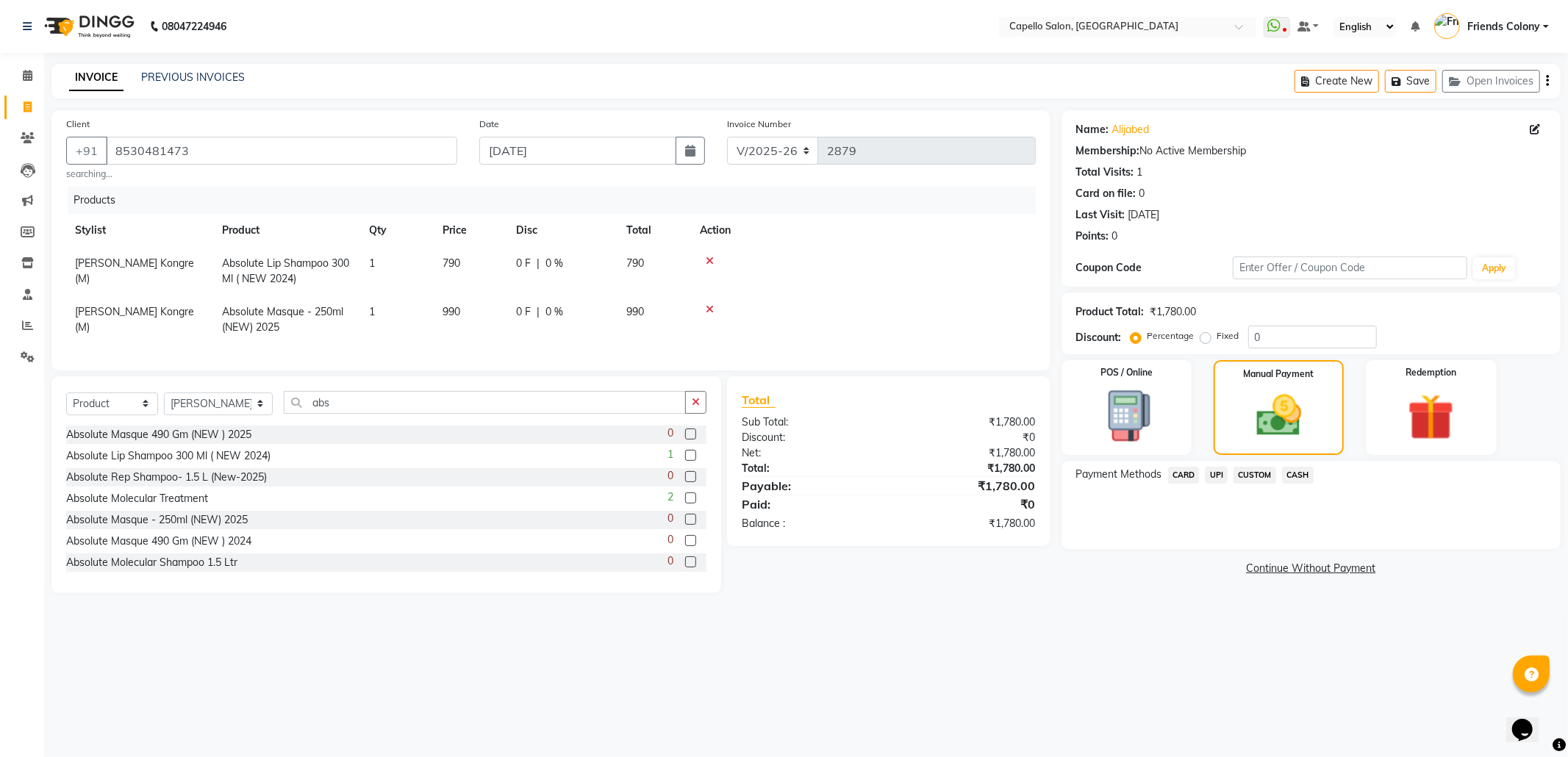
click at [1220, 481] on span "UPI" at bounding box center [1216, 475] width 22 height 17
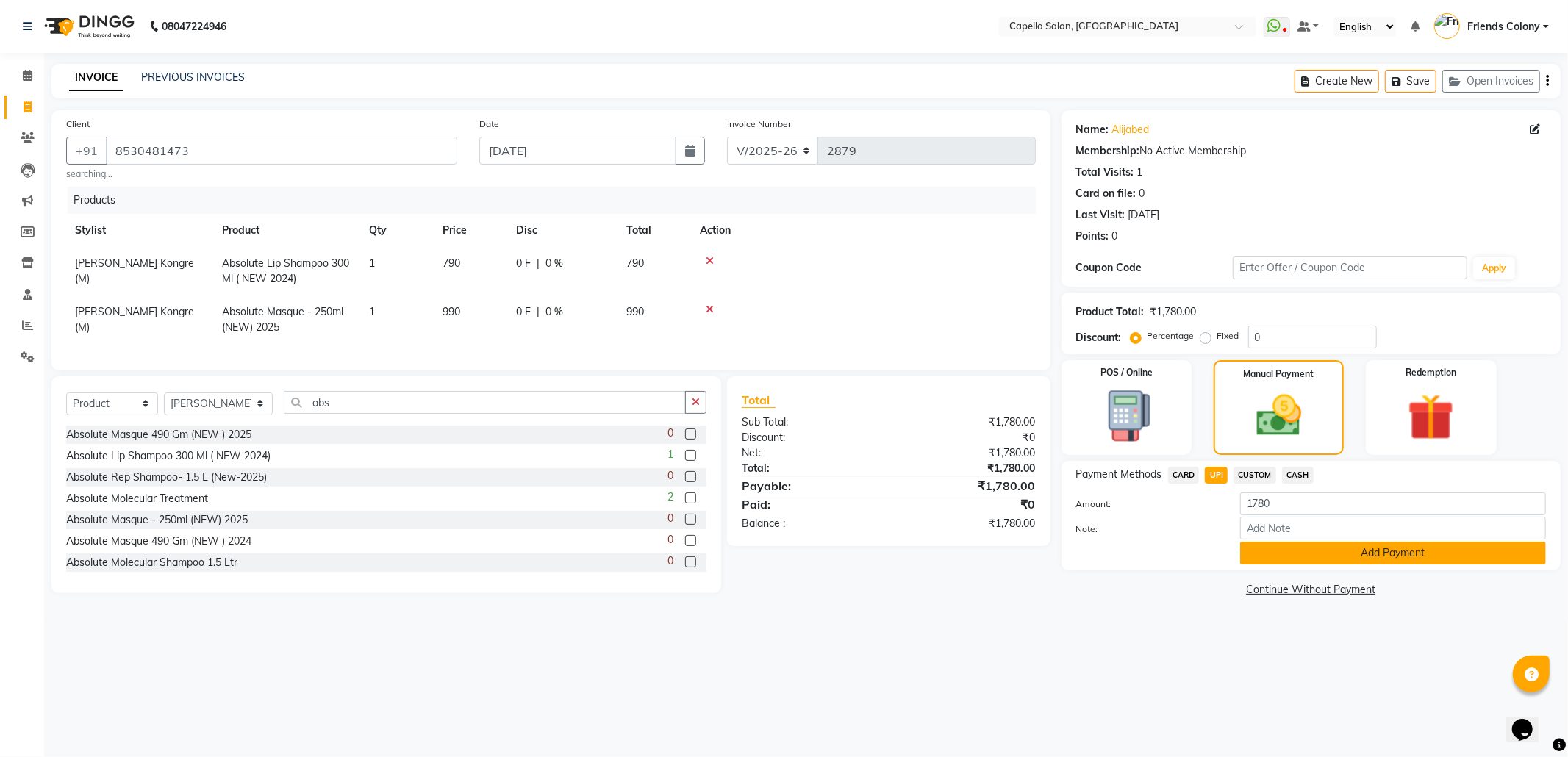
click at [1378, 551] on button "Add Payment" at bounding box center [1393, 553] width 306 height 22
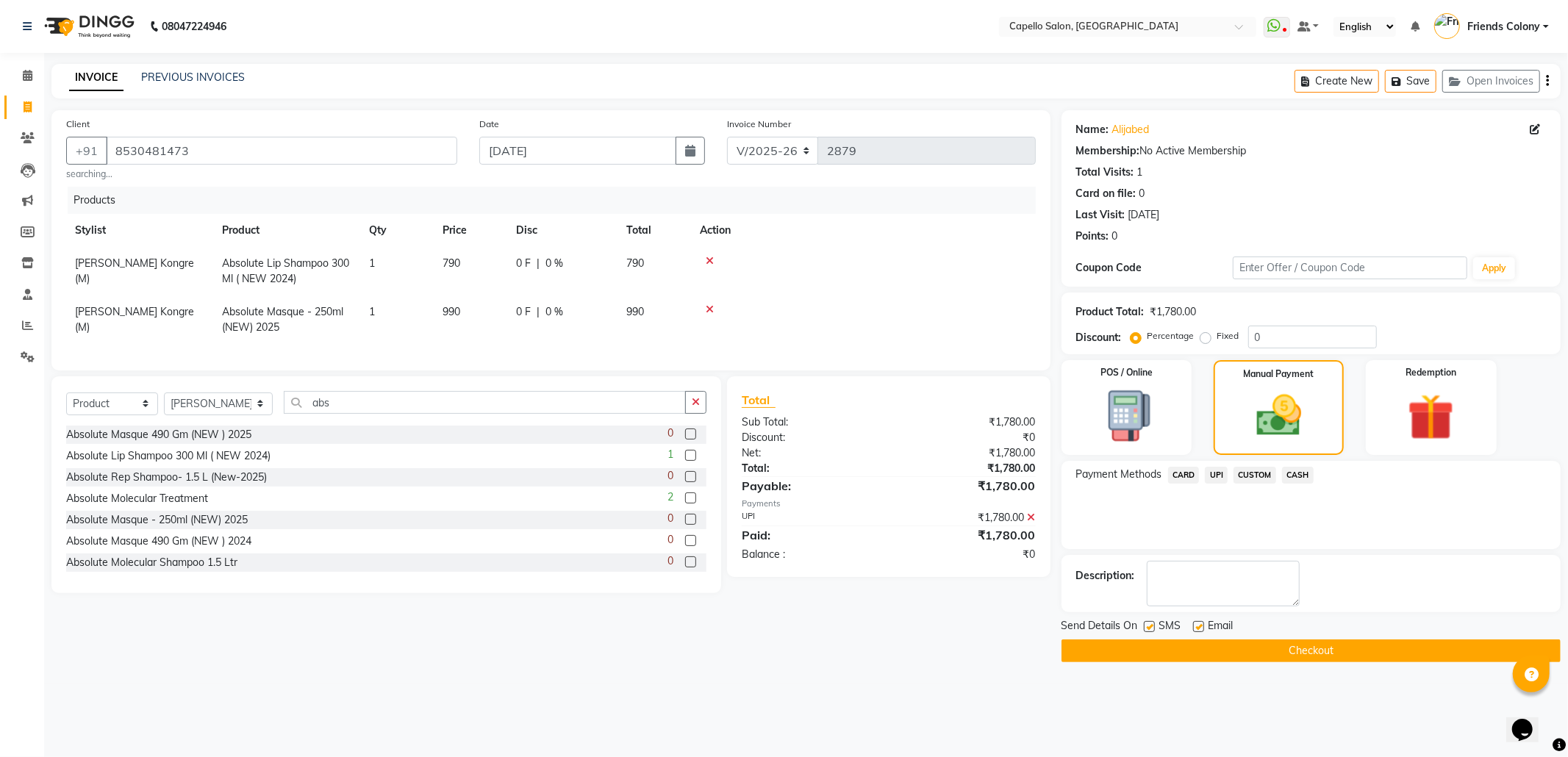
click at [551, 260] on span "0 %" at bounding box center [554, 263] width 18 height 15
select select "87793"
click at [971, 690] on div "08047224946 Select Location × Capello Salon, Friends Colony WhatsApp Status ✕ S…" at bounding box center [784, 378] width 1568 height 757
drag, startPoint x: 1272, startPoint y: 336, endPoint x: 1213, endPoint y: 339, distance: 59.1
click at [1213, 339] on div "Percentage Fixed 0" at bounding box center [1255, 337] width 243 height 22
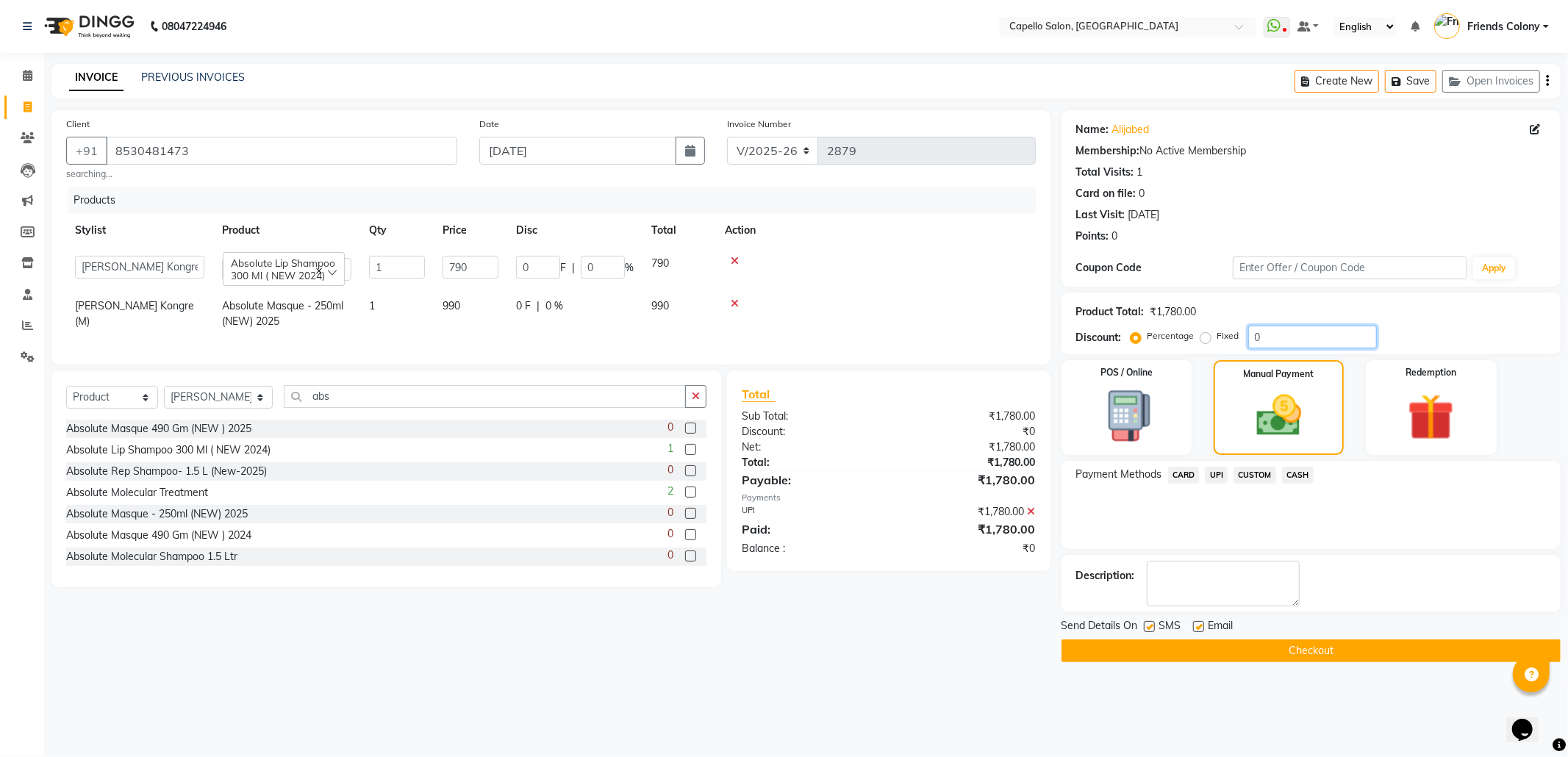
type input "5"
type input "39.5"
type input "5"
type input "0"
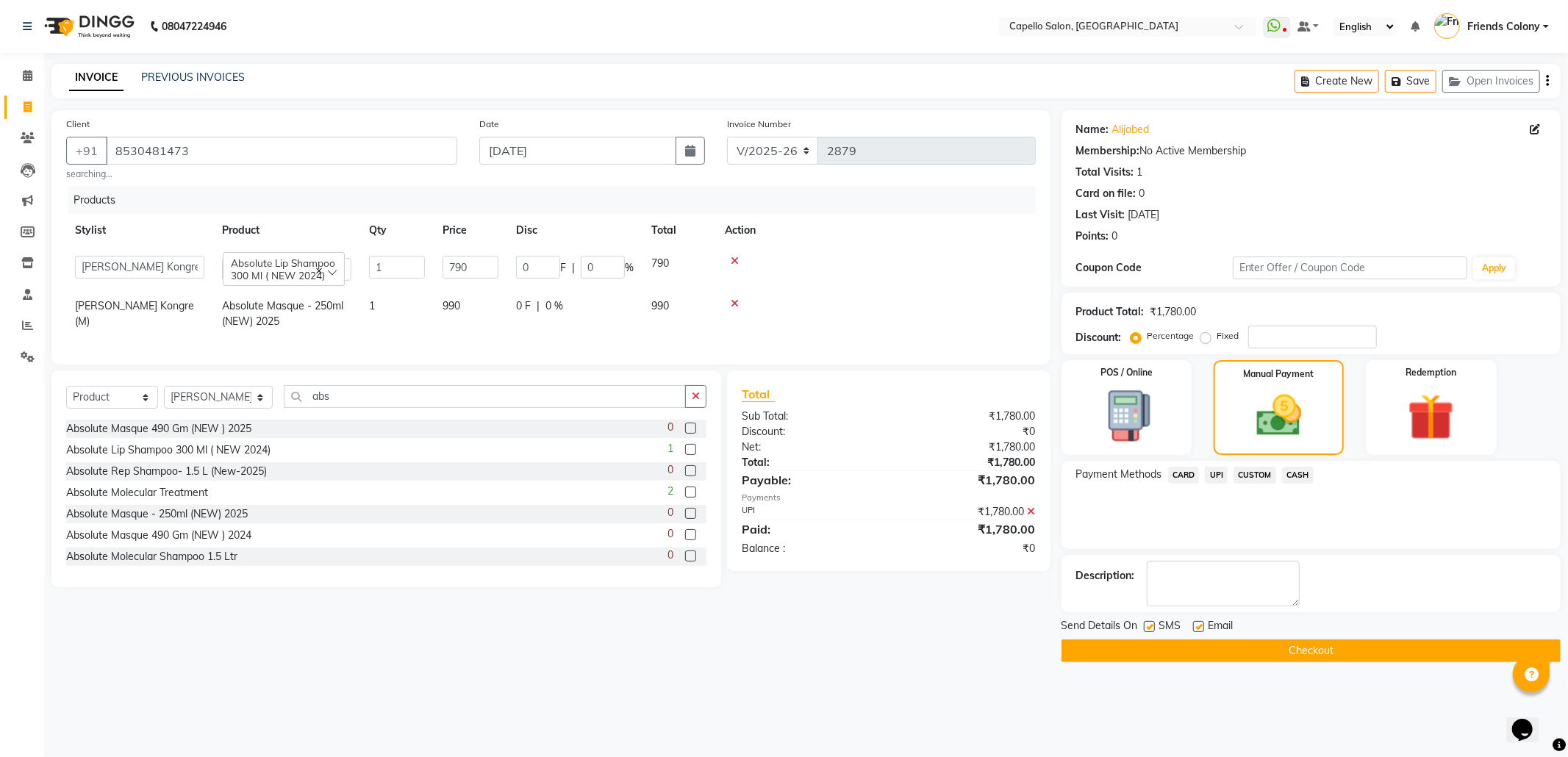
click at [1292, 656] on button "Checkout" at bounding box center [1311, 650] width 499 height 22
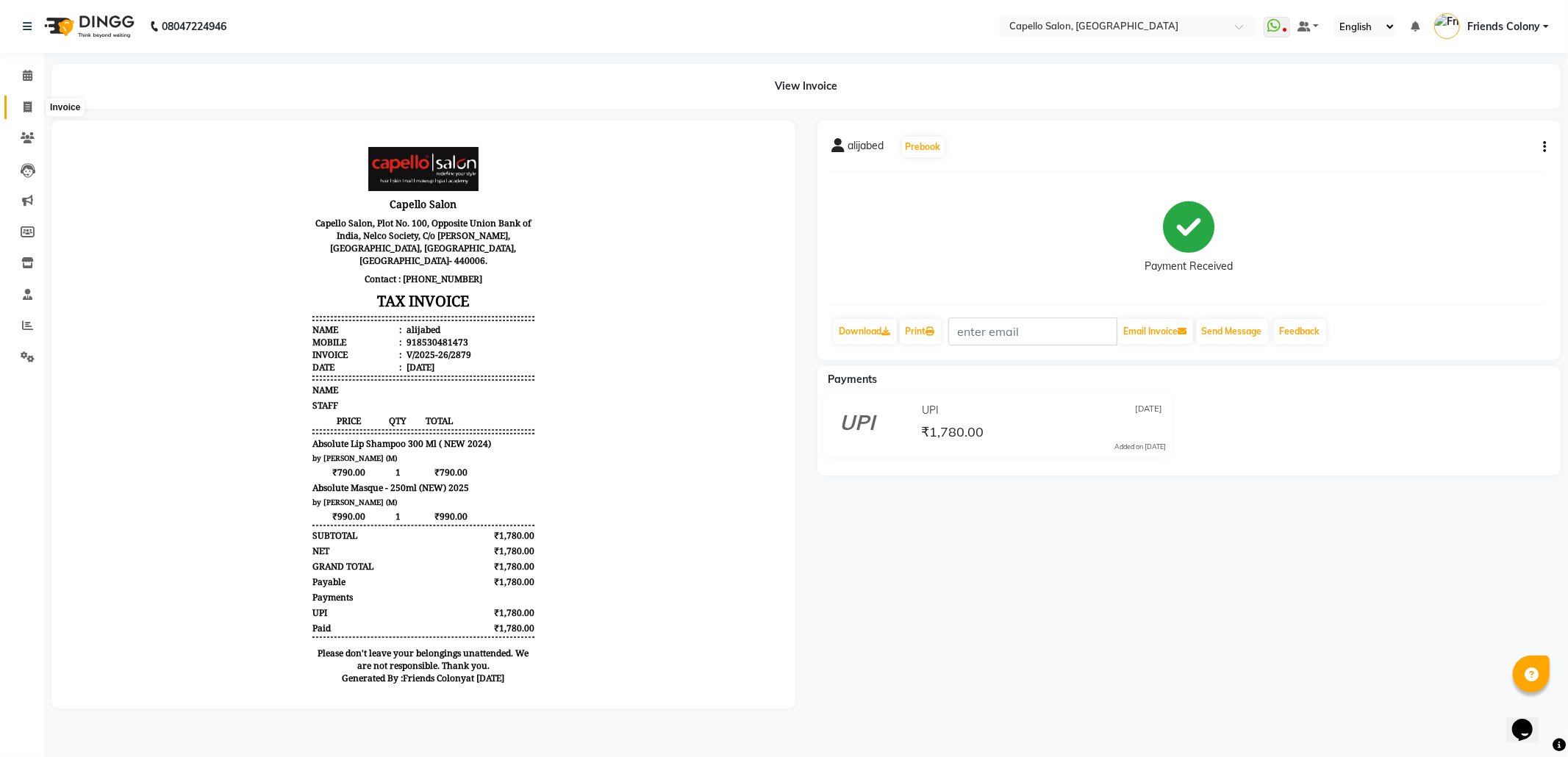
click at [21, 104] on span at bounding box center [27, 108] width 26 height 17
select select "service"
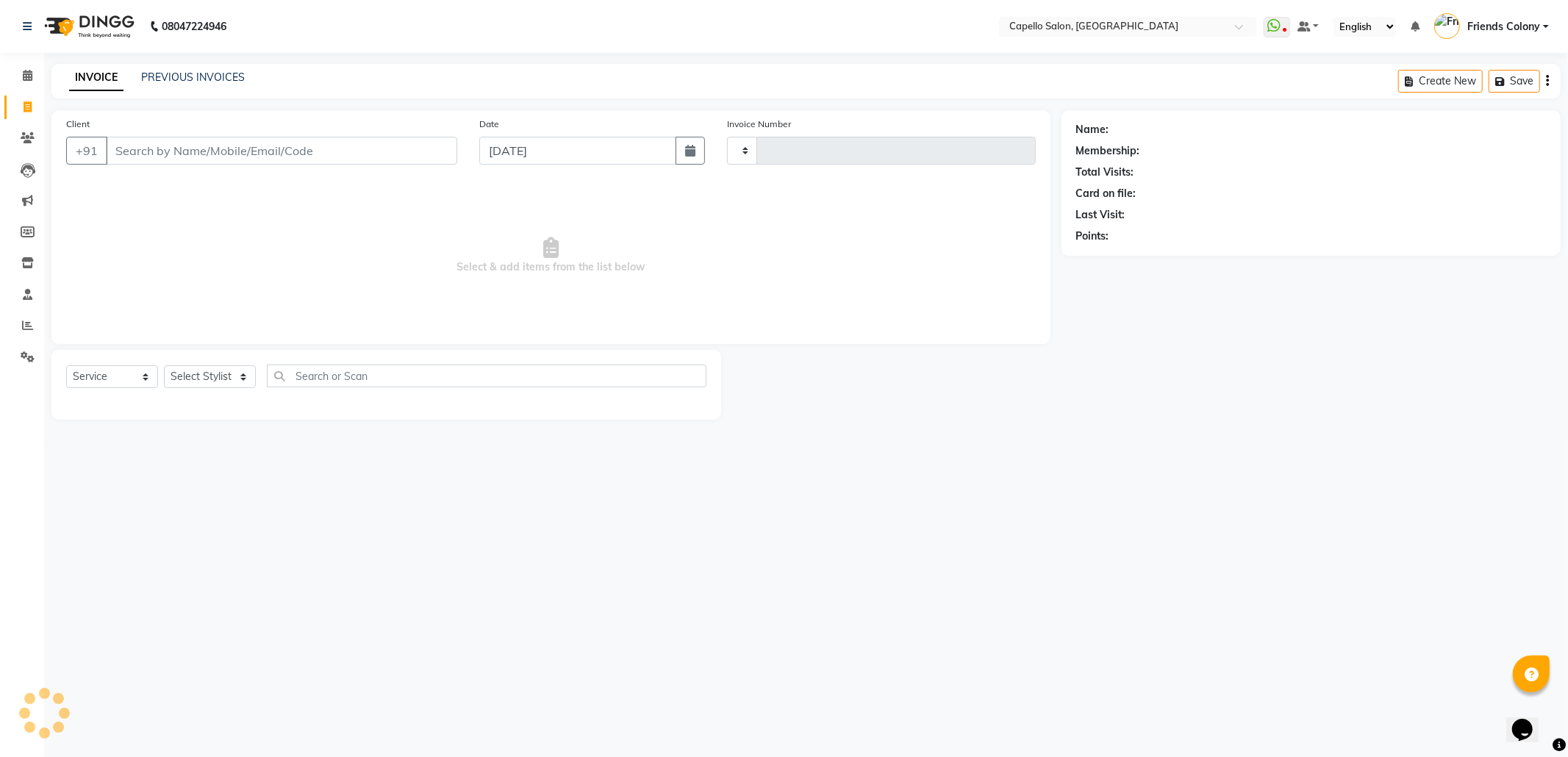
type input "2880"
select select "3583"
click at [22, 80] on icon at bounding box center [27, 75] width 9 height 11
